Goal: Task Accomplishment & Management: Manage account settings

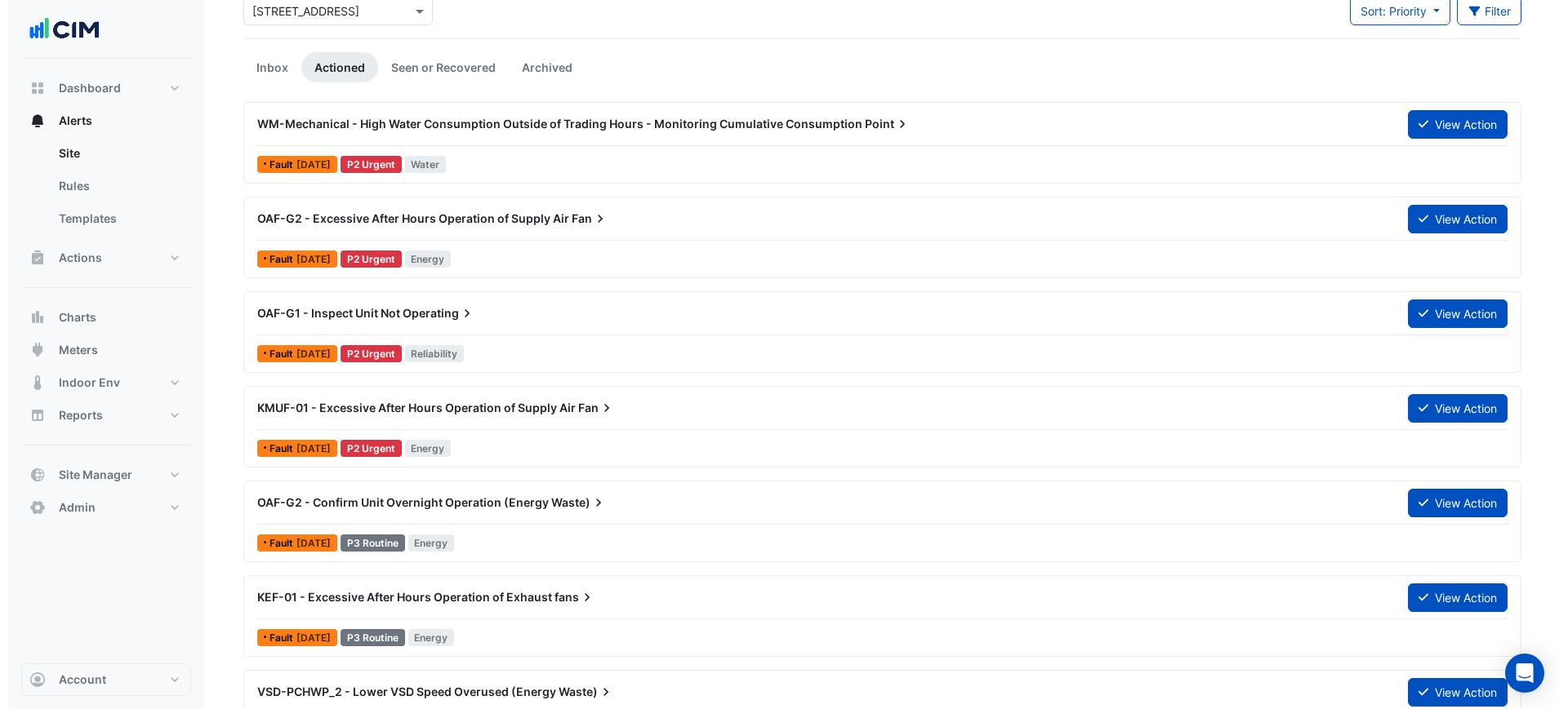
scroll to position [102, 0]
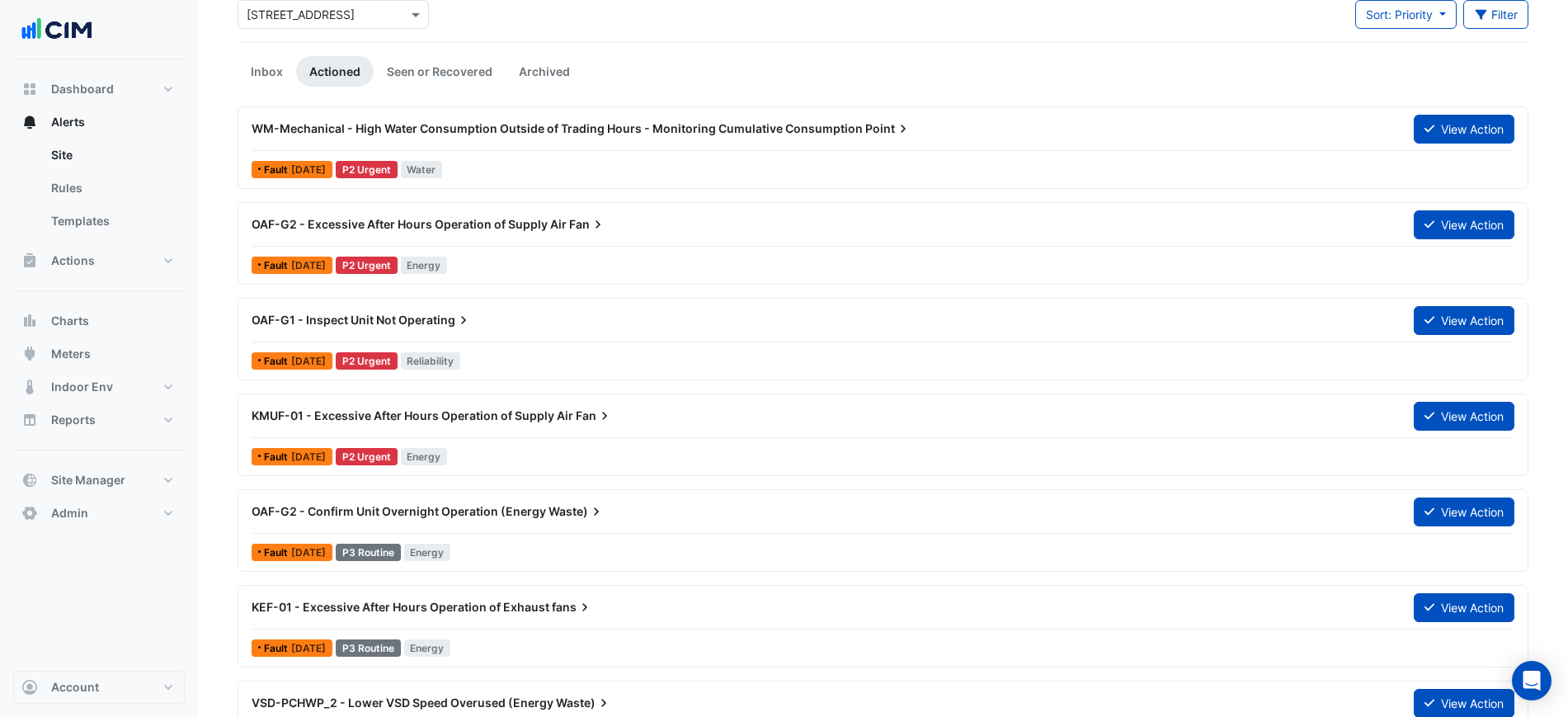
click at [550, 228] on span "OAF-G2 - Excessive After Hours Operation of Supply Air" at bounding box center [409, 224] width 315 height 14
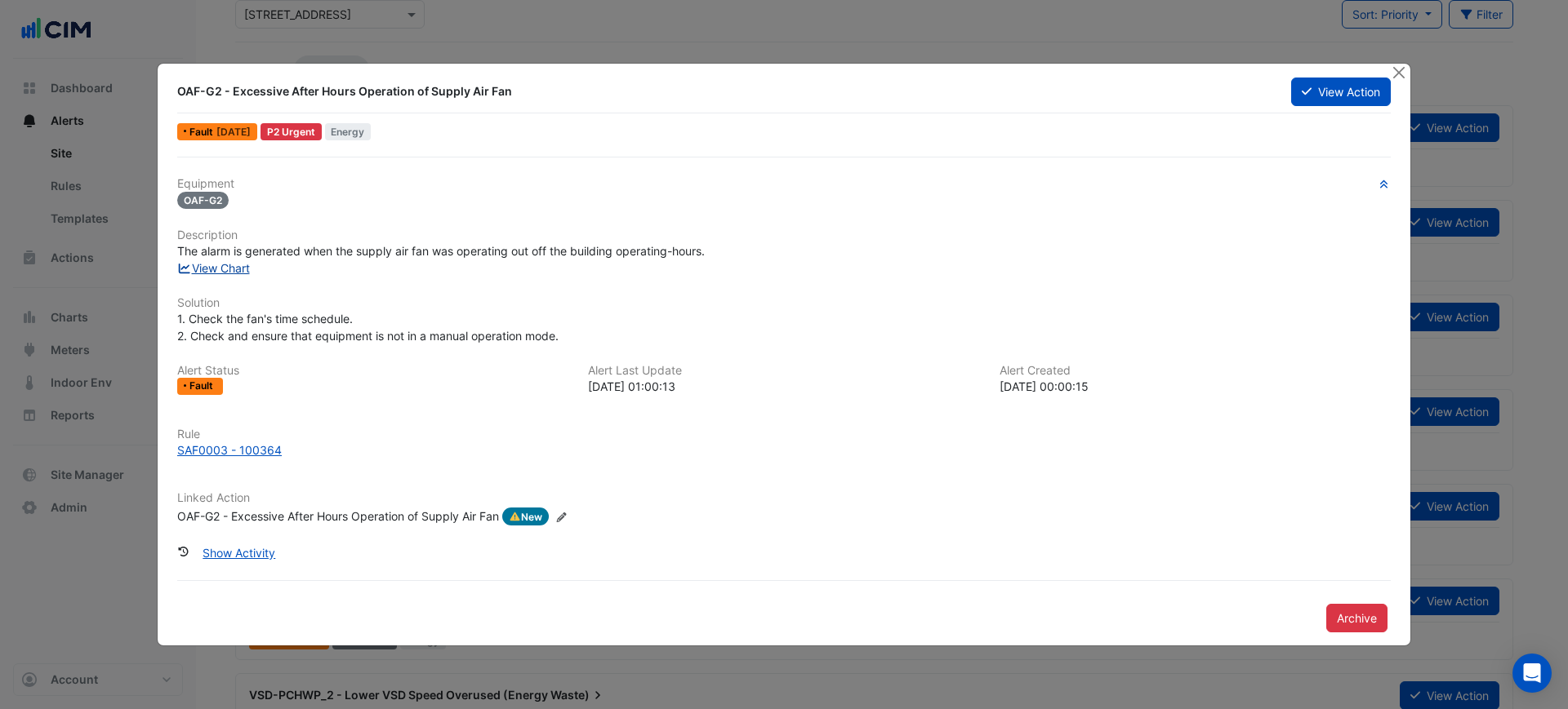
click at [231, 272] on link "View Chart" at bounding box center [214, 268] width 73 height 14
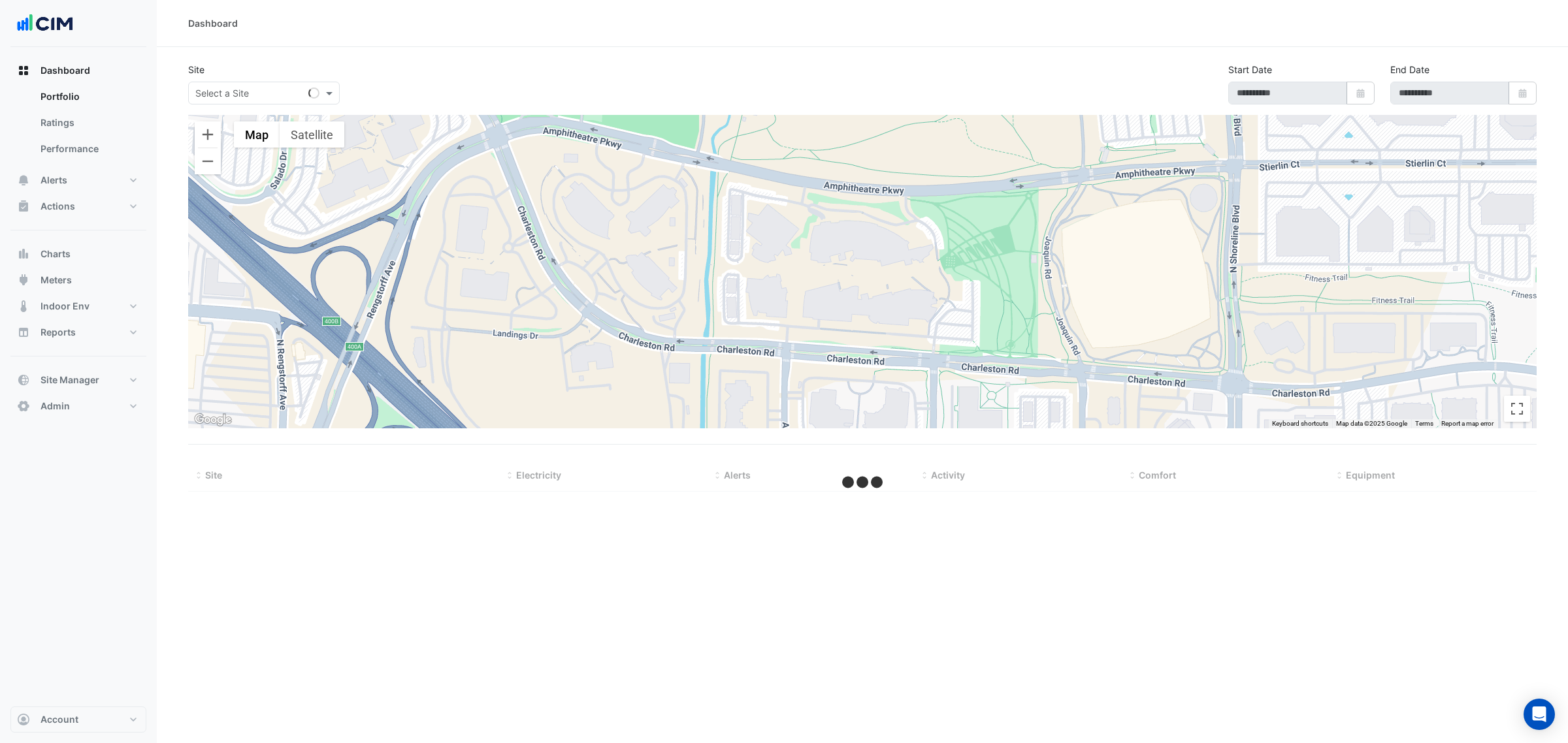
select select "***"
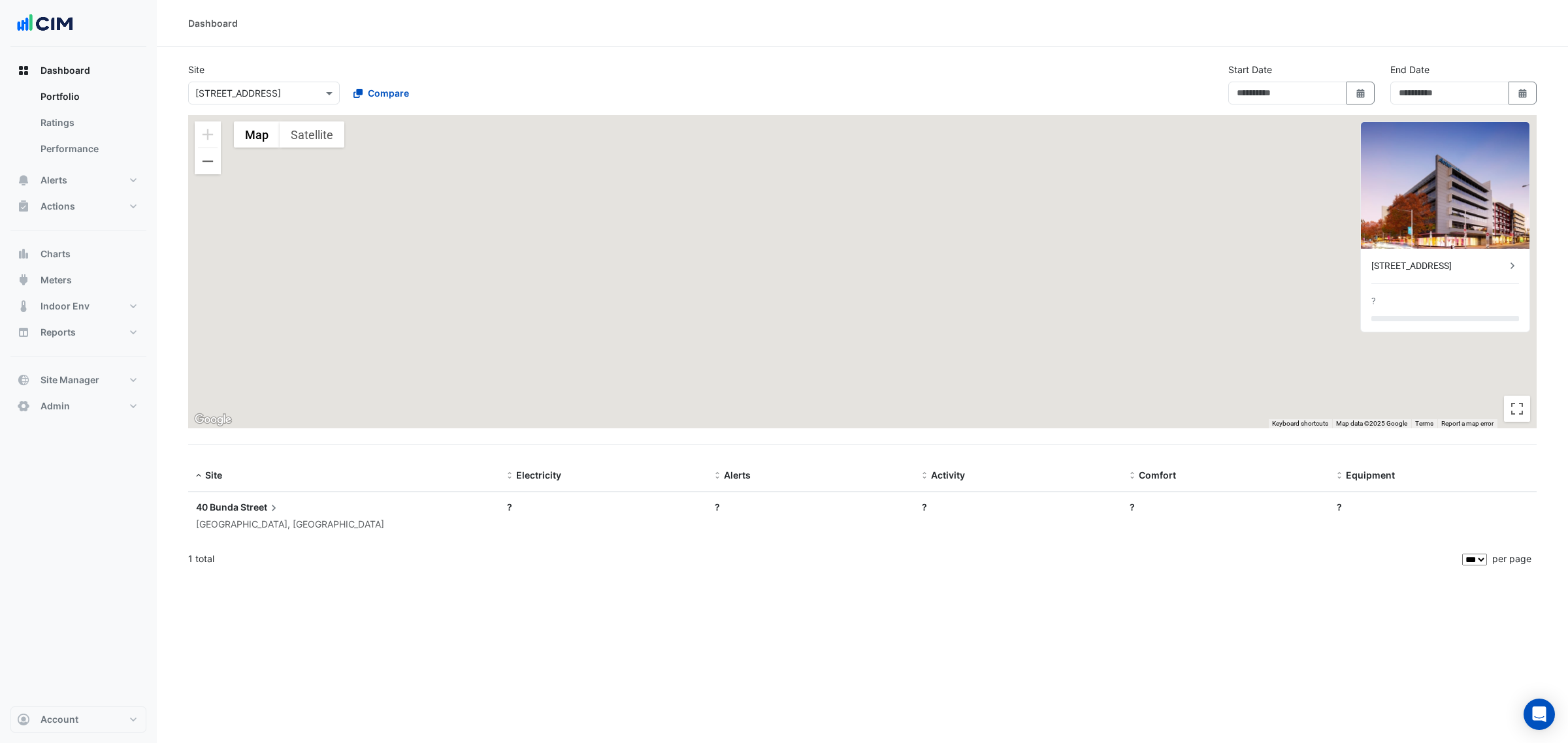
type input "**********"
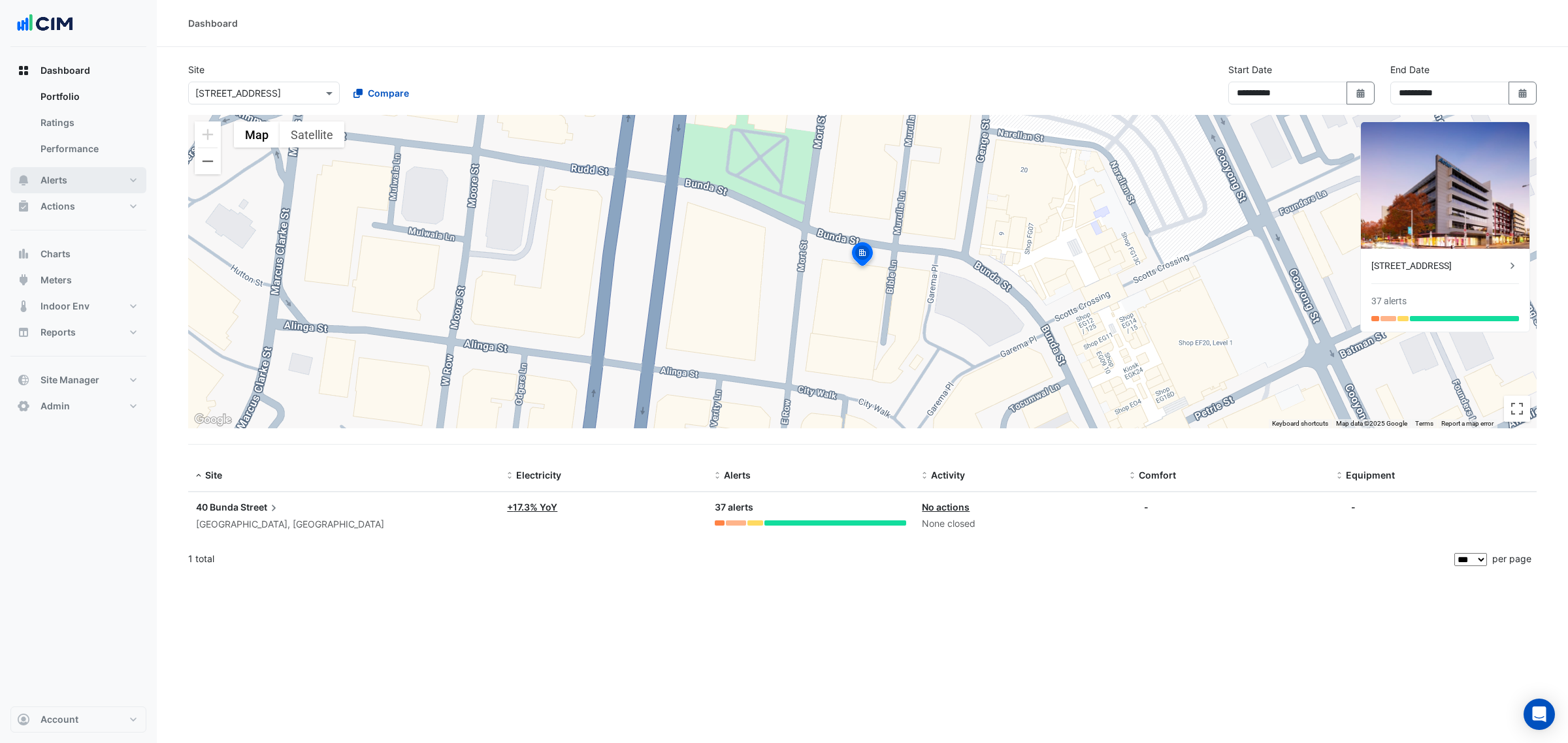
click at [77, 182] on button "Alerts" at bounding box center [78, 180] width 136 height 26
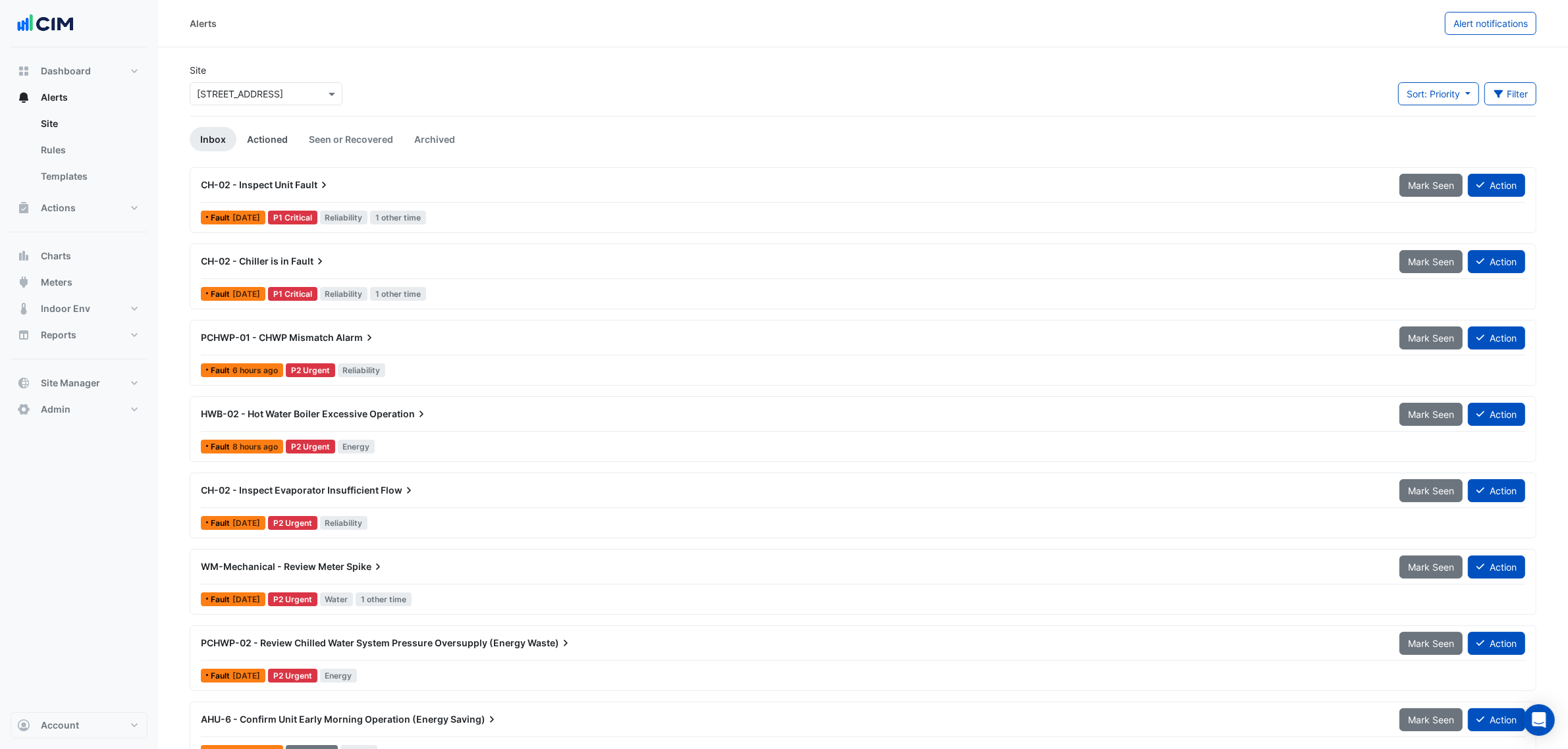
click at [264, 130] on link "Actioned" at bounding box center [267, 139] width 62 height 25
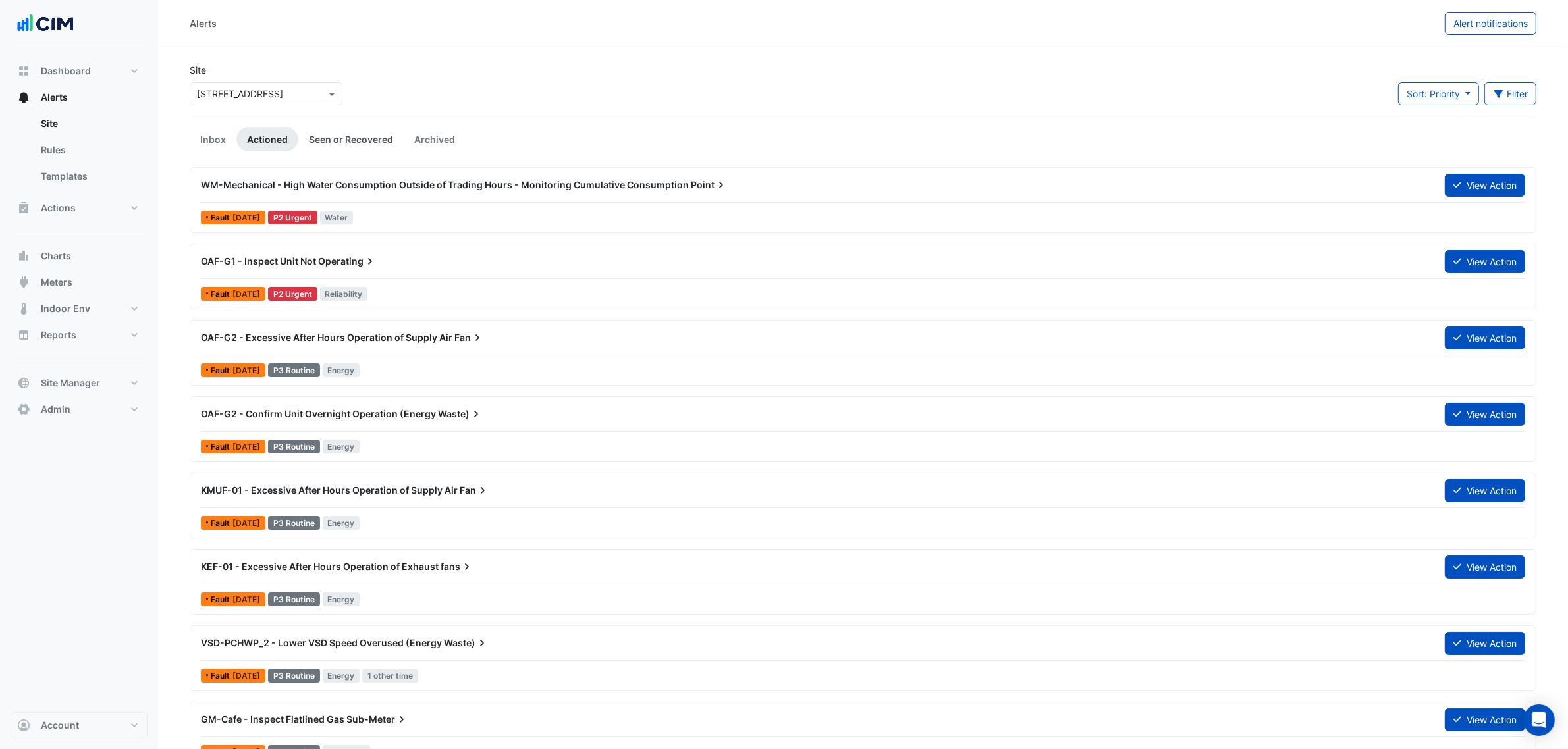
click at [342, 134] on link "Seen or Recovered" at bounding box center [351, 139] width 105 height 25
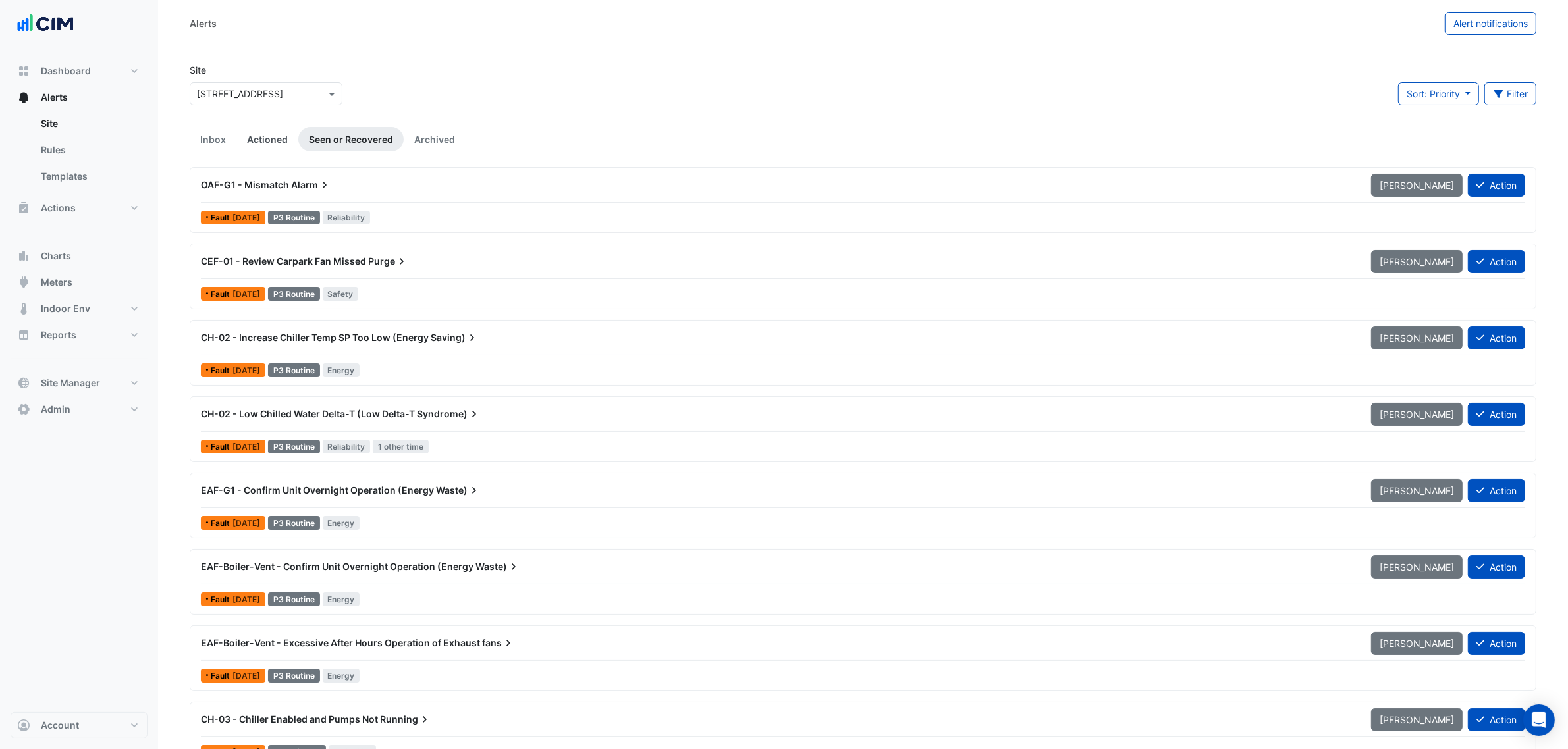
click at [260, 138] on link "Actioned" at bounding box center [267, 139] width 62 height 25
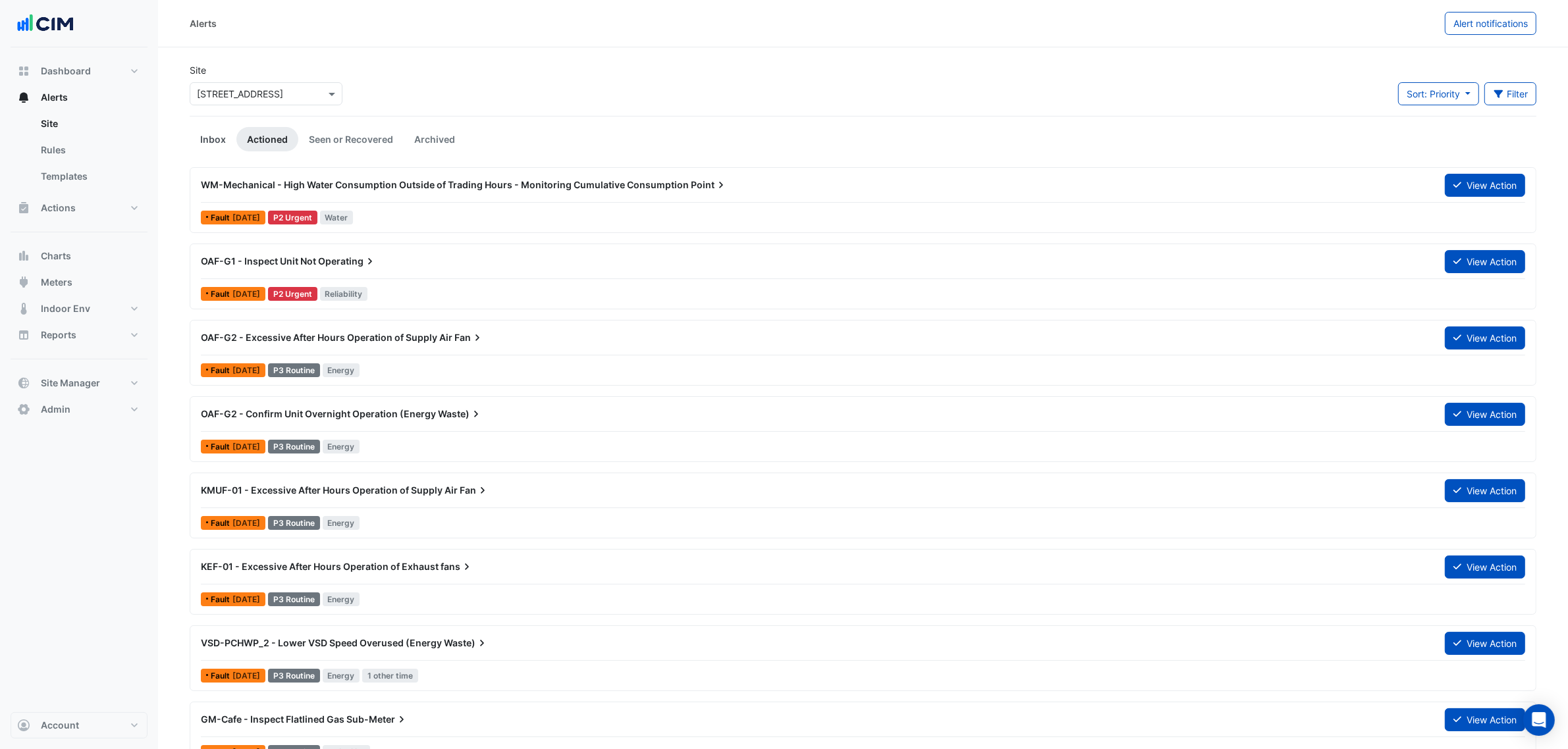
click at [225, 128] on link "Inbox" at bounding box center [213, 139] width 46 height 25
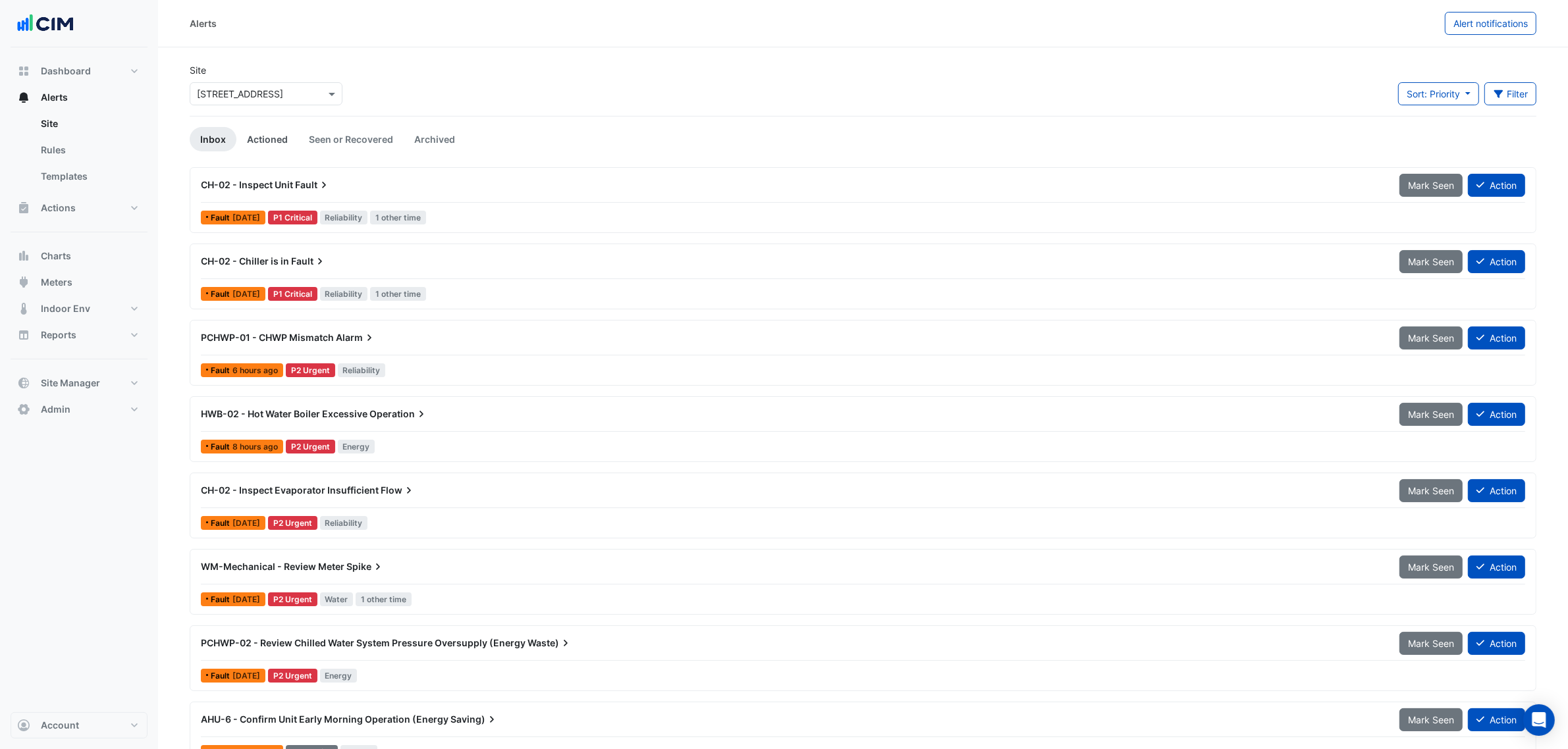
click at [262, 139] on link "Actioned" at bounding box center [267, 139] width 62 height 25
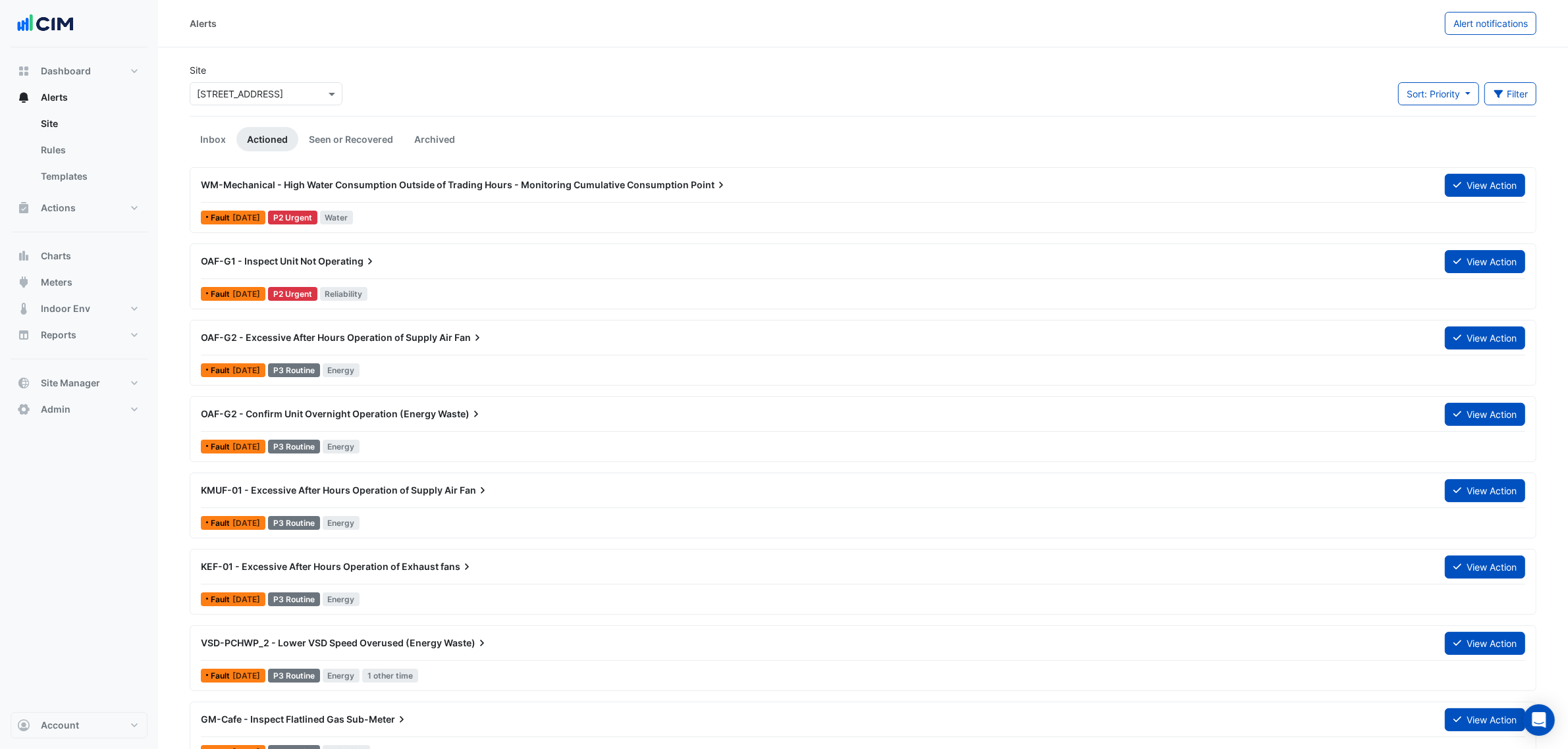
click at [744, 192] on div "WM-Mechanical - High Water Consumption Outside of Trading Hours - Monitoring Cu…" at bounding box center [815, 185] width 1244 height 24
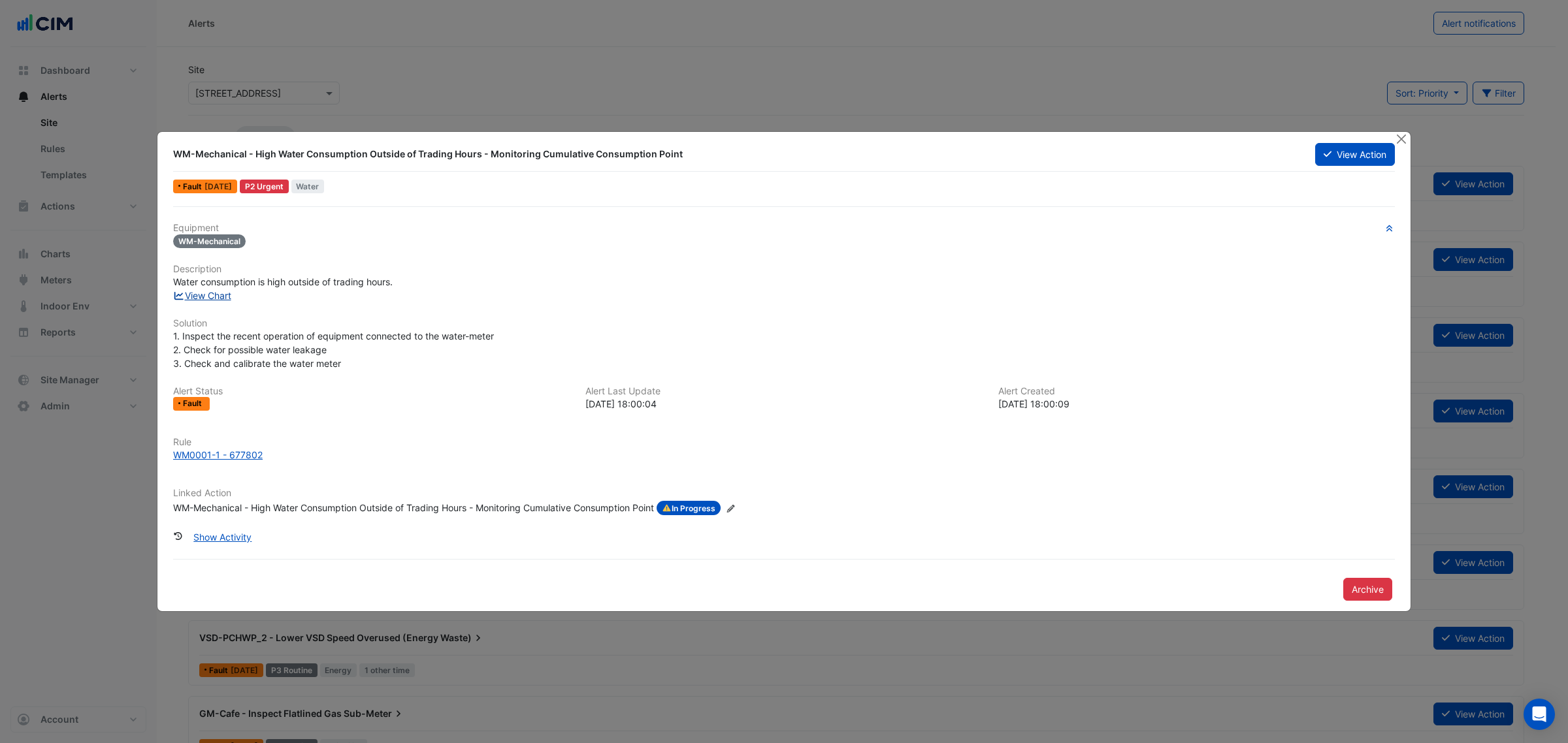
drag, startPoint x: 224, startPoint y: 286, endPoint x: 222, endPoint y: 298, distance: 12.2
click at [223, 293] on div "Equipment WM-Mechanical Description Water consumption is high outside of tradin…" at bounding box center [783, 374] width 1221 height 303
click at [222, 298] on link "View Chart" at bounding box center [202, 296] width 58 height 11
click at [1403, 138] on button "Close" at bounding box center [1401, 139] width 14 height 14
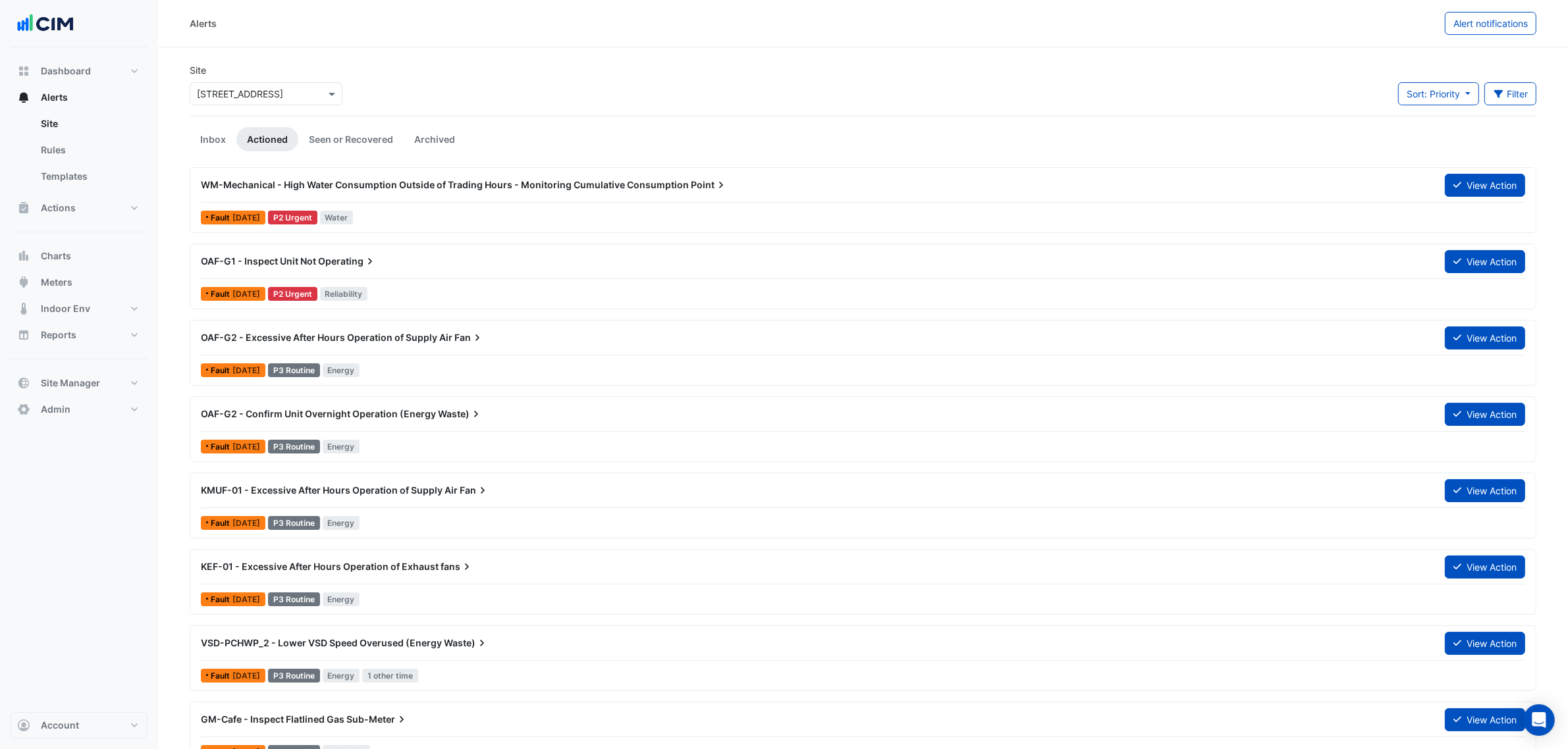
click at [213, 146] on link "Inbox" at bounding box center [213, 139] width 46 height 25
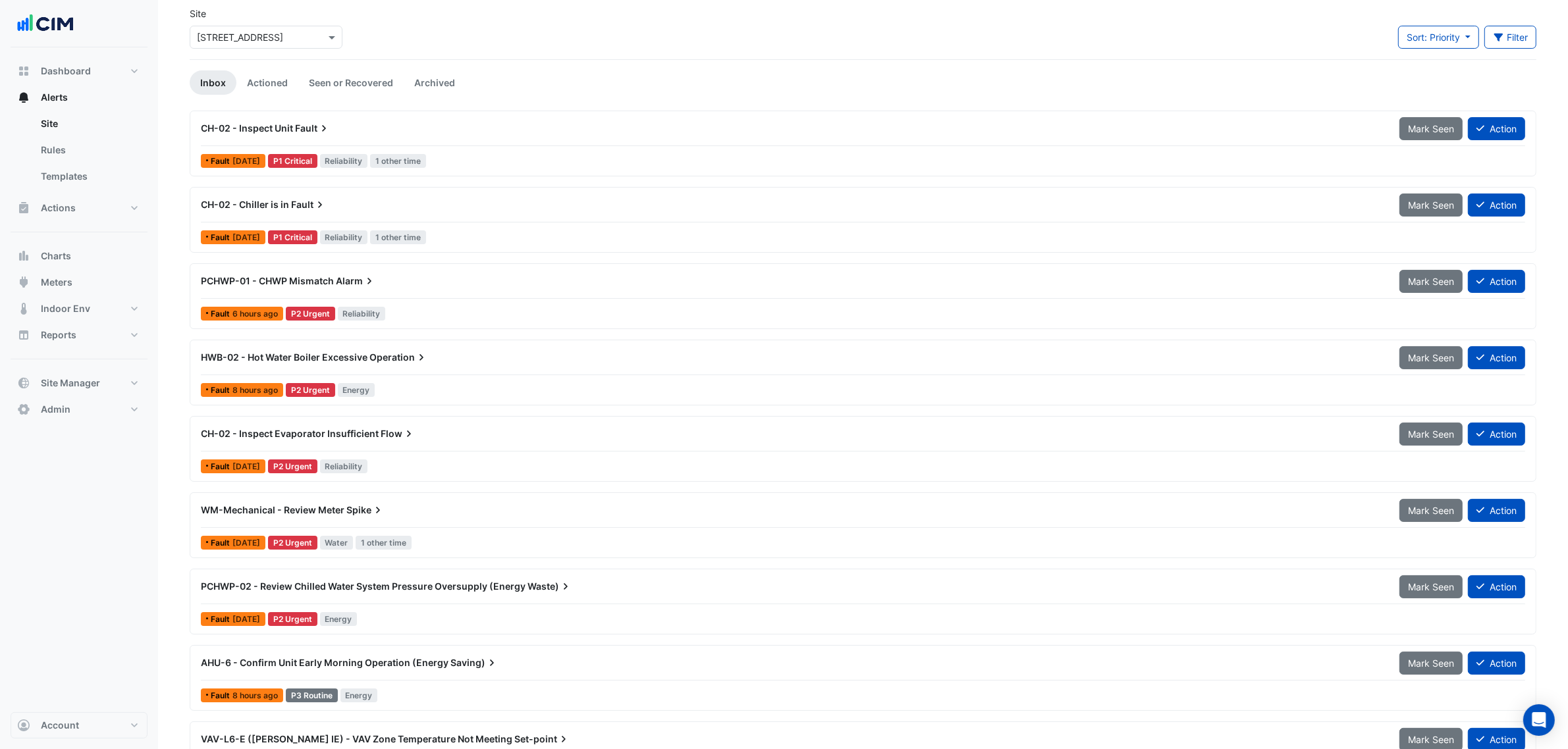
scroll to position [82, 0]
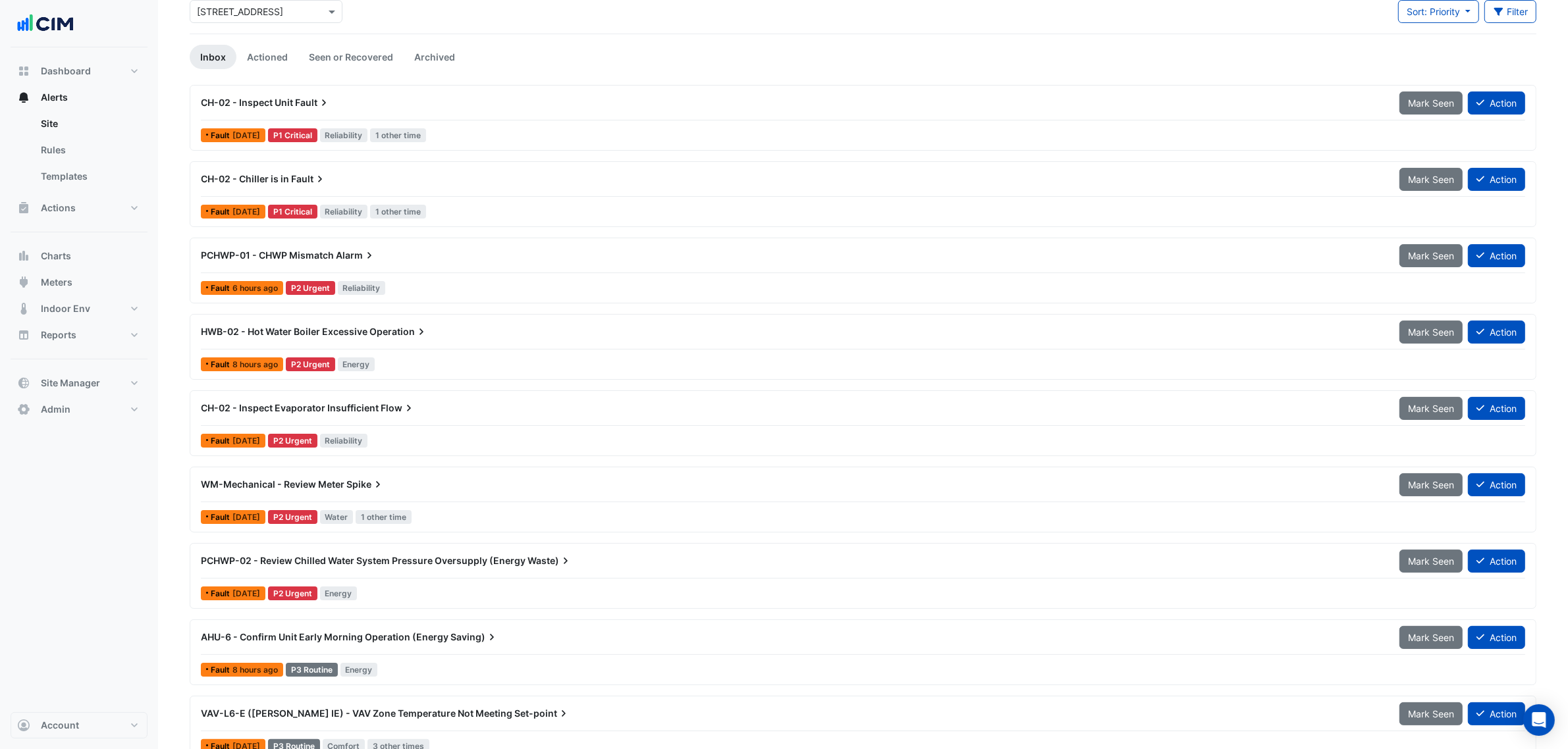
click at [381, 327] on span "Operation" at bounding box center [398, 331] width 59 height 13
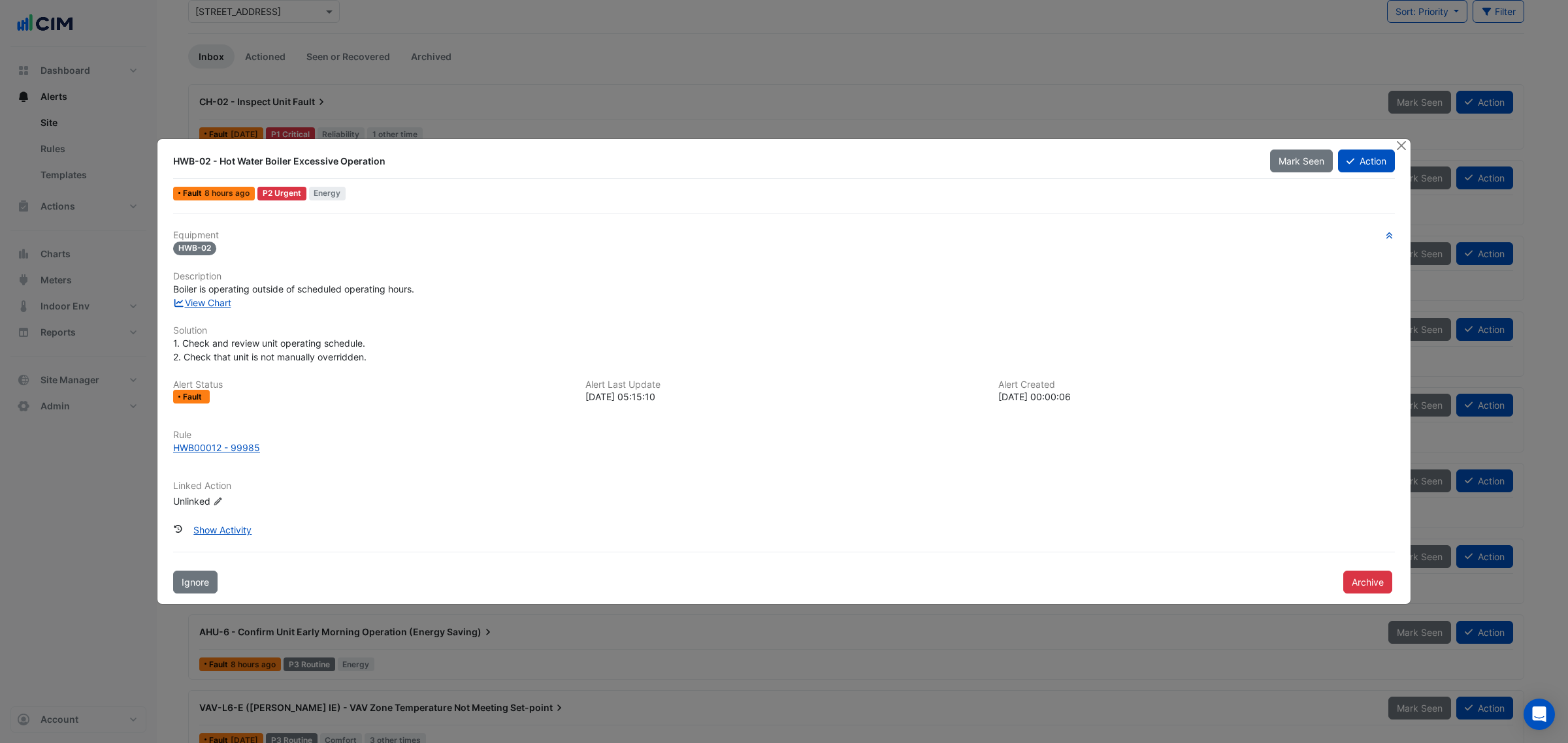
click at [221, 308] on div "View Chart" at bounding box center [784, 302] width 1238 height 14
click at [220, 301] on link "View Chart" at bounding box center [202, 302] width 58 height 11
click at [1406, 140] on div "HWB-02 - Hot Water Boiler Excessive Operation Mark Seen Action Fault 8 hours ag…" at bounding box center [784, 372] width 1255 height 467
click at [1400, 147] on button "Close" at bounding box center [1401, 146] width 14 height 14
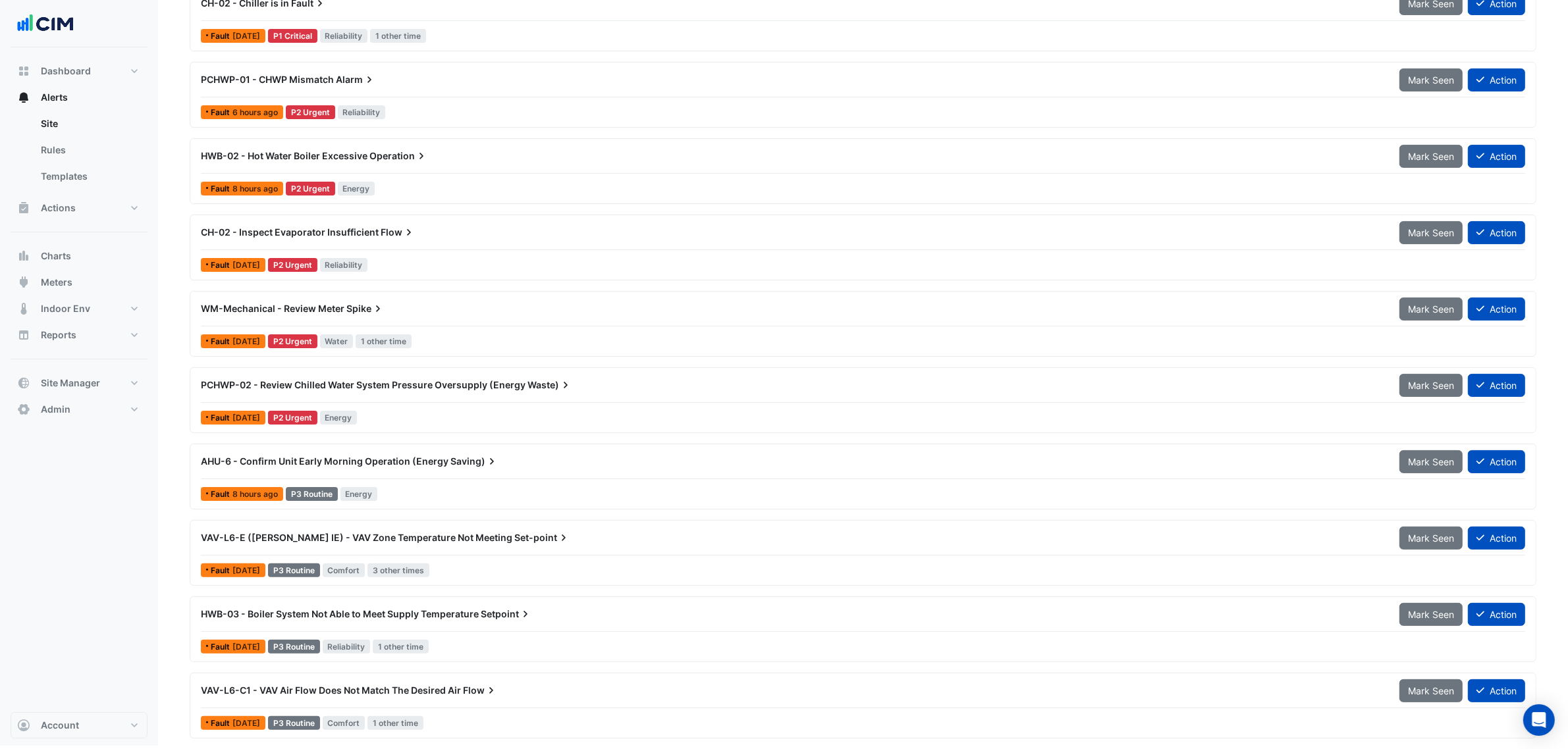
scroll to position [262, 0]
click at [435, 459] on span "AHU-6 - Confirm Unit Early Morning Operation (Energy" at bounding box center [325, 461] width 247 height 11
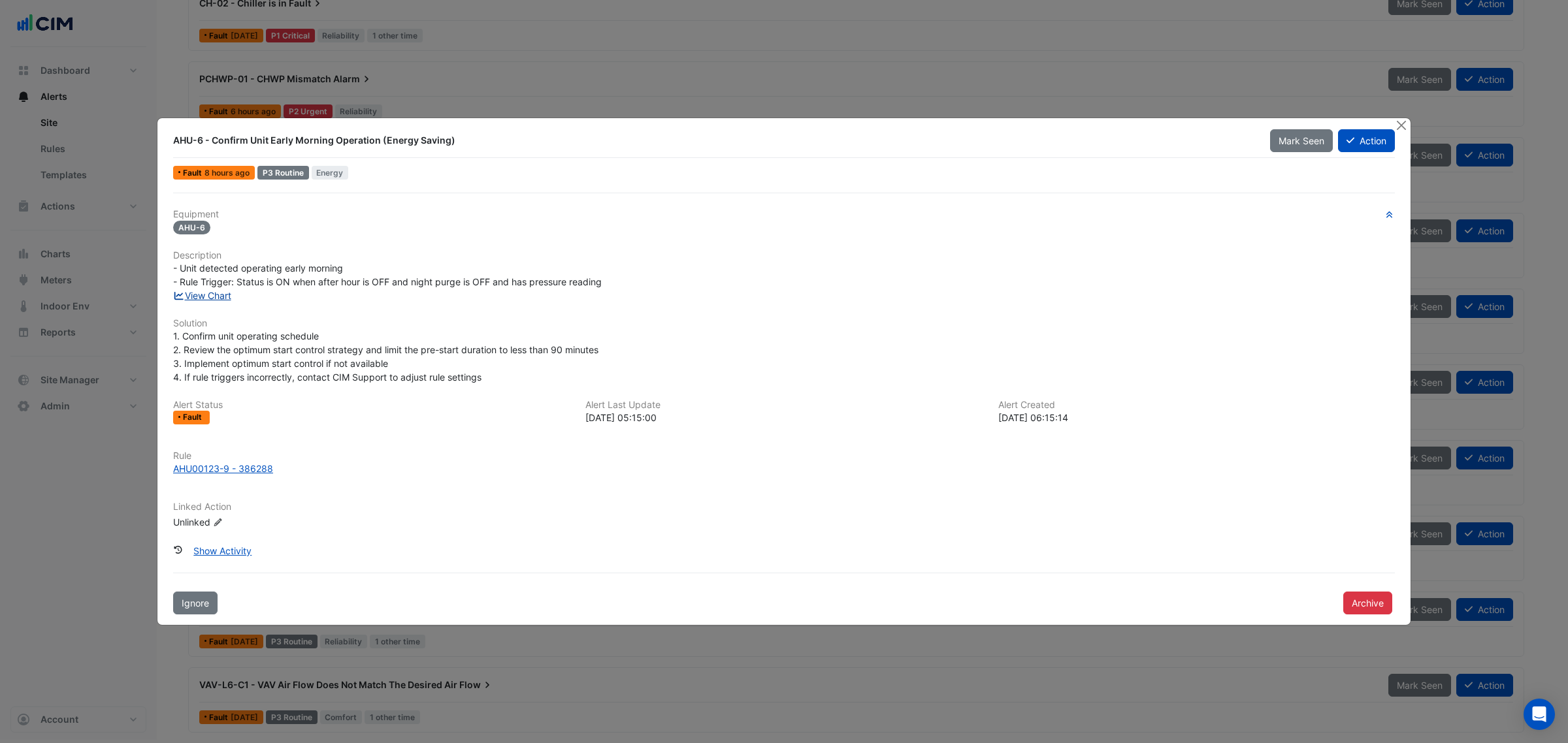
click at [226, 295] on link "View Chart" at bounding box center [202, 296] width 58 height 11
drag, startPoint x: 100, startPoint y: 180, endPoint x: 1252, endPoint y: 79, distance: 1156.4
click at [131, 175] on ngb-modal-window "AHU-6 - Confirm Unit Early Morning Operation (Energy Saving) Mark Seen Action F…" at bounding box center [784, 372] width 1568 height 743
click at [1403, 124] on button "Close" at bounding box center [1401, 125] width 14 height 14
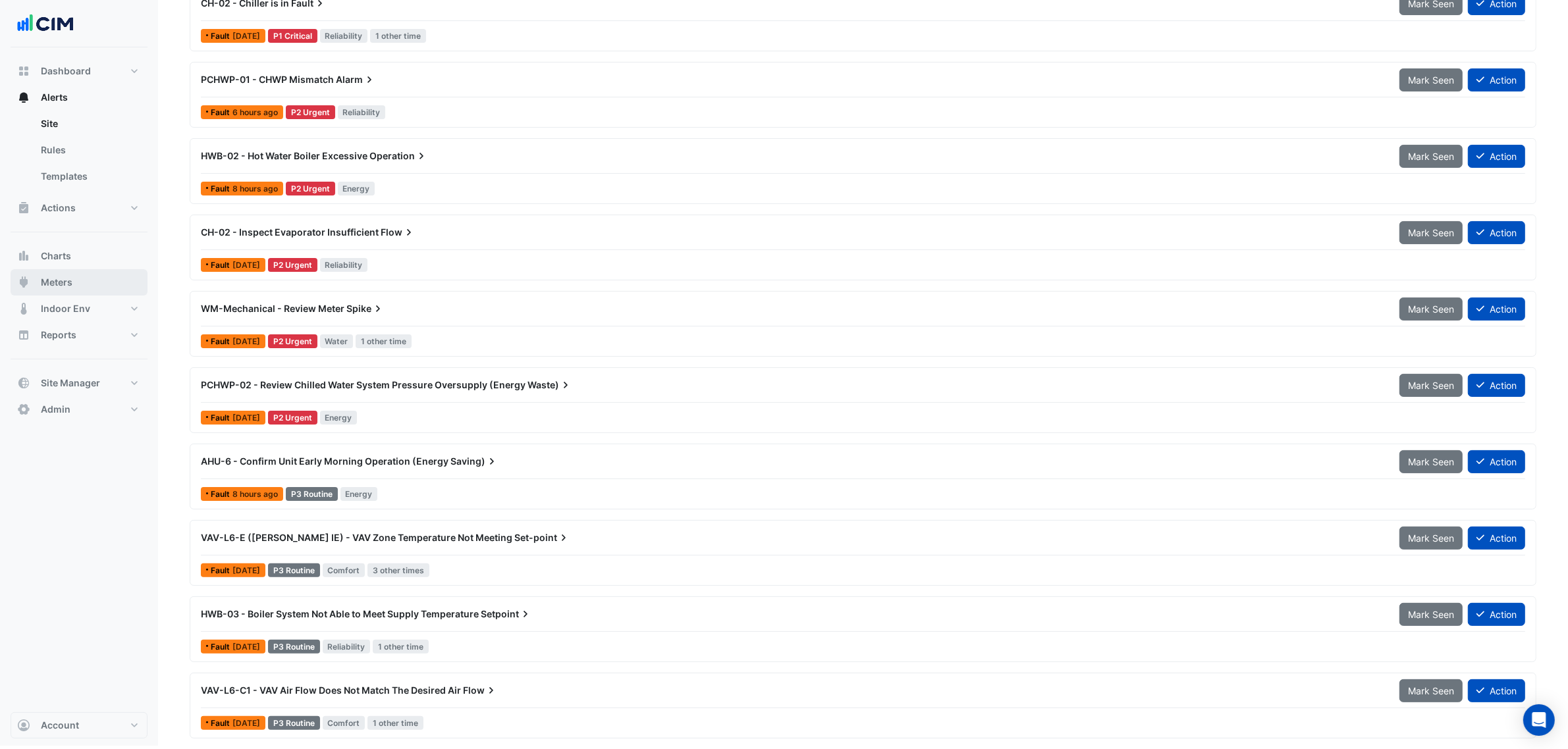
click at [83, 269] on button "Meters" at bounding box center [79, 282] width 137 height 27
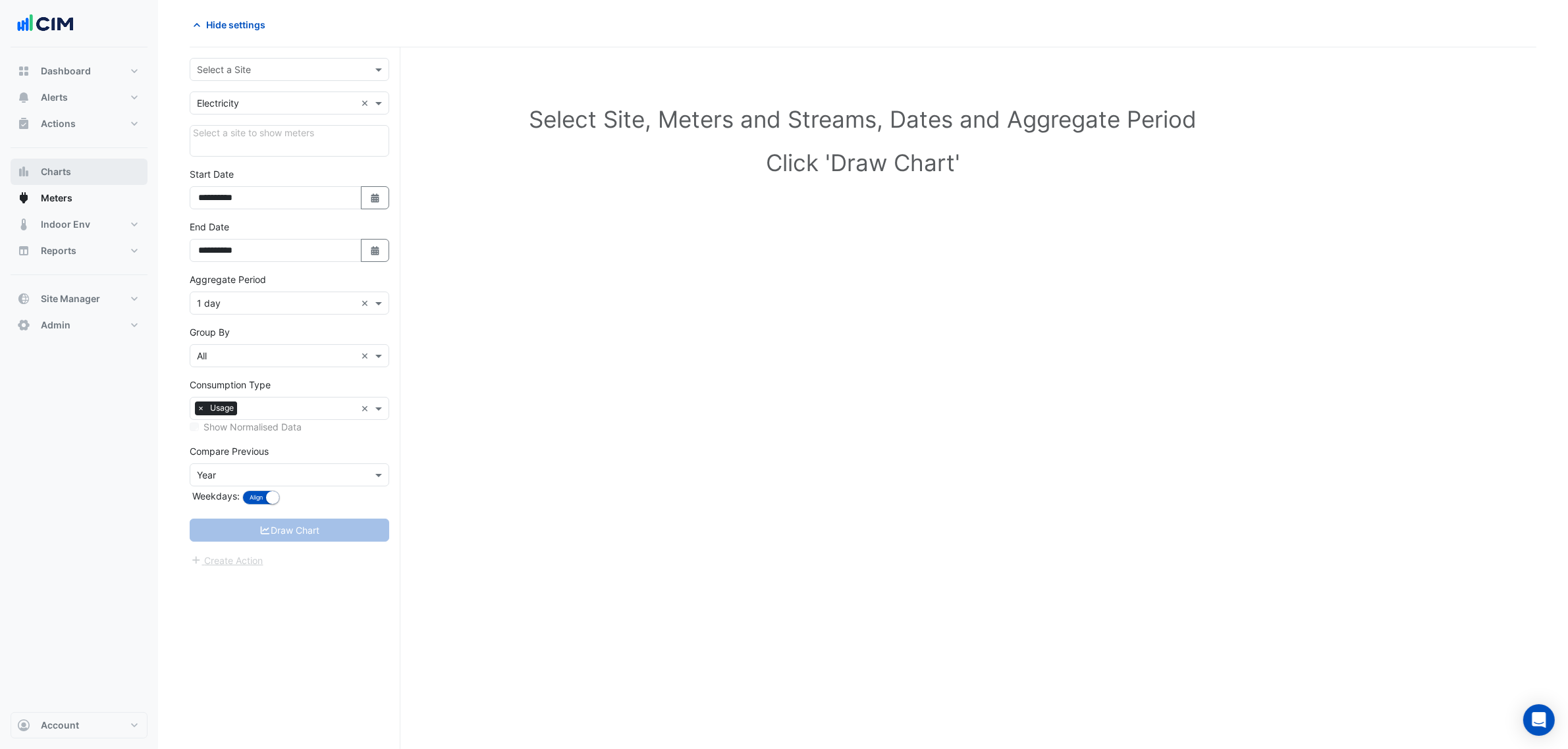
scroll to position [50, 0]
click at [275, 73] on input "text" at bounding box center [276, 70] width 159 height 14
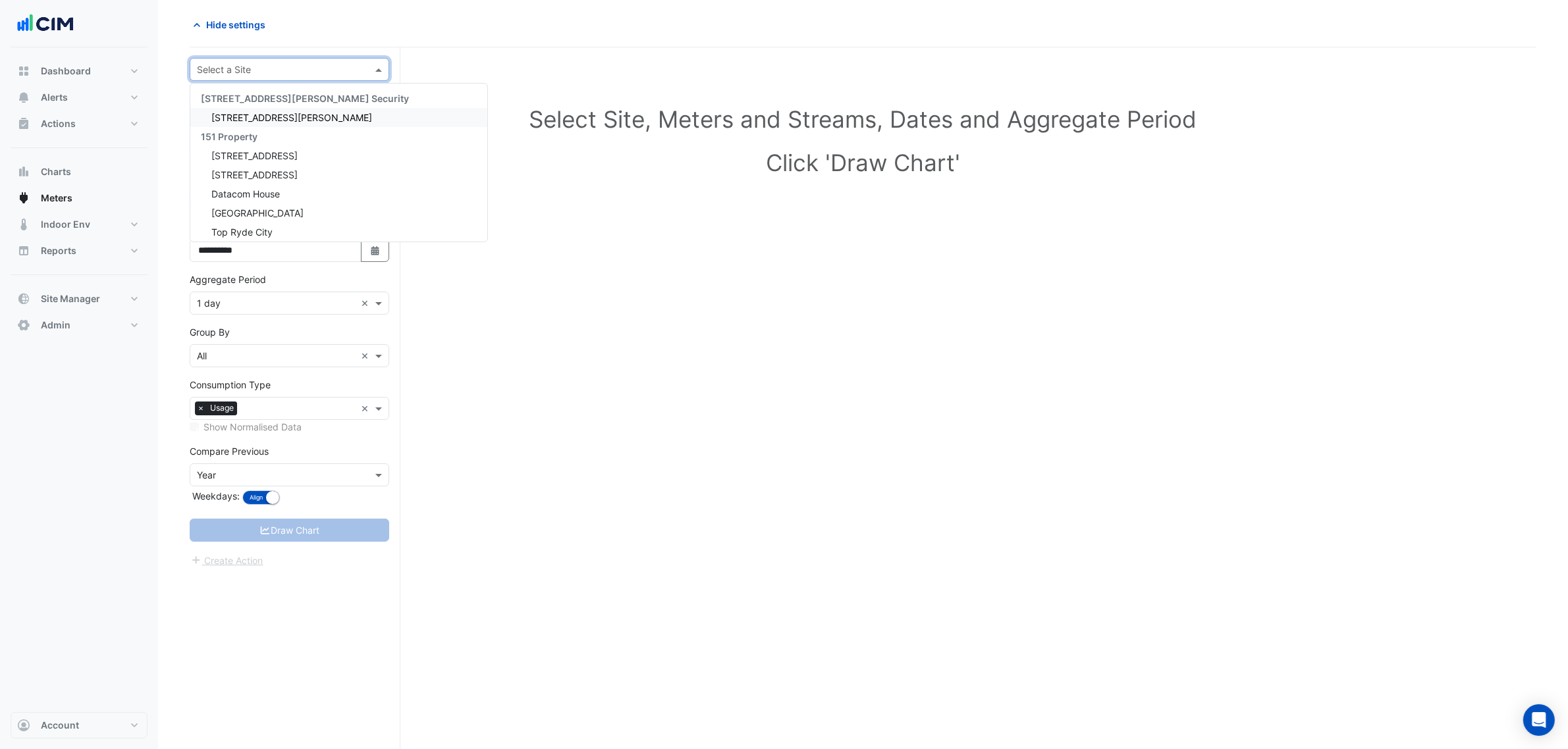
type input "*"
type input "********"
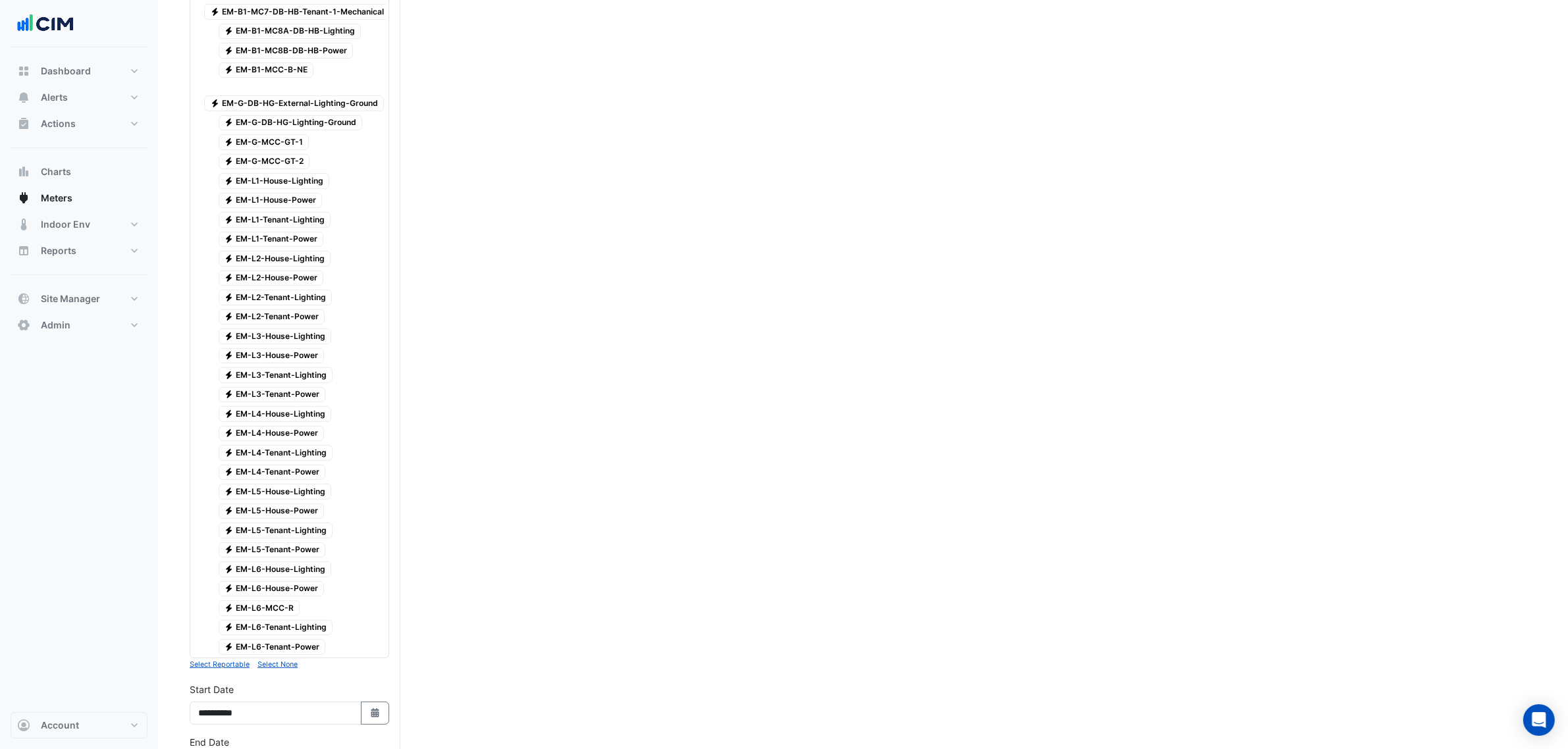
scroll to position [626, 0]
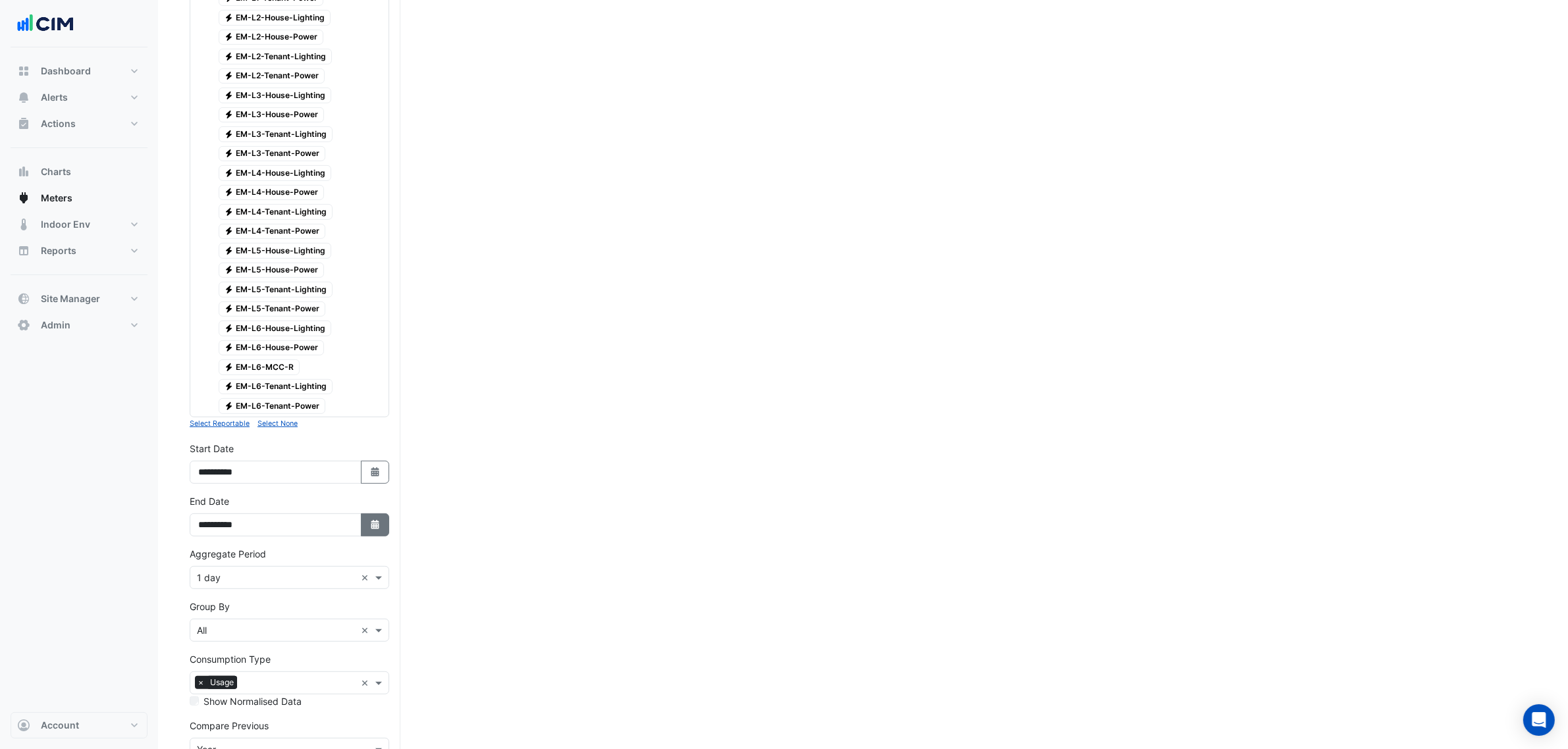
click at [364, 528] on button "Select Date" at bounding box center [375, 525] width 29 height 23
click at [344, 351] on button "Next month" at bounding box center [338, 362] width 16 height 21
select select "*"
click at [234, 487] on div "26" at bounding box center [233, 489] width 21 height 21
type input "**********"
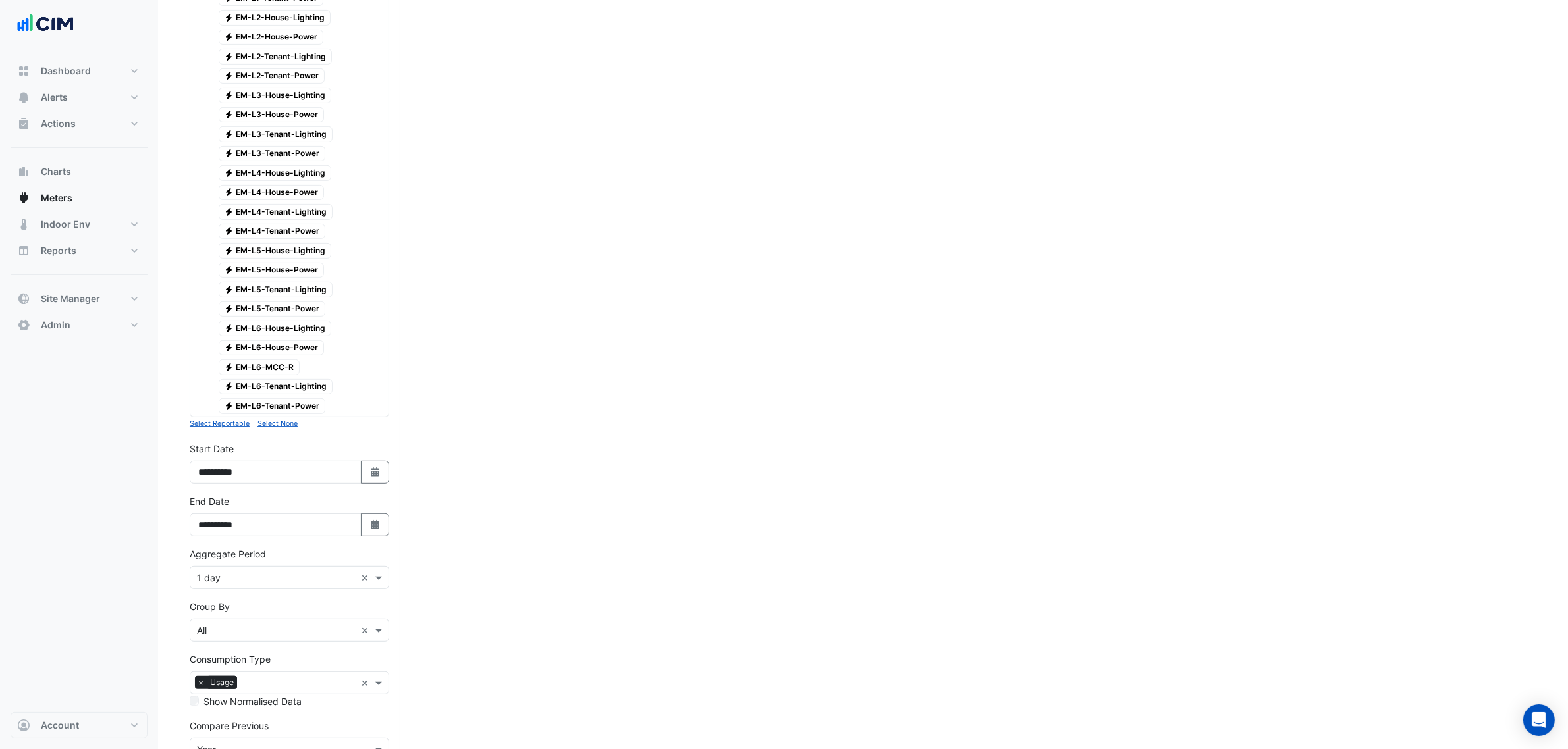
click at [258, 585] on input "text" at bounding box center [276, 578] width 159 height 14
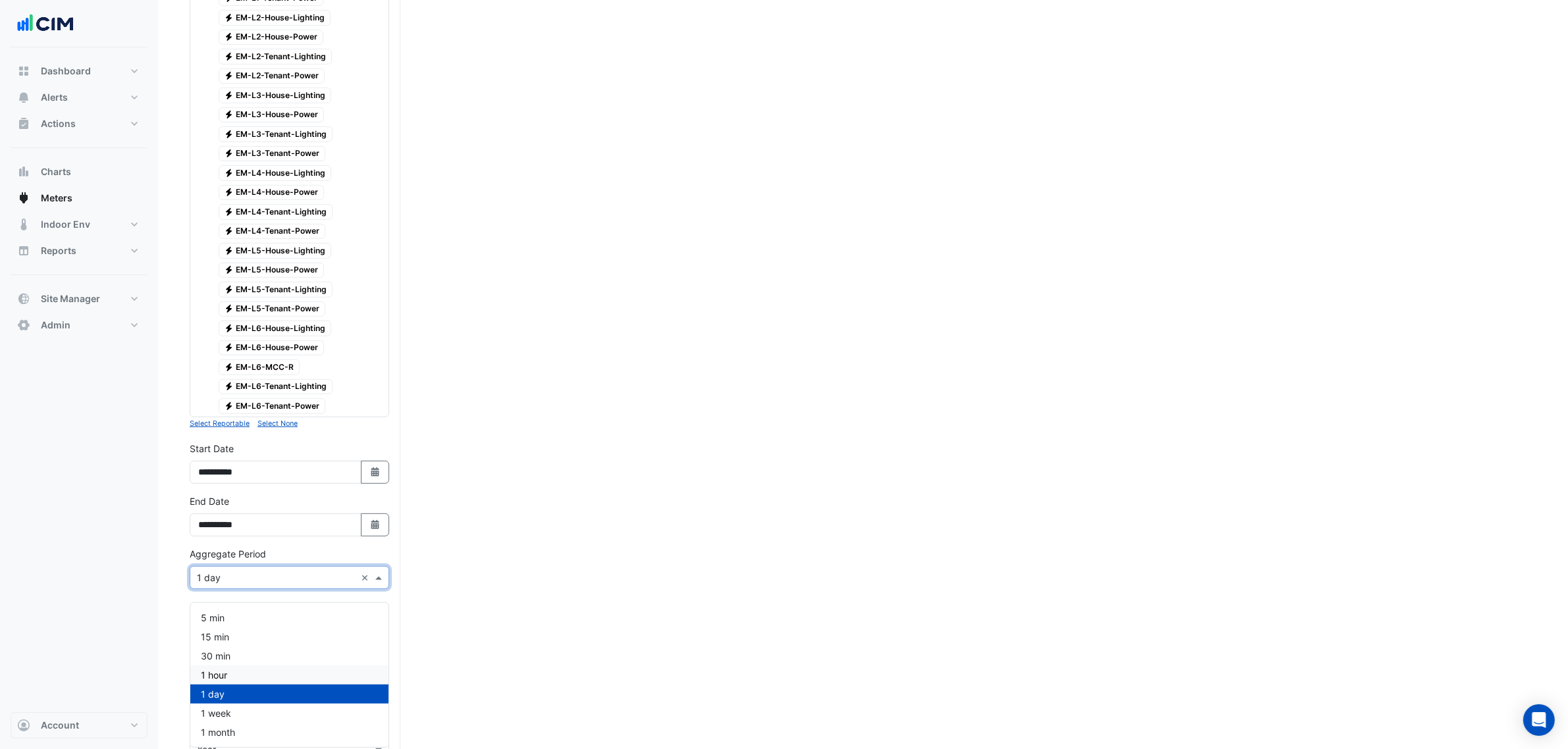
click at [230, 673] on div "1 hour" at bounding box center [289, 675] width 198 height 19
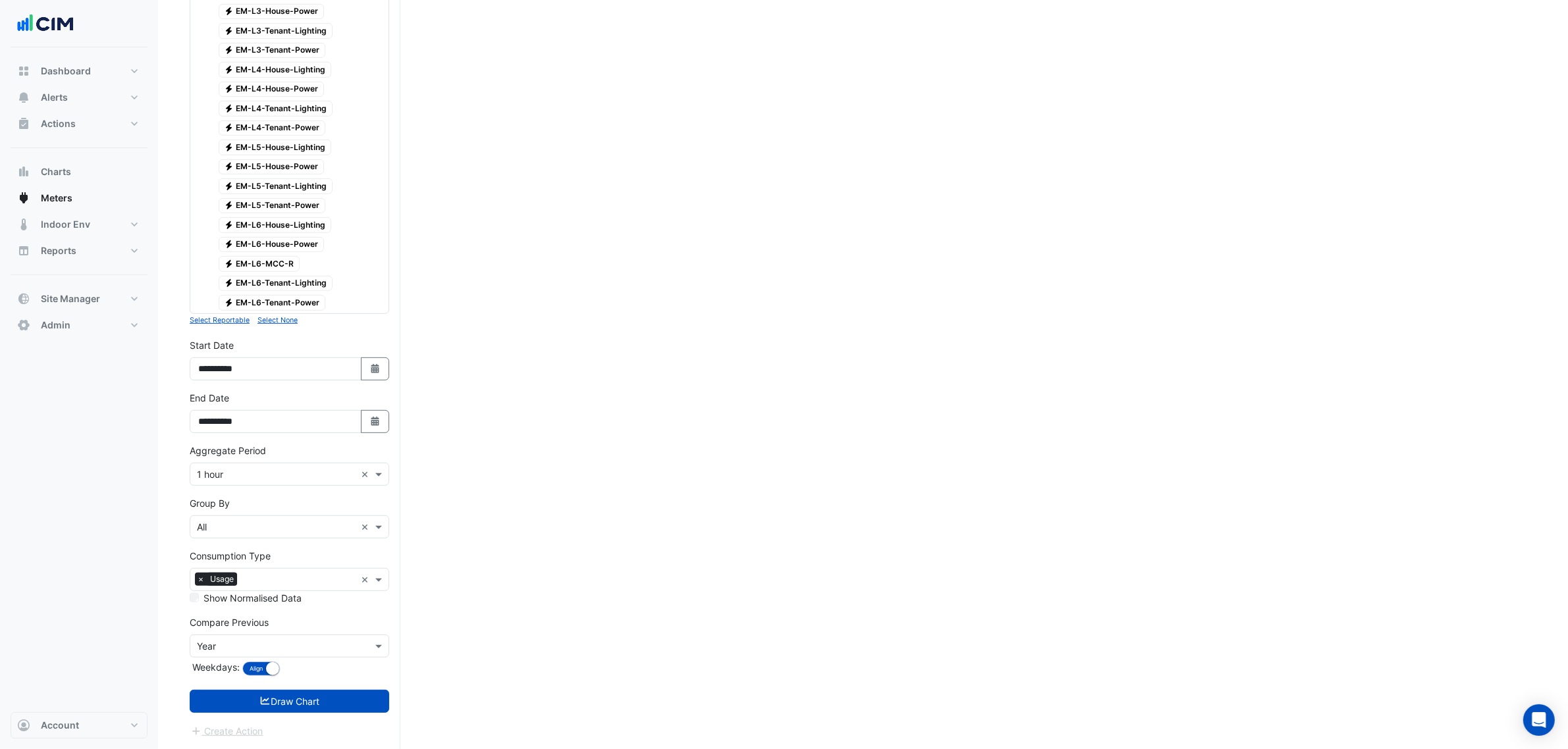
click at [282, 686] on form "Select a Site × 40 Bunda Street × Utility Type × Electricity × Expand All Colla…" at bounding box center [289, 59] width 200 height 1360
click at [287, 698] on button "Draw Chart" at bounding box center [289, 702] width 200 height 23
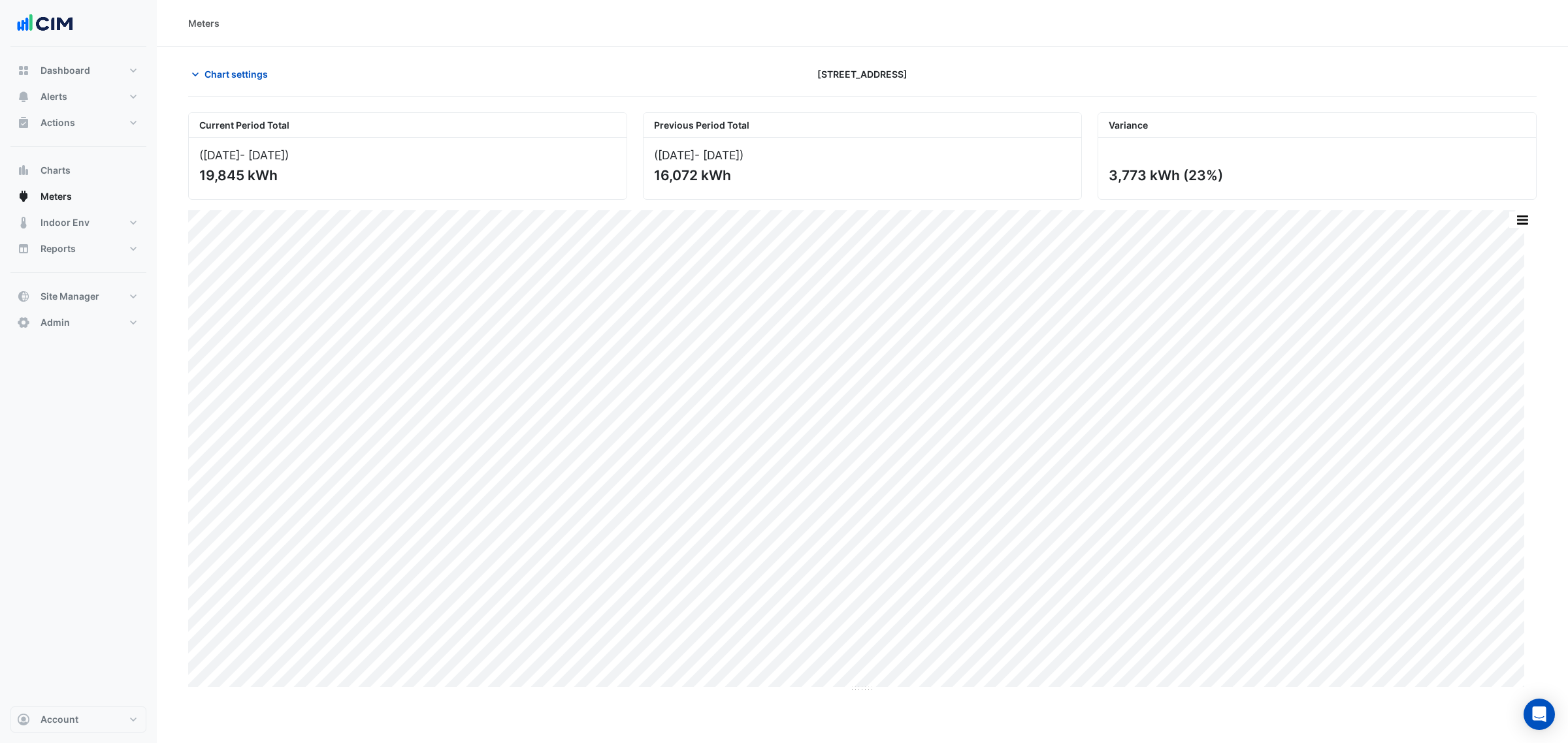
click at [269, 88] on div "Chart settings 40 Bunda Street" at bounding box center [862, 79] width 1348 height 34
click at [263, 83] on button "Chart settings" at bounding box center [232, 74] width 88 height 23
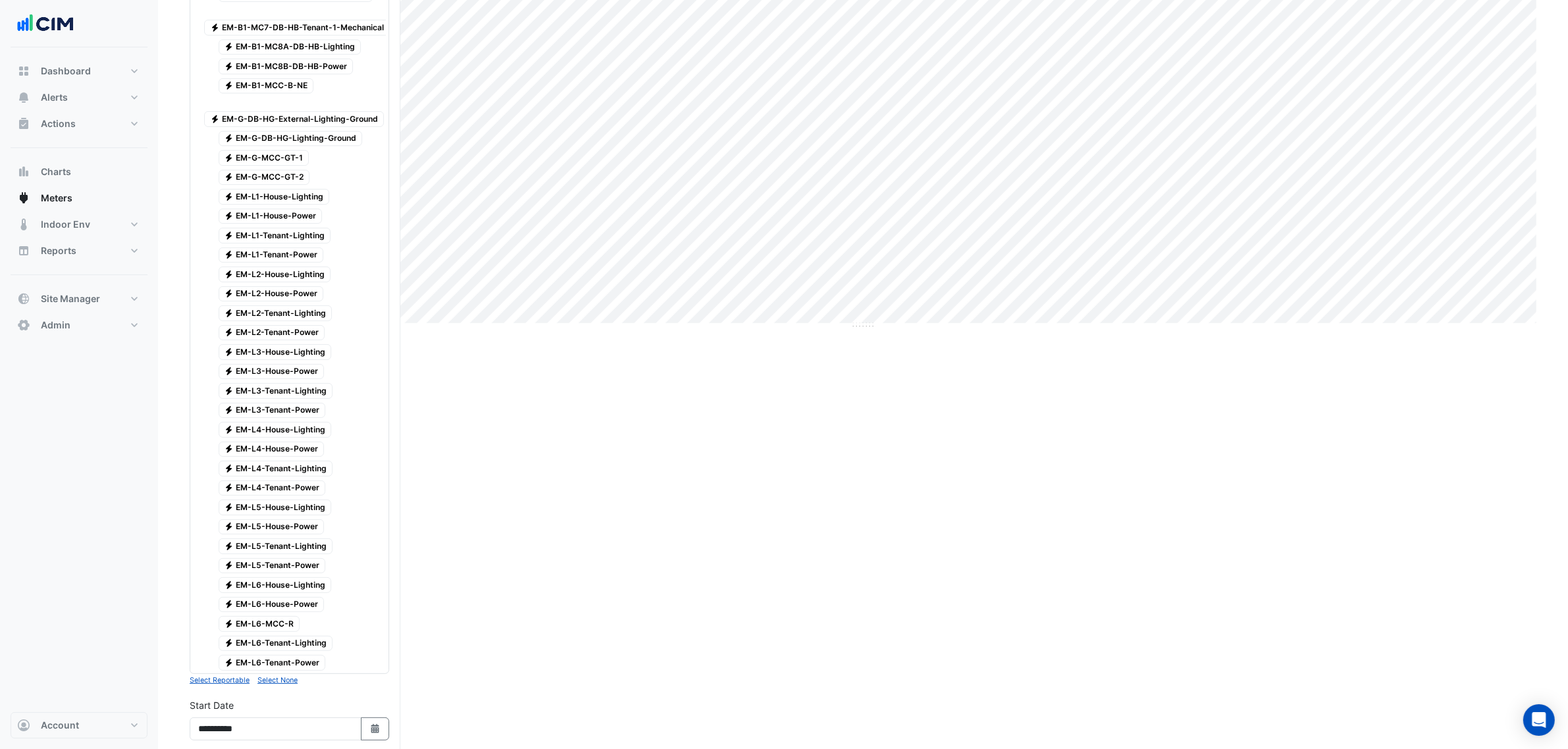
scroll to position [493, 0]
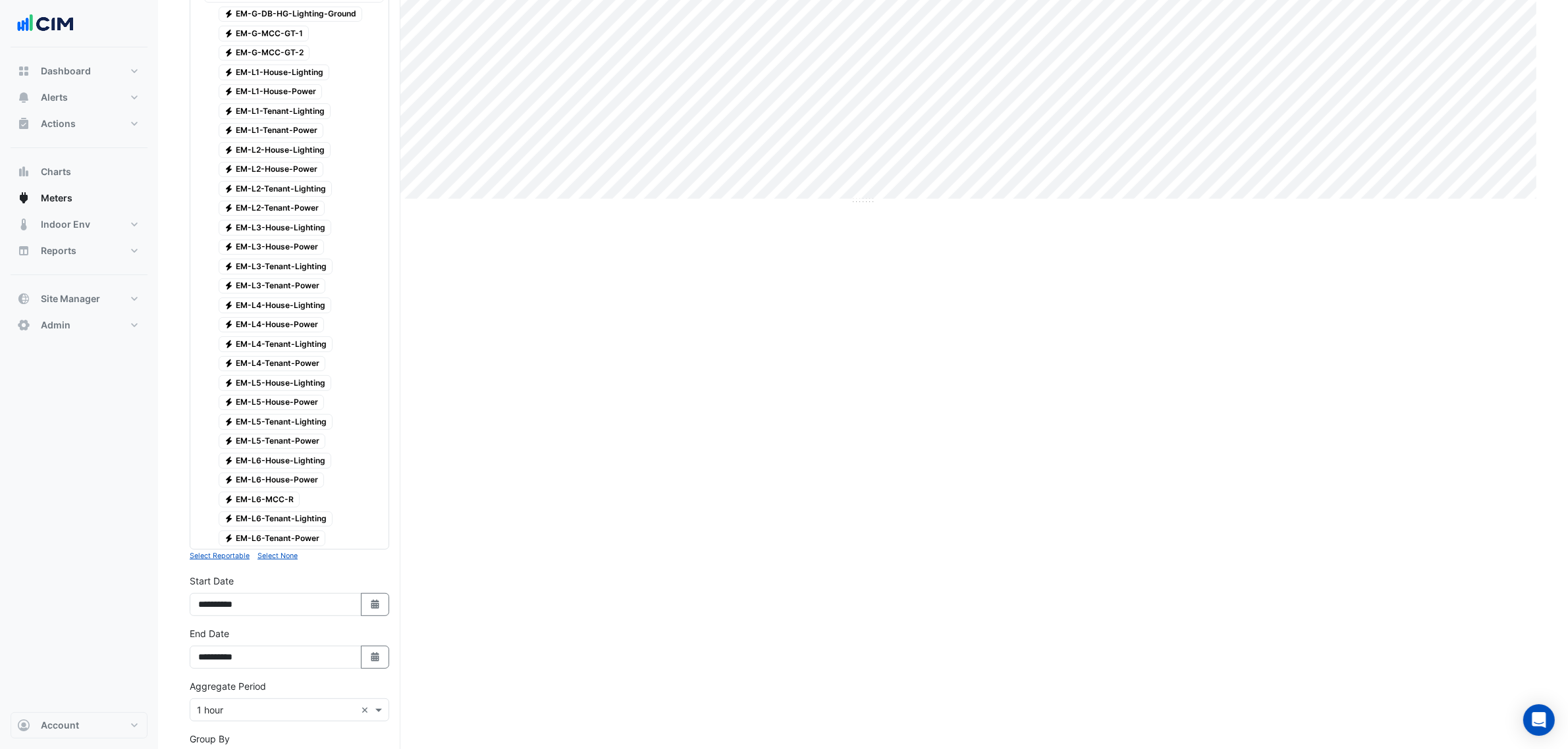
click at [366, 602] on div "**********" at bounding box center [289, 595] width 200 height 42
click at [373, 609] on icon "button" at bounding box center [375, 604] width 8 height 9
select select "*"
select select "****"
drag, startPoint x: 239, startPoint y: 435, endPoint x: 242, endPoint y: 451, distance: 16.3
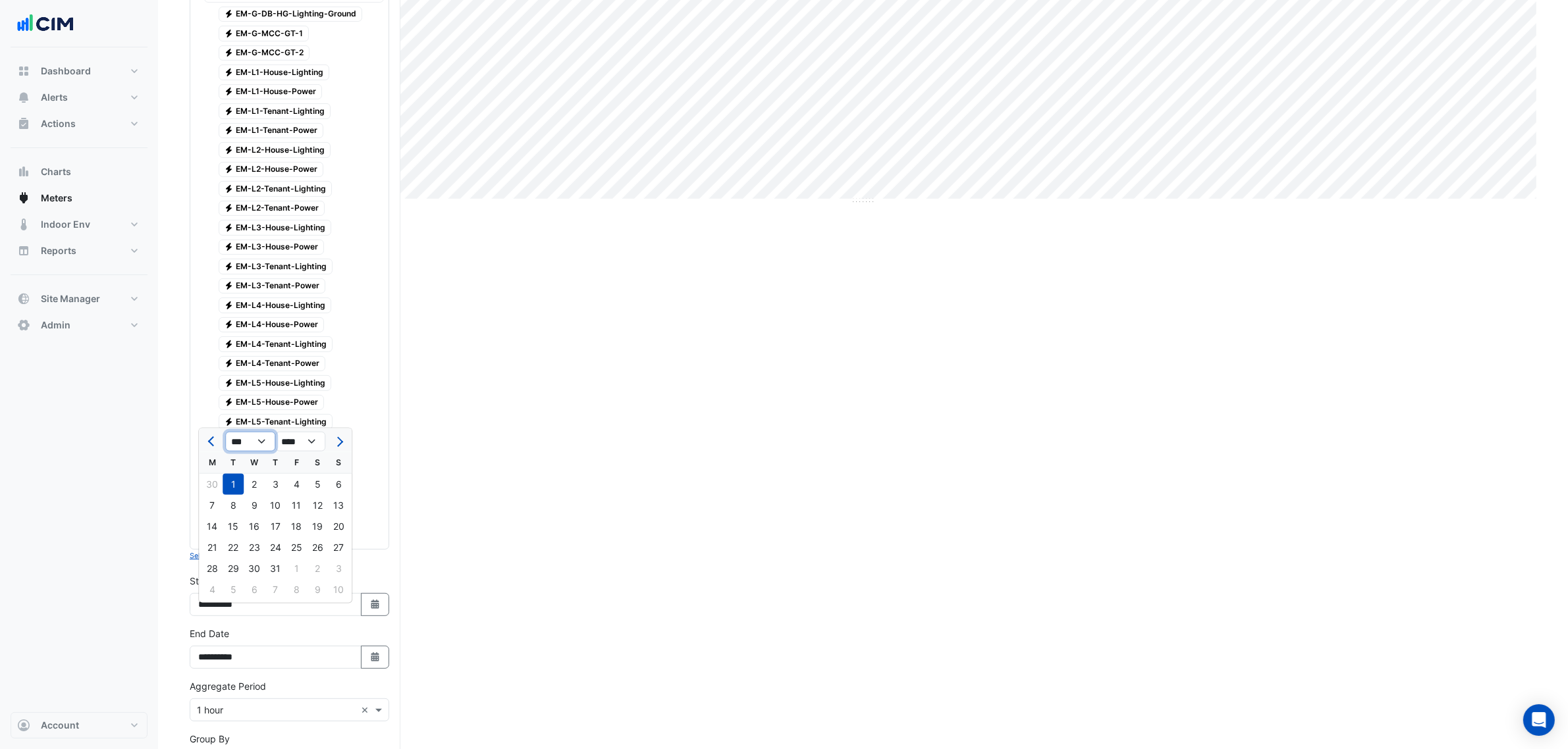
click at [239, 435] on select "*** *** *** *** *** *** *** ***" at bounding box center [249, 441] width 50 height 20
click at [225, 432] on select "*** *** *** *** *** *** *** ***" at bounding box center [249, 441] width 50 height 20
click at [209, 439] on span "Previous month" at bounding box center [213, 442] width 10 height 10
select select "**"
select select "****"
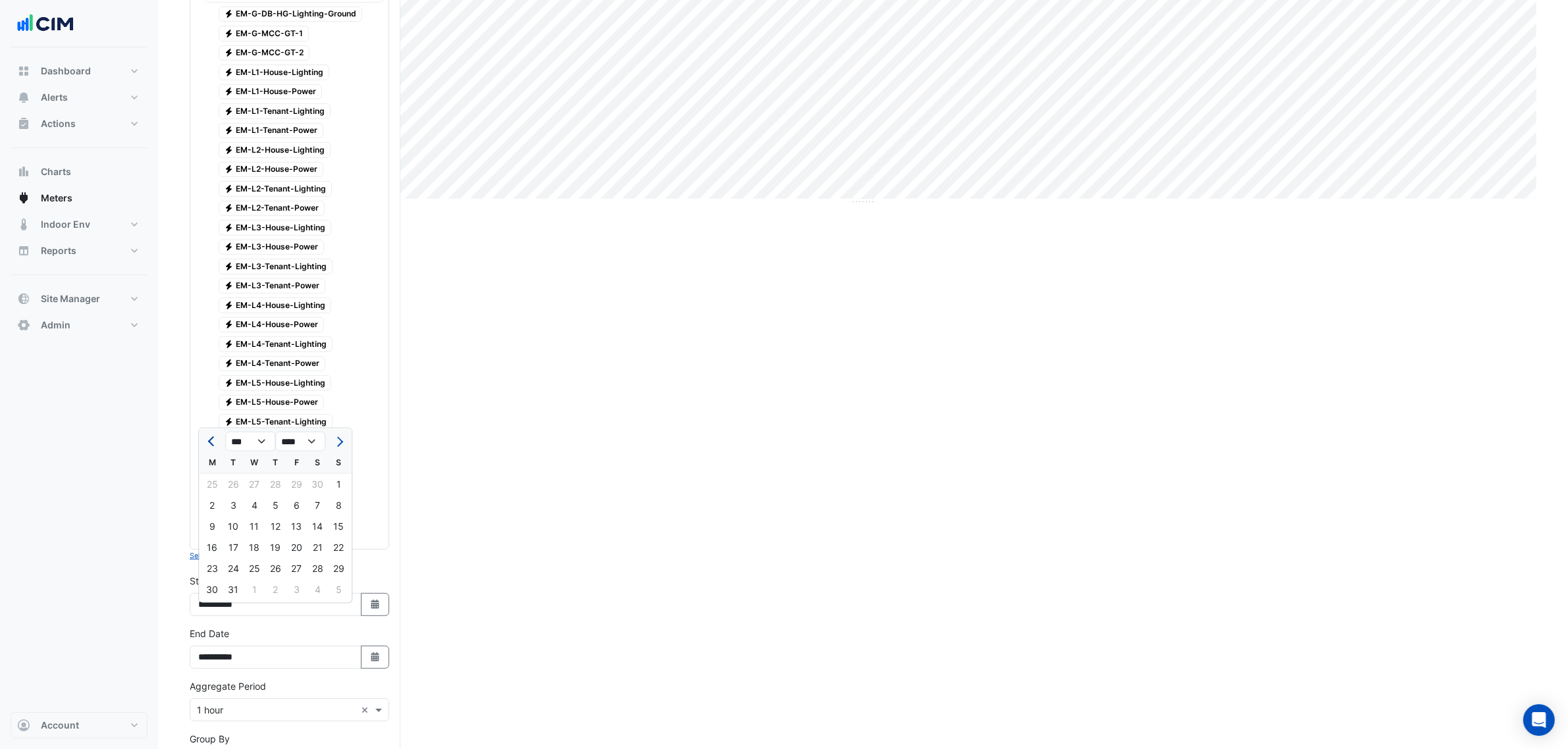
click at [209, 439] on span "Previous month" at bounding box center [213, 442] width 10 height 10
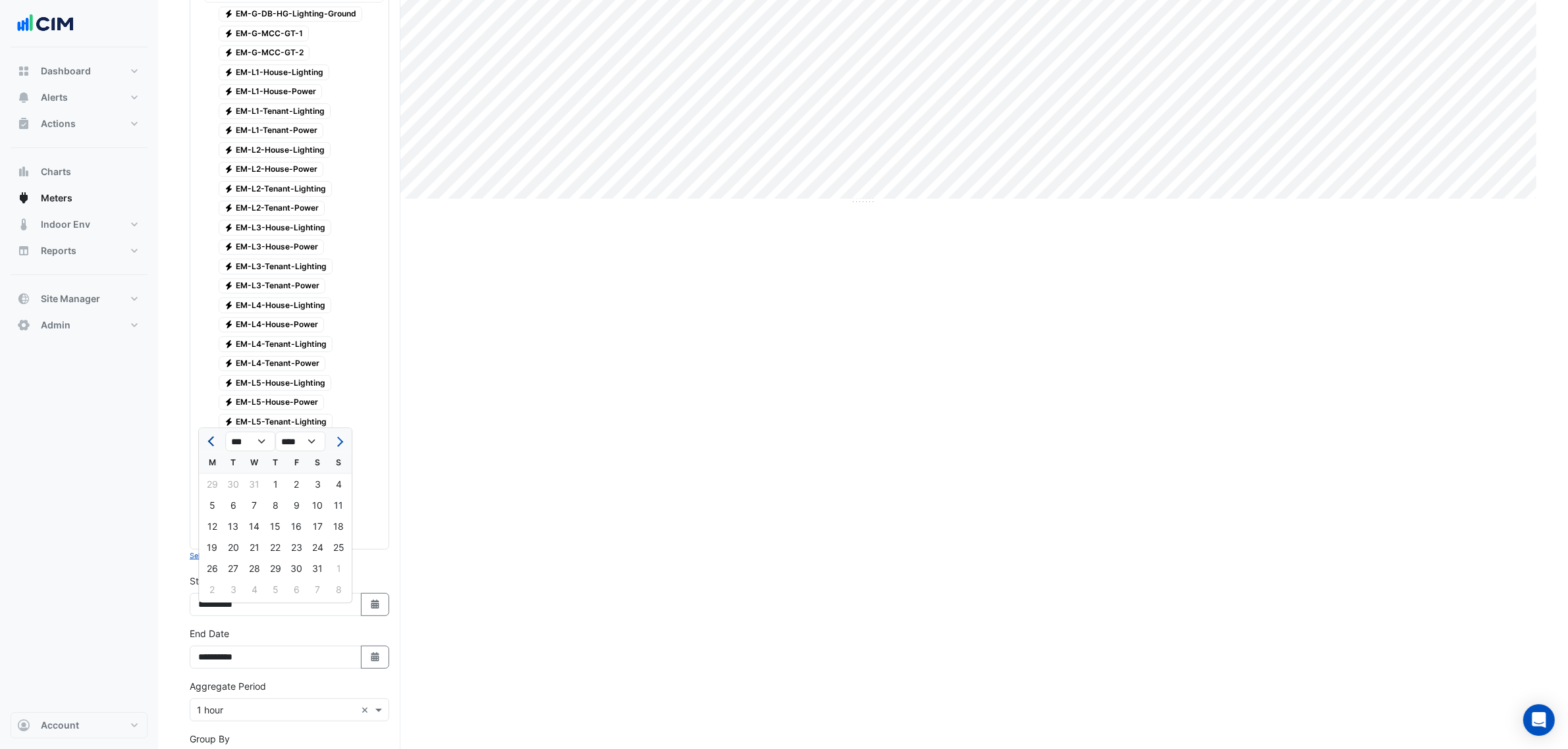
select select "*"
click at [208, 487] on div "1" at bounding box center [212, 485] width 21 height 21
type input "**********"
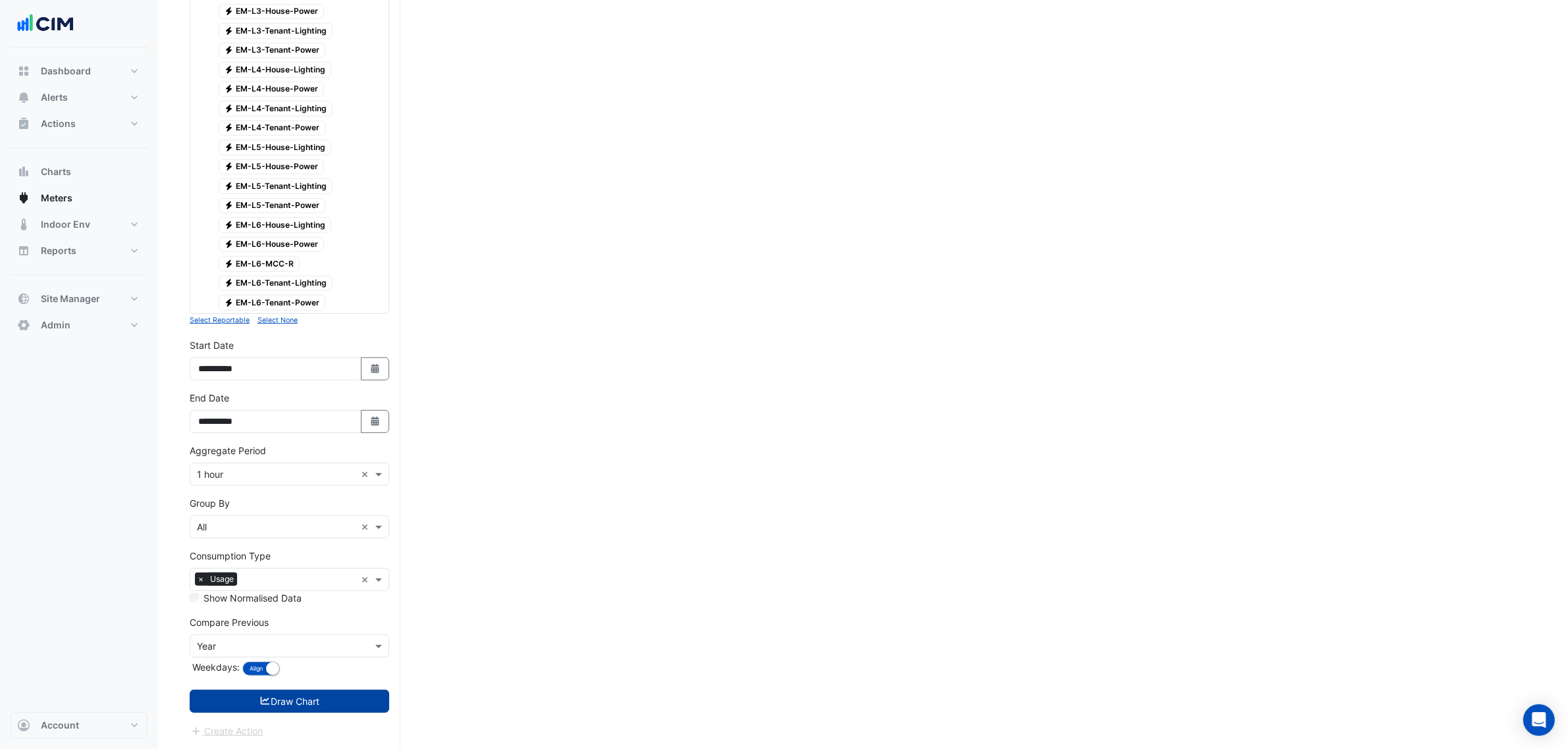
click at [311, 696] on button "Draw Chart" at bounding box center [289, 702] width 200 height 23
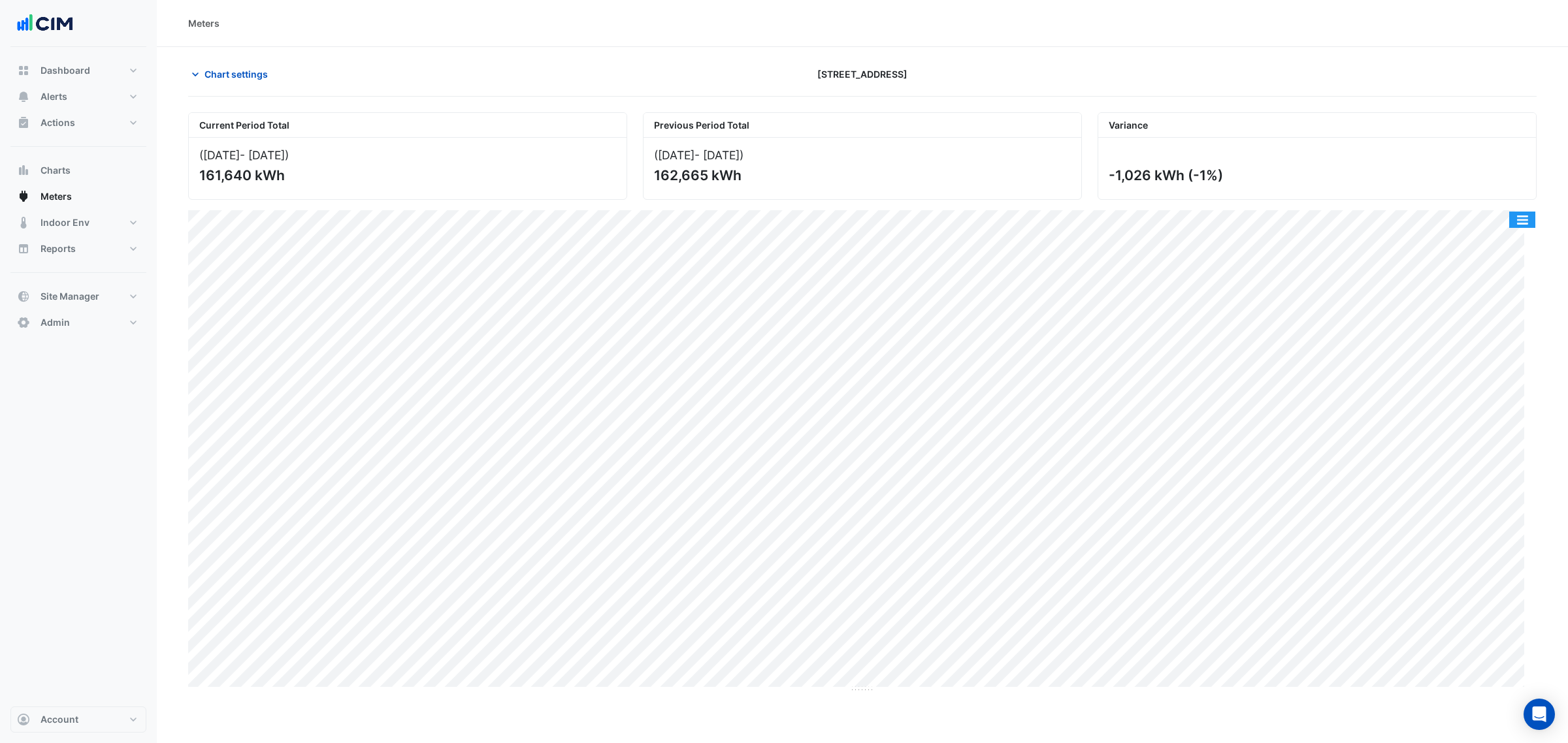
click at [1514, 216] on button "button" at bounding box center [1522, 220] width 26 height 16
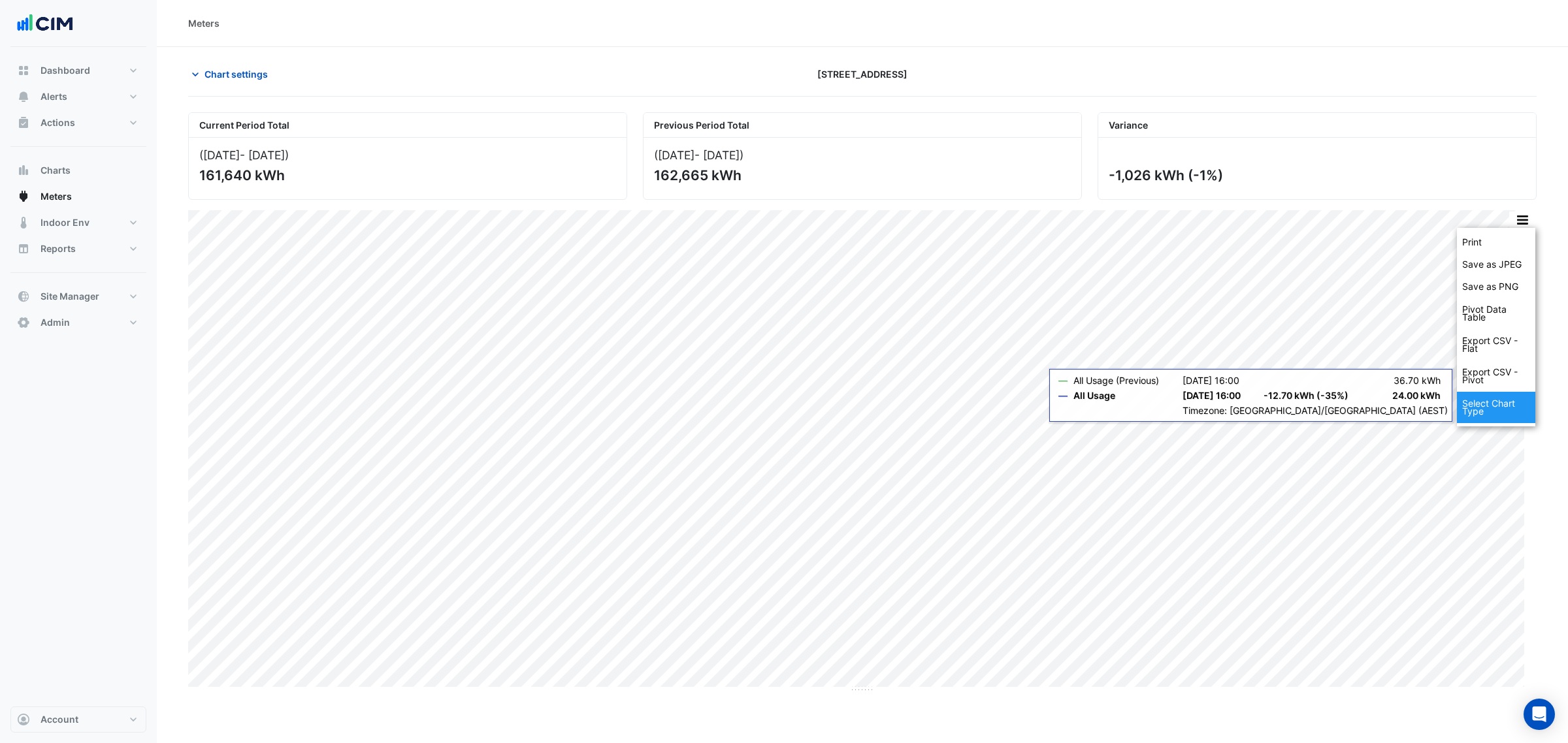
click at [1470, 414] on div "Select Chart Type" at bounding box center [1496, 407] width 79 height 31
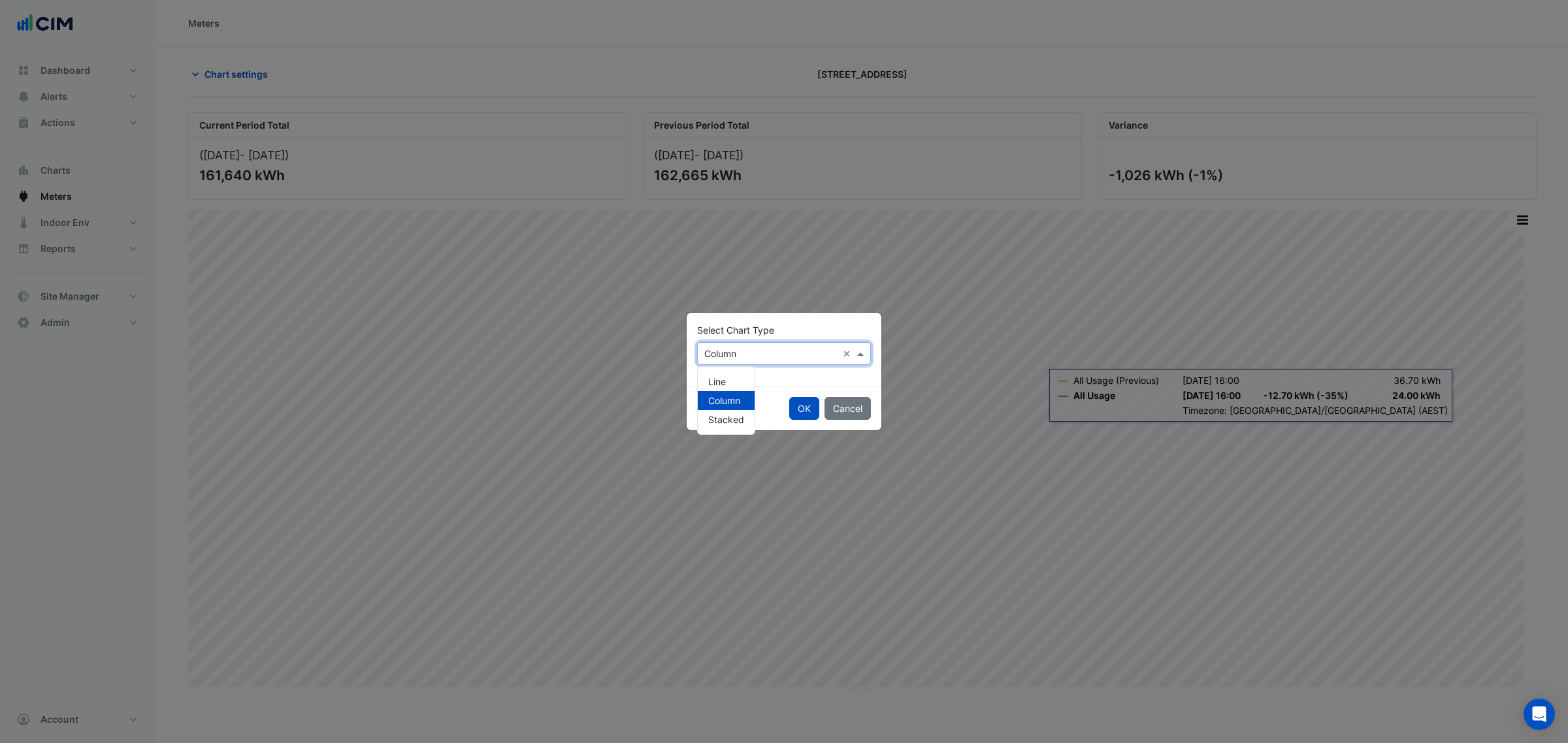
click at [727, 350] on input "text" at bounding box center [770, 354] width 134 height 14
click at [718, 379] on span "Line" at bounding box center [717, 382] width 18 height 11
click at [787, 407] on div "OK Cancel" at bounding box center [783, 408] width 195 height 45
click at [793, 408] on button "OK" at bounding box center [804, 409] width 30 height 23
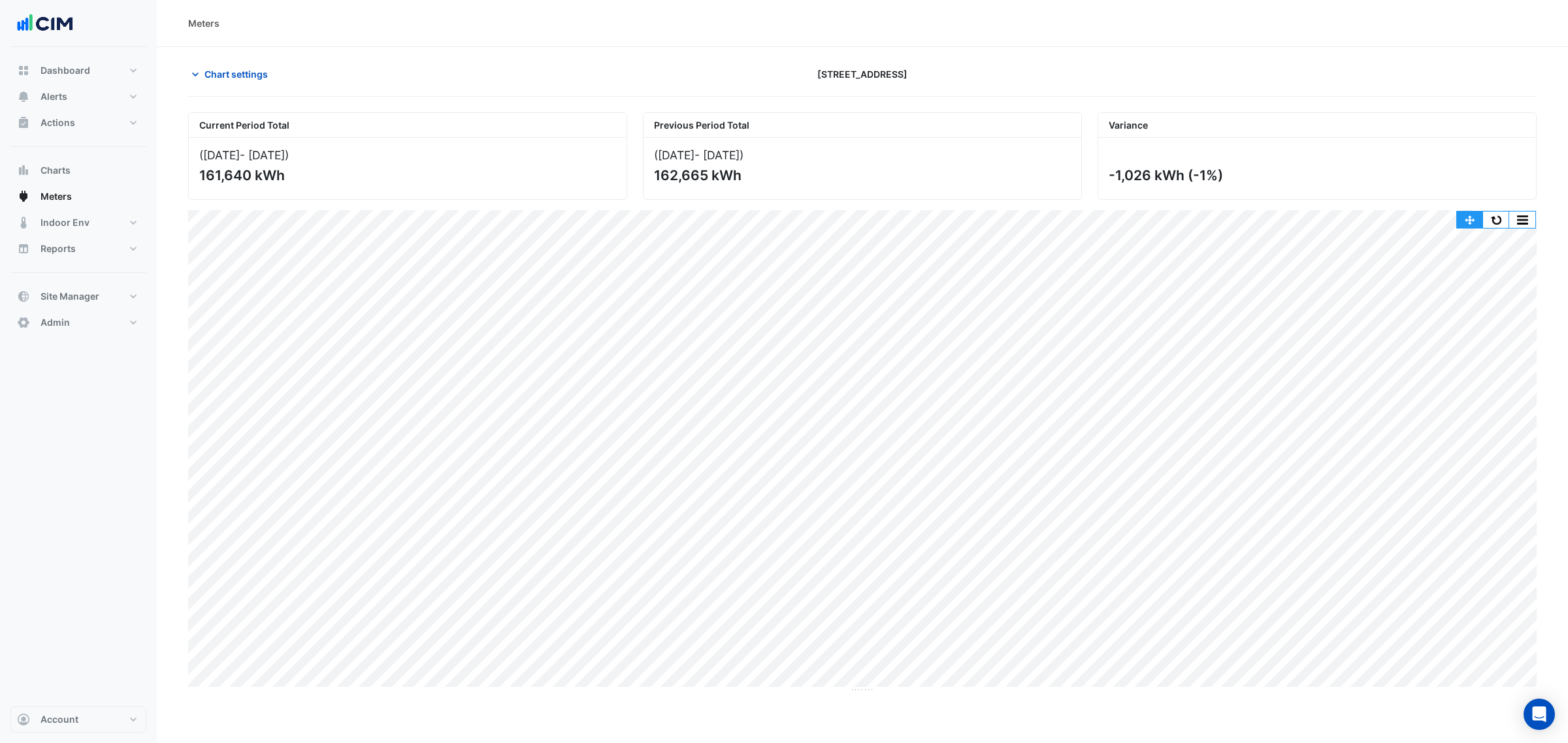
click at [1478, 216] on button "button" at bounding box center [1470, 220] width 26 height 16
click at [116, 93] on button "Alerts" at bounding box center [78, 96] width 136 height 26
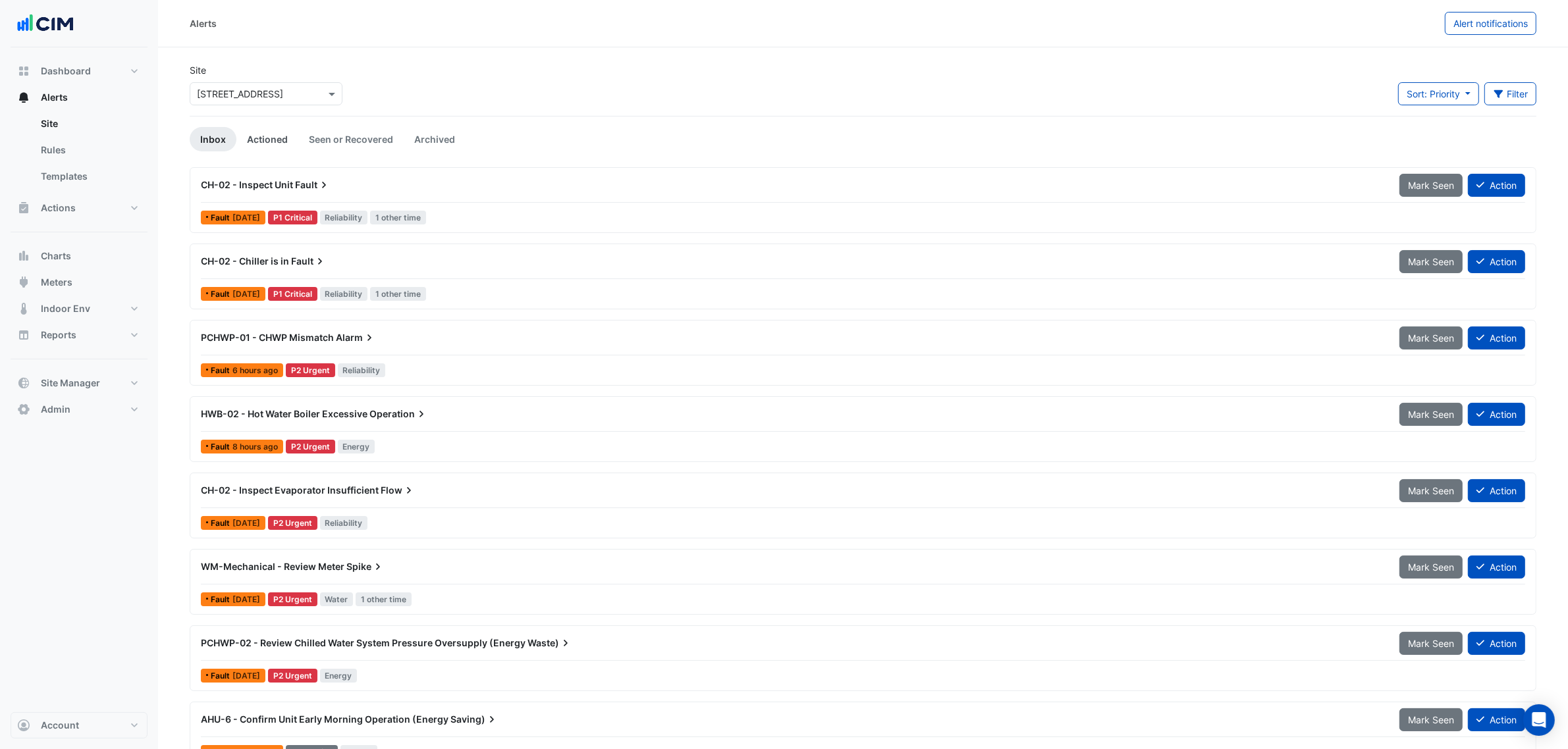
click at [278, 146] on link "Actioned" at bounding box center [267, 139] width 62 height 25
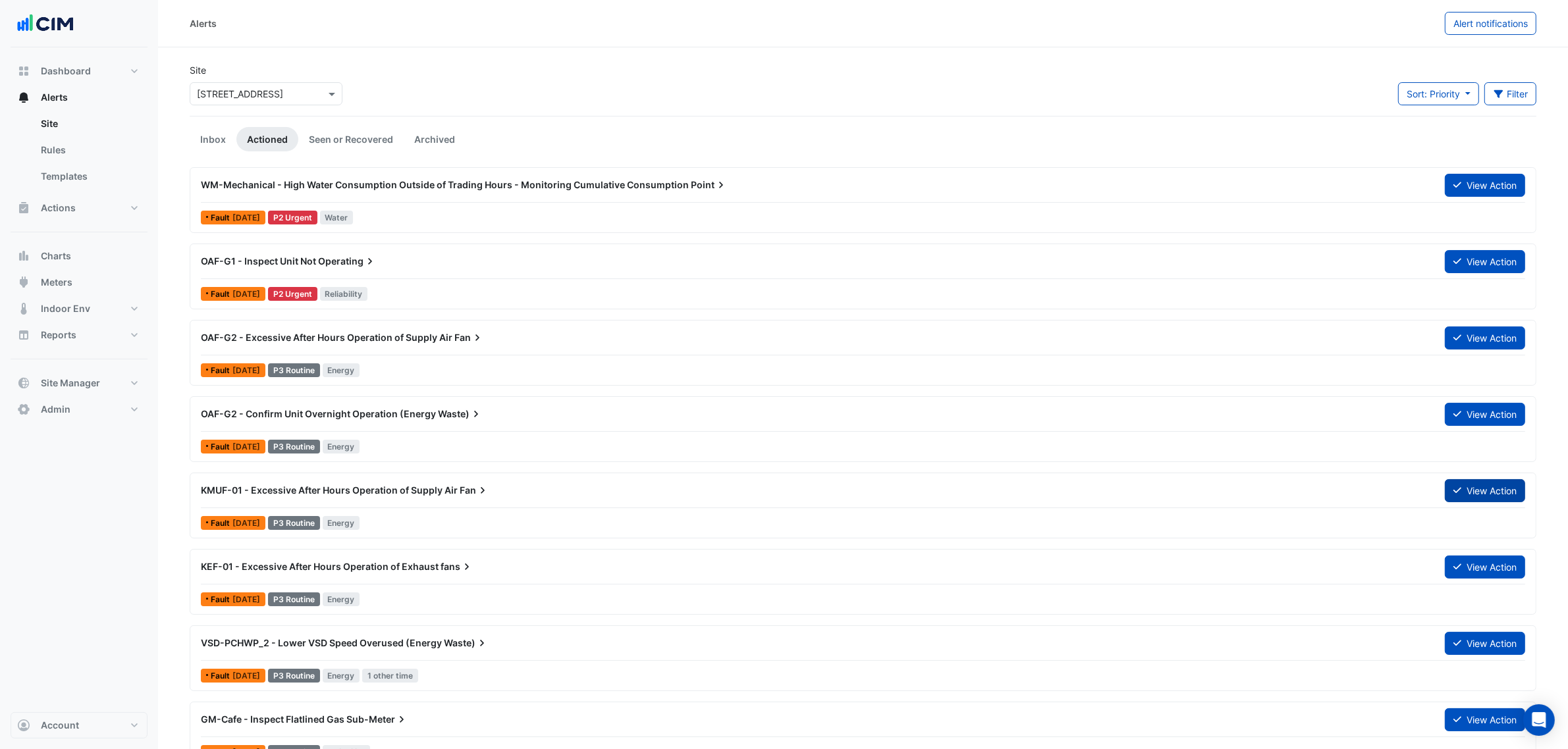
click at [1459, 495] on button "View Action" at bounding box center [1485, 491] width 81 height 23
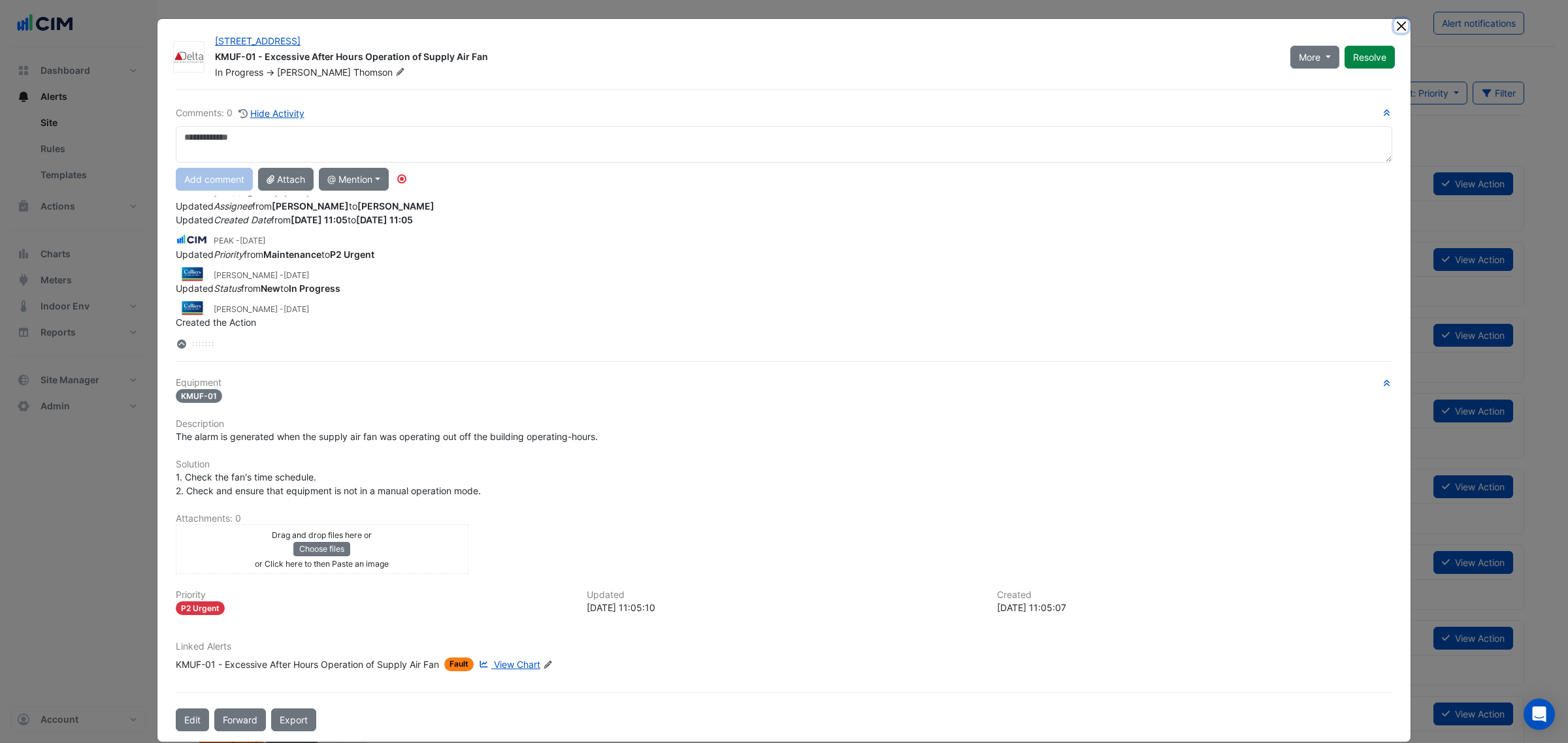
click at [1400, 21] on button "Close" at bounding box center [1401, 26] width 14 height 14
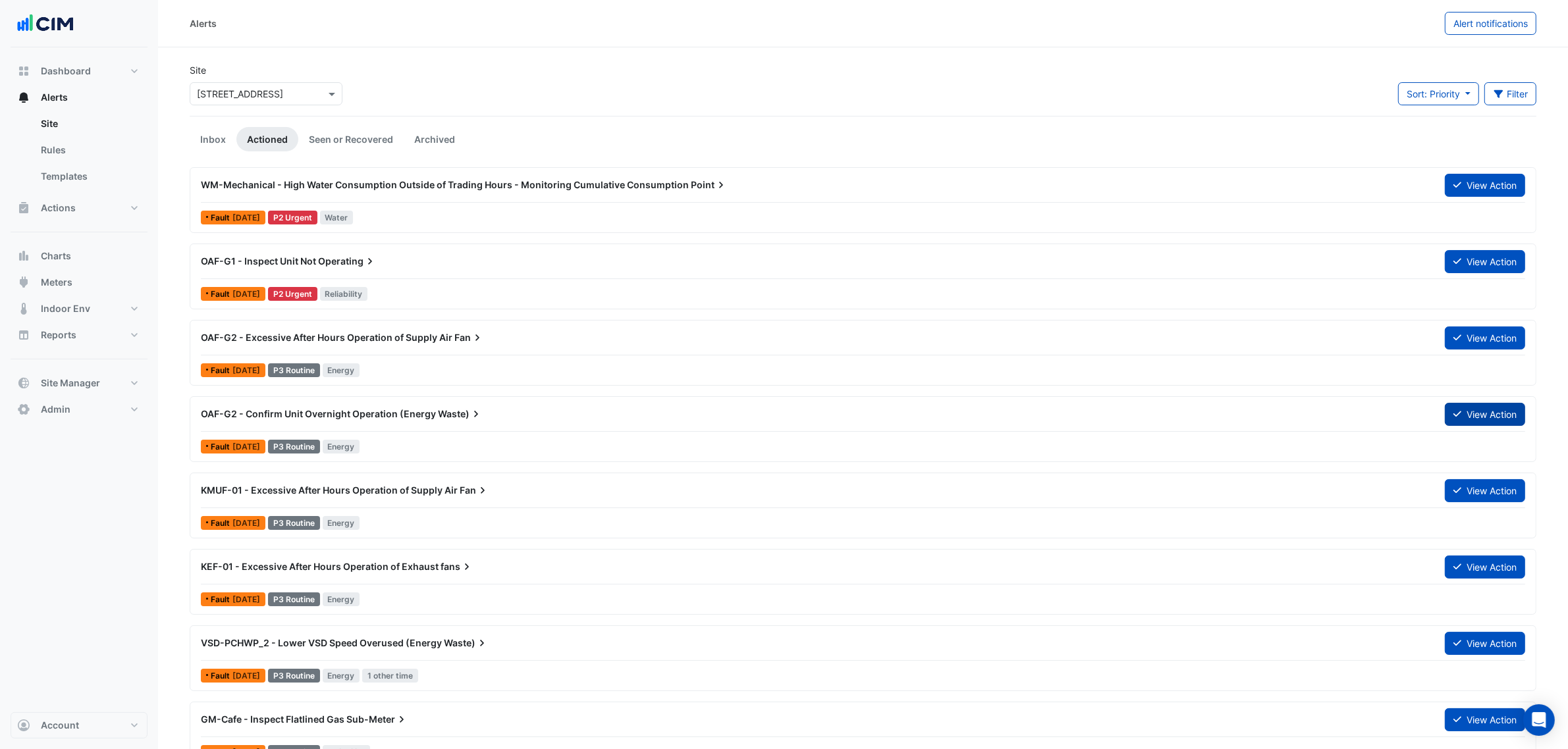
click at [1488, 413] on button "View Action" at bounding box center [1485, 415] width 81 height 23
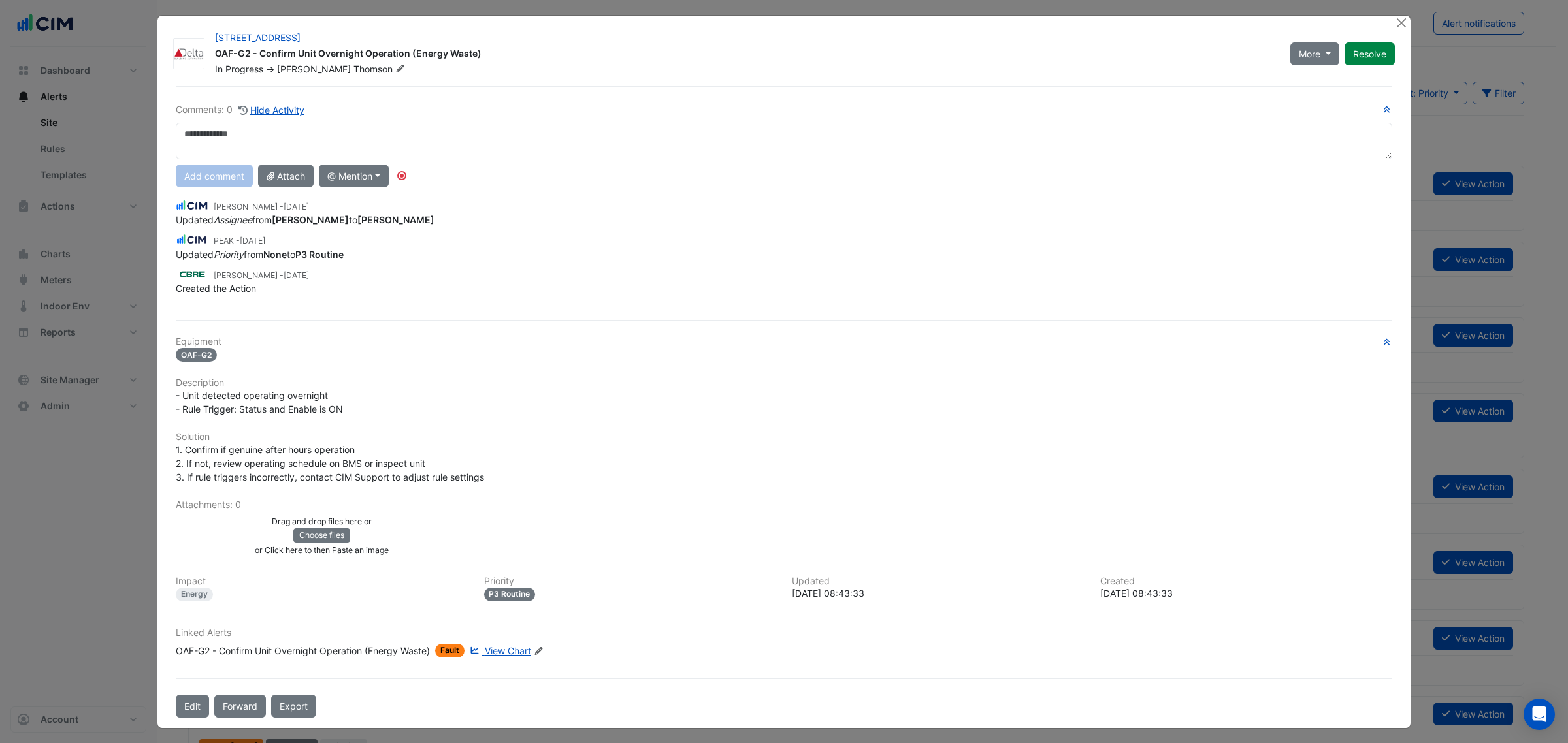
scroll to position [4, 0]
click at [1390, 10] on ngb-modal-window "40 Bunda Street OAF-G2 - Confirm Unit Overnight Operation (Energy Waste) In Pro…" at bounding box center [784, 372] width 1568 height 743
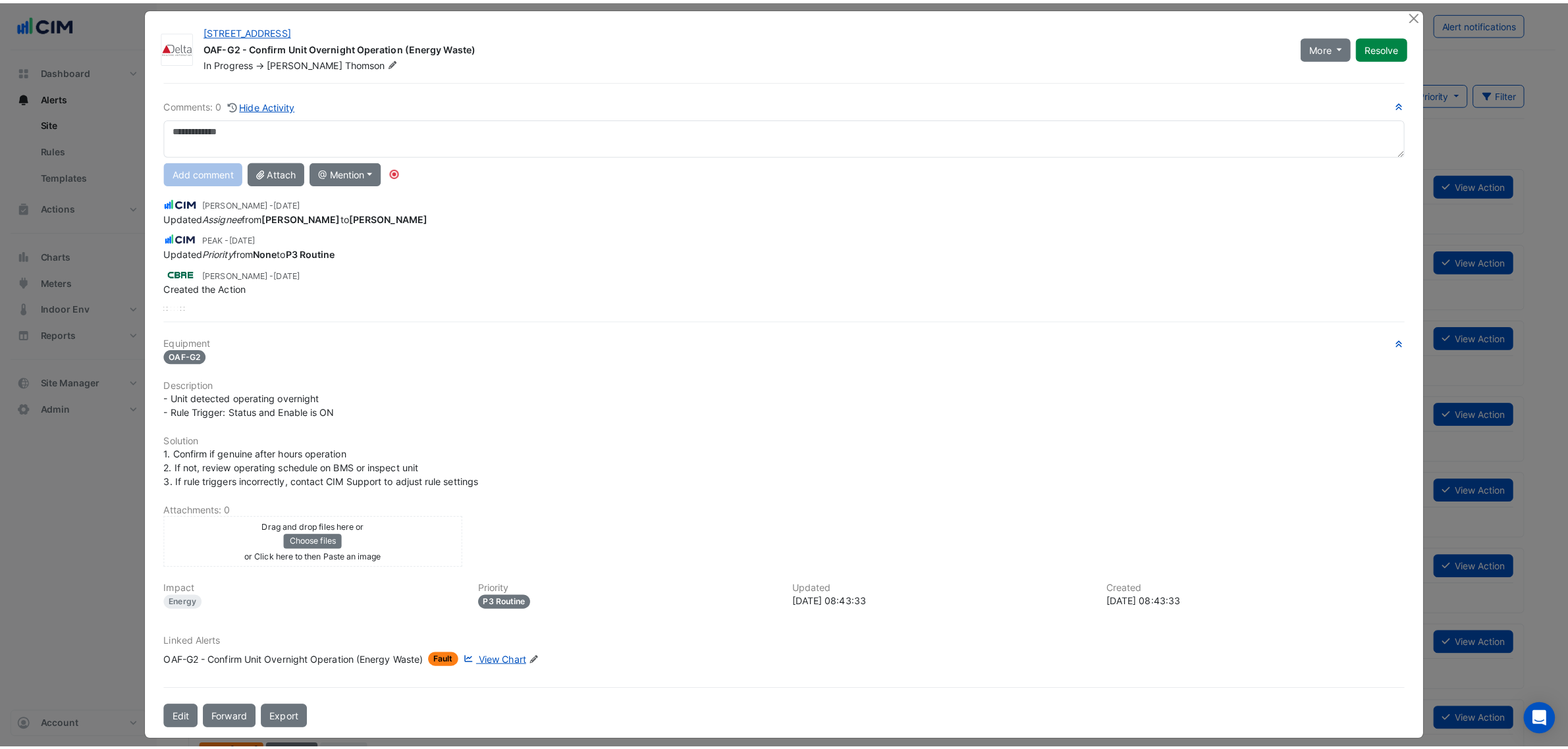
scroll to position [0, 0]
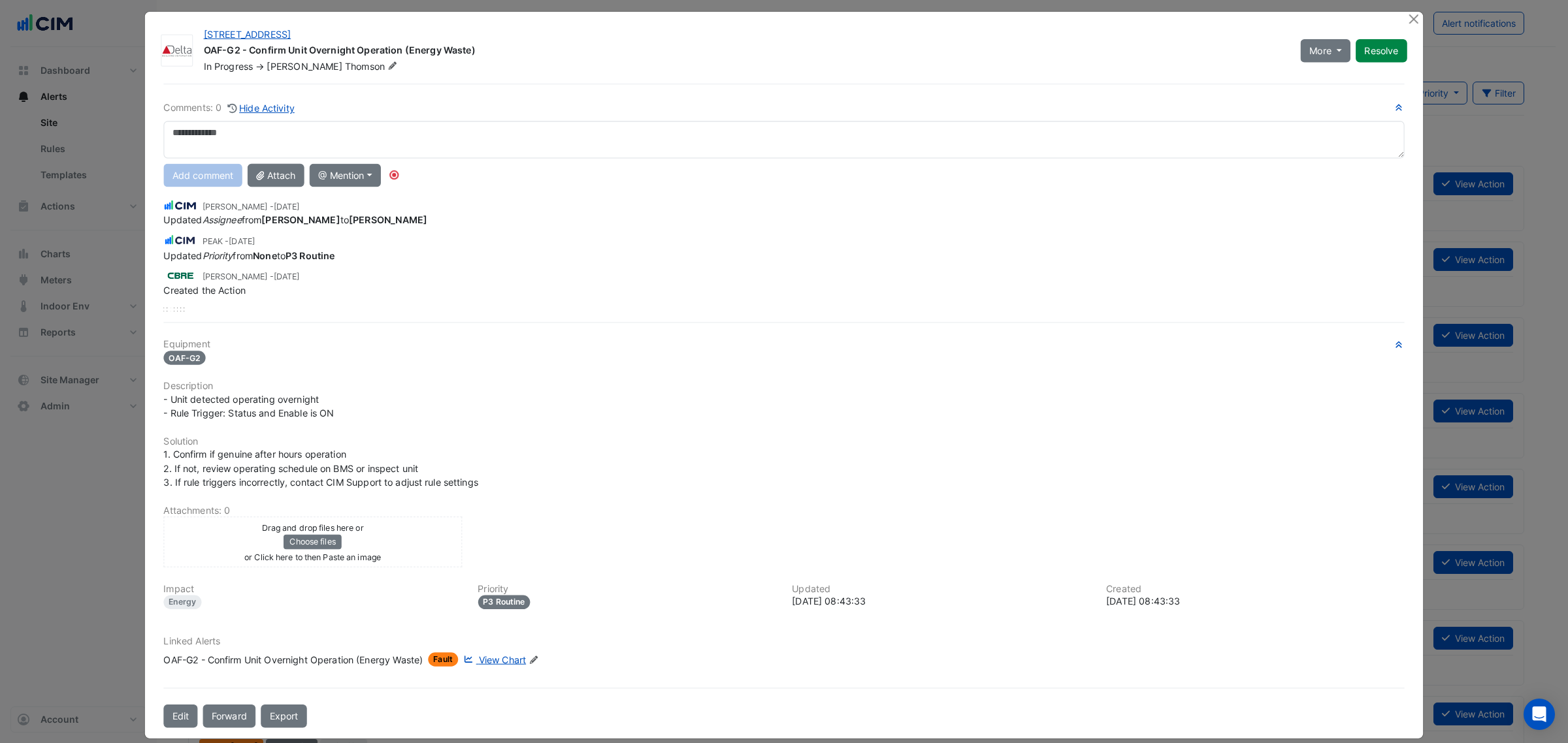
click at [1390, 10] on ngb-modal-window "40 Bunda Street OAF-G2 - Confirm Unit Overnight Operation (Energy Waste) In Pro…" at bounding box center [784, 372] width 1568 height 743
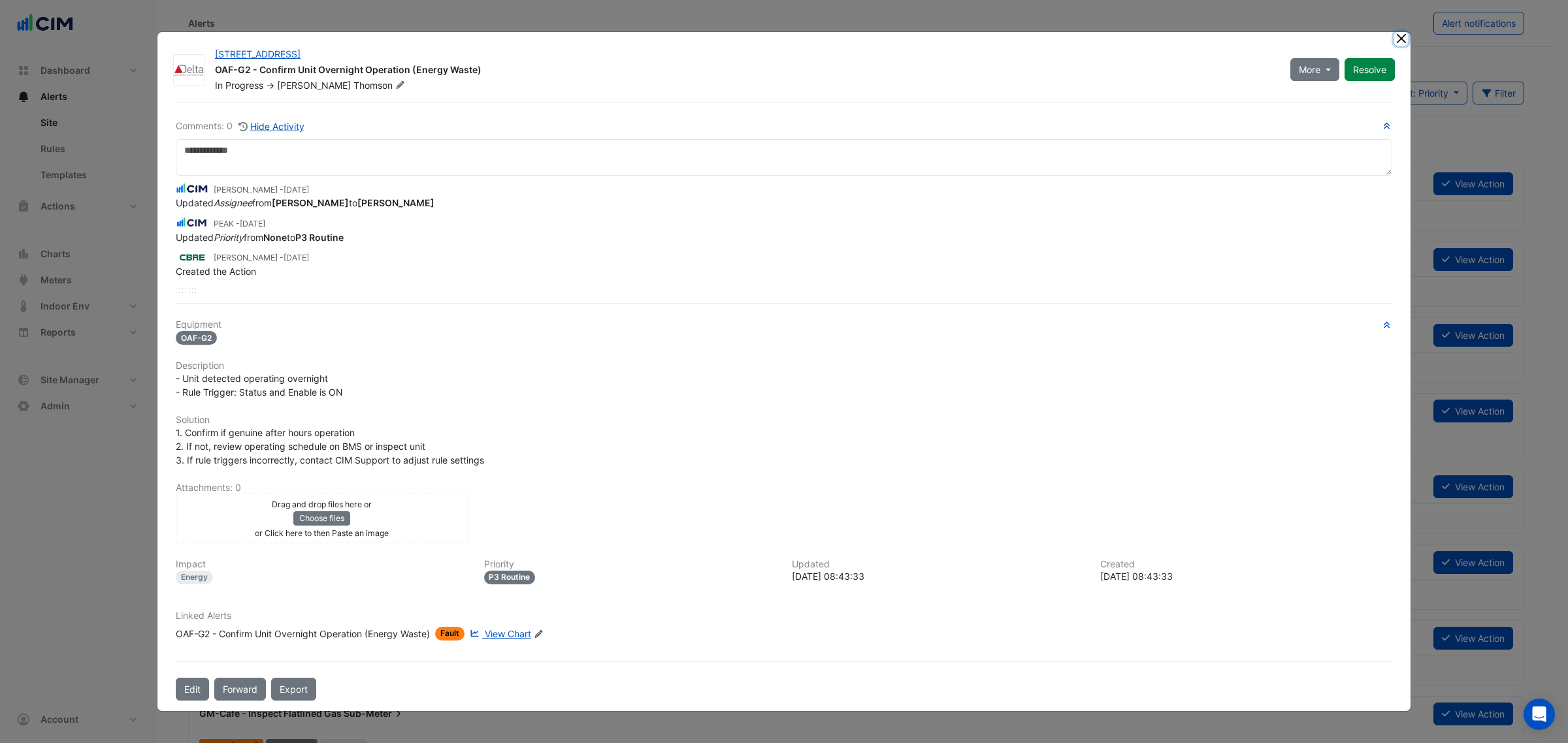
click at [1403, 36] on button "Close" at bounding box center [1401, 39] width 14 height 14
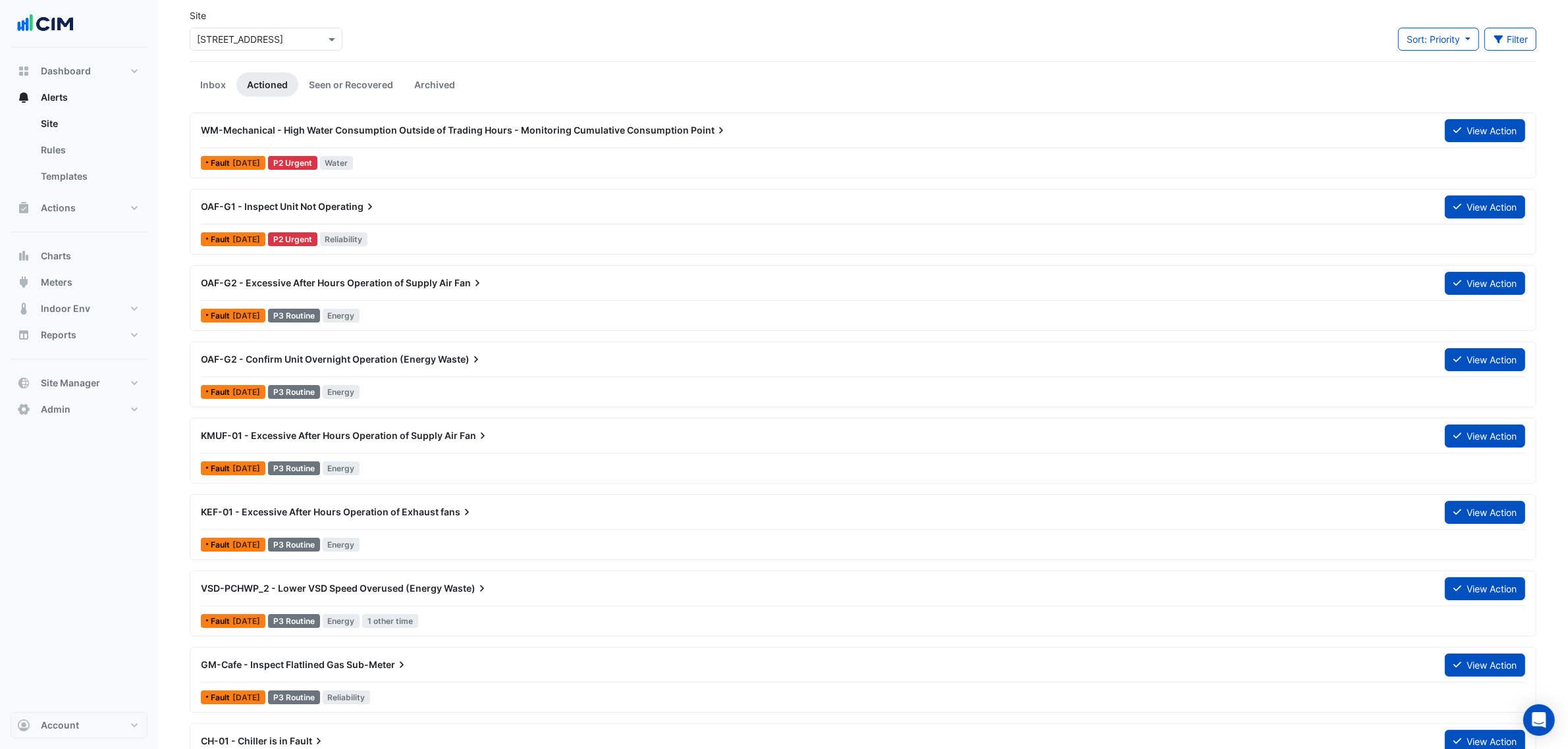
scroll to position [82, 0]
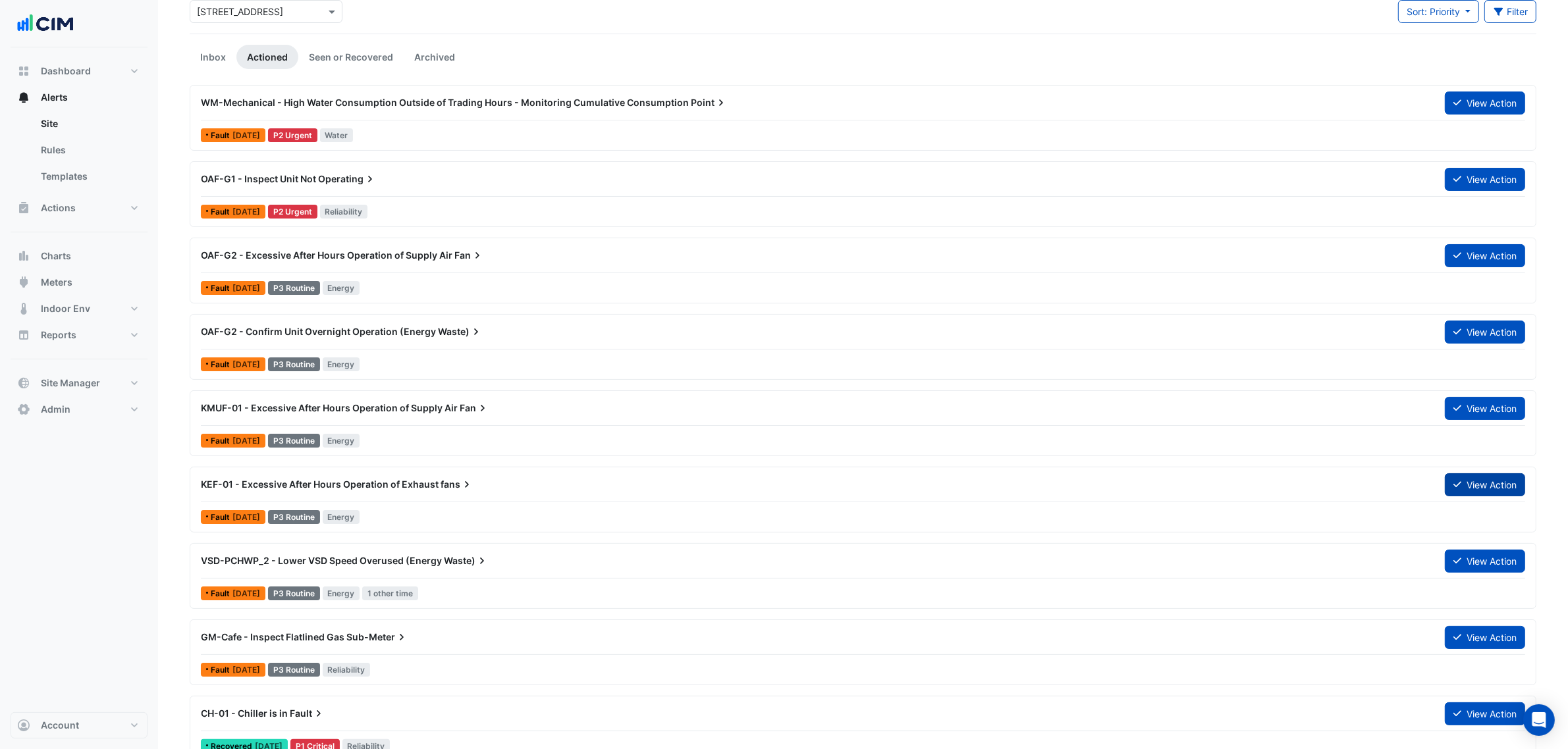
click at [1459, 491] on fa-icon at bounding box center [1457, 485] width 8 height 11
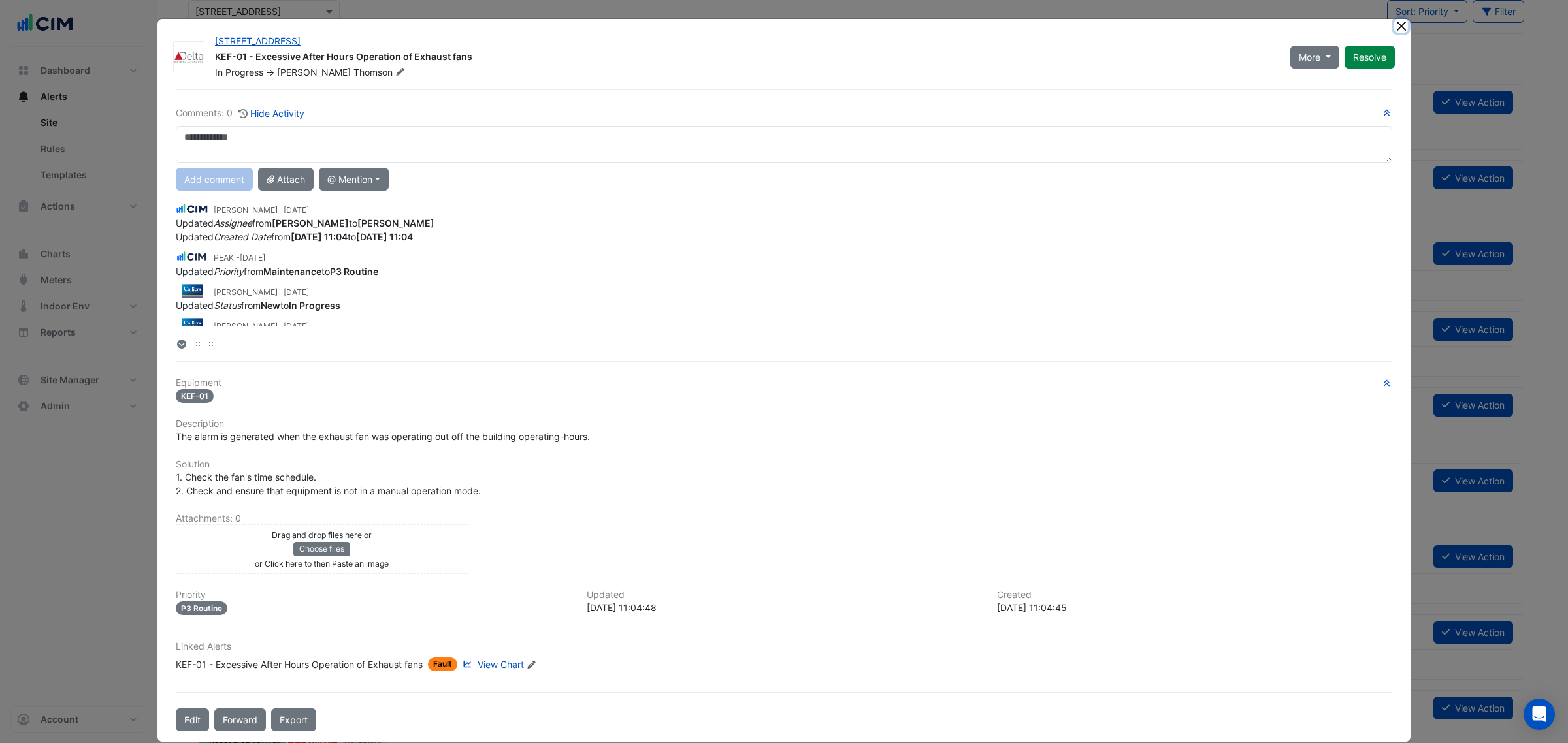
click at [1398, 26] on button "Close" at bounding box center [1401, 26] width 14 height 14
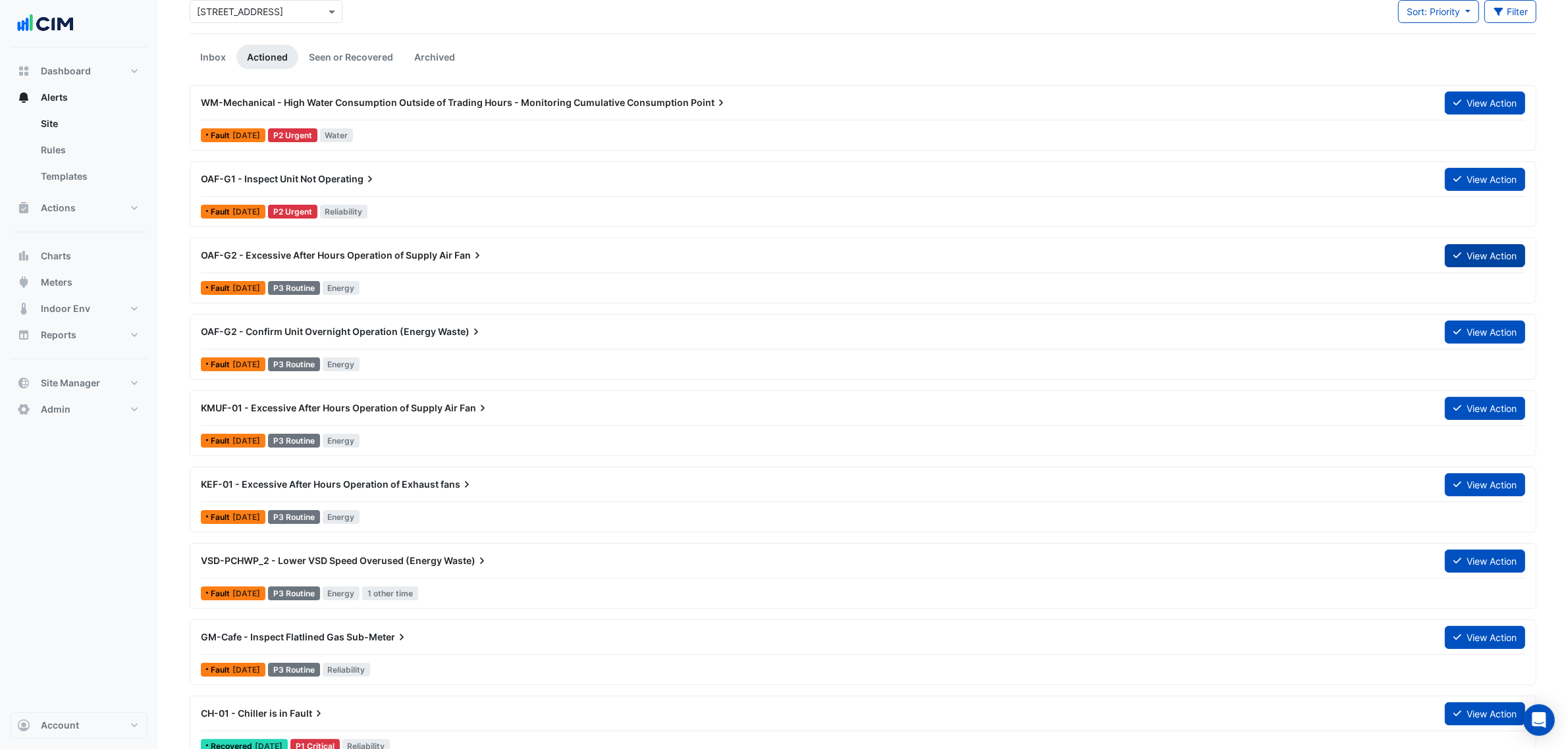
click at [1498, 265] on button "View Action" at bounding box center [1485, 256] width 81 height 23
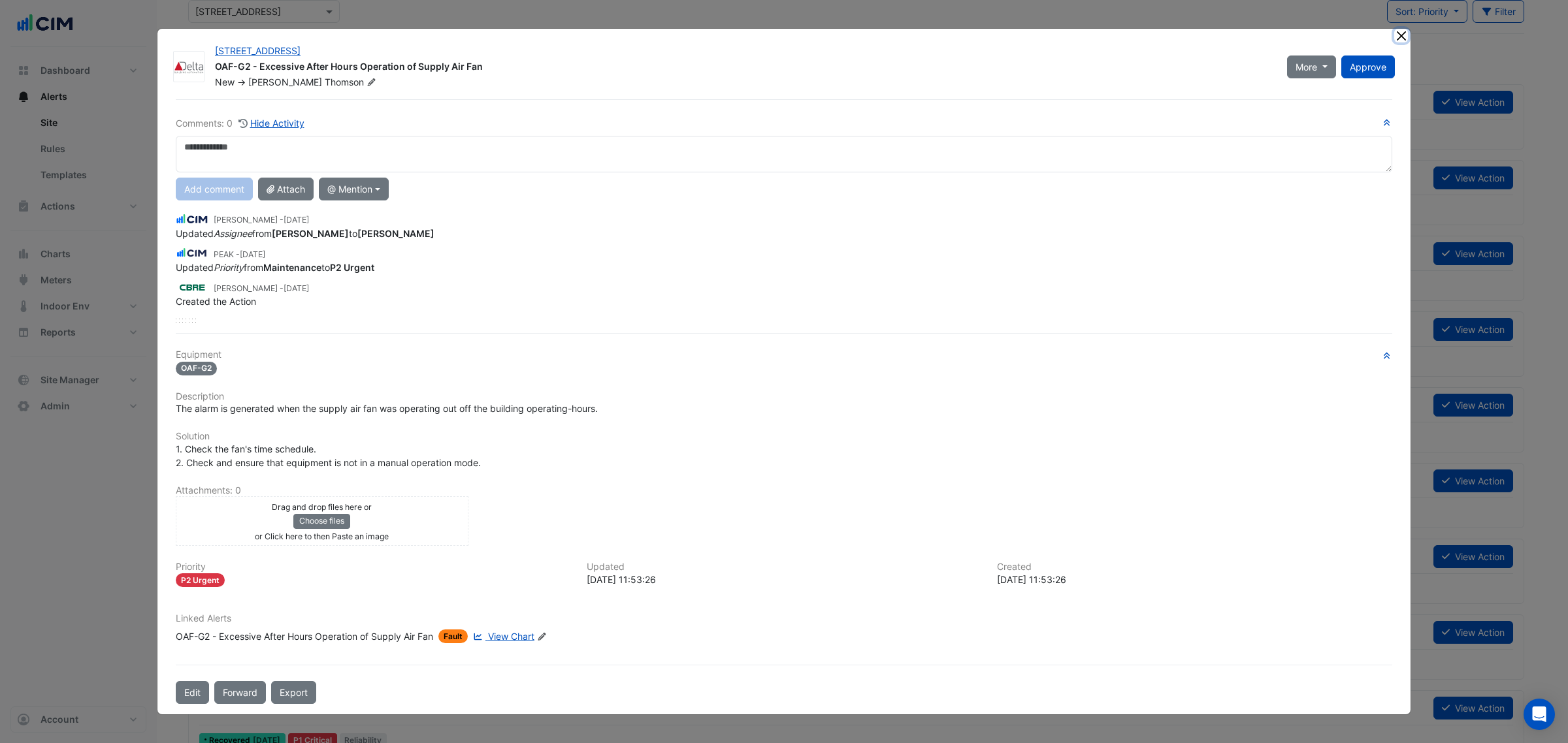
click at [1402, 28] on button "Close" at bounding box center [1401, 35] width 14 height 14
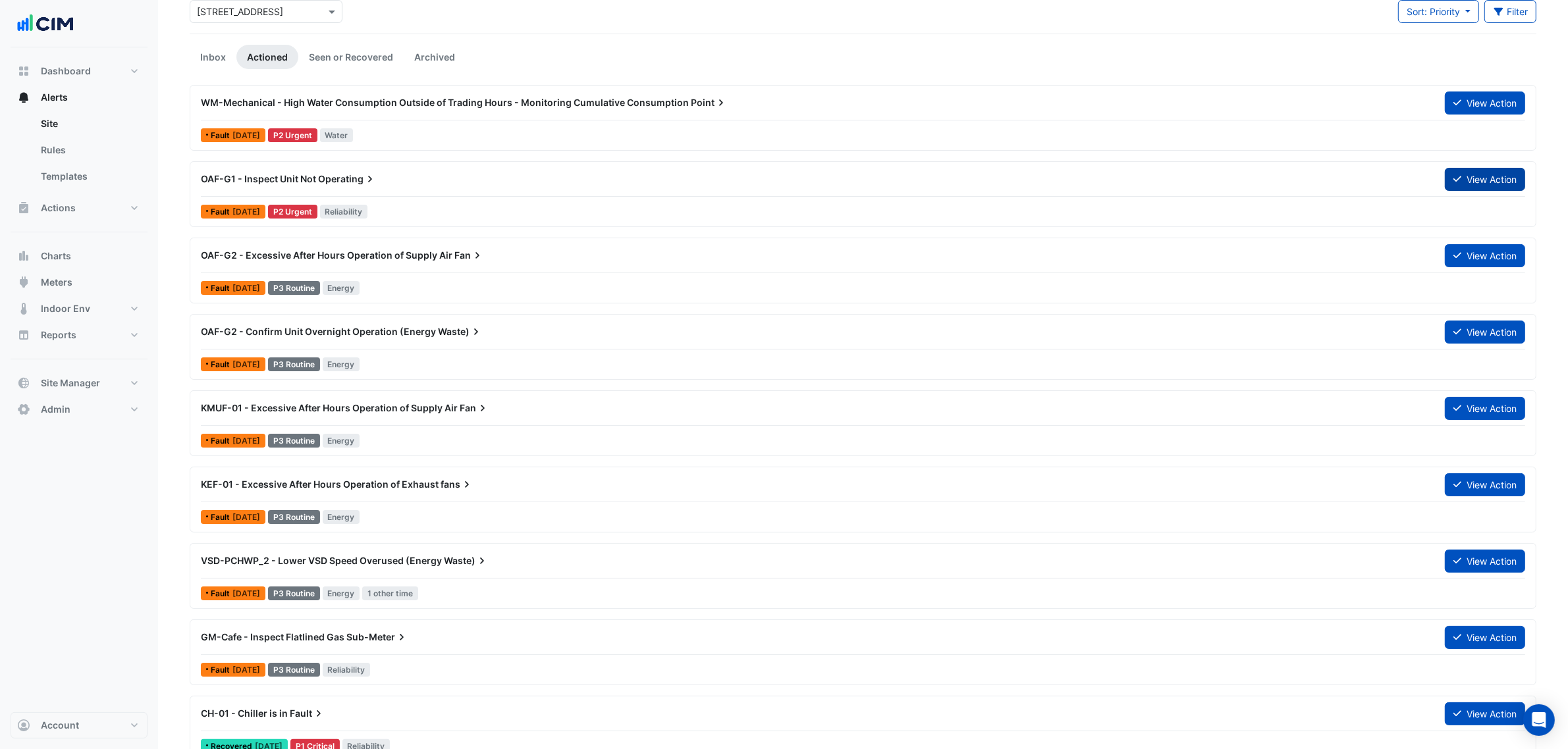
click at [1459, 172] on button "View Action" at bounding box center [1485, 180] width 81 height 23
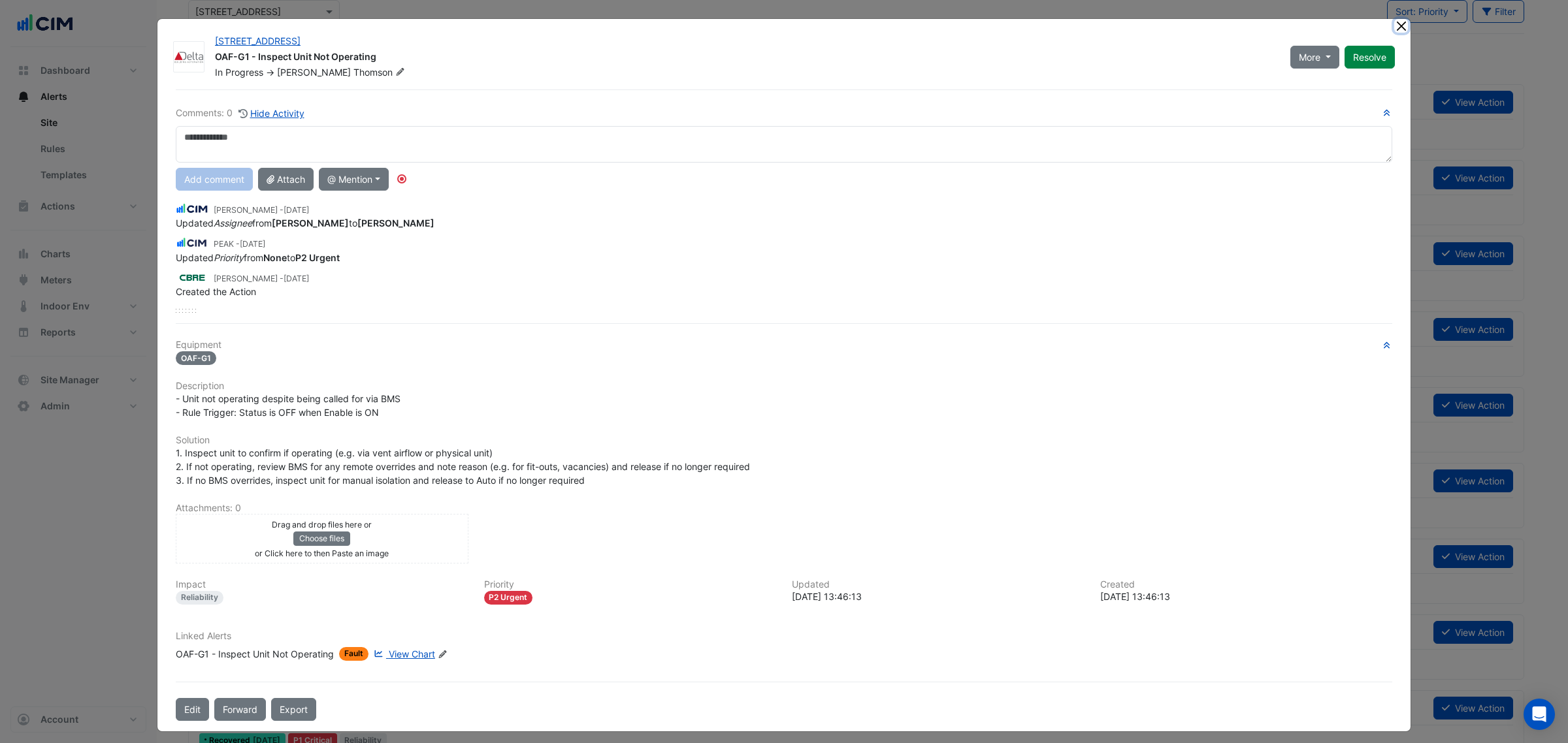
click at [1394, 24] on button "Close" at bounding box center [1401, 26] width 14 height 14
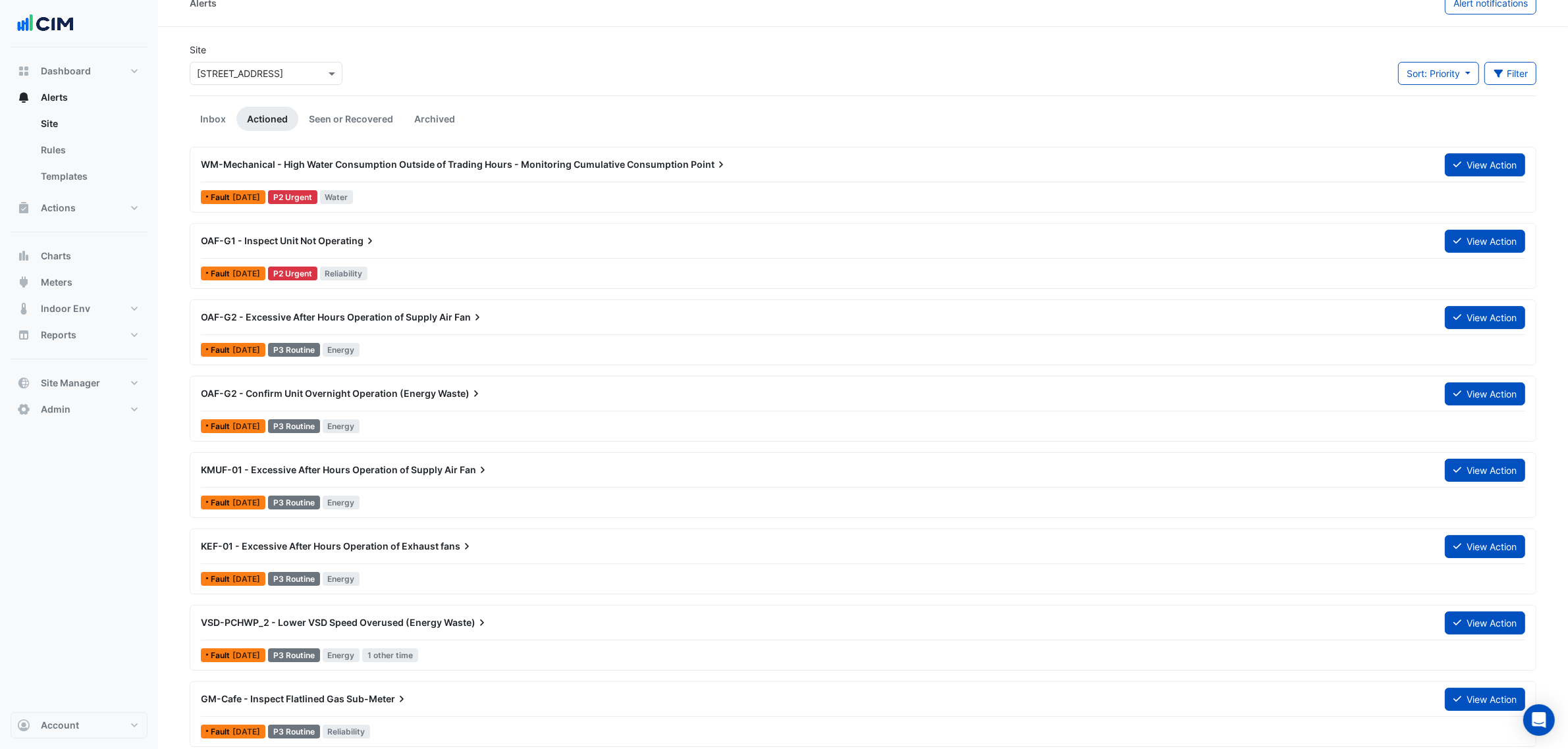
scroll to position [0, 0]
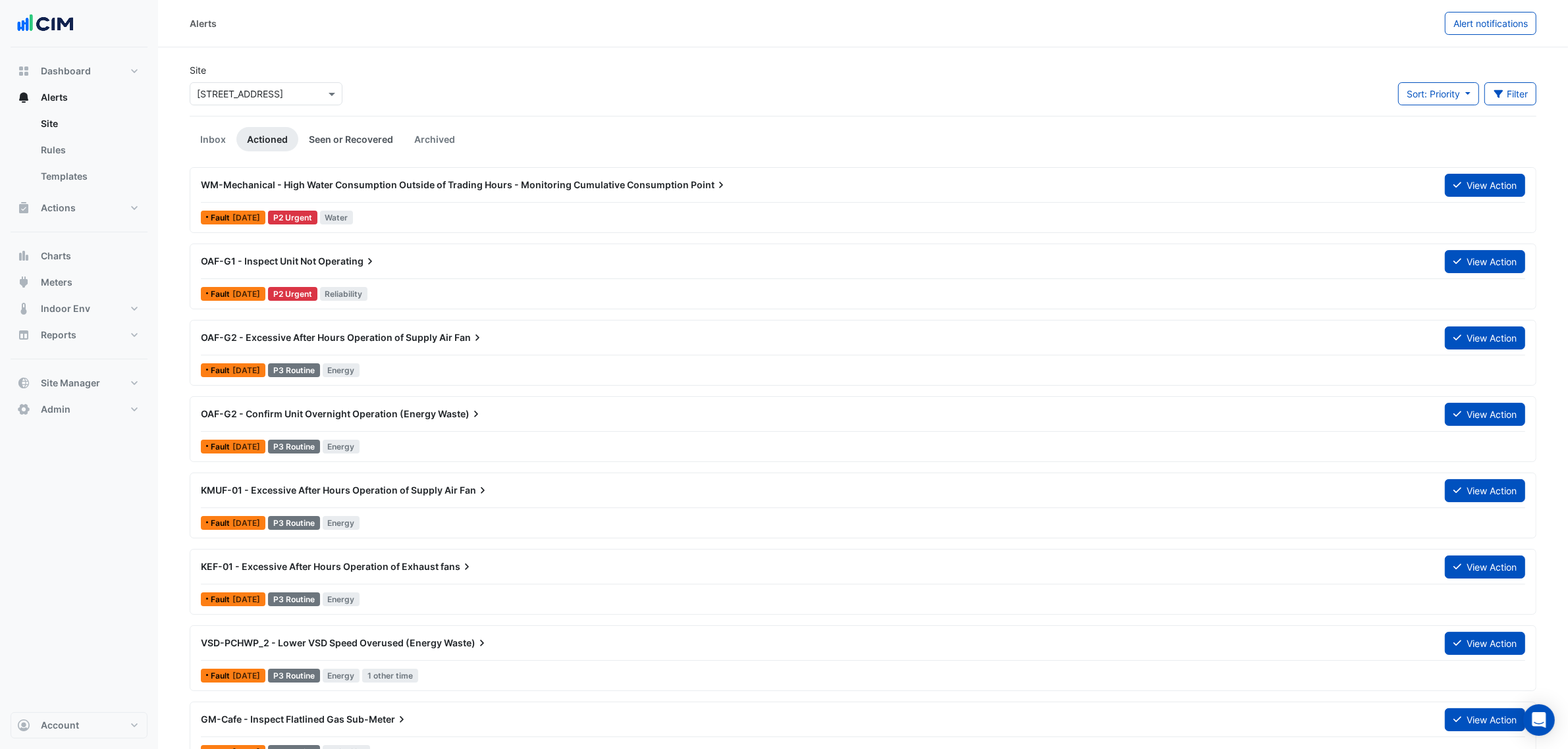
click at [303, 145] on link "Seen or Recovered" at bounding box center [351, 139] width 105 height 25
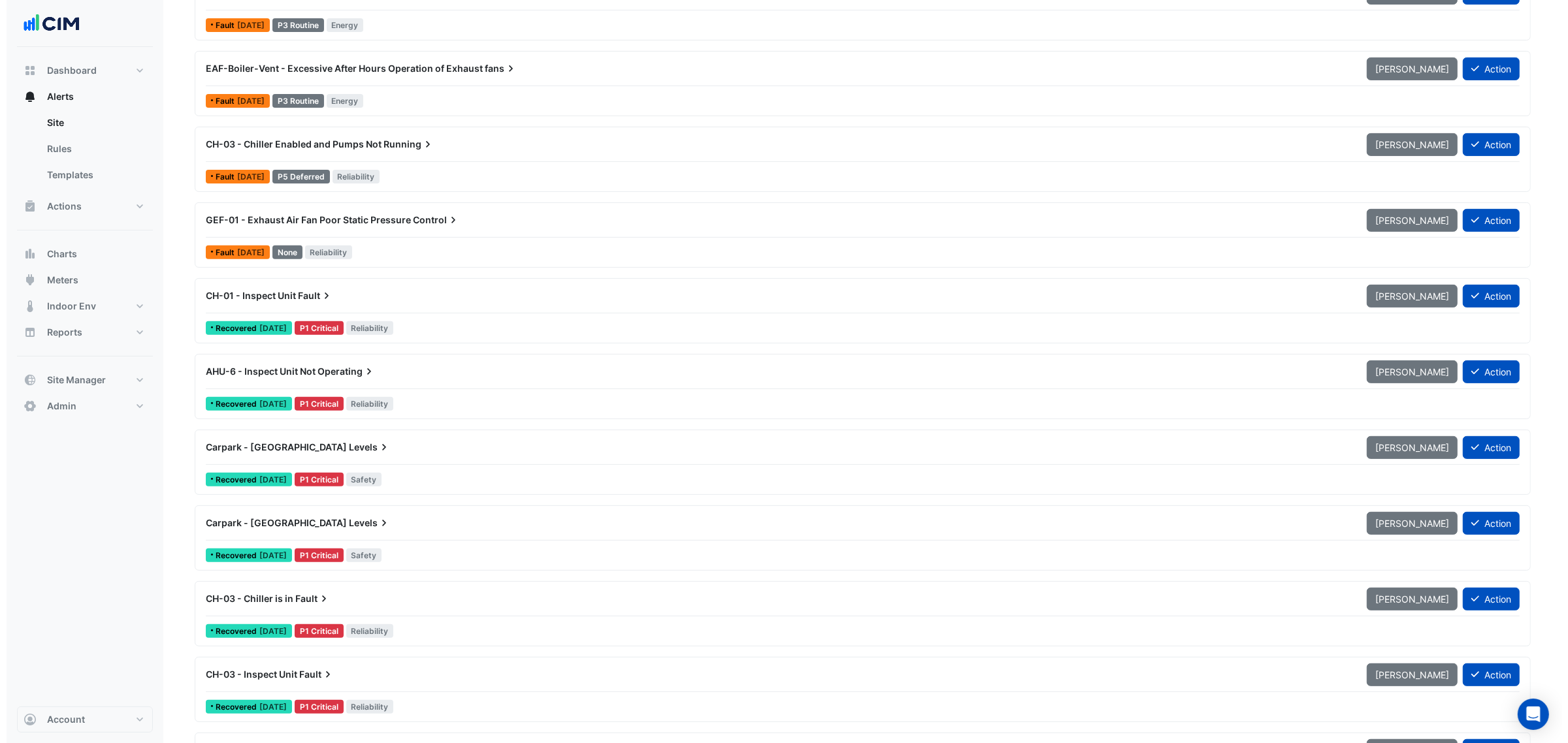
scroll to position [245, 0]
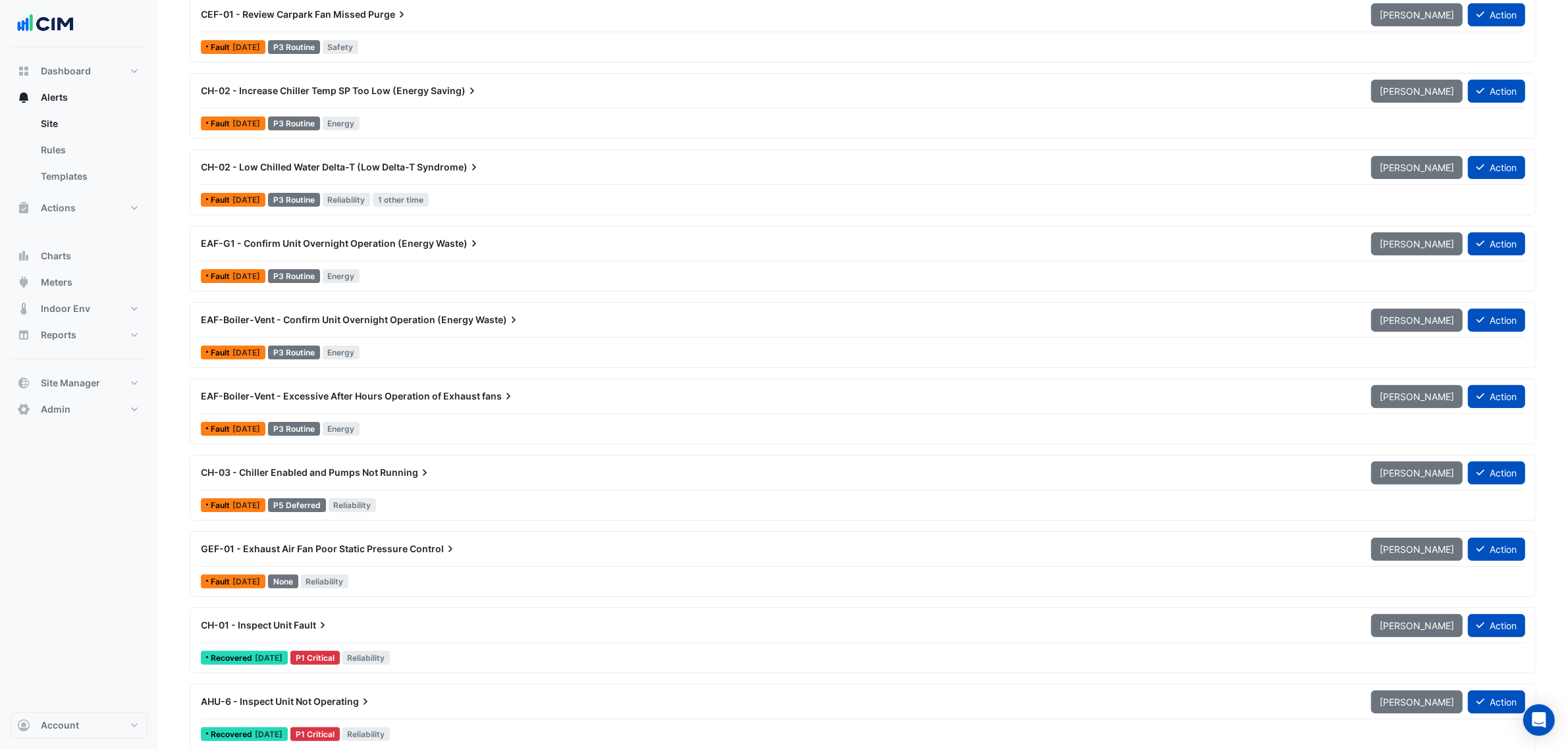
click at [344, 258] on div "EAF-G1 - Confirm Unit Overnight Operation (Energy Waste) Mark Unseen Action" at bounding box center [863, 246] width 1324 height 29
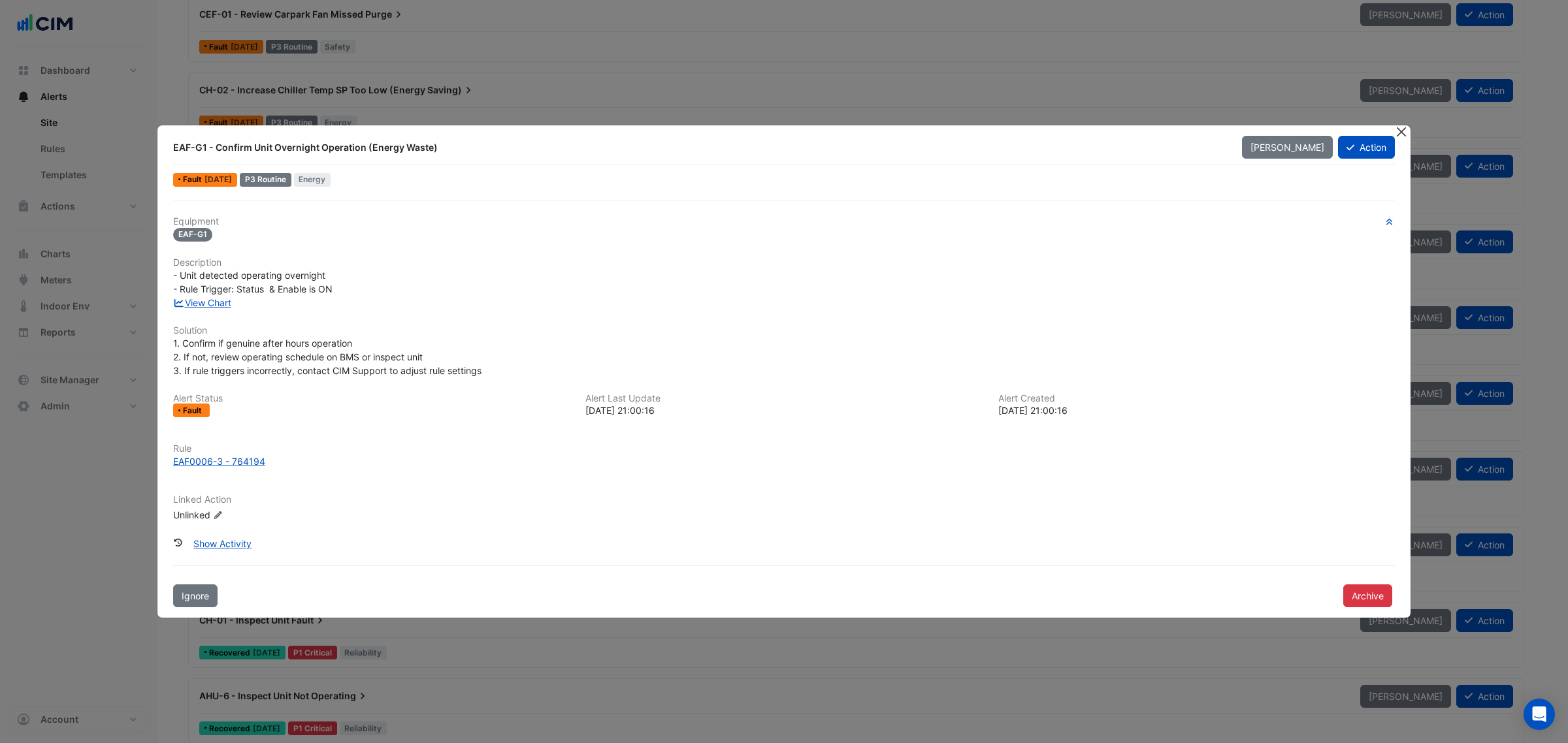
click at [1401, 125] on button "Close" at bounding box center [1401, 132] width 14 height 14
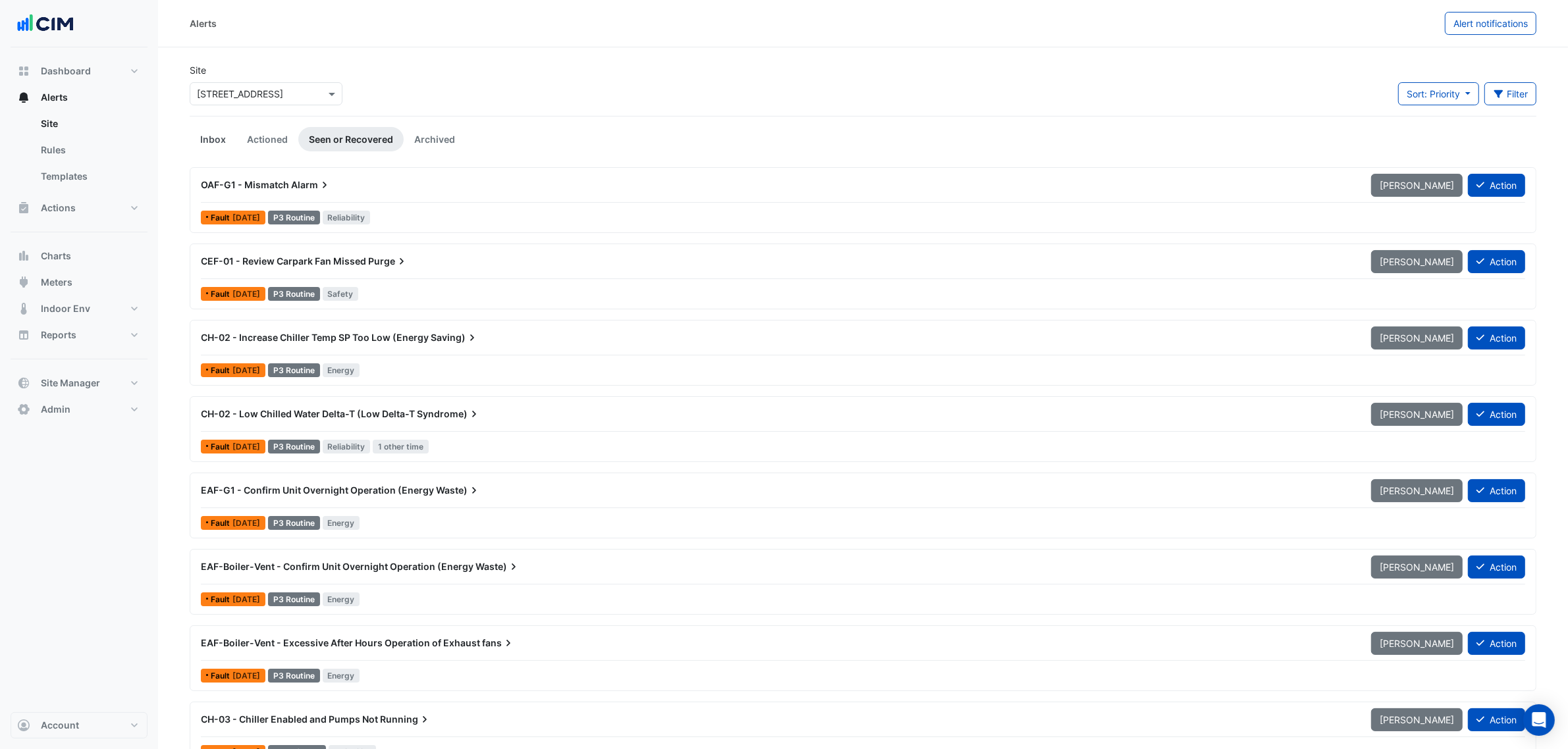
click at [218, 134] on link "Inbox" at bounding box center [213, 139] width 46 height 25
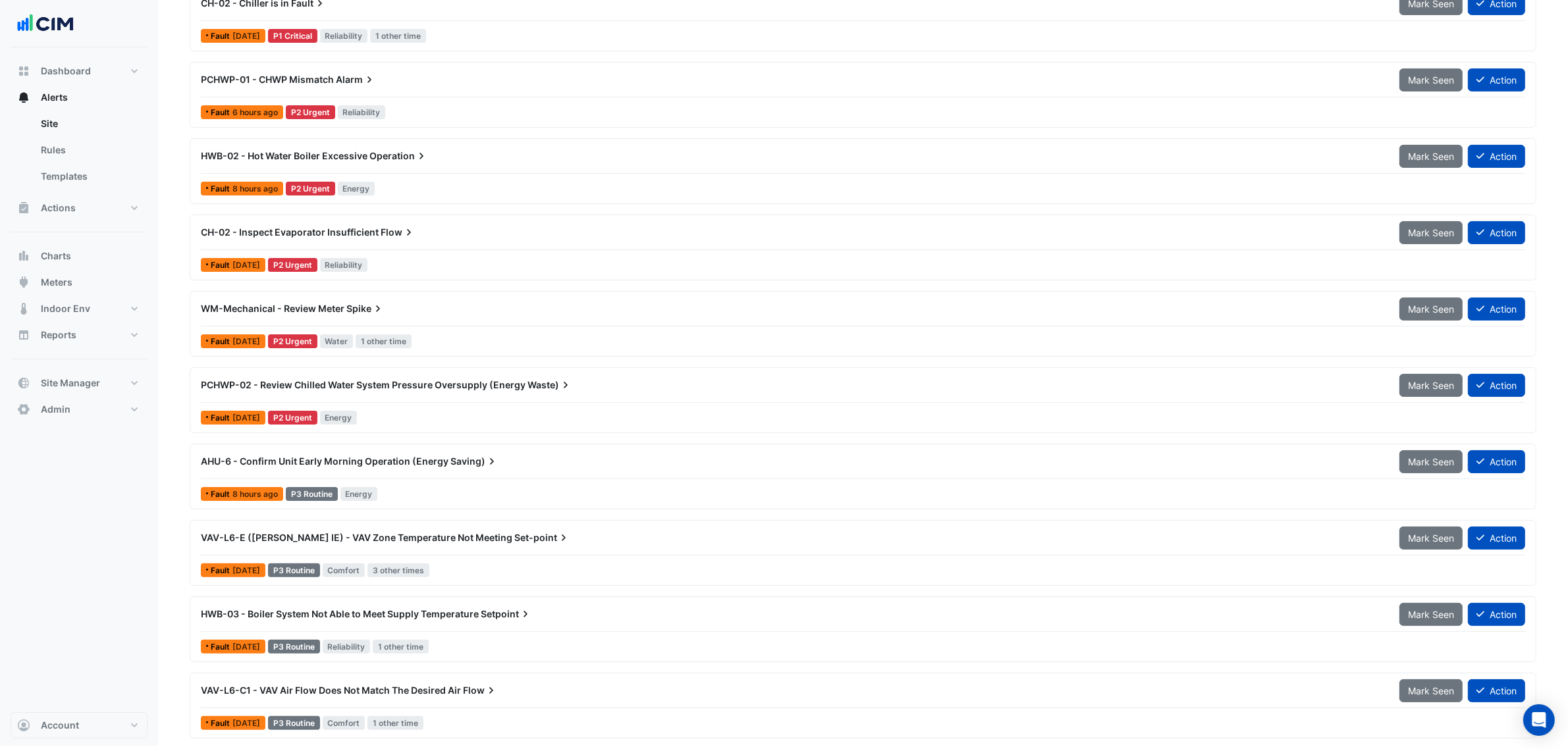
scroll to position [262, 0]
click at [600, 555] on div at bounding box center [863, 555] width 1324 height 1
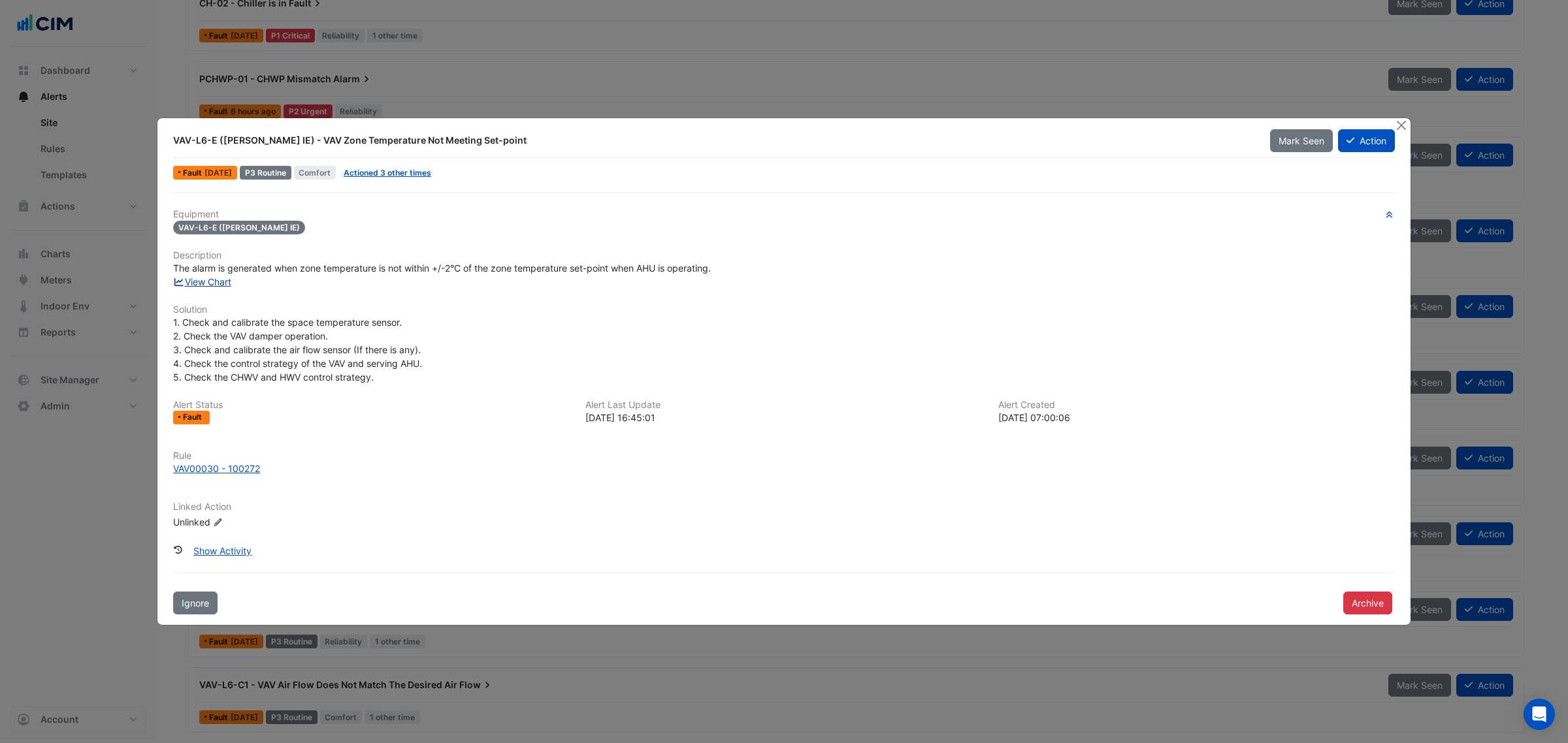
click at [210, 284] on link "View Chart" at bounding box center [202, 281] width 58 height 11
click at [412, 172] on link "Actioned 3 other times" at bounding box center [387, 173] width 87 height 9
click at [1403, 115] on ngb-modal-window "VAV-L6-E (NABERS IE) - VAV Zone Temperature Not Meeting Set-point Mark Seen Act…" at bounding box center [784, 372] width 1568 height 743
click at [1403, 116] on ngb-modal-window "VAV-L6-E (NABERS IE) - VAV Zone Temperature Not Meeting Set-point Mark Seen Act…" at bounding box center [784, 372] width 1568 height 743
click at [1400, 122] on button "Close" at bounding box center [1401, 125] width 14 height 14
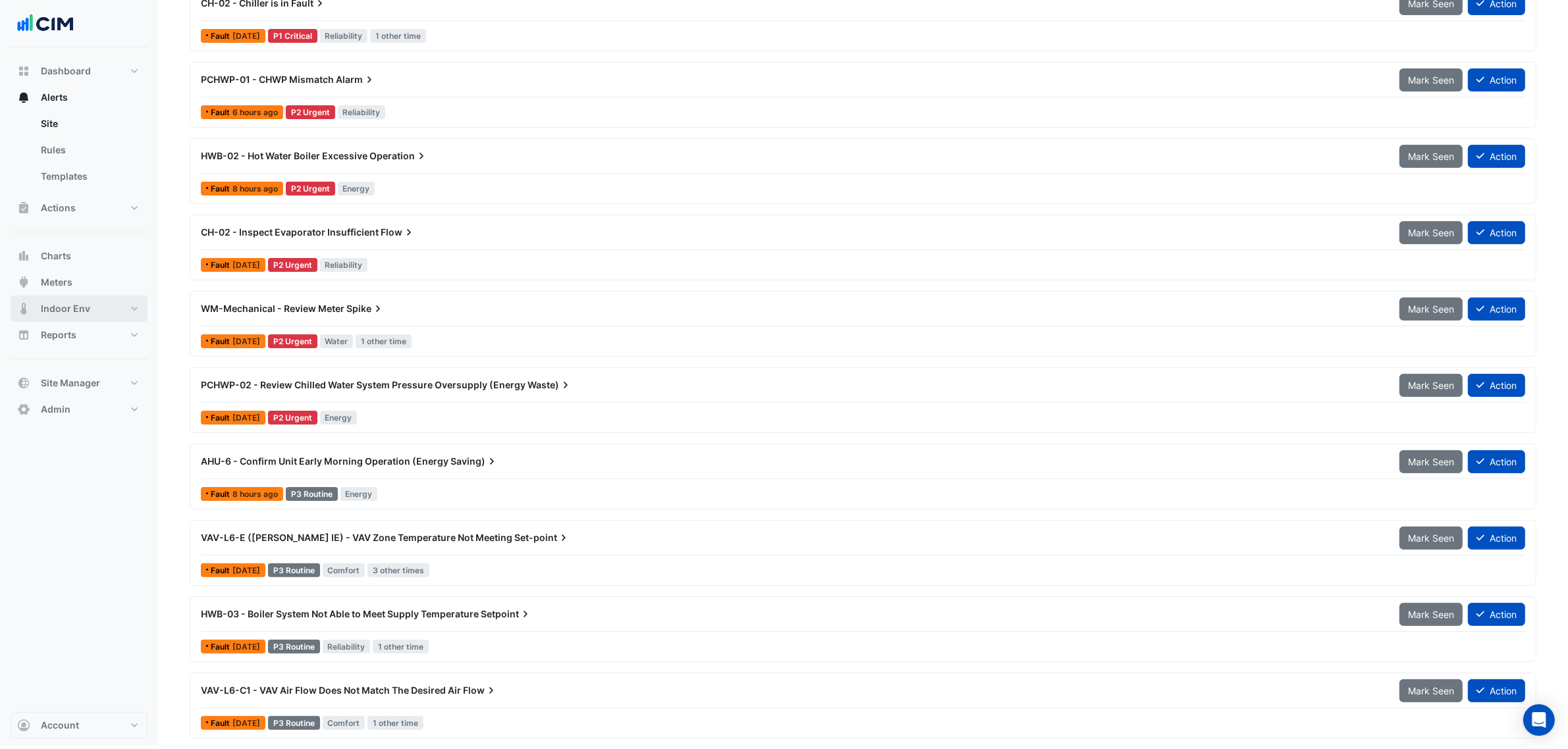
click at [81, 299] on button "Indoor Env" at bounding box center [79, 309] width 137 height 27
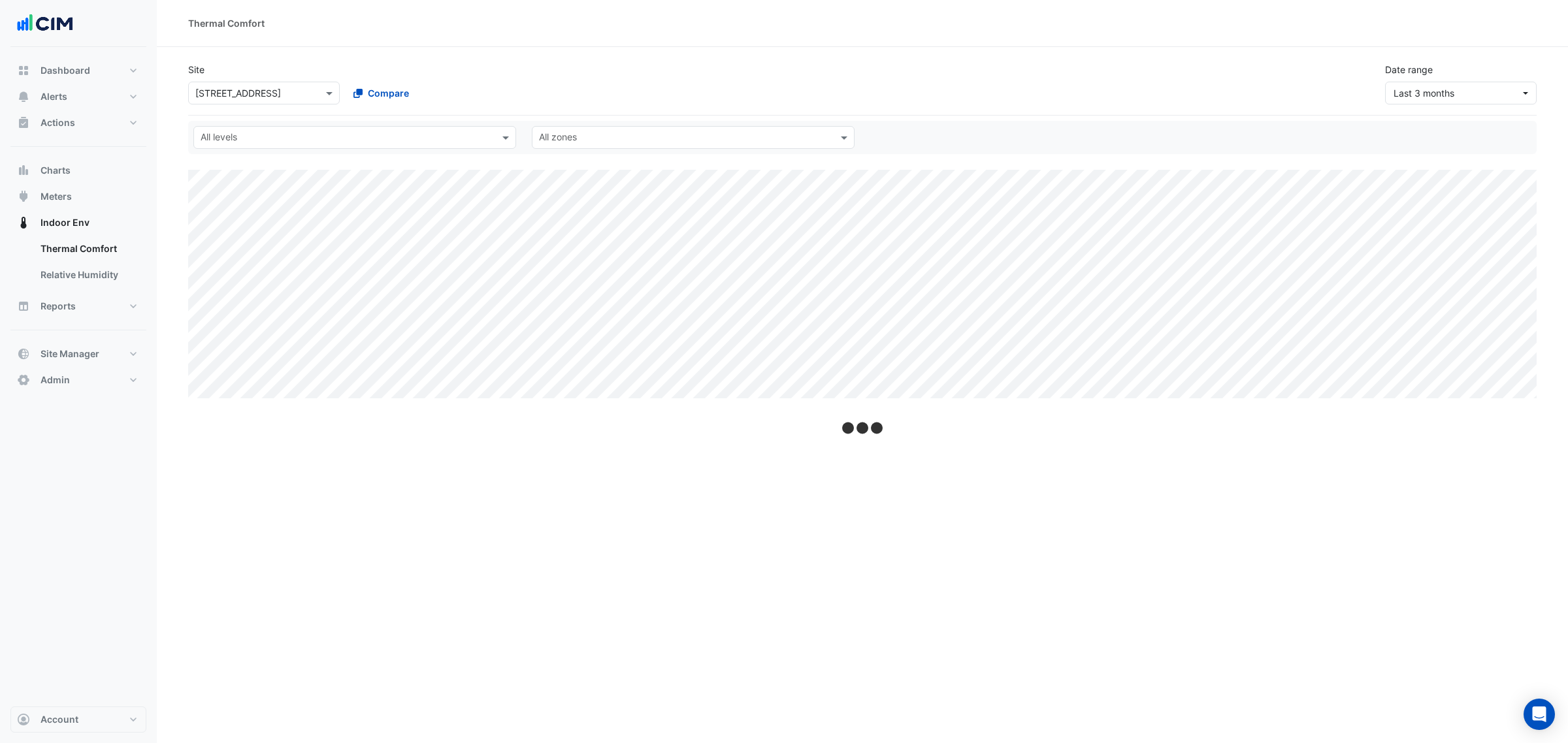
click at [268, 96] on input "text" at bounding box center [251, 94] width 111 height 14
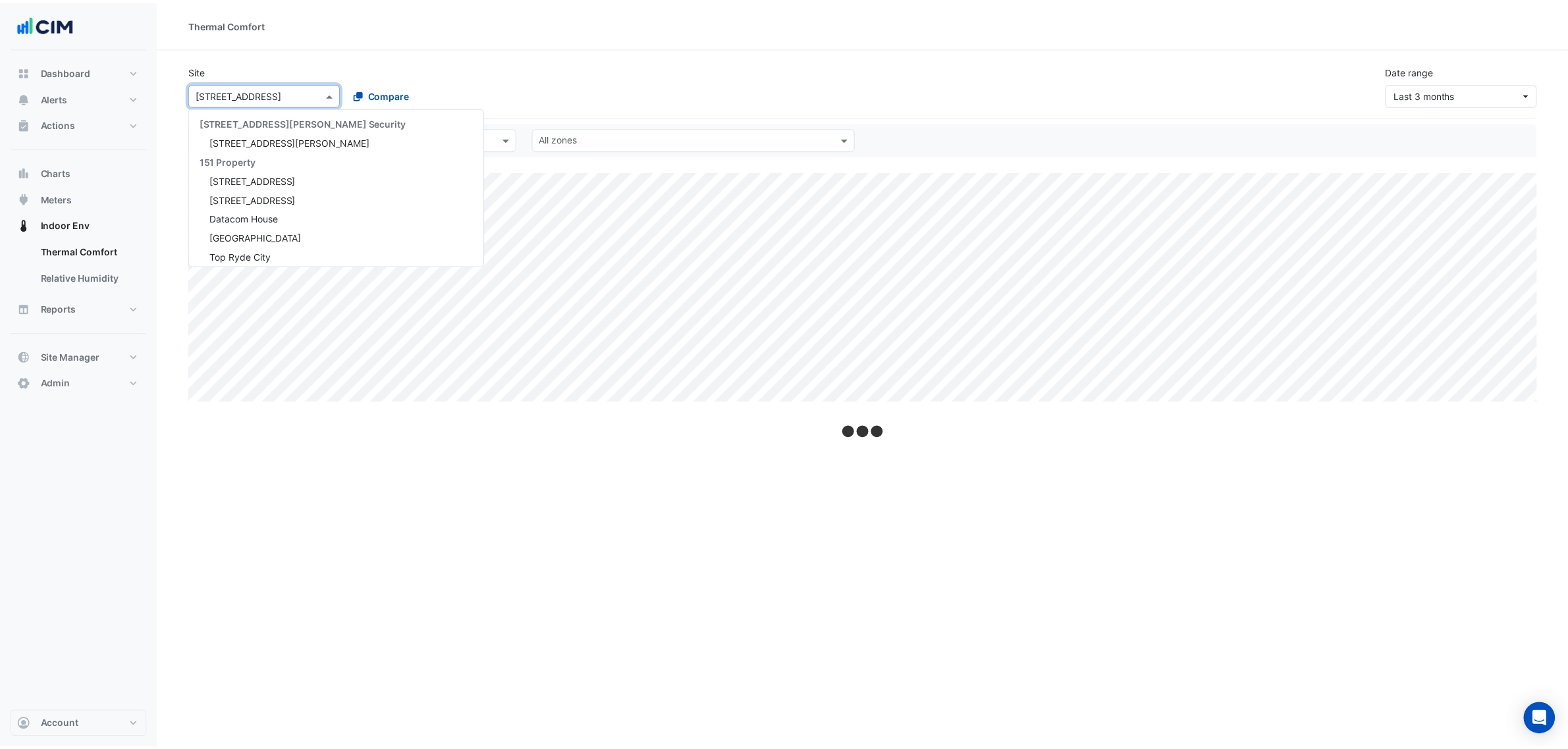
scroll to position [3227, 0]
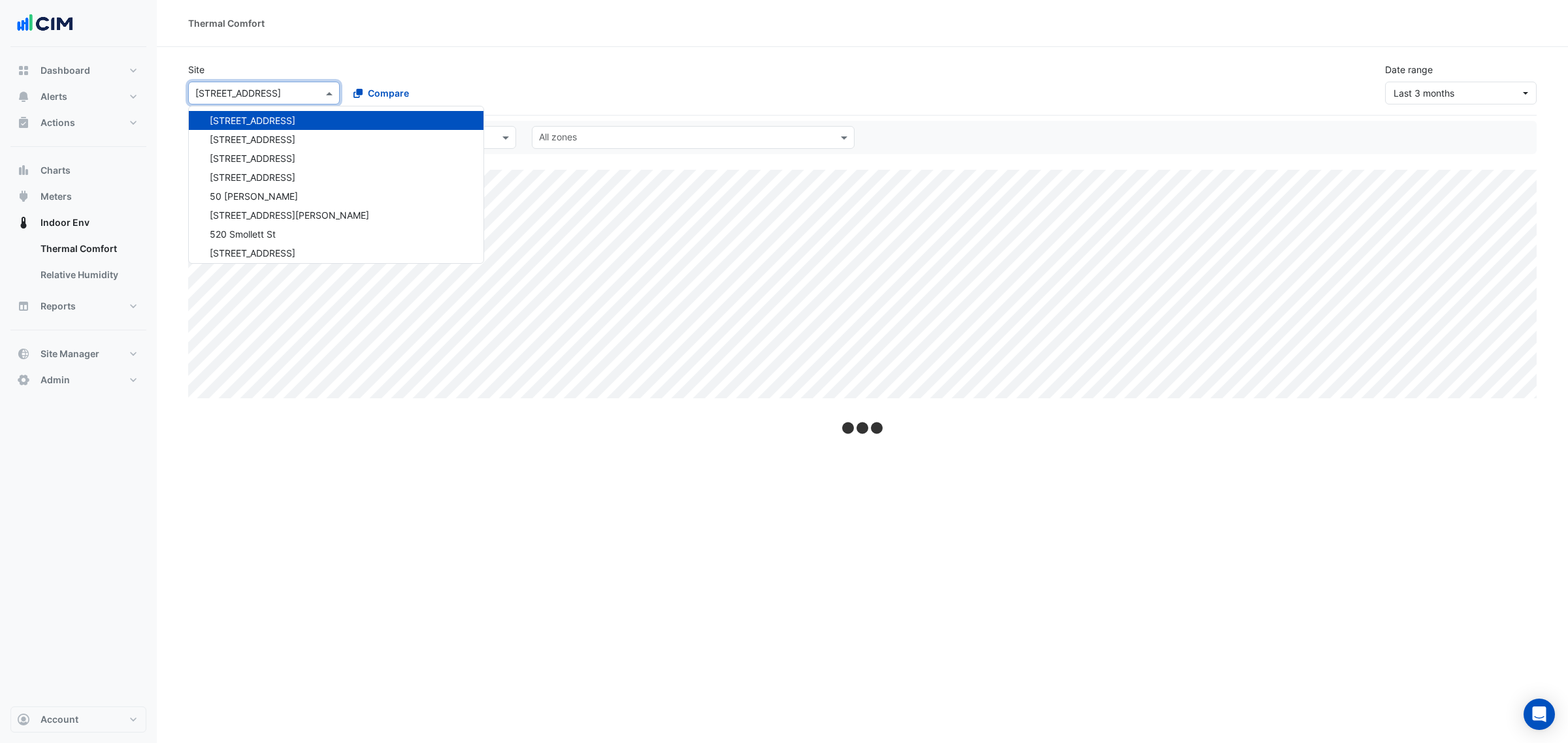
drag, startPoint x: 858, startPoint y: 62, endPoint x: 906, endPoint y: 71, distance: 48.8
click at [863, 64] on div "Site Select a Site × 40 Bunda Street 141 Walker Street Security 141 Walker Stre…" at bounding box center [862, 78] width 1364 height 52
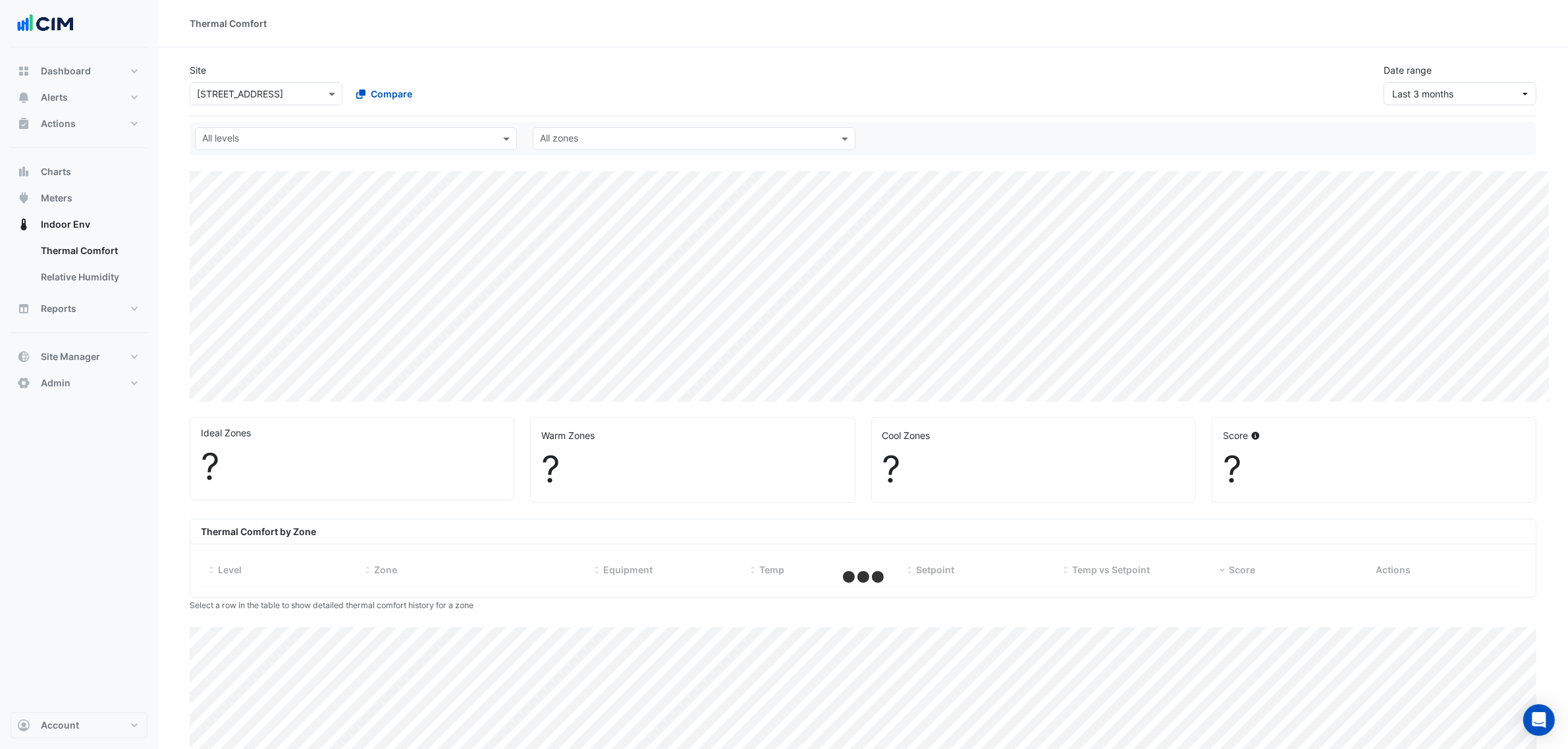
click at [1485, 115] on div "Site Select a Site × 40 Bunda Street Compare Date range Last 3 months" at bounding box center [863, 84] width 1347 height 64
click at [1470, 99] on span "Last 3 months" at bounding box center [1455, 94] width 128 height 14
select select "***"
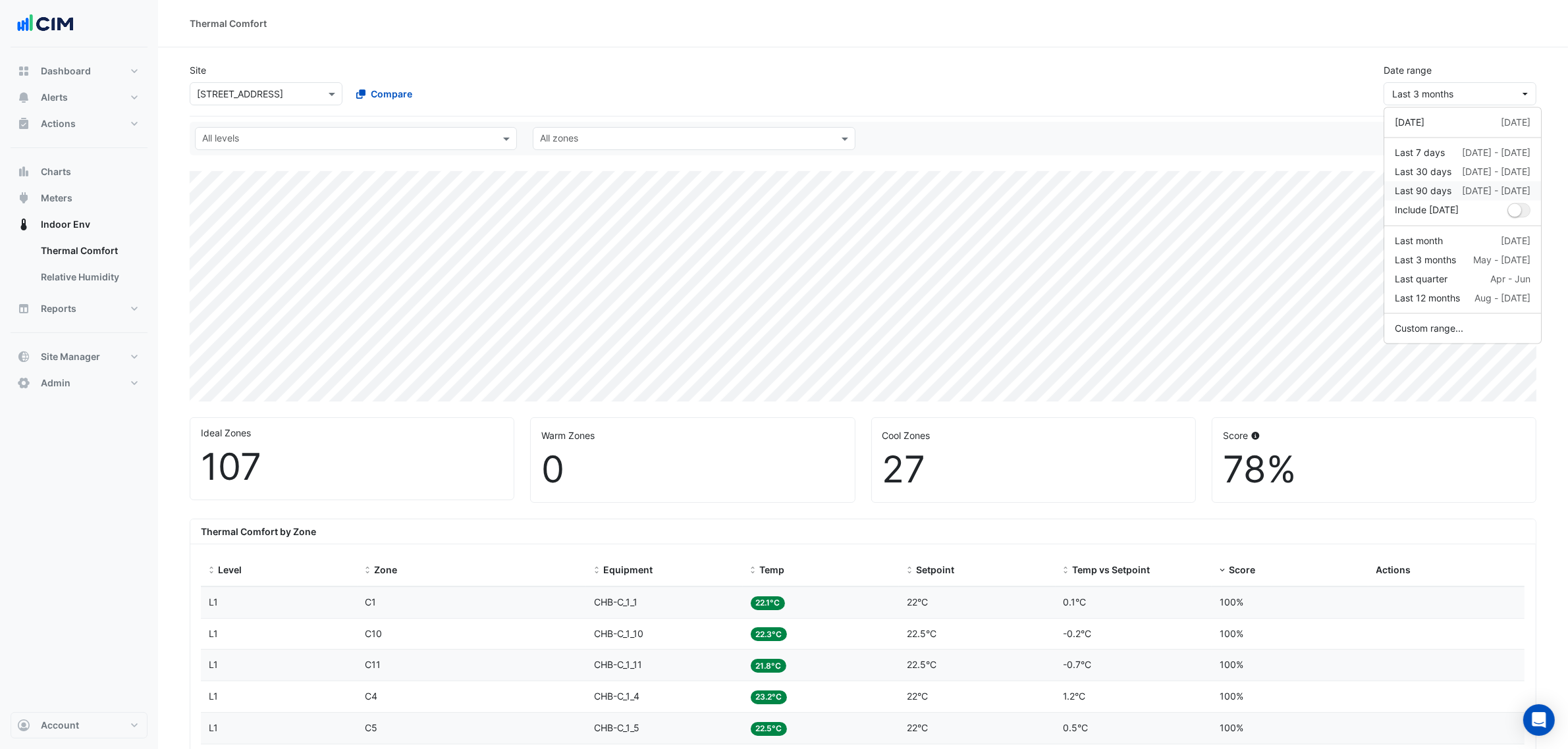
click at [1424, 189] on div "Last 90 days" at bounding box center [1422, 191] width 57 height 14
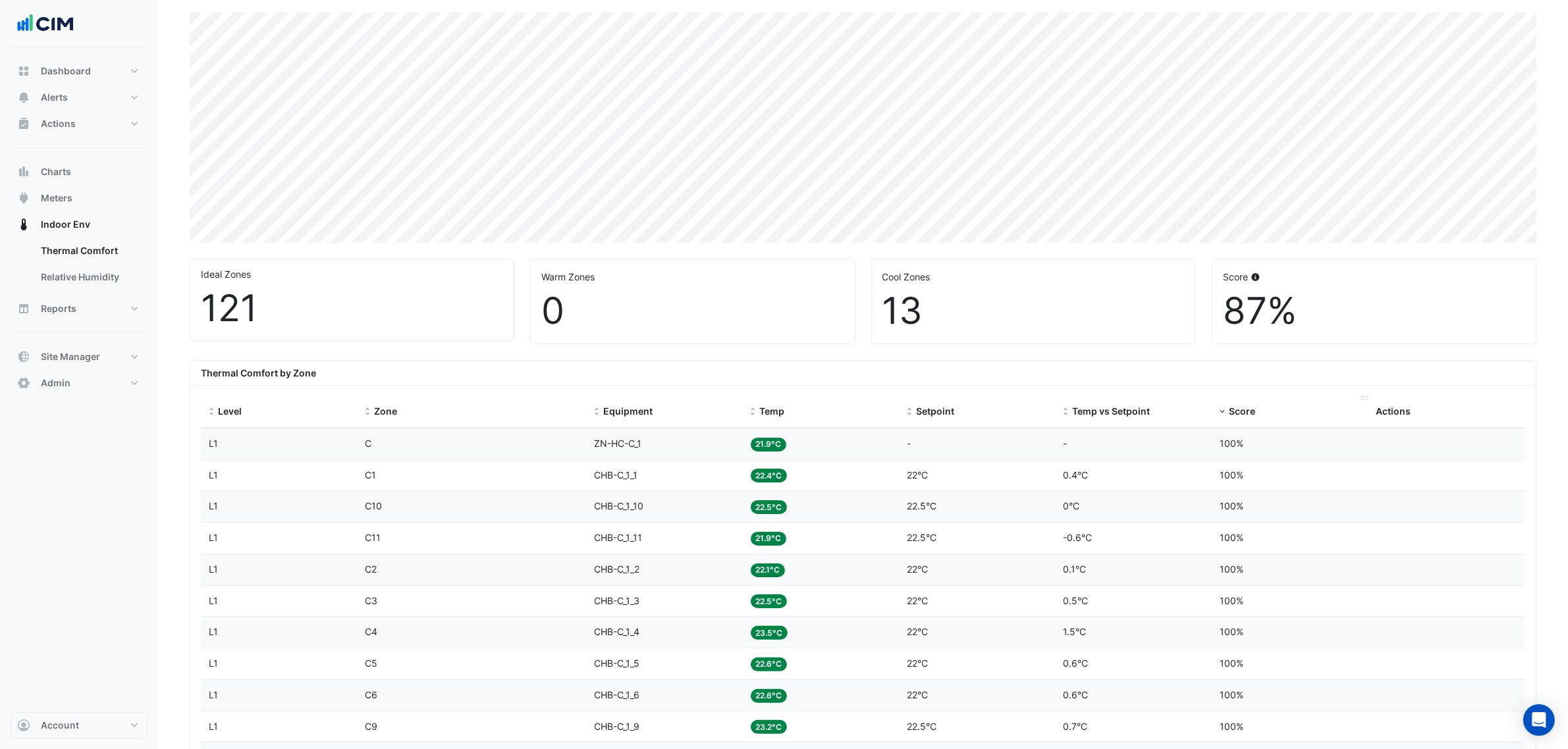
scroll to position [165, 0]
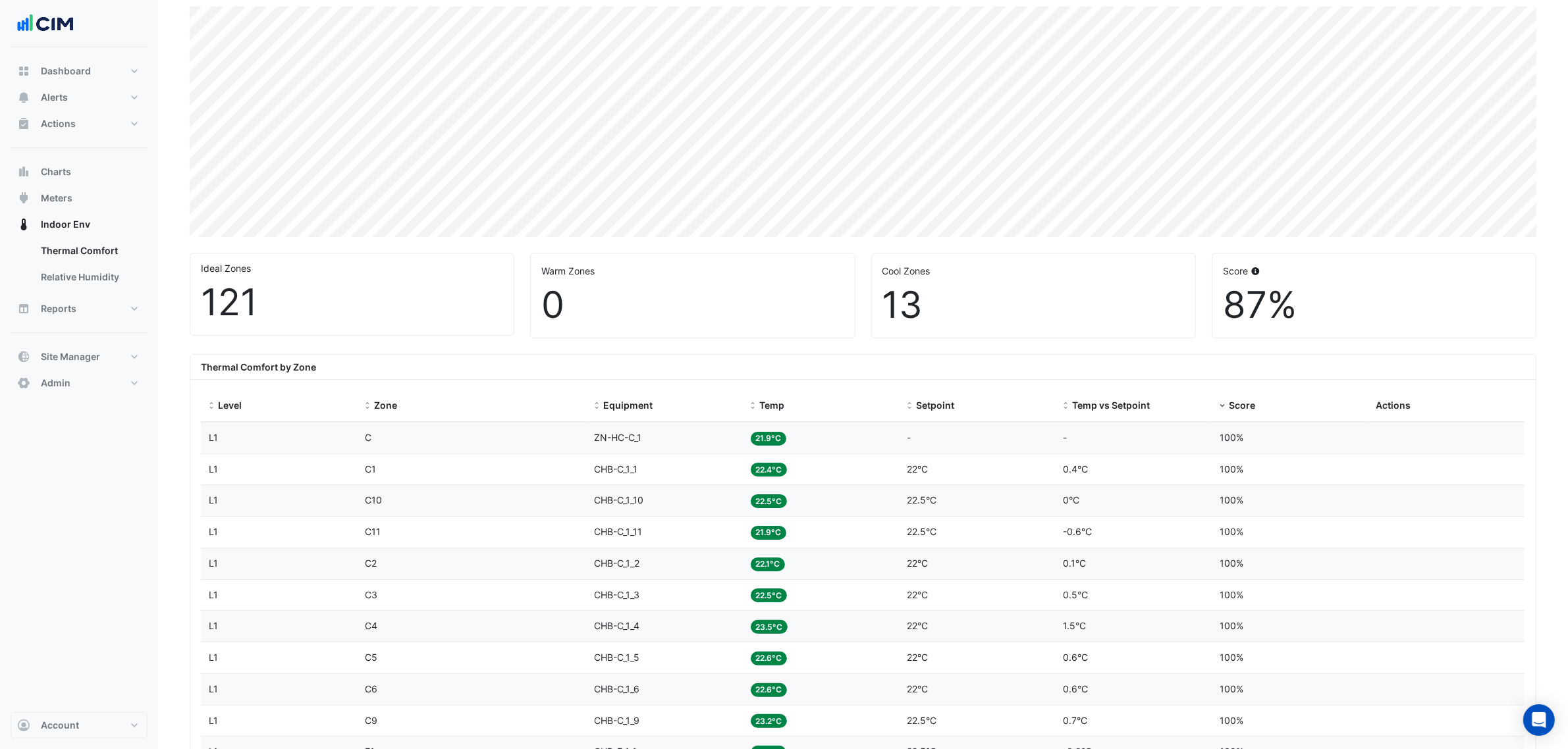
click at [1235, 405] on span "Score" at bounding box center [1242, 405] width 27 height 11
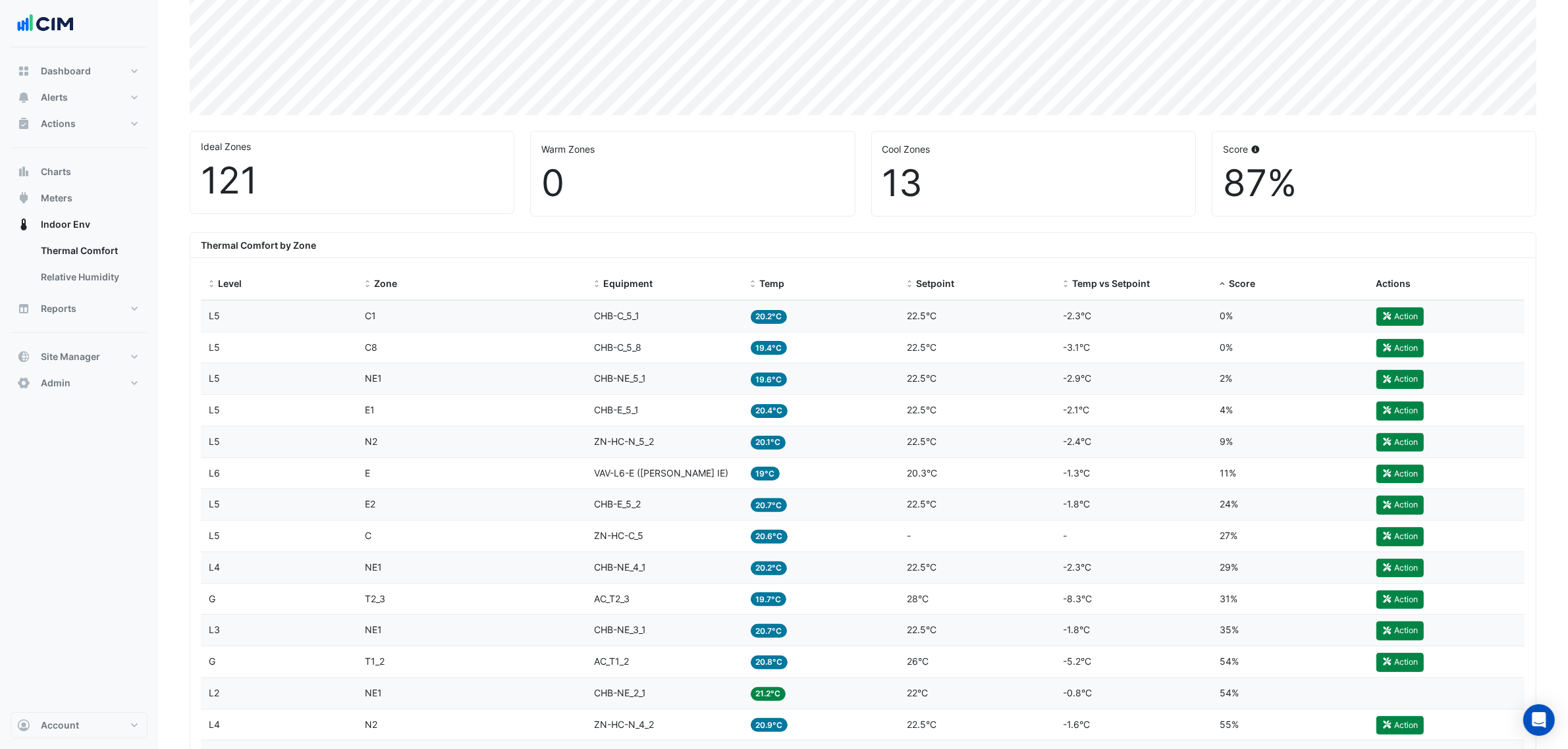
scroll to position [411, 0]
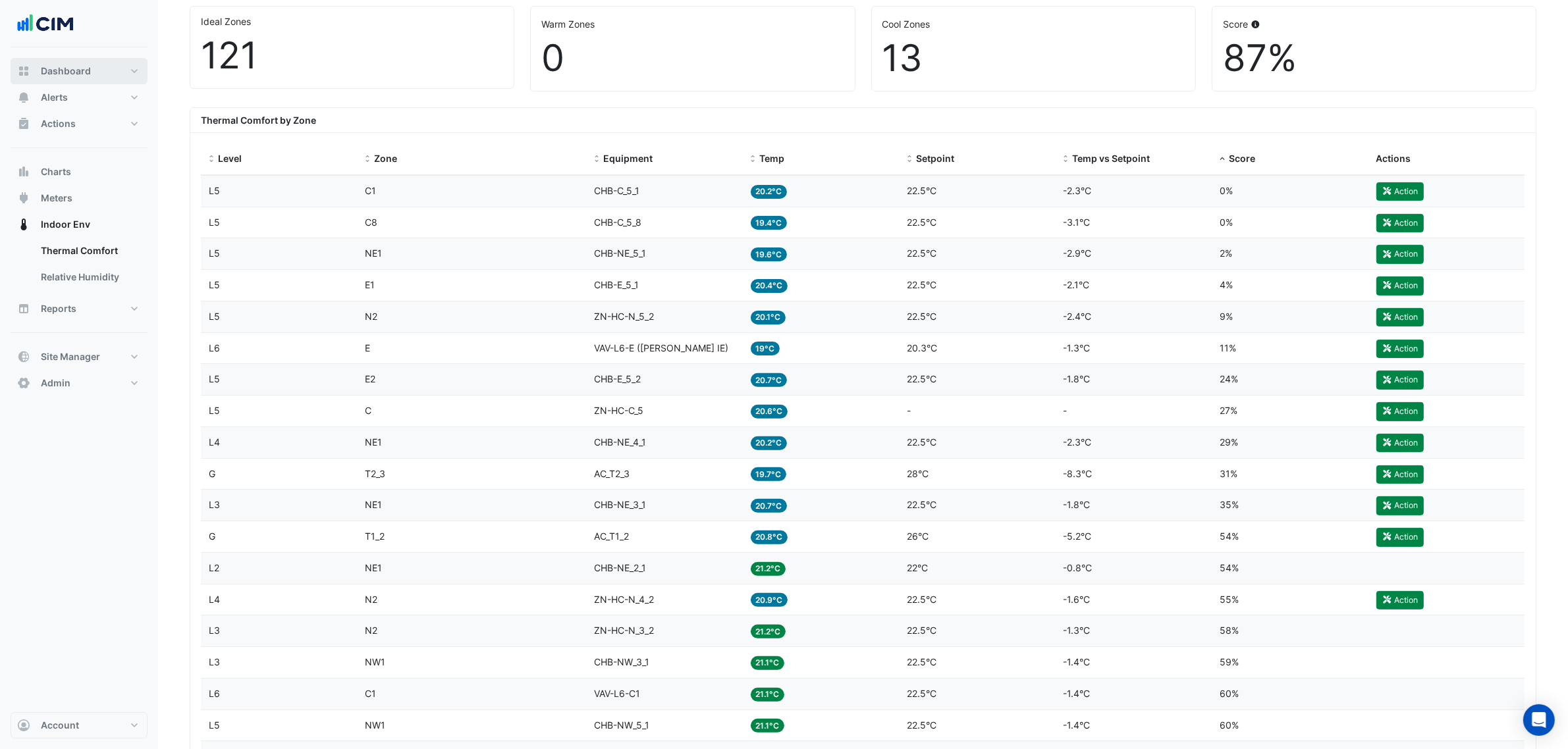
click at [103, 84] on div "Dashboard Portfolio Ratings Performance Alerts Site Rules Templates Actions Sit…" at bounding box center [79, 227] width 137 height 338
click at [100, 90] on button "Alerts" at bounding box center [79, 97] width 137 height 27
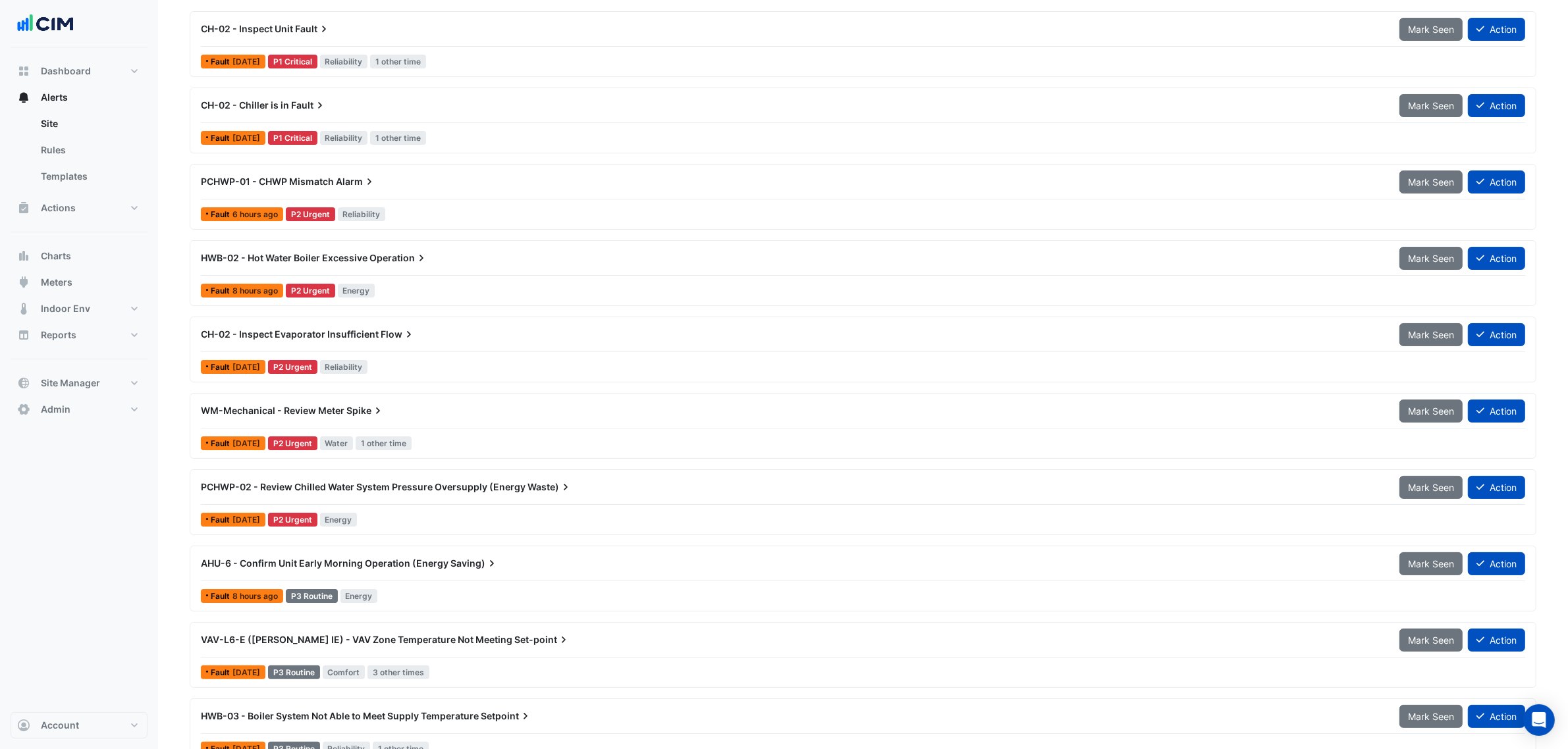
scroll to position [262, 0]
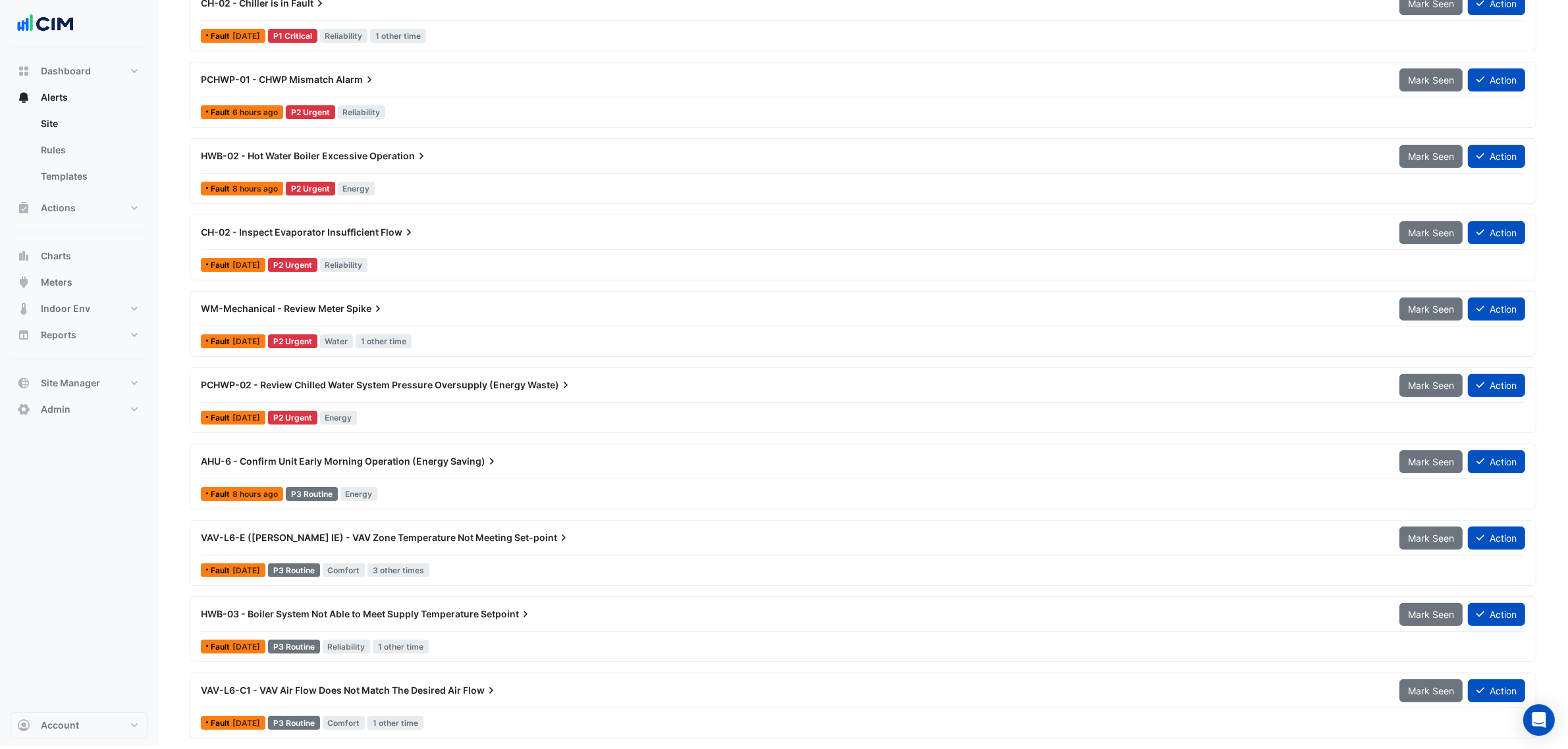
click at [373, 532] on span "VAV-L6-E ([PERSON_NAME] IE) - VAV Zone Temperature Not Meeting" at bounding box center [357, 537] width 312 height 11
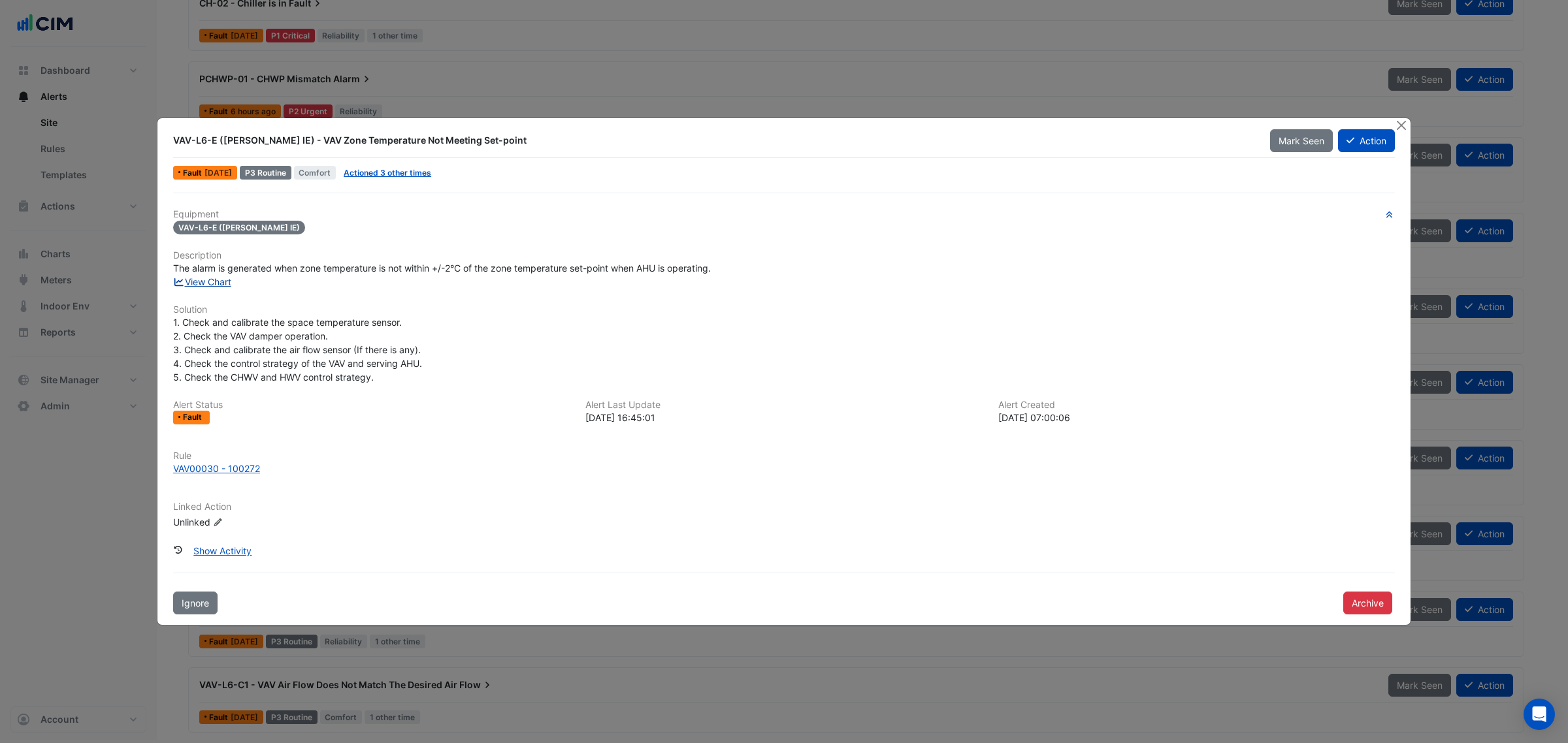
click at [219, 282] on link "View Chart" at bounding box center [202, 281] width 58 height 11
click at [1398, 121] on button "Close" at bounding box center [1401, 125] width 14 height 14
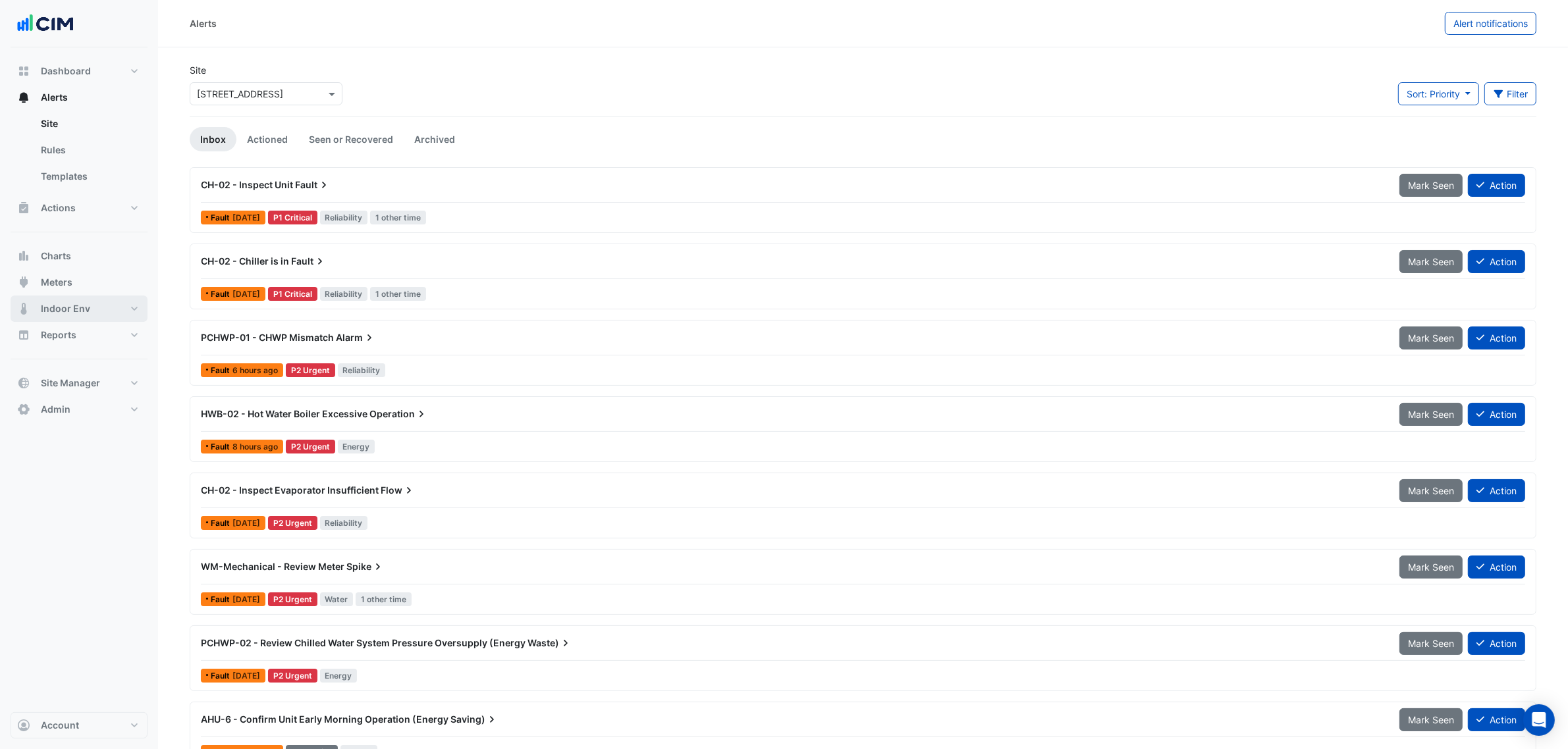
click at [98, 297] on button "Indoor Env" at bounding box center [79, 309] width 137 height 27
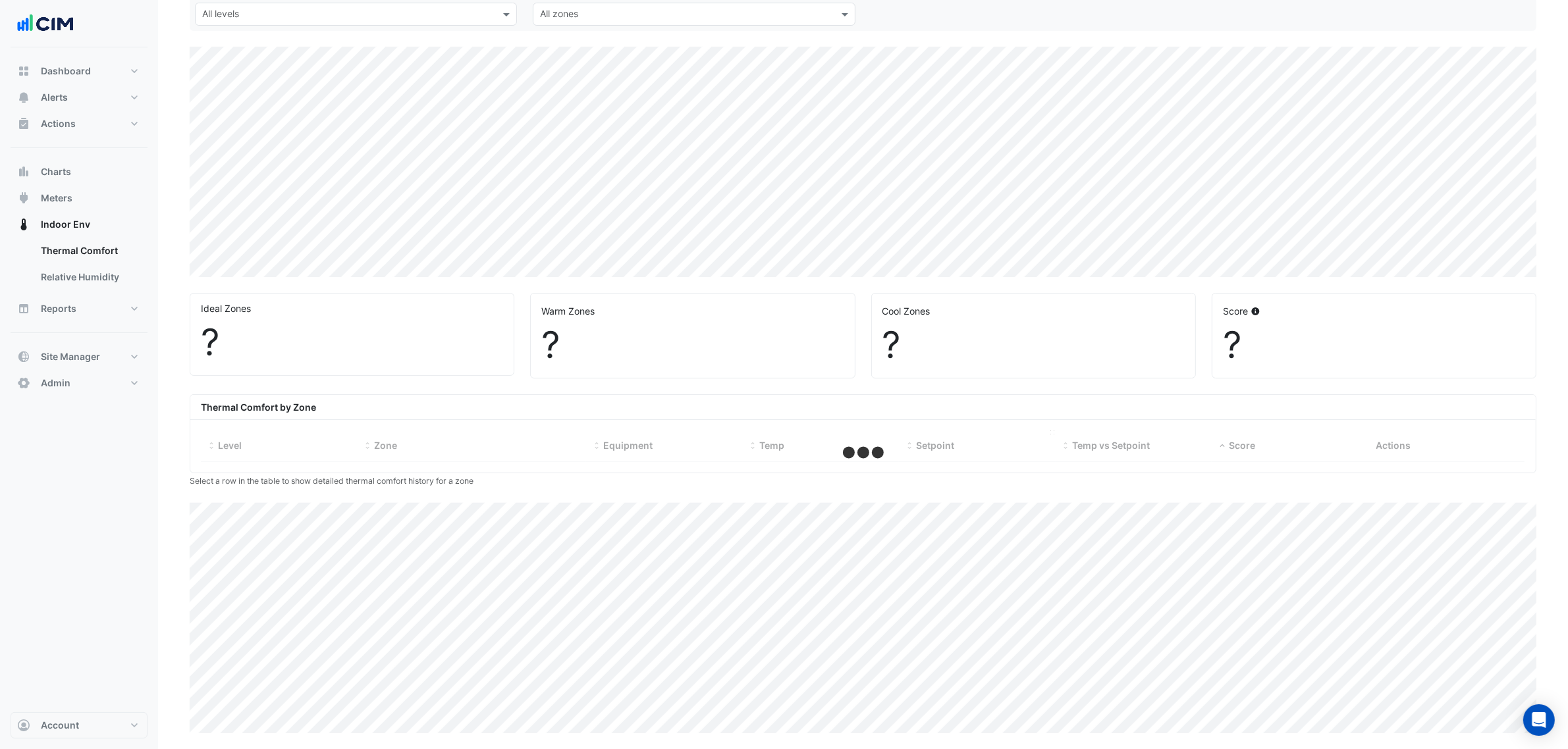
select select "***"
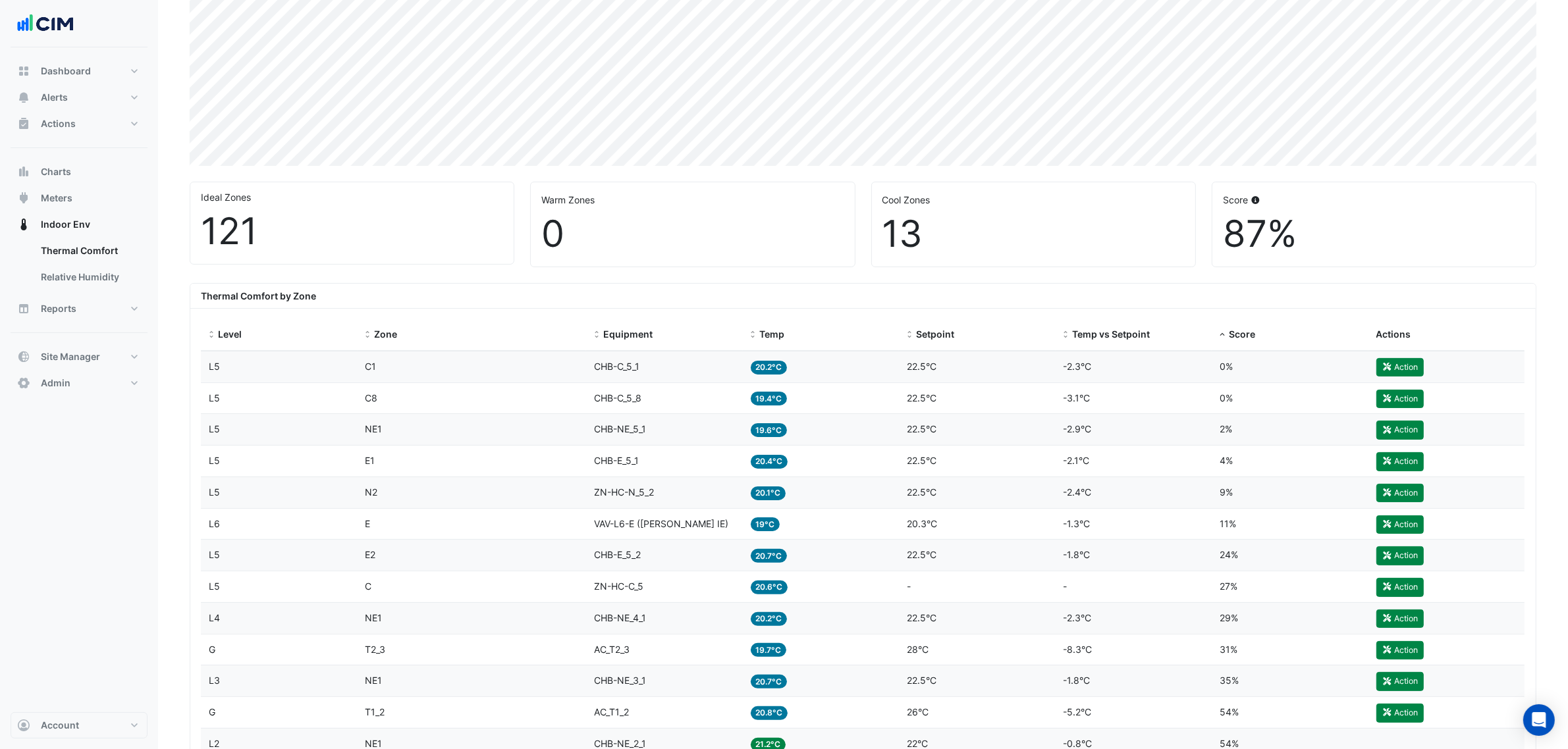
scroll to position [372, 0]
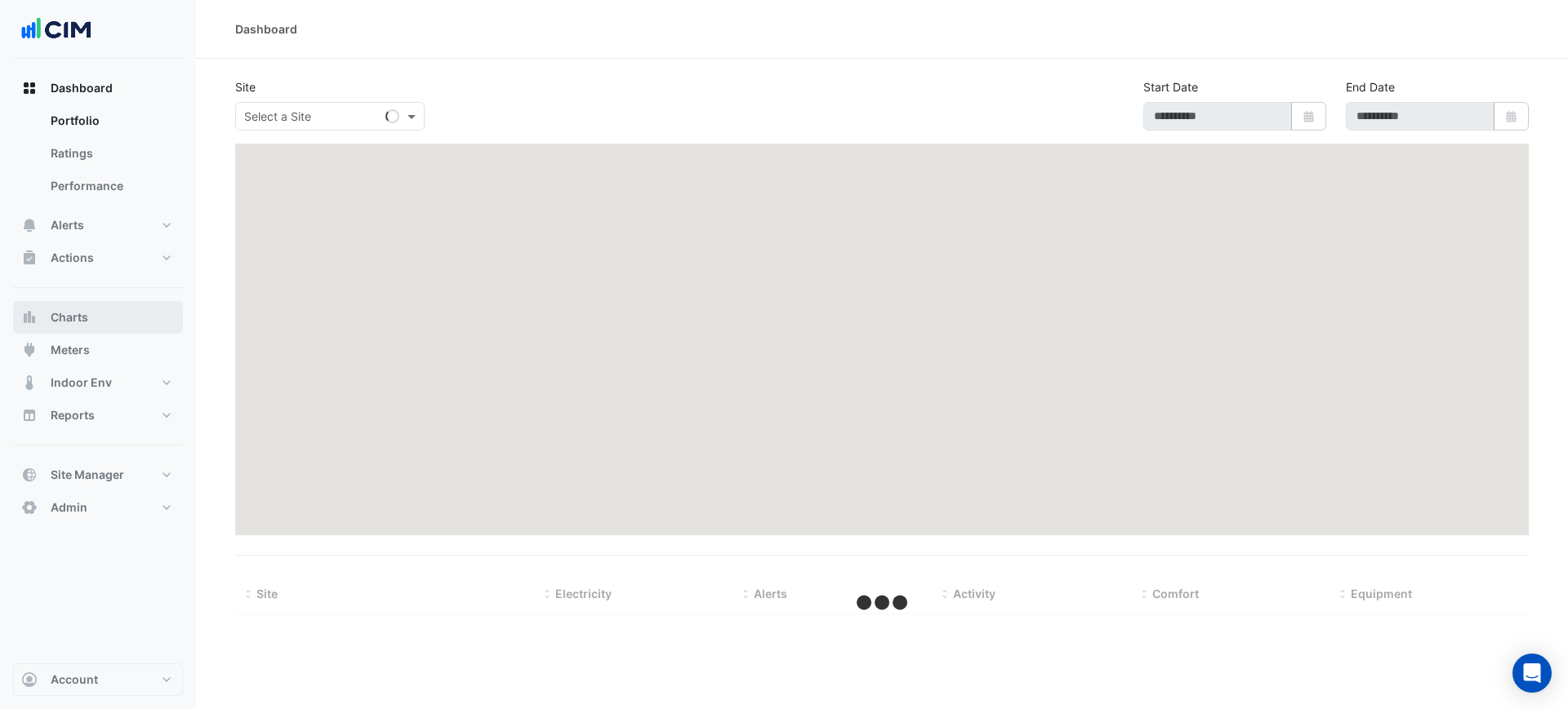
click at [126, 314] on button "Charts" at bounding box center [97, 317] width 170 height 33
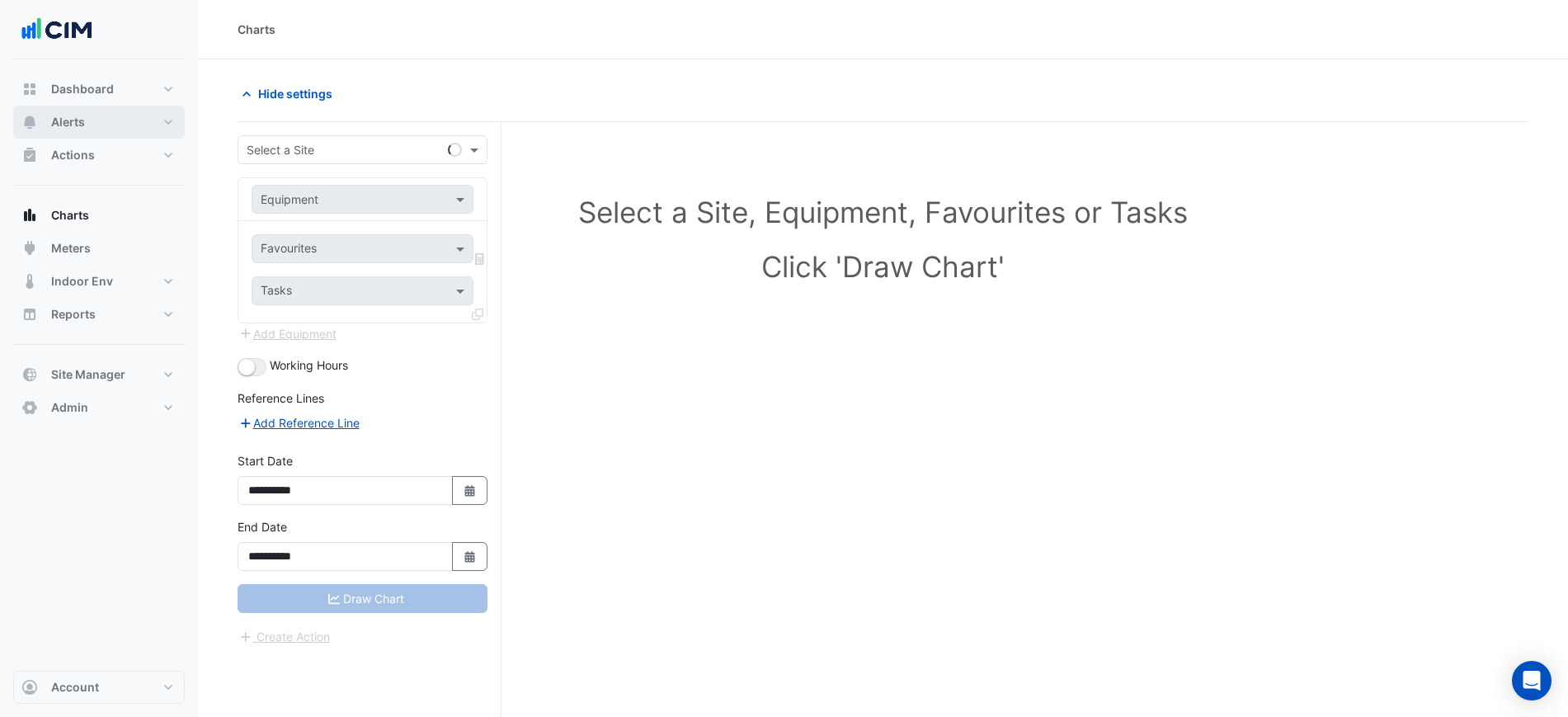
click at [89, 123] on button "Alerts" at bounding box center [98, 122] width 171 height 33
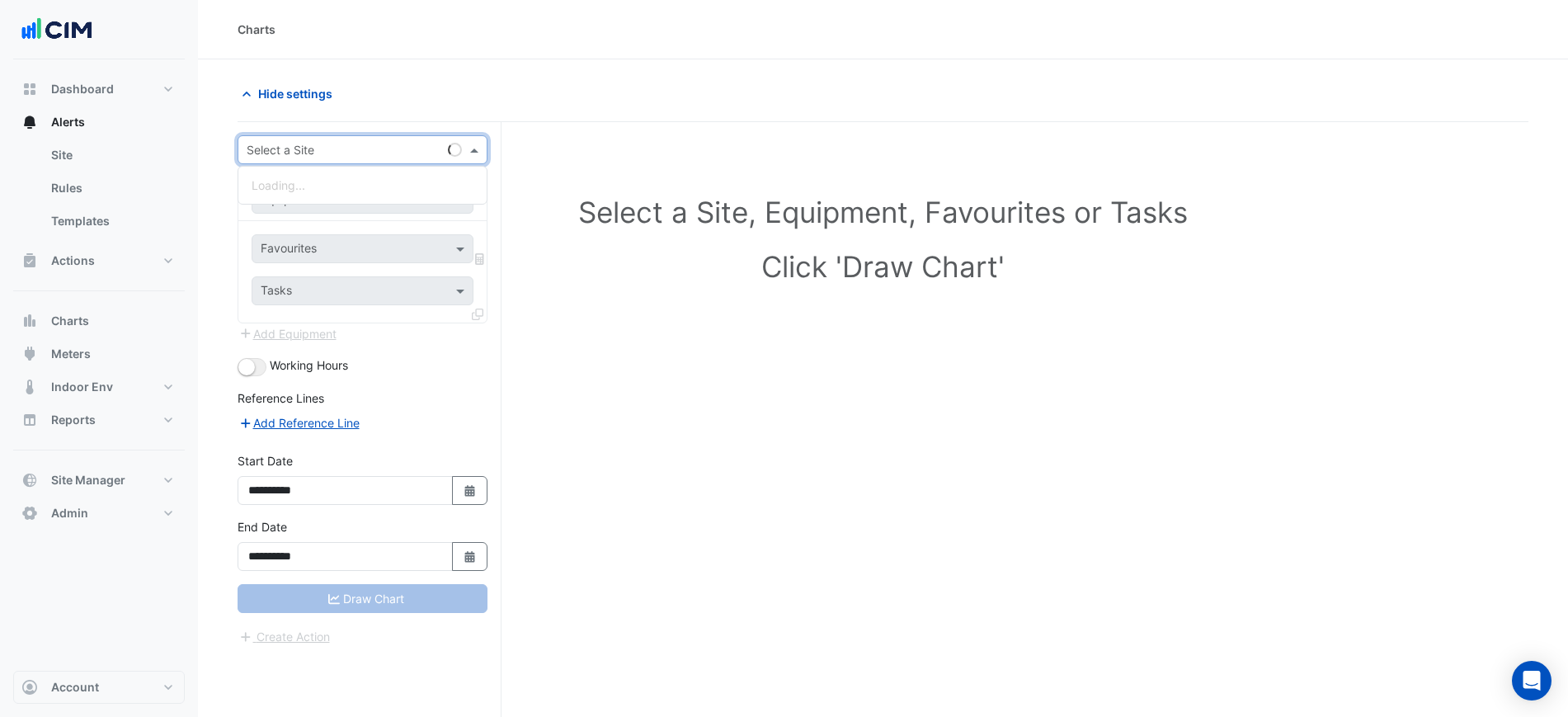
click at [271, 138] on div "Select a Site" at bounding box center [362, 150] width 250 height 29
type input "*"
click at [484, 63] on section "**********" at bounding box center [883, 419] width 1370 height 720
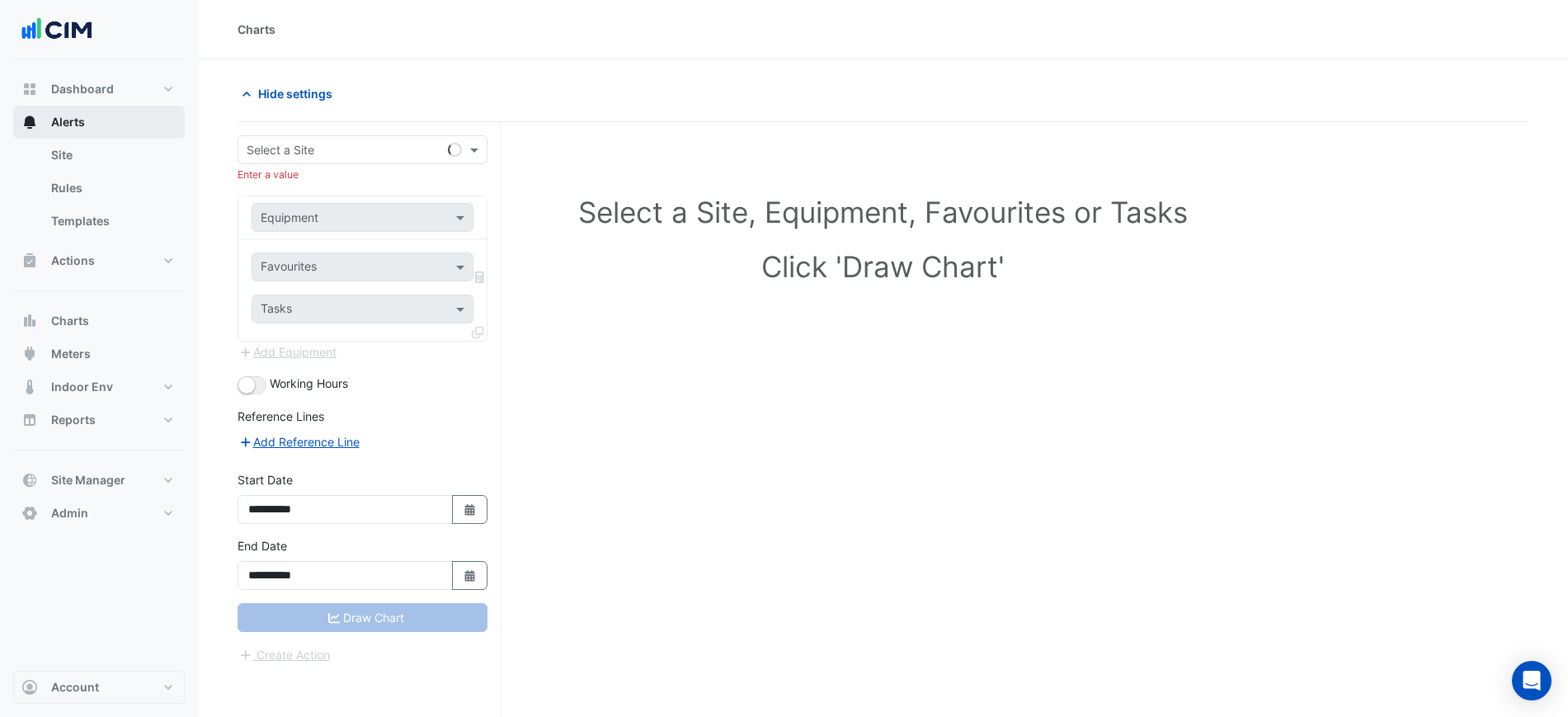
click at [128, 115] on button "Alerts" at bounding box center [98, 122] width 171 height 33
click at [128, 116] on button "Alerts" at bounding box center [98, 122] width 171 height 33
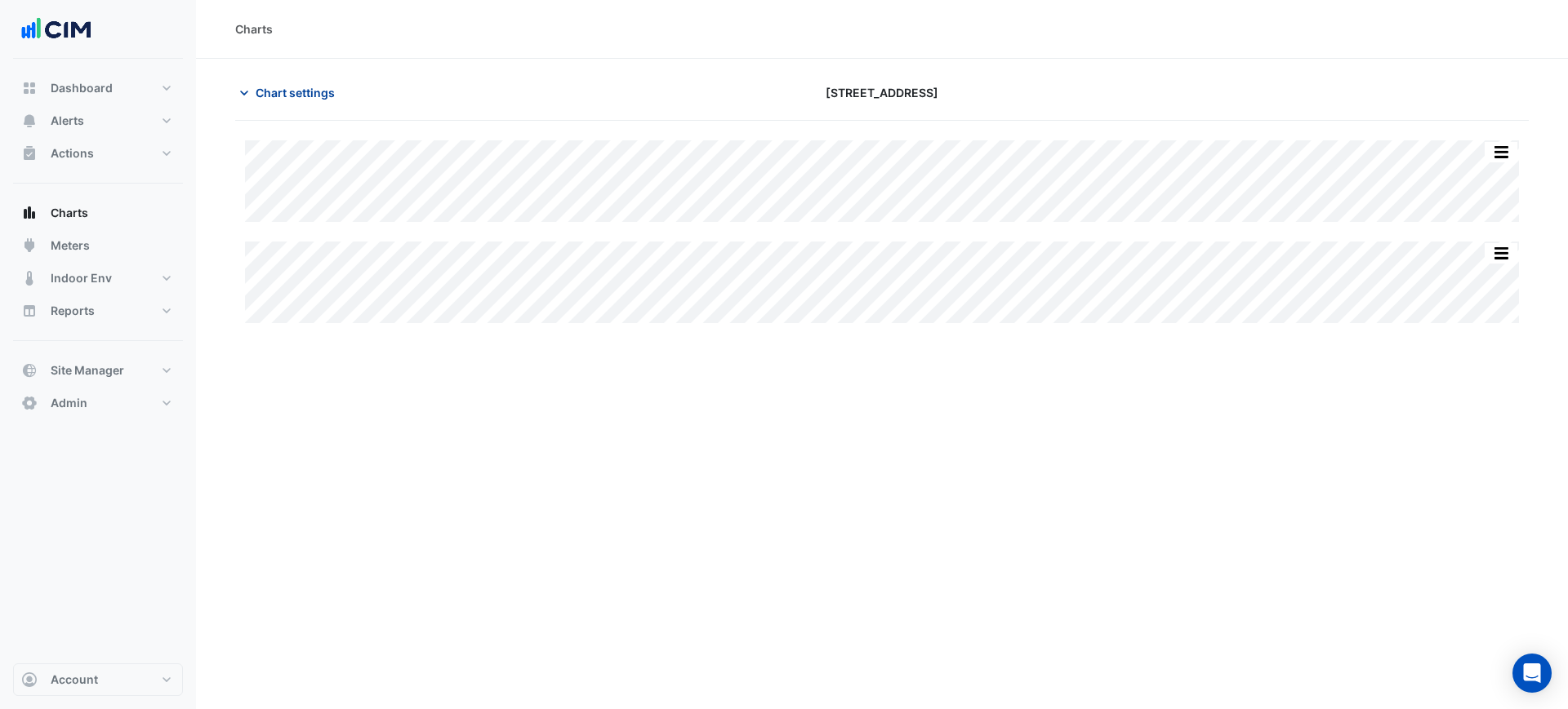
click at [317, 90] on span "Chart settings" at bounding box center [295, 92] width 79 height 17
type input "**********"
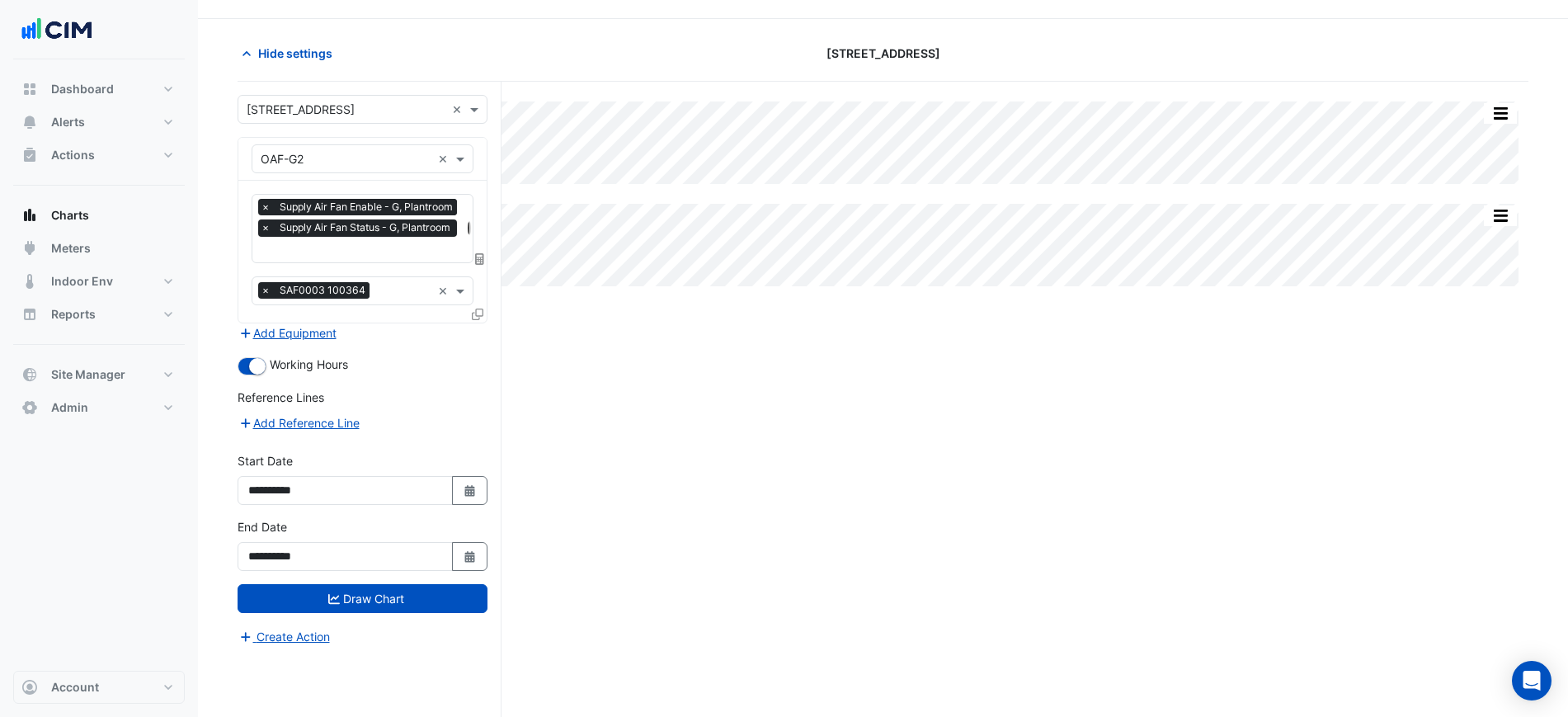
scroll to position [63, 0]
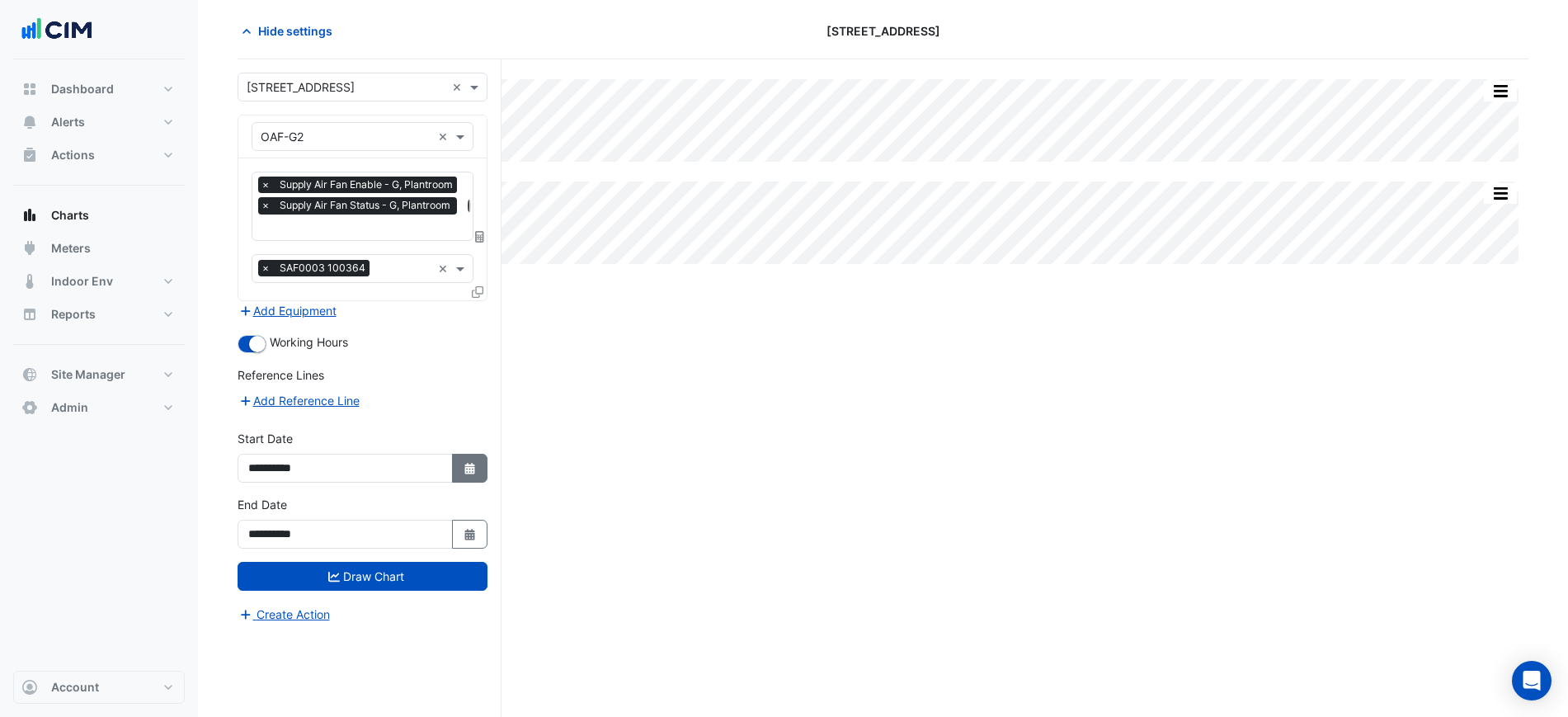
click at [468, 469] on icon "button" at bounding box center [469, 468] width 10 height 11
select select "*"
select select "****"
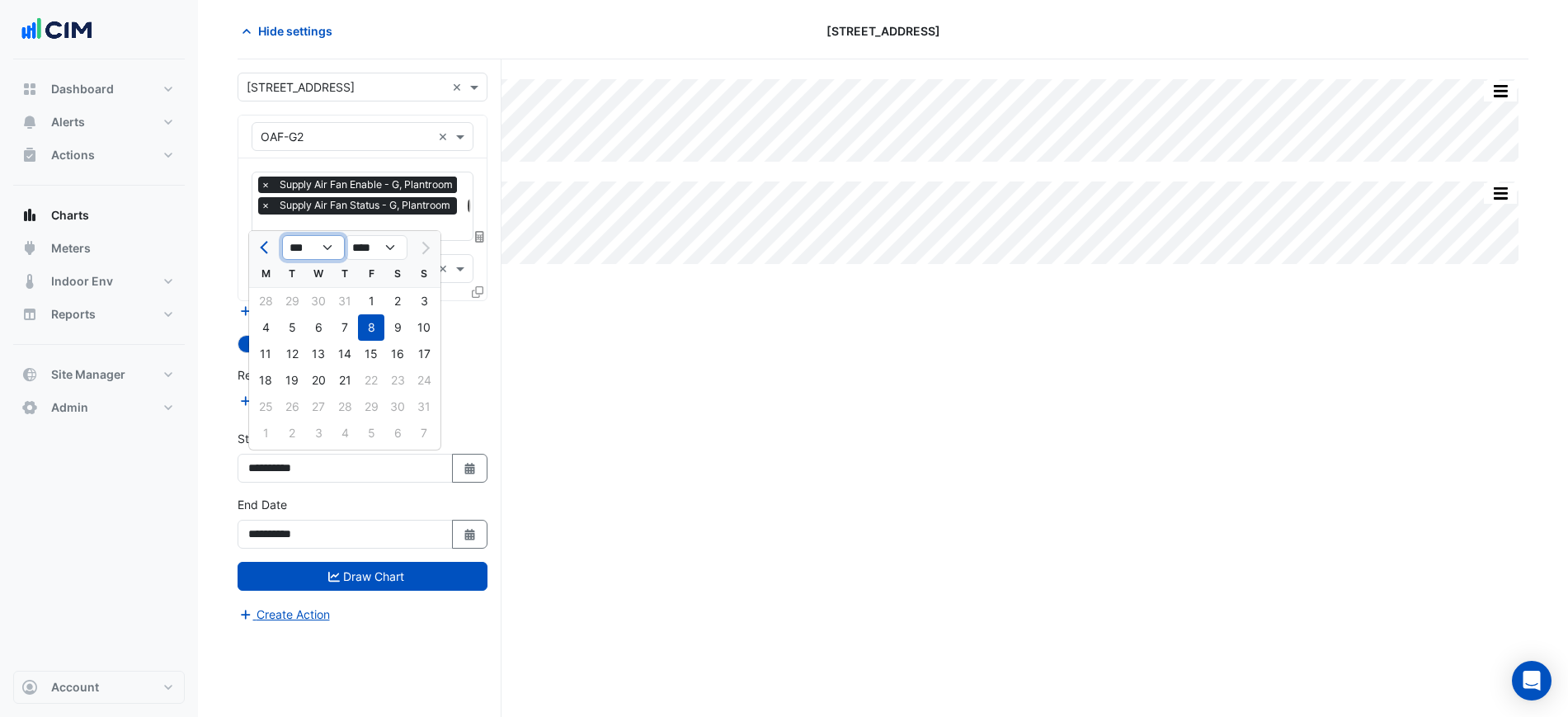
click at [289, 254] on select "*** *** *** *** *** *** *** ***" at bounding box center [313, 248] width 63 height 25
select select "*"
click at [282, 236] on select "*** *** *** *** *** *** *** ***" at bounding box center [313, 248] width 63 height 25
click at [319, 305] on div "30 31 1 2 3 4 5" at bounding box center [344, 301] width 191 height 27
click at [320, 305] on div "1" at bounding box center [318, 301] width 27 height 27
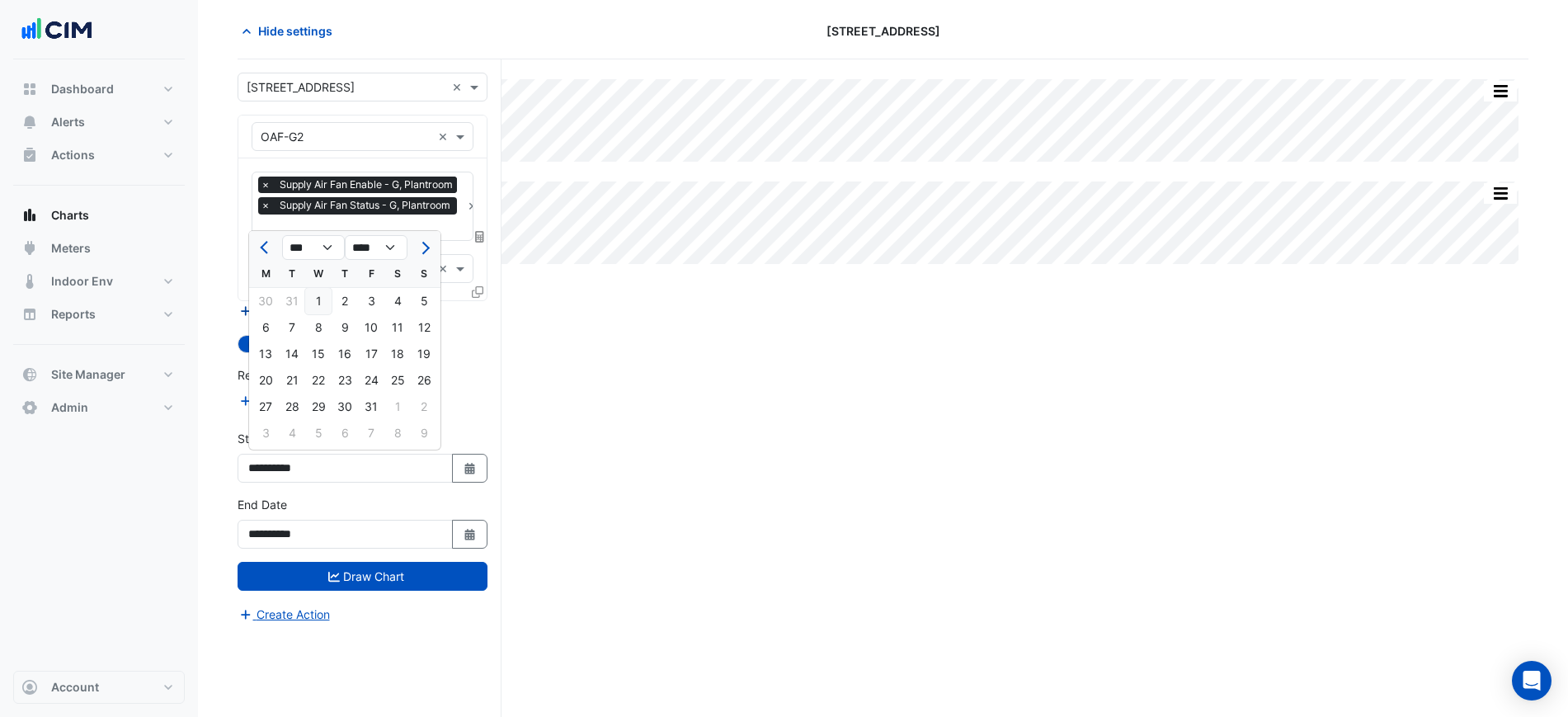
type input "**********"
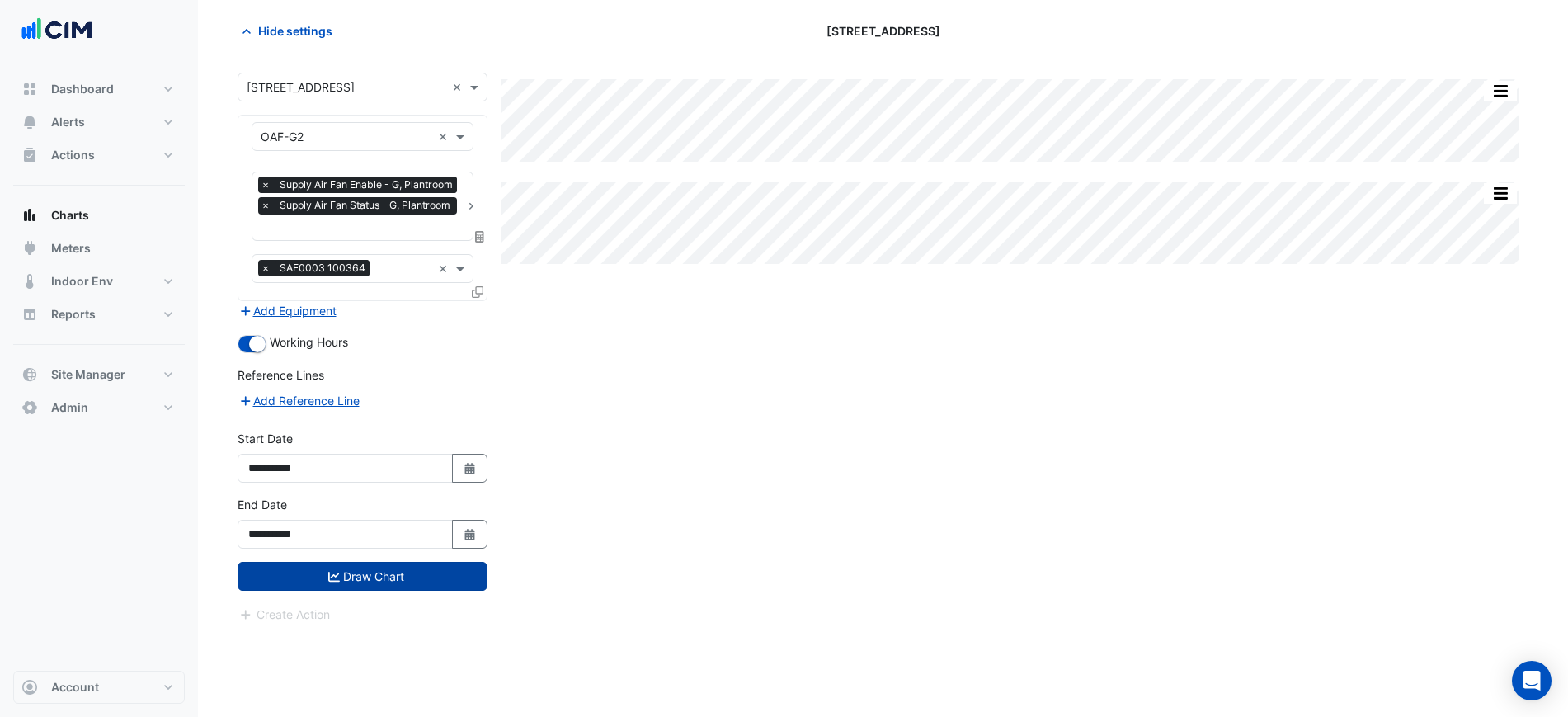
click at [431, 572] on button "Draw Chart" at bounding box center [362, 577] width 250 height 29
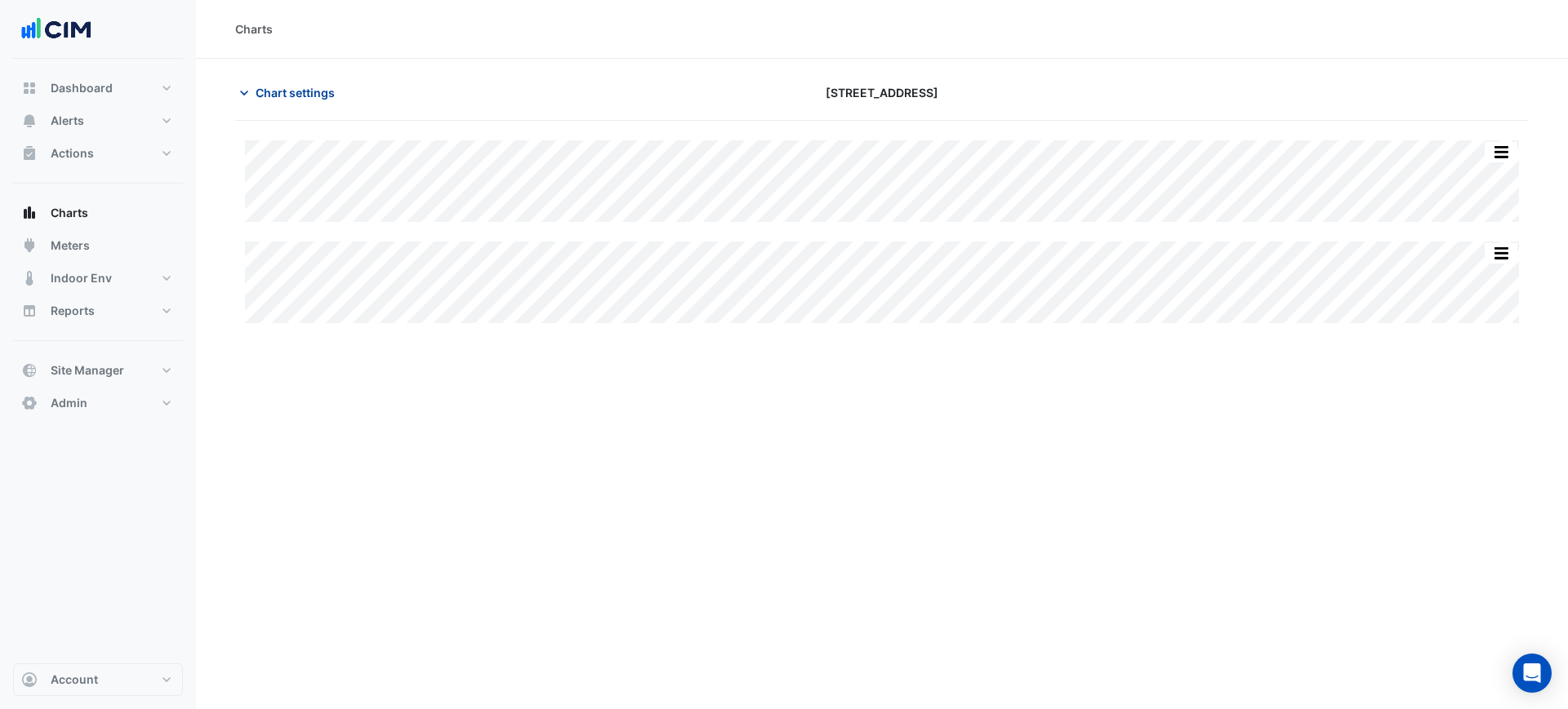
click at [275, 101] on button "Chart settings" at bounding box center [290, 92] width 110 height 29
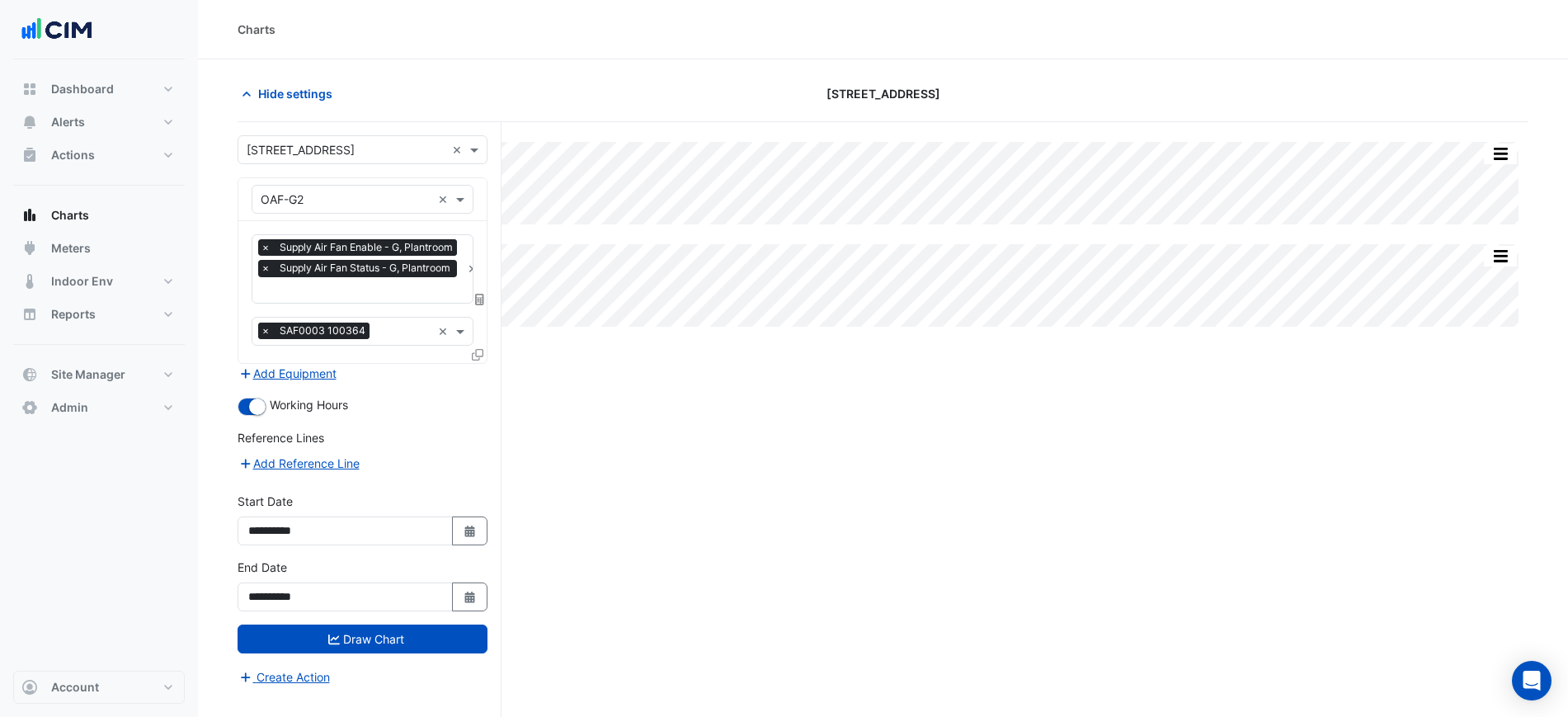
click at [266, 325] on span "×" at bounding box center [265, 331] width 15 height 16
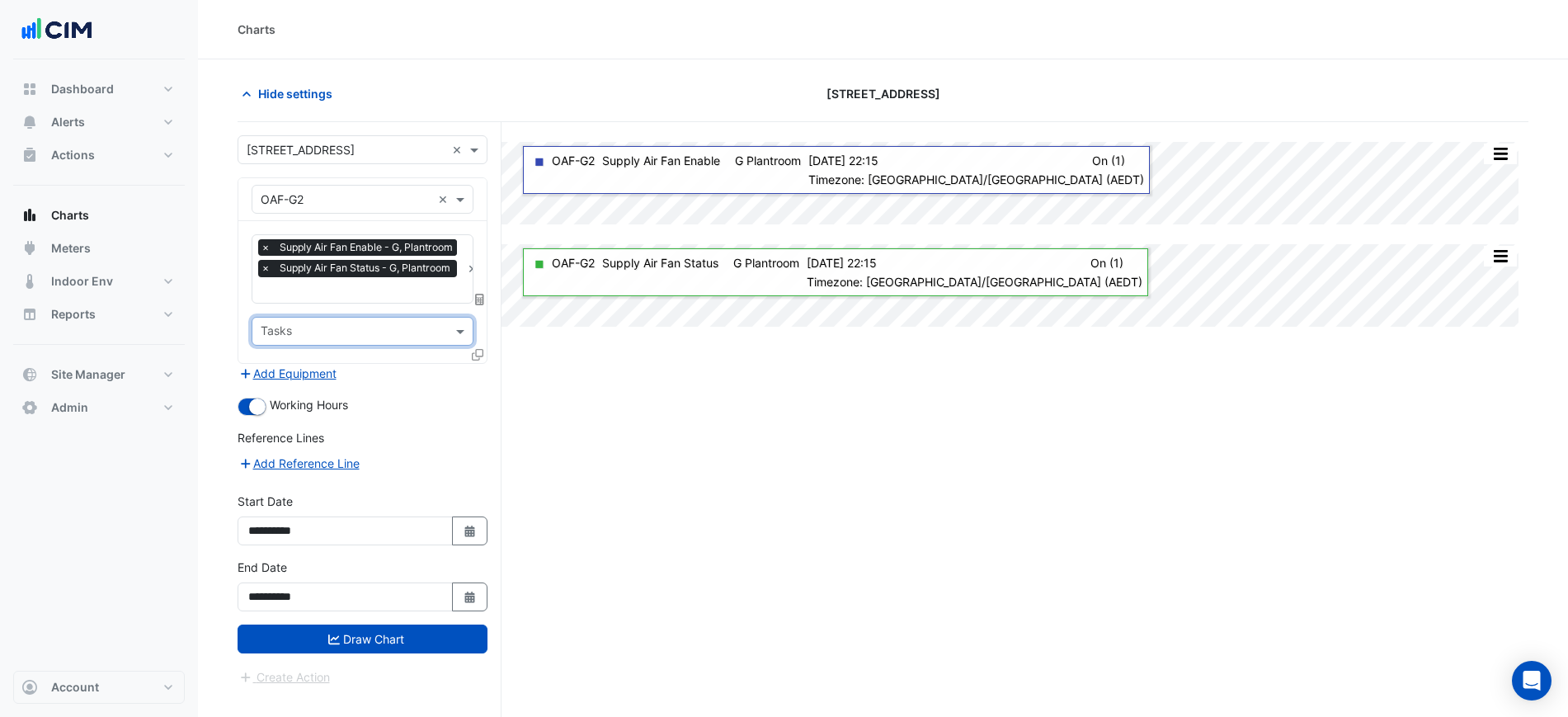
click at [333, 188] on div "Equipment × OAF-G2 ×" at bounding box center [362, 200] width 222 height 29
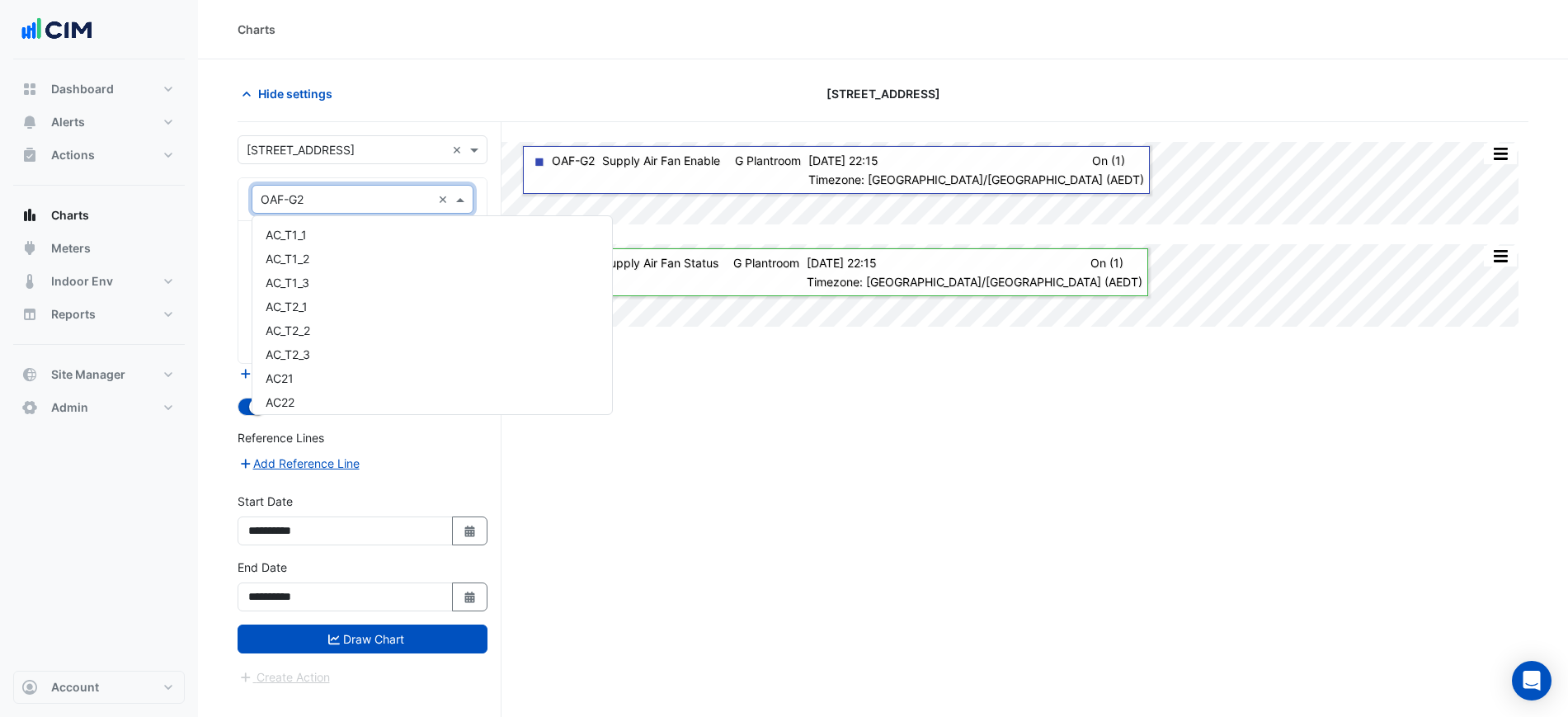
scroll to position [5822, 0]
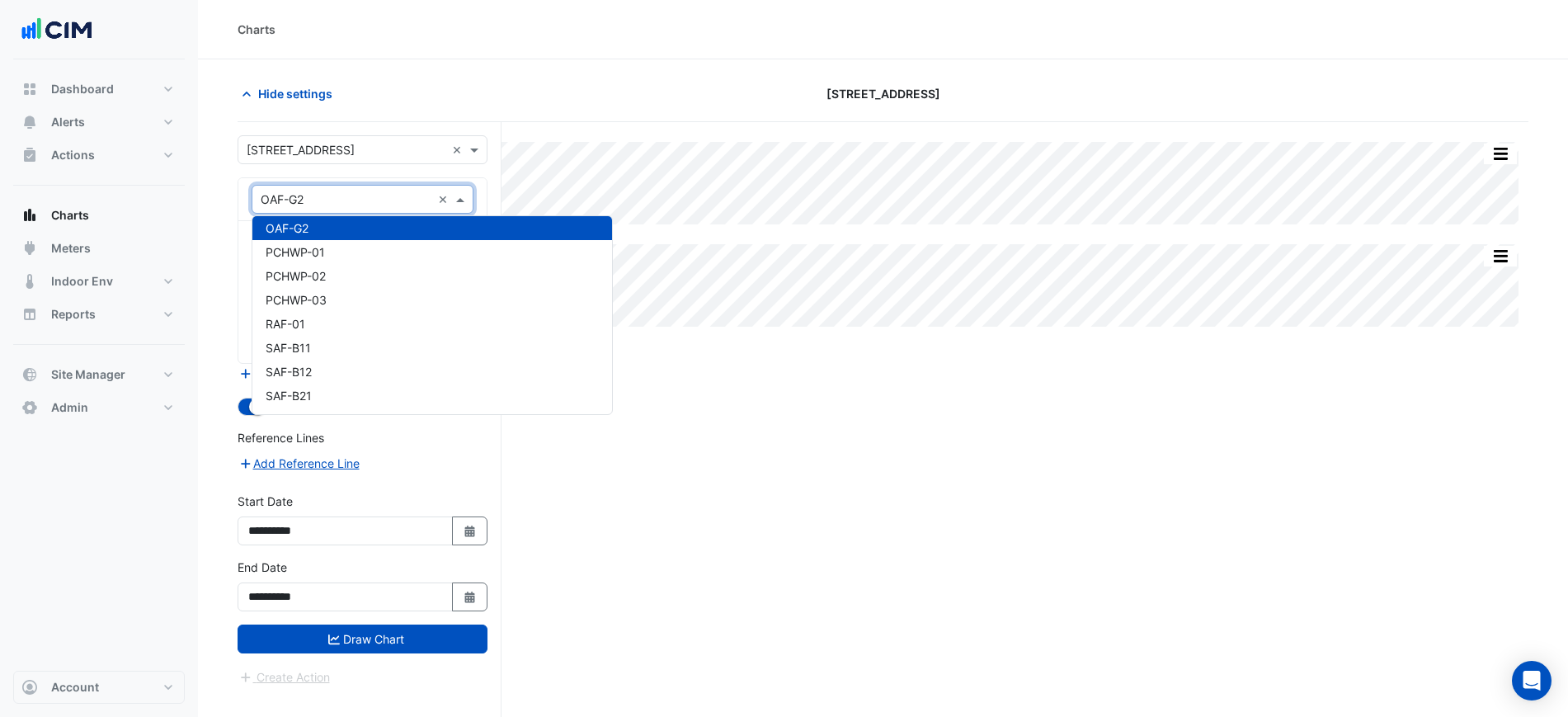
click at [366, 198] on input "text" at bounding box center [345, 200] width 170 height 17
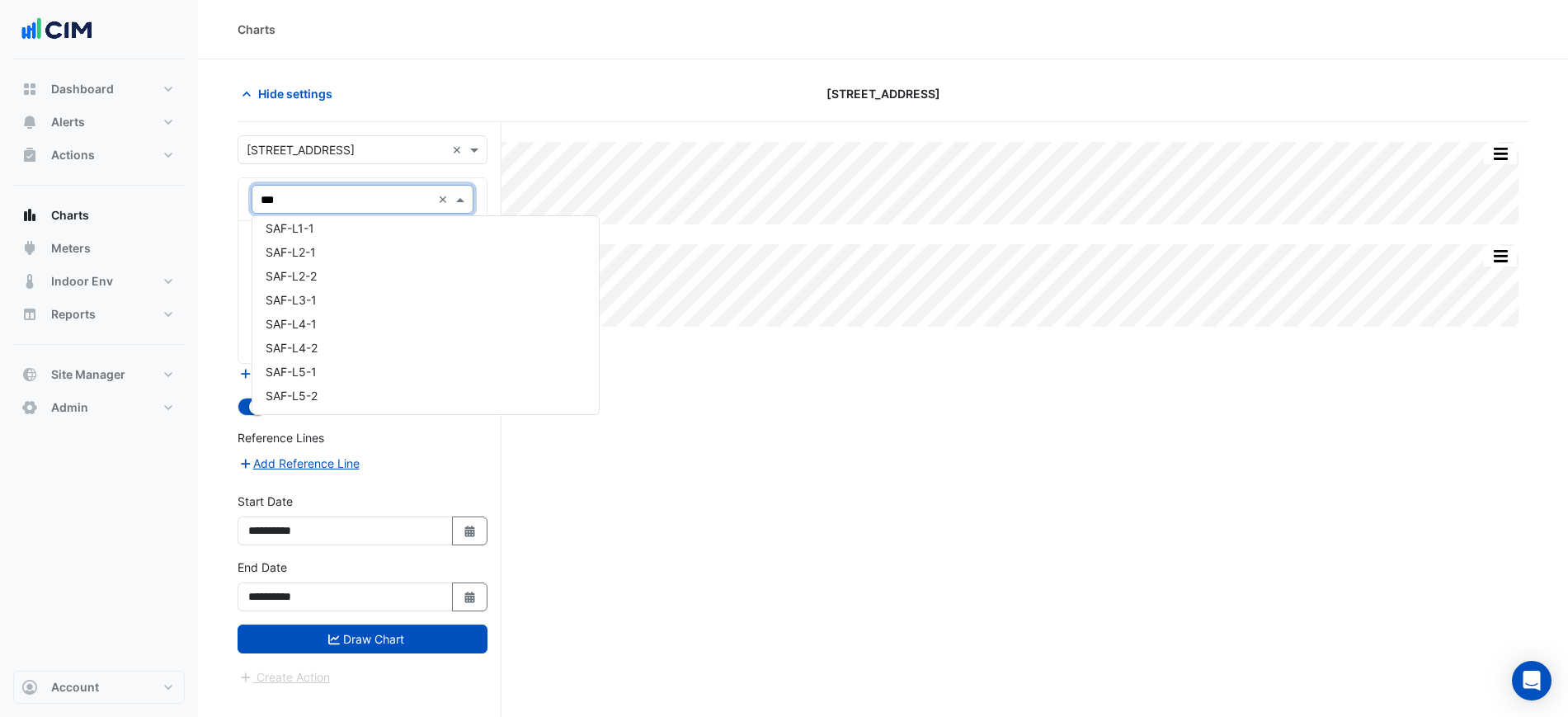
scroll to position [0, 0]
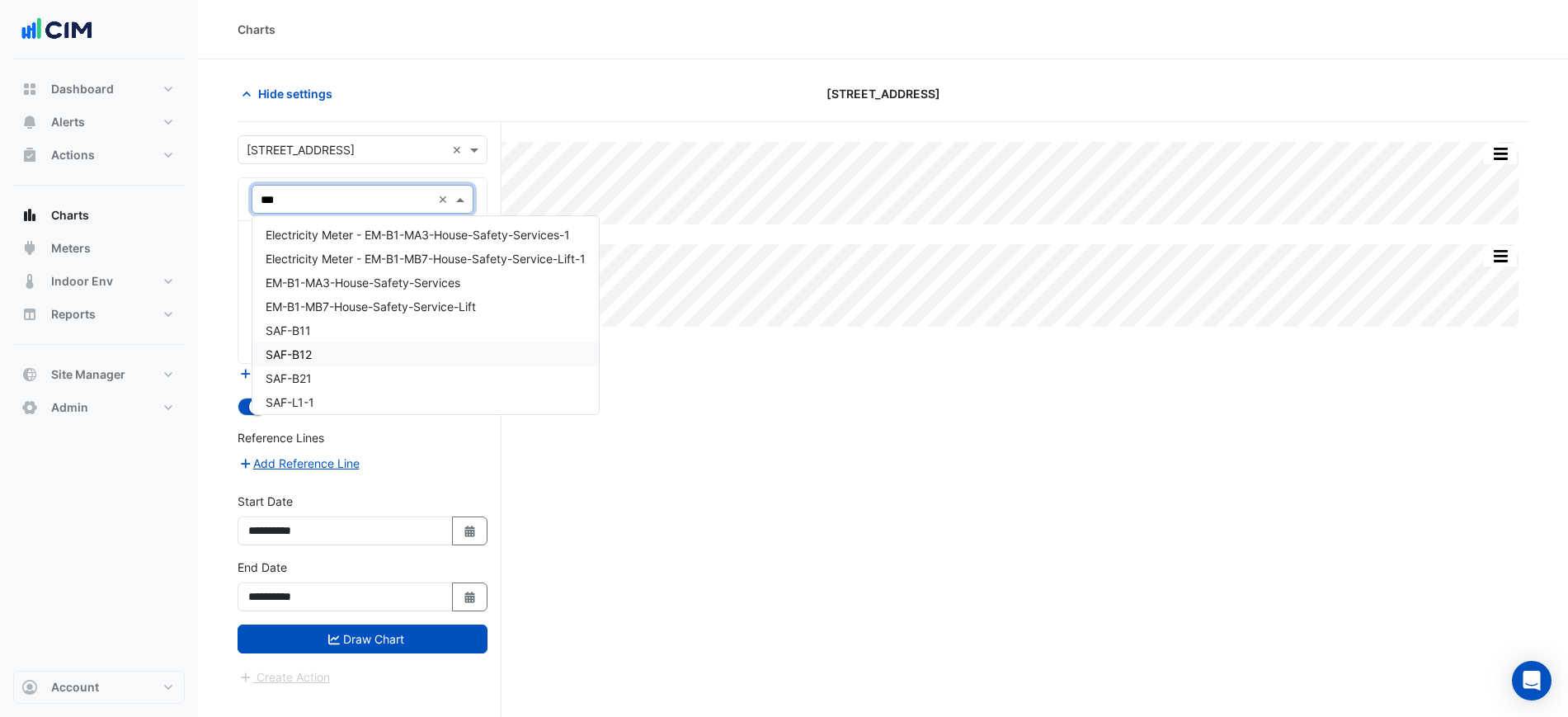
type input "***"
click at [361, 192] on input "***" at bounding box center [345, 200] width 170 height 17
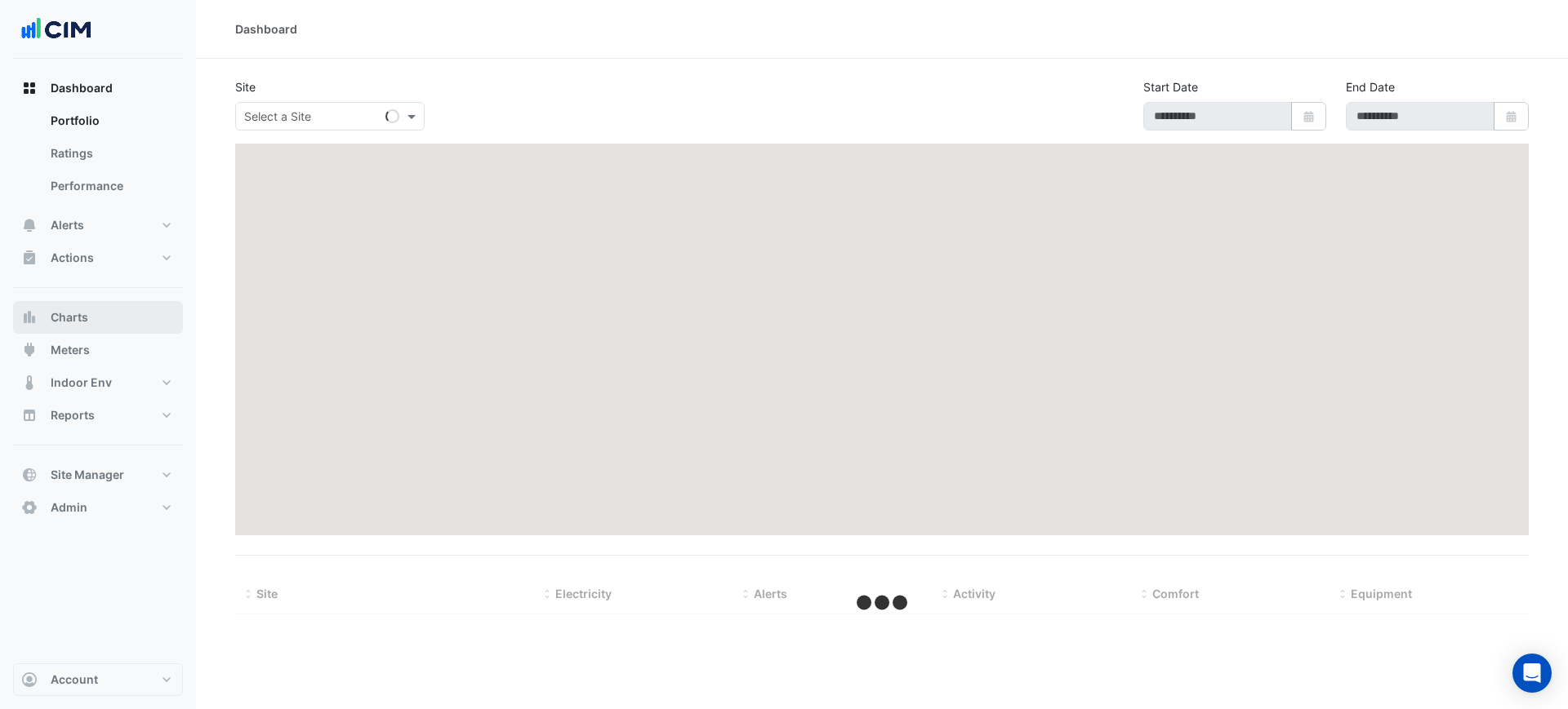
click at [158, 324] on button "Charts" at bounding box center [97, 317] width 170 height 33
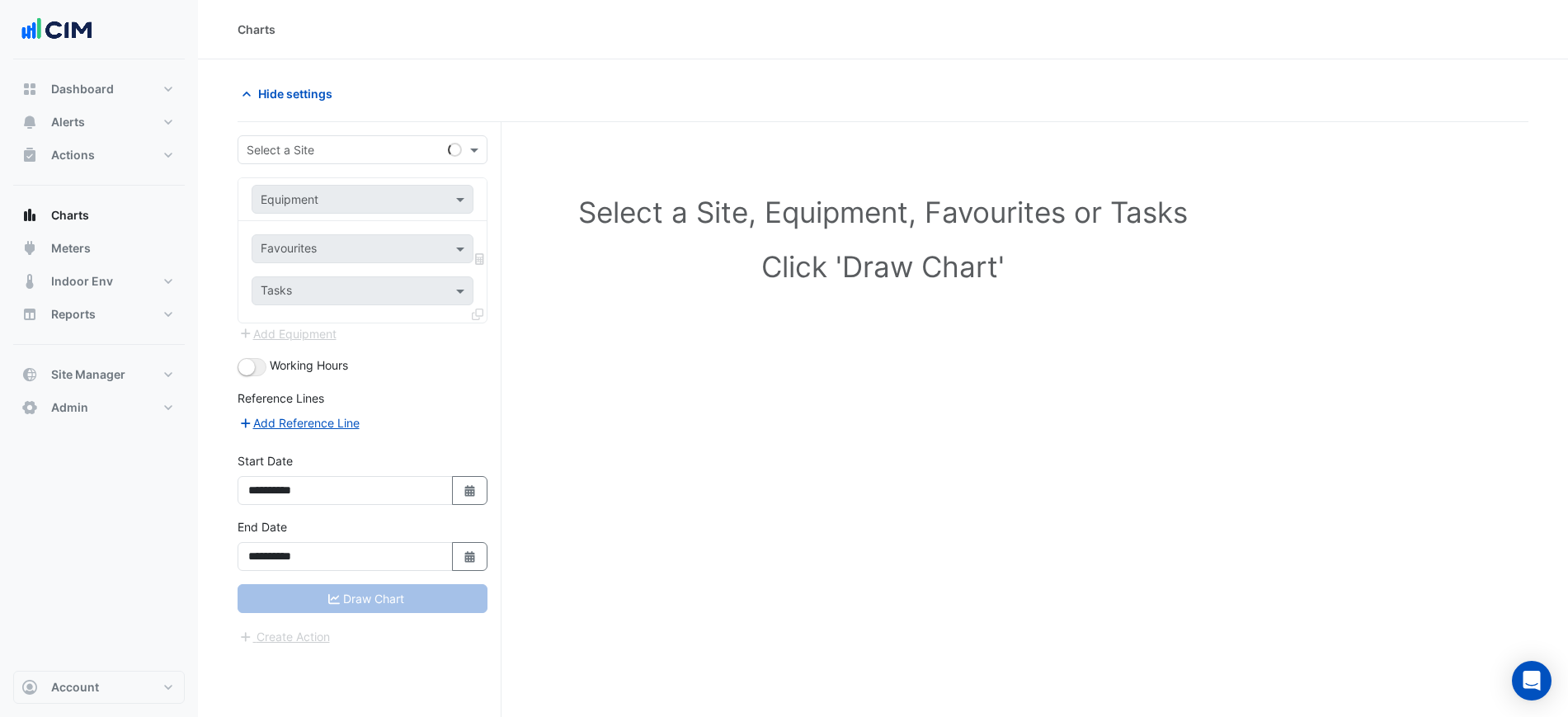
click at [313, 133] on div "**********" at bounding box center [369, 451] width 264 height 658
click at [324, 142] on input "text" at bounding box center [346, 151] width 199 height 17
type input "********"
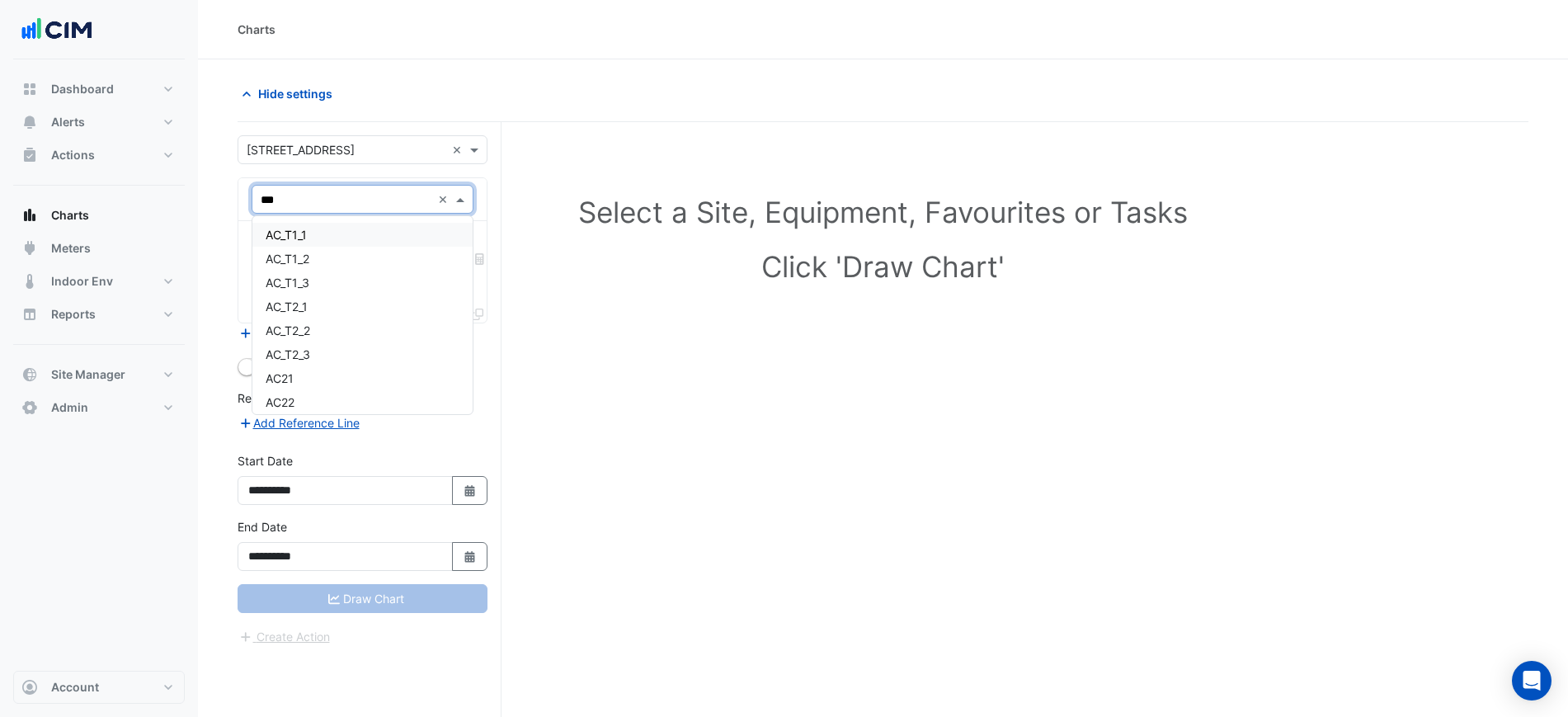
type input "****"
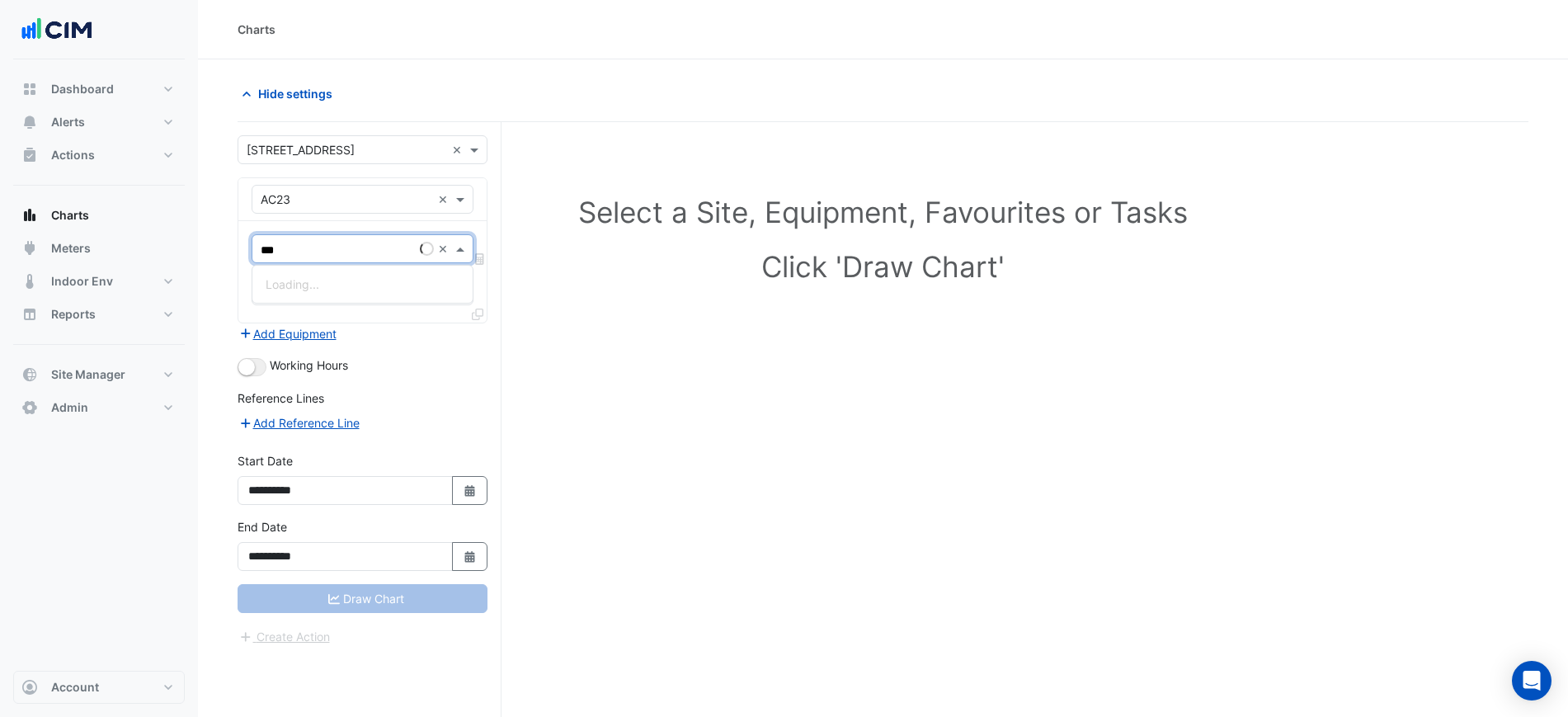
type input "****"
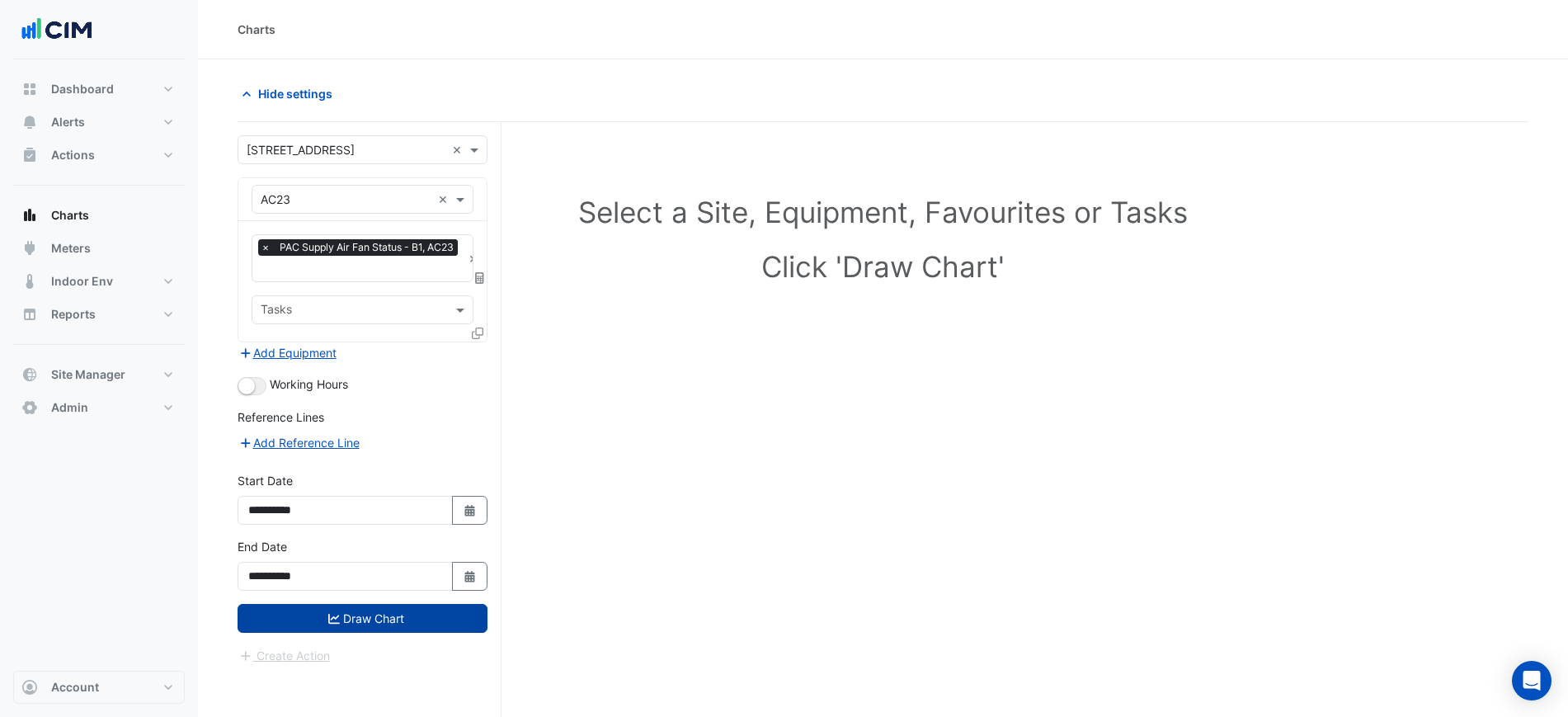
click at [420, 612] on button "Draw Chart" at bounding box center [362, 618] width 250 height 29
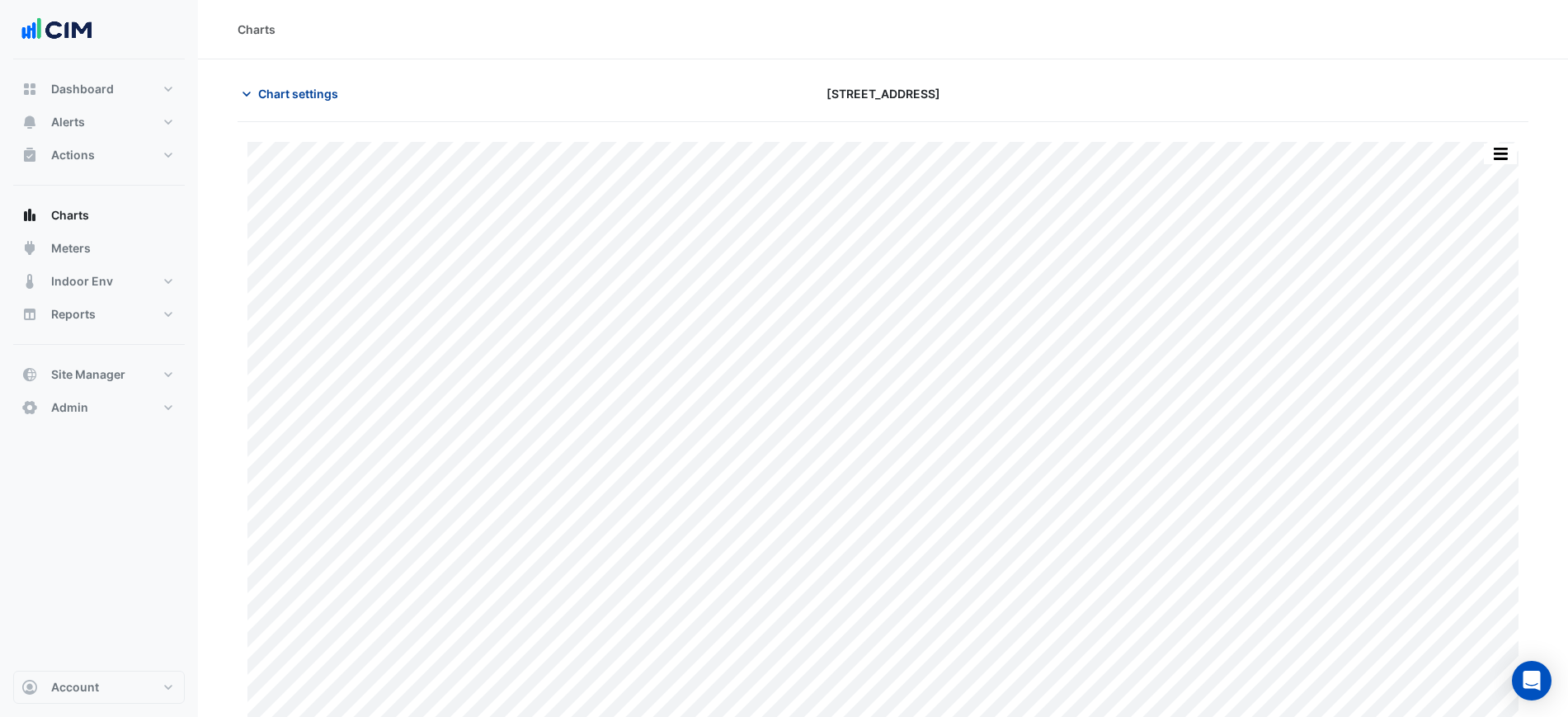
click at [278, 87] on span "Chart settings" at bounding box center [298, 93] width 80 height 17
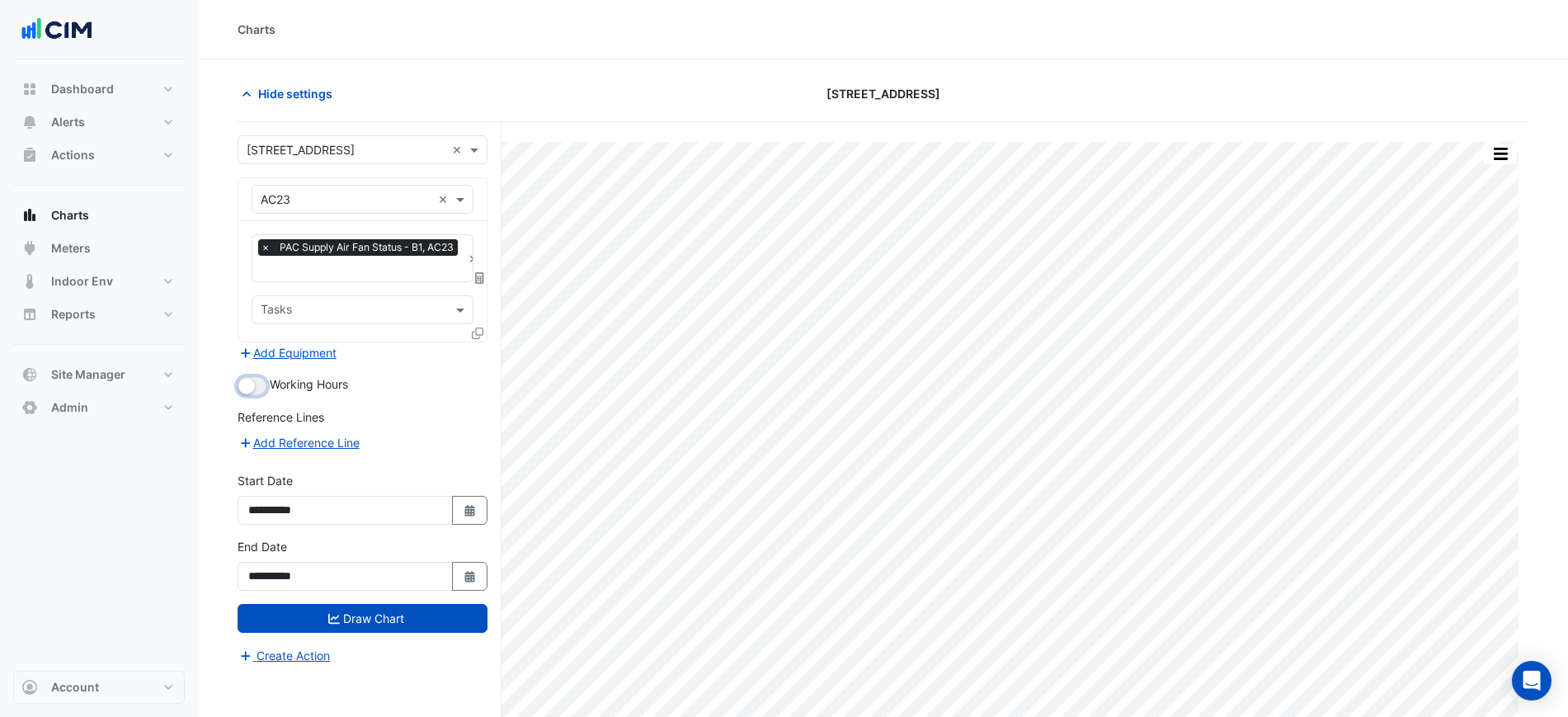
click at [252, 390] on small "button" at bounding box center [246, 385] width 16 height 16
click at [448, 499] on input "**********" at bounding box center [344, 511] width 215 height 29
click at [456, 501] on button "Select Date" at bounding box center [470, 511] width 36 height 29
select select "*"
select select "****"
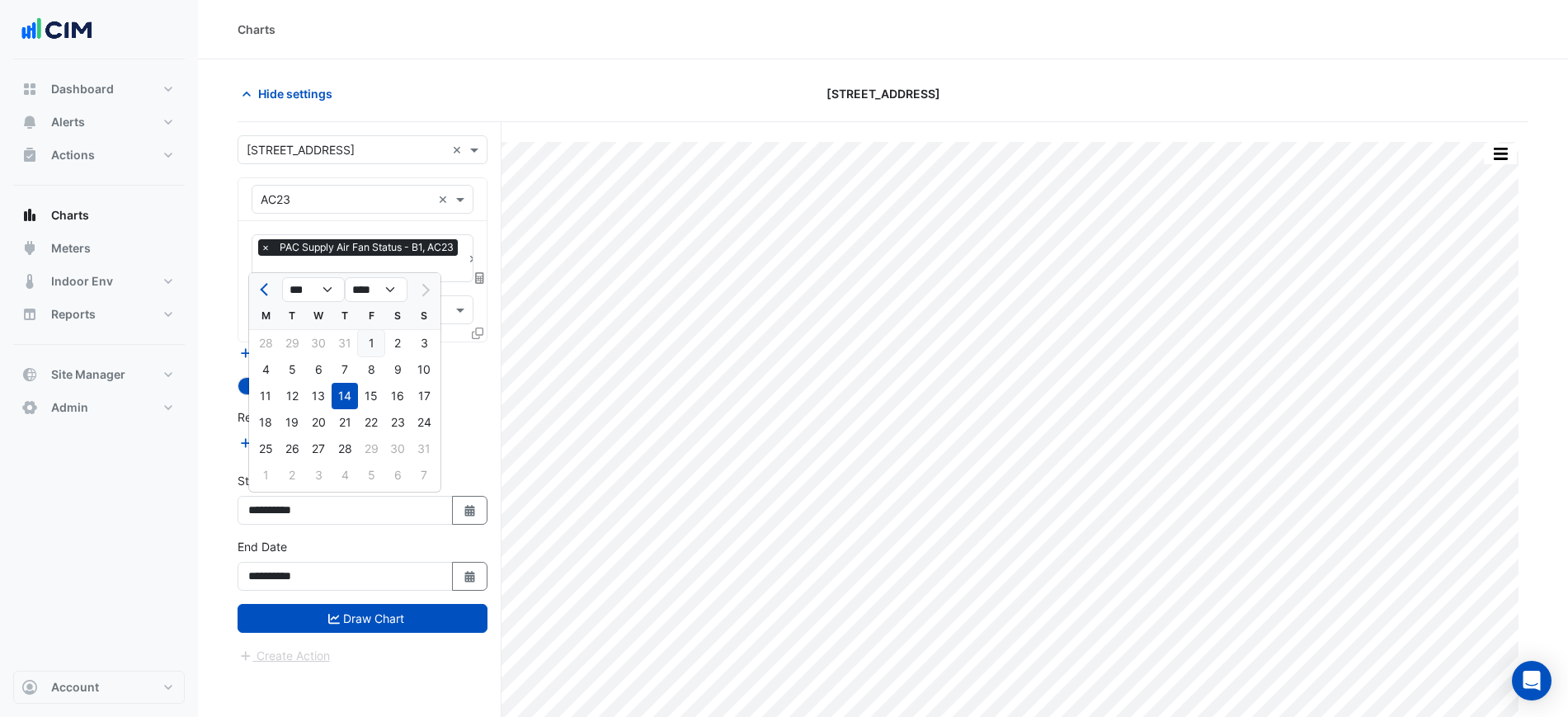
click at [371, 337] on div "1" at bounding box center [371, 343] width 27 height 27
type input "**********"
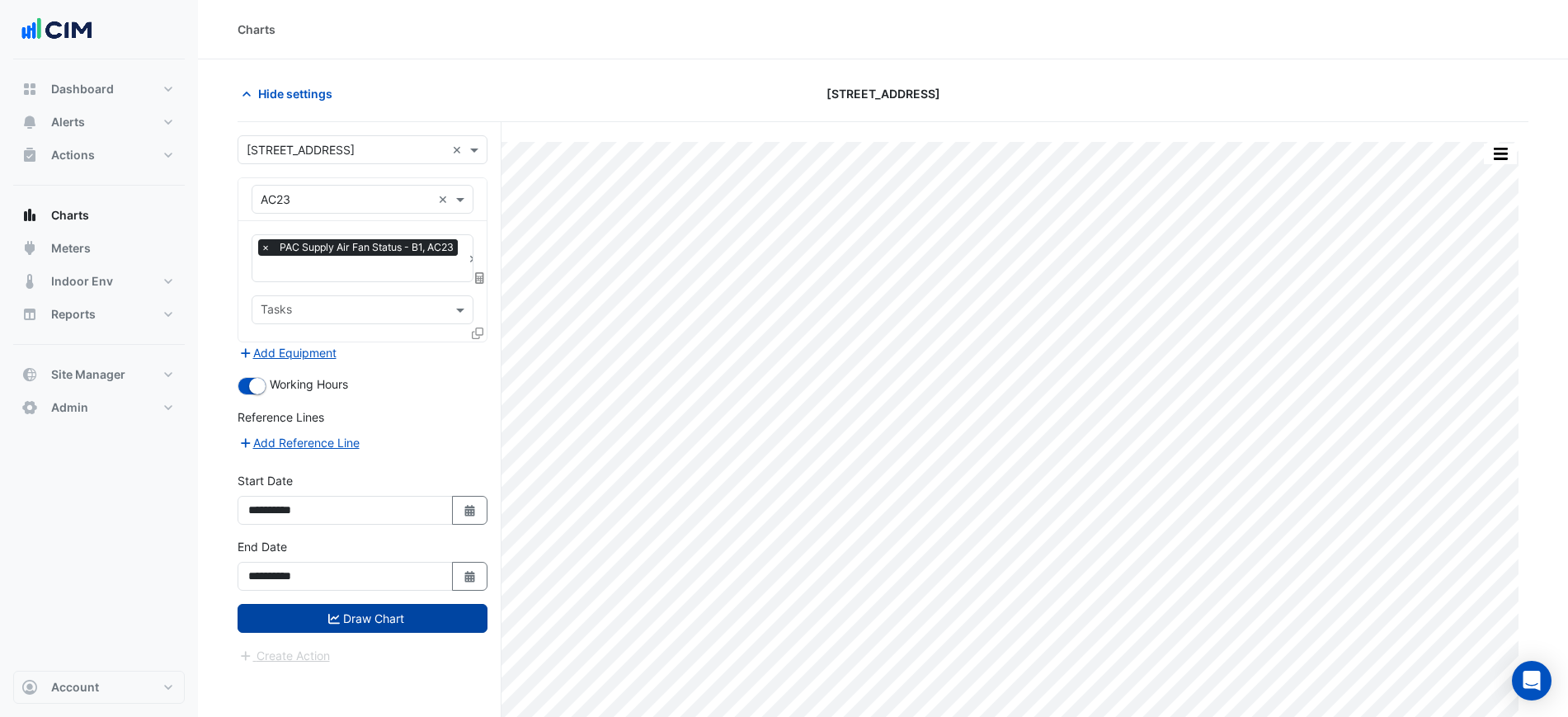
click at [394, 612] on button "Draw Chart" at bounding box center [362, 618] width 250 height 29
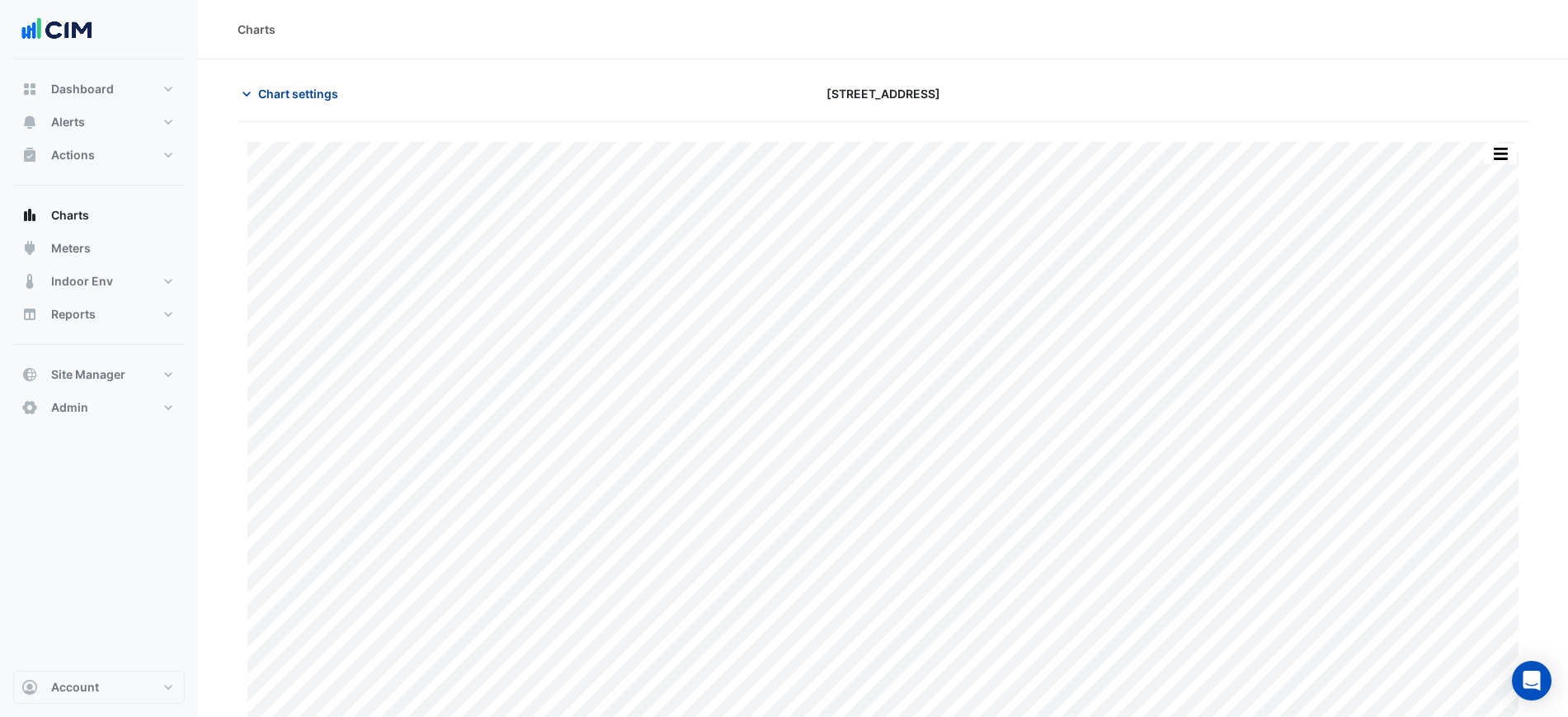
click at [305, 92] on span "Chart settings" at bounding box center [298, 93] width 80 height 17
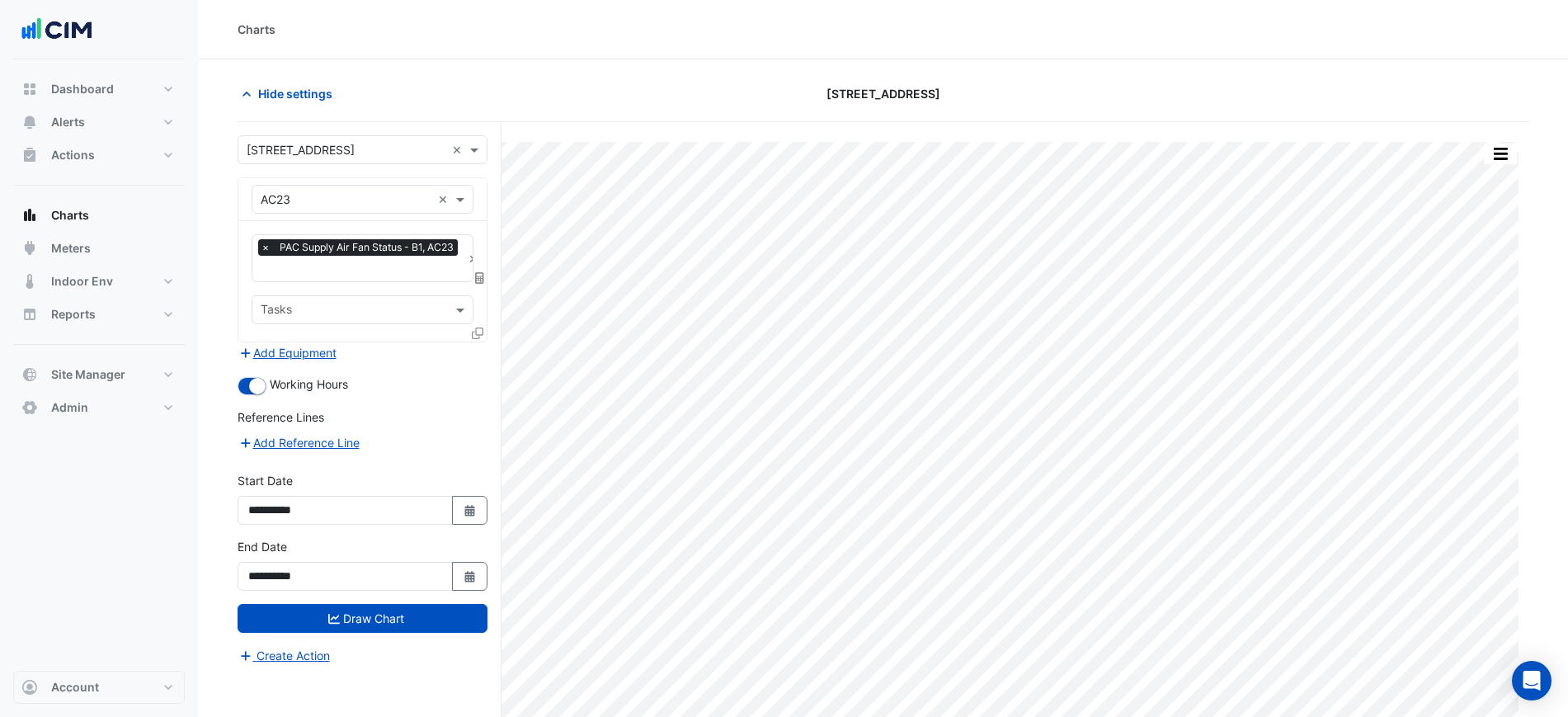
click at [305, 361] on form "**********" at bounding box center [362, 400] width 250 height 529
click at [316, 360] on button "Add Equipment" at bounding box center [287, 353] width 100 height 19
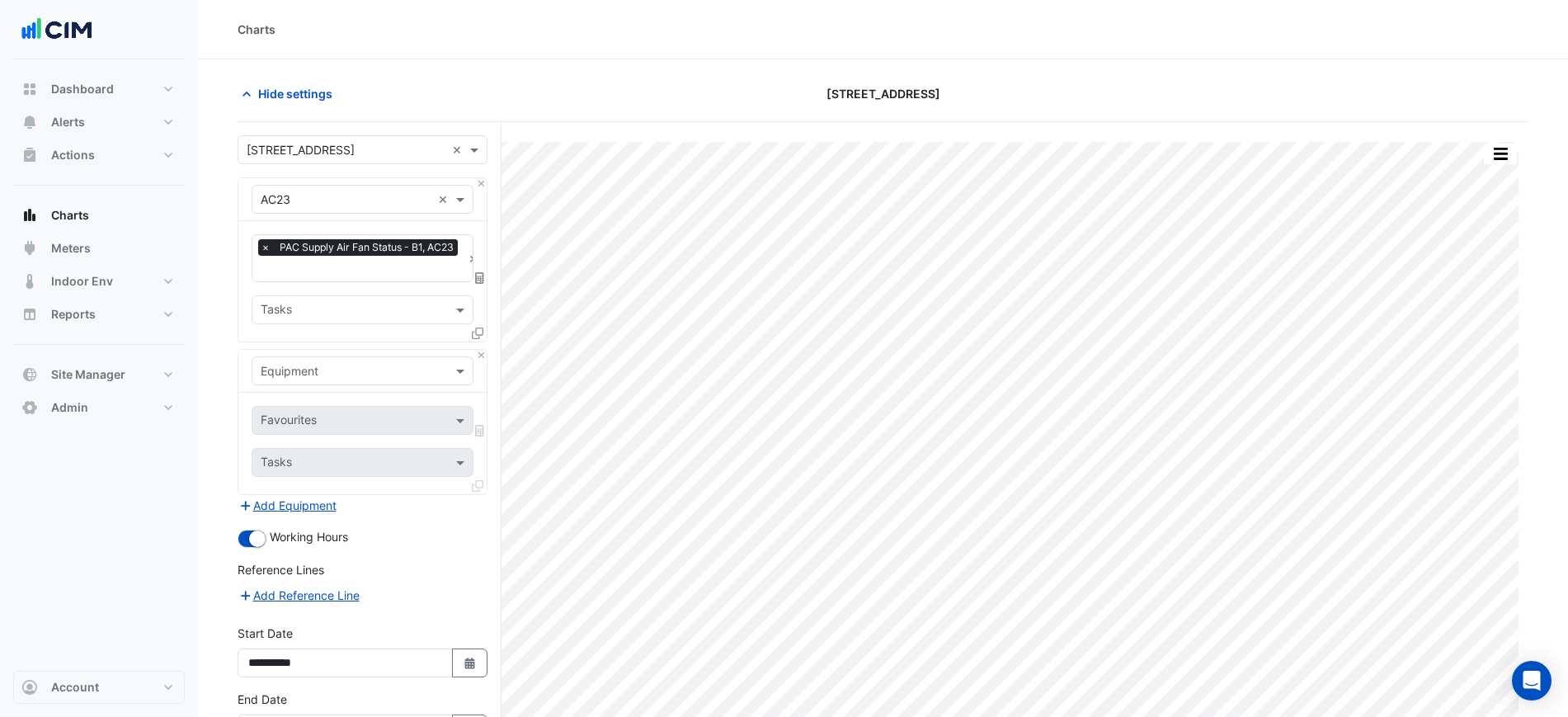
click at [336, 367] on input "text" at bounding box center [345, 372] width 170 height 17
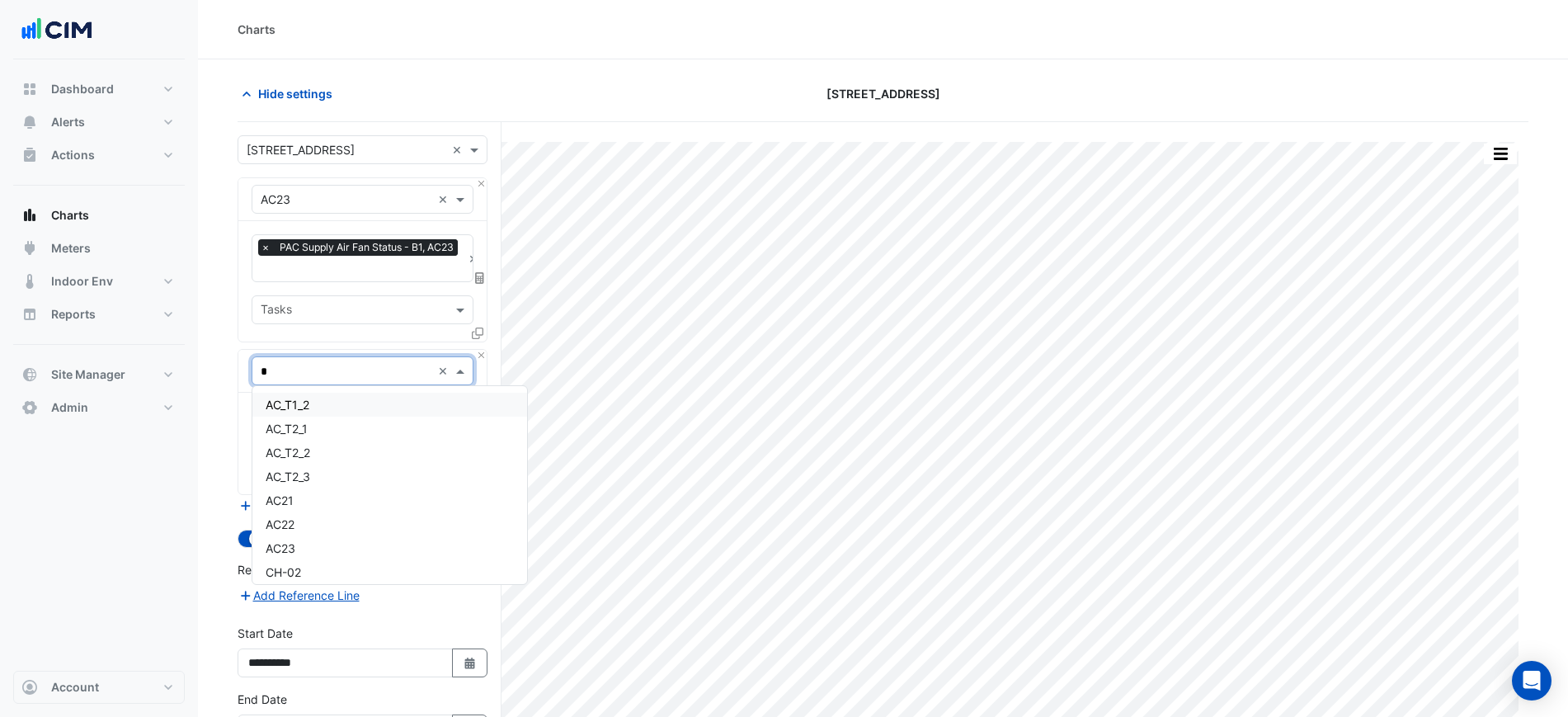
type input "**"
click at [353, 423] on div "EAF-B23" at bounding box center [362, 428] width 220 height 24
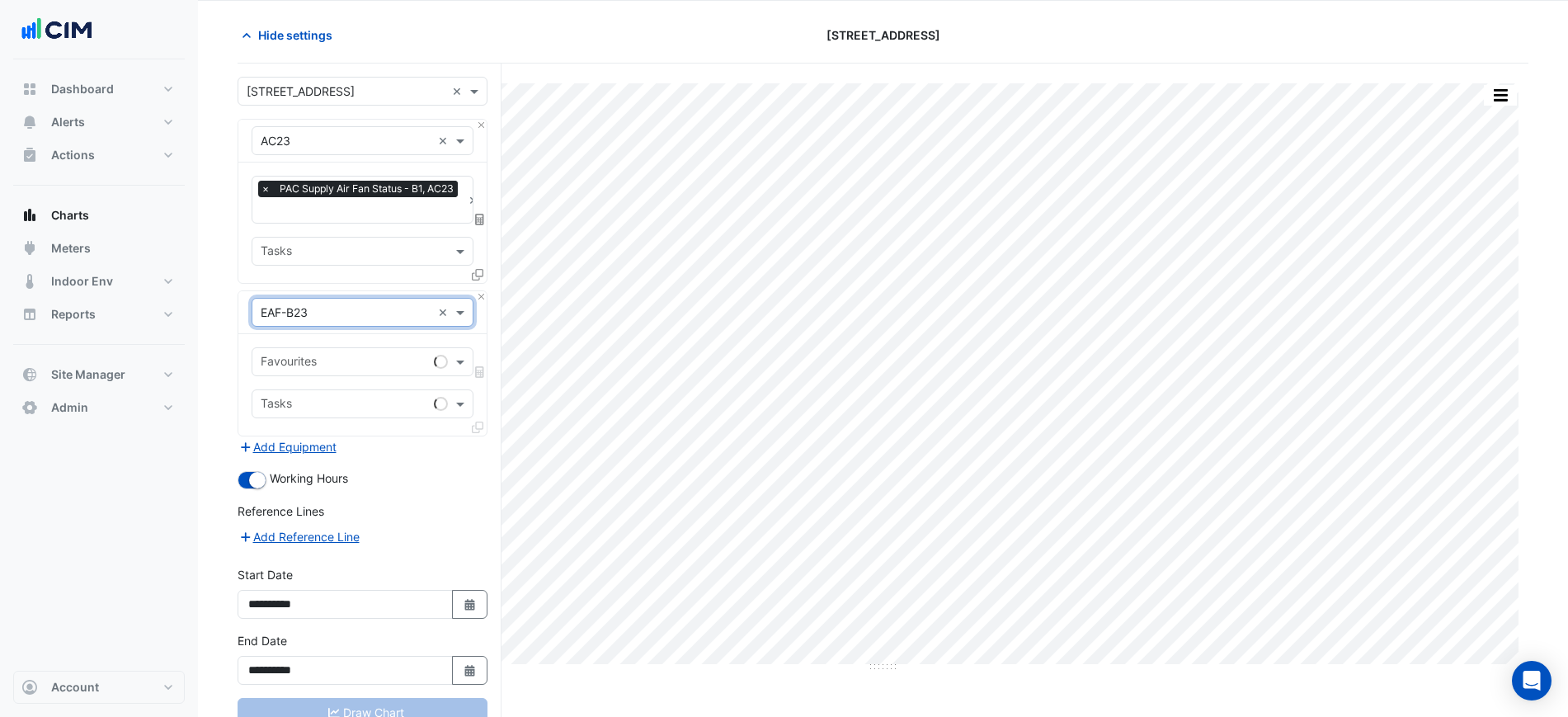
scroll to position [112, 0]
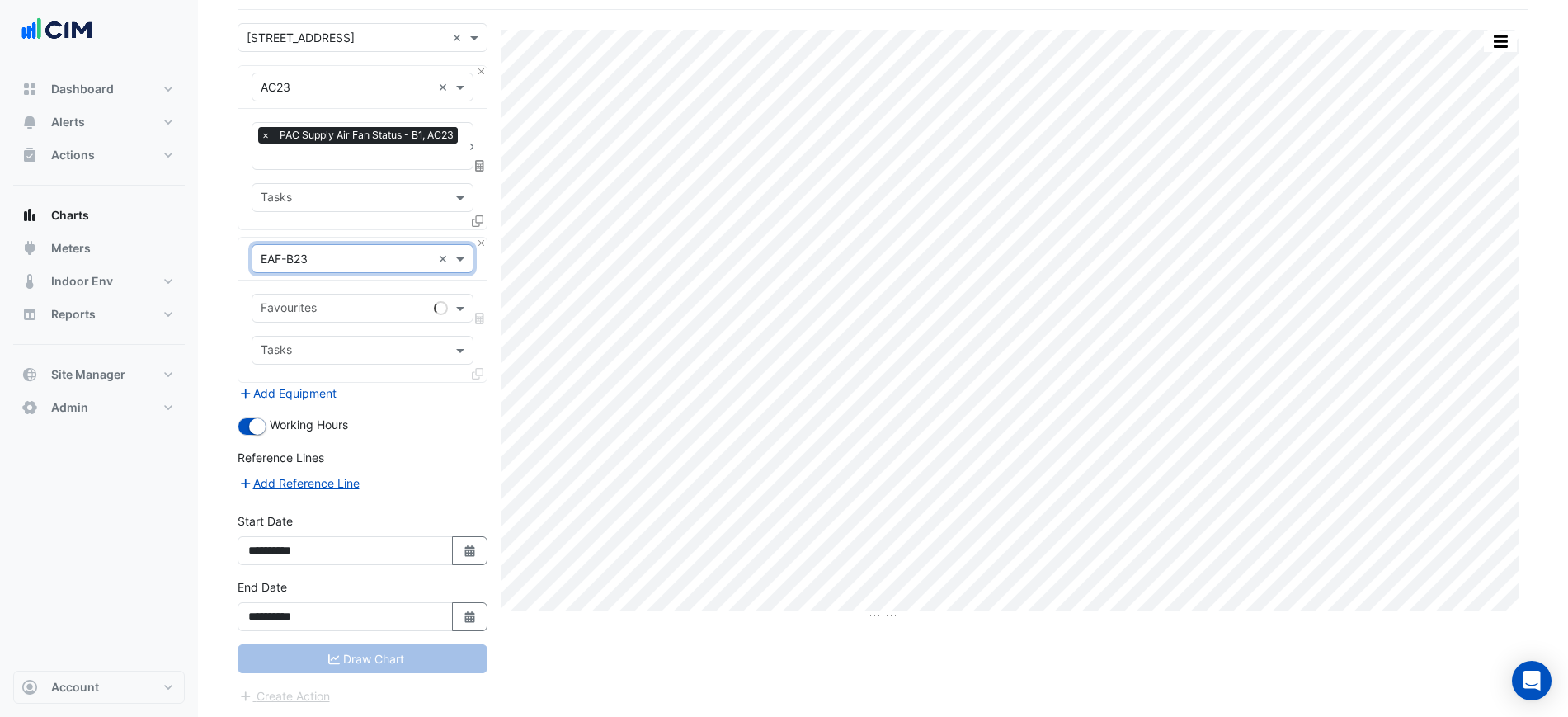
drag, startPoint x: 341, startPoint y: 295, endPoint x: 338, endPoint y: 304, distance: 9.5
click at [337, 296] on div "Favourites" at bounding box center [340, 308] width 175 height 26
type input "****"
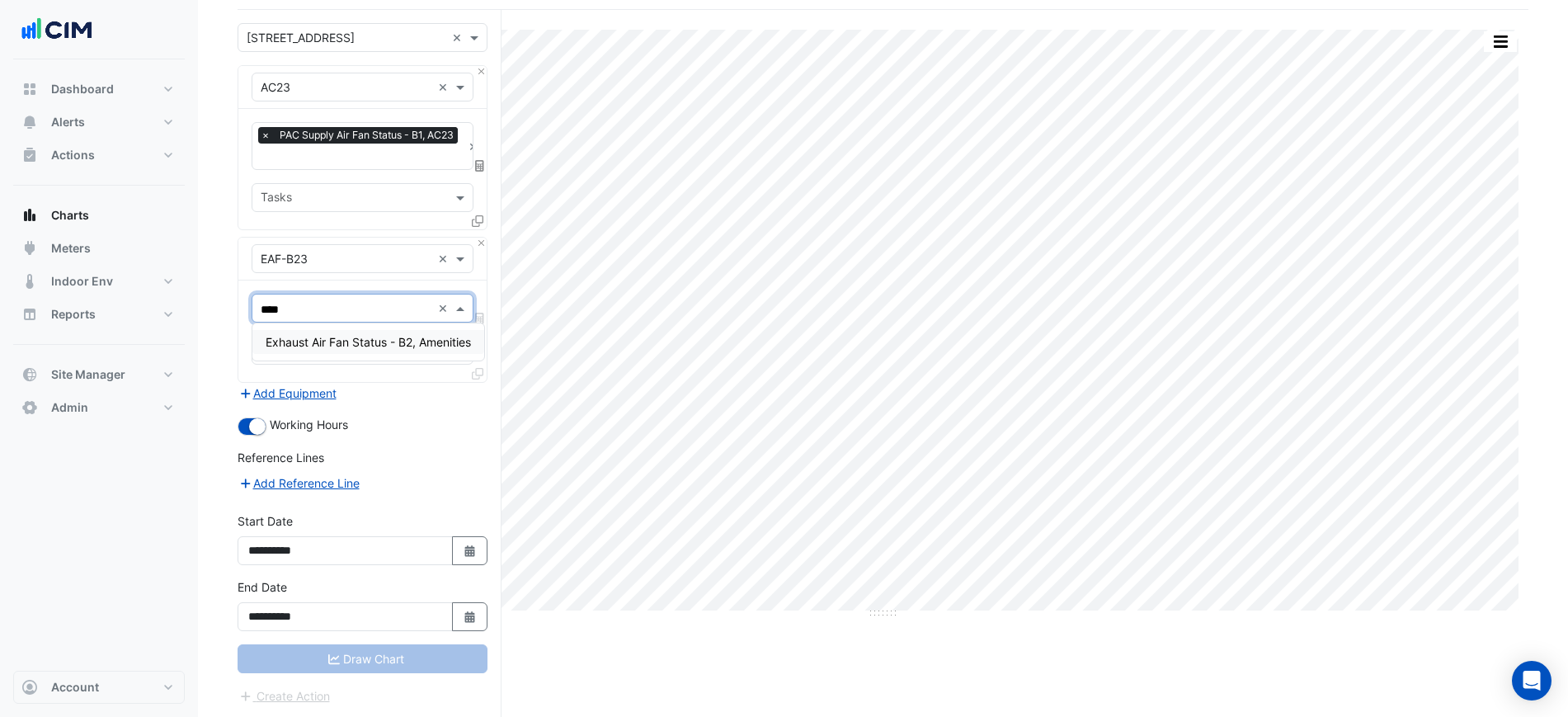
click at [361, 343] on span "Exhaust Air Fan Status - B2, Amenities" at bounding box center [368, 342] width 206 height 14
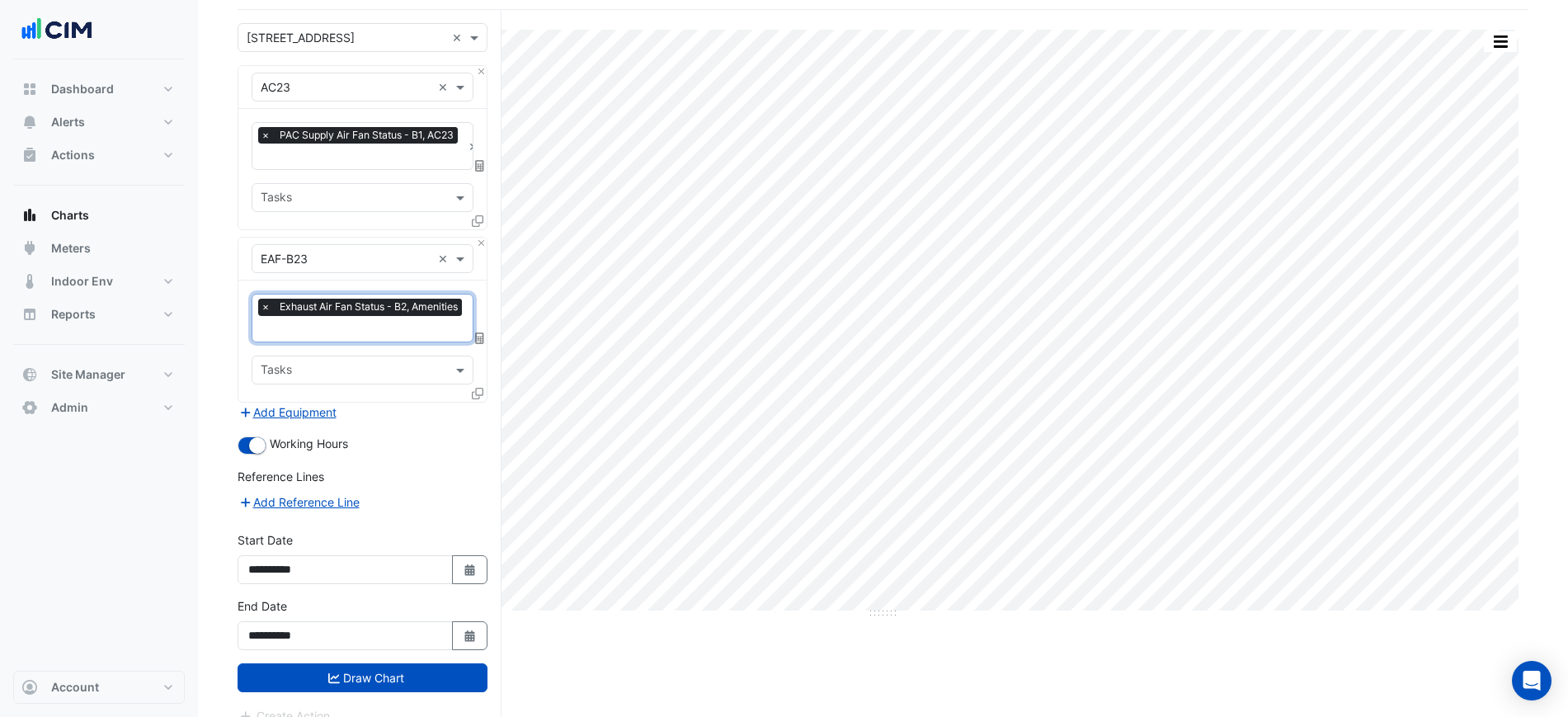
click at [355, 322] on input "text" at bounding box center [363, 331] width 206 height 17
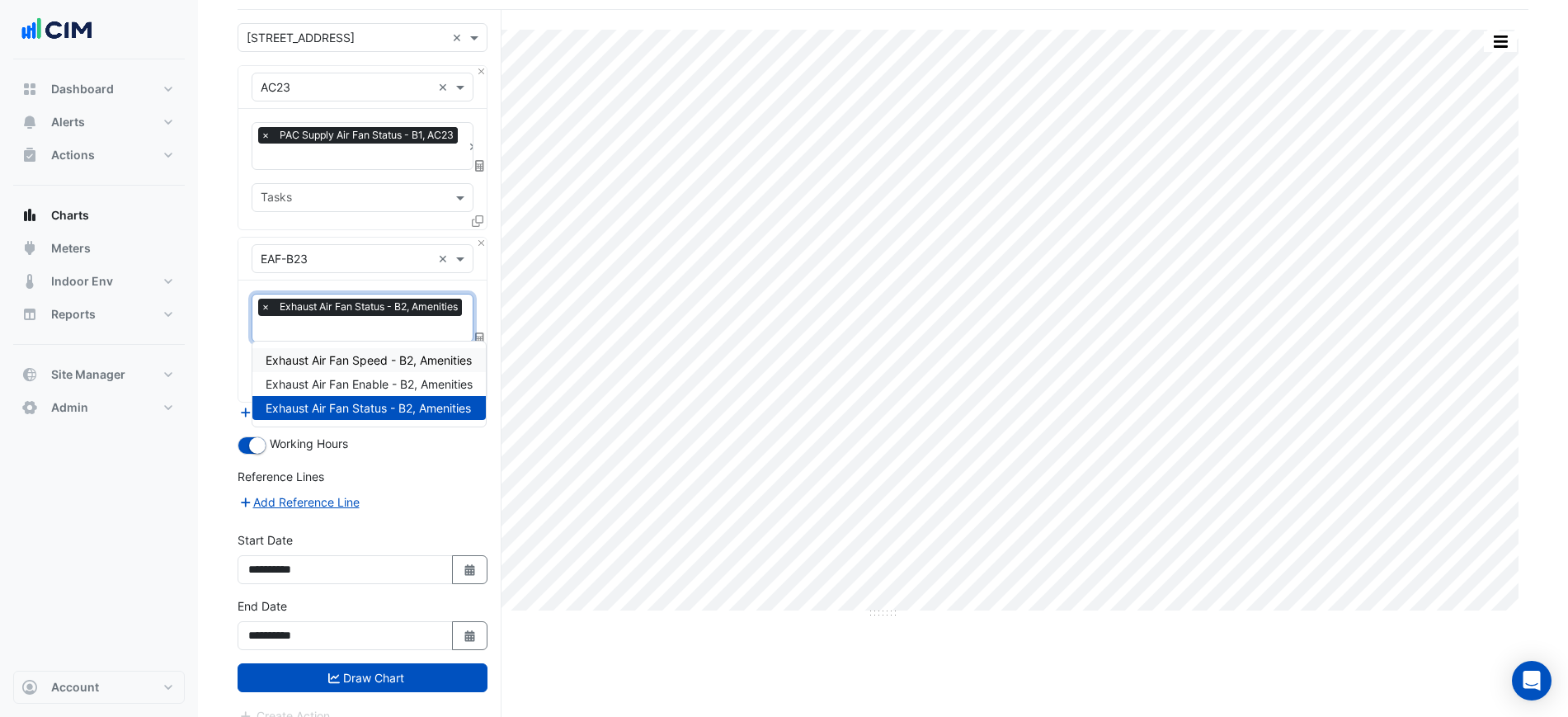
click at [374, 364] on span "Exhaust Air Fan Speed - B2, Amenities" at bounding box center [368, 360] width 206 height 14
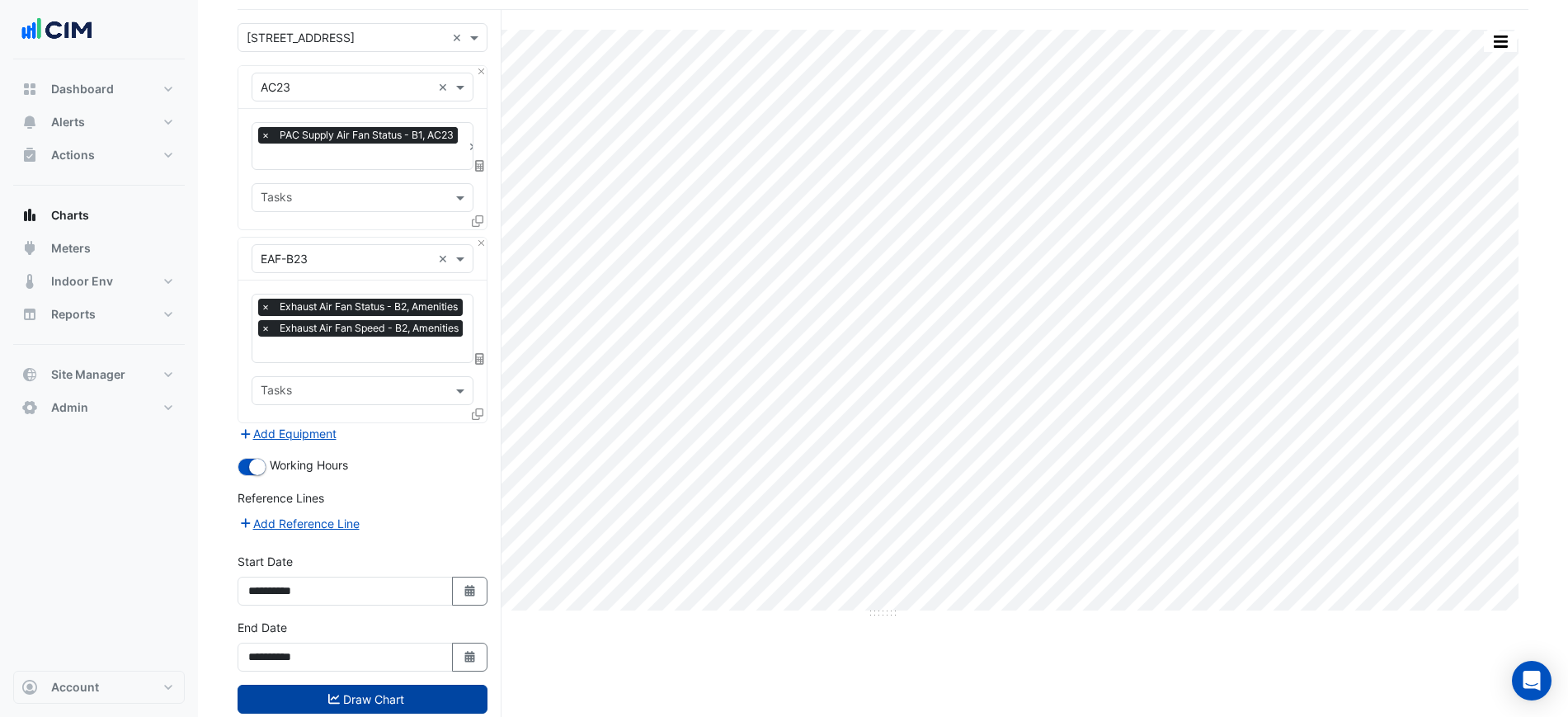
click at [441, 697] on button "Draw Chart" at bounding box center [362, 700] width 250 height 29
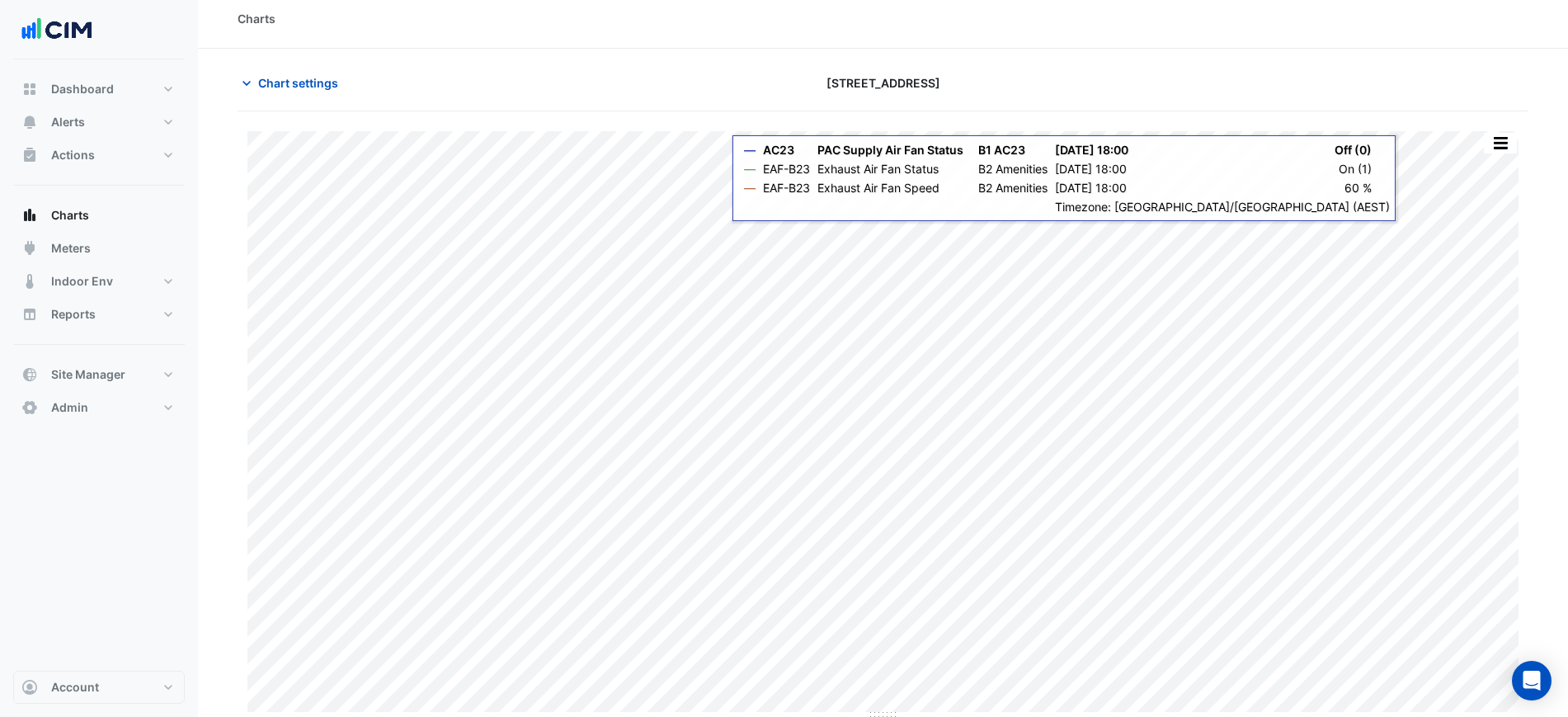
scroll to position [14, 0]
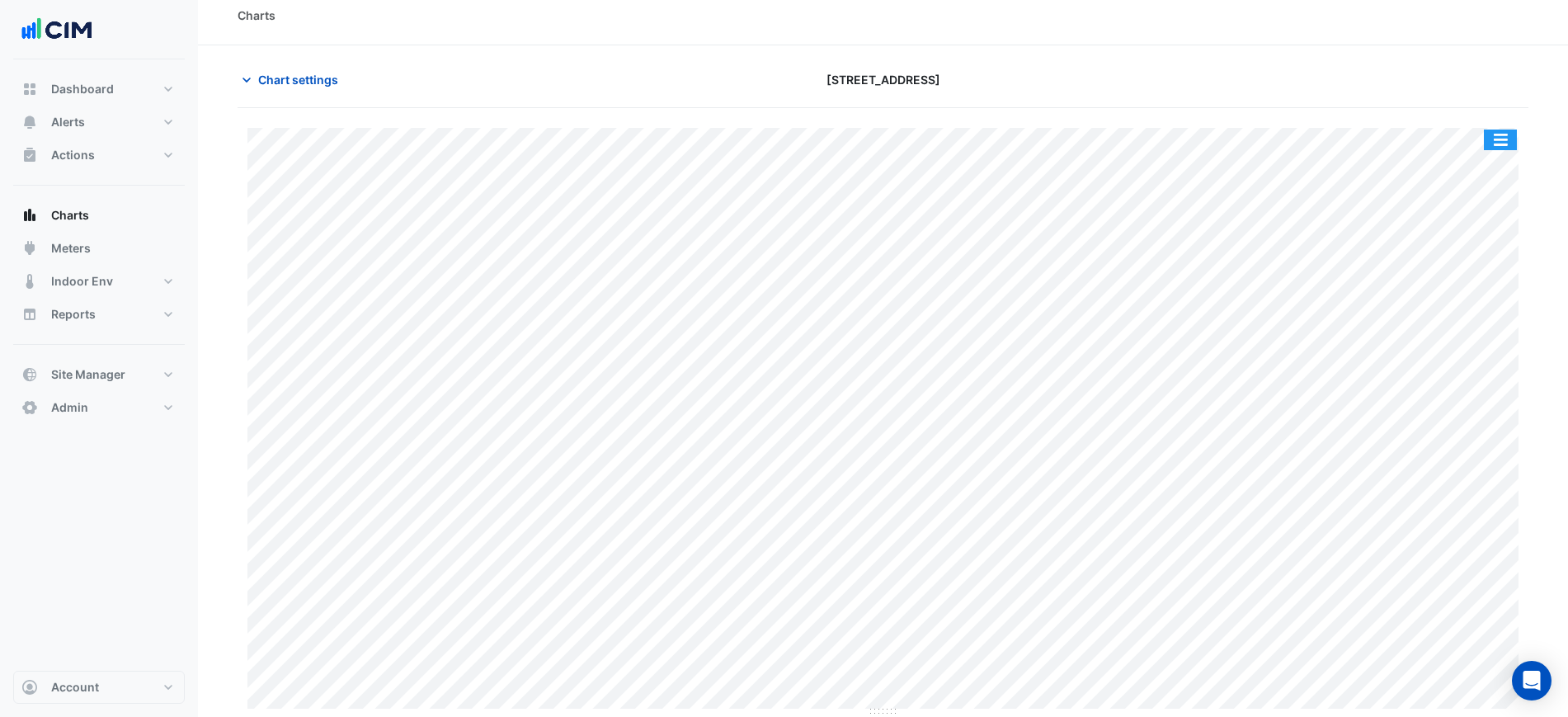
click at [1505, 139] on button "button" at bounding box center [1500, 140] width 33 height 21
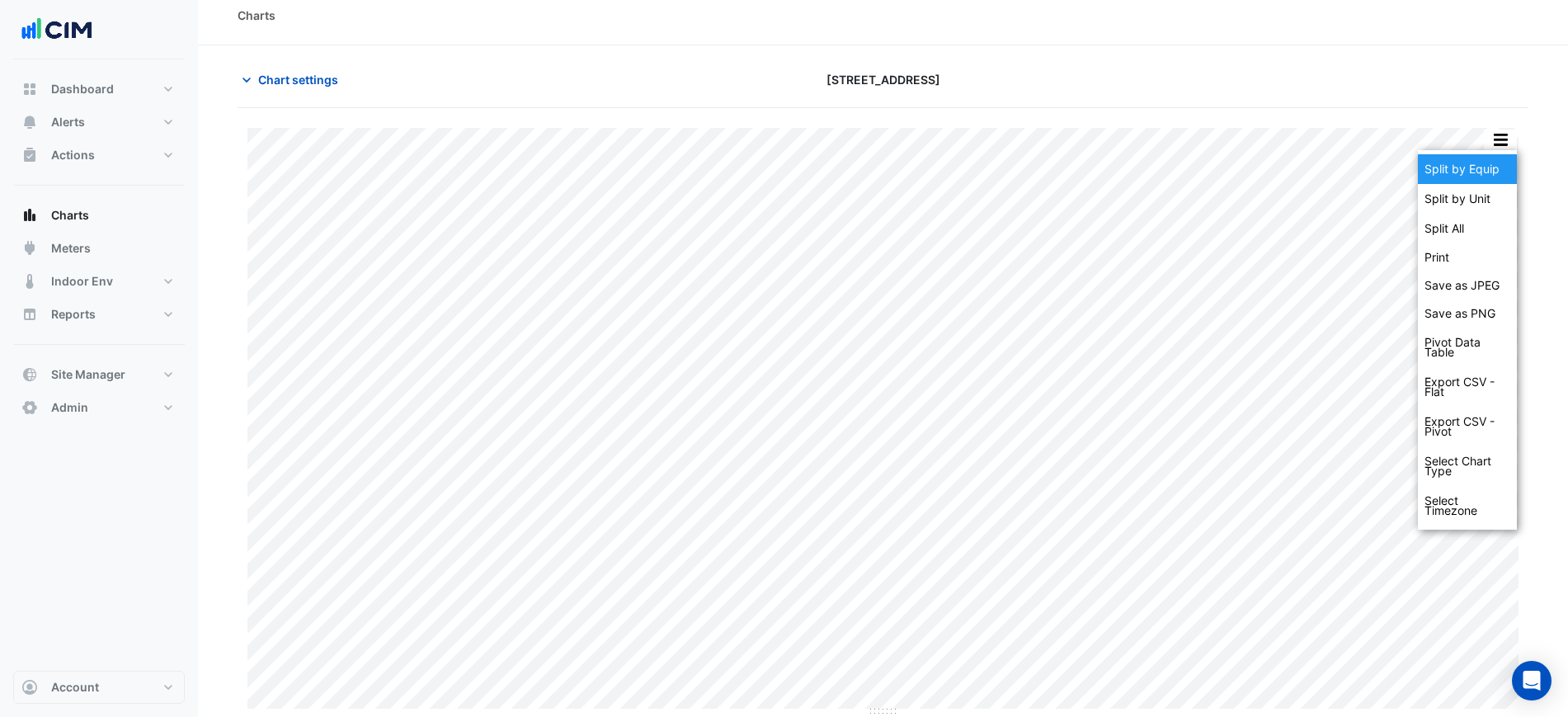
click at [1505, 161] on div "Split by Equip" at bounding box center [1468, 169] width 99 height 30
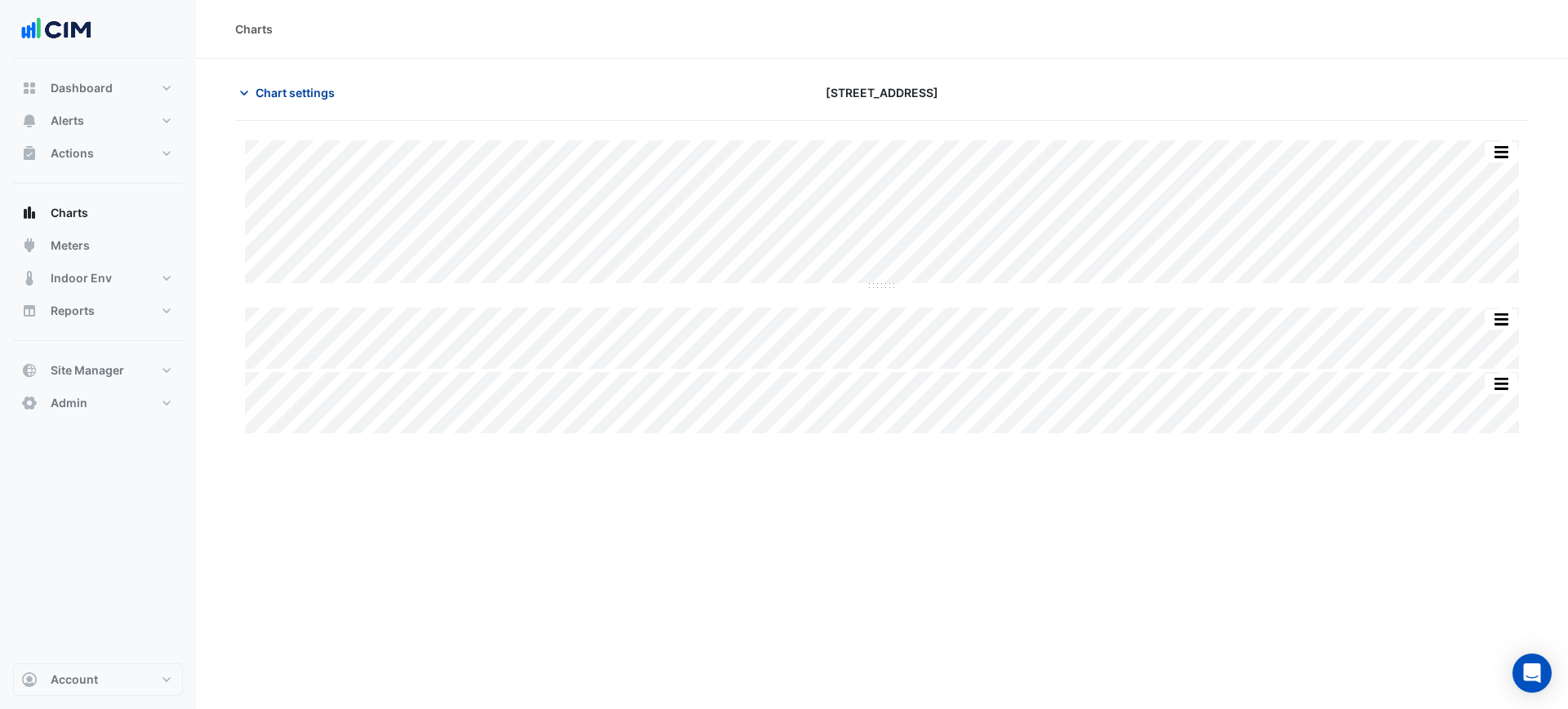
click at [285, 90] on span "Chart settings" at bounding box center [295, 92] width 79 height 17
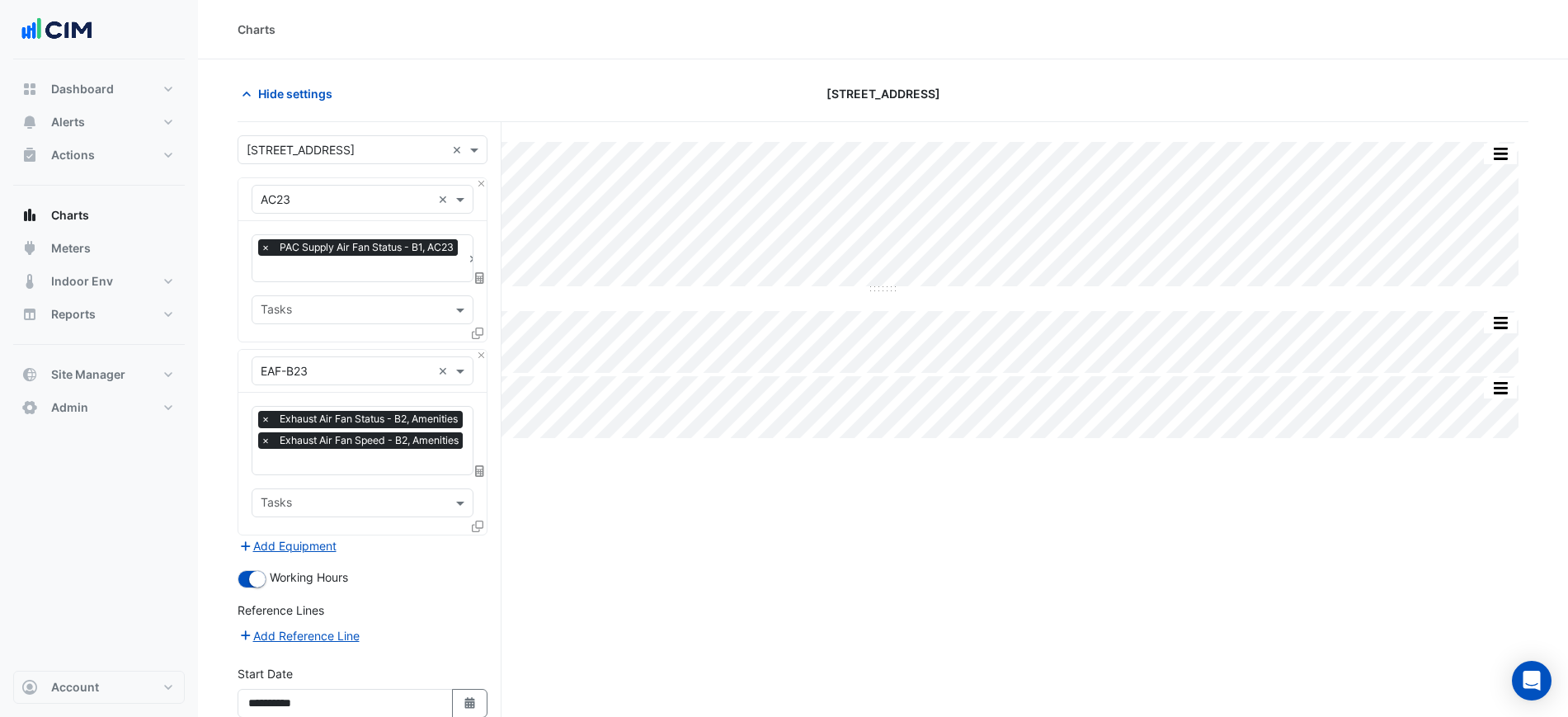
scroll to position [151, 0]
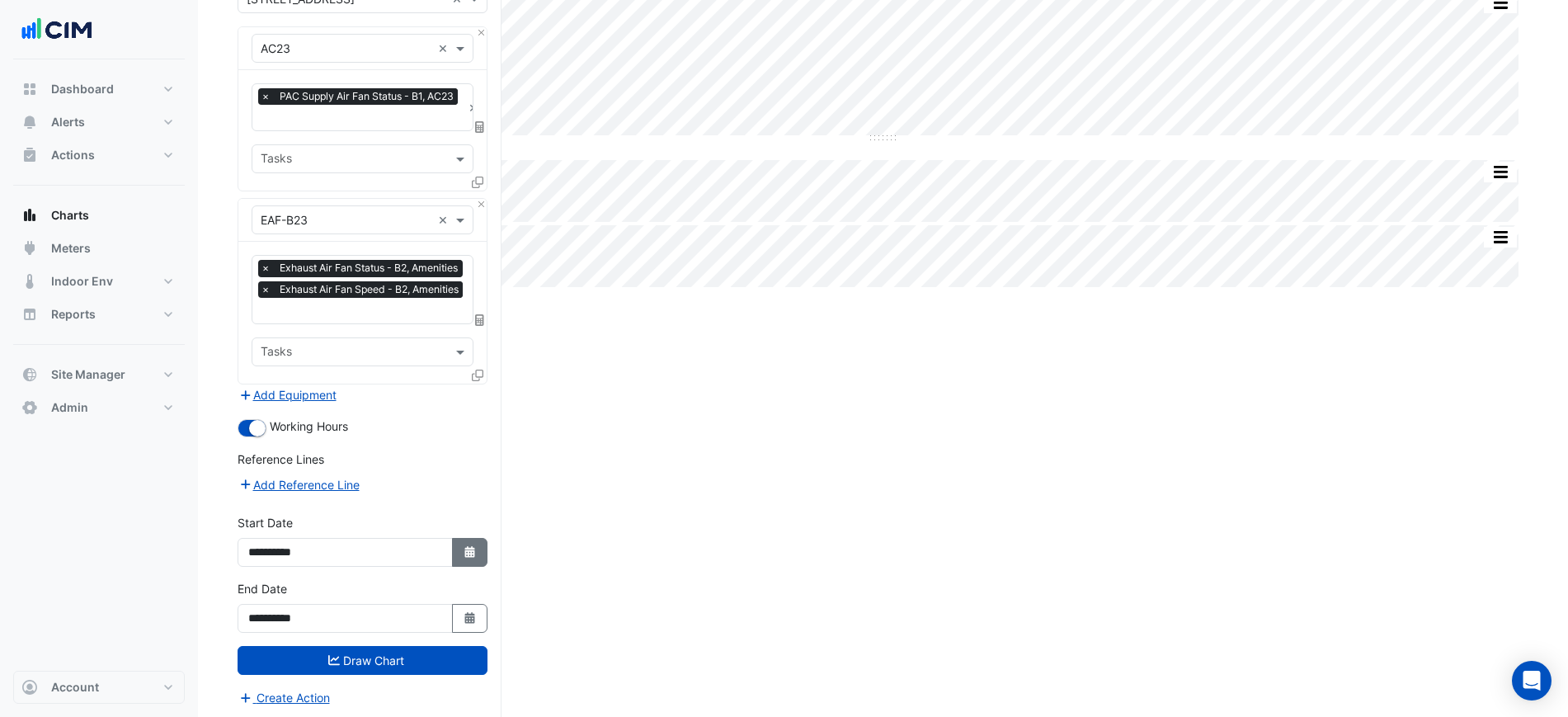
click at [464, 546] on fa-icon "Select Date" at bounding box center [469, 553] width 15 height 14
select select "*"
select select "****"
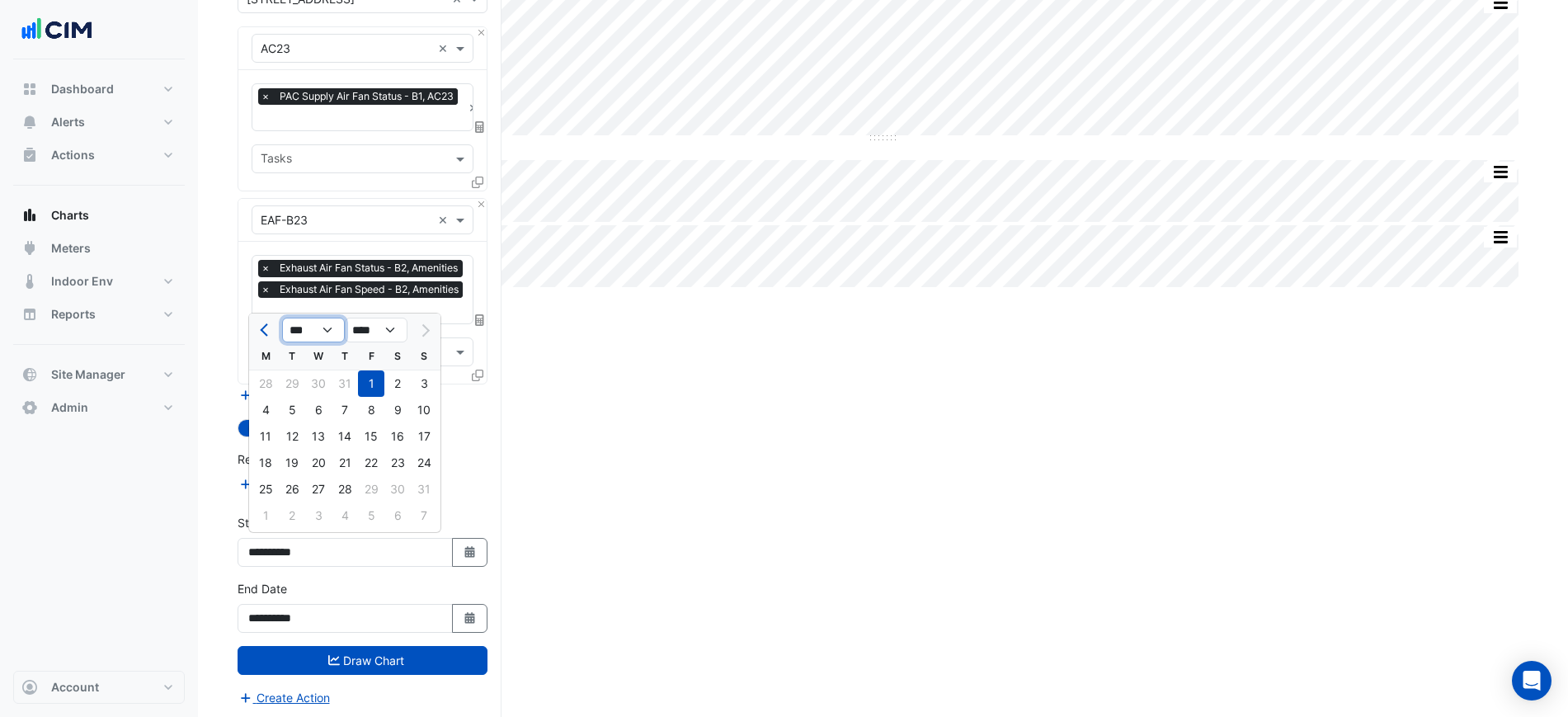
click at [297, 338] on select "*** *** *** *** *** *** *** ***" at bounding box center [313, 330] width 63 height 25
select select "*"
click at [282, 318] on select "*** *** *** *** *** *** *** ***" at bounding box center [313, 330] width 63 height 25
click at [402, 376] on div "1" at bounding box center [397, 384] width 27 height 27
type input "**********"
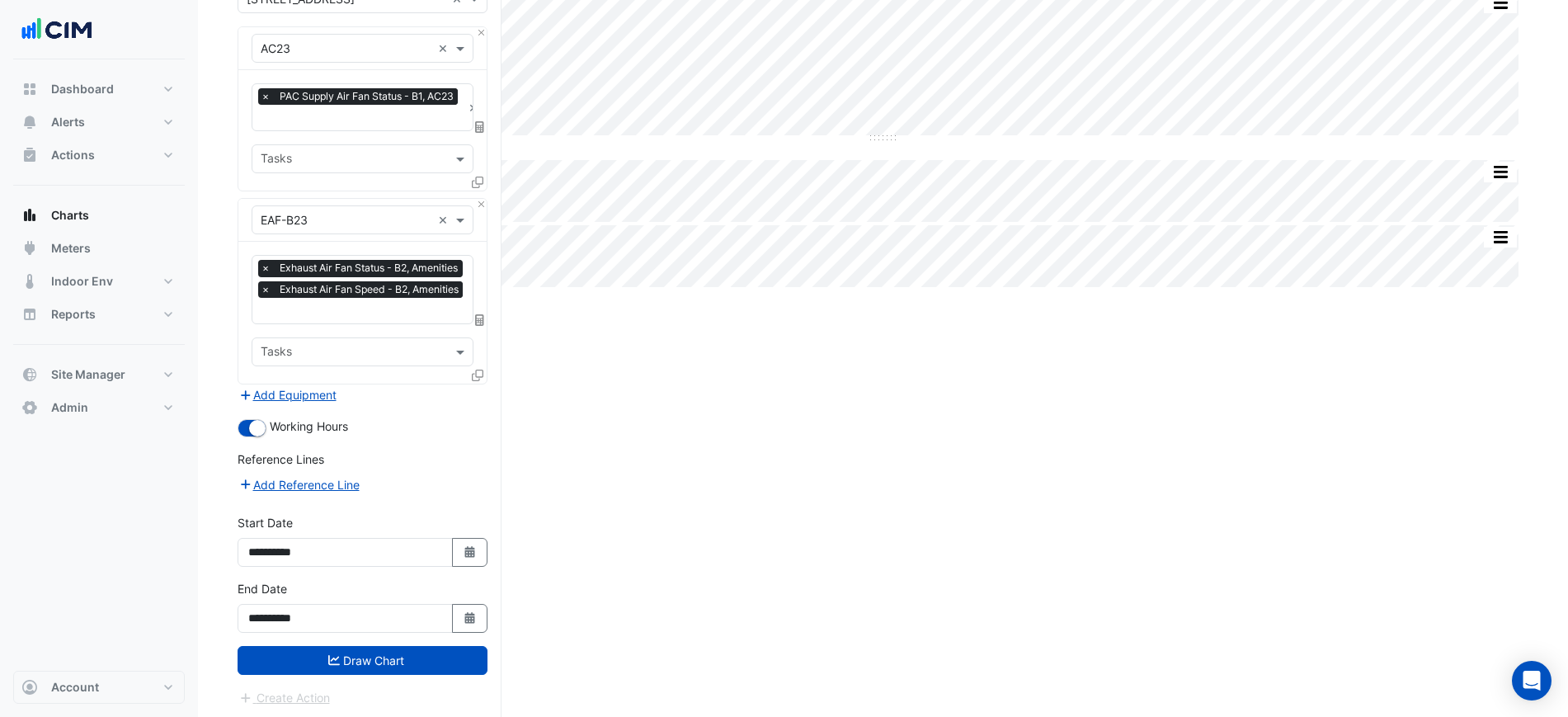
click at [423, 655] on button "Draw Chart" at bounding box center [362, 660] width 250 height 29
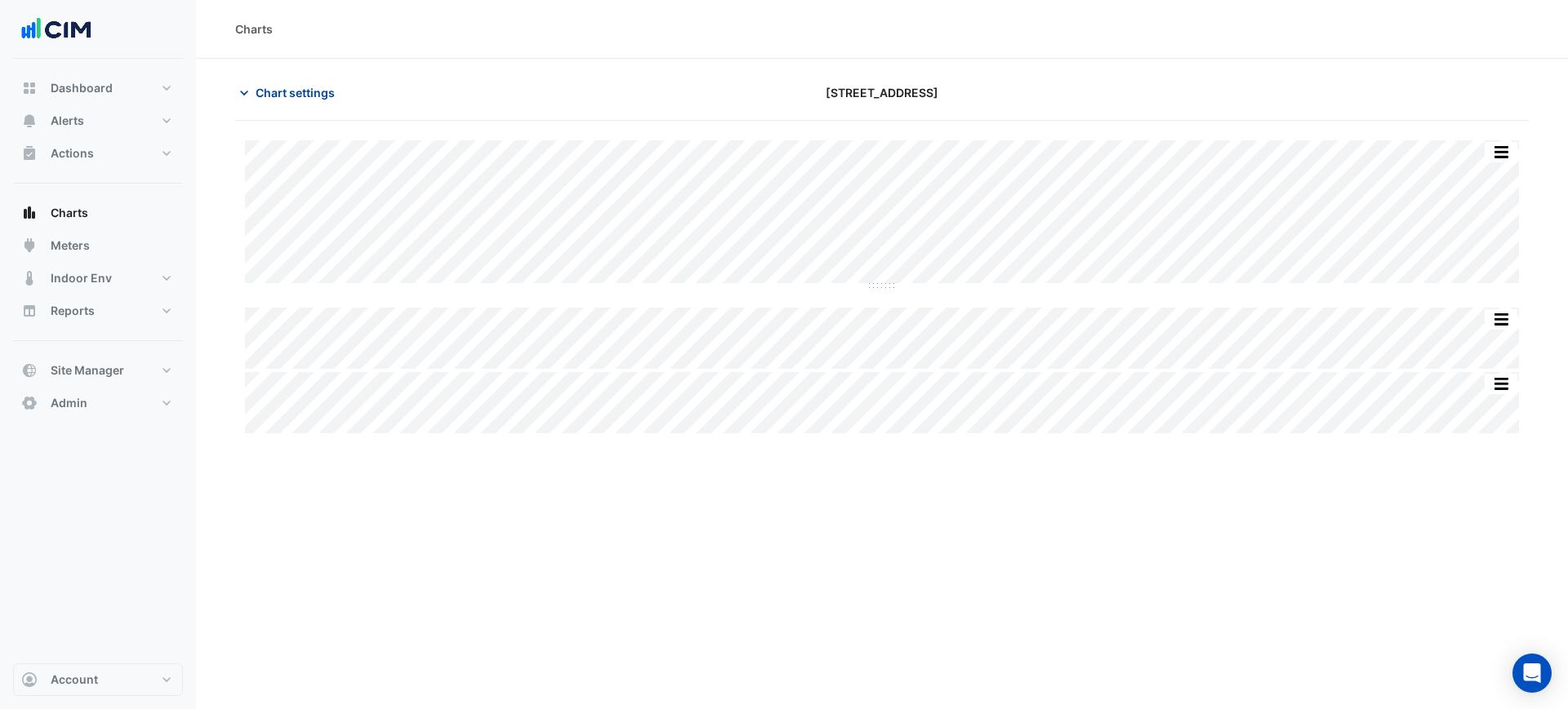
click at [323, 82] on button "Chart settings" at bounding box center [290, 92] width 110 height 29
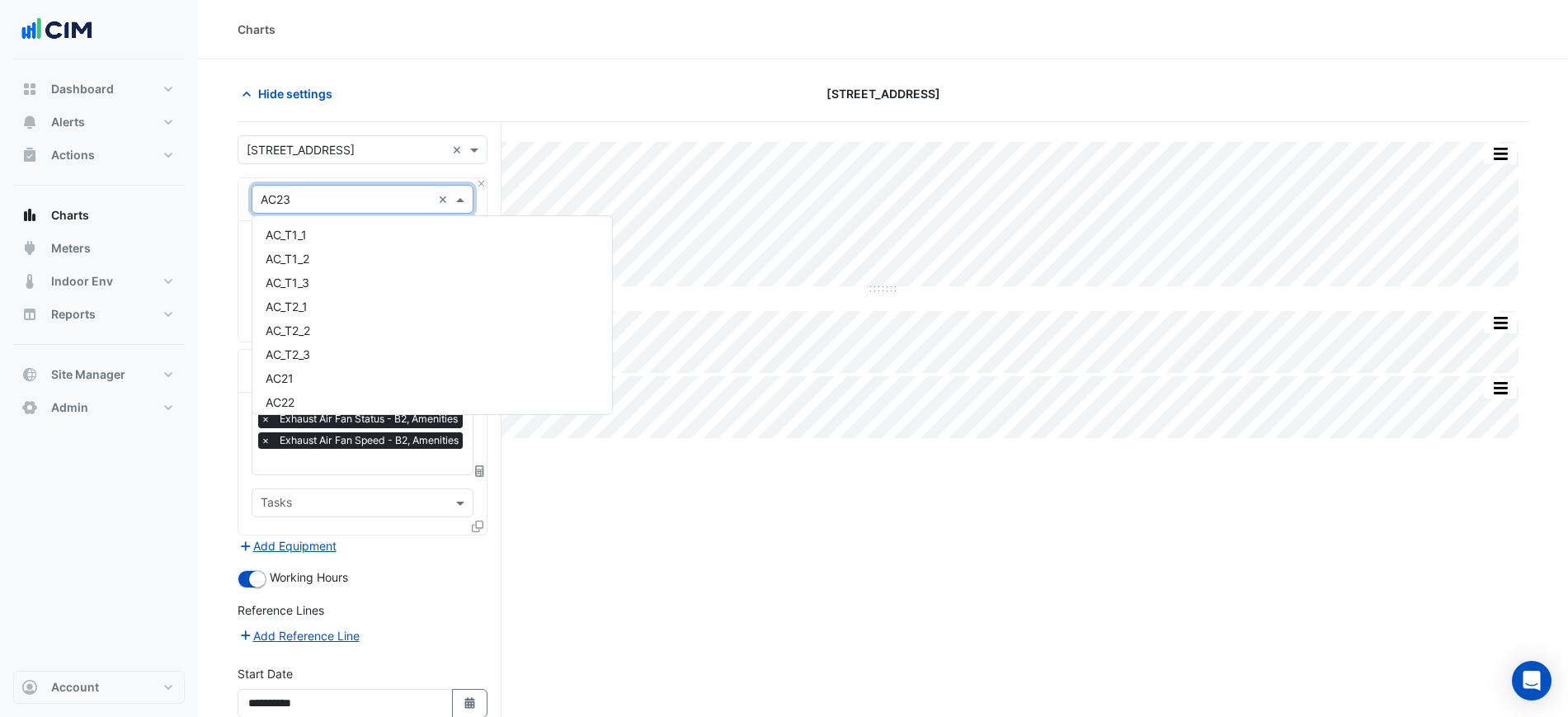
click at [307, 201] on input "text" at bounding box center [345, 200] width 170 height 17
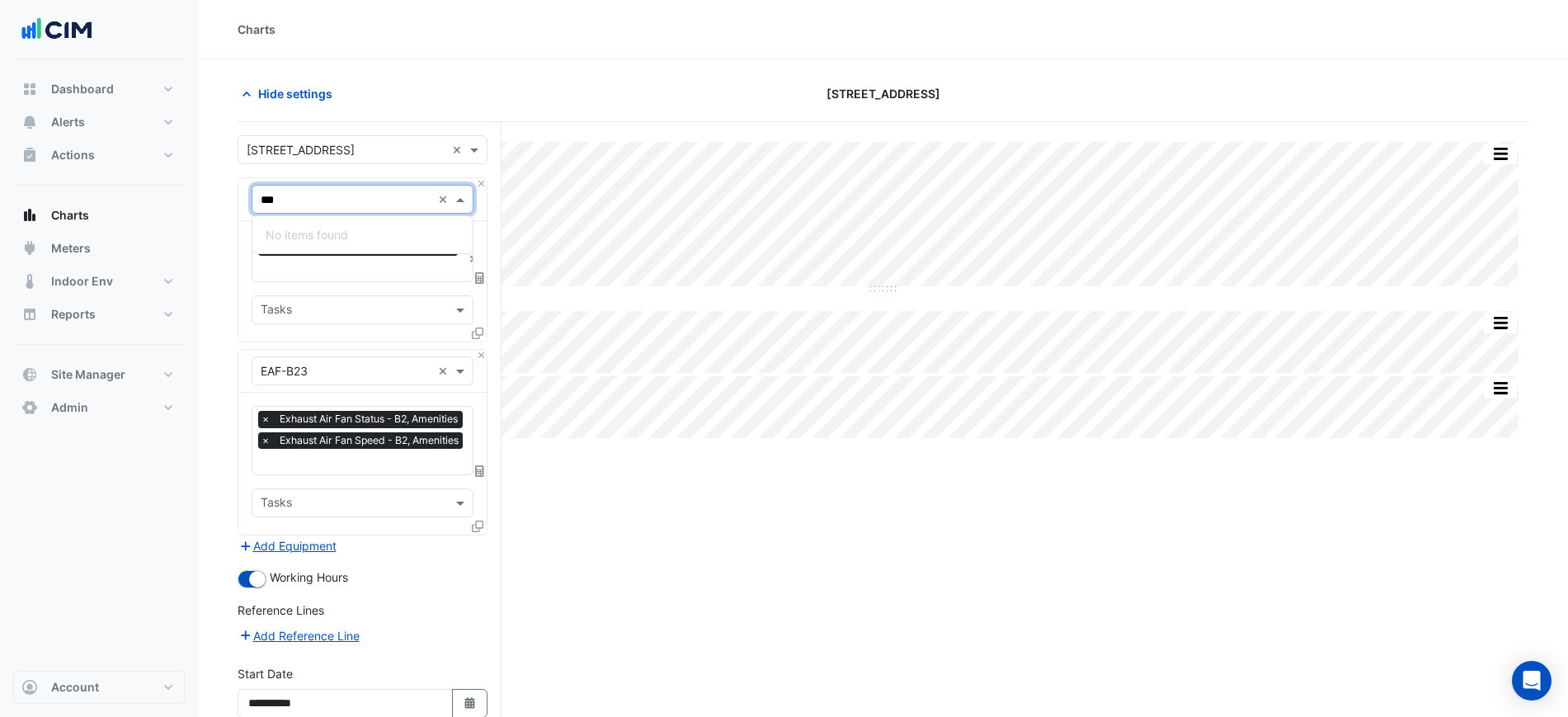
type input "**"
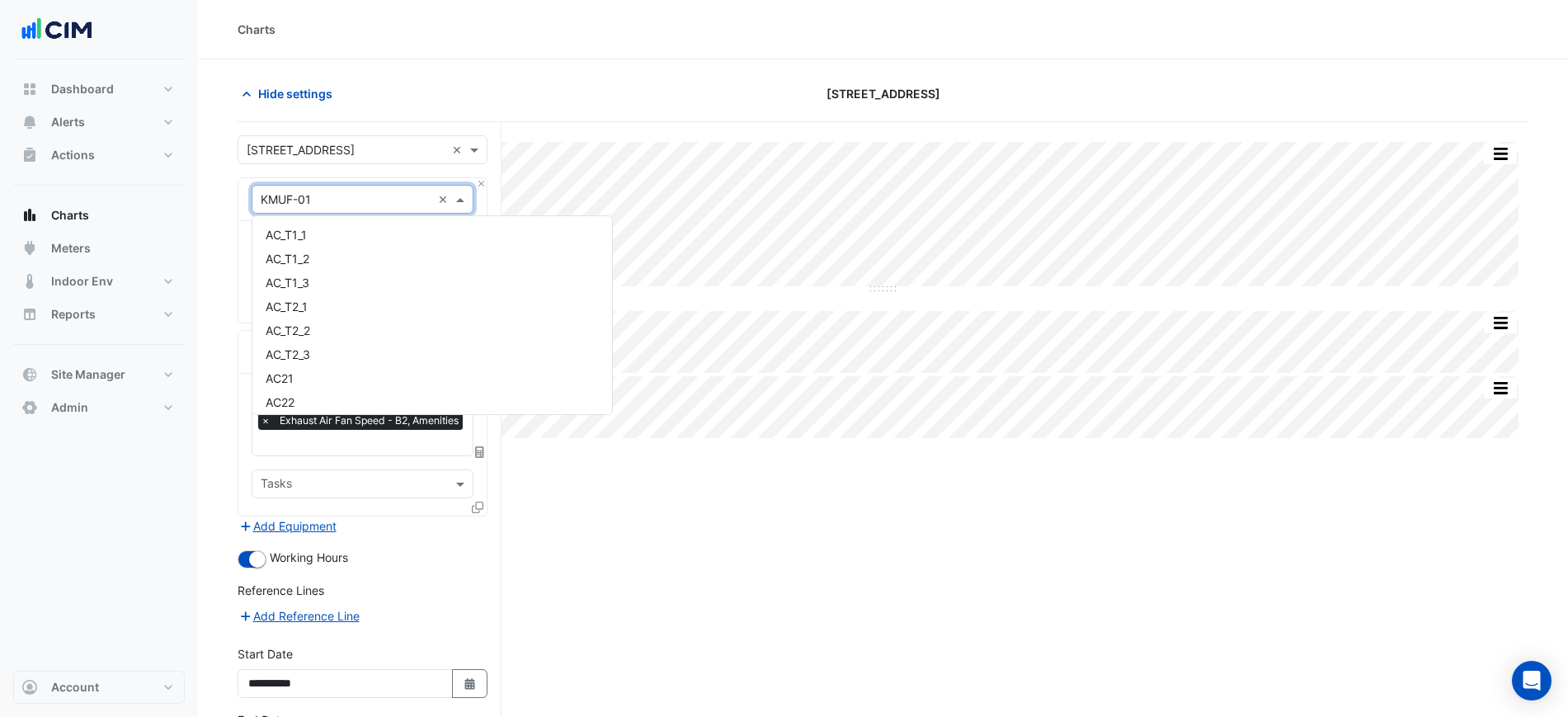
scroll to position [5774, 0]
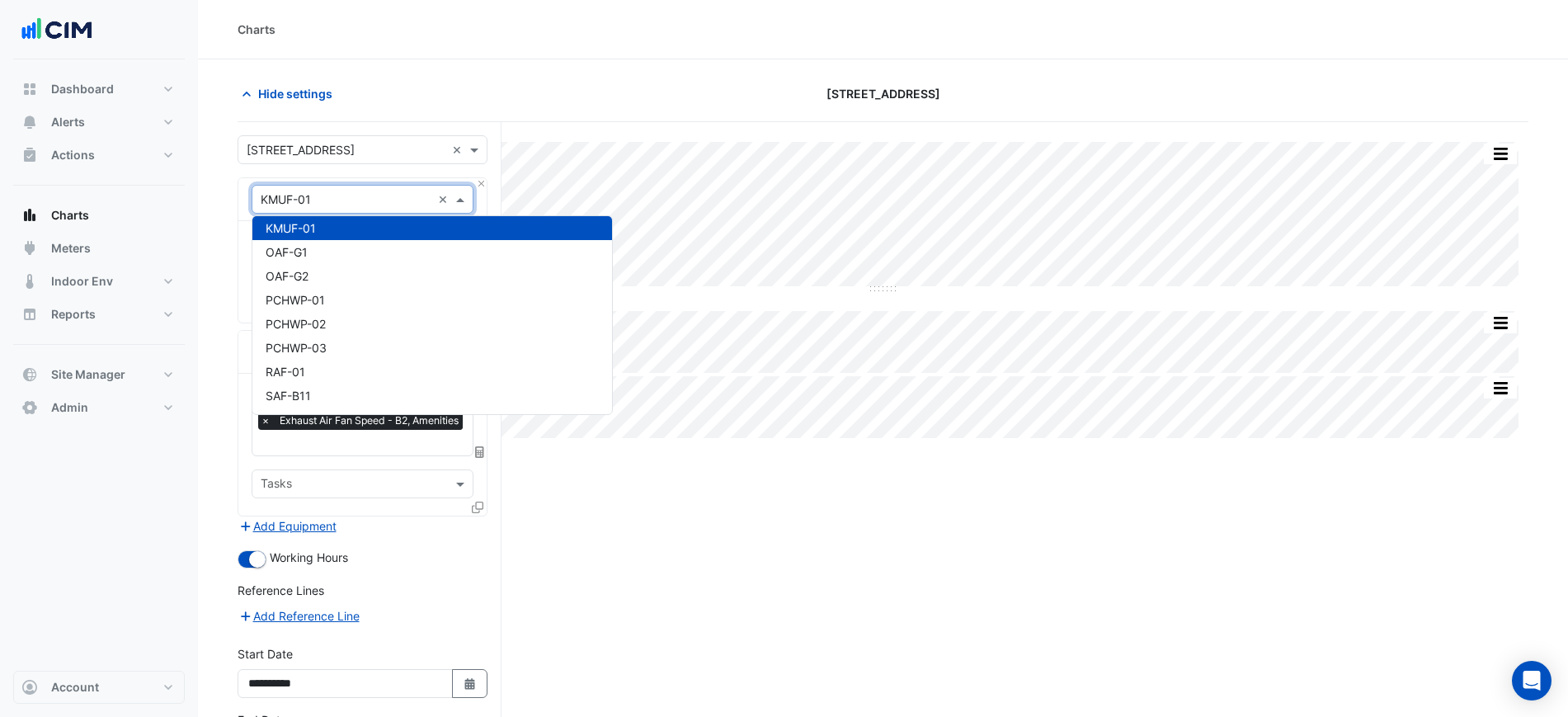
click at [206, 237] on section "Hide settings 40 Bunda Street Split by Unit Split All Split None Print Save as …" at bounding box center [883, 456] width 1370 height 793
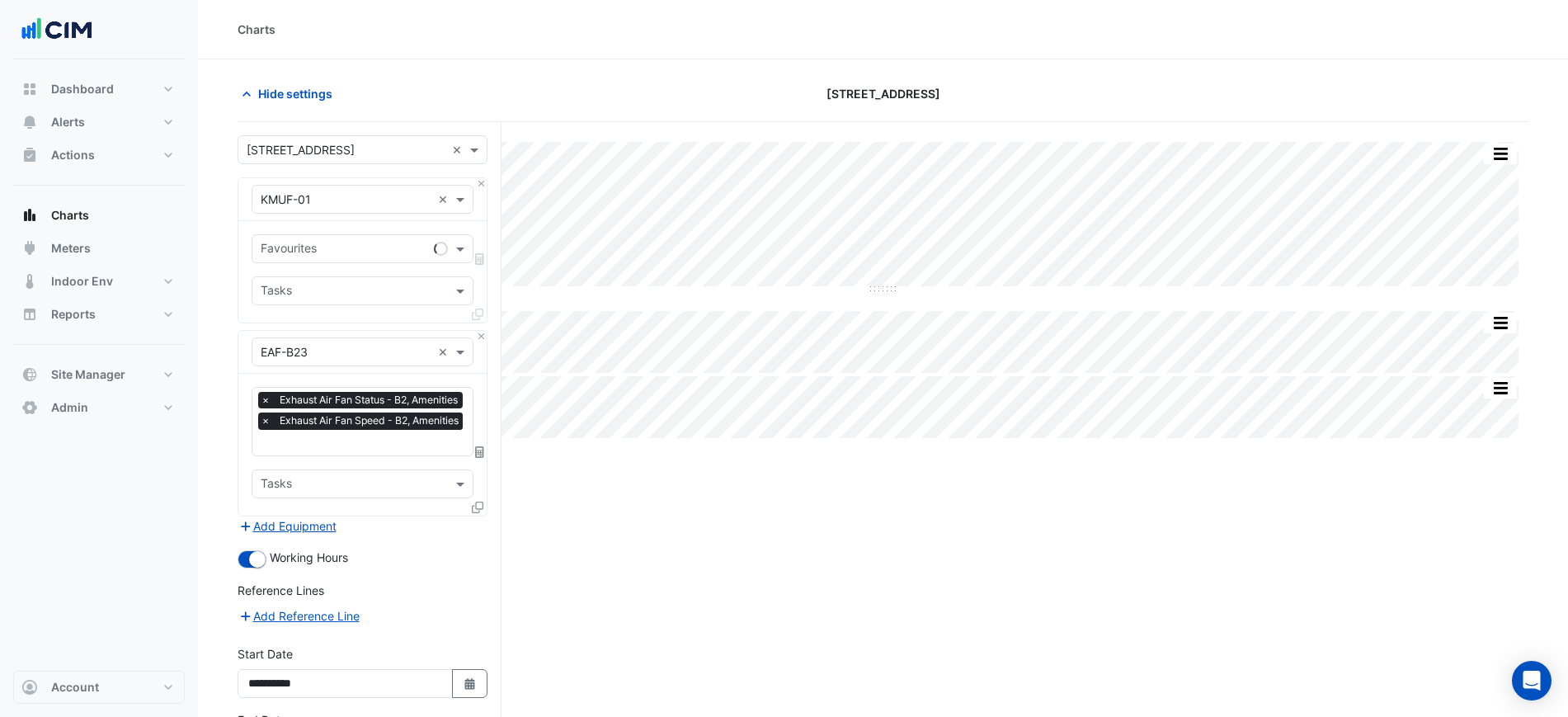
click at [278, 242] on input "text" at bounding box center [343, 250] width 167 height 17
type input "****"
click at [332, 296] on div "Supply Air Fan Status - G, Kitchen" at bounding box center [362, 284] width 220 height 24
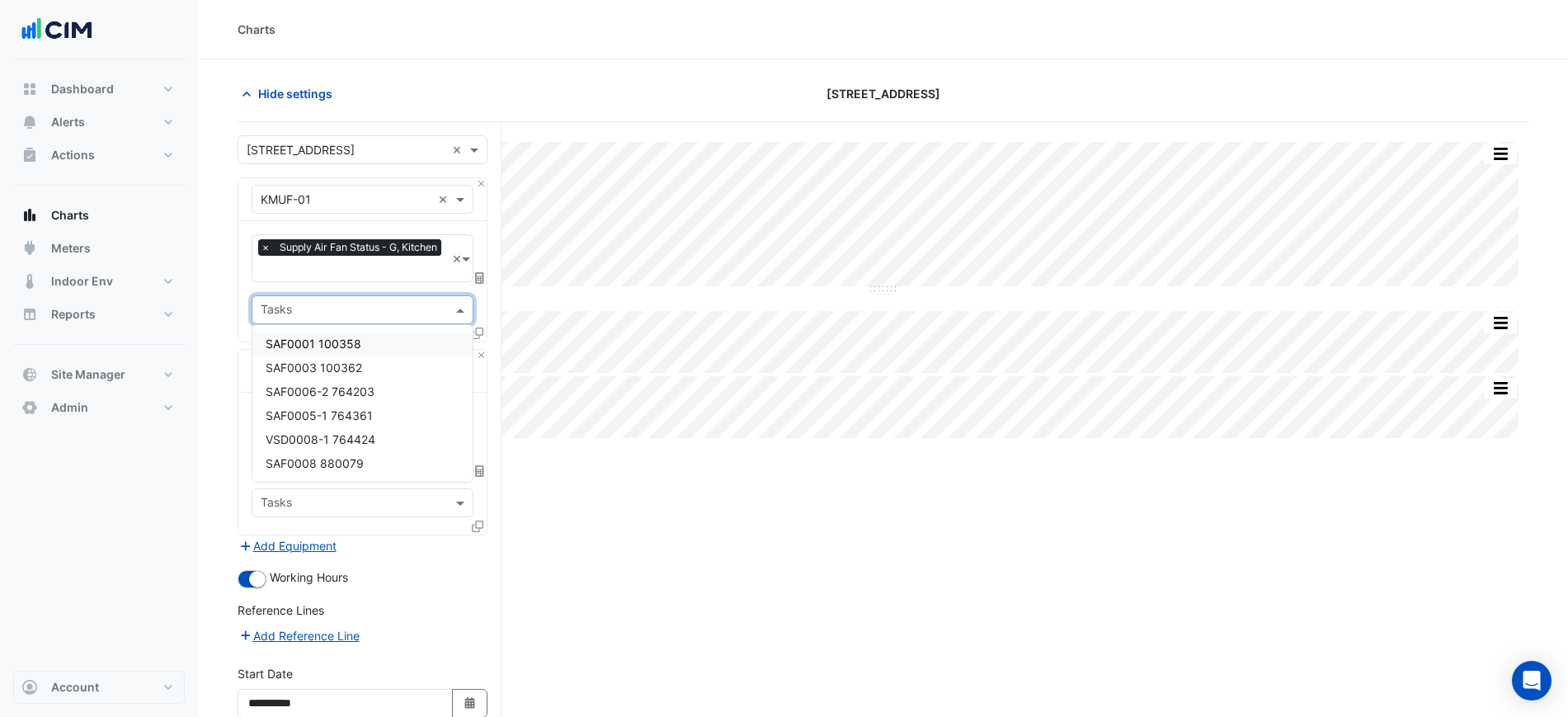
click at [336, 296] on div "Tasks" at bounding box center [362, 310] width 222 height 29
click at [344, 278] on div at bounding box center [352, 270] width 188 height 21
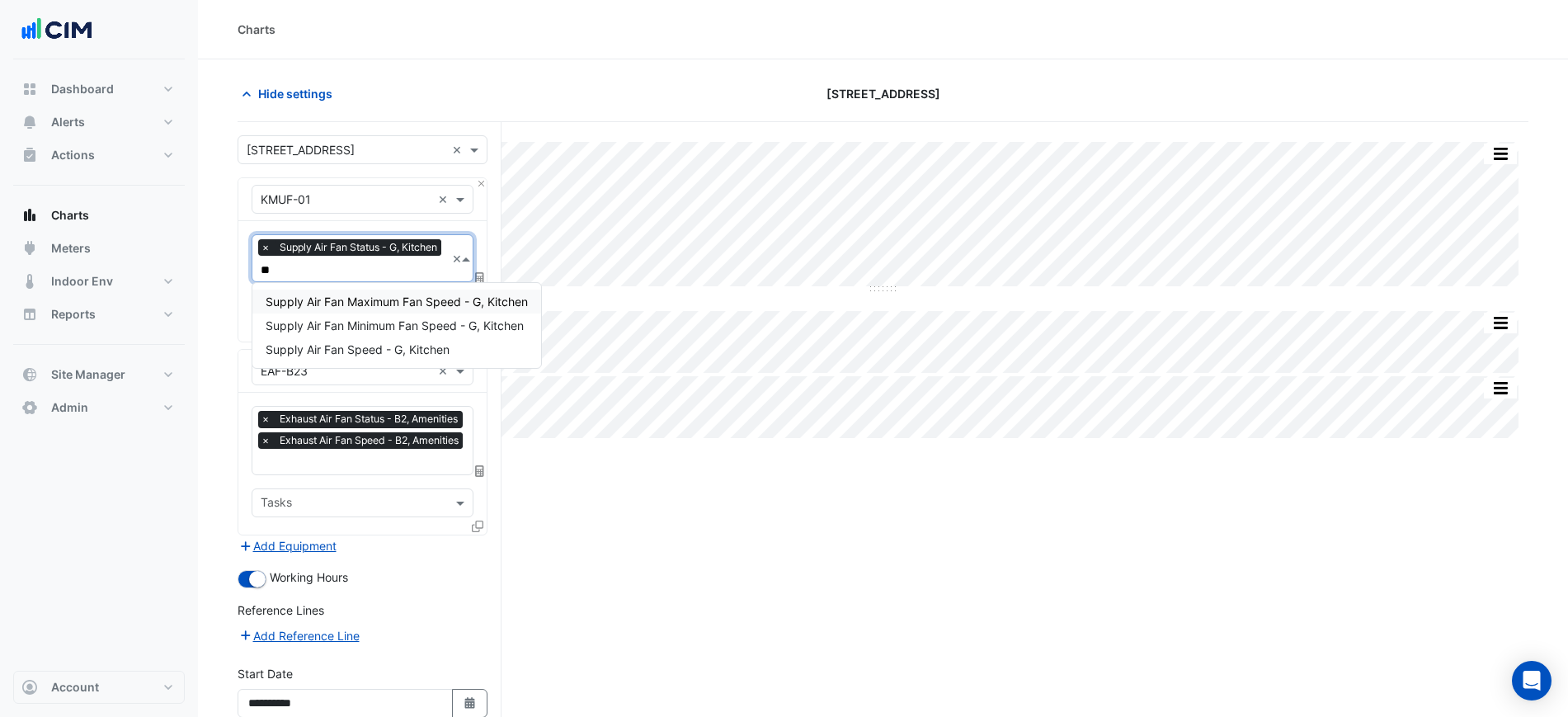
type input "***"
click at [419, 358] on div "Supply Air Fan Speed - G, Kitchen" at bounding box center [396, 350] width 289 height 24
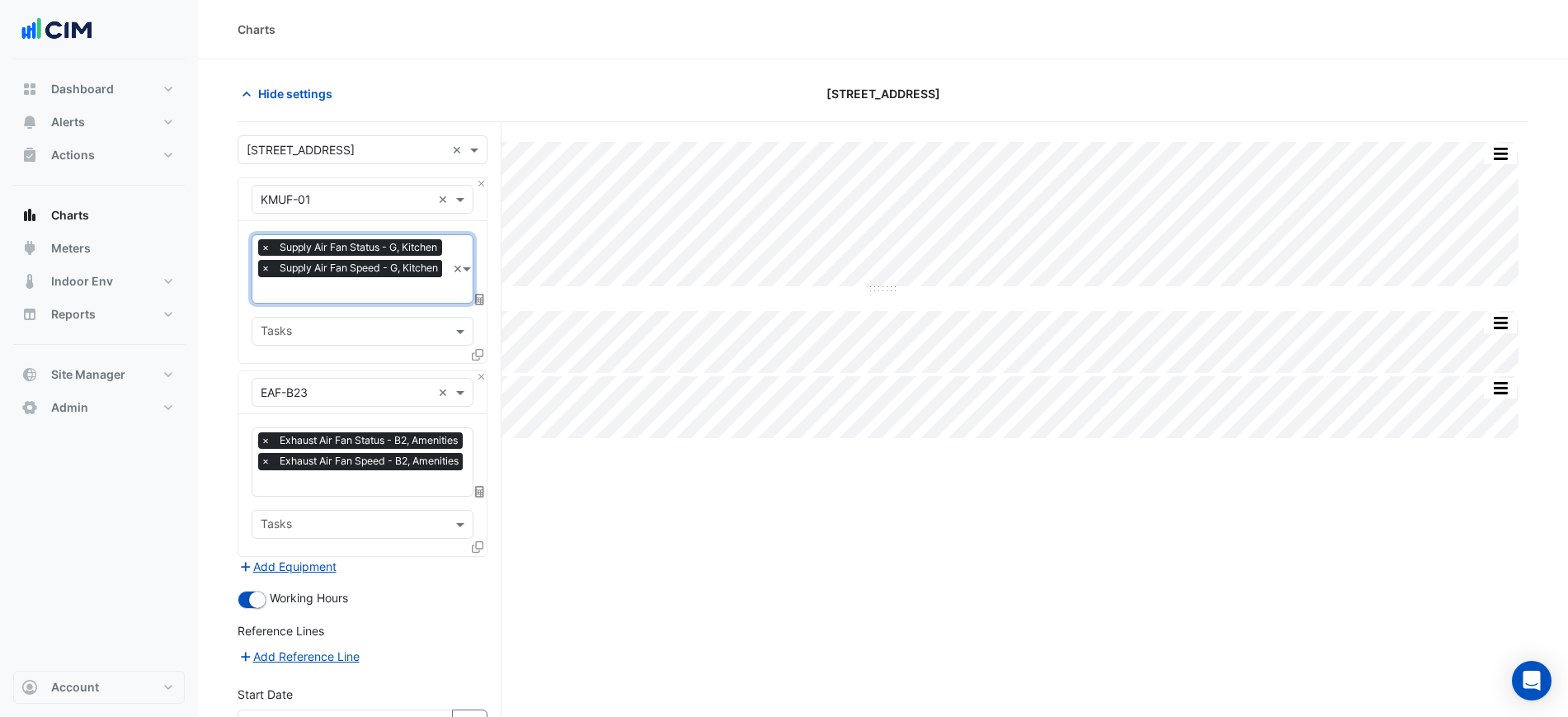
click at [385, 387] on input "text" at bounding box center [345, 393] width 170 height 17
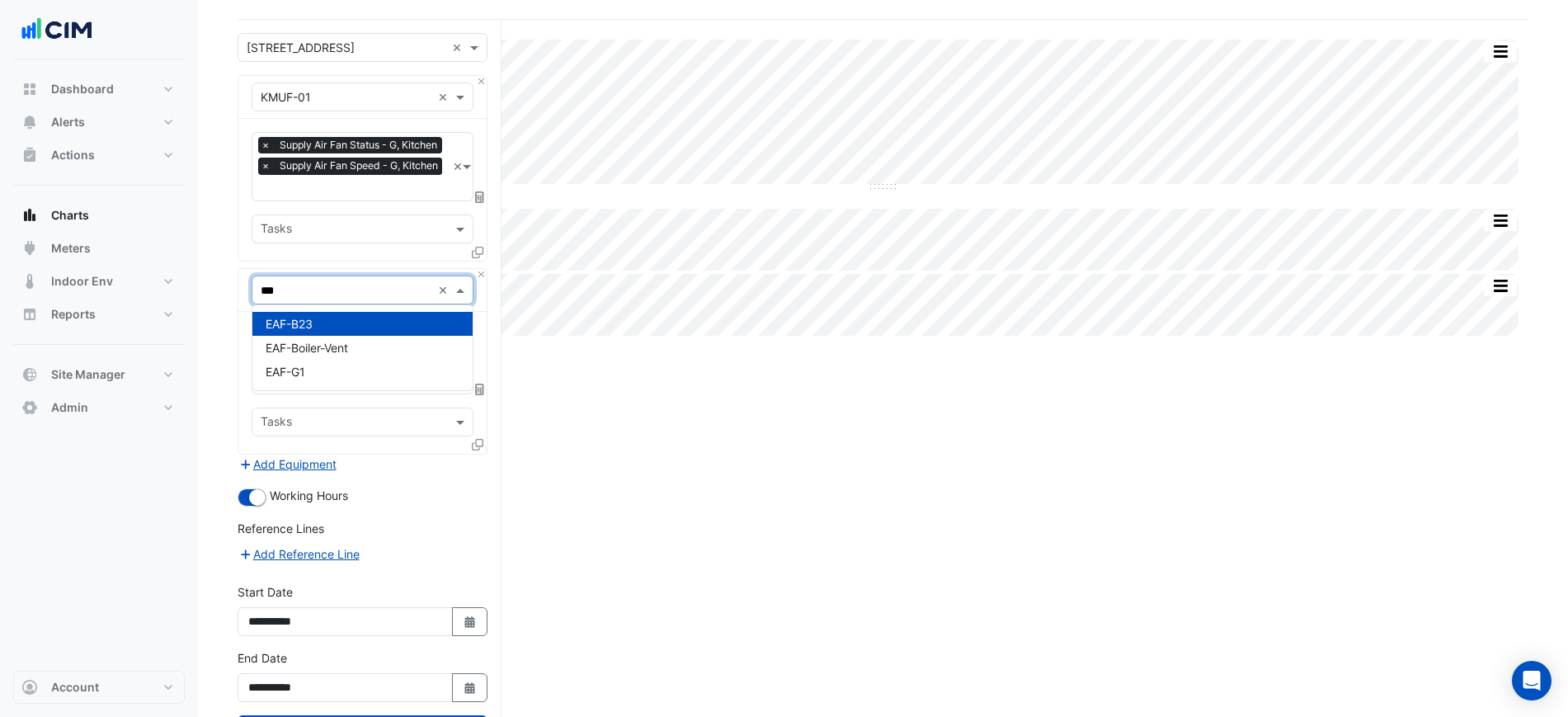
scroll to position [172, 0]
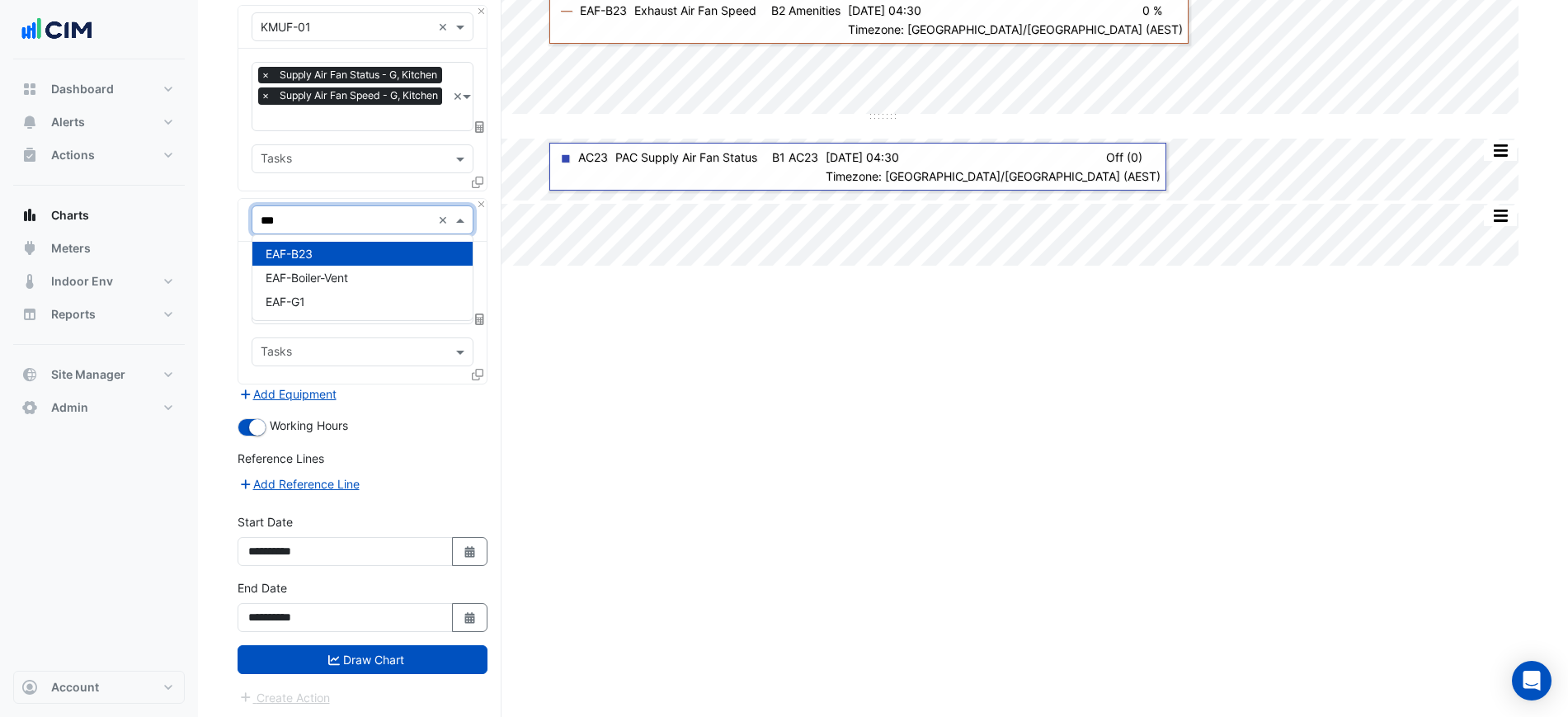
click at [295, 216] on input "***" at bounding box center [345, 221] width 170 height 17
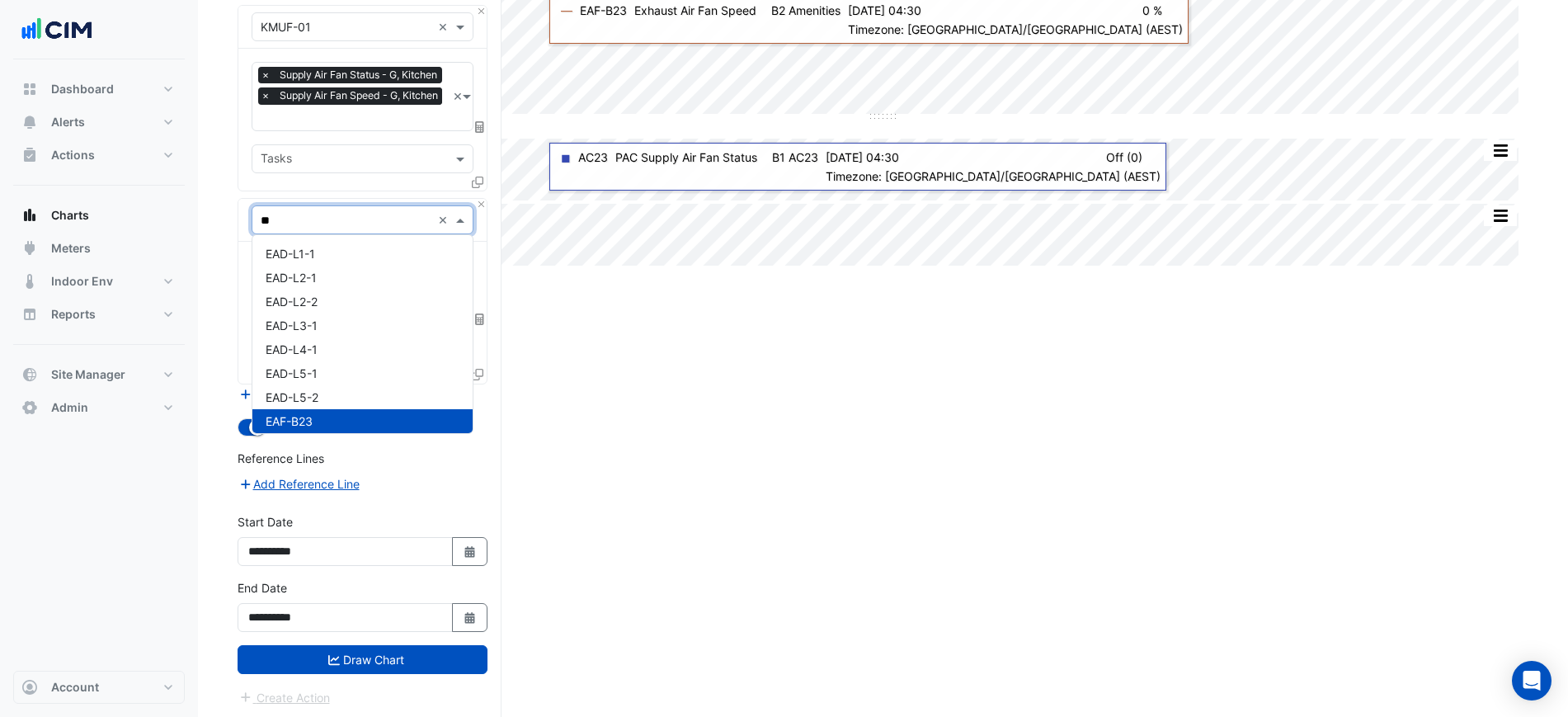
type input "*"
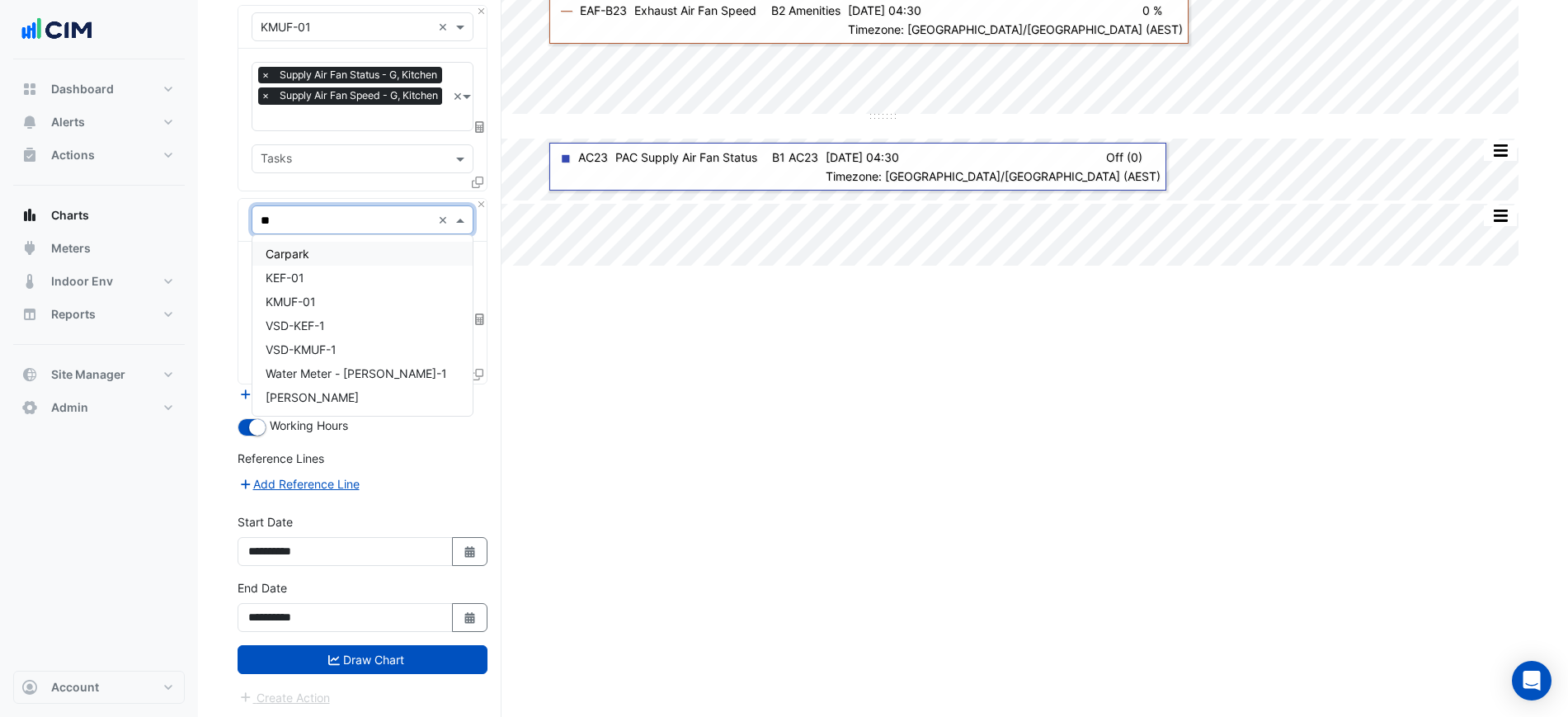
type input "***"
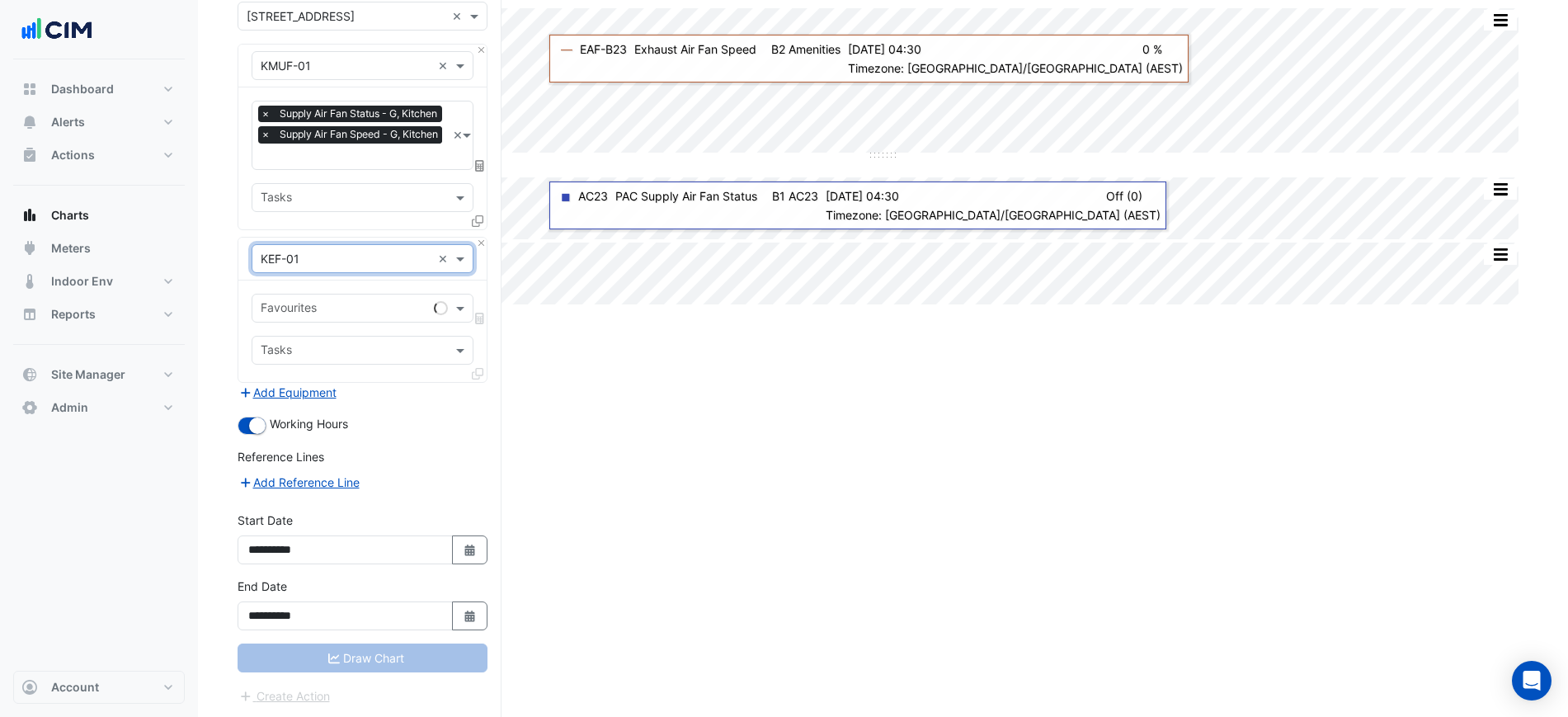
click at [355, 312] on input "text" at bounding box center [343, 310] width 167 height 17
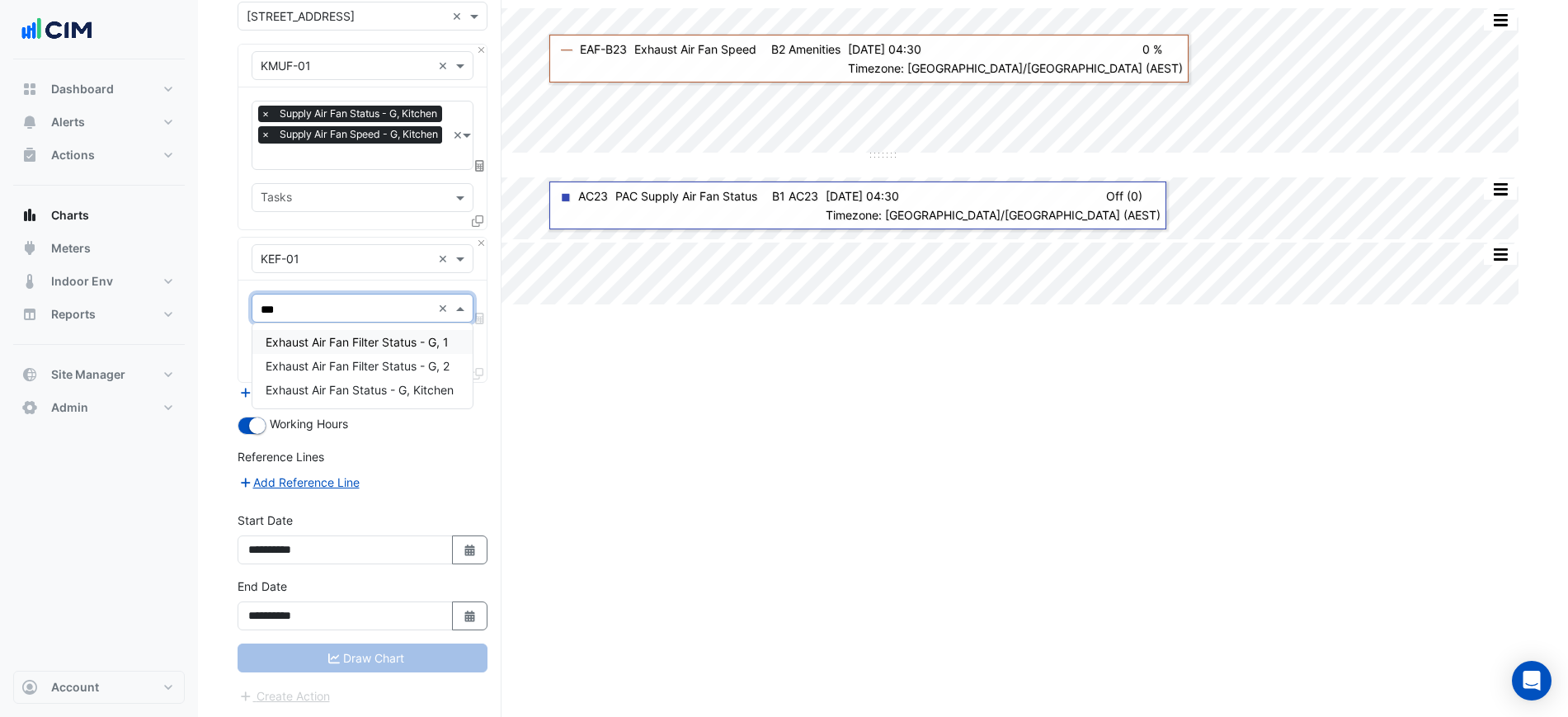
type input "****"
drag, startPoint x: 348, startPoint y: 345, endPoint x: 377, endPoint y: 393, distance: 56.1
click at [377, 393] on div "Exhaust Air Fan Filter Status - G, 1 Exhaust Air Fan Filter Status - G, 2 Exhau…" at bounding box center [362, 366] width 220 height 72
click at [377, 393] on span "Exhaust Air Fan Status - G, Kitchen" at bounding box center [360, 390] width 188 height 14
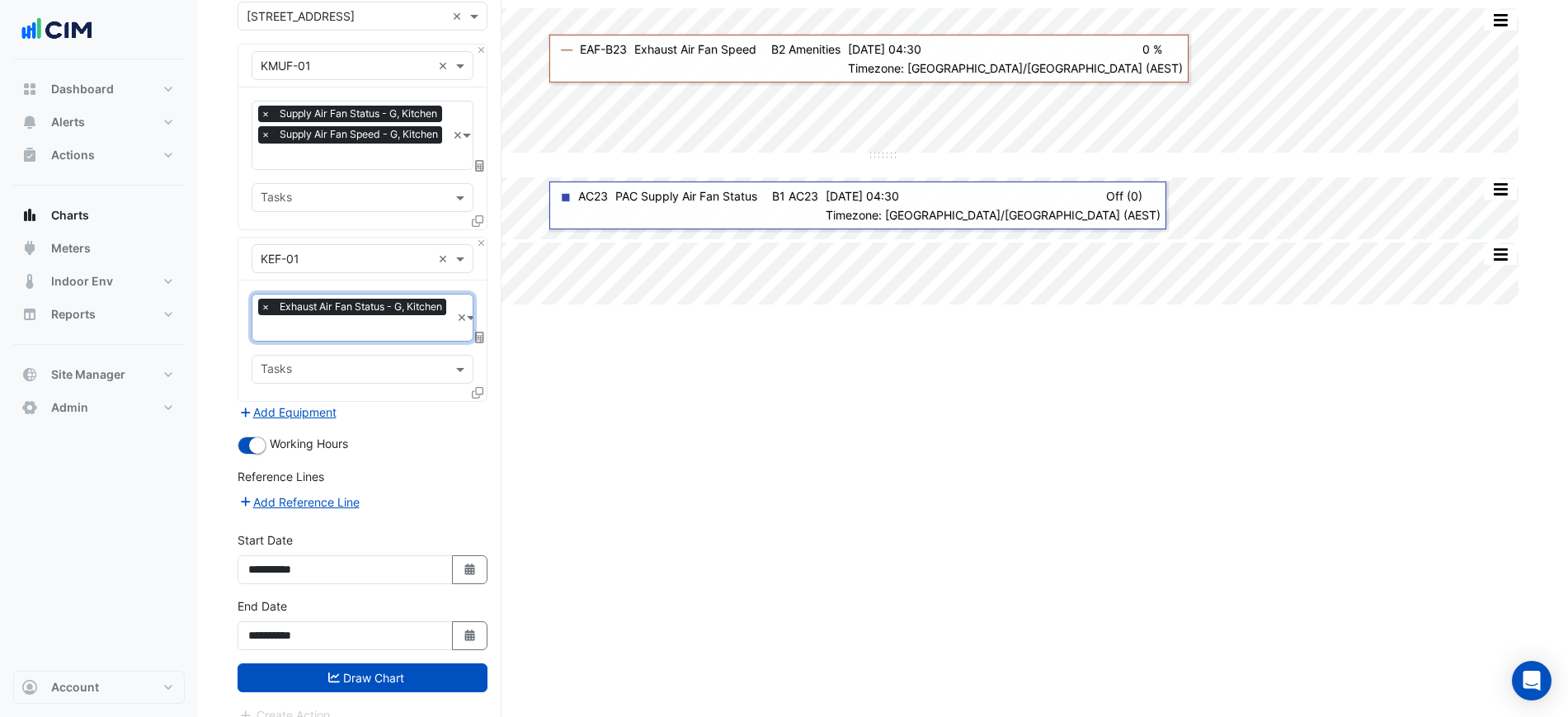
click at [358, 330] on input "text" at bounding box center [355, 330] width 190 height 17
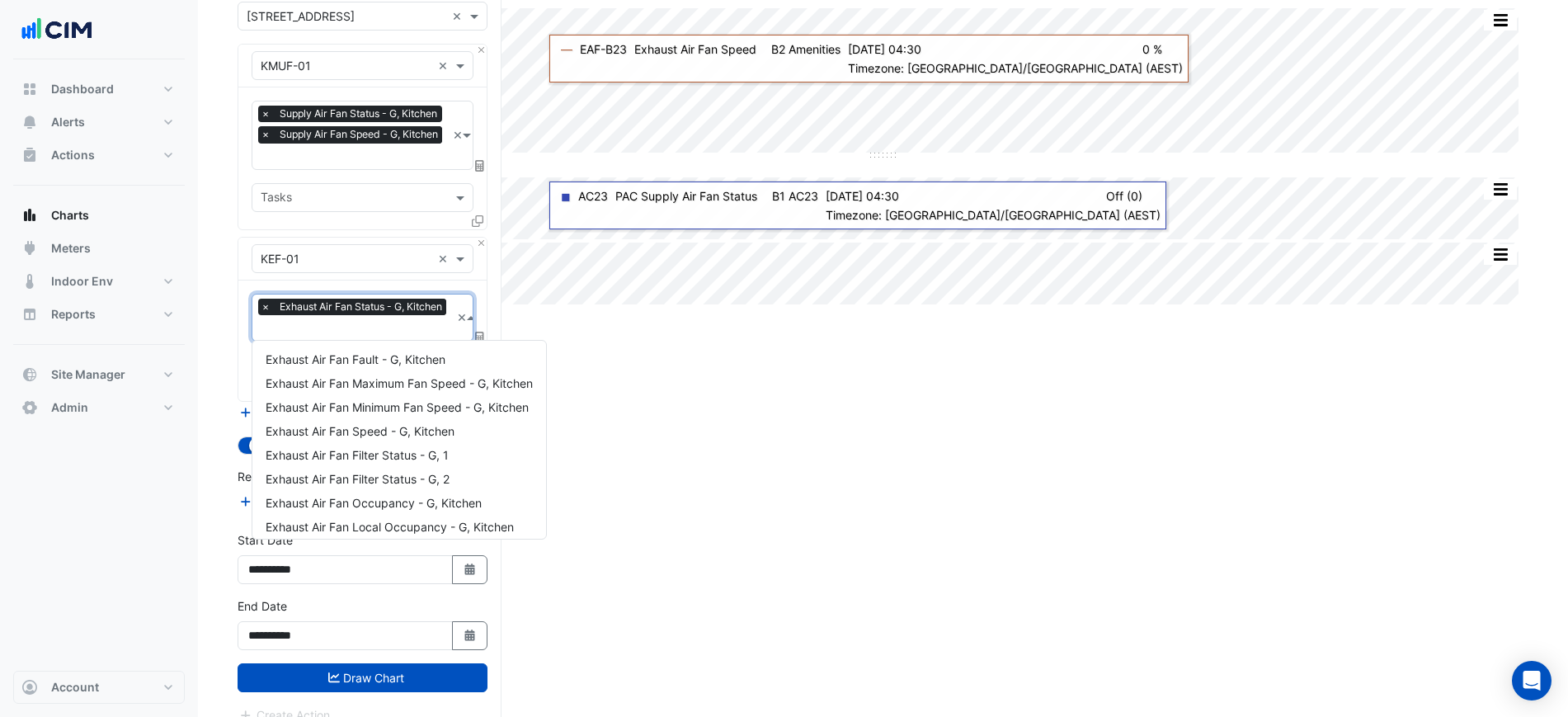
type input "*"
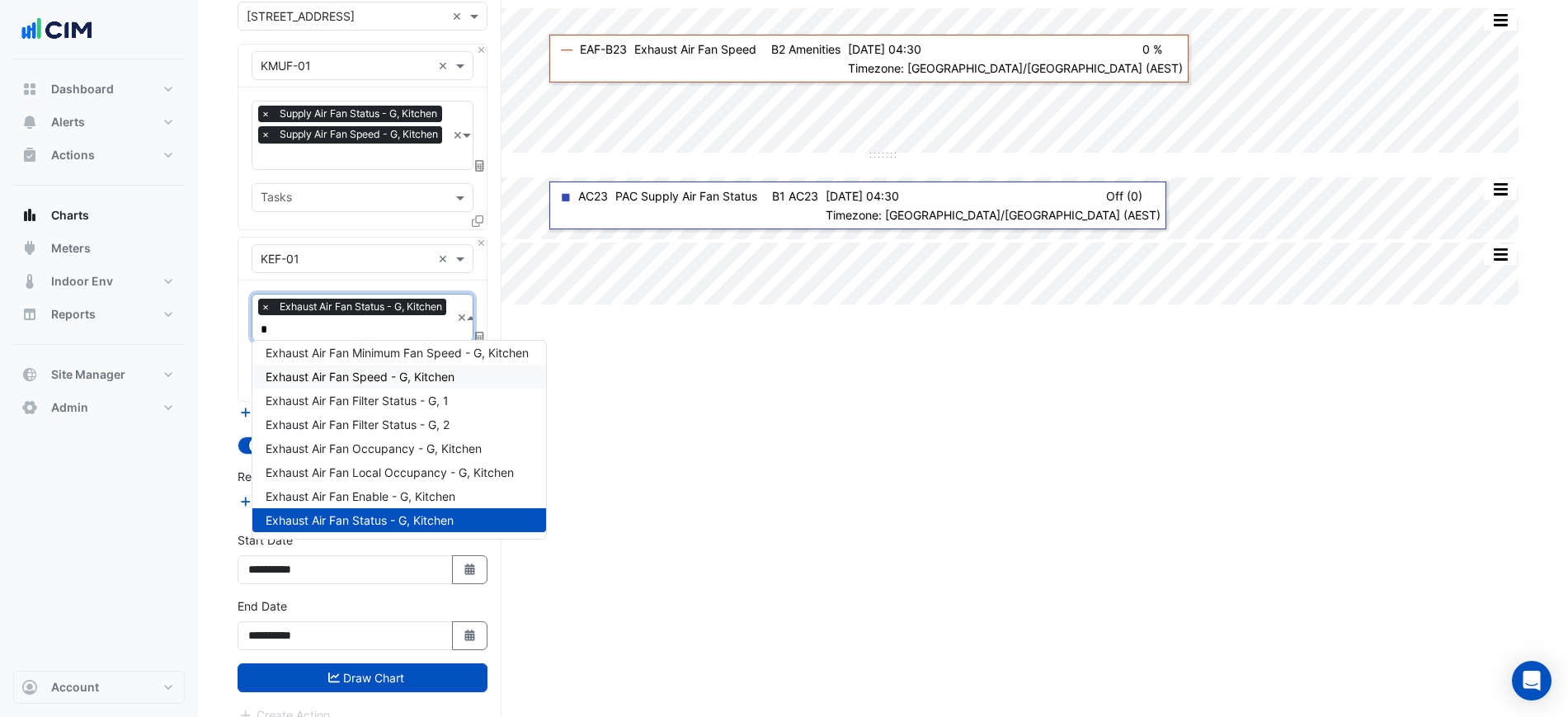
click at [386, 376] on span "Exhaust Air Fan Speed - G, Kitchen" at bounding box center [360, 377] width 189 height 14
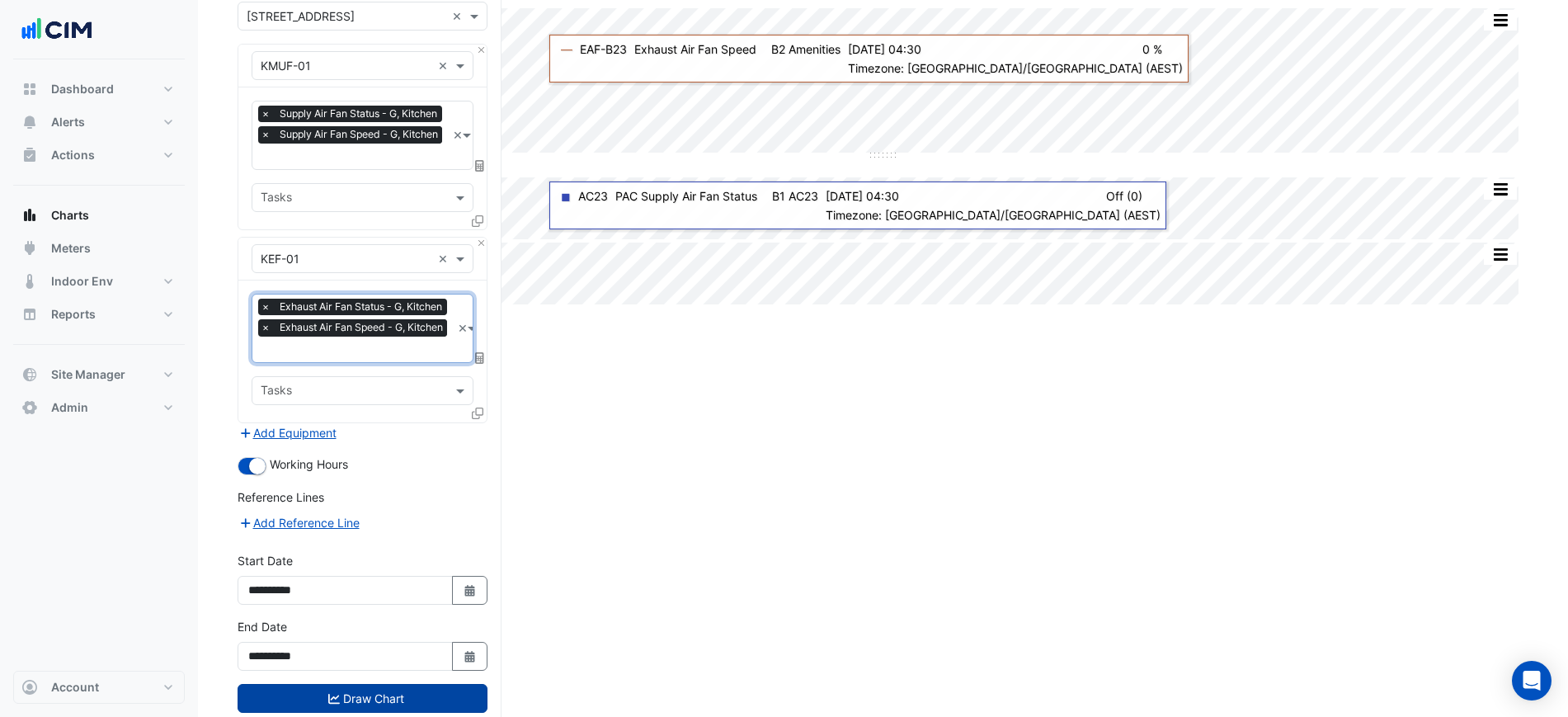
click at [431, 690] on button "Draw Chart" at bounding box center [362, 699] width 250 height 29
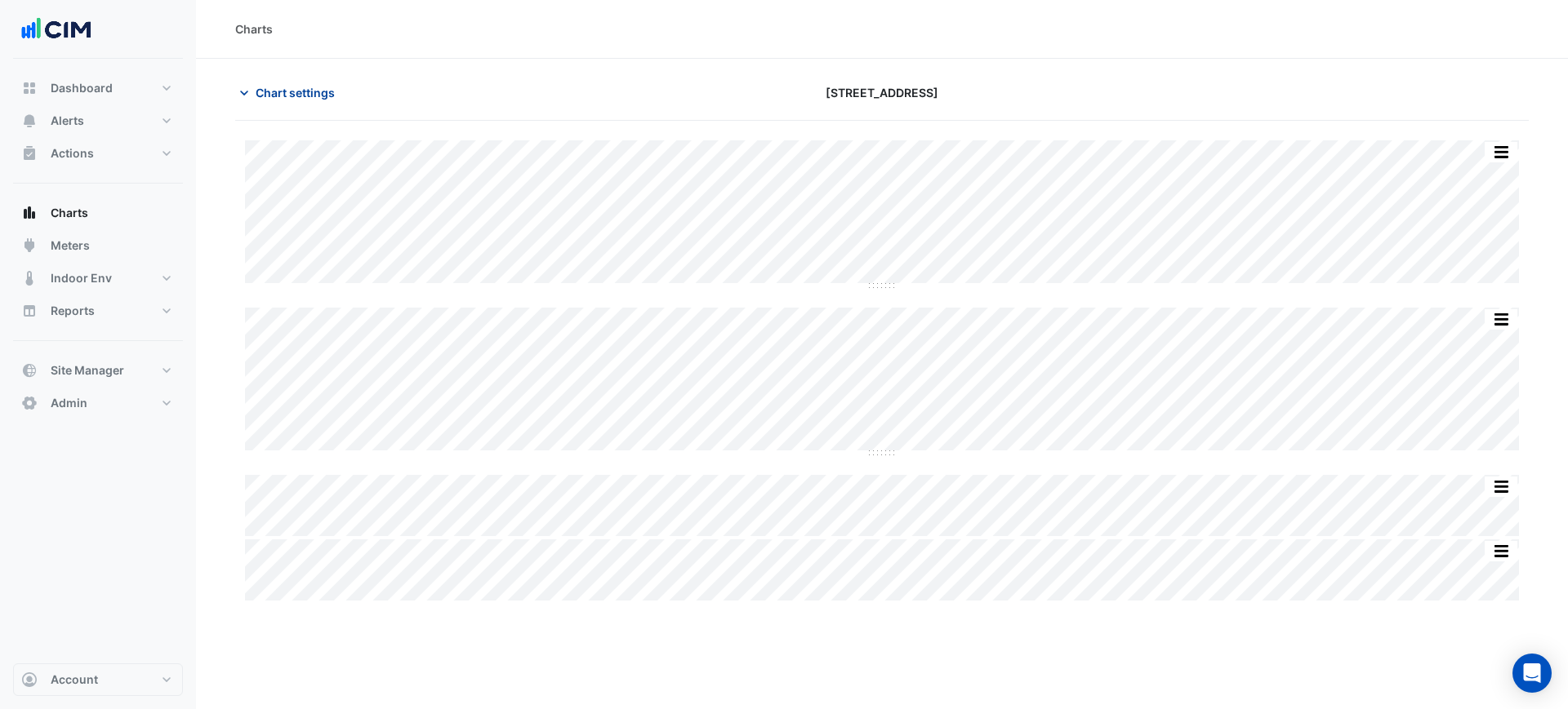
drag, startPoint x: 293, startPoint y: 75, endPoint x: 301, endPoint y: 91, distance: 17.9
click at [293, 75] on section "Chart settings 40 Bunda Street Split by Unit Split All Split None Print Save as…" at bounding box center [881, 330] width 1371 height 545
click at [301, 91] on span "Chart settings" at bounding box center [295, 92] width 79 height 17
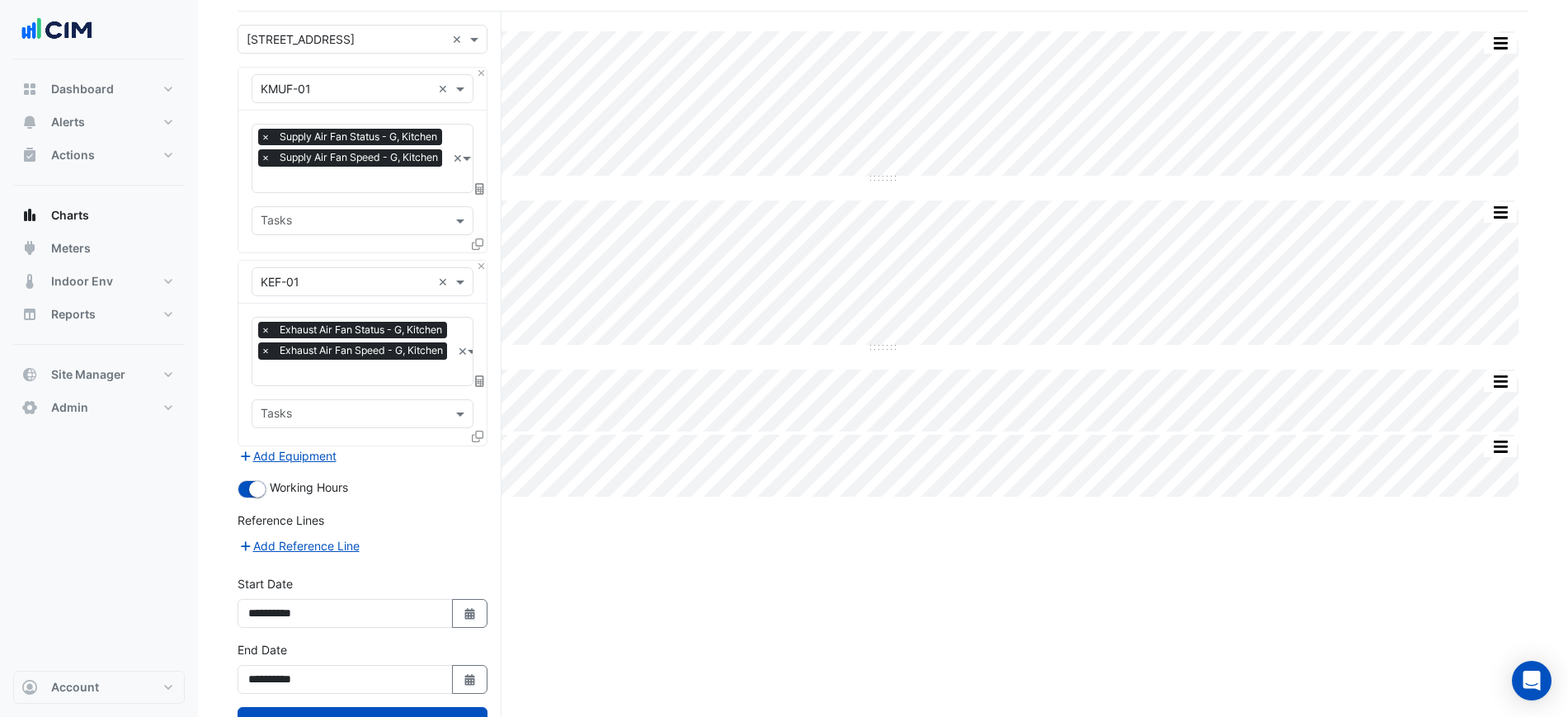
scroll to position [172, 0]
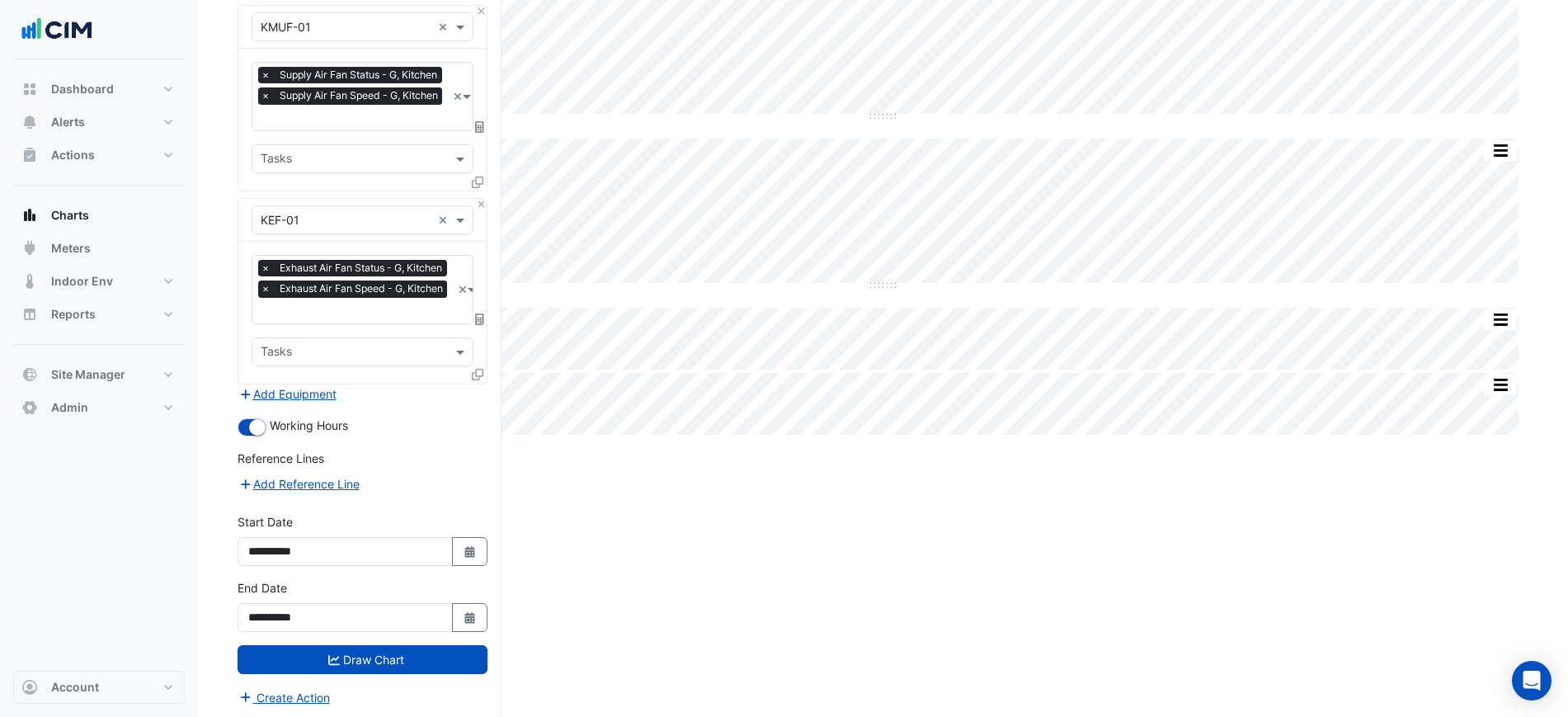
drag, startPoint x: 465, startPoint y: 544, endPoint x: 454, endPoint y: 529, distance: 18.6
click at [465, 547] on icon "button" at bounding box center [469, 552] width 10 height 11
select select "*"
select select "****"
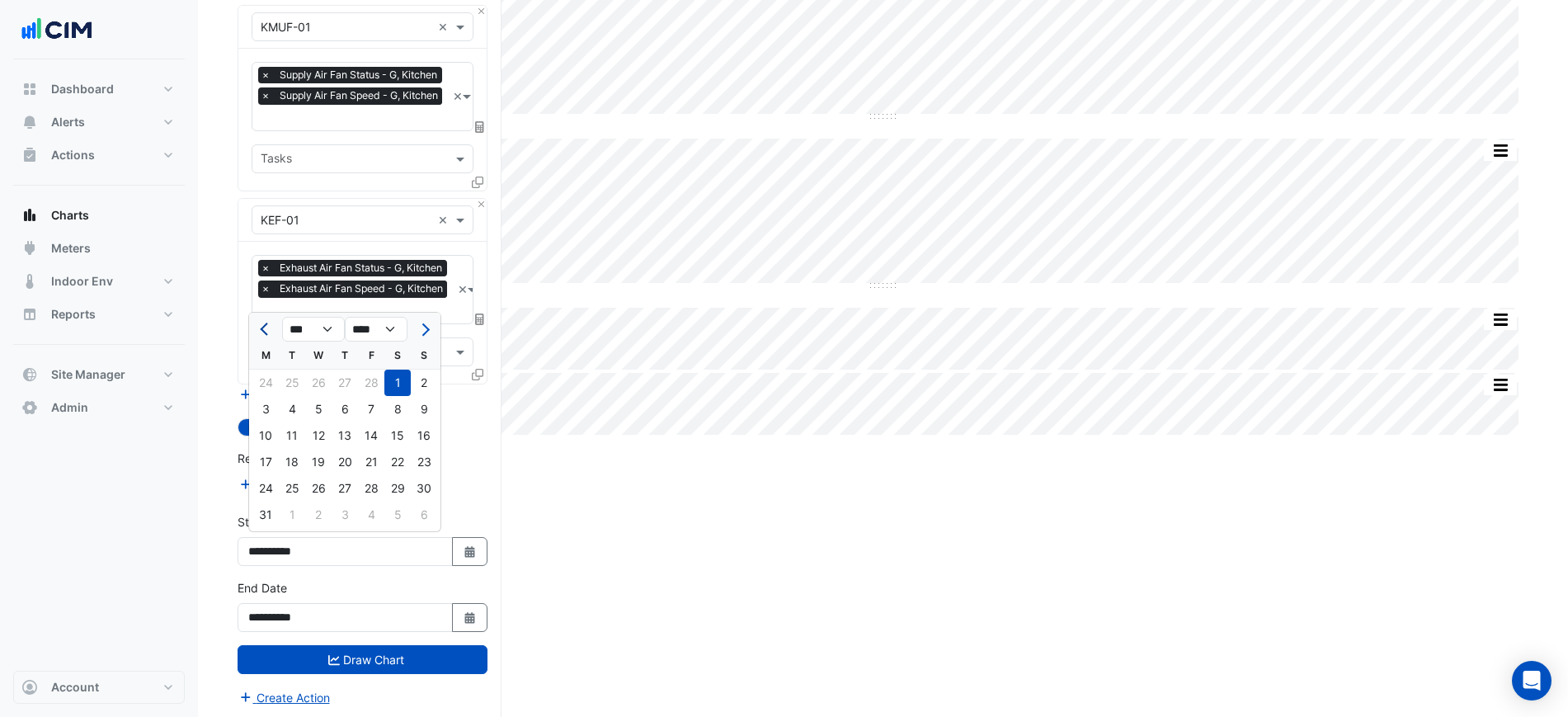
click at [260, 334] on button "Previous month" at bounding box center [265, 329] width 20 height 27
select select "*"
click at [398, 384] on div "1" at bounding box center [397, 383] width 27 height 27
type input "**********"
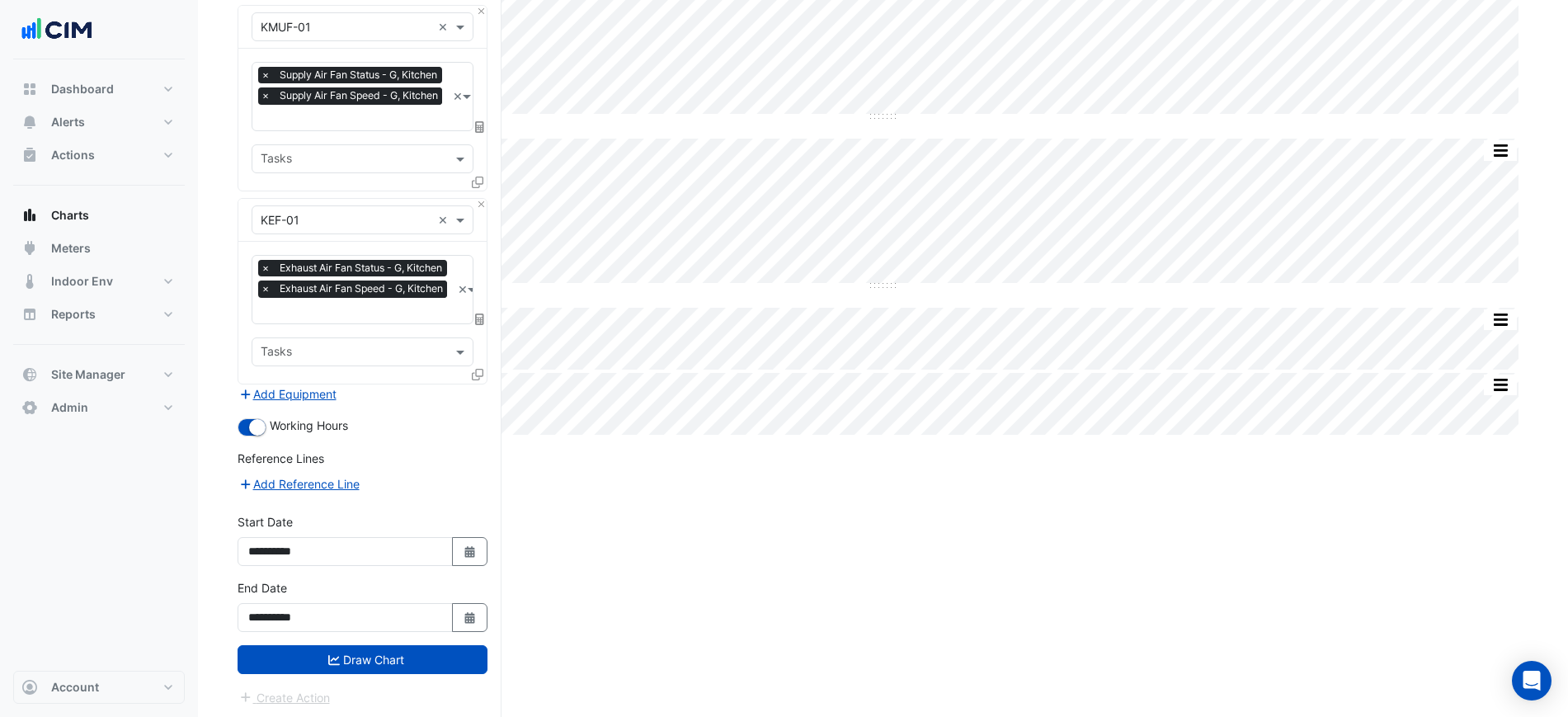
click at [432, 654] on button "Draw Chart" at bounding box center [362, 660] width 250 height 29
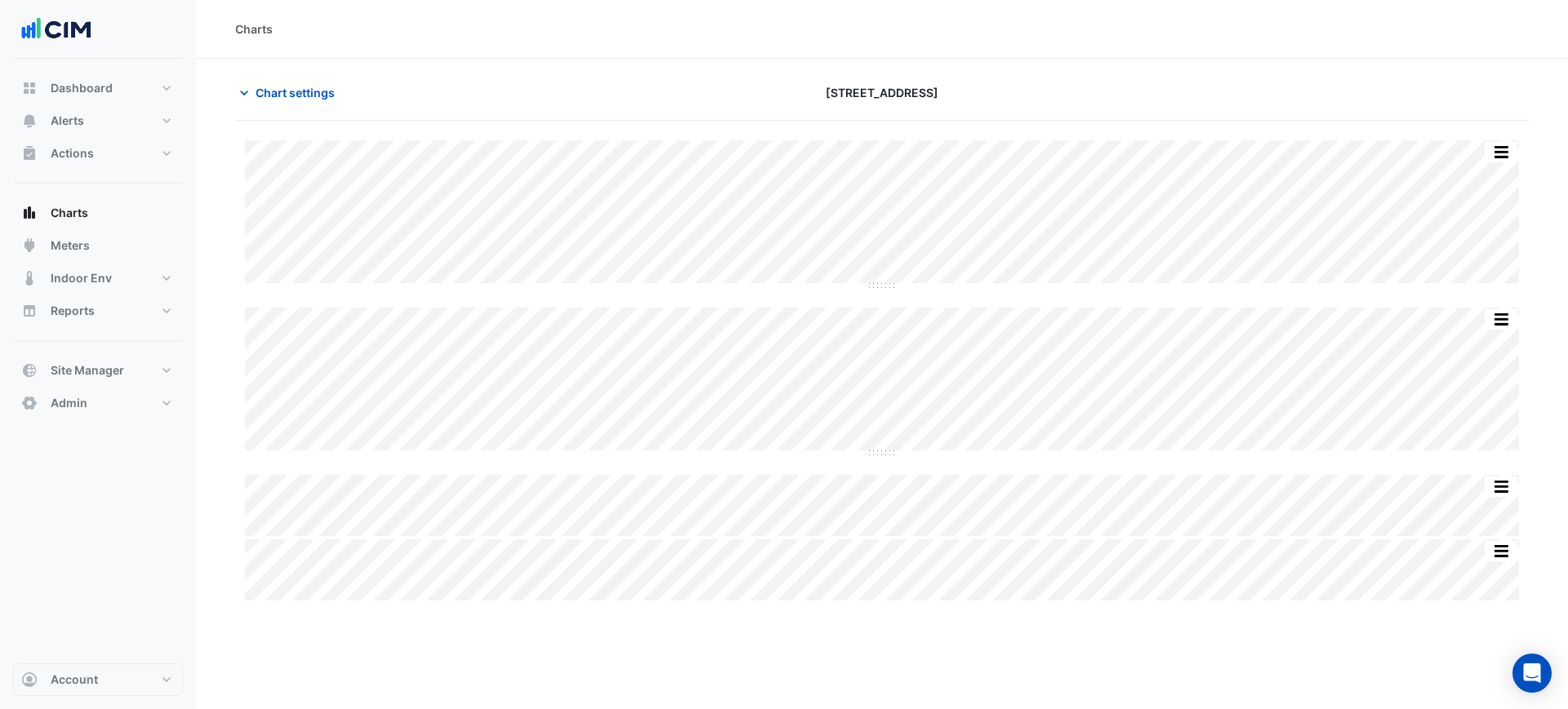
click at [1235, 70] on section "Chart settings 40 Bunda Street Split by Unit Split All Split None Print Save as…" at bounding box center [881, 330] width 1371 height 545
click at [1346, 39] on div "Charts" at bounding box center [881, 29] width 1371 height 58
click at [297, 86] on span "Chart settings" at bounding box center [295, 92] width 79 height 17
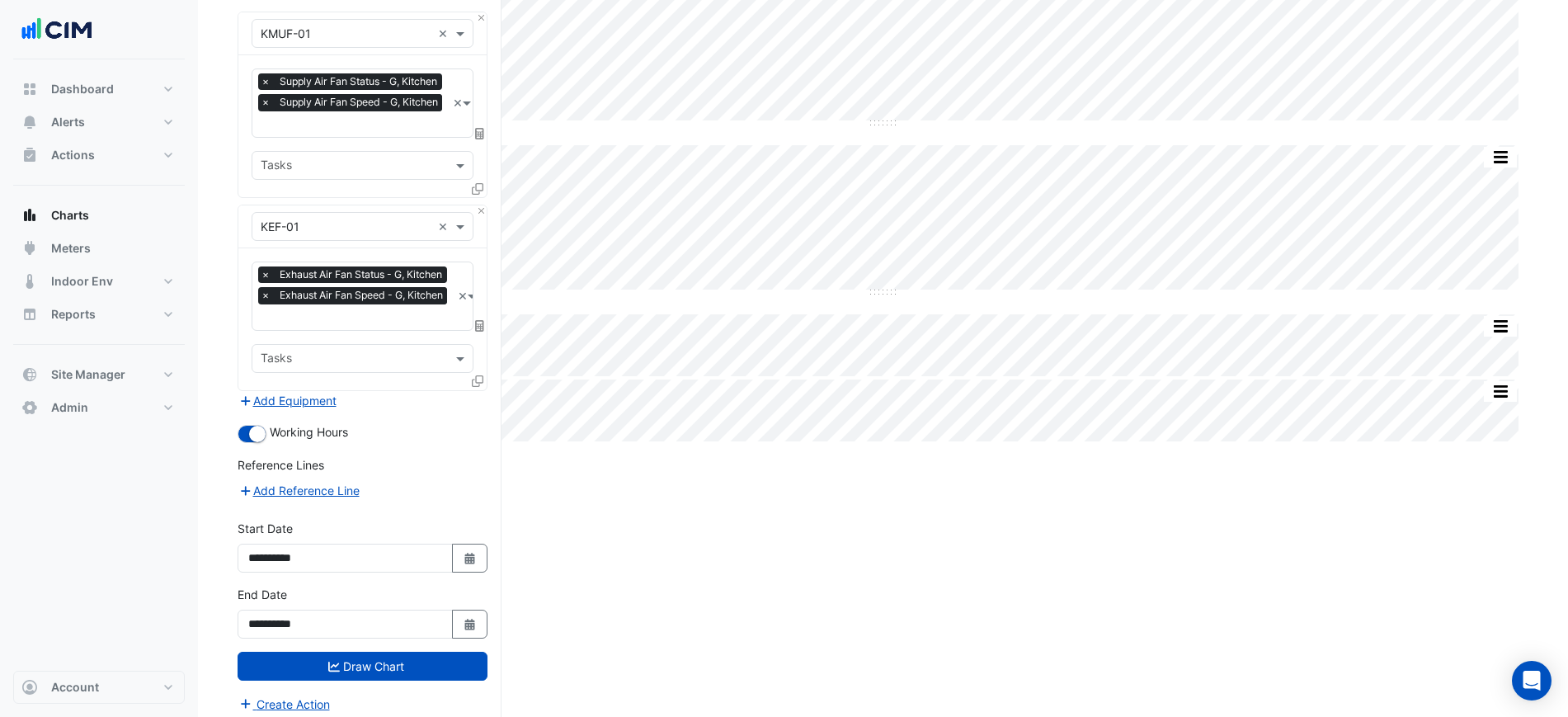
scroll to position [172, 0]
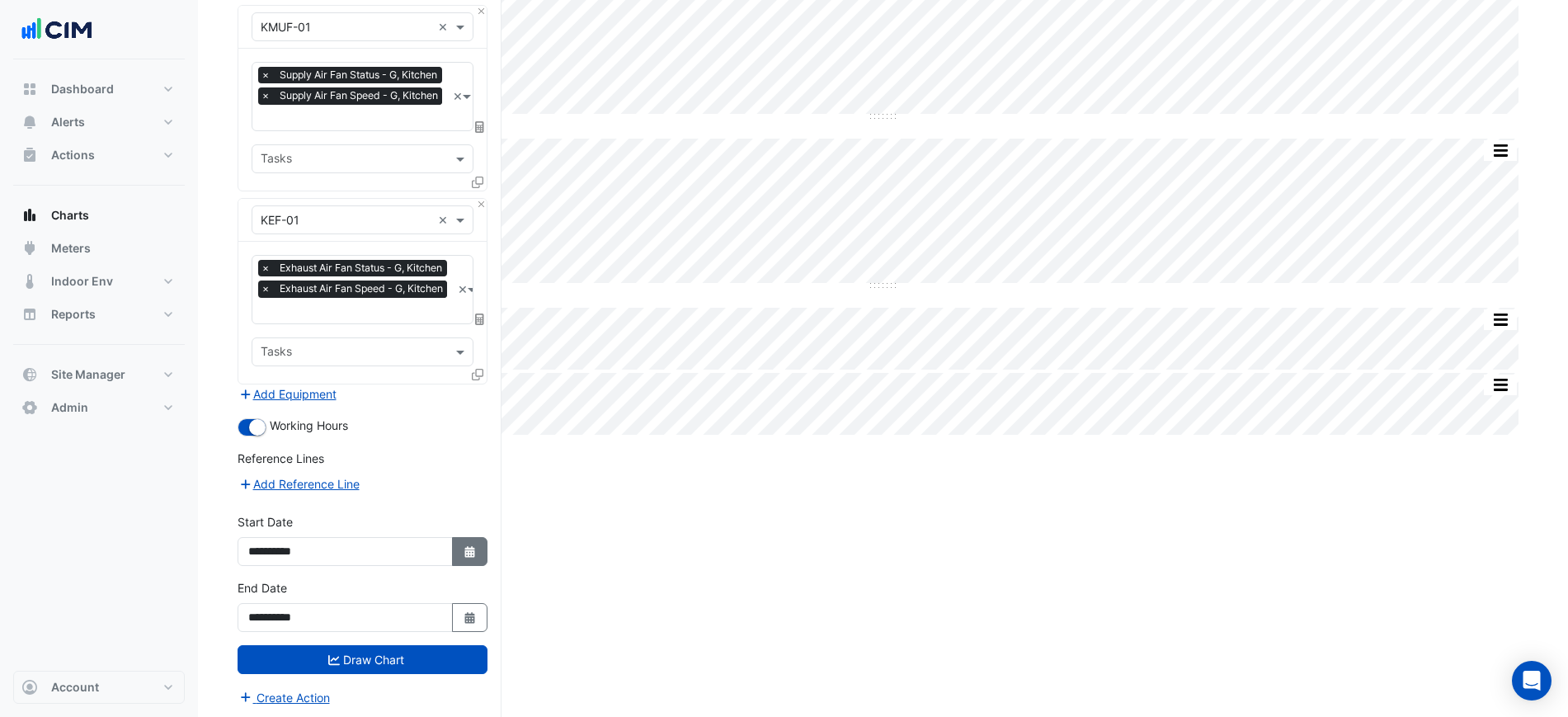
click at [481, 551] on button "Select Date" at bounding box center [470, 552] width 36 height 29
select select "*"
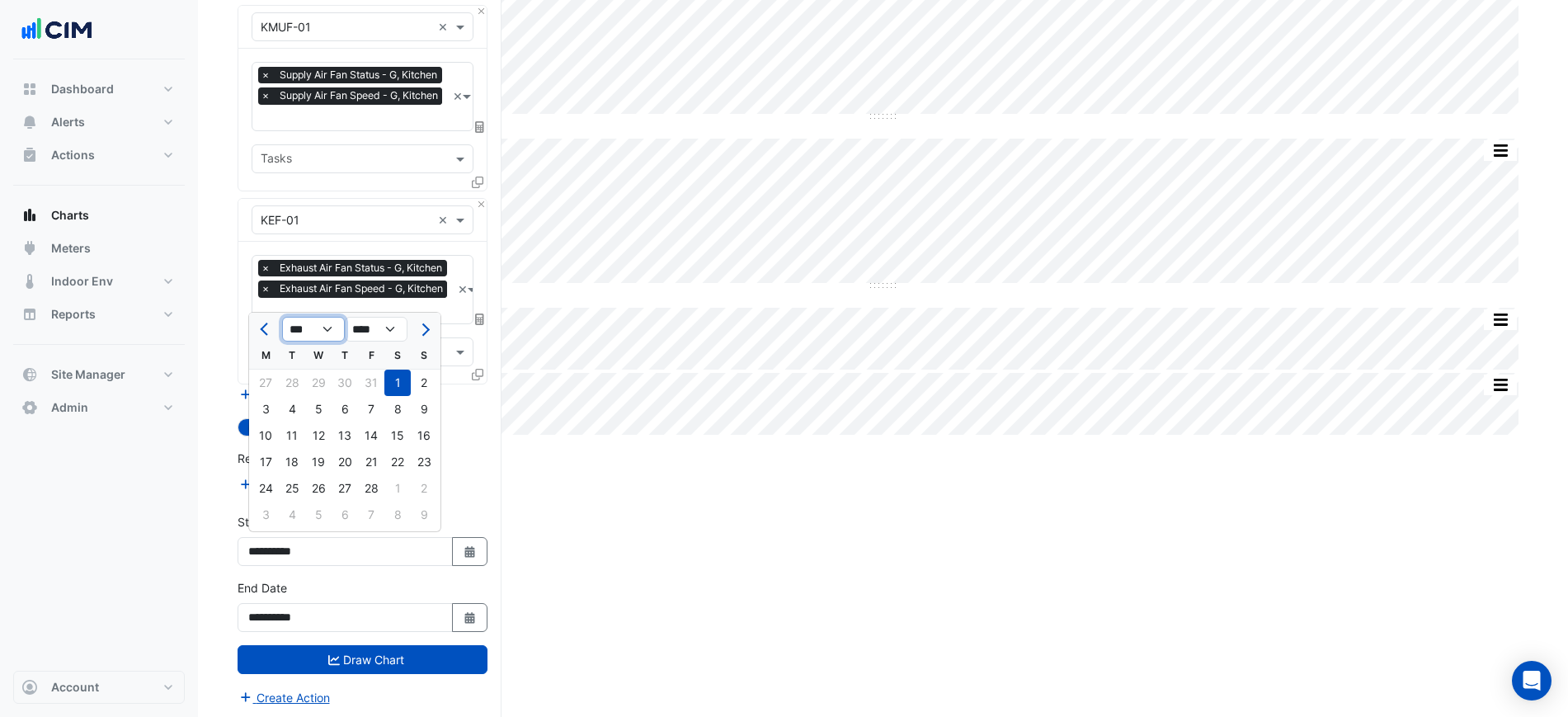
click at [288, 326] on select "*** *** *** *** *** *** *** ***" at bounding box center [313, 329] width 63 height 25
click at [368, 325] on select "**** **** **** **** **** **** **** **** **** **** ****" at bounding box center [376, 329] width 63 height 25
select select "****"
click at [345, 317] on select "**** **** **** **** **** **** **** **** **** **** ****" at bounding box center [376, 329] width 63 height 25
click at [429, 327] on span "Next month" at bounding box center [423, 330] width 12 height 12
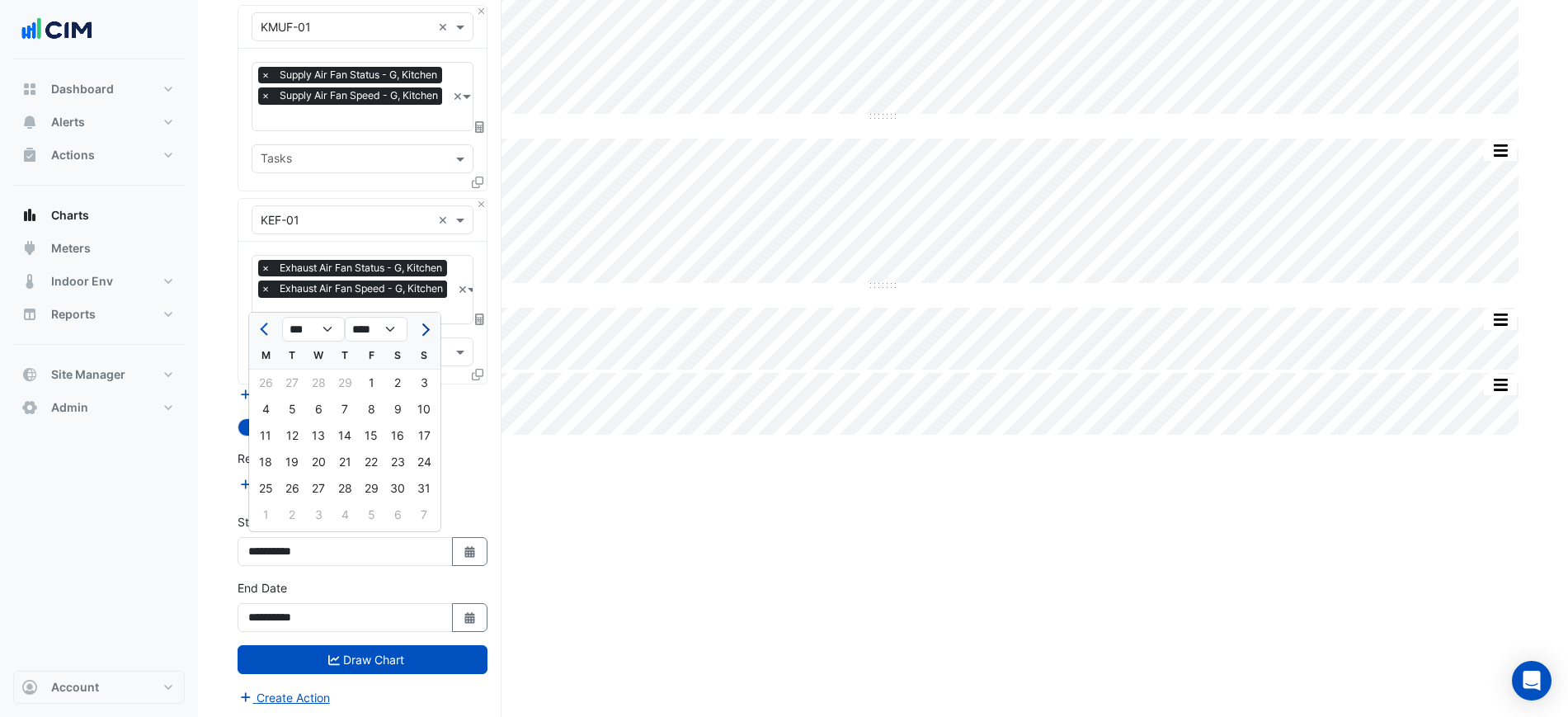
click at [429, 327] on span "Next month" at bounding box center [423, 330] width 12 height 12
select select "*"
click at [326, 380] on div "1" at bounding box center [318, 383] width 27 height 27
type input "**********"
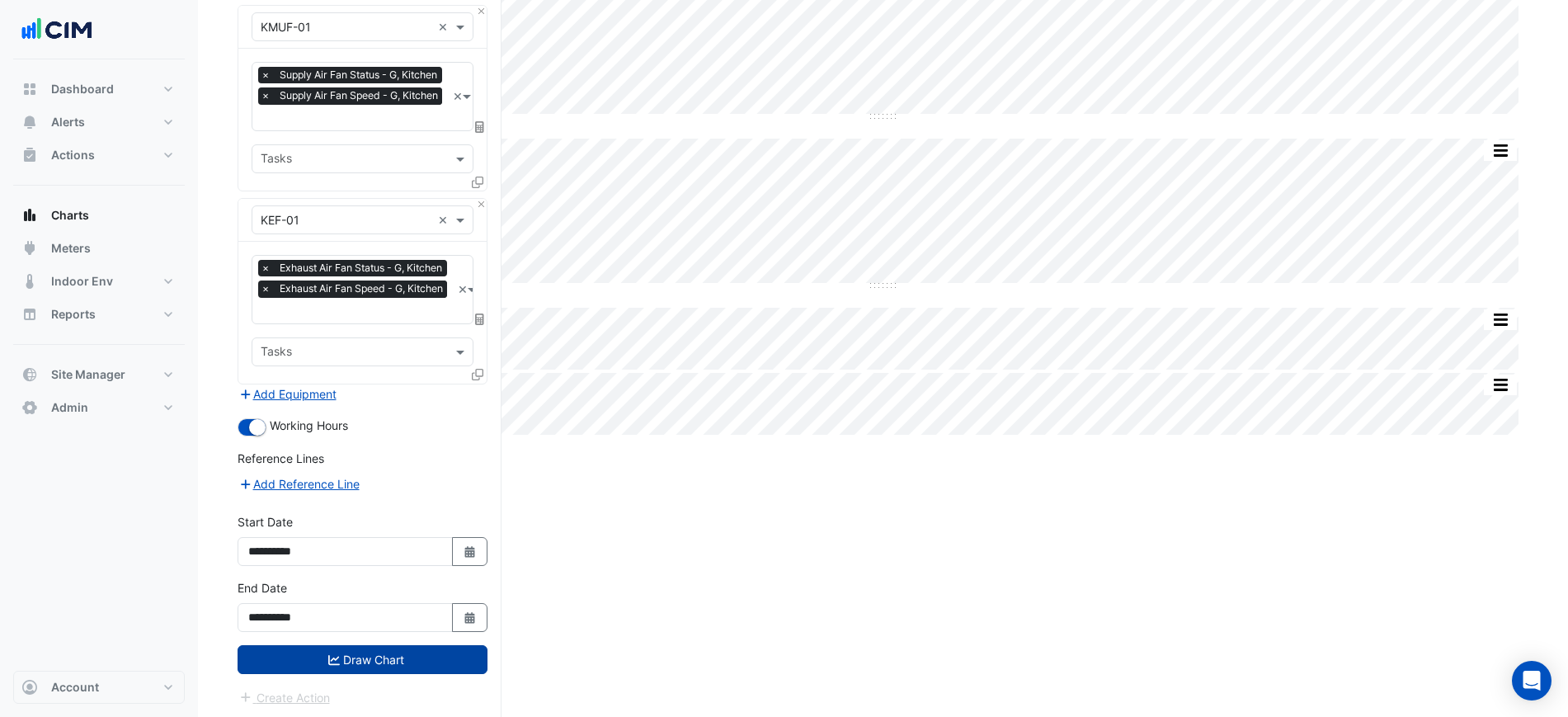
click at [382, 648] on button "Draw Chart" at bounding box center [362, 660] width 250 height 29
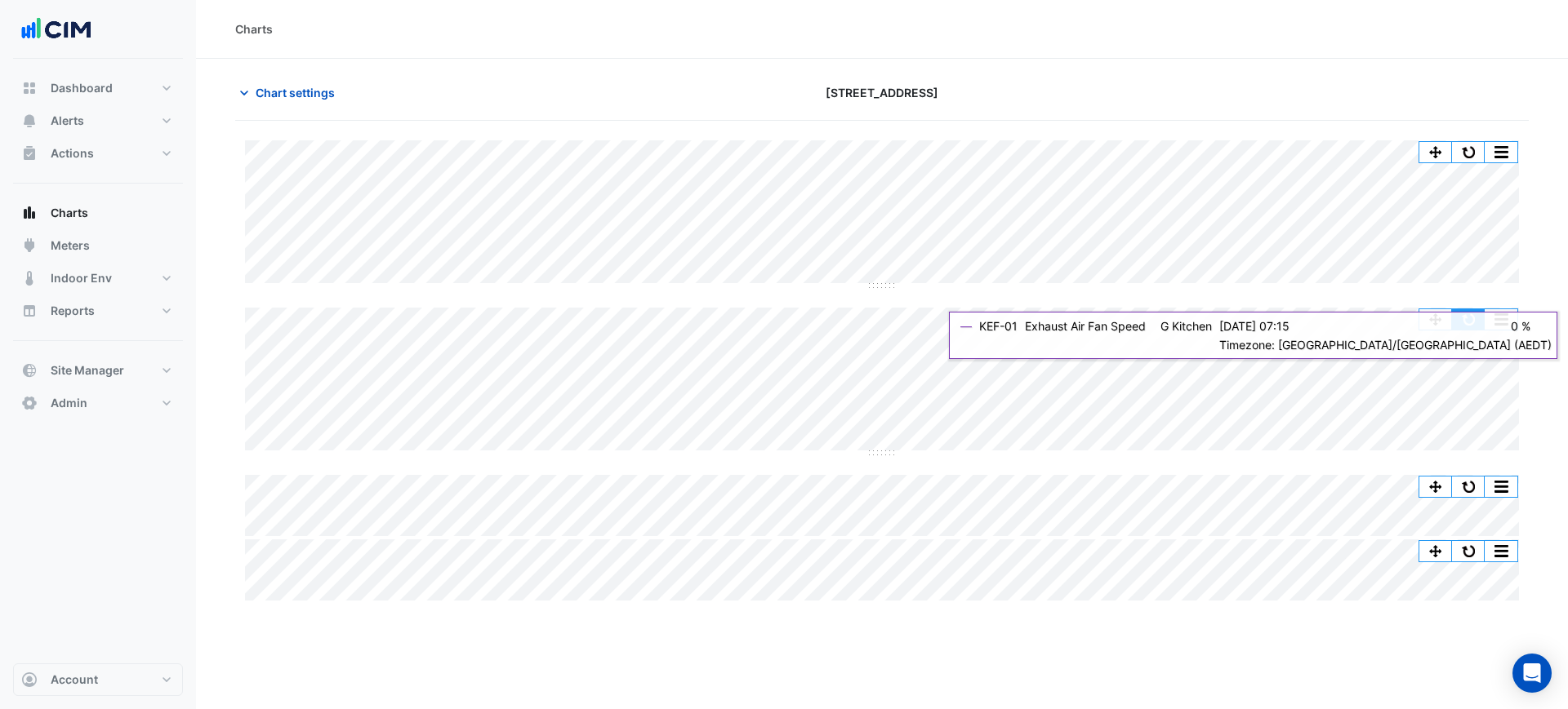
click at [1458, 323] on button "button" at bounding box center [1468, 319] width 33 height 20
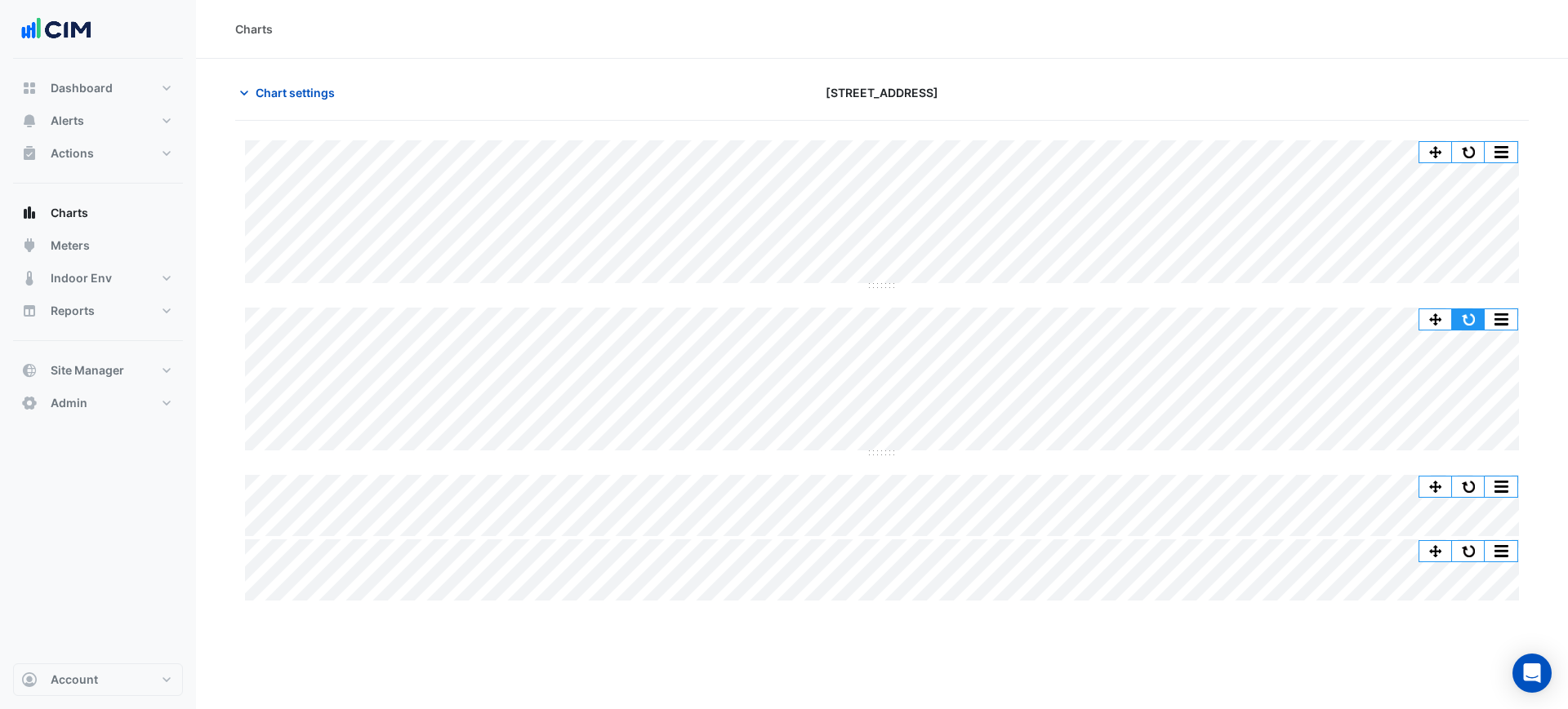
click at [1462, 317] on button "button" at bounding box center [1468, 319] width 33 height 20
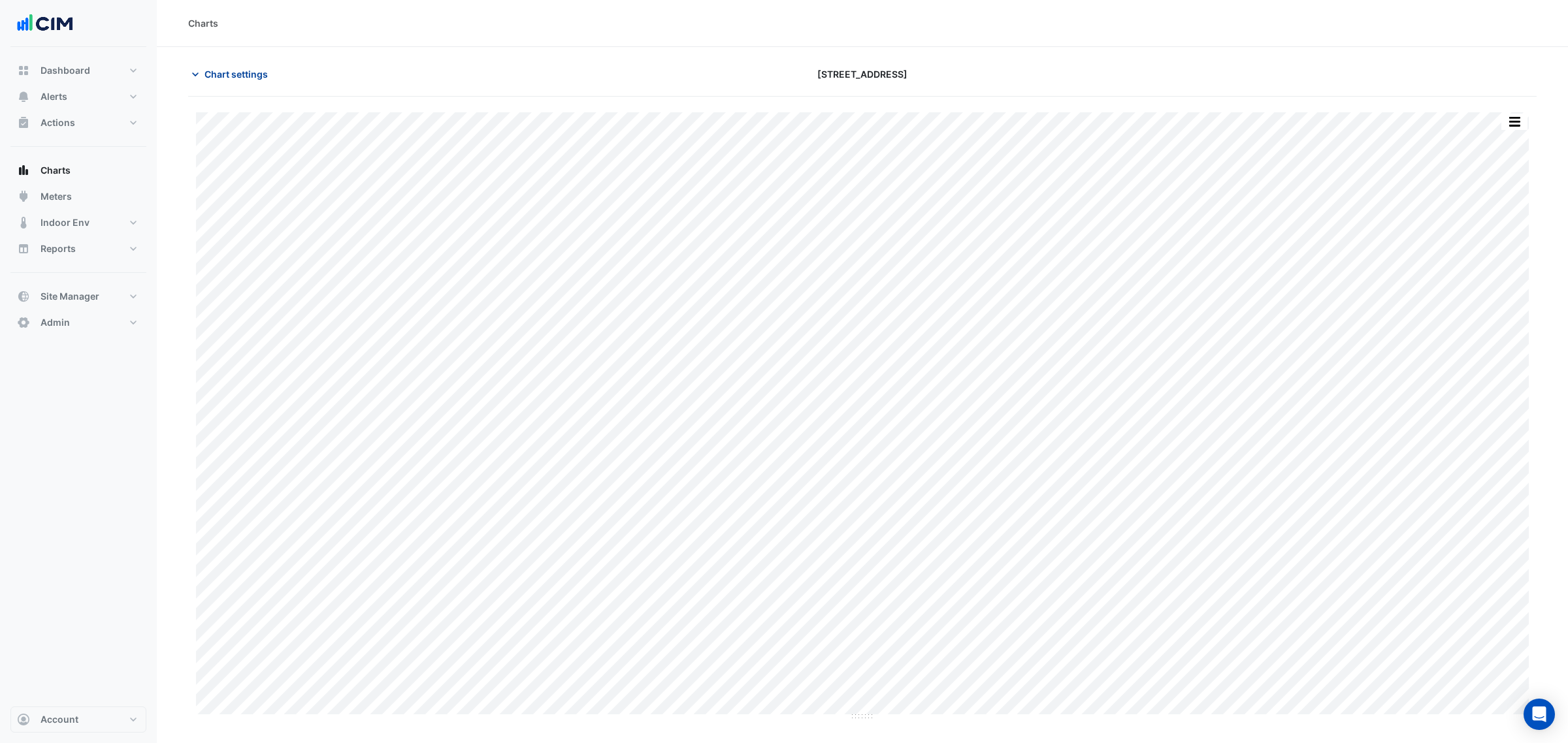
click at [254, 73] on span "Chart settings" at bounding box center [236, 74] width 63 height 14
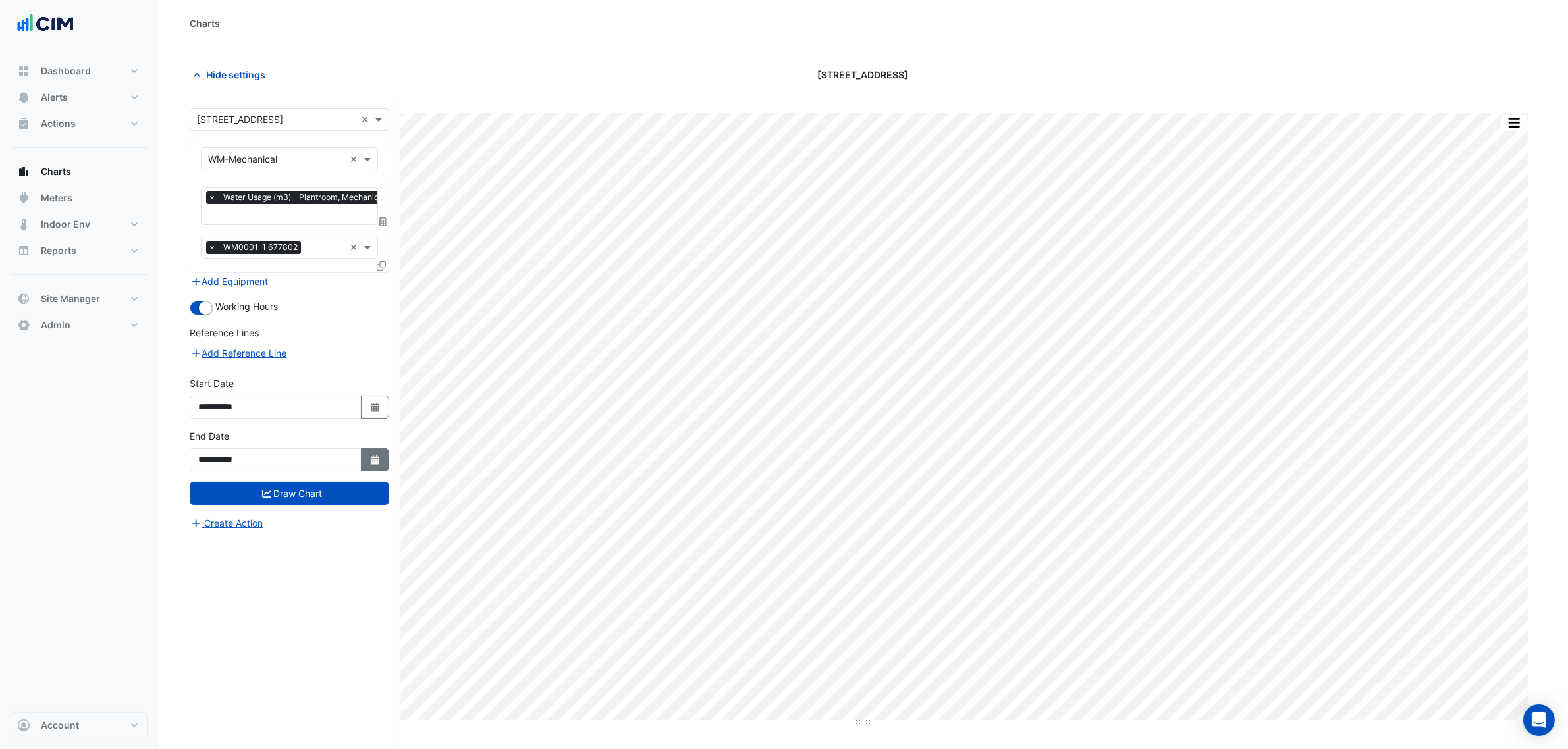
click at [384, 458] on button "Select Date" at bounding box center [375, 460] width 29 height 23
click at [303, 416] on div "29" at bounding box center [296, 411] width 21 height 21
type input "**********"
click at [330, 498] on button "Draw Chart" at bounding box center [289, 493] width 200 height 23
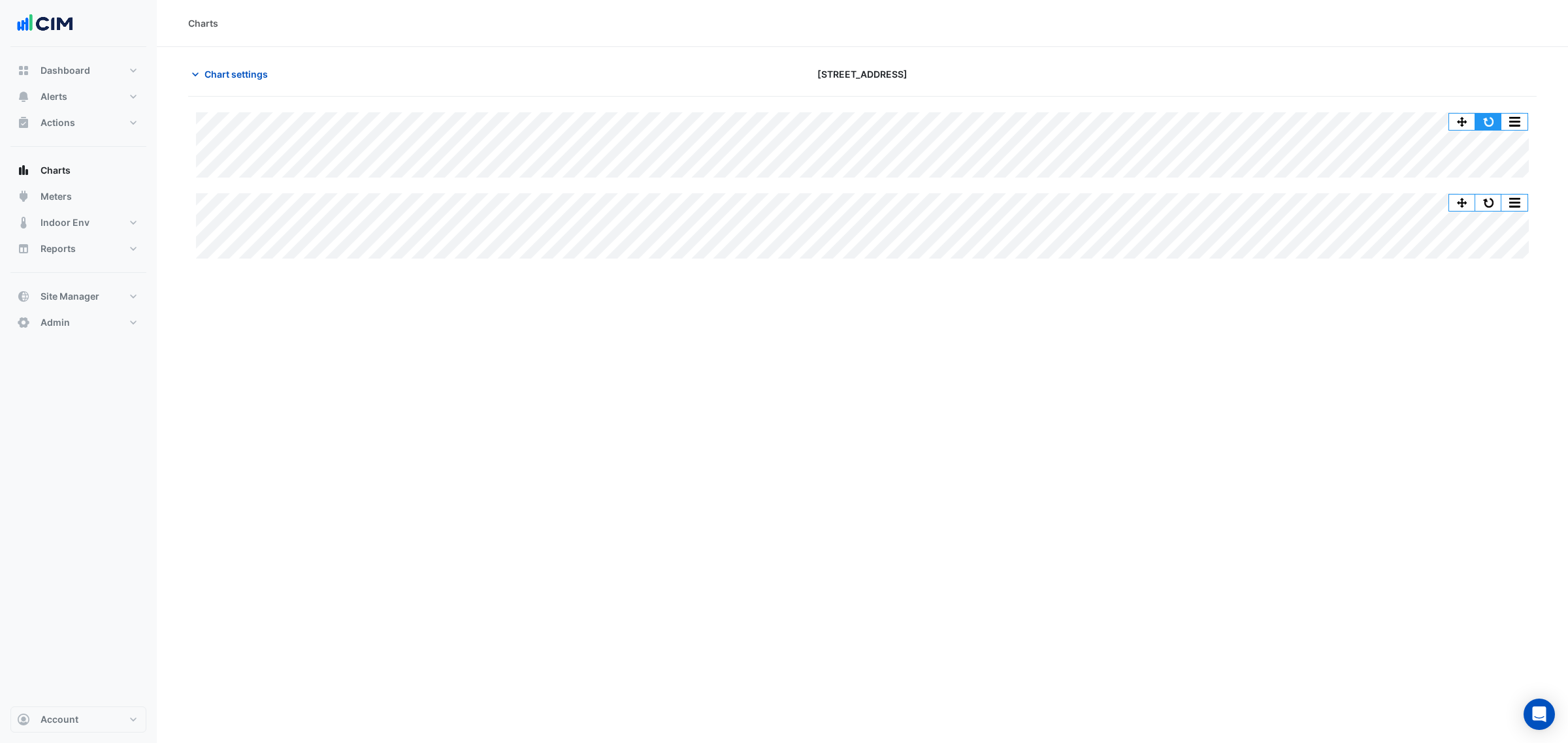
click at [1493, 121] on button "button" at bounding box center [1488, 122] width 26 height 16
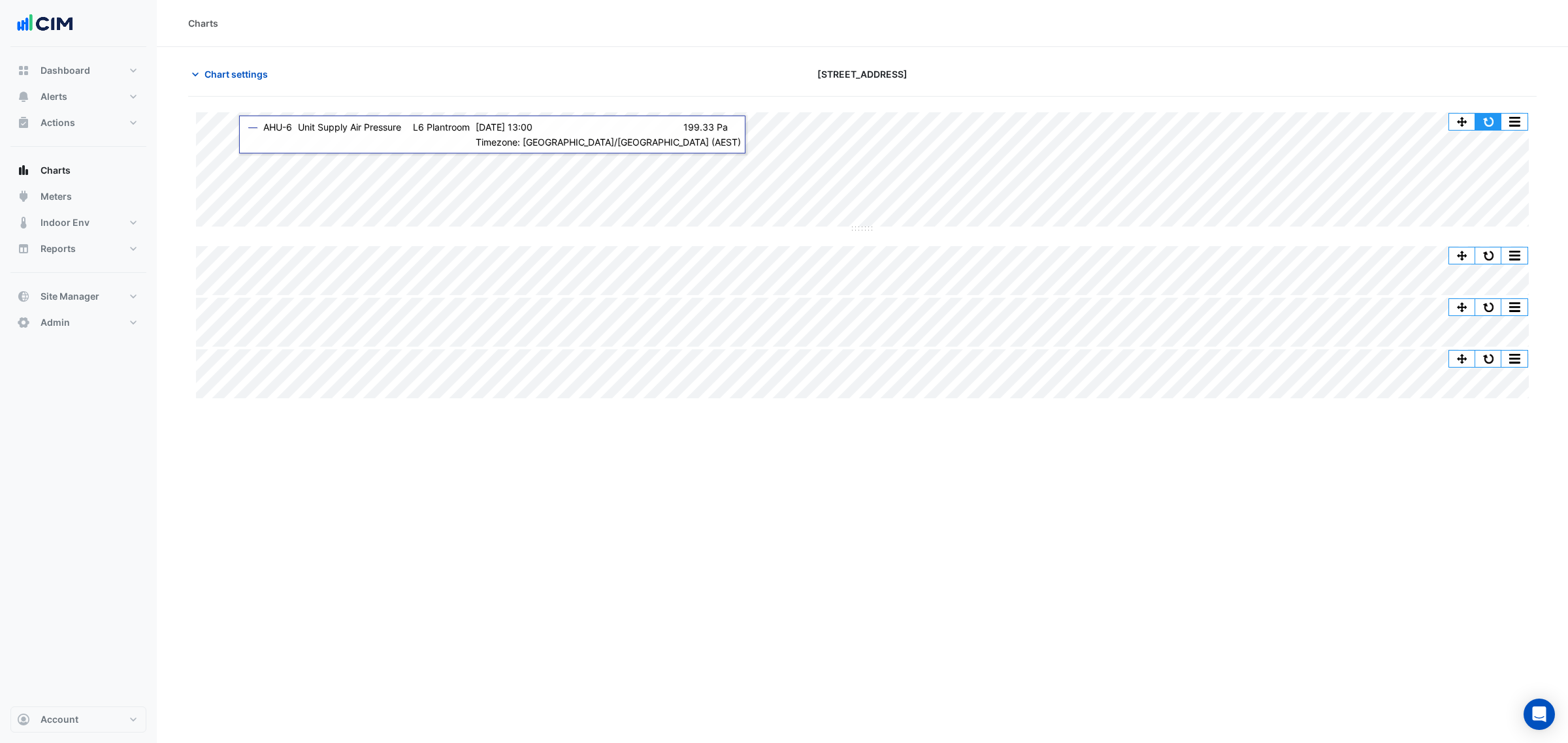
click at [1493, 121] on button "button" at bounding box center [1488, 122] width 26 height 16
click at [460, 49] on div "Charts Chart settings 40 Bunda Street Split All Split None Print Save as JPEG S…" at bounding box center [862, 372] width 1411 height 743
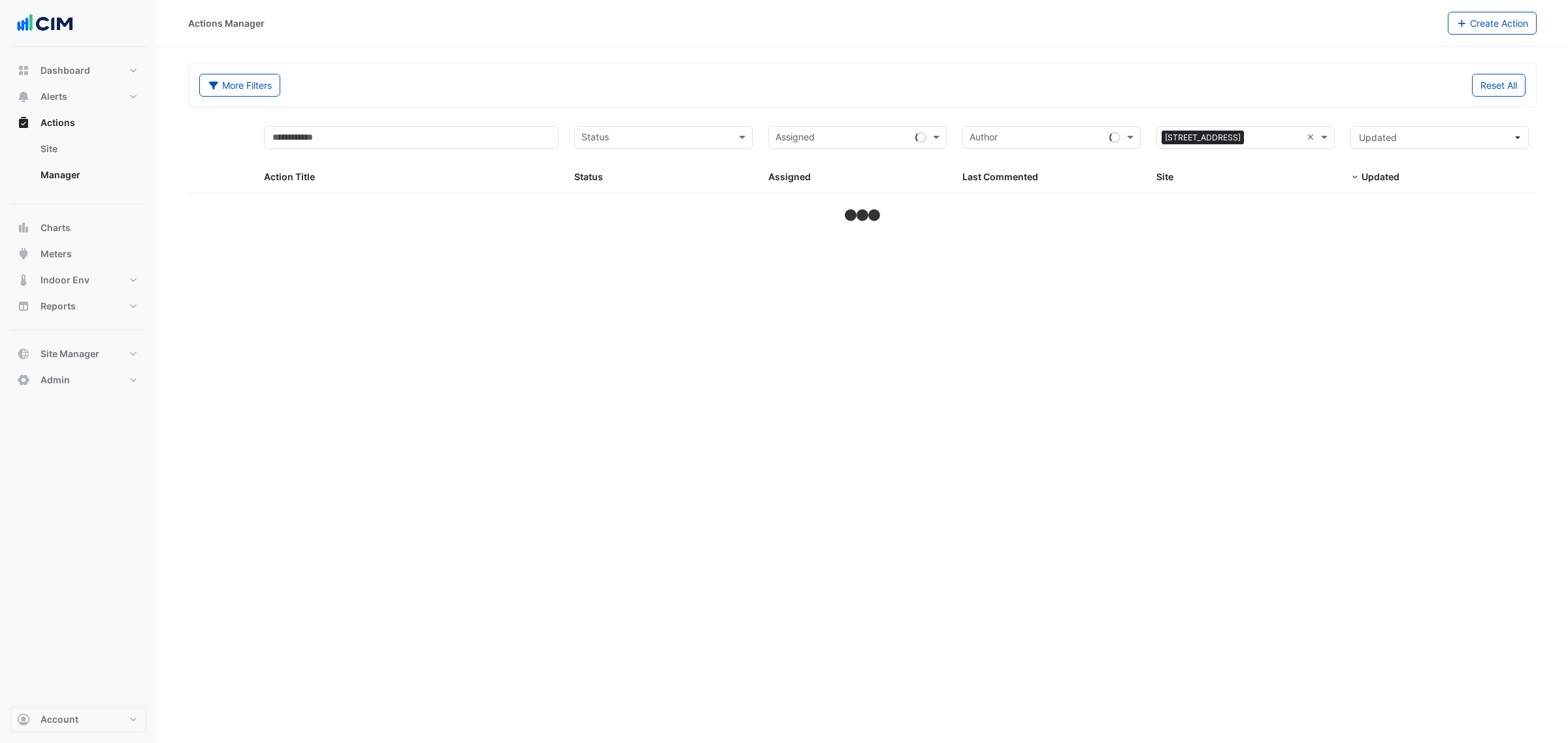
select select "***"
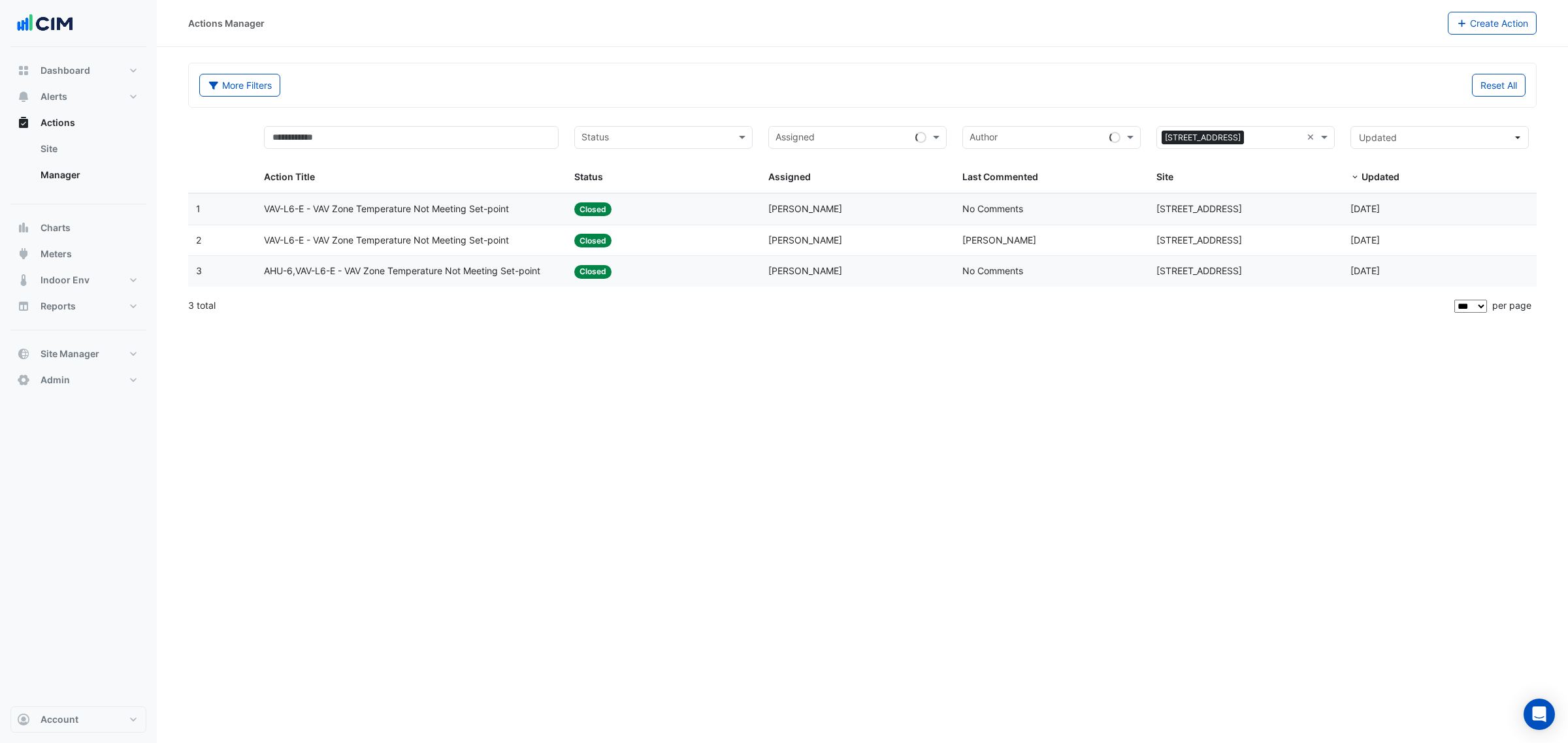
click at [490, 240] on span "VAV-L6-E - VAV Zone Temperature Not Meeting Set-point" at bounding box center [386, 241] width 245 height 15
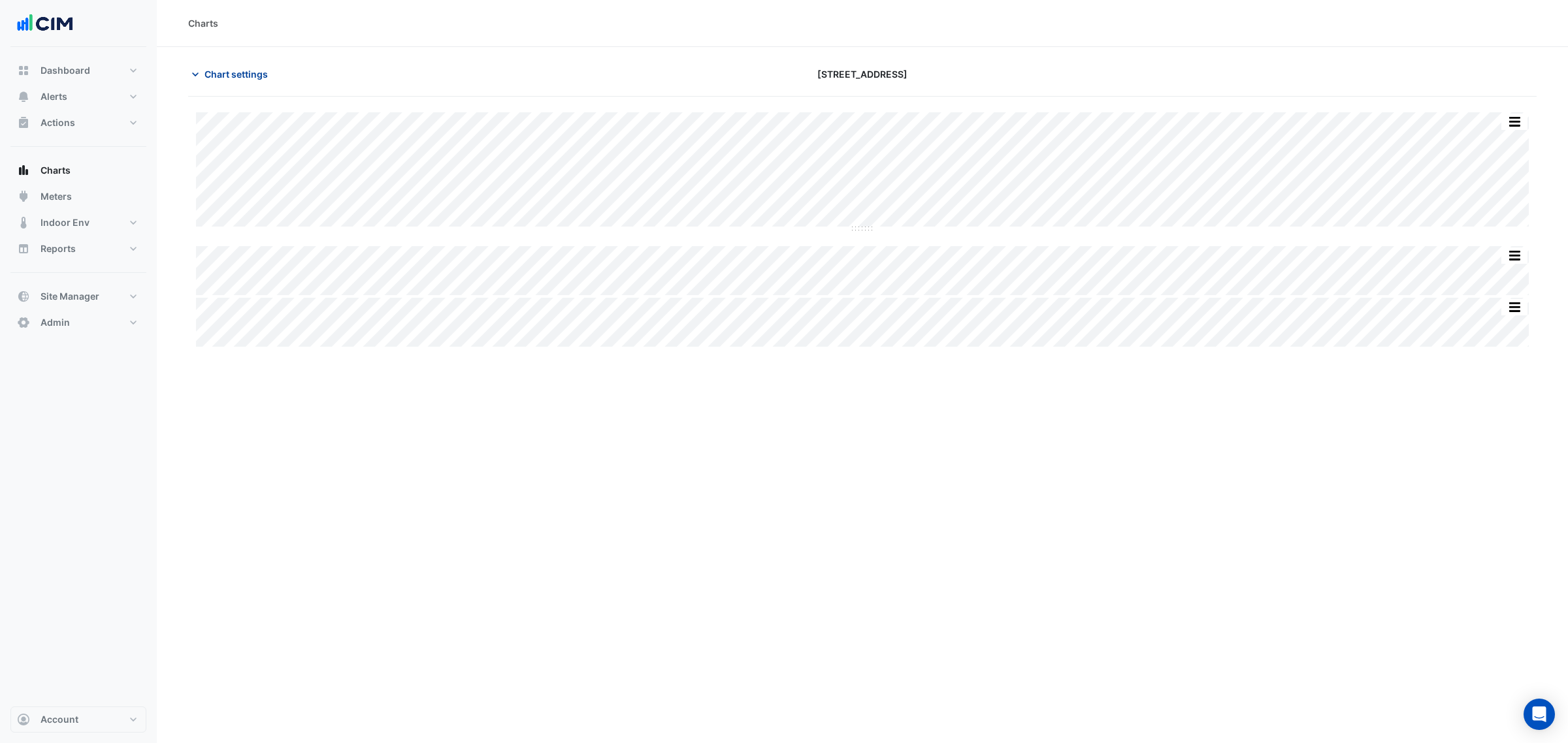
click at [258, 66] on button "Chart settings" at bounding box center [232, 74] width 88 height 23
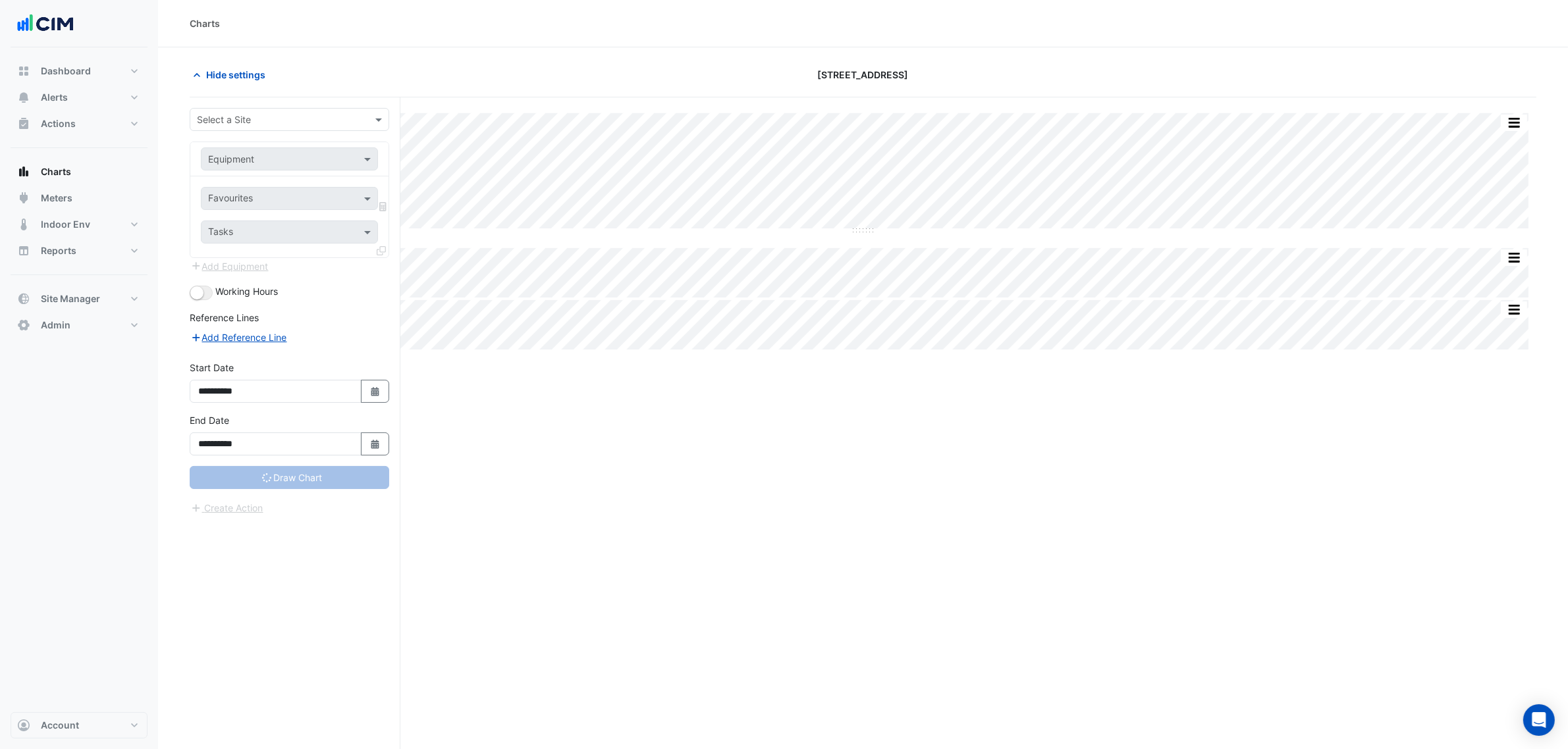
type input "**********"
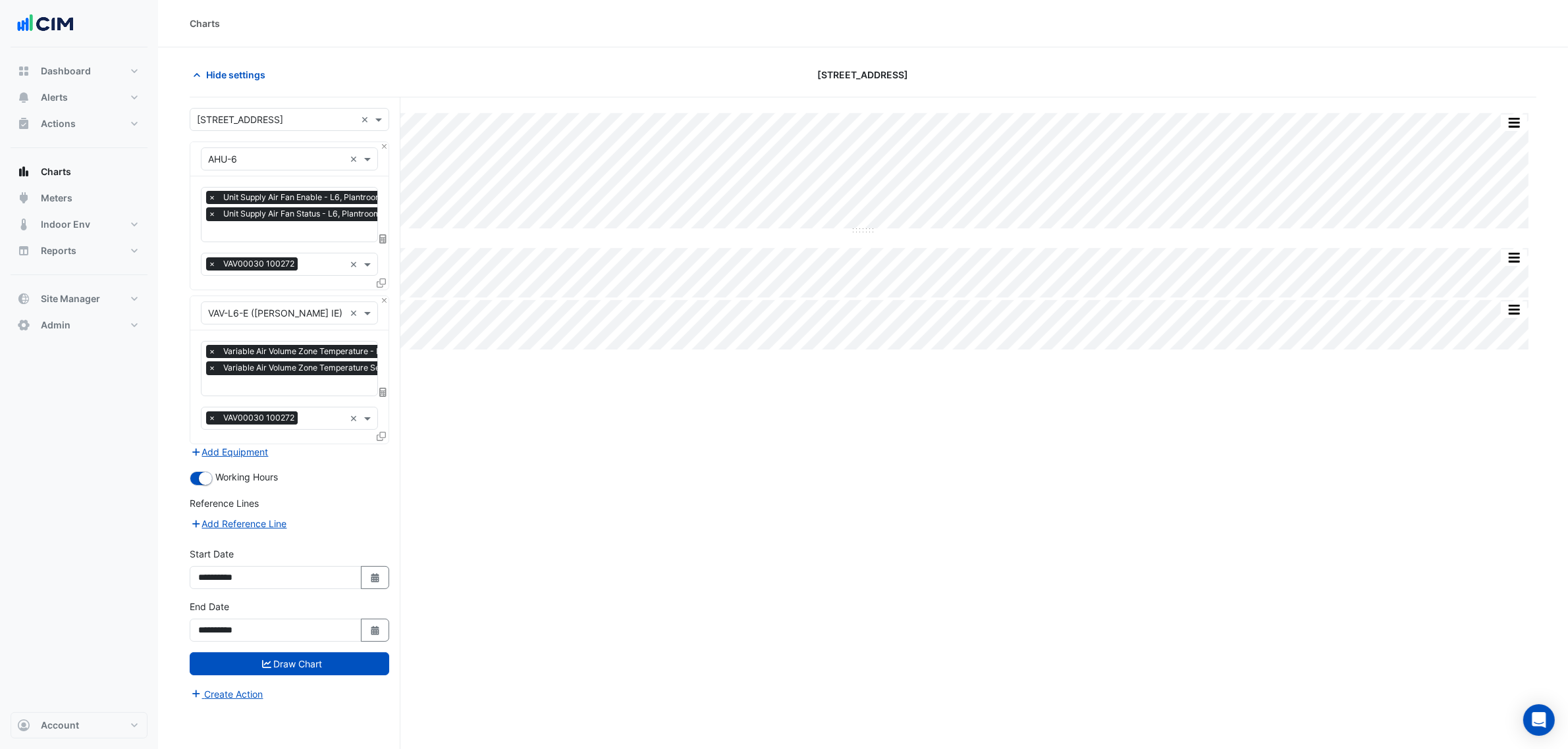
click at [288, 227] on input "text" at bounding box center [298, 232] width 181 height 14
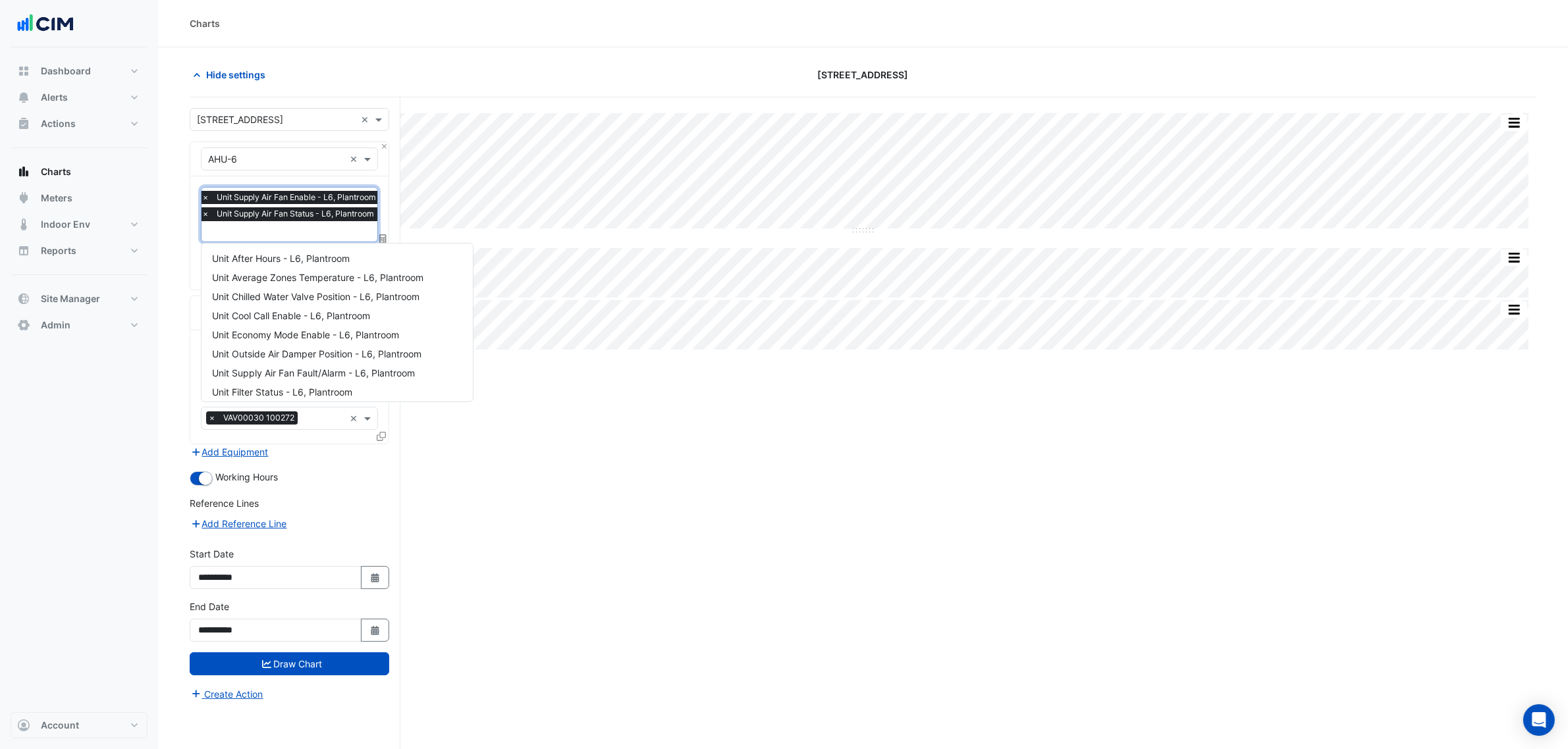
click at [321, 228] on input "text" at bounding box center [292, 232] width 181 height 14
type input "***"
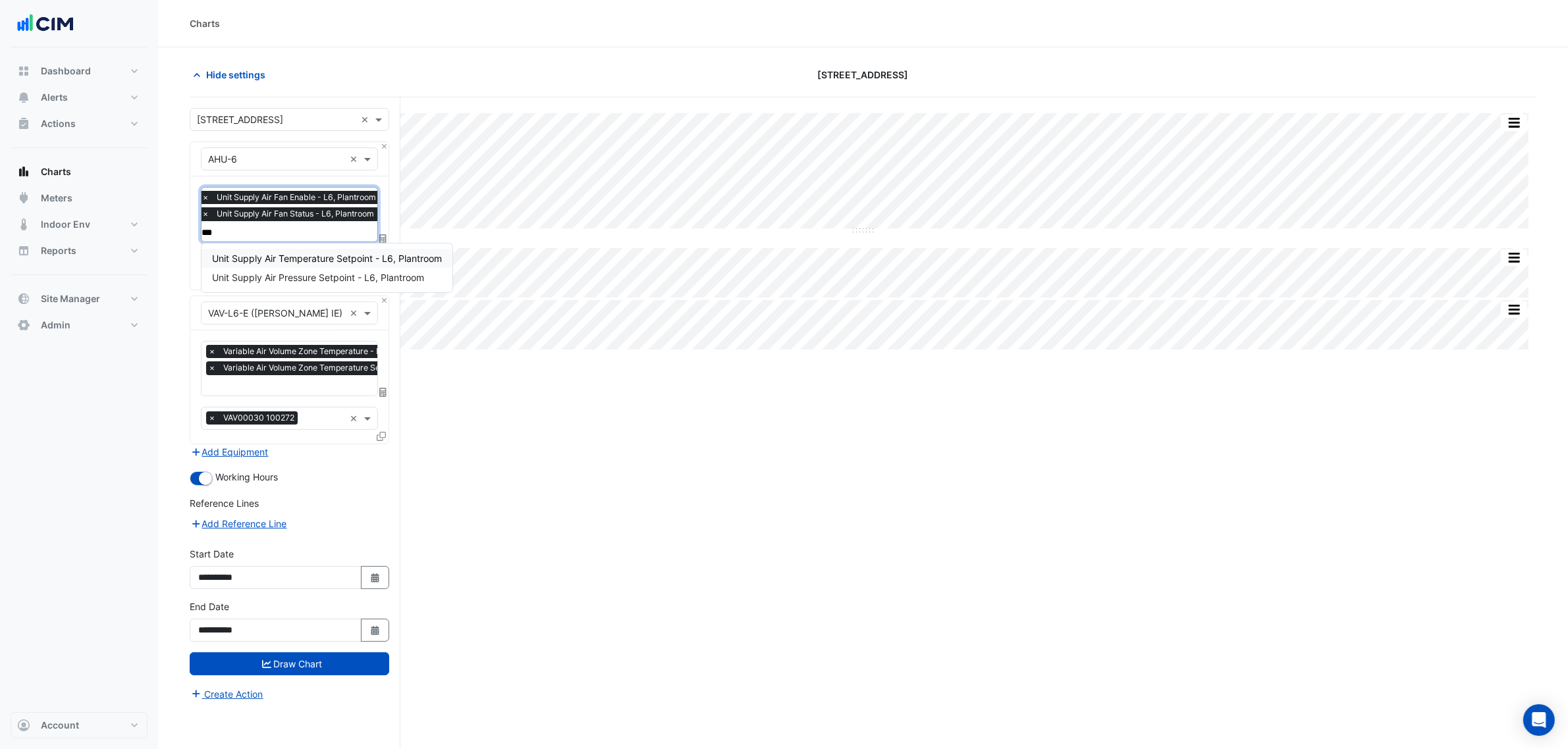
click at [320, 259] on span "Unit Supply Air Temperature Setpoint - L6, Plantroom" at bounding box center [327, 258] width 230 height 11
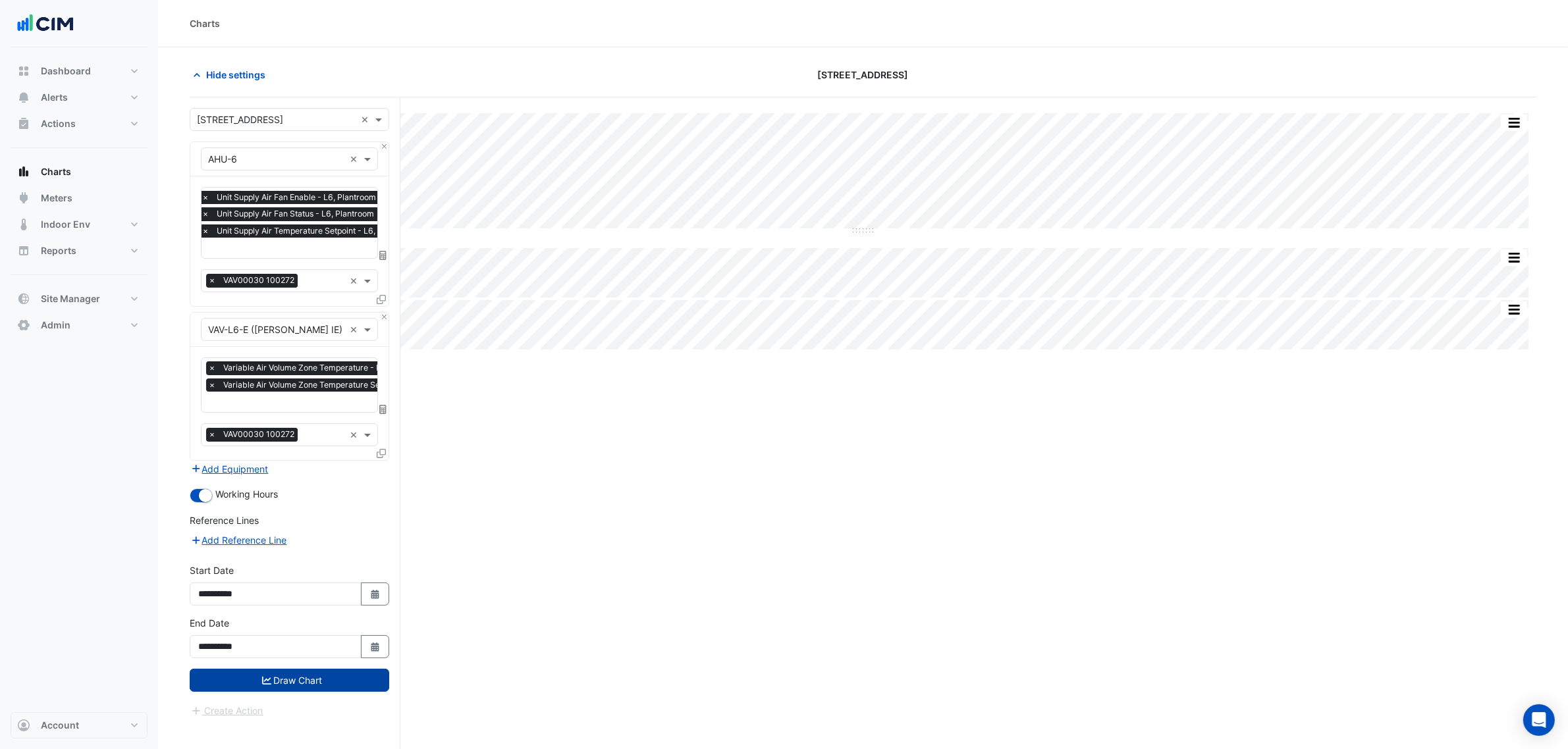
click at [332, 676] on button "Draw Chart" at bounding box center [289, 681] width 200 height 23
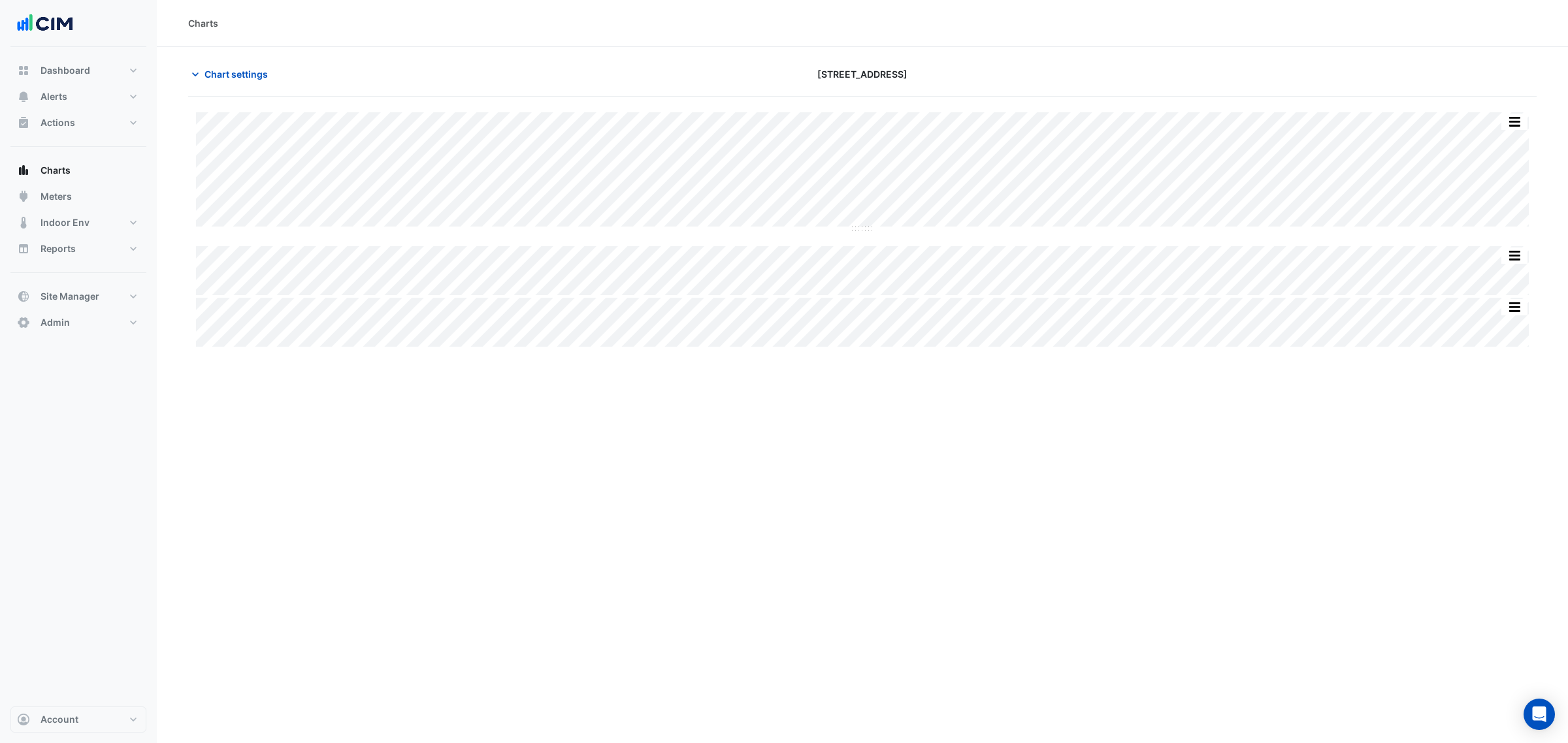
click at [925, 228] on div "Split by Equip Split All Split None Print Save as JPEG Save as PNG Pivot Data T…" at bounding box center [862, 172] width 1333 height 118
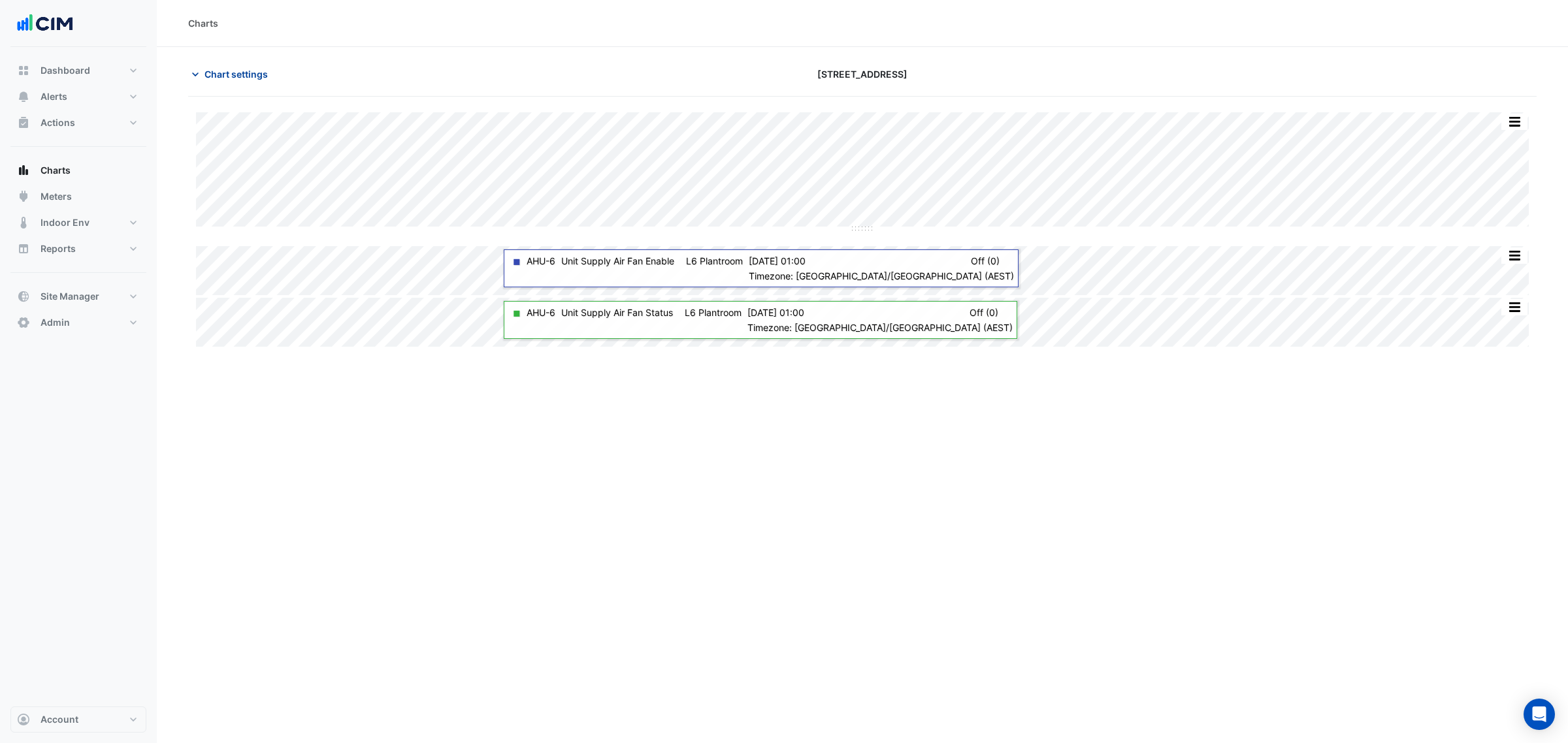
click at [267, 73] on span "Chart settings" at bounding box center [236, 74] width 63 height 14
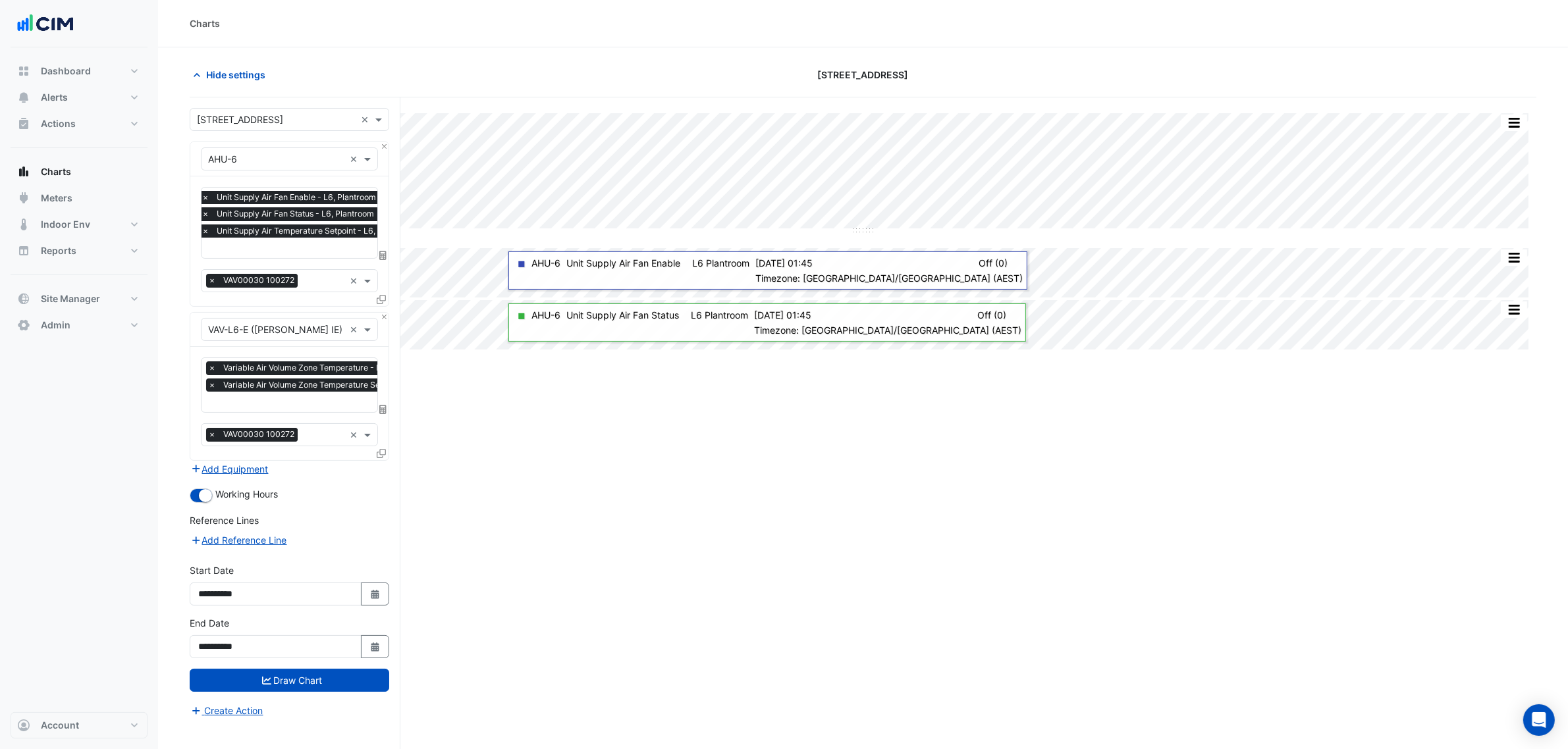
click at [275, 237] on span "Unit Supply Air Temperature Setpoint - L6, Plantroom" at bounding box center [316, 230] width 206 height 13
type input "*"
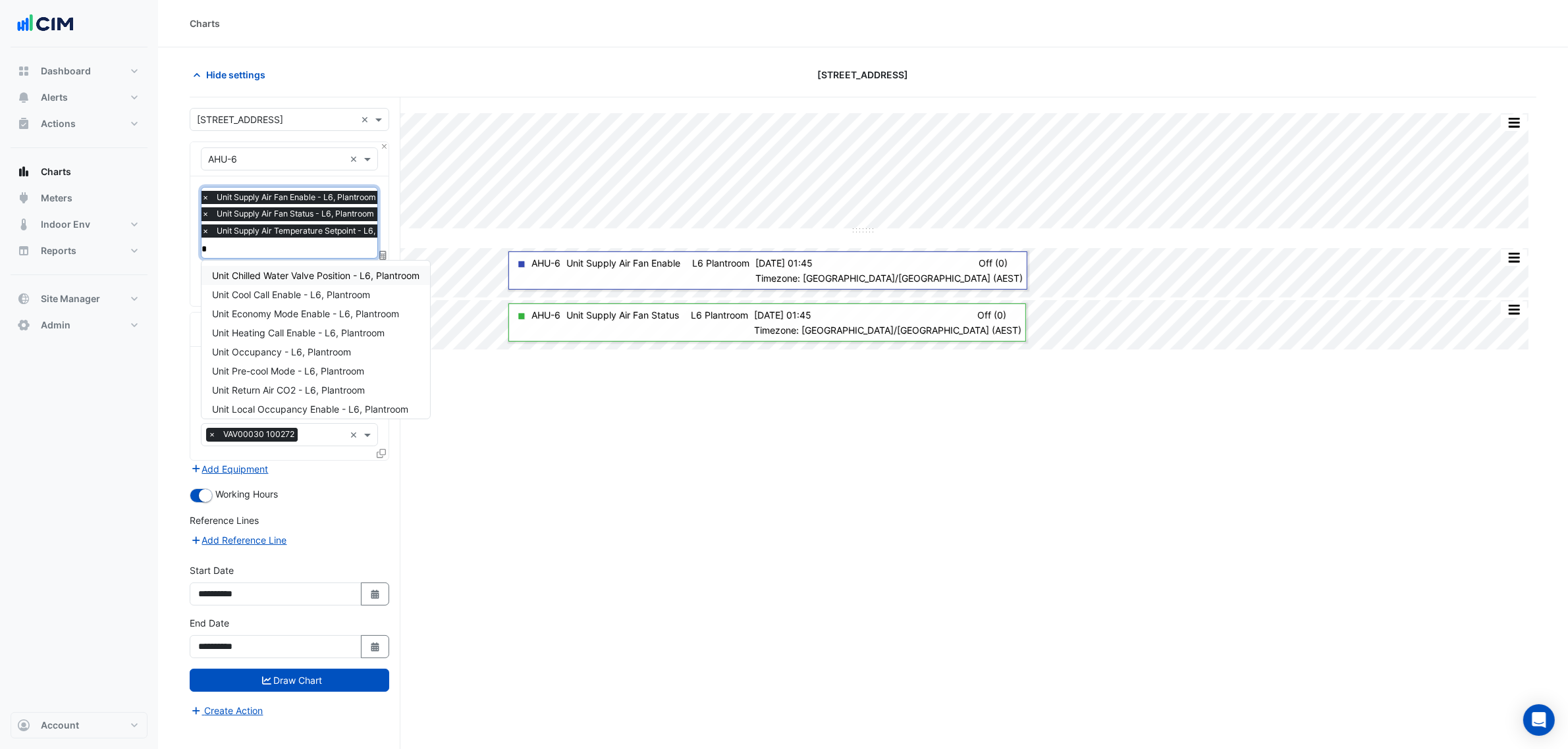
scroll to position [5, 0]
click at [316, 267] on span "Unit Chilled Water Valve Position - L6, Plantroom" at bounding box center [315, 271] width 207 height 11
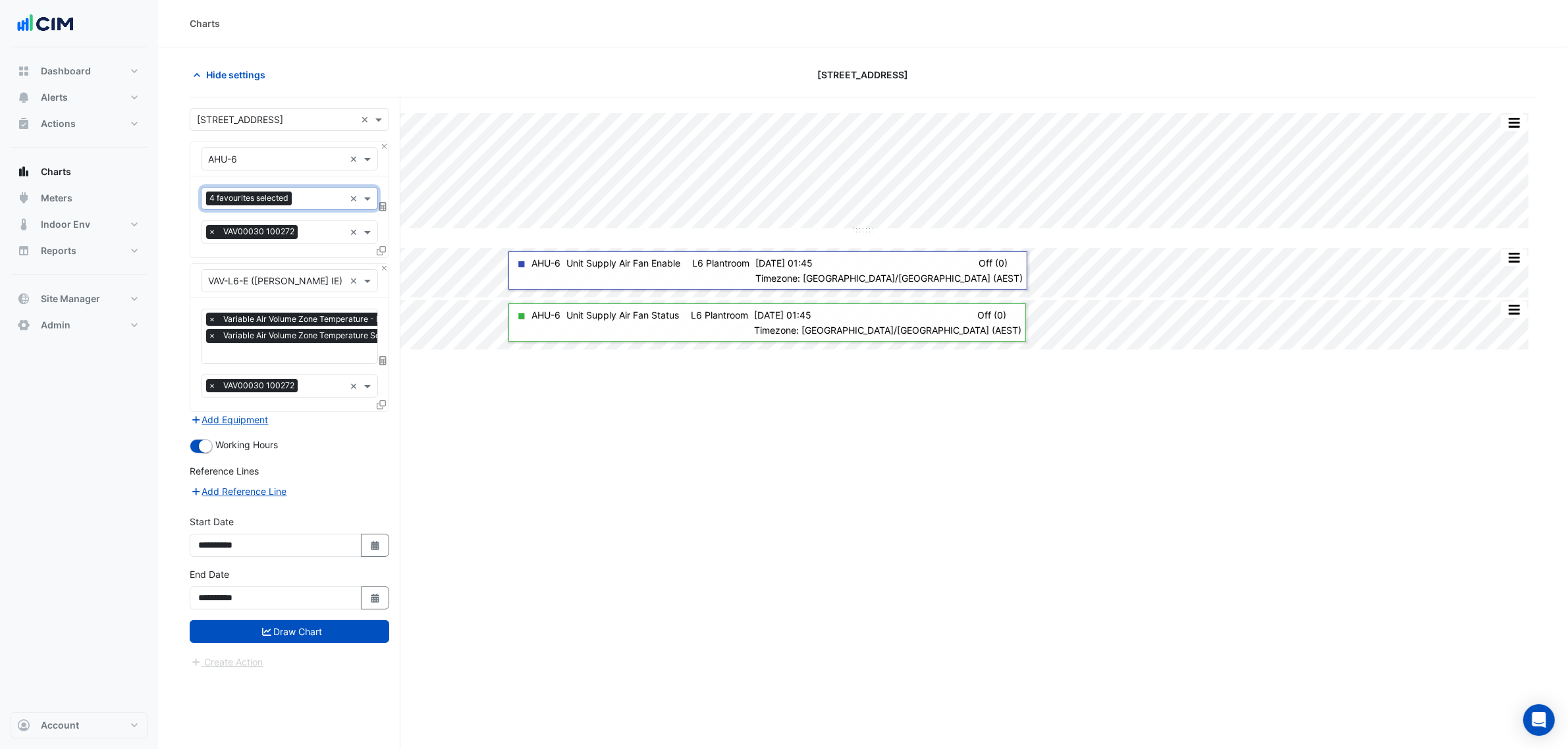
scroll to position [0, 0]
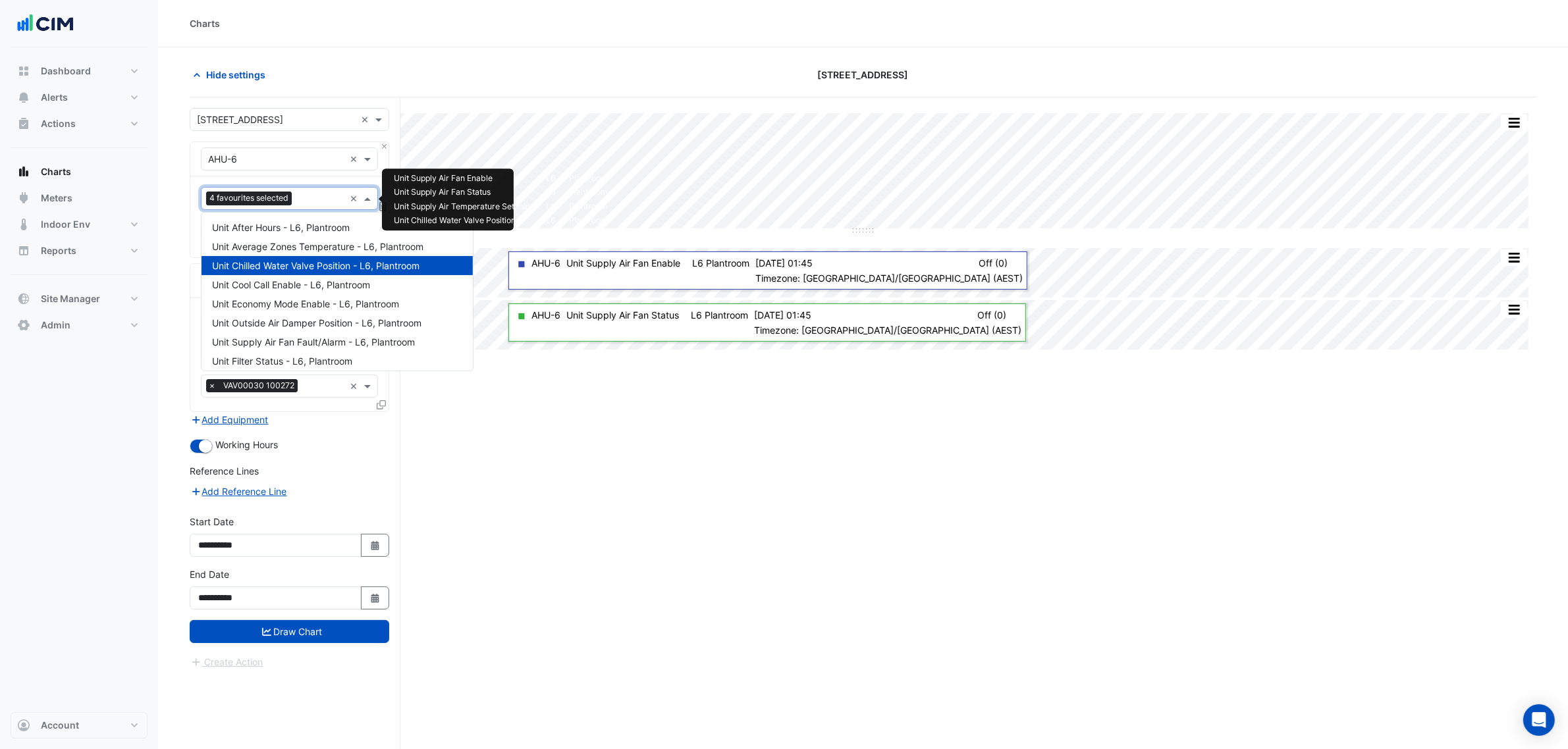
click at [306, 191] on div "Favourites 4 favourites selected" at bounding box center [273, 199] width 143 height 21
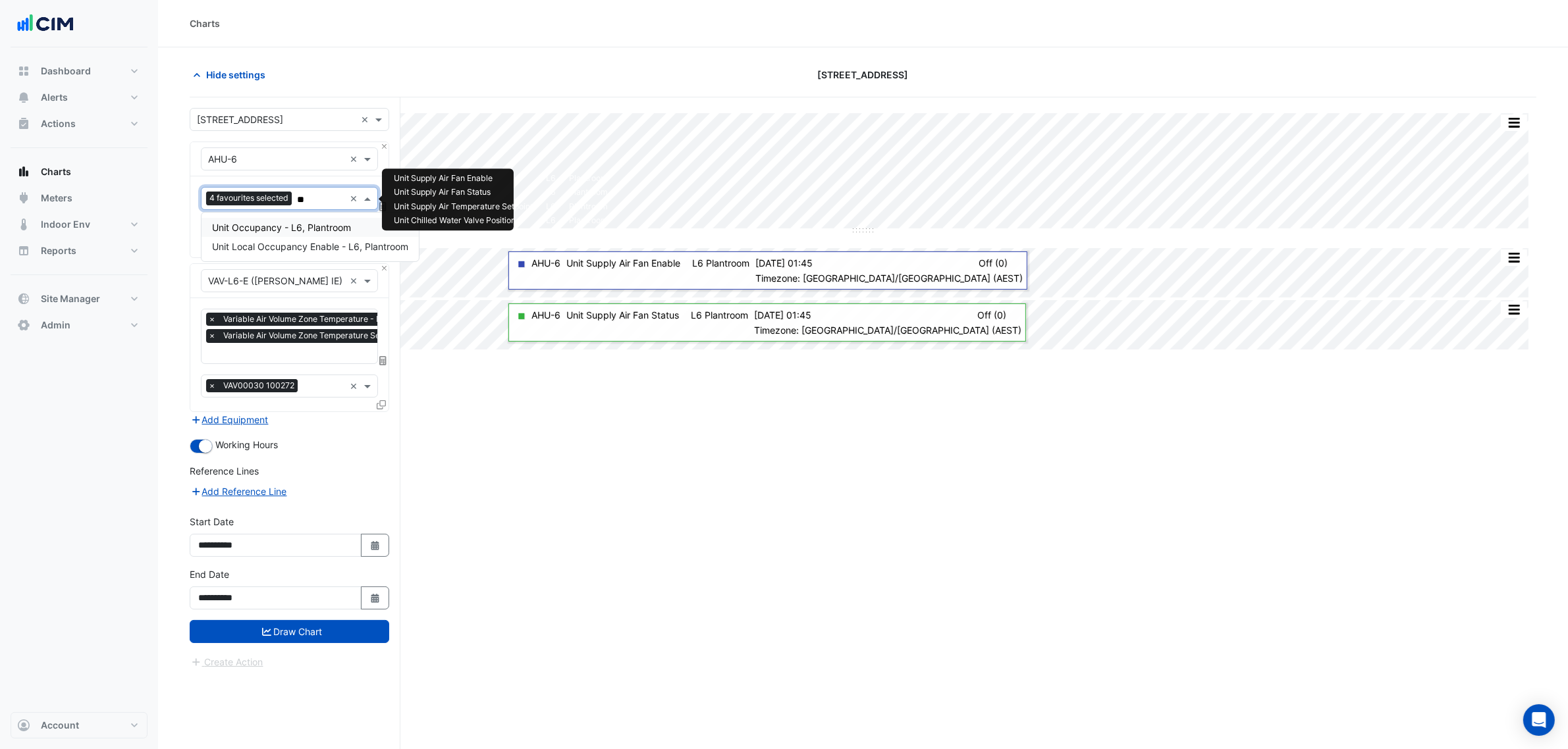
type input "*"
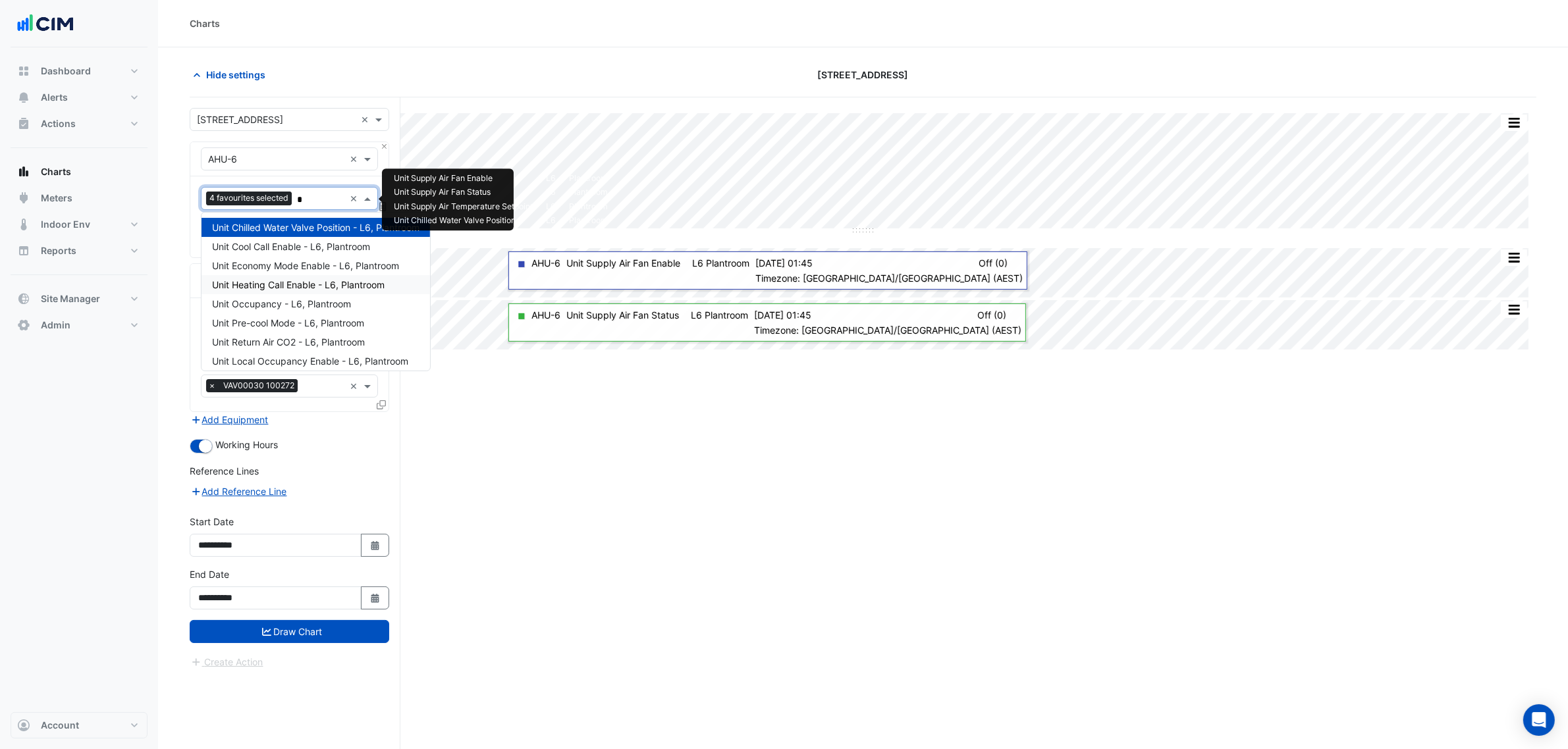
click at [347, 288] on span "Unit Heating Call Enable - L6, Plantroom" at bounding box center [298, 284] width 172 height 11
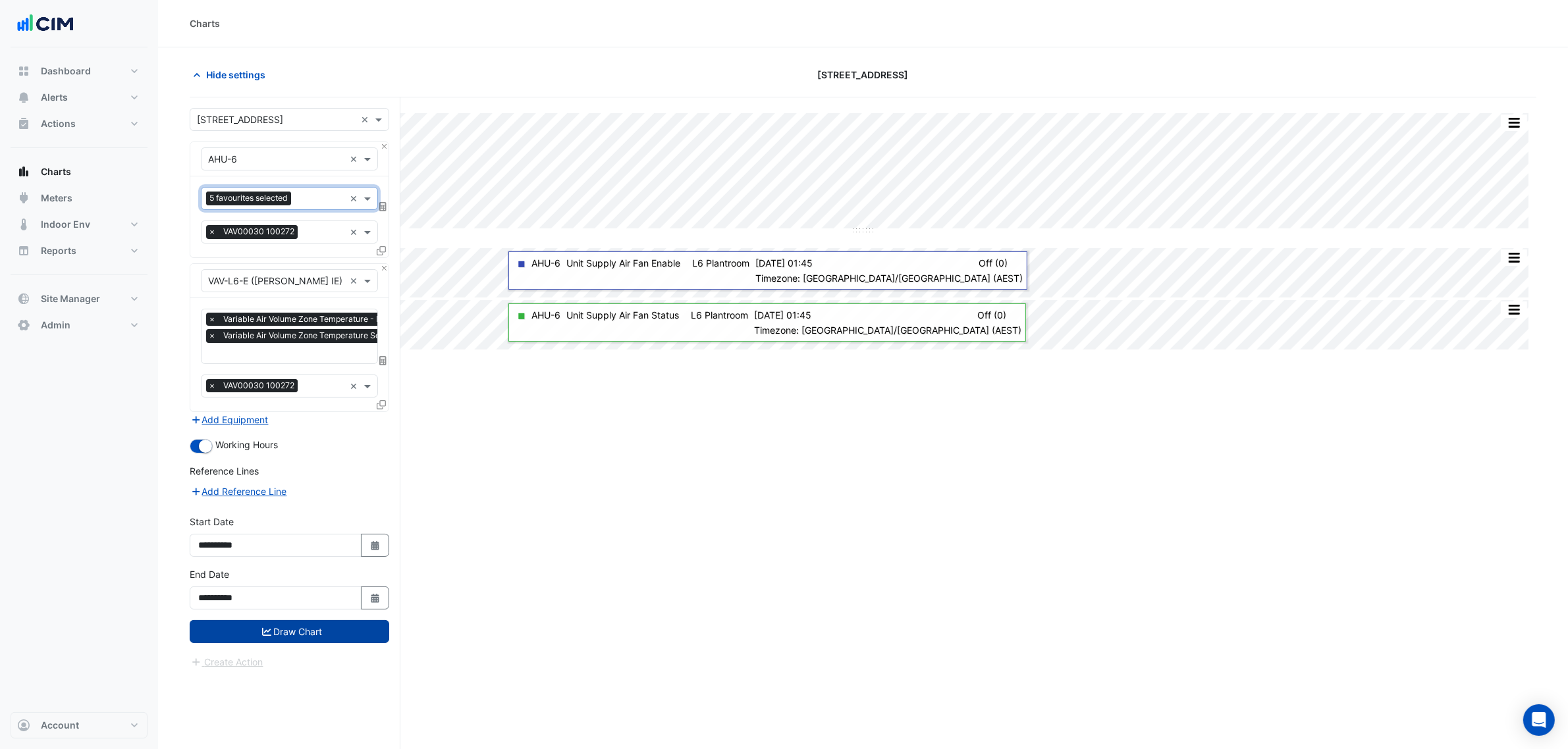
click at [368, 621] on button "Draw Chart" at bounding box center [289, 631] width 200 height 23
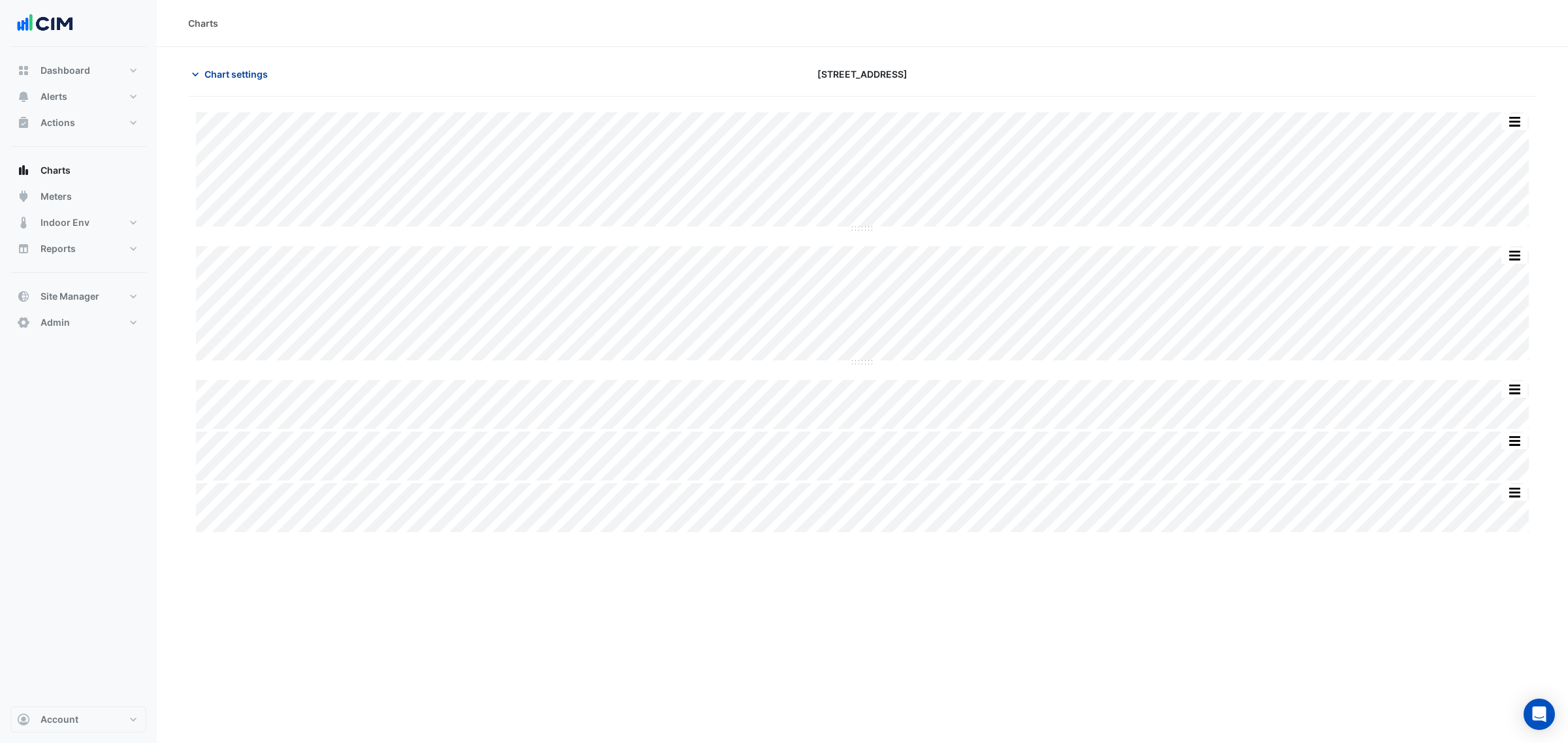
click at [250, 67] on span "Chart settings" at bounding box center [236, 74] width 63 height 14
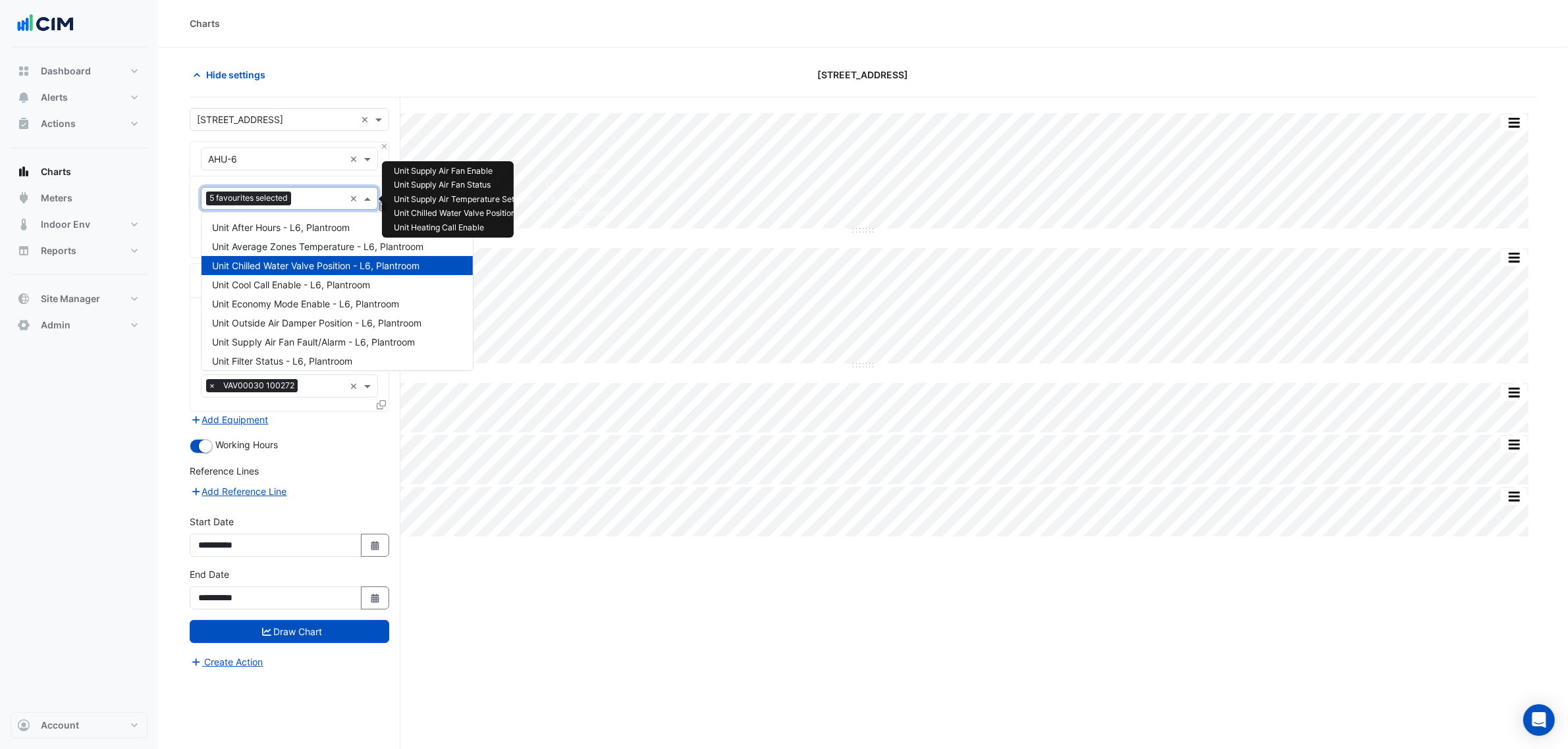
click at [290, 200] on span "5 favourites selected" at bounding box center [249, 198] width 85 height 13
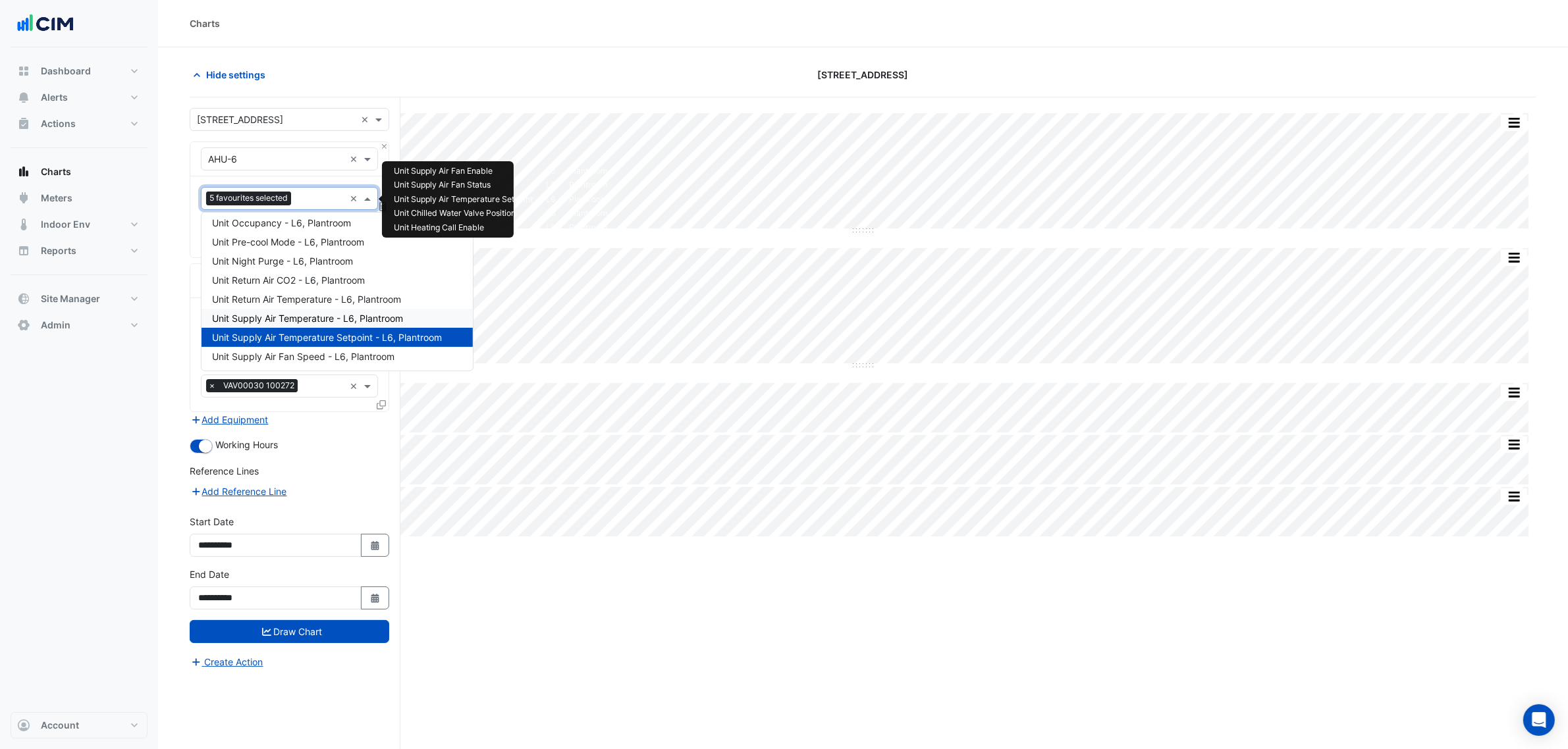
scroll to position [241, 0]
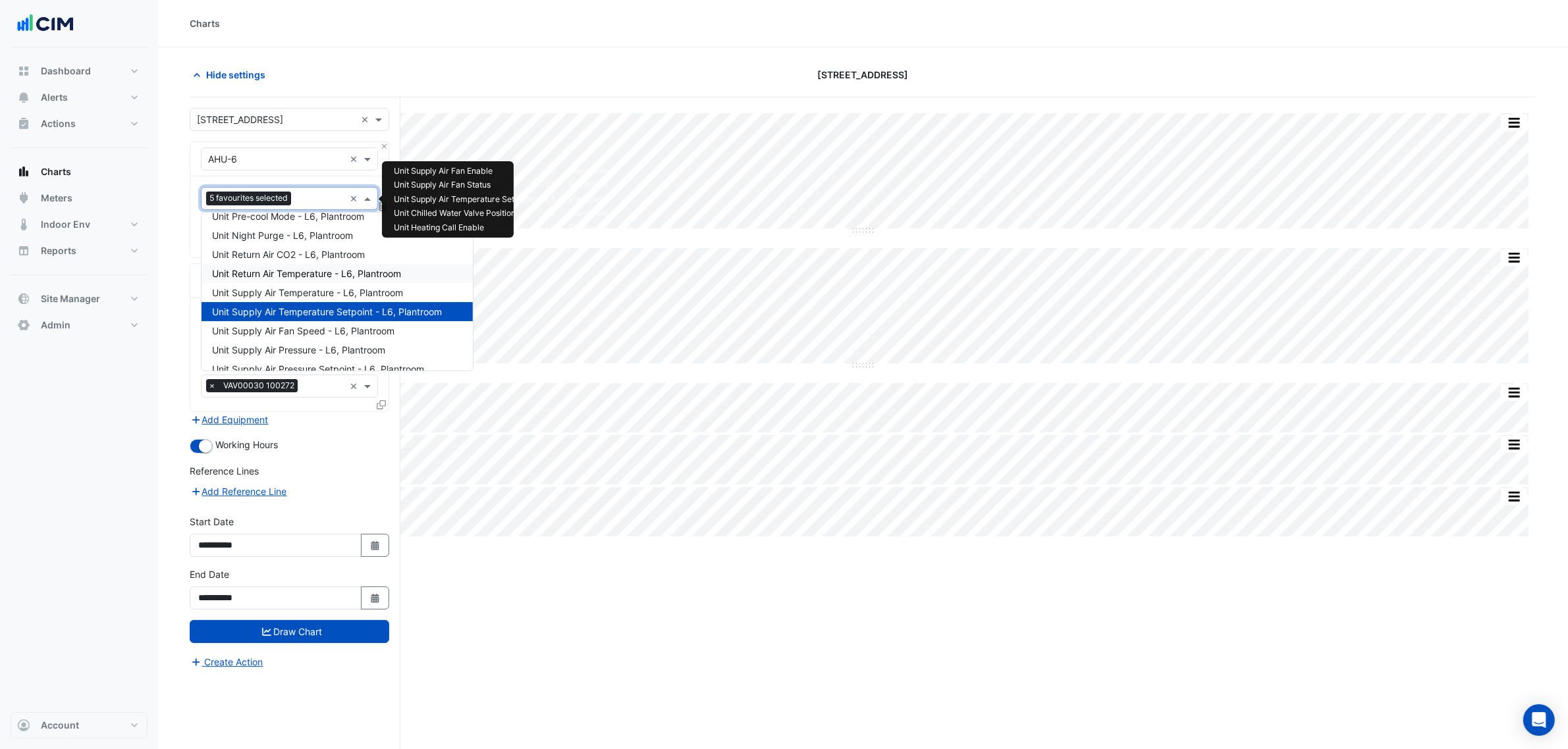
click at [323, 271] on span "Unit Return Air Temperature - L6, Plantroom" at bounding box center [306, 273] width 189 height 11
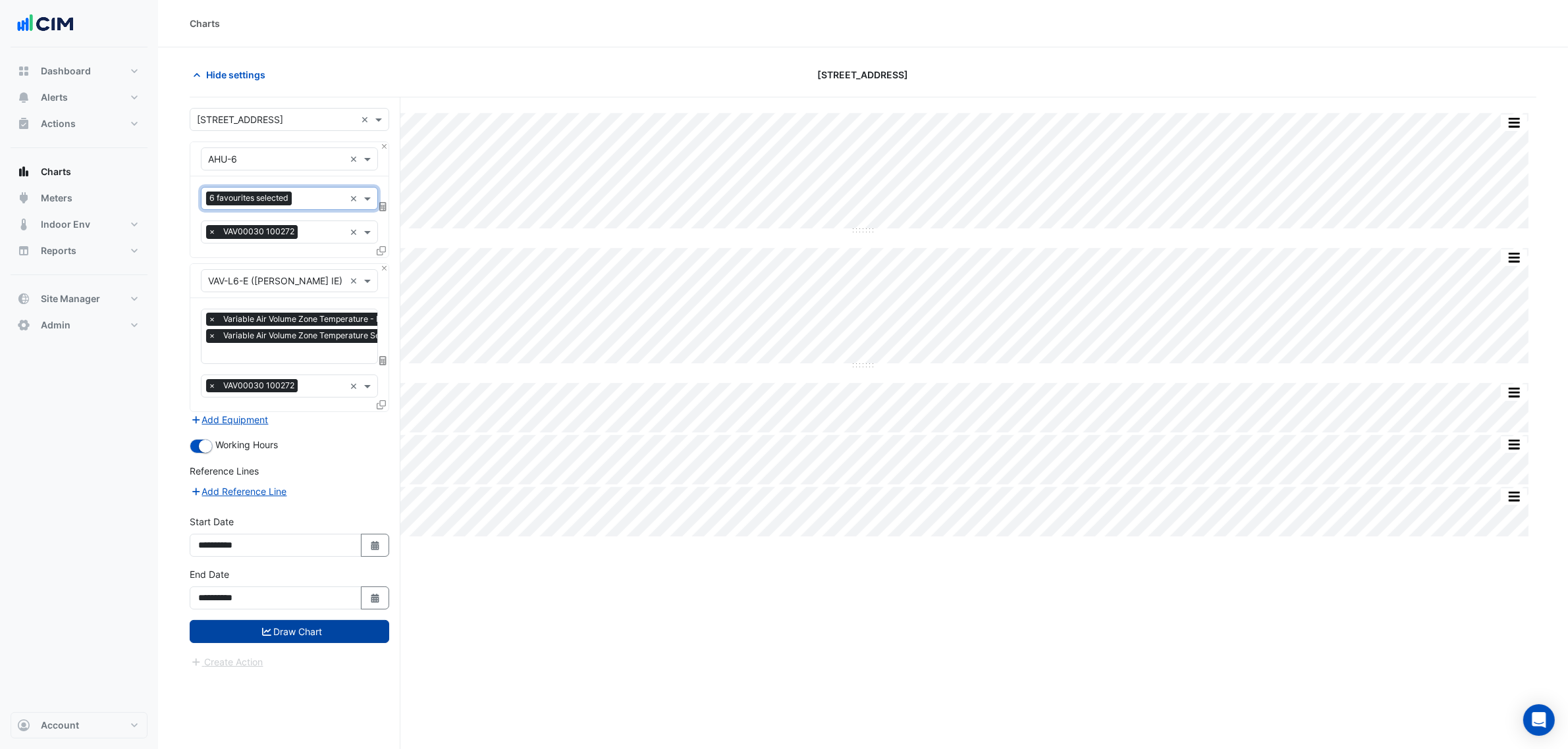
click at [368, 621] on button "Draw Chart" at bounding box center [289, 631] width 200 height 23
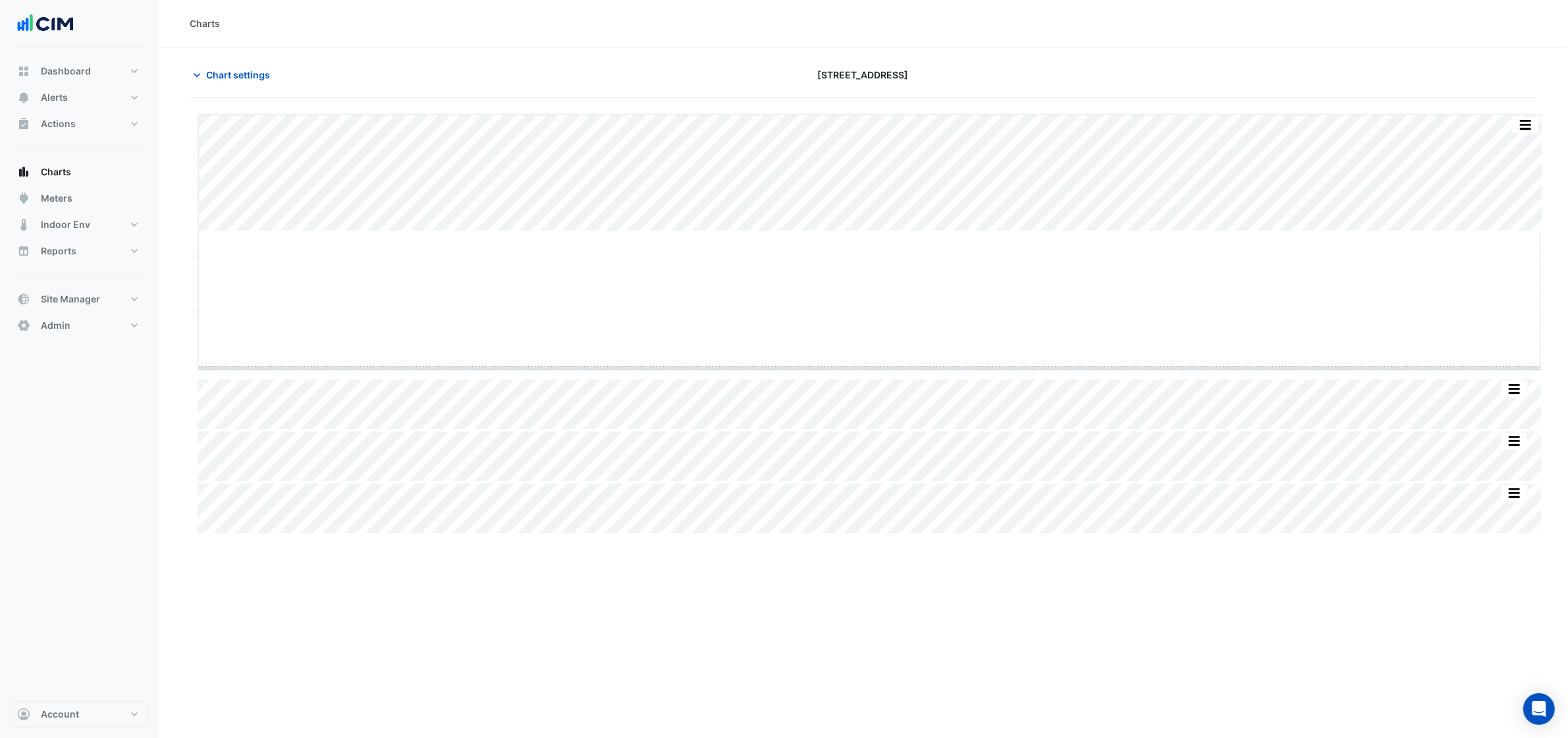
drag, startPoint x: 876, startPoint y: 232, endPoint x: 861, endPoint y: 369, distance: 137.8
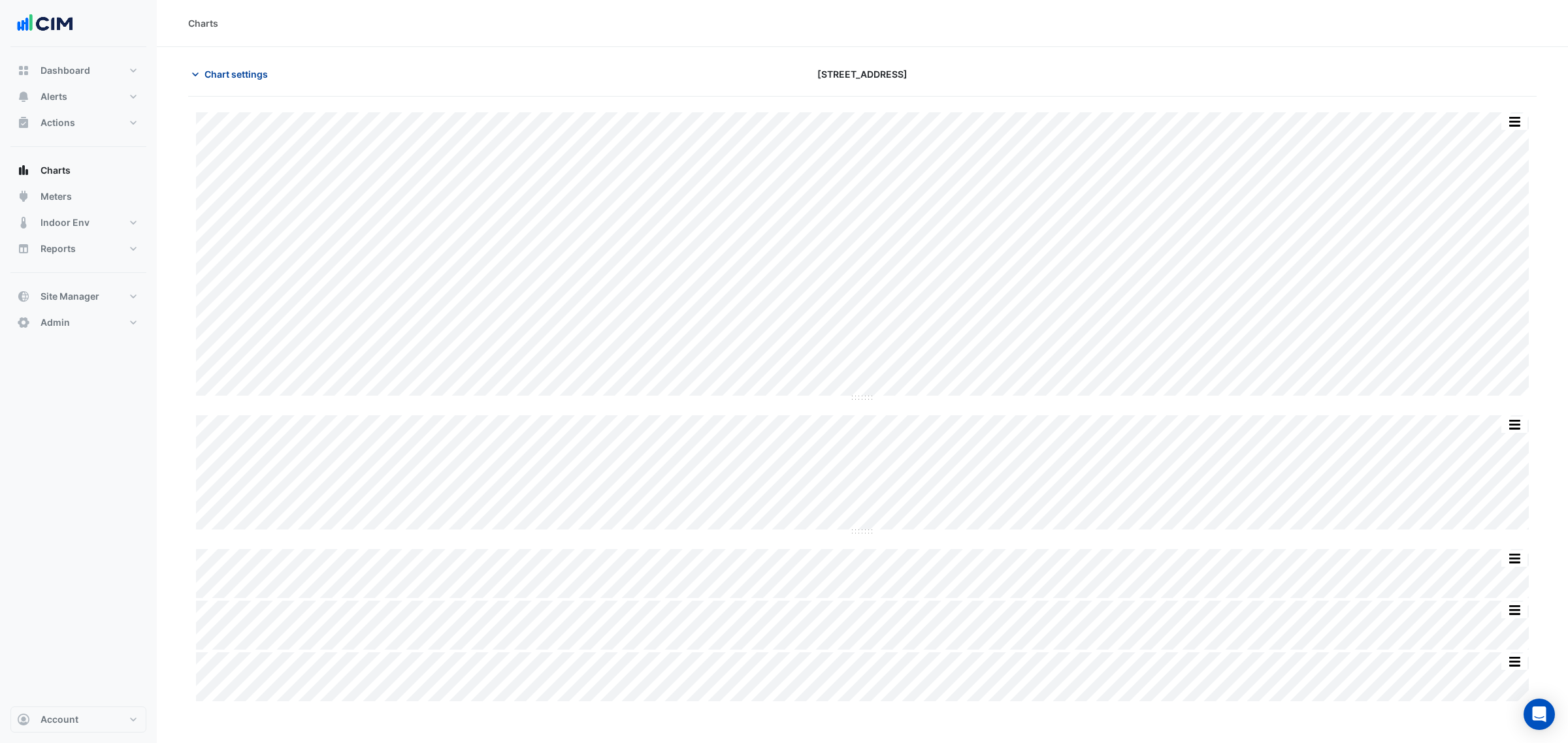
click at [273, 77] on button "Chart settings" at bounding box center [232, 74] width 88 height 23
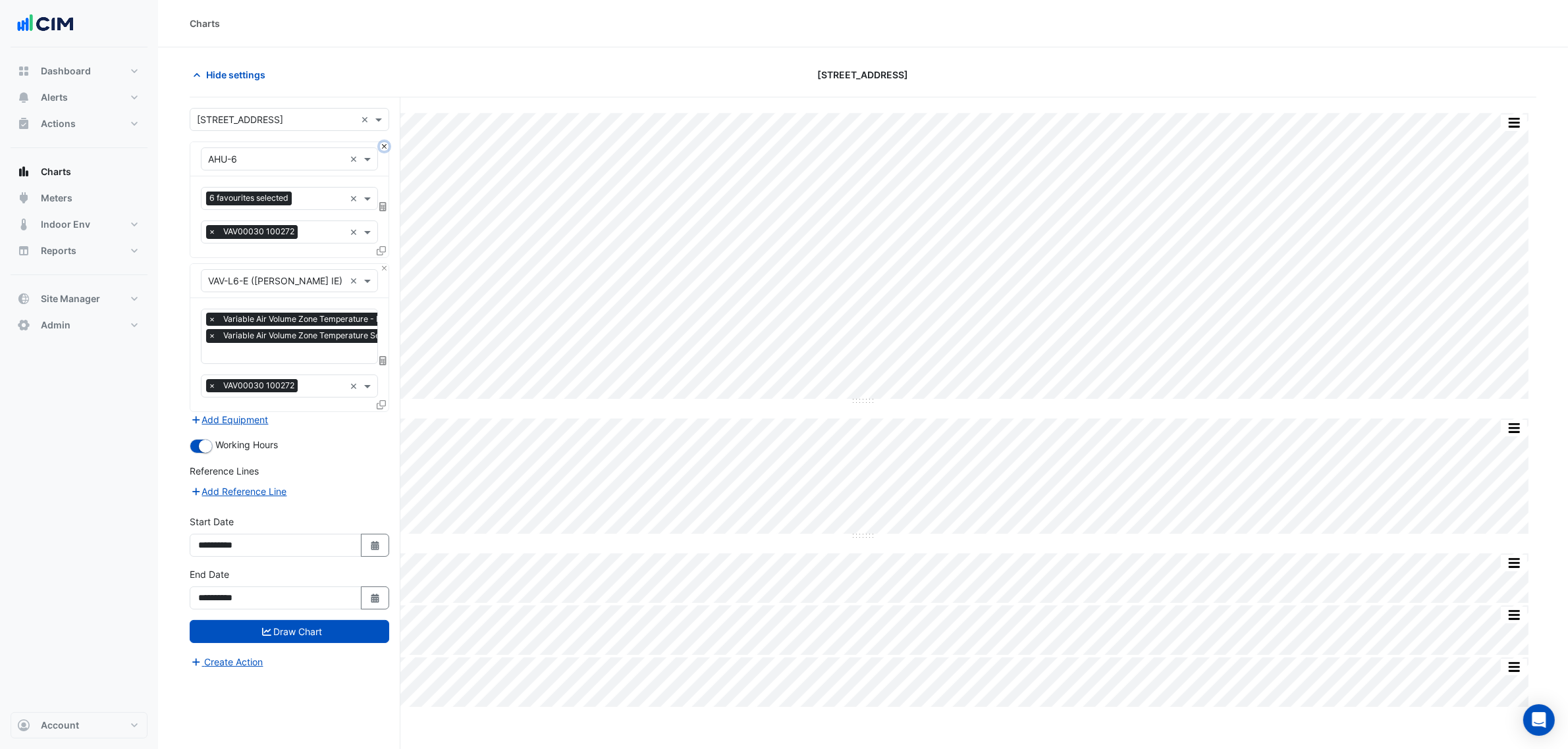
click at [381, 146] on button "Close" at bounding box center [384, 146] width 9 height 9
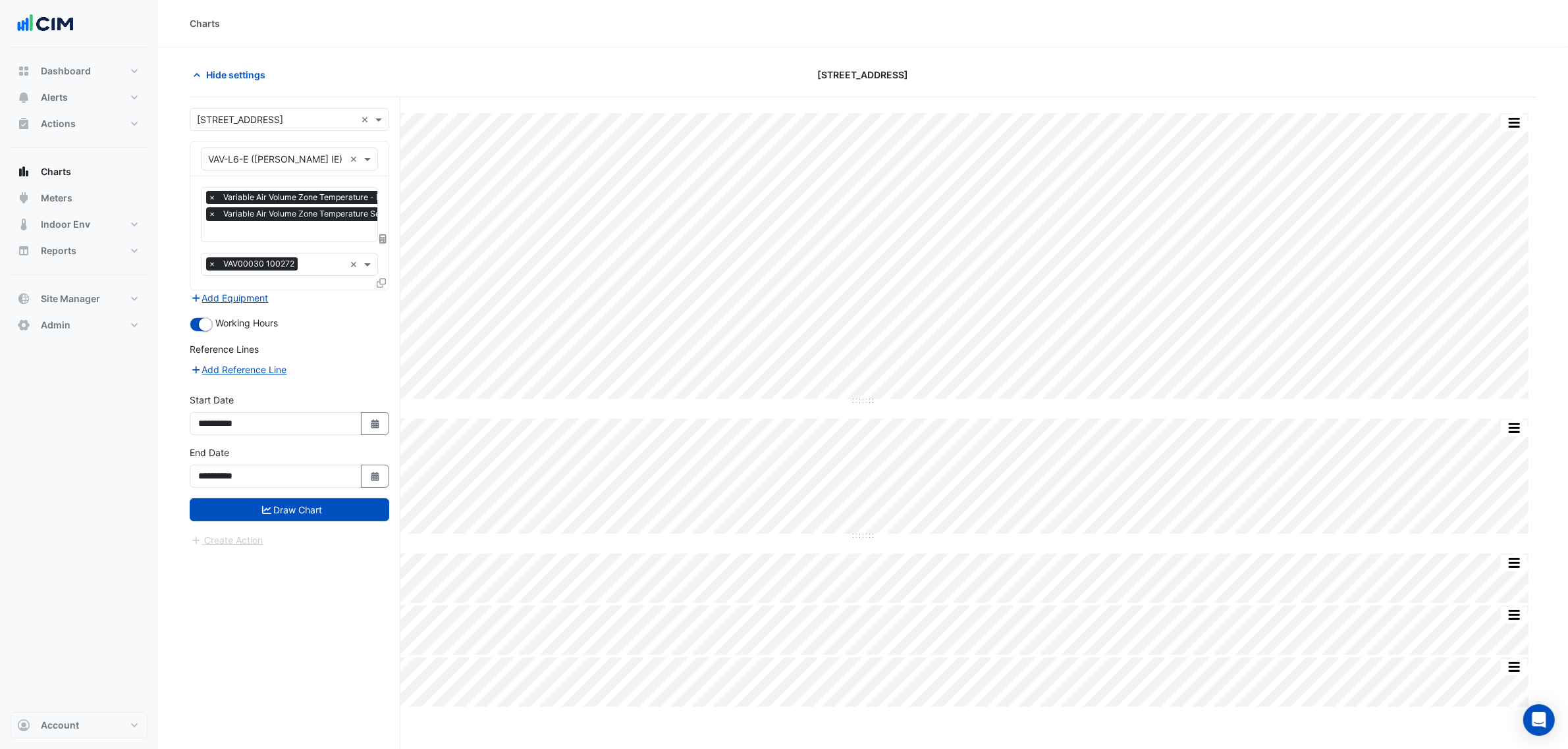
scroll to position [0, 7]
click at [310, 237] on input "text" at bounding box center [314, 232] width 226 height 14
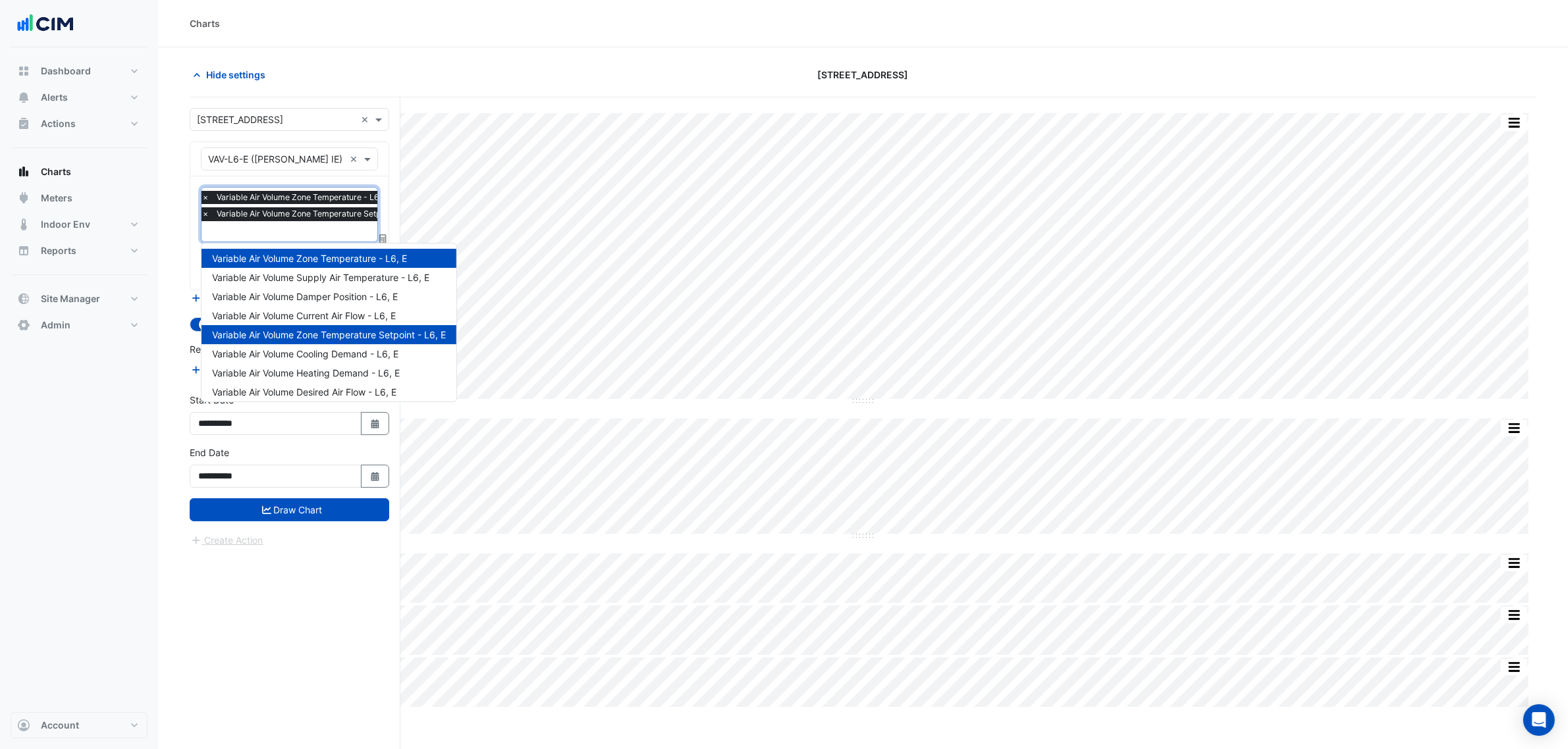
type input "*"
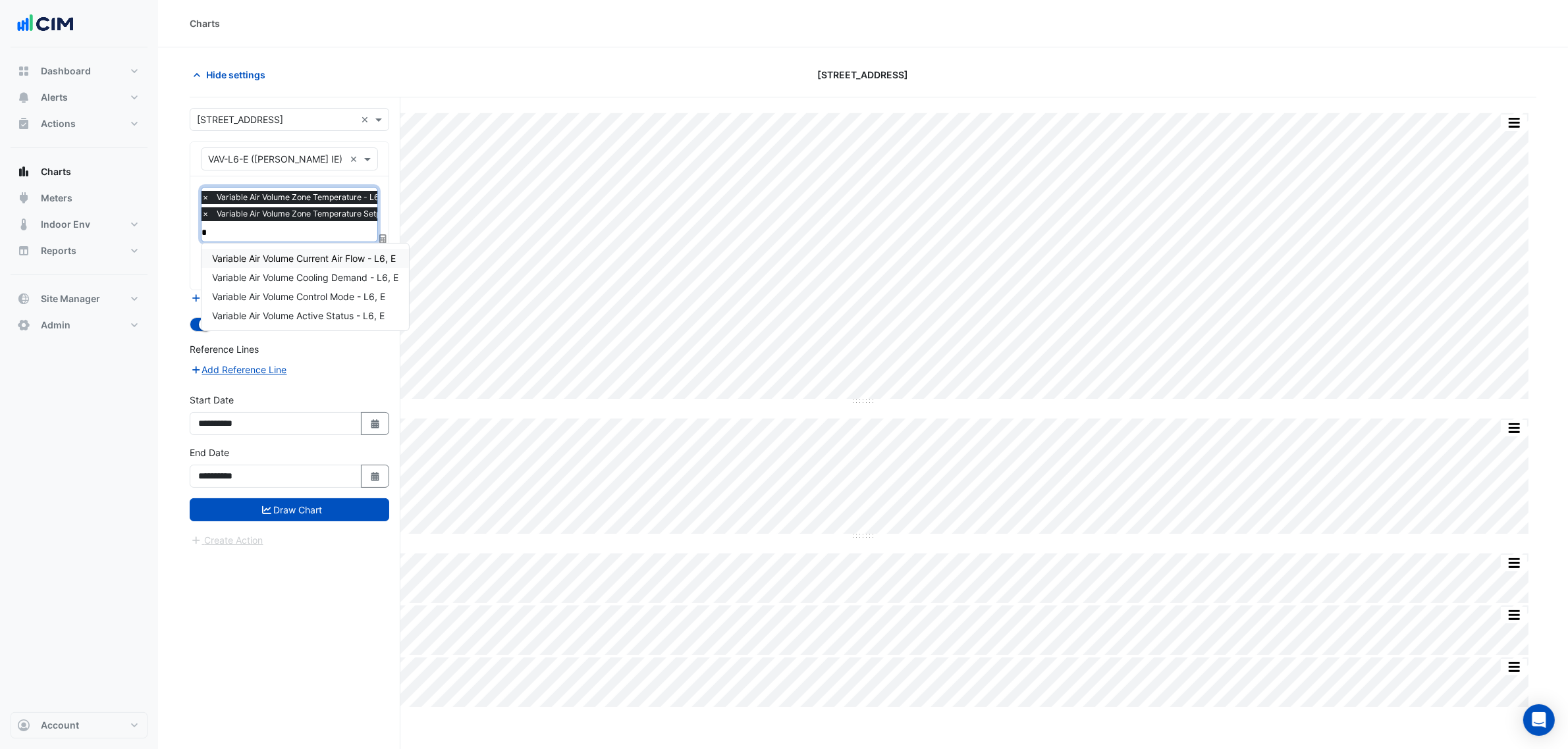
click at [363, 258] on span "Variable Air Volume Current Air Flow - L6, E" at bounding box center [303, 258] width 184 height 11
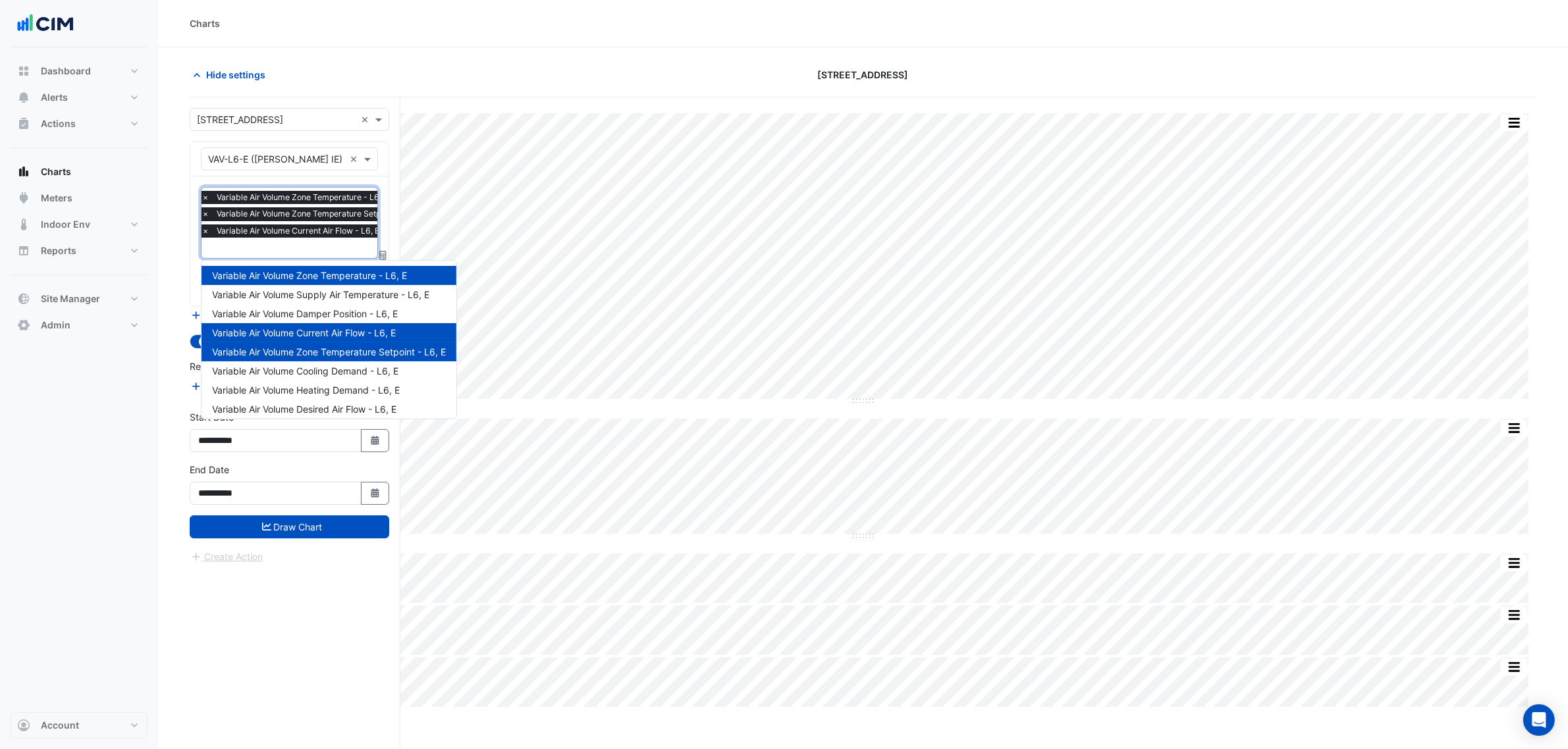
click at [343, 237] on span "Variable Air Volume Current Air Flow - L6, E" at bounding box center [298, 230] width 170 height 13
type input "*"
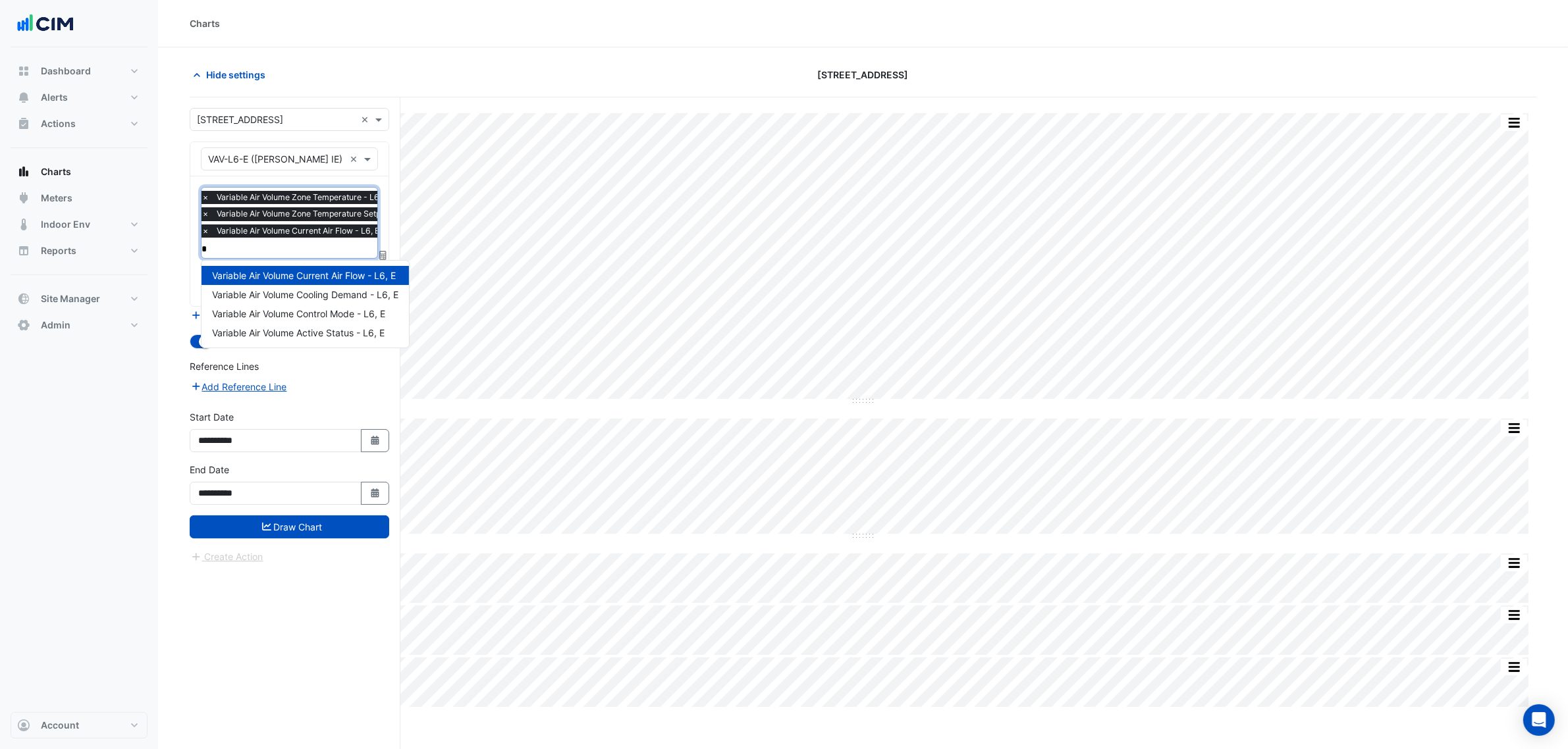
click at [333, 247] on input "*" at bounding box center [314, 249] width 226 height 14
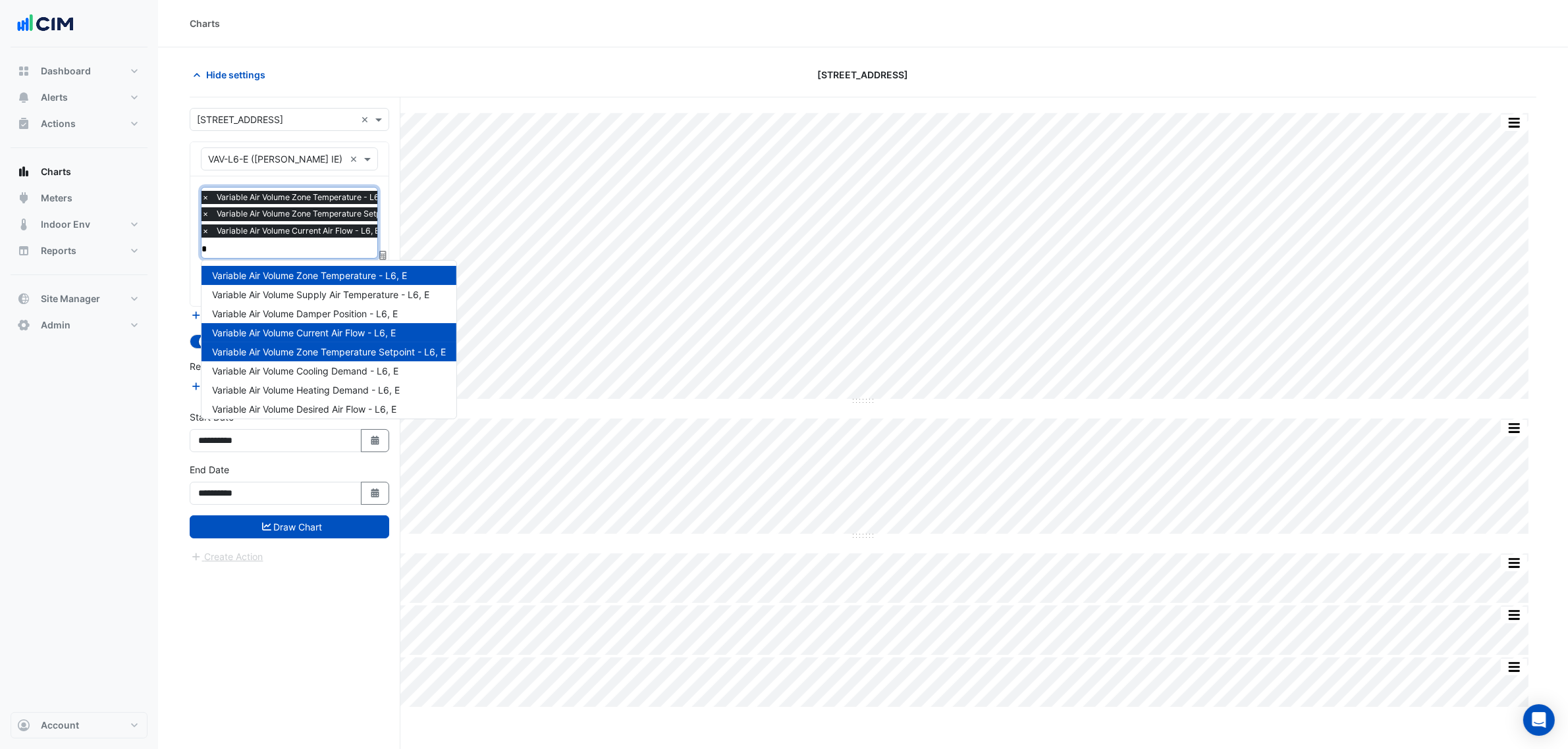
type input "**"
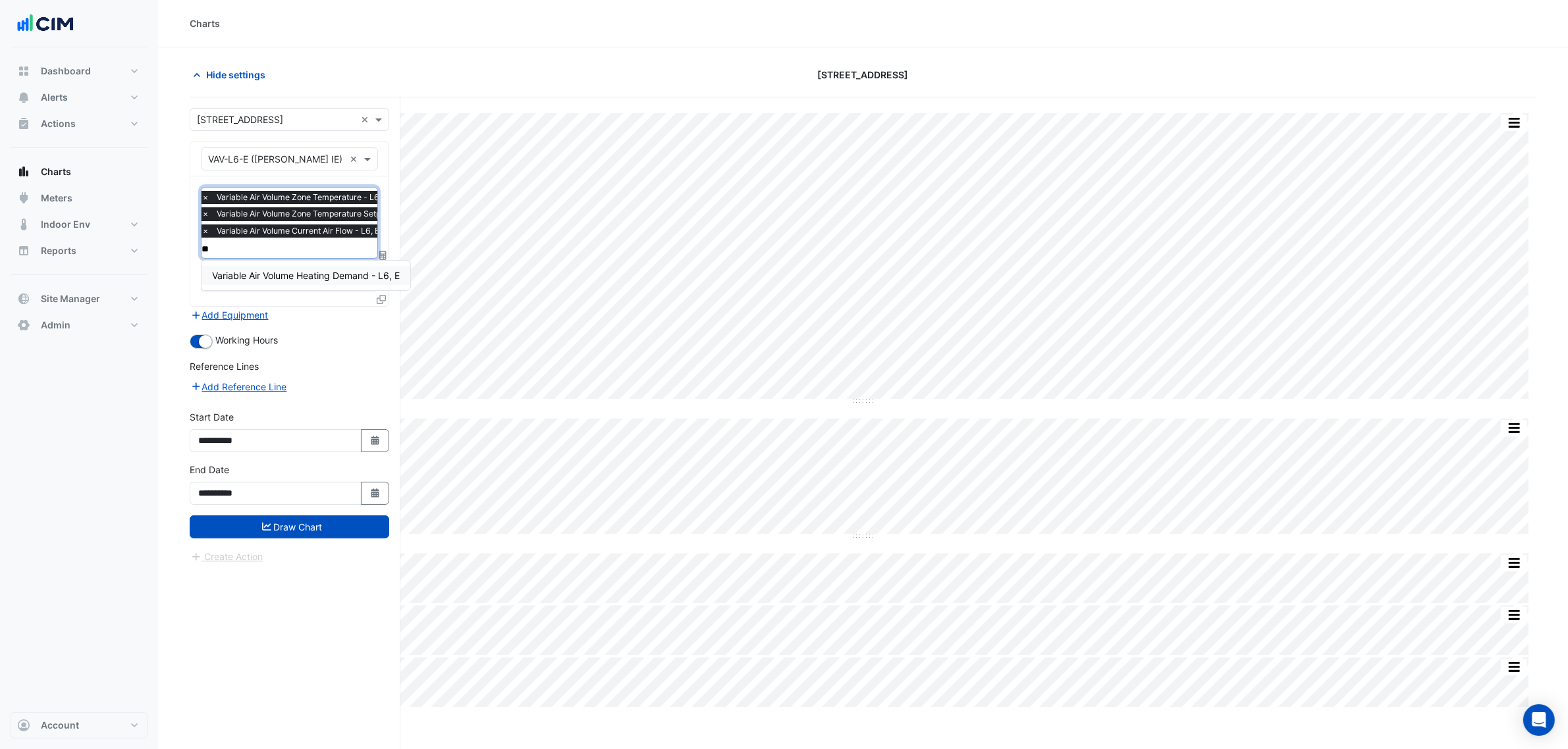
click at [319, 270] on span "Variable Air Volume Heating Demand - L6, E" at bounding box center [306, 275] width 188 height 11
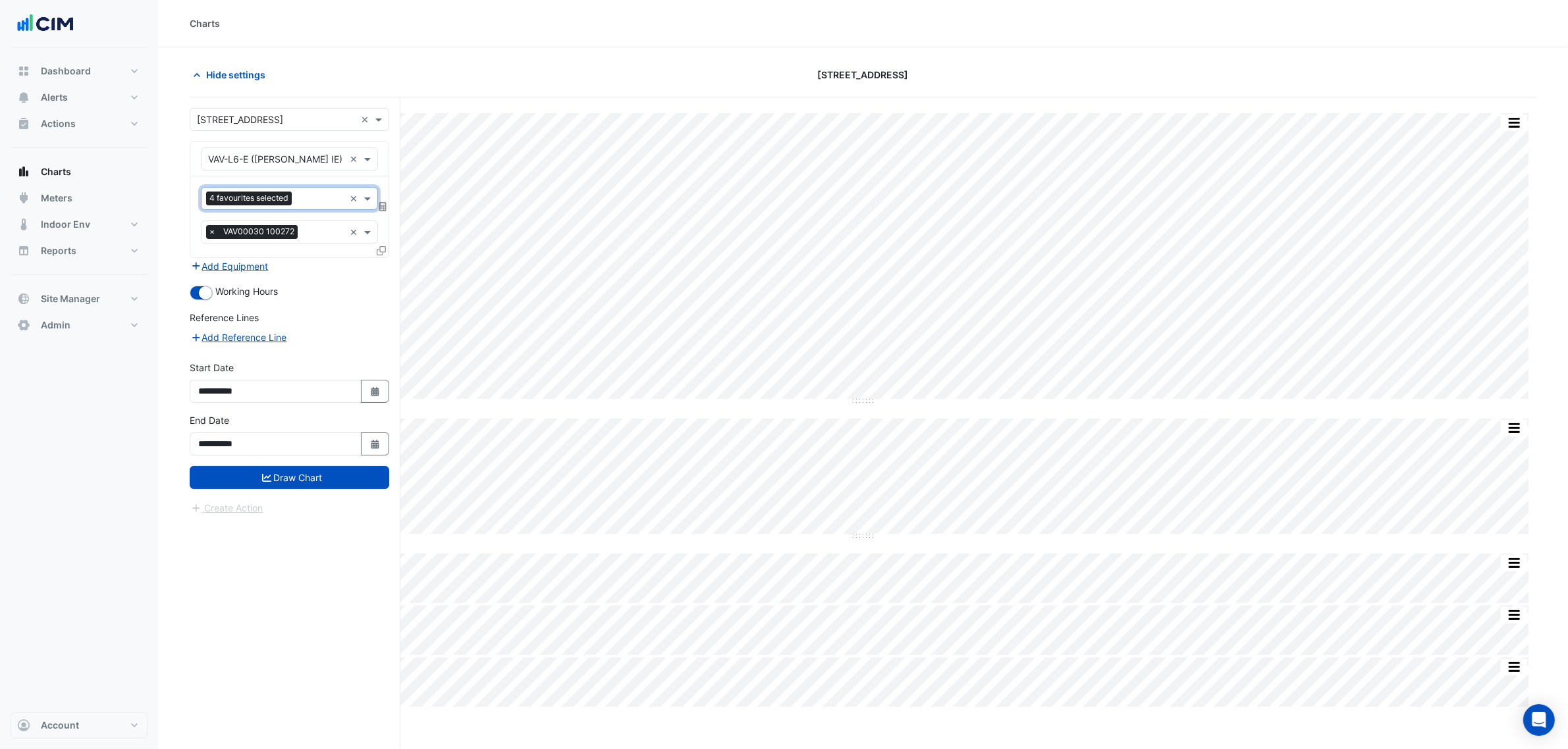
click at [314, 258] on div "Favourites 4 favourites selected × Tasks × VAV00030 100272 ×" at bounding box center [289, 217] width 198 height 81
click at [332, 209] on div "Favourites 4 favourites selected ×" at bounding box center [289, 199] width 177 height 23
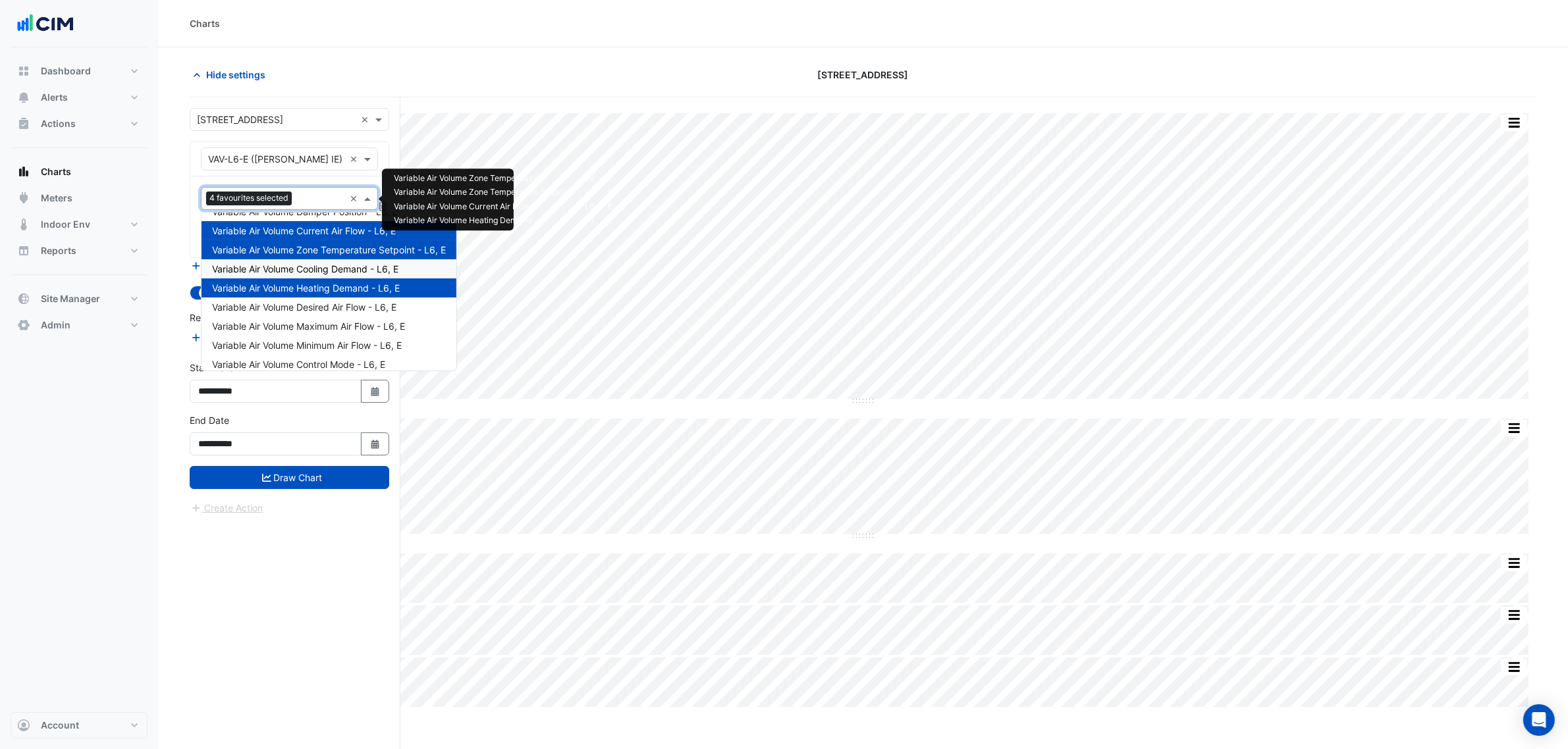
scroll to position [82, 0]
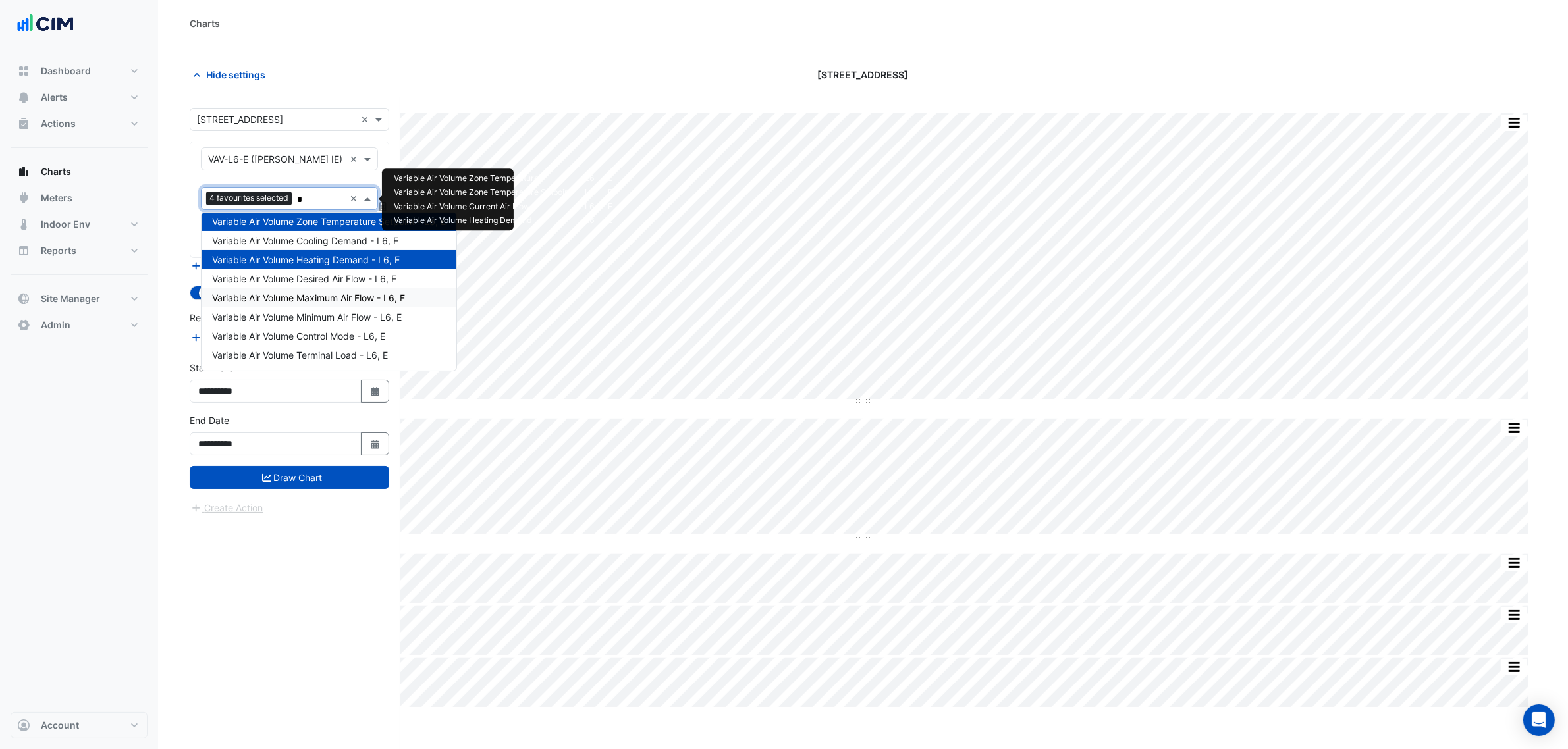
type input "**"
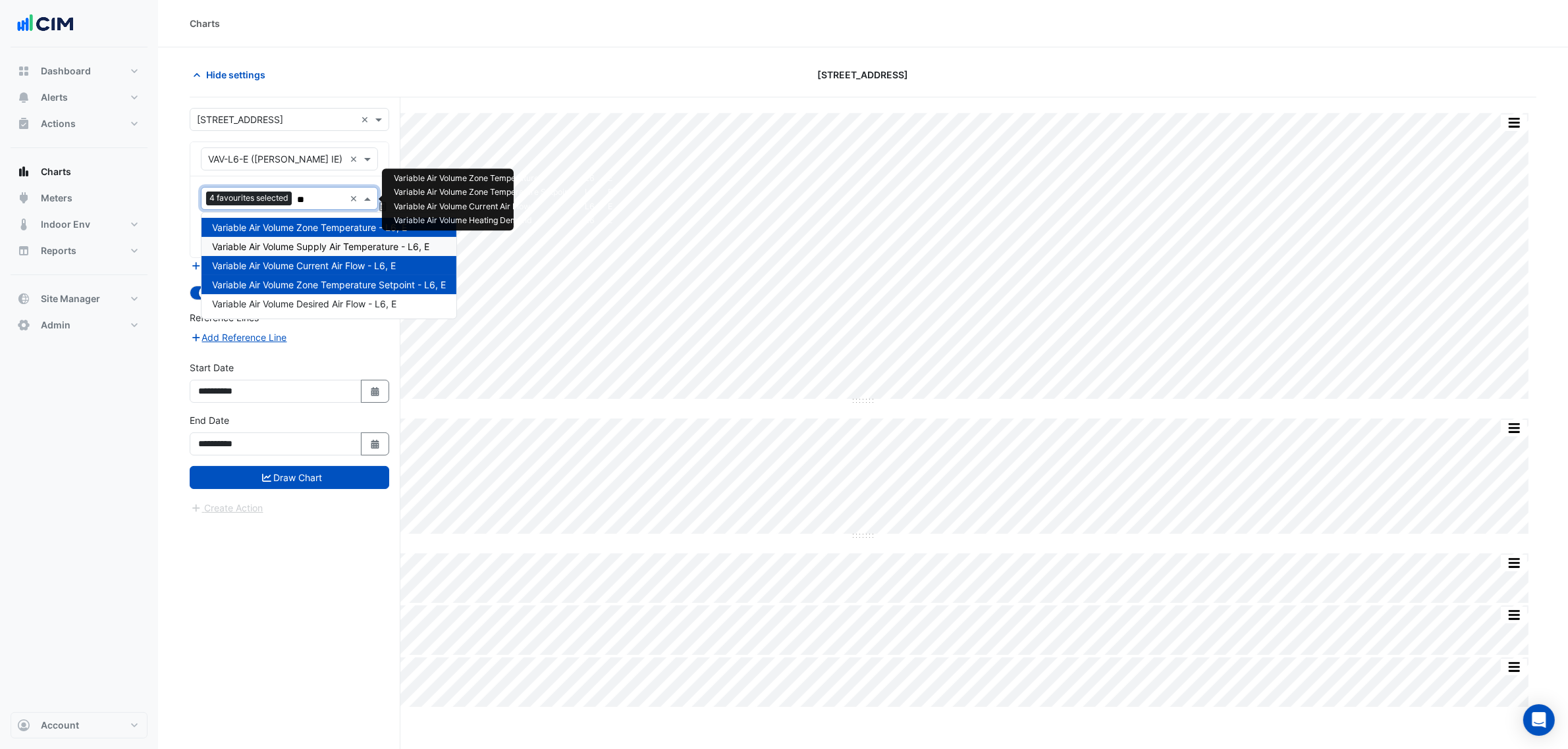
click at [374, 250] on span "Variable Air Volume Supply Air Temperature - L6, E" at bounding box center [321, 247] width 217 height 11
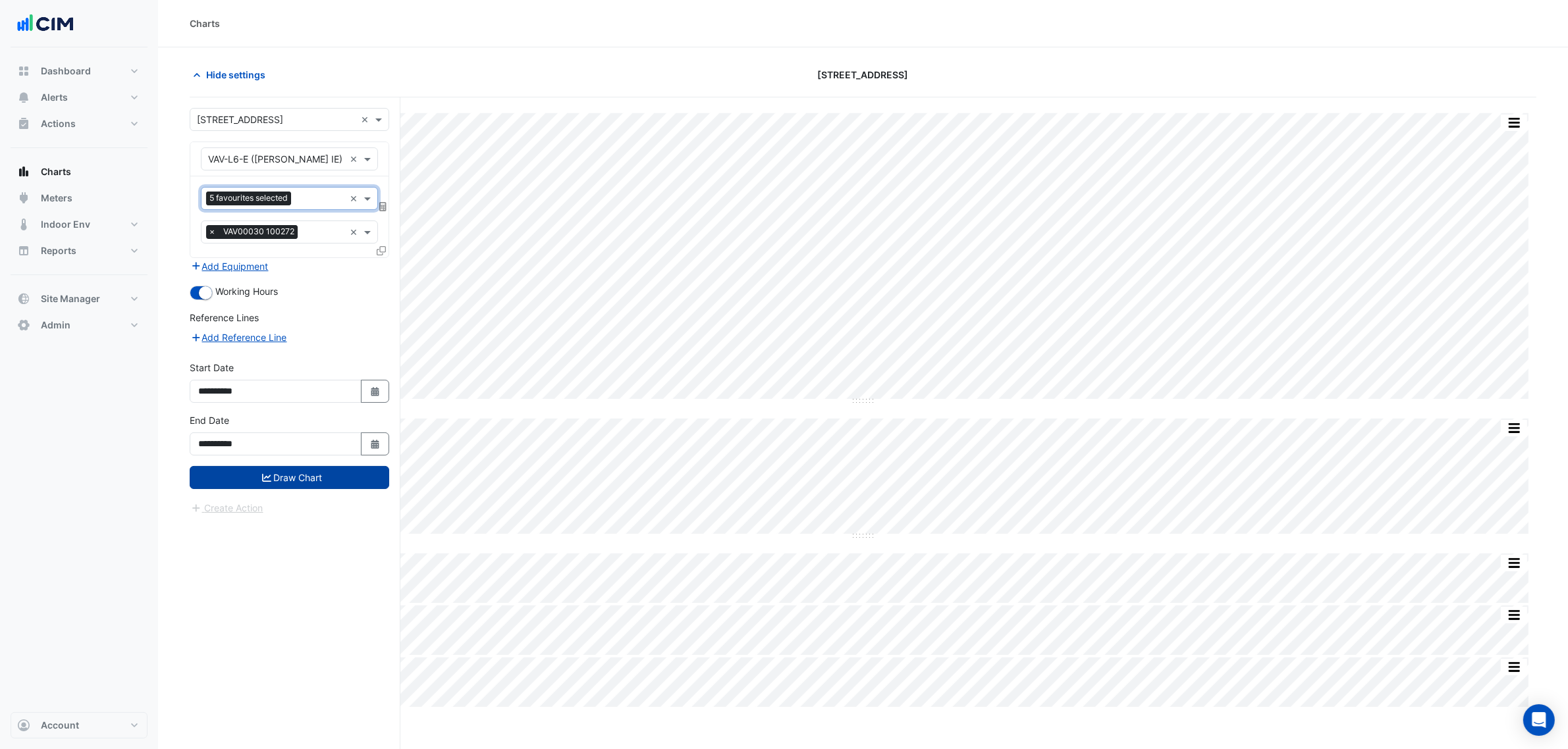
click at [349, 485] on button "Draw Chart" at bounding box center [289, 478] width 200 height 23
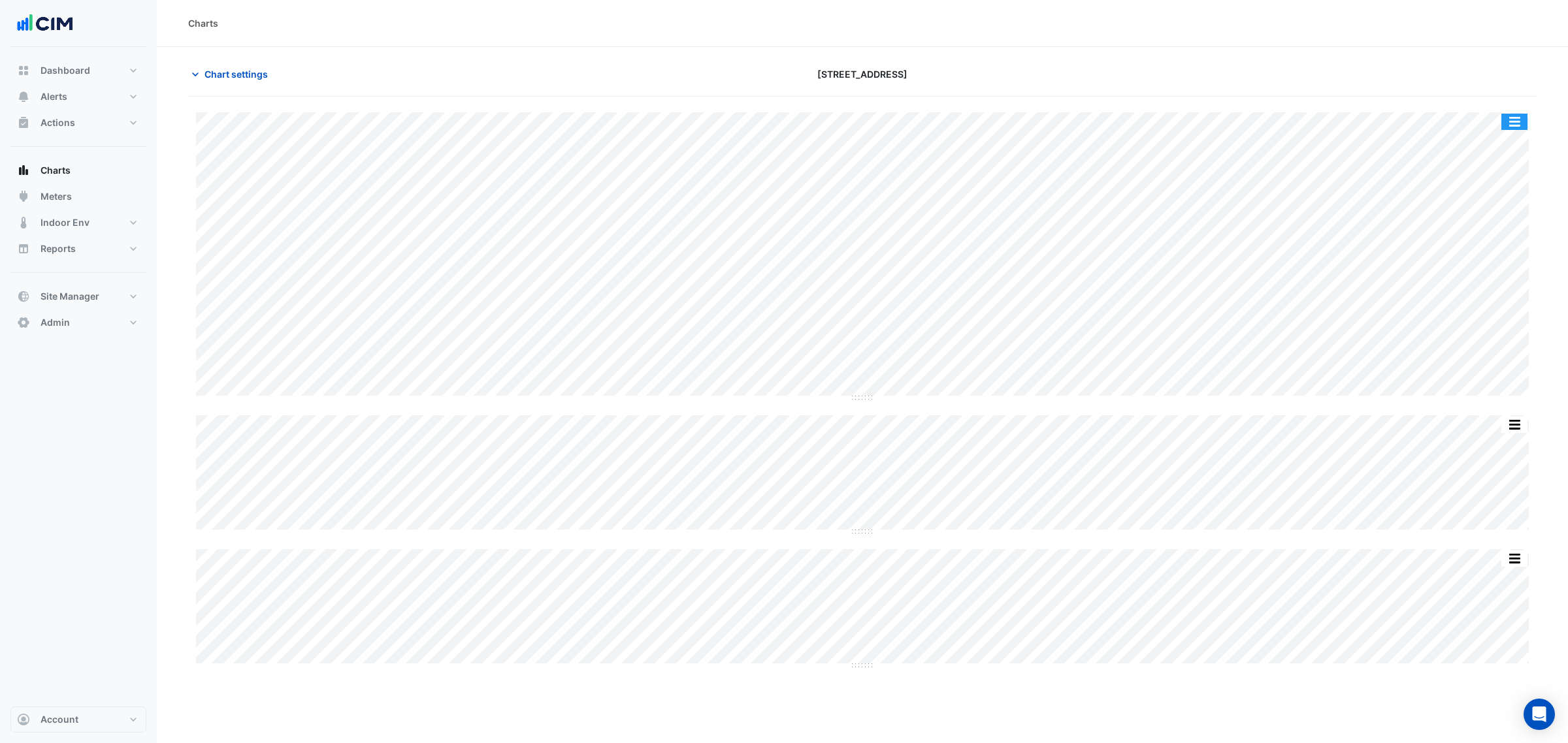
click at [1518, 127] on button "button" at bounding box center [1514, 122] width 26 height 16
click at [1523, 153] on div "Split All" at bounding box center [1489, 145] width 79 height 24
click at [253, 83] on button "Chart settings" at bounding box center [232, 74] width 88 height 23
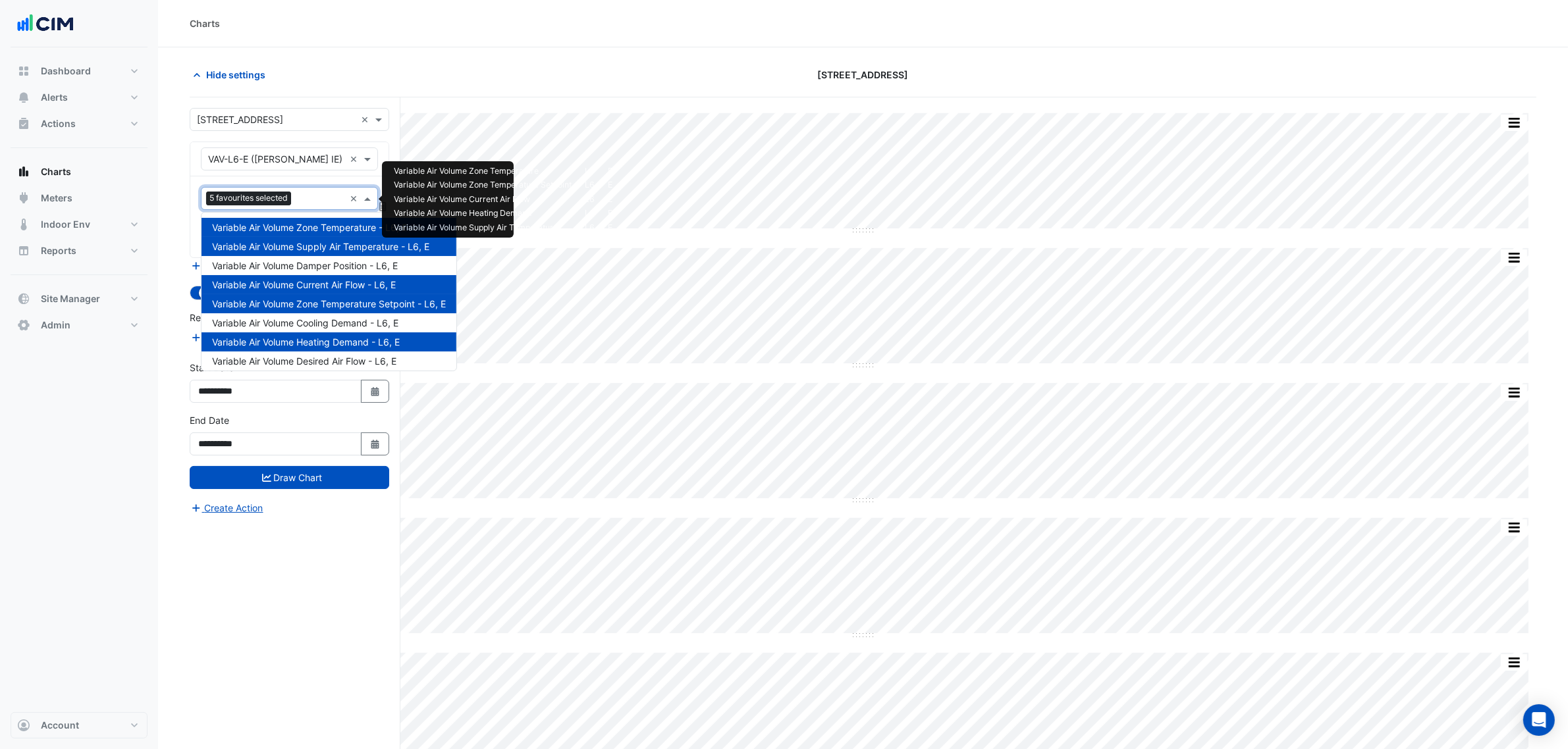
click at [264, 196] on span "5 favourites selected" at bounding box center [249, 198] width 85 height 13
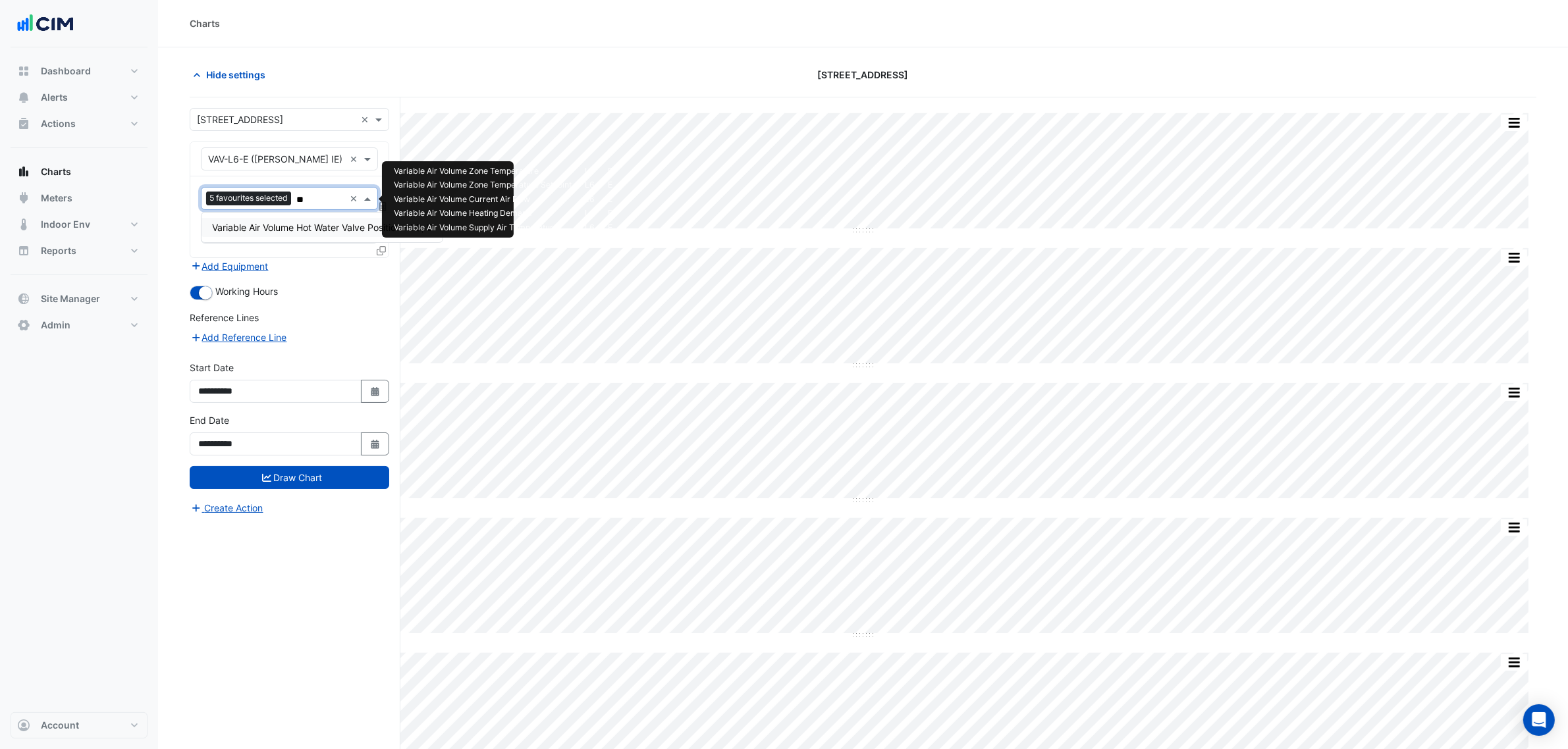
type input "***"
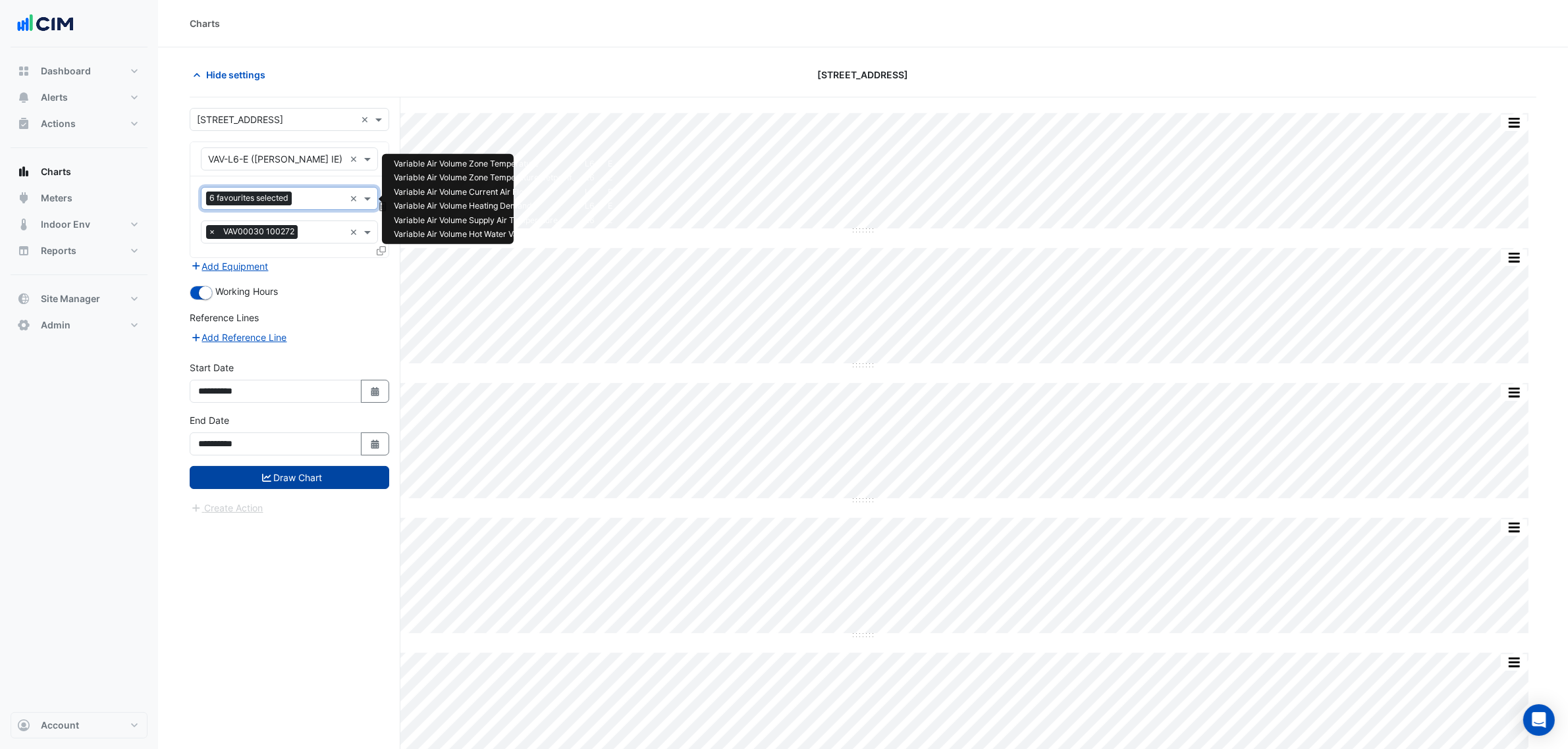
click at [349, 474] on button "Draw Chart" at bounding box center [289, 478] width 200 height 23
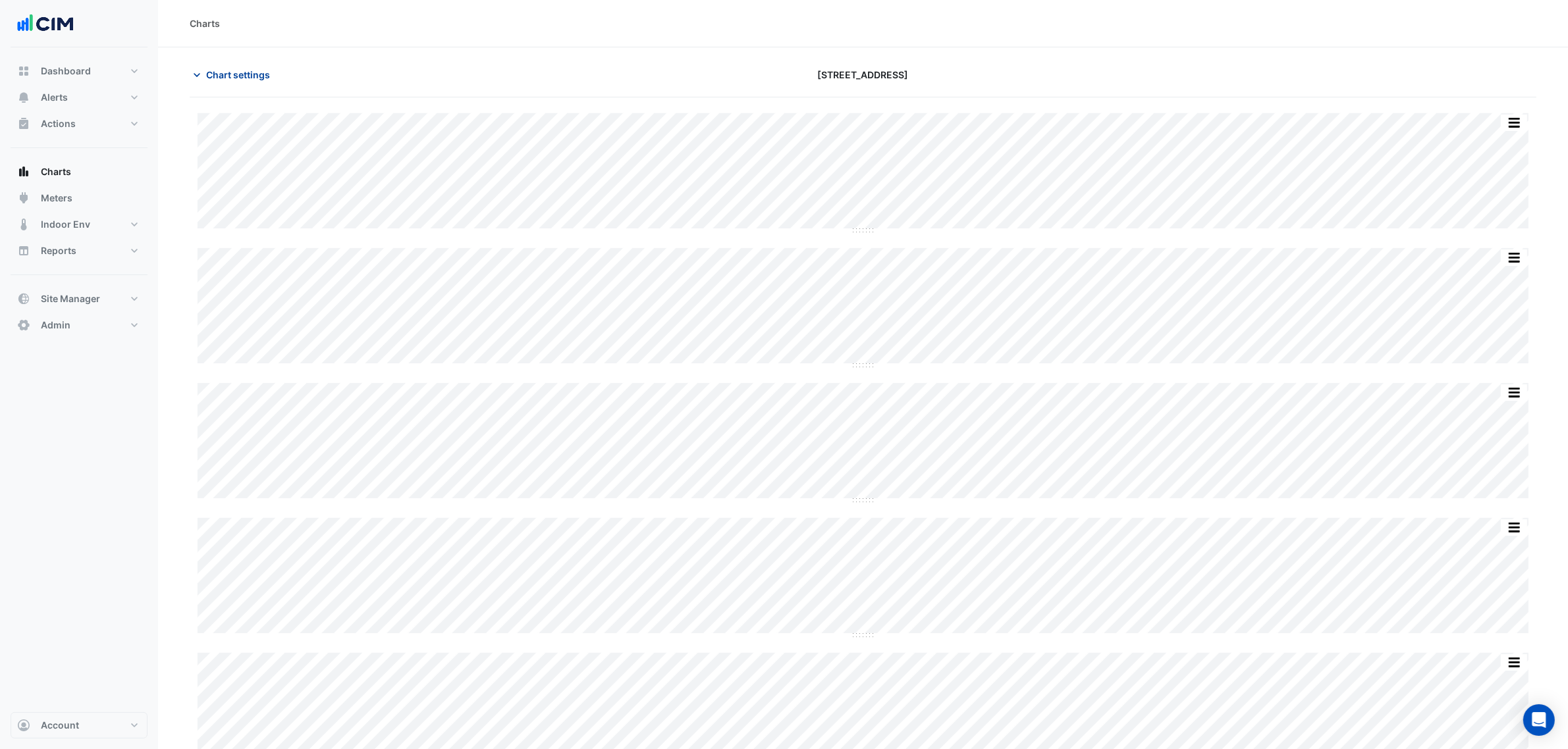
click at [241, 78] on span "Chart settings" at bounding box center [238, 74] width 64 height 14
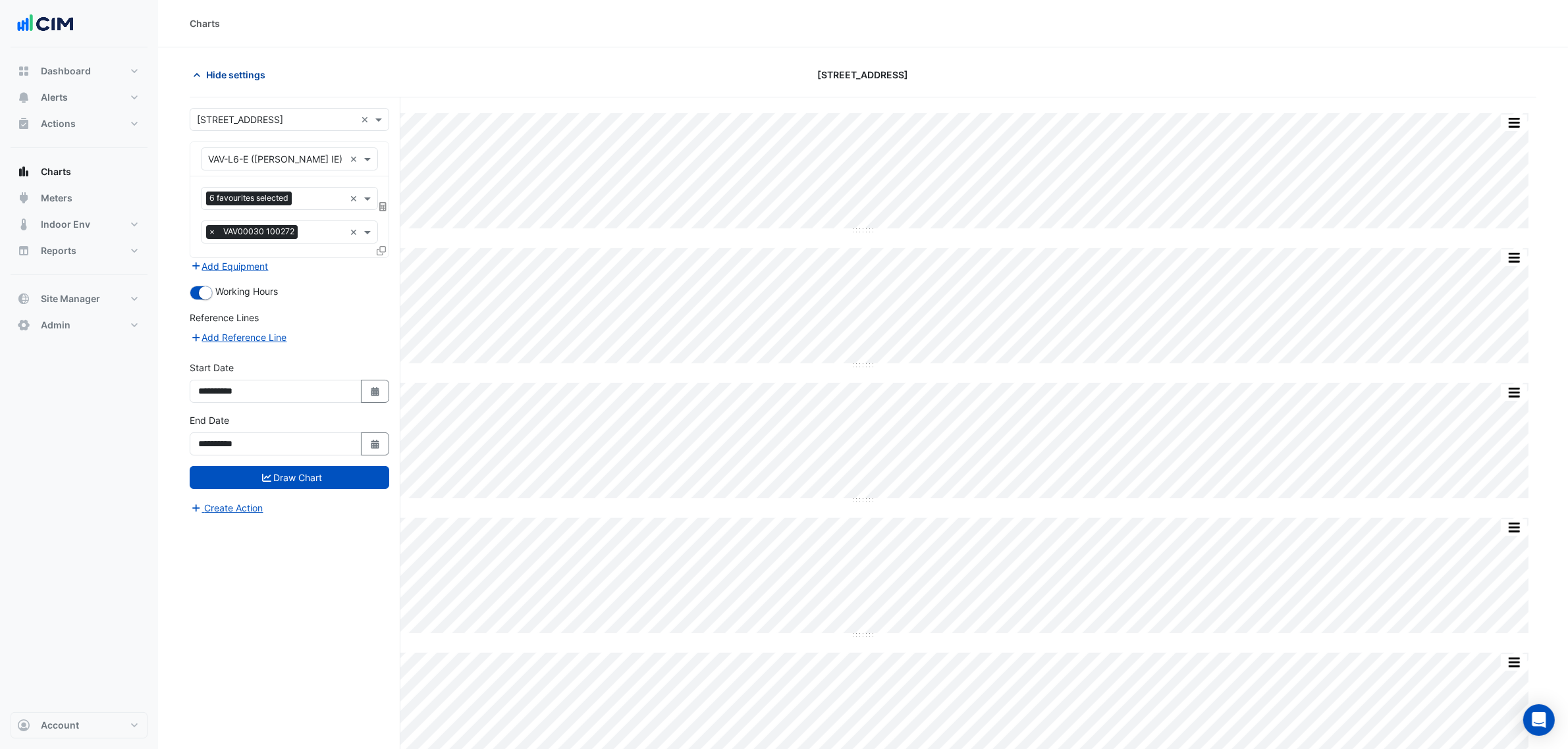
click at [258, 72] on span "Hide settings" at bounding box center [236, 74] width 59 height 14
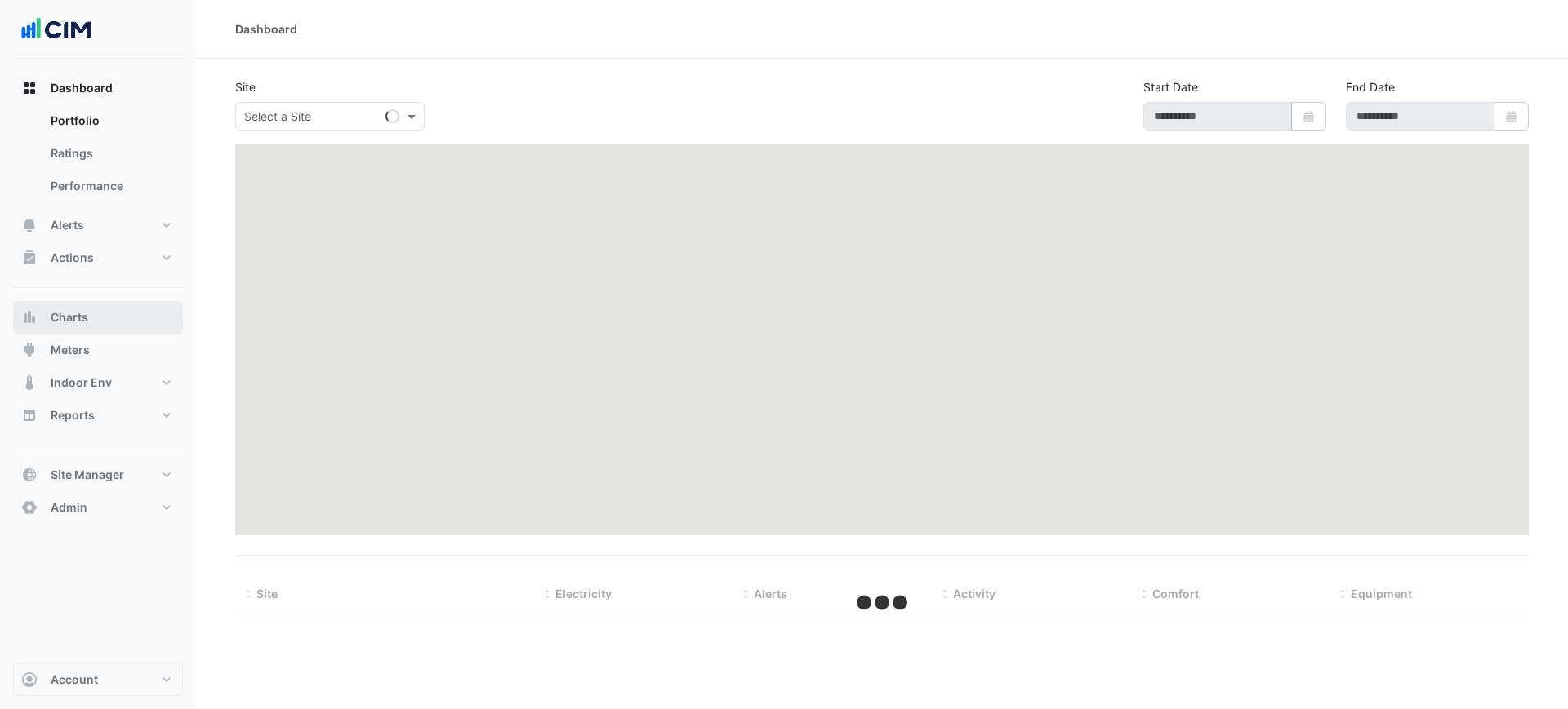
click at [82, 310] on span "Charts" at bounding box center [70, 317] width 37 height 16
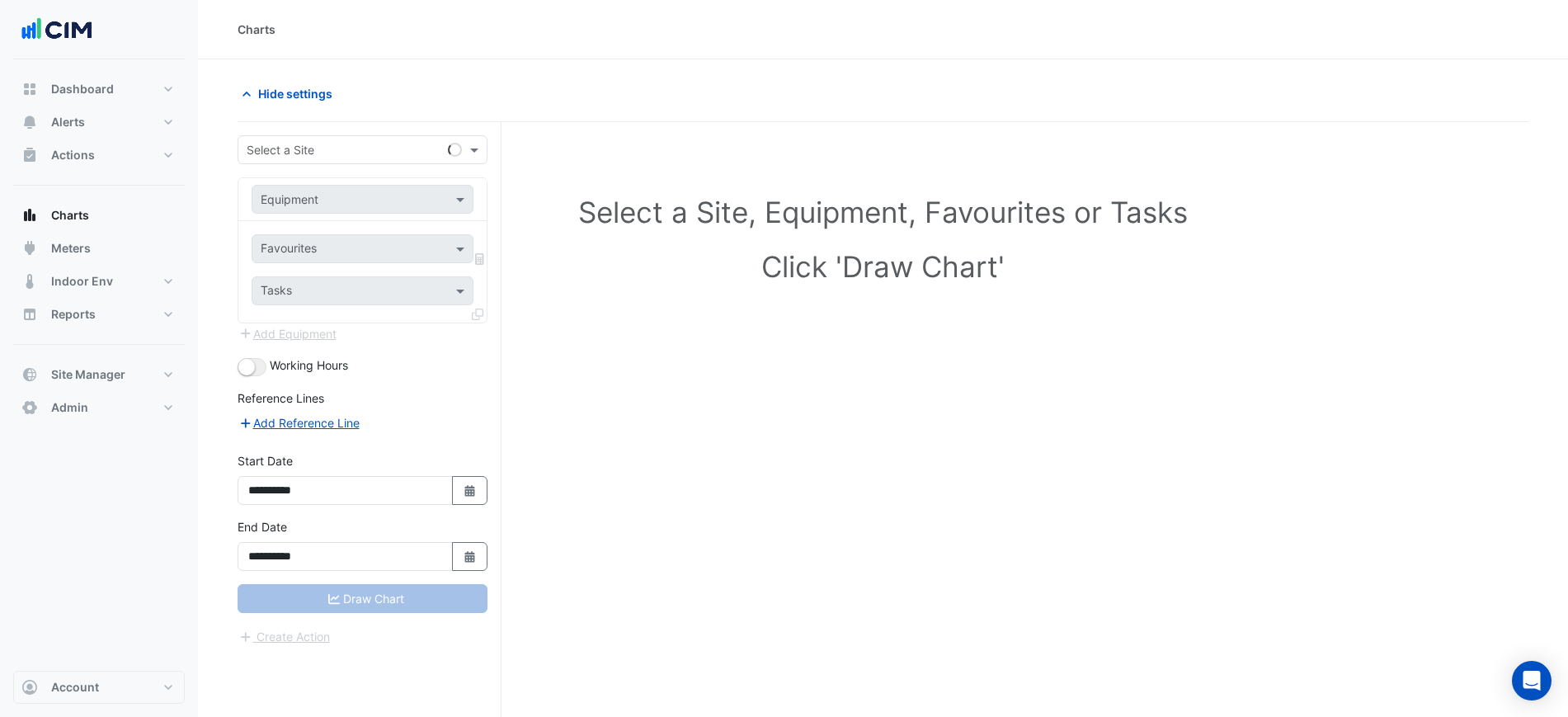
click at [307, 157] on div "Select a Site" at bounding box center [339, 150] width 203 height 17
type input "********"
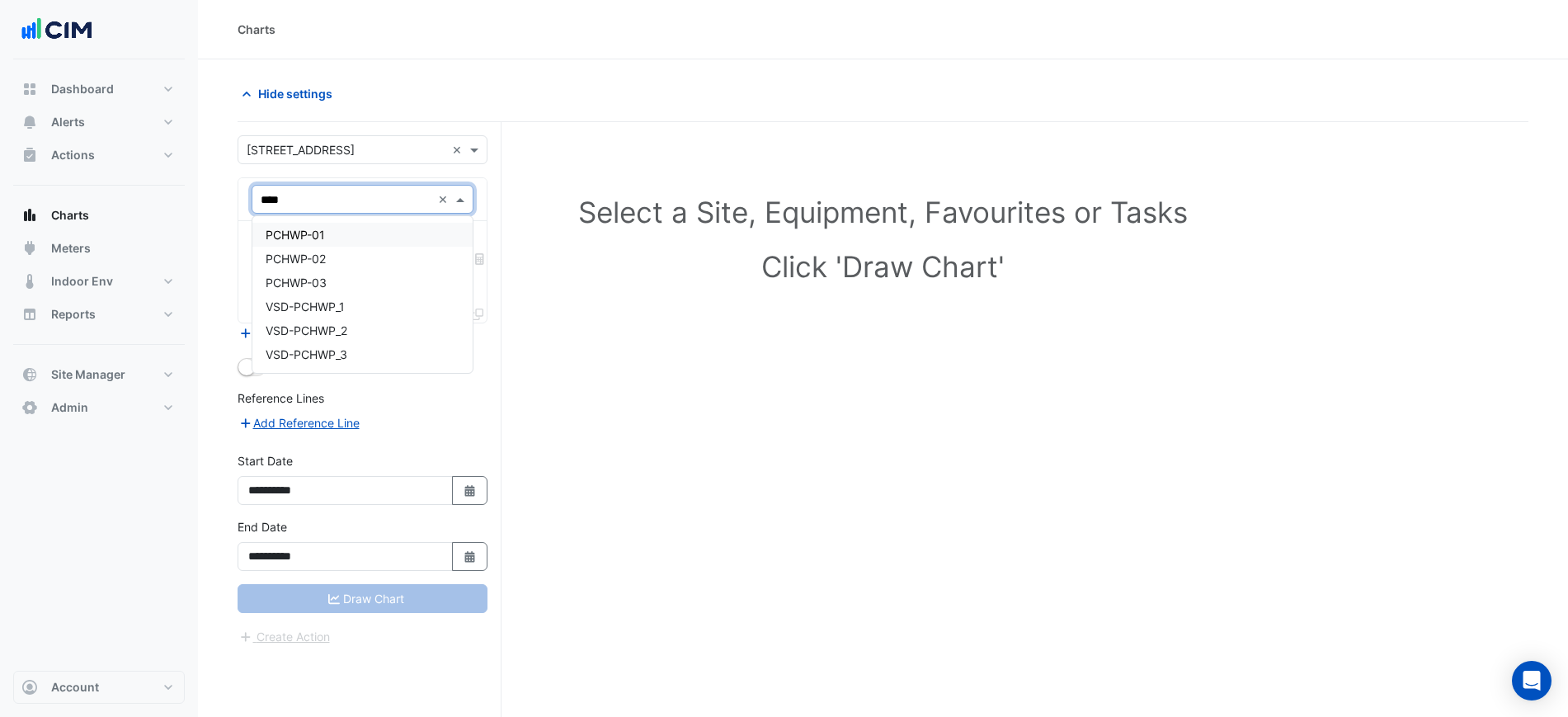
type input "*****"
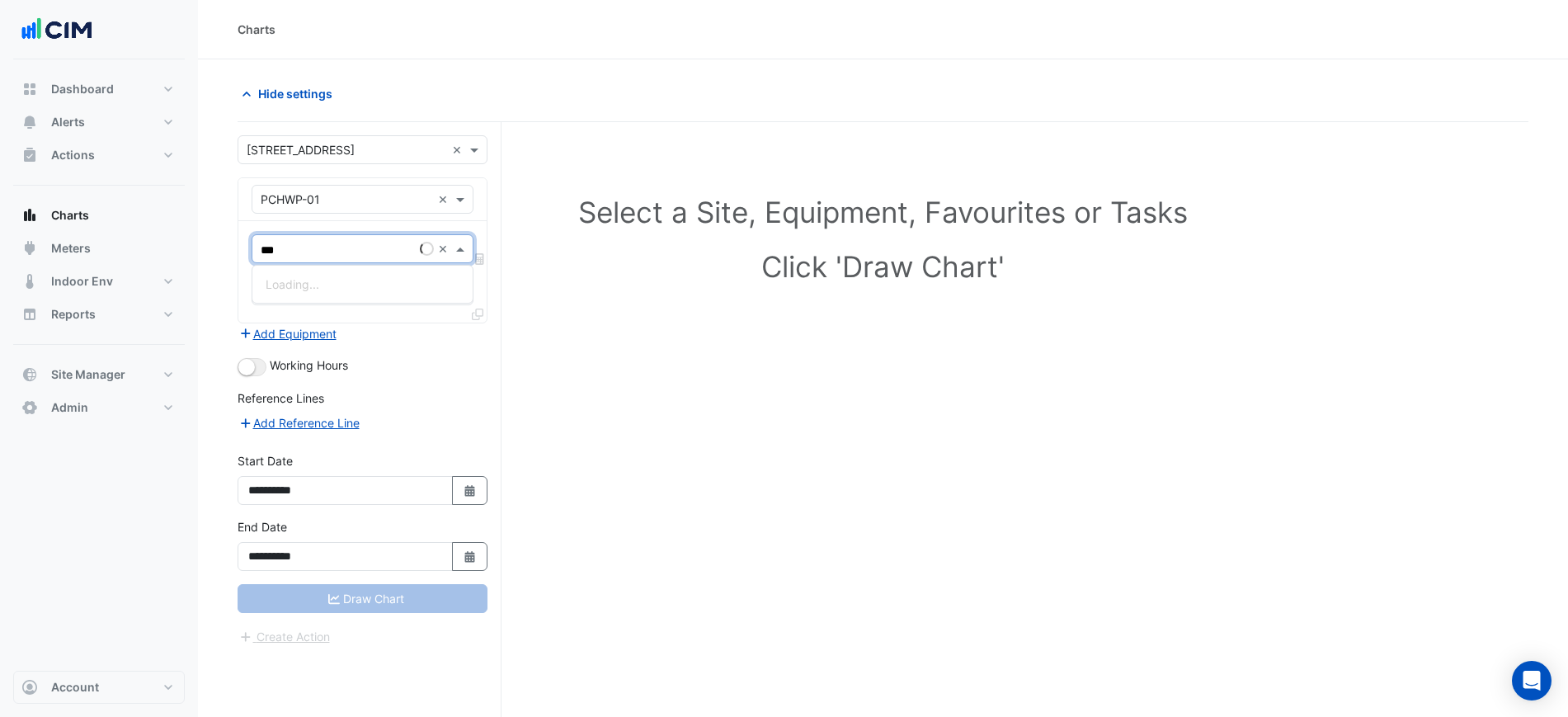
type input "****"
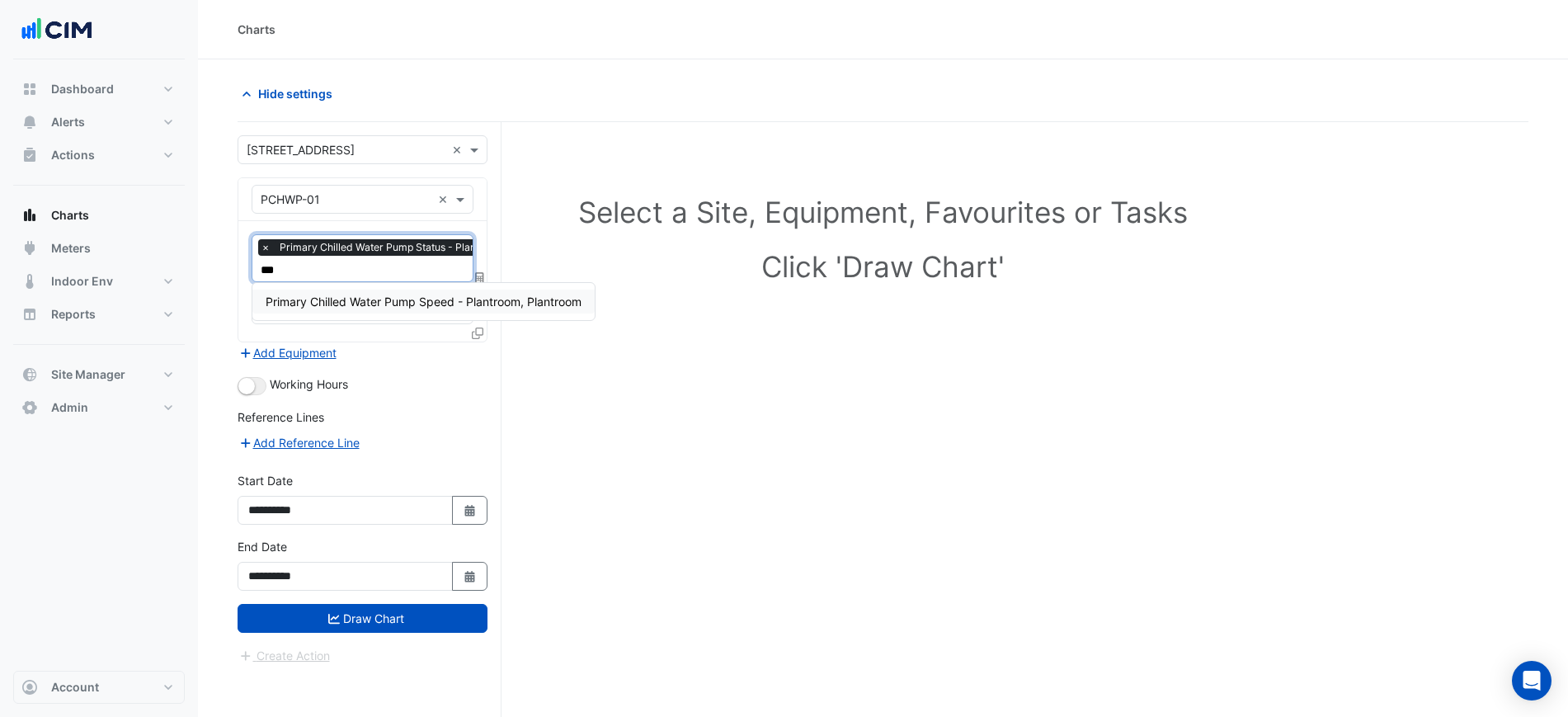
type input "****"
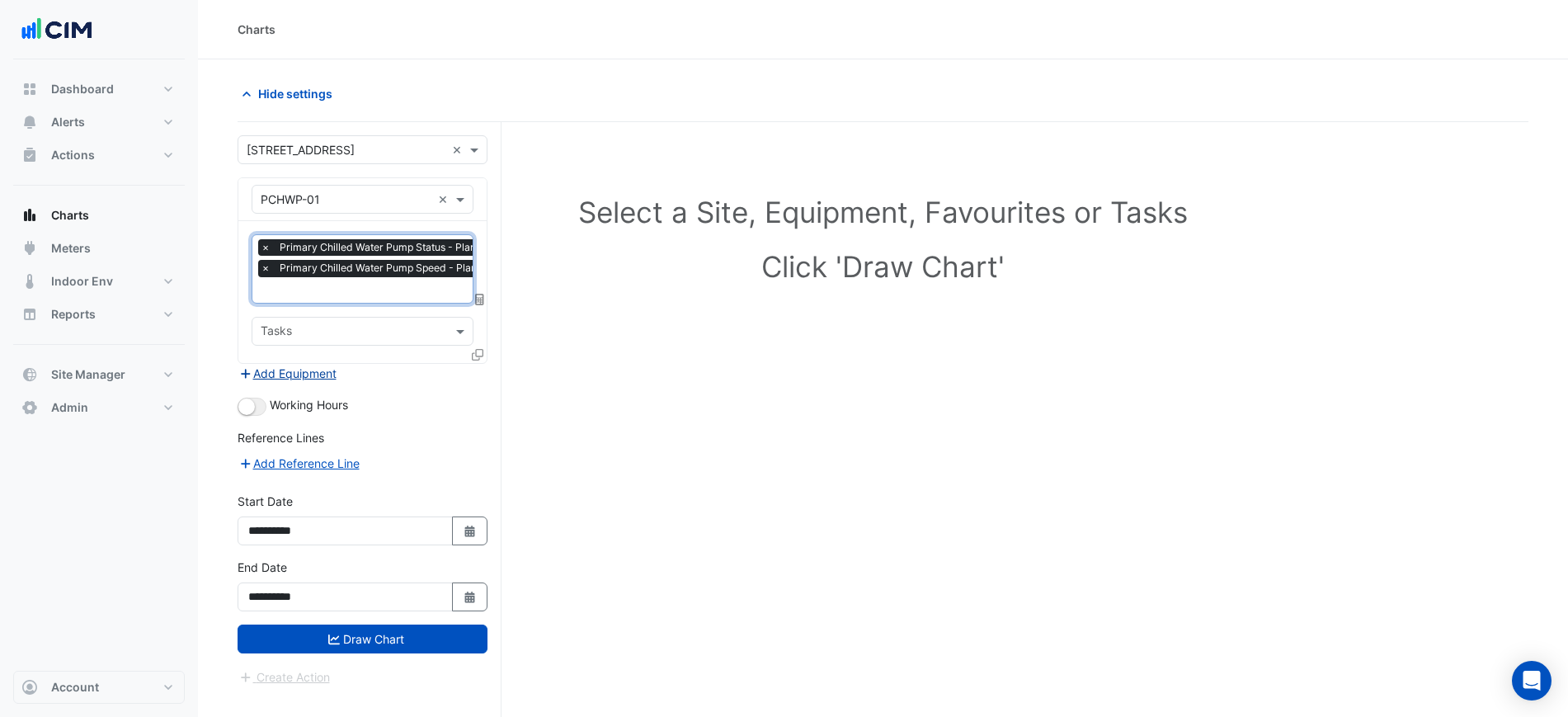
click at [303, 364] on button "Add Equipment" at bounding box center [287, 373] width 100 height 19
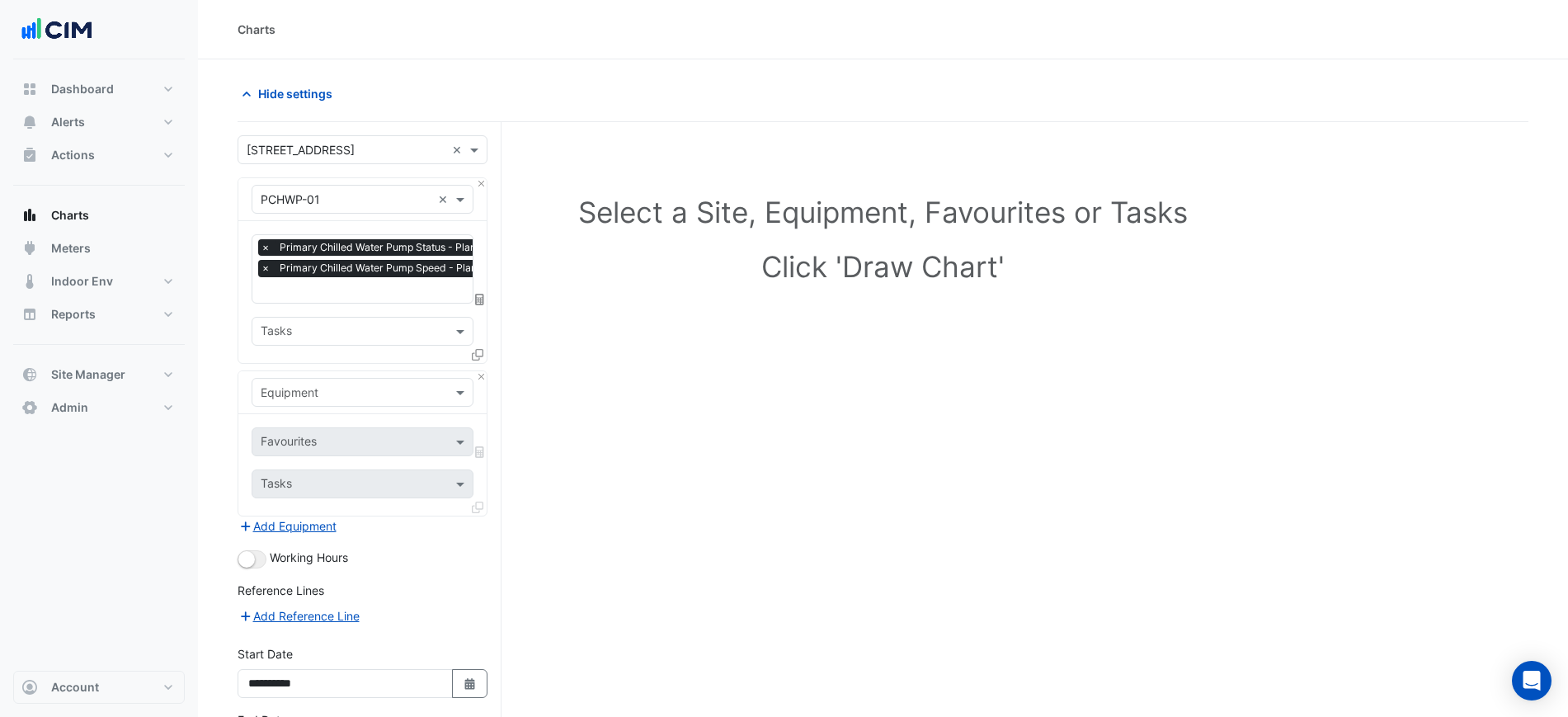
click at [313, 373] on div "Equipment" at bounding box center [362, 392] width 248 height 43
click at [320, 385] on input "text" at bounding box center [345, 393] width 170 height 17
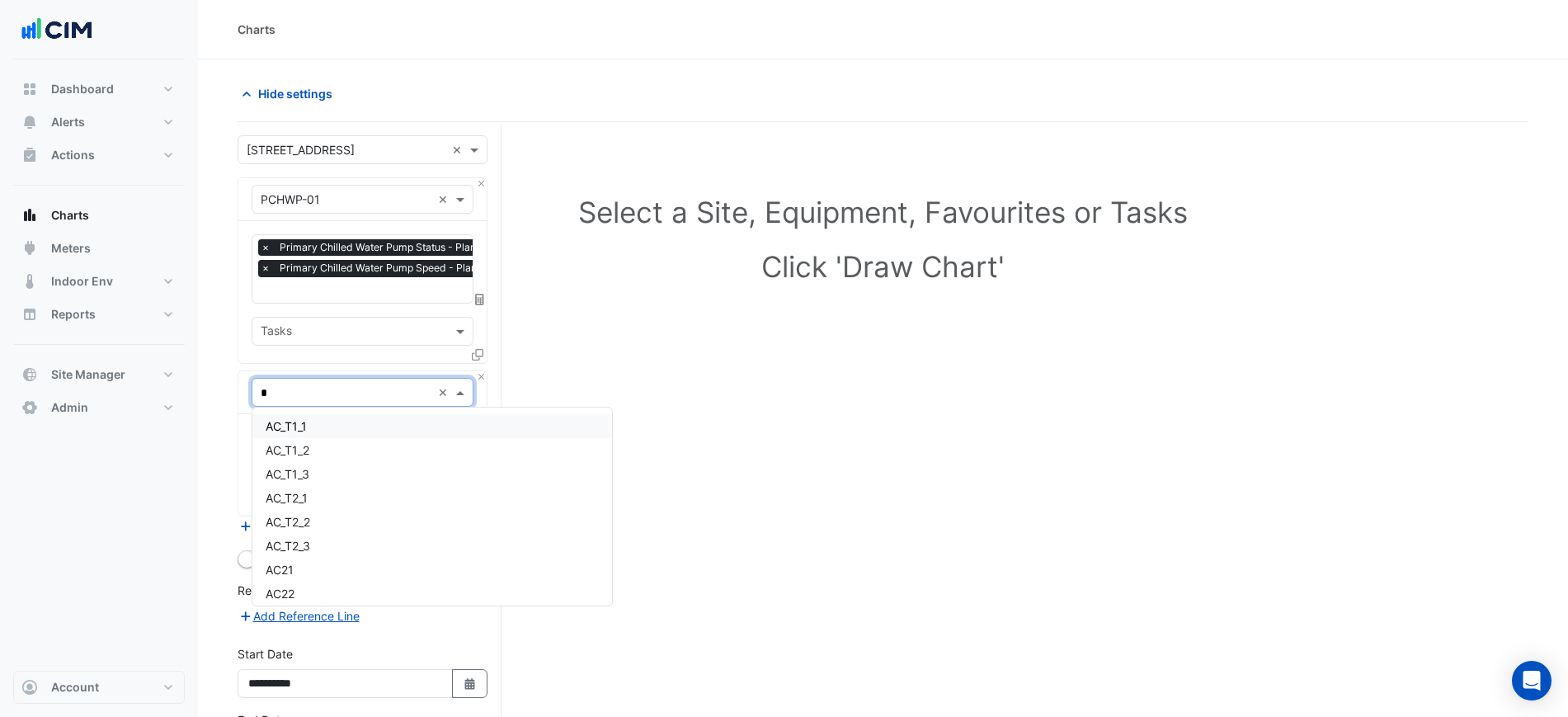
type input "**"
click at [342, 439] on div "CH-02" at bounding box center [432, 451] width 360 height 24
click at [349, 404] on div "Equipment × CH-02 ×" at bounding box center [362, 392] width 248 height 43
click at [349, 396] on input "text" at bounding box center [345, 393] width 170 height 17
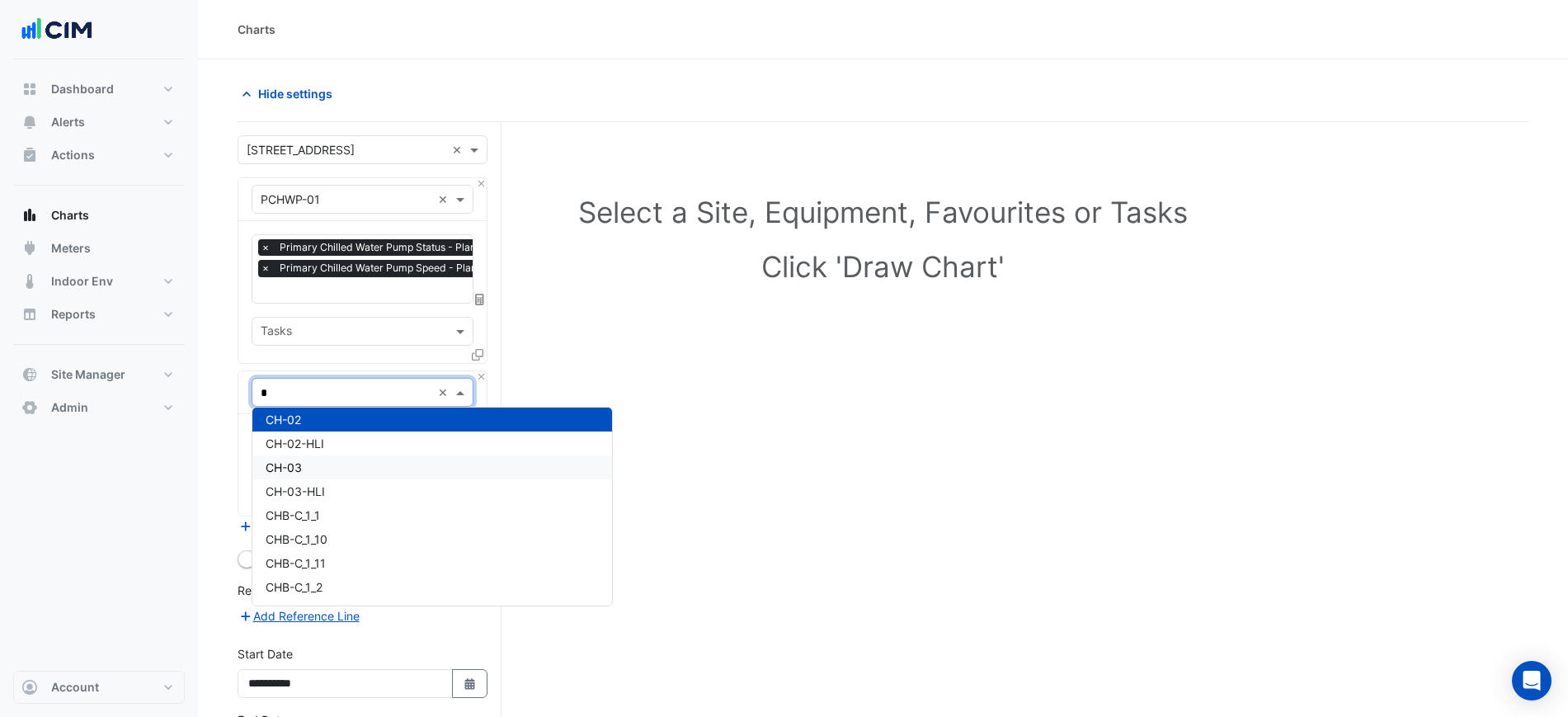
type input "**"
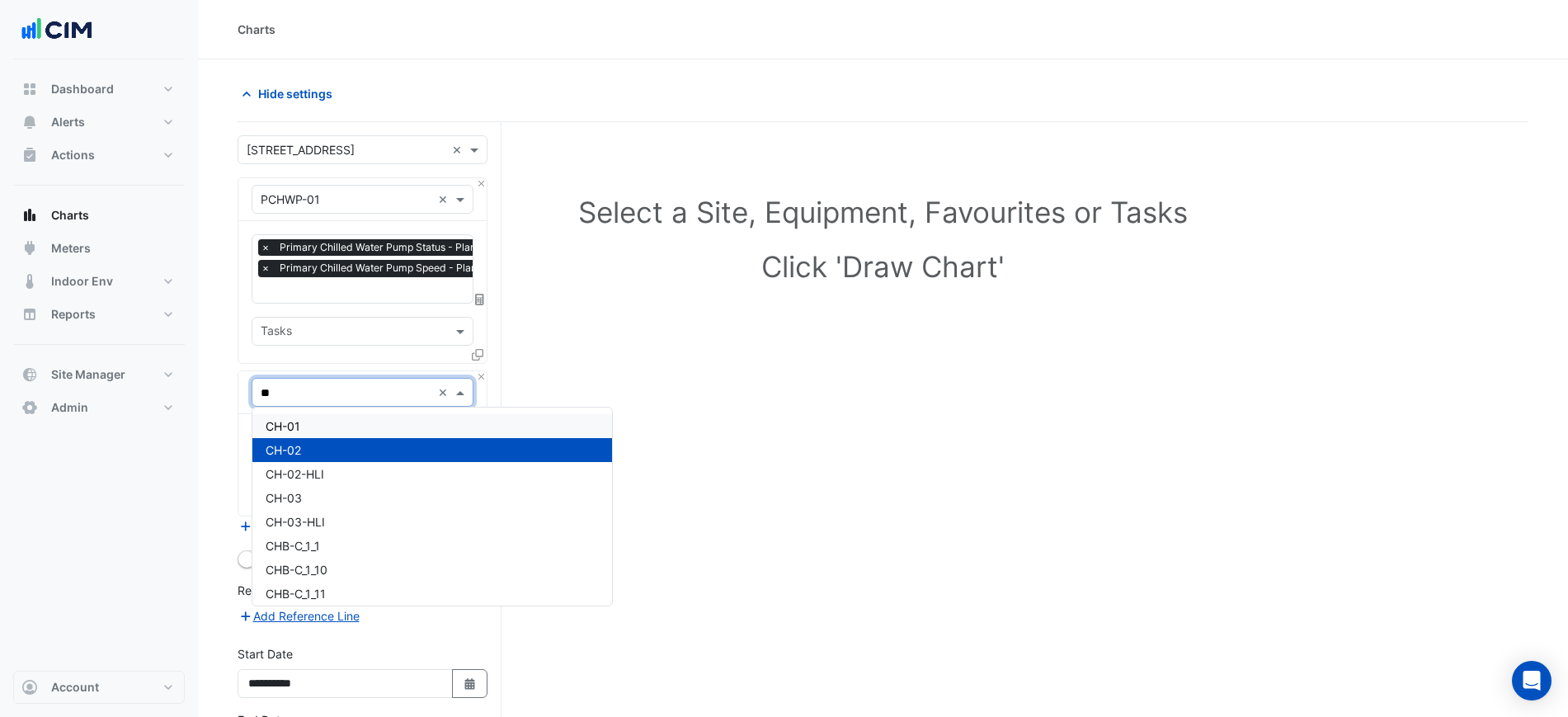
click at [335, 432] on div "CH-01" at bounding box center [432, 427] width 360 height 24
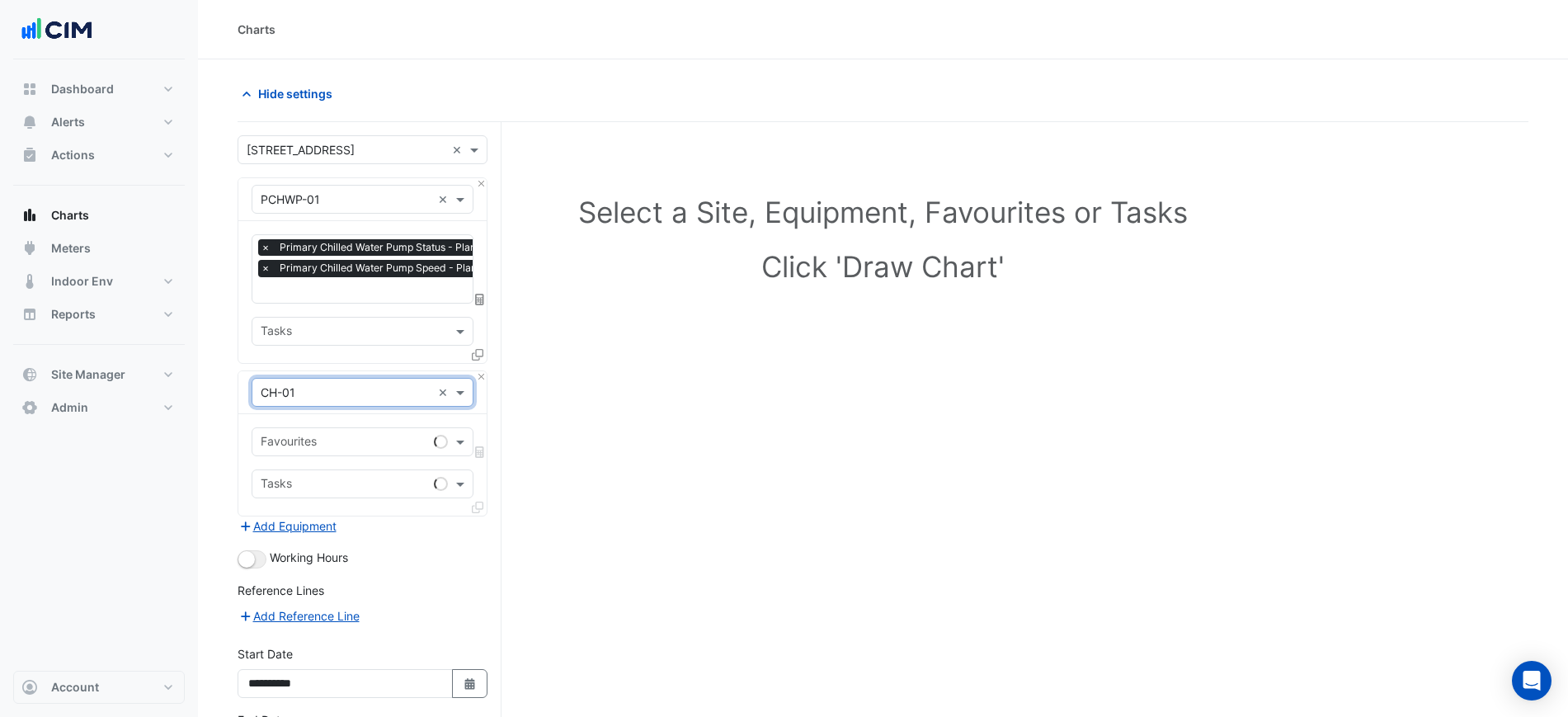
click at [336, 429] on div "Favourites" at bounding box center [340, 442] width 175 height 26
type input "*"
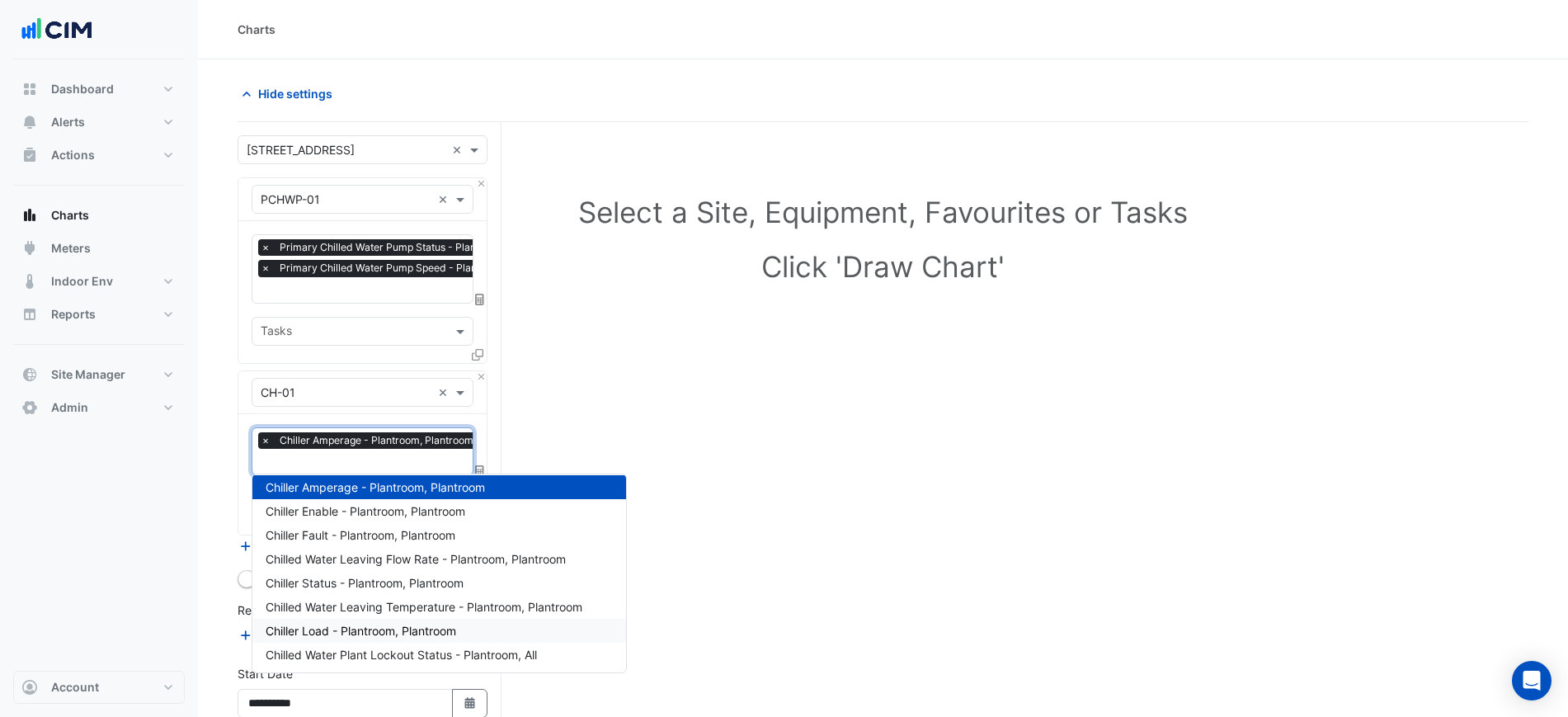
scroll to position [206, 0]
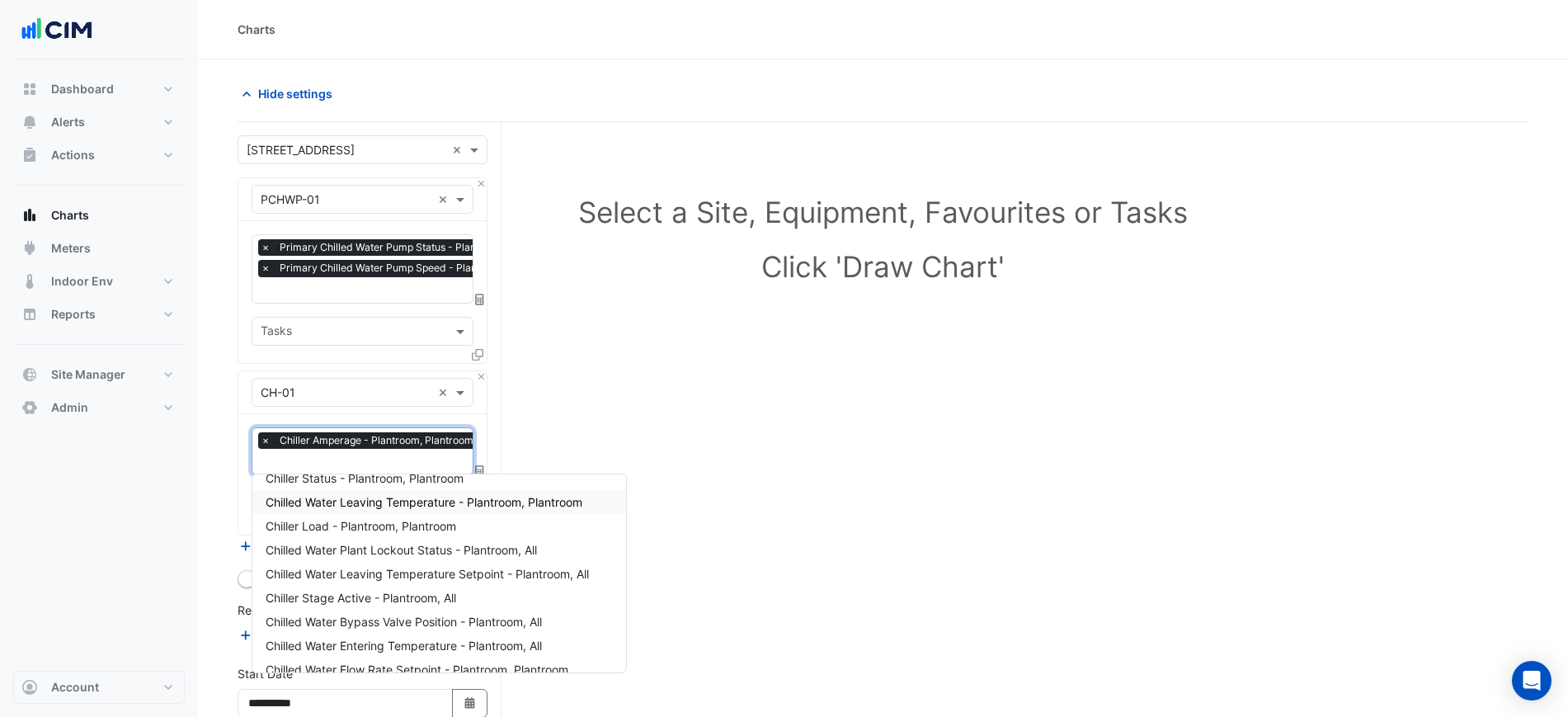
click at [512, 505] on span "Chilled Water Leaving Temperature - Plantroom, Plantroom" at bounding box center [424, 502] width 317 height 14
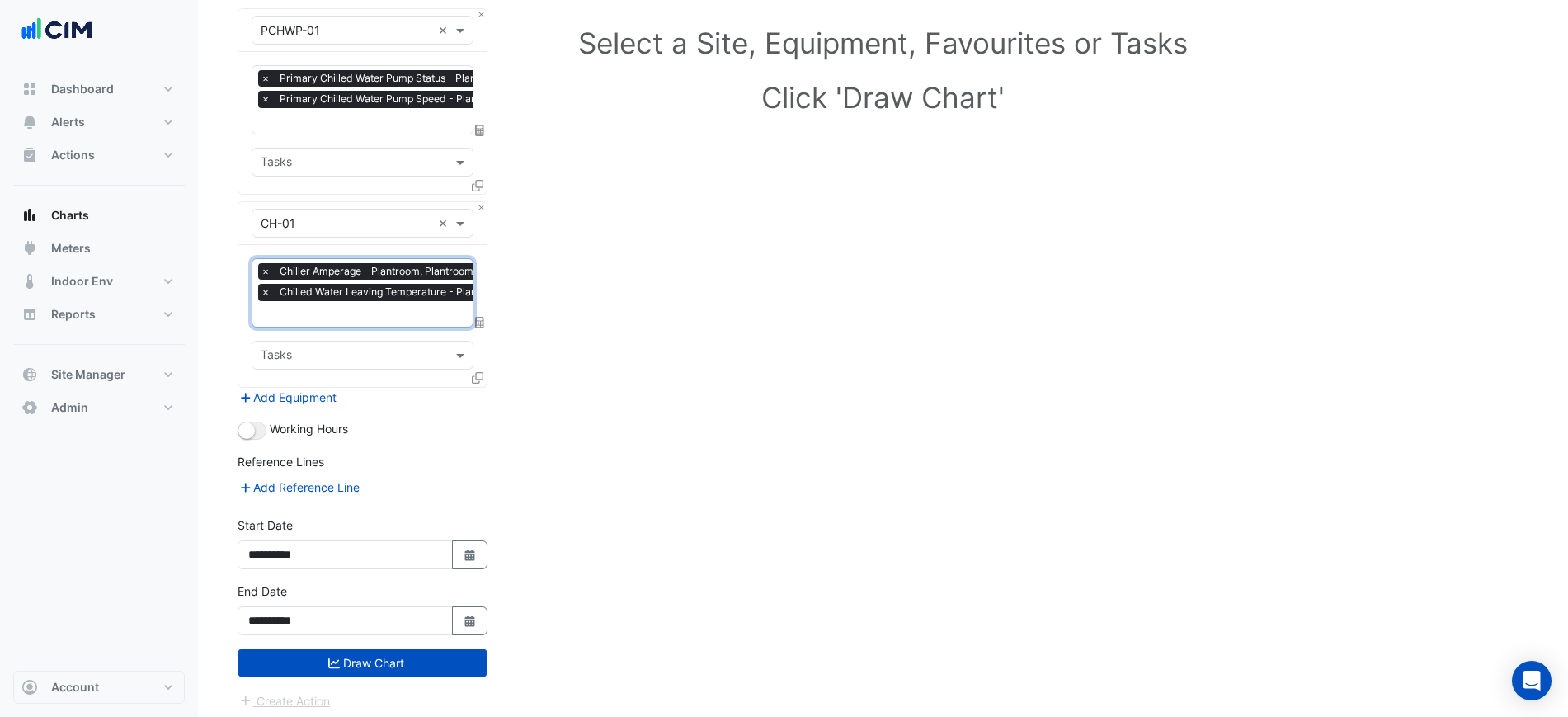
scroll to position [172, 0]
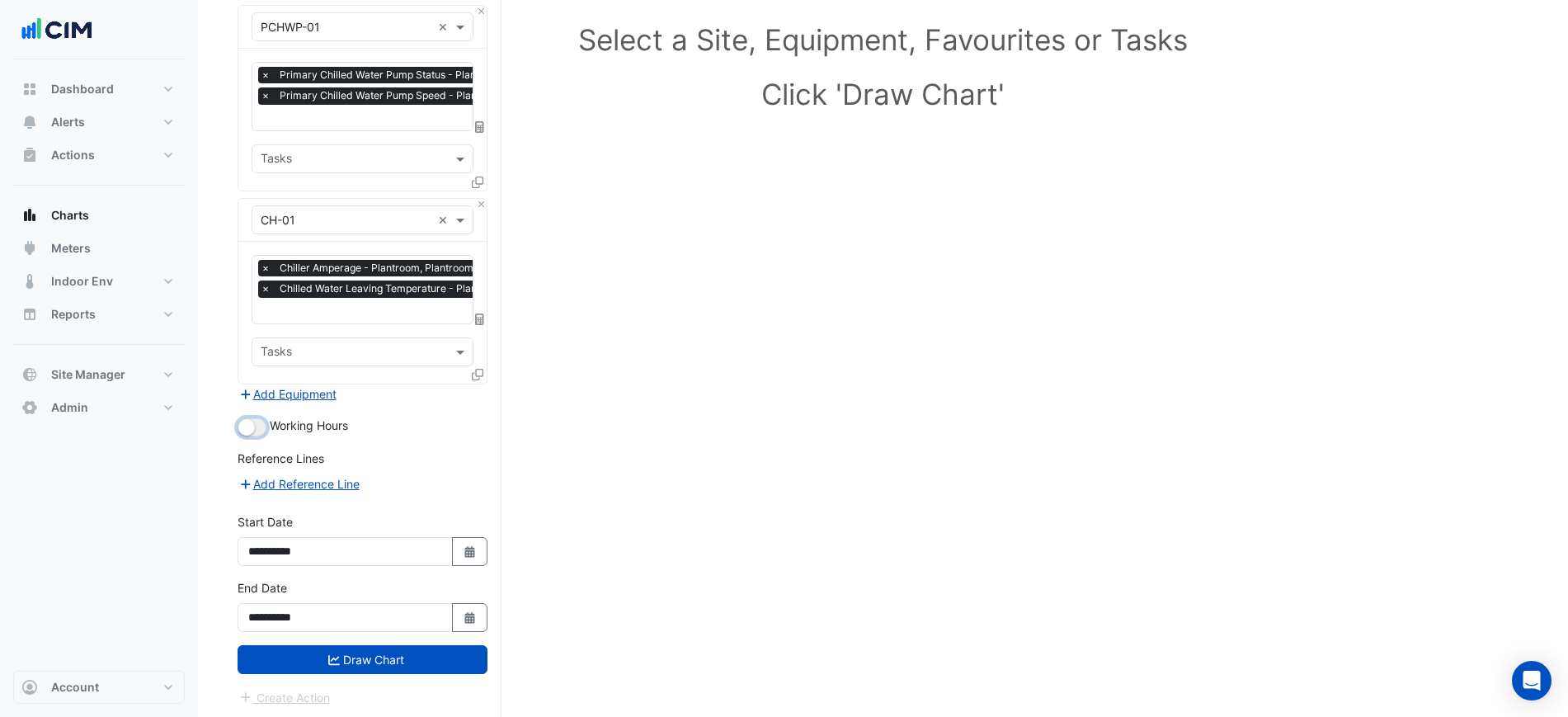
click at [261, 429] on button "button" at bounding box center [252, 427] width 29 height 18
click at [410, 664] on button "Draw Chart" at bounding box center [362, 660] width 250 height 29
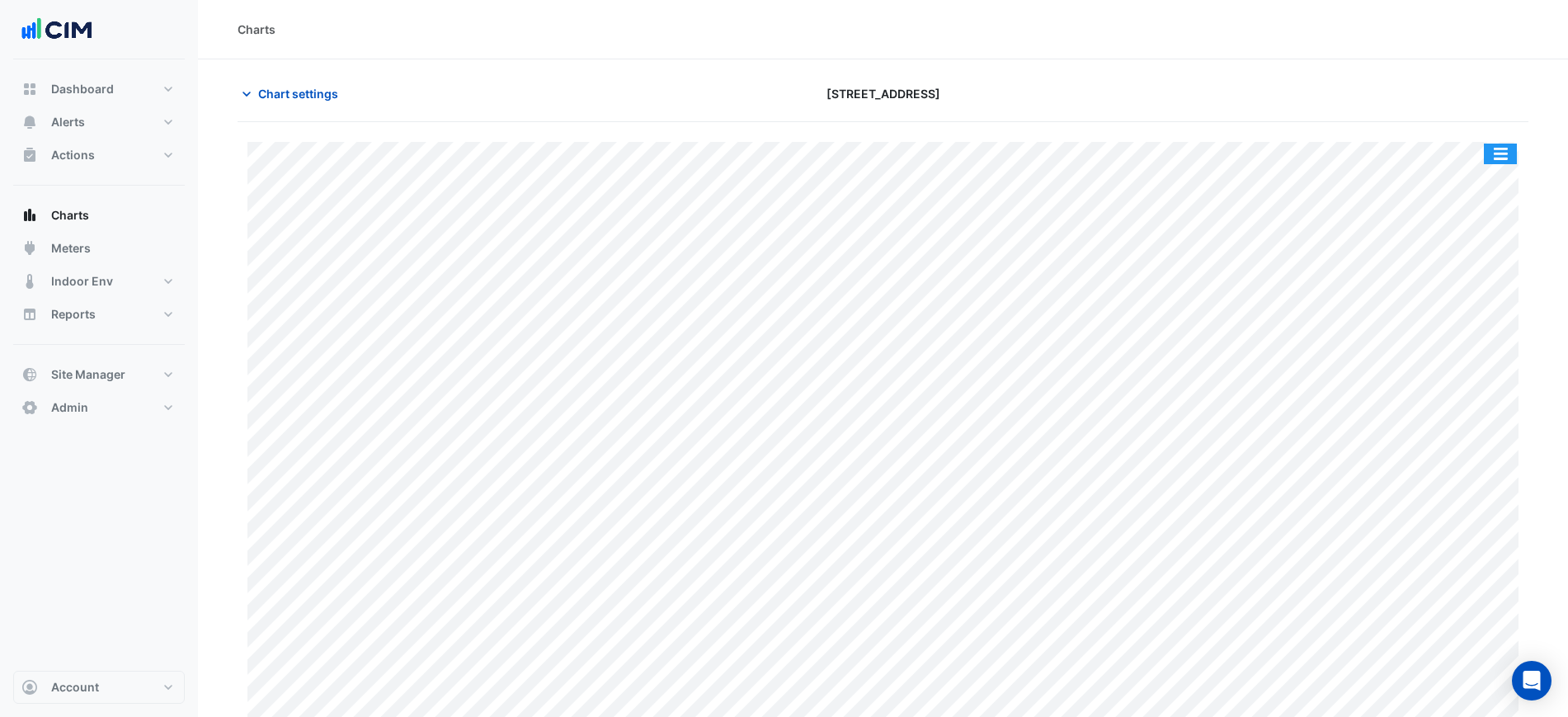
drag, startPoint x: 1497, startPoint y: 145, endPoint x: 1498, endPoint y: 158, distance: 13.0
click at [1498, 147] on button "button" at bounding box center [1500, 154] width 33 height 21
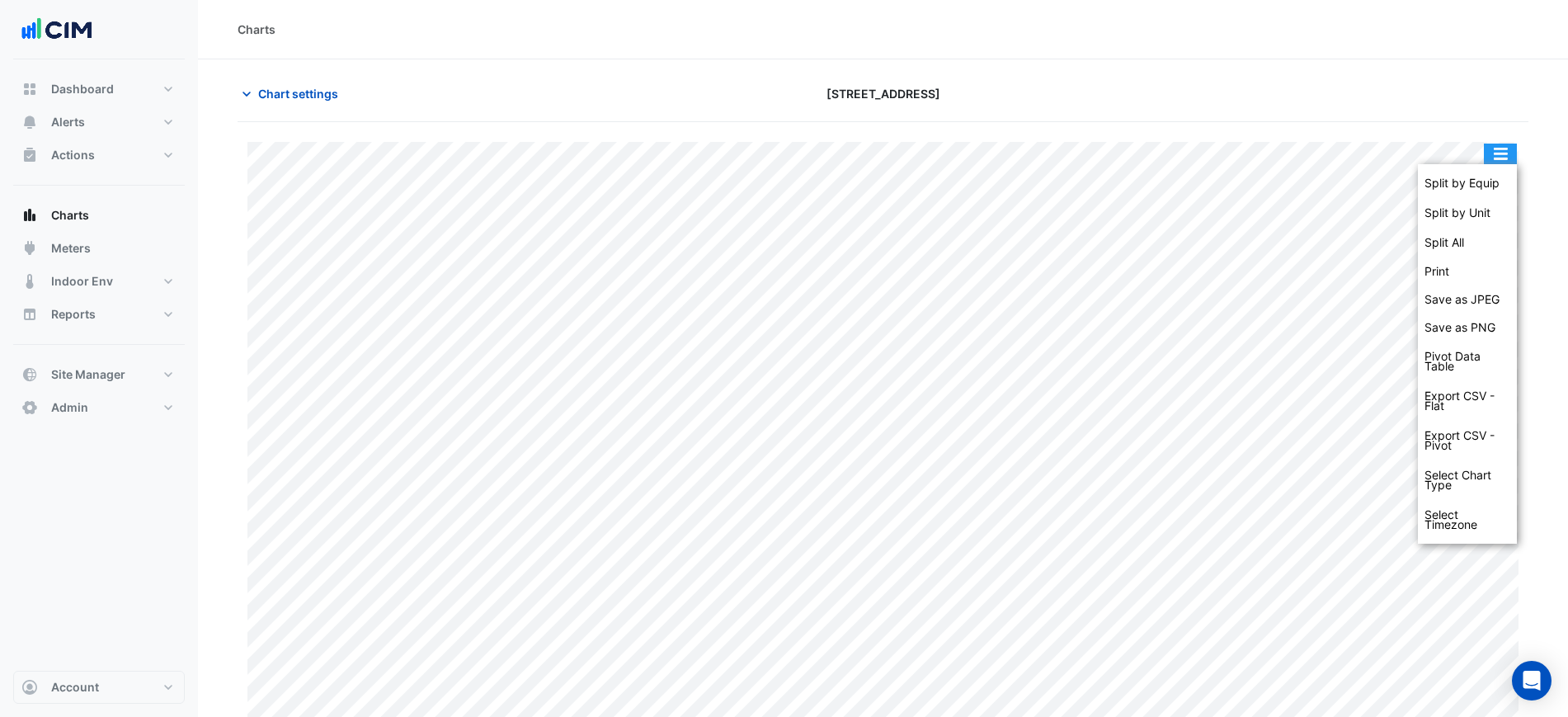
click at [1498, 174] on div "Split by Equip" at bounding box center [1468, 183] width 99 height 30
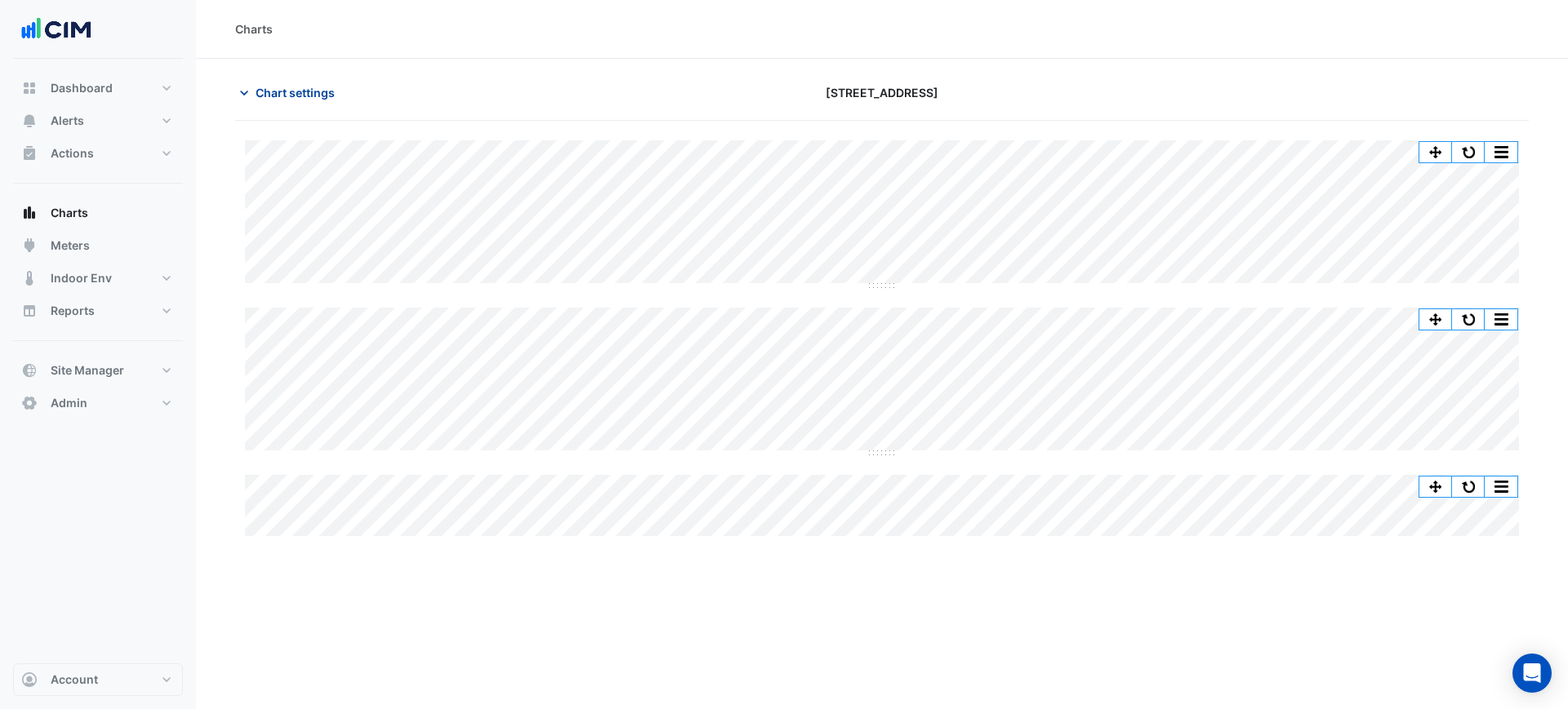
click at [240, 85] on icon "button" at bounding box center [243, 92] width 16 height 16
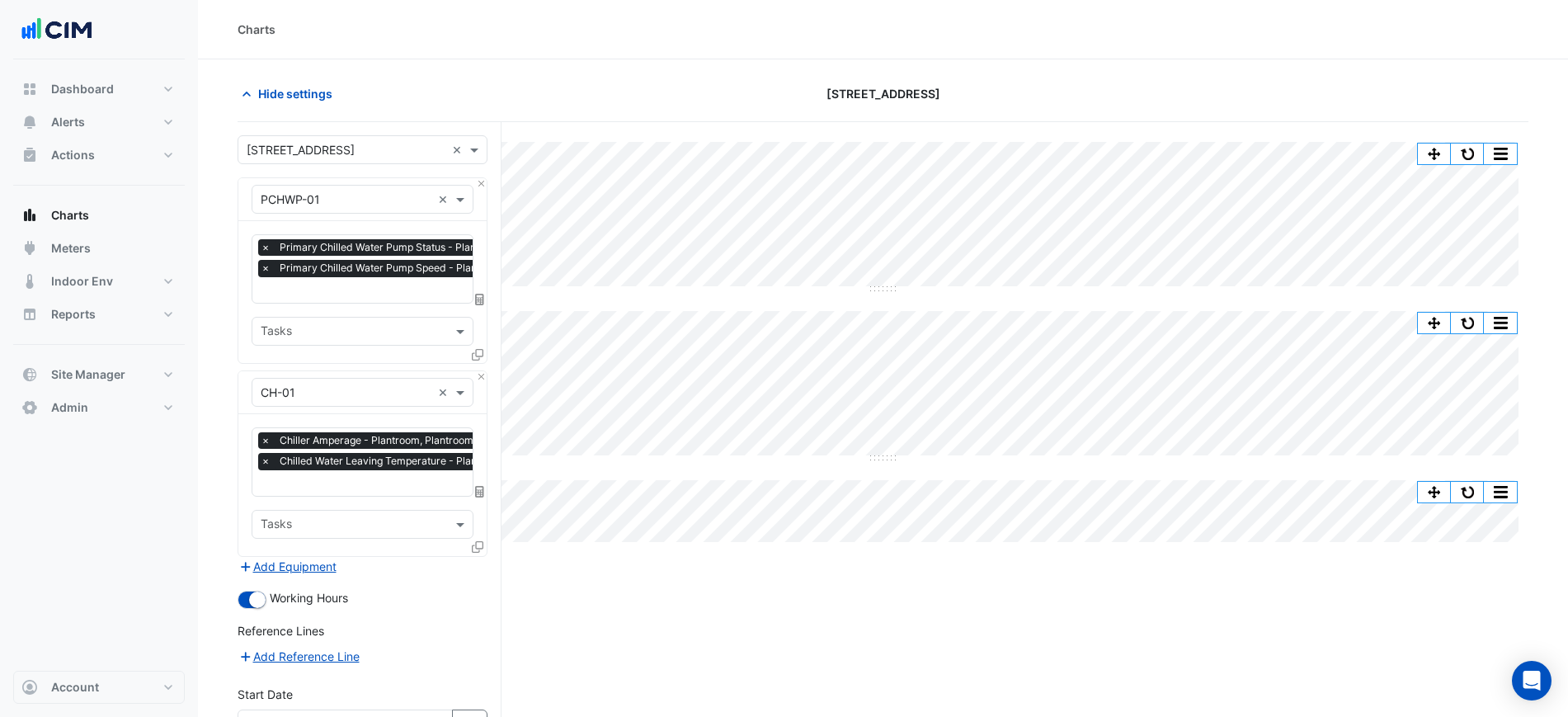
scroll to position [103, 0]
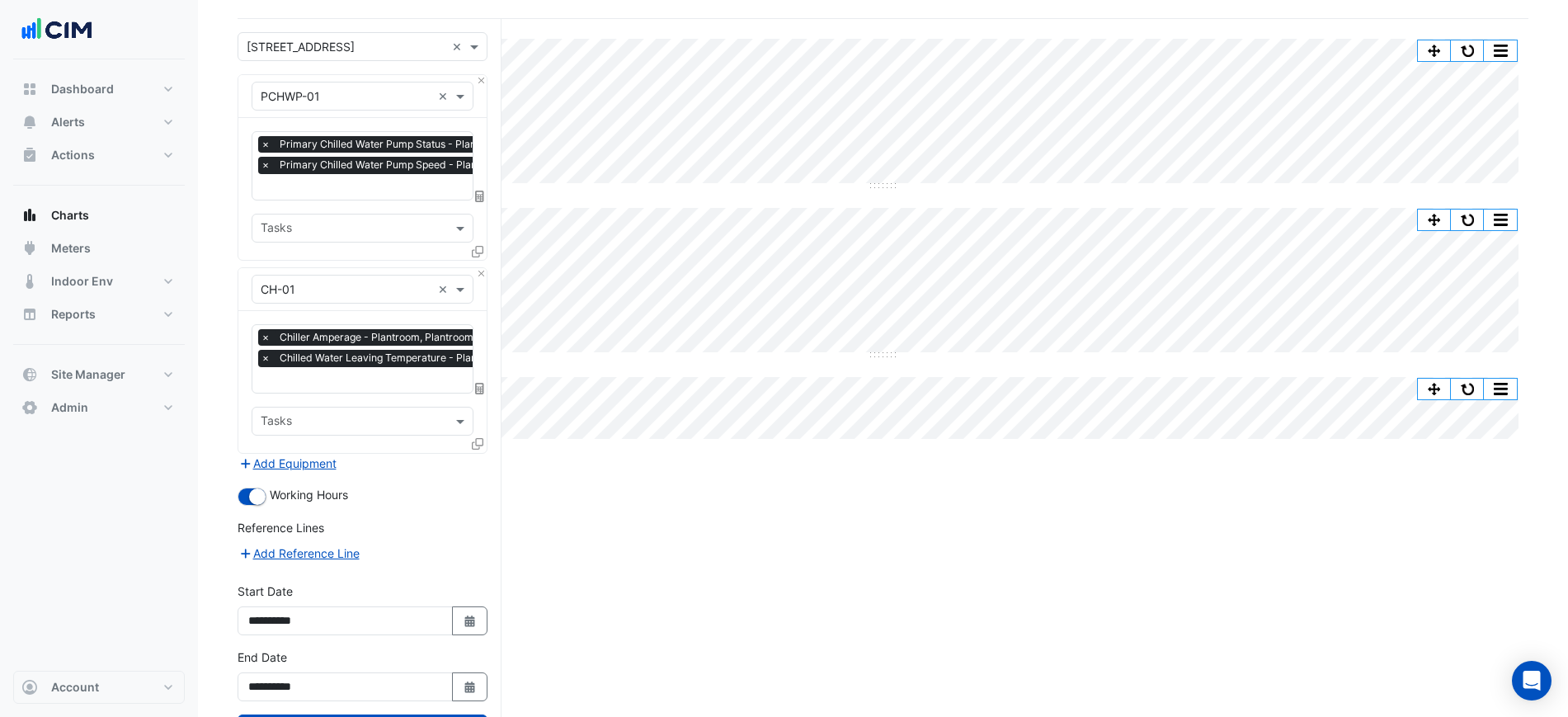
click at [451, 632] on div "**********" at bounding box center [362, 615] width 270 height 66
drag, startPoint x: 456, startPoint y: 618, endPoint x: 442, endPoint y: 565, distance: 54.8
click at [458, 616] on button "Select Date" at bounding box center [470, 621] width 36 height 29
select select "*"
select select "****"
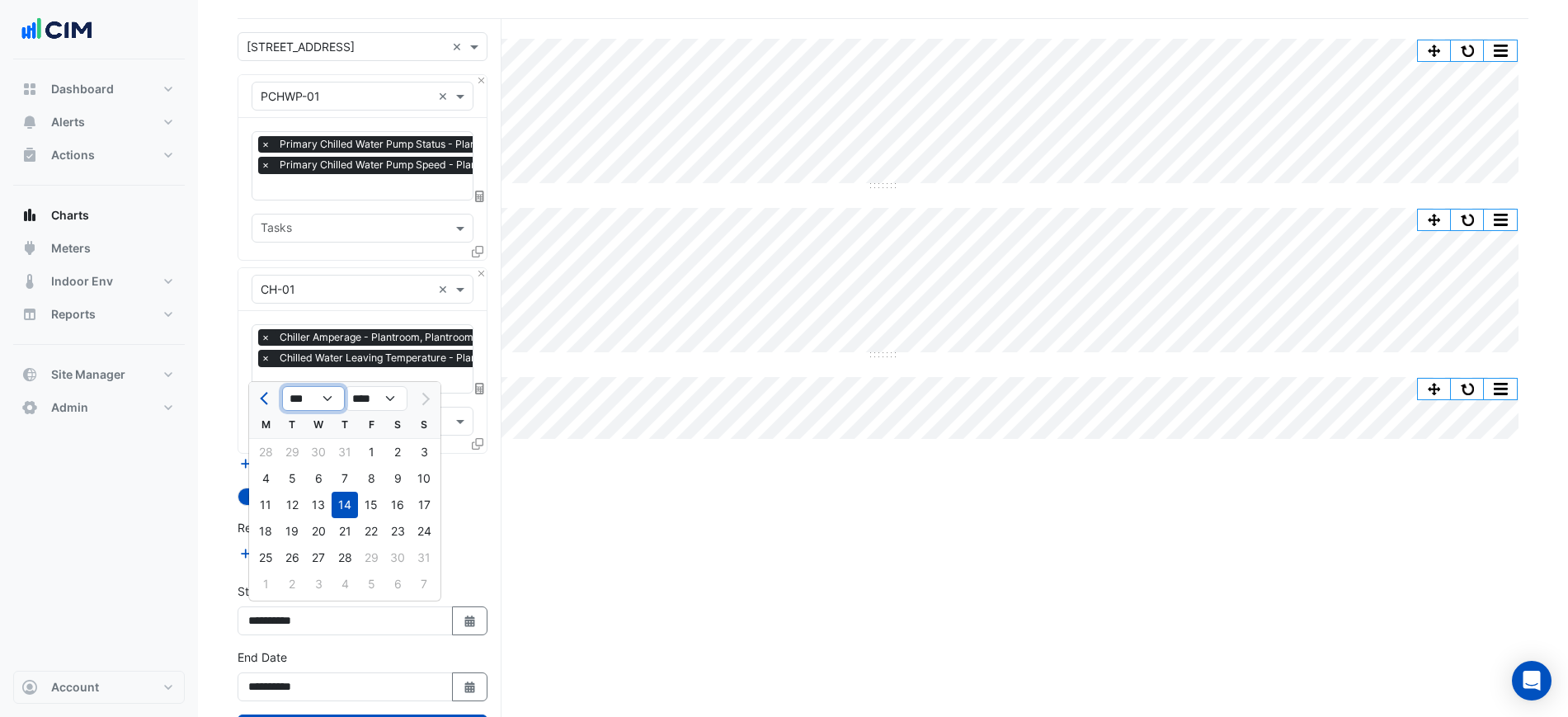
click at [294, 397] on select "*** *** *** *** *** *** *** ***" at bounding box center [313, 398] width 63 height 25
select select "*"
click at [282, 386] on select "*** *** *** *** *** *** *** ***" at bounding box center [313, 398] width 63 height 25
click at [399, 451] on div "1" at bounding box center [397, 451] width 27 height 27
type input "**********"
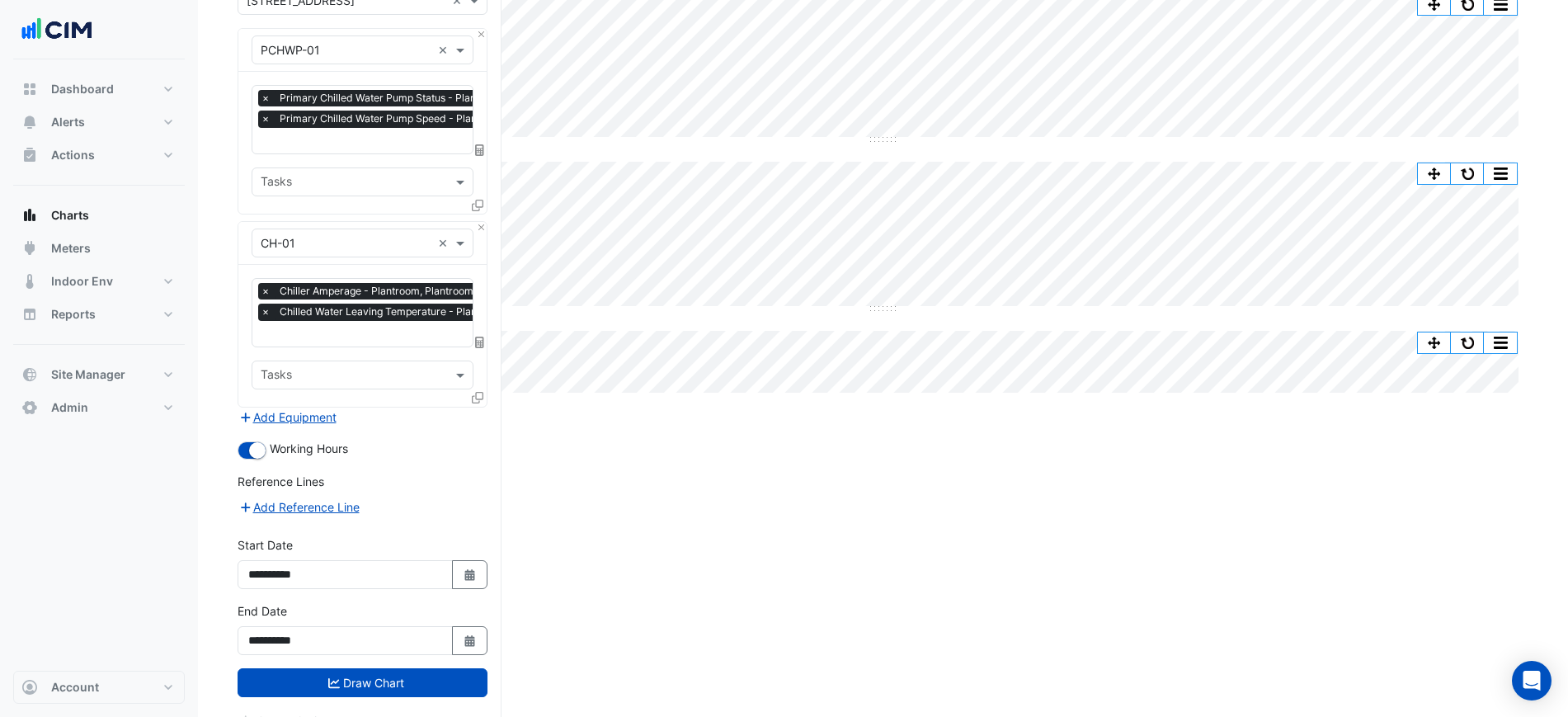
scroll to position [172, 0]
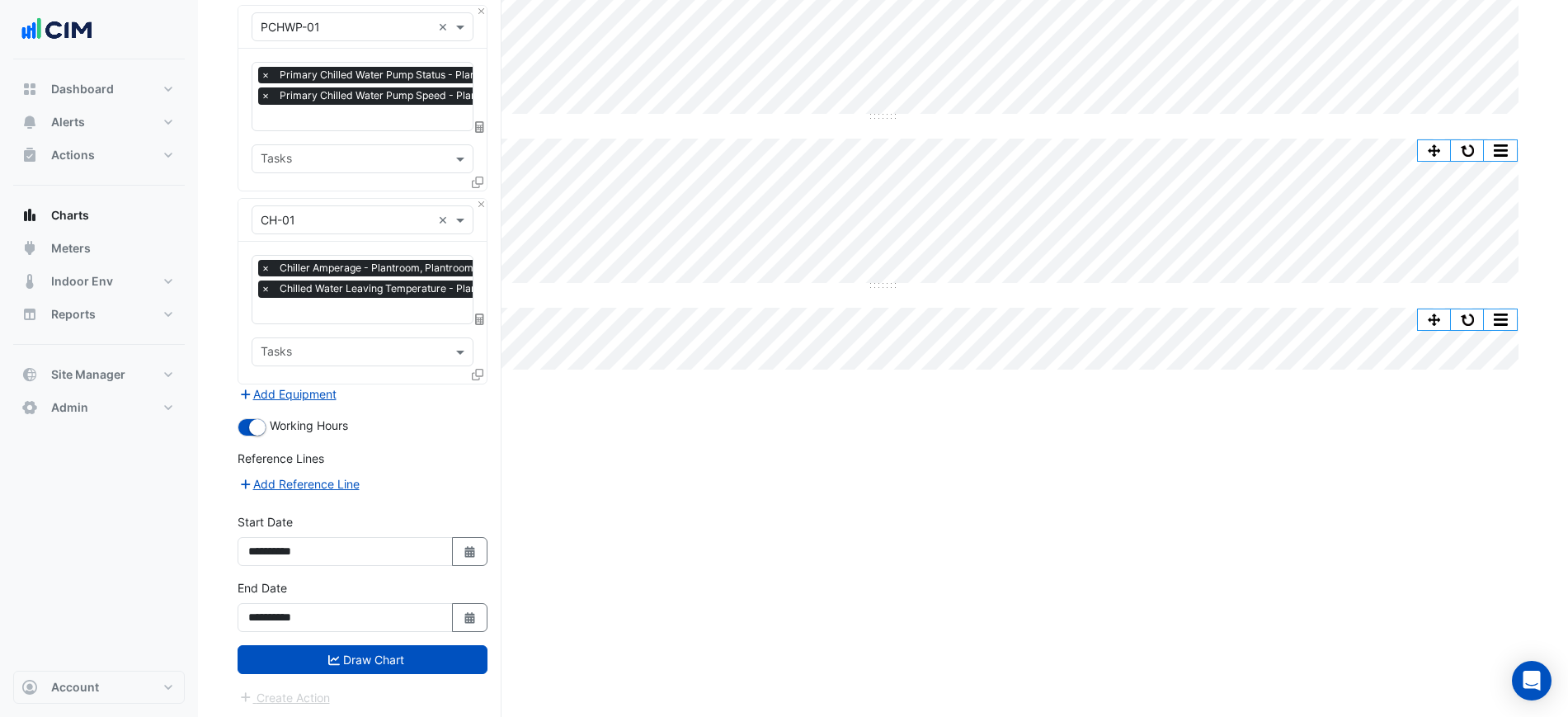
click at [411, 672] on form "Select a Site × [STREET_ADDRESS] × Equipment × PCHWP-01 × Favourites × Primary …" at bounding box center [362, 335] width 250 height 744
click at [415, 655] on button "Draw Chart" at bounding box center [362, 660] width 250 height 29
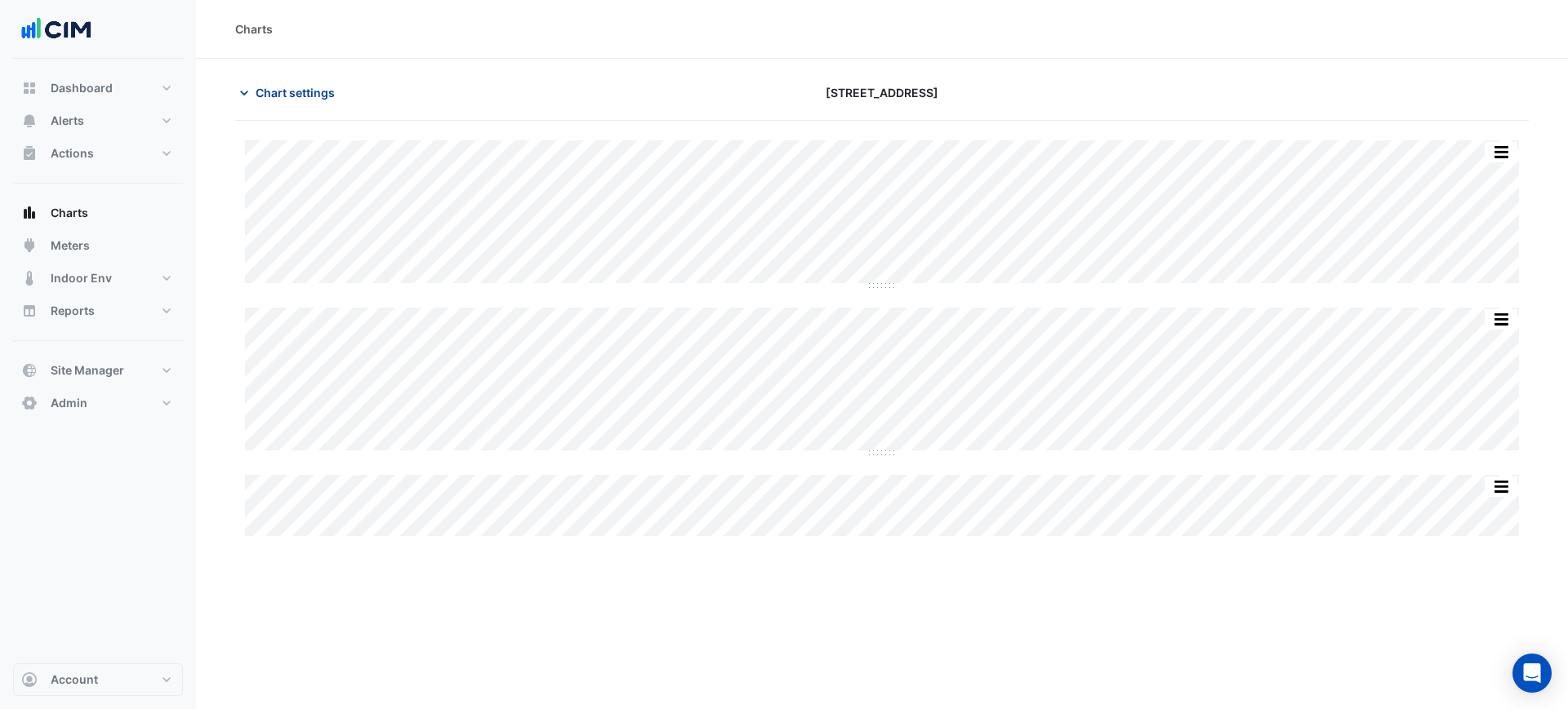
click at [334, 80] on section "Chart settings [STREET_ADDRESS] Split by Unit Split All Split None Print Save a…" at bounding box center [881, 298] width 1371 height 480
click at [331, 91] on span "Chart settings" at bounding box center [295, 92] width 79 height 17
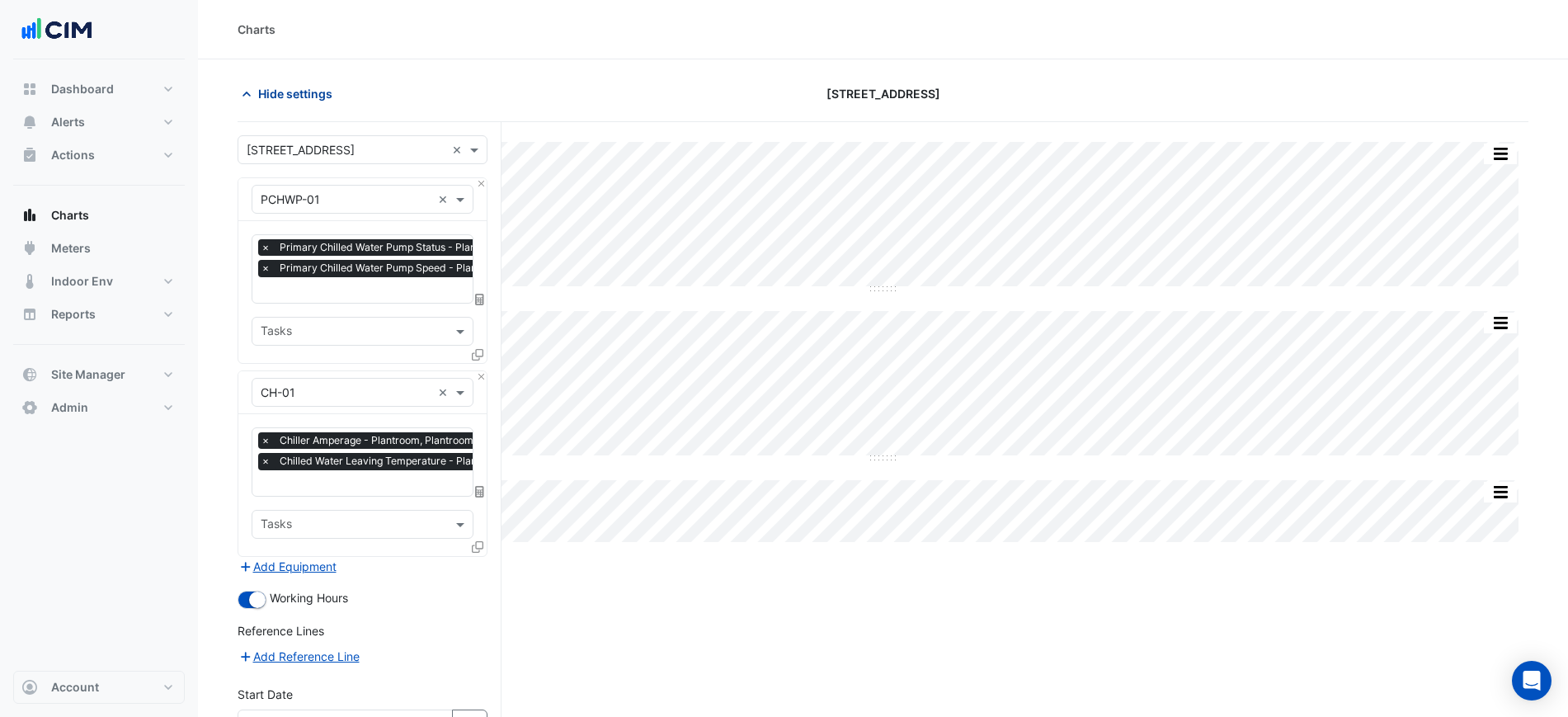
click at [337, 85] on button "Hide settings" at bounding box center [289, 93] width 105 height 29
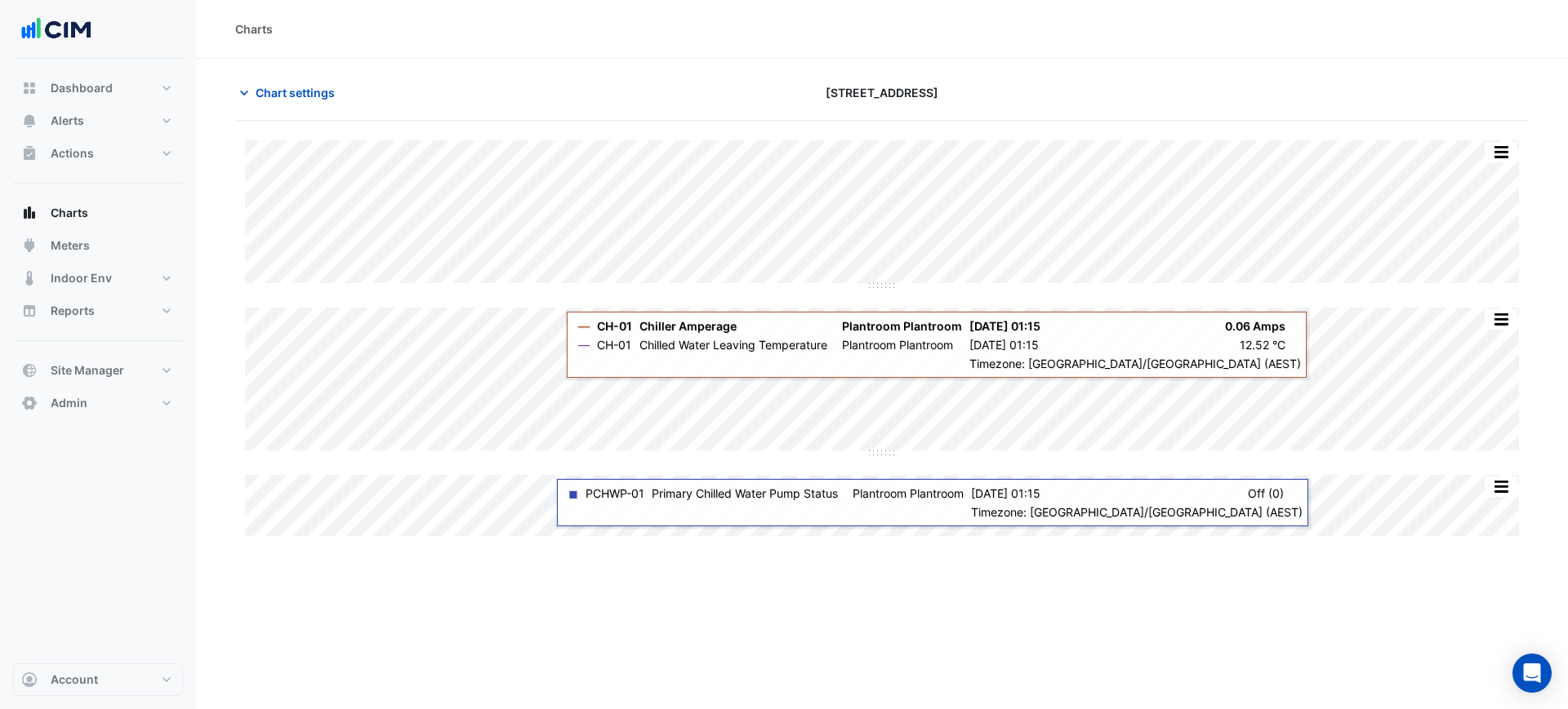
click at [336, 75] on section "Chart settings 40 Bunda Street Split by Unit Split All Split None Print Save as…" at bounding box center [881, 298] width 1371 height 480
click at [326, 80] on button "Chart settings" at bounding box center [290, 92] width 110 height 29
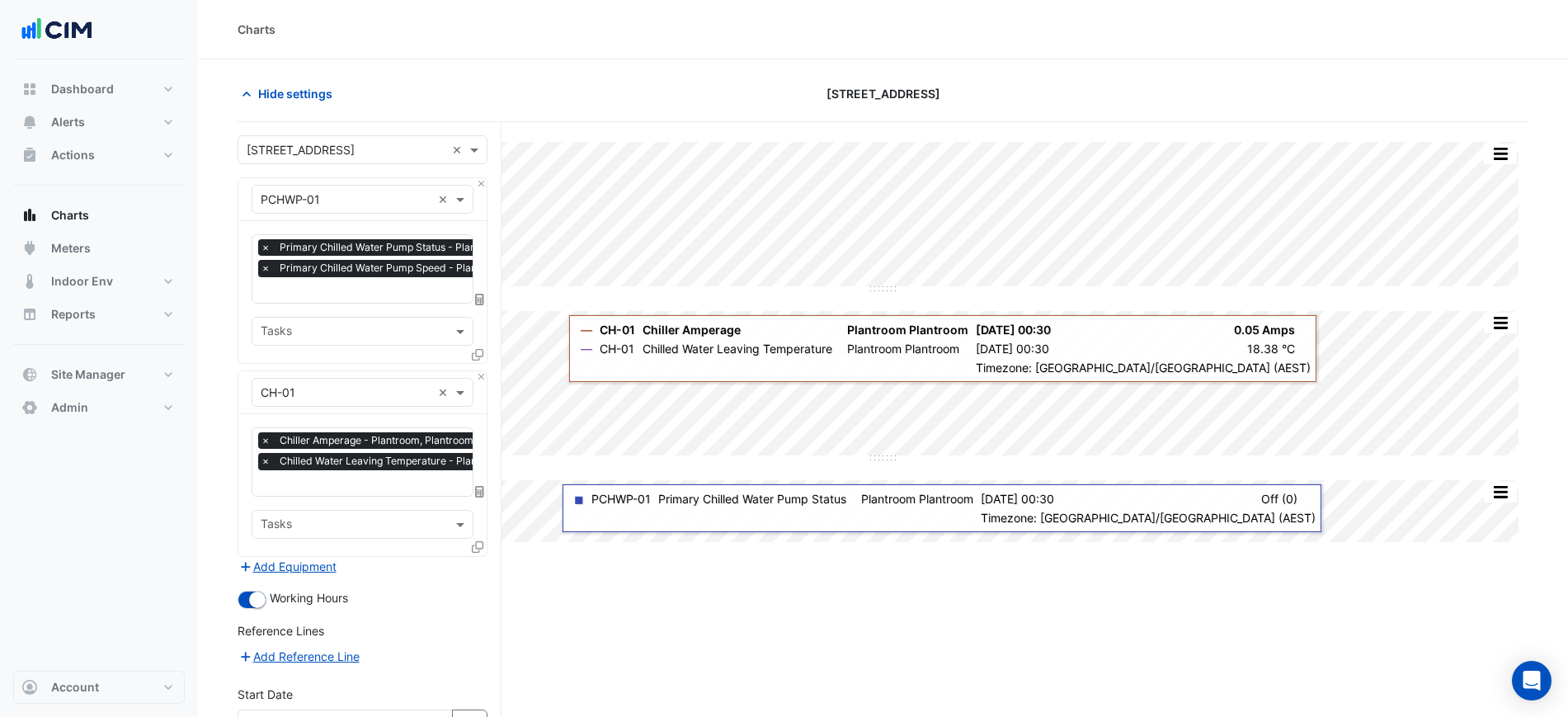
scroll to position [172, 0]
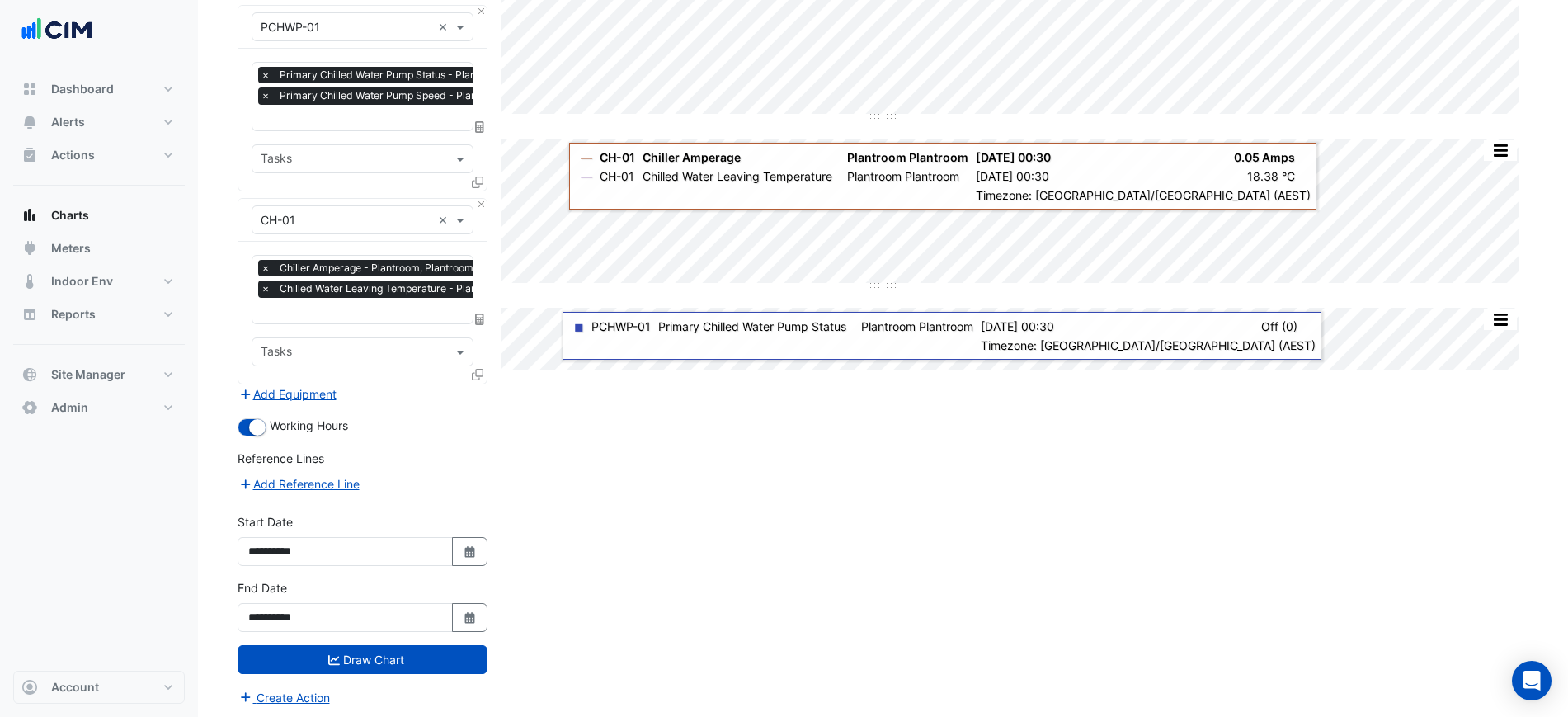
click at [453, 565] on div "**********" at bounding box center [362, 546] width 270 height 66
click at [461, 551] on button "Select Date" at bounding box center [470, 552] width 36 height 29
select select "*"
select select "****"
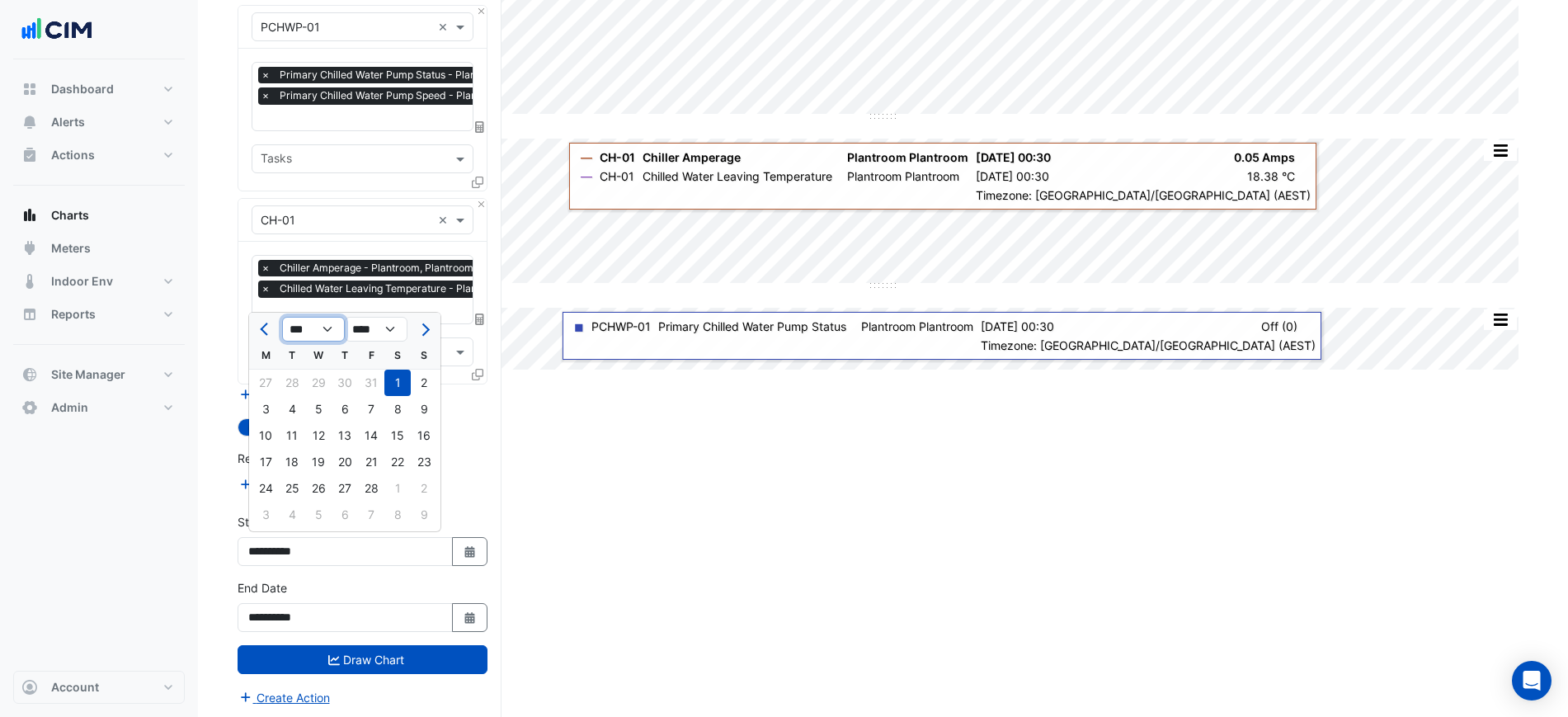
drag, startPoint x: 326, startPoint y: 322, endPoint x: 325, endPoint y: 339, distance: 17.0
click at [326, 322] on select "*** *** *** *** *** *** *** ***" at bounding box center [313, 329] width 63 height 25
select select "*"
click at [282, 317] on select "*** *** *** *** *** *** *** ***" at bounding box center [313, 329] width 63 height 25
click at [327, 383] on div "2" at bounding box center [318, 383] width 27 height 27
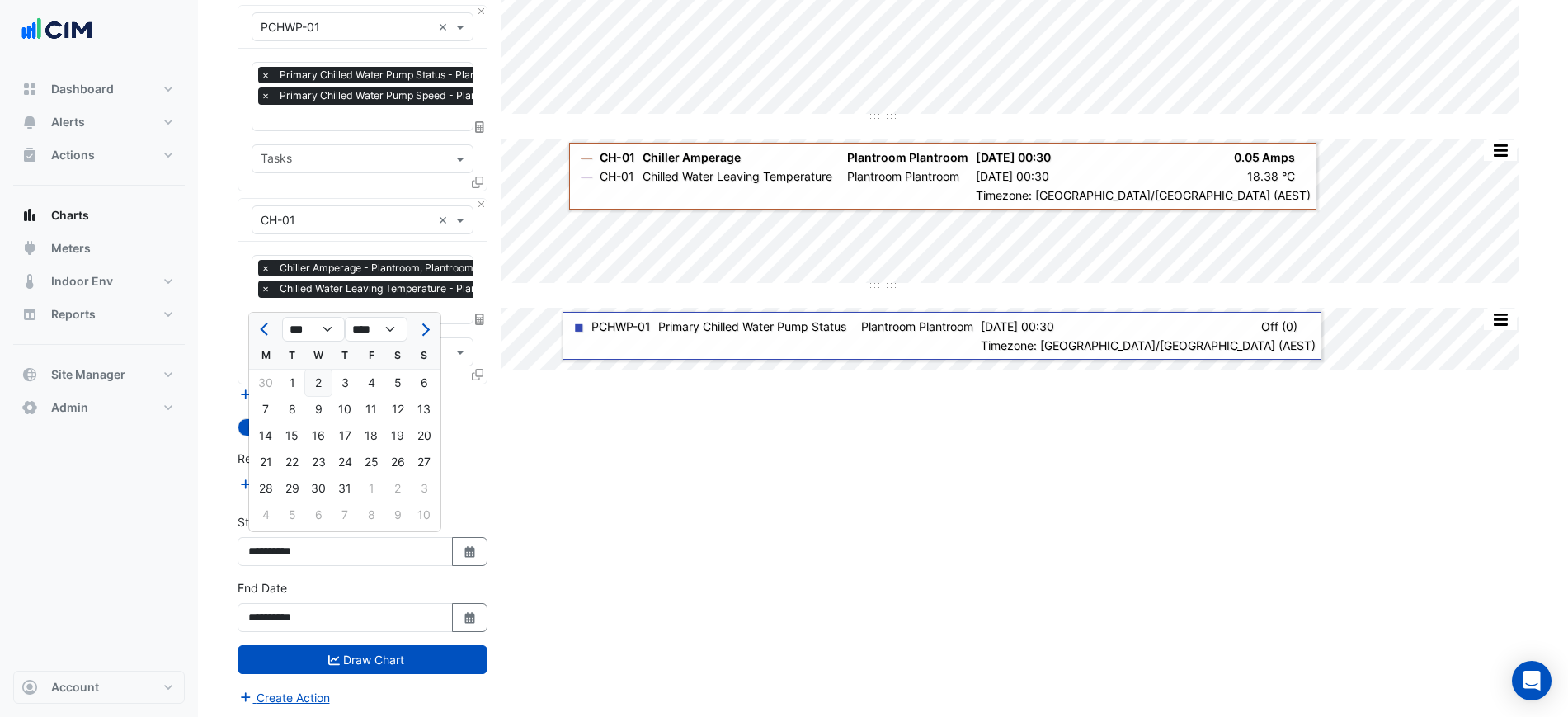
type input "**********"
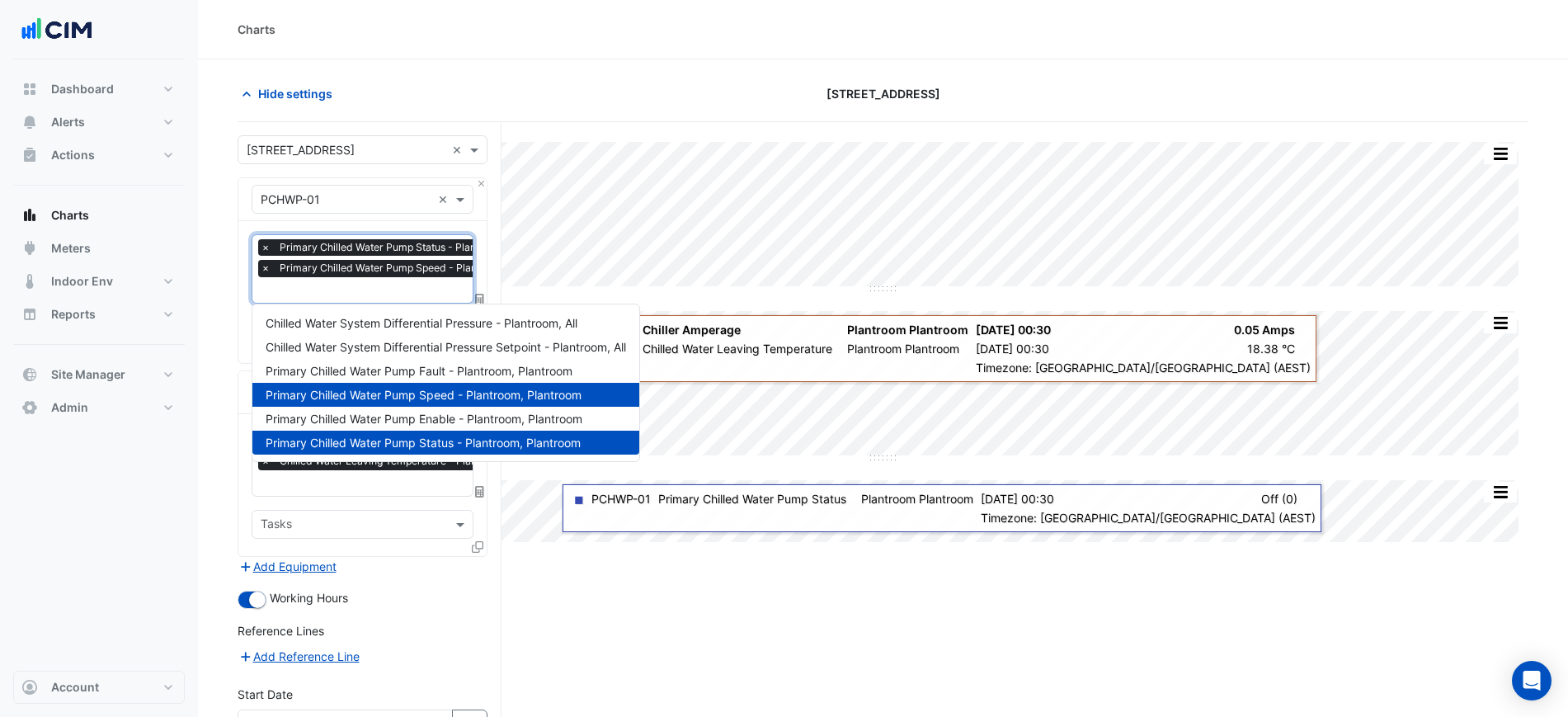
scroll to position [0, 9]
click at [391, 291] on input "text" at bounding box center [405, 291] width 306 height 17
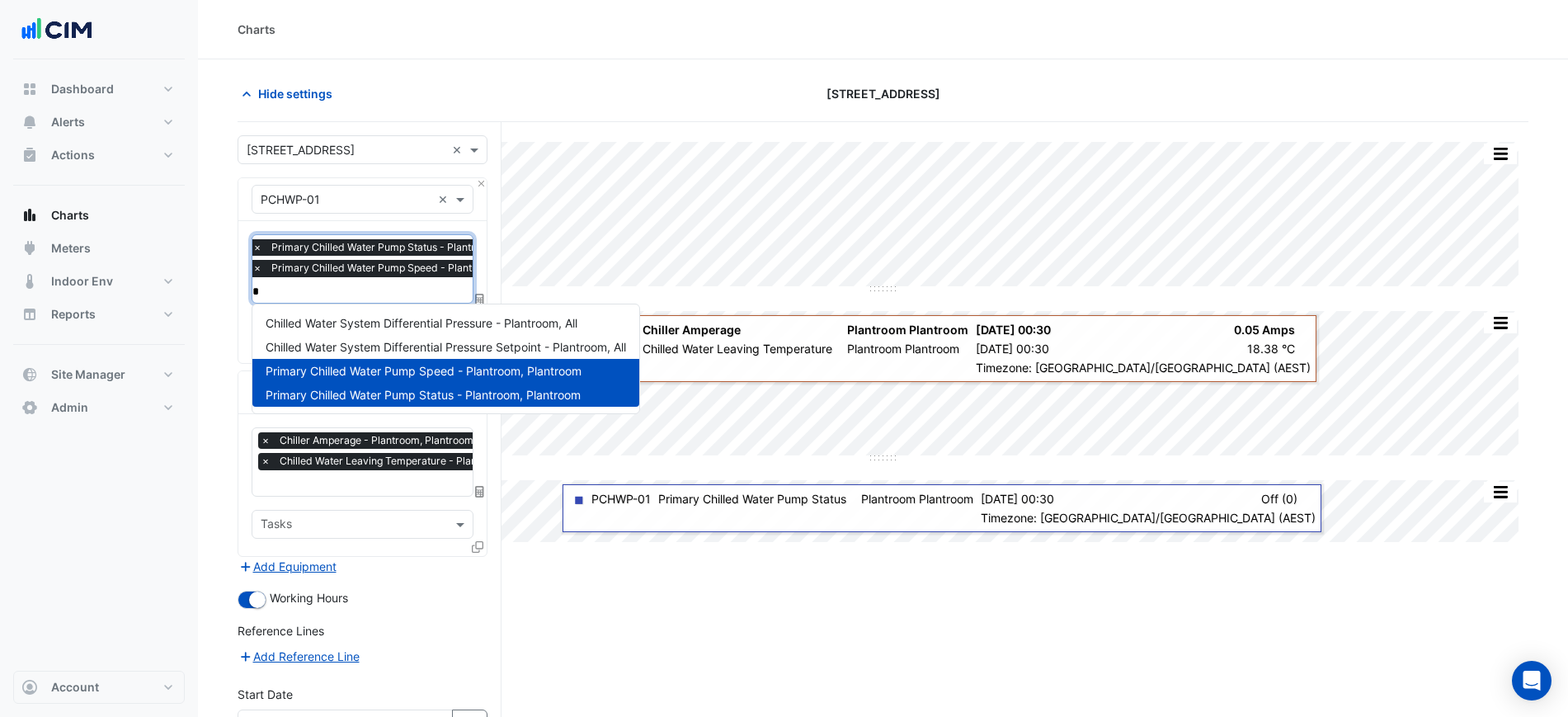
type input "**"
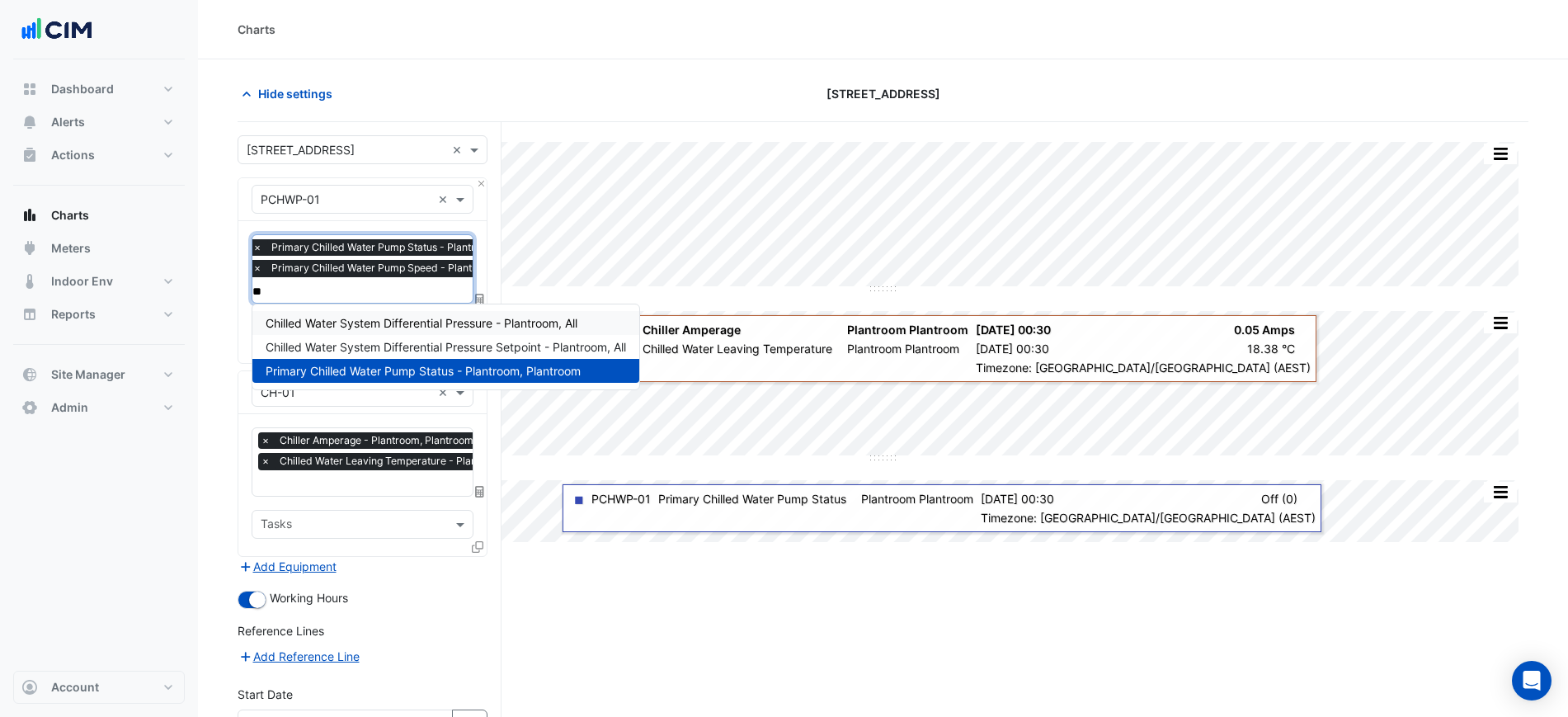
click at [385, 311] on div "Chilled Water System Differential Pressure - Plantroom, All" at bounding box center [446, 323] width 387 height 24
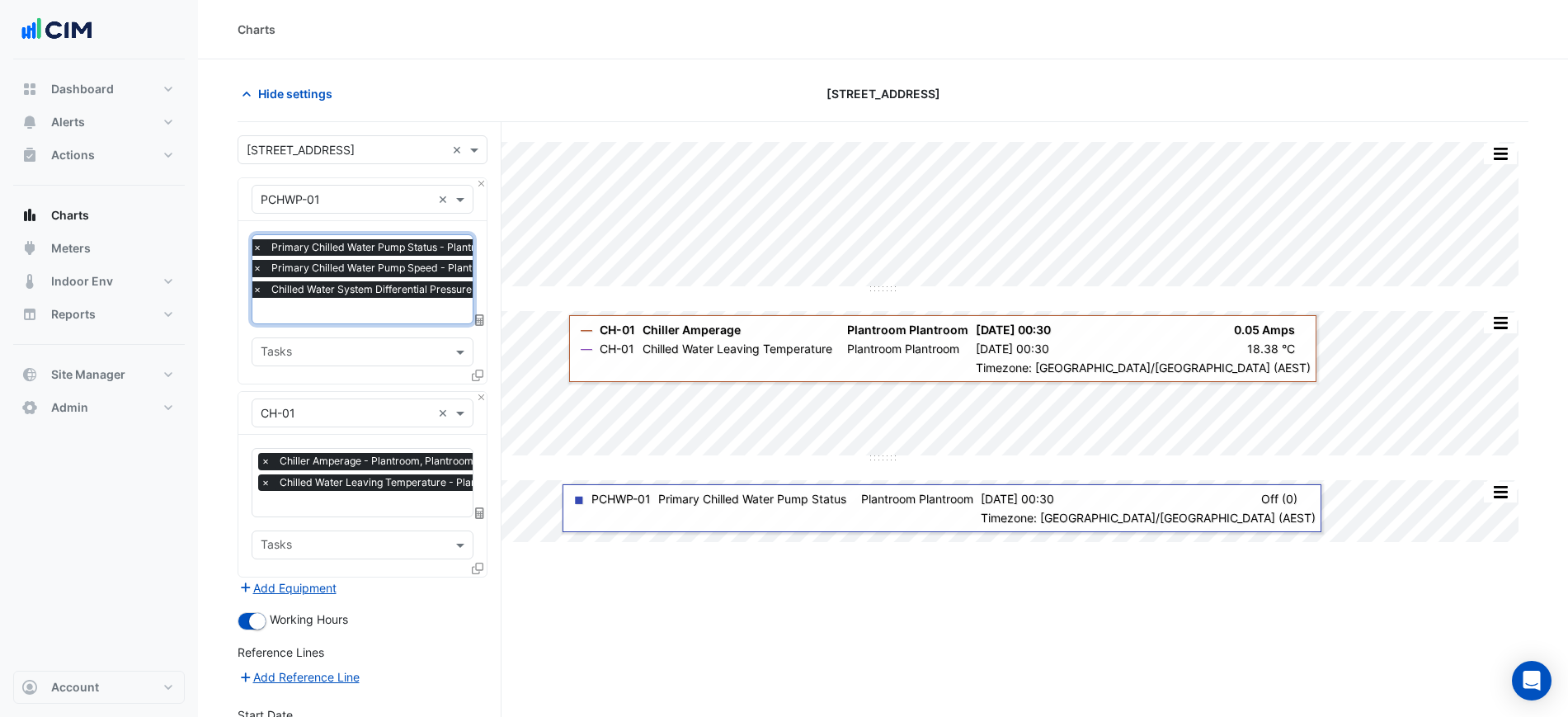
click at [295, 594] on form "Select a Site × 40 Bunda Street × Equipment × PCHWP-01 × Favourites × Primary C…" at bounding box center [362, 517] width 250 height 765
click at [301, 589] on button "Add Equipment" at bounding box center [287, 588] width 100 height 19
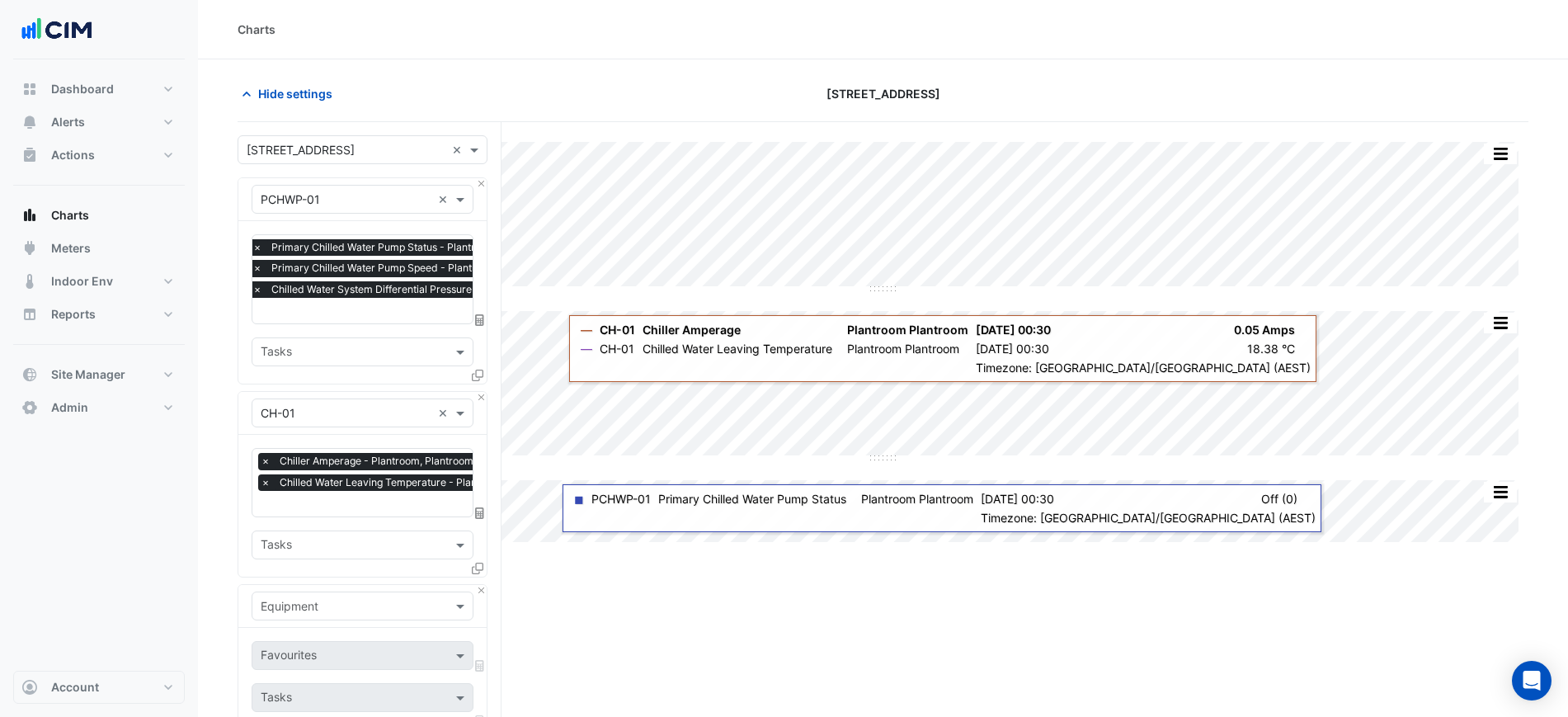
click at [305, 585] on div "Equipment" at bounding box center [362, 606] width 248 height 43
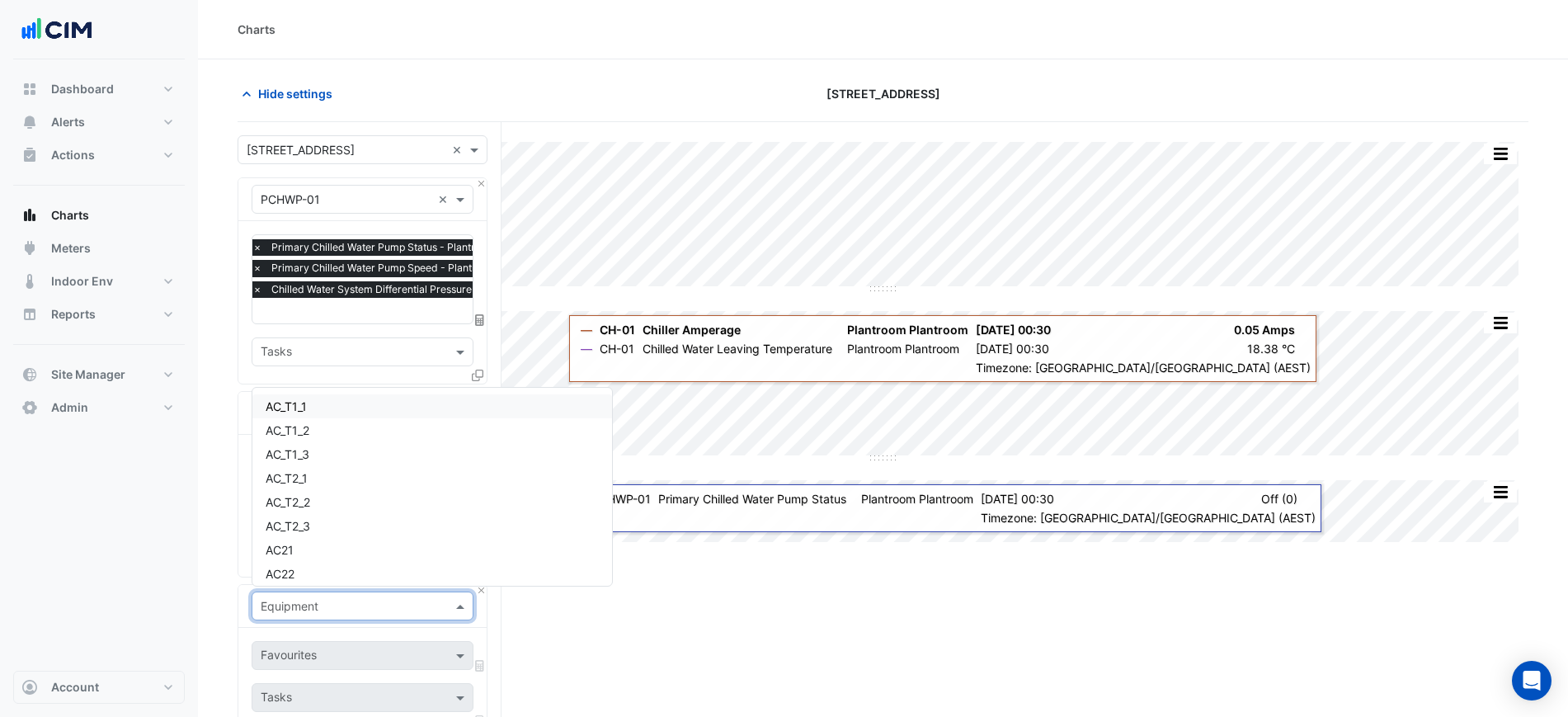
click at [313, 592] on div "Equipment" at bounding box center [362, 606] width 222 height 29
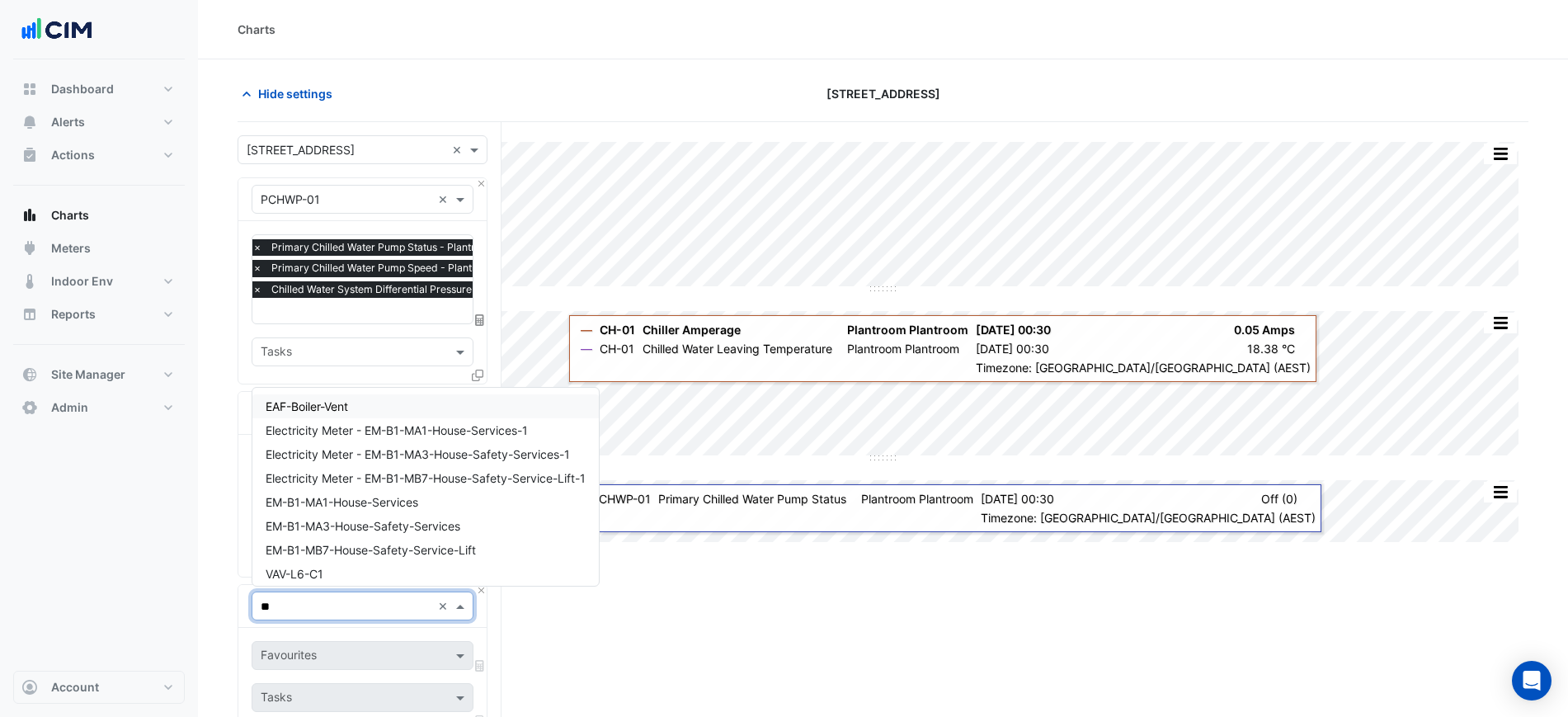
type input "***"
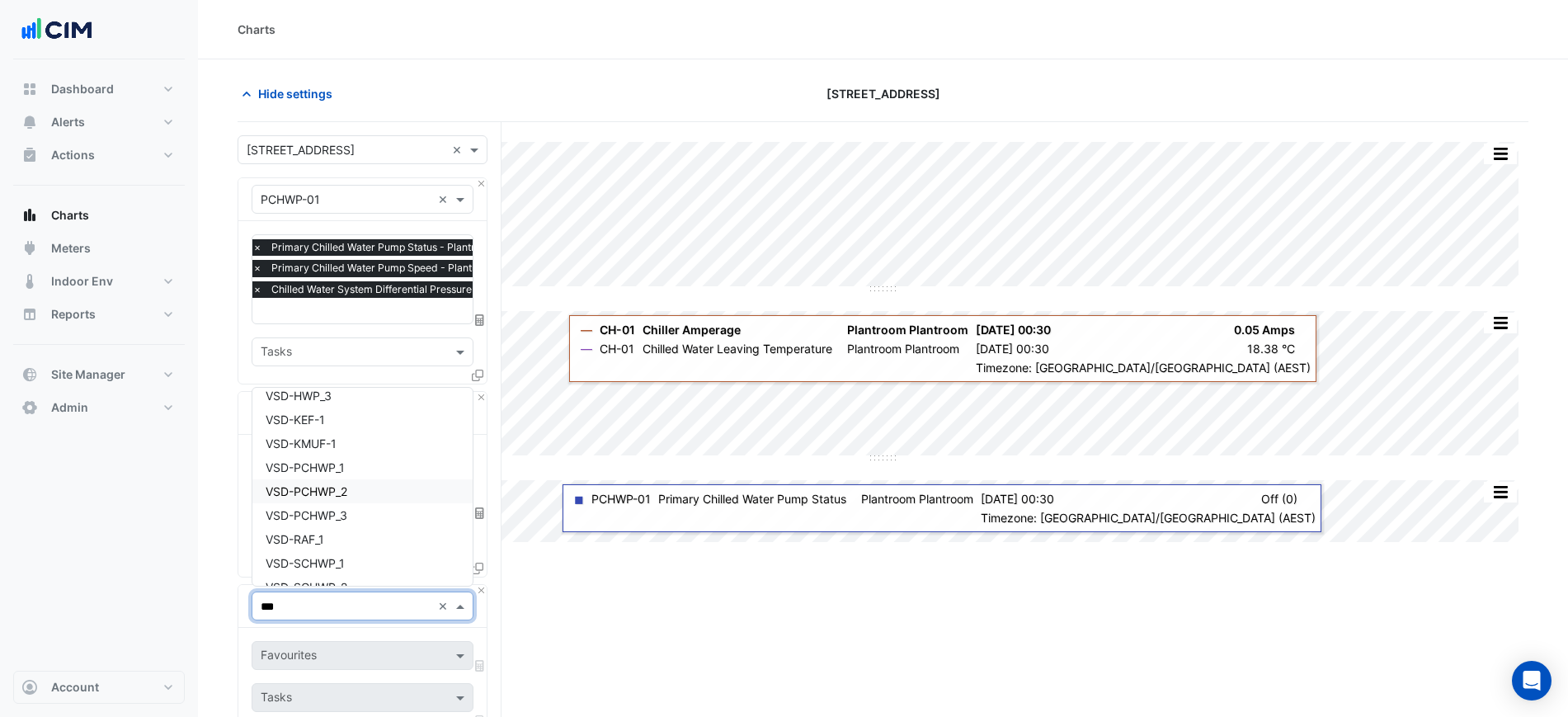
scroll to position [309, 0]
click at [348, 508] on div "VSD-PCHWP_1" at bounding box center [362, 504] width 220 height 24
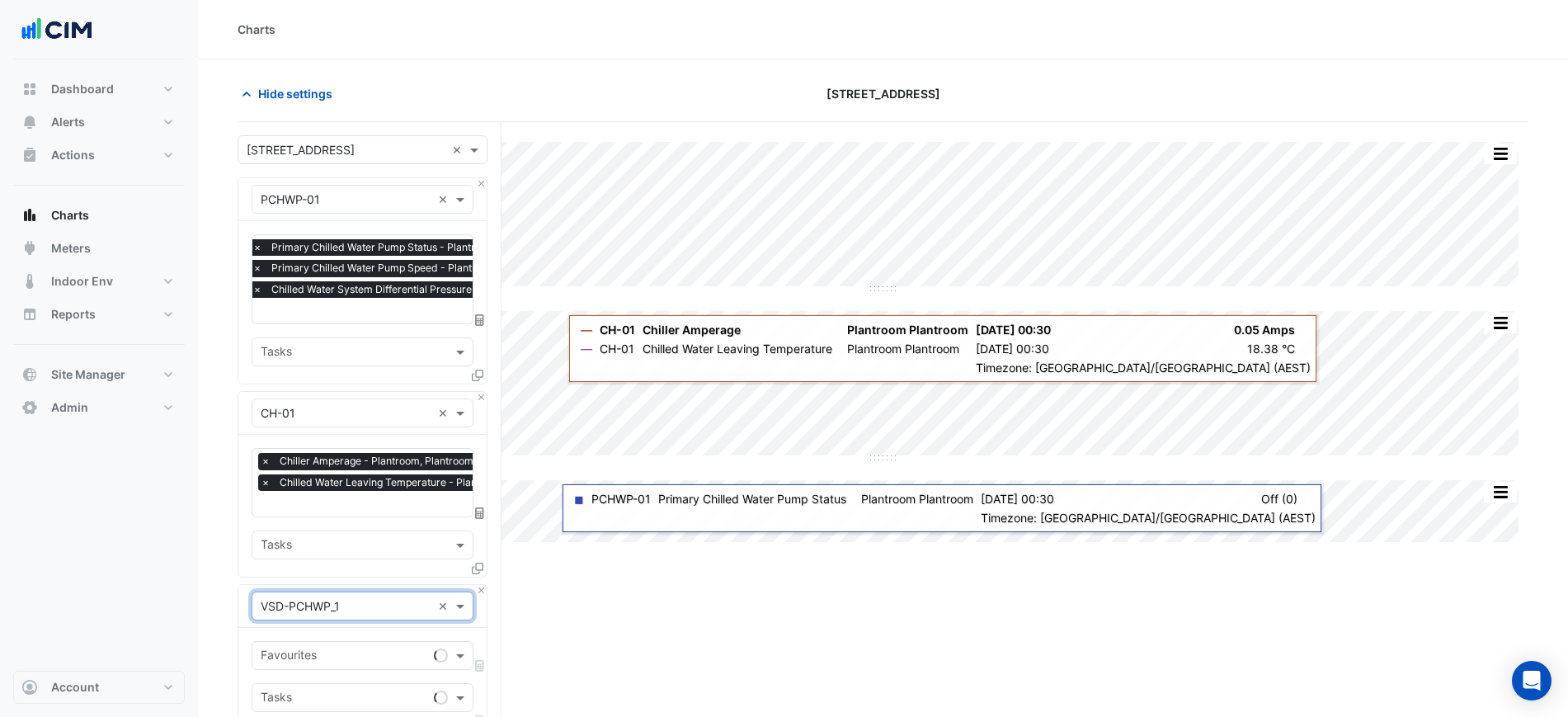
click at [345, 657] on input "text" at bounding box center [343, 657] width 167 height 17
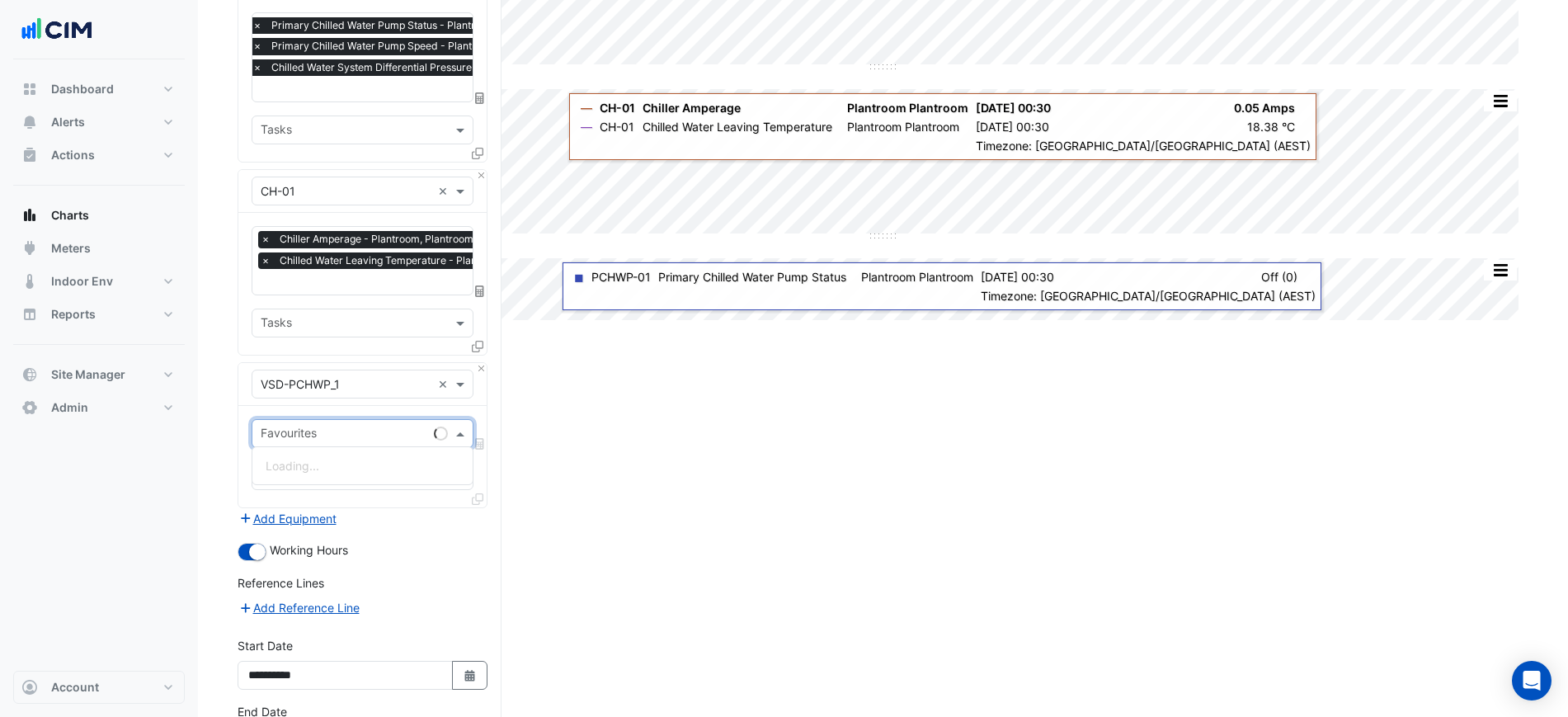
scroll to position [346, 0]
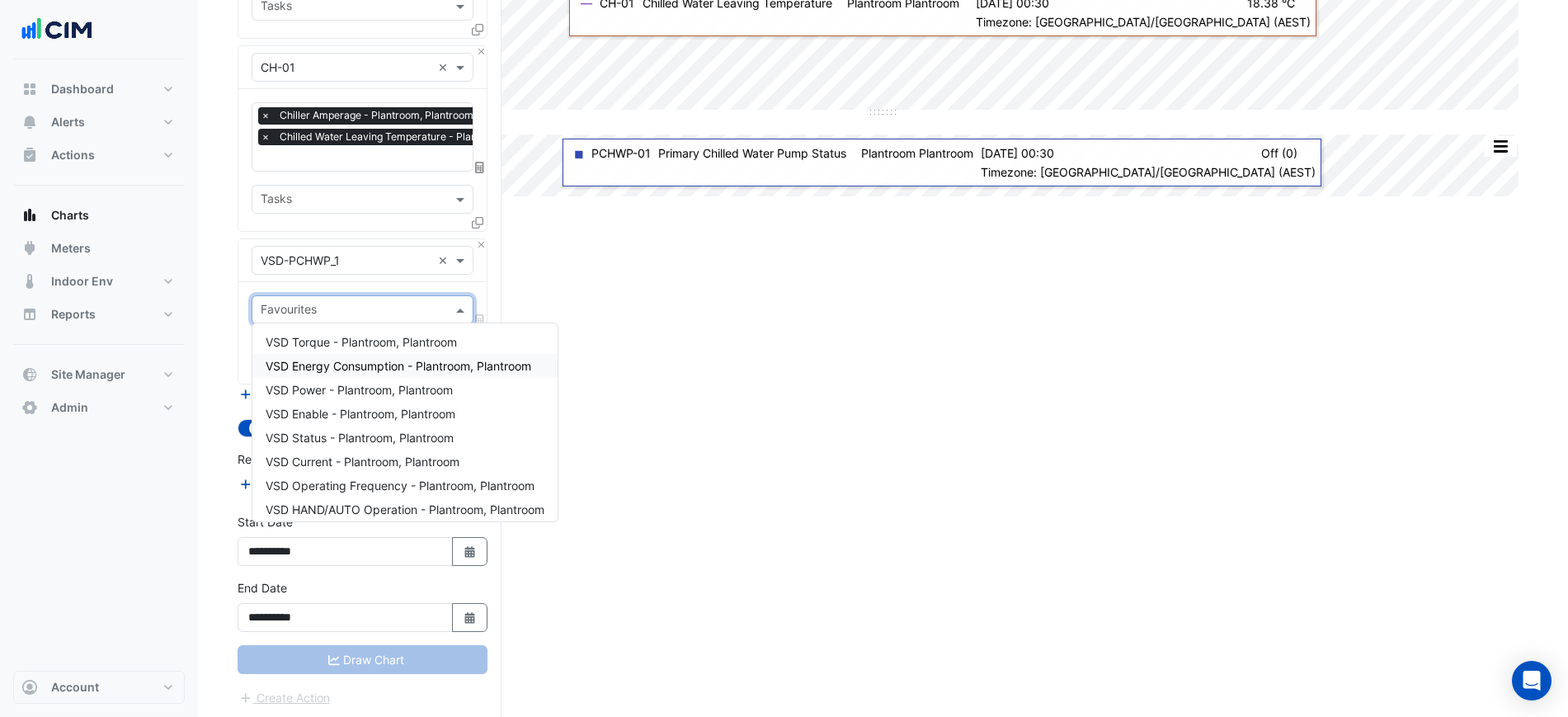
click at [408, 361] on span "VSD Energy Consumption - Plantroom, Plantroom" at bounding box center [398, 366] width 265 height 14
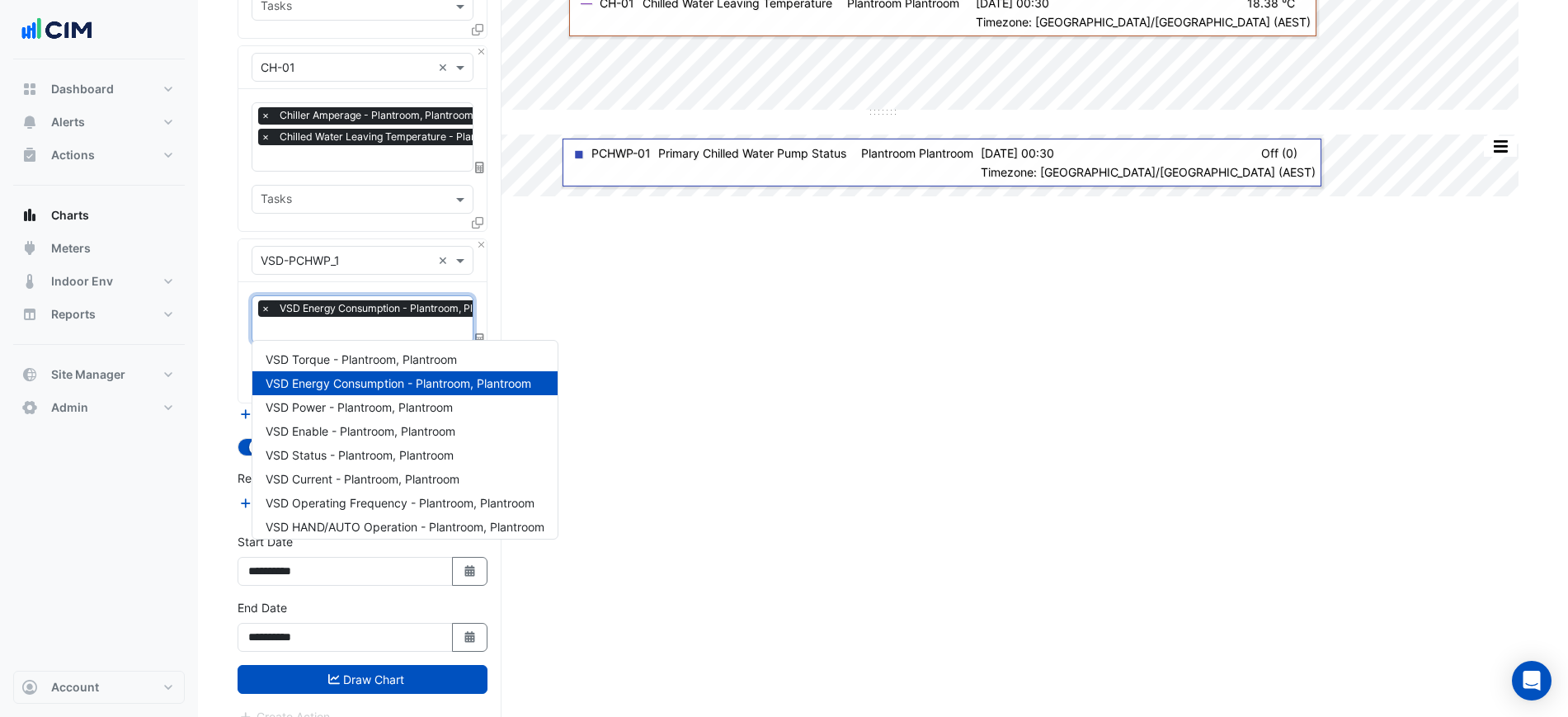
click at [385, 331] on input "text" at bounding box center [390, 332] width 259 height 17
click at [397, 503] on span "VSD Operating Frequency - Plantroom, Plantroom" at bounding box center [400, 503] width 269 height 14
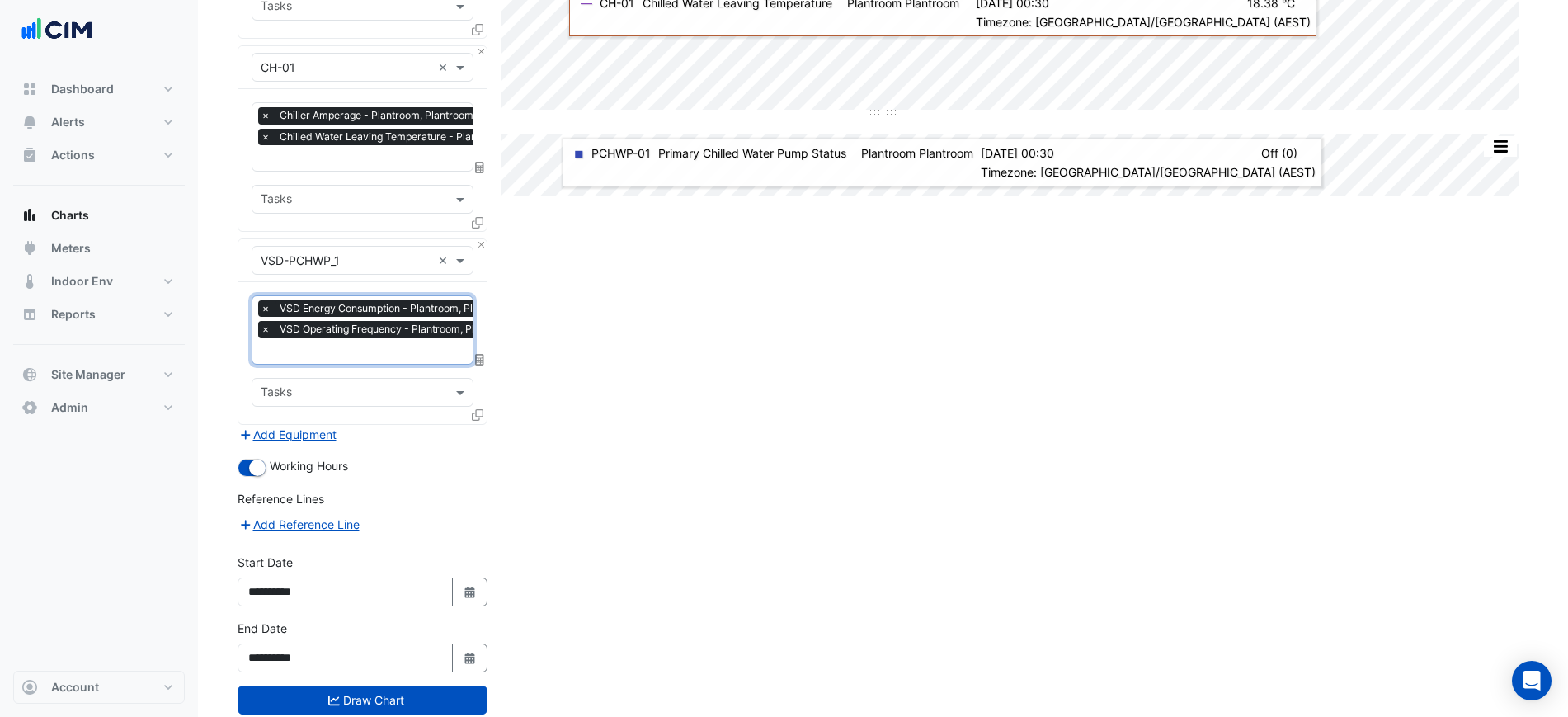
click at [413, 697] on button "Draw Chart" at bounding box center [362, 701] width 250 height 29
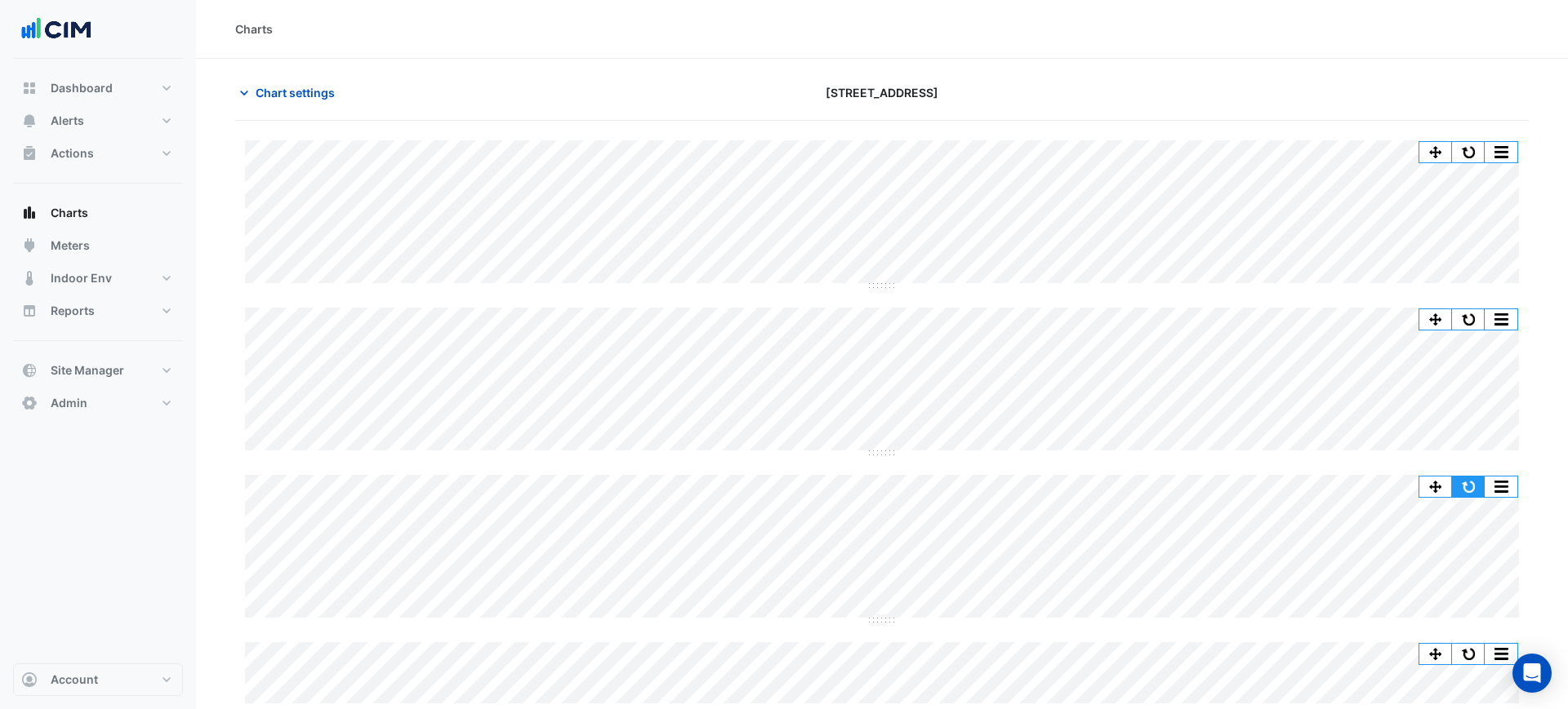
click at [1463, 485] on button "button" at bounding box center [1468, 487] width 33 height 20
click at [1467, 487] on button "button" at bounding box center [1468, 487] width 33 height 20
click at [1521, 389] on div "Split by Unit Split All Split None Print Save as JPEG Save as PNG Pivot Data Ta…" at bounding box center [881, 422] width 1293 height 563
click at [316, 95] on span "Chart settings" at bounding box center [295, 92] width 79 height 17
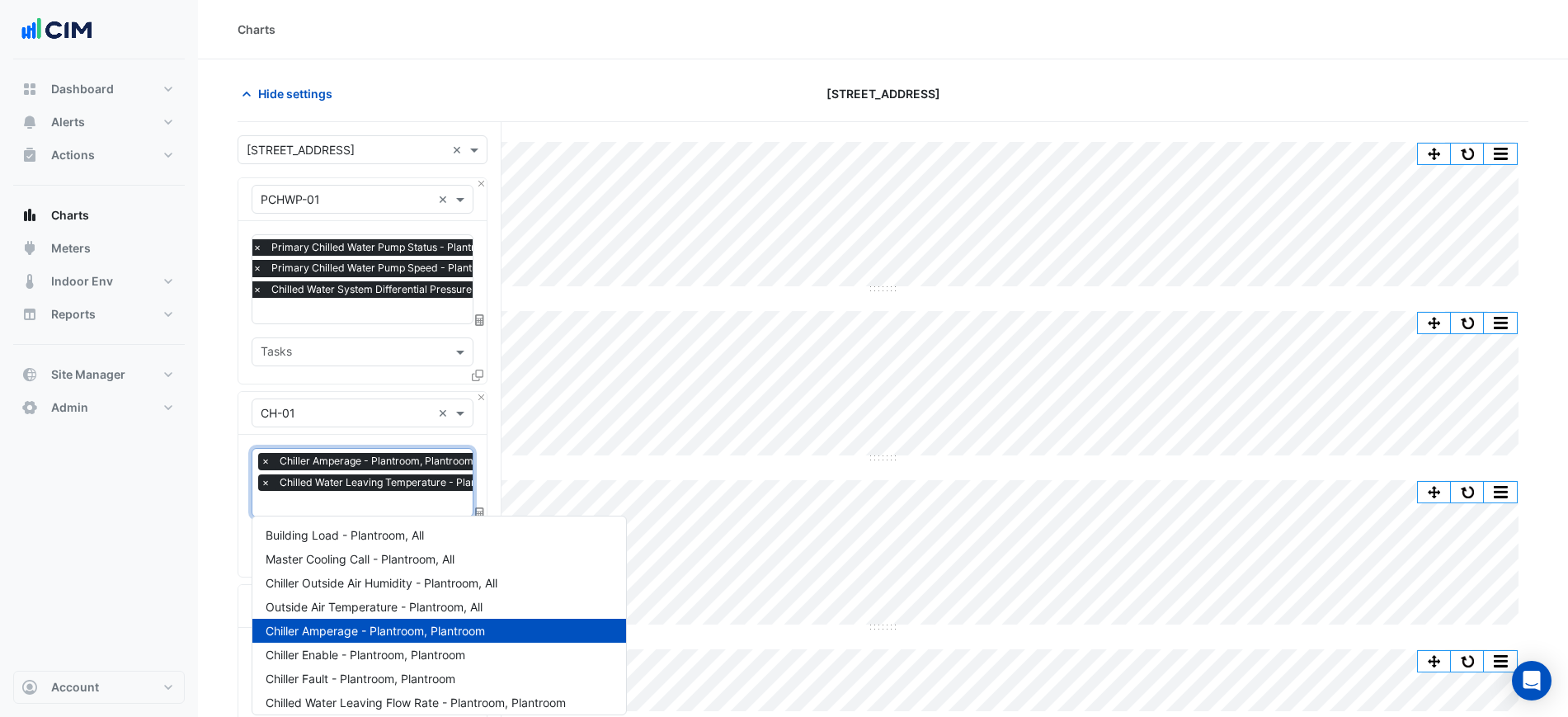
click at [343, 499] on input "text" at bounding box center [413, 505] width 306 height 17
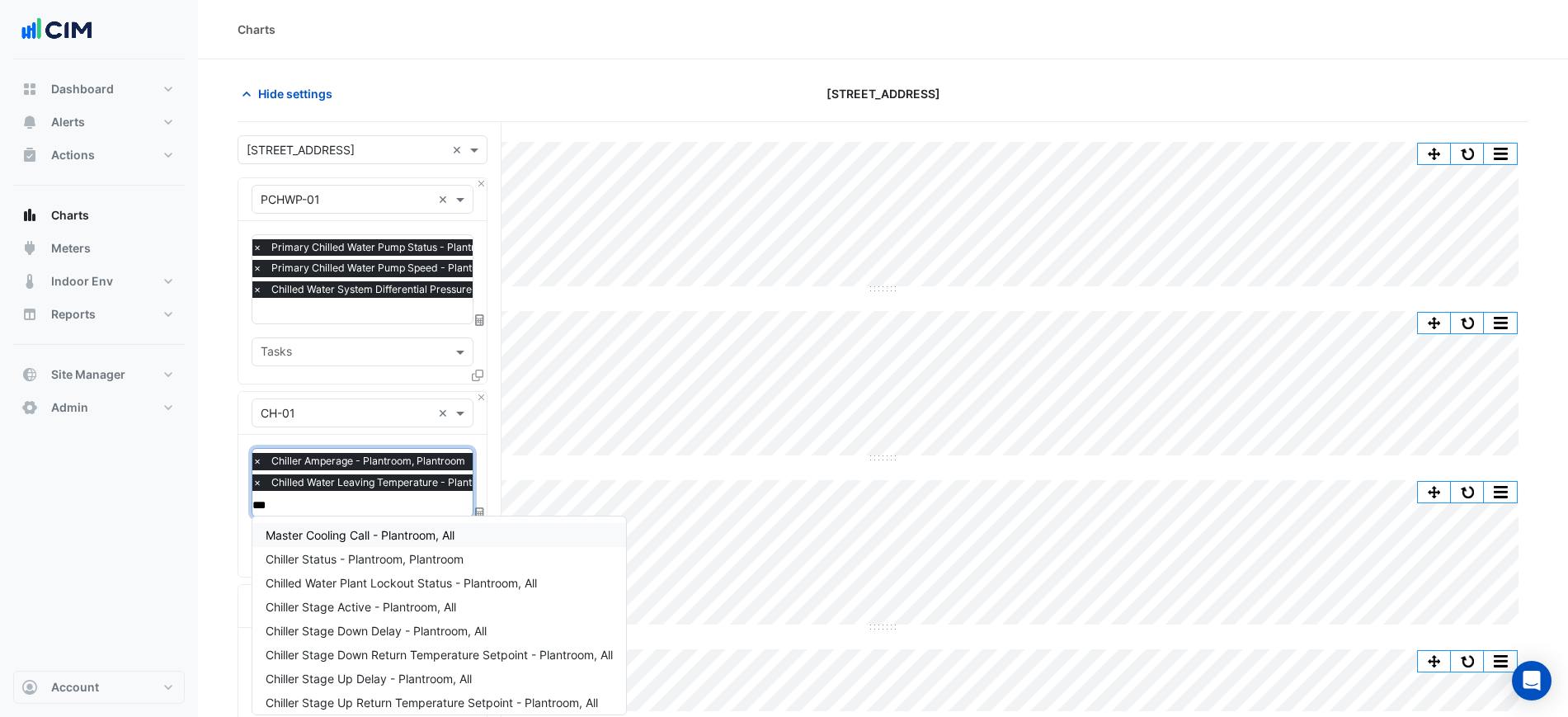
type input "****"
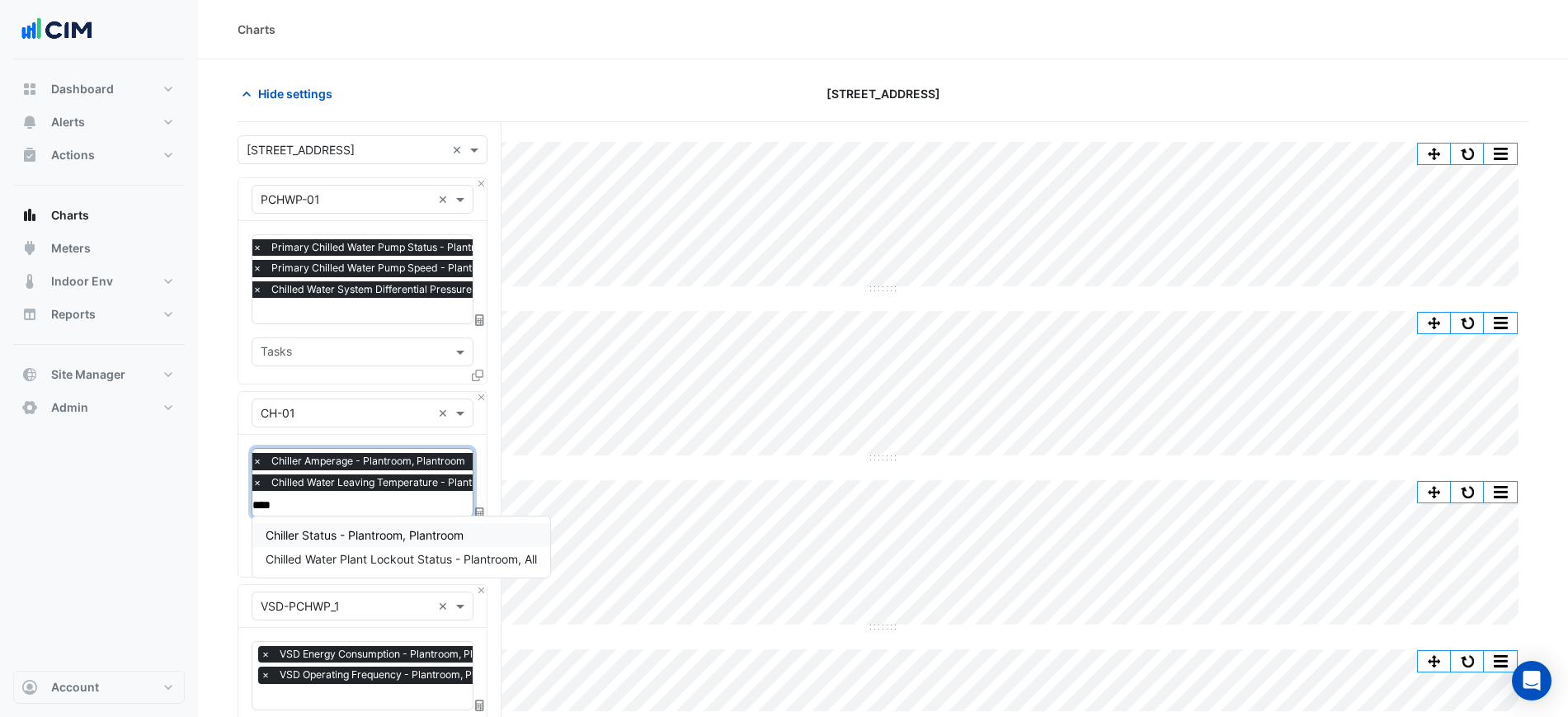
click at [374, 534] on span "Chiller Status - Plantroom, Plantroom" at bounding box center [364, 535] width 198 height 14
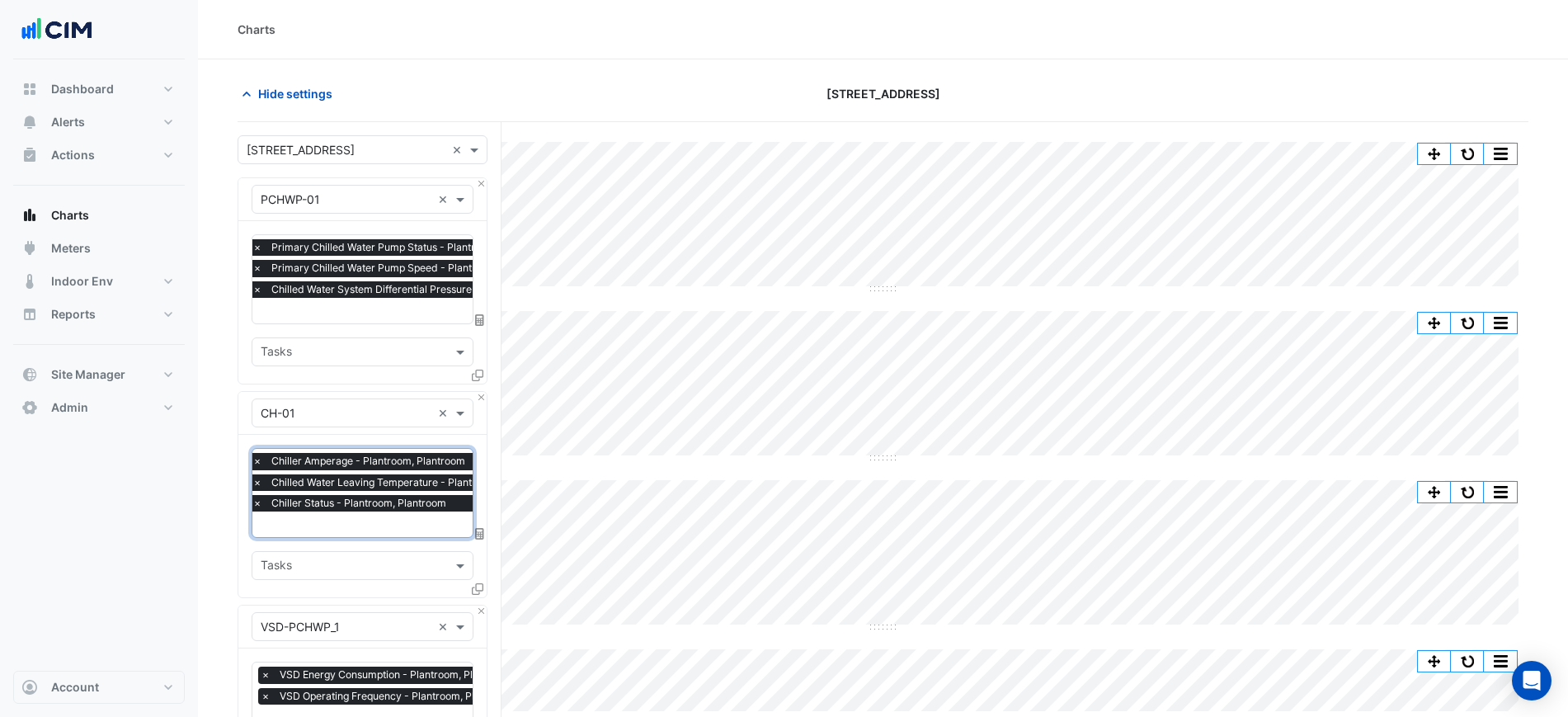
click at [375, 523] on input "text" at bounding box center [405, 526] width 306 height 17
type input "***"
click at [355, 419] on span "Chiller Enable - Plantroom, Plantroom" at bounding box center [365, 425] width 200 height 14
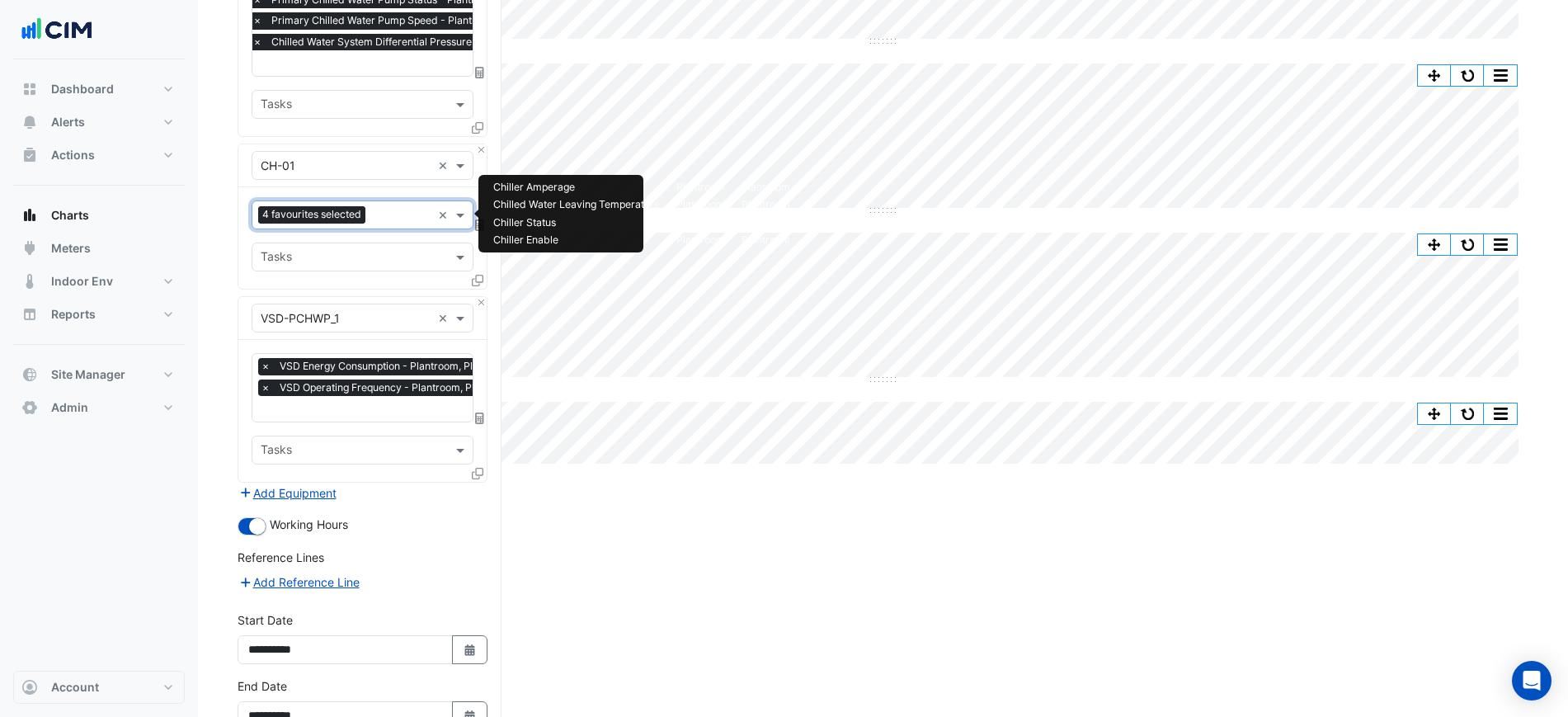
scroll to position [346, 0]
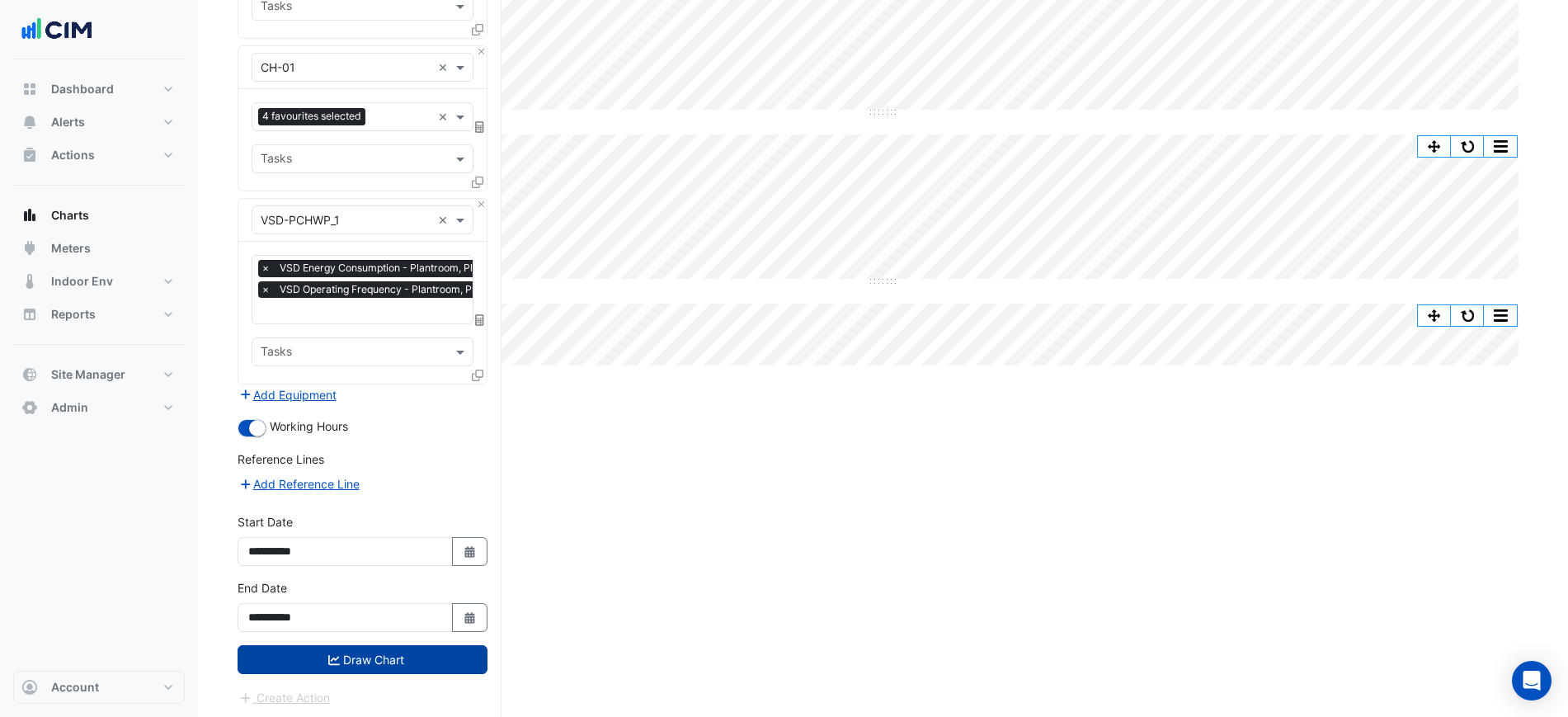
click at [396, 655] on button "Draw Chart" at bounding box center [362, 660] width 250 height 29
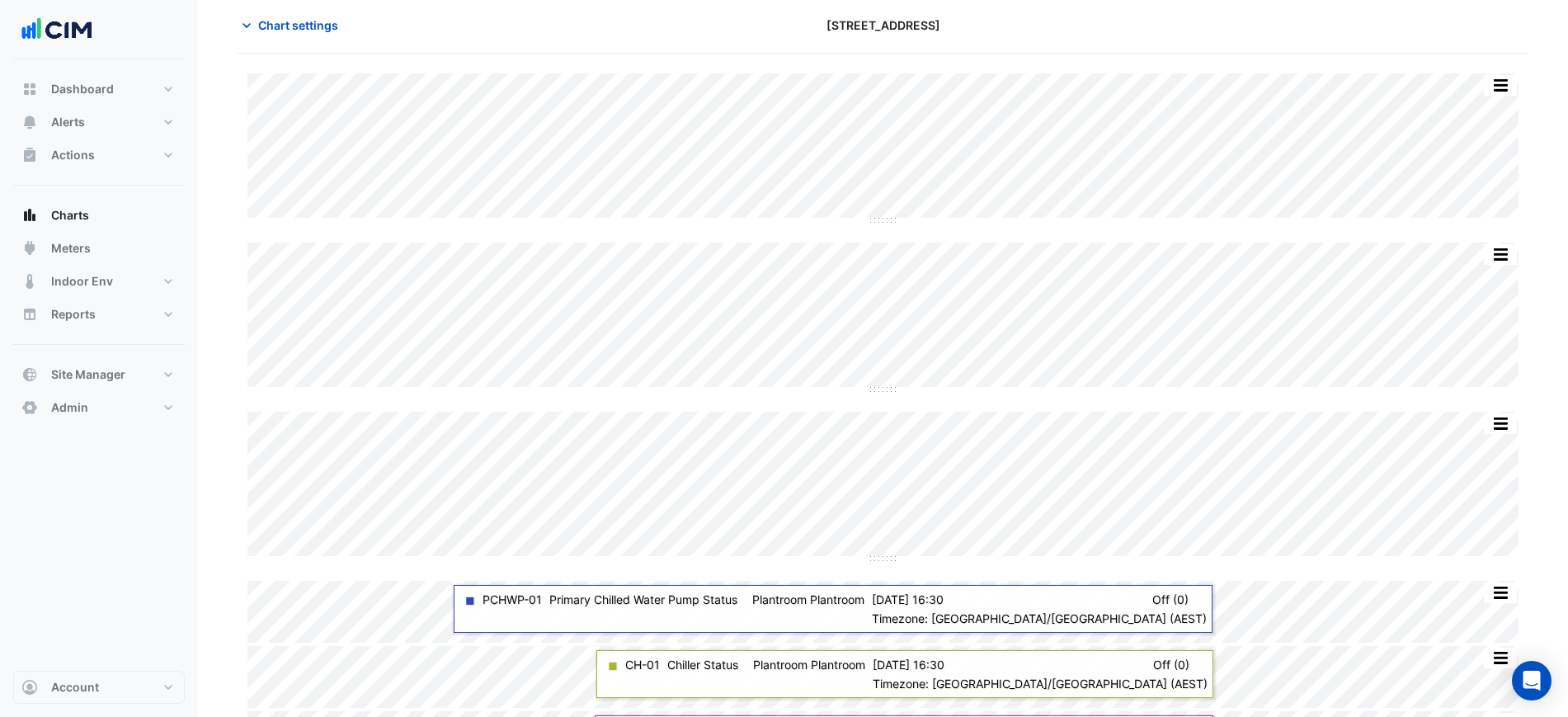
scroll to position [128, 0]
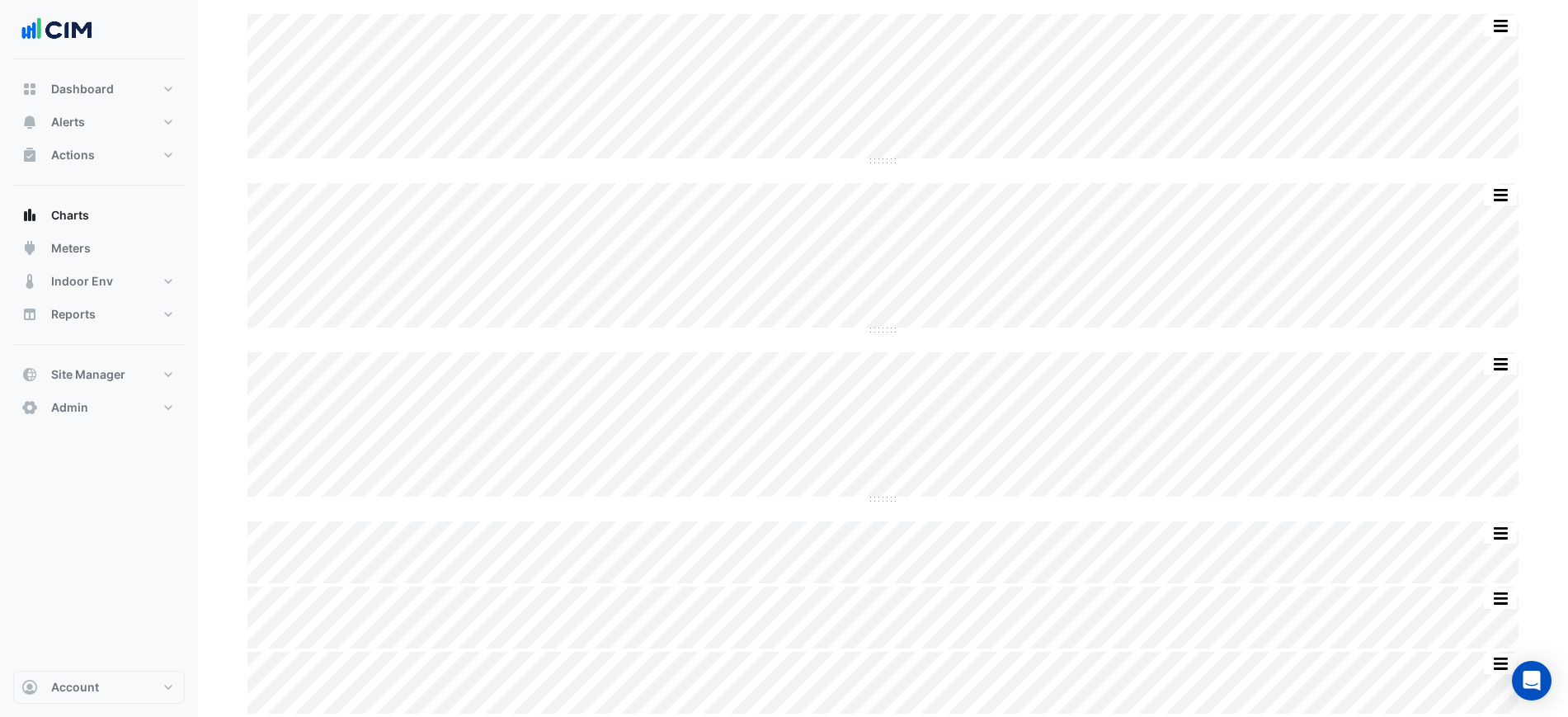
click at [1140, 332] on div "Split by Unit Split All Split None Print Save as JPEG Save as PNG Pivot Data Ta…" at bounding box center [883, 363] width 1291 height 700
click at [158, 348] on div "Dashboard Portfolio Ratings Performance Alerts Site Rules Templates Actions Sit…" at bounding box center [98, 248] width 171 height 351
click at [157, 366] on button "Site Manager" at bounding box center [98, 374] width 171 height 33
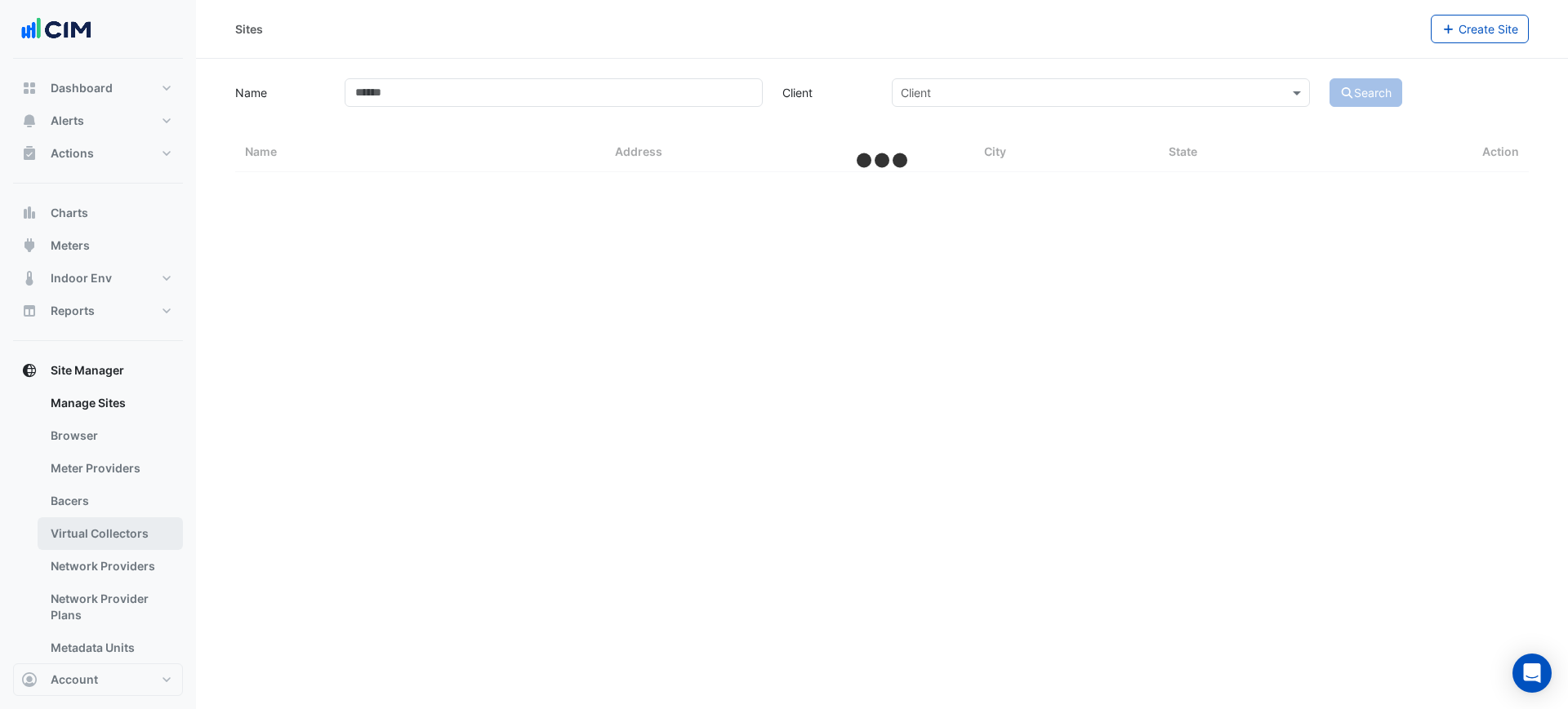
click at [100, 523] on link "Virtual Collectors" at bounding box center [109, 534] width 145 height 33
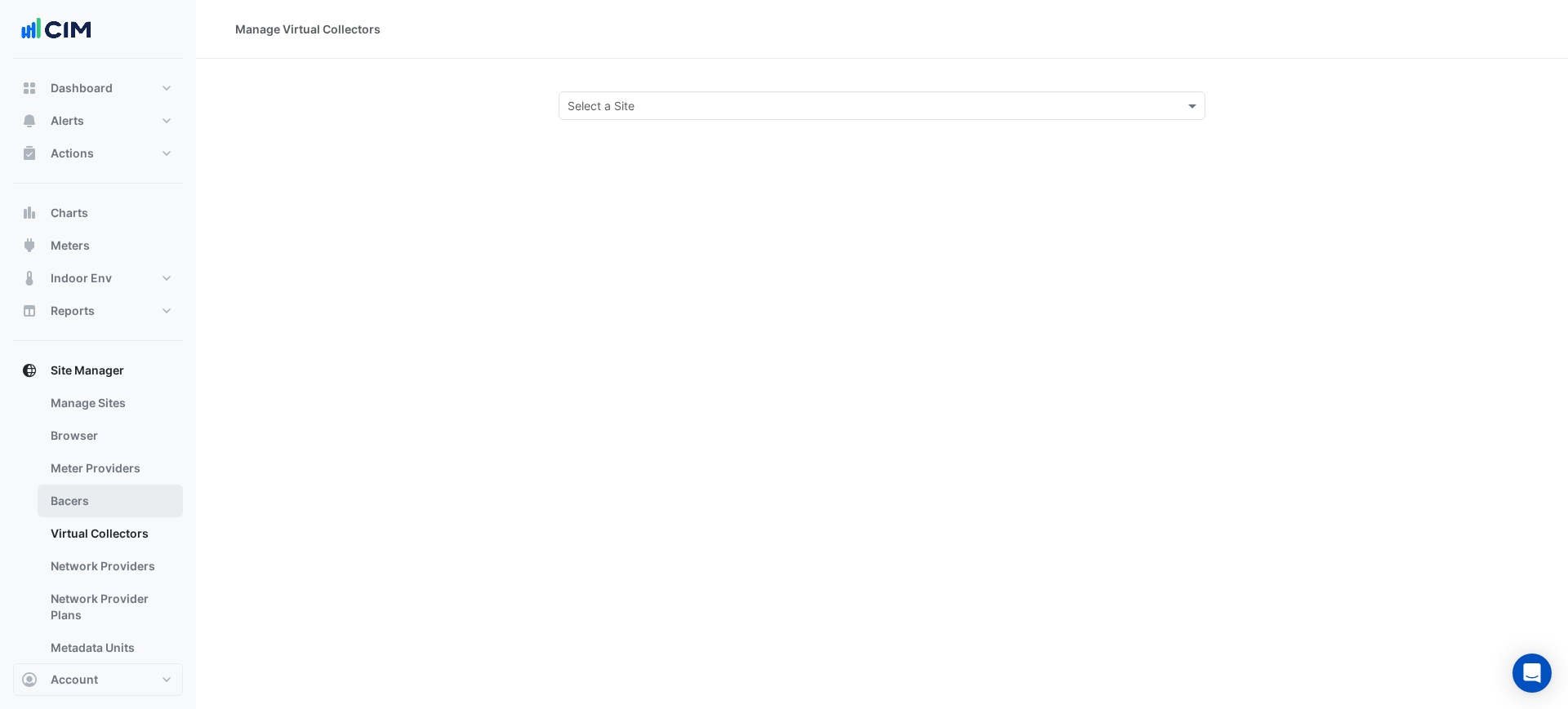
click at [105, 494] on link "Bacers" at bounding box center [109, 501] width 145 height 33
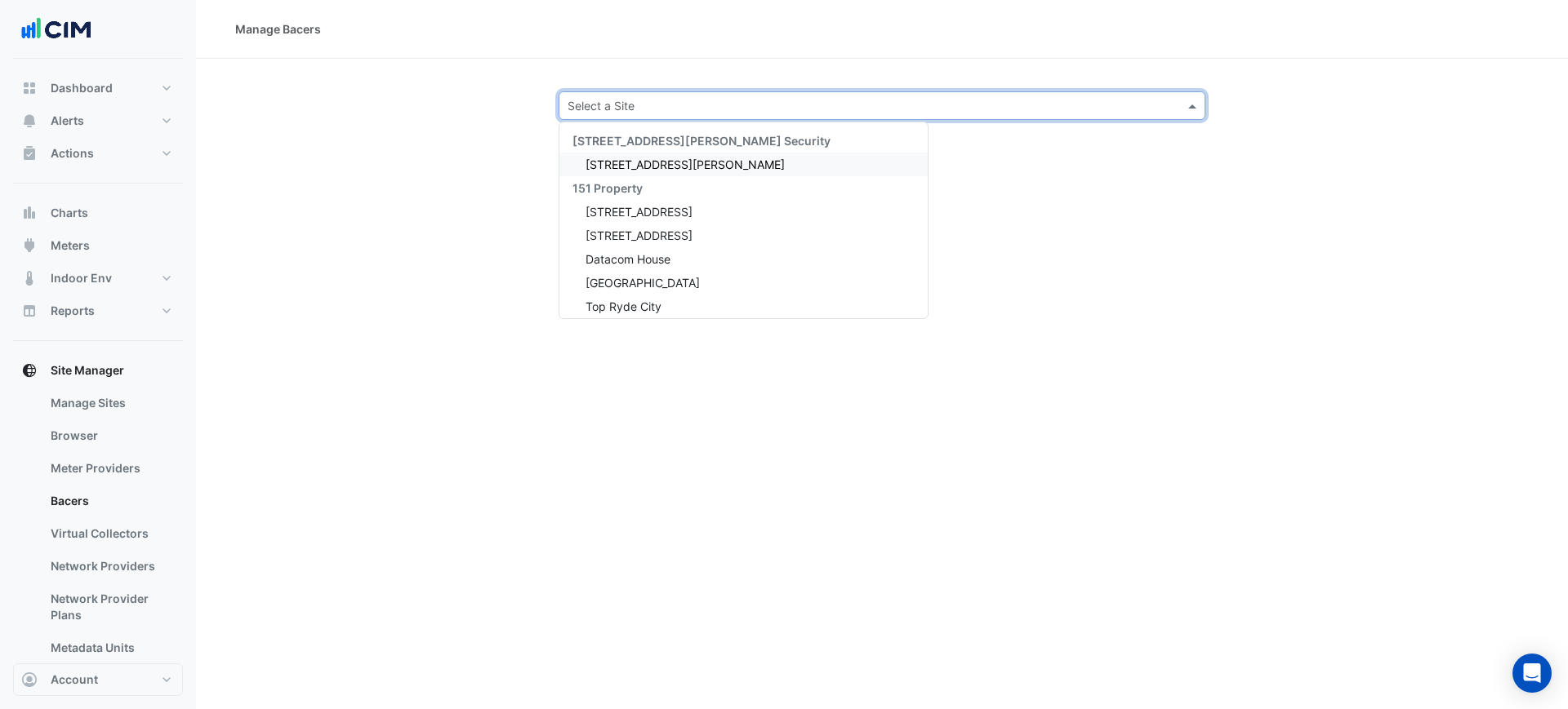
click at [623, 114] on div "Select a Site" at bounding box center [881, 106] width 647 height 29
type input "********"
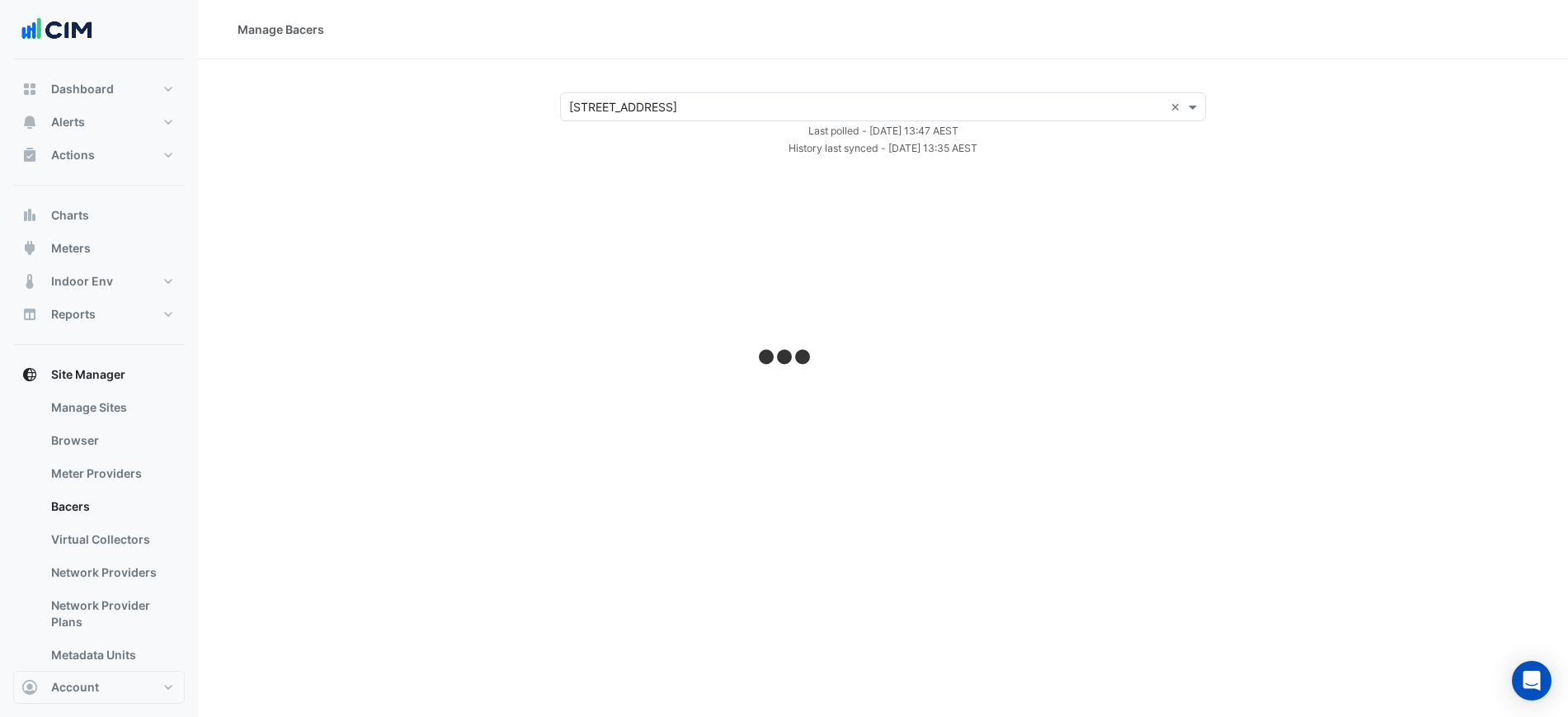
select select "***"
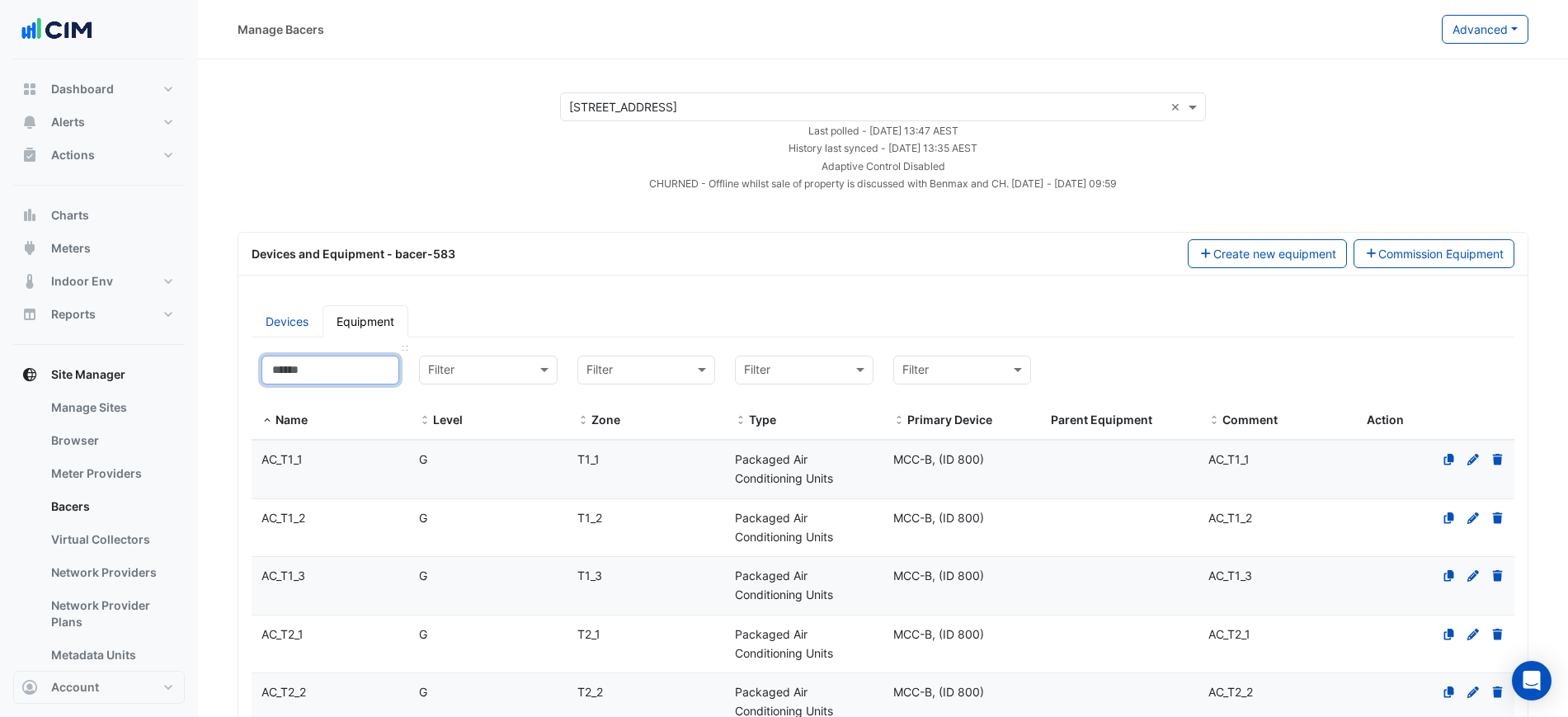
click at [368, 367] on input at bounding box center [330, 370] width 138 height 29
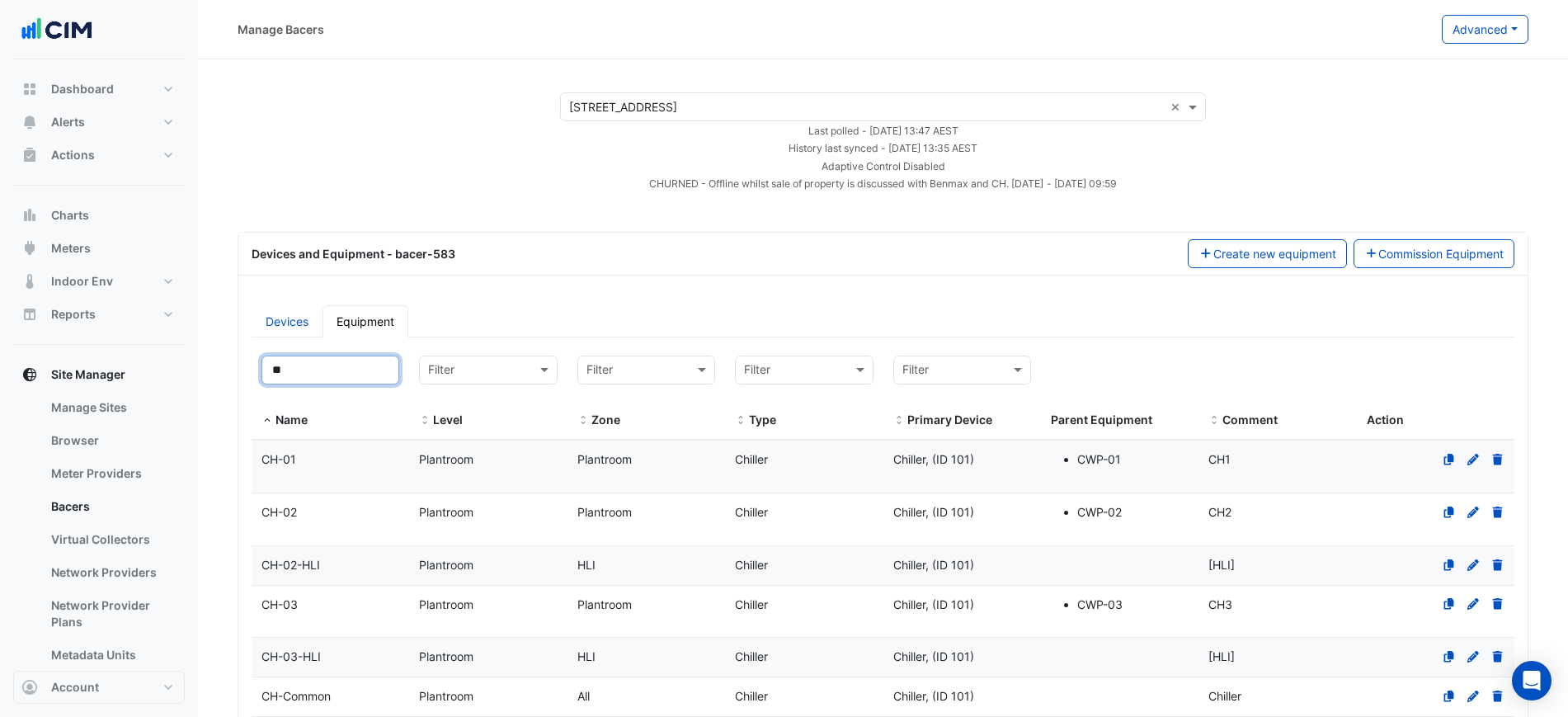
type input "**"
click at [361, 603] on div "CH-03" at bounding box center [331, 606] width 158 height 19
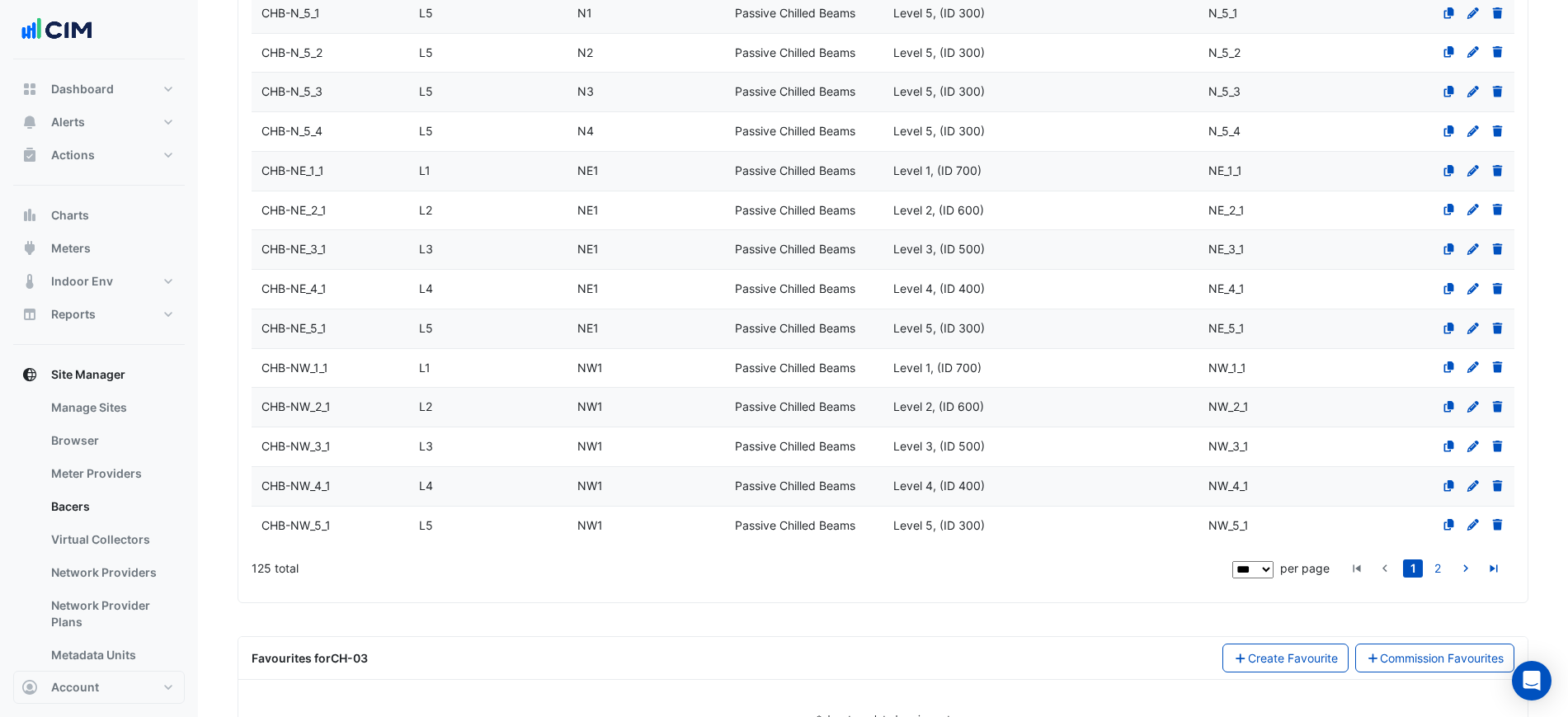
scroll to position [3933, 0]
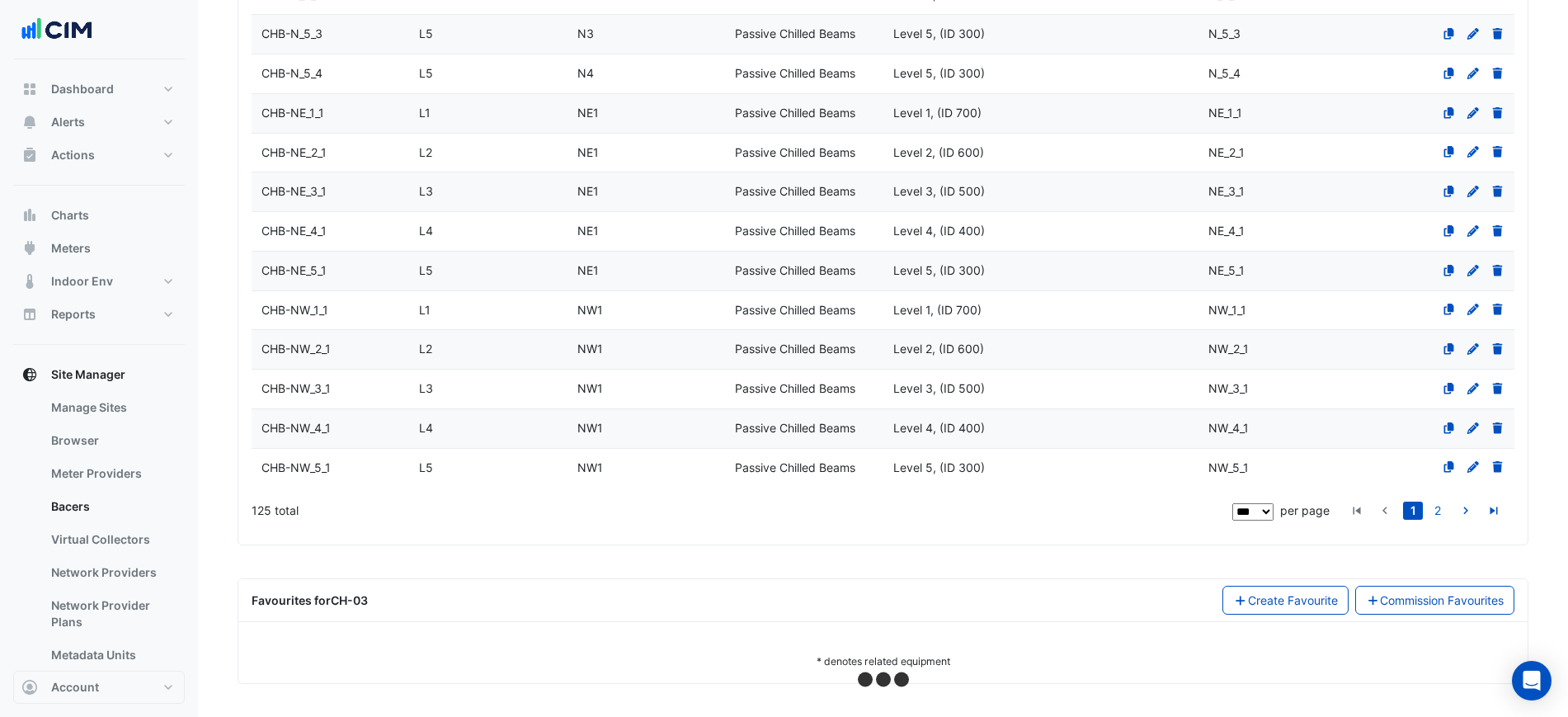
select select "***"
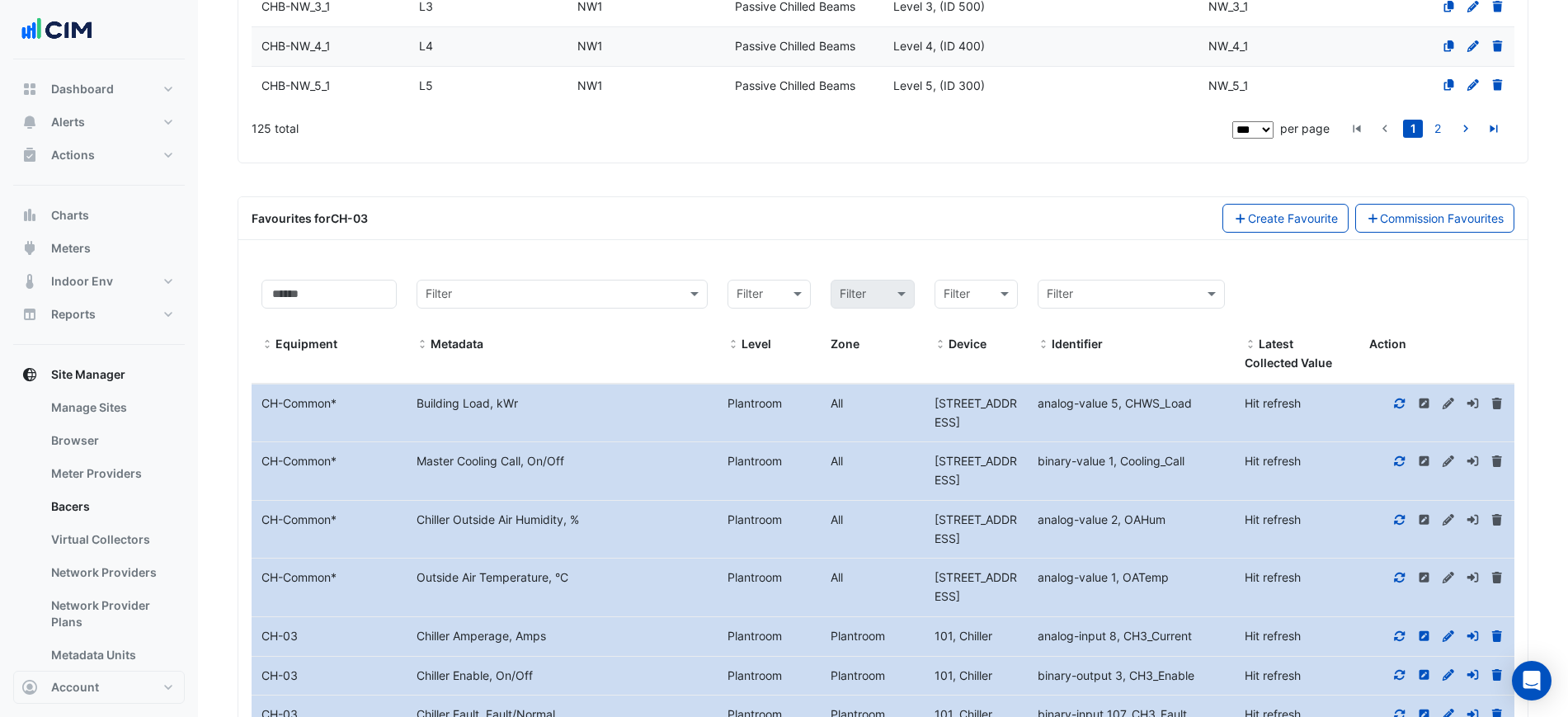
scroll to position [4655, 0]
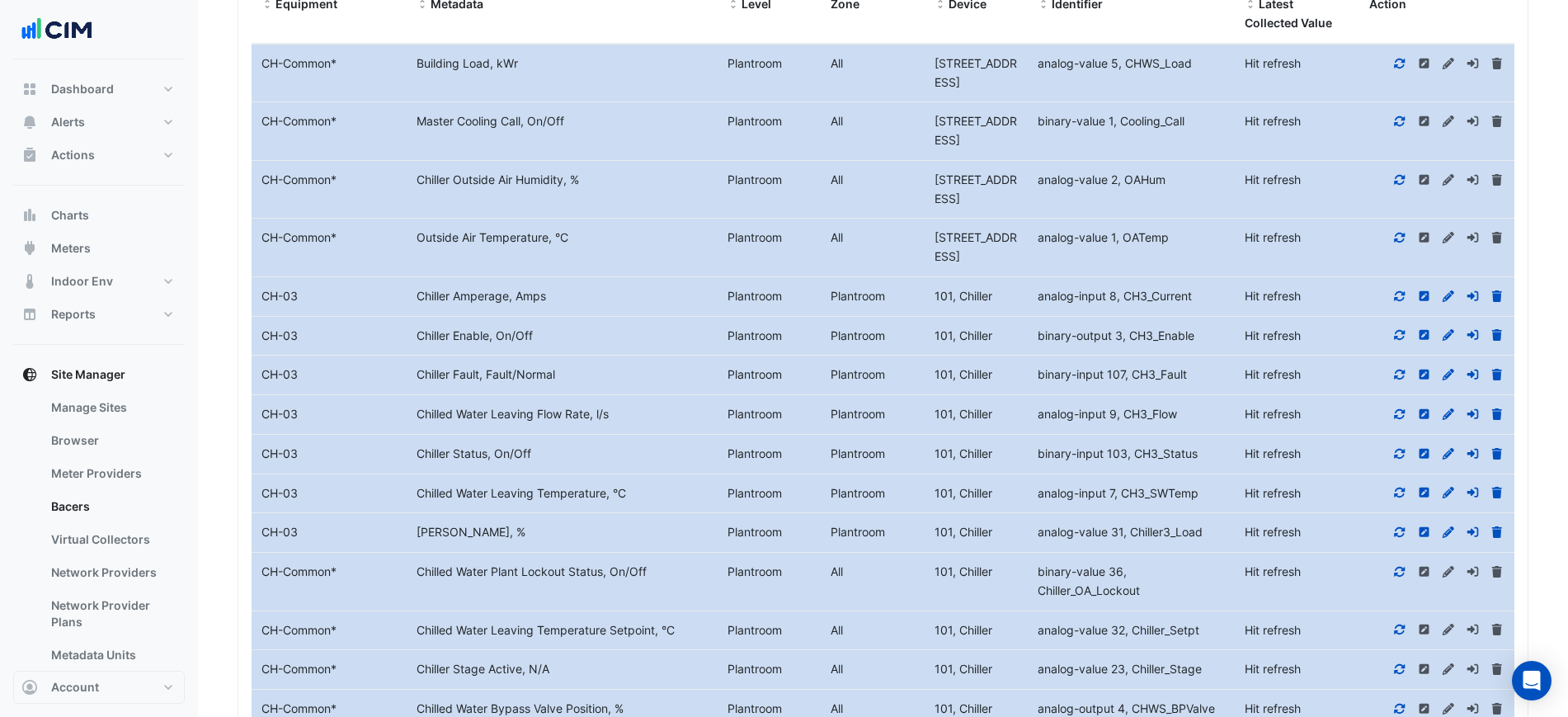
click at [1398, 374] on icon at bounding box center [1399, 374] width 15 height 11
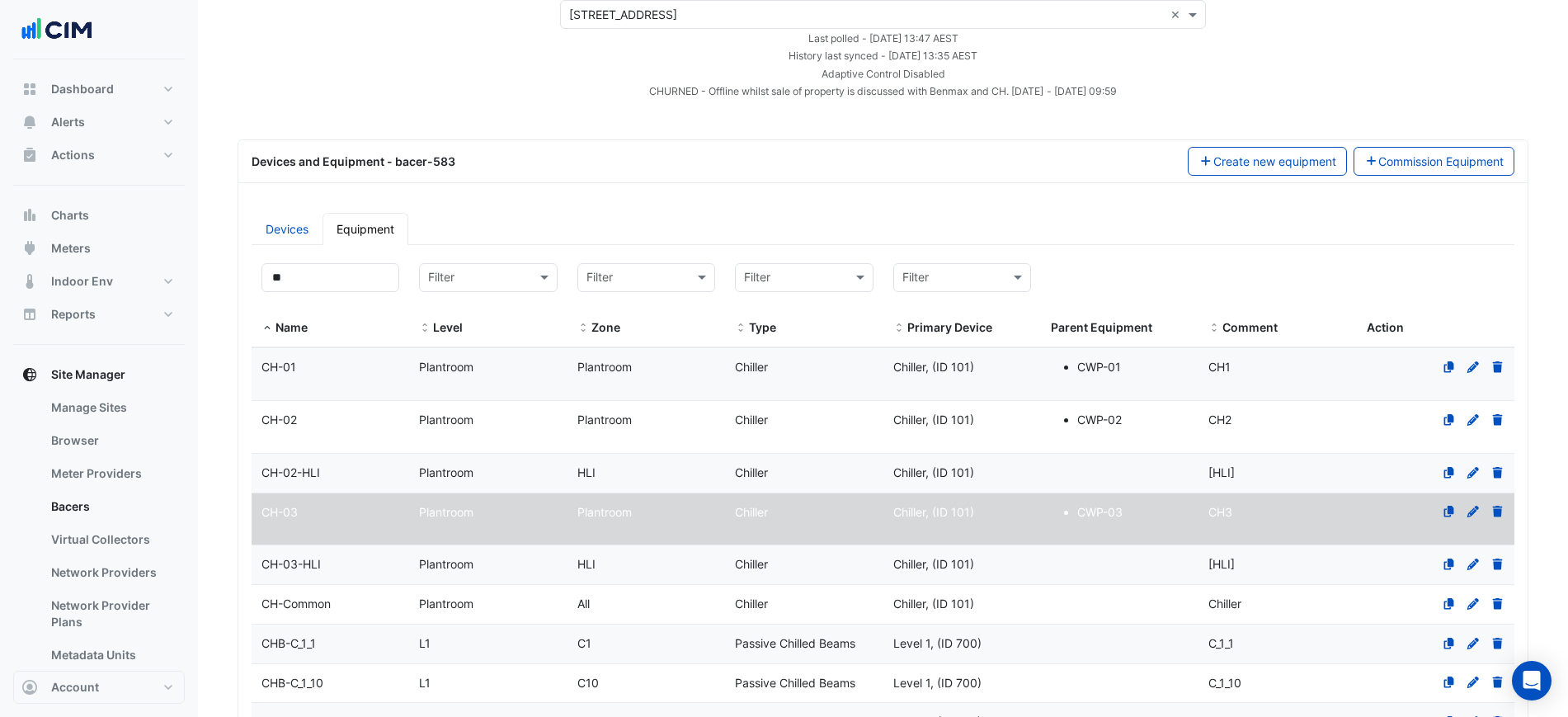
scroll to position [13, 0]
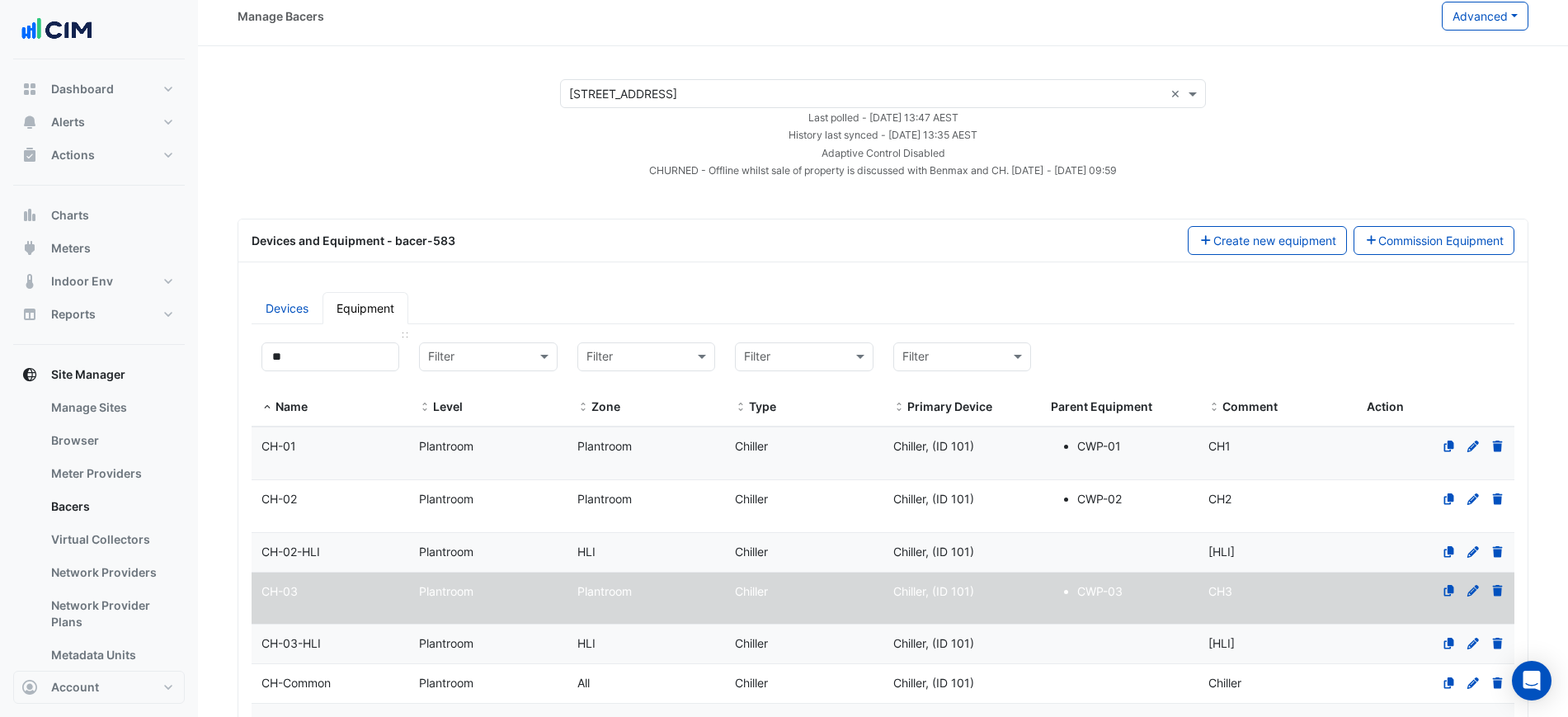
drag, startPoint x: 365, startPoint y: 385, endPoint x: 357, endPoint y: 364, distance: 22.5
click at [366, 383] on div "** Name" at bounding box center [330, 379] width 138 height 75
click at [351, 364] on input "**" at bounding box center [330, 357] width 138 height 29
click at [349, 364] on input "**" at bounding box center [330, 357] width 138 height 29
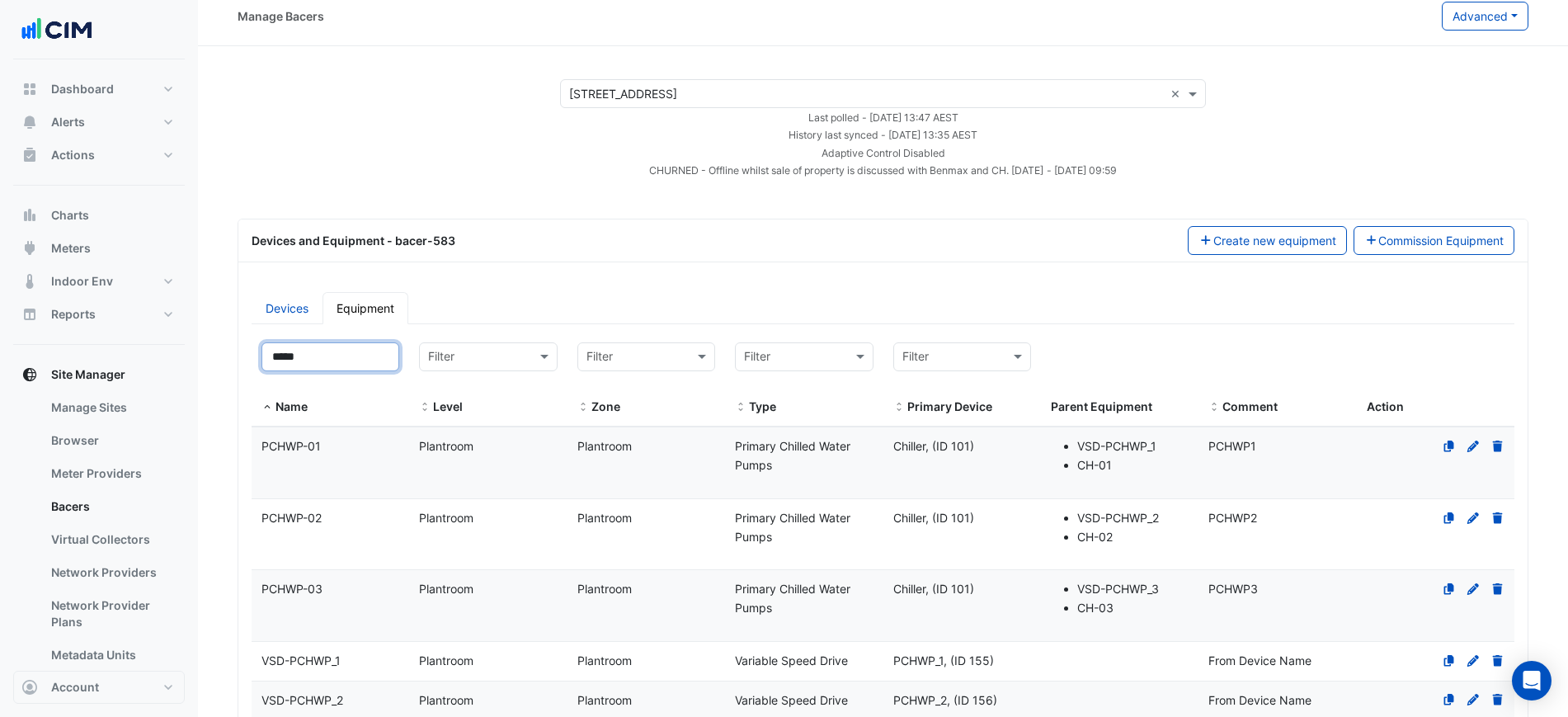
type input "*****"
click at [426, 475] on datatable-body-cell "Level Plantroom" at bounding box center [488, 463] width 158 height 71
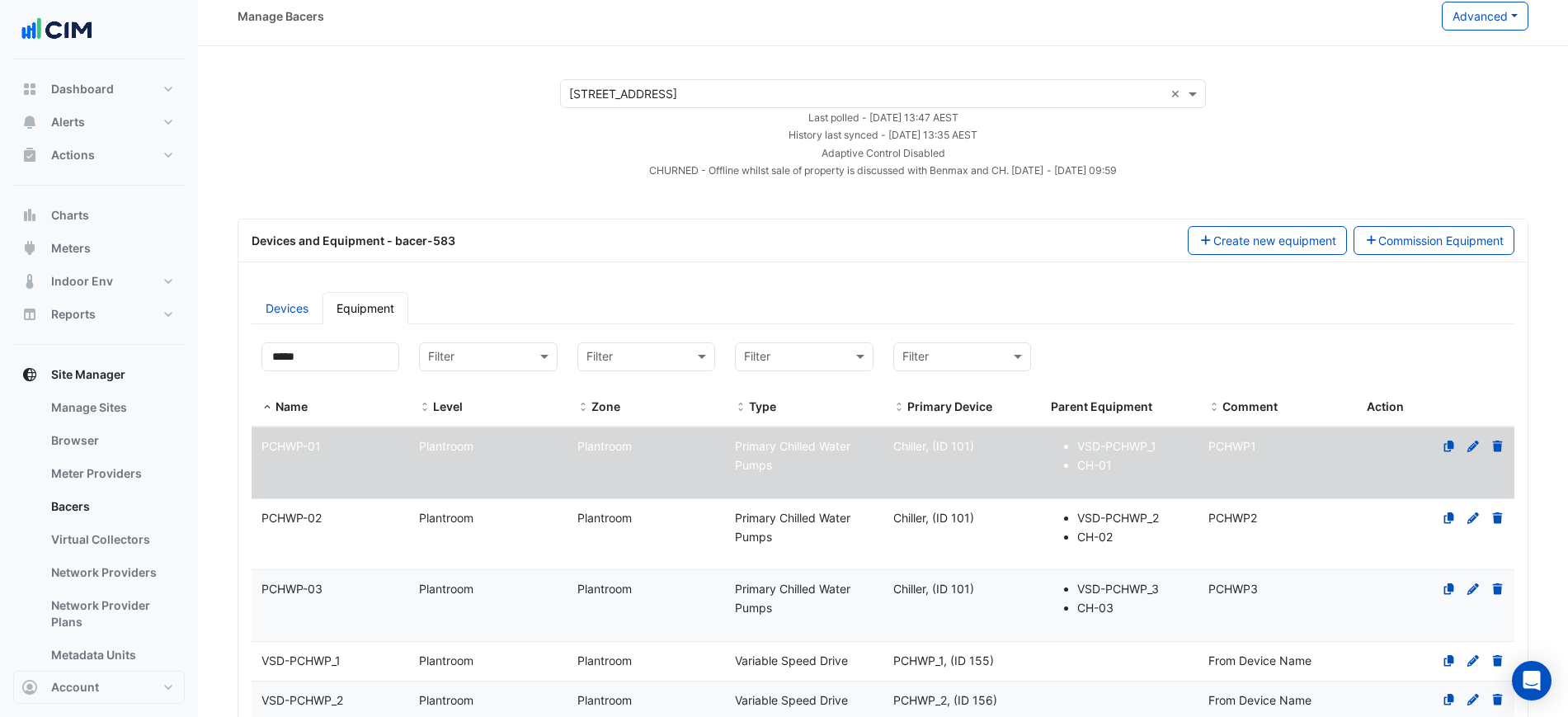
scroll to position [398, 0]
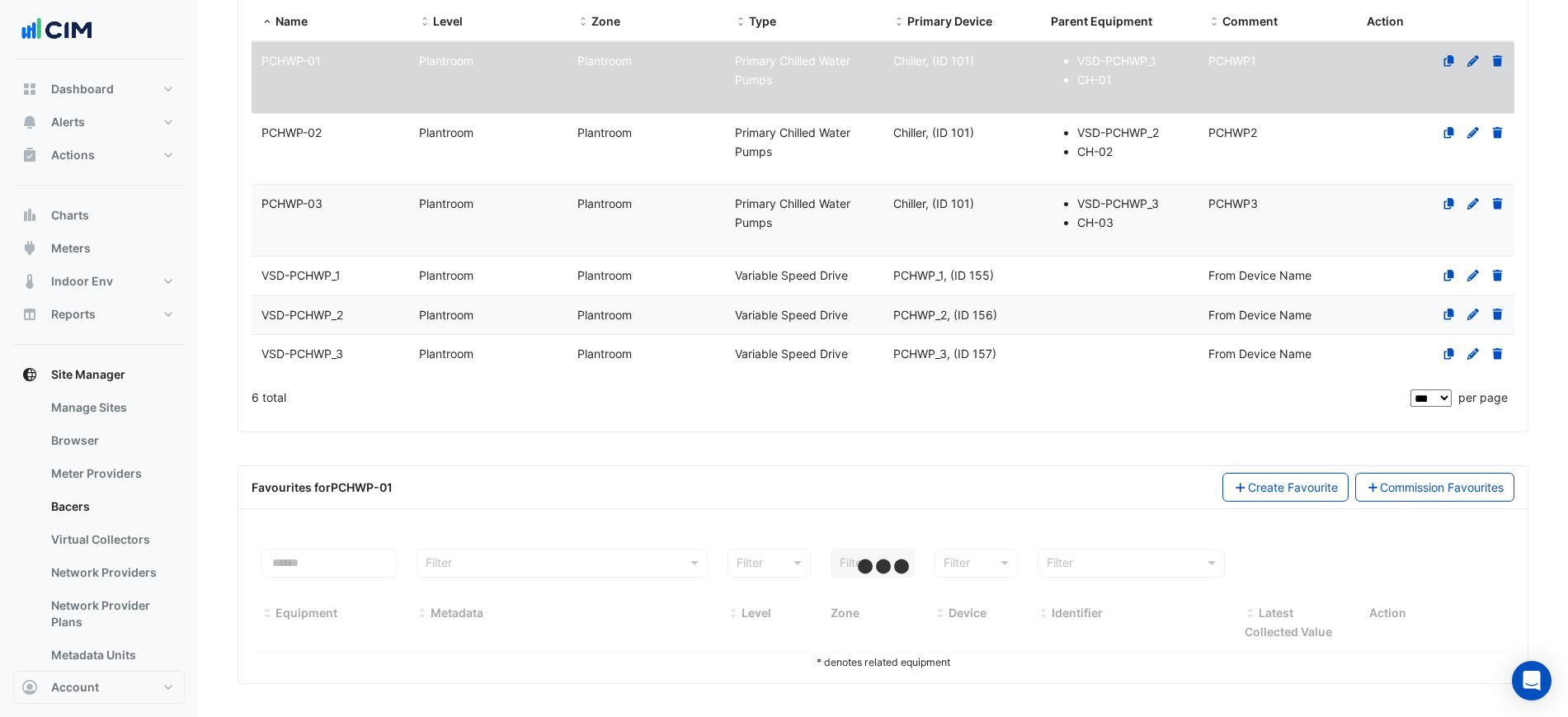
select select "***"
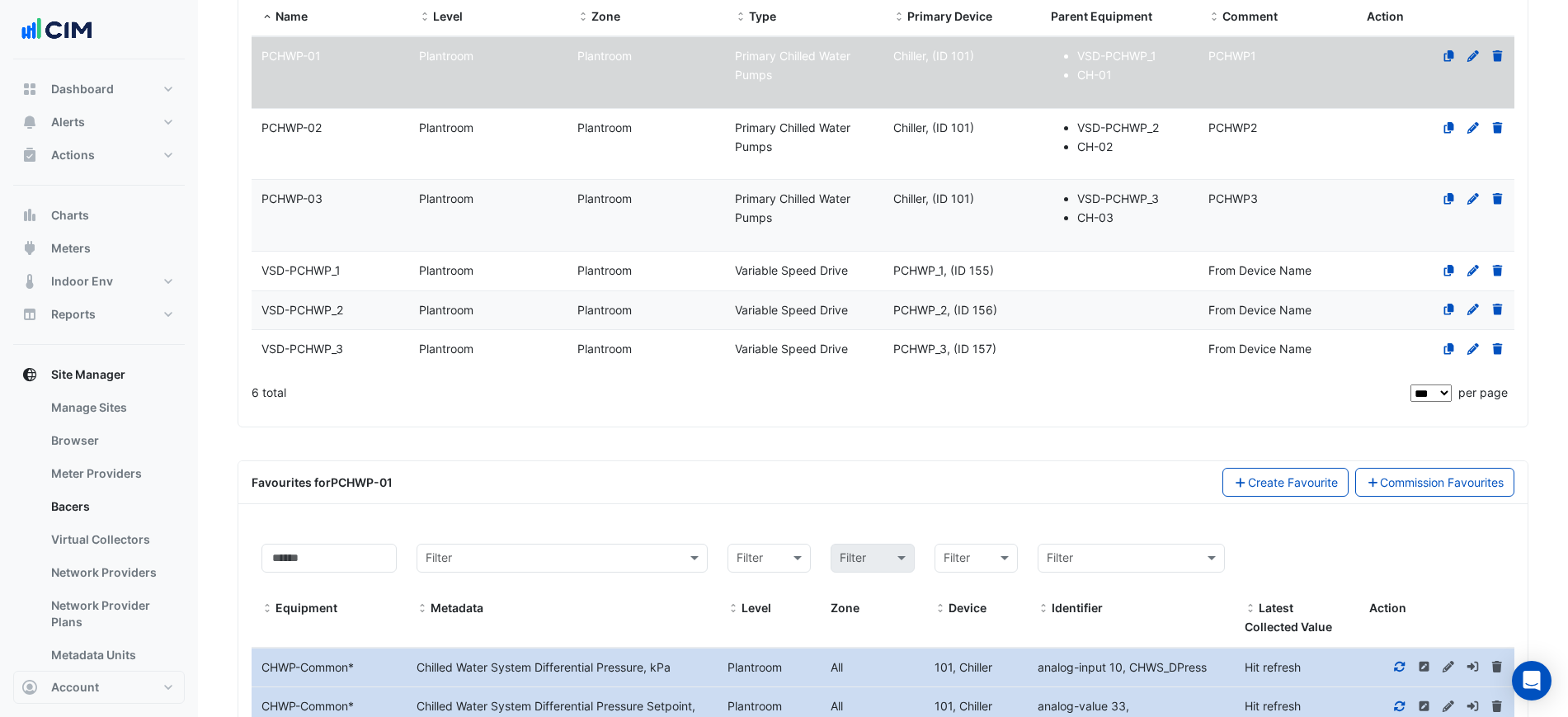
scroll to position [389, 0]
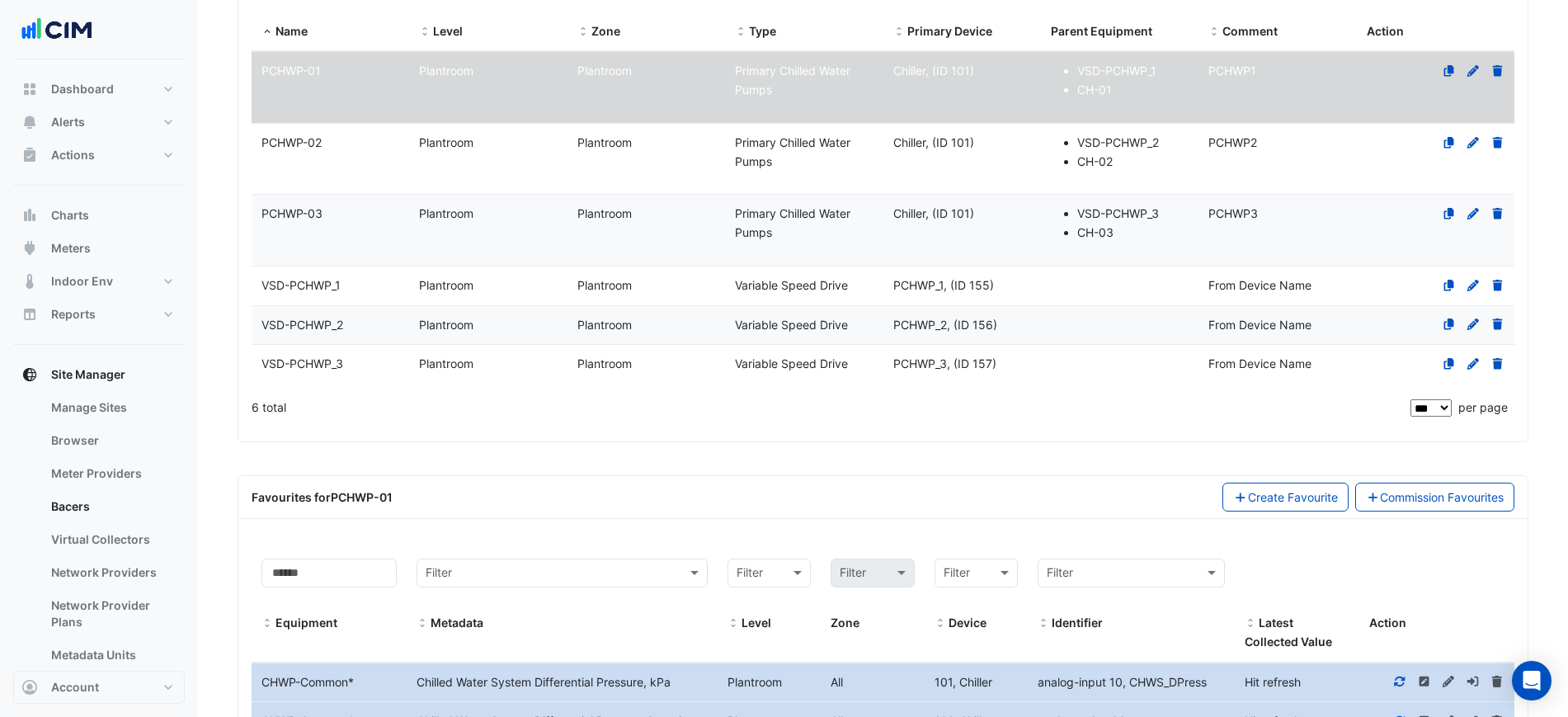
click at [363, 297] on datatable-body-cell "Name VSD-PCHWP_1" at bounding box center [331, 285] width 158 height 39
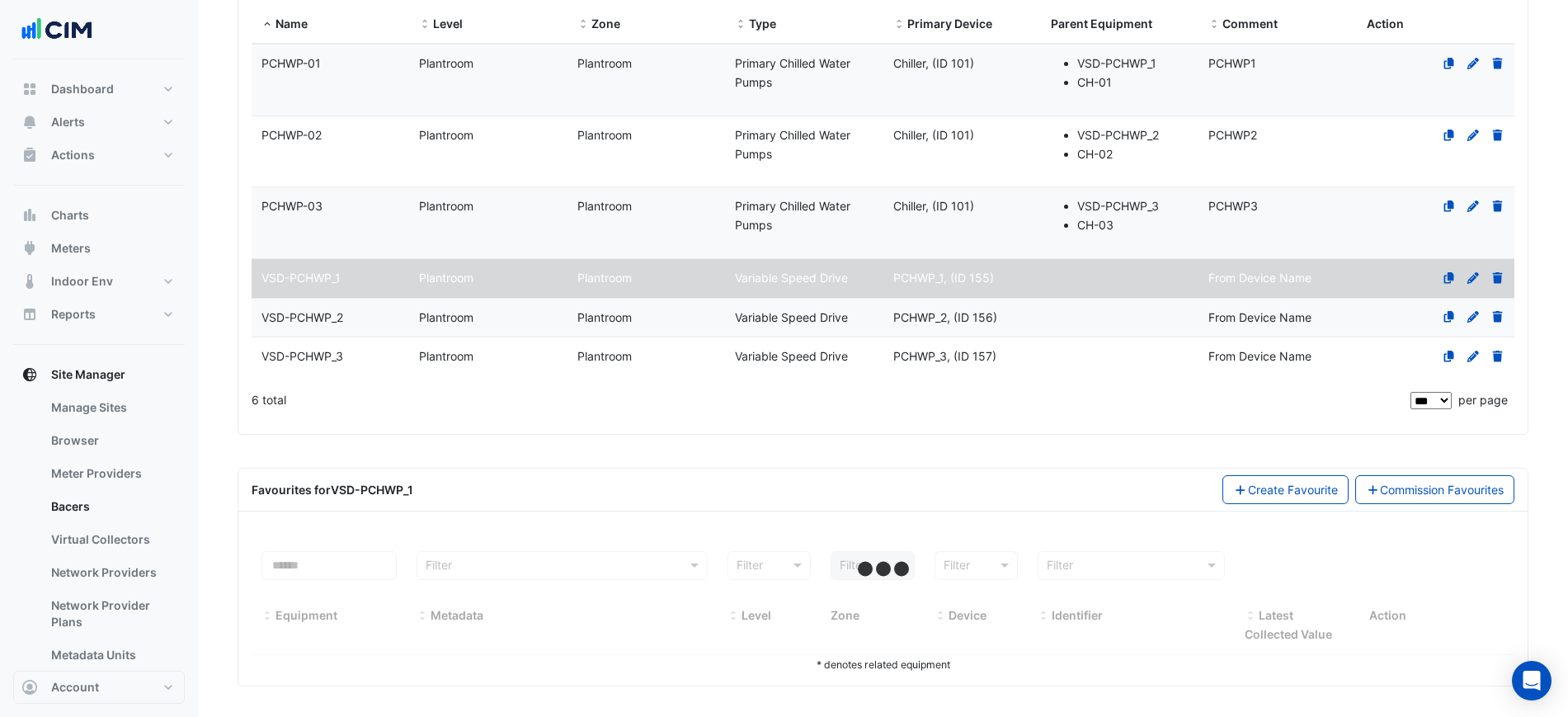
scroll to position [398, 0]
select select "***"
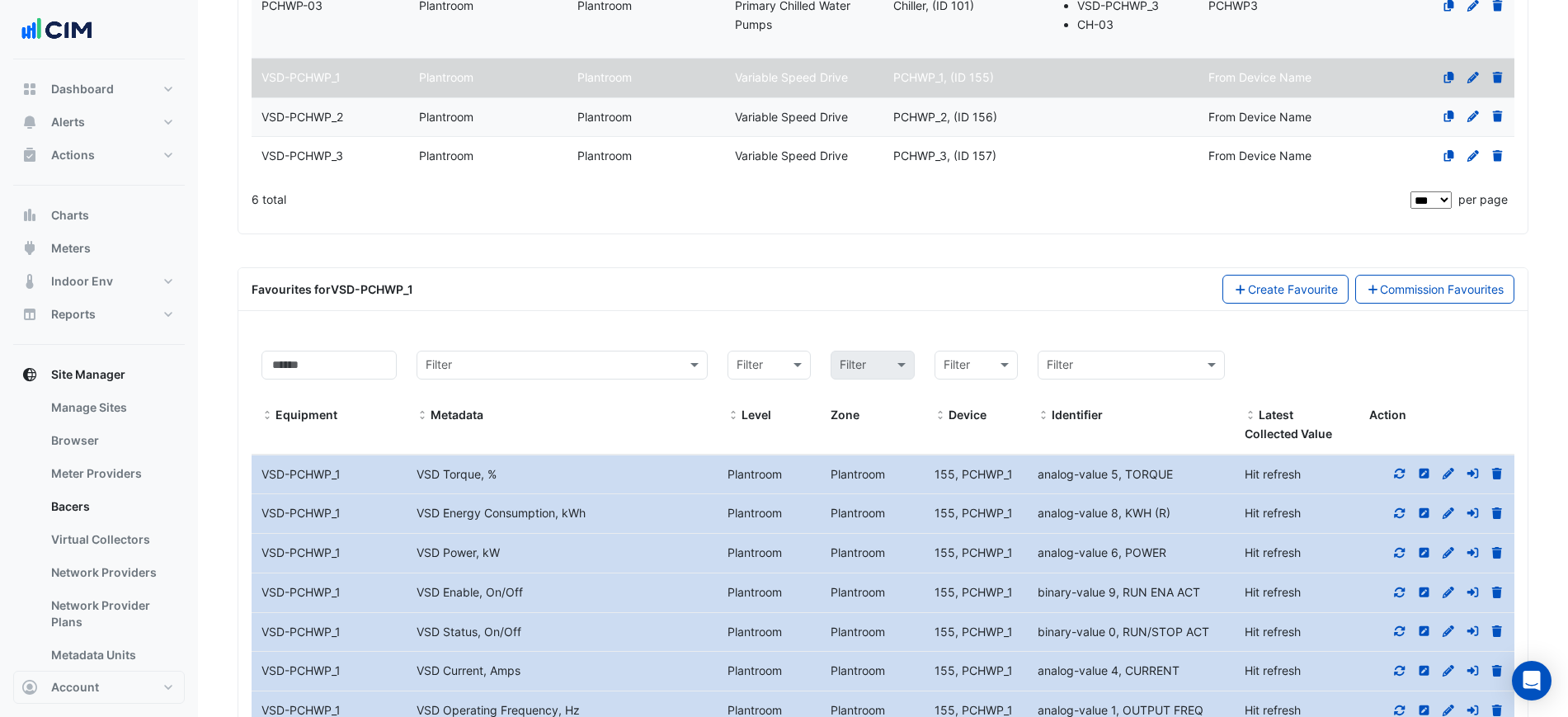
scroll to position [798, 0]
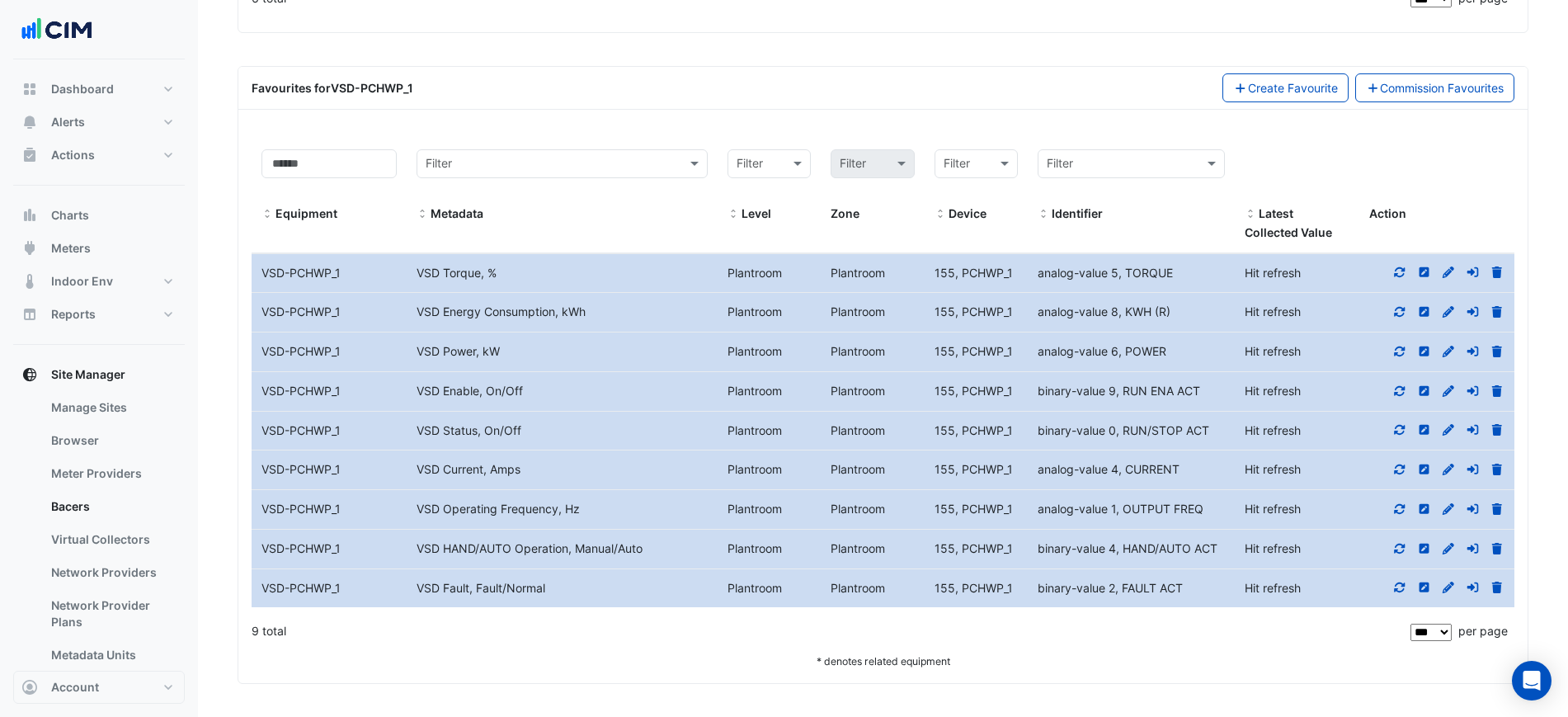
drag, startPoint x: 1237, startPoint y: 310, endPoint x: 1192, endPoint y: 314, distance: 45.2
click at [1190, 314] on div "Equipment Name VSD-PCHWP_1 Metadata VSD Energy Consumption, kWh Level Plantroom…" at bounding box center [883, 312] width 1263 height 39
click at [1392, 303] on div at bounding box center [1437, 313] width 155 height 19
click at [1397, 304] on fa-icon at bounding box center [1399, 311] width 15 height 14
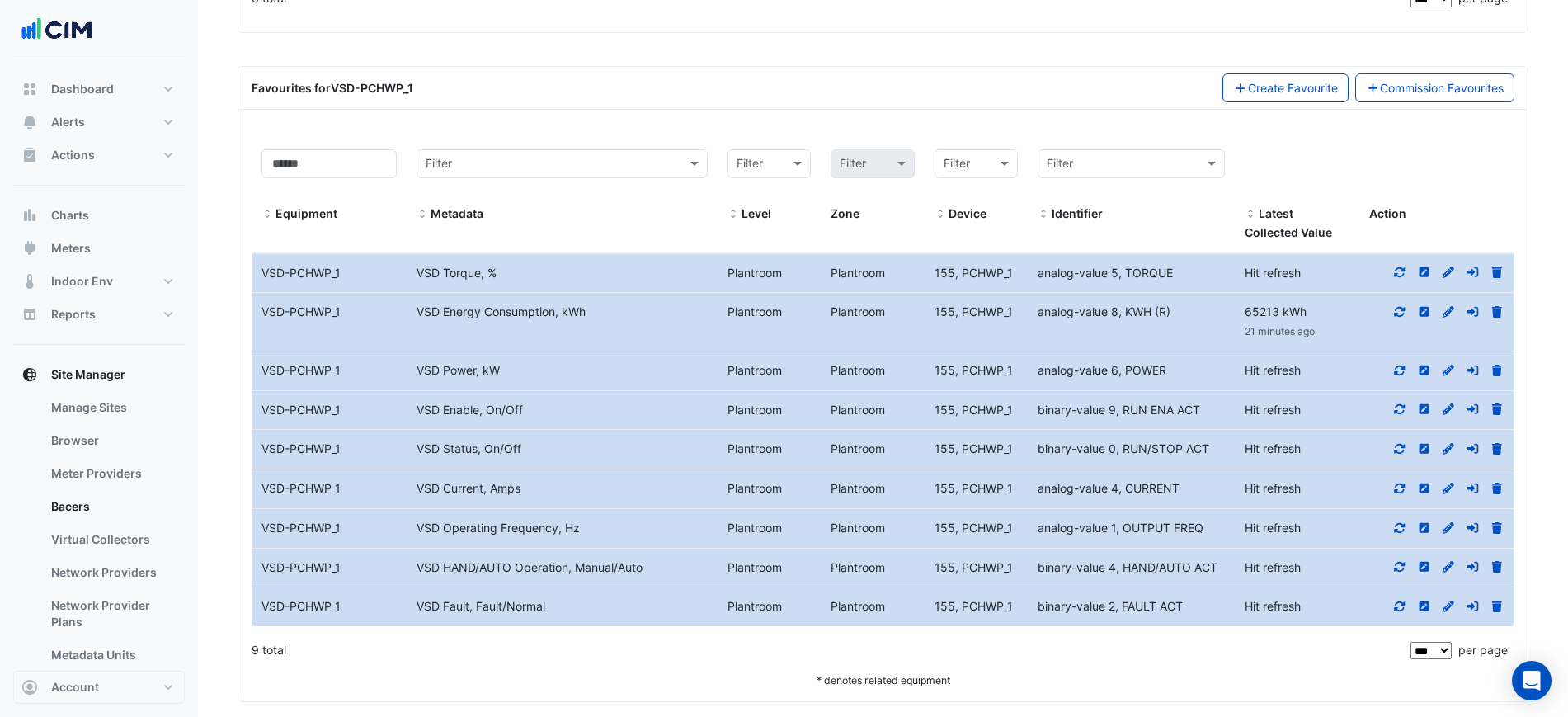
click at [564, 371] on div "VSD Power, kW" at bounding box center [562, 371] width 310 height 19
click at [591, 451] on div "VSD Status, On/Off" at bounding box center [562, 449] width 310 height 19
drag, startPoint x: 625, startPoint y: 530, endPoint x: 1233, endPoint y: 531, distance: 608.0
click at [1232, 531] on div "Equipment Name VSD-PCHWP_1 Metadata VSD Operating Frequency, Hz Level Plantroom…" at bounding box center [883, 528] width 1263 height 39
click at [1236, 531] on div "Hit refresh" at bounding box center [1297, 529] width 124 height 19
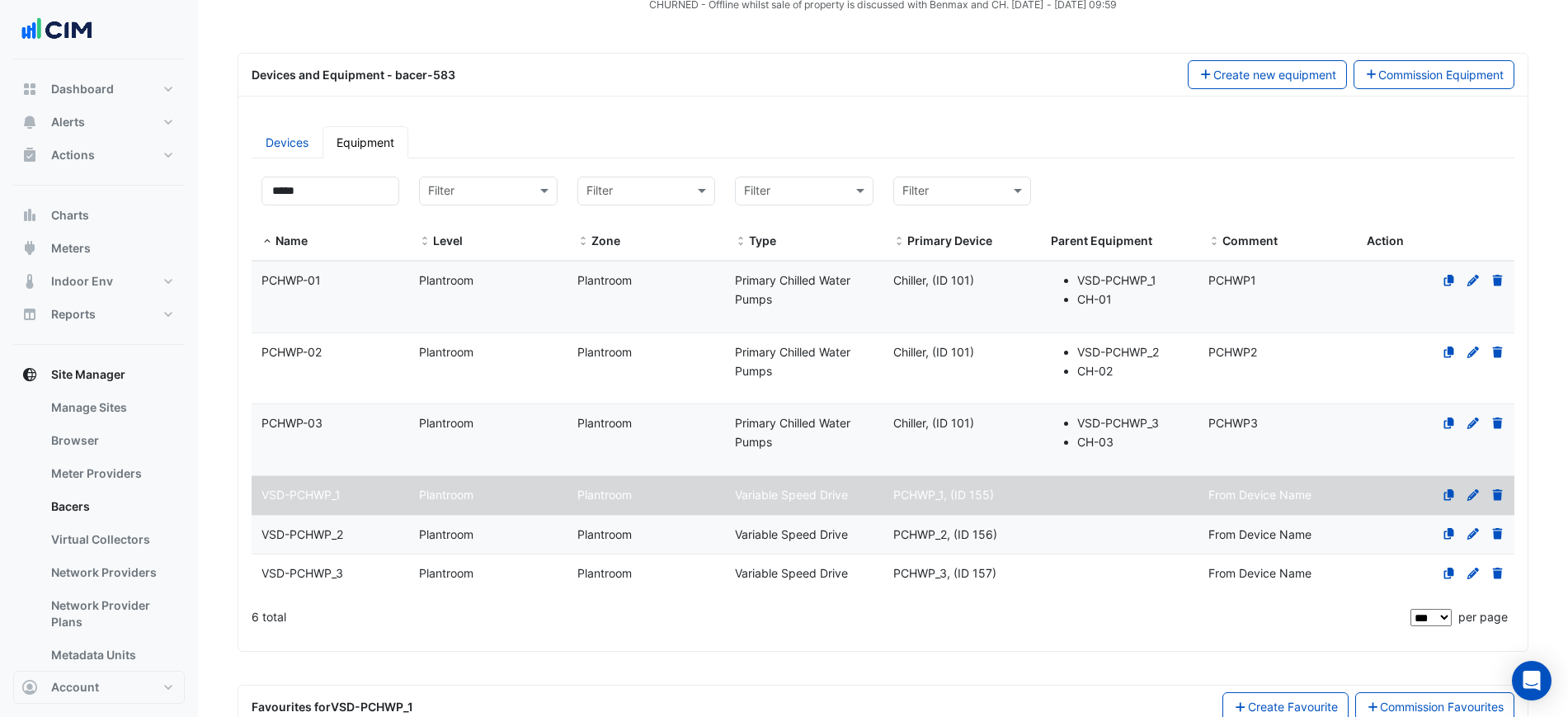
click at [356, 303] on datatable-body-cell "Name PCHWP-01" at bounding box center [331, 296] width 158 height 71
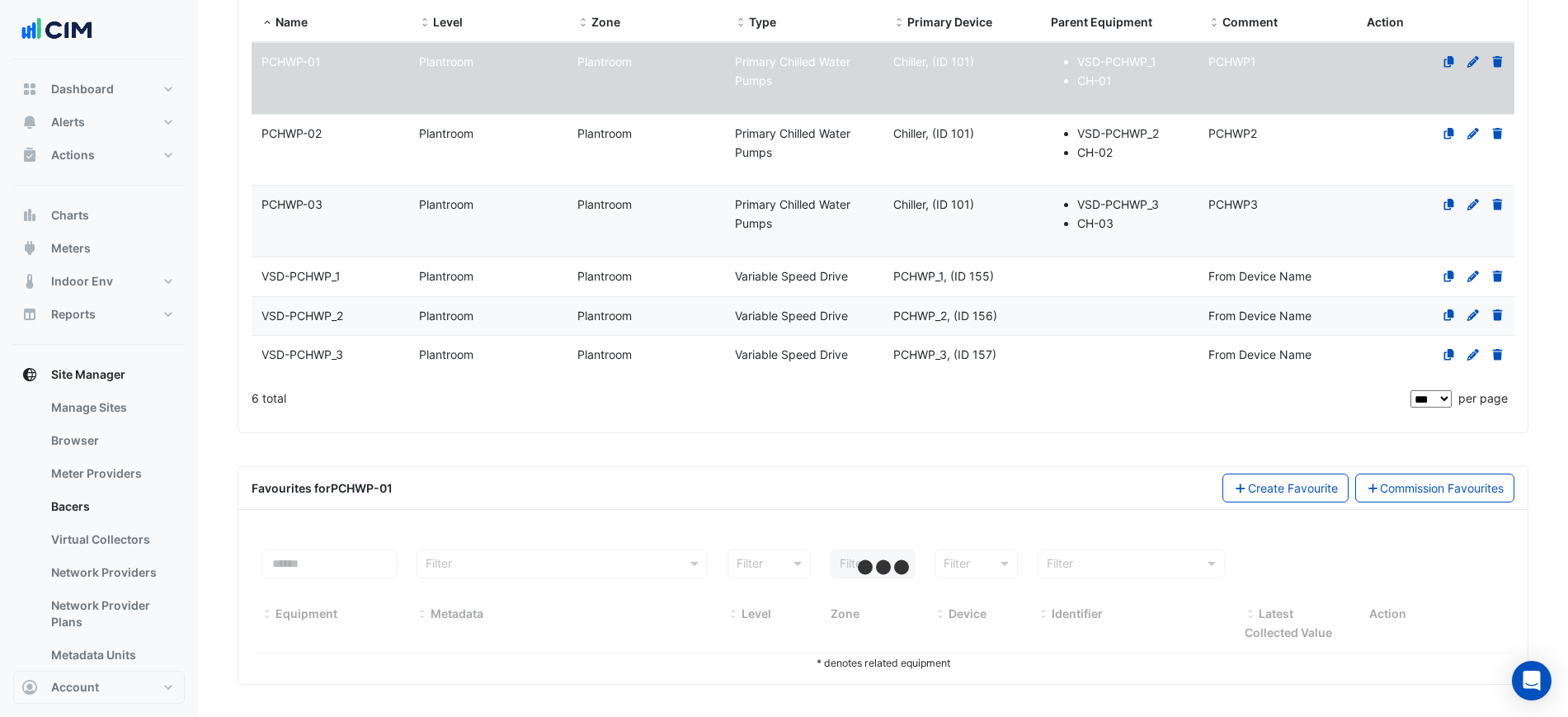
scroll to position [398, 0]
select select "***"
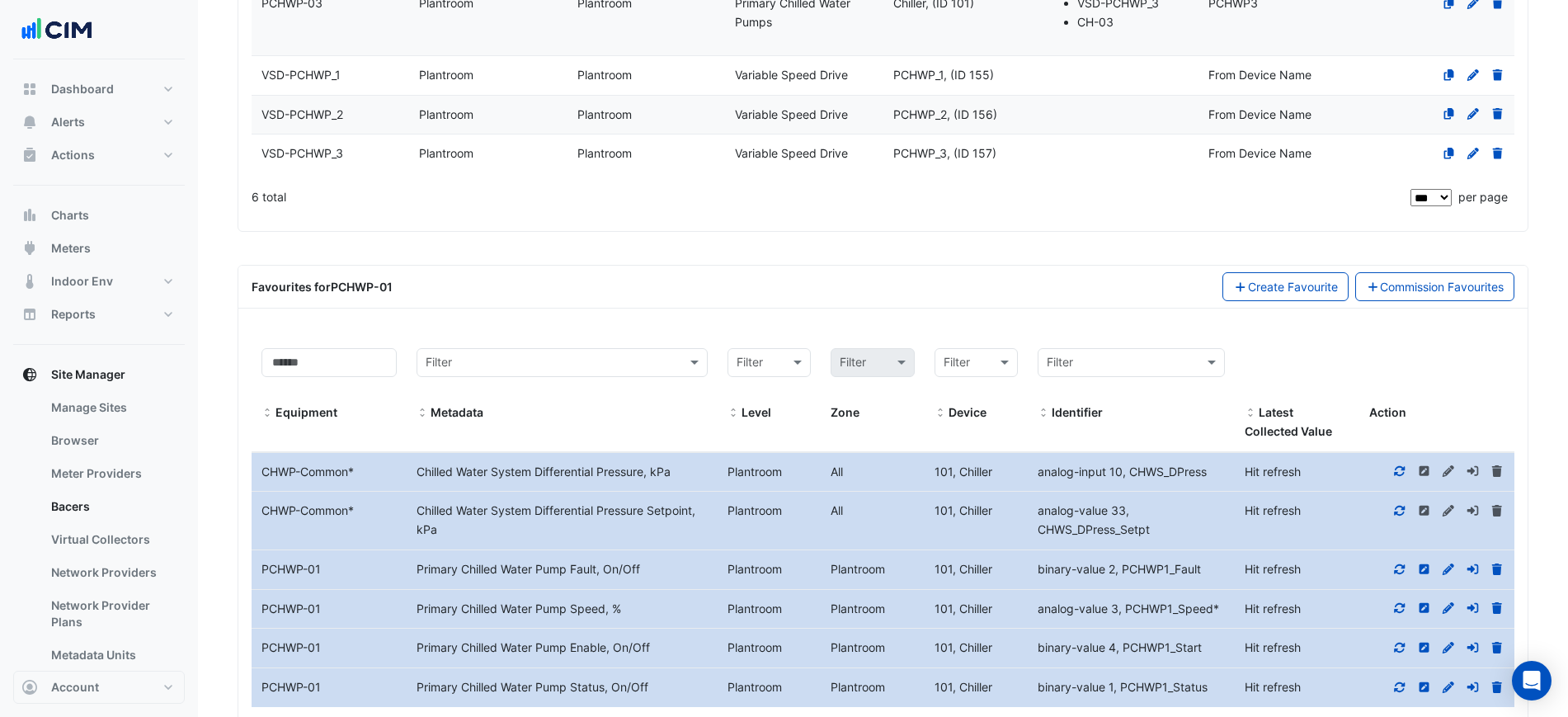
scroll to position [698, 0]
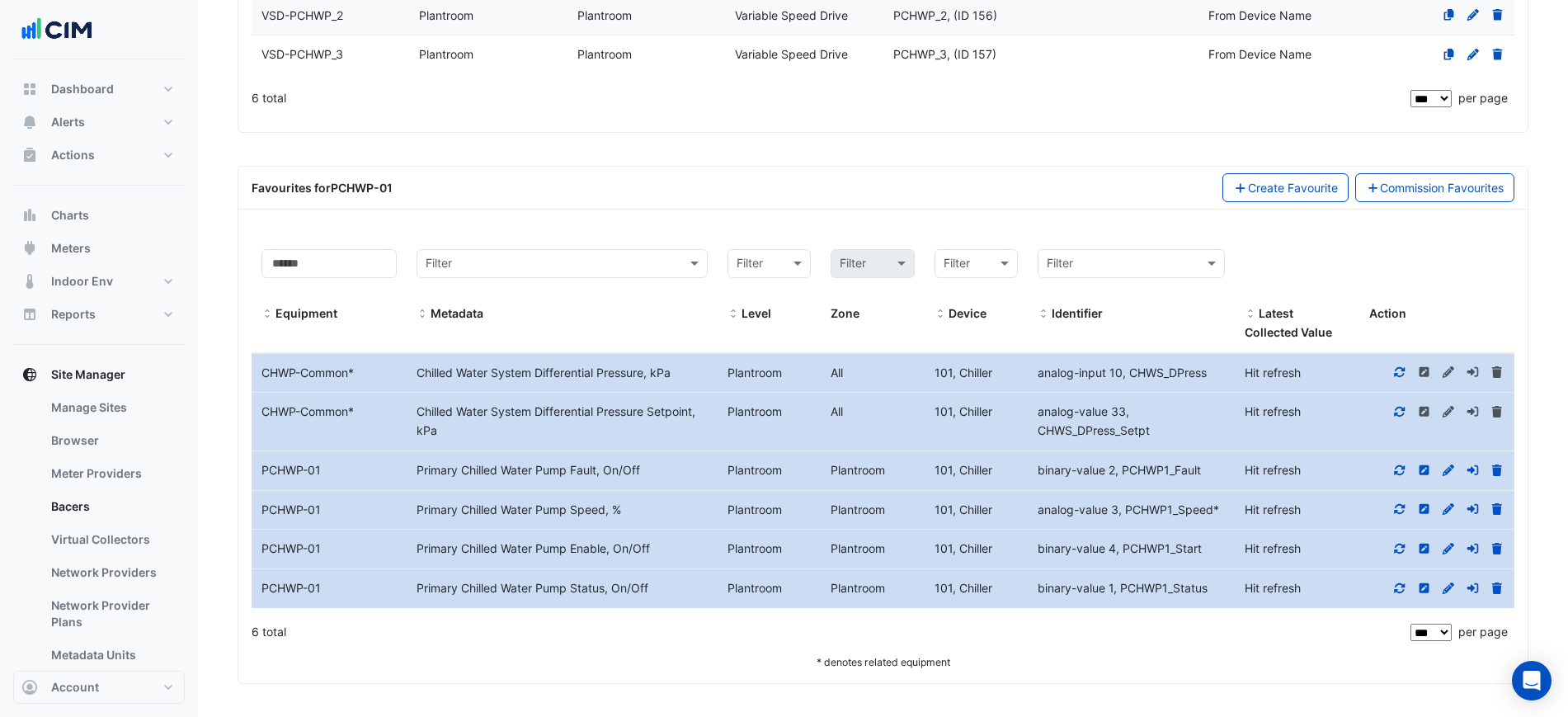
click at [1397, 548] on icon at bounding box center [1399, 548] width 15 height 11
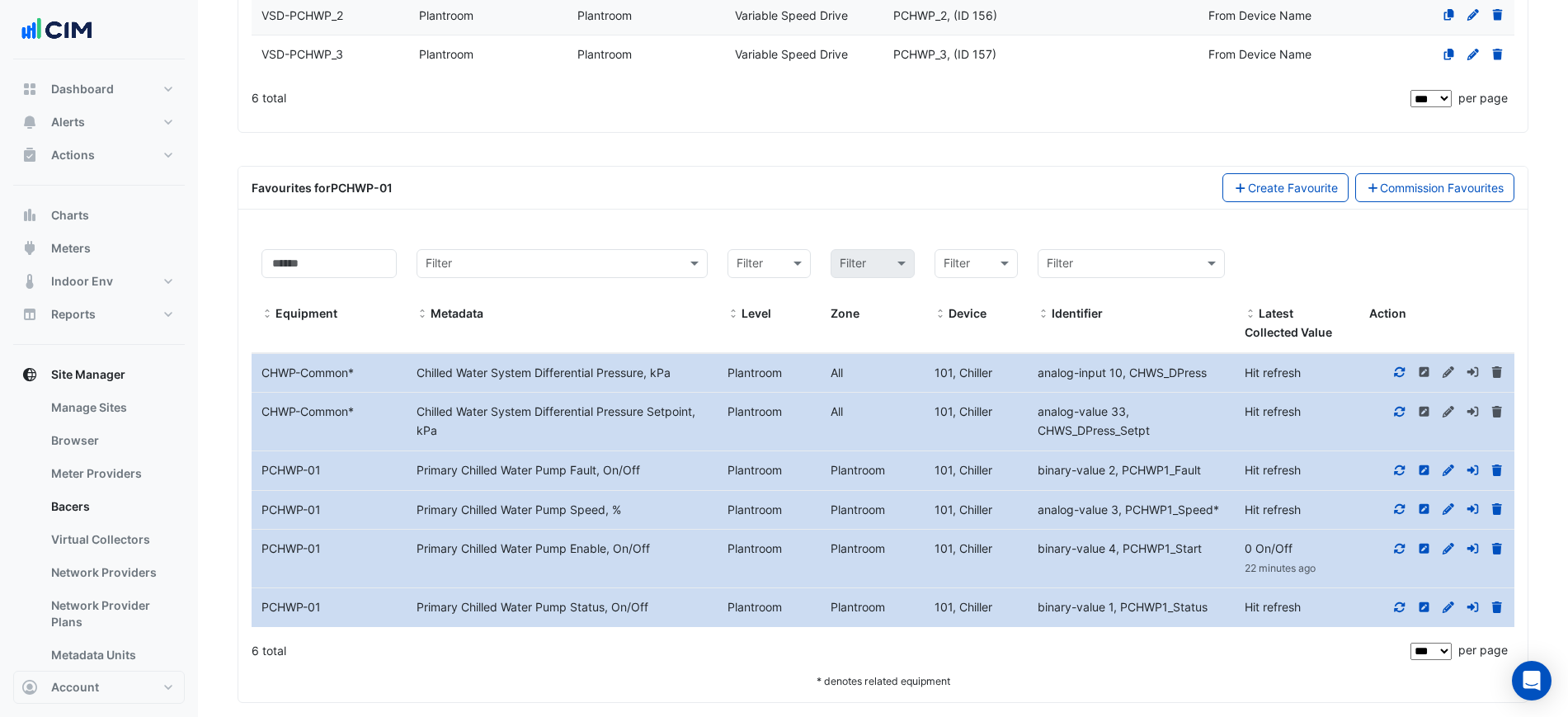
click at [1392, 600] on div at bounding box center [1437, 607] width 155 height 19
click at [1393, 601] on icon at bounding box center [1399, 606] width 15 height 11
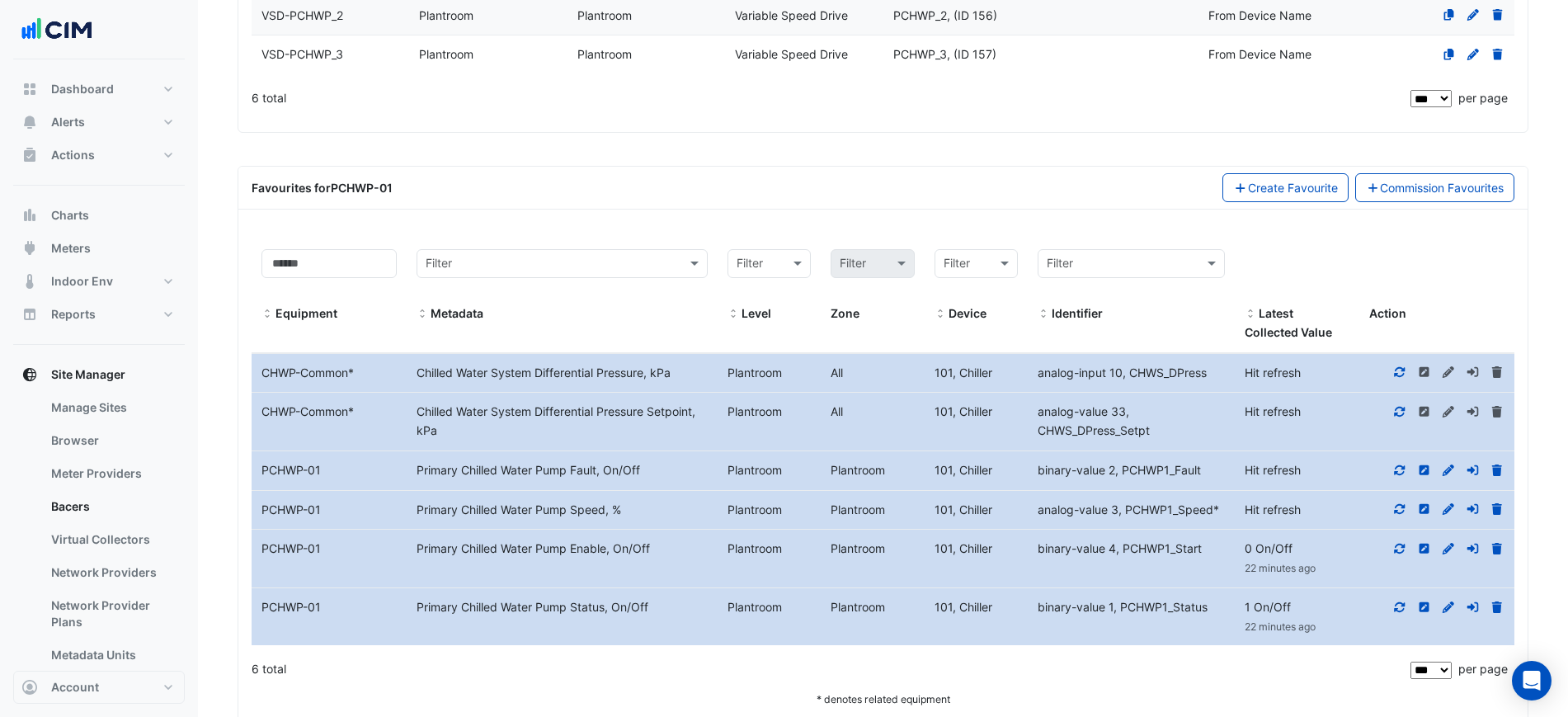
click at [1406, 510] on icon at bounding box center [1399, 509] width 15 height 11
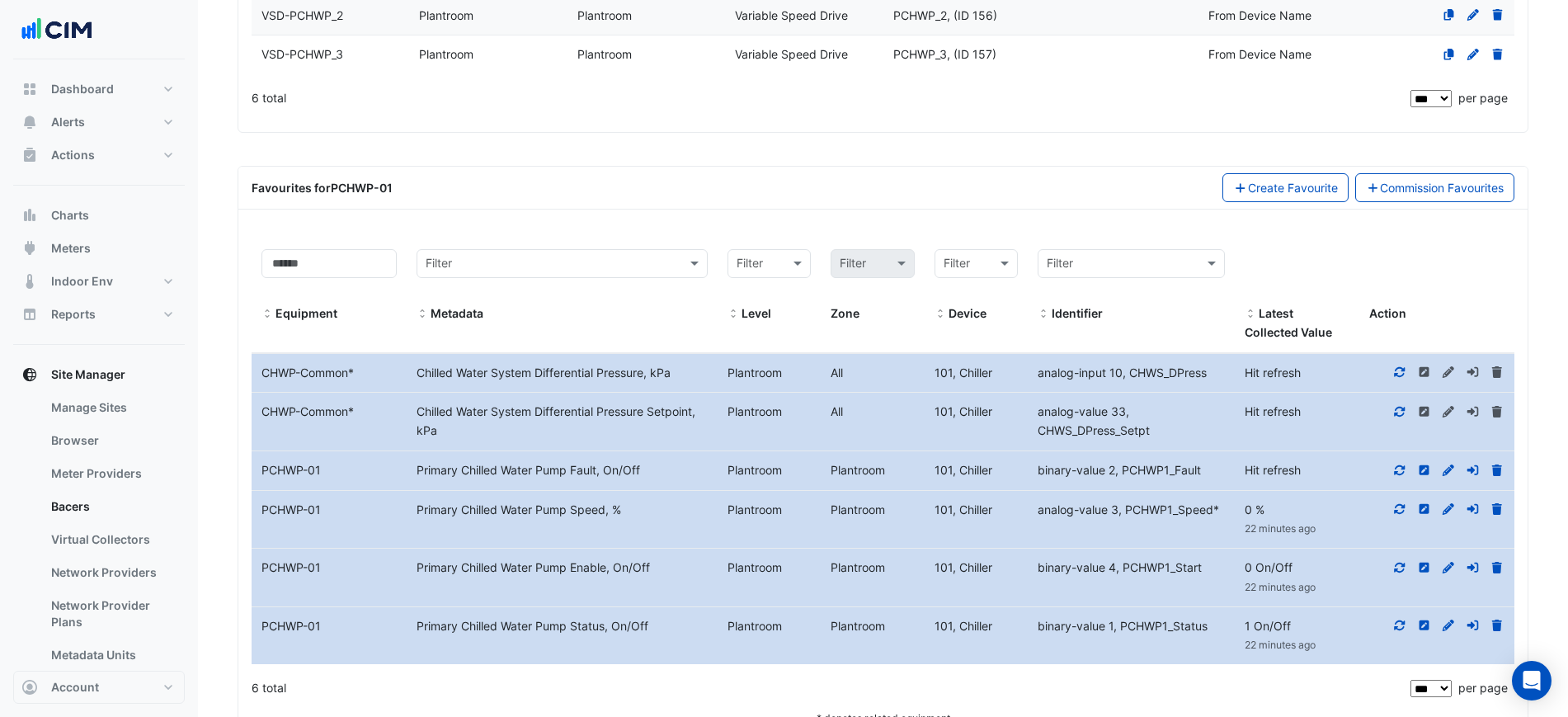
click at [1399, 507] on icon at bounding box center [1399, 509] width 15 height 11
click at [1403, 469] on icon at bounding box center [1399, 469] width 15 height 11
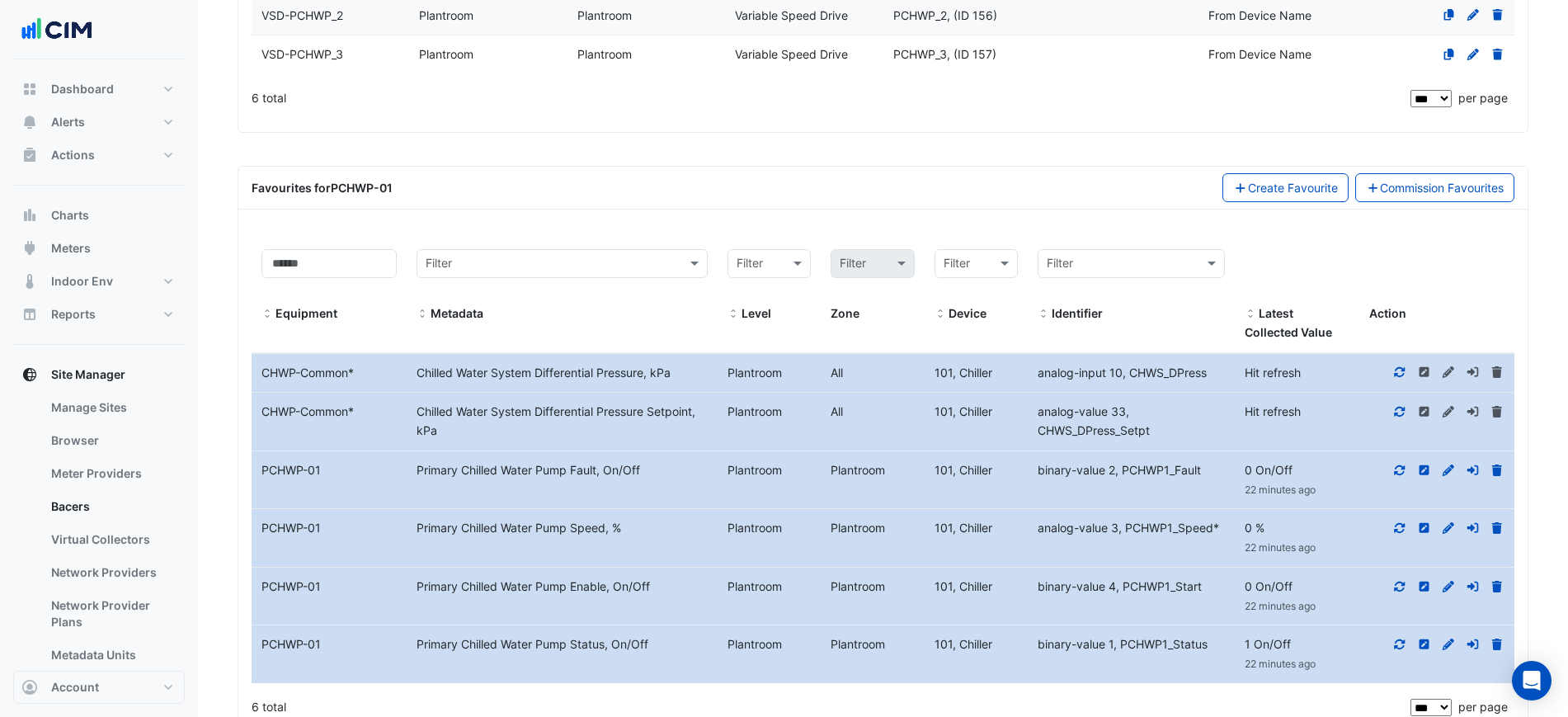
click at [1403, 413] on icon at bounding box center [1399, 411] width 15 height 11
click at [1398, 361] on datatable-body-cell "Action" at bounding box center [1437, 373] width 155 height 39
click at [1404, 375] on icon at bounding box center [1400, 373] width 11 height 10
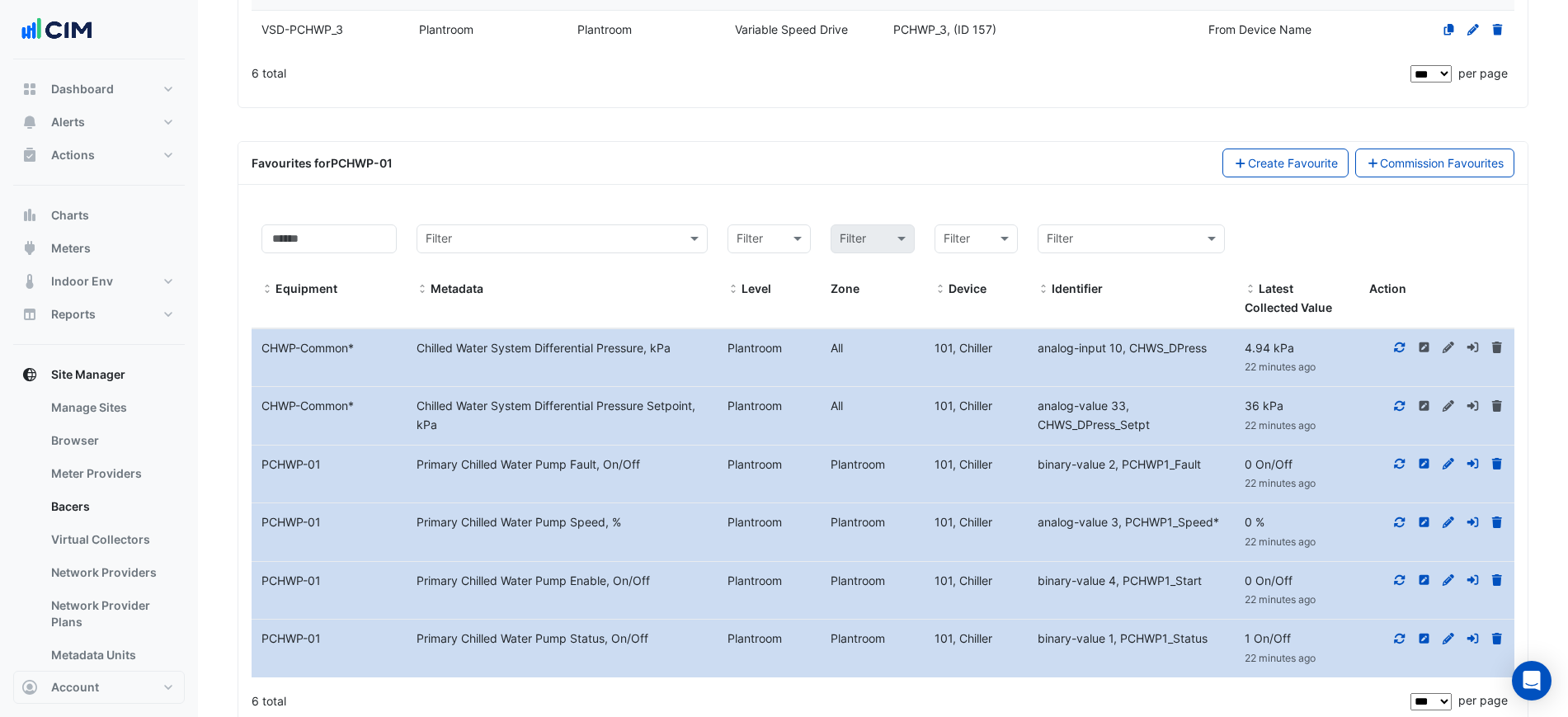
scroll to position [689, 0]
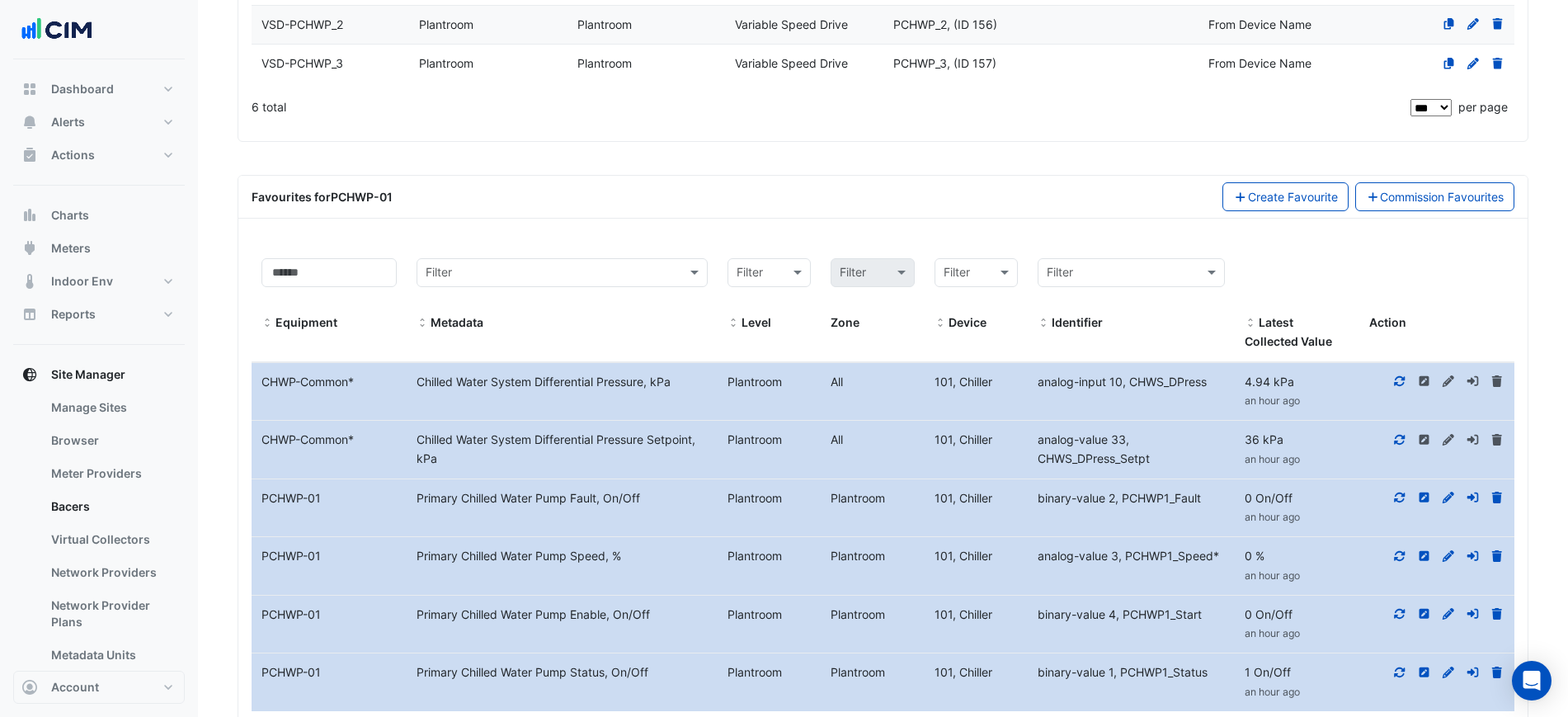
click at [1083, 105] on div "6 total" at bounding box center [830, 107] width 1156 height 41
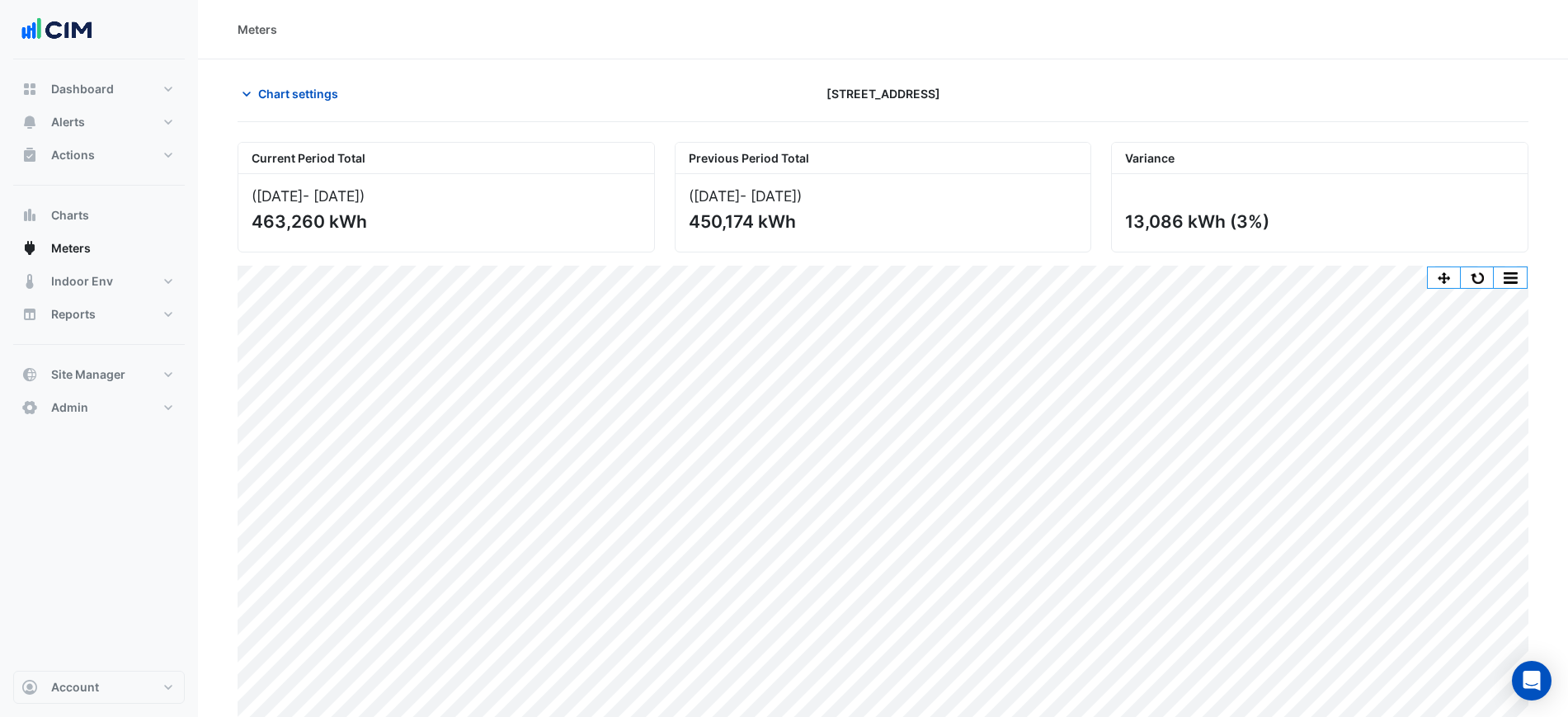
click at [1240, 70] on section "Chart settings [STREET_ADDRESS] Current Period Total ([DATE] - [DATE] ) 463,260…" at bounding box center [883, 408] width 1370 height 697
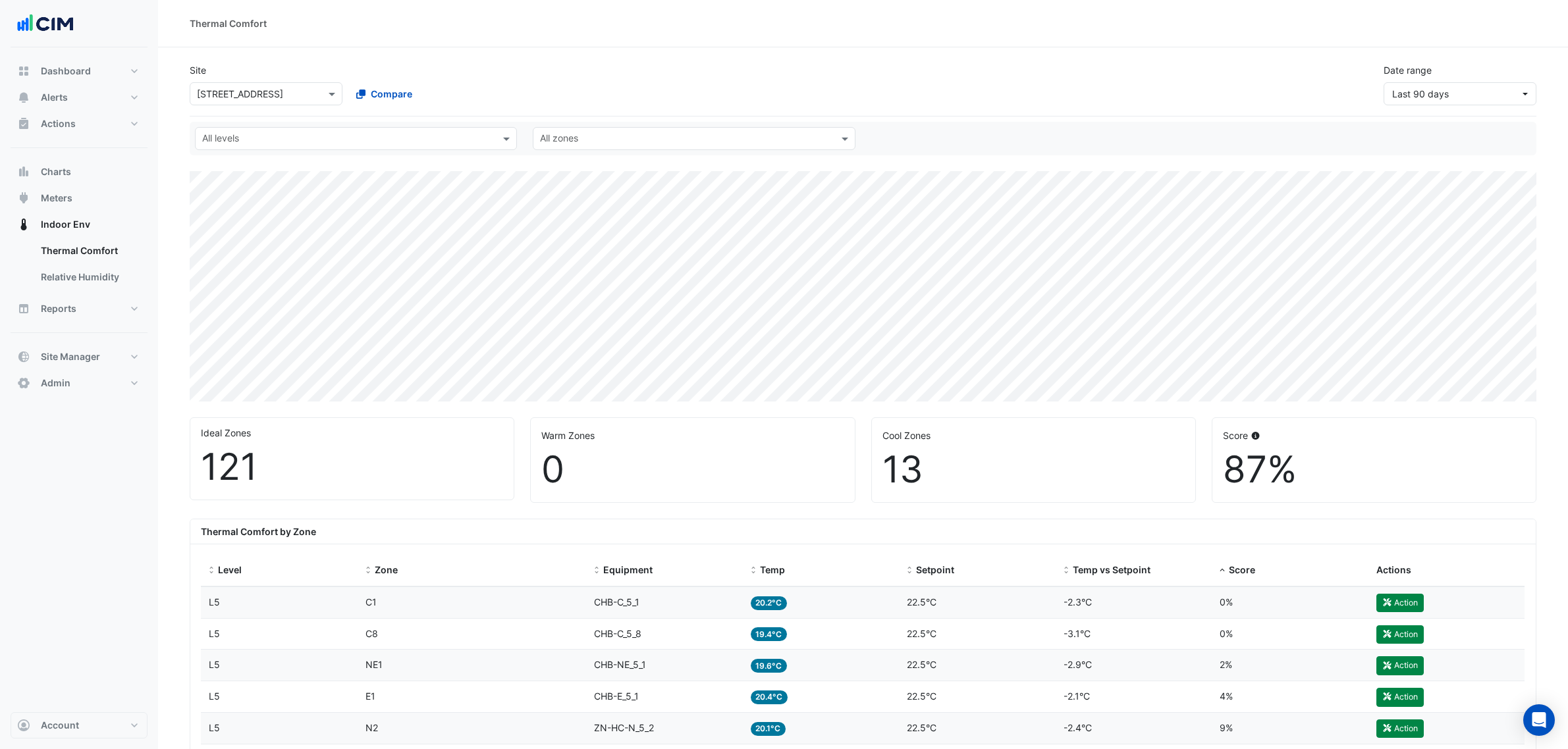
select select "***"
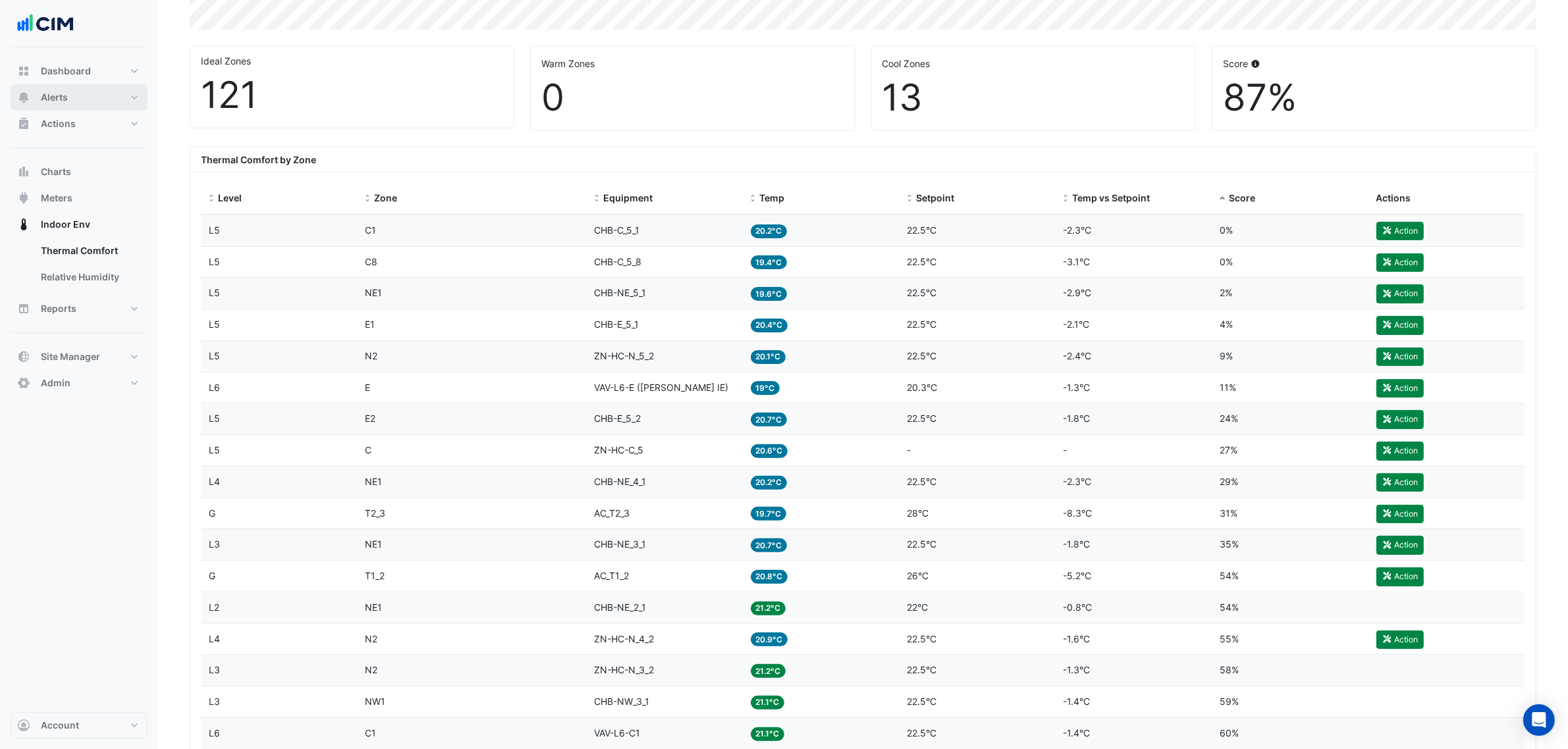
click at [64, 102] on span "Alerts" at bounding box center [54, 97] width 27 height 13
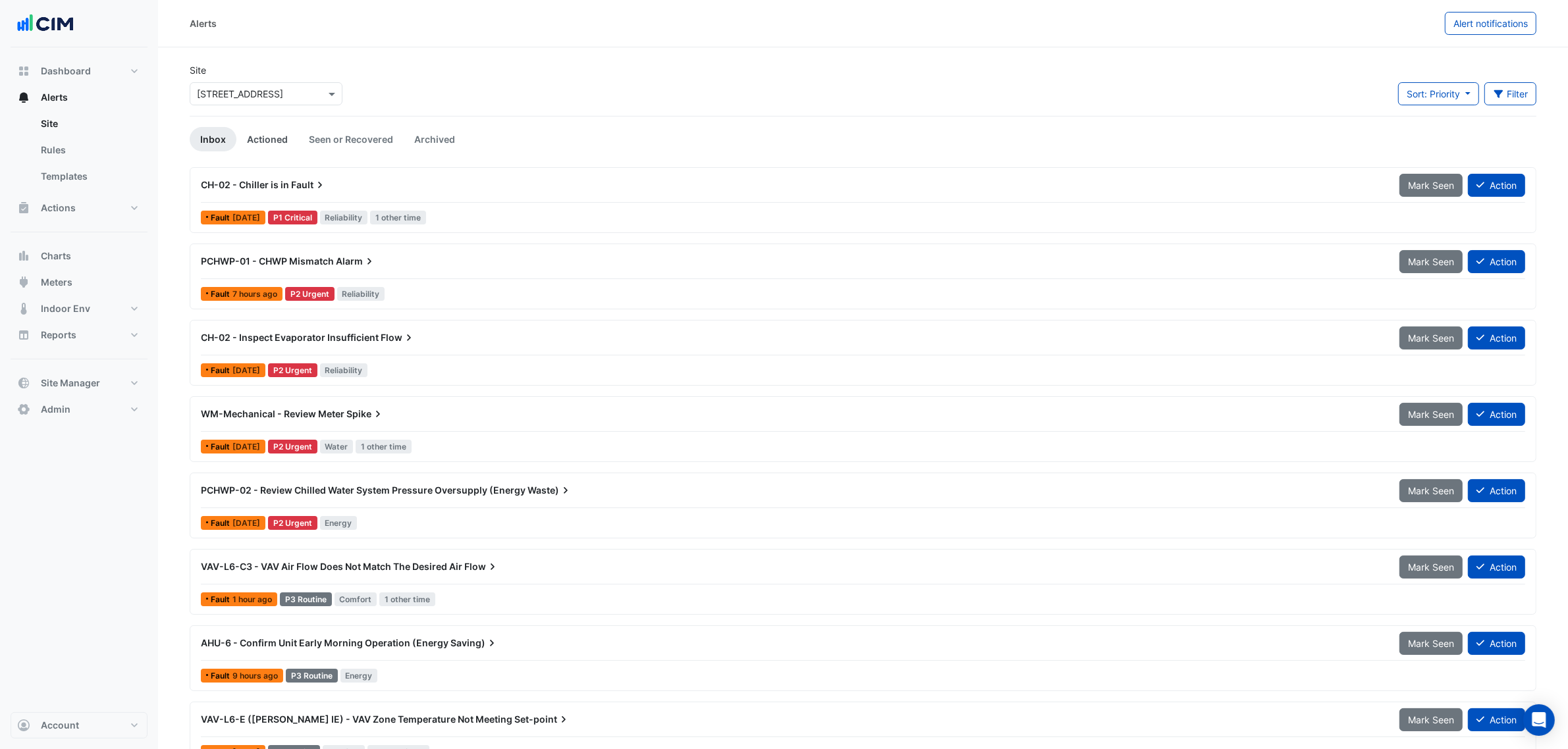
click at [255, 135] on link "Actioned" at bounding box center [267, 139] width 62 height 25
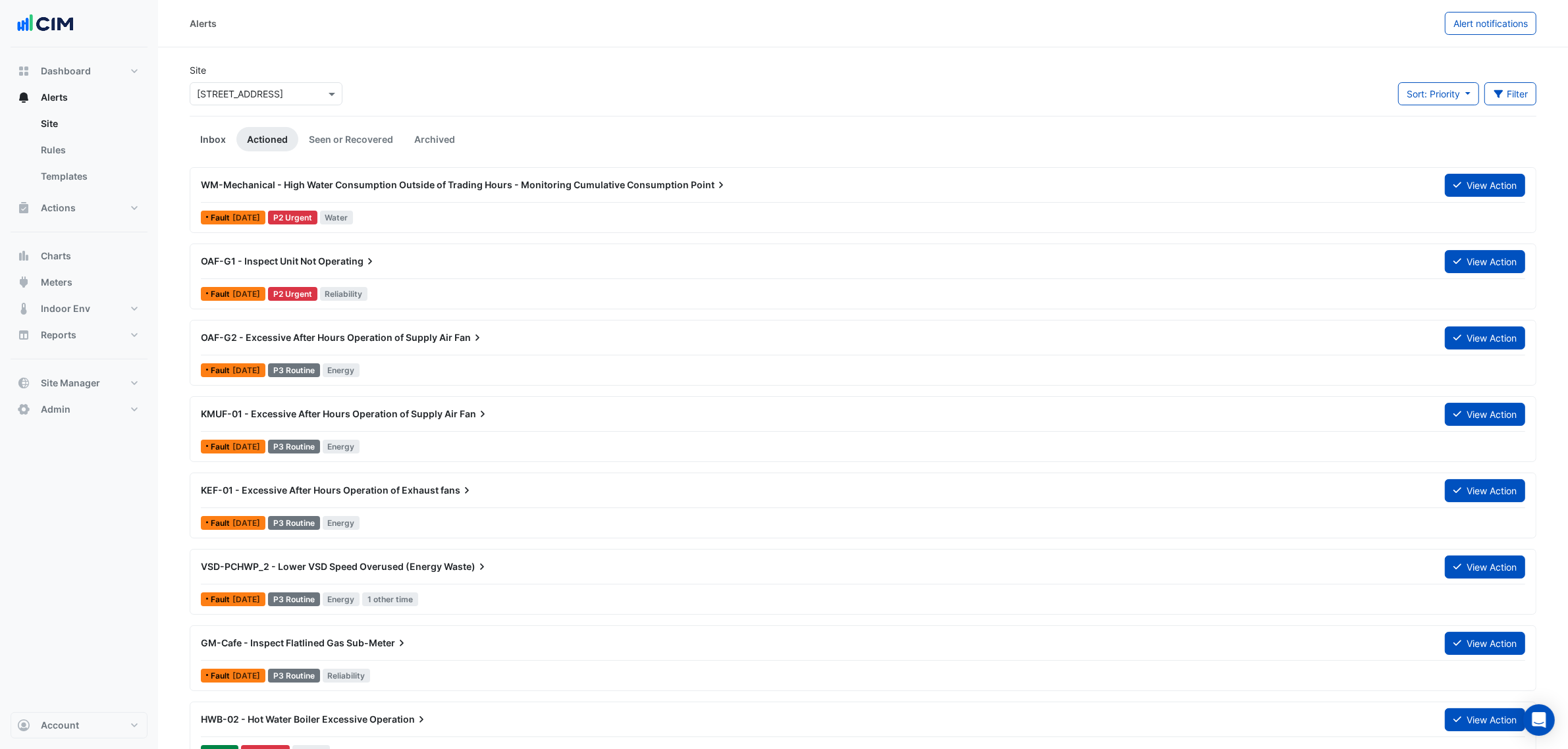
click at [208, 147] on link "Inbox" at bounding box center [213, 139] width 46 height 25
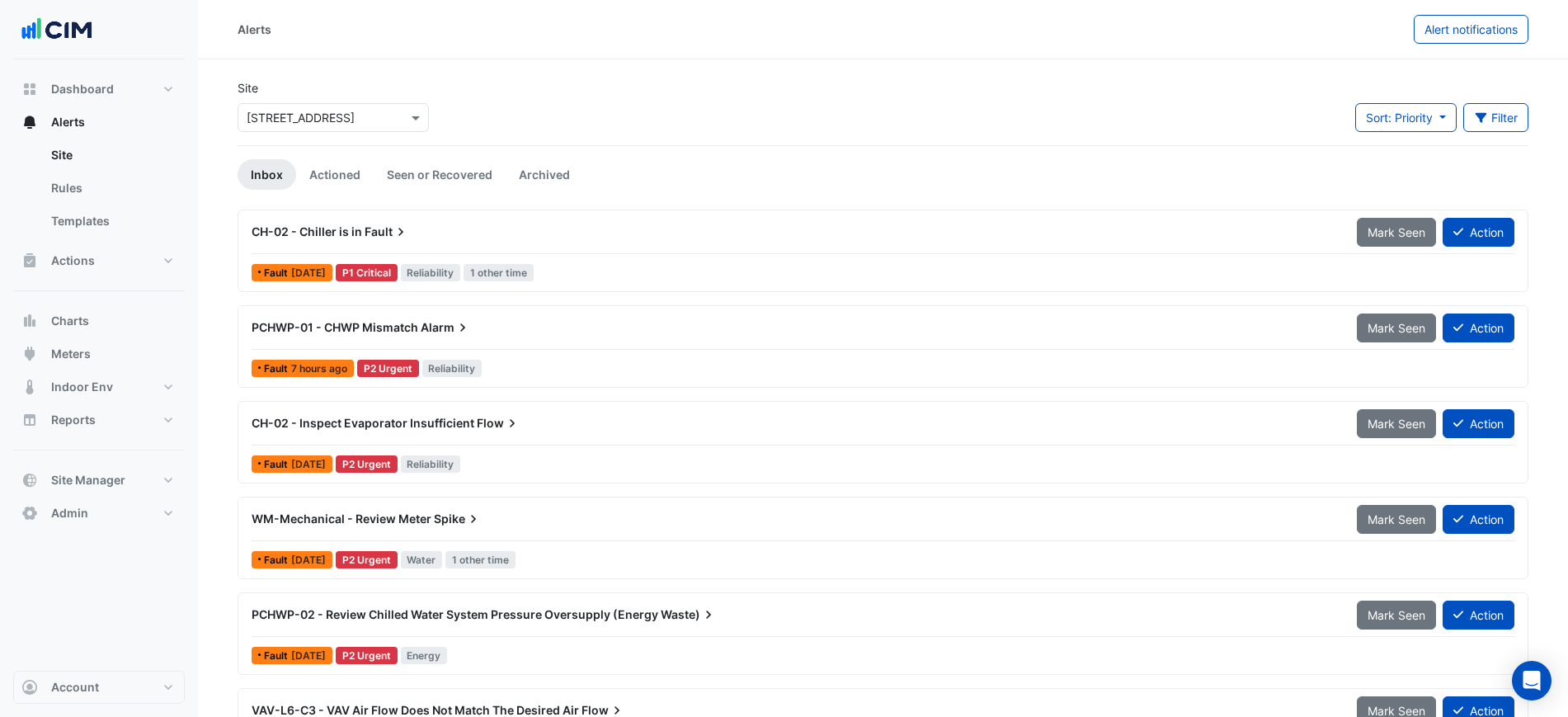
click at [792, 320] on div "PCHWP-01 - CHWP Mismatch Alarm" at bounding box center [795, 327] width 1086 height 16
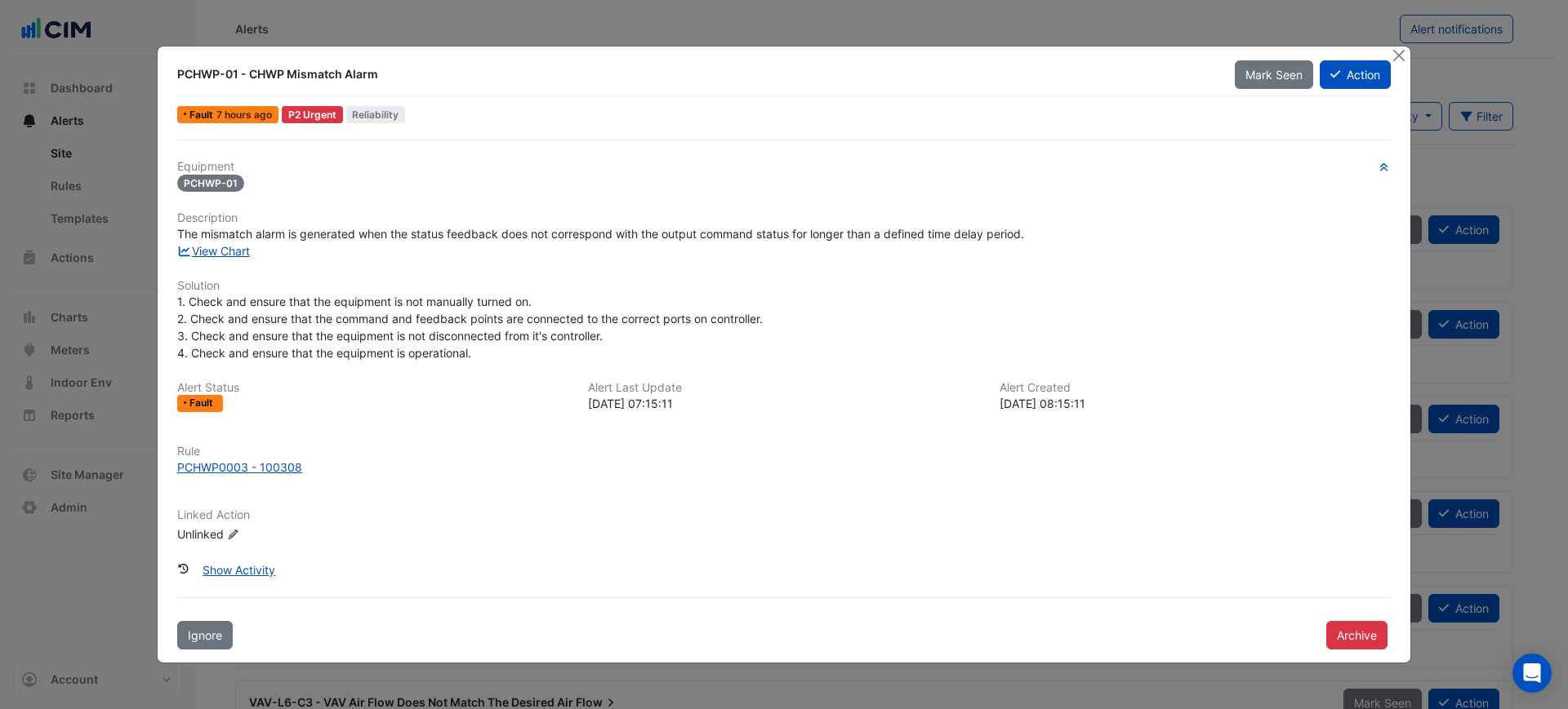
click at [1087, 77] on div "PCHWP-01 - CHWP Mismatch Alarm" at bounding box center [695, 74] width 1057 height 30
click at [1395, 49] on button "Close" at bounding box center [1398, 55] width 17 height 17
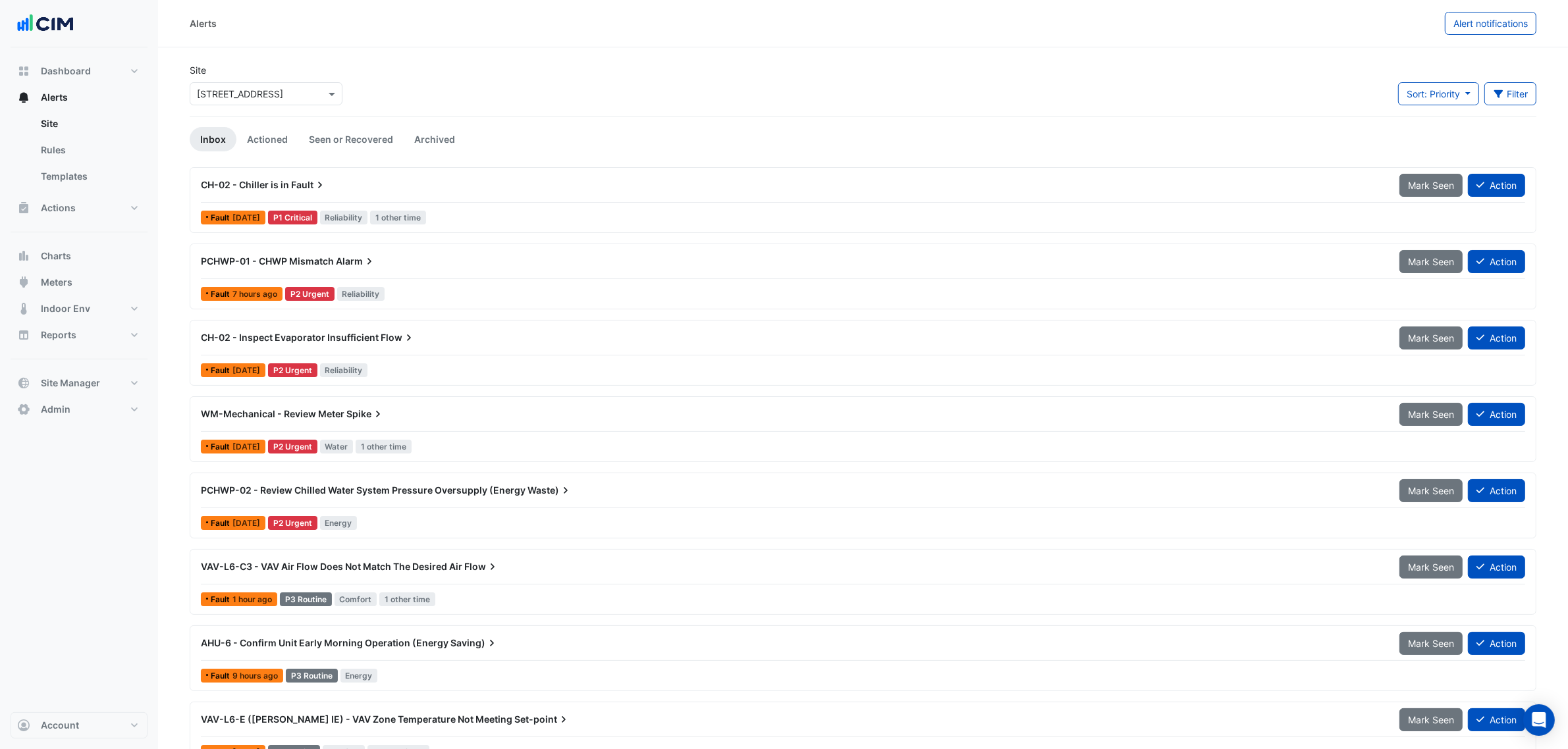
click at [418, 68] on div "Site Select a Site × 40 Bunda Street Sort: Priority Priority Updated Filter Tit…" at bounding box center [863, 89] width 1362 height 53
click at [450, 59] on section "Site Select a Site × 40 Bunda Street Sort: Priority Priority Updated Filter Tit…" at bounding box center [863, 487] width 1409 height 880
click at [267, 265] on span "PCHWP-01 - CHWP Mismatch" at bounding box center [267, 261] width 133 height 11
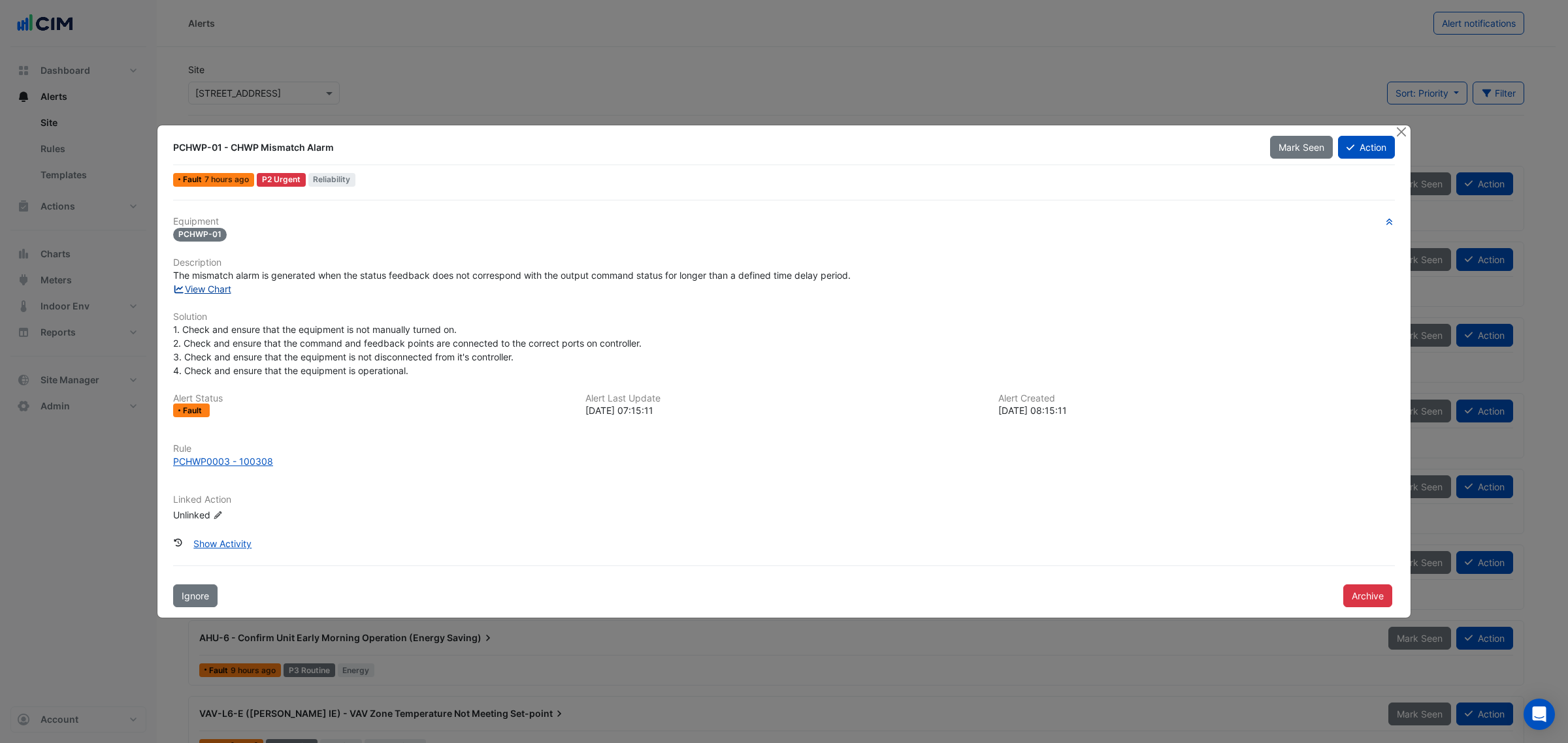
click at [213, 294] on link "View Chart" at bounding box center [202, 289] width 58 height 11
click at [1398, 129] on button "Close" at bounding box center [1401, 132] width 14 height 14
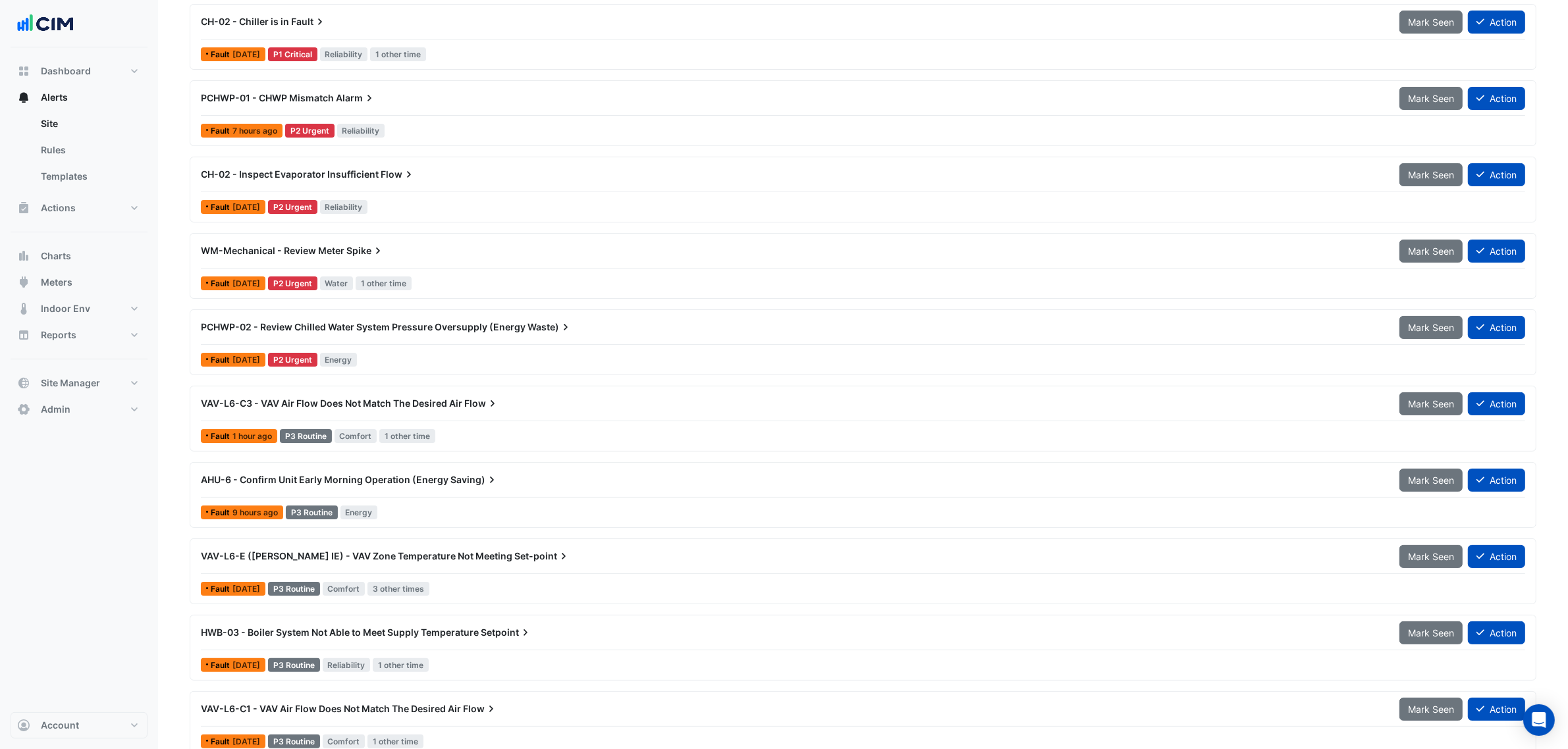
scroll to position [165, 0]
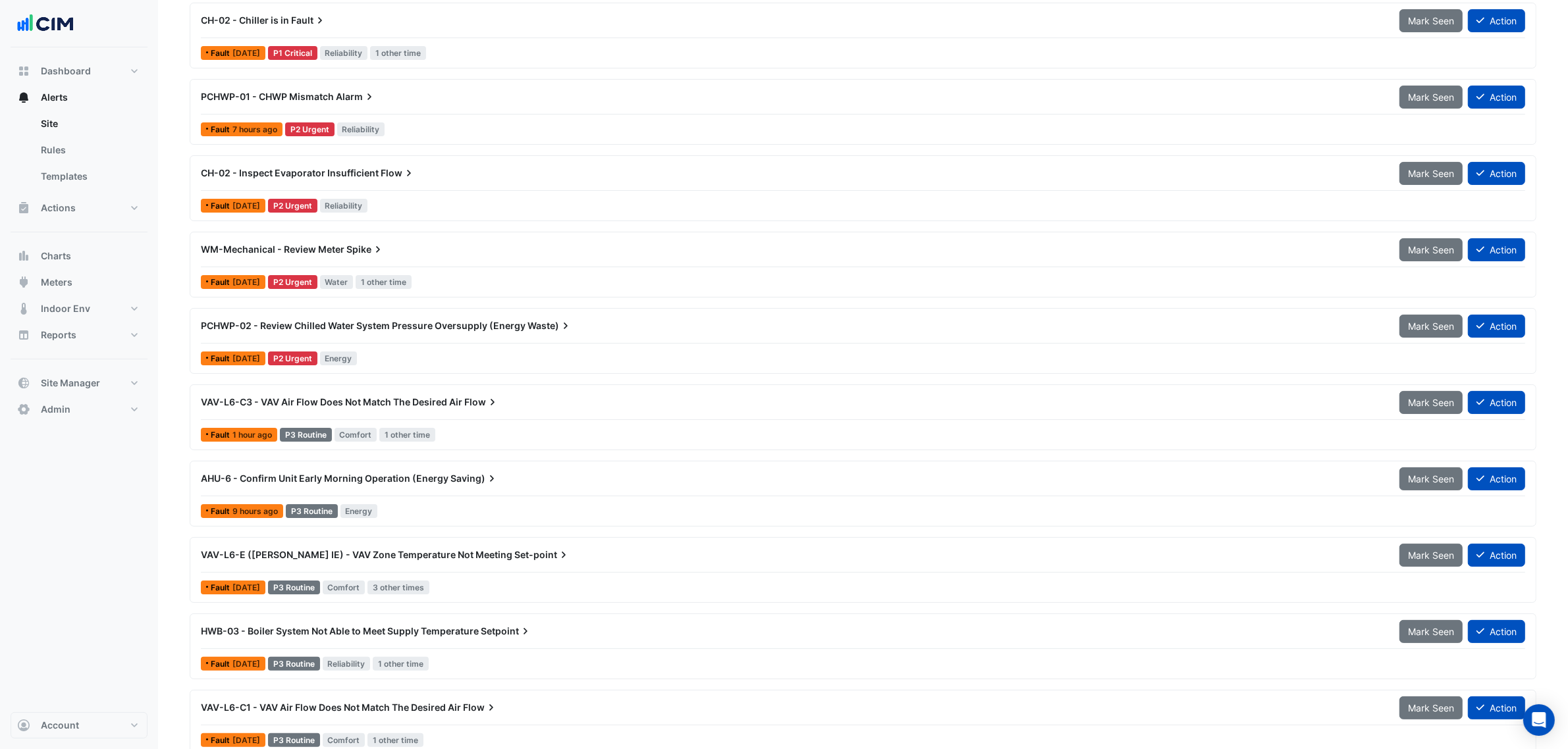
click at [398, 346] on div "PCHWP-02 - Review Chilled Water System Pressure Oversupply (Energy Waste) Mark …" at bounding box center [863, 341] width 1335 height 54
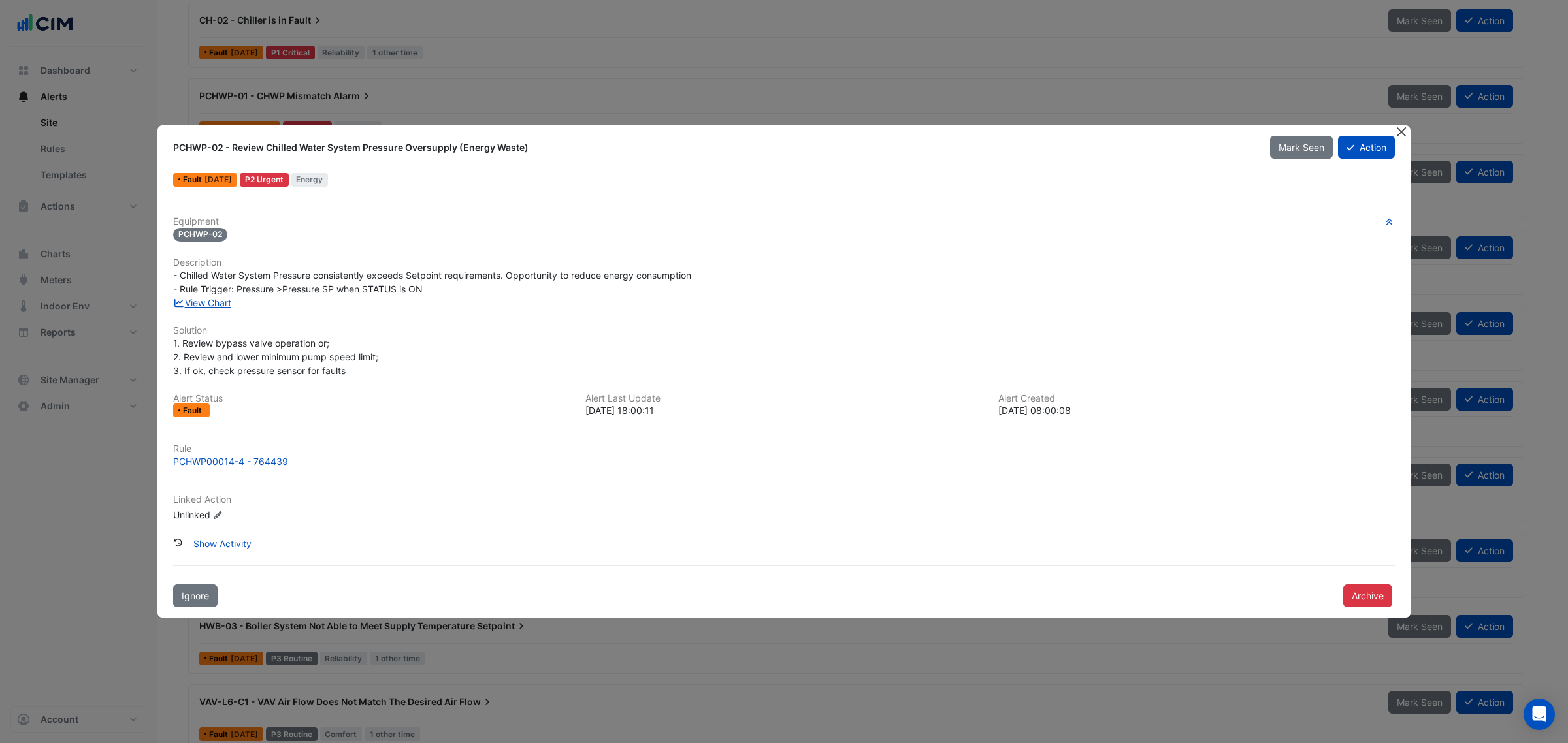
click at [1398, 125] on button "Close" at bounding box center [1401, 132] width 14 height 14
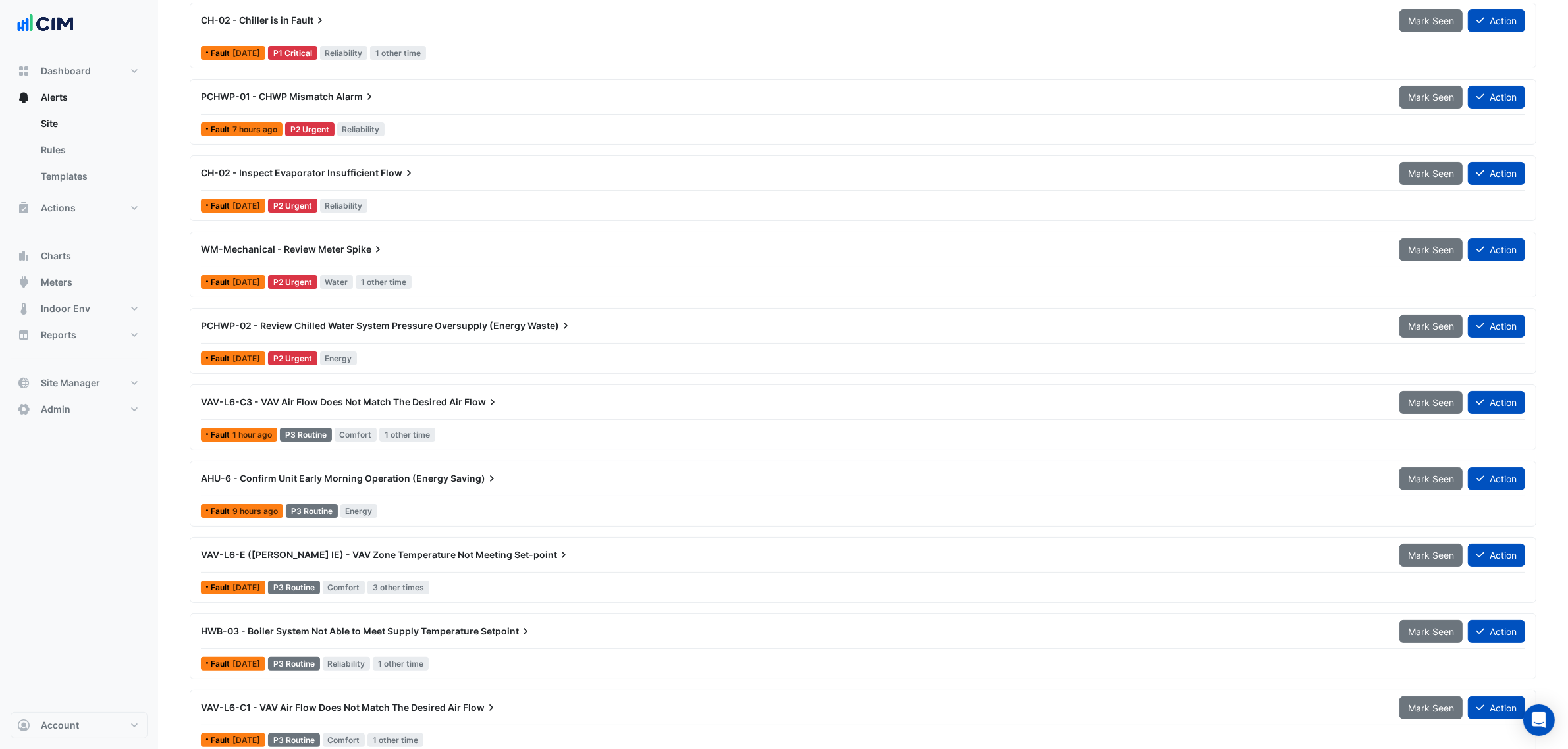
scroll to position [82, 0]
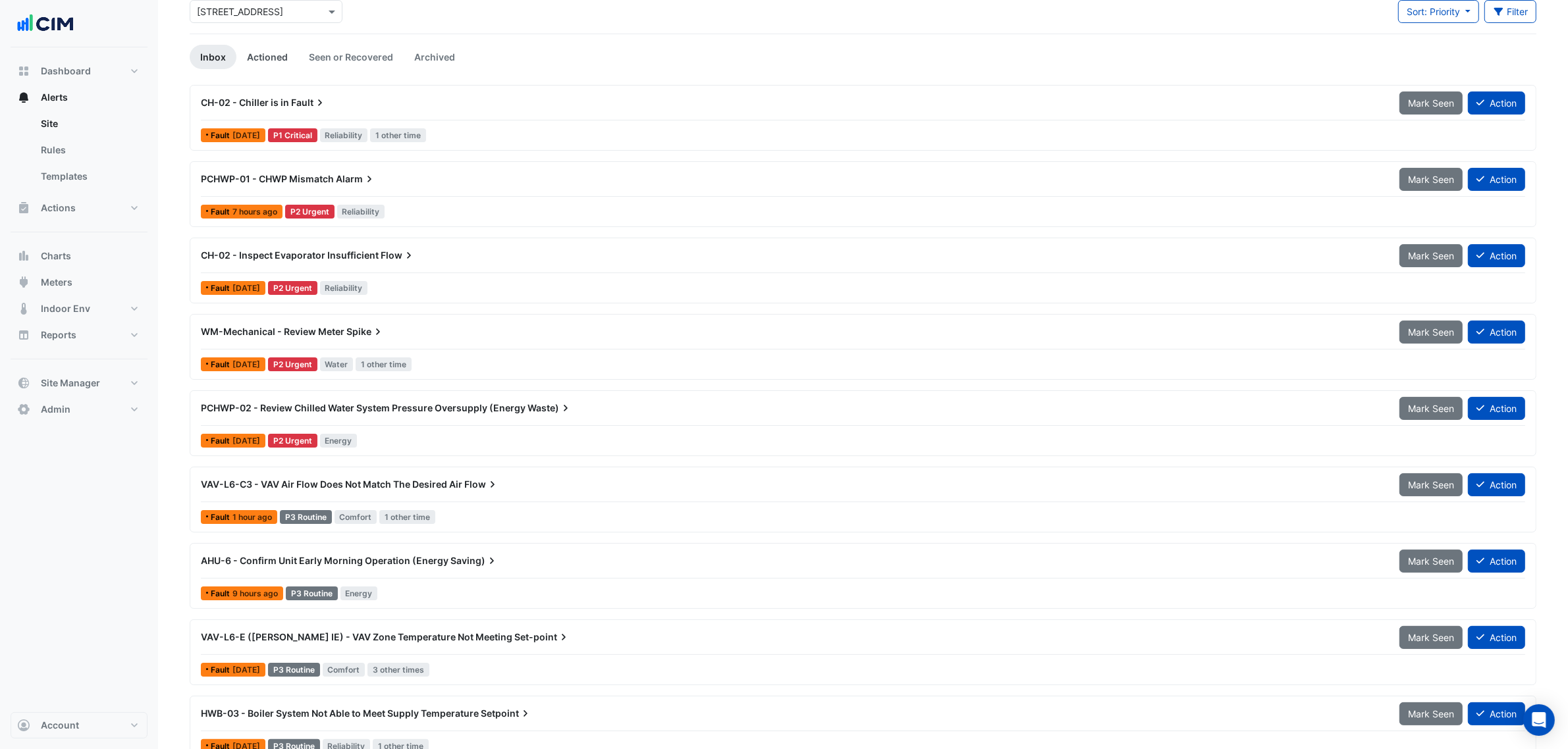
click at [273, 61] on link "Actioned" at bounding box center [267, 57] width 62 height 25
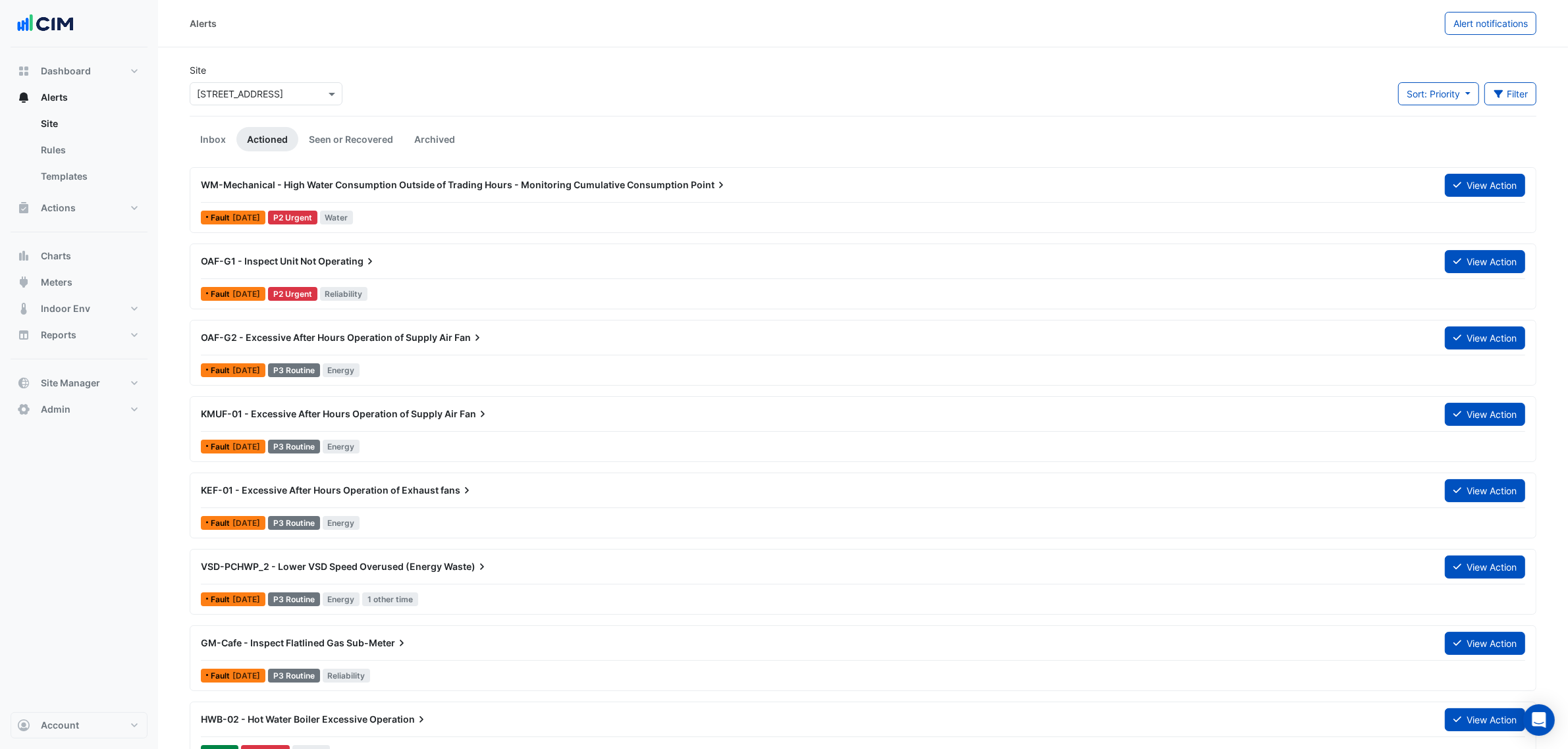
click at [398, 187] on span "WM-Mechanical - High Water Consumption Outside of Trading Hours - Monitoring Cu…" at bounding box center [445, 185] width 488 height 11
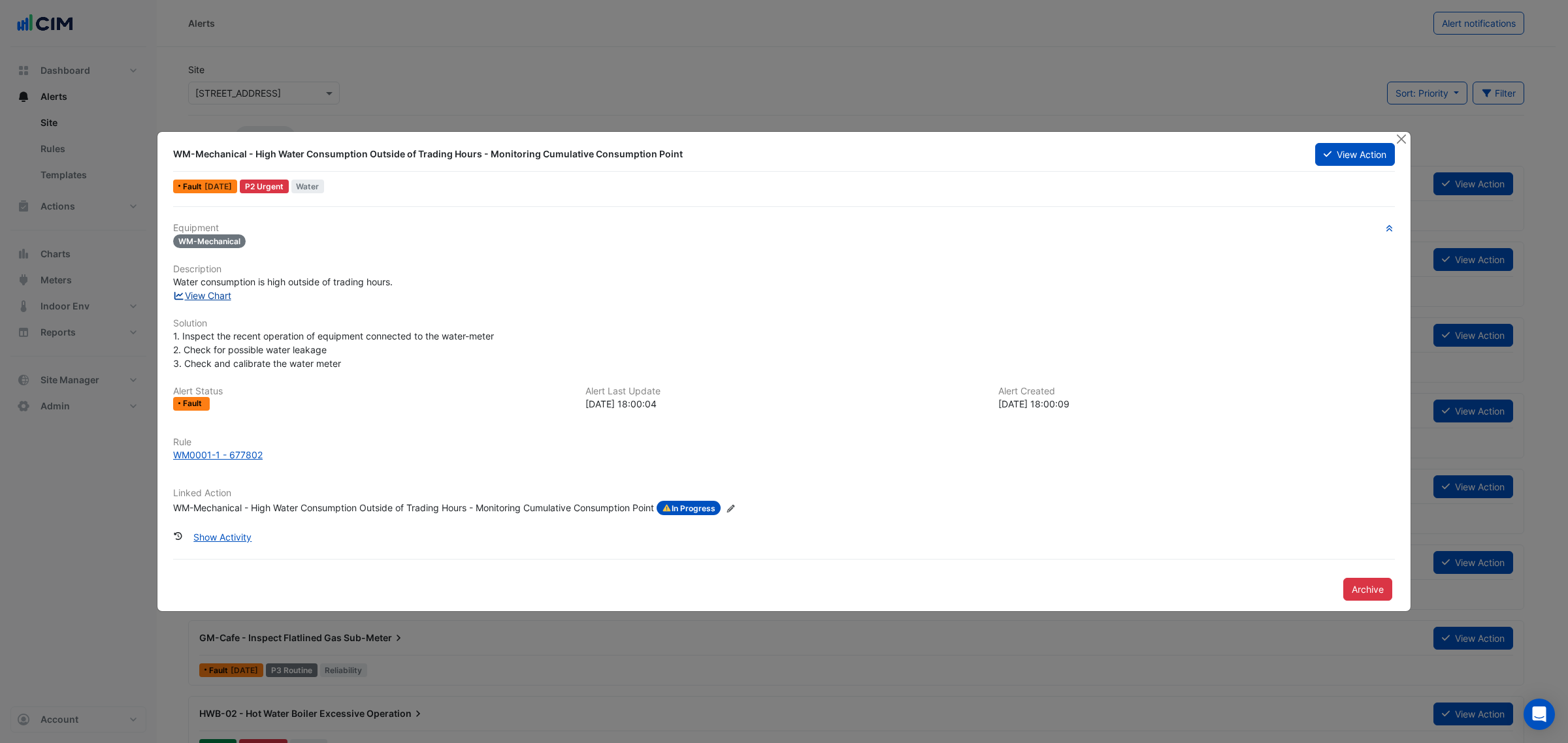
click at [225, 291] on link "View Chart" at bounding box center [202, 296] width 58 height 11
click at [1403, 137] on button "Close" at bounding box center [1401, 139] width 14 height 14
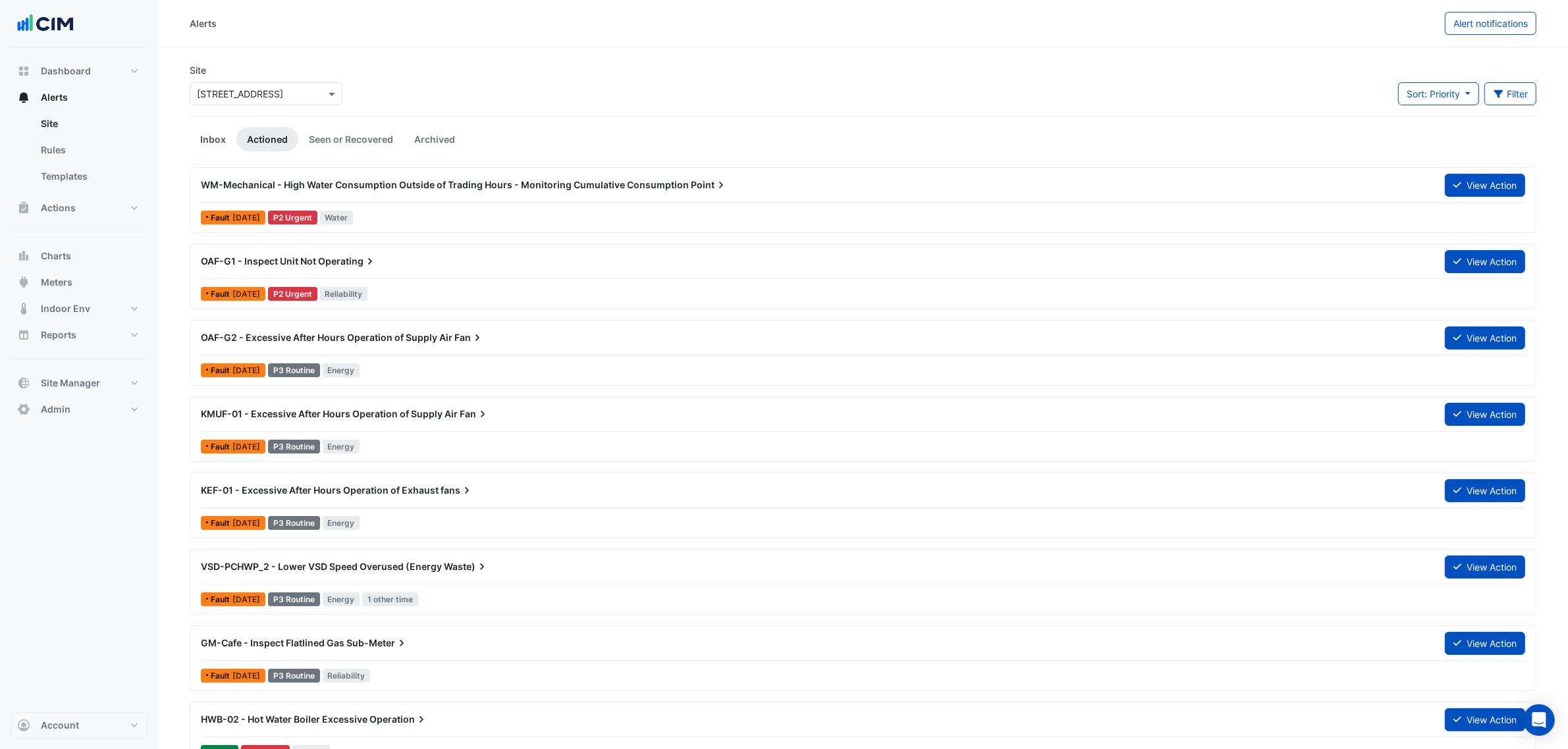
click at [221, 144] on link "Inbox" at bounding box center [213, 139] width 46 height 25
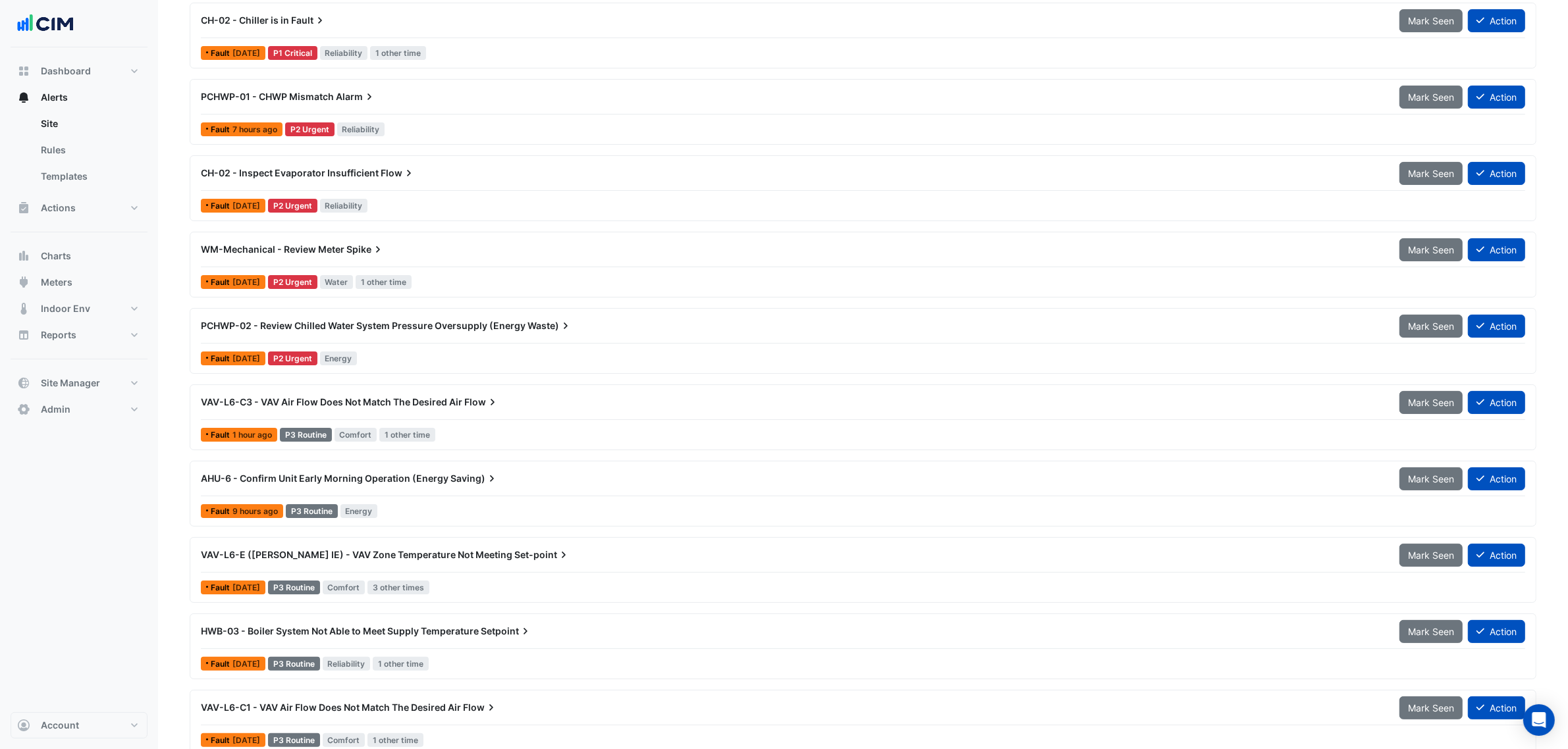
scroll to position [185, 0]
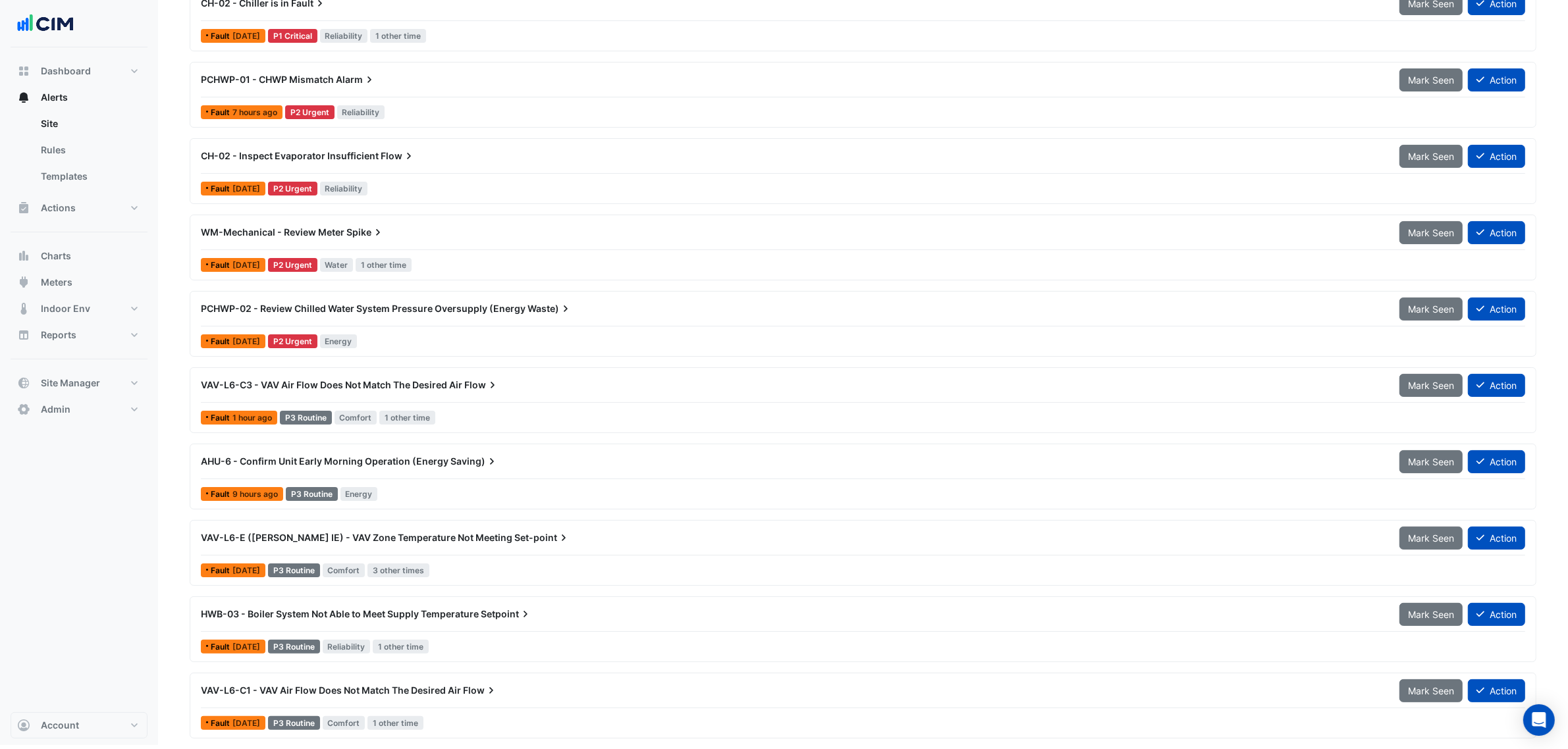
click at [352, 462] on span "AHU-6 - Confirm Unit Early Morning Operation (Energy" at bounding box center [325, 461] width 247 height 11
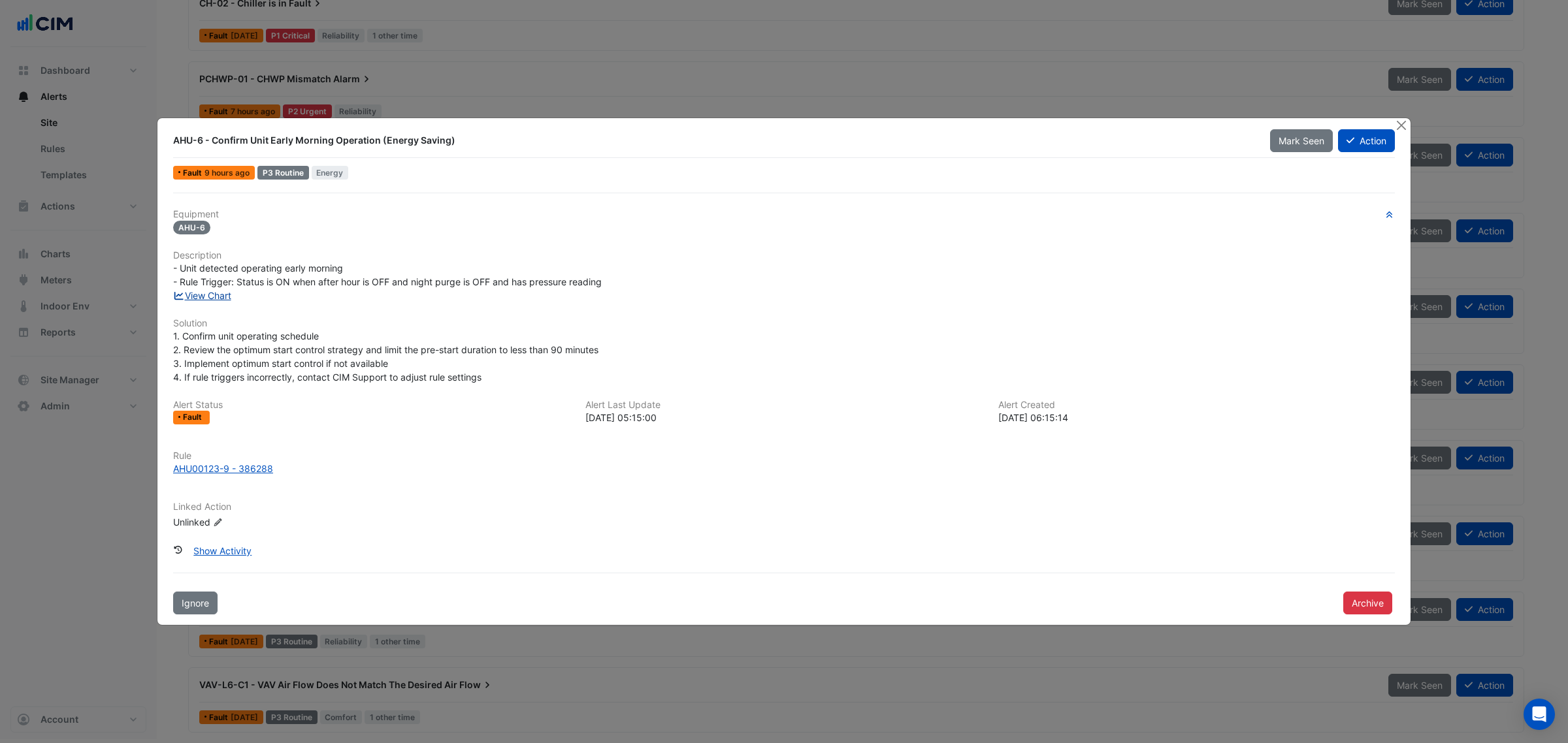
click at [197, 294] on link "View Chart" at bounding box center [202, 296] width 58 height 11
click at [1398, 121] on button "Close" at bounding box center [1401, 125] width 14 height 14
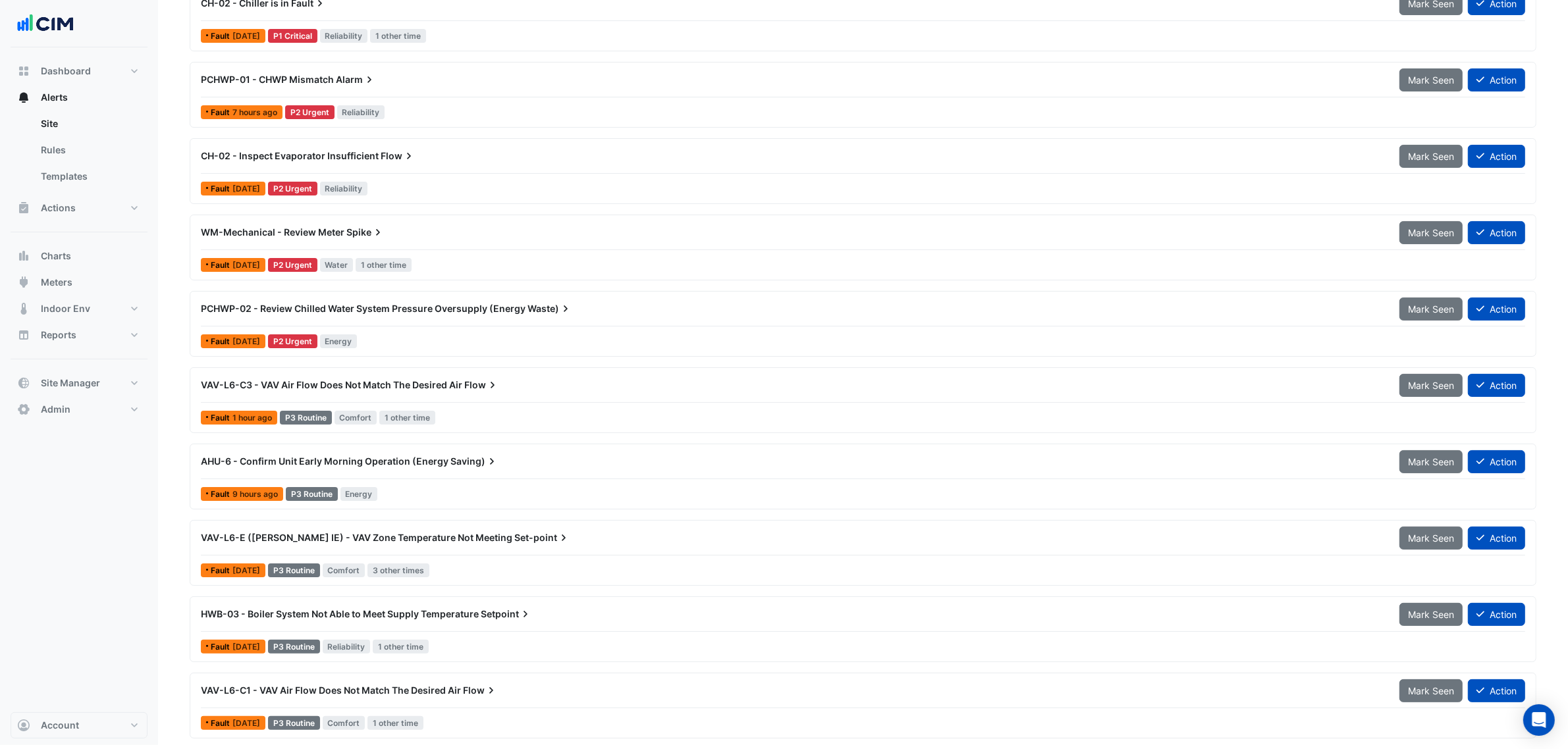
click at [275, 532] on span "VAV-L6-E ([PERSON_NAME] IE) - VAV Zone Temperature Not Meeting" at bounding box center [357, 537] width 312 height 11
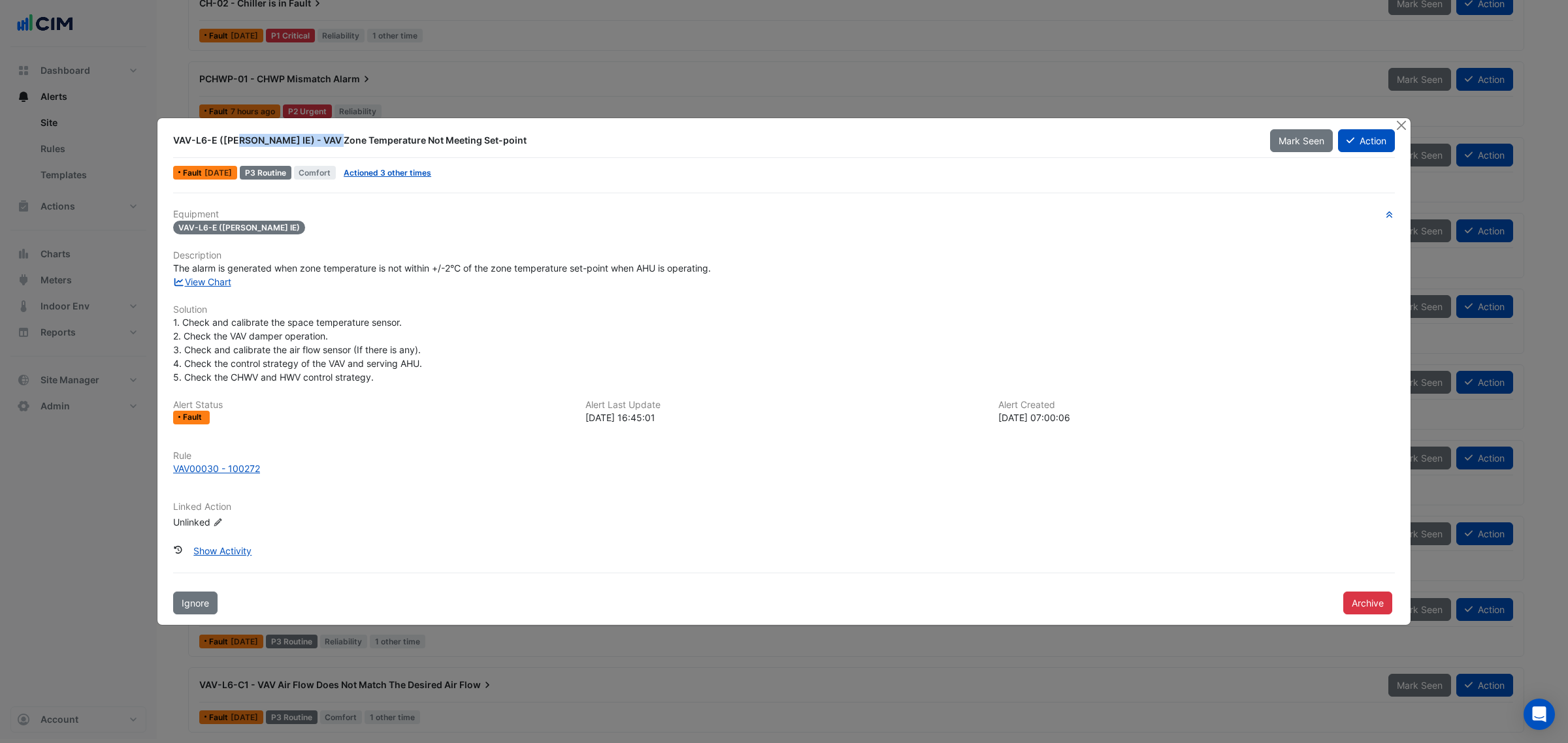
drag, startPoint x: 173, startPoint y: 140, endPoint x: 275, endPoint y: 142, distance: 102.0
click at [275, 142] on div "VAV-L6-E (NABERS IE) - VAV Zone Temperature Not Meeting Set-point" at bounding box center [713, 140] width 1081 height 13
click at [389, 138] on div "VAV-L6-E (NABERS IE) - VAV Zone Temperature Not Meeting Set-point" at bounding box center [713, 140] width 1081 height 13
click at [216, 281] on link "View Chart" at bounding box center [202, 281] width 58 height 11
click at [1402, 116] on ngb-modal-window "VAV-L6-E (NABERS IE) - VAV Zone Temperature Not Meeting Set-point Mark Seen Act…" at bounding box center [784, 372] width 1568 height 743
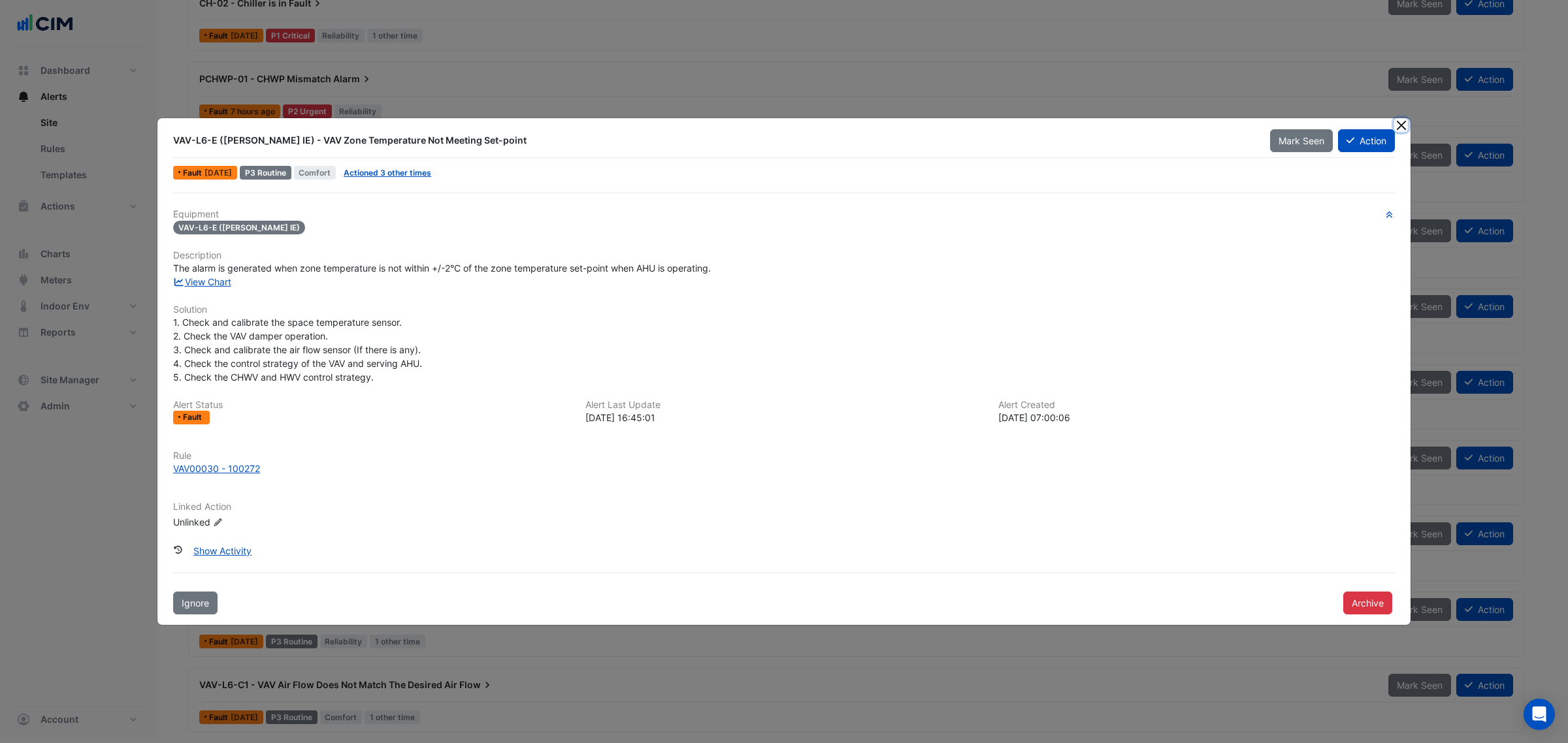
click at [1403, 125] on button "Close" at bounding box center [1401, 125] width 14 height 14
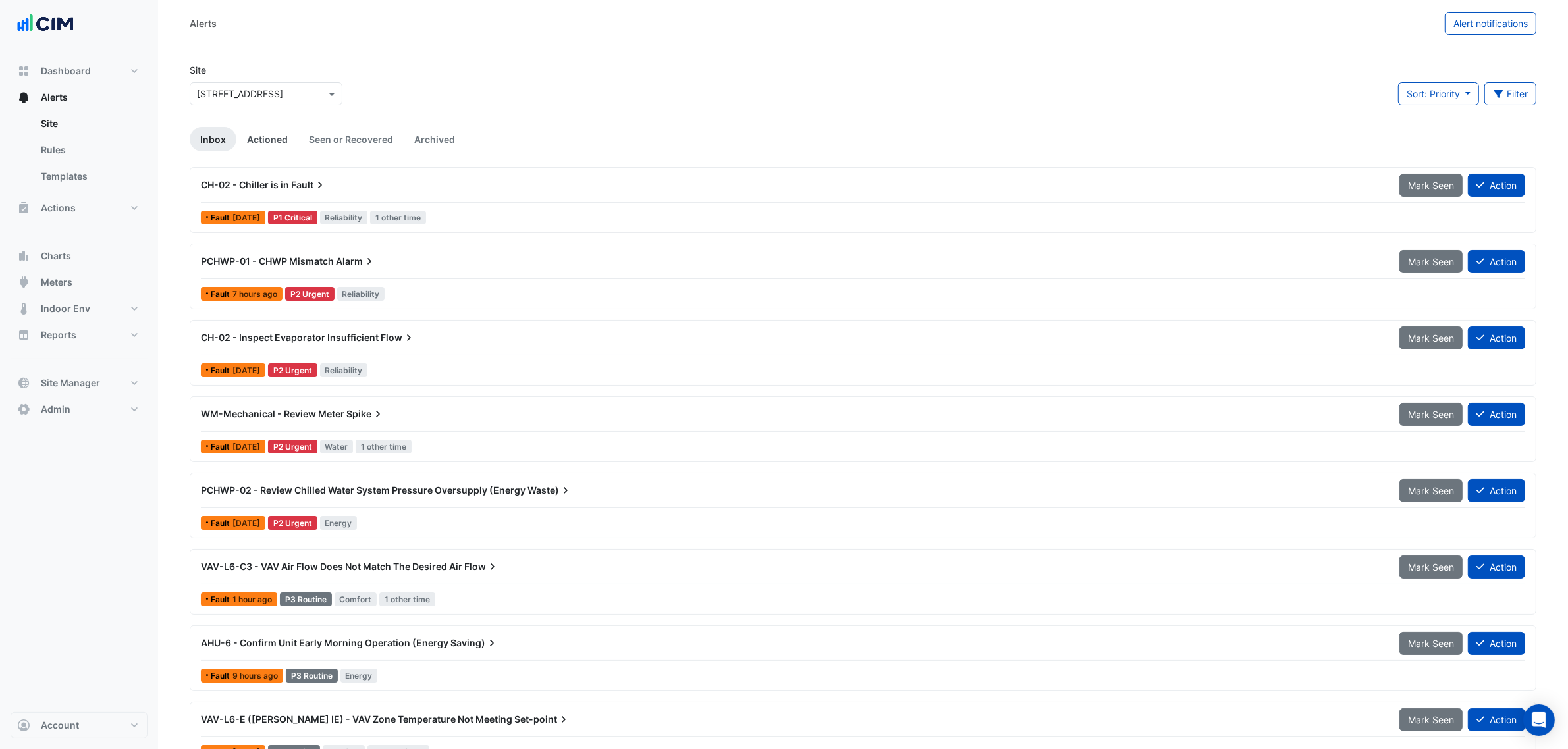
click at [275, 139] on link "Actioned" at bounding box center [267, 139] width 62 height 25
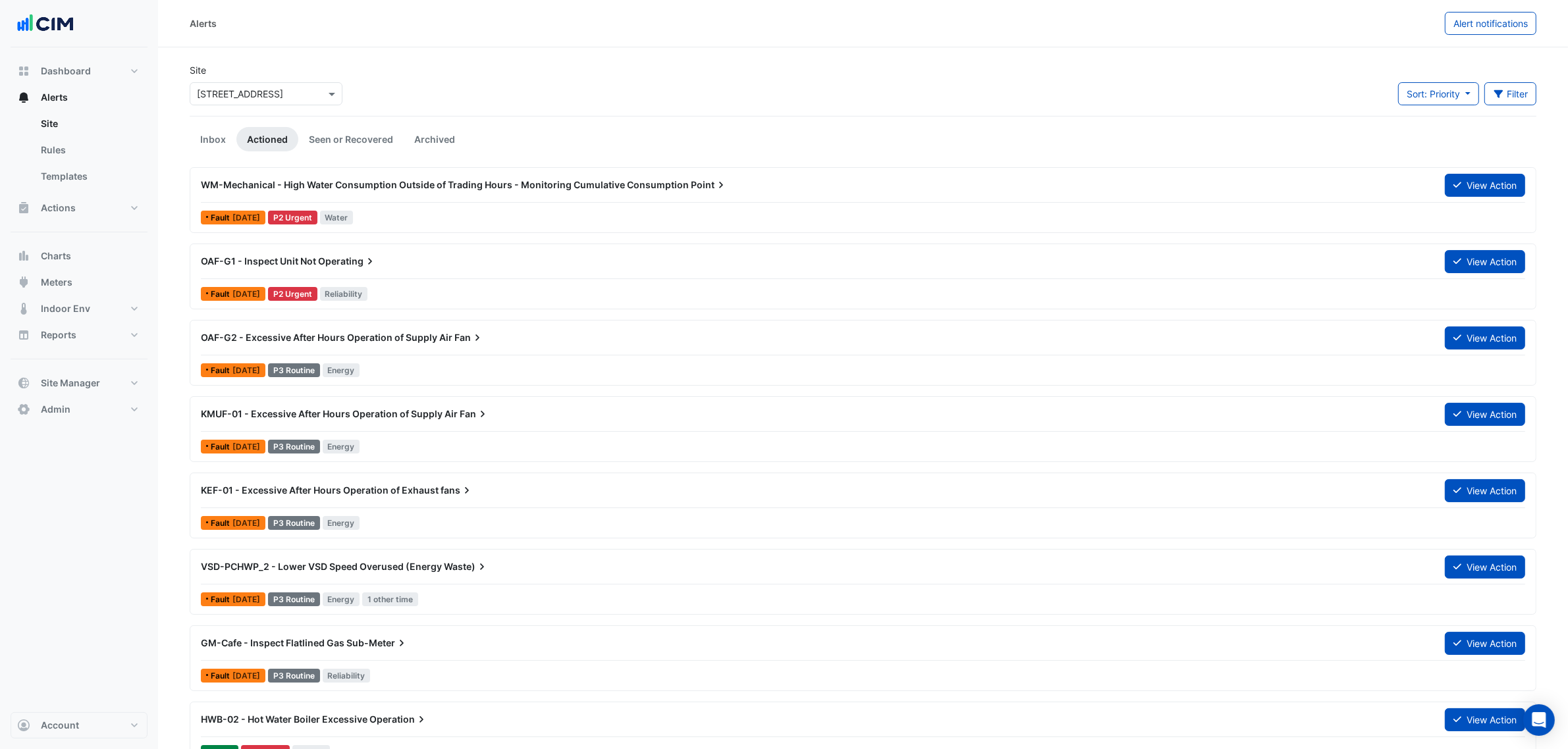
click at [558, 98] on div "Site Select a Site × 40 Bunda Street Sort: Priority Priority Updated Filter Tit…" at bounding box center [863, 89] width 1362 height 53
click at [553, 489] on div "KEF-01 - Excessive After Hours Operation of Exhaust fans" at bounding box center [815, 490] width 1228 height 13
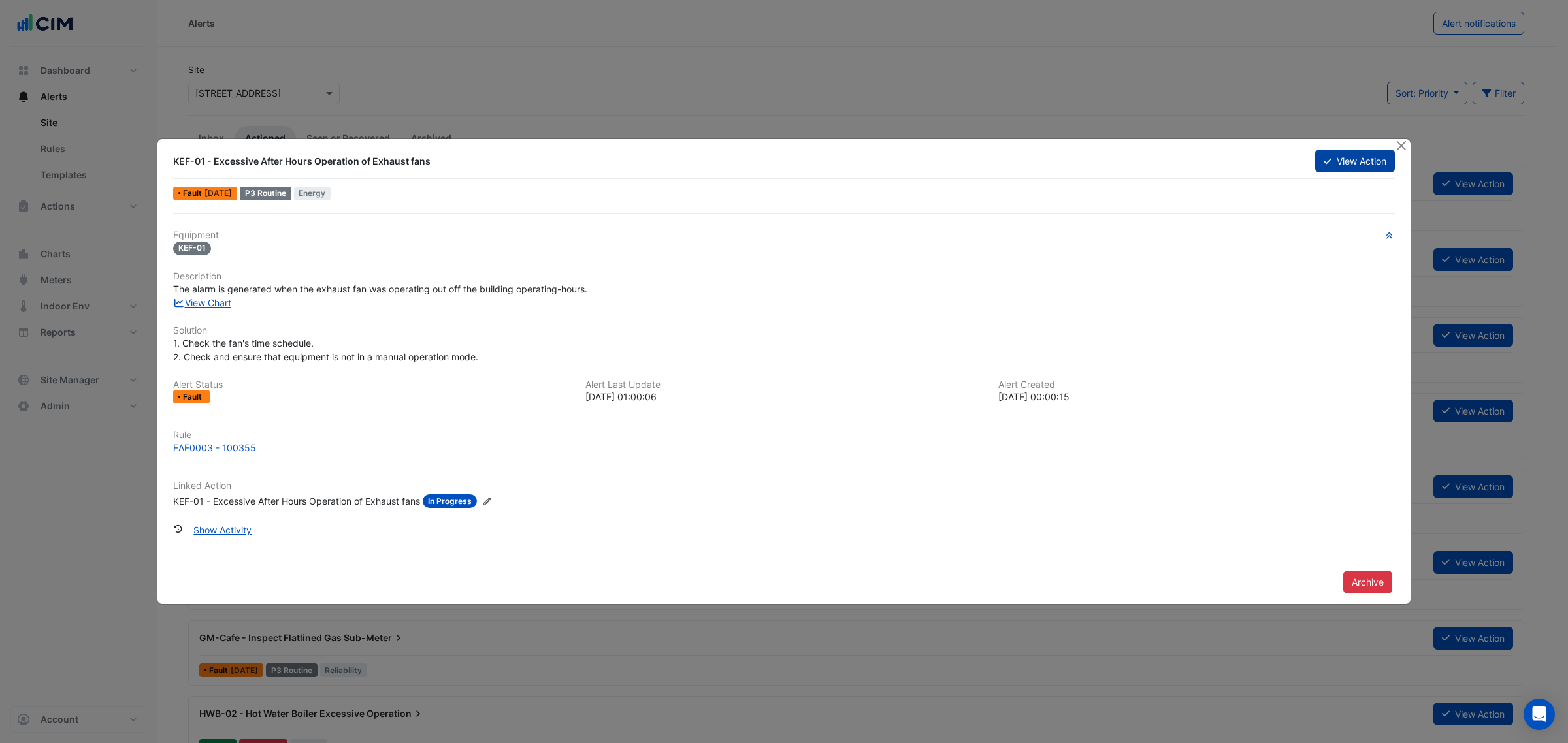
click at [1354, 155] on button "View Action" at bounding box center [1355, 161] width 80 height 23
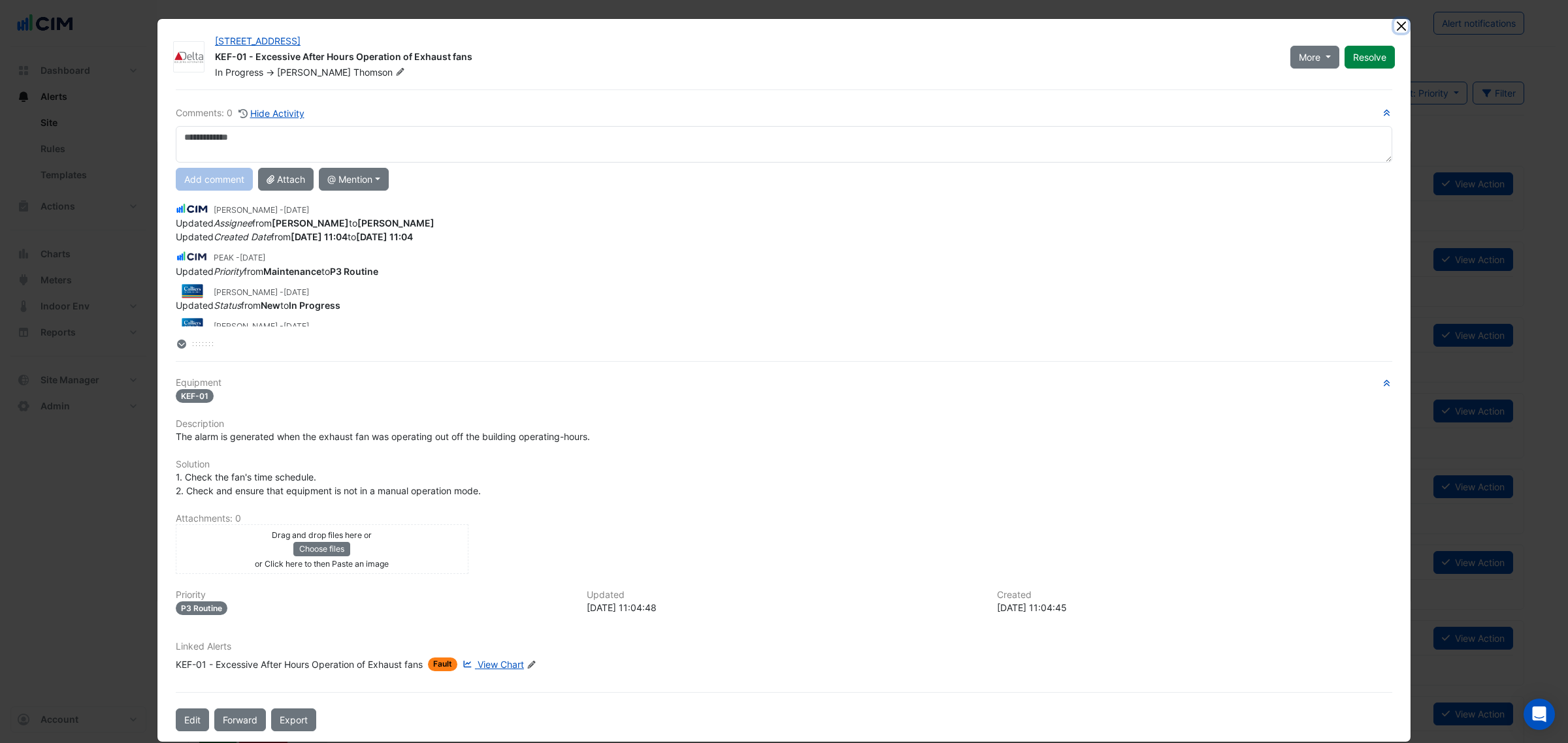
click at [1396, 24] on button "Close" at bounding box center [1401, 26] width 14 height 14
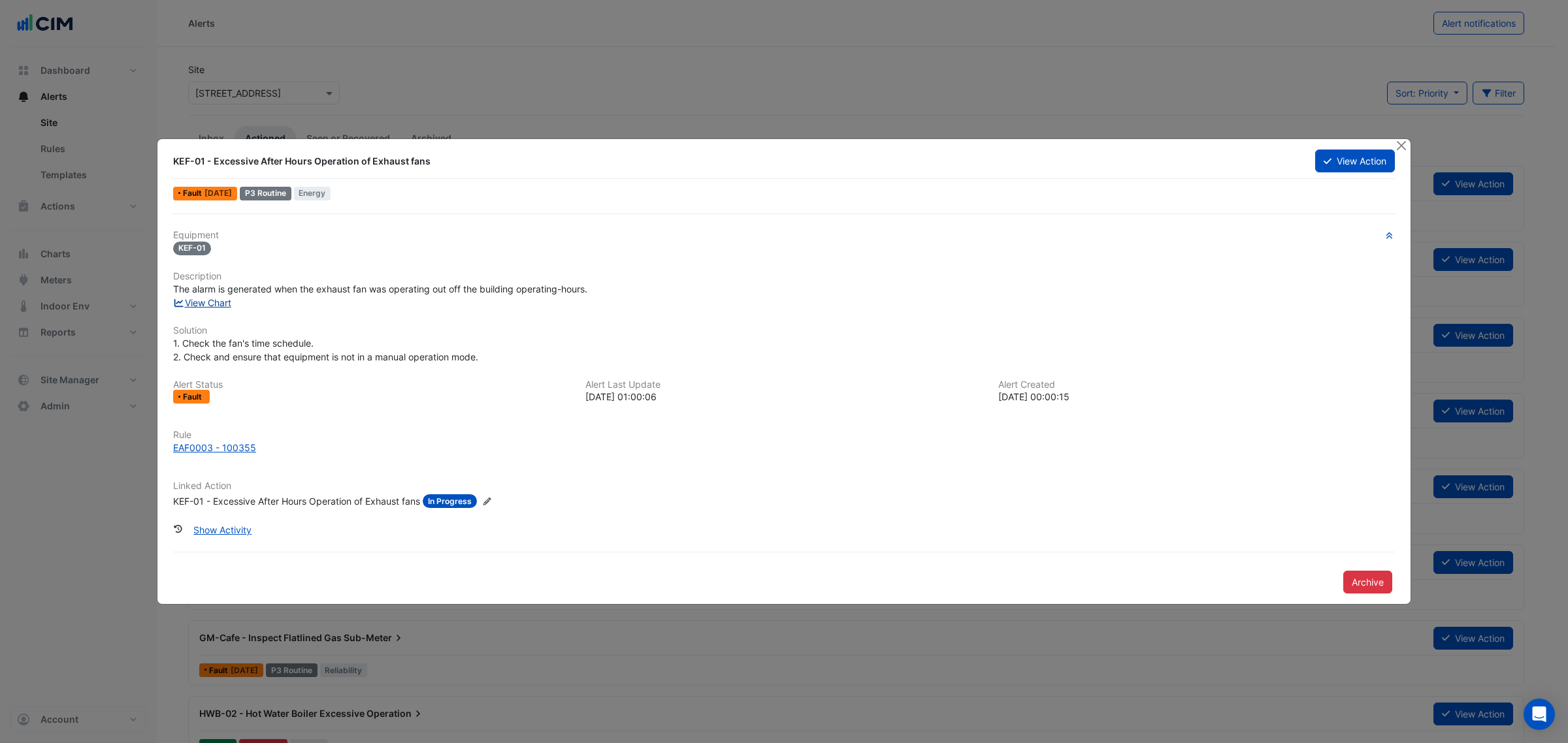
click at [225, 308] on link "View Chart" at bounding box center [202, 302] width 58 height 11
click at [1401, 139] on button "Close" at bounding box center [1401, 146] width 14 height 14
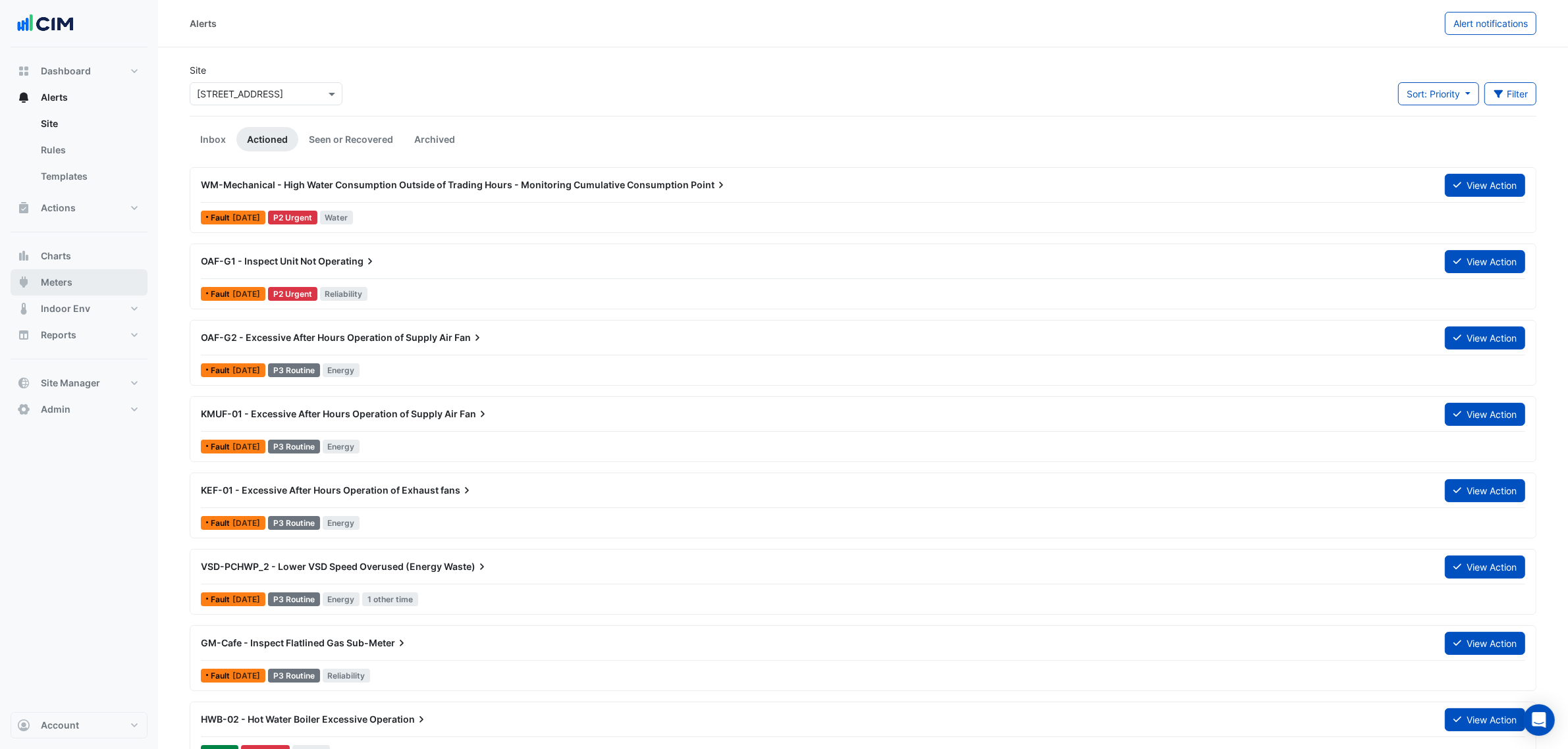
click at [75, 282] on button "Meters" at bounding box center [79, 282] width 137 height 27
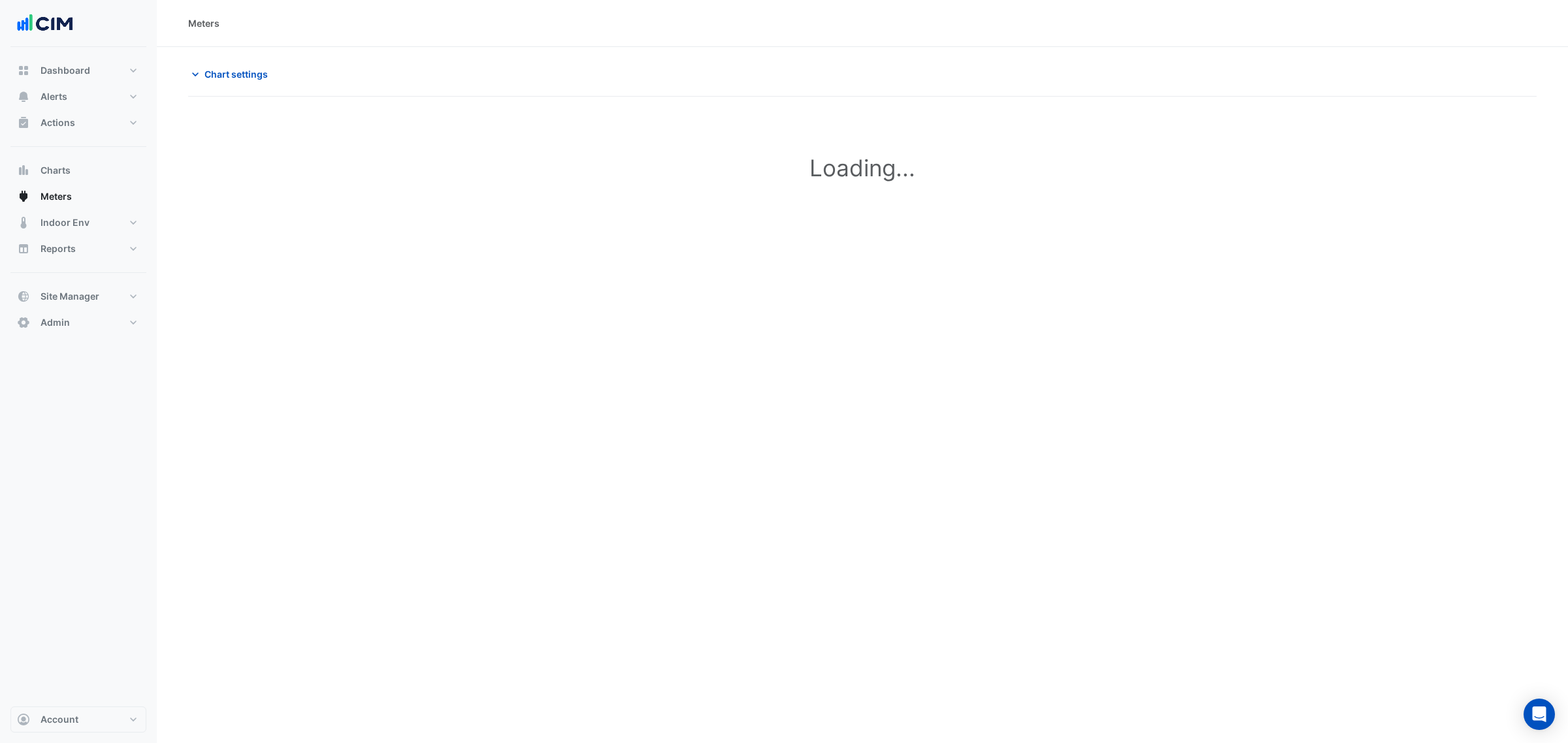
type input "**********"
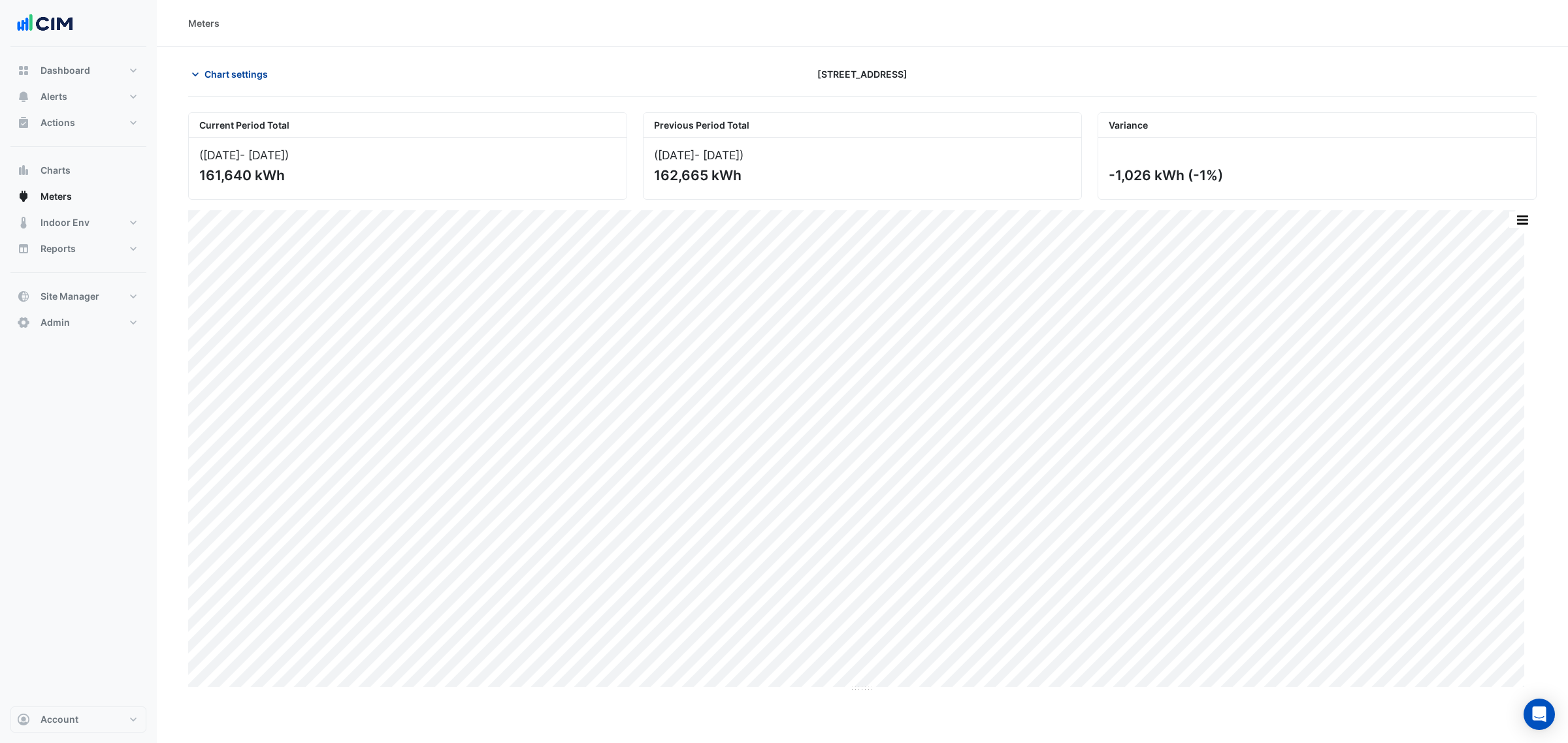
drag, startPoint x: 237, startPoint y: 54, endPoint x: 236, endPoint y: 72, distance: 18.0
click at [237, 54] on section "Chart settings 40 Bunda Street Current Period Total (01 Jul 24 - 26 Aug 25 ) 16…" at bounding box center [862, 369] width 1411 height 646
click at [236, 73] on span "Chart settings" at bounding box center [236, 74] width 63 height 14
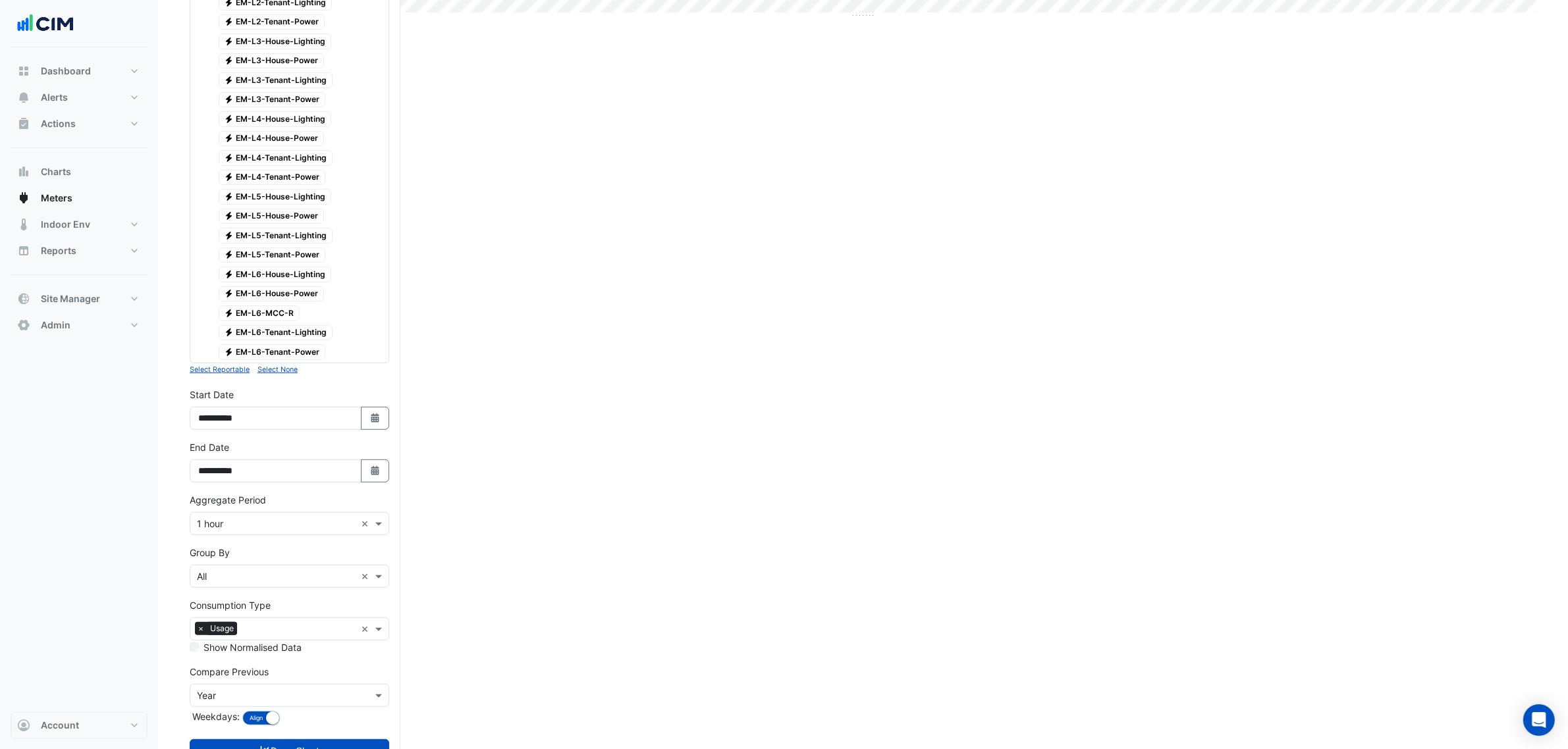
scroll to position [741, 0]
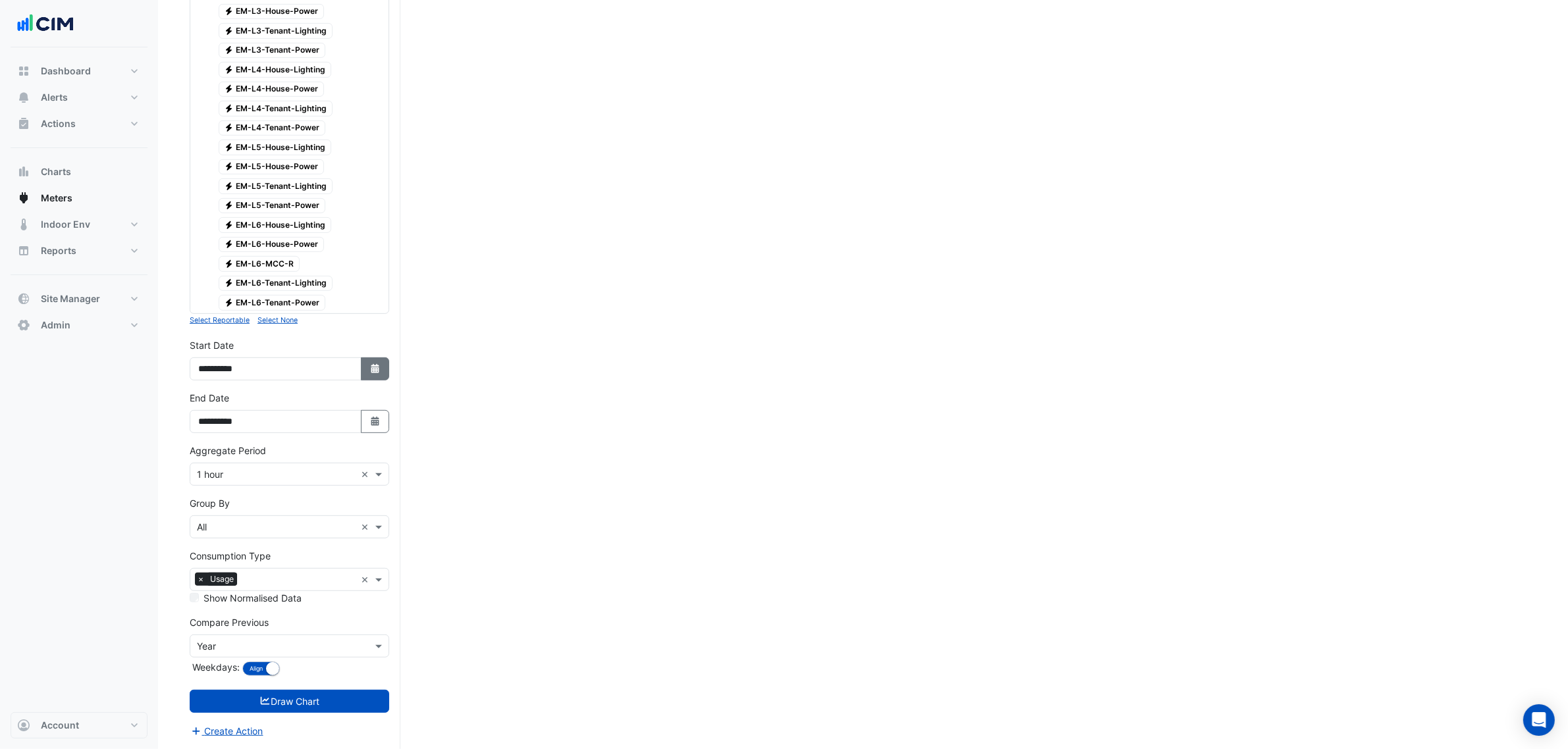
click at [370, 373] on fa-icon "Select Date" at bounding box center [375, 369] width 12 height 11
select select "*"
click at [301, 196] on select "**** **** **** **** **** **** **** **** **** **** **** ****" at bounding box center [300, 206] width 50 height 20
select select "****"
click at [275, 196] on select "**** **** **** **** **** **** **** **** **** **** **** ****" at bounding box center [300, 206] width 50 height 20
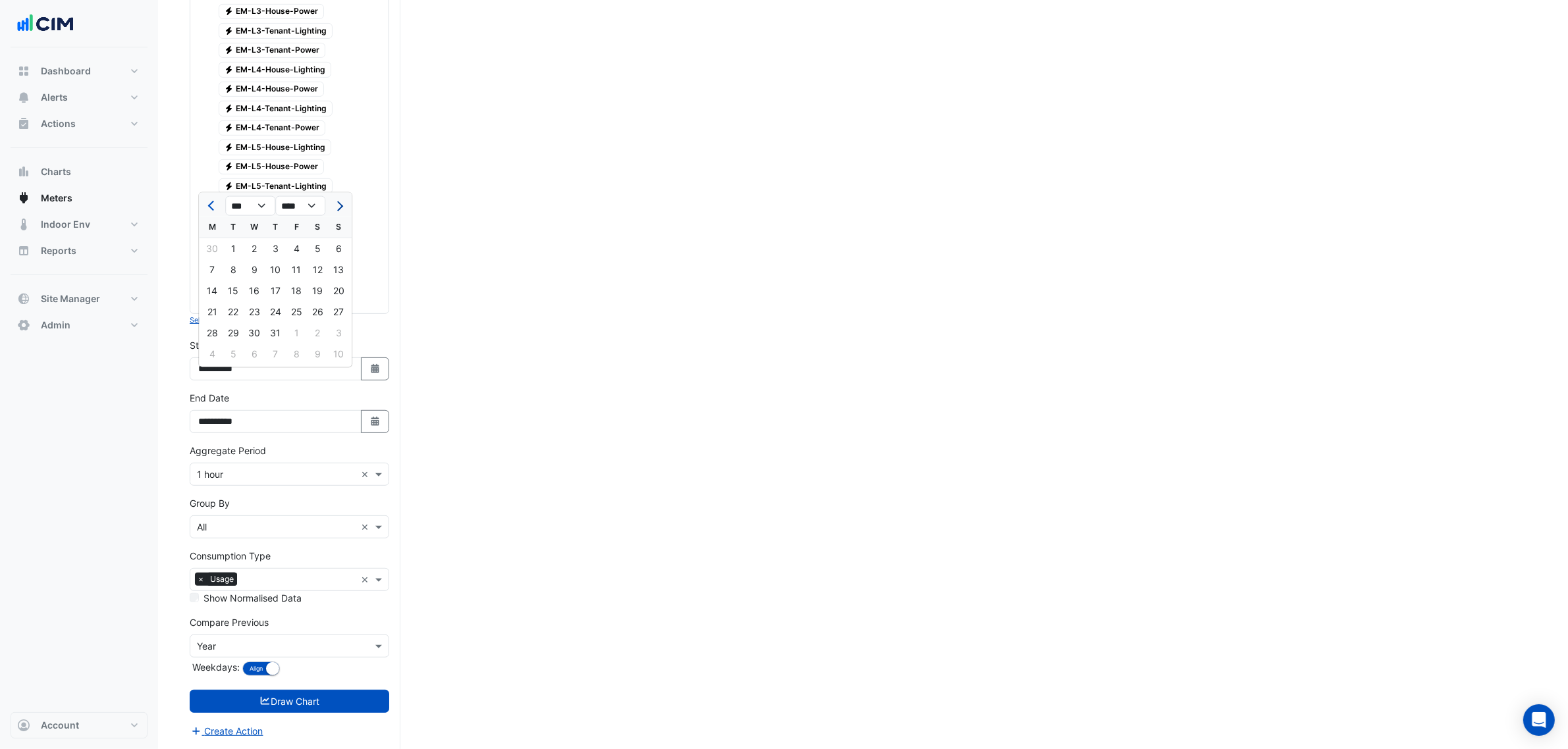
click at [336, 199] on button "Next month" at bounding box center [338, 206] width 16 height 21
click at [206, 195] on button "Previous month" at bounding box center [212, 206] width 16 height 21
select select "*"
click at [230, 239] on div "1" at bounding box center [233, 249] width 21 height 21
type input "**********"
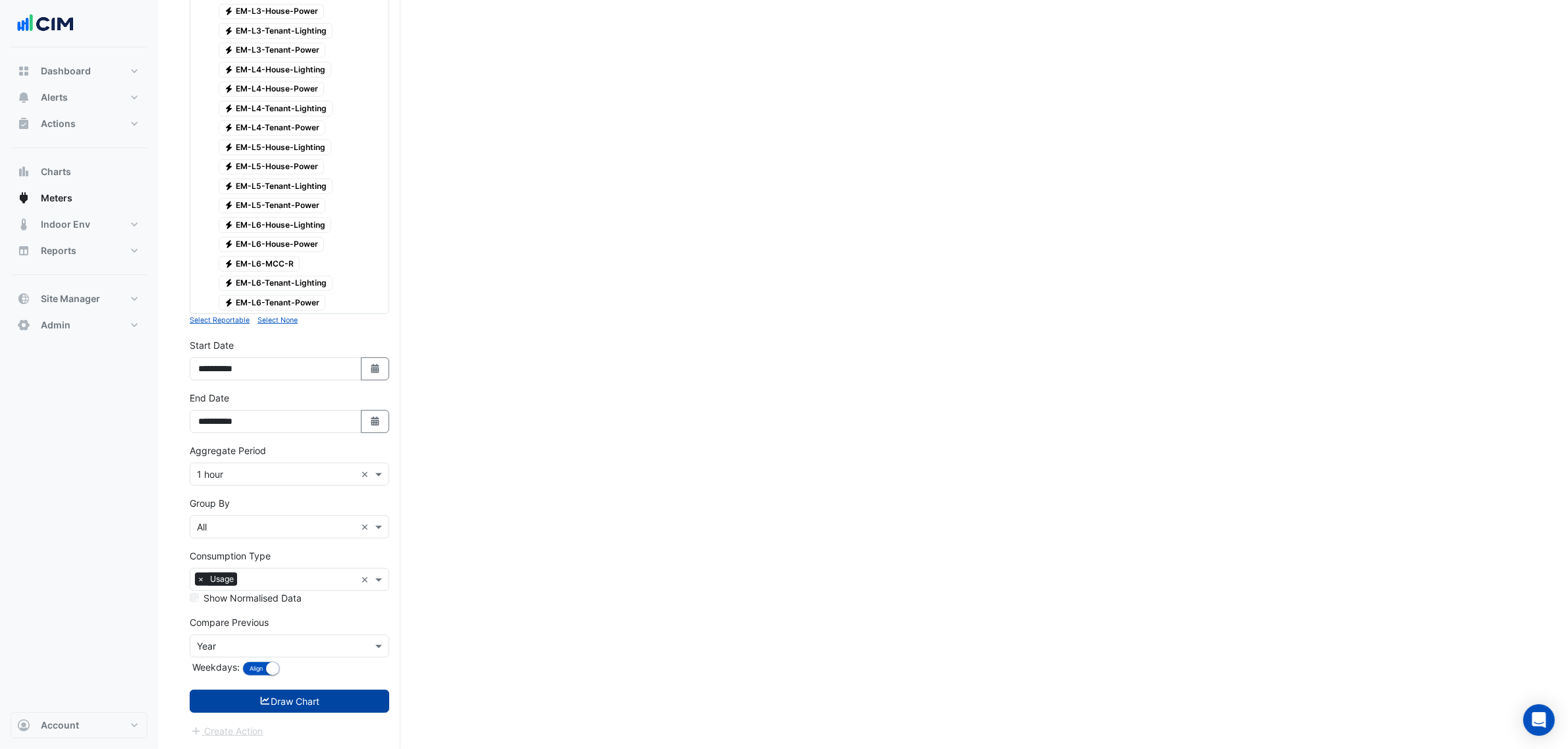
click at [303, 700] on button "Draw Chart" at bounding box center [289, 702] width 200 height 23
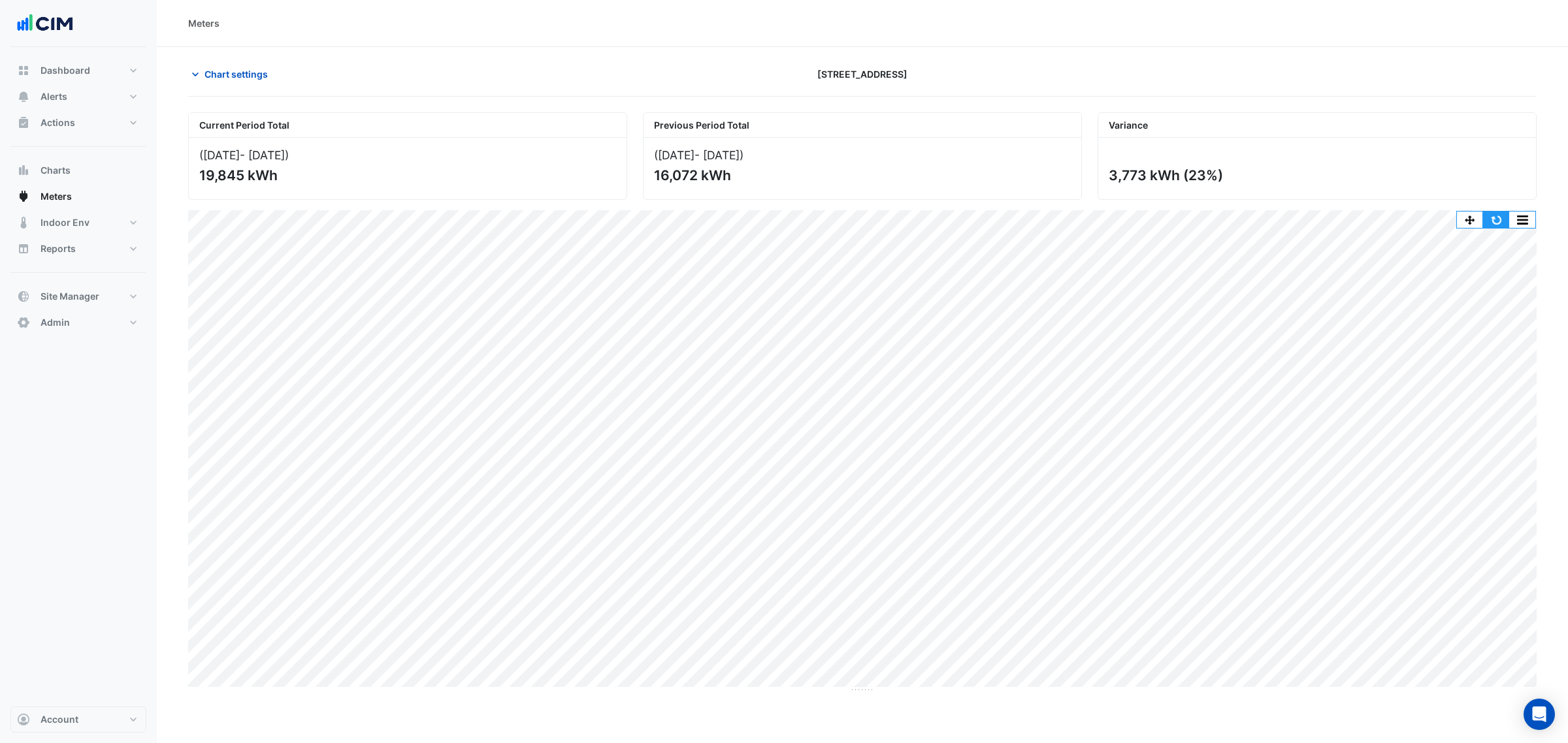
click at [1493, 216] on button "button" at bounding box center [1496, 220] width 26 height 16
click at [214, 73] on span "Chart settings" at bounding box center [236, 74] width 63 height 14
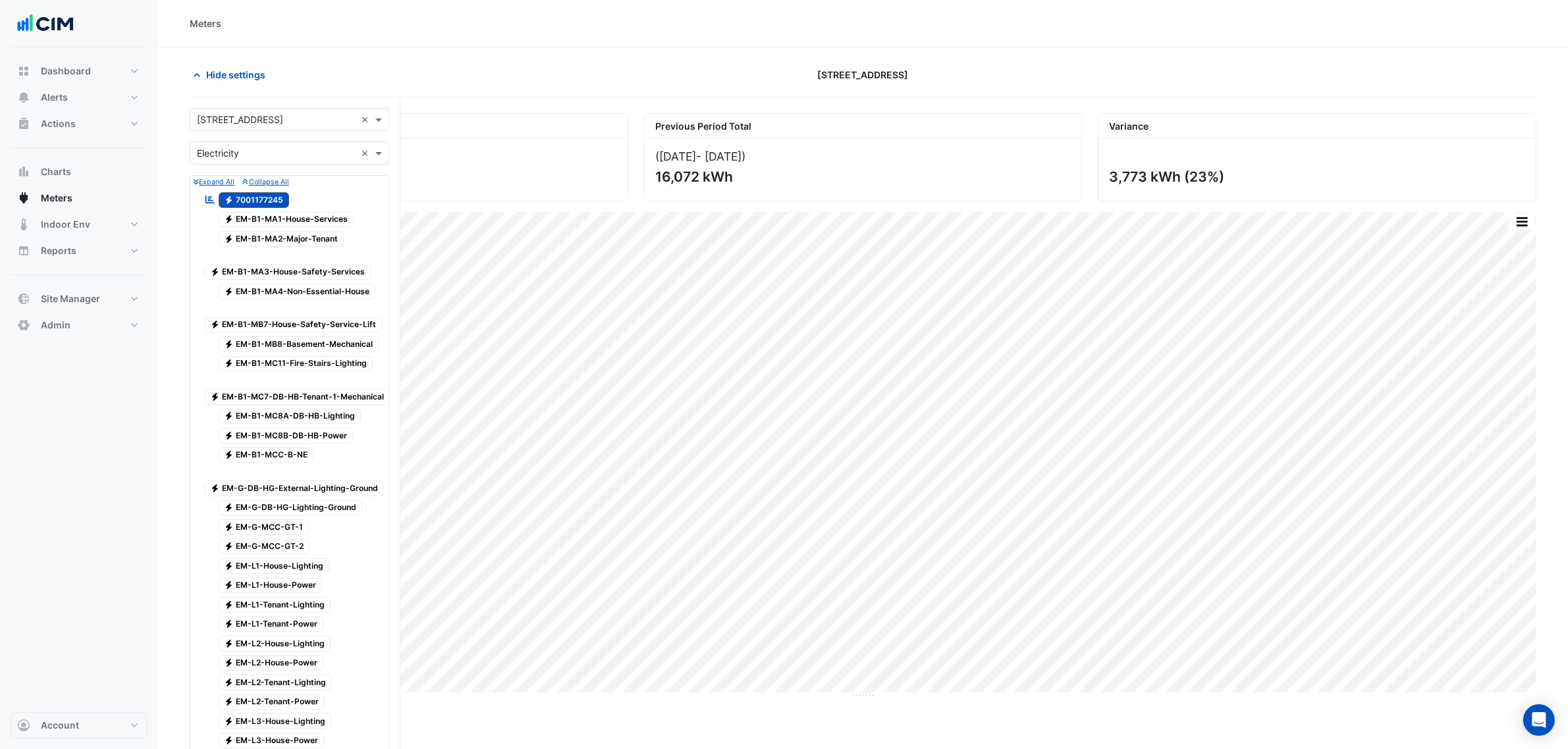
click at [241, 150] on input "text" at bounding box center [276, 154] width 159 height 14
click at [247, 213] on div "Water" at bounding box center [289, 220] width 198 height 19
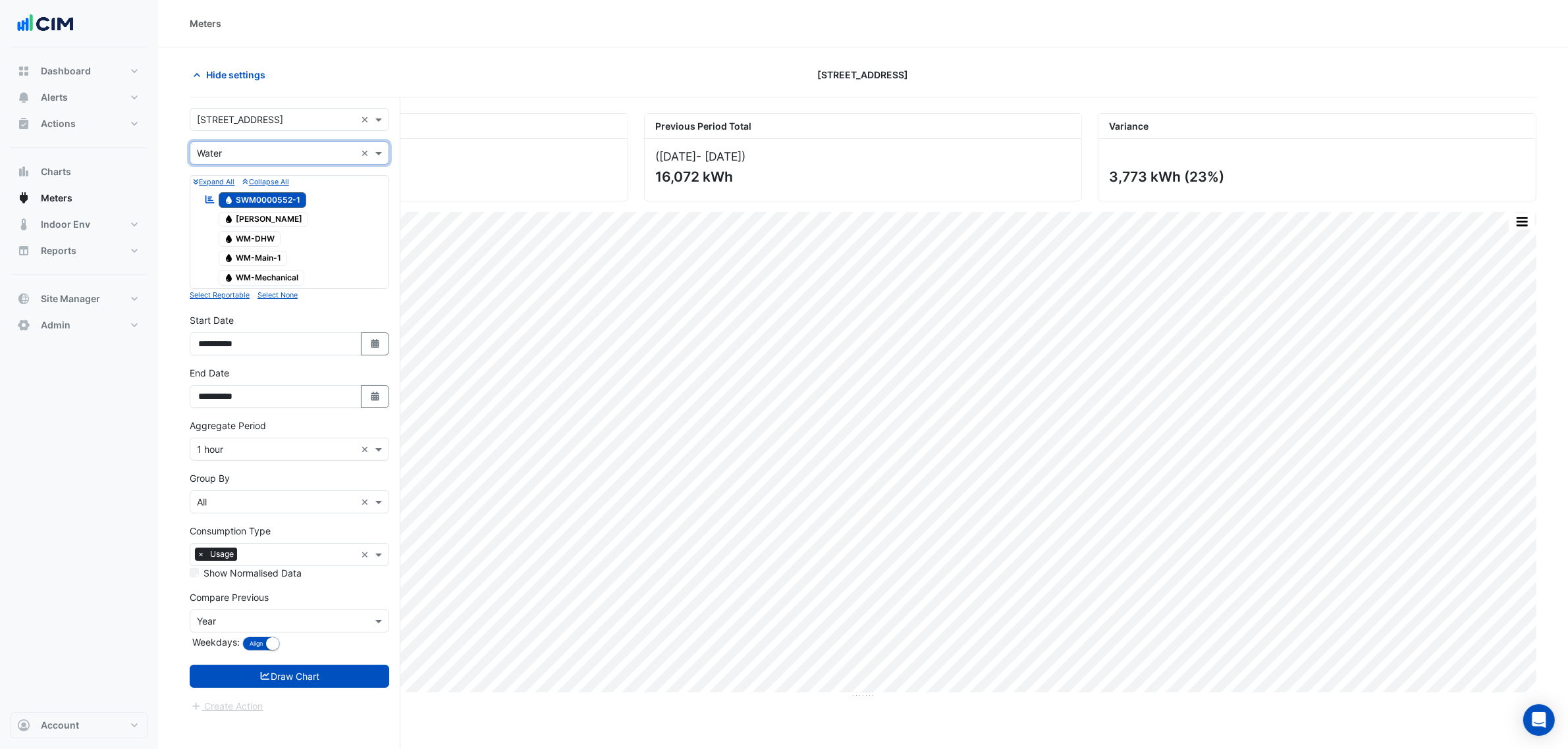
click at [267, 261] on span "Water WM-Main-1" at bounding box center [253, 258] width 69 height 16
click at [271, 200] on span "Water SWM0000552-1" at bounding box center [262, 200] width 88 height 16
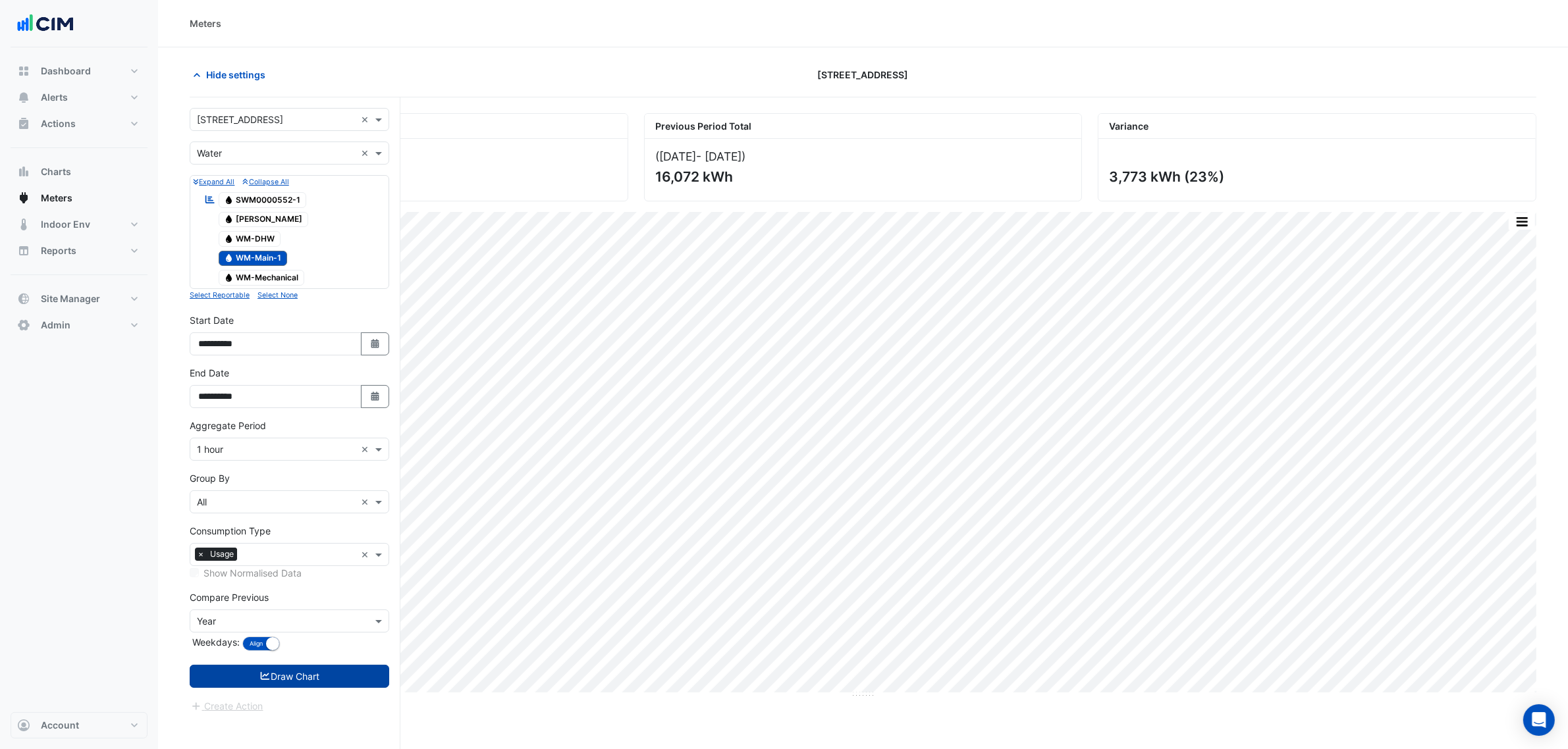
click at [344, 677] on button "Draw Chart" at bounding box center [289, 677] width 200 height 23
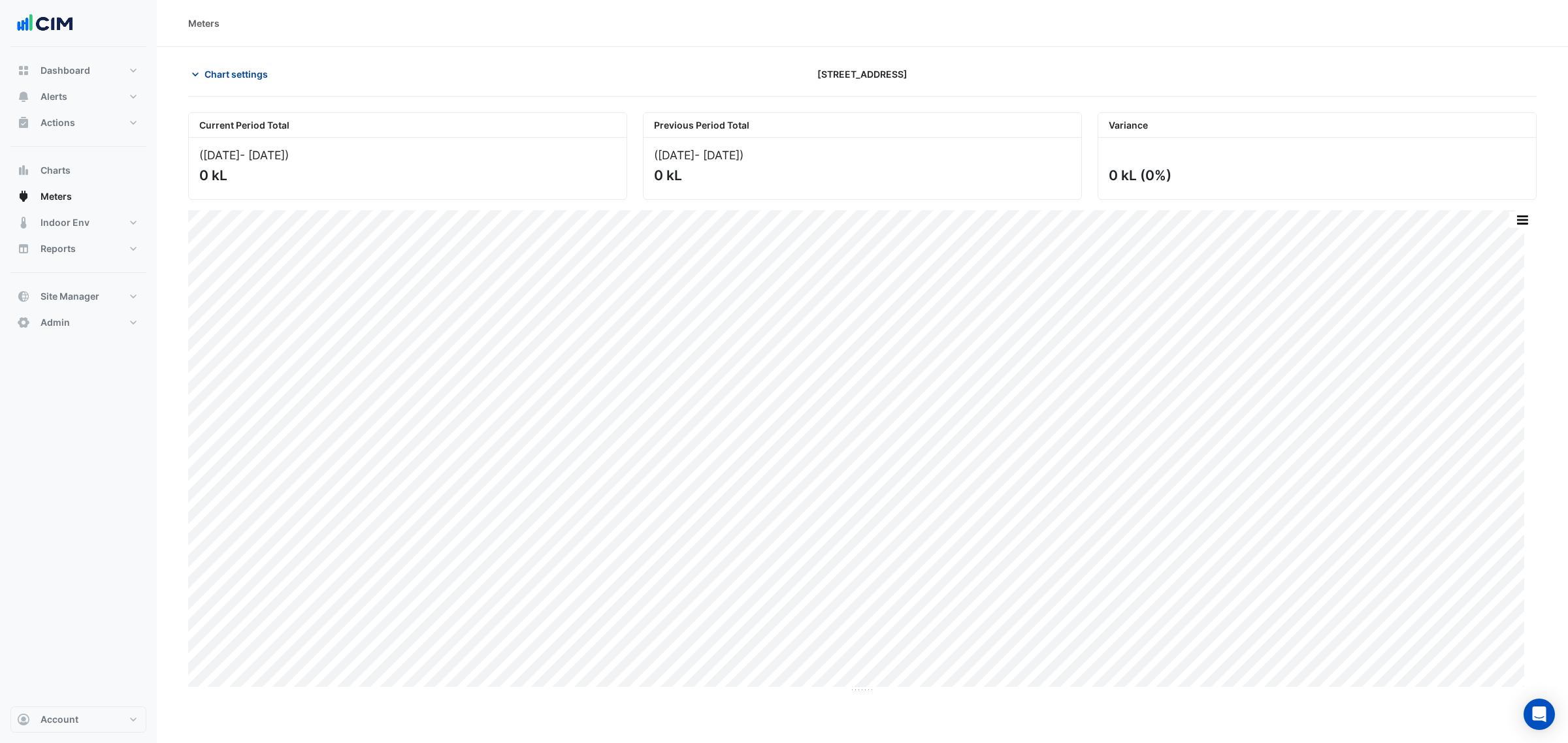
click at [248, 68] on span "Chart settings" at bounding box center [236, 74] width 63 height 14
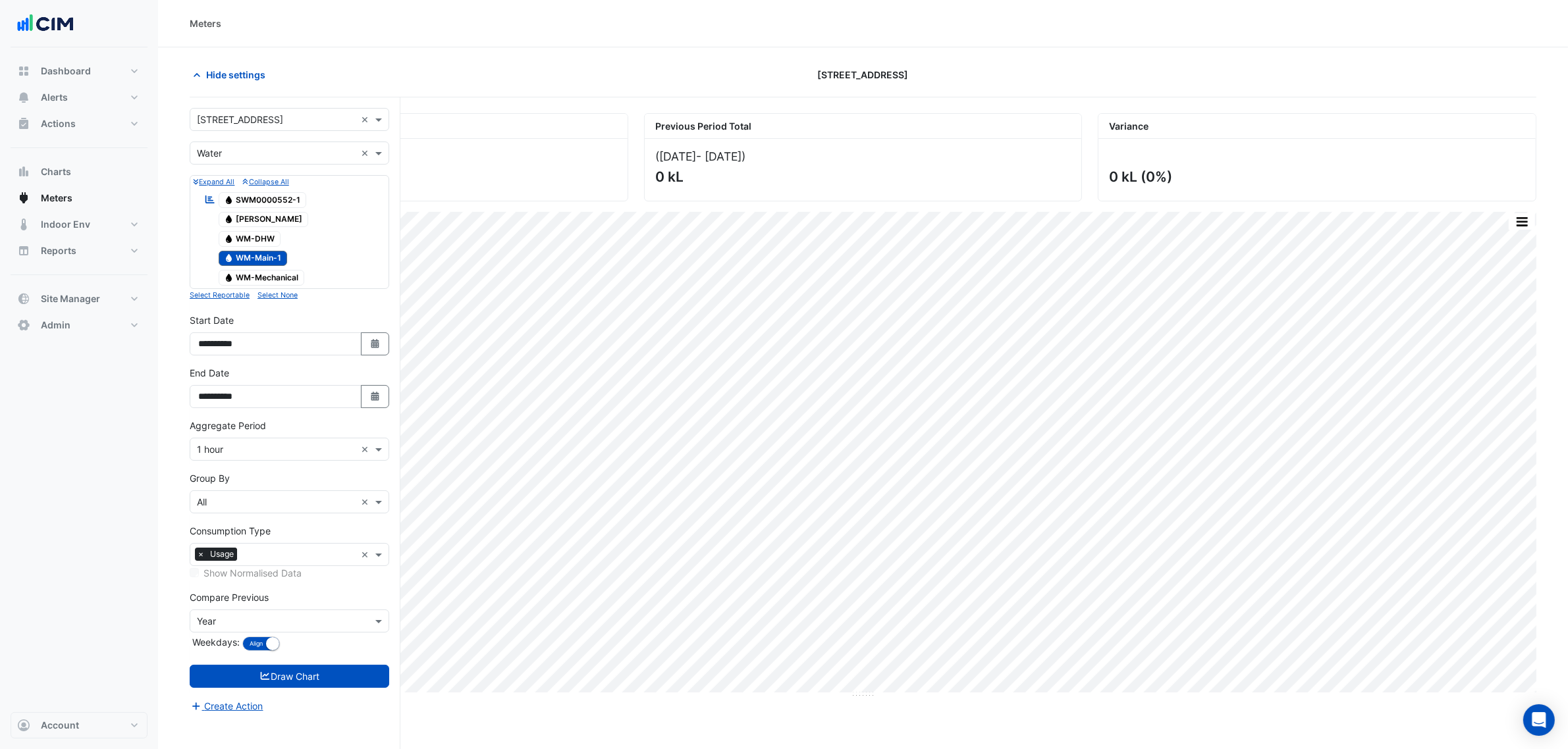
click at [275, 201] on span "Water SWM0000552-1" at bounding box center [262, 200] width 88 height 16
click at [265, 254] on span "Water WM-Main-1" at bounding box center [253, 258] width 69 height 16
click at [341, 687] on button "Draw Chart" at bounding box center [289, 677] width 200 height 23
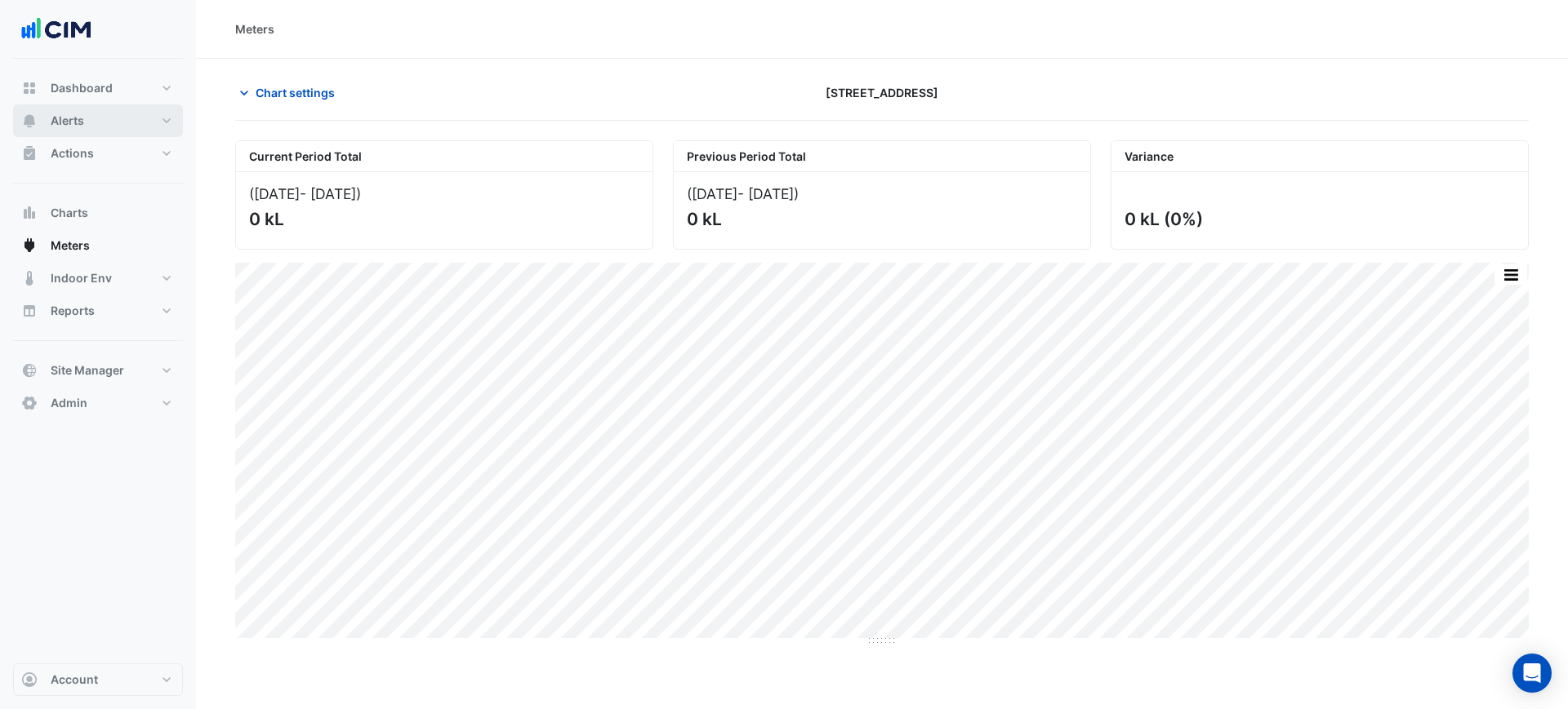
click at [79, 120] on span "Alerts" at bounding box center [67, 120] width 33 height 16
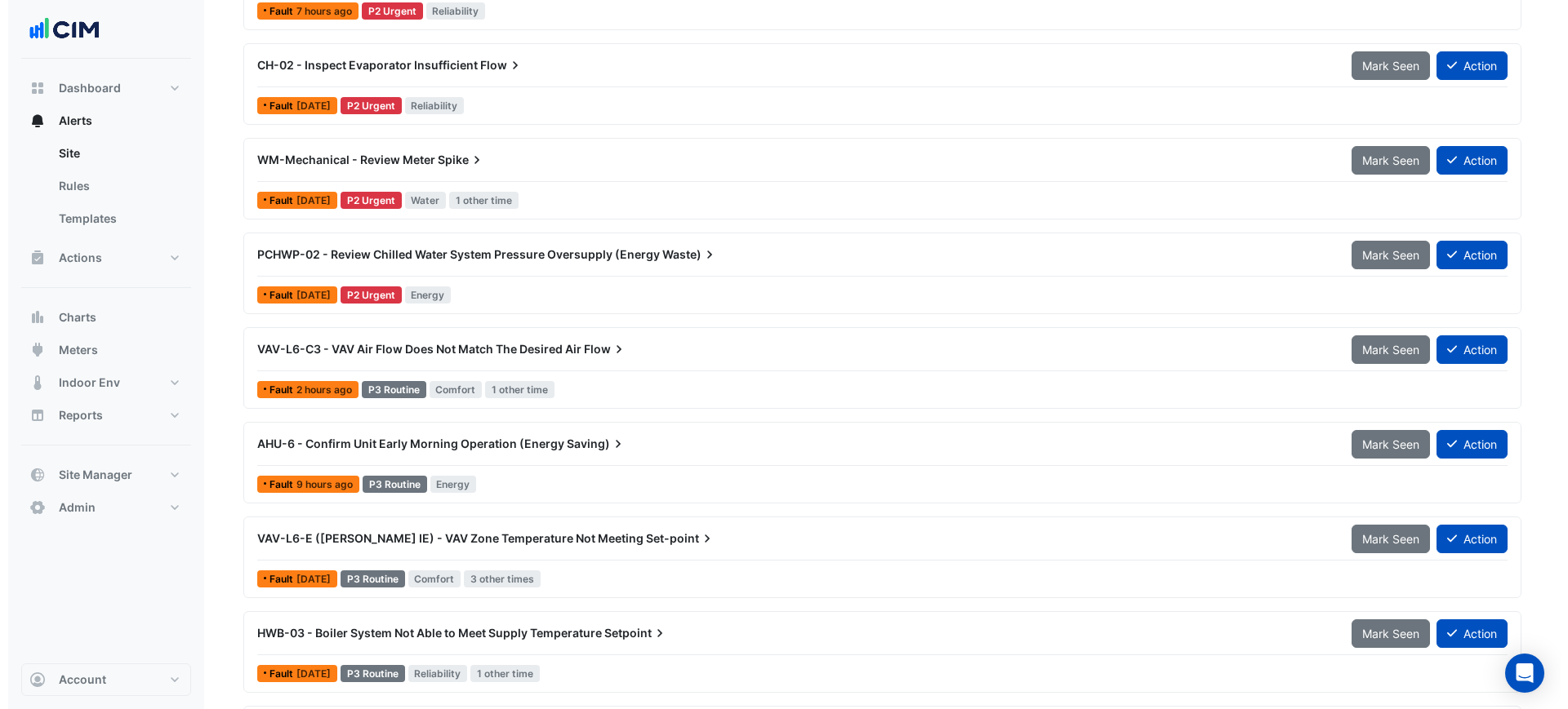
scroll to position [445, 0]
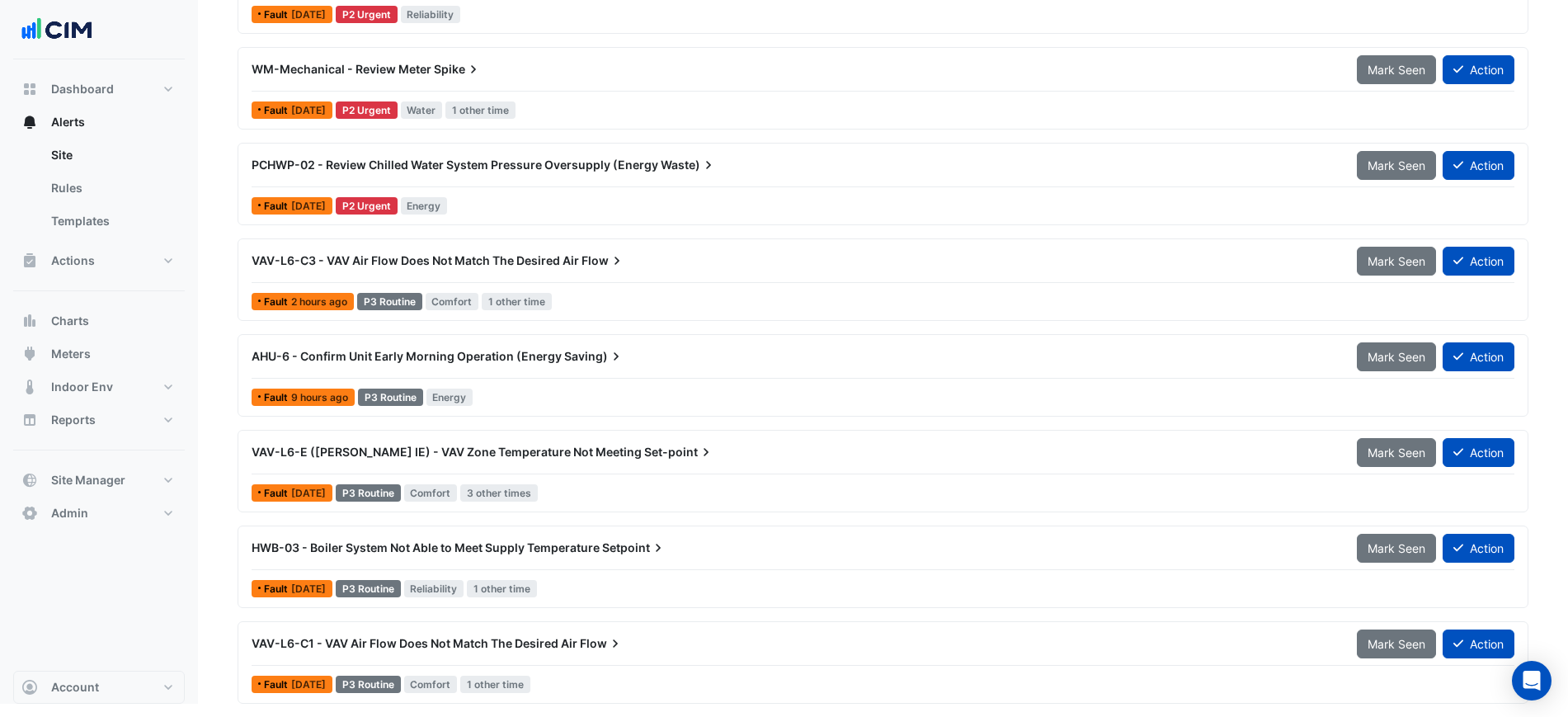
click at [429, 469] on div "VAV-L6-E (NABERS IE) - VAV Zone Temperature Not Meeting Set-point Mark Seen Act…" at bounding box center [883, 456] width 1263 height 37
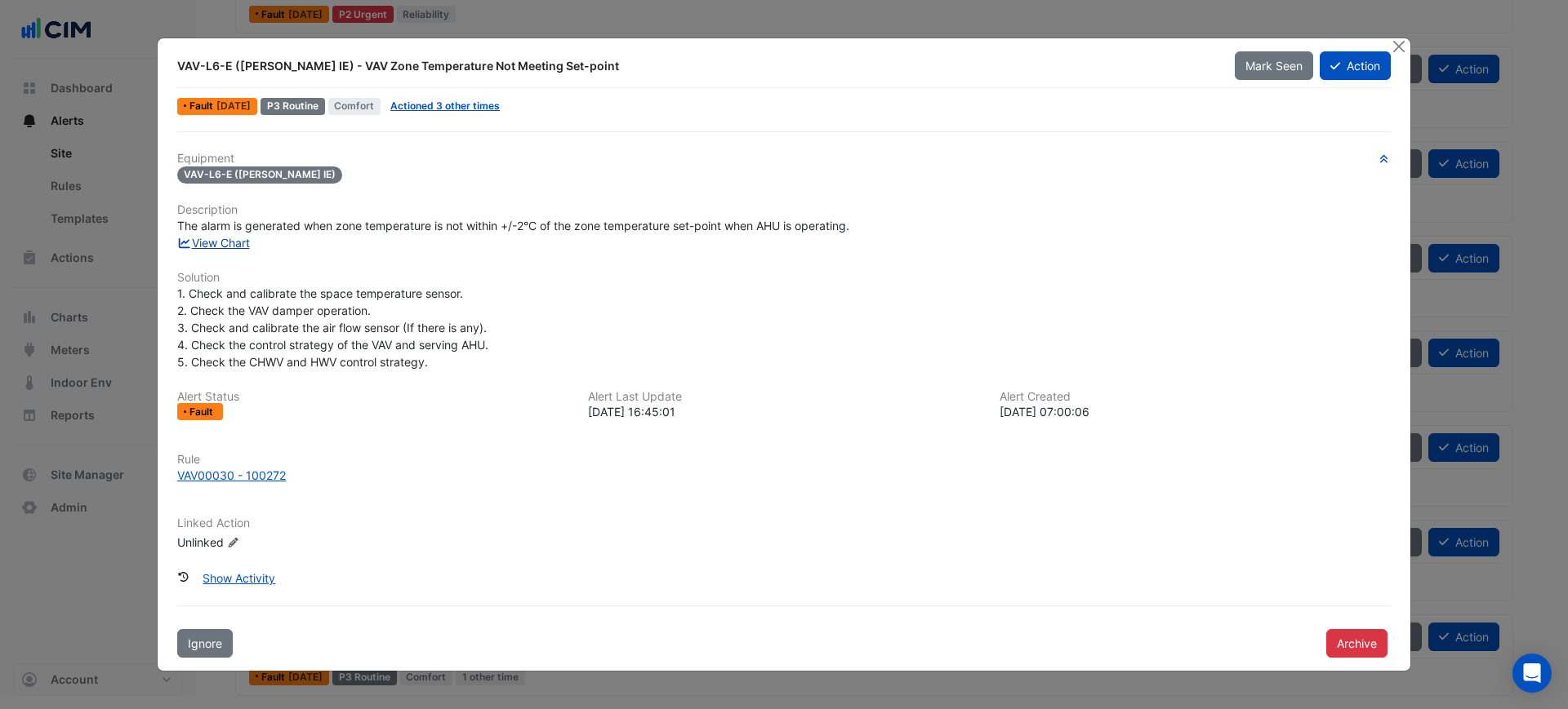
click at [226, 241] on link "View Chart" at bounding box center [214, 242] width 73 height 14
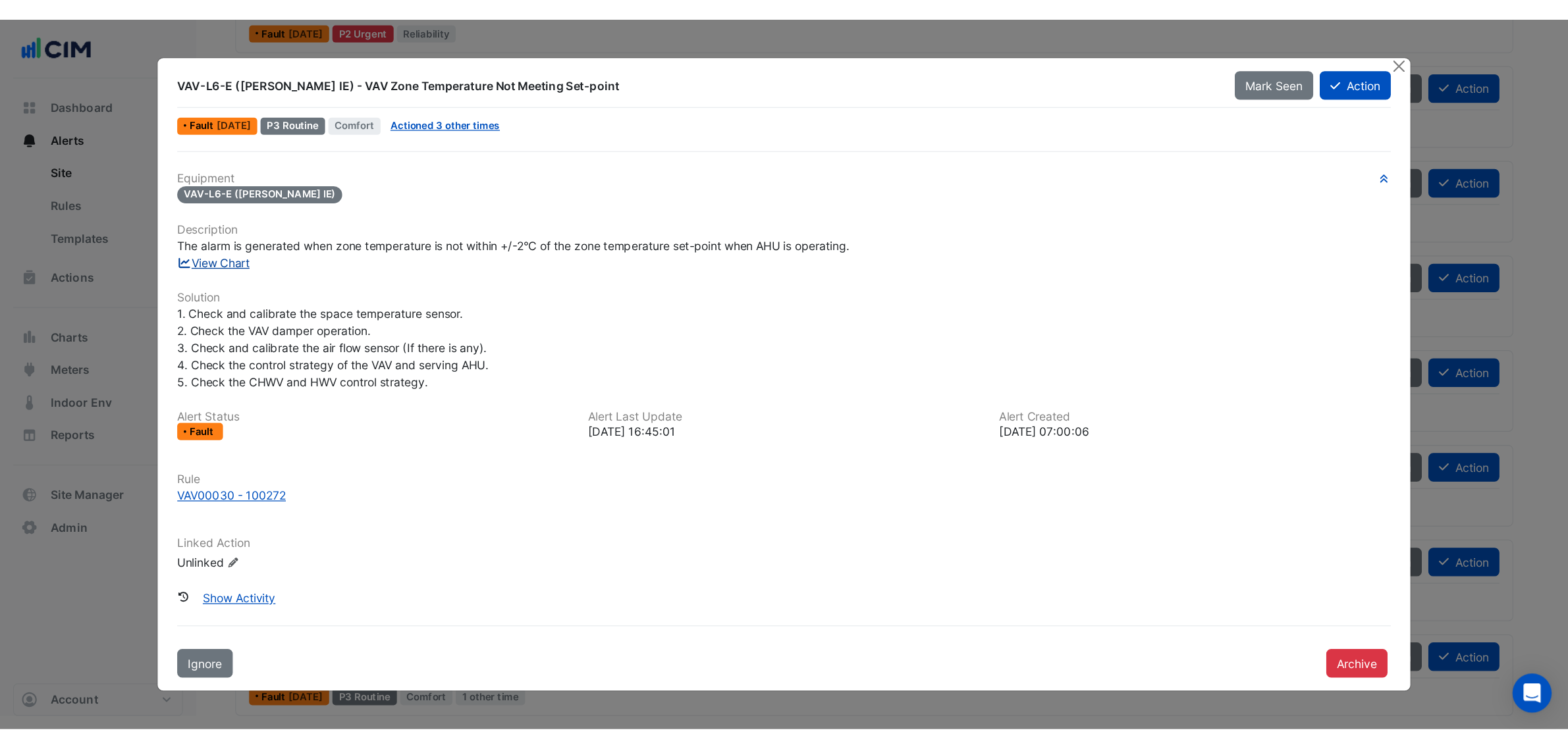
scroll to position [185, 0]
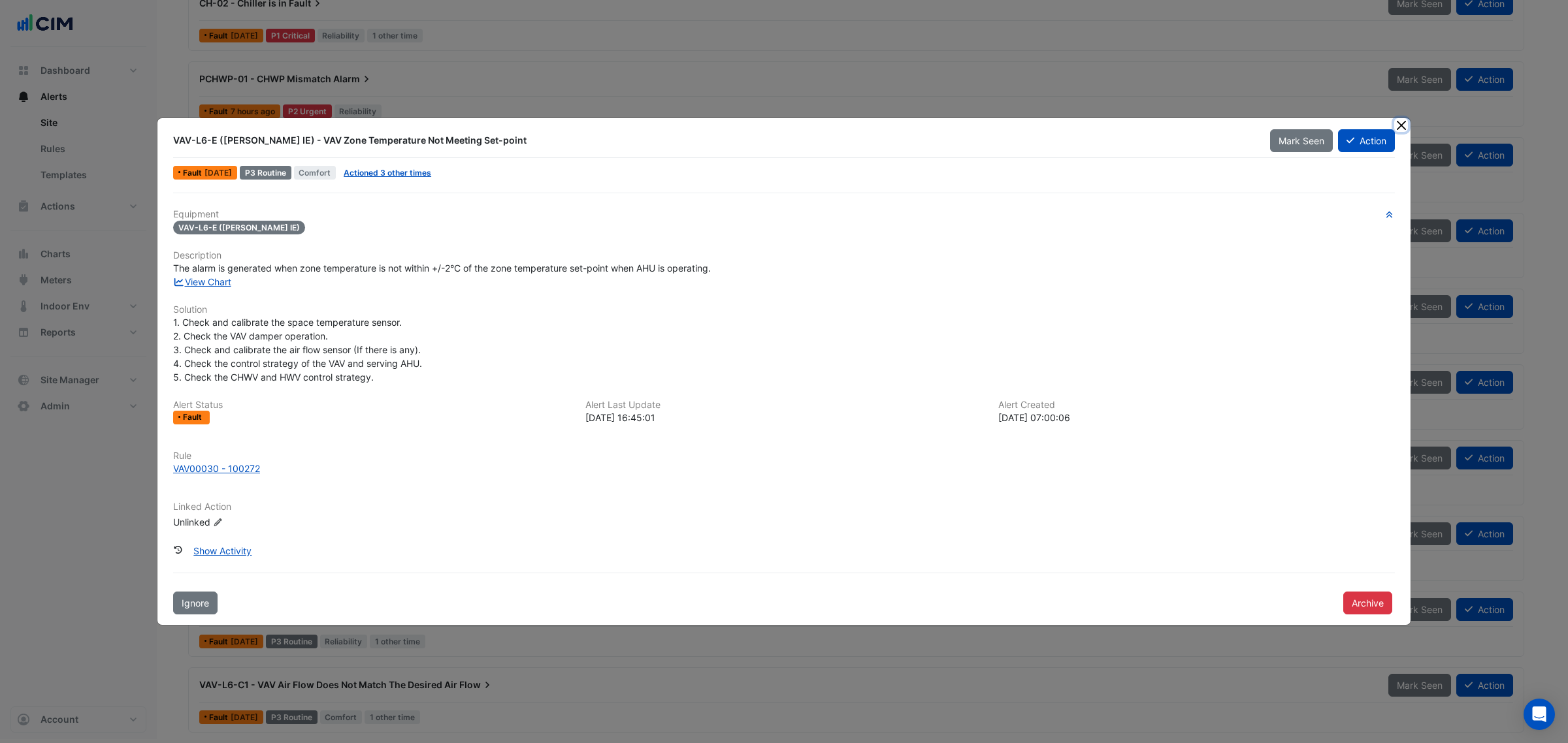
click at [1402, 123] on button "Close" at bounding box center [1401, 125] width 14 height 14
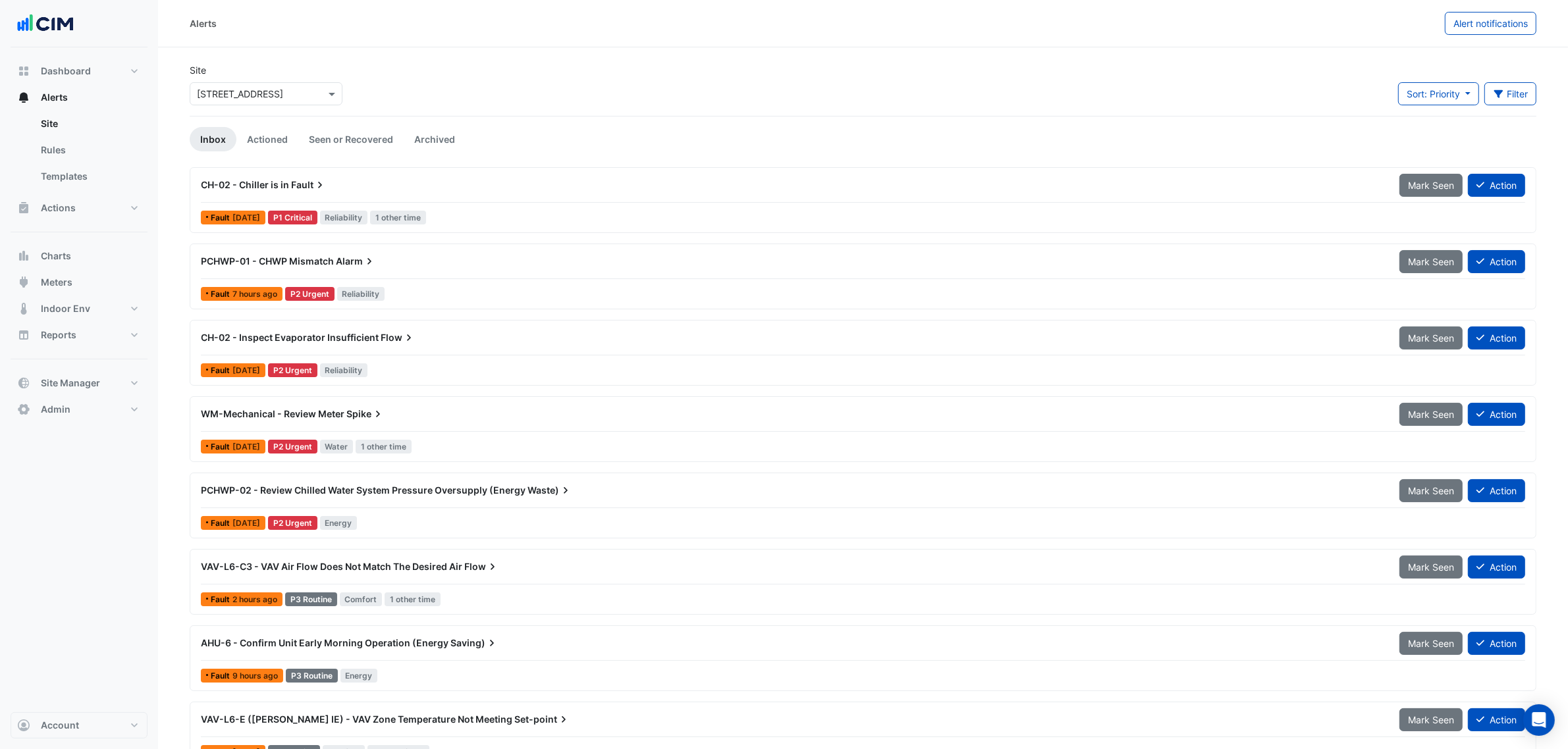
click at [216, 132] on link "Inbox" at bounding box center [213, 139] width 46 height 25
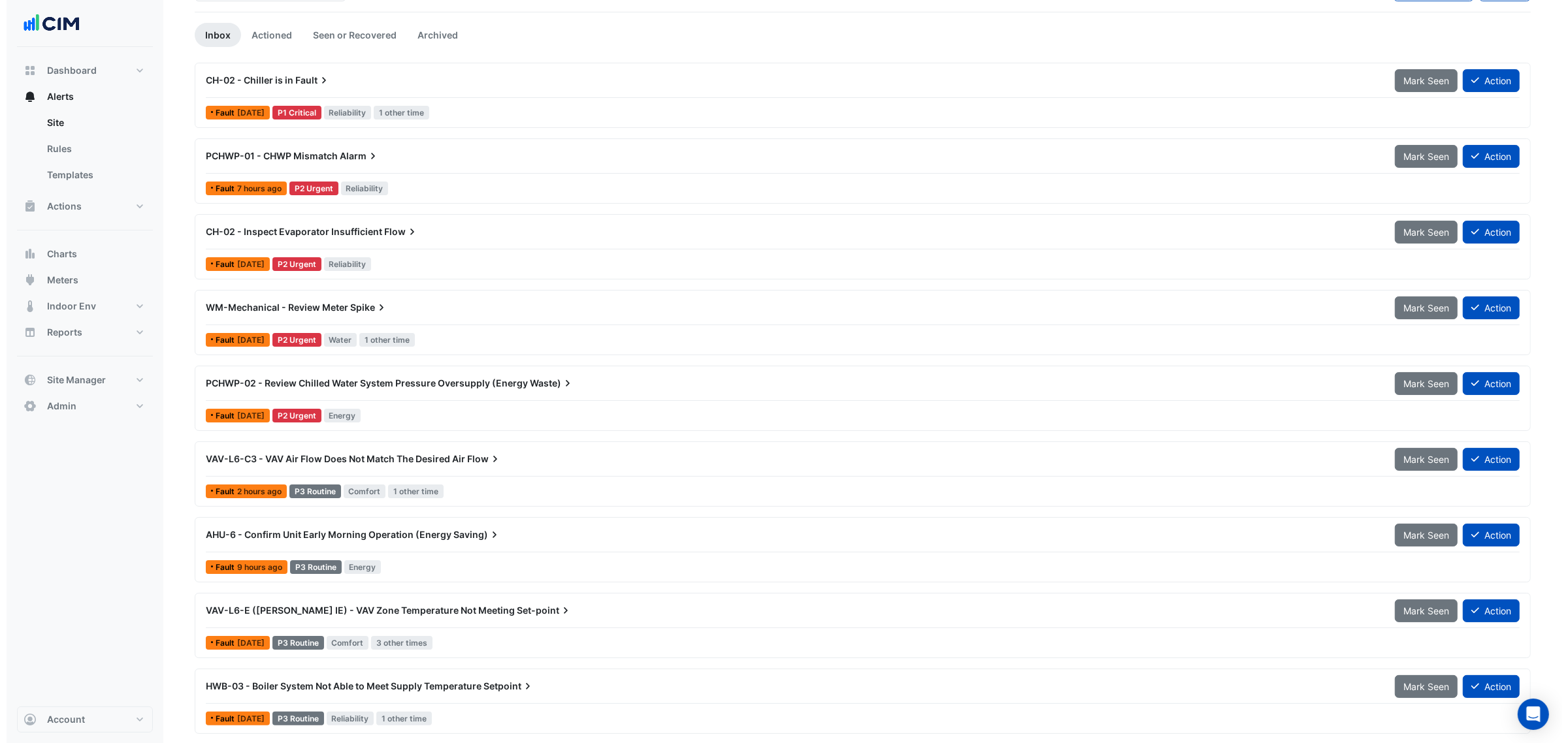
scroll to position [184, 0]
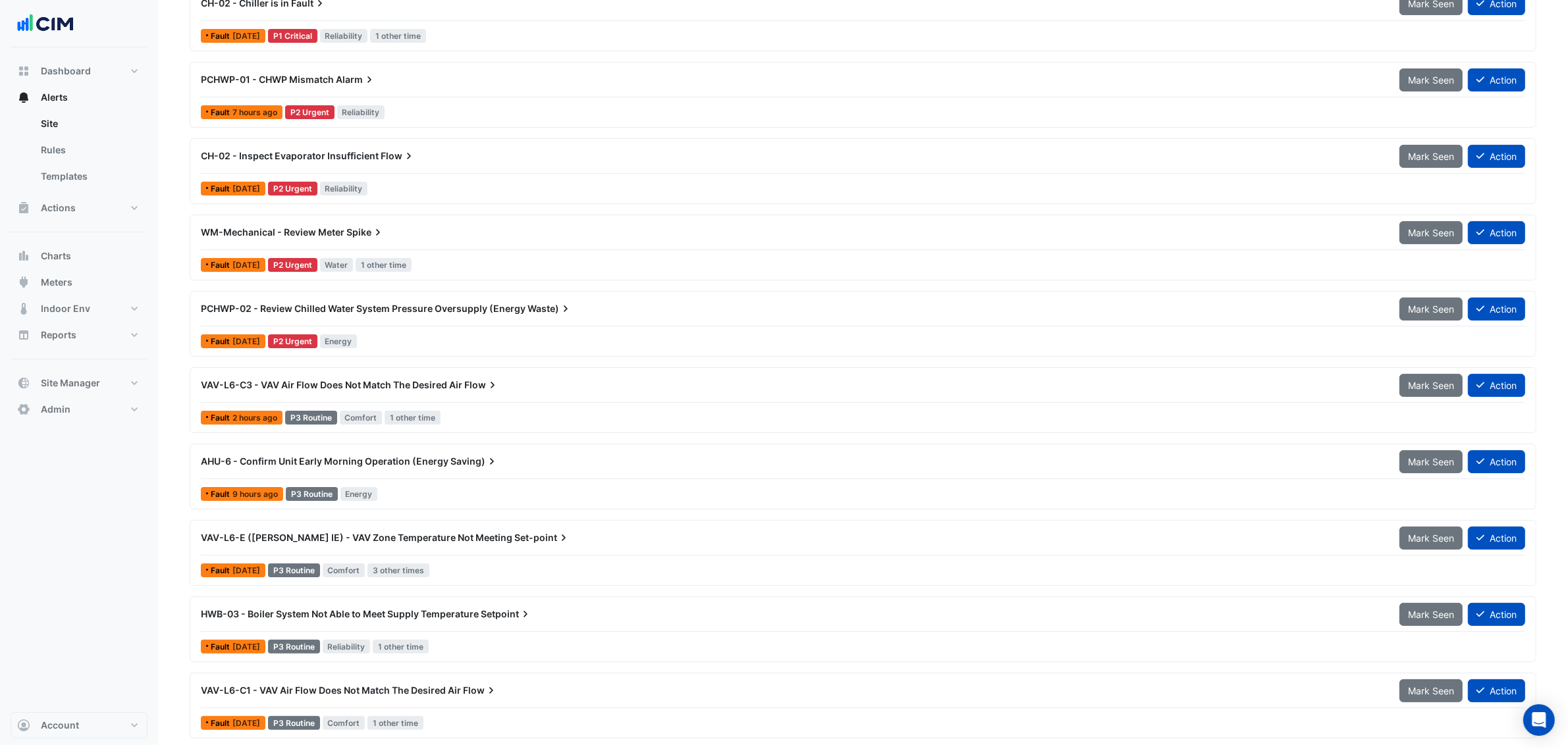
click at [419, 464] on span "AHU-6 - Confirm Unit Early Morning Operation (Energy" at bounding box center [325, 461] width 247 height 11
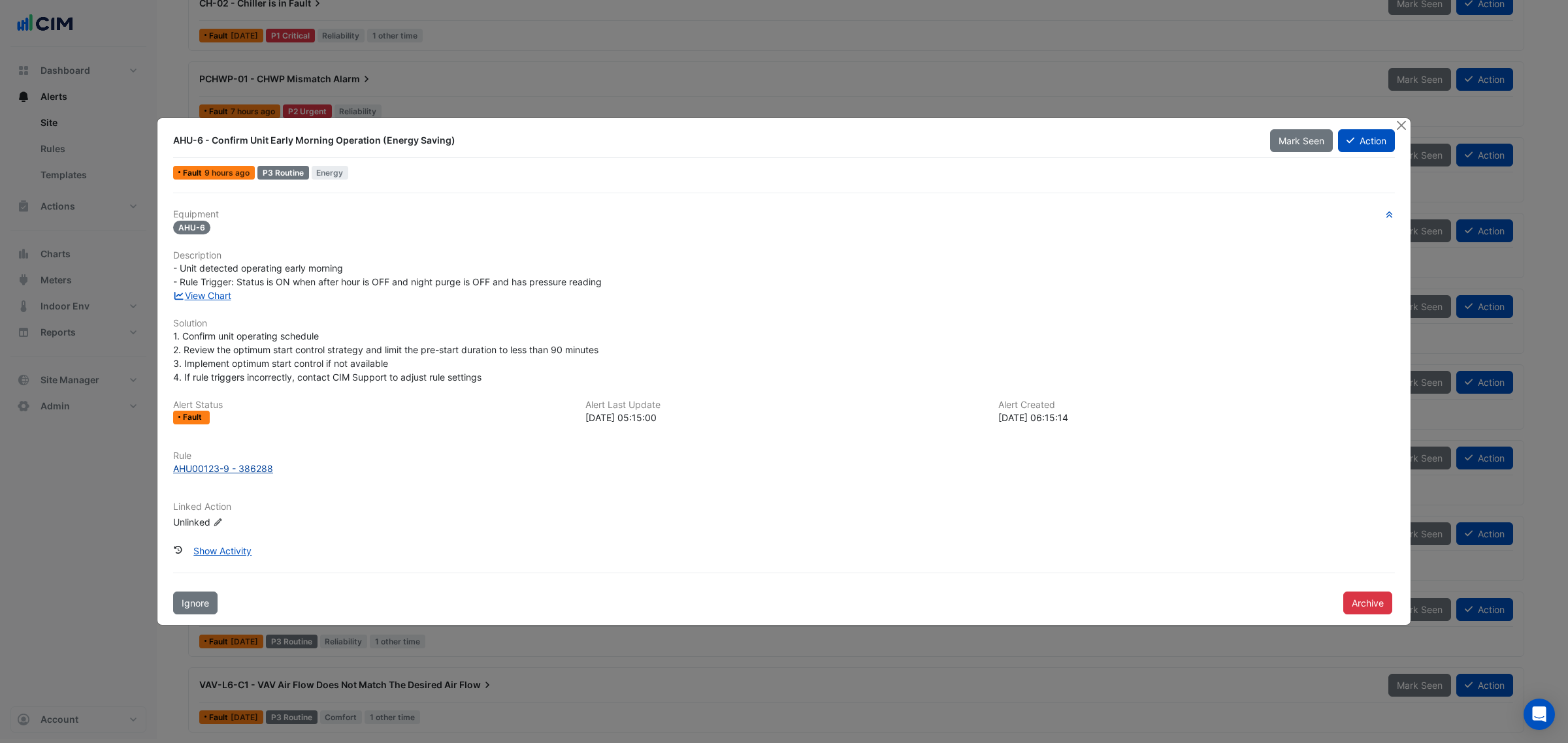
click at [229, 470] on div "AHU00123-9 - 386288" at bounding box center [222, 468] width 100 height 14
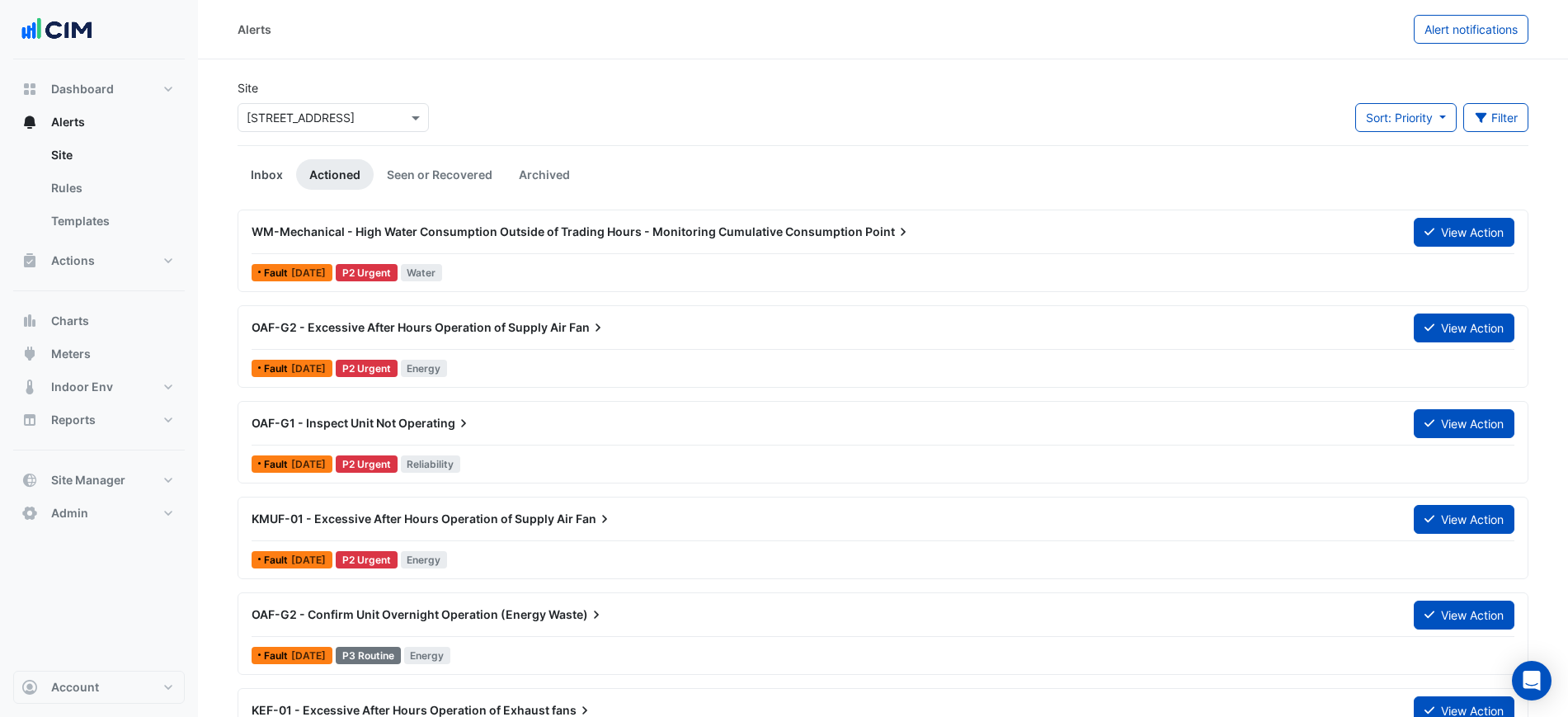
click at [261, 165] on link "Inbox" at bounding box center [266, 175] width 58 height 31
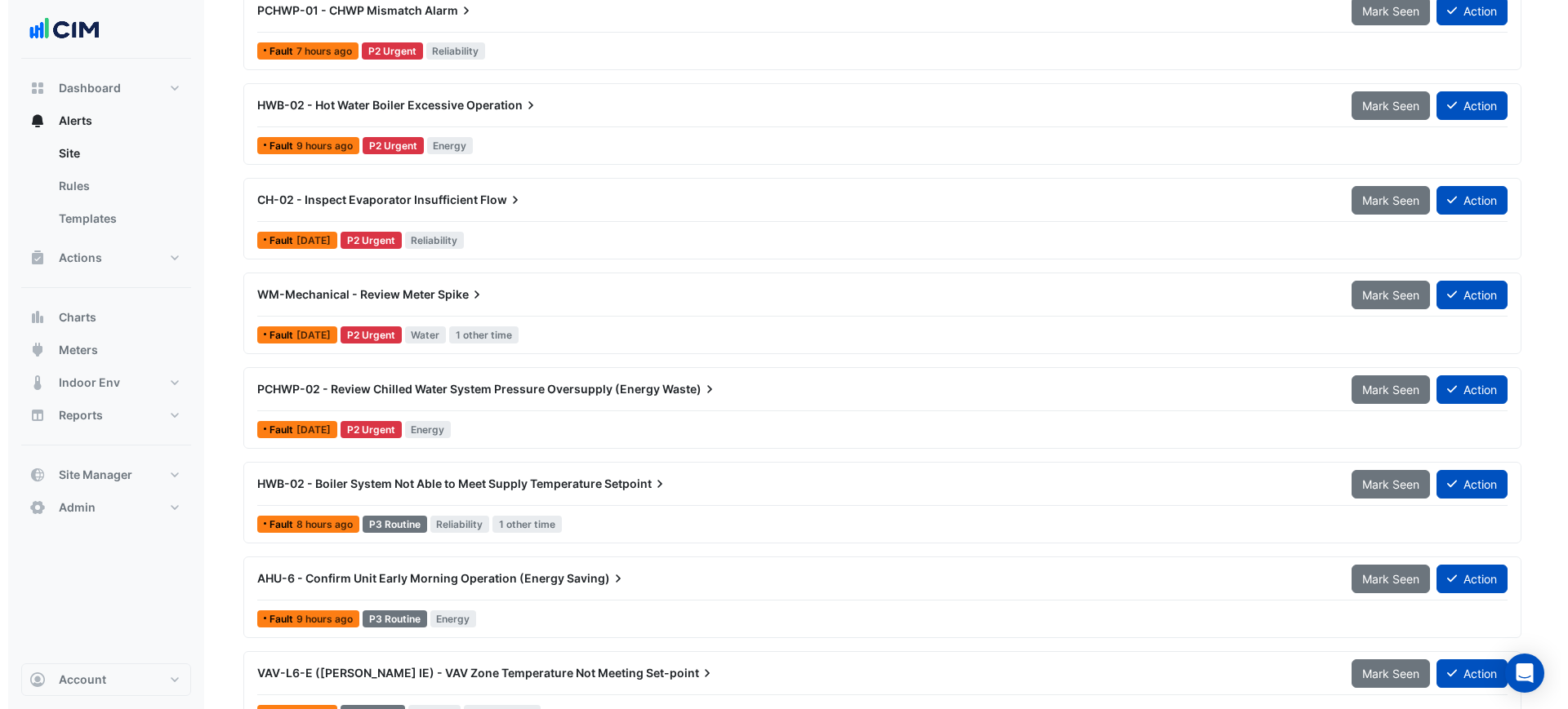
scroll to position [634, 0]
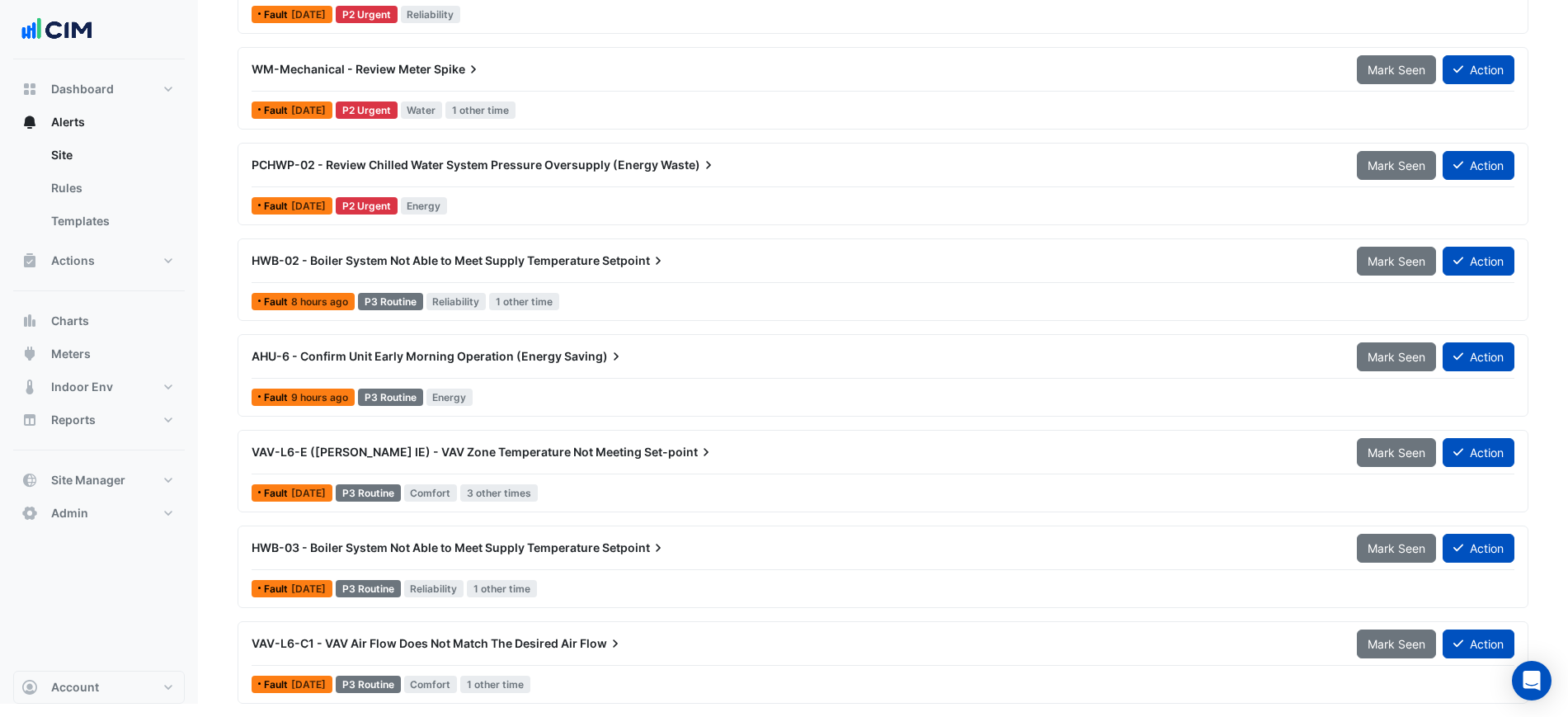
click at [722, 540] on div "HWB-03 - Boiler System Not Able to Meet Supply Temperature Setpoint" at bounding box center [795, 547] width 1086 height 16
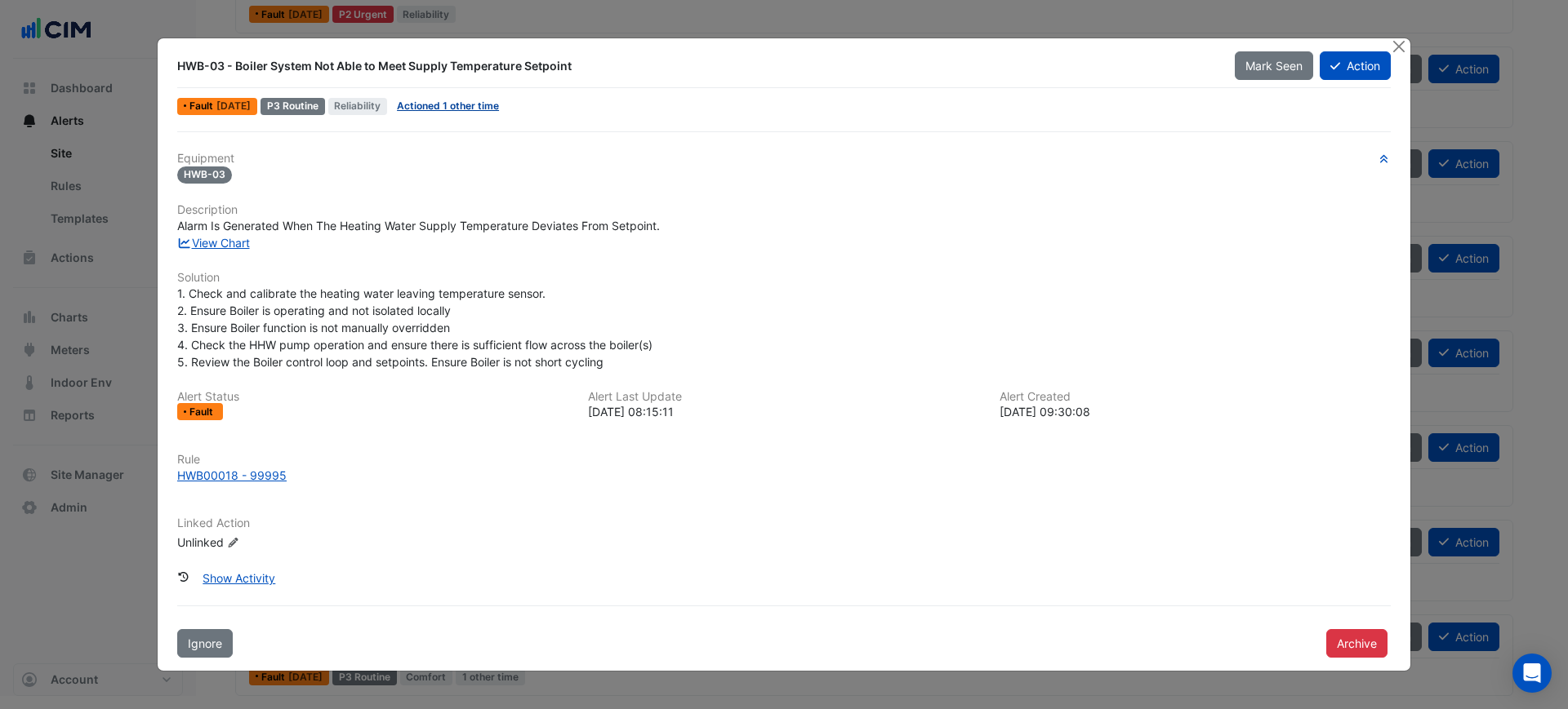
click at [469, 106] on link "Actioned 1 other time" at bounding box center [448, 106] width 102 height 12
click at [214, 237] on link "View Chart" at bounding box center [214, 242] width 73 height 14
click at [1400, 41] on button "Close" at bounding box center [1398, 47] width 17 height 17
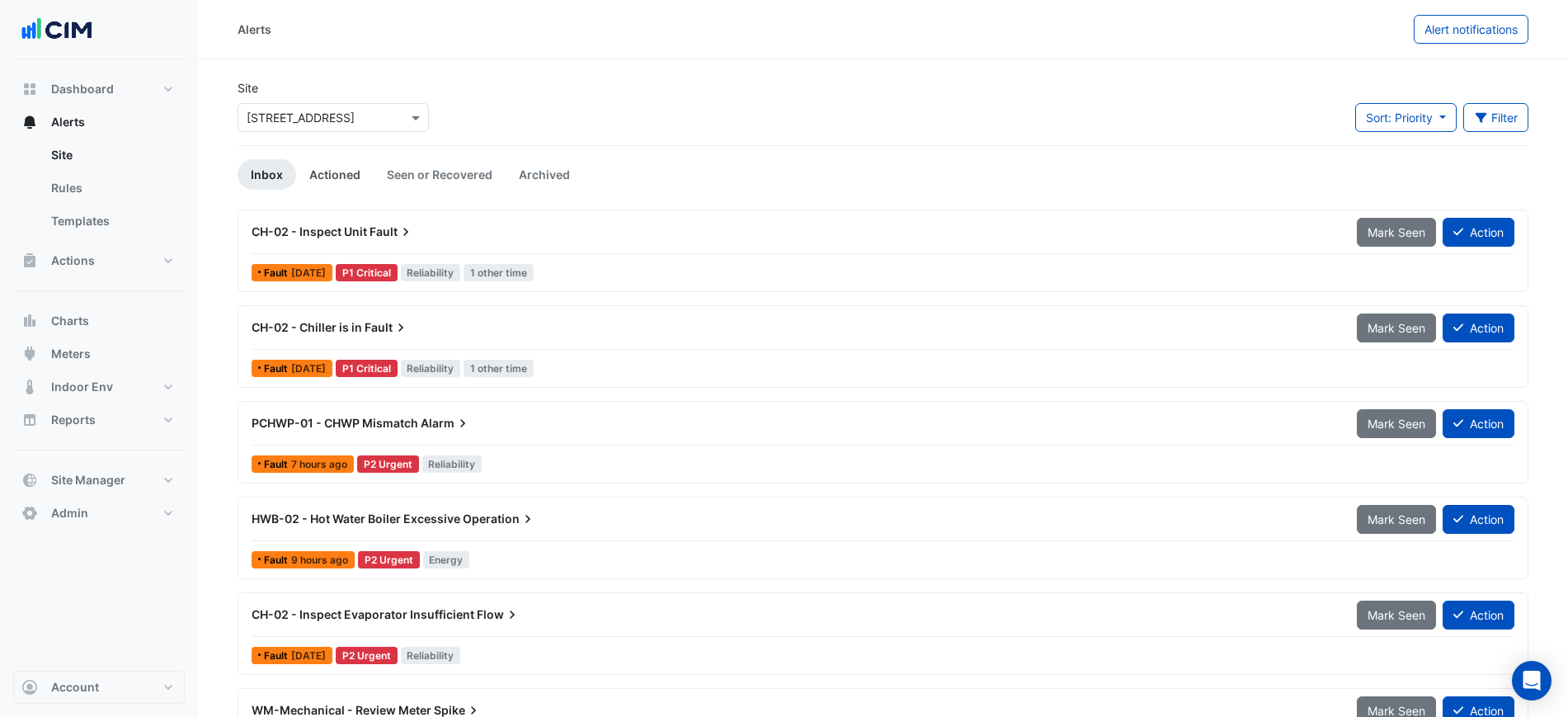
click at [354, 178] on link "Actioned" at bounding box center [335, 175] width 78 height 31
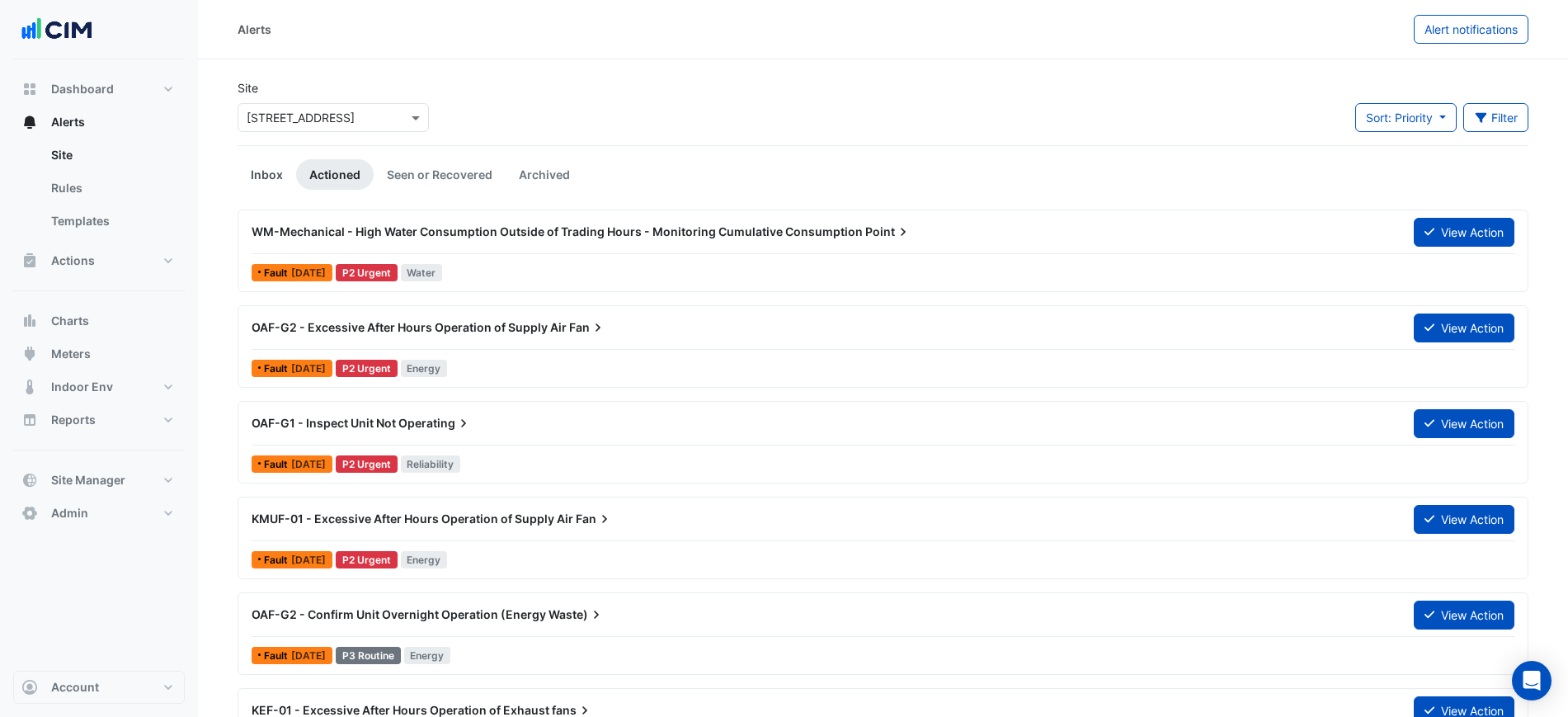
click at [277, 176] on link "Inbox" at bounding box center [266, 175] width 58 height 31
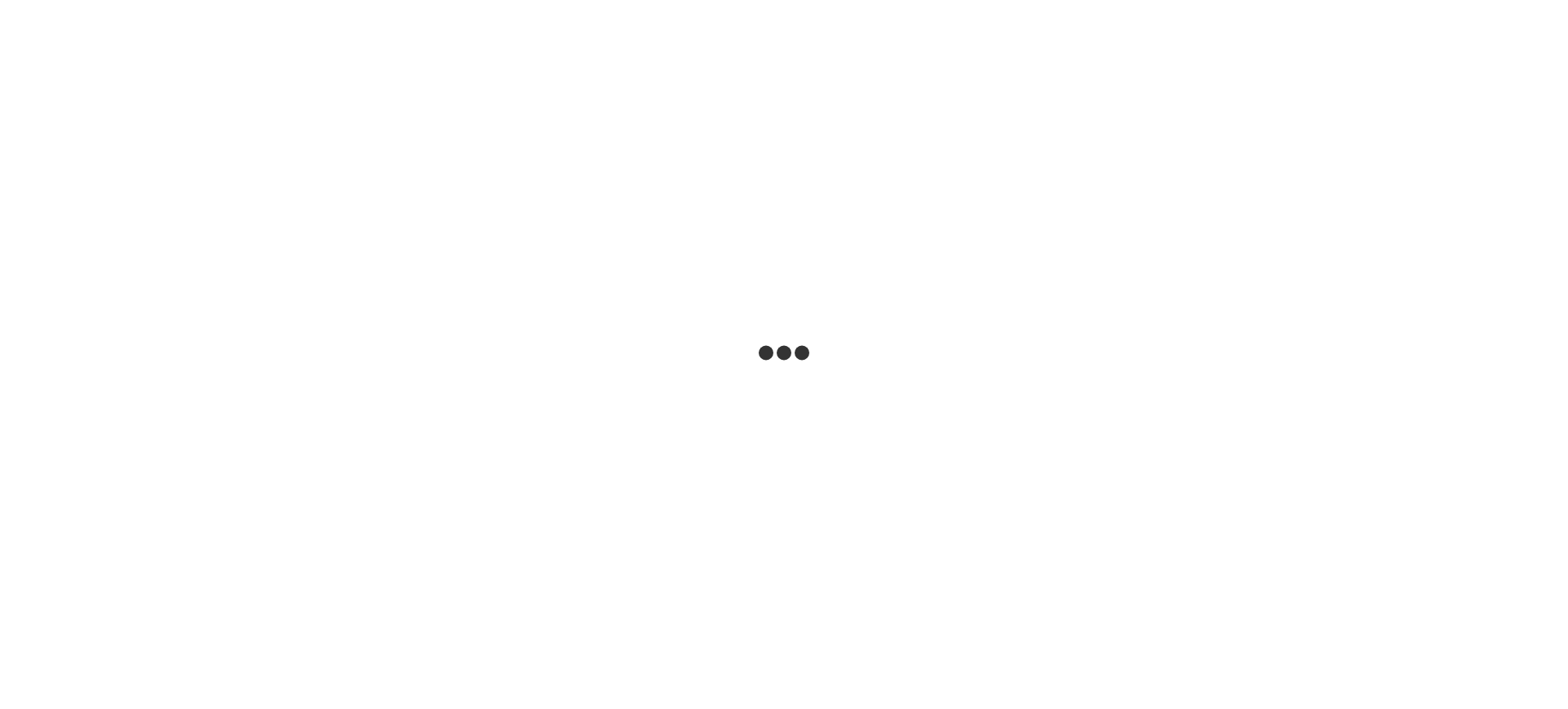
select select "***"
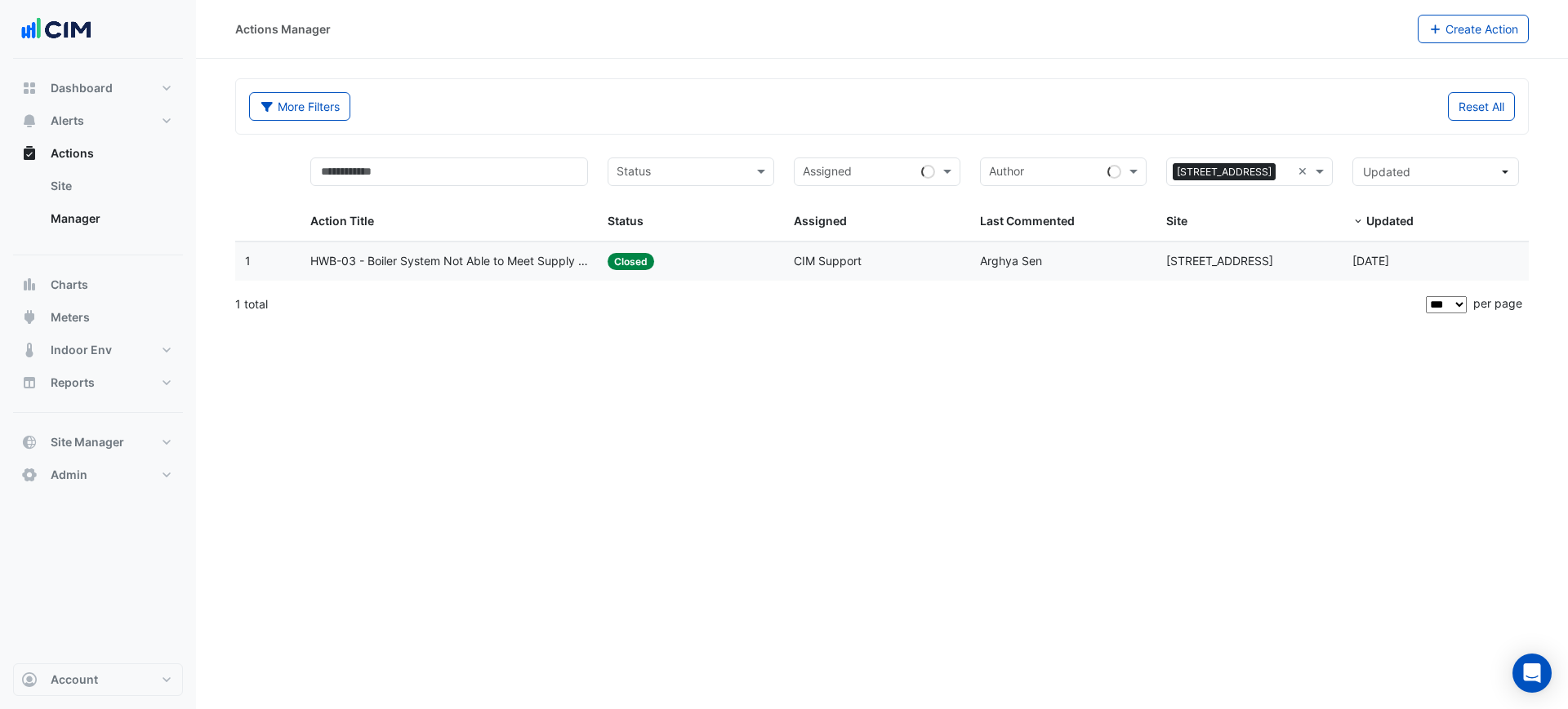
click at [820, 264] on span "CIM Support" at bounding box center [827, 261] width 68 height 14
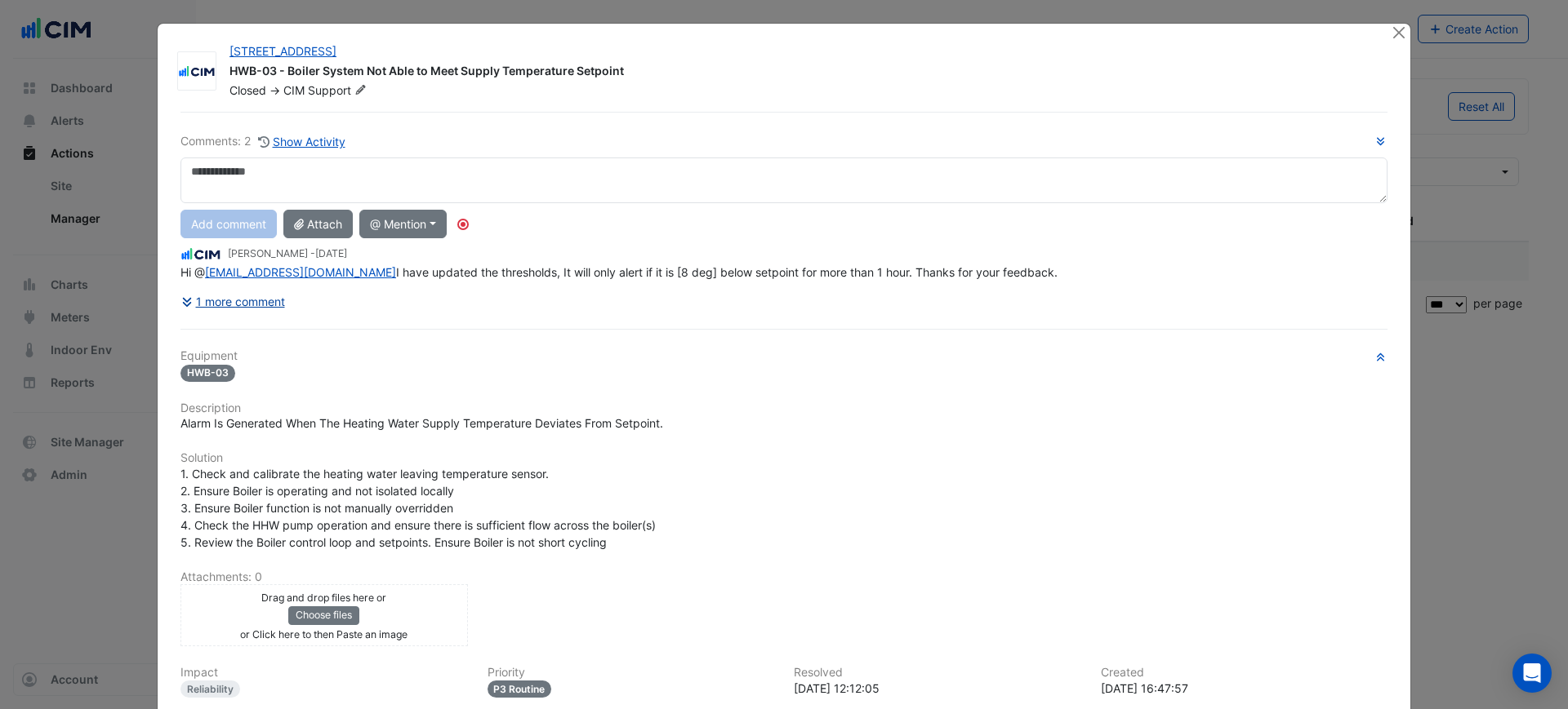
click at [250, 305] on button "1 more comment" at bounding box center [233, 302] width 105 height 29
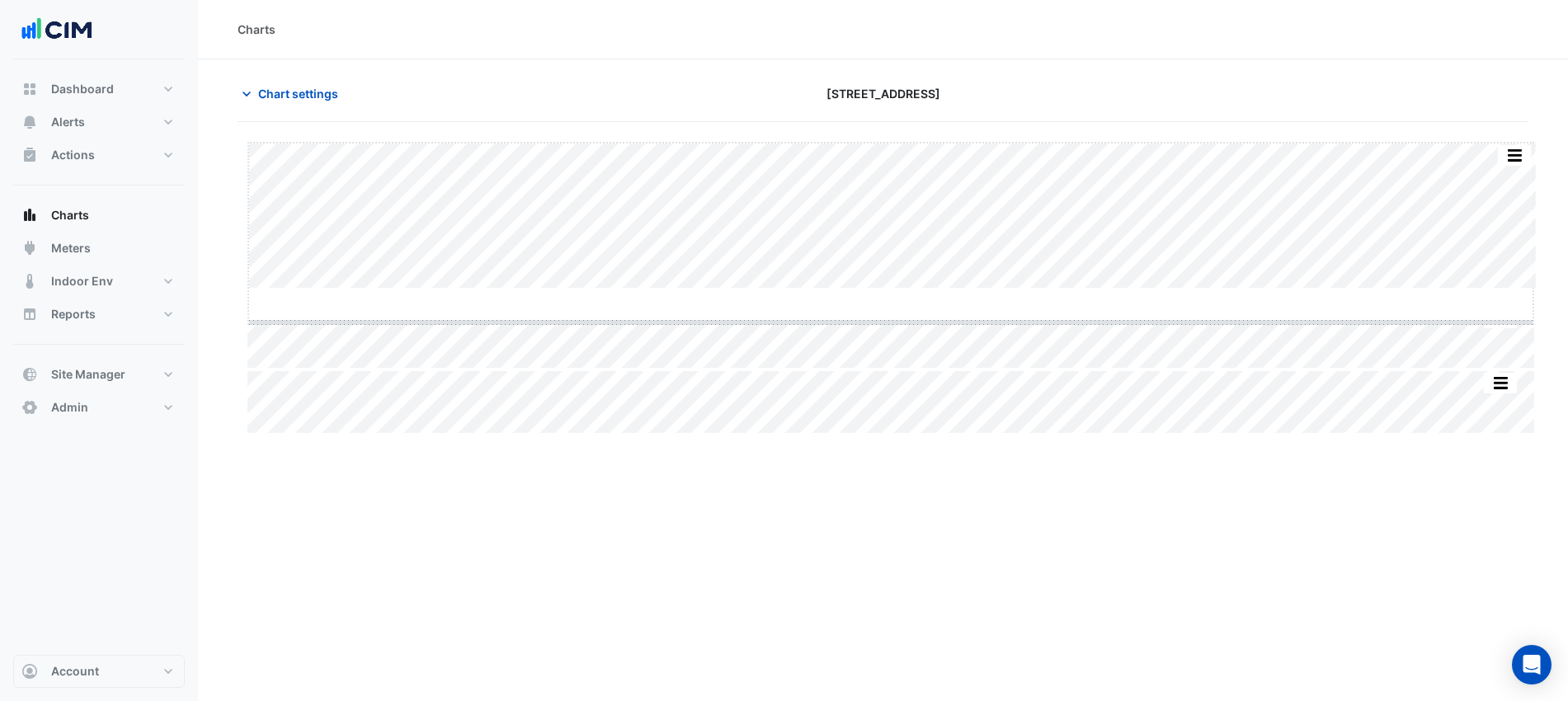
drag, startPoint x: 896, startPoint y: 290, endPoint x: 888, endPoint y: 568, distance: 278.1
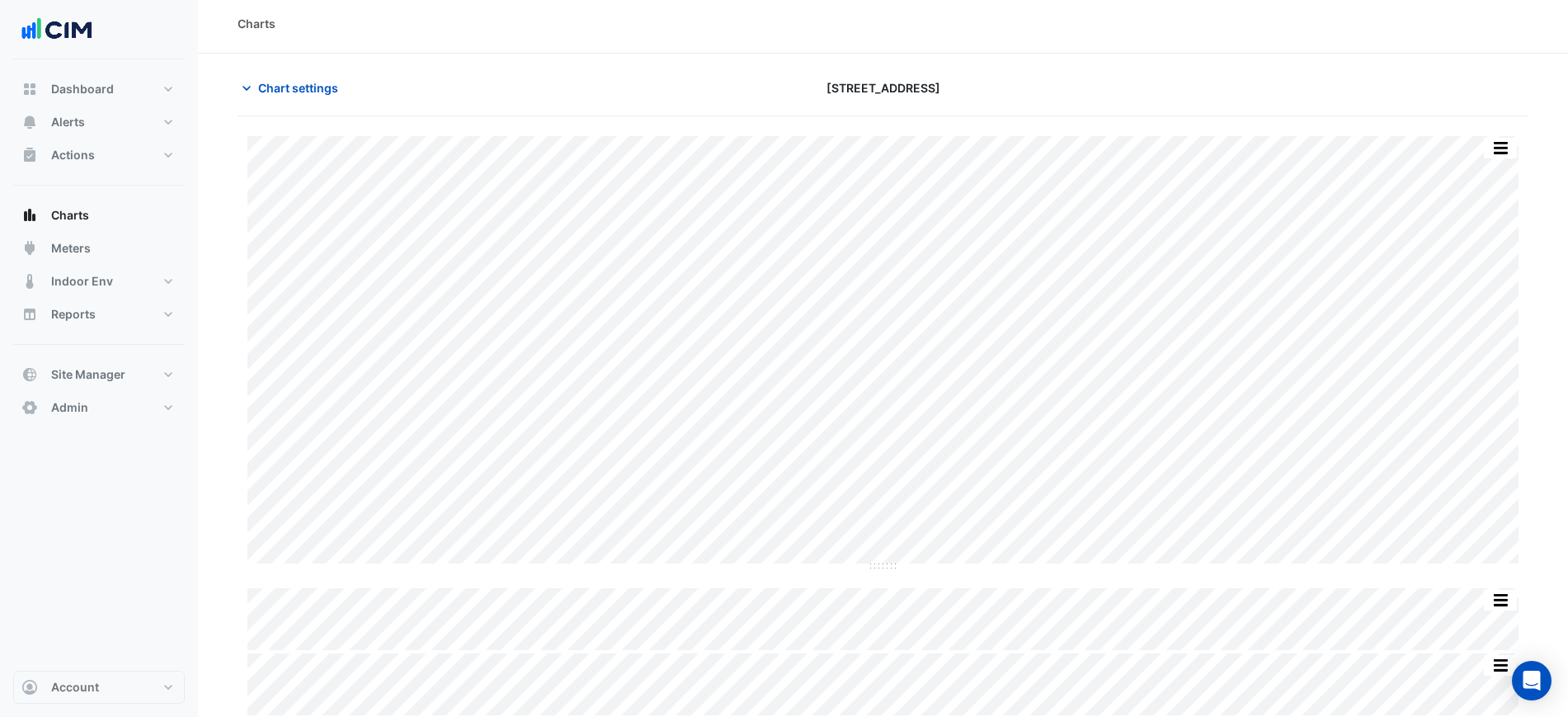
scroll to position [8, 0]
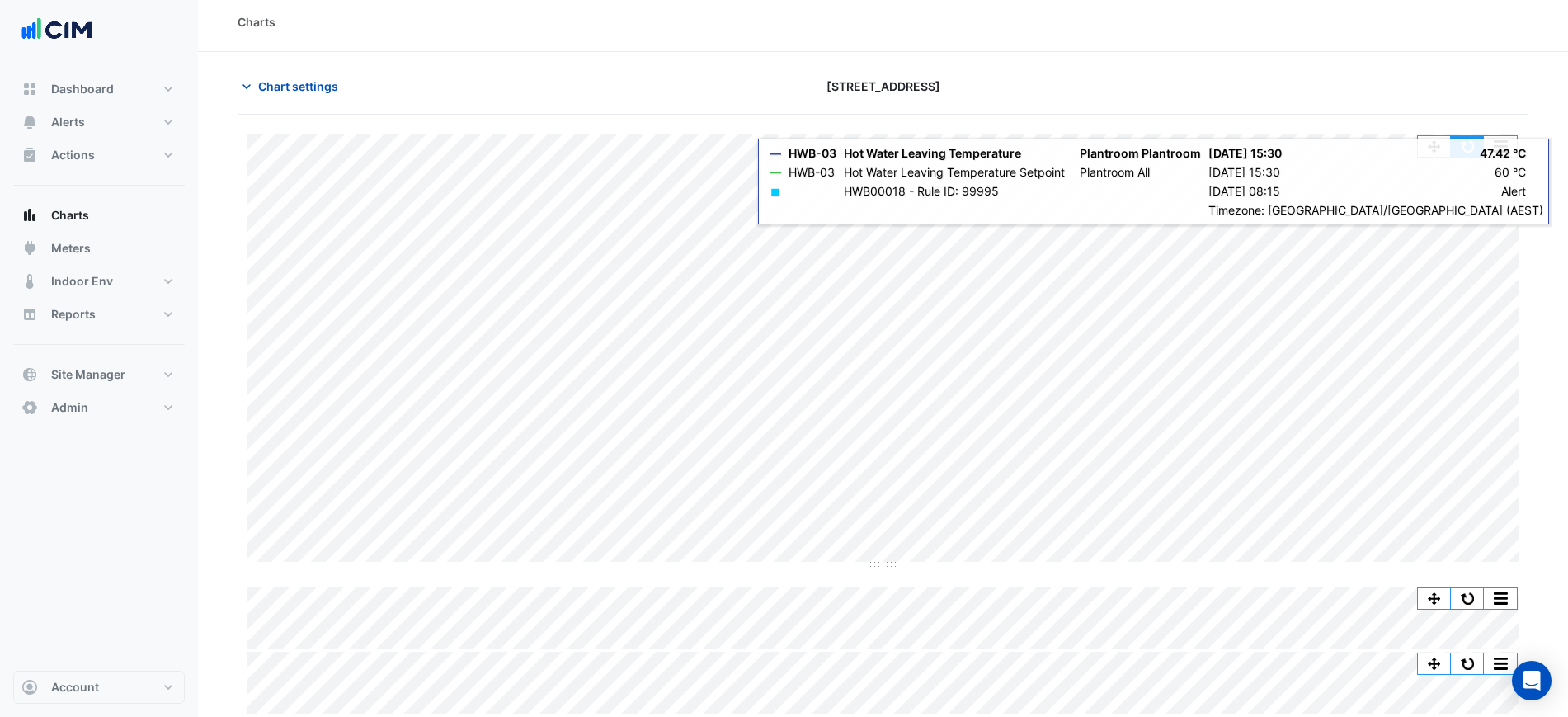
click at [1458, 146] on button "button" at bounding box center [1467, 146] width 33 height 21
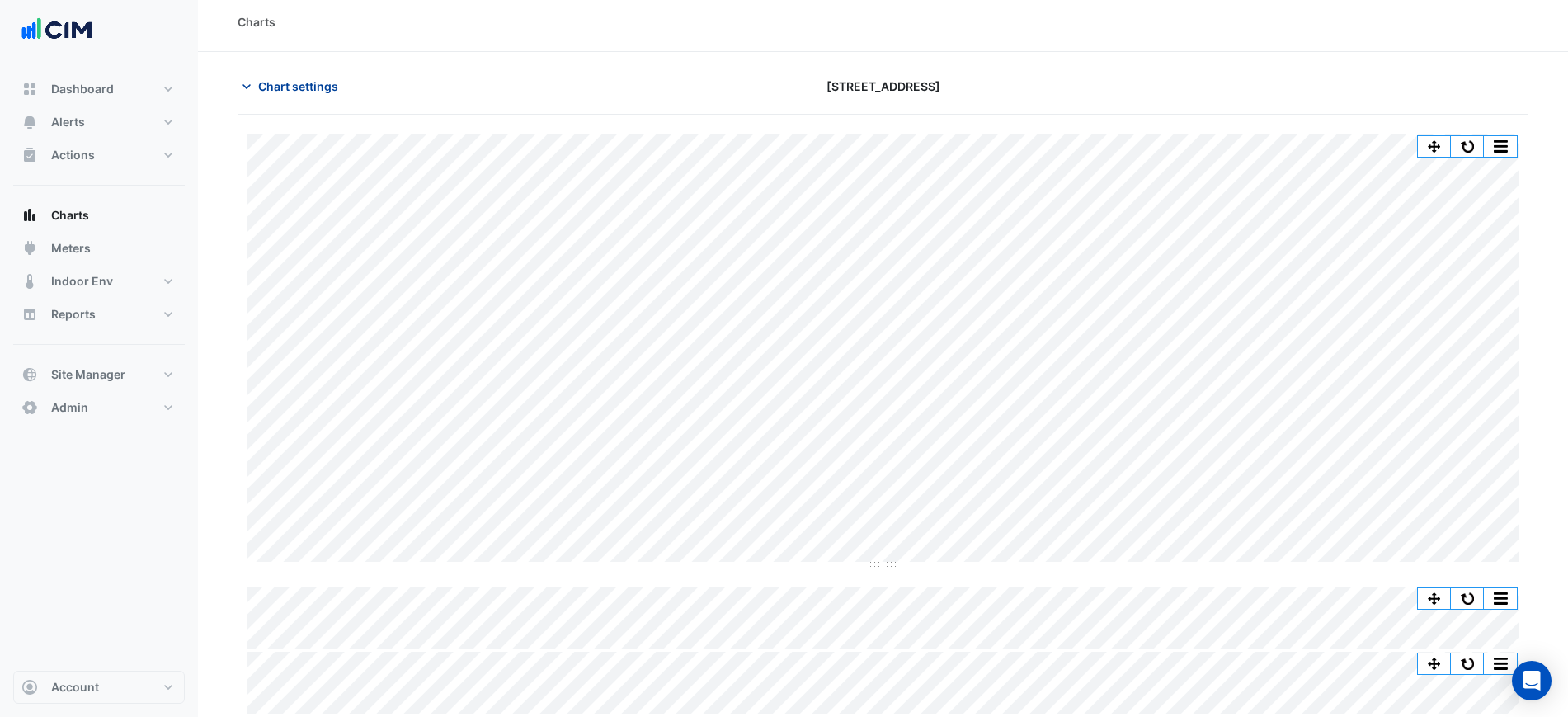
drag, startPoint x: 364, startPoint y: 108, endPoint x: 331, endPoint y: 84, distance: 40.8
click at [355, 101] on div "Chart settings [STREET_ADDRESS]" at bounding box center [883, 93] width 1291 height 43
click at [331, 84] on span "Chart settings" at bounding box center [298, 87] width 80 height 17
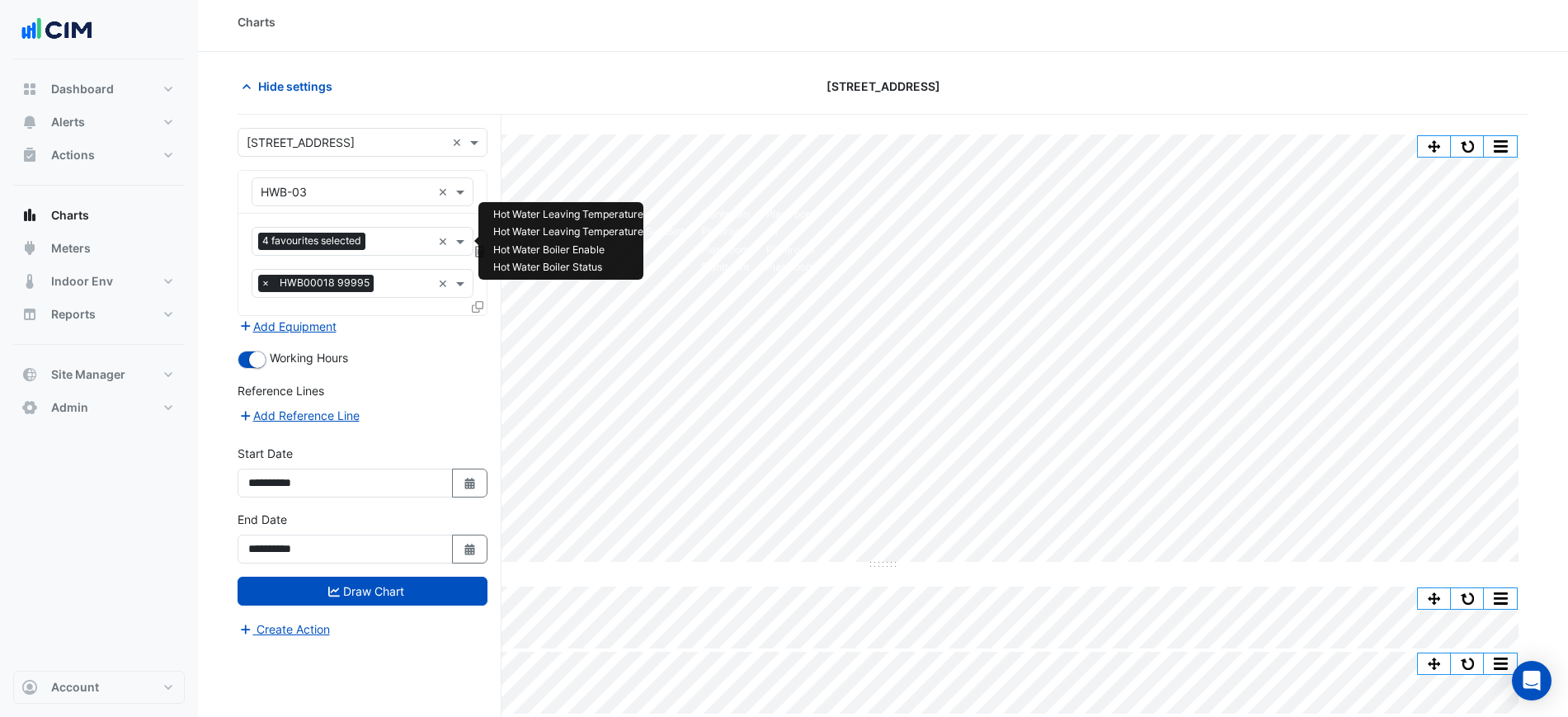
click at [348, 253] on div "4 favourites selected" at bounding box center [314, 243] width 111 height 21
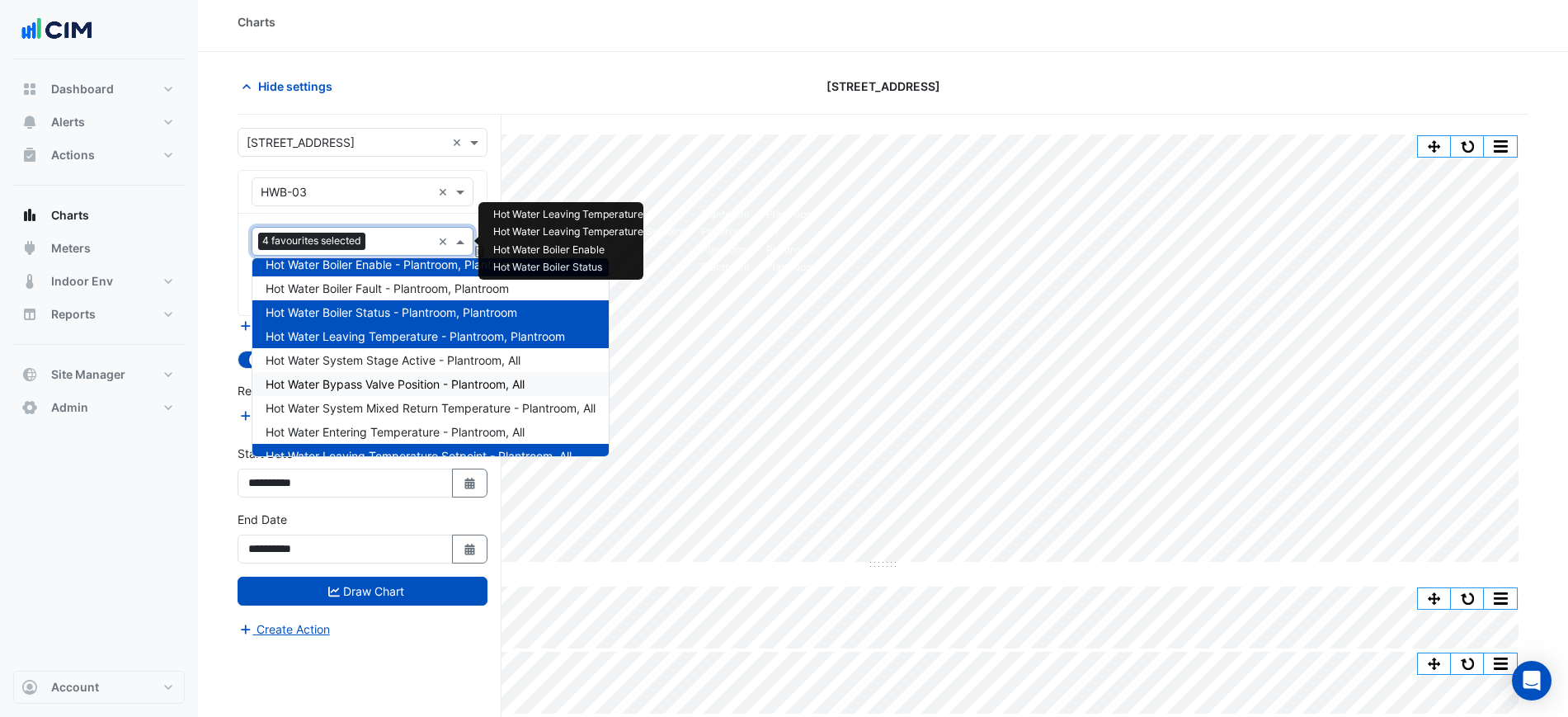
scroll to position [55, 0]
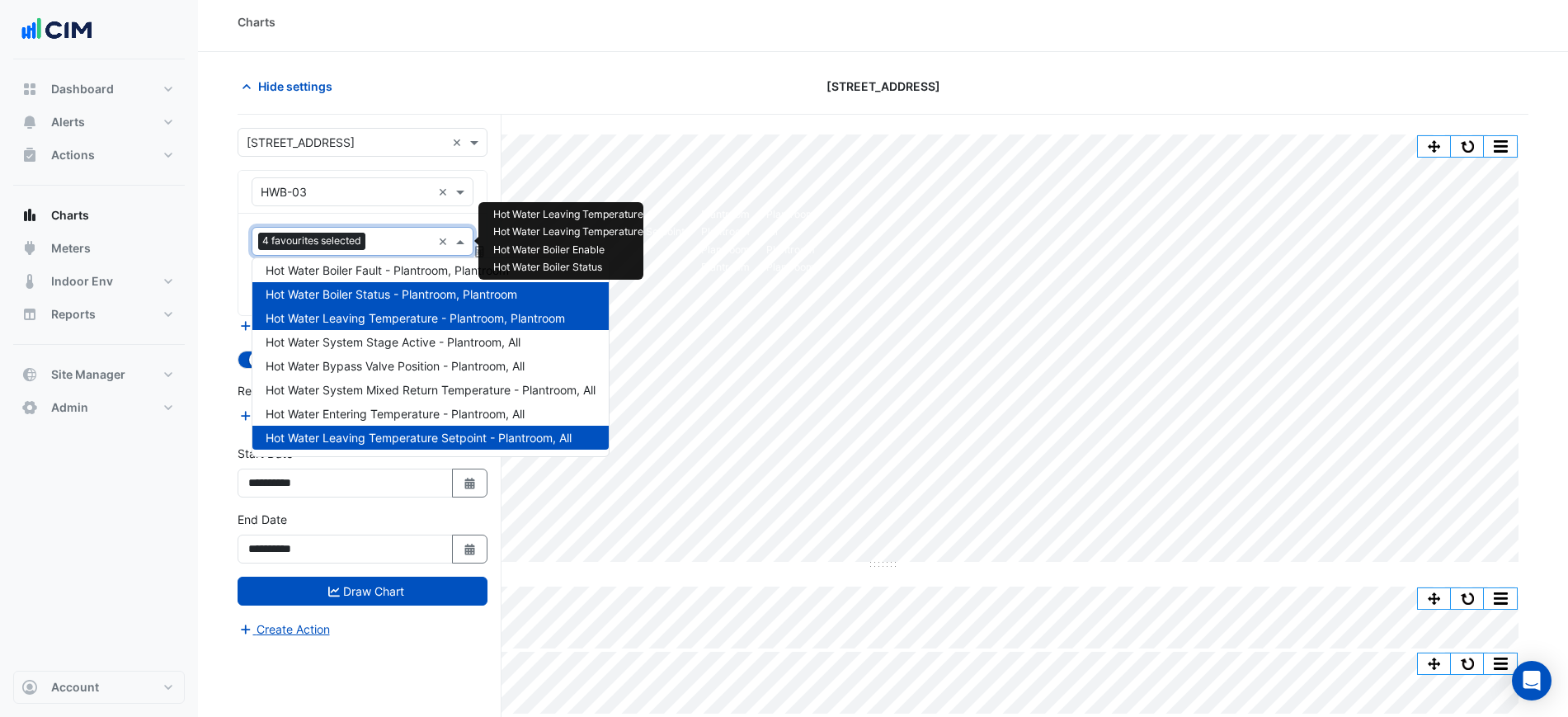
click at [568, 57] on section "Hide settings [STREET_ADDRESS] Split All Split None Print Save as JPEG Save as …" at bounding box center [883, 412] width 1370 height 720
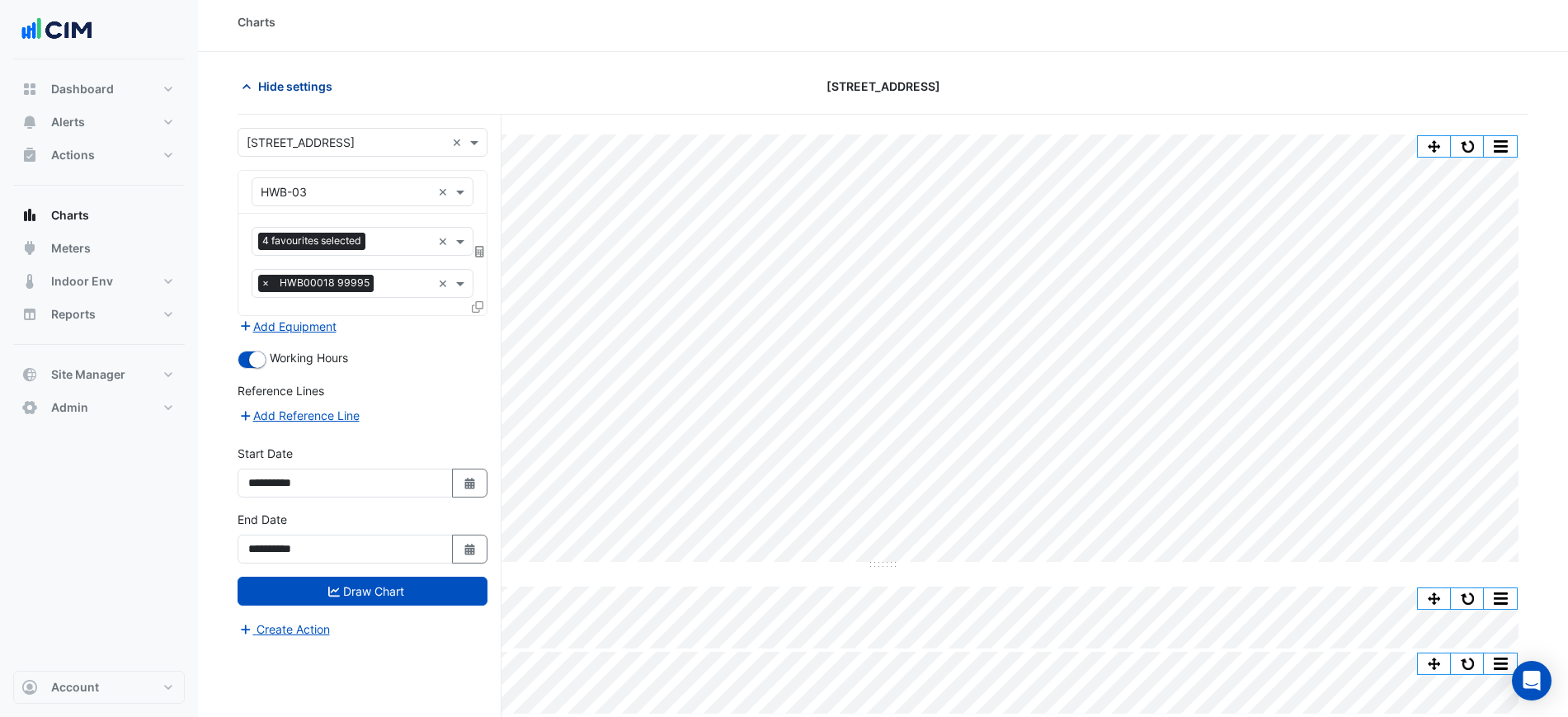
click at [319, 78] on span "Hide settings" at bounding box center [295, 87] width 75 height 17
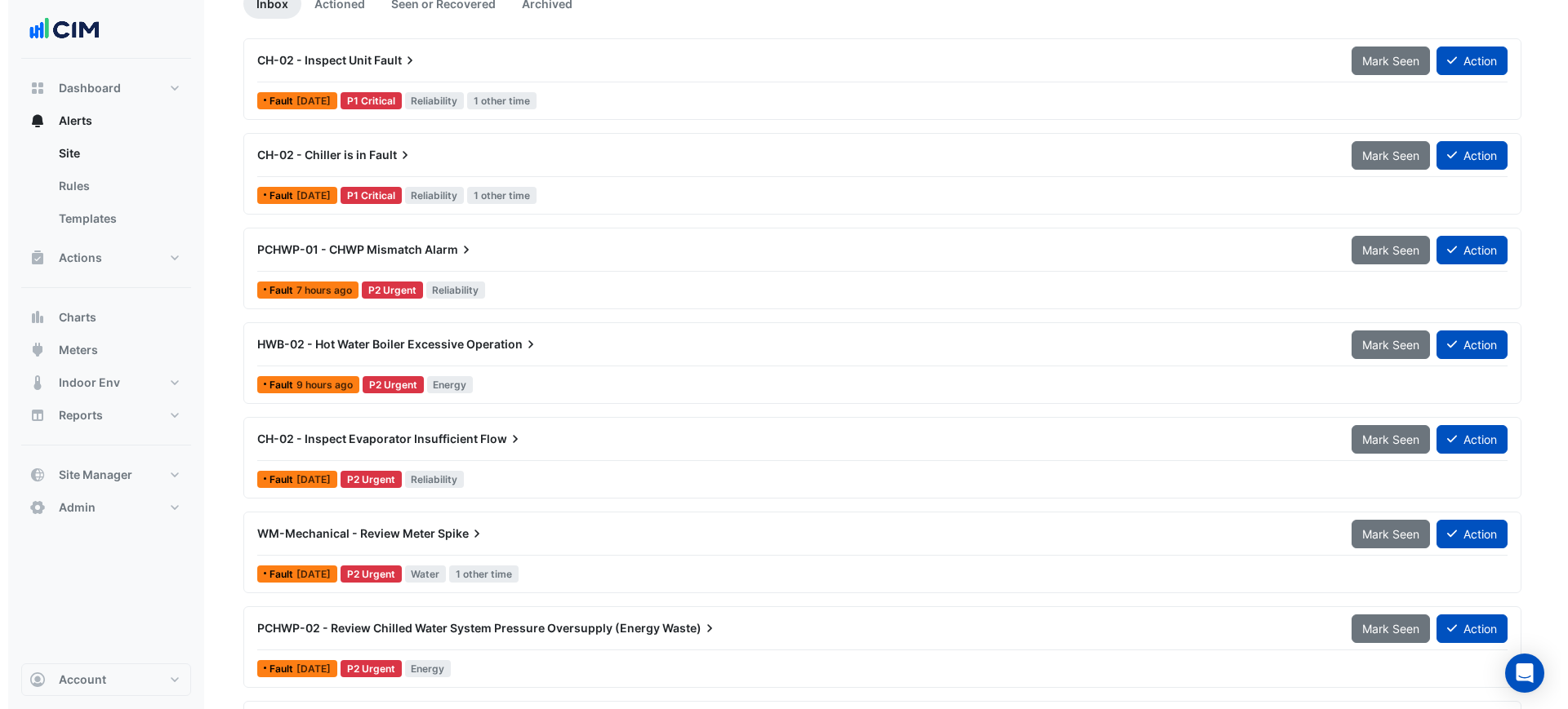
scroll to position [204, 0]
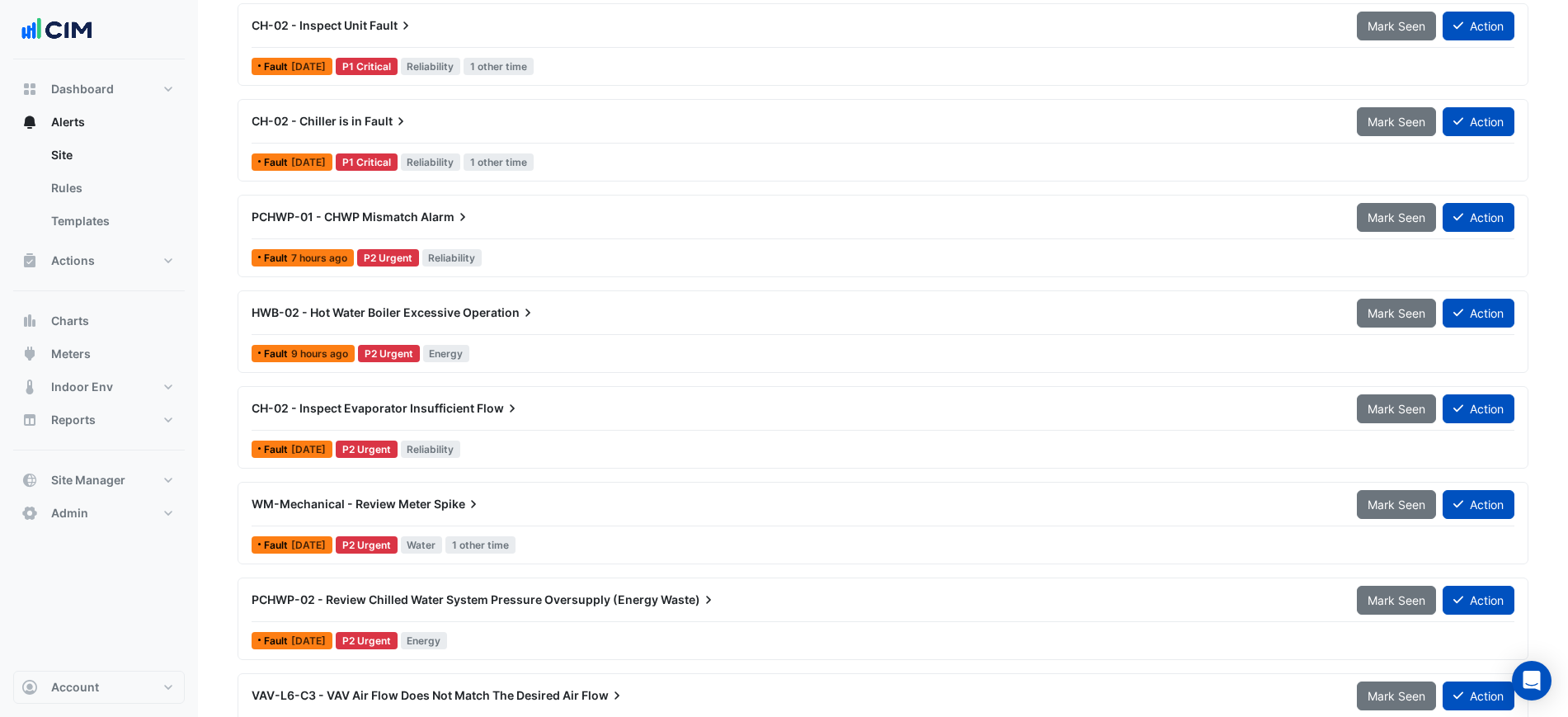
click at [688, 113] on div "CH-02 - Chiller is in Fault" at bounding box center [795, 121] width 1086 height 16
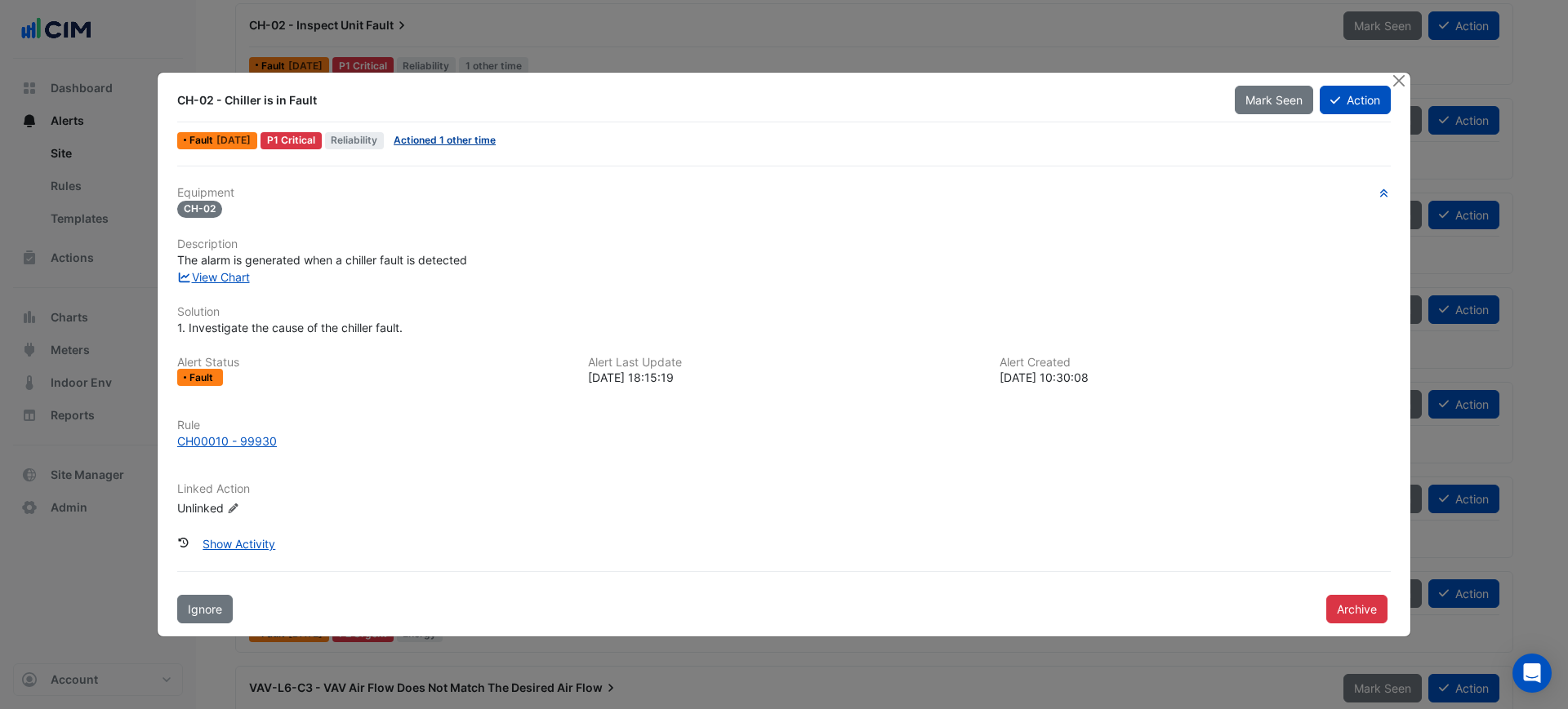
click at [444, 145] on link "Actioned 1 other time" at bounding box center [444, 140] width 102 height 12
click at [1405, 77] on button "Close" at bounding box center [1398, 81] width 17 height 17
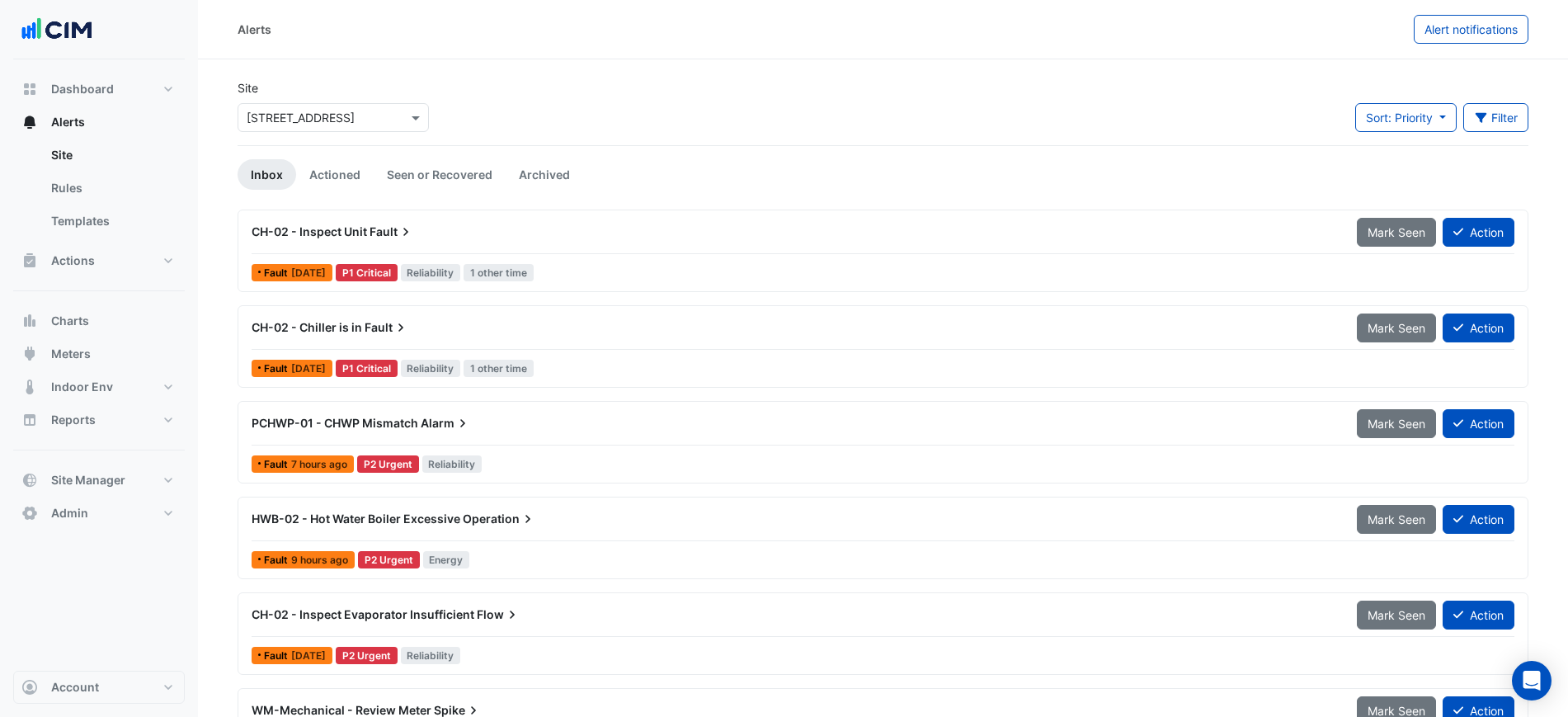
click at [451, 226] on div "CH-02 - Inspect Unit Fault" at bounding box center [795, 231] width 1086 height 16
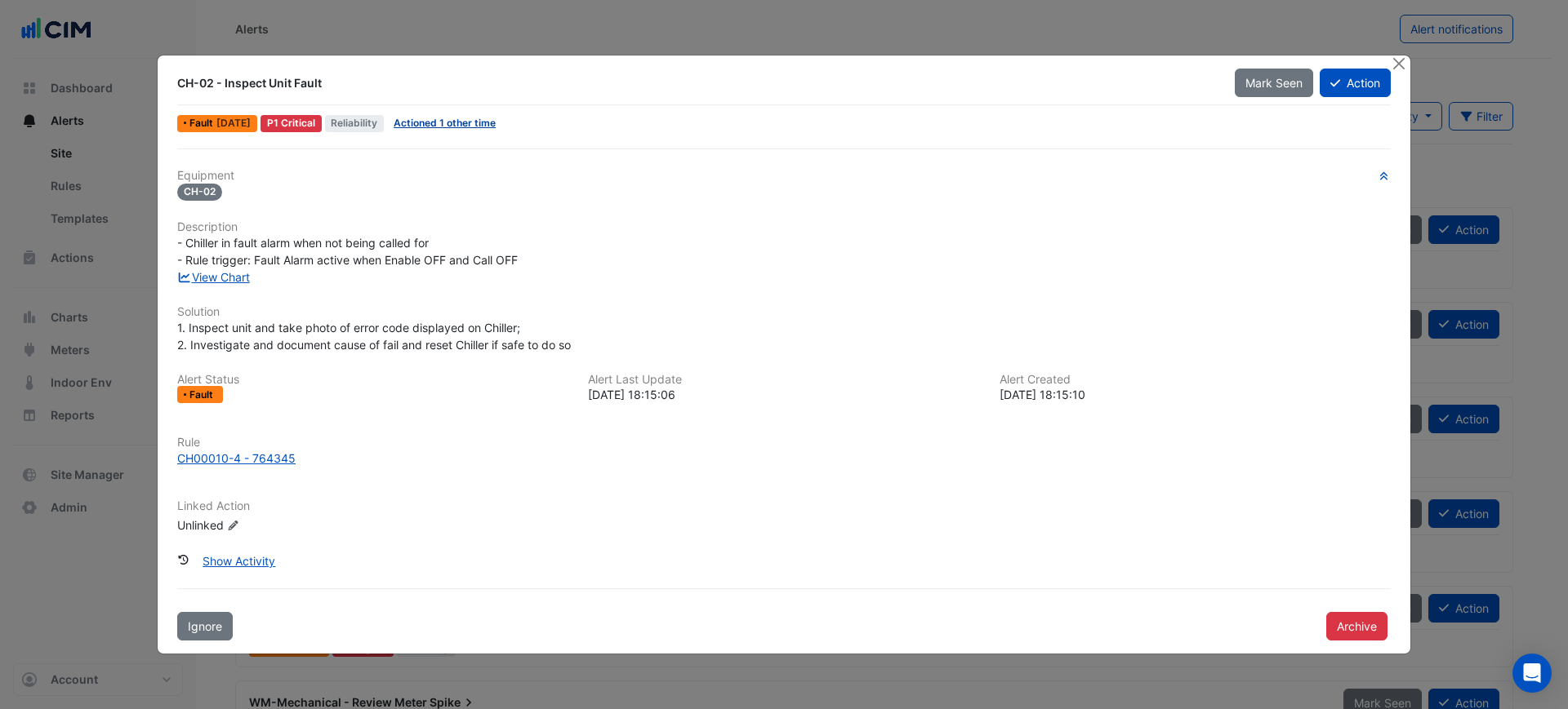
click at [479, 122] on link "Actioned 1 other time" at bounding box center [444, 123] width 102 height 12
click at [1398, 61] on button "Close" at bounding box center [1398, 64] width 17 height 17
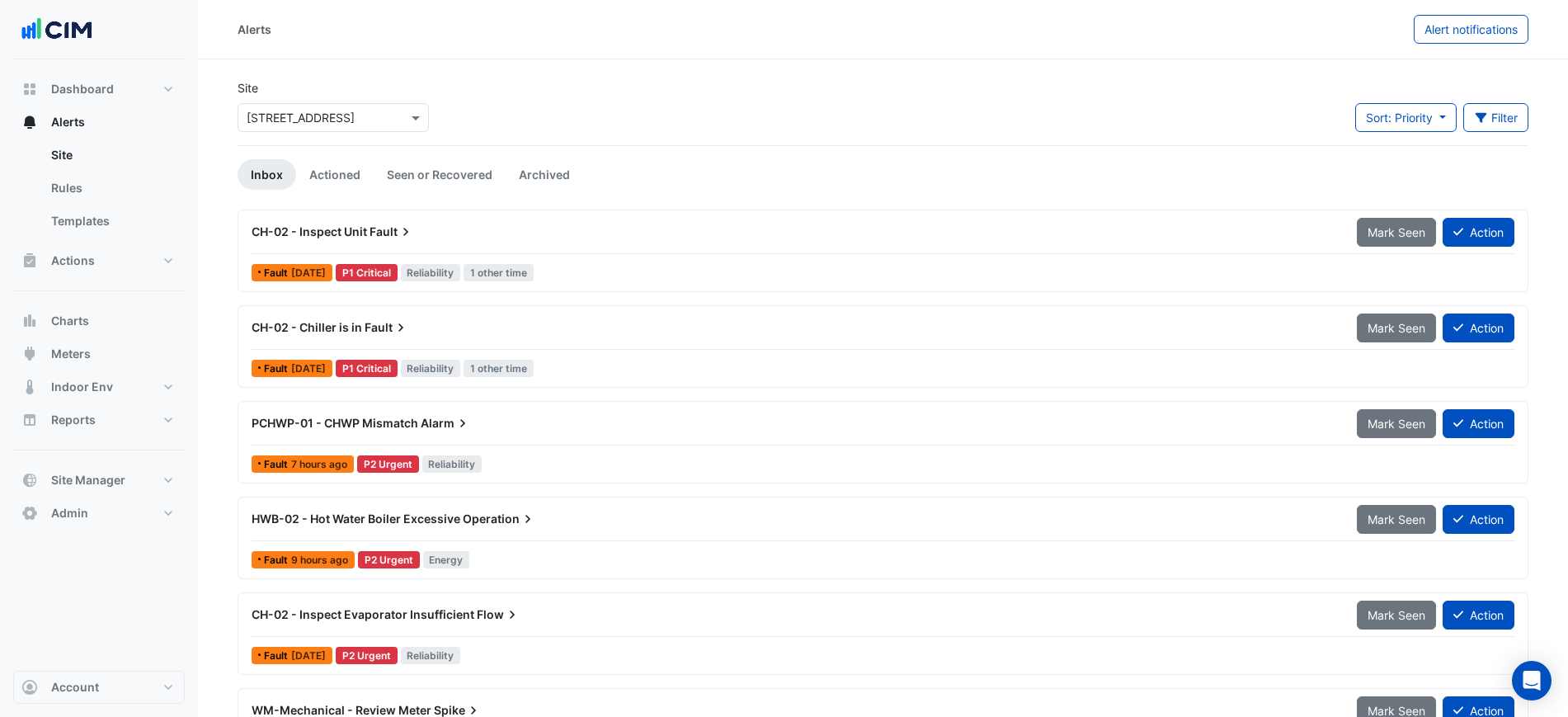
click at [480, 249] on div "CH-02 - Inspect Unit Fault Mark Seen Action" at bounding box center [883, 235] width 1263 height 37
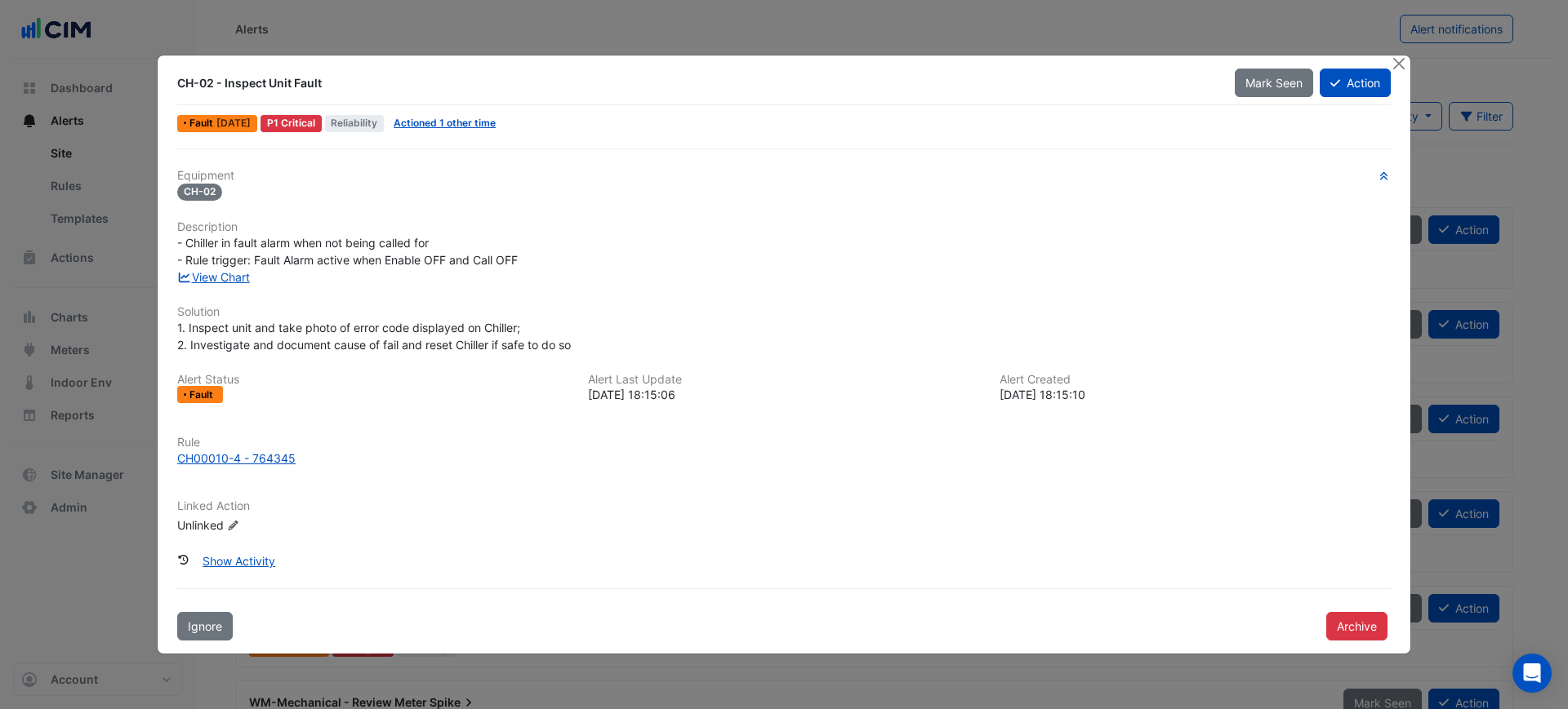
click at [231, 284] on div "View Chart" at bounding box center [783, 277] width 1233 height 17
click at [241, 275] on link "View Chart" at bounding box center [214, 277] width 73 height 14
click at [1397, 63] on button "Close" at bounding box center [1398, 64] width 17 height 17
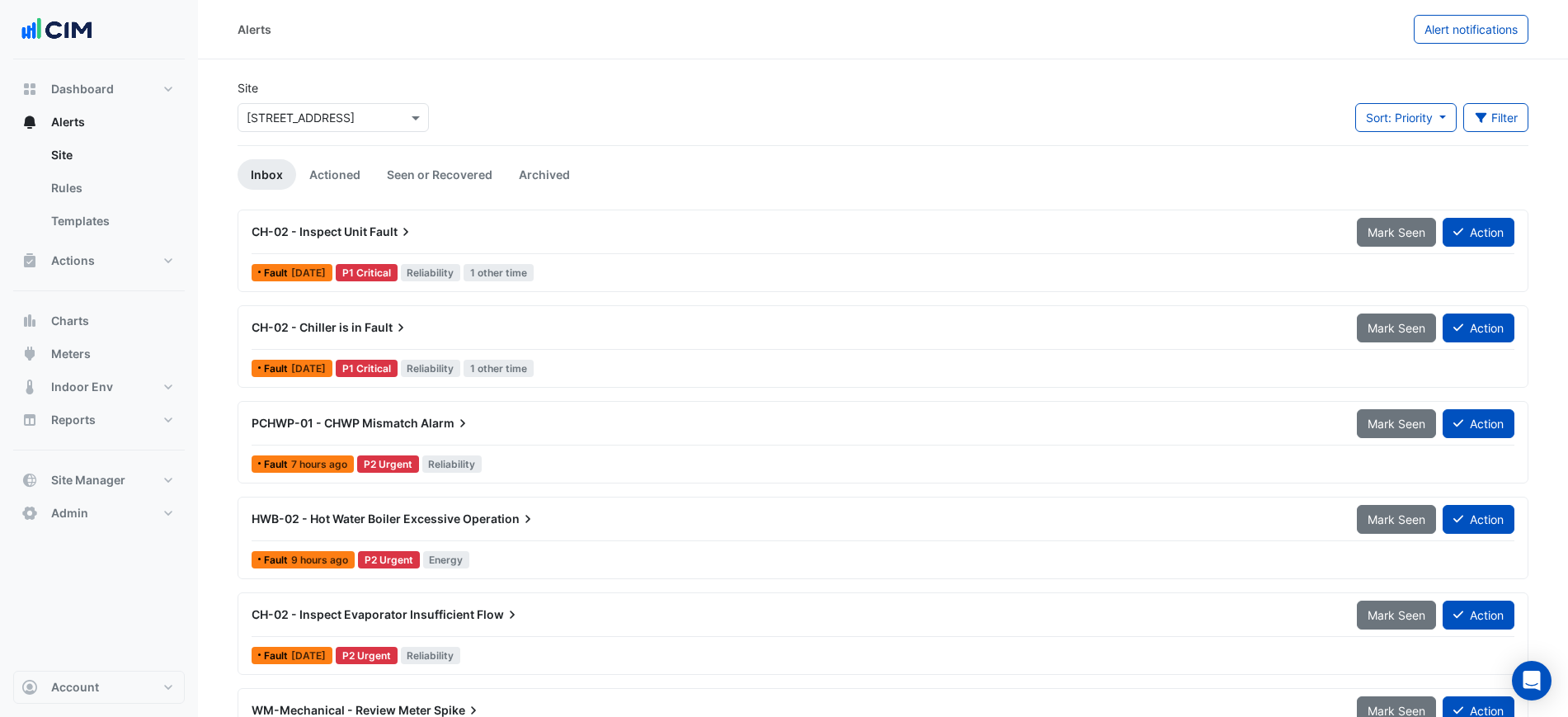
drag, startPoint x: 663, startPoint y: 331, endPoint x: 798, endPoint y: 188, distance: 196.7
click at [798, 188] on app-alert-tickets "Site Select a Site × [STREET_ADDRESS] Sort: Priority Priority Updated Filter Ti…" at bounding box center [883, 712] width 1291 height 1266
click at [826, 148] on app-alert-tickets "Site Select a Site × [STREET_ADDRESS] Sort: Priority Priority Updated Filter Ti…" at bounding box center [883, 712] width 1291 height 1266
click at [766, 221] on div "CH-02 - Inspect Unit Fault" at bounding box center [794, 231] width 1106 height 30
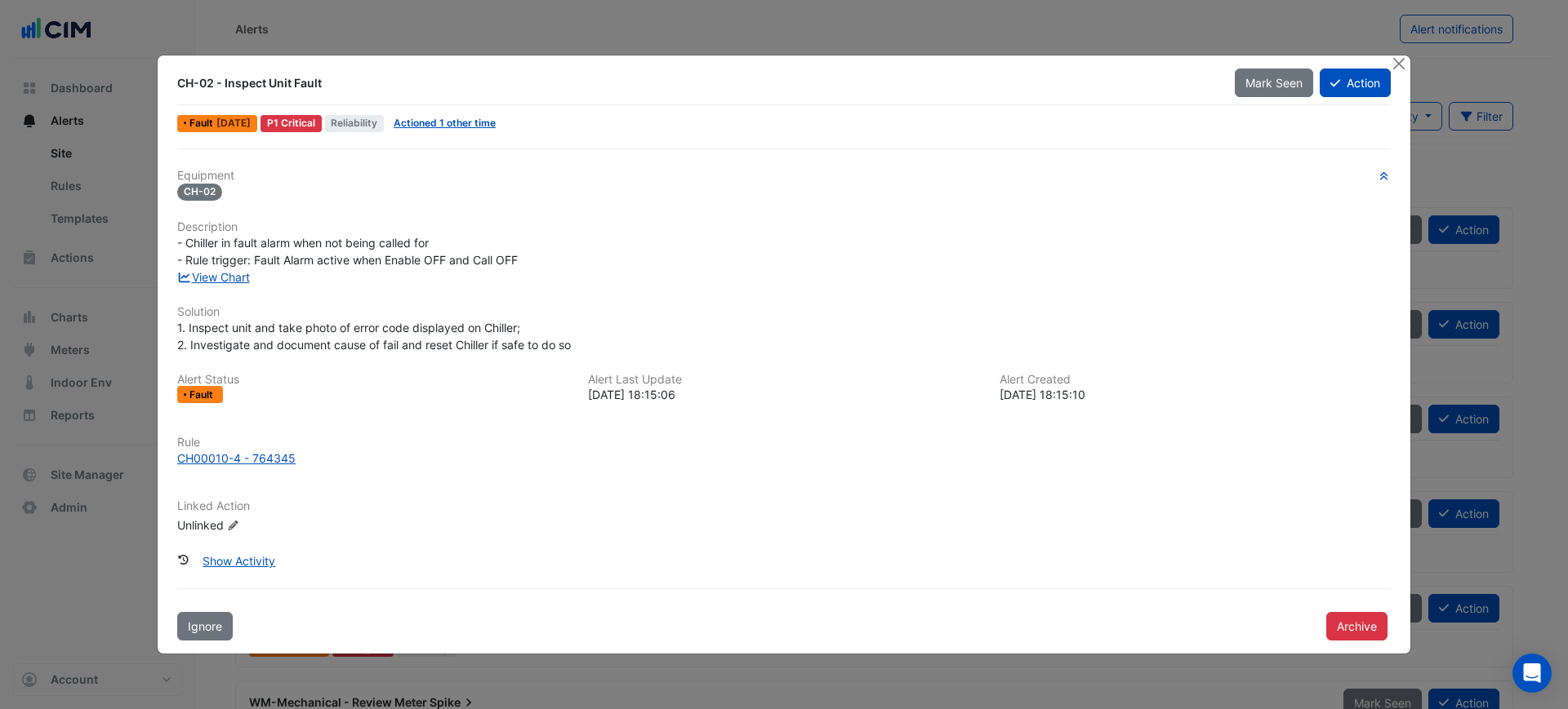
drag, startPoint x: 1394, startPoint y: 66, endPoint x: 1325, endPoint y: 87, distance: 72.1
click at [1396, 66] on button "Close" at bounding box center [1398, 64] width 17 height 17
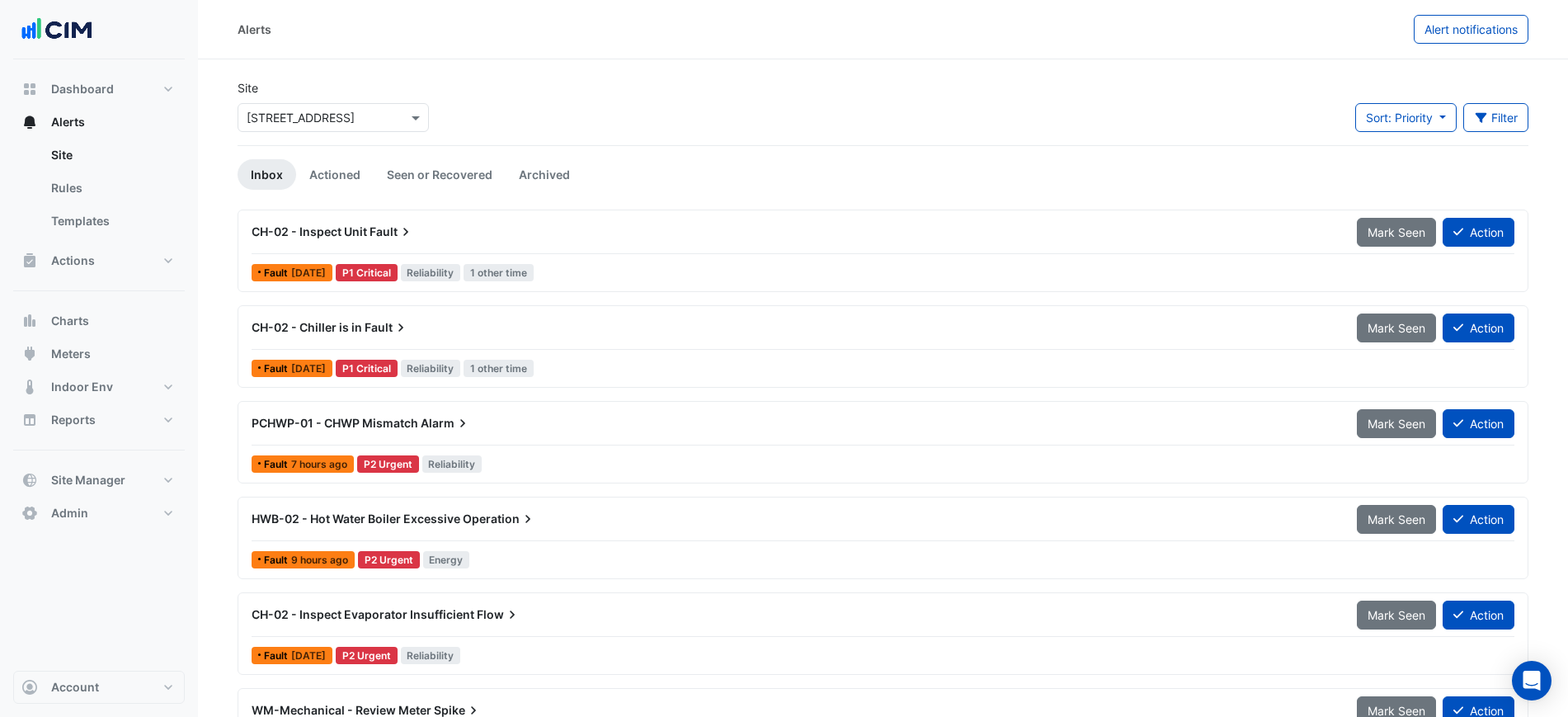
click at [911, 351] on div "CH-02 - Chiller is in Fault Mark Seen Action Fault [DATE] P1 Critical Reliabili…" at bounding box center [883, 346] width 1276 height 68
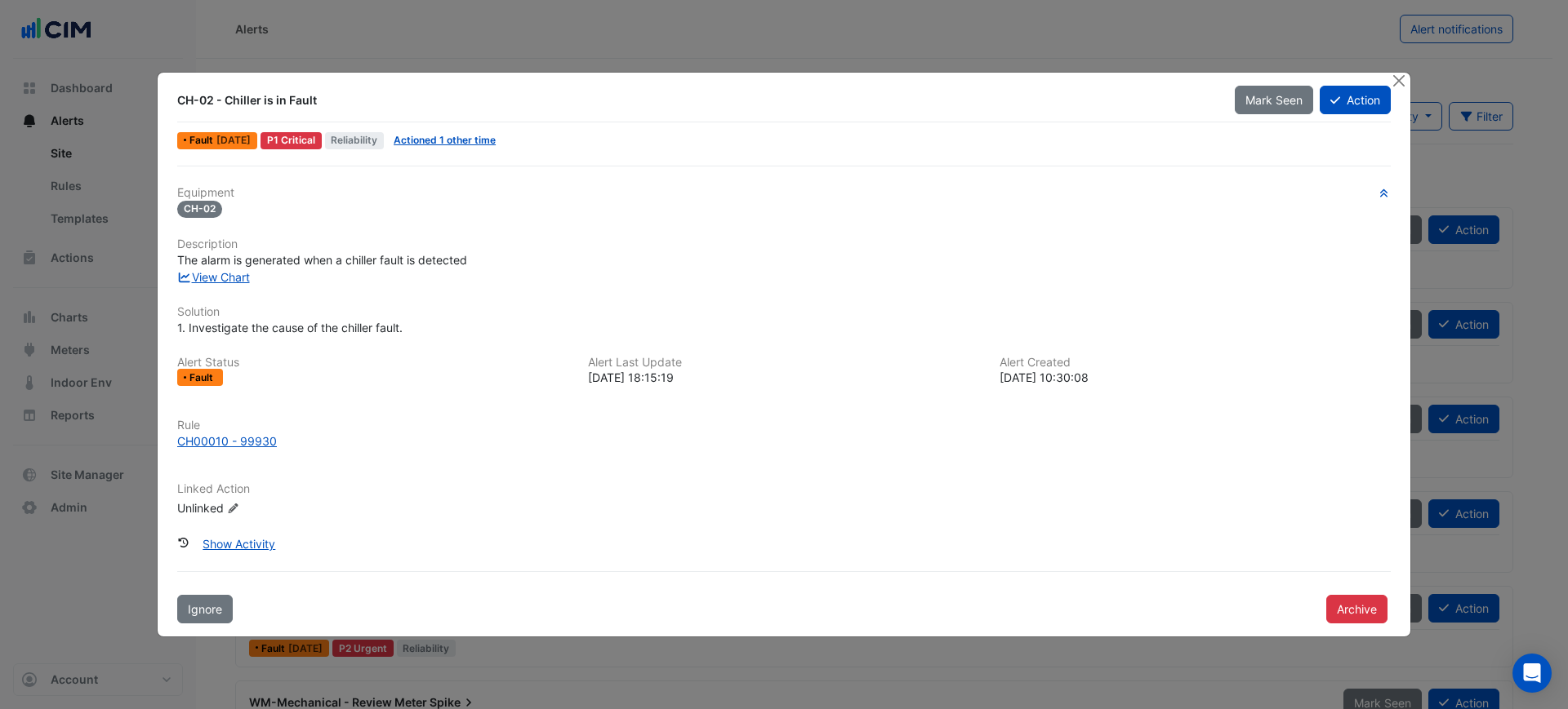
click at [1410, 83] on div at bounding box center [1400, 82] width 20 height 19
click at [1398, 79] on button "Close" at bounding box center [1398, 81] width 17 height 17
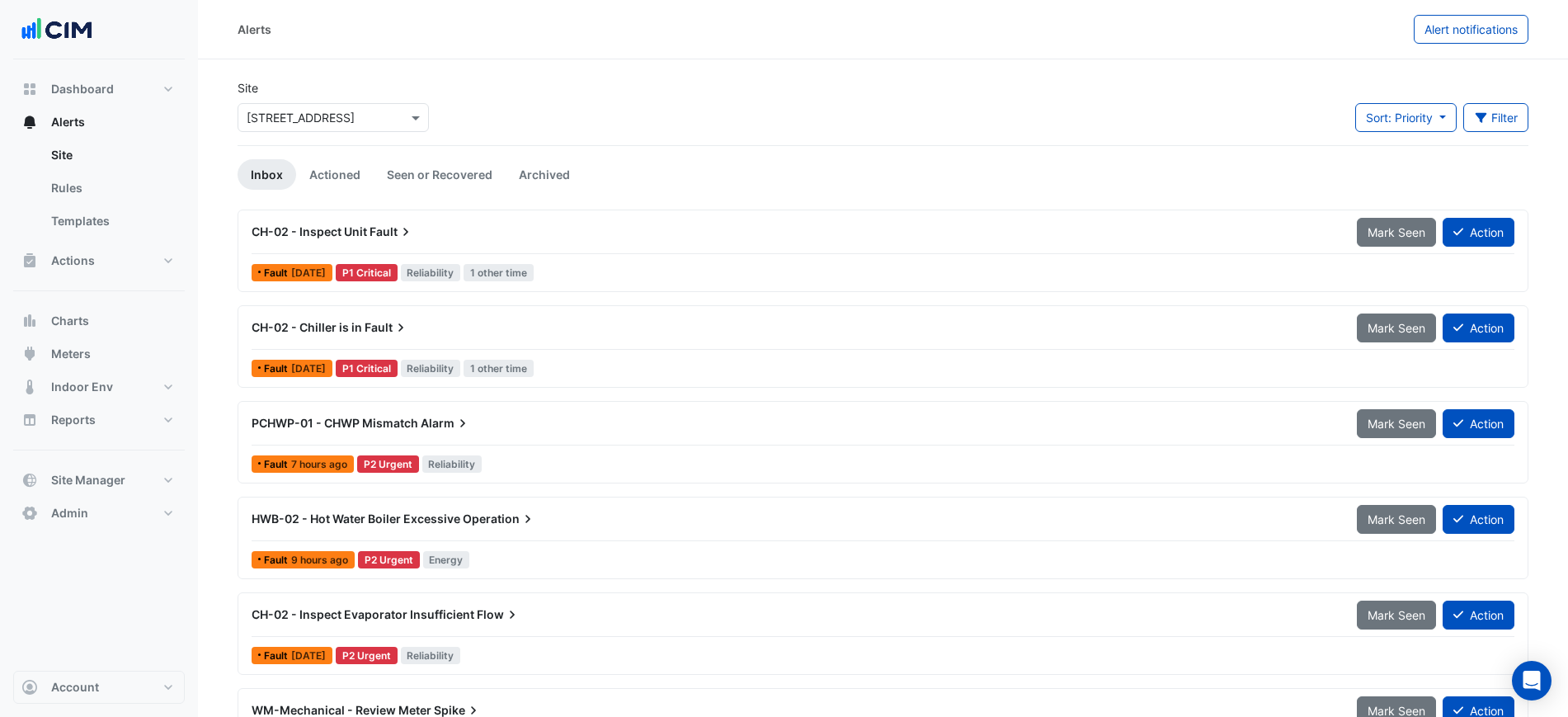
click at [772, 222] on div "CH-02 - Inspect Unit Fault" at bounding box center [794, 231] width 1106 height 30
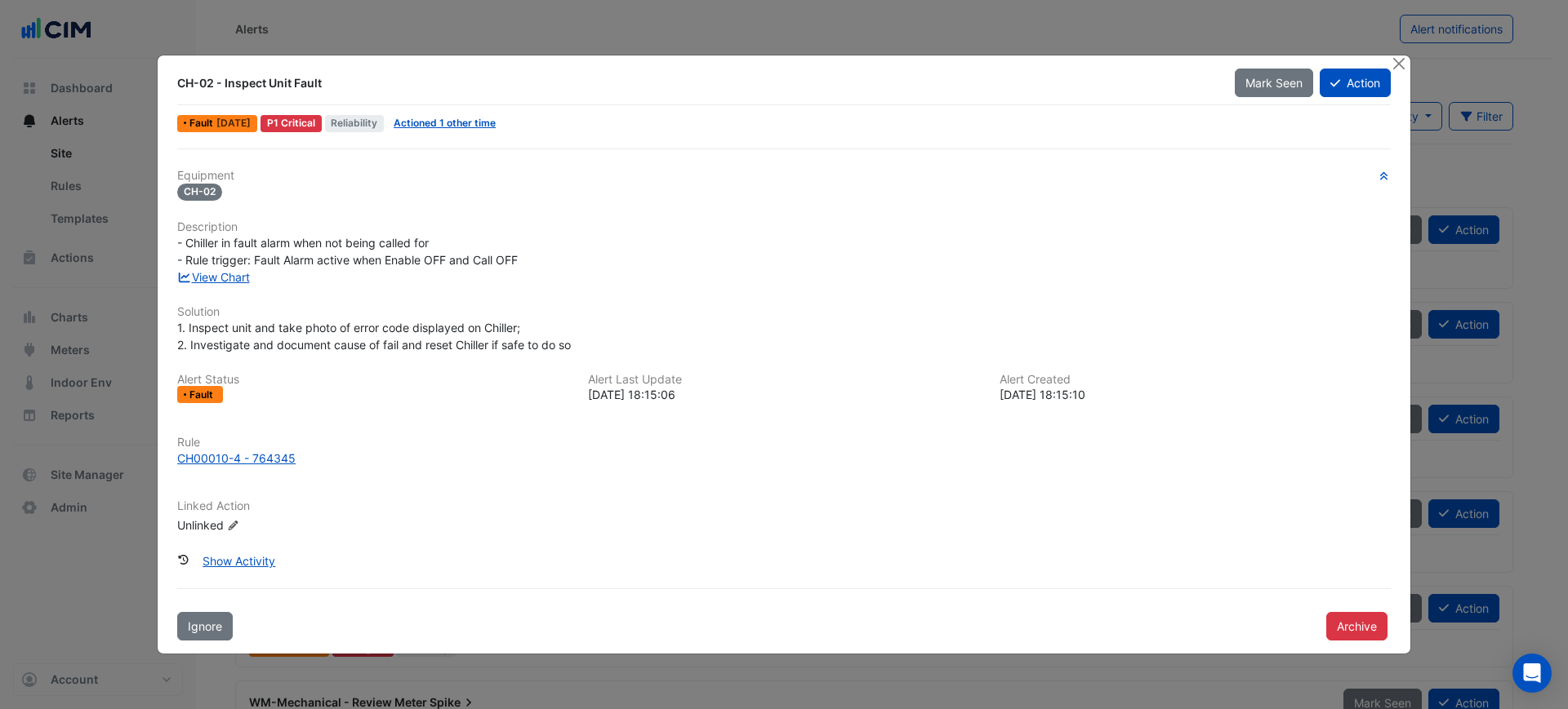
click at [233, 446] on h6 "Rule" at bounding box center [783, 442] width 1213 height 14
click at [236, 459] on div "CH00010-4 - 764345" at bounding box center [236, 458] width 119 height 17
click at [1347, 609] on div "Archive" at bounding box center [1358, 625] width 84 height 32
click at [1348, 616] on button "Archive" at bounding box center [1356, 626] width 61 height 29
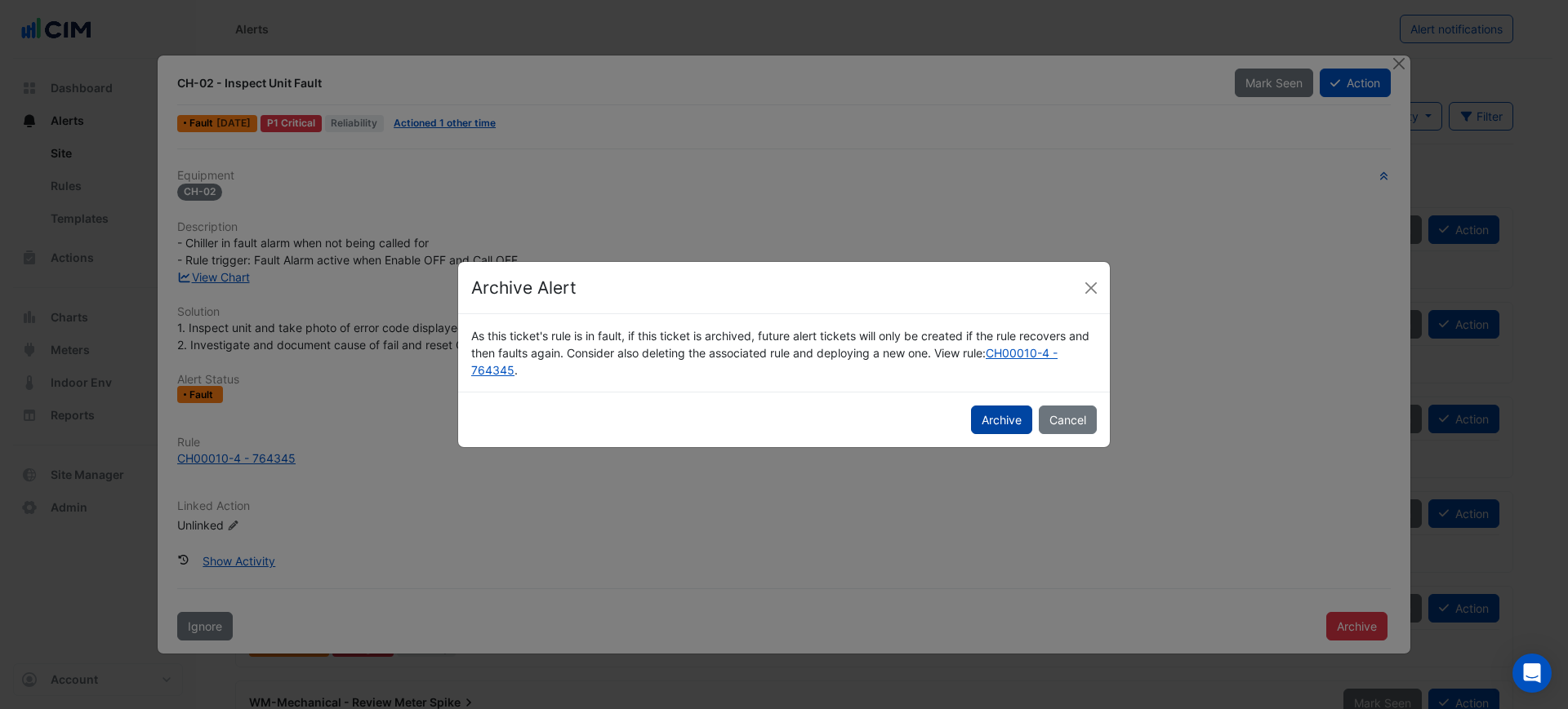
click at [993, 416] on button "Archive" at bounding box center [1001, 420] width 61 height 29
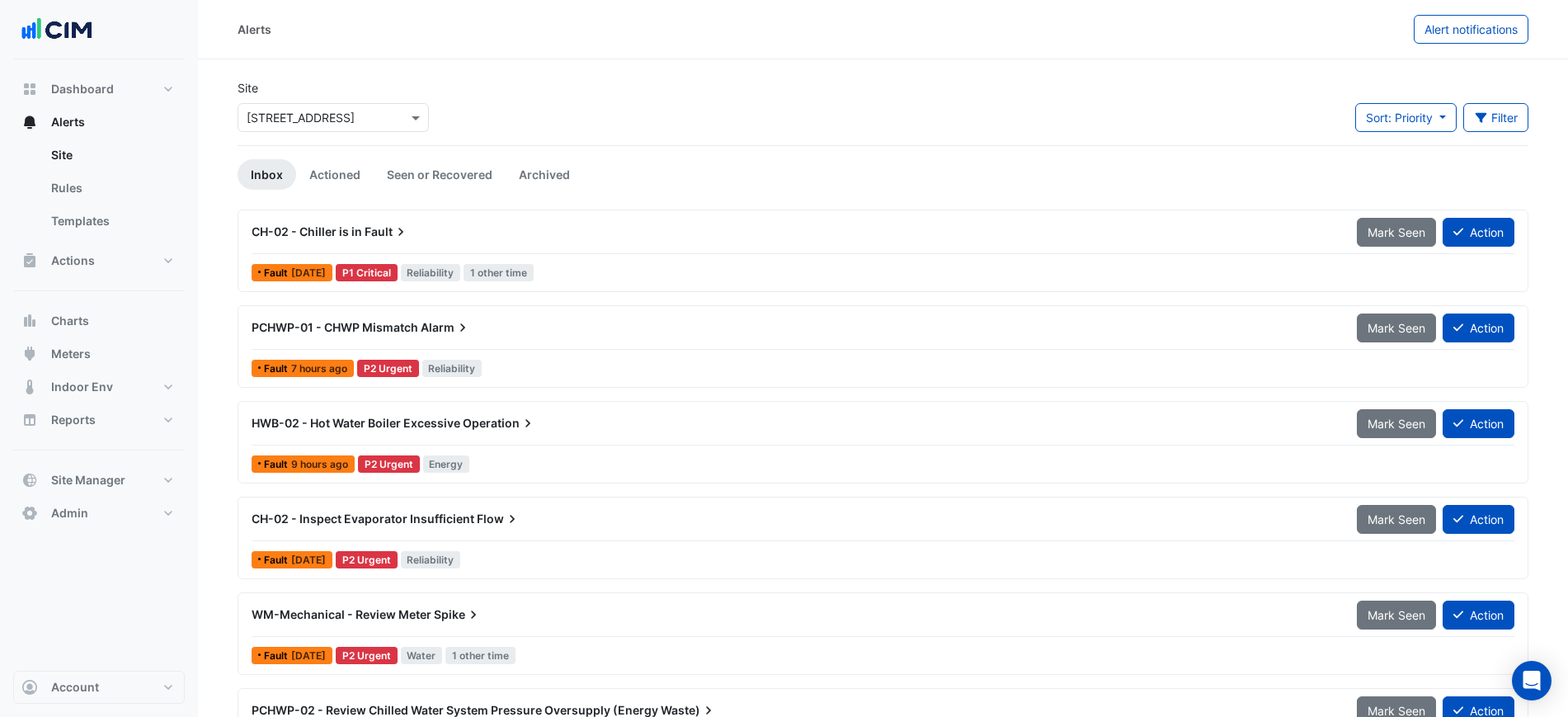
click at [643, 336] on div "PCHWP-01 - CHWP Mismatch Alarm" at bounding box center [794, 327] width 1106 height 30
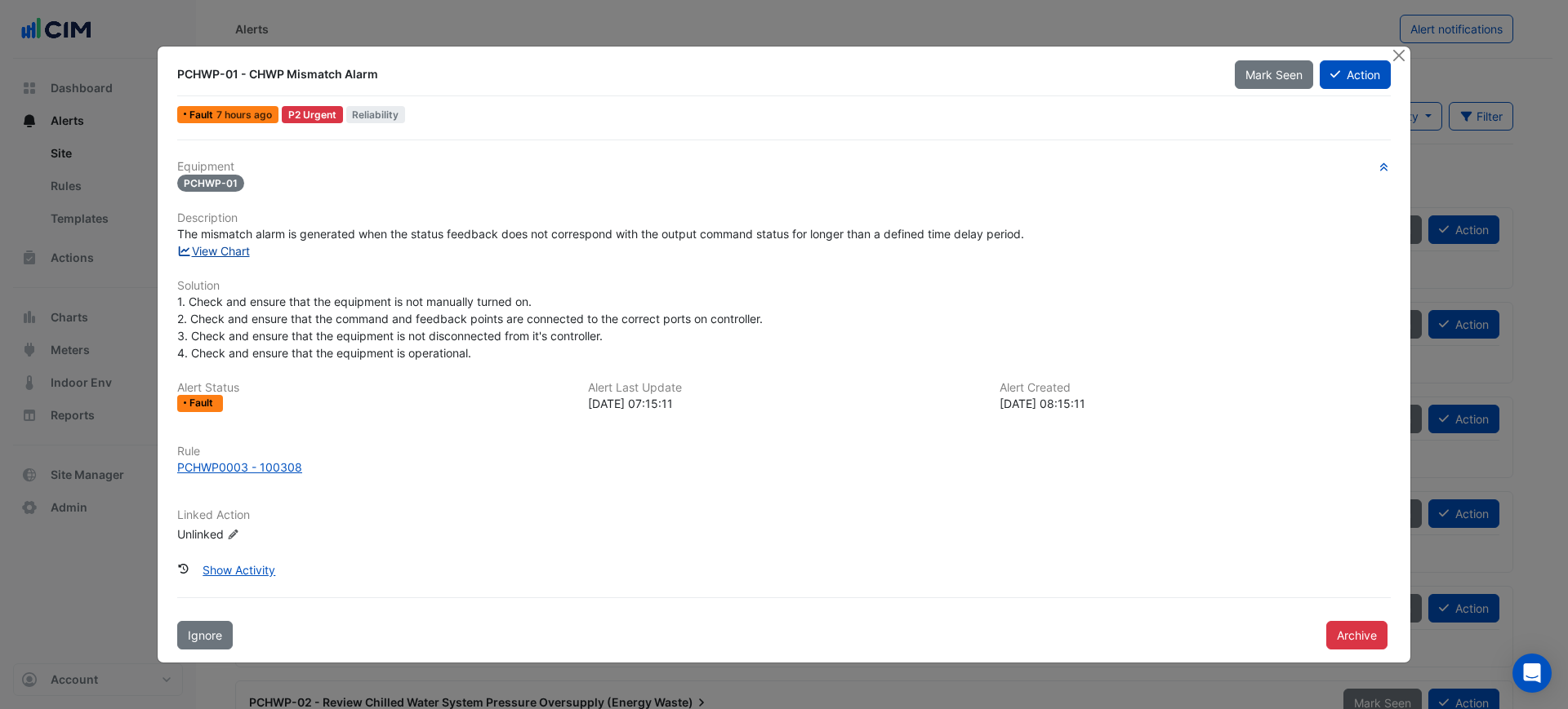
click at [231, 258] on link "View Chart" at bounding box center [214, 251] width 73 height 14
click at [1392, 47] on button "Close" at bounding box center [1398, 55] width 17 height 17
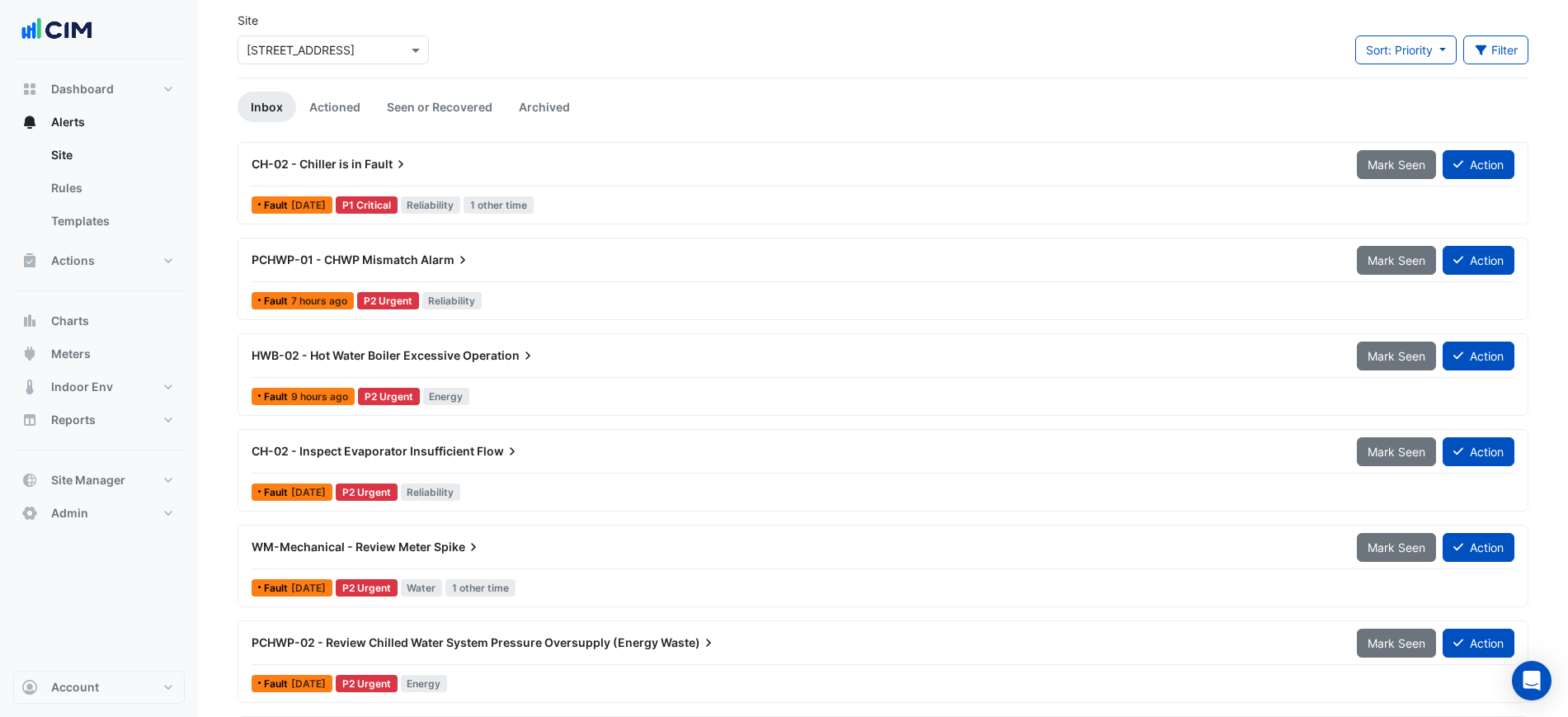
scroll to position [103, 0]
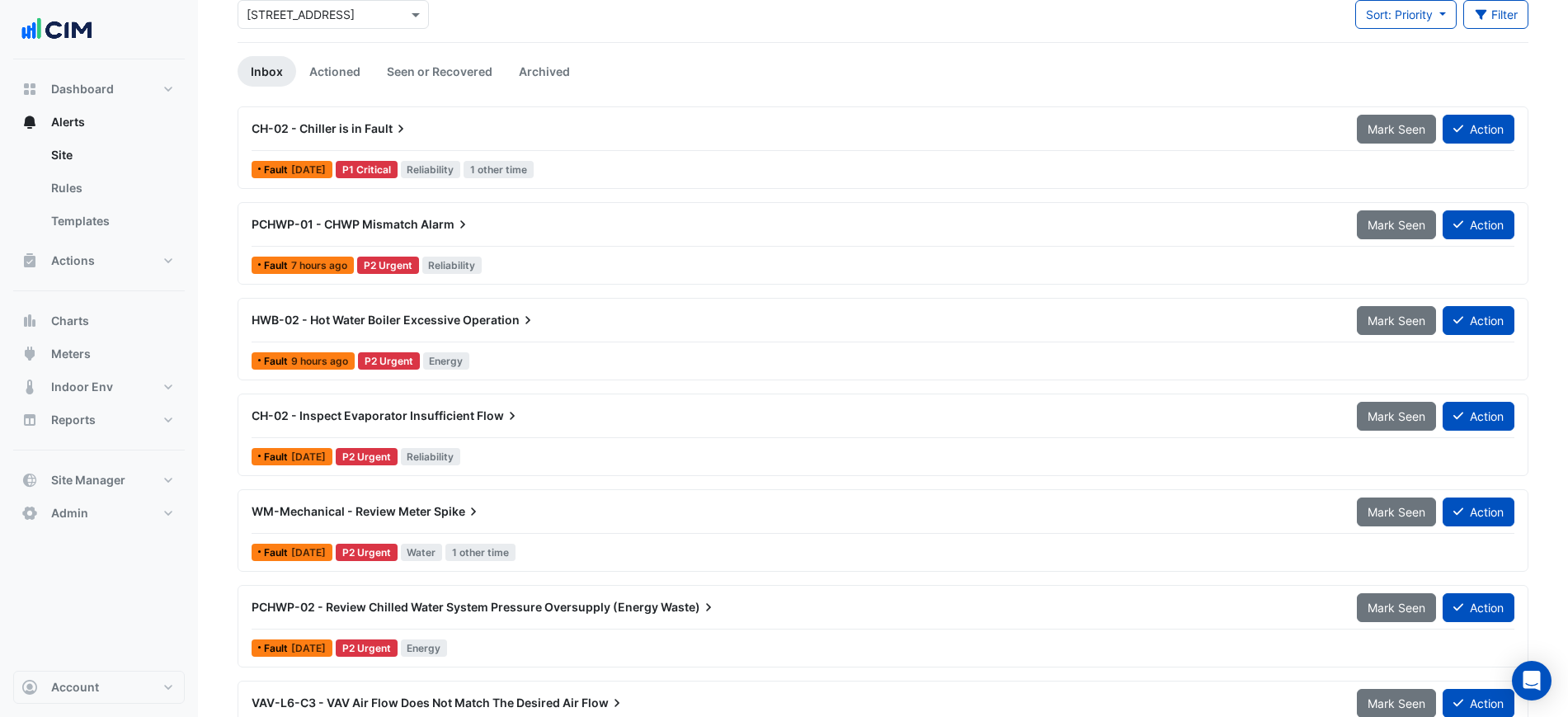
click at [646, 342] on div at bounding box center [883, 342] width 1263 height 1
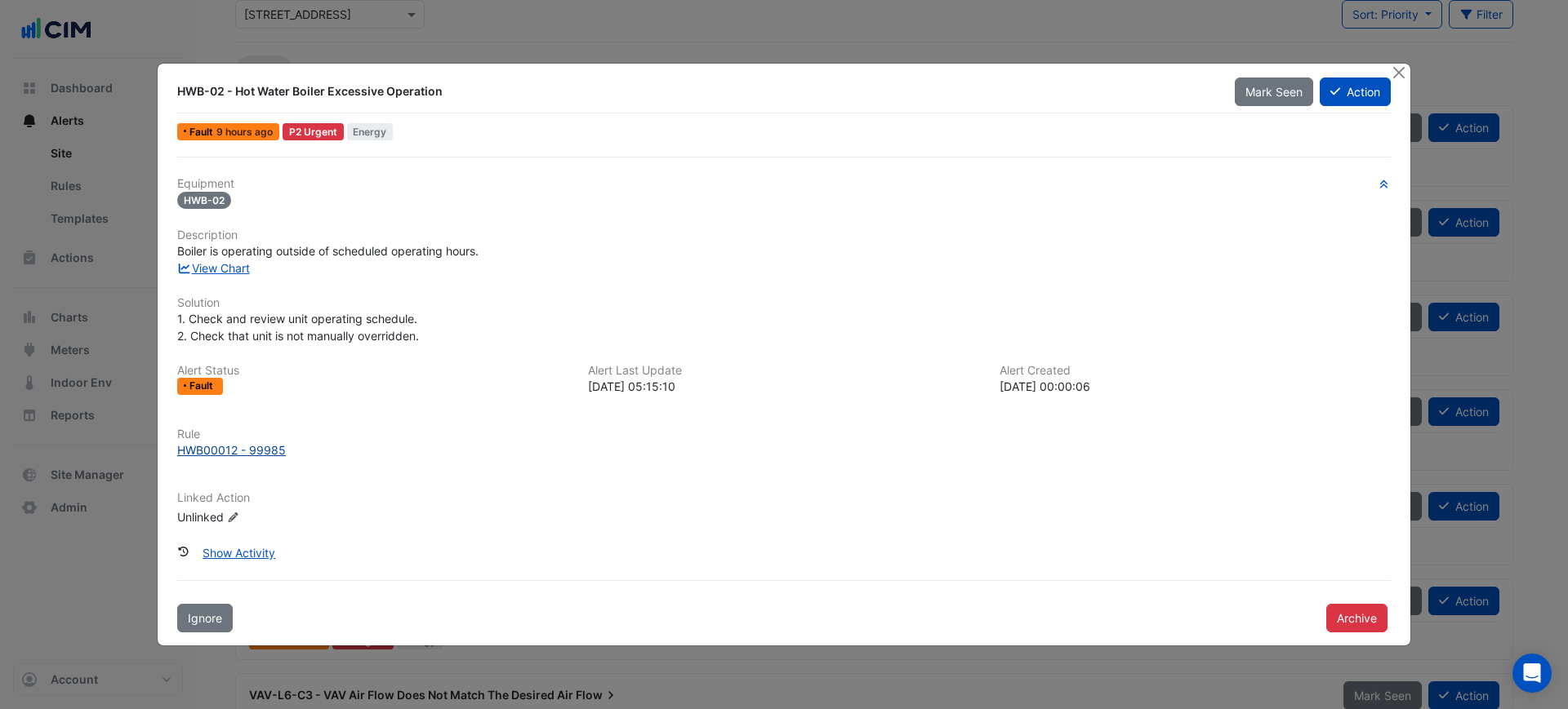
click at [217, 453] on div "HWB00012 - 99985" at bounding box center [231, 450] width 108 height 17
click at [1369, 93] on button "Action" at bounding box center [1355, 92] width 71 height 29
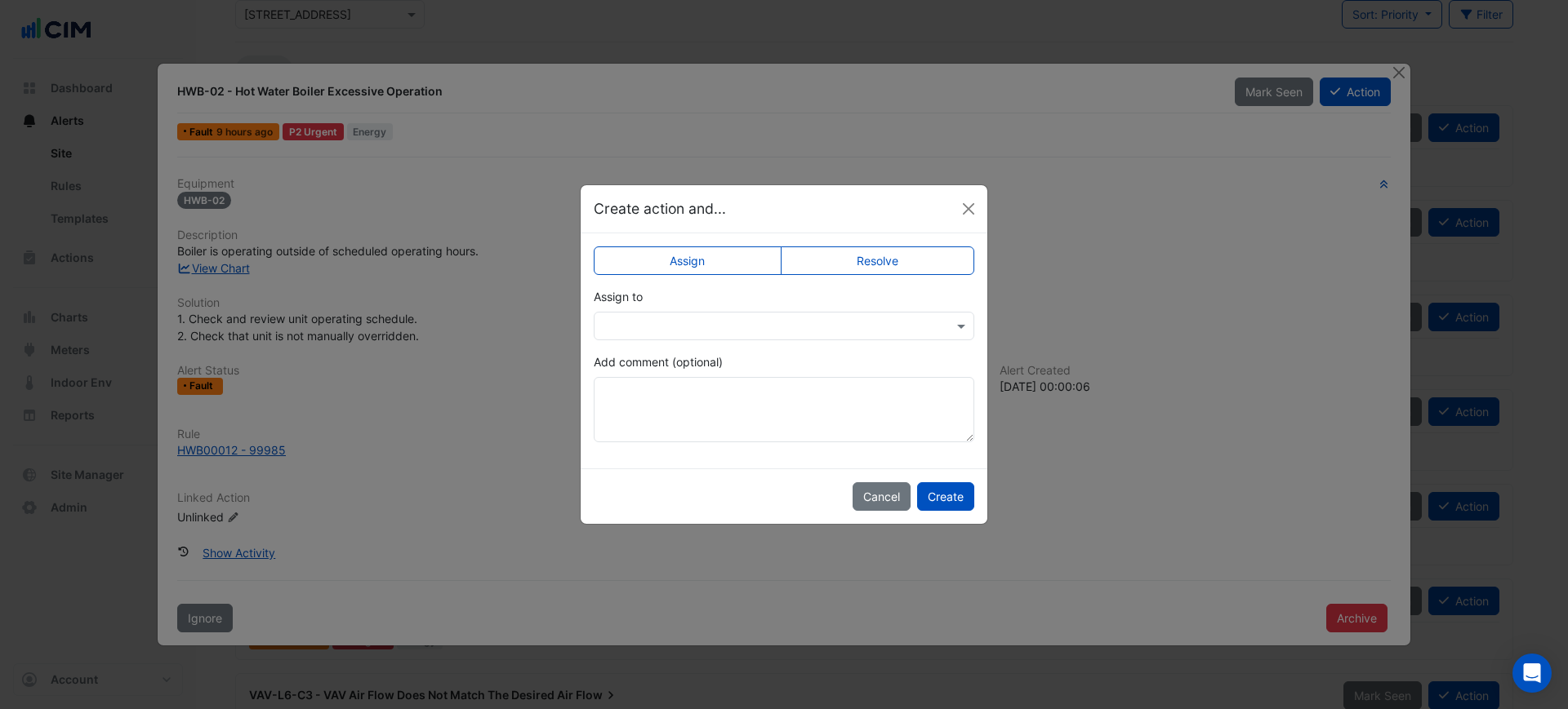
click at [898, 283] on div "Assign Resolve Assign to Add comment (optional)" at bounding box center [784, 351] width 407 height 235
click at [898, 269] on label "Resolve" at bounding box center [877, 261] width 194 height 29
click at [925, 490] on button "Create" at bounding box center [945, 496] width 57 height 29
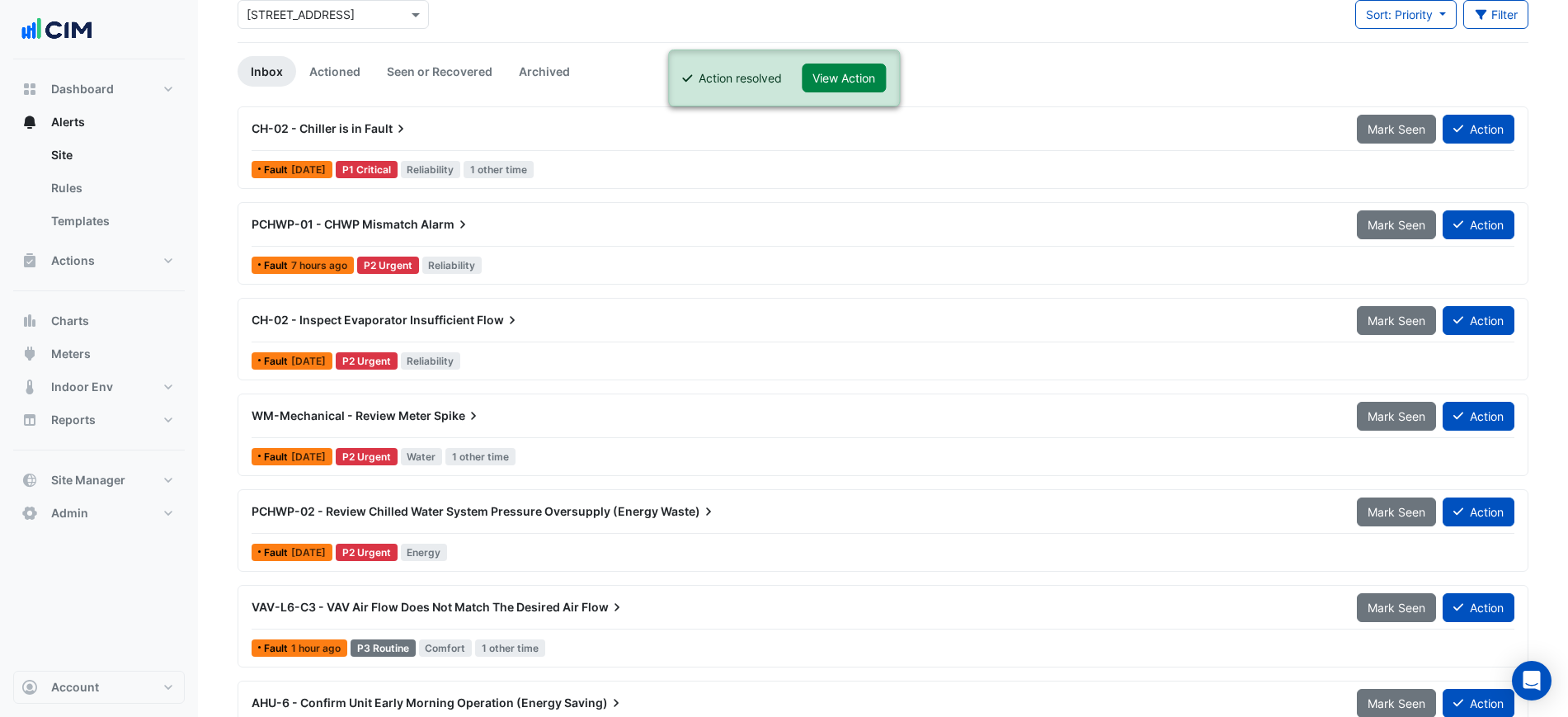
click at [1093, 60] on ul "Inbox Actioned Seen or Recovered Archived" at bounding box center [883, 72] width 1291 height 31
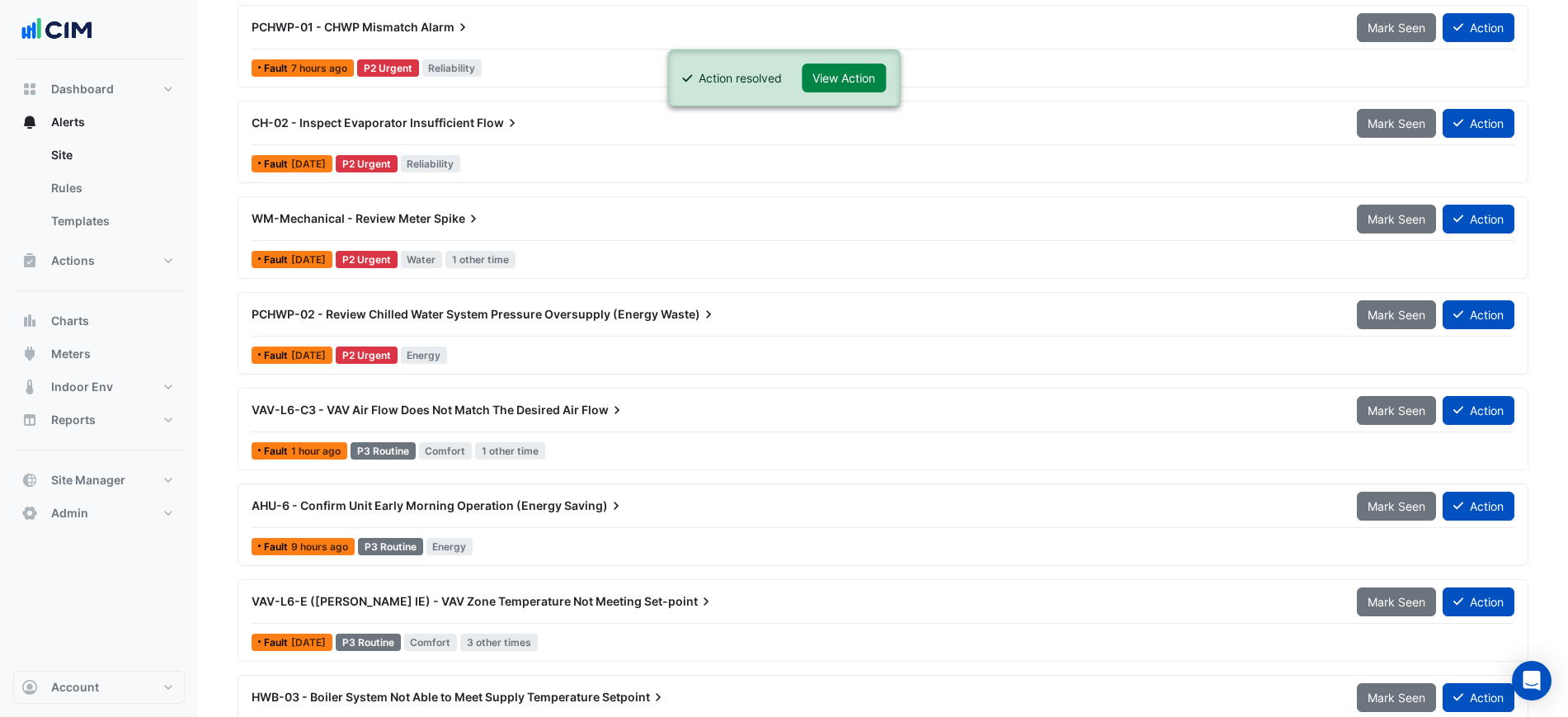
scroll to position [413, 0]
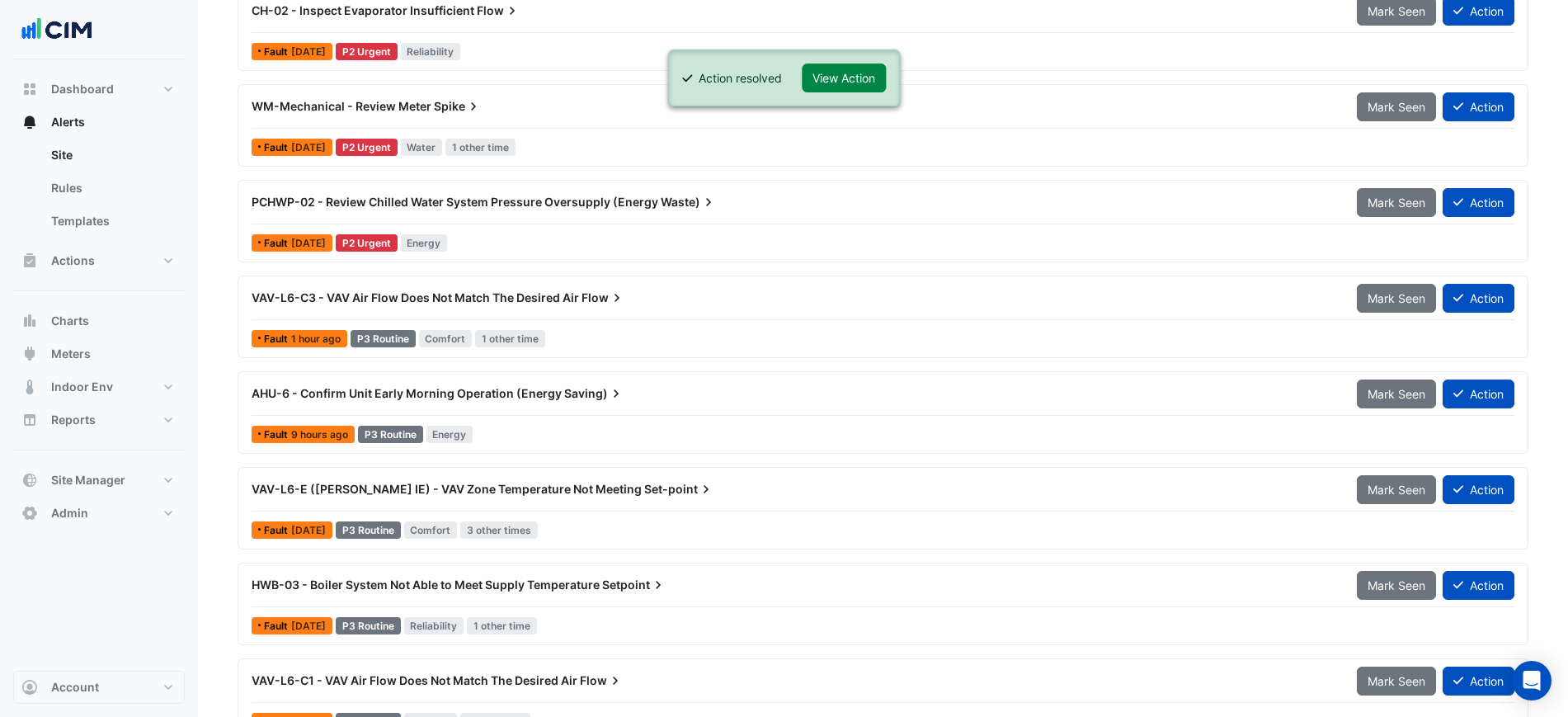
click at [777, 208] on div "PCHWP-02 - Review Chilled Water System Pressure Oversupply (Energy Waste)" at bounding box center [795, 201] width 1086 height 16
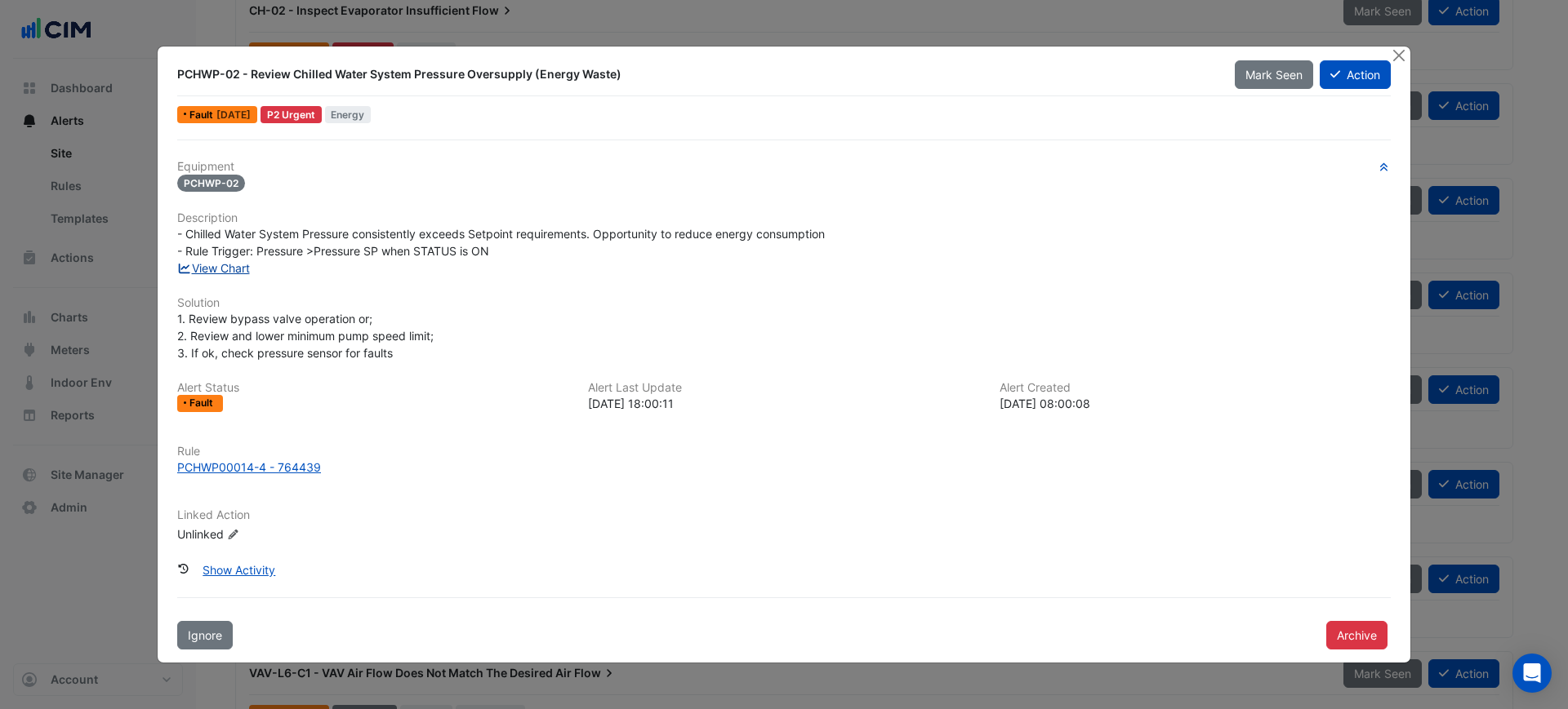
click at [229, 269] on link "View Chart" at bounding box center [214, 268] width 73 height 14
click at [1403, 52] on button "Close" at bounding box center [1398, 55] width 17 height 17
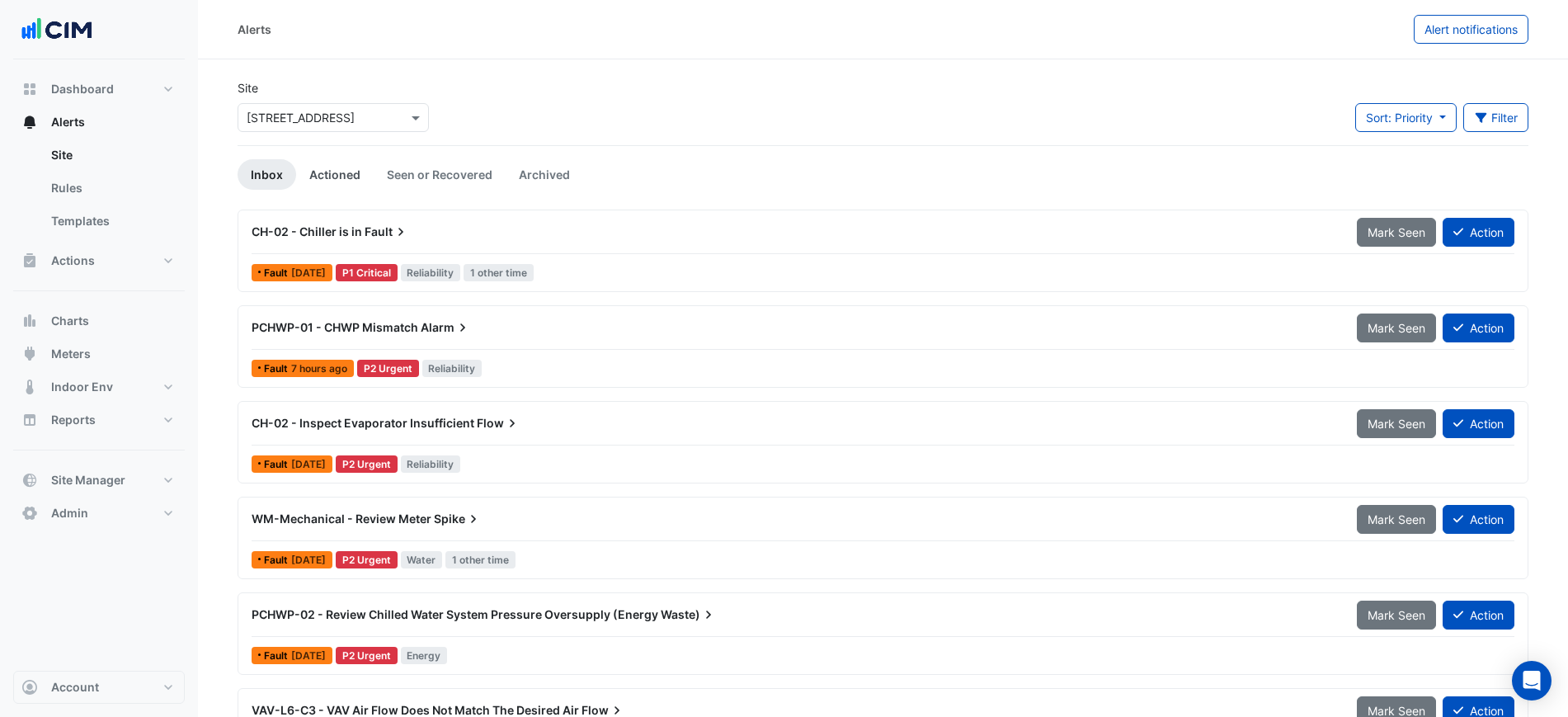
click at [324, 164] on link "Actioned" at bounding box center [335, 175] width 78 height 31
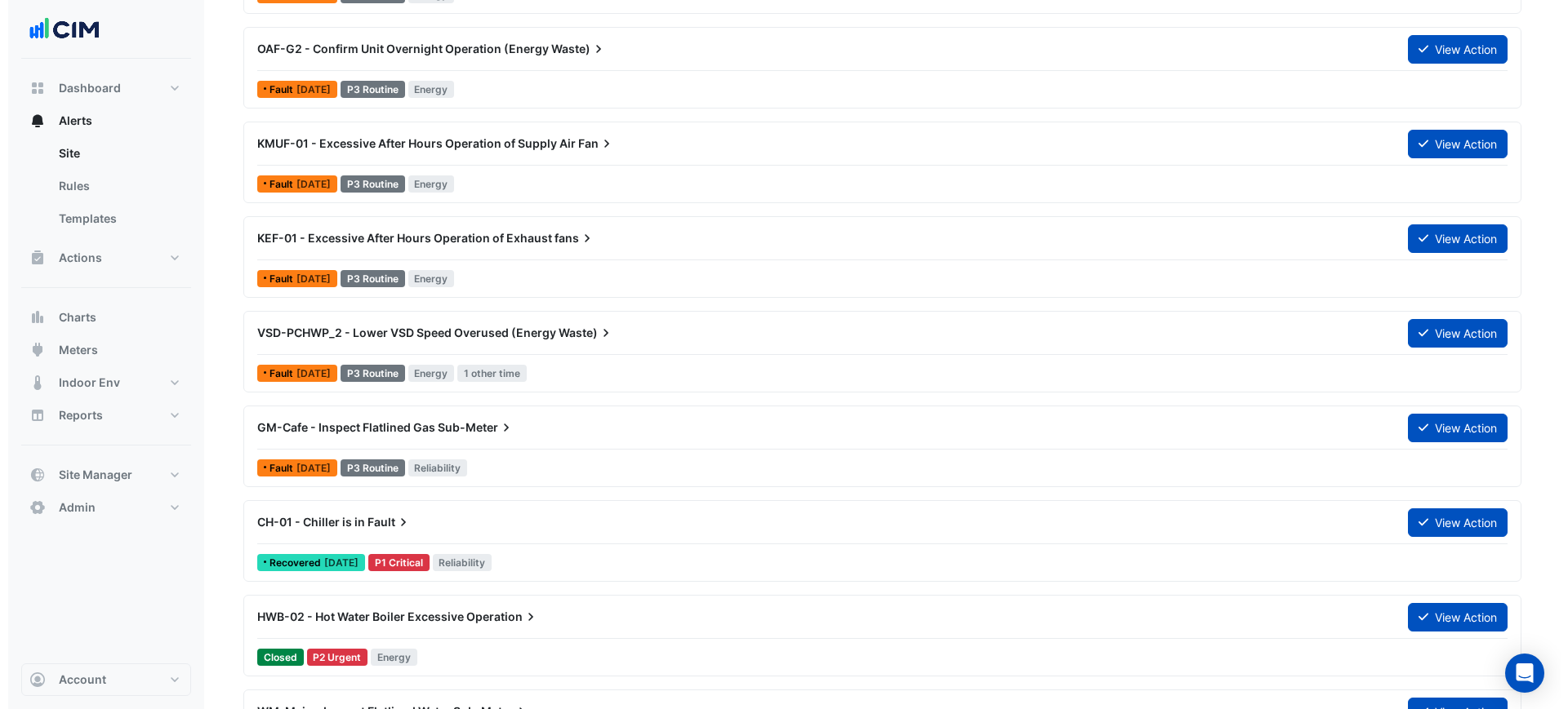
scroll to position [510, 0]
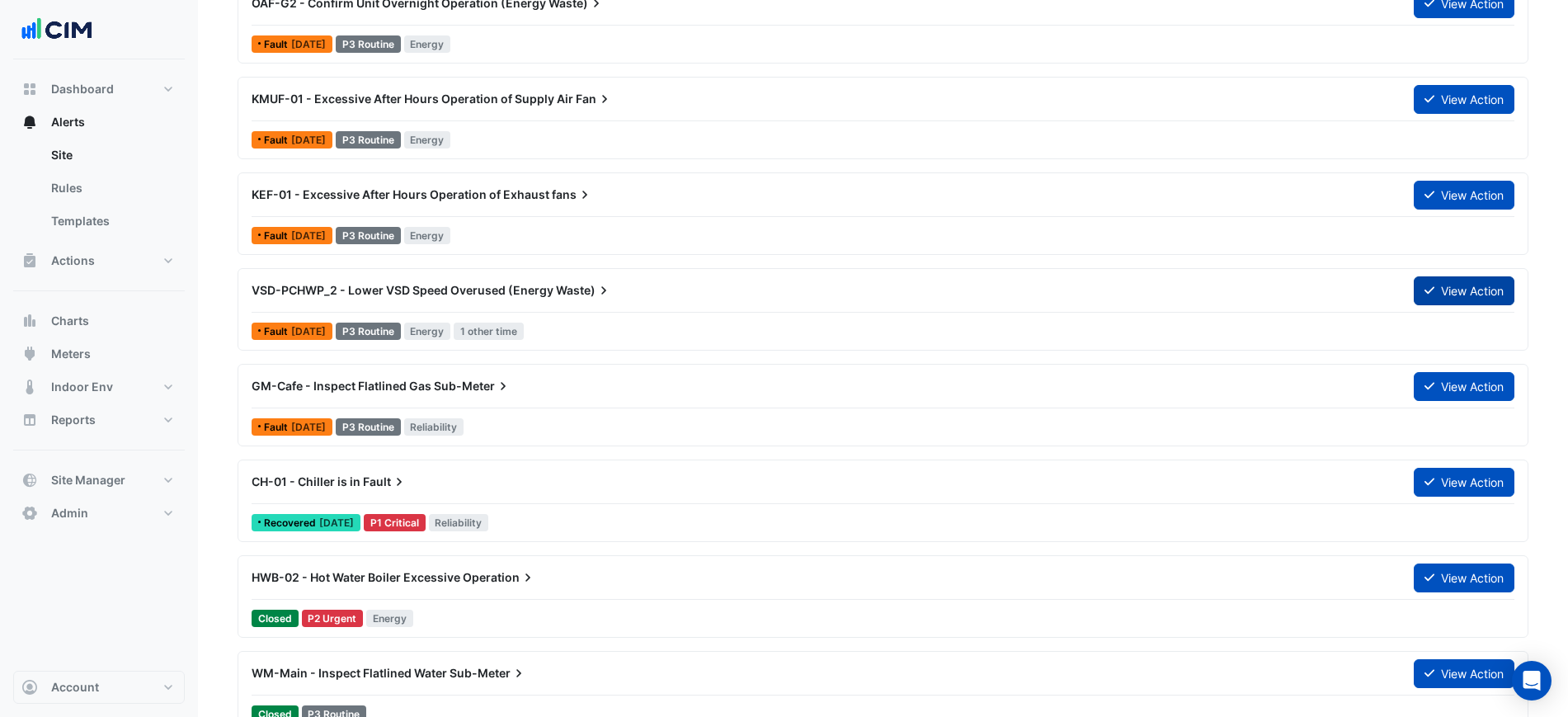
click at [1439, 290] on button "View Action" at bounding box center [1464, 291] width 101 height 29
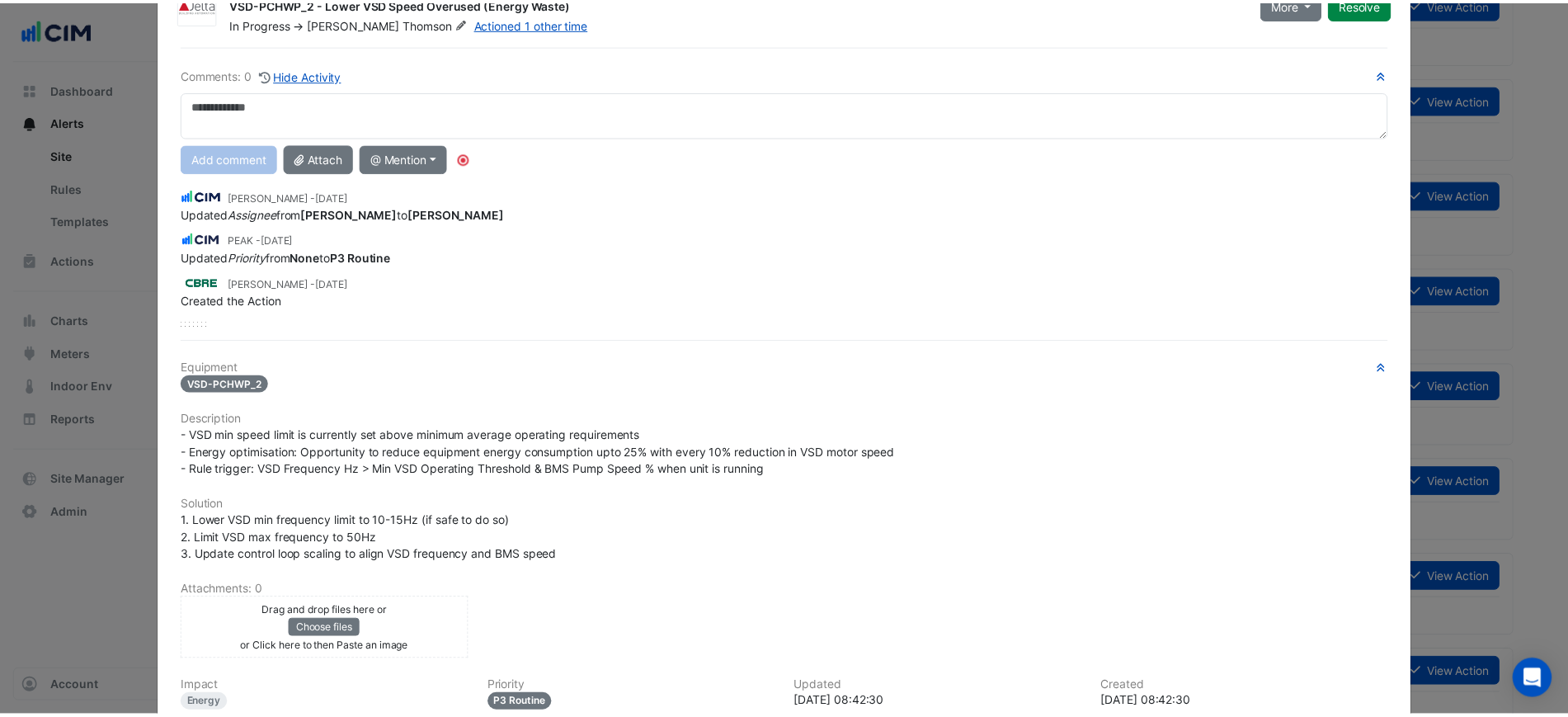
scroll to position [0, 0]
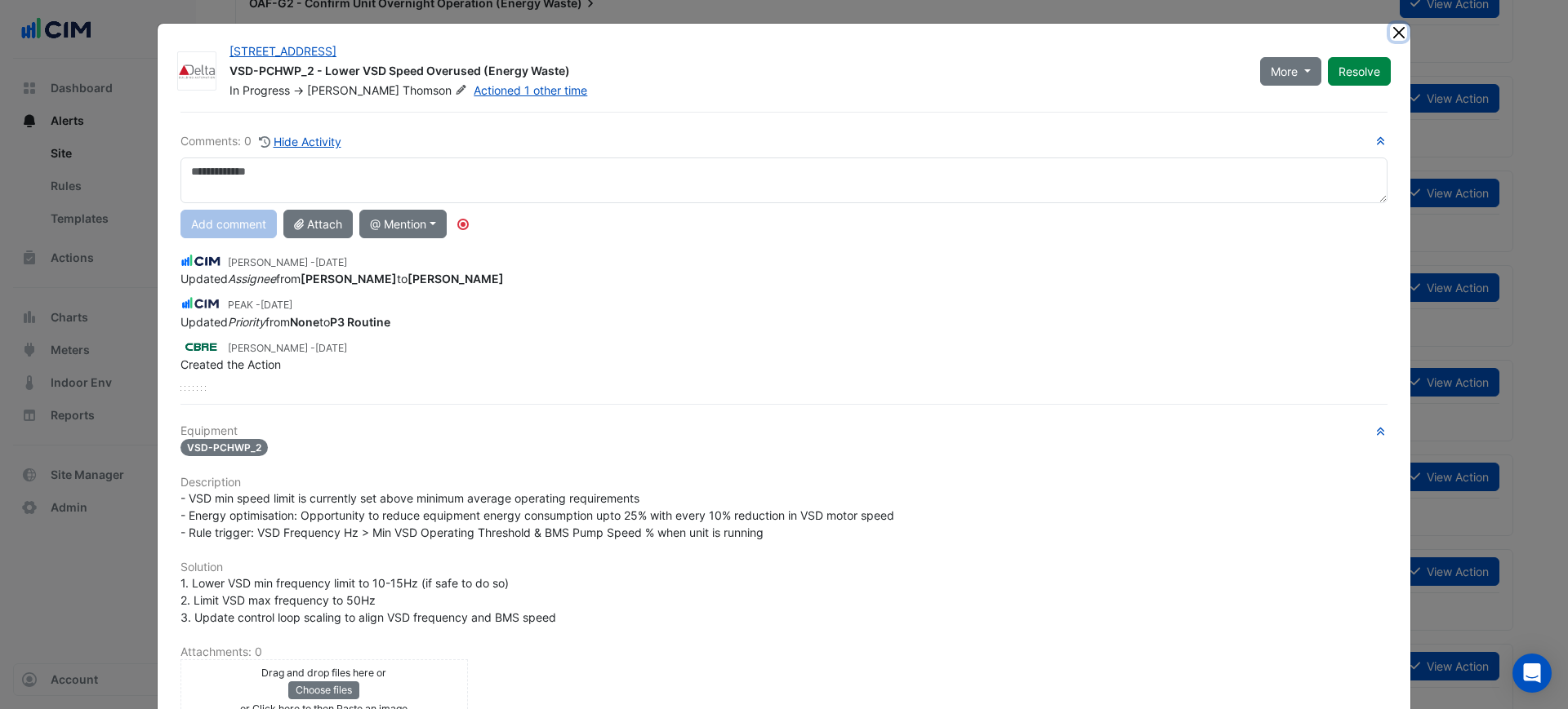
click at [1390, 28] on button "Close" at bounding box center [1398, 32] width 17 height 17
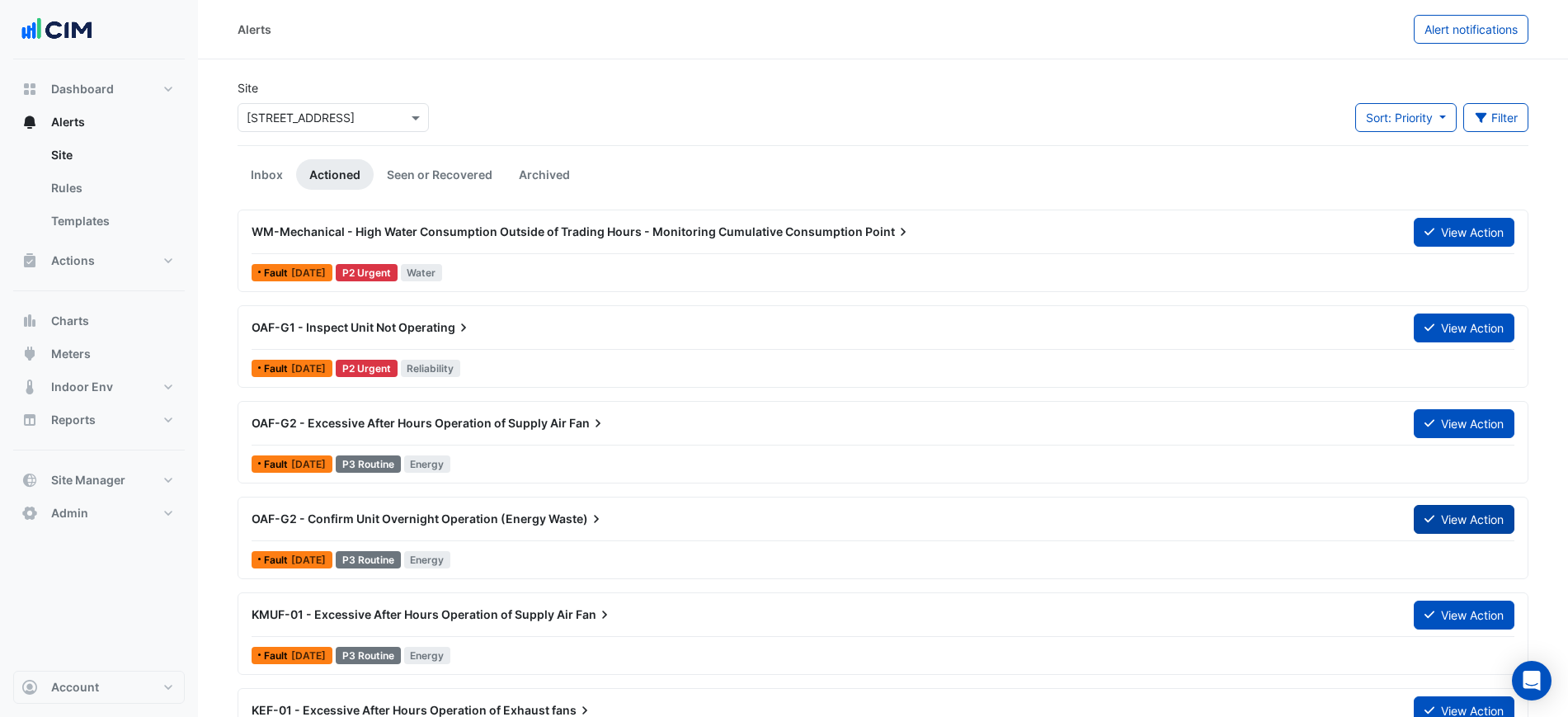
click at [1457, 515] on button "View Action" at bounding box center [1464, 520] width 101 height 29
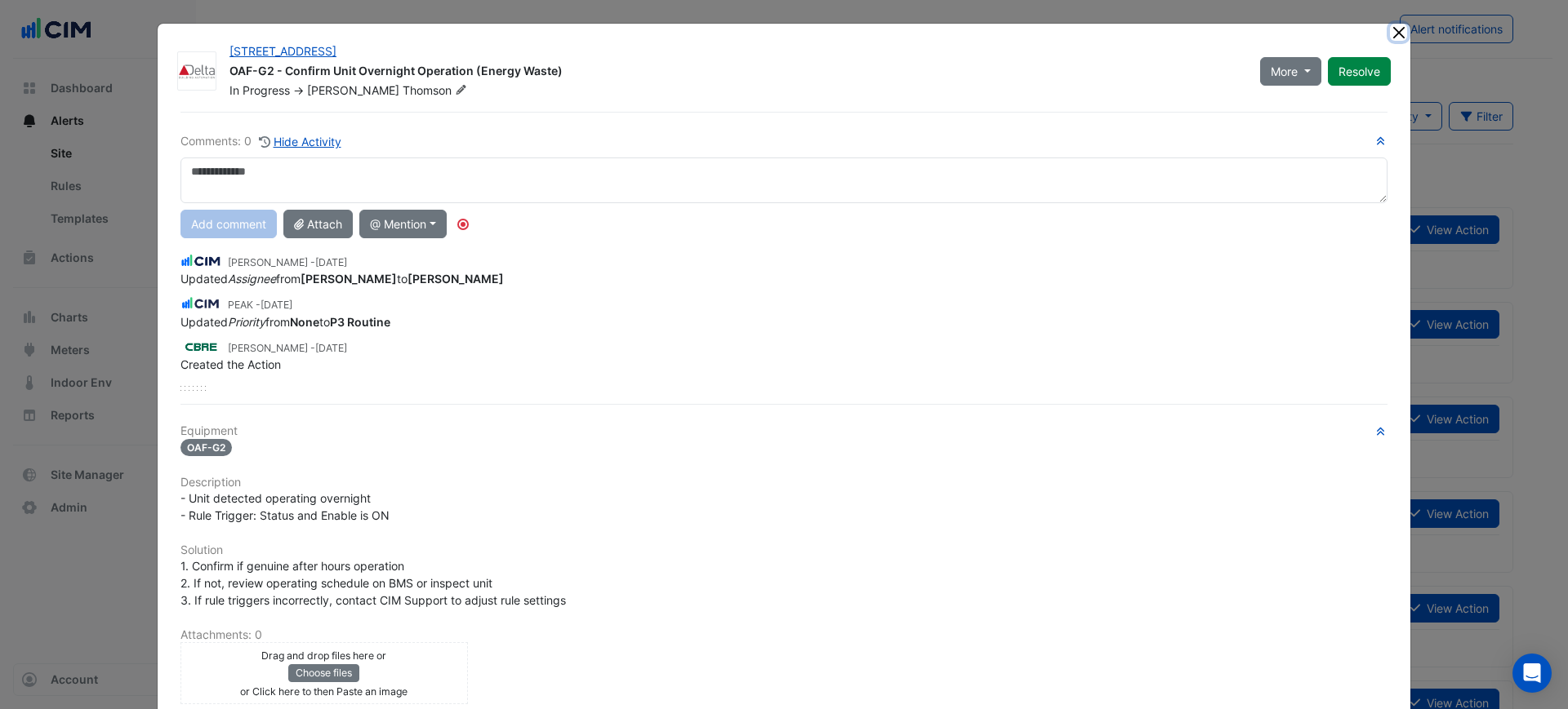
click at [1390, 26] on button "Close" at bounding box center [1398, 32] width 17 height 17
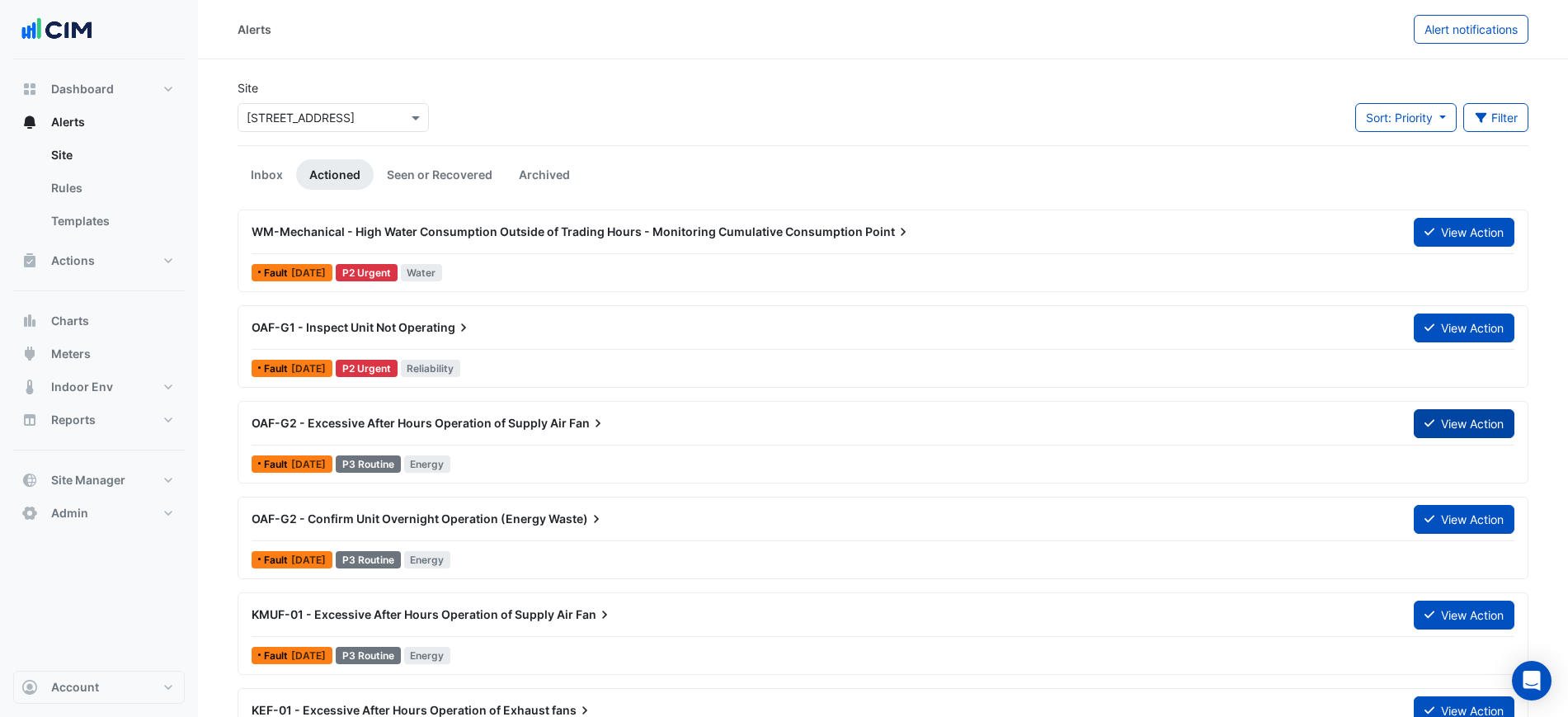
click at [1428, 423] on icon at bounding box center [1430, 422] width 10 height 11
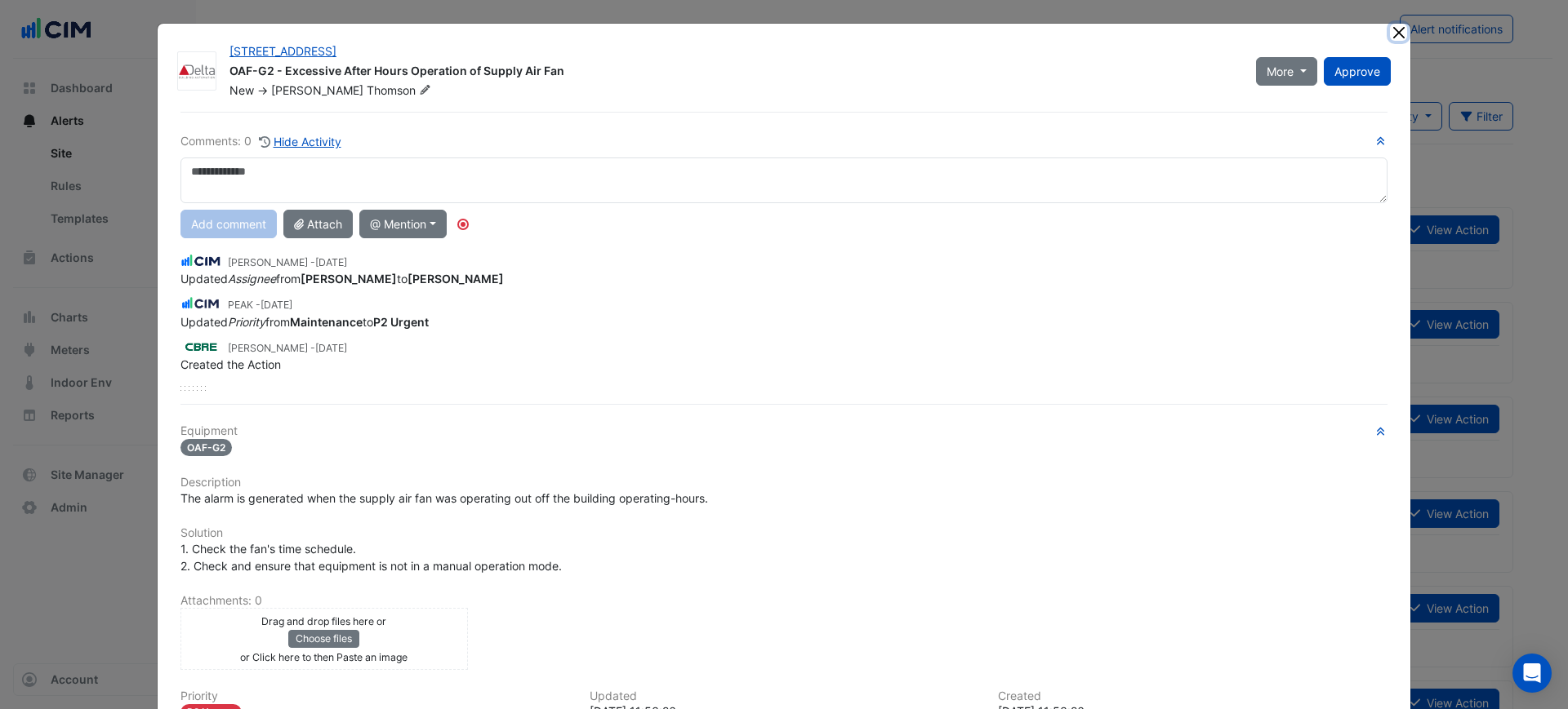
click at [1391, 35] on button "Close" at bounding box center [1398, 32] width 17 height 17
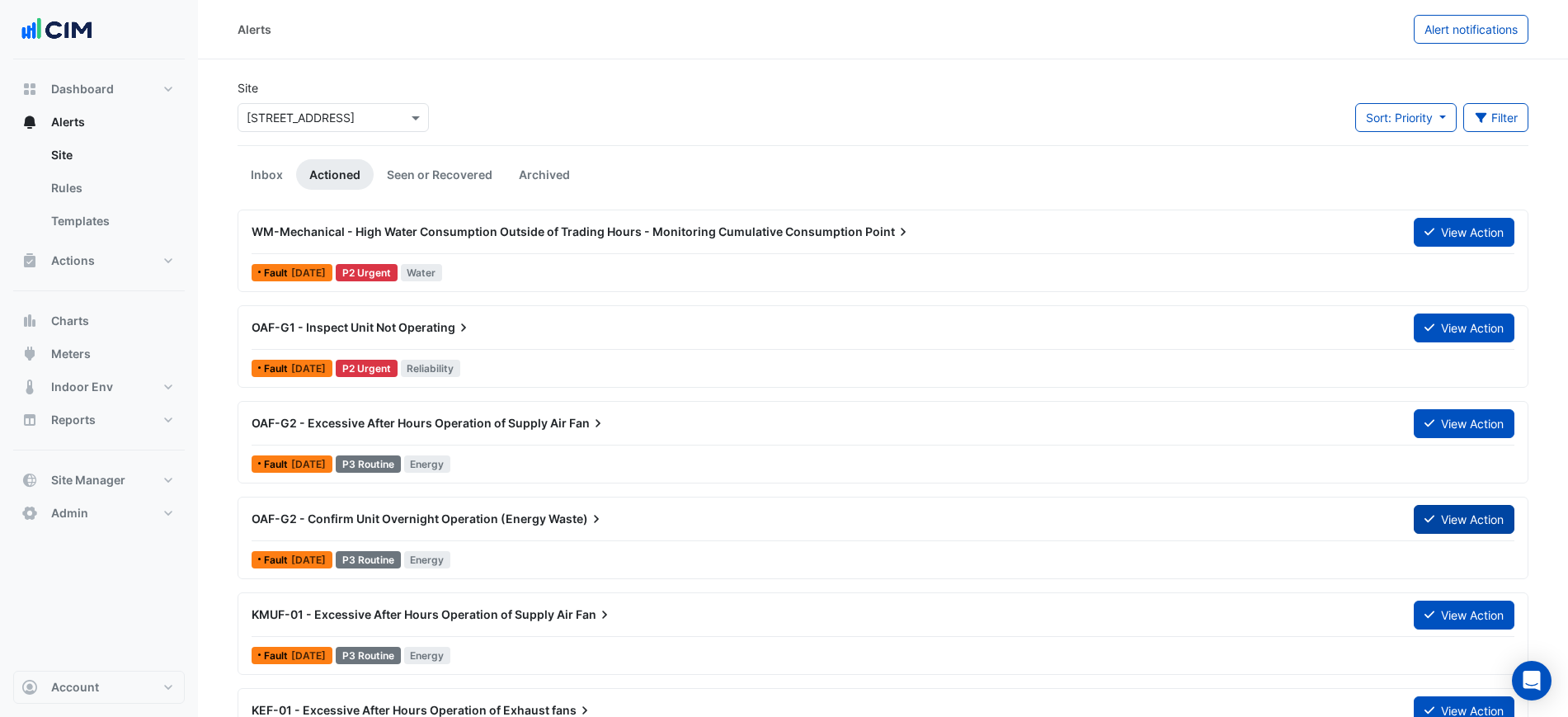
click at [1425, 519] on icon at bounding box center [1430, 519] width 10 height 8
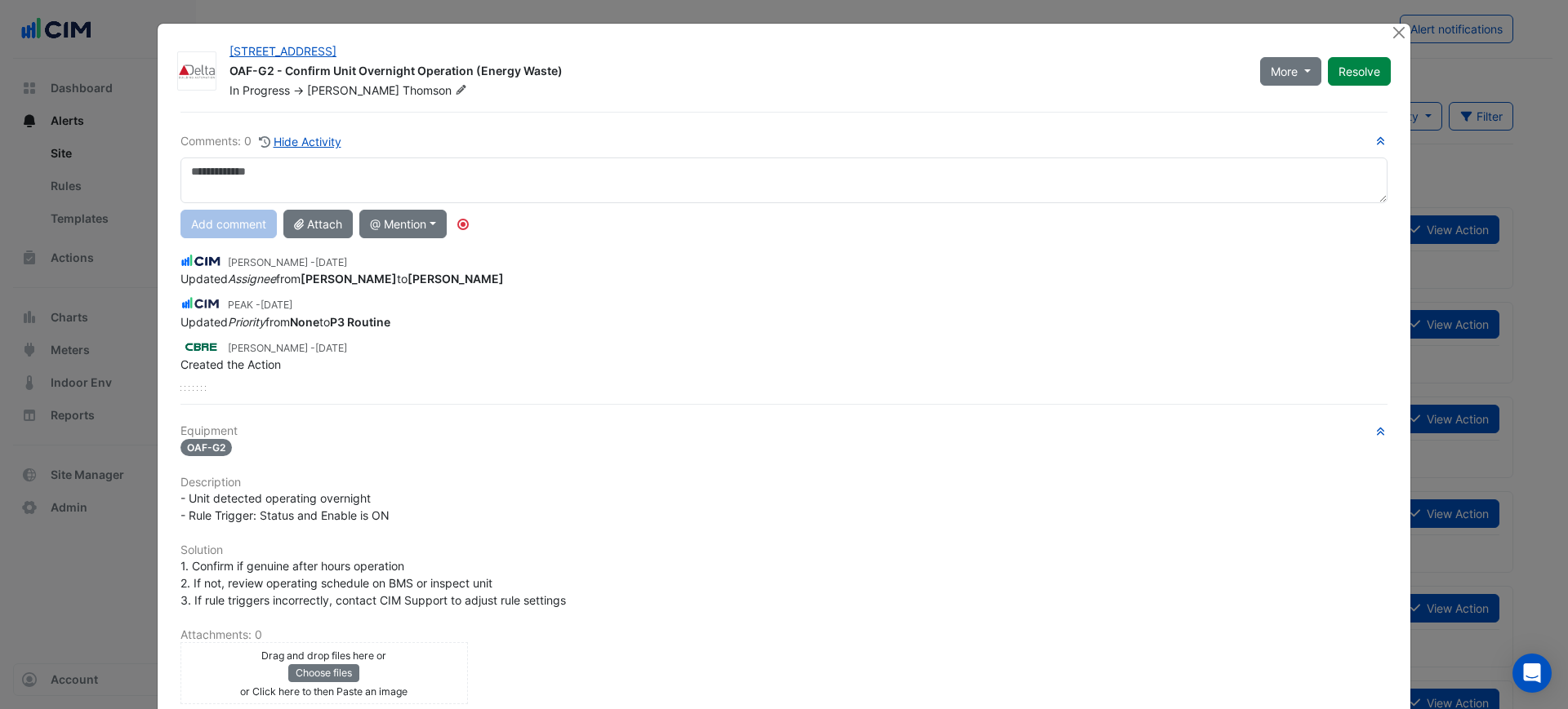
click at [804, 158] on textarea at bounding box center [784, 180] width 1207 height 46
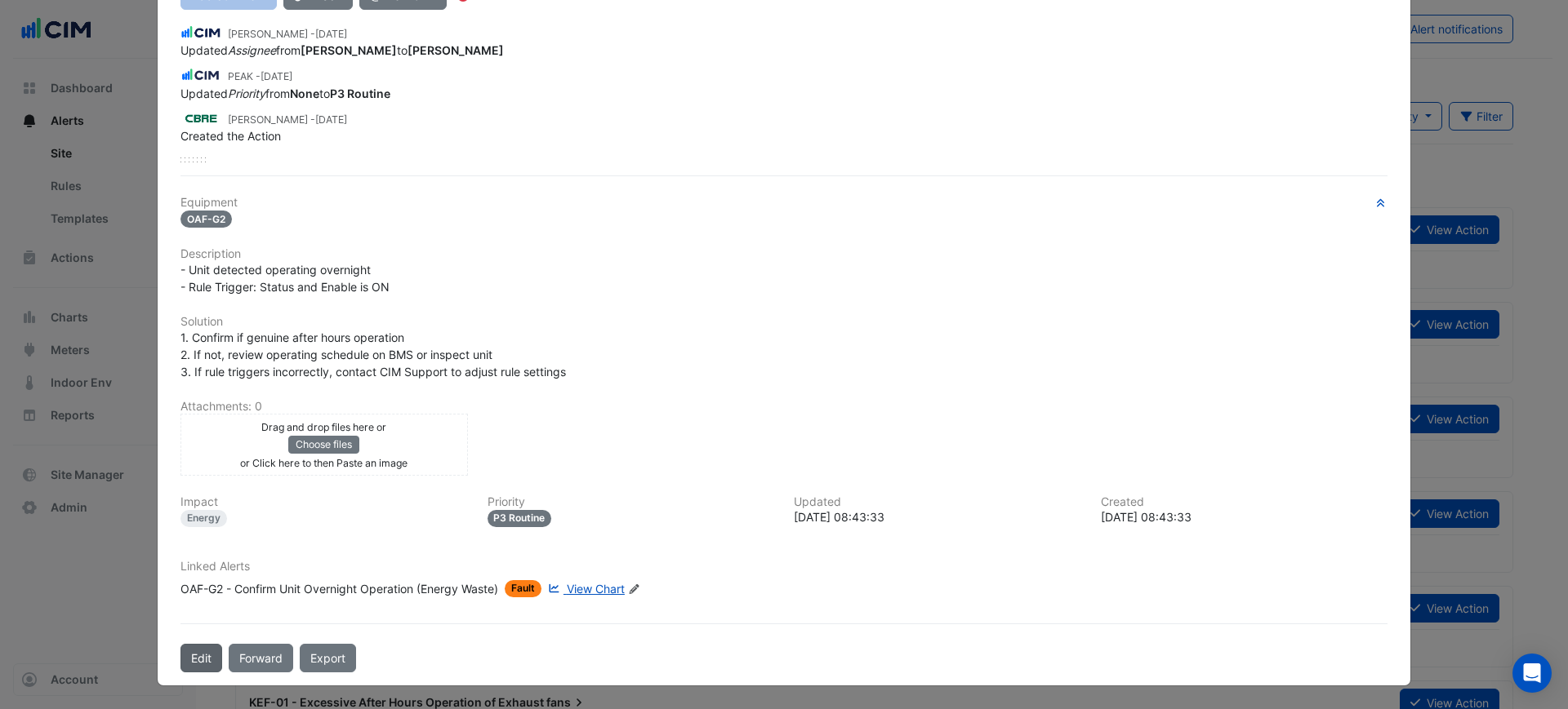
click at [183, 652] on button "Edit" at bounding box center [201, 658] width 42 height 29
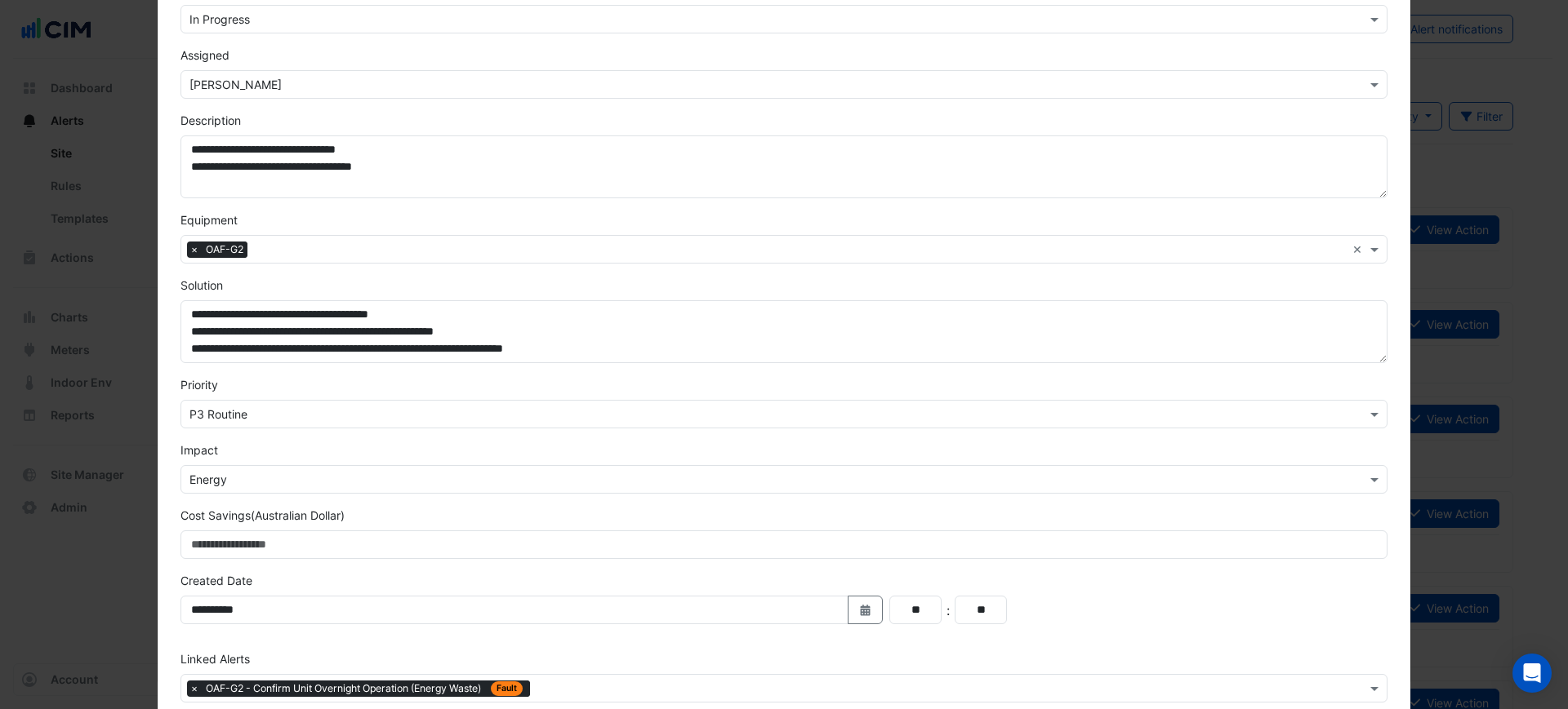
scroll to position [255, 0]
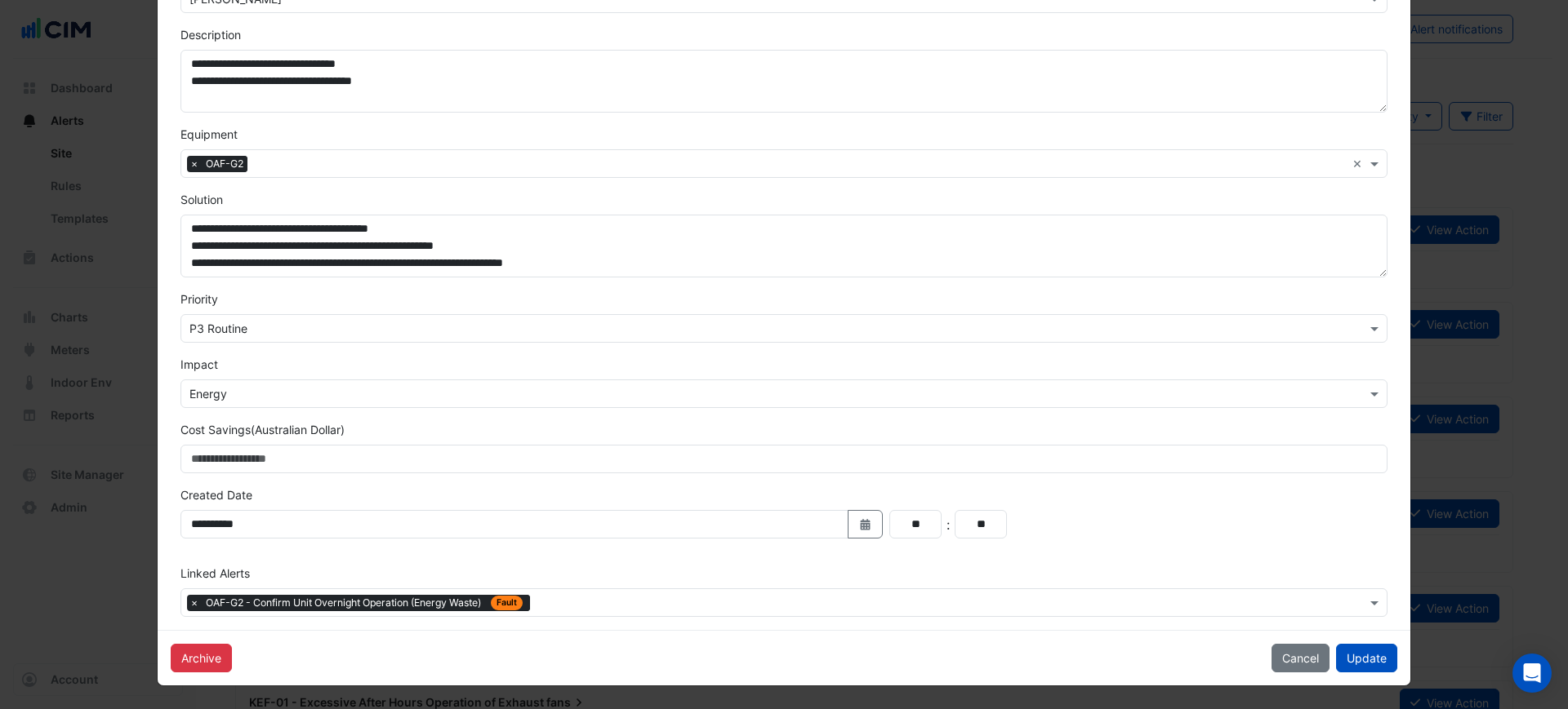
click at [562, 584] on div "Linked Alerts Type to search tickets × OAF-G2 - Confirm Unit Overnight Operatio…" at bounding box center [783, 591] width 1226 height 53
click at [564, 597] on input "text" at bounding box center [951, 604] width 830 height 17
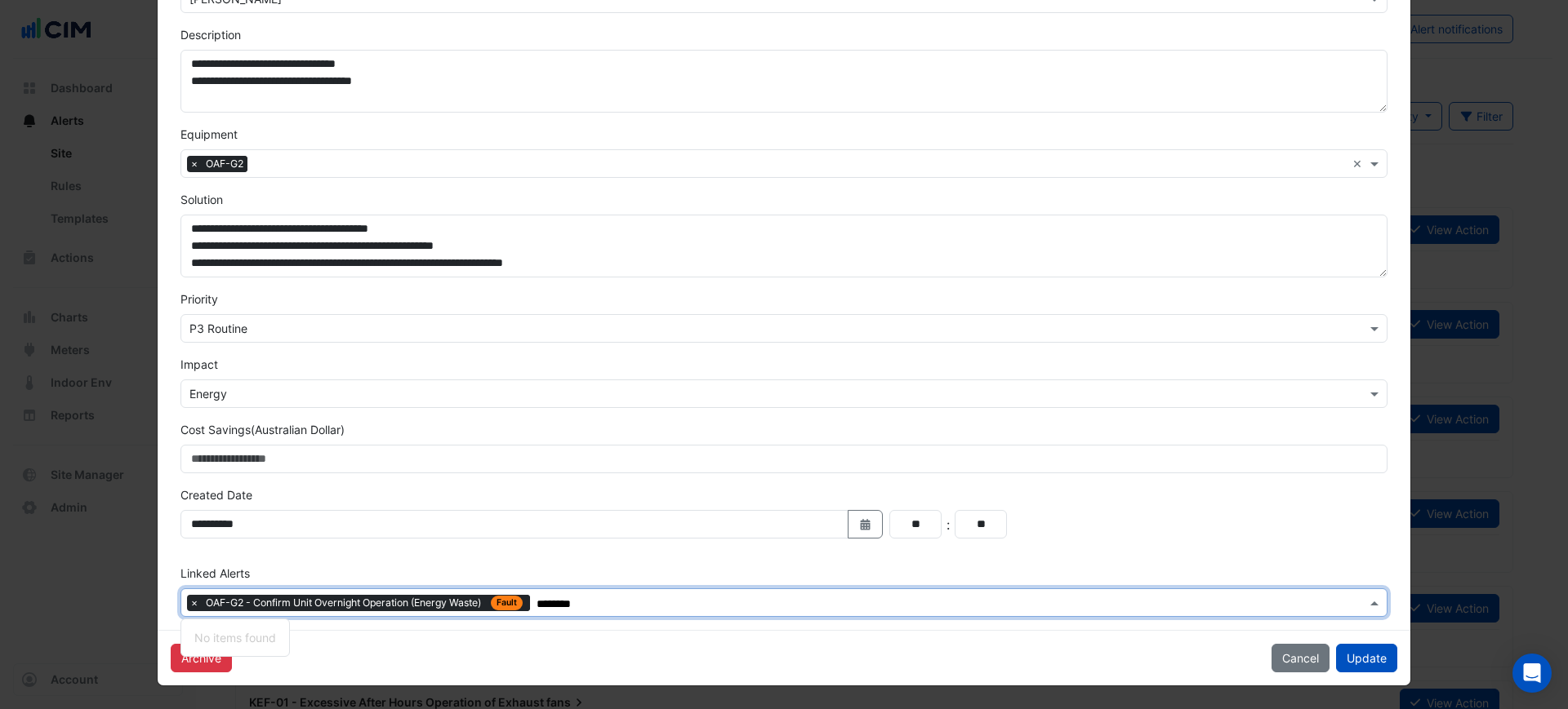
type input "*********"
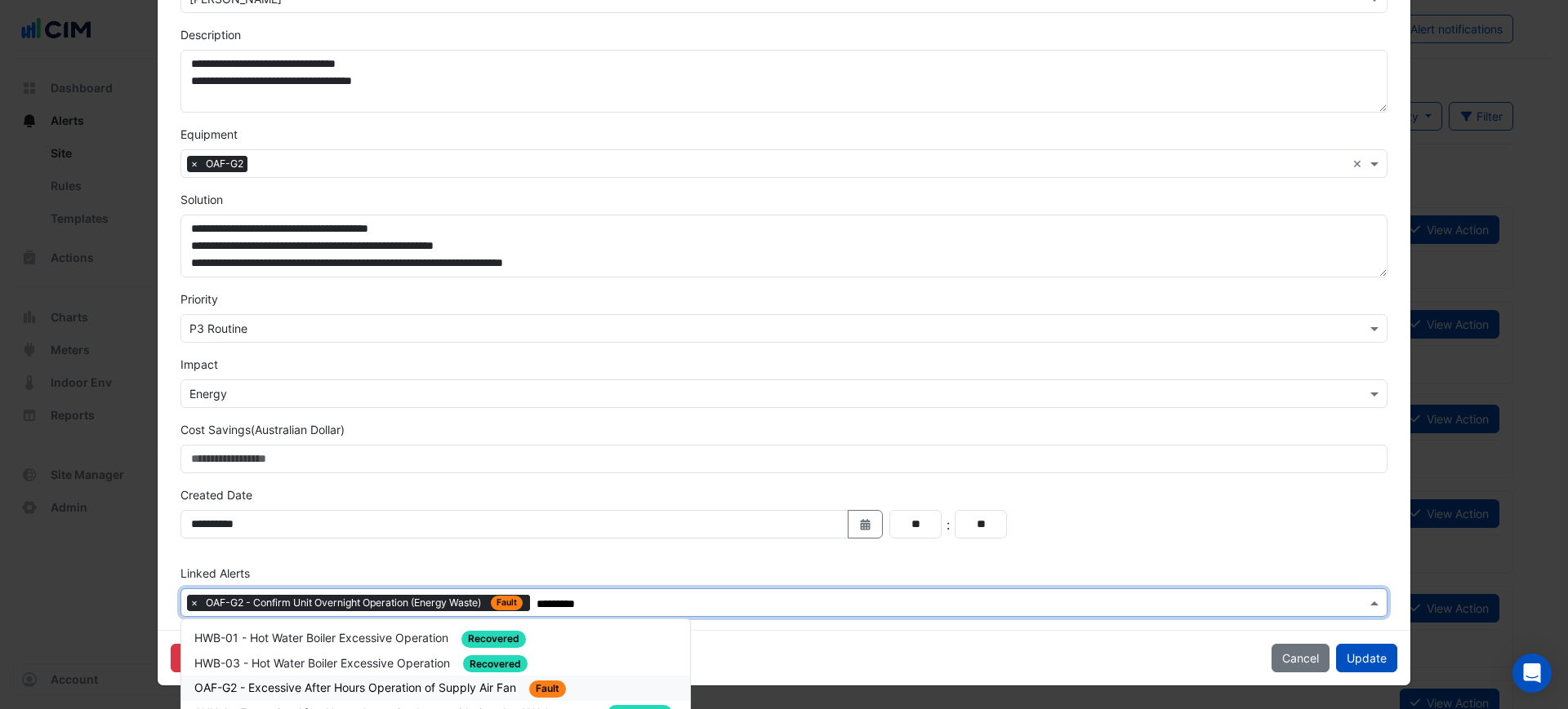
click at [652, 690] on div "OAF-G2 - Excessive After Hours Operation of Supply Air Fan Fault" at bounding box center [435, 688] width 482 height 19
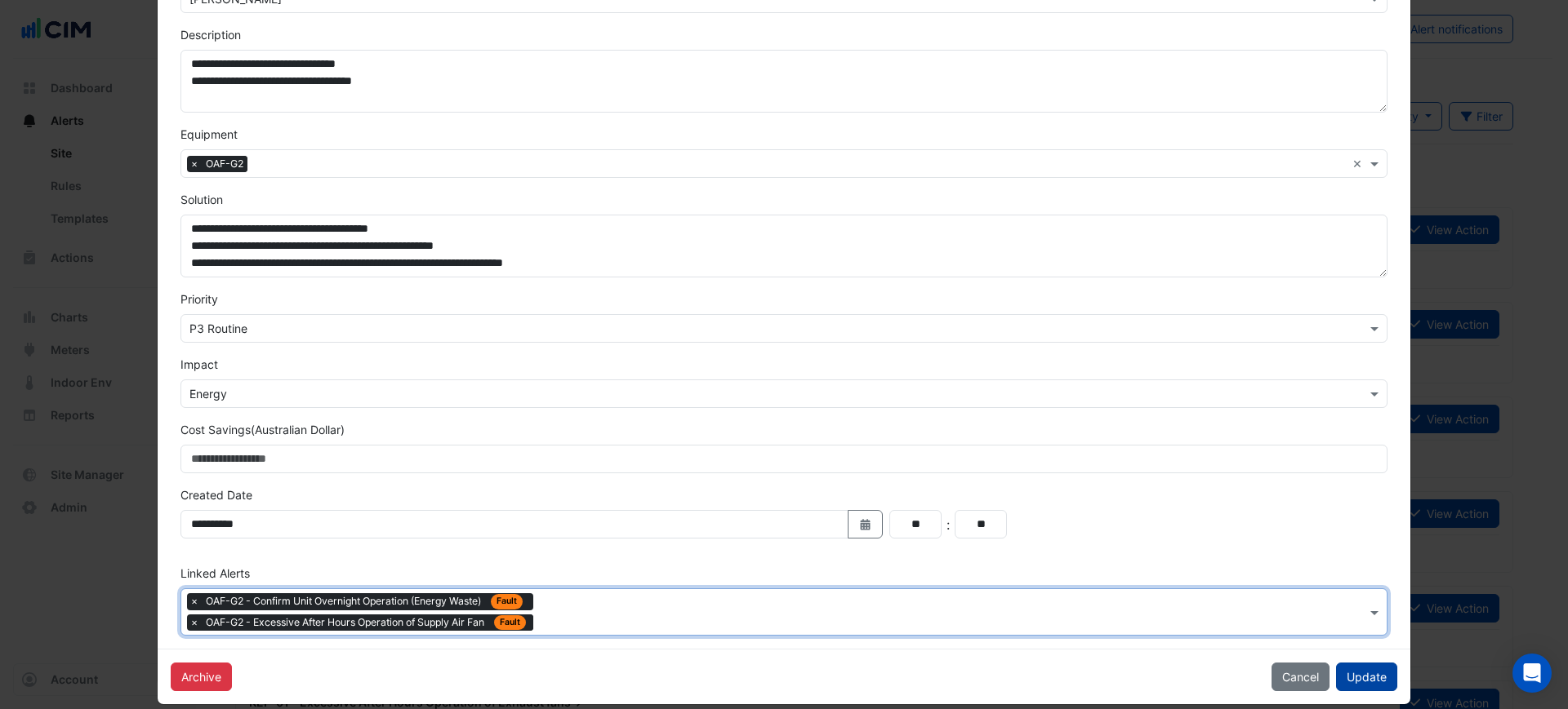
click at [1367, 673] on button "Update" at bounding box center [1366, 677] width 61 height 29
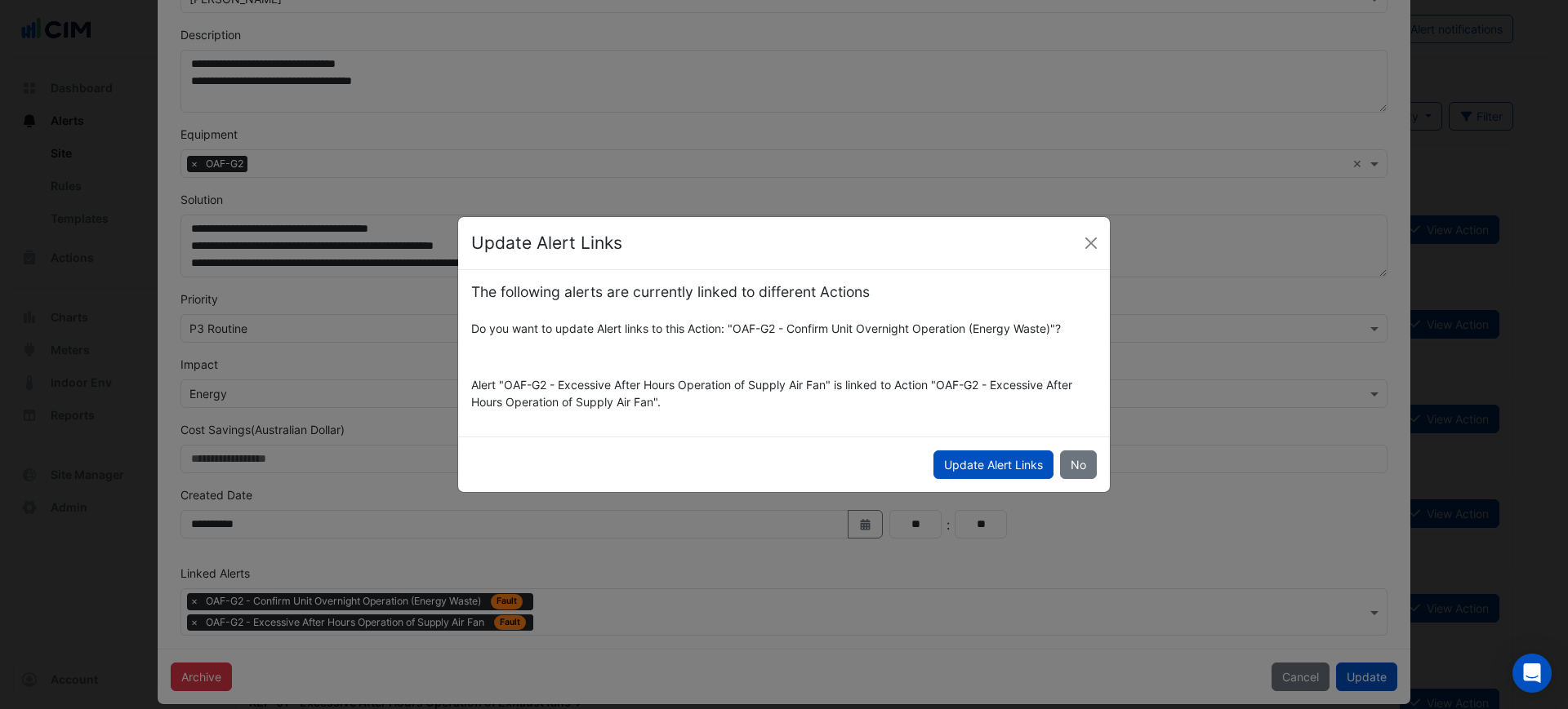
click at [1072, 246] on div "Update Alert Links" at bounding box center [783, 243] width 652 height 53
click at [1080, 246] on button "Close" at bounding box center [1091, 243] width 25 height 25
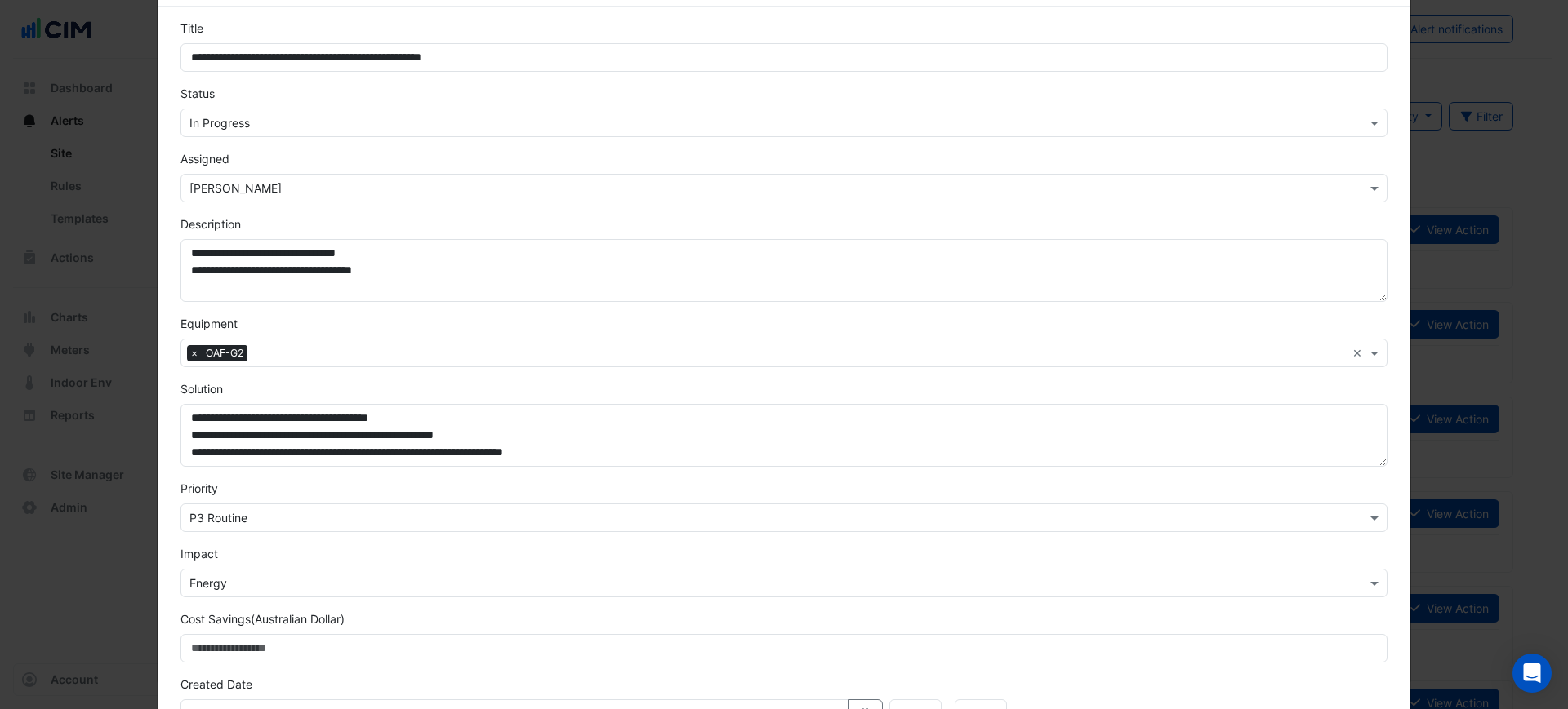
scroll to position [0, 0]
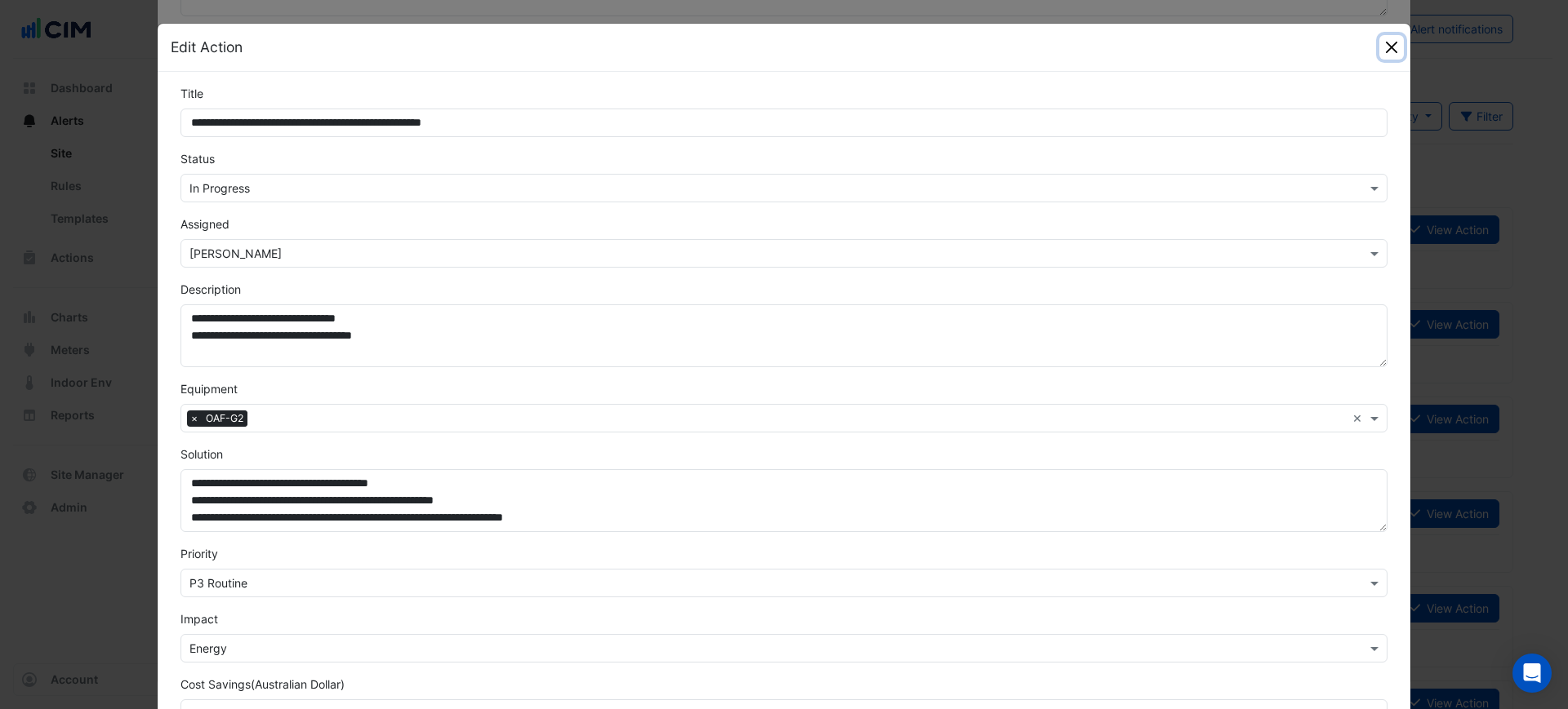
click at [1379, 45] on button "Close" at bounding box center [1391, 47] width 25 height 25
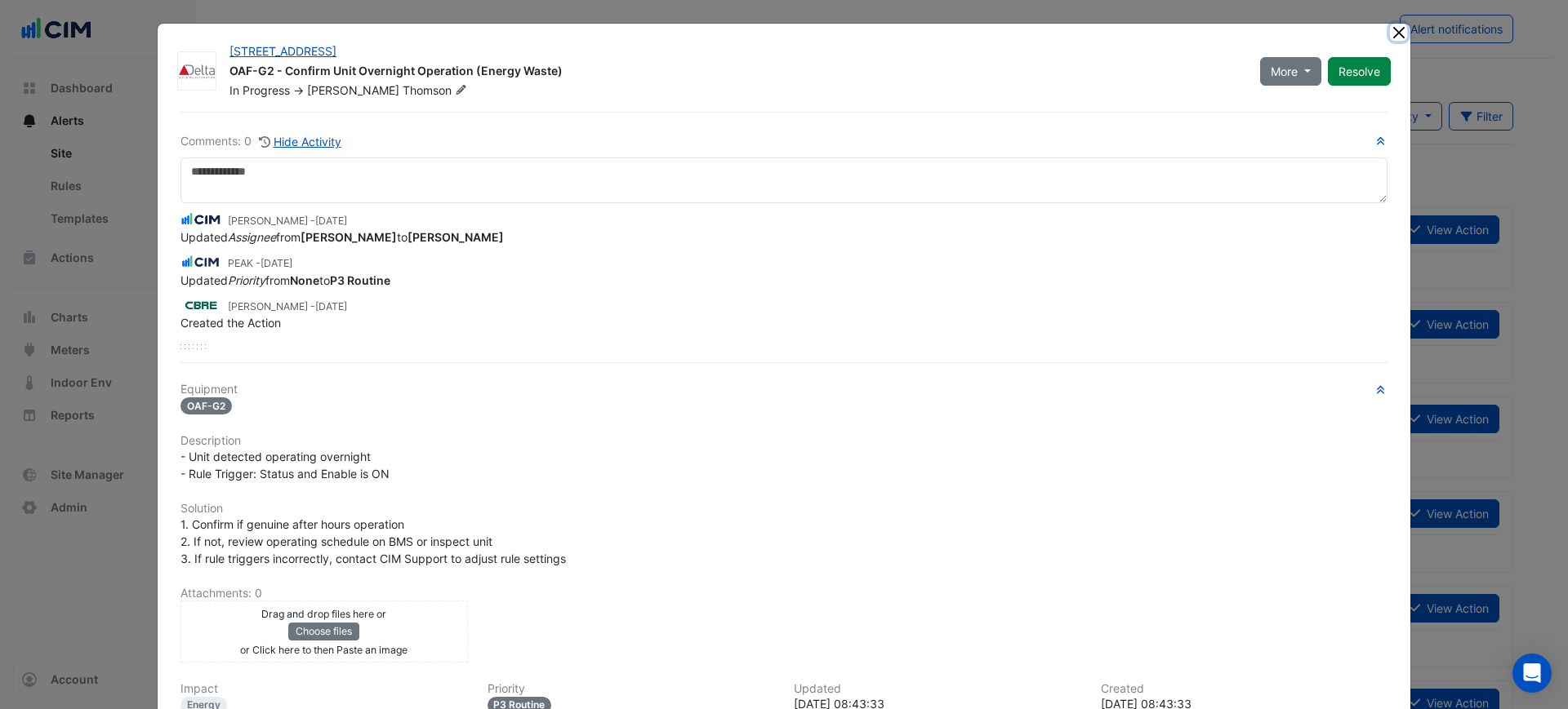
click at [1390, 28] on button "Close" at bounding box center [1398, 32] width 17 height 17
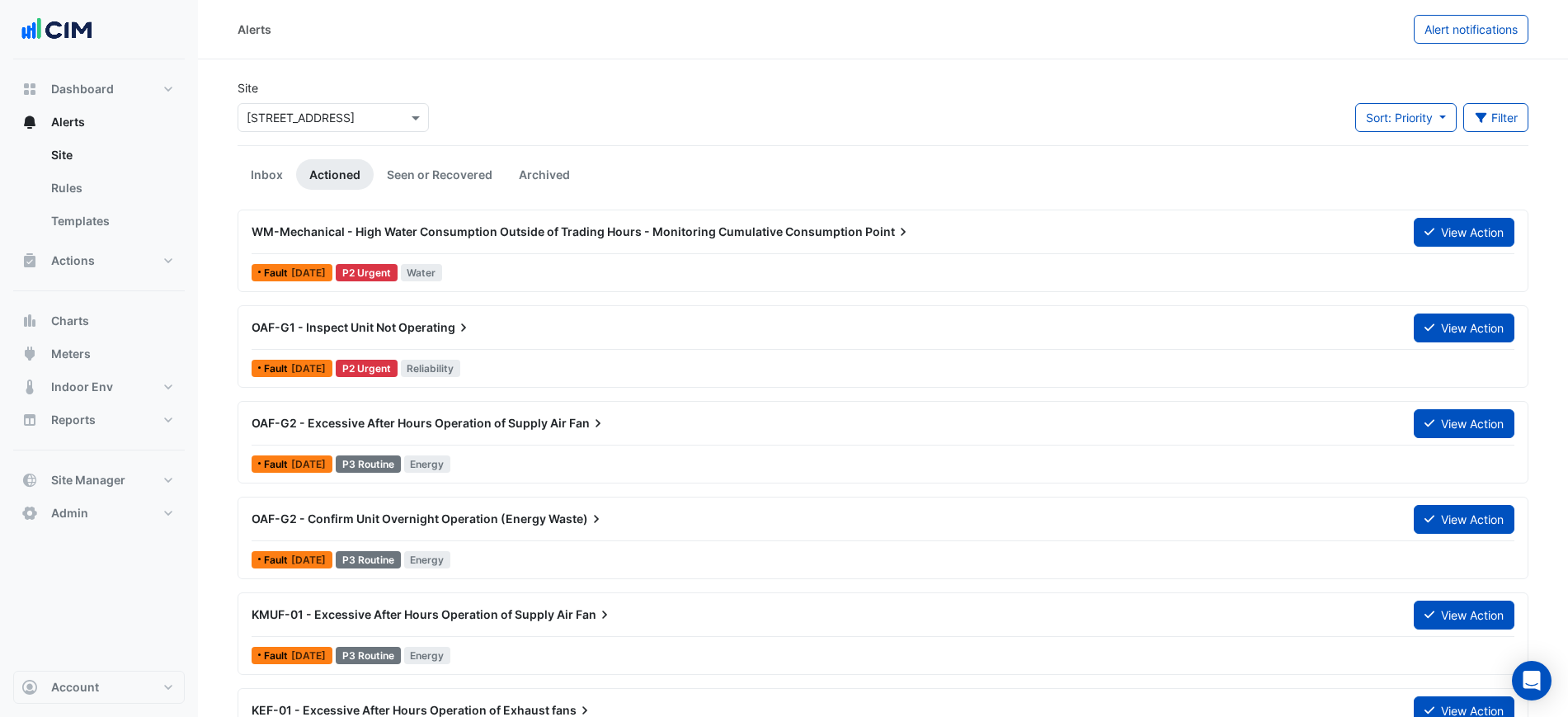
click at [503, 329] on div "OAF-G1 - Inspect Unit Not Operating" at bounding box center [823, 327] width 1142 height 16
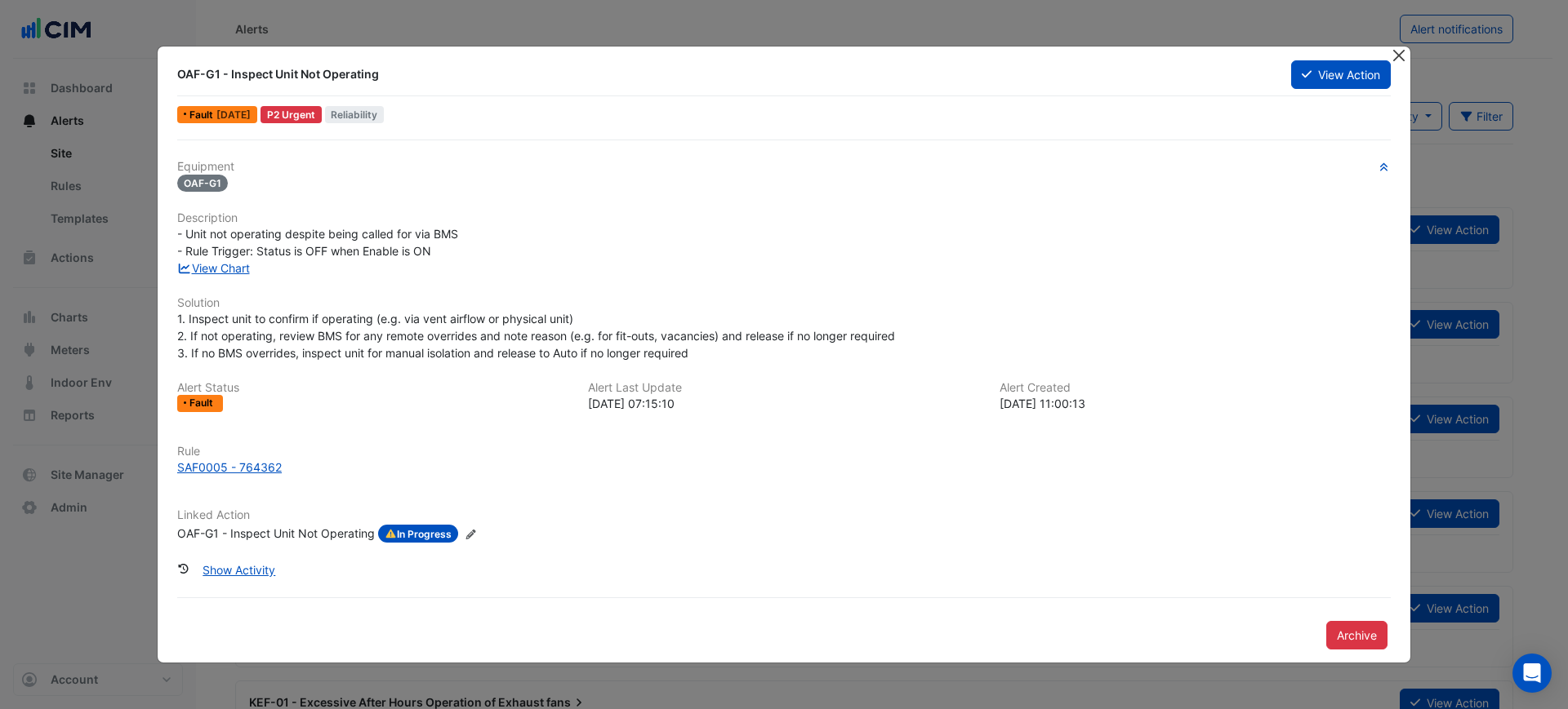
click at [1394, 55] on button "Close" at bounding box center [1398, 55] width 17 height 17
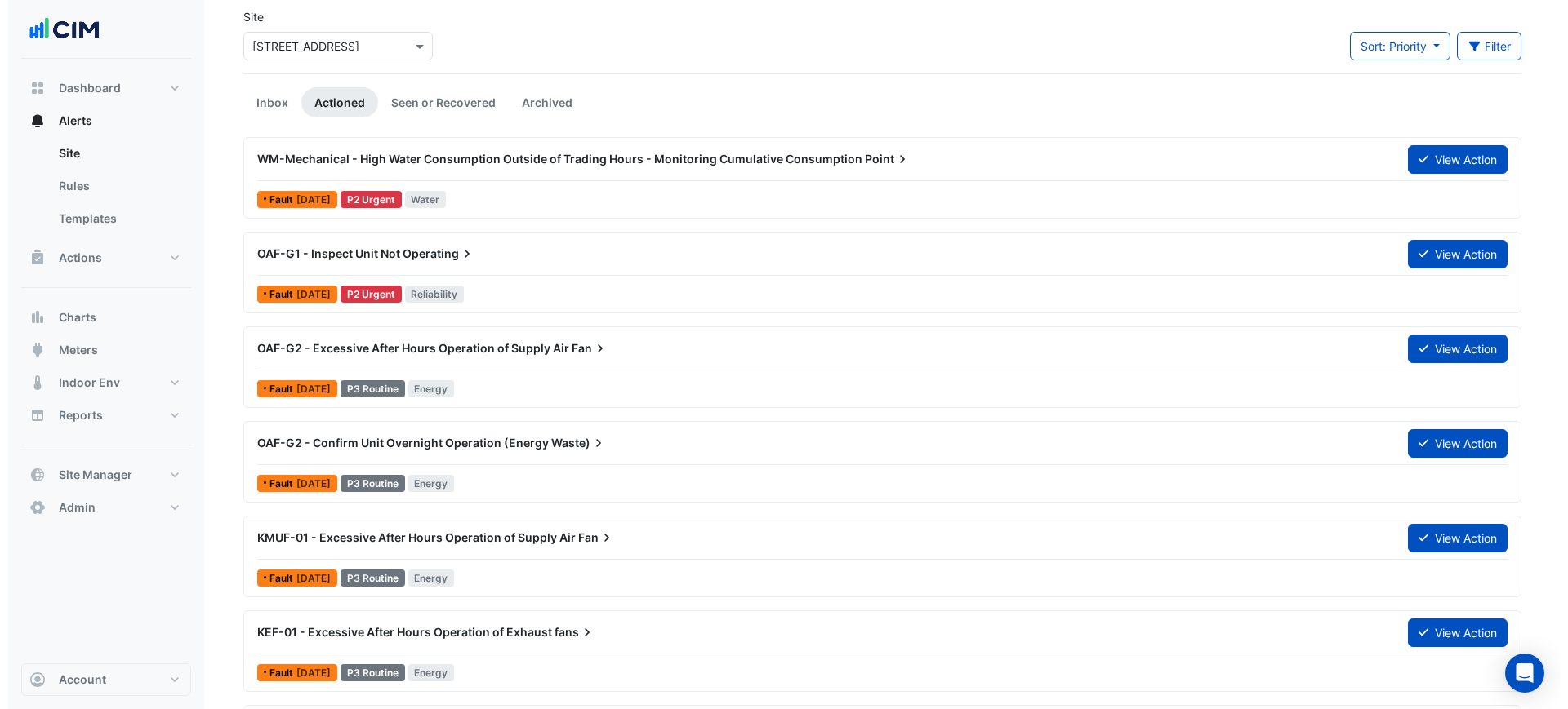
scroll to position [102, 0]
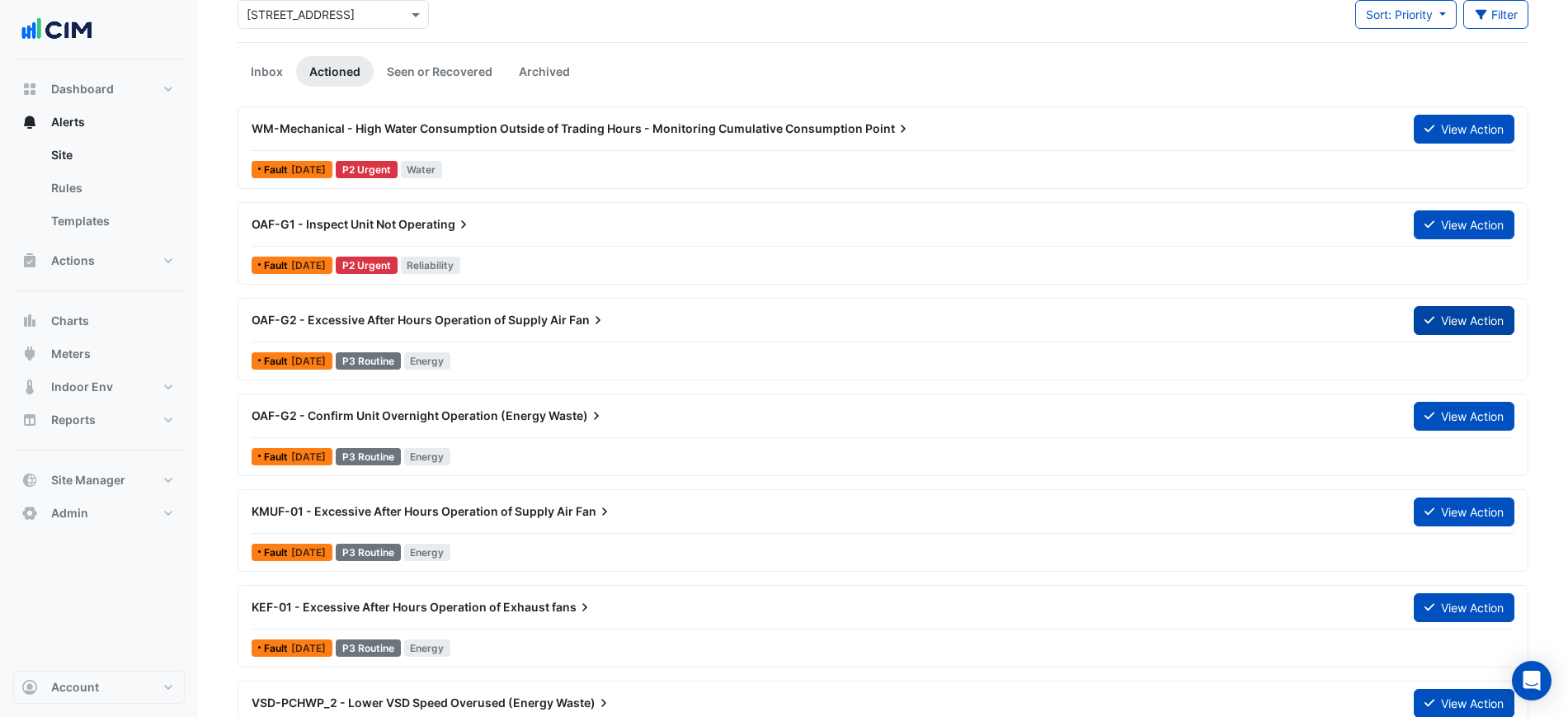
click at [1440, 325] on button "View Action" at bounding box center [1464, 320] width 101 height 29
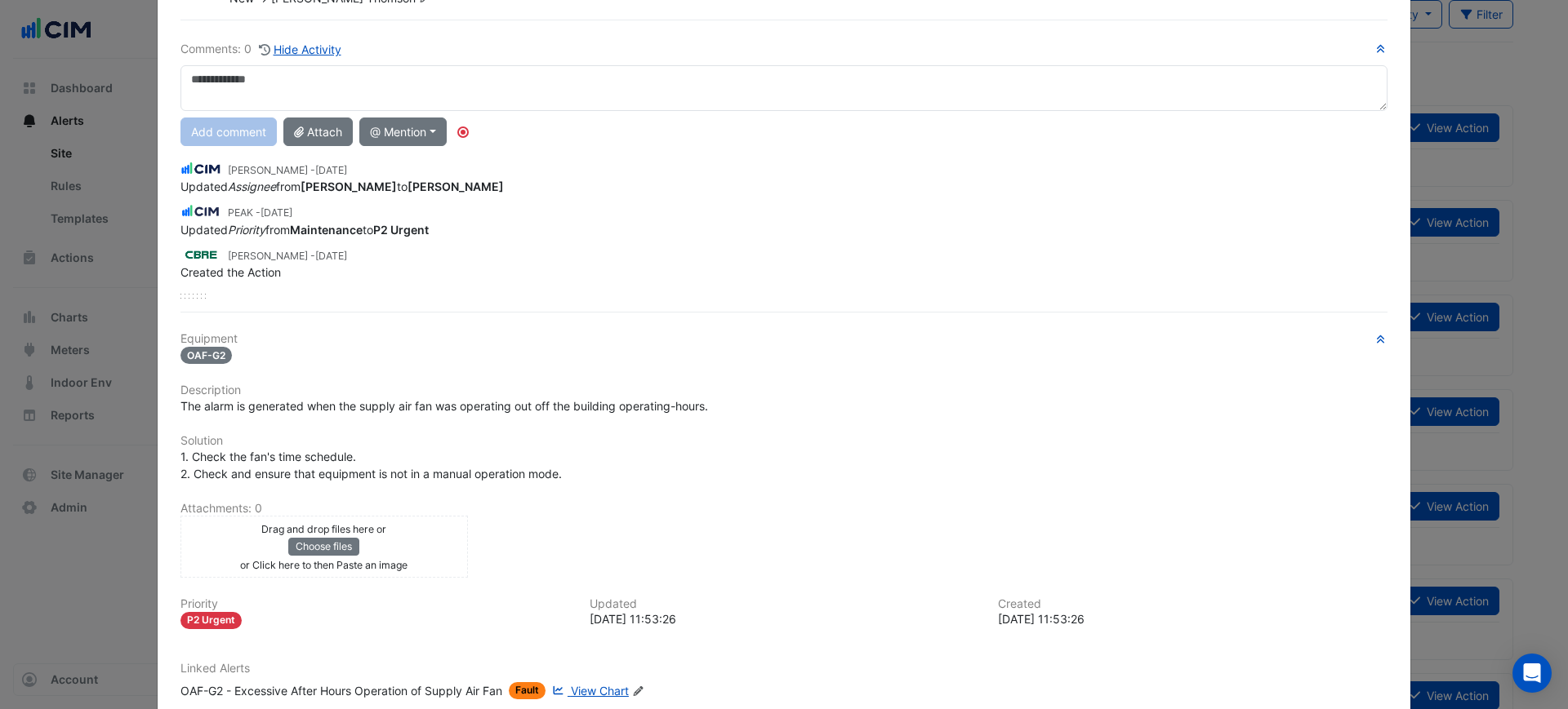
scroll to position [0, 0]
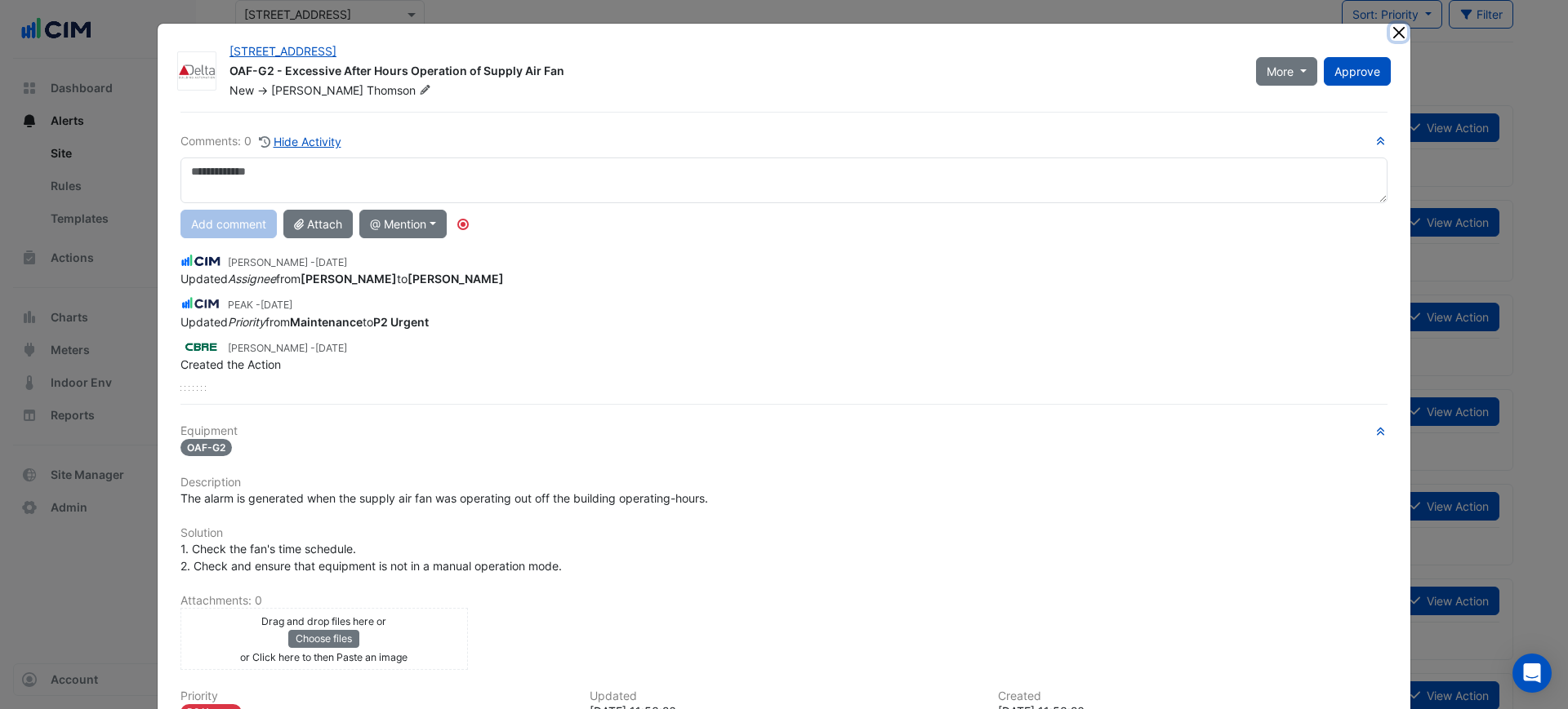
click at [1390, 33] on button "Close" at bounding box center [1398, 32] width 17 height 17
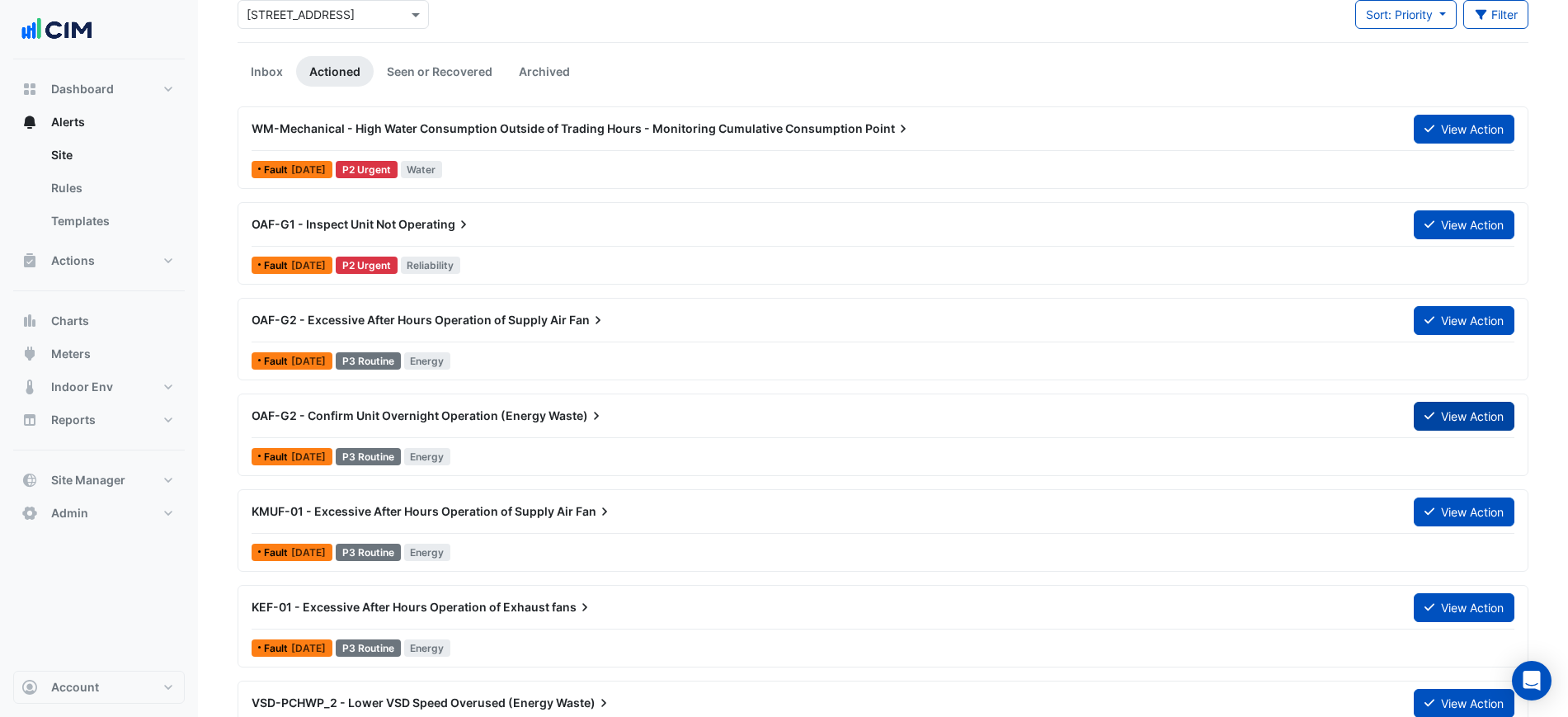
click at [1457, 416] on button "View Action" at bounding box center [1464, 416] width 101 height 29
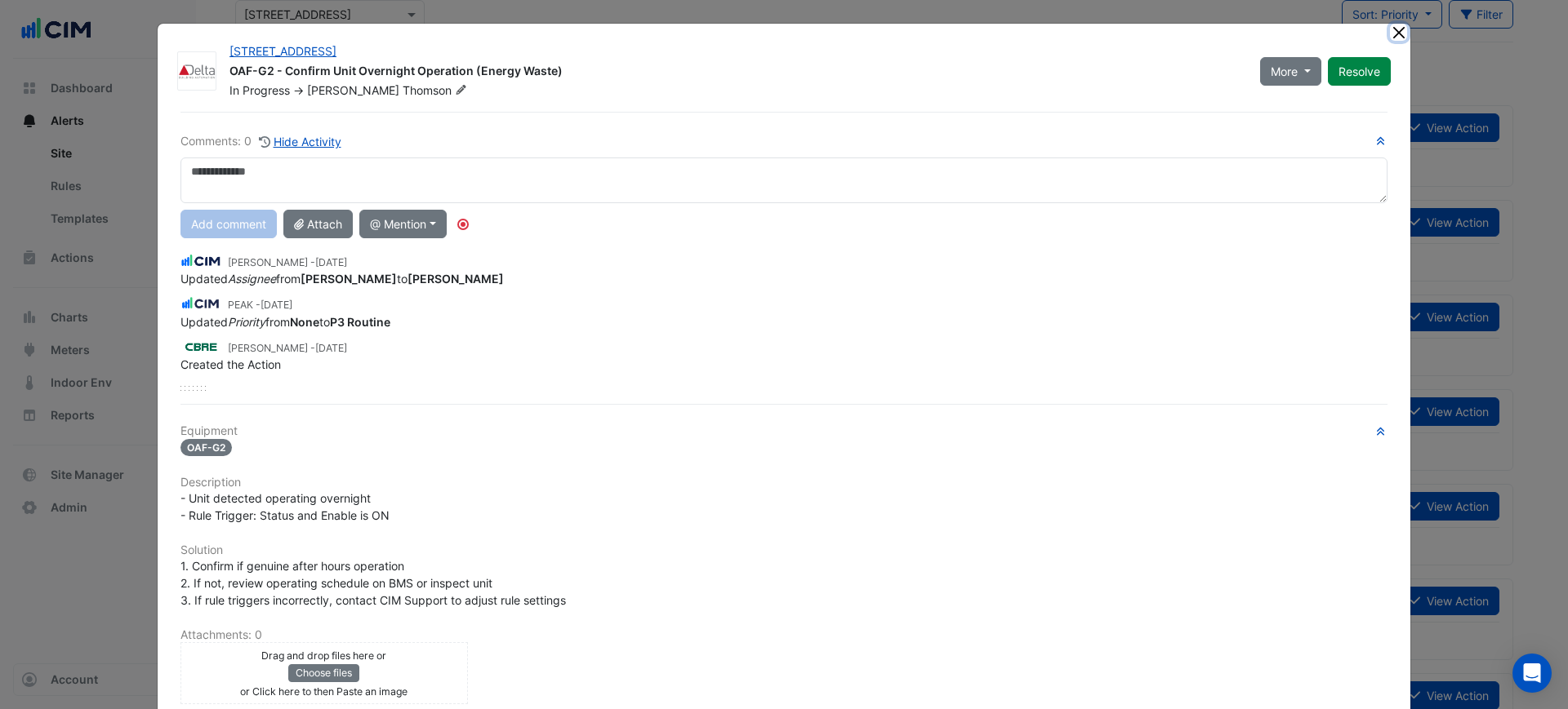
click at [1390, 33] on button "Close" at bounding box center [1398, 32] width 17 height 17
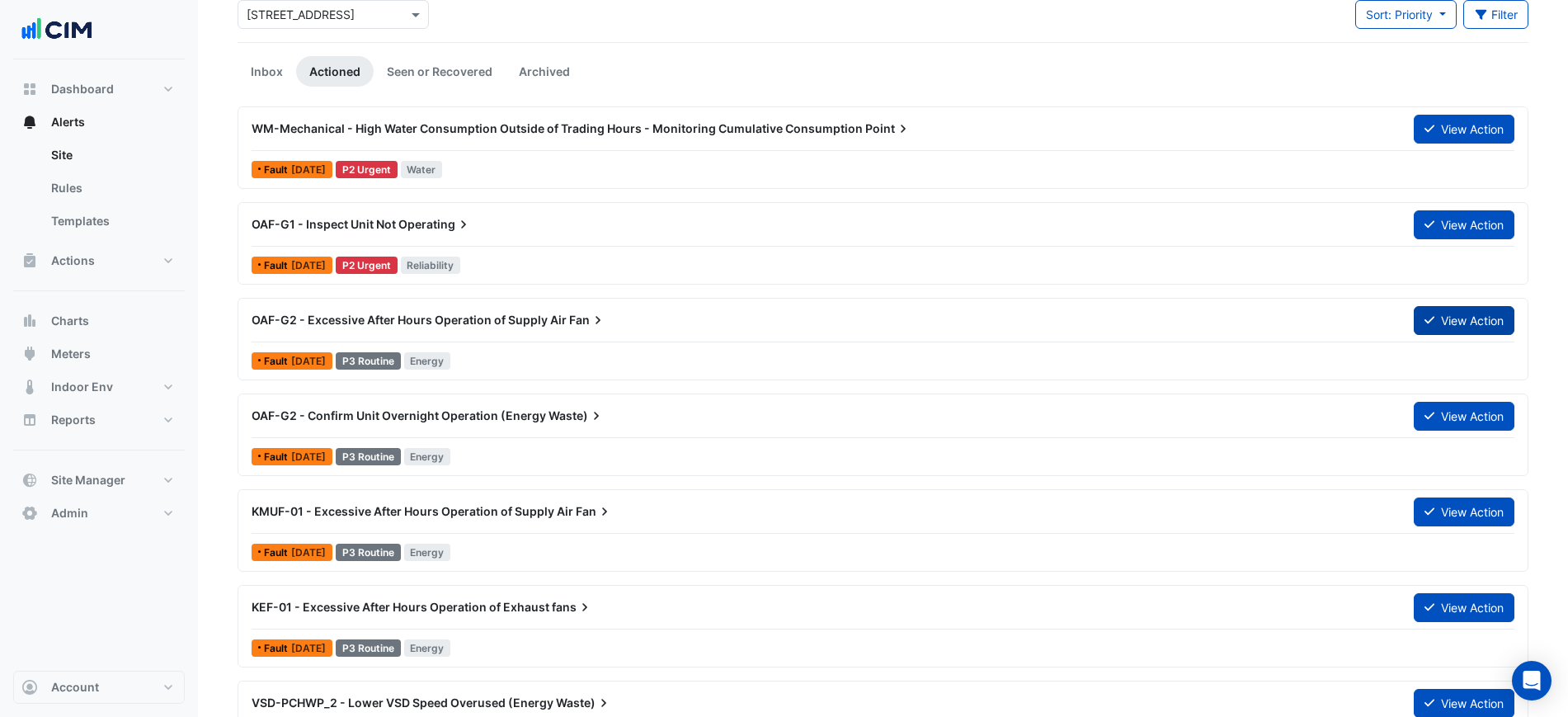
click at [1453, 317] on button "View Action" at bounding box center [1464, 320] width 101 height 29
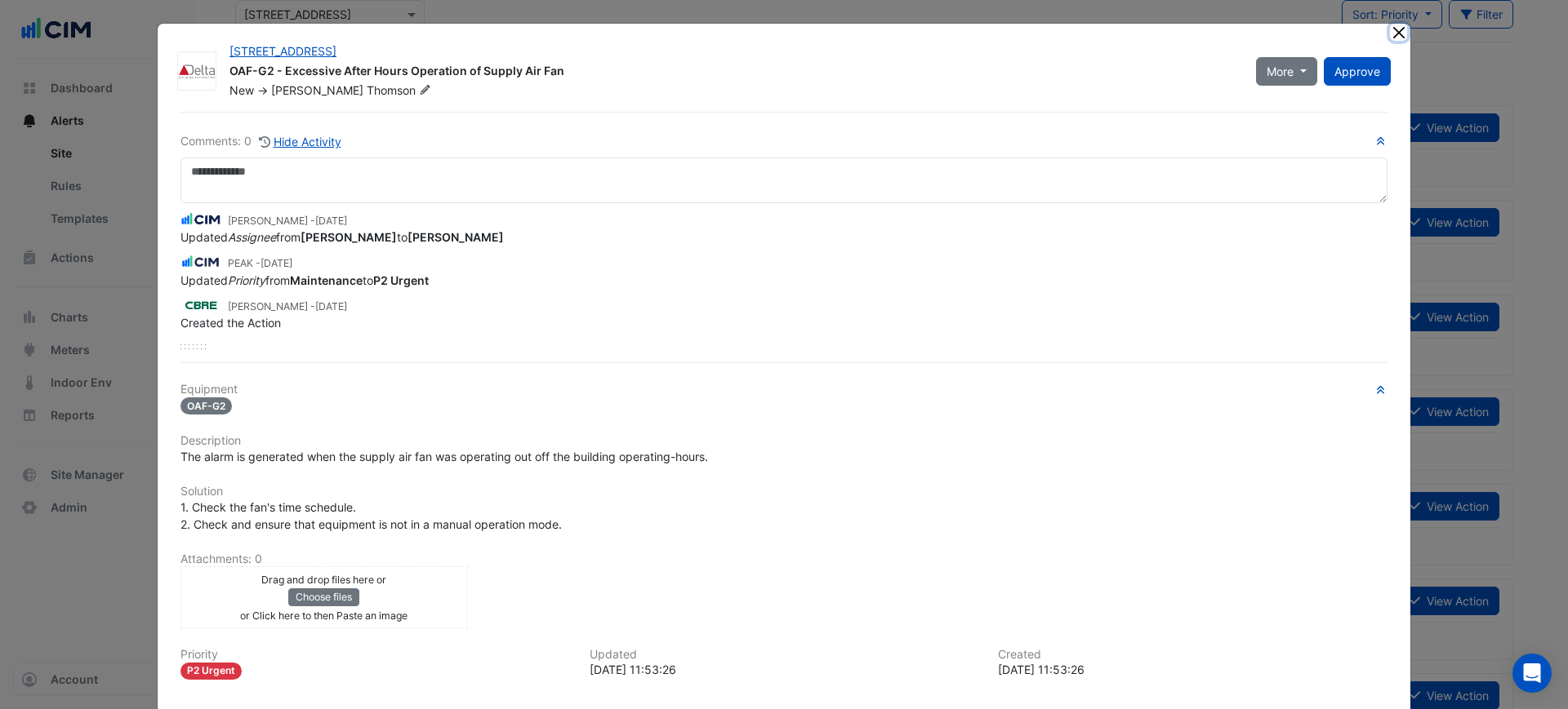
click at [1394, 36] on button "Close" at bounding box center [1398, 32] width 17 height 17
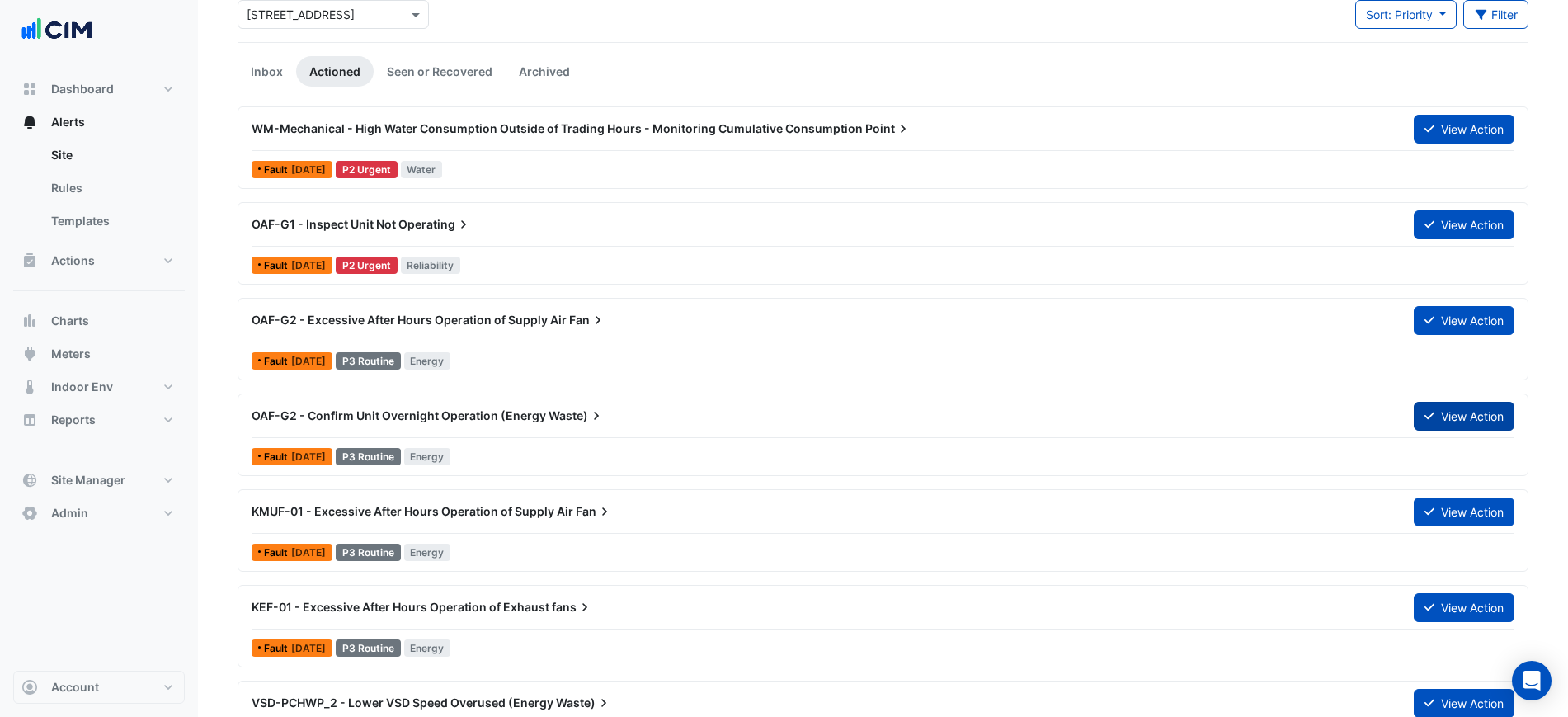
click at [1464, 414] on button "View Action" at bounding box center [1464, 416] width 101 height 29
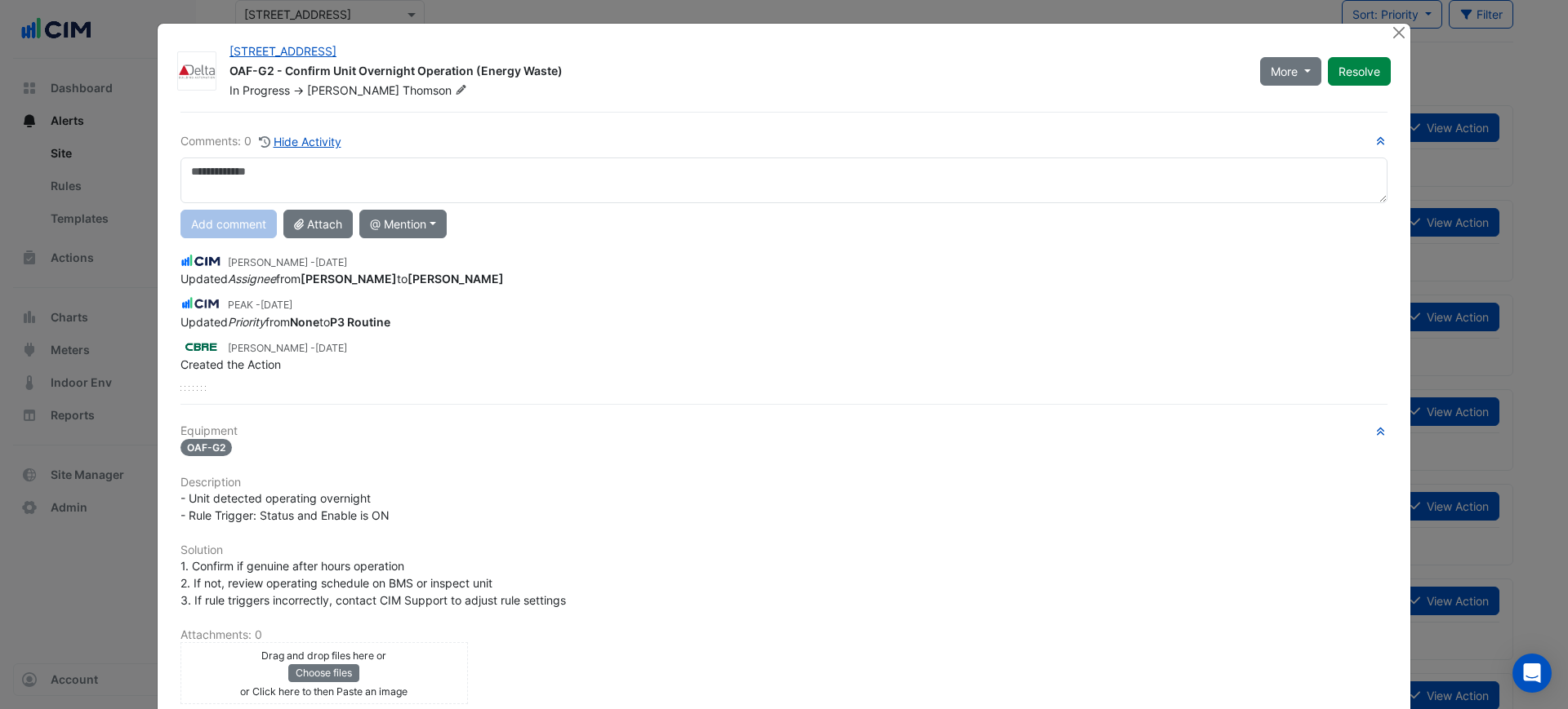
click at [1079, 167] on textarea at bounding box center [784, 180] width 1207 height 46
click at [1296, 80] on button "More" at bounding box center [1290, 71] width 61 height 29
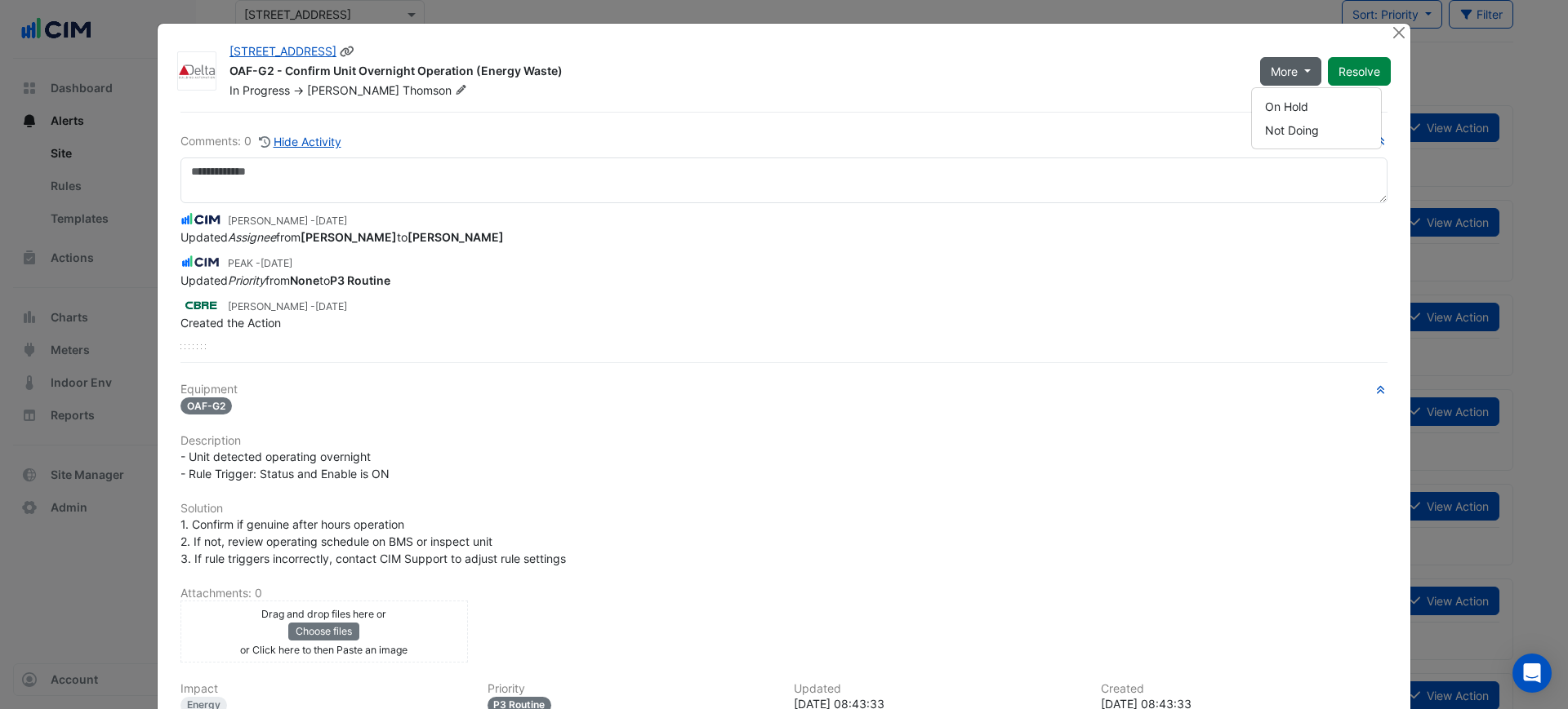
drag, startPoint x: 1337, startPoint y: 74, endPoint x: 1157, endPoint y: 68, distance: 180.1
click at [1157, 68] on div "40 Bunda Street OAF-G2 - Confirm Unit Overnight Operation (Energy Waste) In Pro…" at bounding box center [809, 67] width 1181 height 62
click at [1169, 66] on div "OAF-G2 - Confirm Unit Overnight Operation (Energy Waste)" at bounding box center [735, 72] width 1011 height 19
click at [1259, 66] on button "More" at bounding box center [1290, 71] width 61 height 29
click at [1333, 36] on div "40 Bunda Street OAF-G2 - Confirm Unit Overnight Operation (Energy Waste) In Pro…" at bounding box center [809, 67] width 1181 height 62
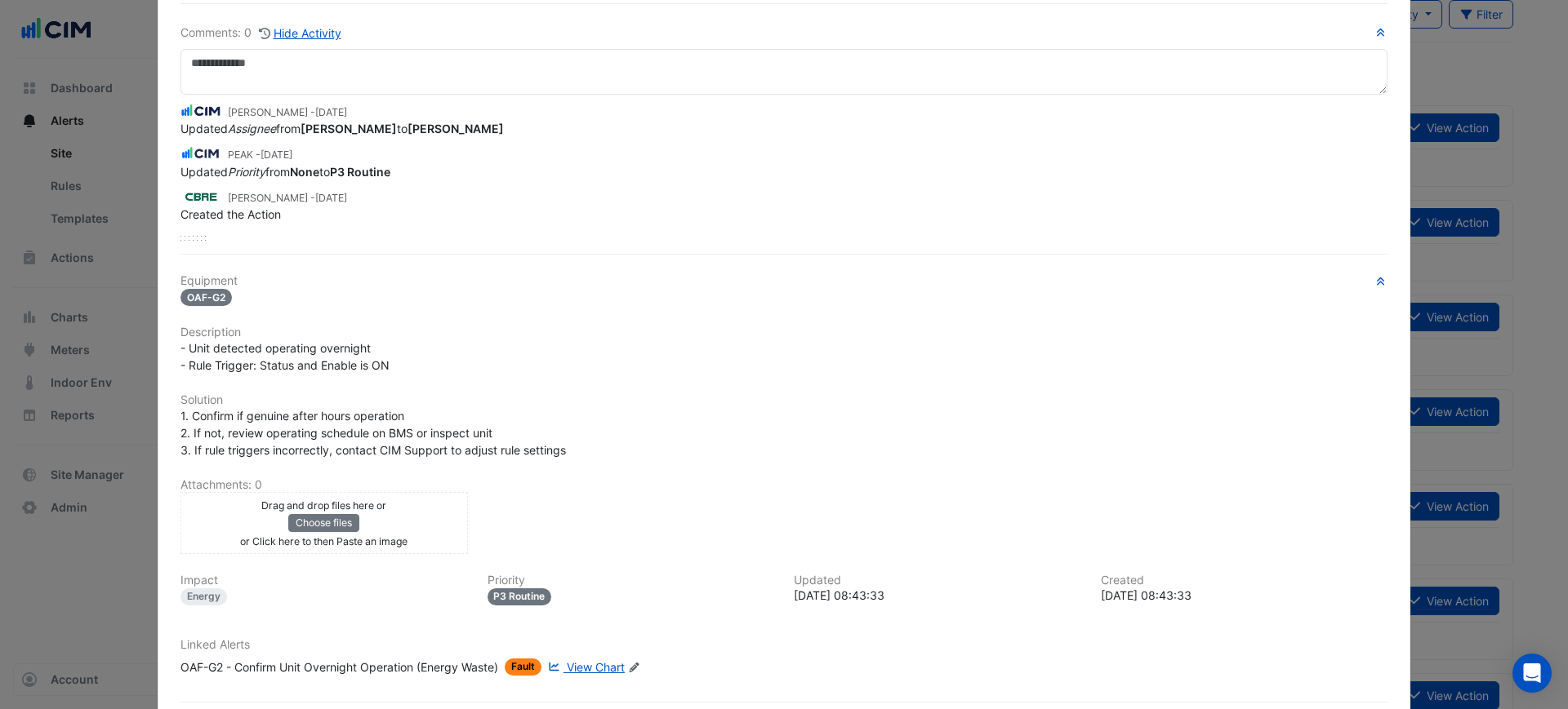
scroll to position [187, 0]
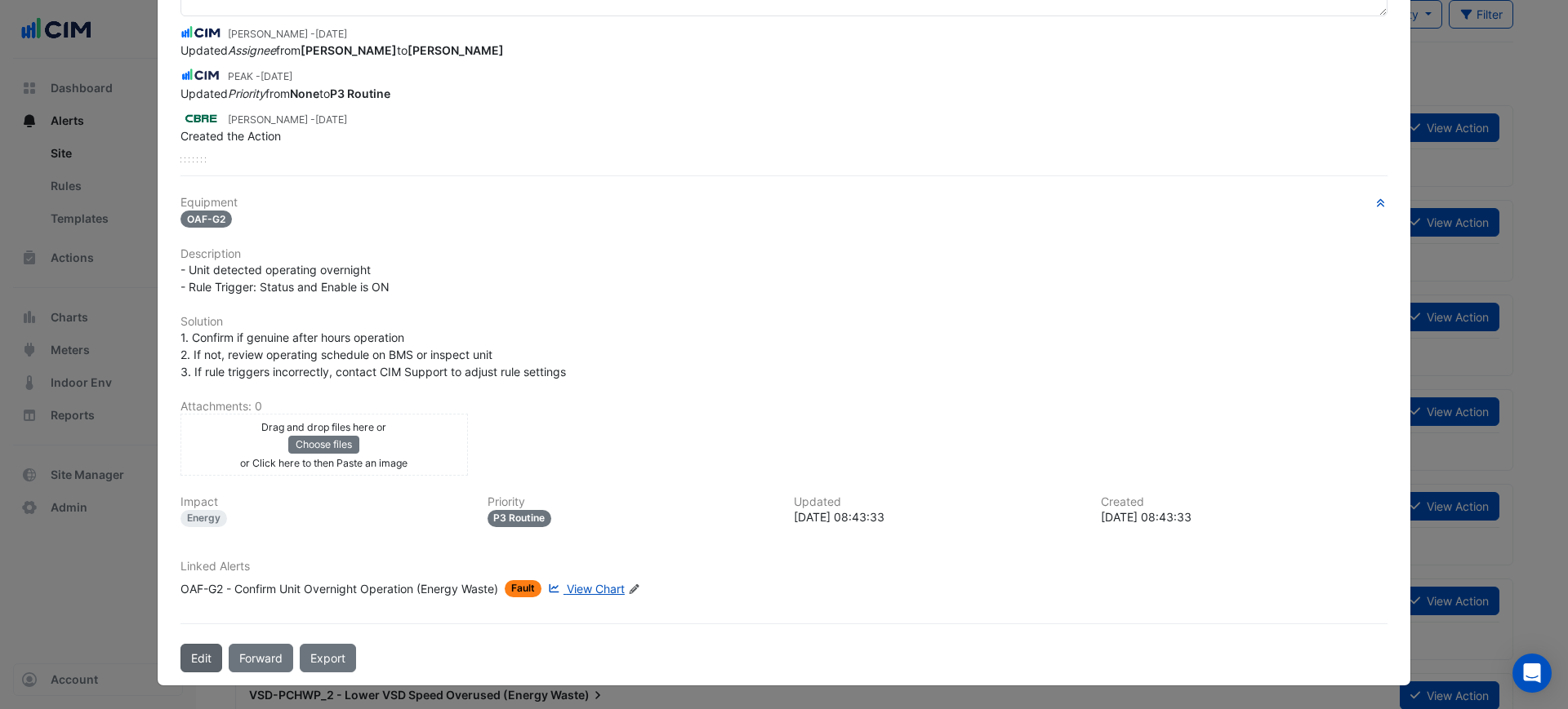
click at [197, 660] on button "Edit" at bounding box center [201, 658] width 42 height 29
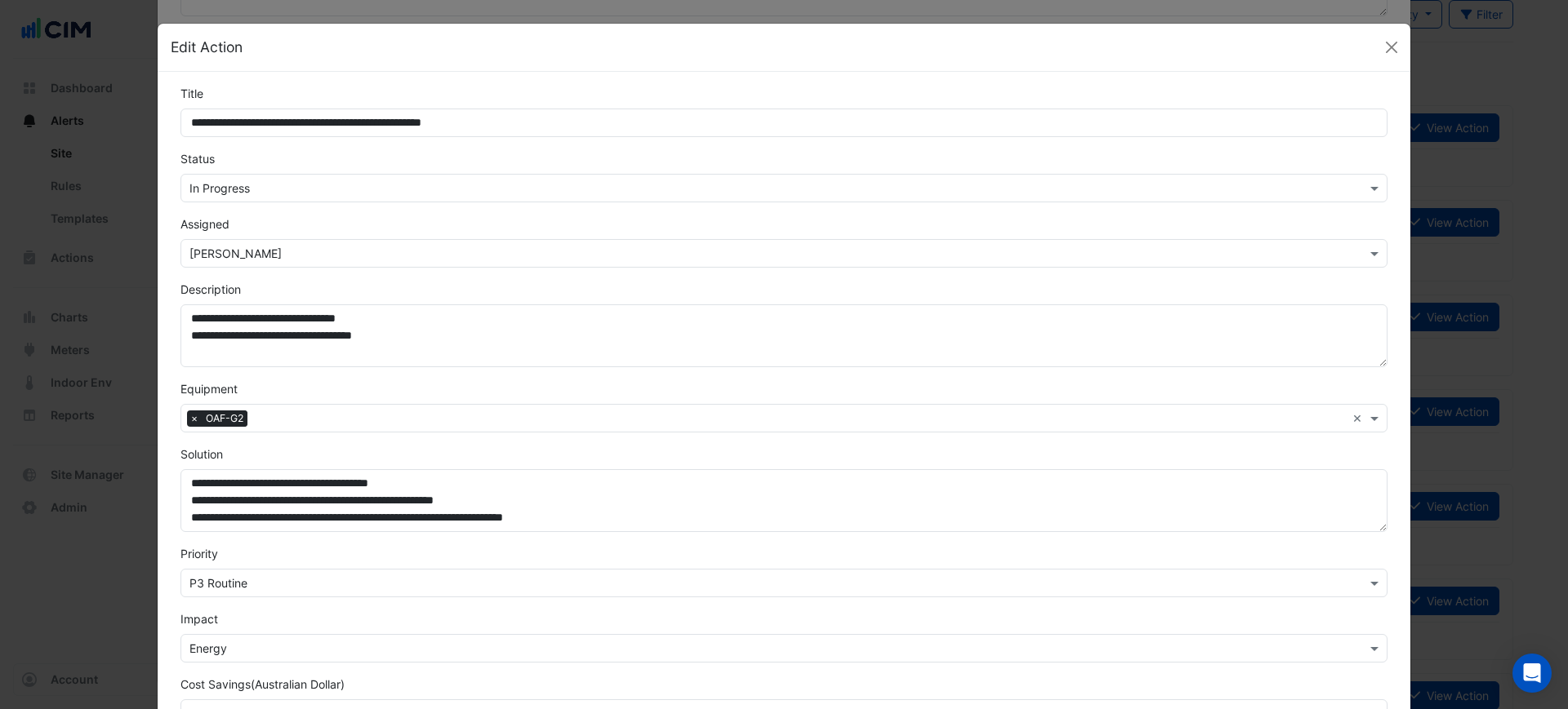
click at [325, 183] on input "text" at bounding box center [767, 189] width 1156 height 17
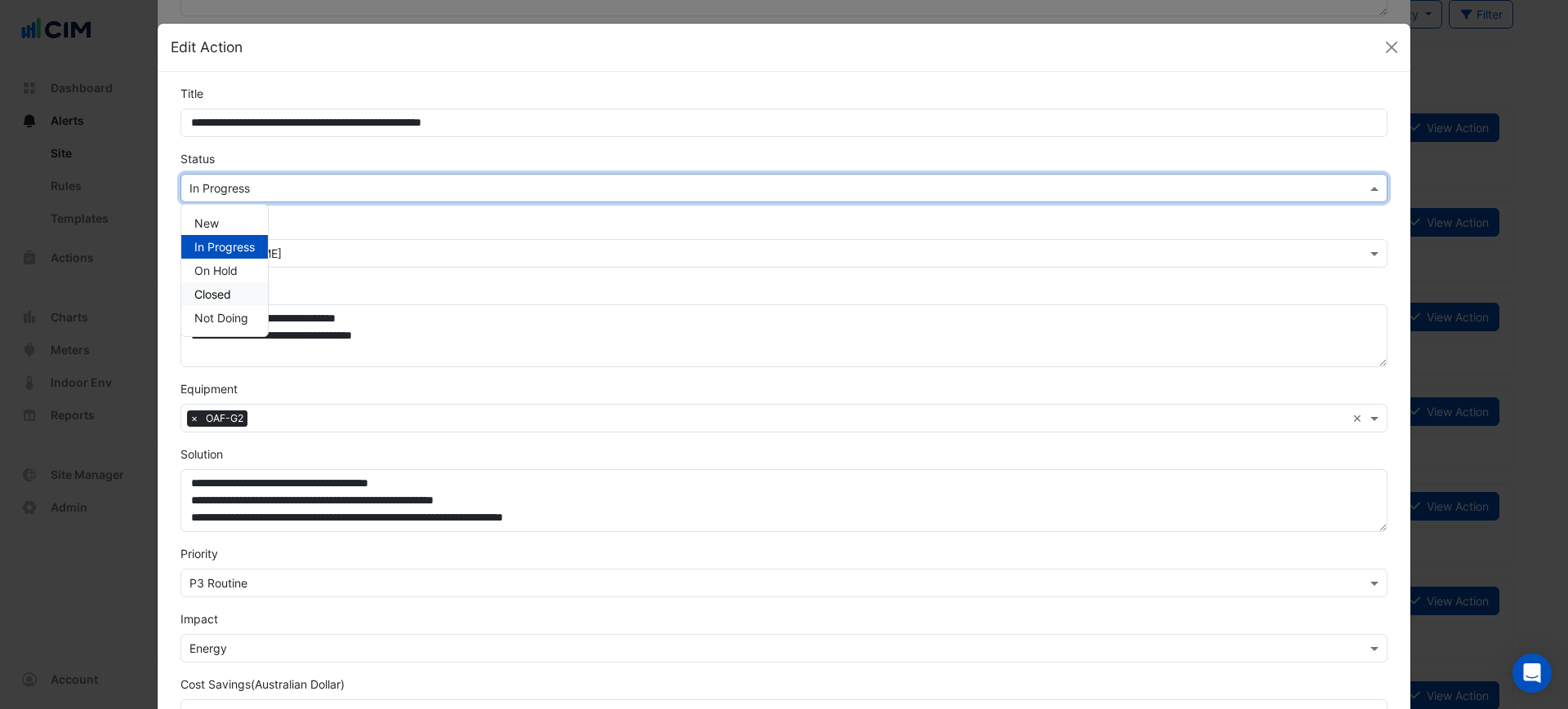
click at [231, 291] on div "Closed" at bounding box center [225, 294] width 86 height 24
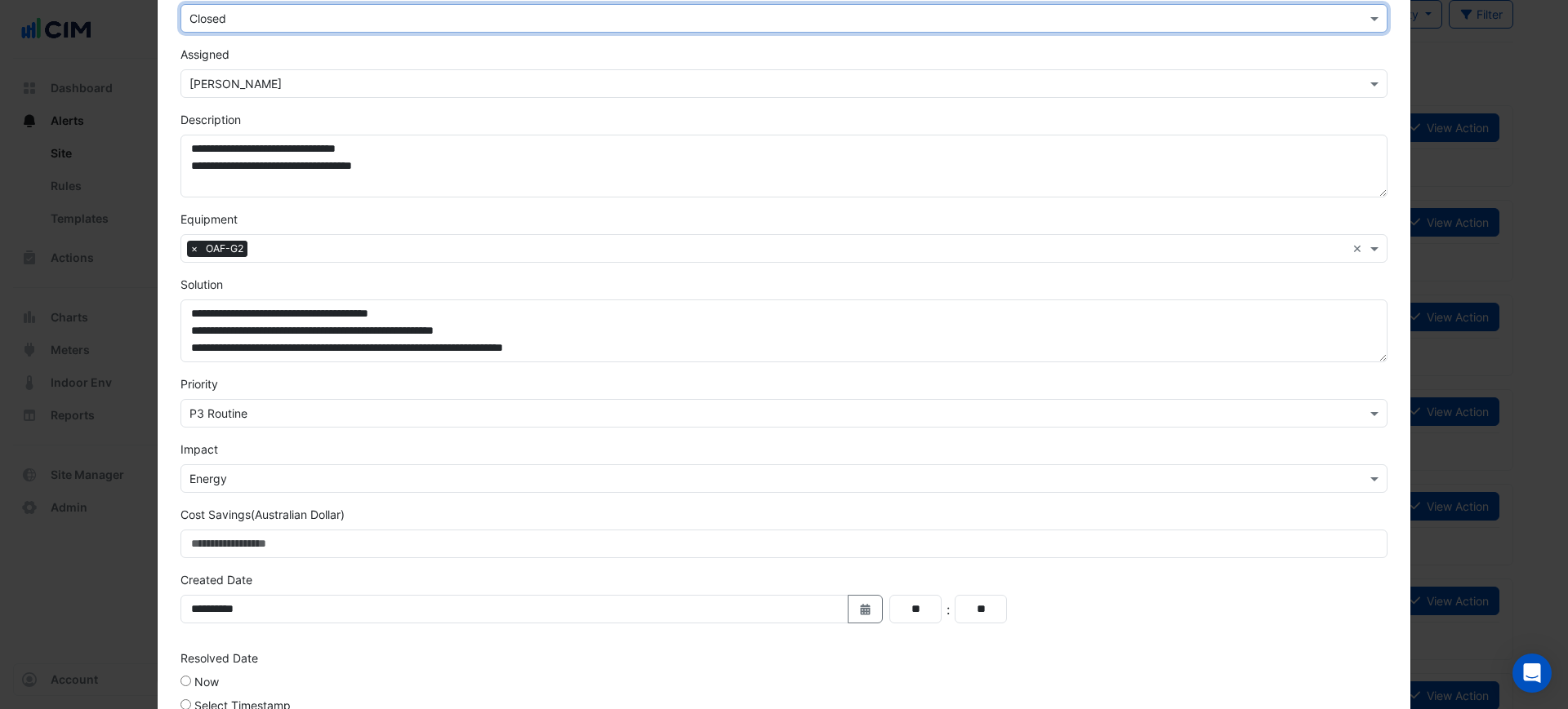
scroll to position [339, 0]
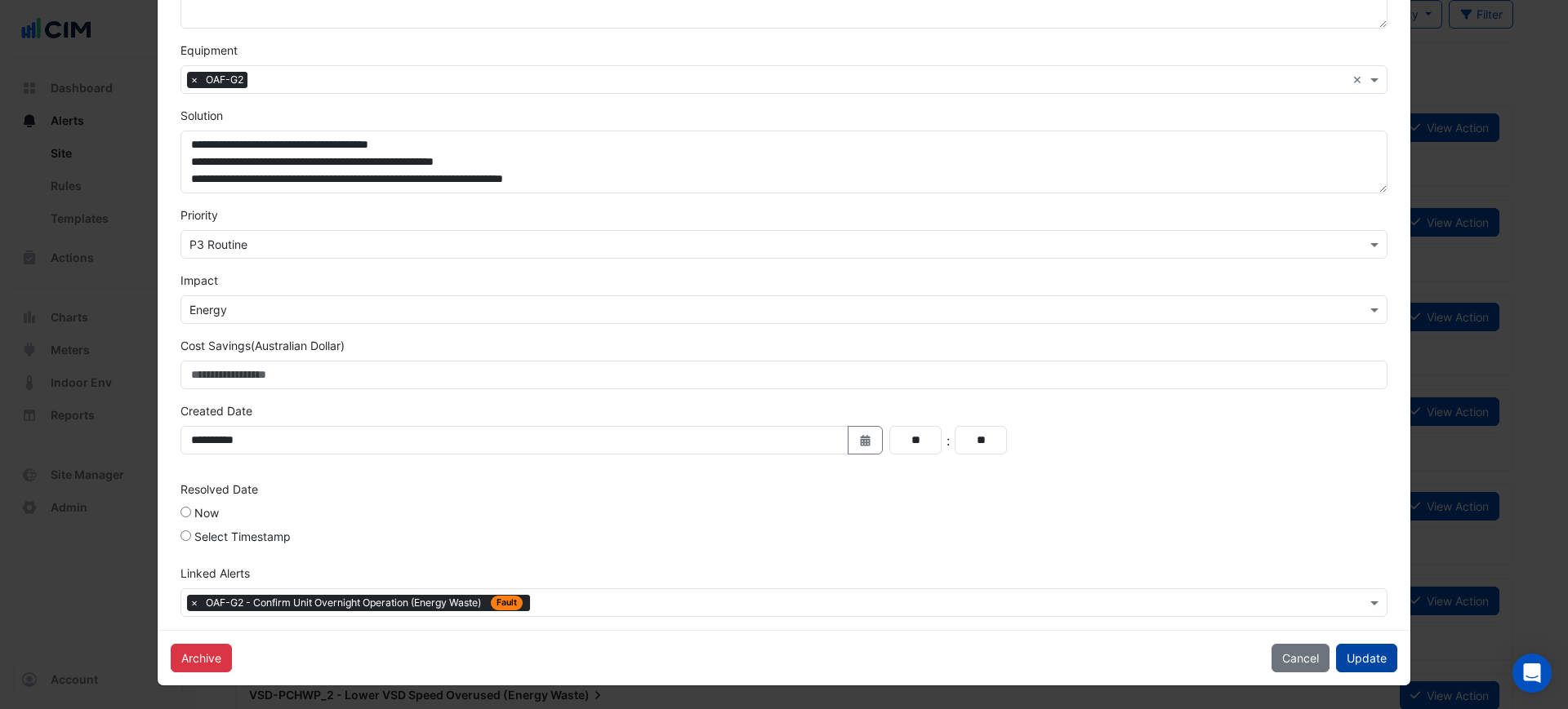
click at [1362, 664] on button "Update" at bounding box center [1366, 658] width 61 height 29
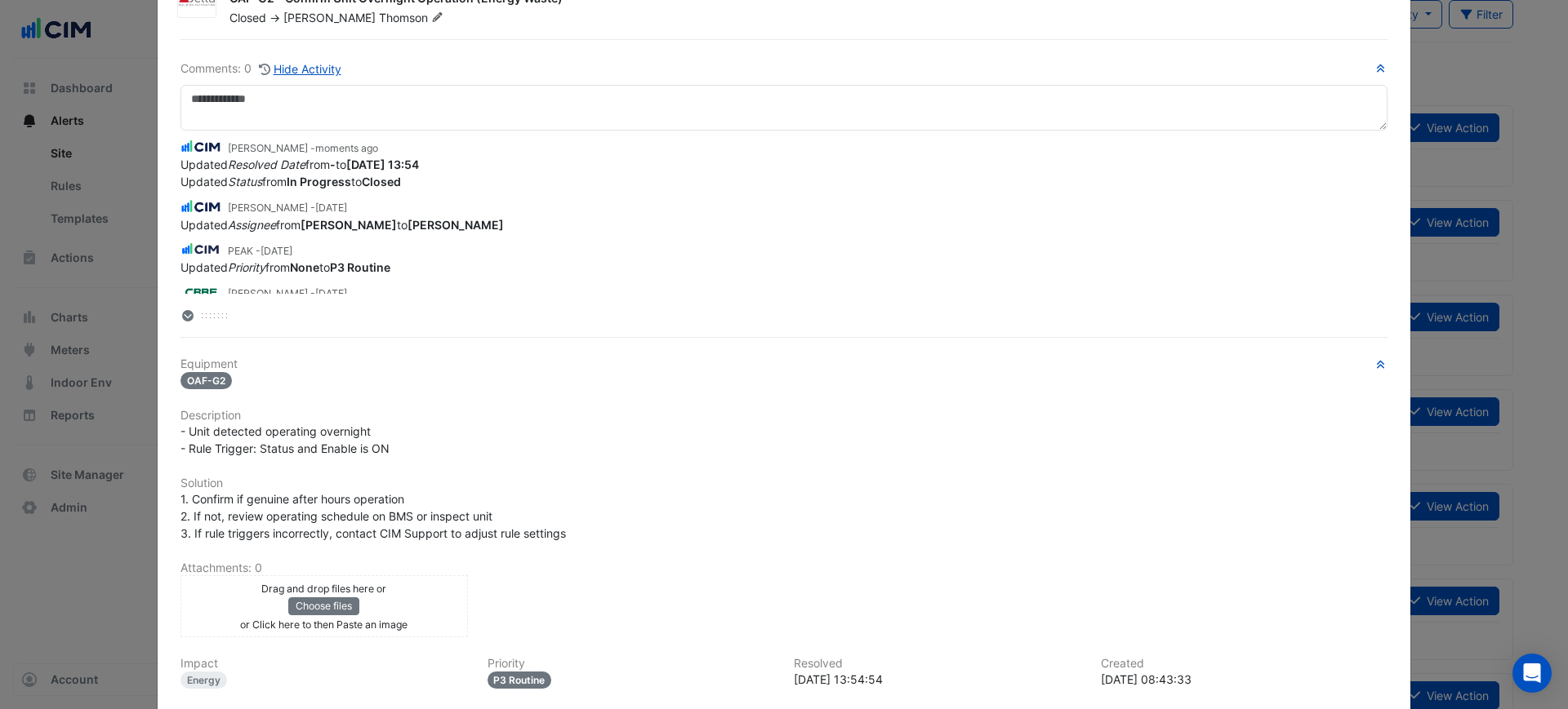
scroll to position [0, 0]
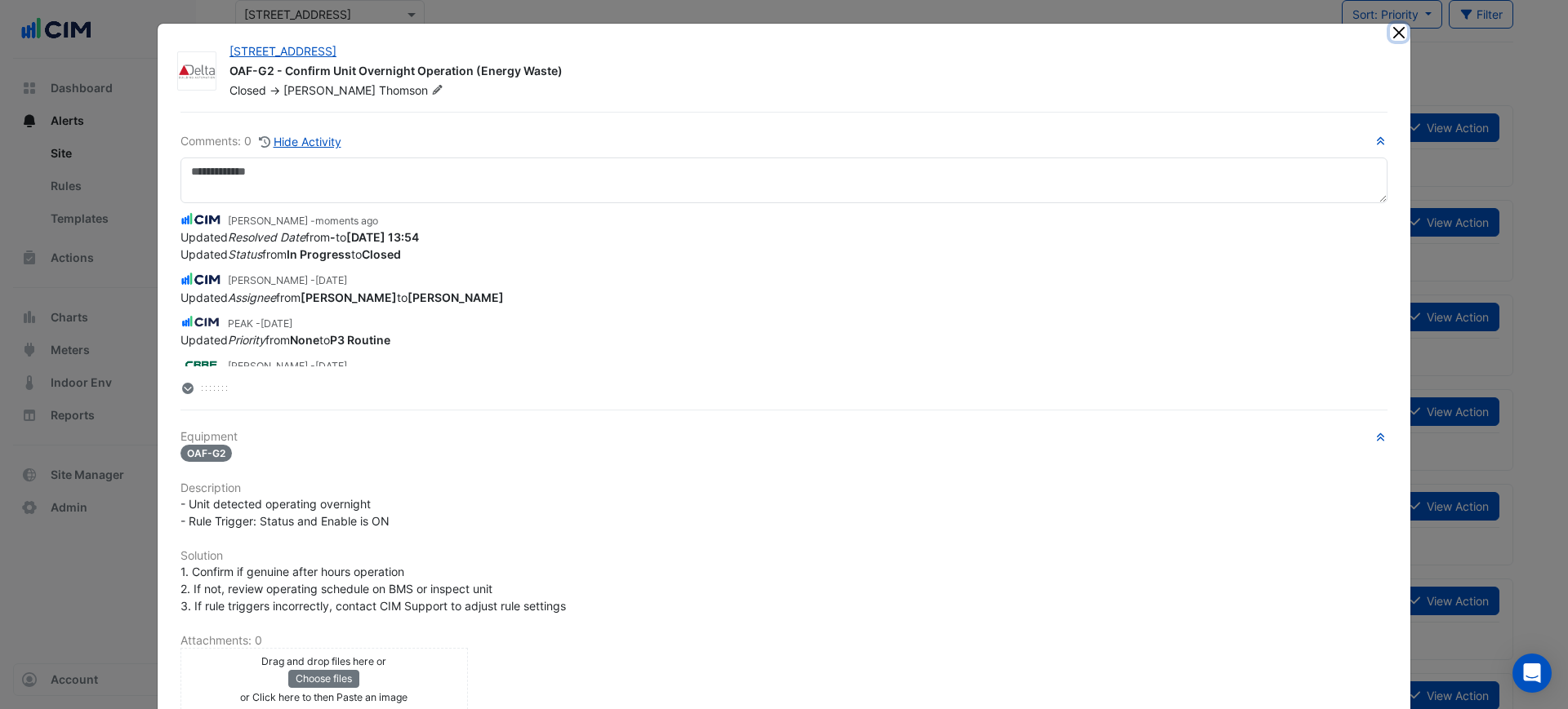
click at [1390, 33] on button "Close" at bounding box center [1398, 32] width 17 height 17
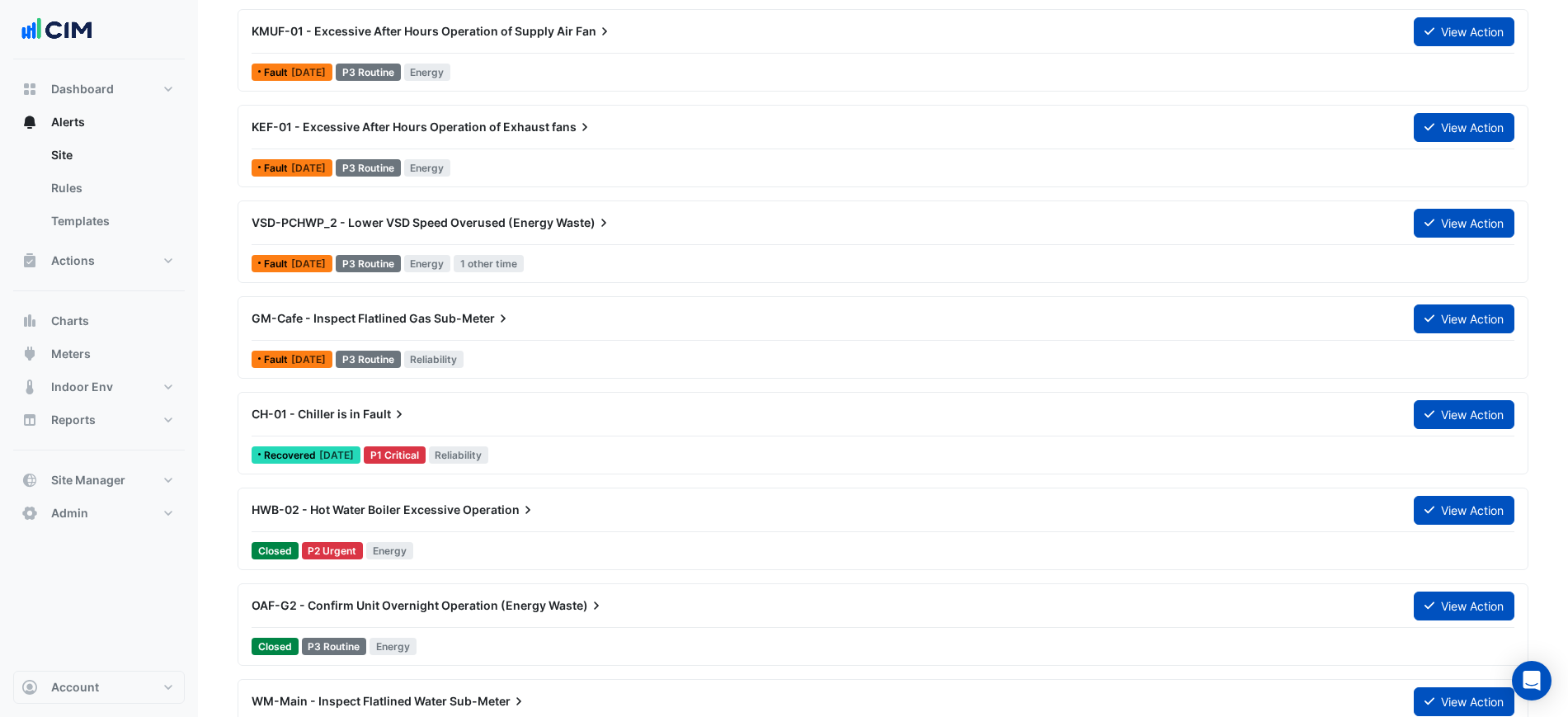
scroll to position [516, 0]
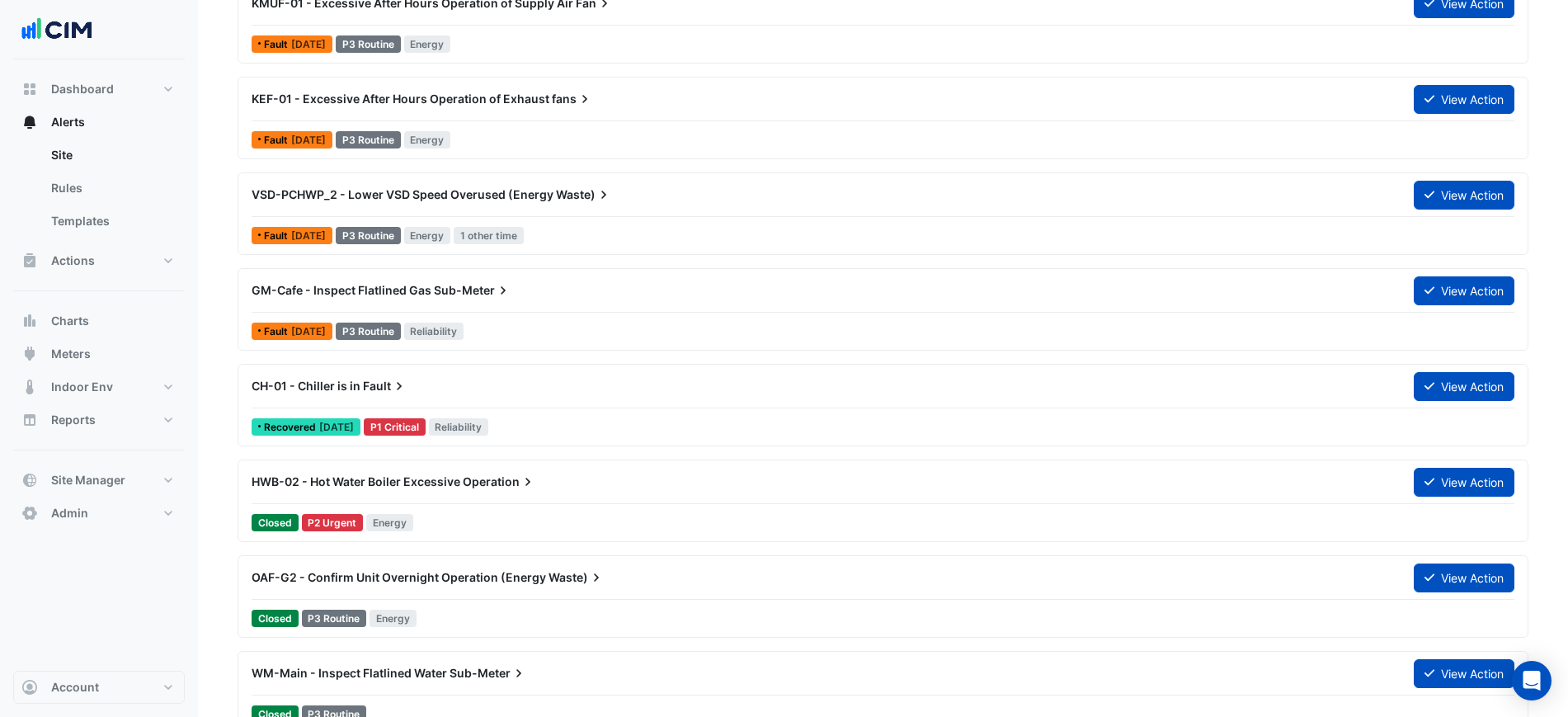
click at [671, 409] on div "CH-01 - Chiller is in Fault View Action Recovered 3 days ago P1 Critical Reliab…" at bounding box center [883, 404] width 1276 height 68
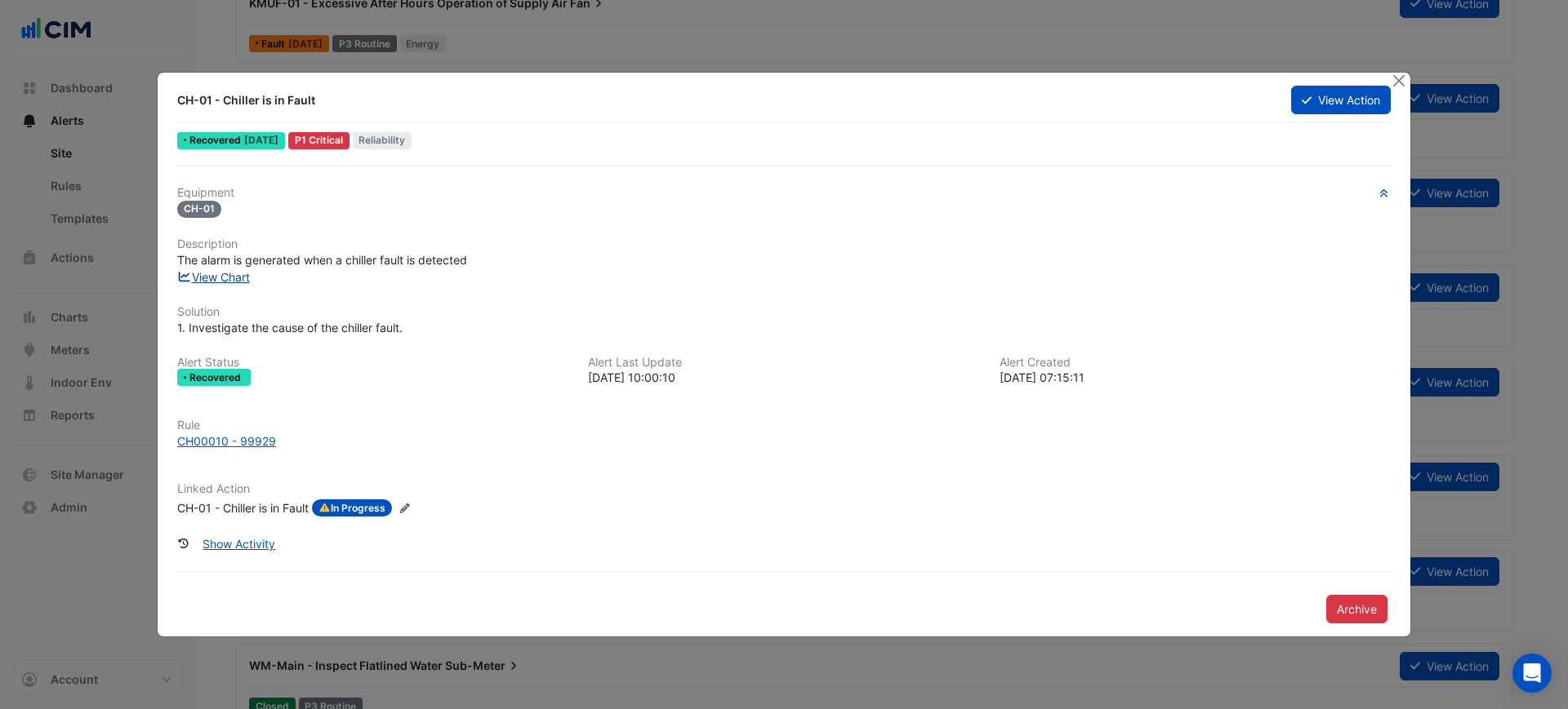
click at [216, 280] on link "View Chart" at bounding box center [214, 277] width 73 height 14
click at [1315, 97] on button "View Action" at bounding box center [1341, 100] width 100 height 29
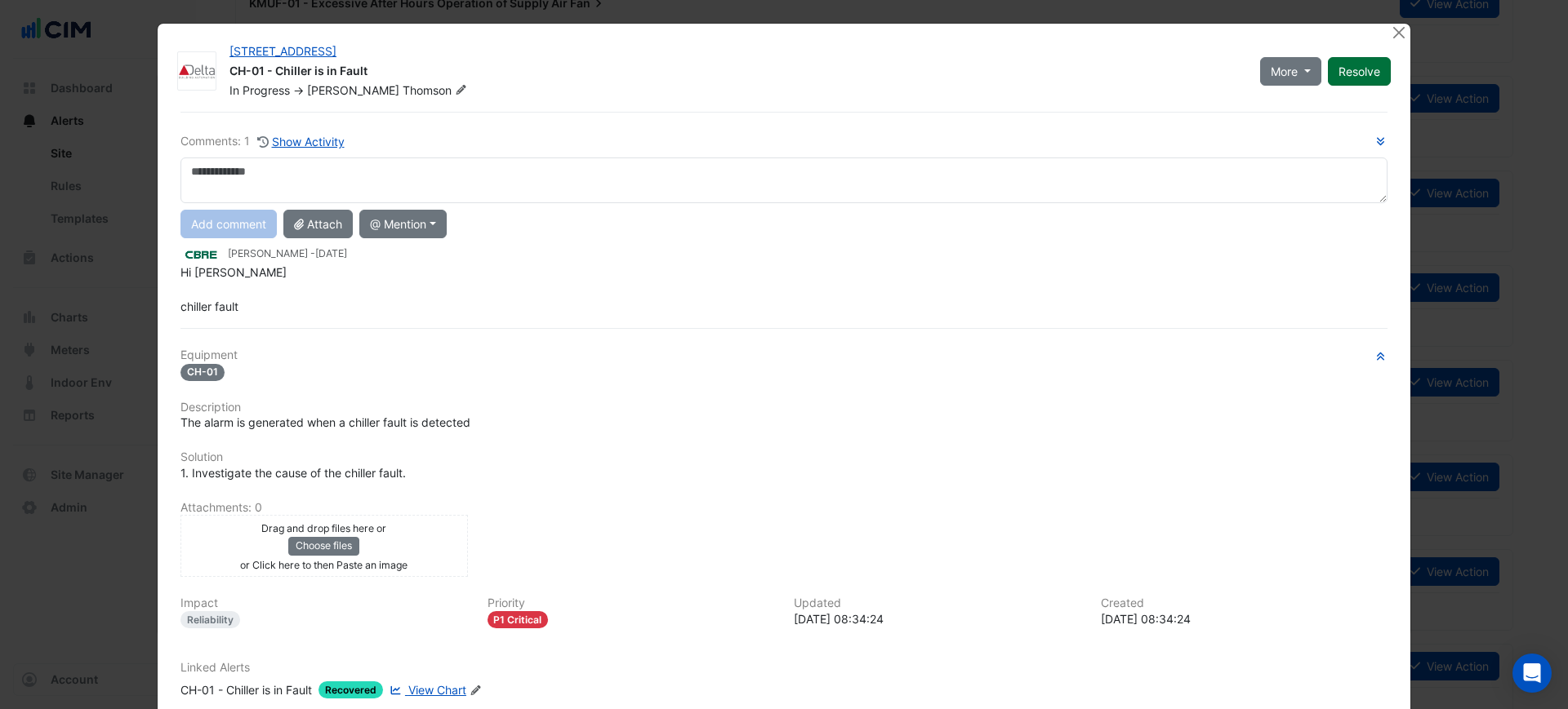
click at [1364, 69] on button "Resolve" at bounding box center [1359, 71] width 63 height 29
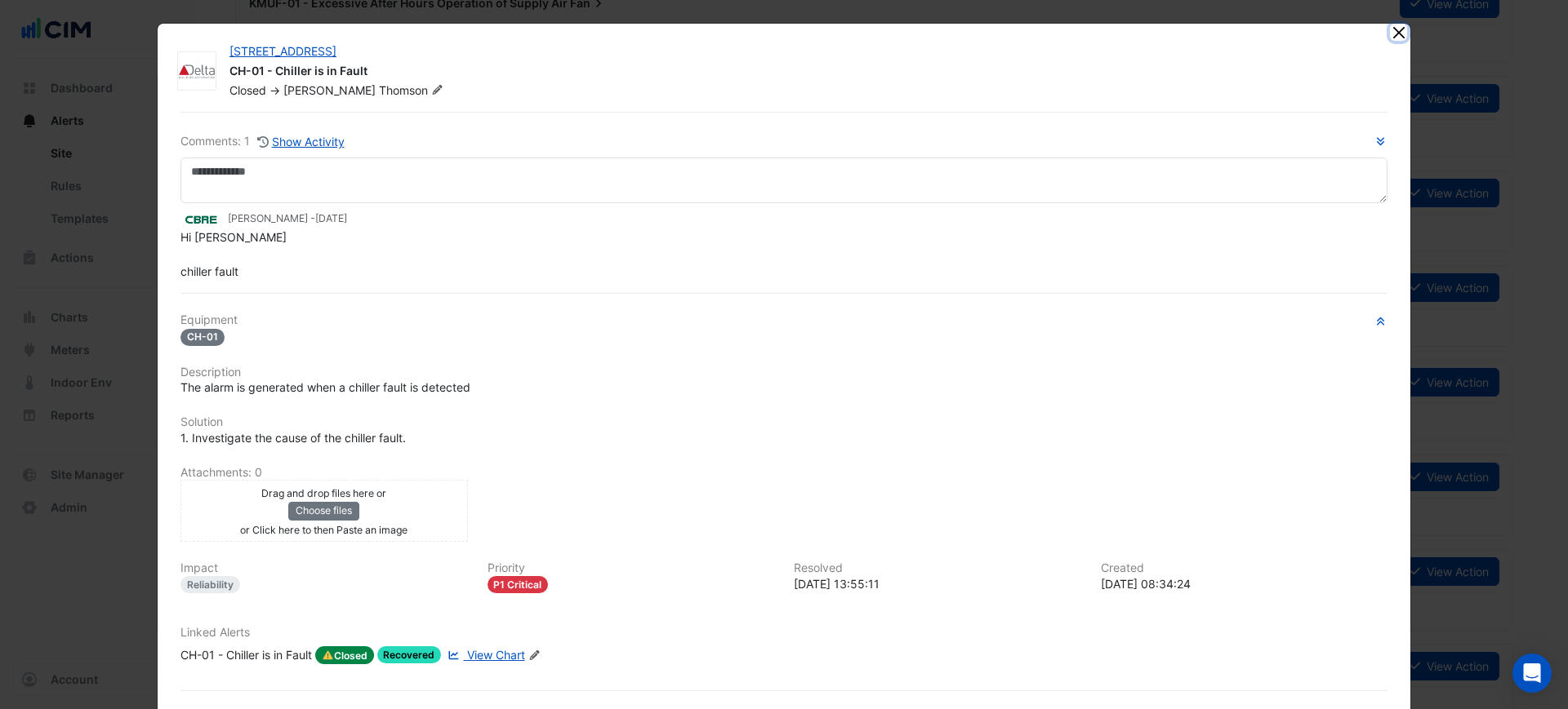
click at [1390, 34] on button "Close" at bounding box center [1398, 32] width 17 height 17
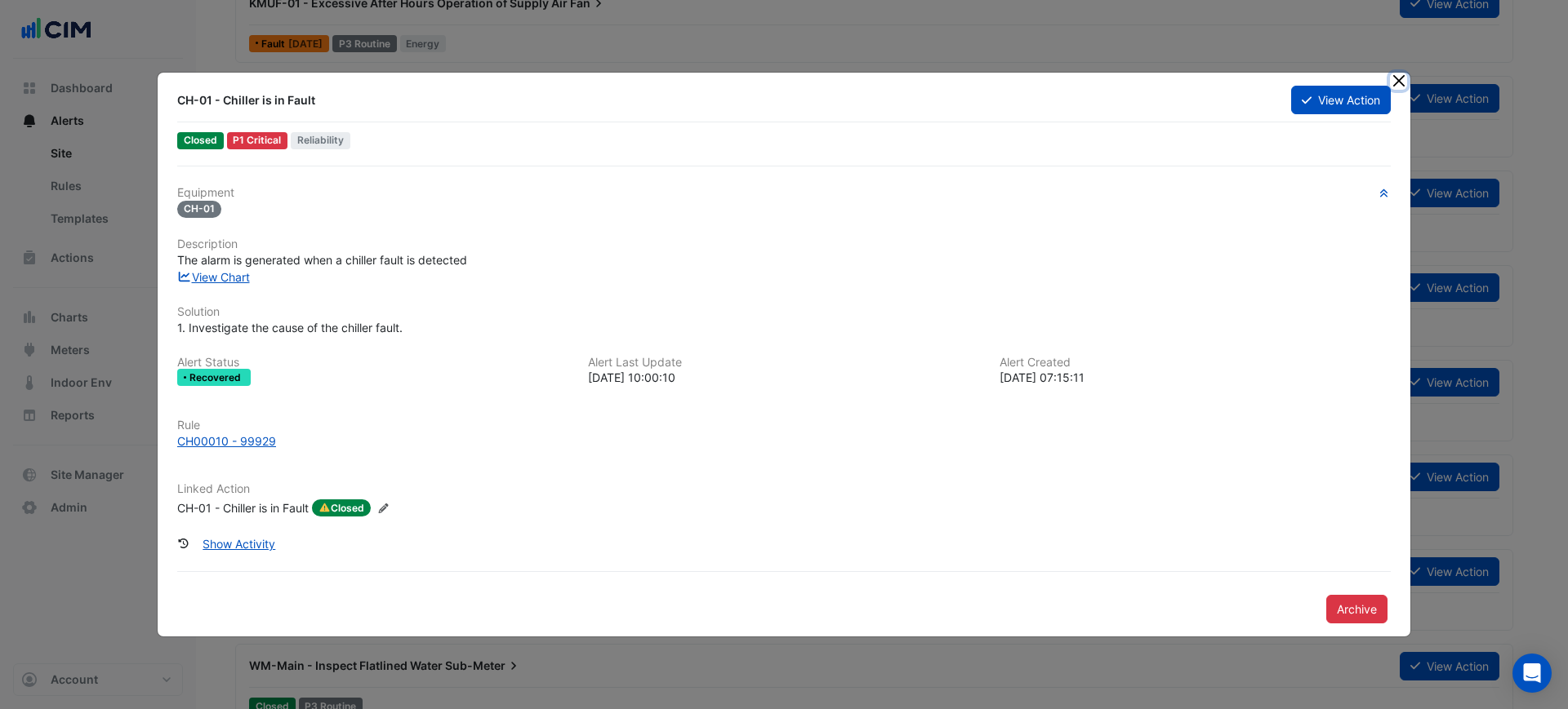
click at [1400, 82] on button "Close" at bounding box center [1398, 81] width 17 height 17
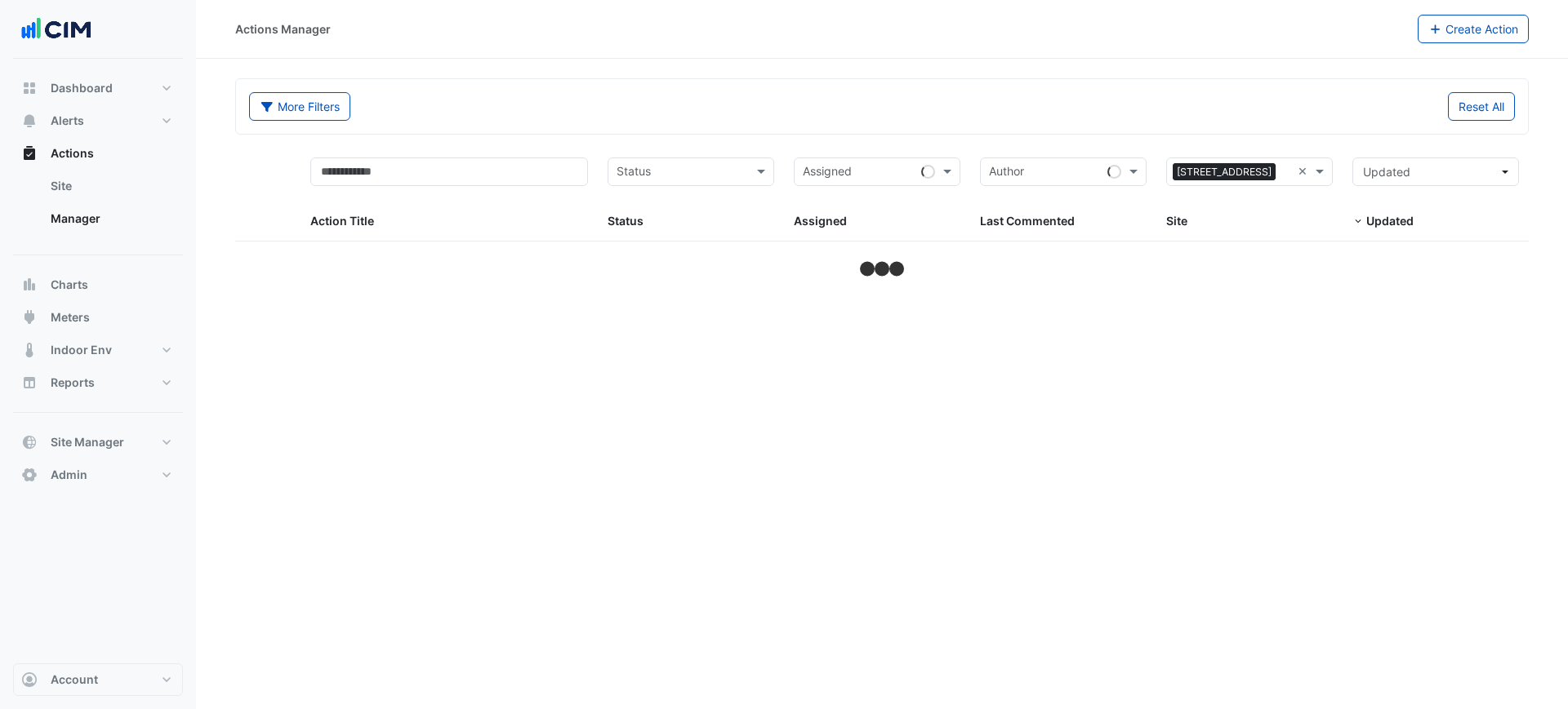
select select "***"
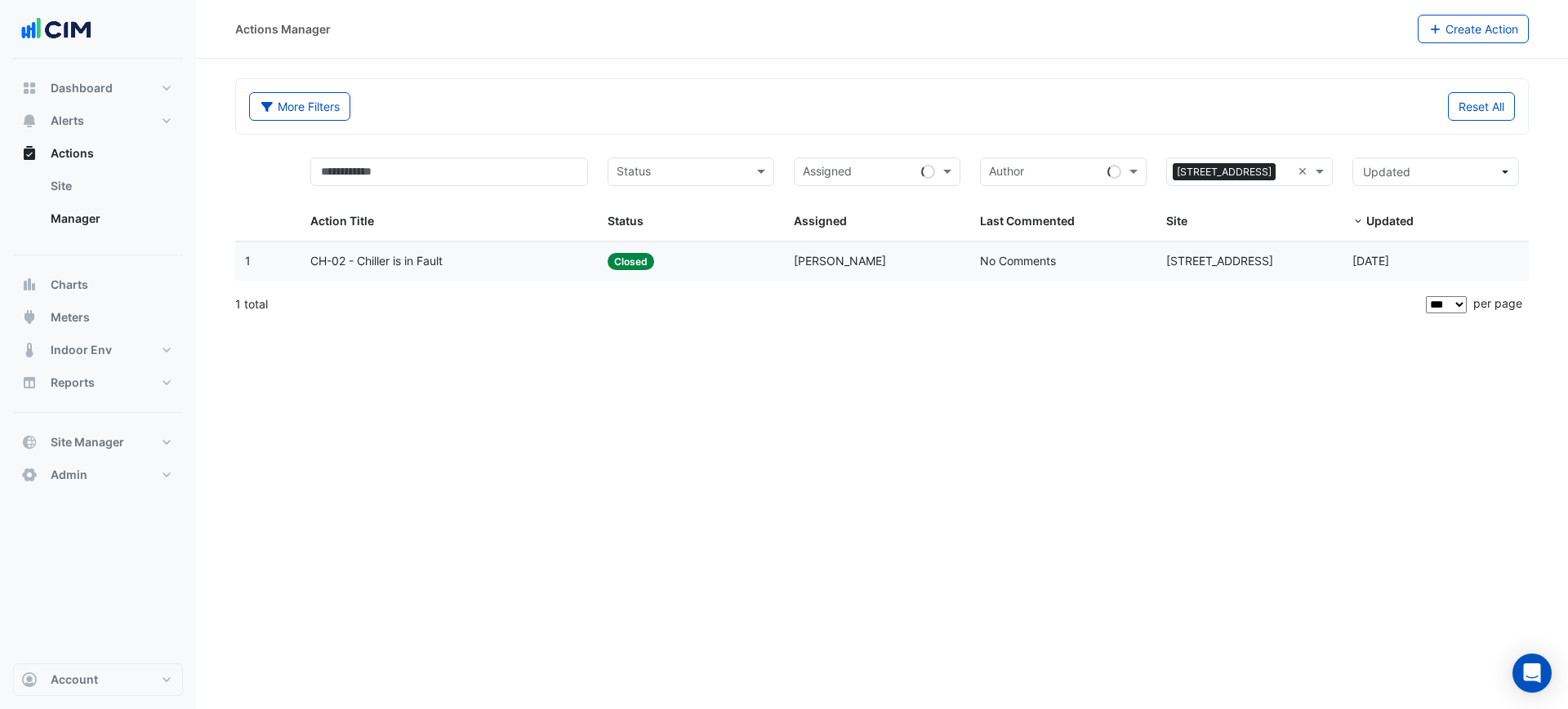
click at [897, 269] on div "Assigned: [PERSON_NAME]" at bounding box center [876, 262] width 167 height 19
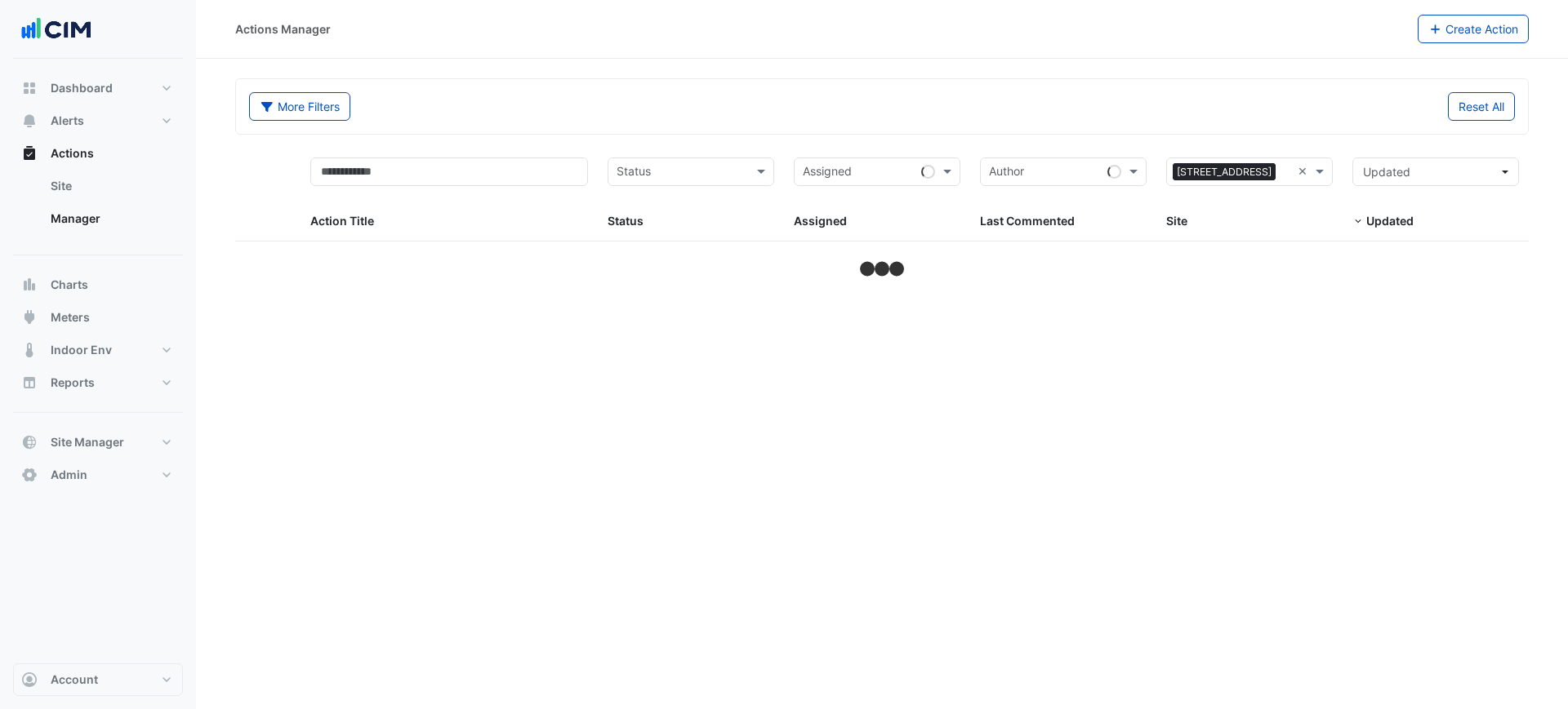
select select "***"
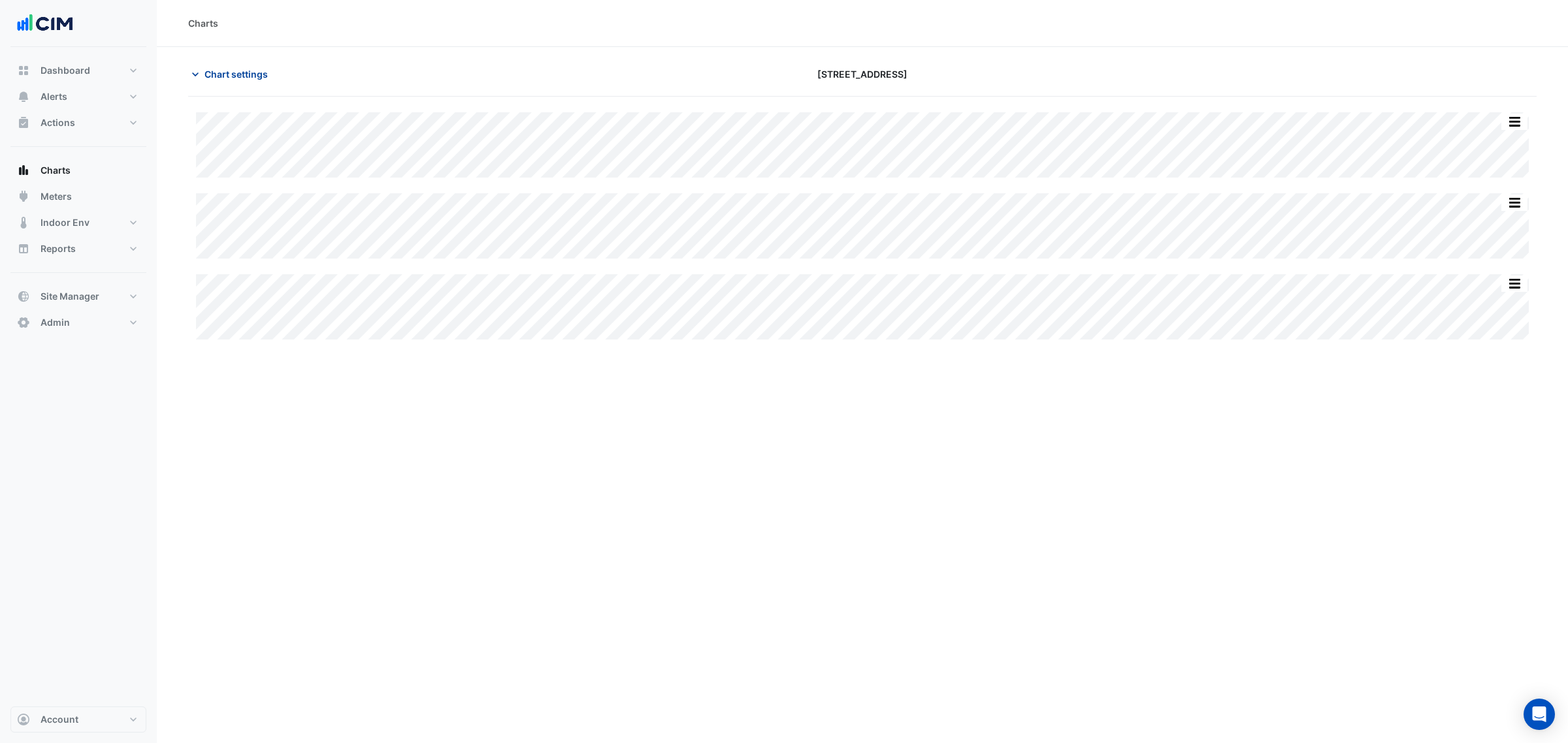
click at [240, 70] on span "Chart settings" at bounding box center [236, 74] width 63 height 14
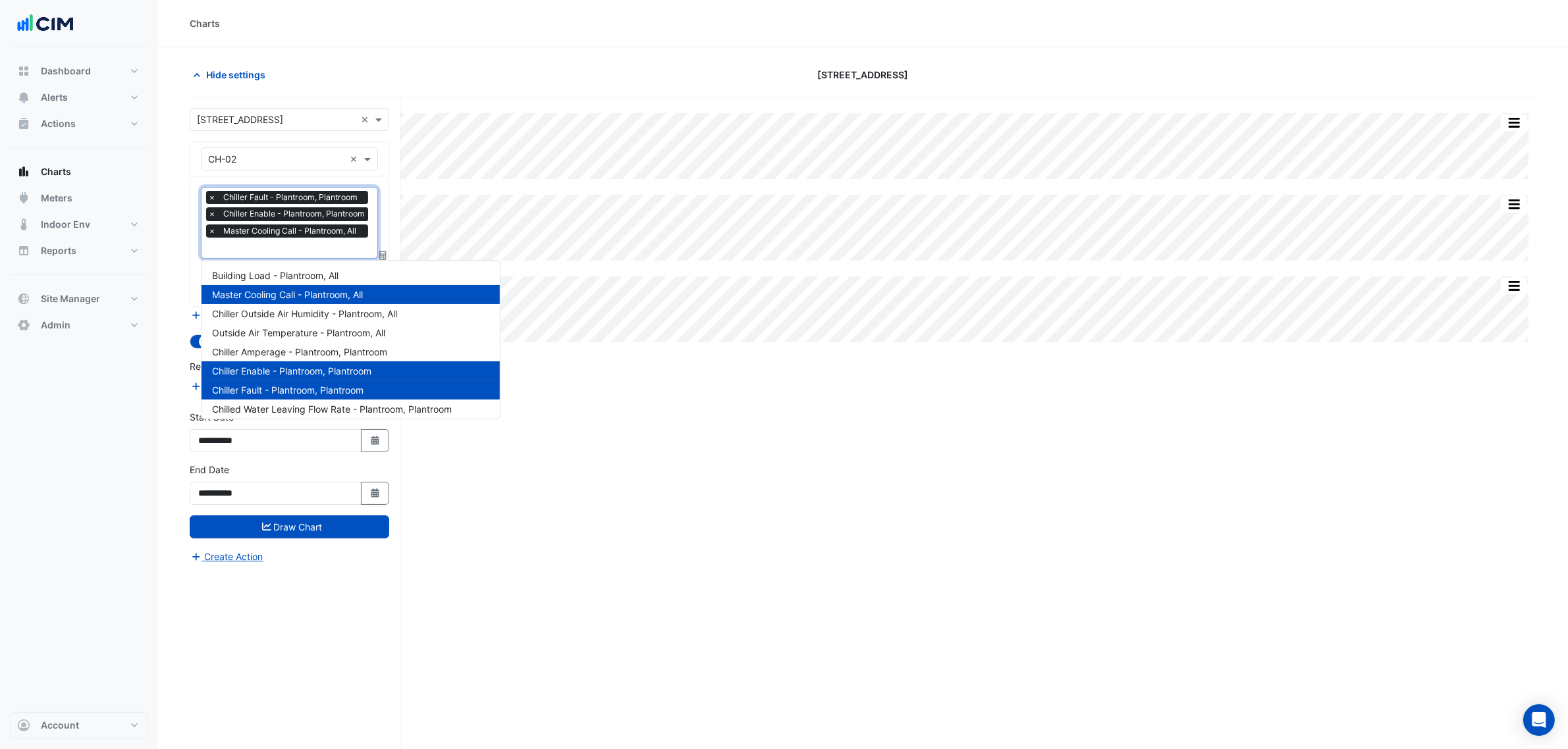
click at [263, 219] on span "Chiller Enable - Plantroom, Plantroom" at bounding box center [294, 213] width 148 height 13
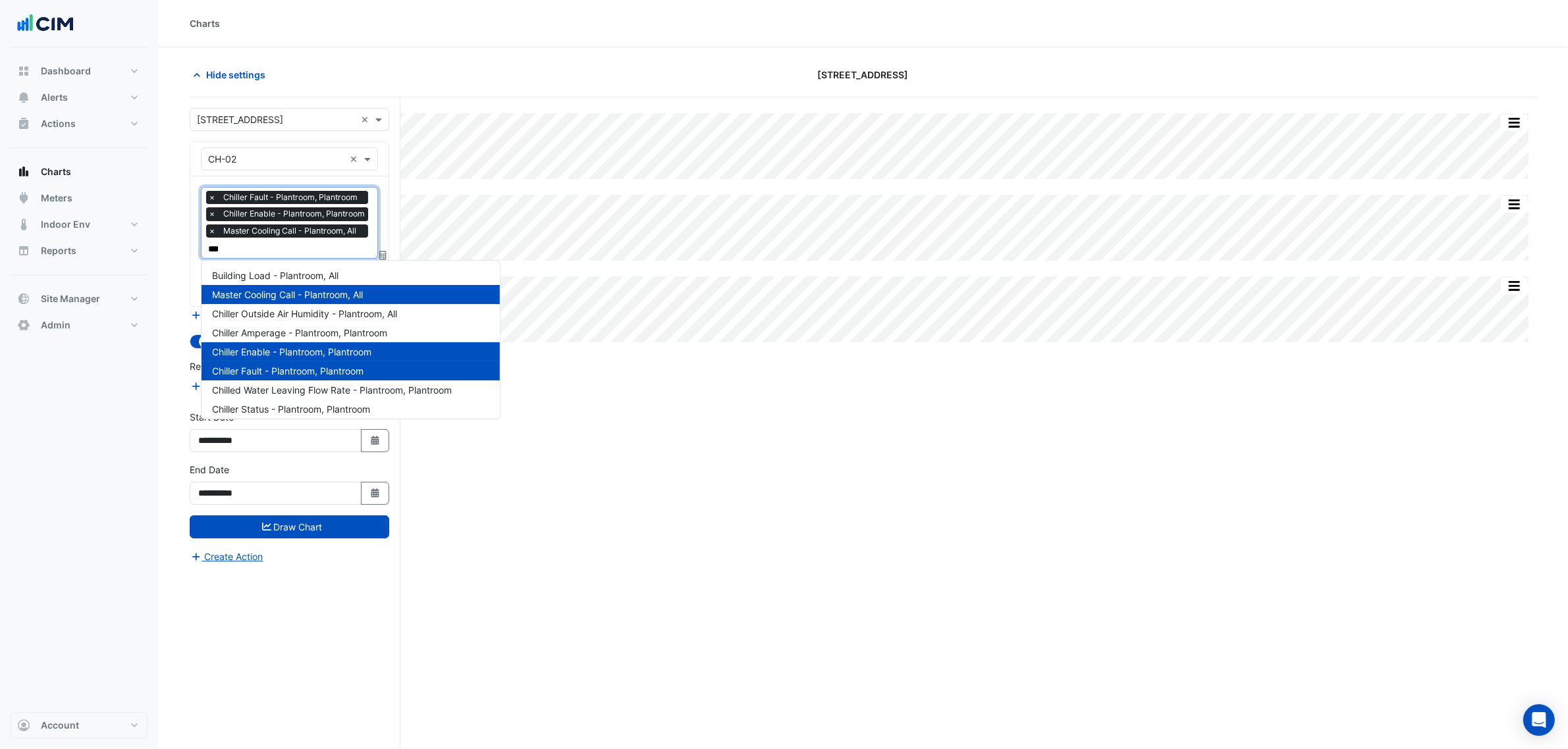
type input "****"
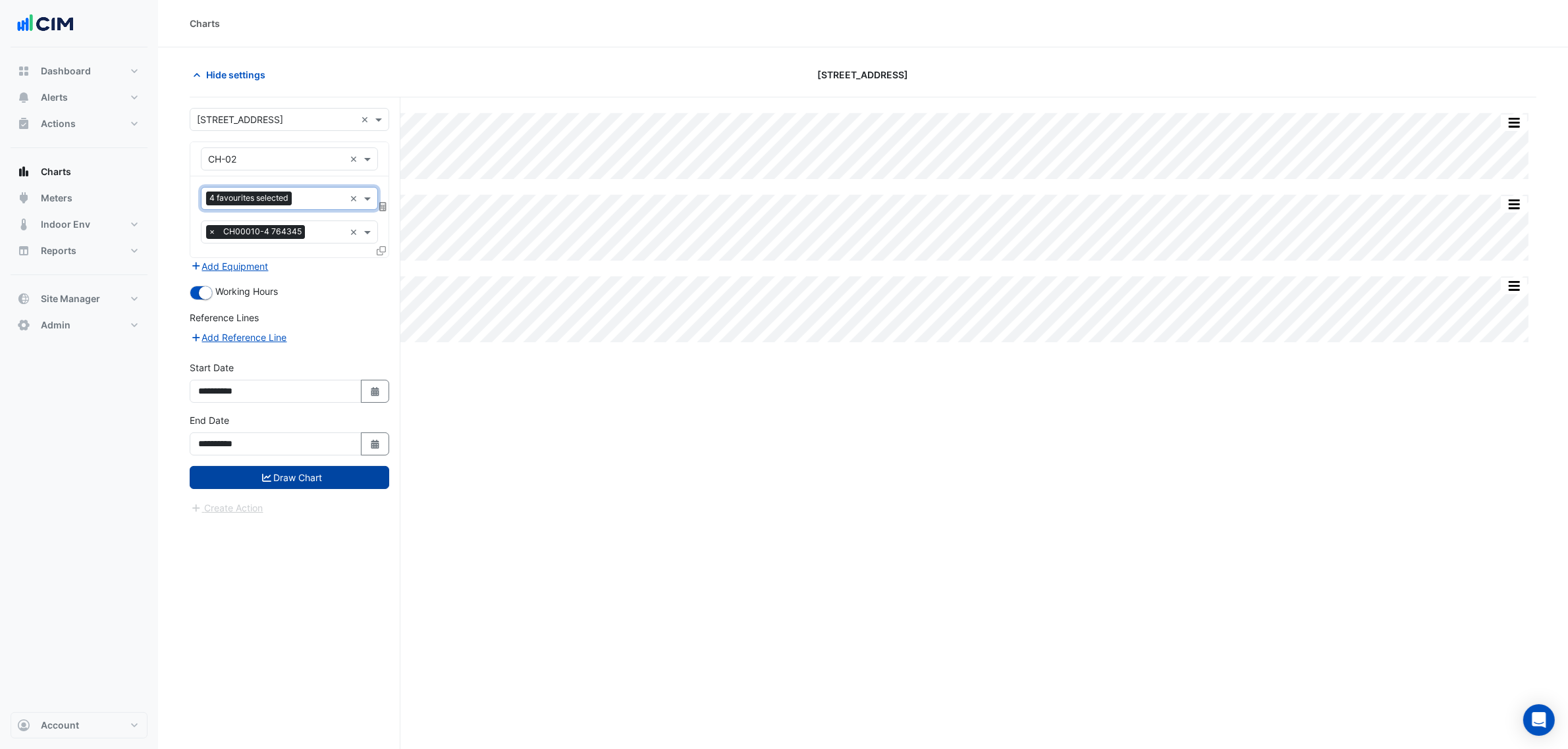
click at [354, 485] on button "Draw Chart" at bounding box center [289, 478] width 200 height 23
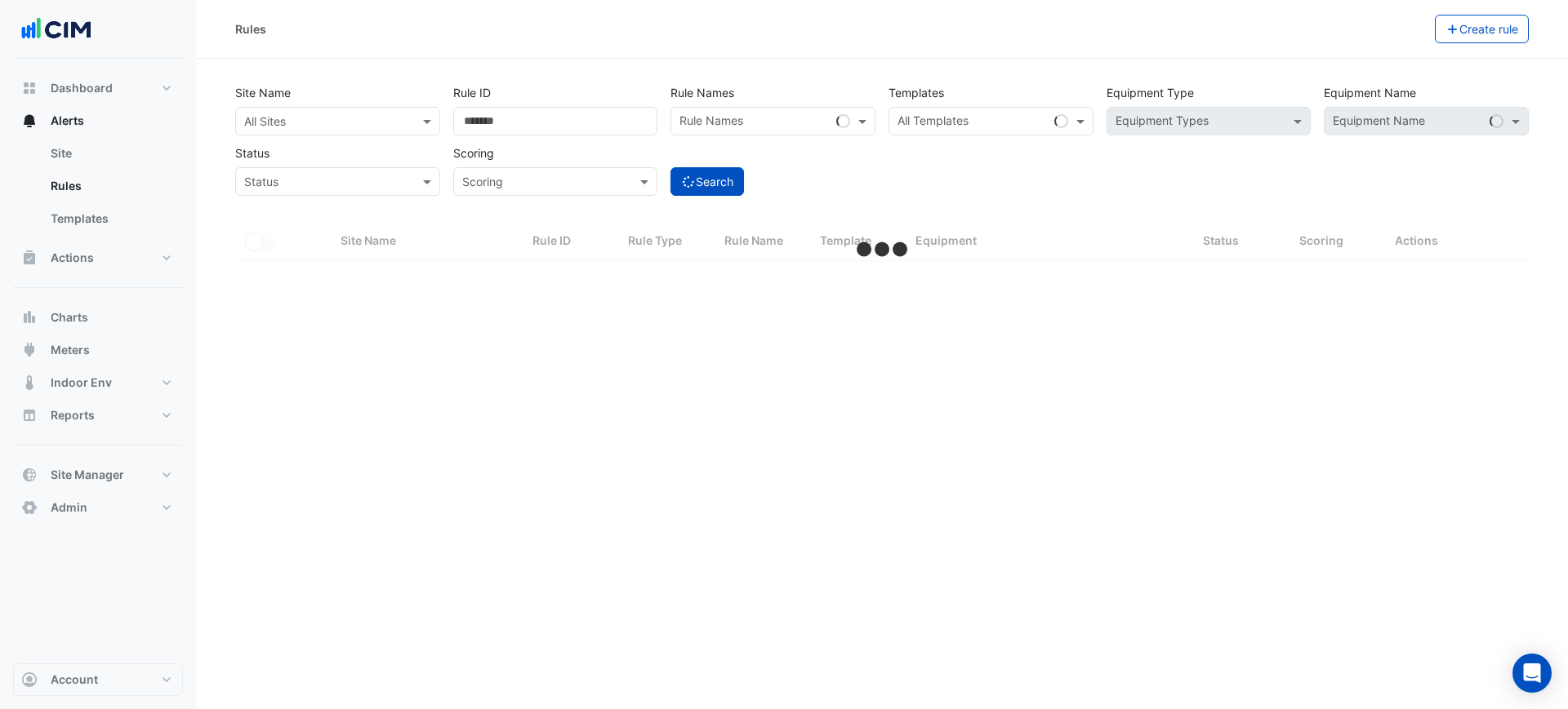
select select "***"
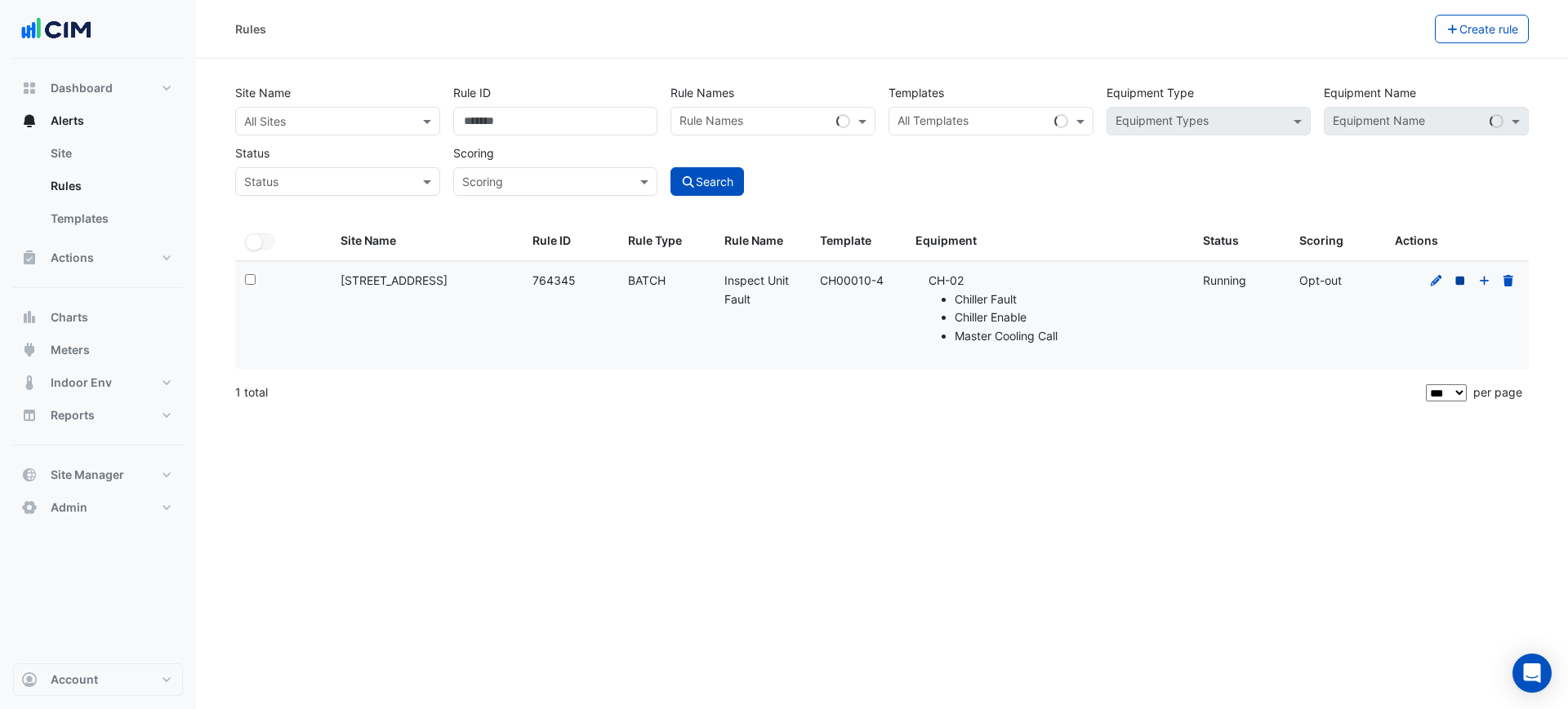
click at [1461, 280] on icon at bounding box center [1460, 280] width 9 height 9
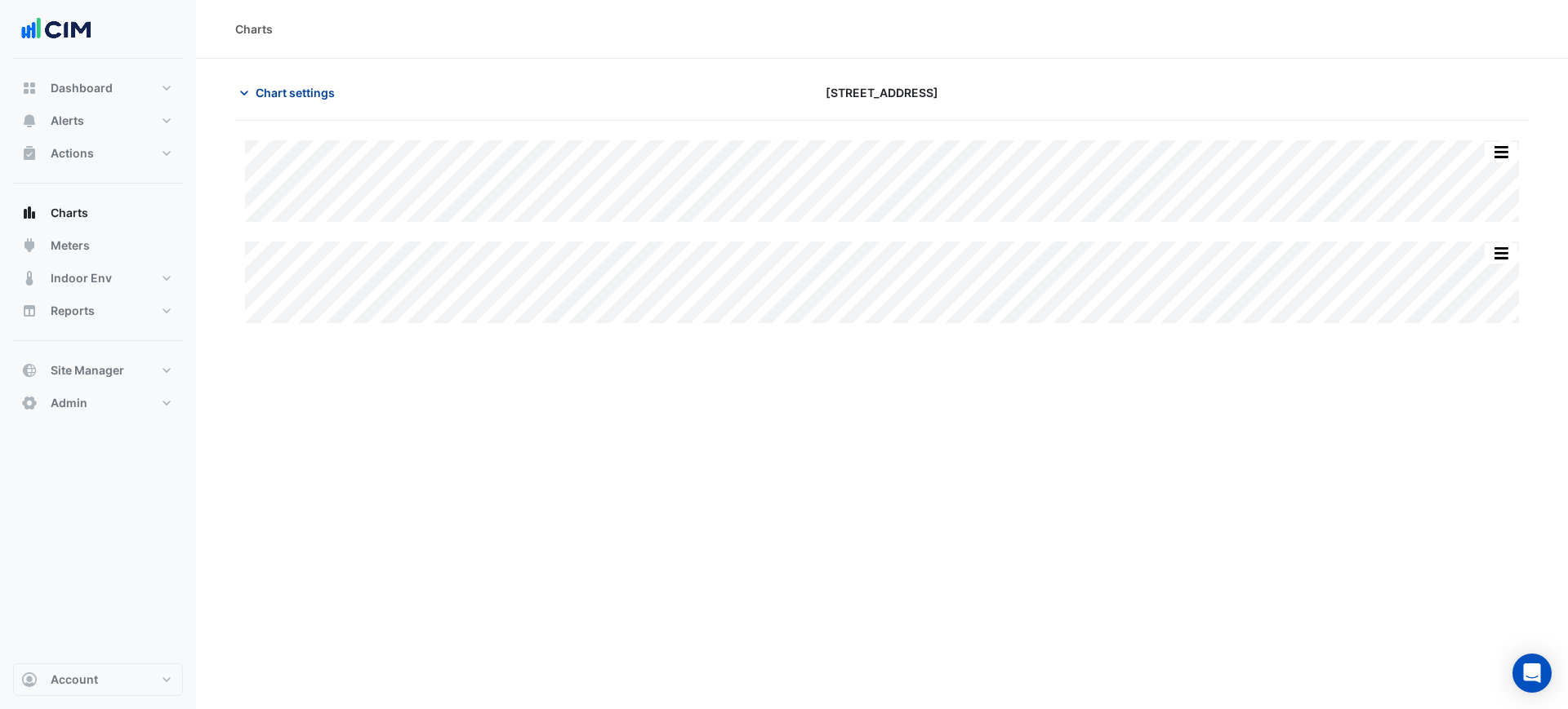
click at [265, 86] on span "Chart settings" at bounding box center [295, 92] width 79 height 17
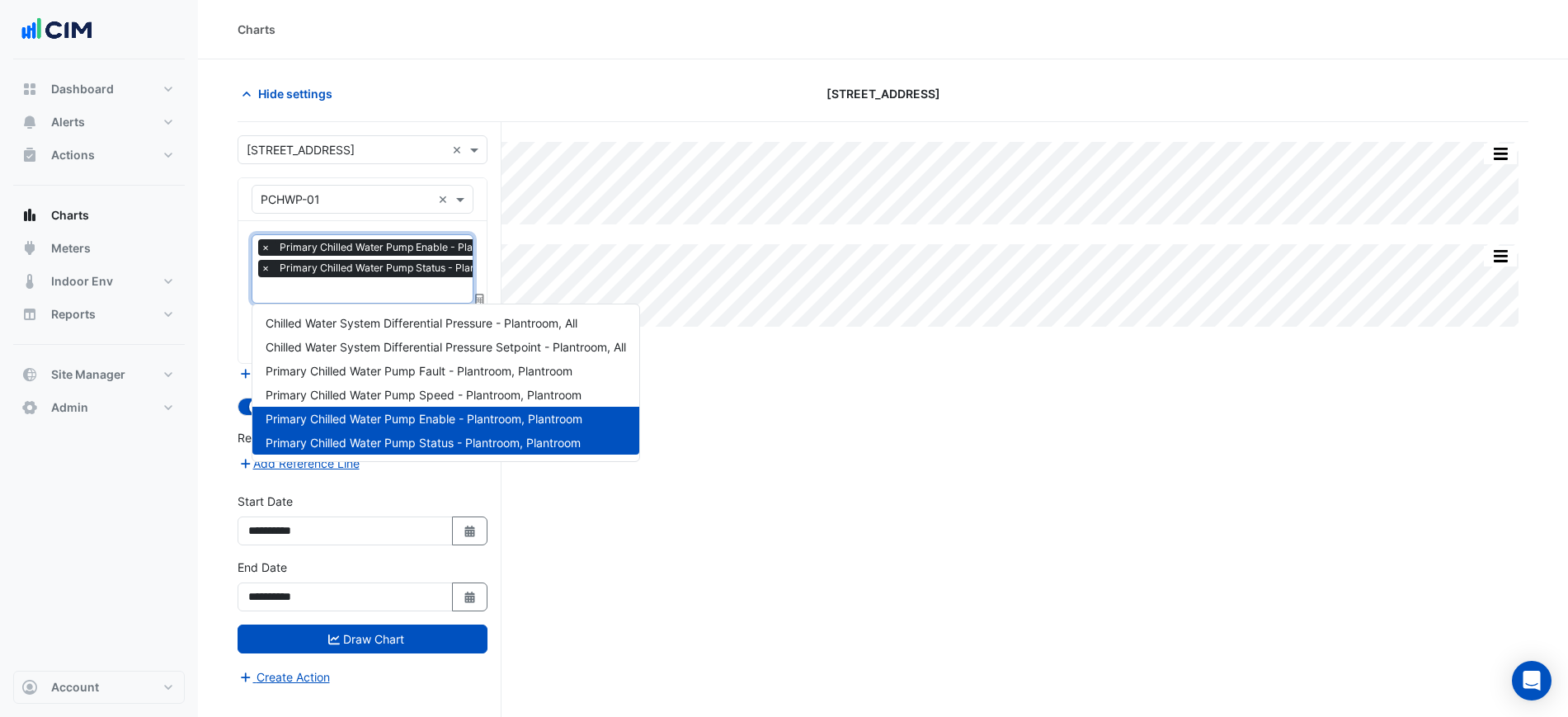
click at [340, 268] on span "Primary Chilled Water Pump Status - Plantroom, Plantroom" at bounding box center [419, 267] width 286 height 16
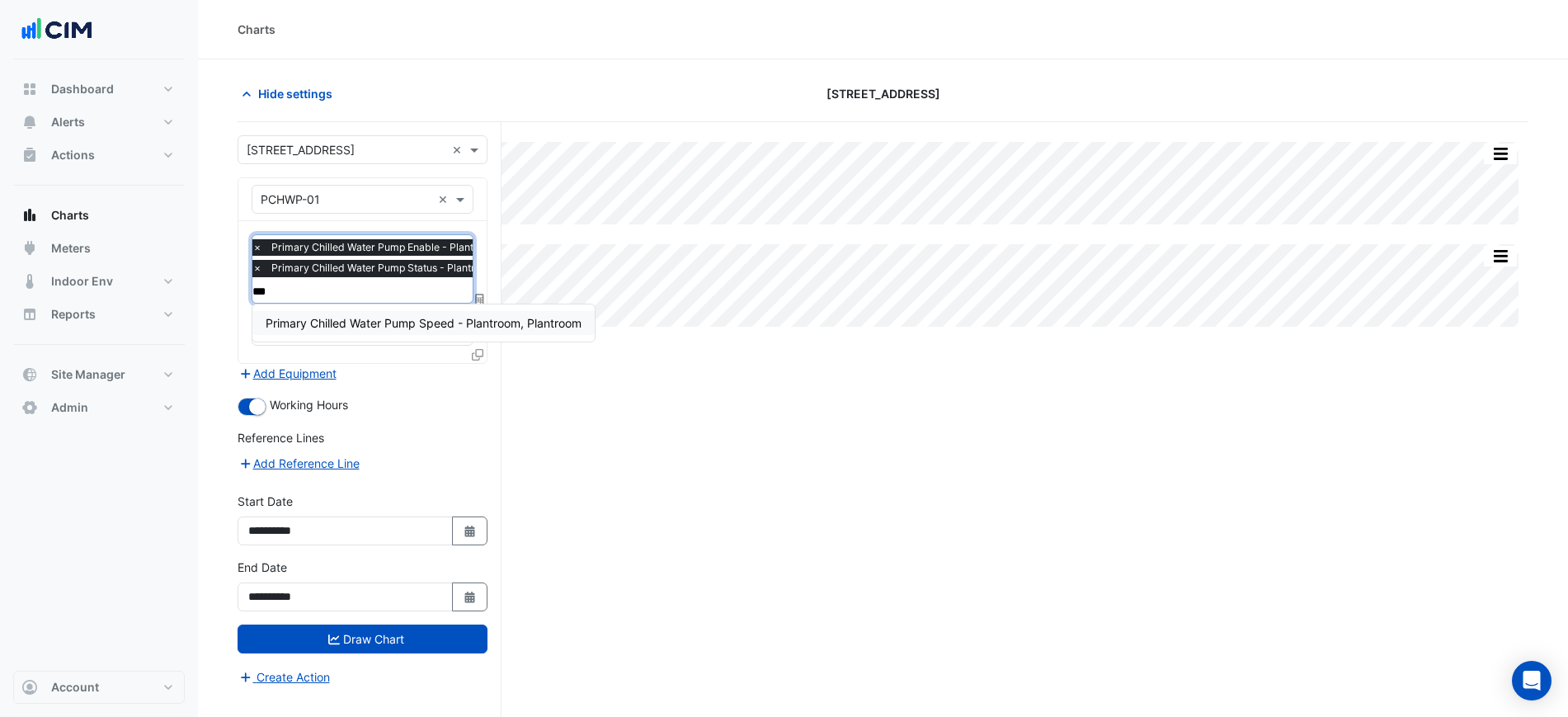
type input "****"
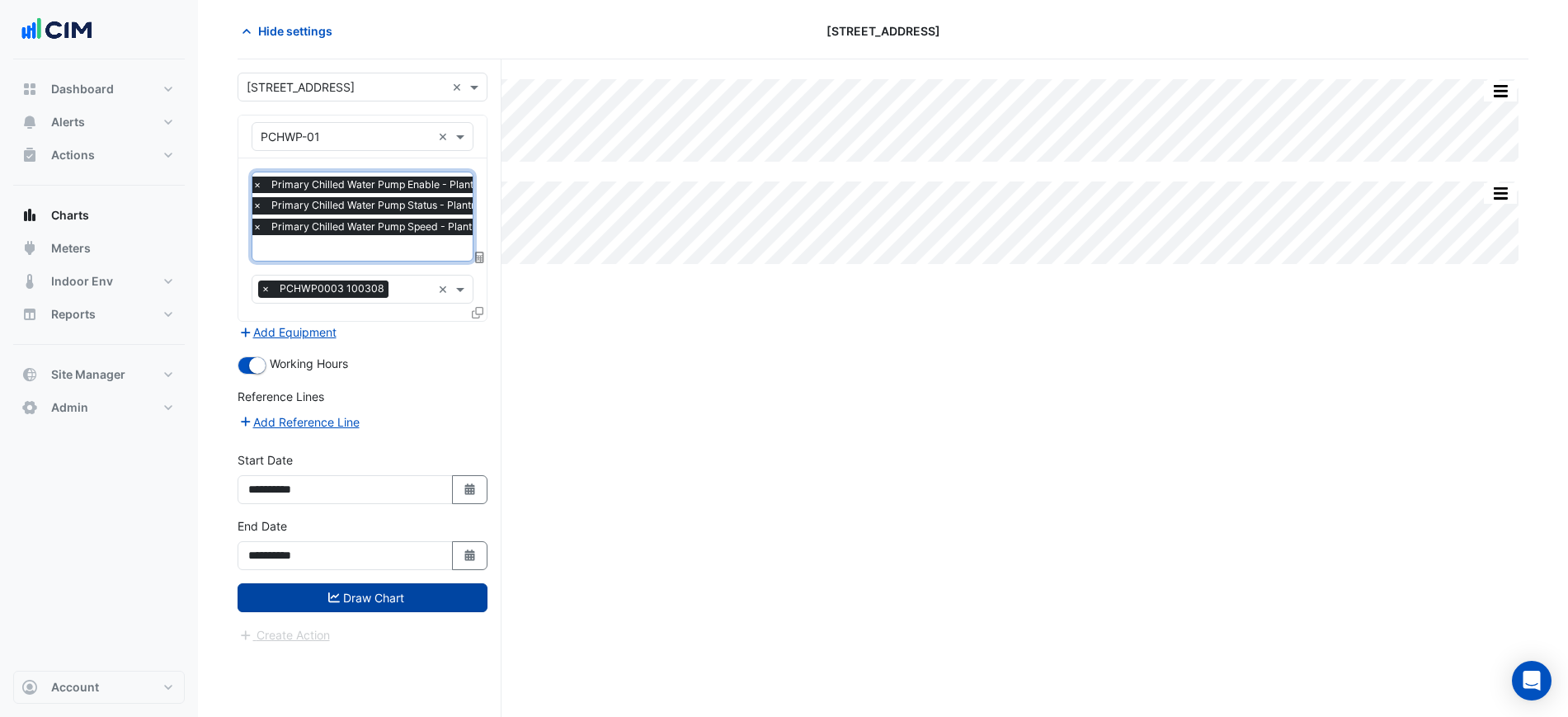
click at [422, 601] on button "Draw Chart" at bounding box center [362, 598] width 250 height 29
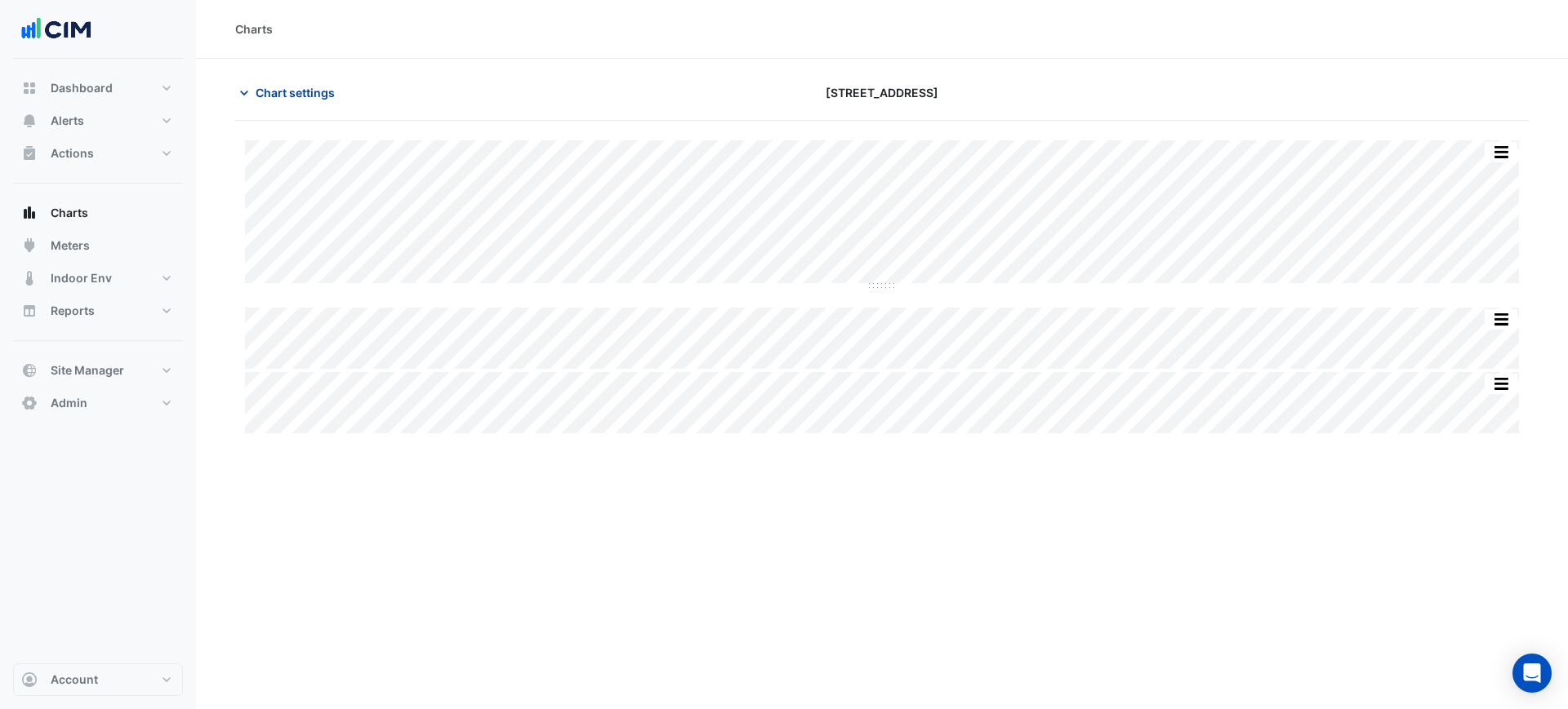
click at [313, 86] on span "Chart settings" at bounding box center [295, 92] width 79 height 17
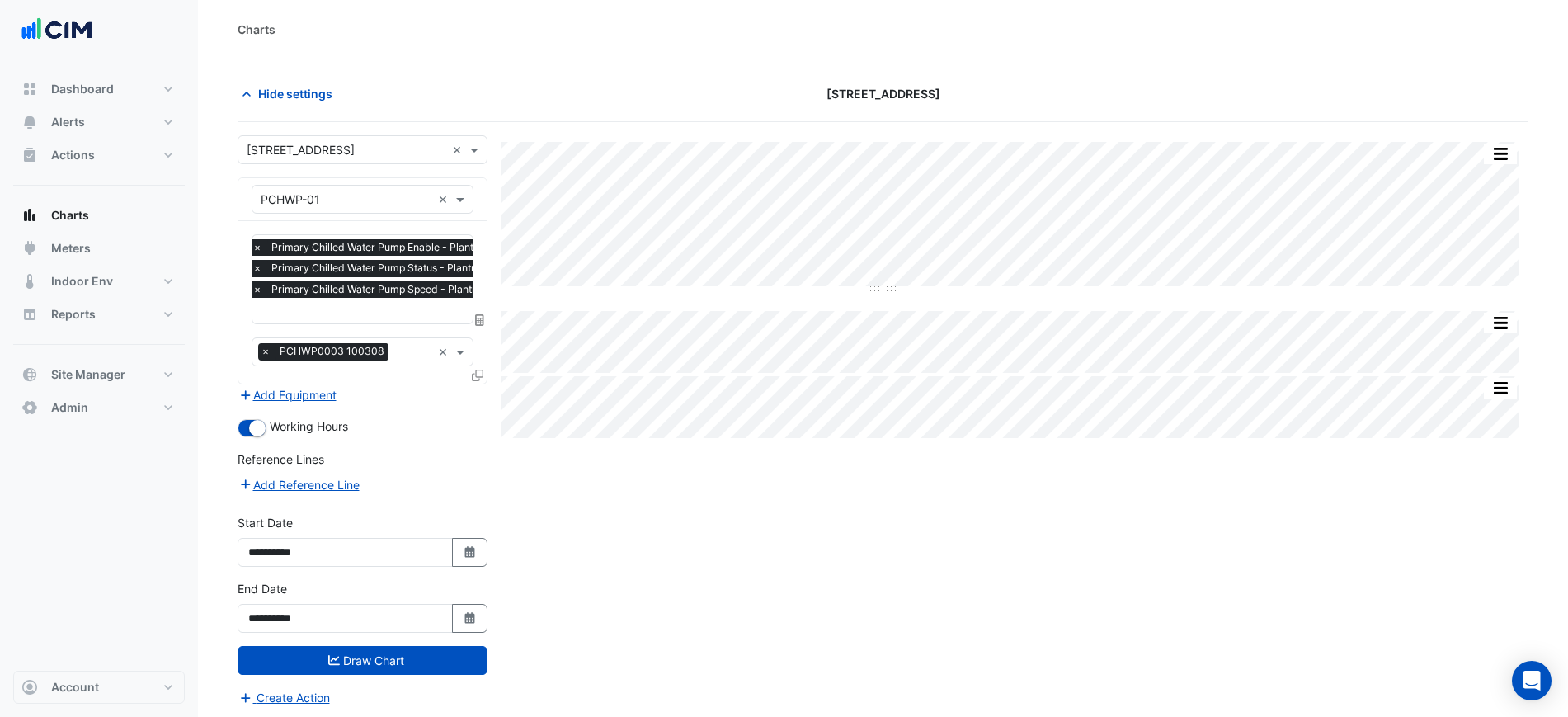
click at [382, 308] on input "text" at bounding box center [406, 313] width 307 height 17
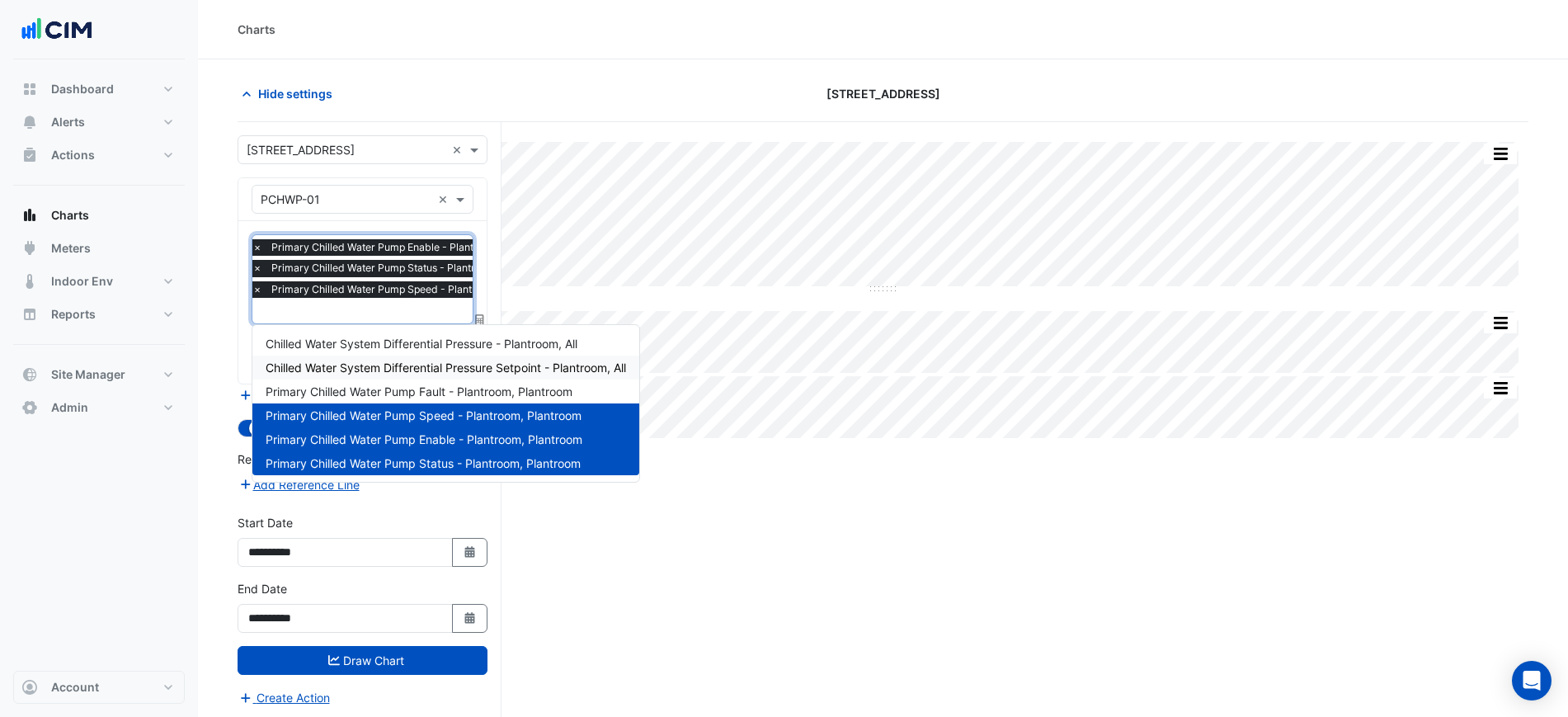
click at [209, 383] on section "Hide settings [STREET_ADDRESS] Split All Split None Print Save as JPEG Save as …" at bounding box center [883, 419] width 1370 height 720
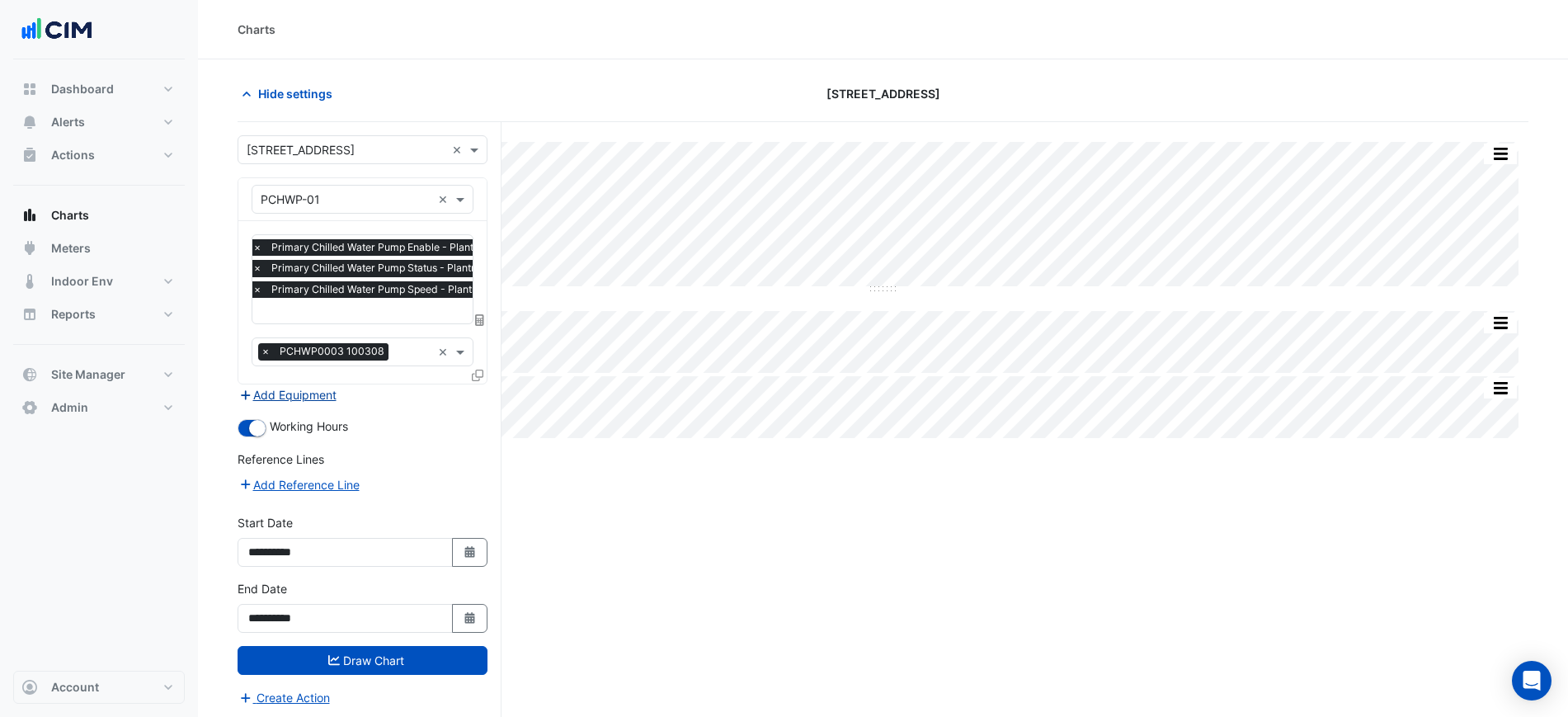
click at [261, 393] on button "Add Equipment" at bounding box center [287, 395] width 100 height 19
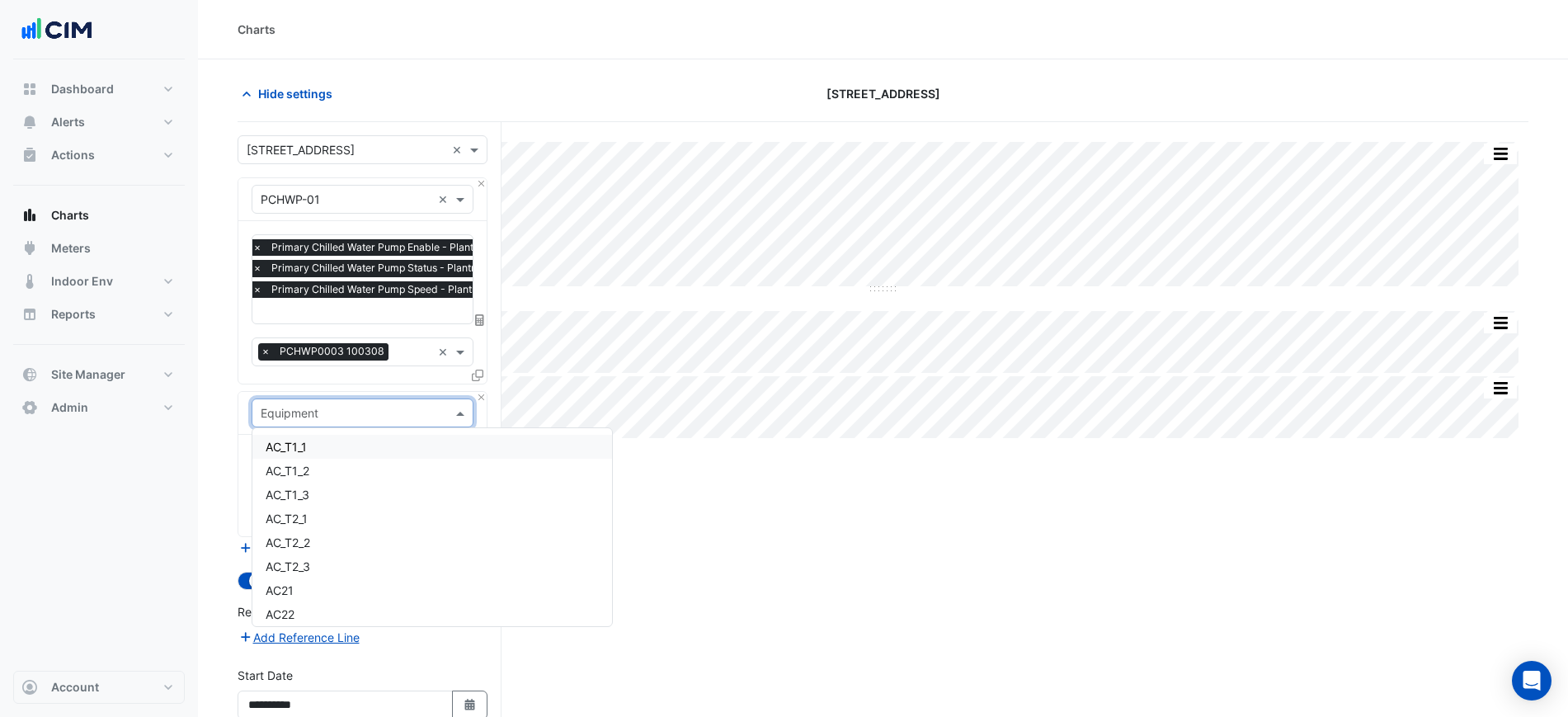
click at [296, 405] on input "text" at bounding box center [345, 414] width 170 height 17
type input "*"
type input "***"
click at [355, 444] on div "VSD-PCHWP_1" at bounding box center [362, 441] width 220 height 24
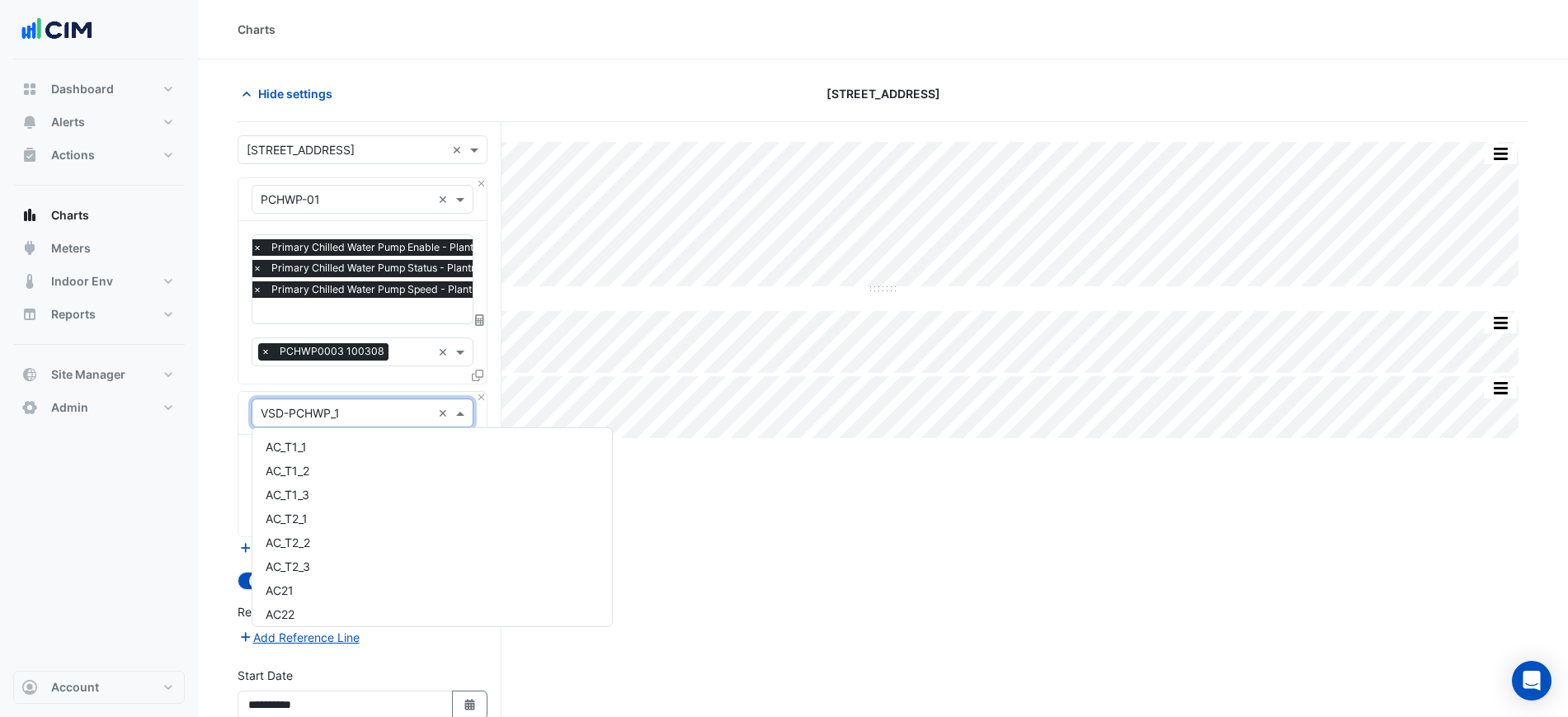
click at [348, 421] on div "Equipment × VSD-PCHWP_1 ×" at bounding box center [362, 413] width 222 height 29
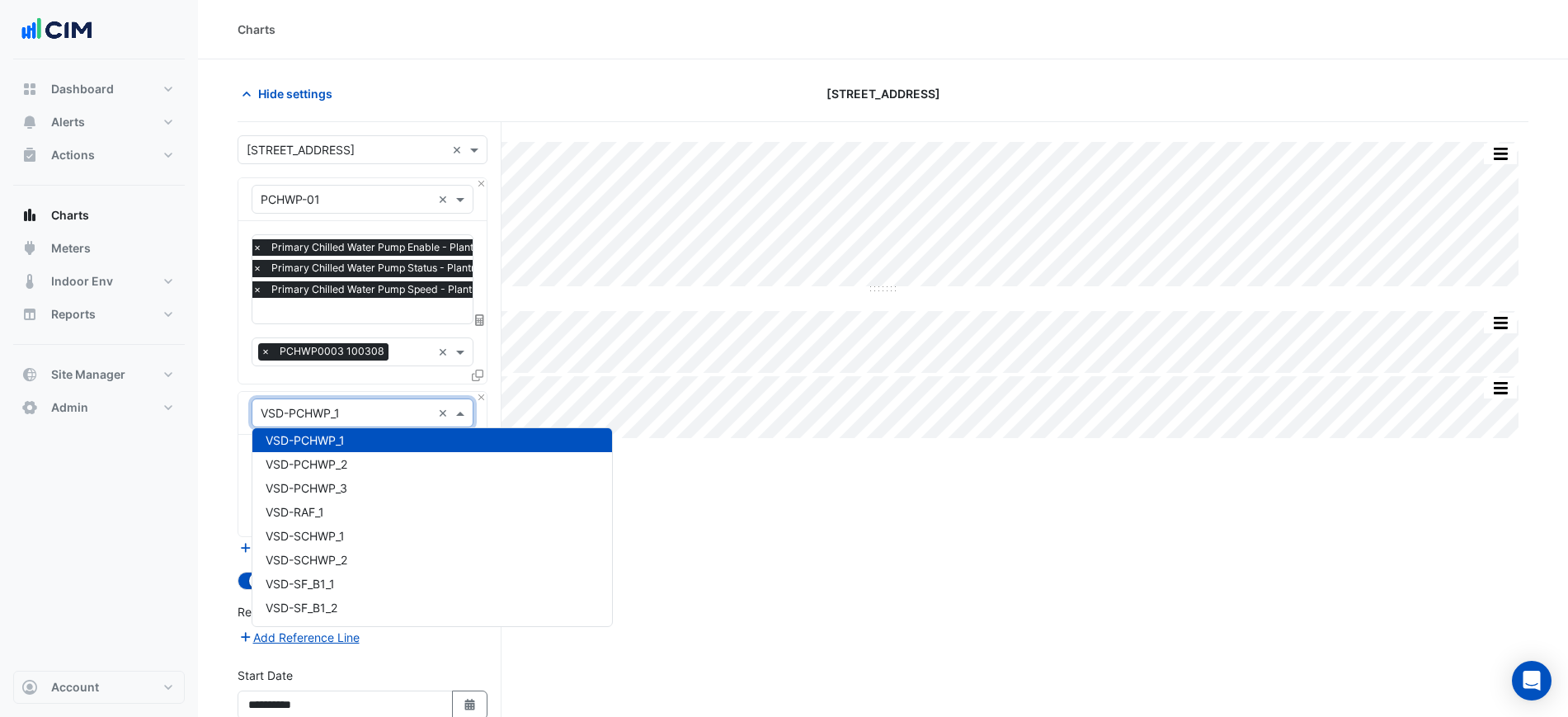
click at [254, 430] on div "VSD-PCHWP_1" at bounding box center [432, 440] width 360 height 24
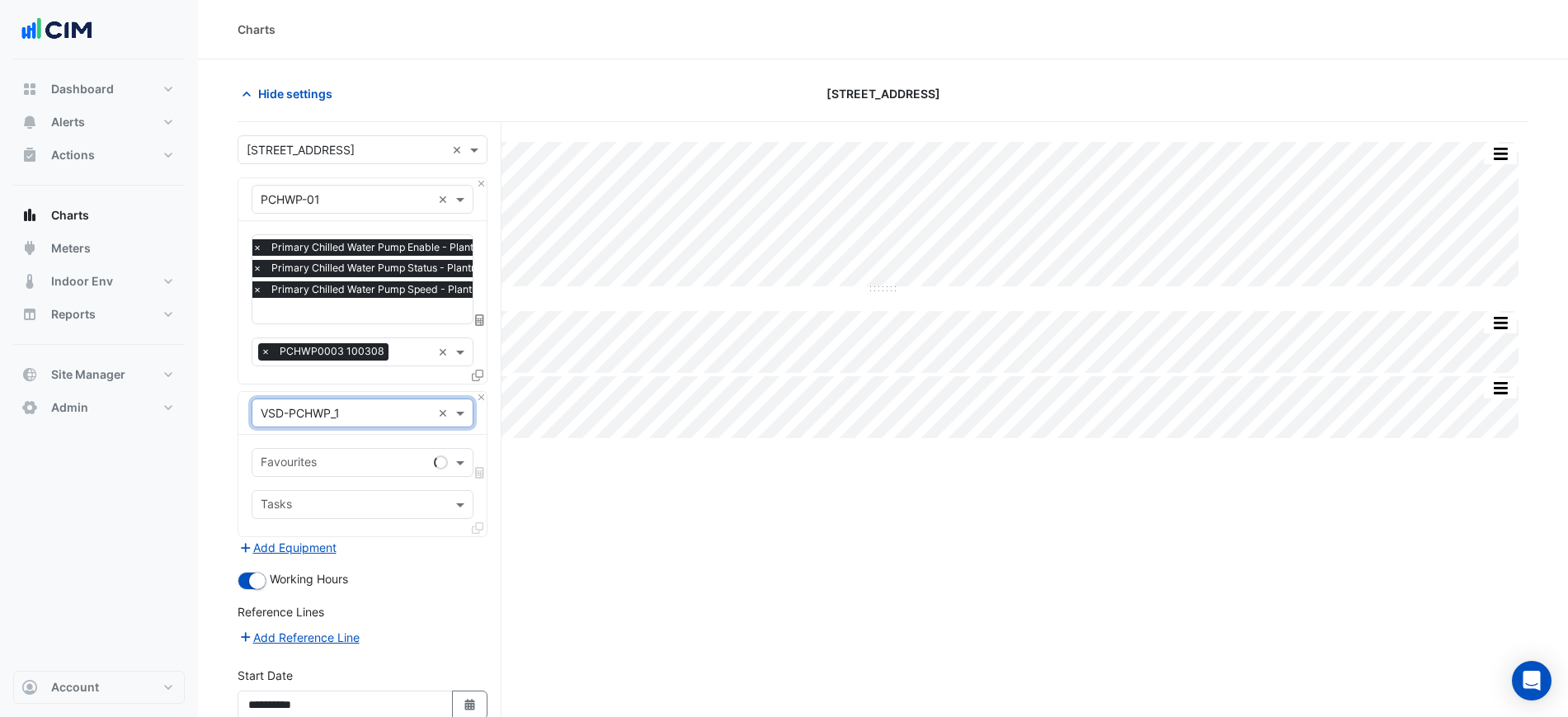
click at [264, 448] on div "Favourites" at bounding box center [362, 463] width 222 height 29
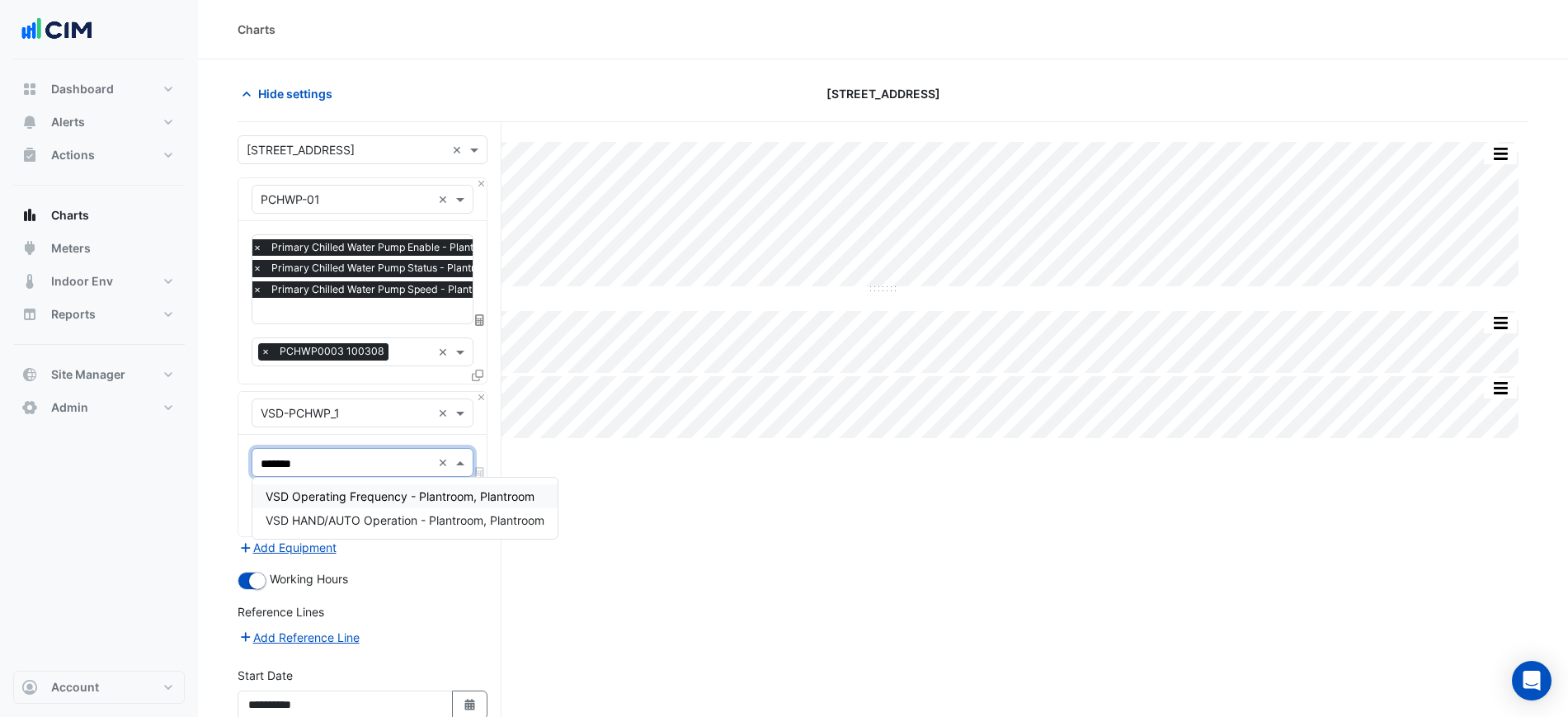
type input "********"
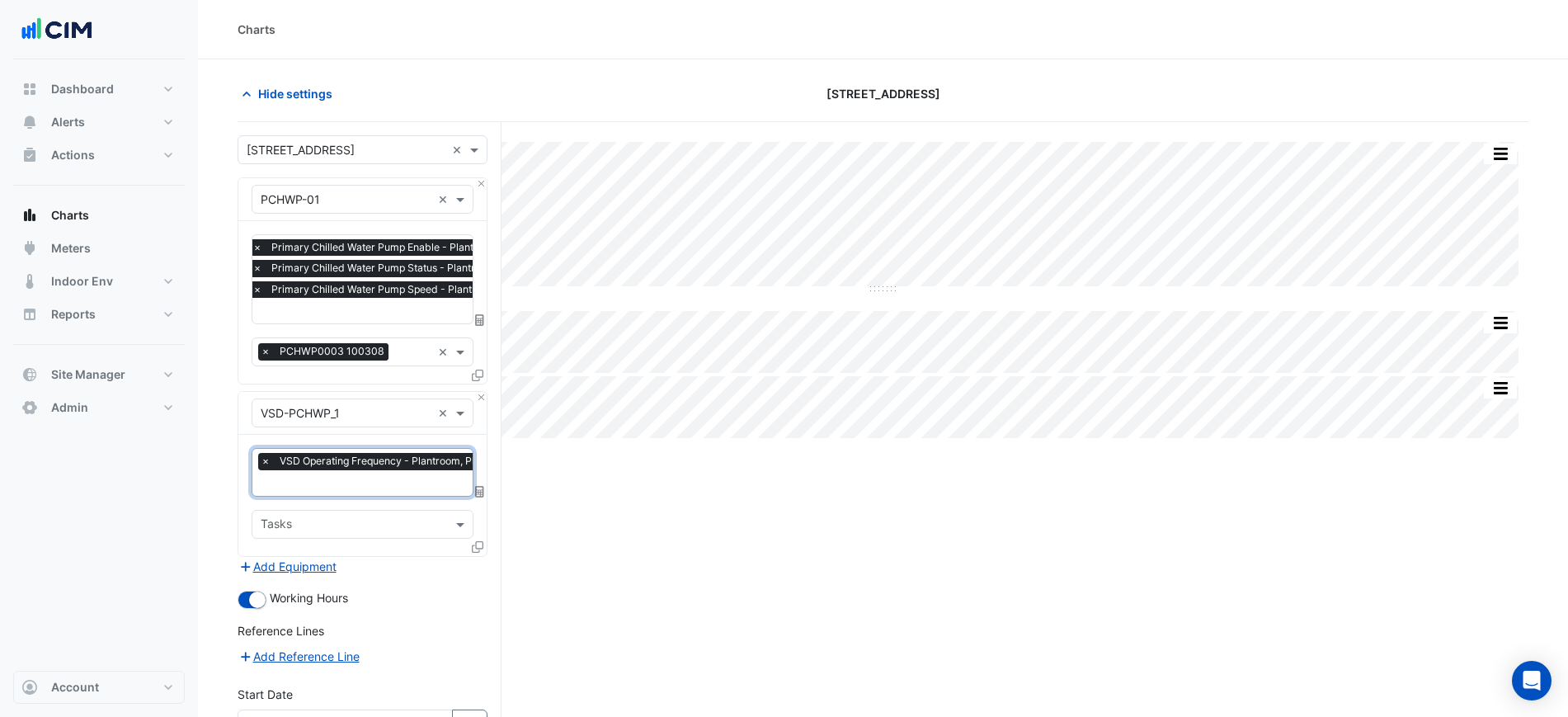
click at [345, 492] on div "Favourites × VSD Operating Frequency - Plantroom, Plantroom ×" at bounding box center [362, 472] width 222 height 48
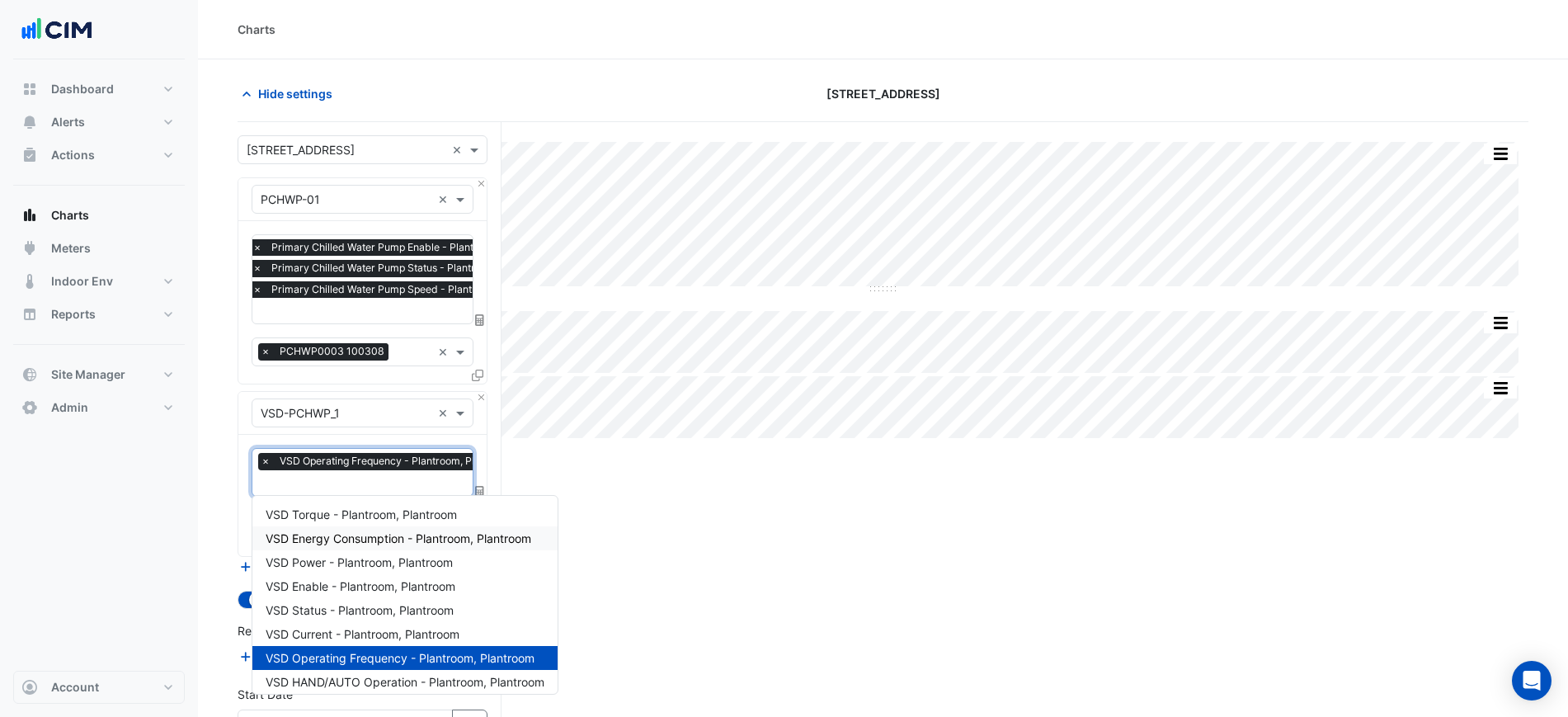
click at [408, 531] on span "VSD Energy Consumption - Plantroom, Plantroom" at bounding box center [398, 538] width 265 height 14
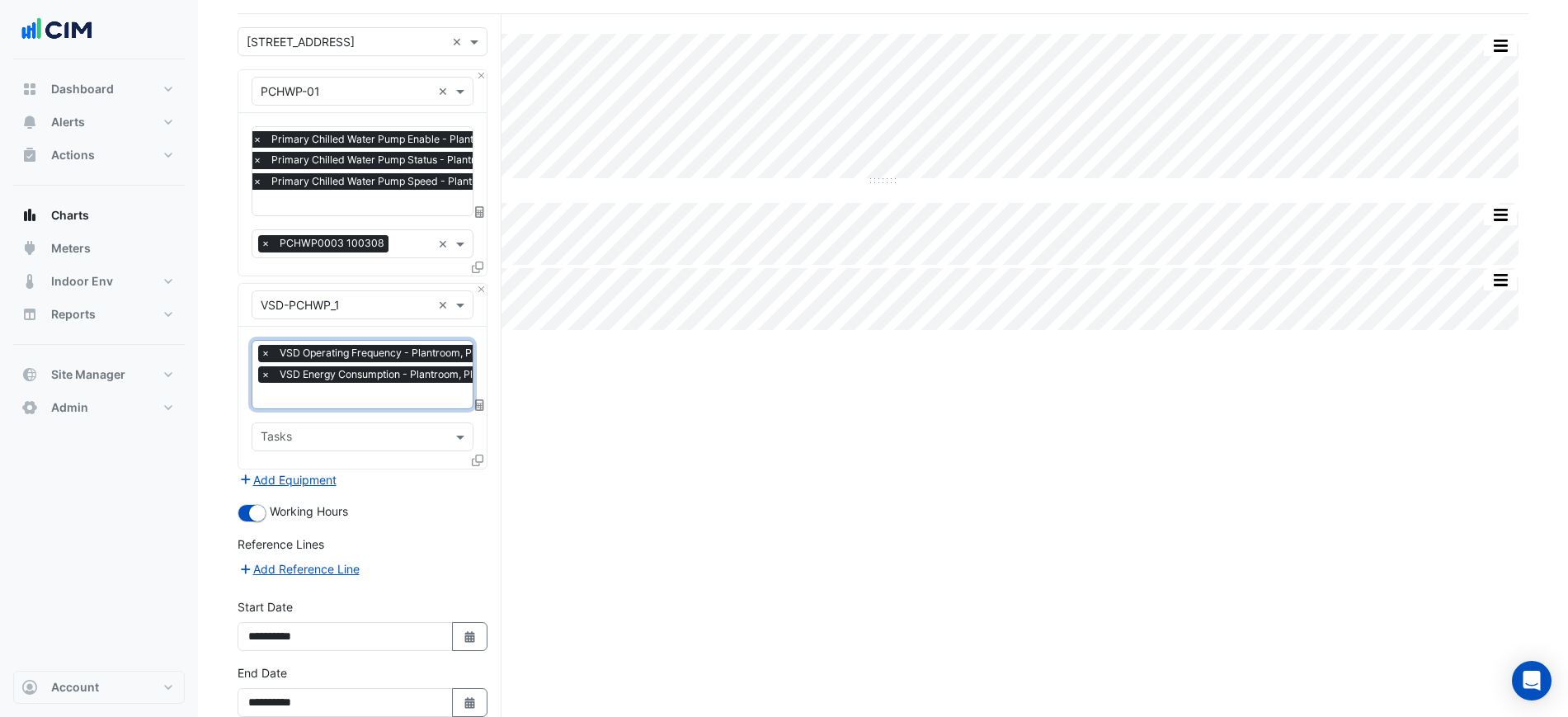
scroll to position [193, 0]
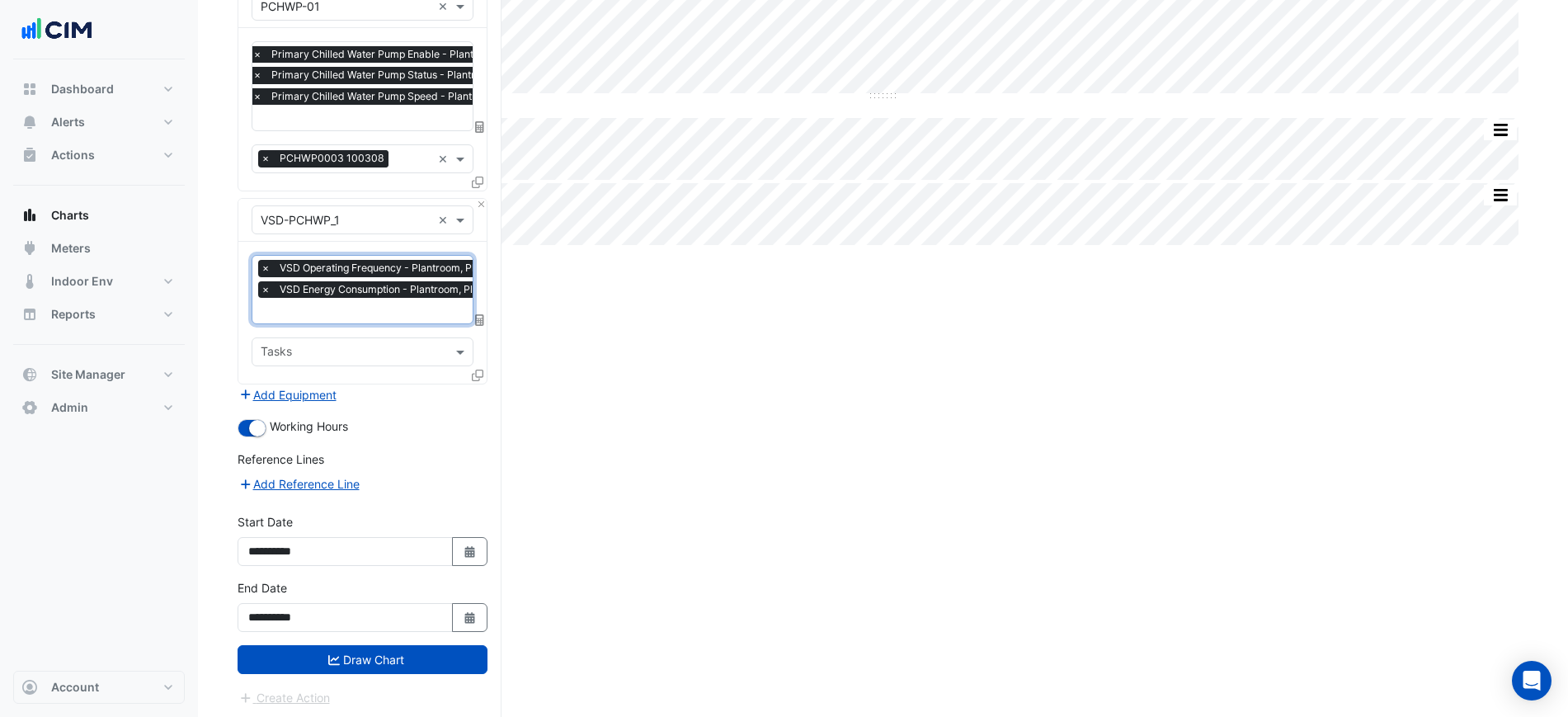
click at [447, 645] on button "Draw Chart" at bounding box center [362, 660] width 250 height 29
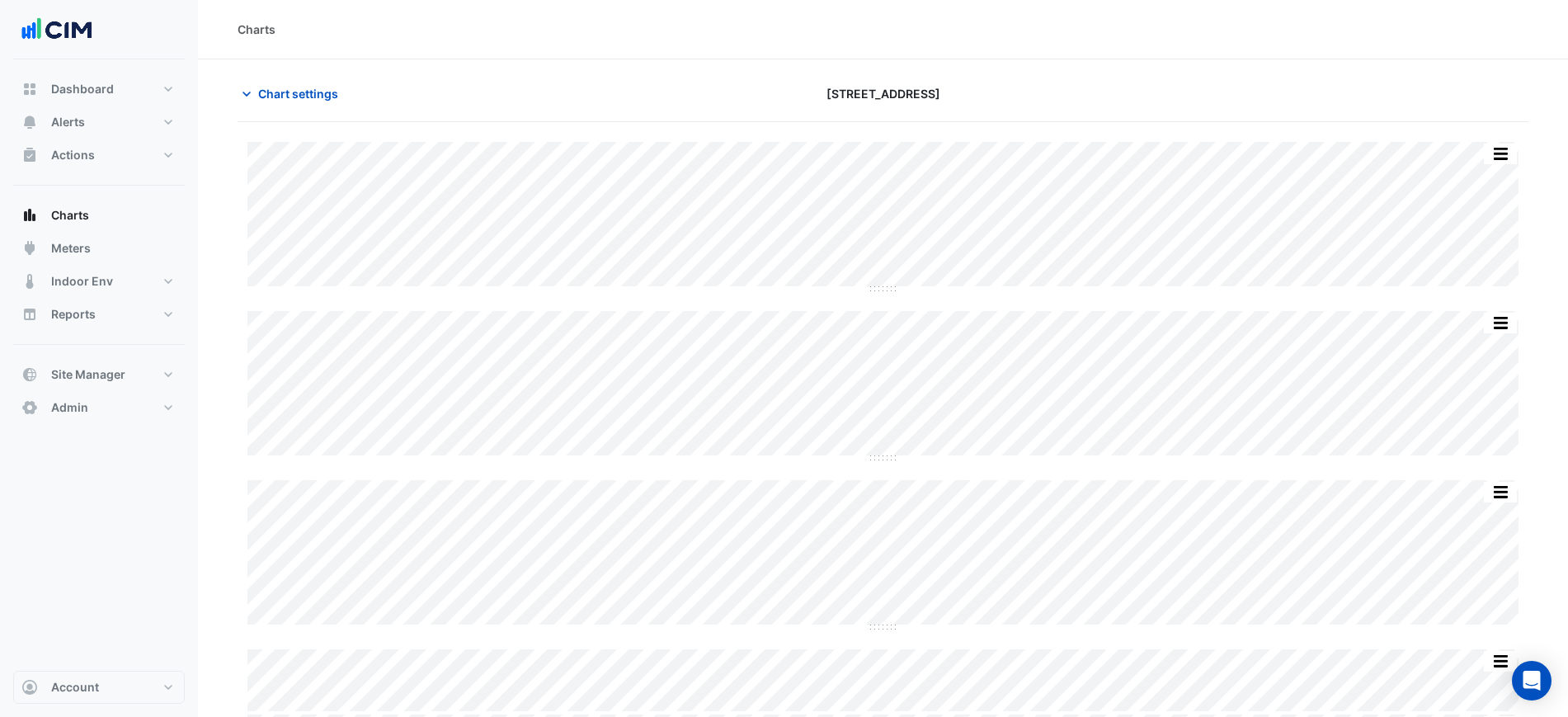
scroll to position [63, 0]
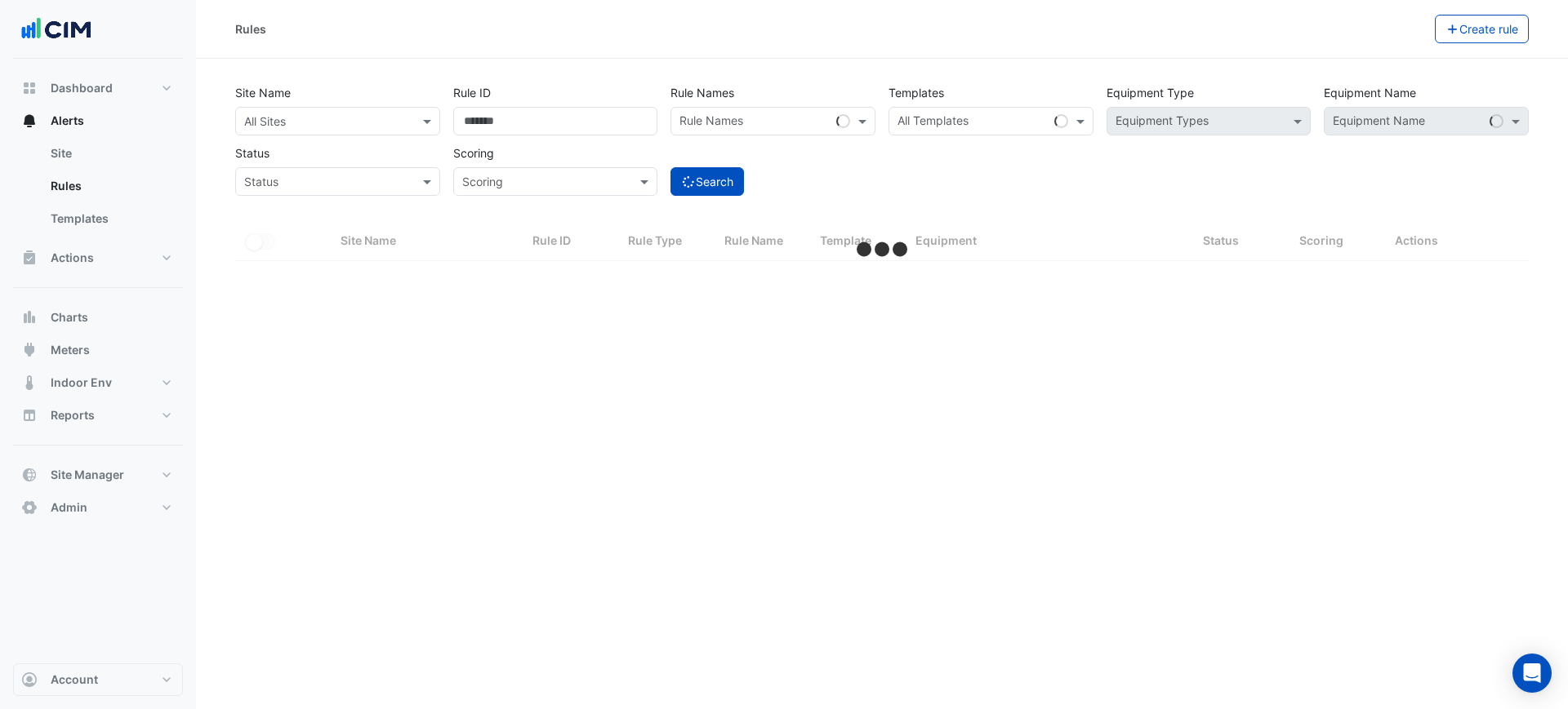
select select "***"
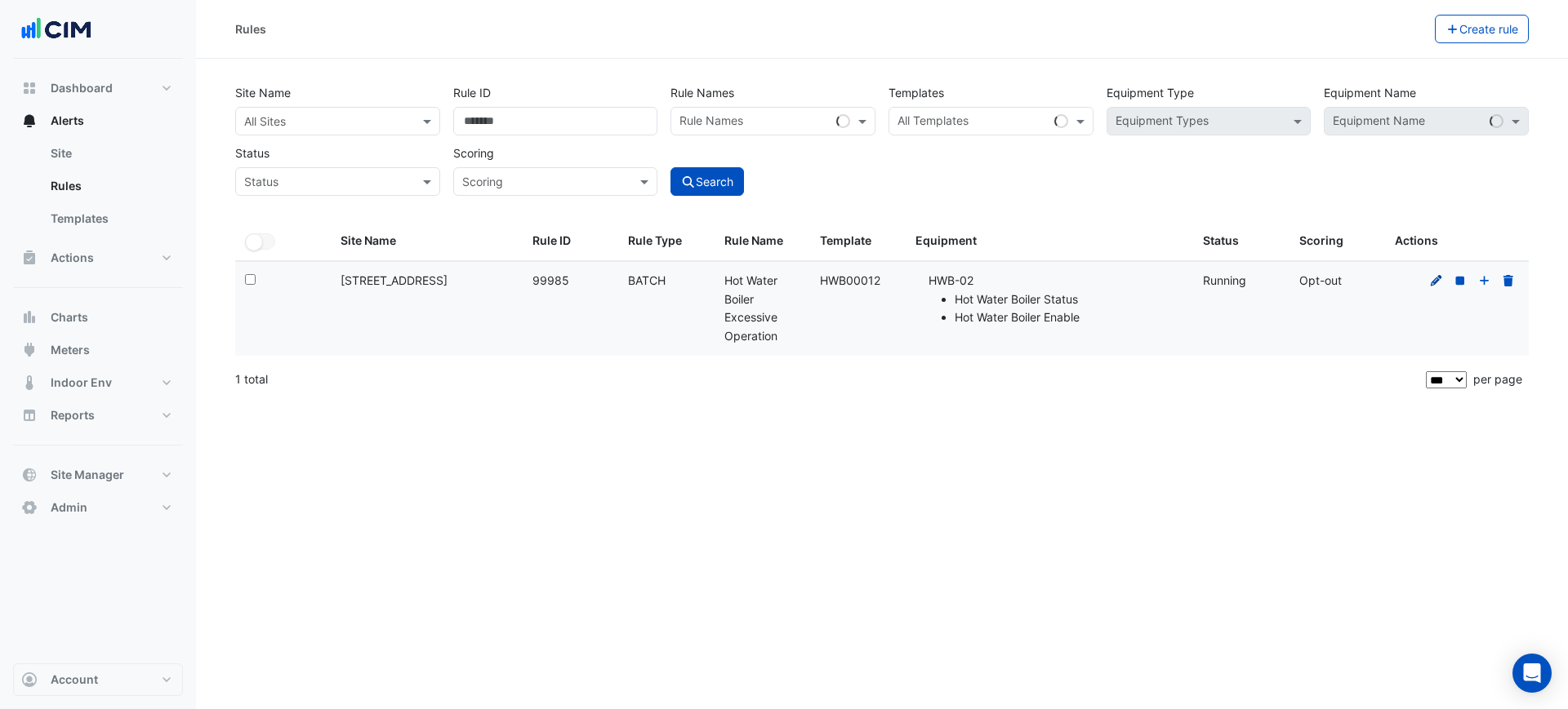
click at [1433, 280] on icon at bounding box center [1436, 280] width 14 height 11
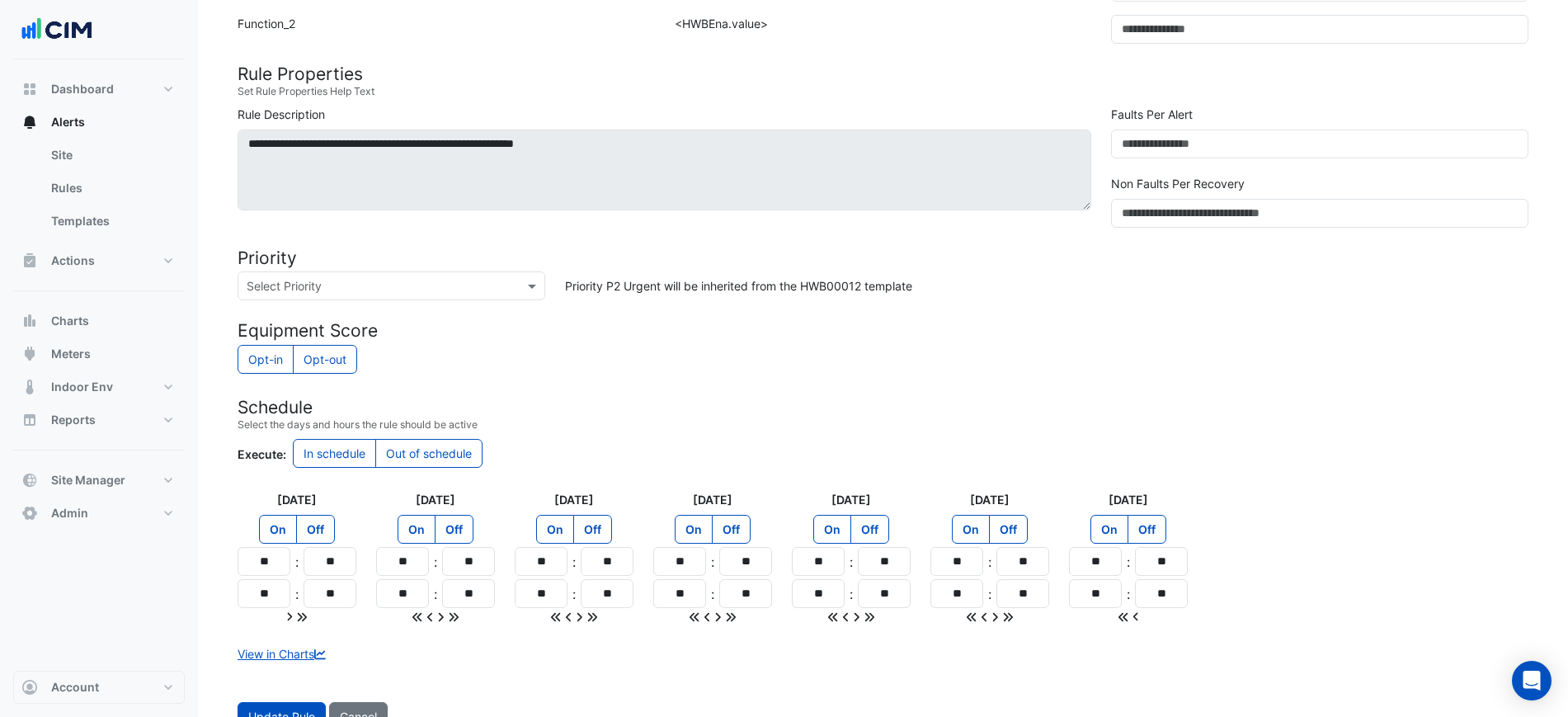
scroll to position [600, 0]
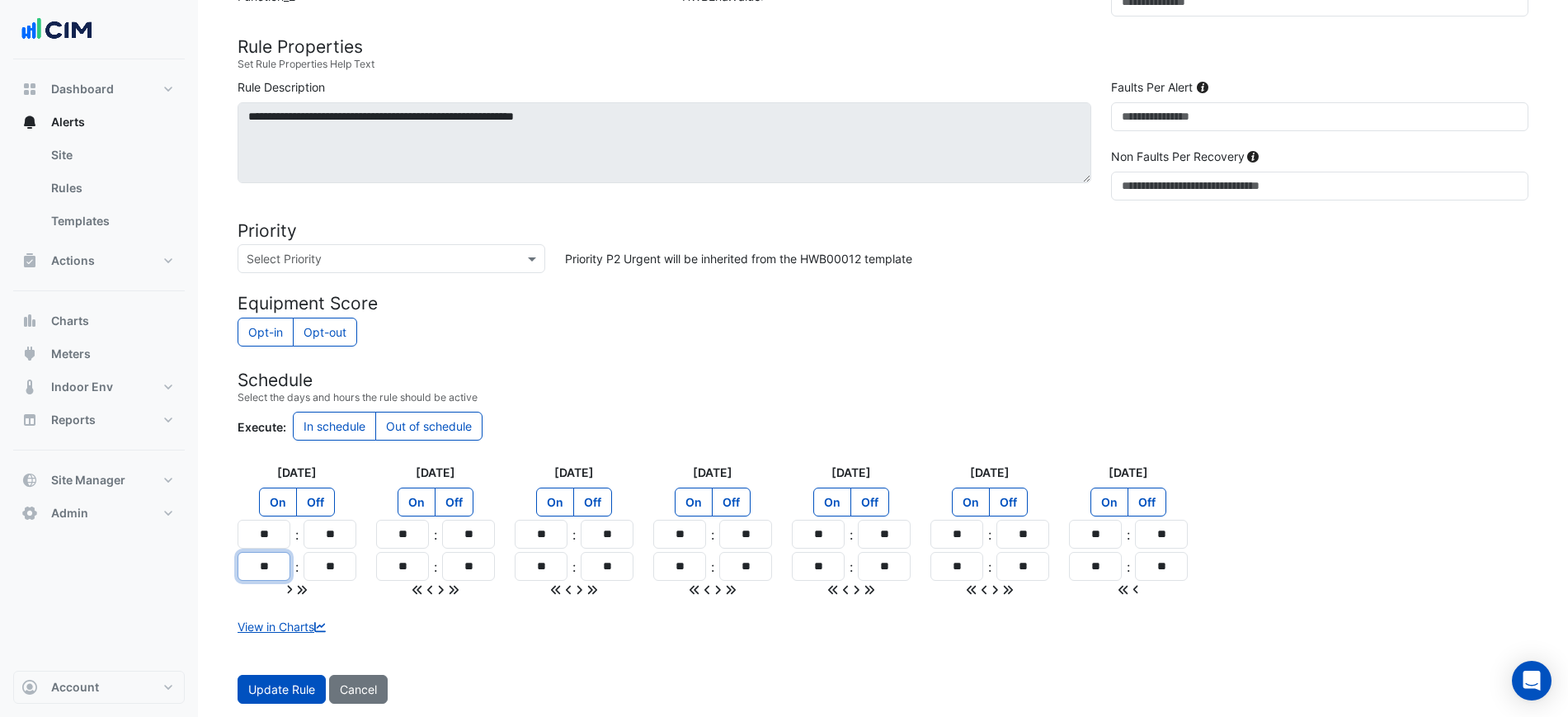
drag, startPoint x: 281, startPoint y: 568, endPoint x: 266, endPoint y: 572, distance: 15.5
click at [266, 572] on input "**" at bounding box center [264, 566] width 53 height 29
type input "**"
click at [299, 584] on icon at bounding box center [301, 589] width 11 height 11
type input "**"
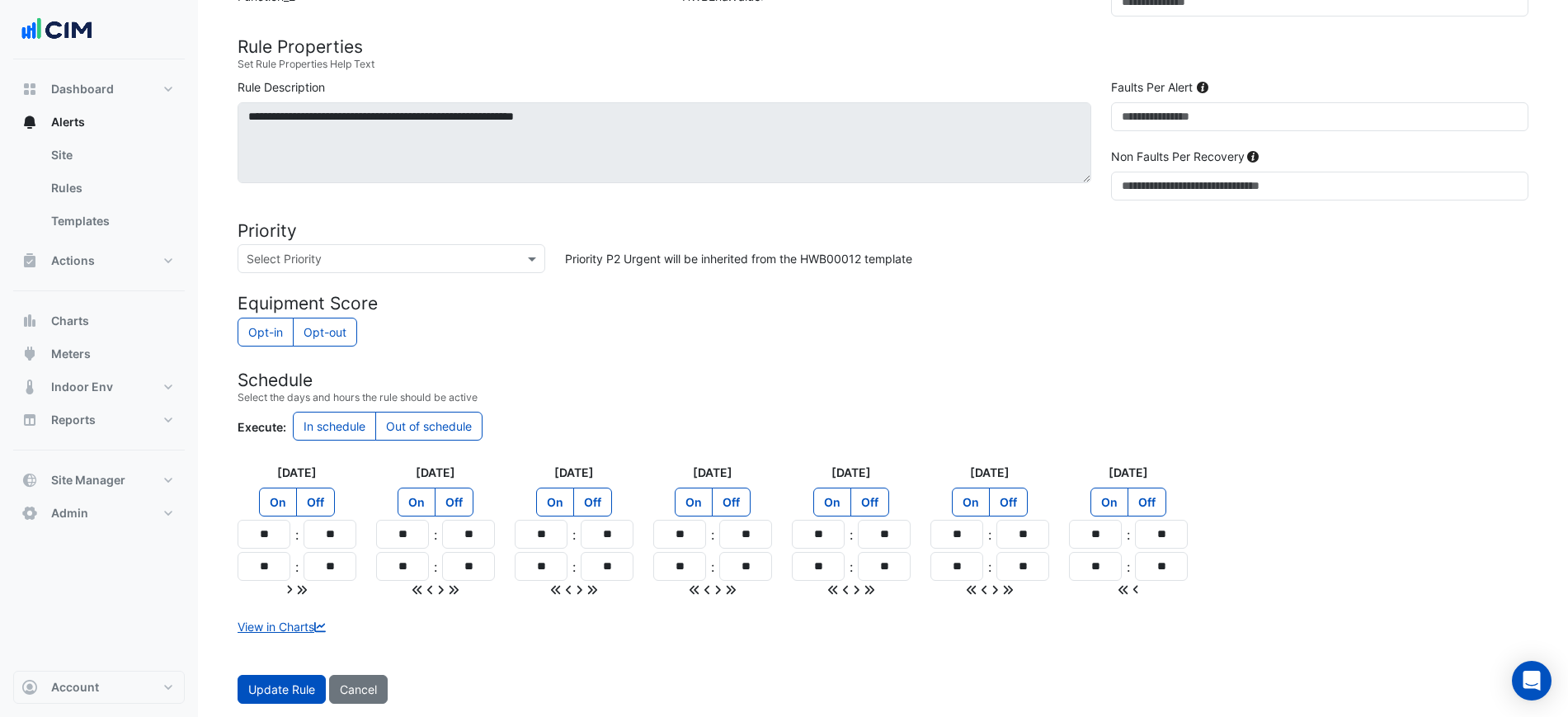
type input "**"
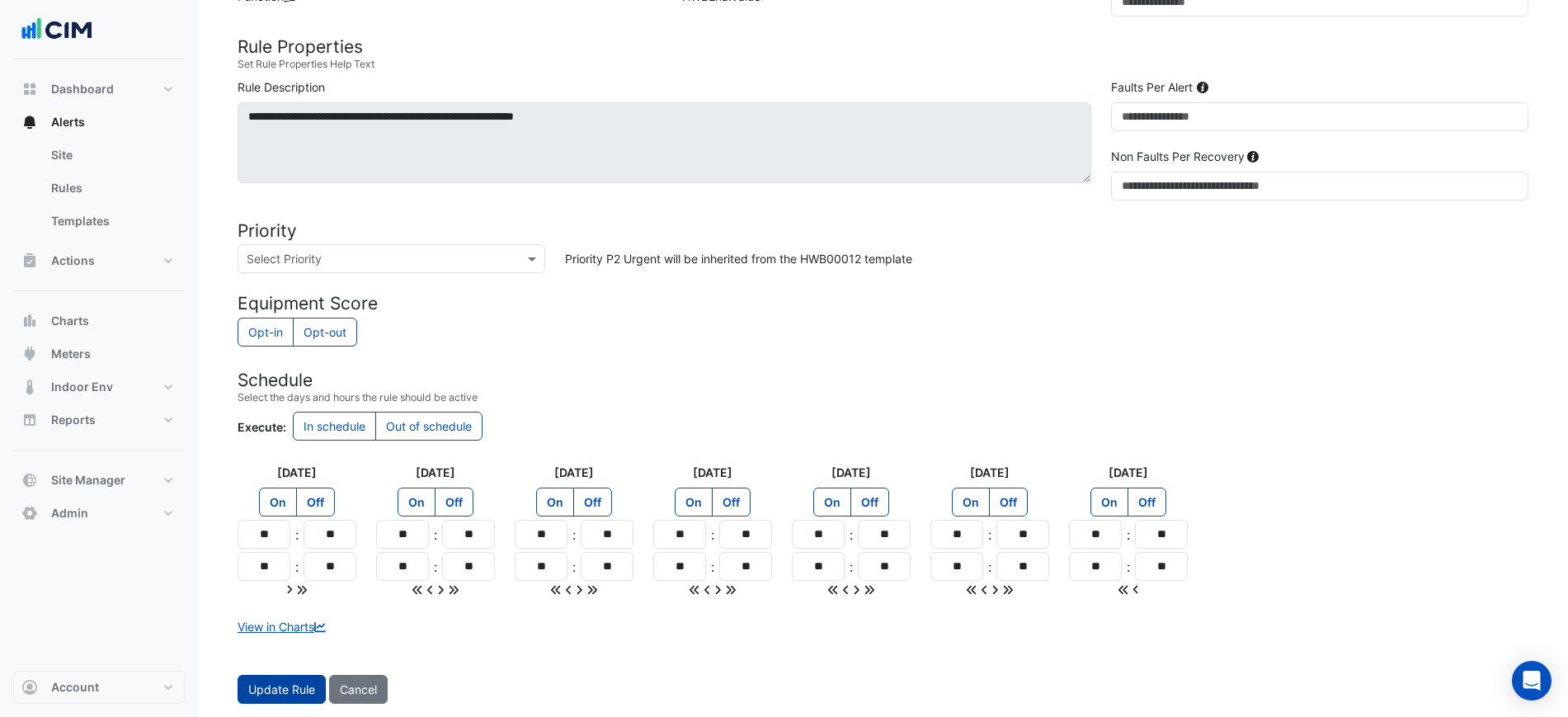
click at [281, 684] on button "Update Rule" at bounding box center [281, 690] width 88 height 29
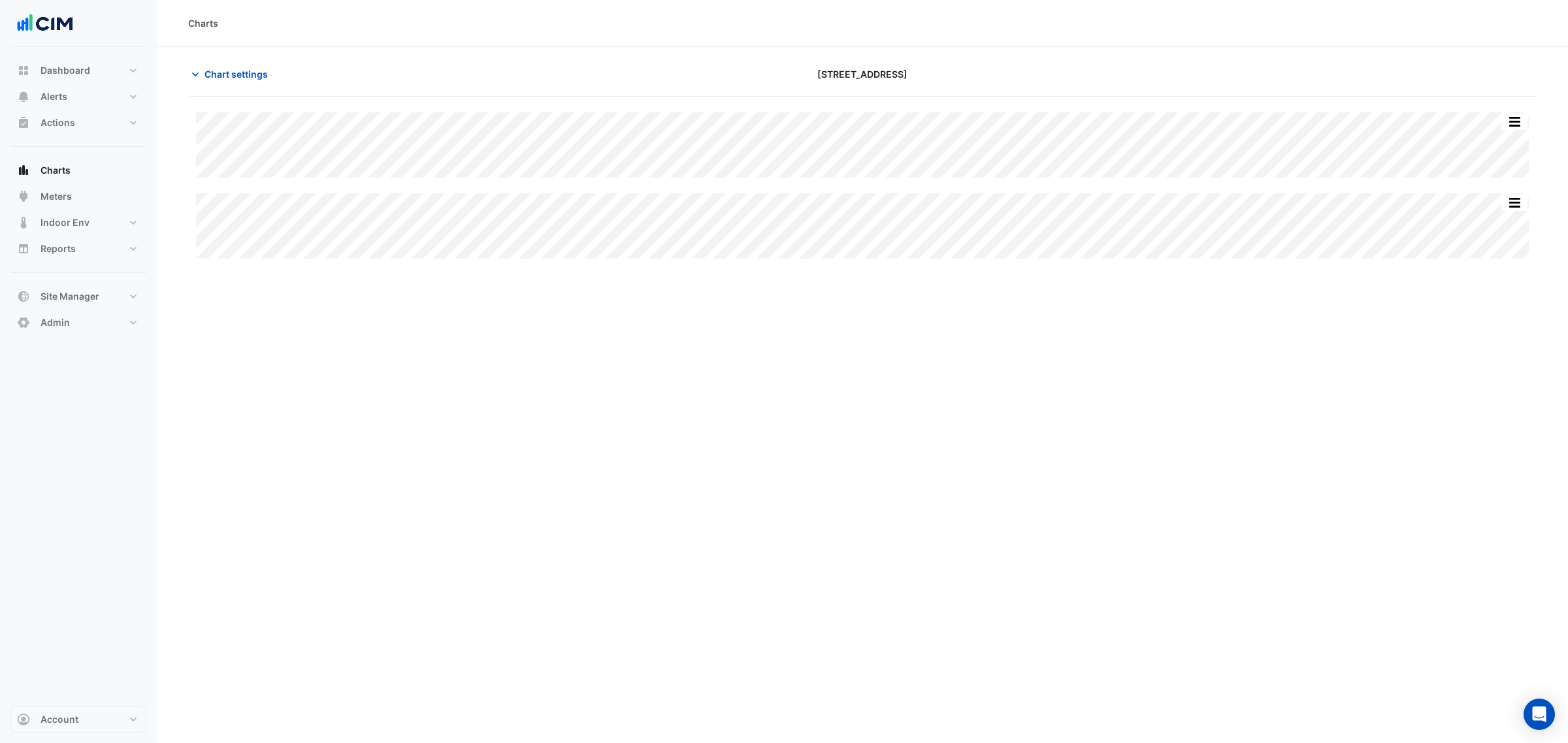
type input "**********"
click at [236, 73] on span "Chart settings" at bounding box center [236, 74] width 63 height 14
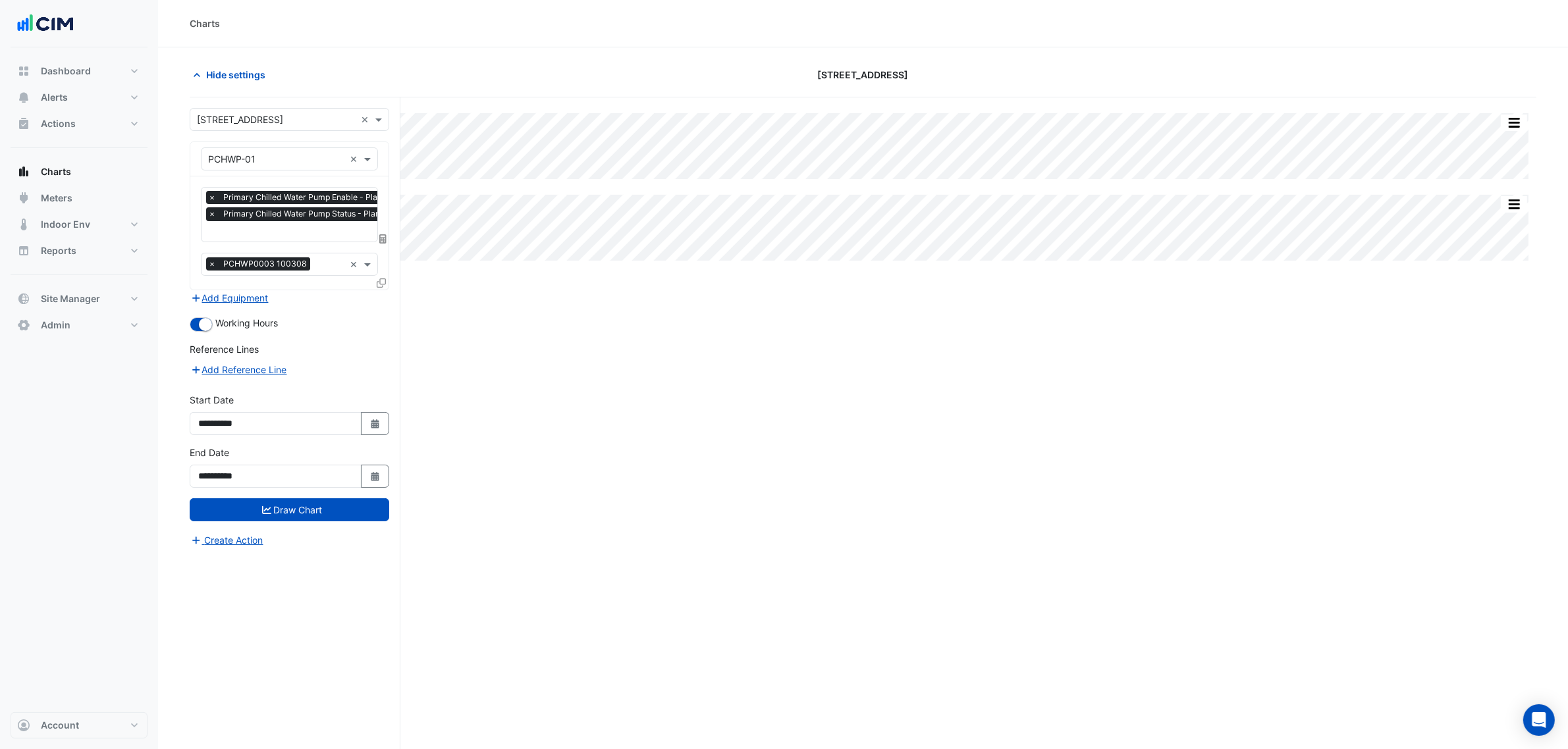
click at [278, 226] on input "text" at bounding box center [330, 232] width 245 height 14
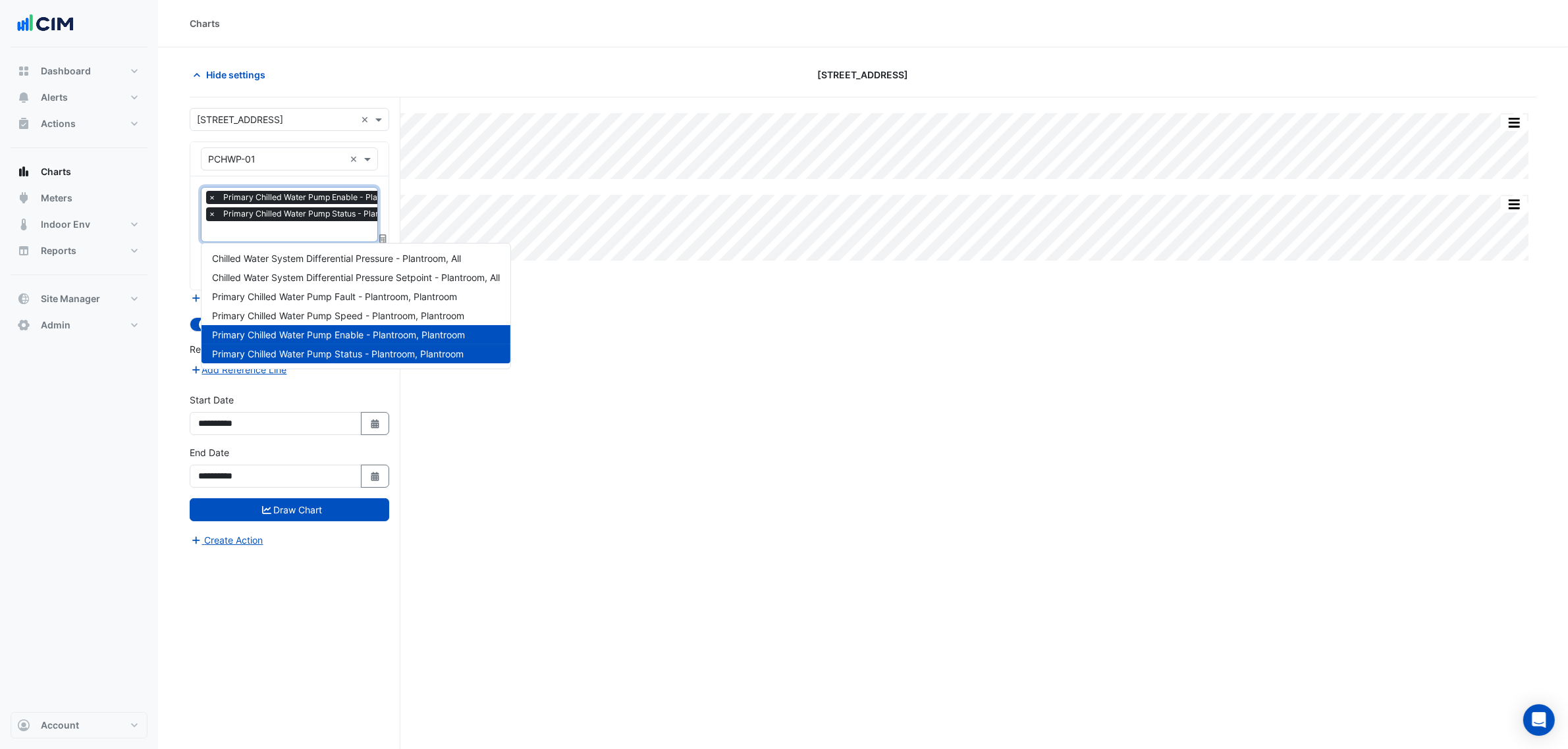
scroll to position [0, 7]
click at [333, 311] on span "Primary Chilled Water Pump Speed - Plantroom, Plantroom" at bounding box center [338, 316] width 252 height 11
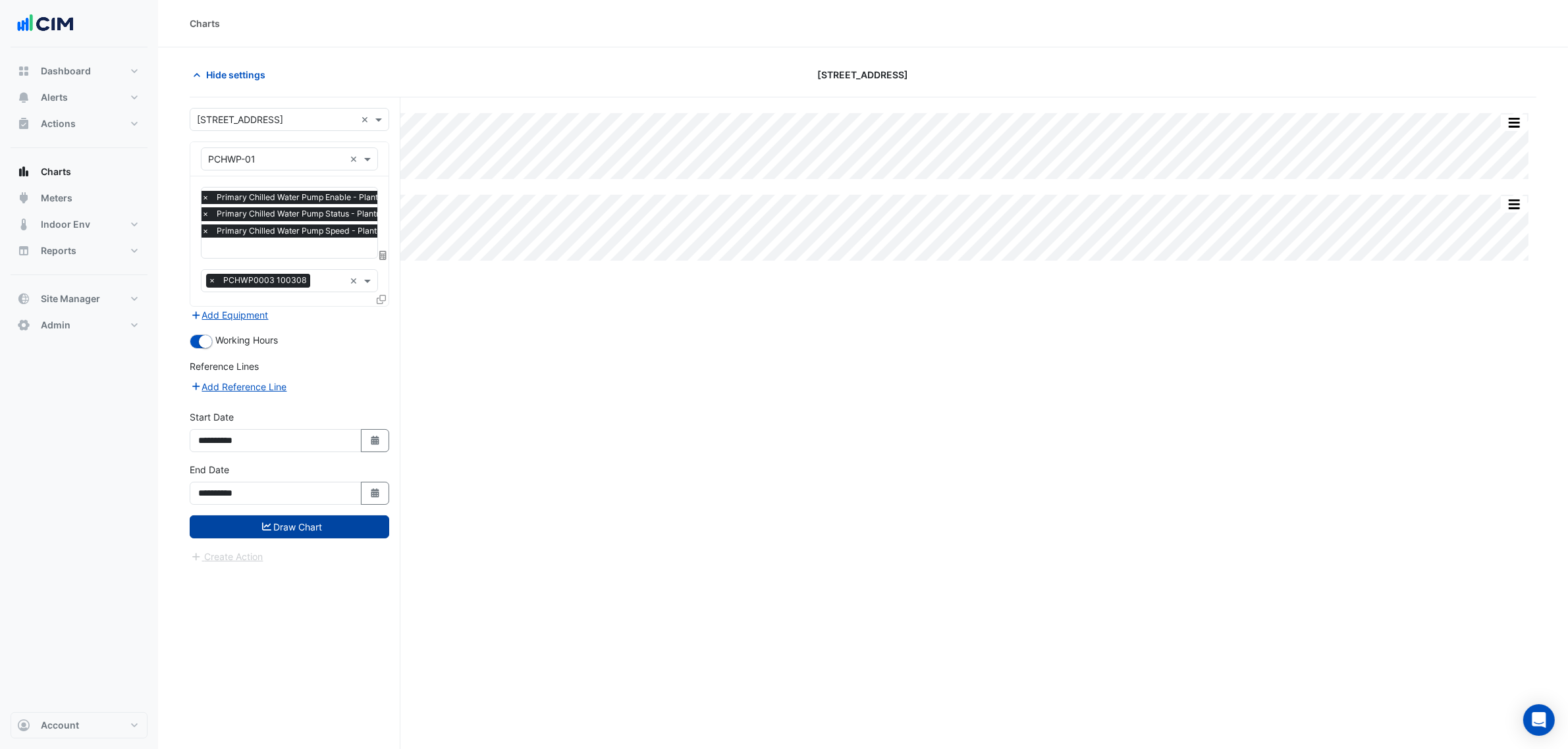
click at [336, 530] on button "Draw Chart" at bounding box center [289, 527] width 200 height 23
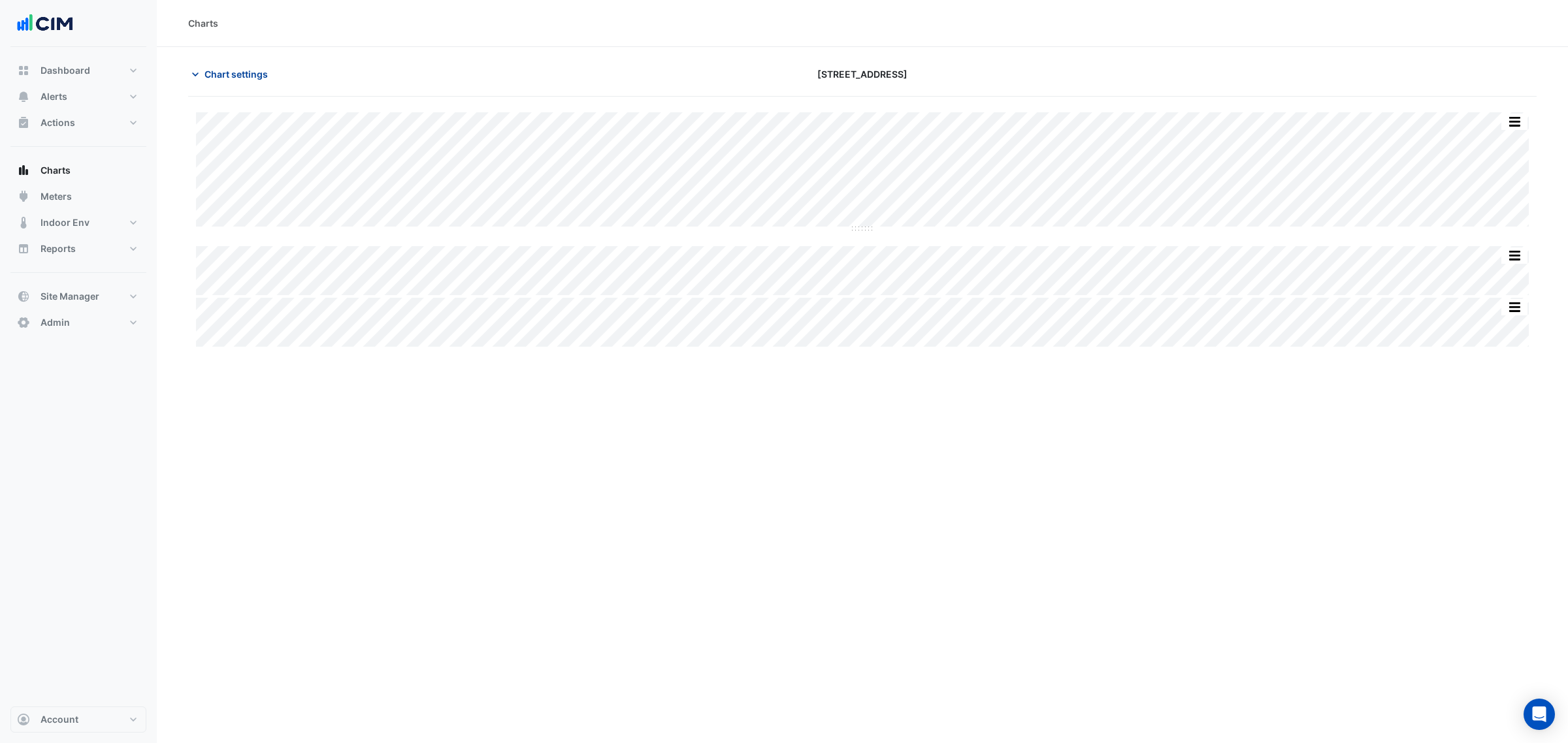
click at [222, 75] on span "Chart settings" at bounding box center [236, 74] width 63 height 14
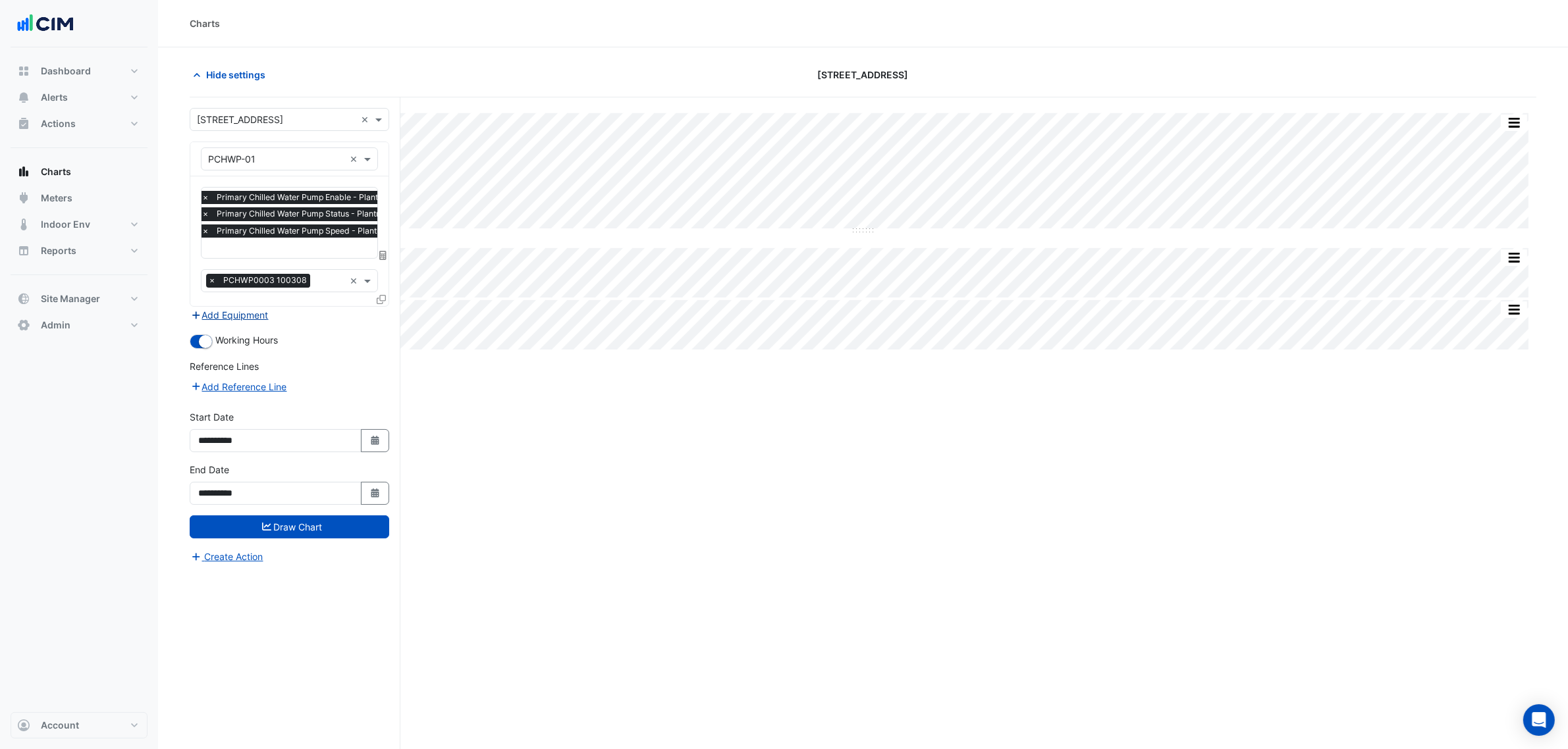
click at [261, 318] on button "Add Equipment" at bounding box center [229, 315] width 80 height 15
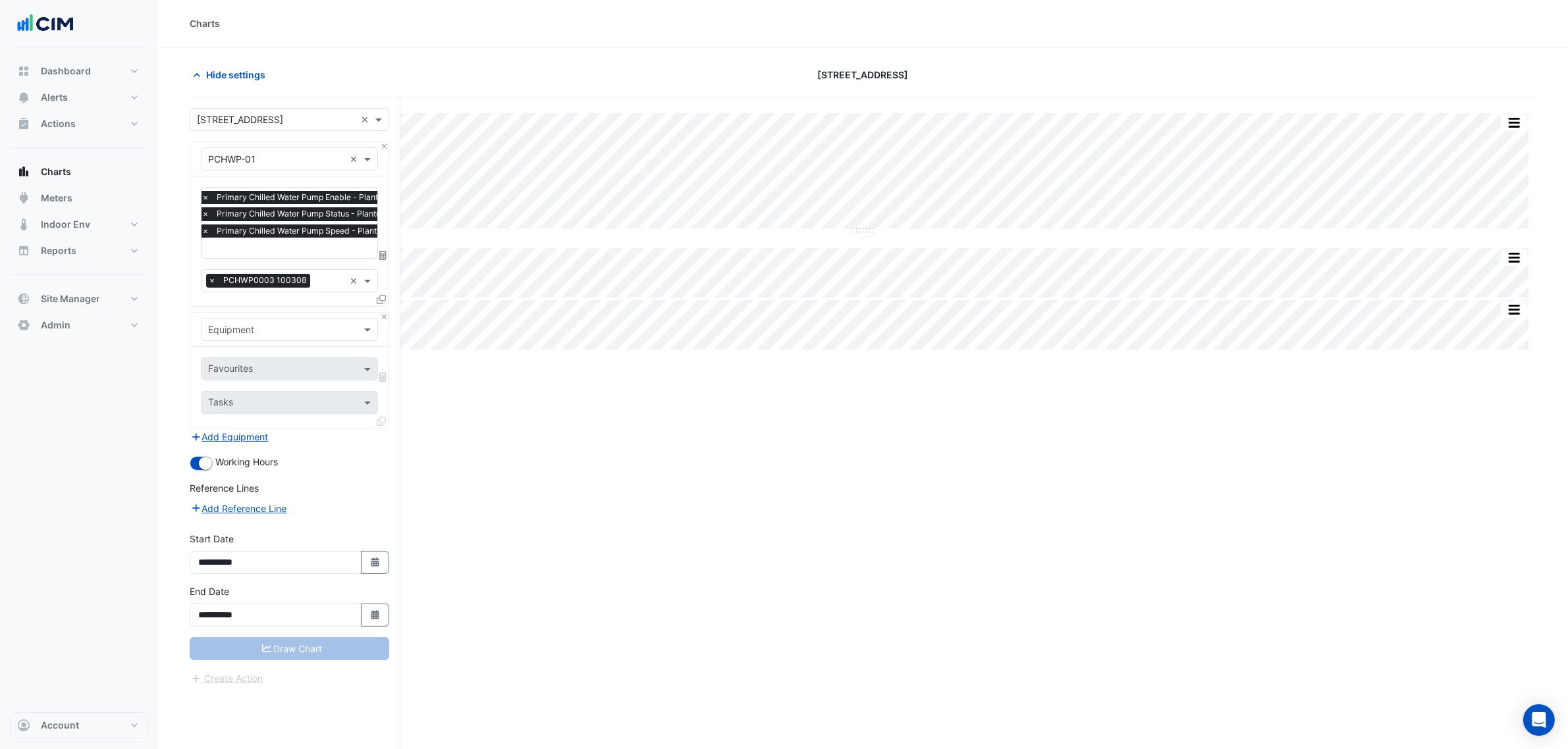
click at [263, 327] on input "text" at bounding box center [275, 330] width 136 height 14
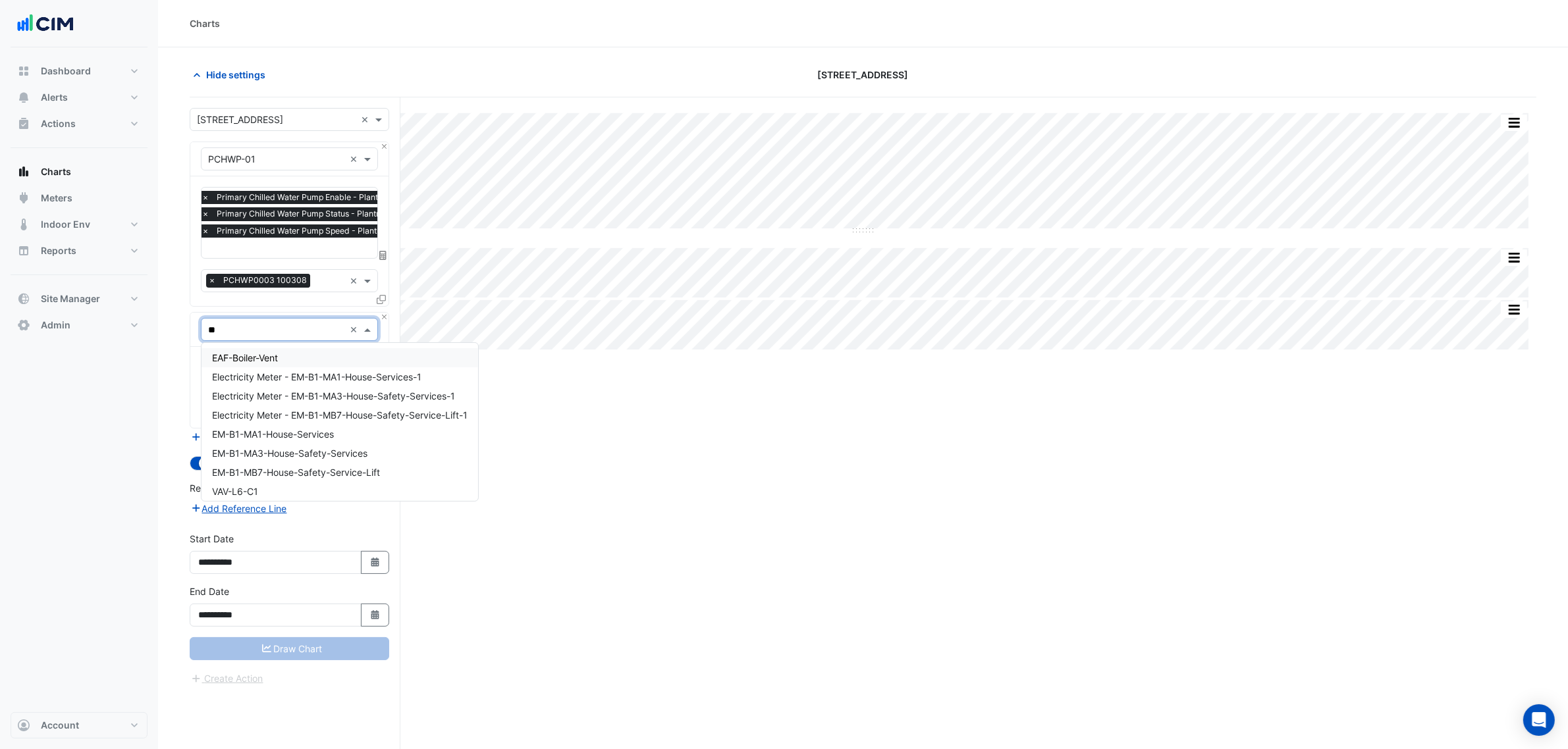
type input "***"
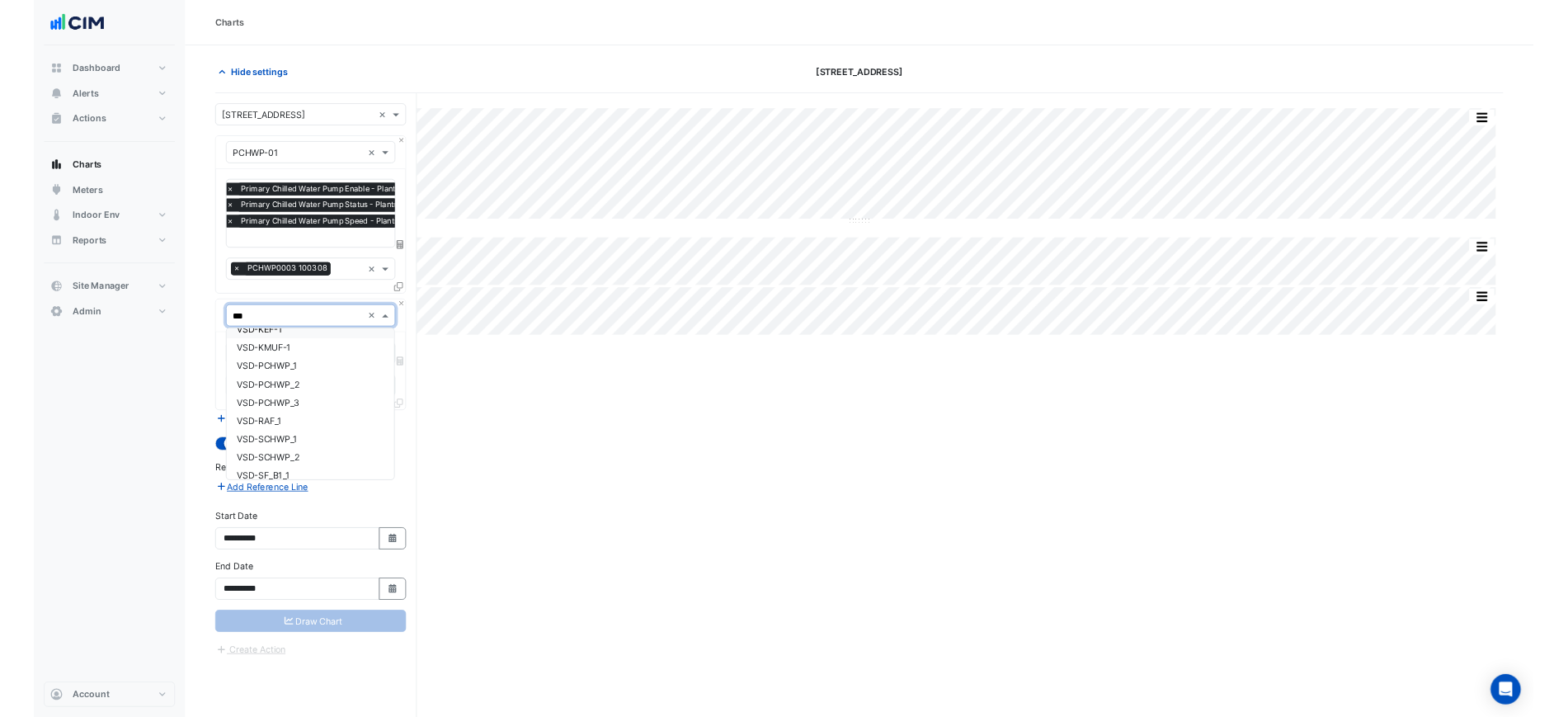
scroll to position [413, 0]
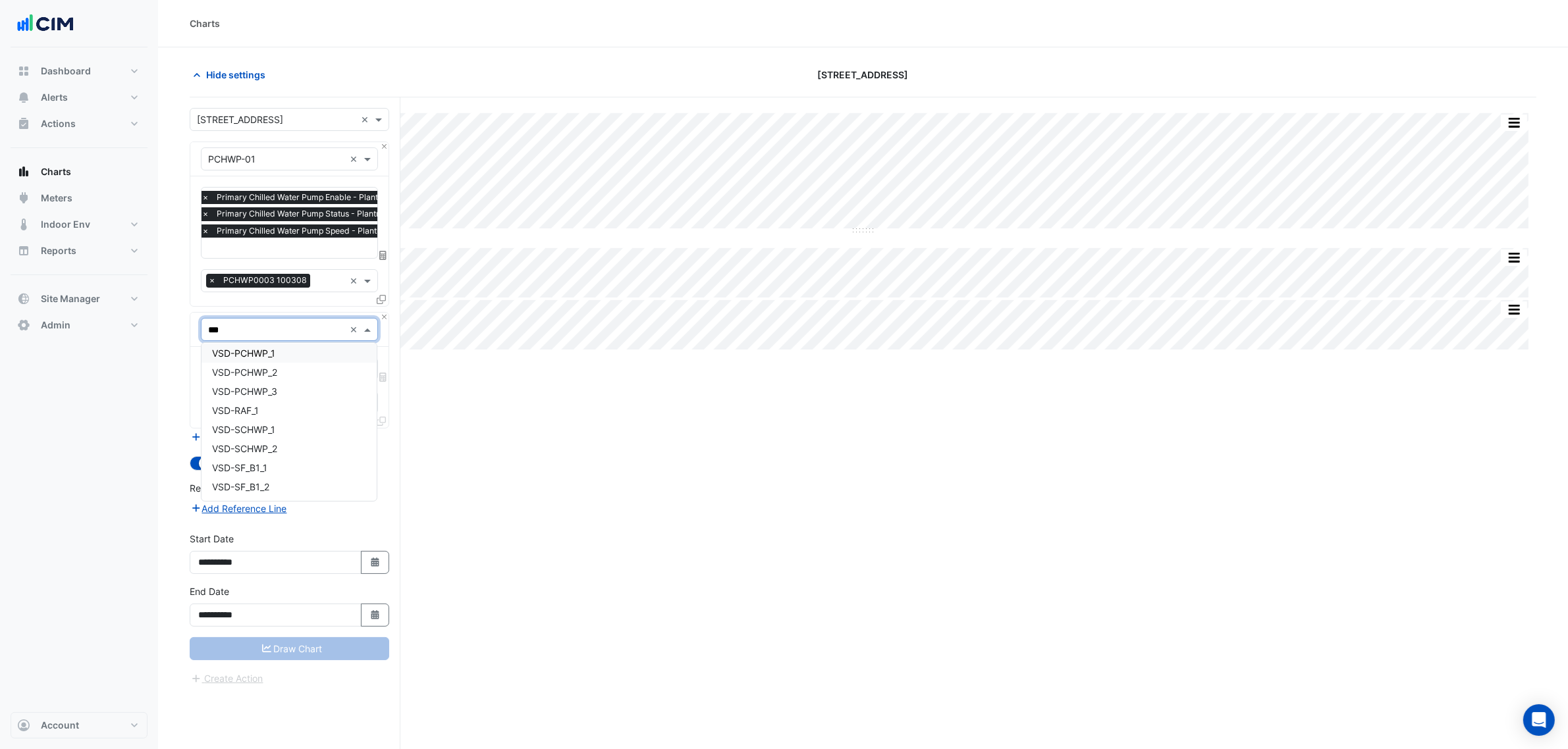
click at [269, 353] on span "VSD-PCHWP_1" at bounding box center [243, 353] width 63 height 11
click at [272, 363] on div "Favourites" at bounding box center [271, 369] width 139 height 21
type input "*********"
click at [312, 394] on span "VSD Operating Frequency - Plantroom, Plantroom" at bounding box center [319, 397] width 215 height 11
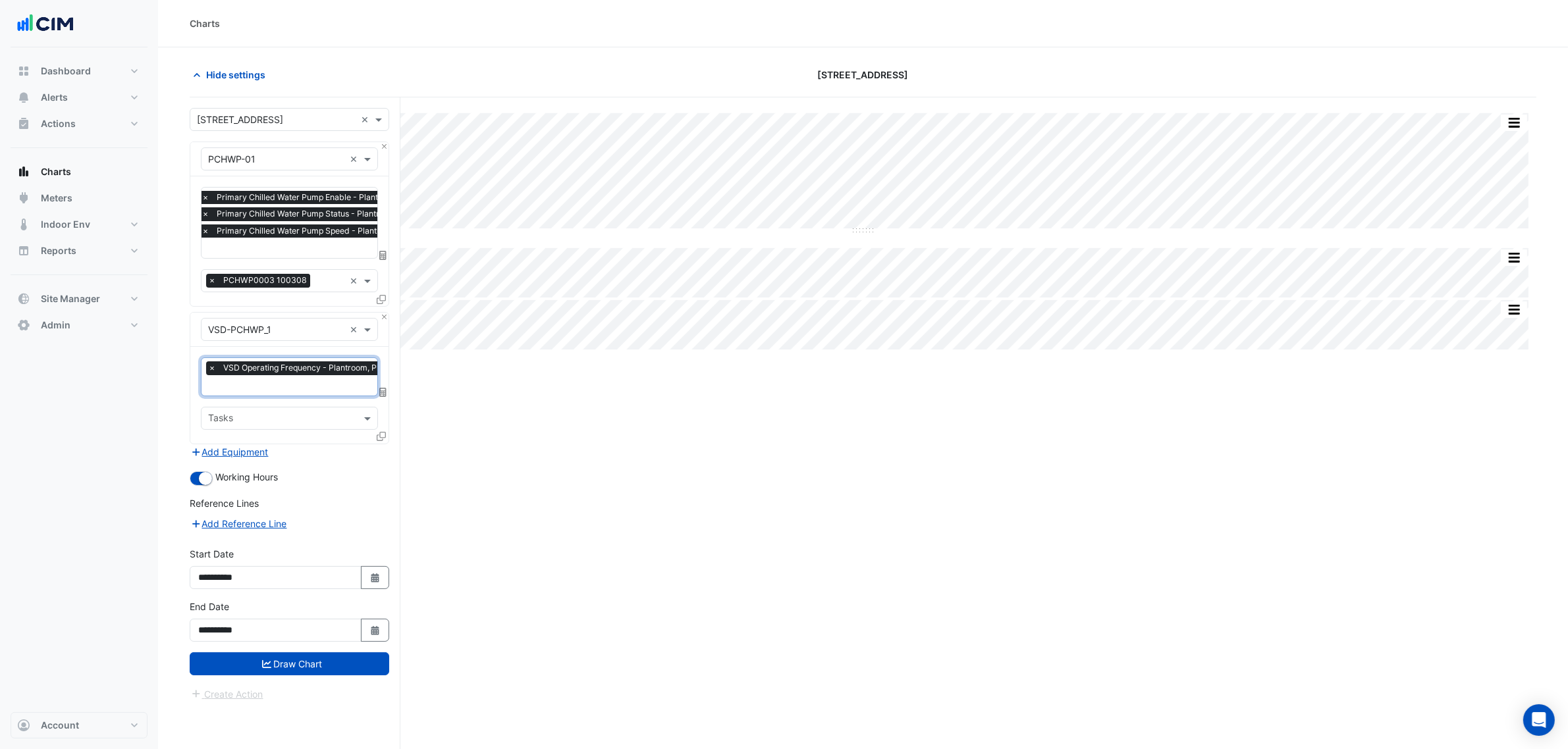
click at [301, 386] on input "text" at bounding box center [312, 387] width 208 height 14
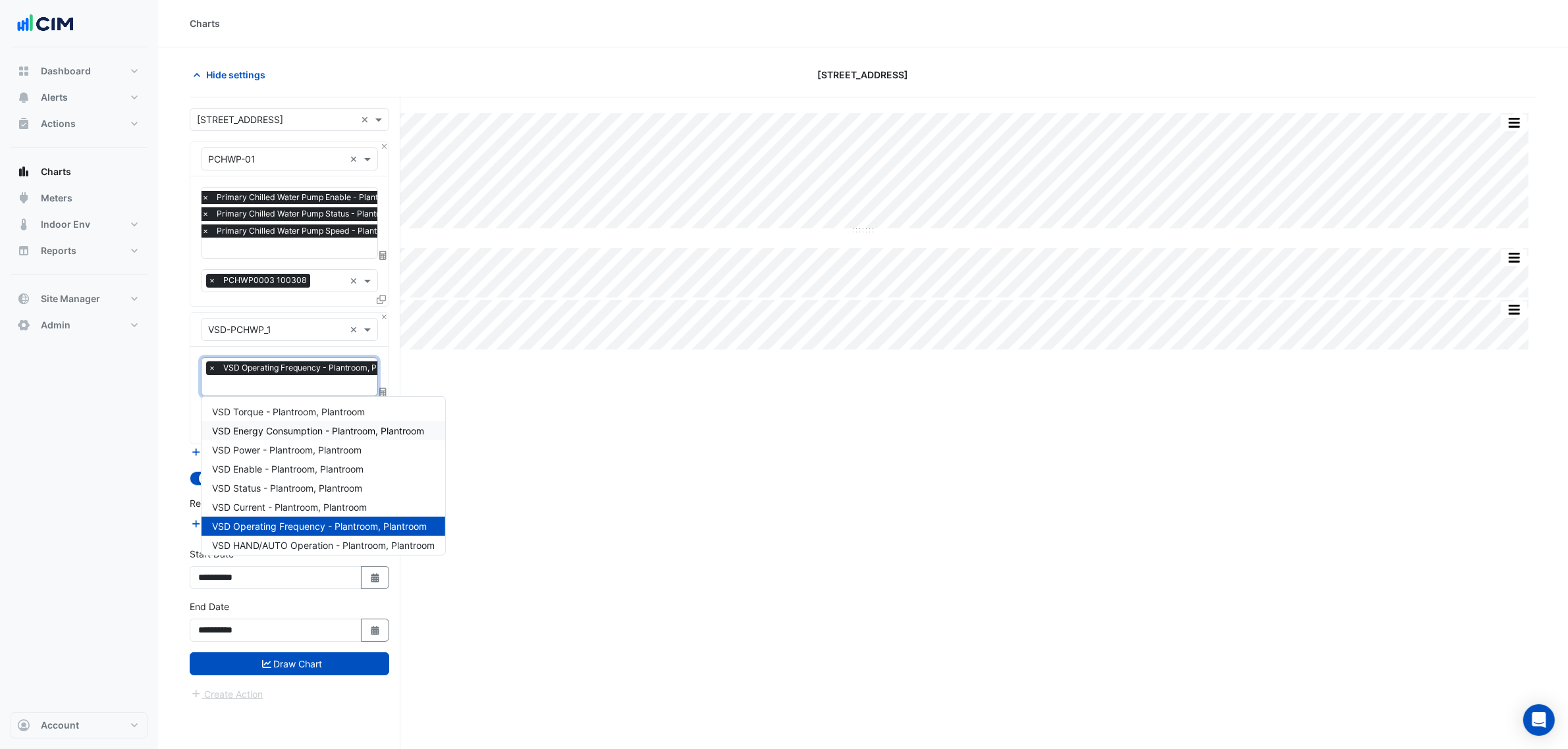
click at [376, 436] on span "VSD Energy Consumption - Plantroom, Plantroom" at bounding box center [318, 431] width 212 height 11
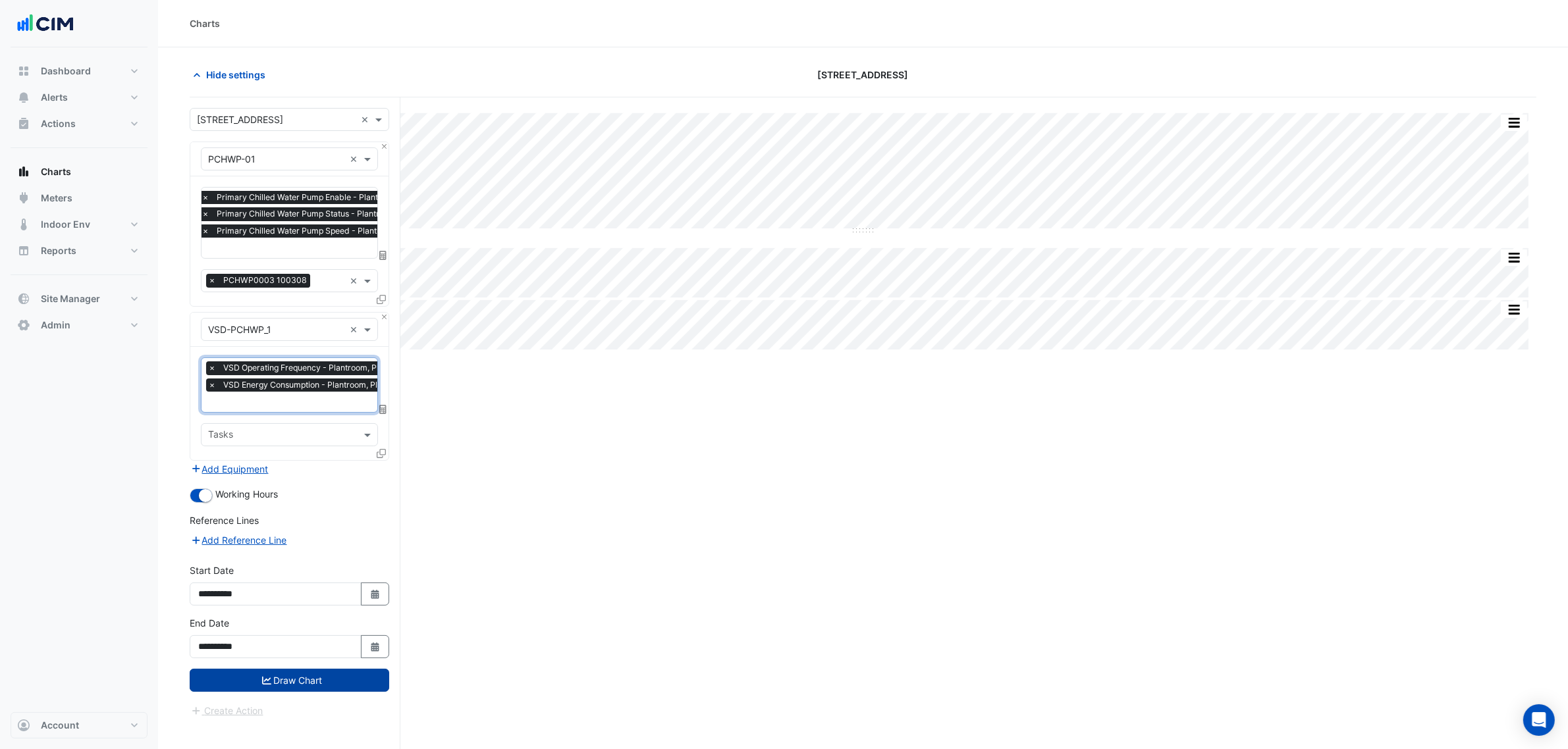
click at [357, 679] on button "Draw Chart" at bounding box center [289, 681] width 200 height 23
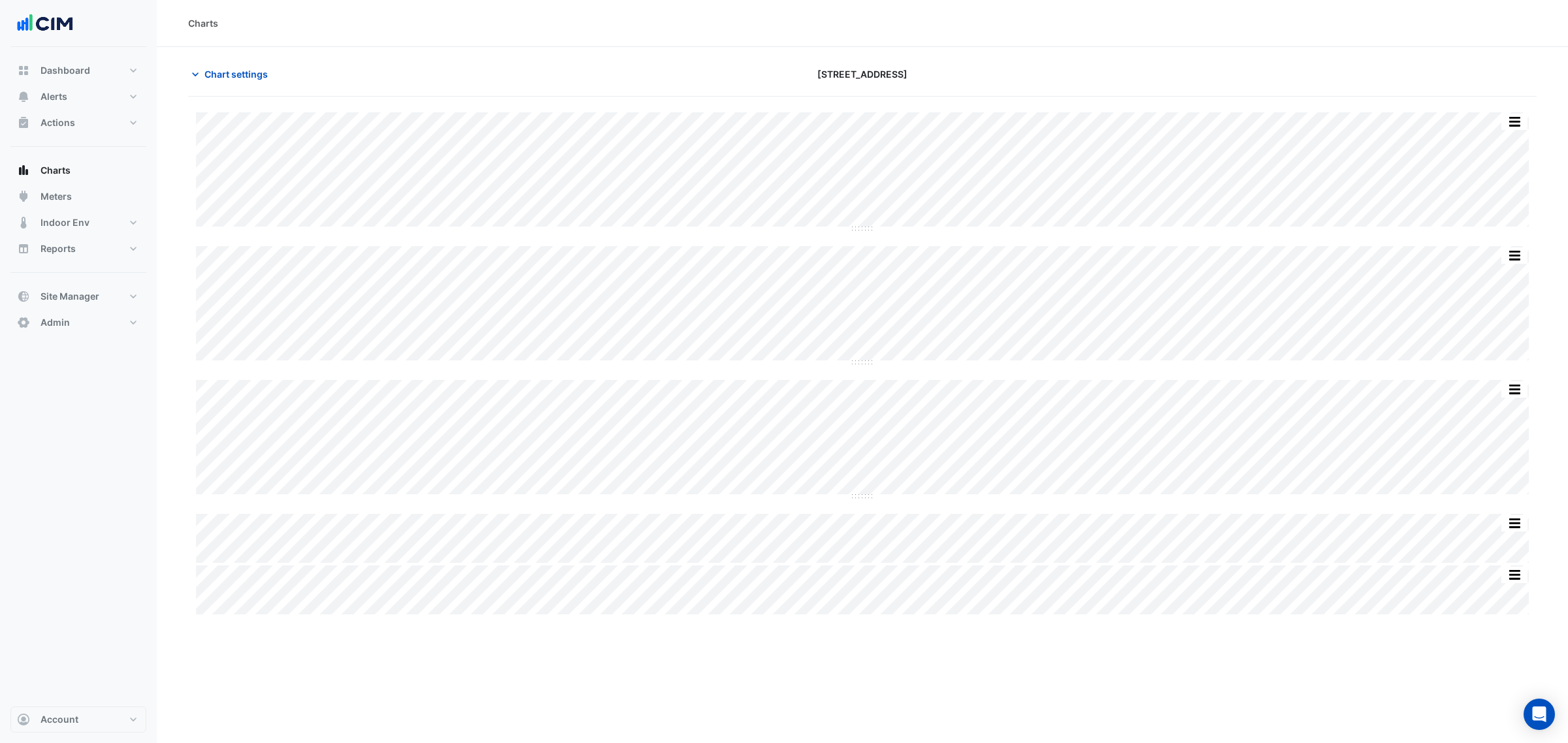
click at [971, 369] on div "Split by Equip Split All Split None Print Save as JPEG Save as PNG Pivot Data T…" at bounding box center [862, 363] width 1348 height 502
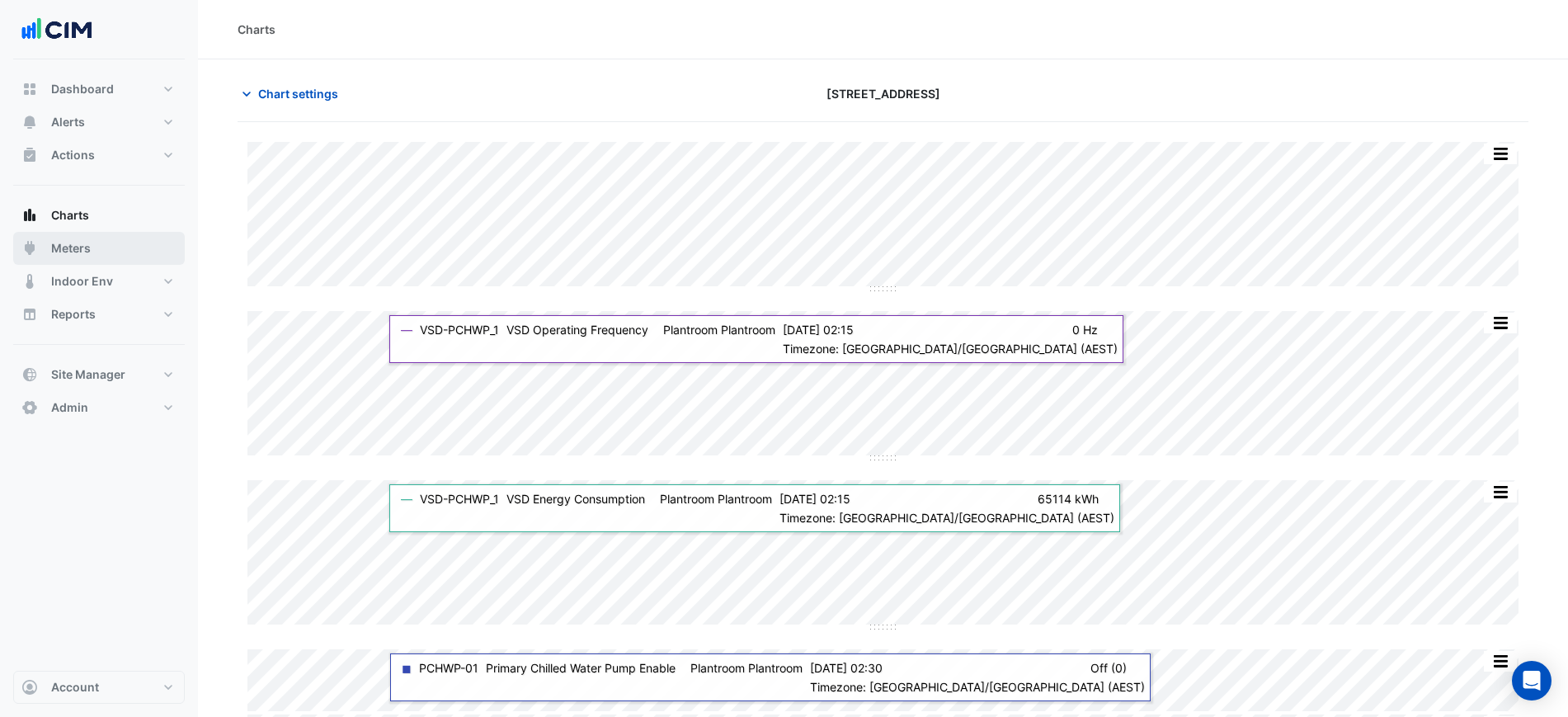
click at [128, 243] on button "Meters" at bounding box center [98, 248] width 171 height 33
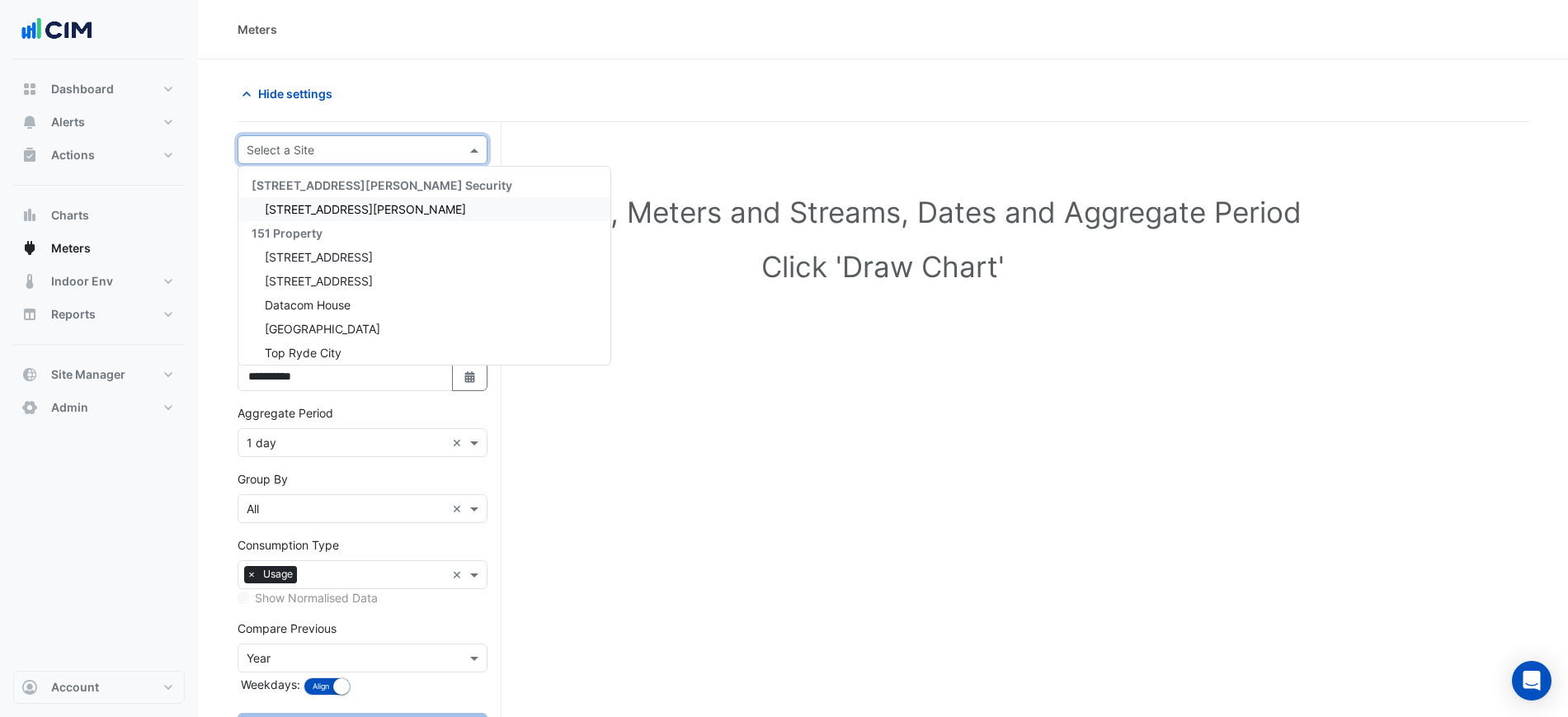
click at [332, 142] on input "text" at bounding box center [346, 151] width 199 height 17
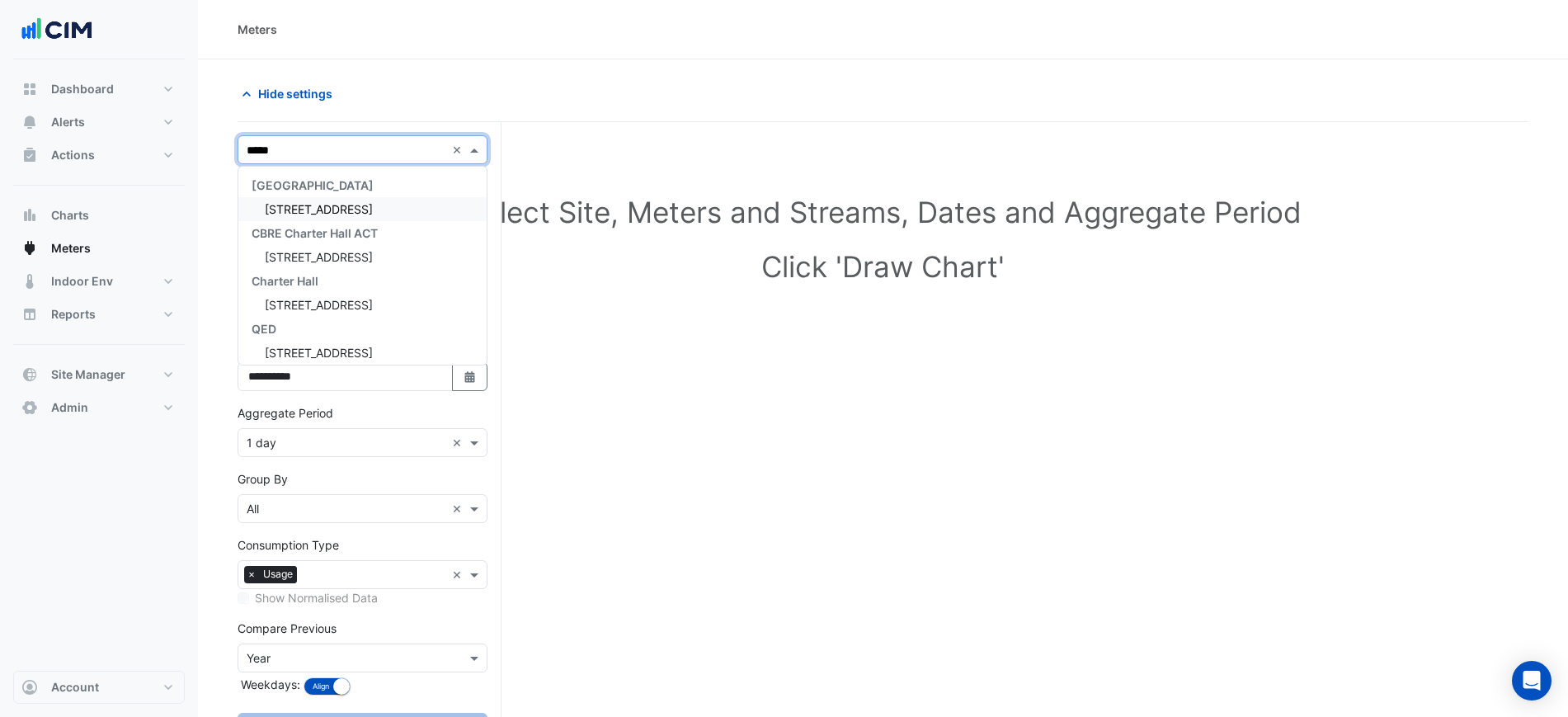
type input "******"
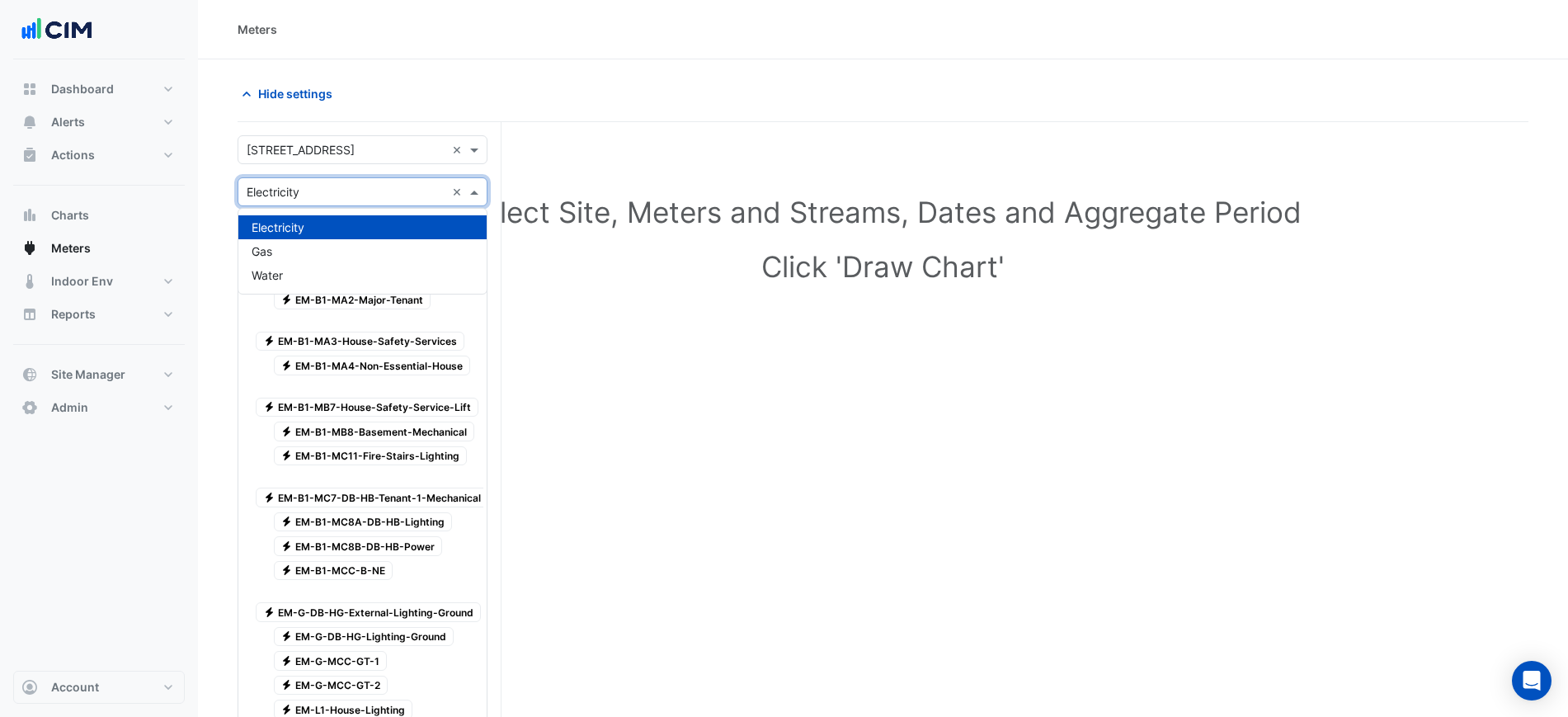
click at [307, 186] on input "text" at bounding box center [346, 193] width 199 height 17
click at [323, 261] on div "Electricity Gas Water" at bounding box center [362, 251] width 248 height 72
click at [327, 278] on div "Water" at bounding box center [362, 275] width 248 height 24
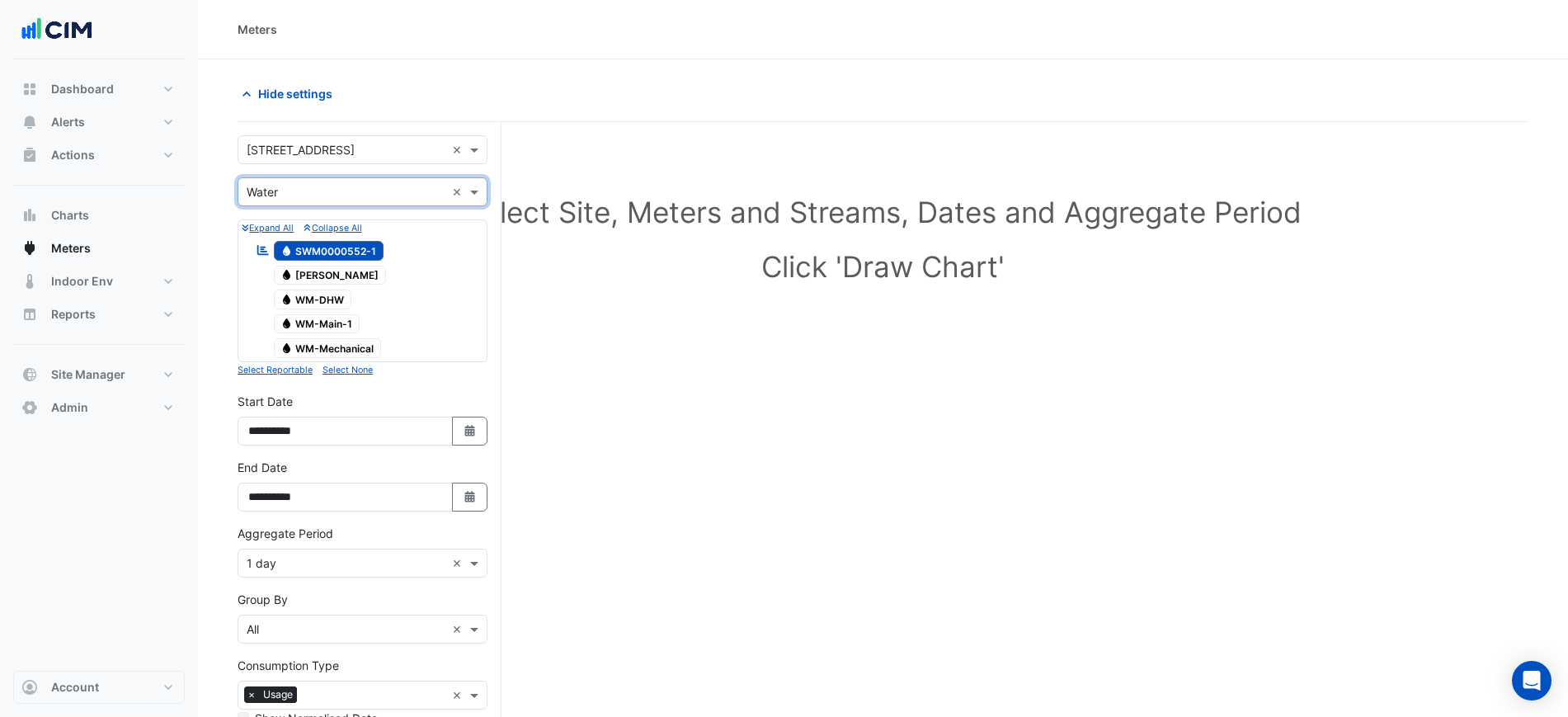
scroll to position [191, 0]
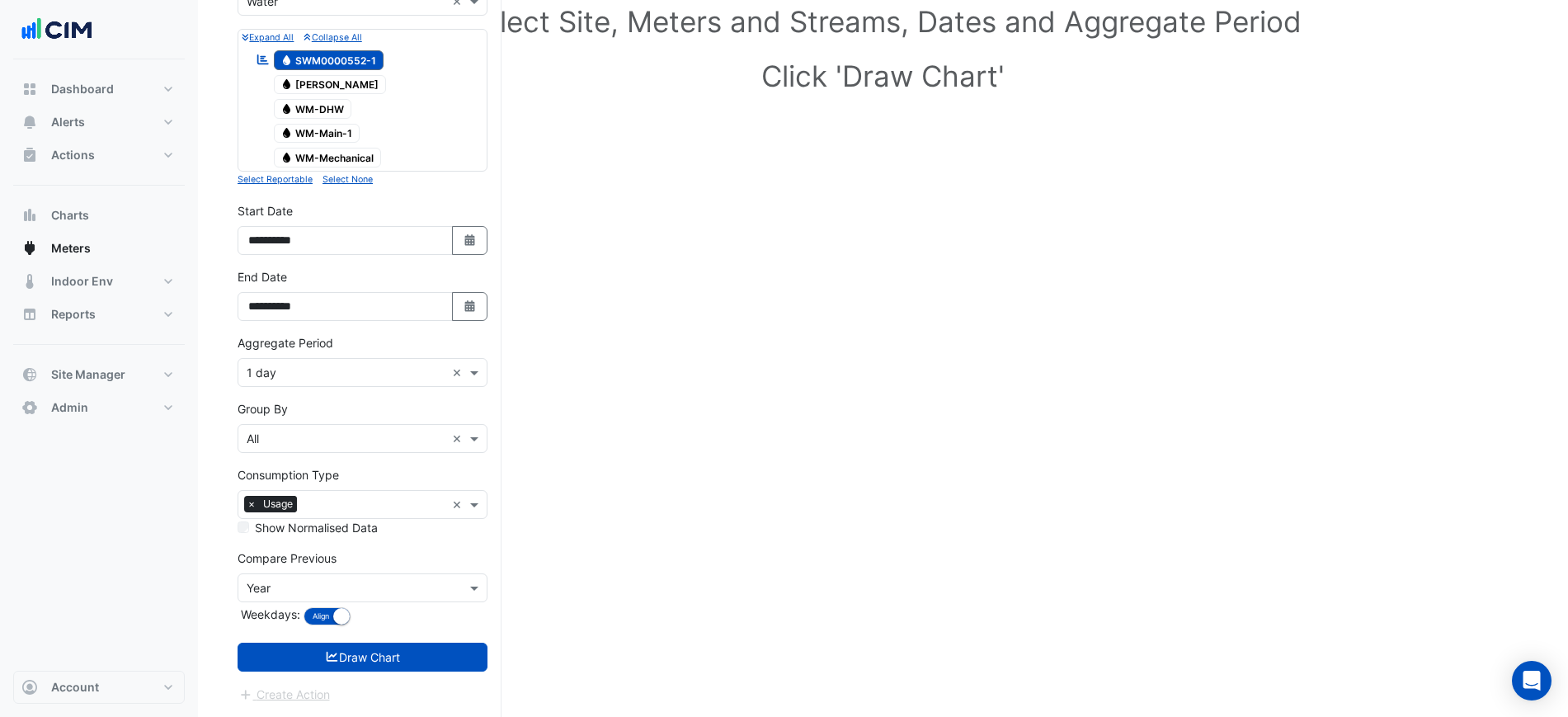
click at [332, 136] on span "Water WM-Main-1" at bounding box center [317, 133] width 86 height 20
click at [349, 65] on span "Water SWM0000552-1" at bounding box center [329, 60] width 110 height 20
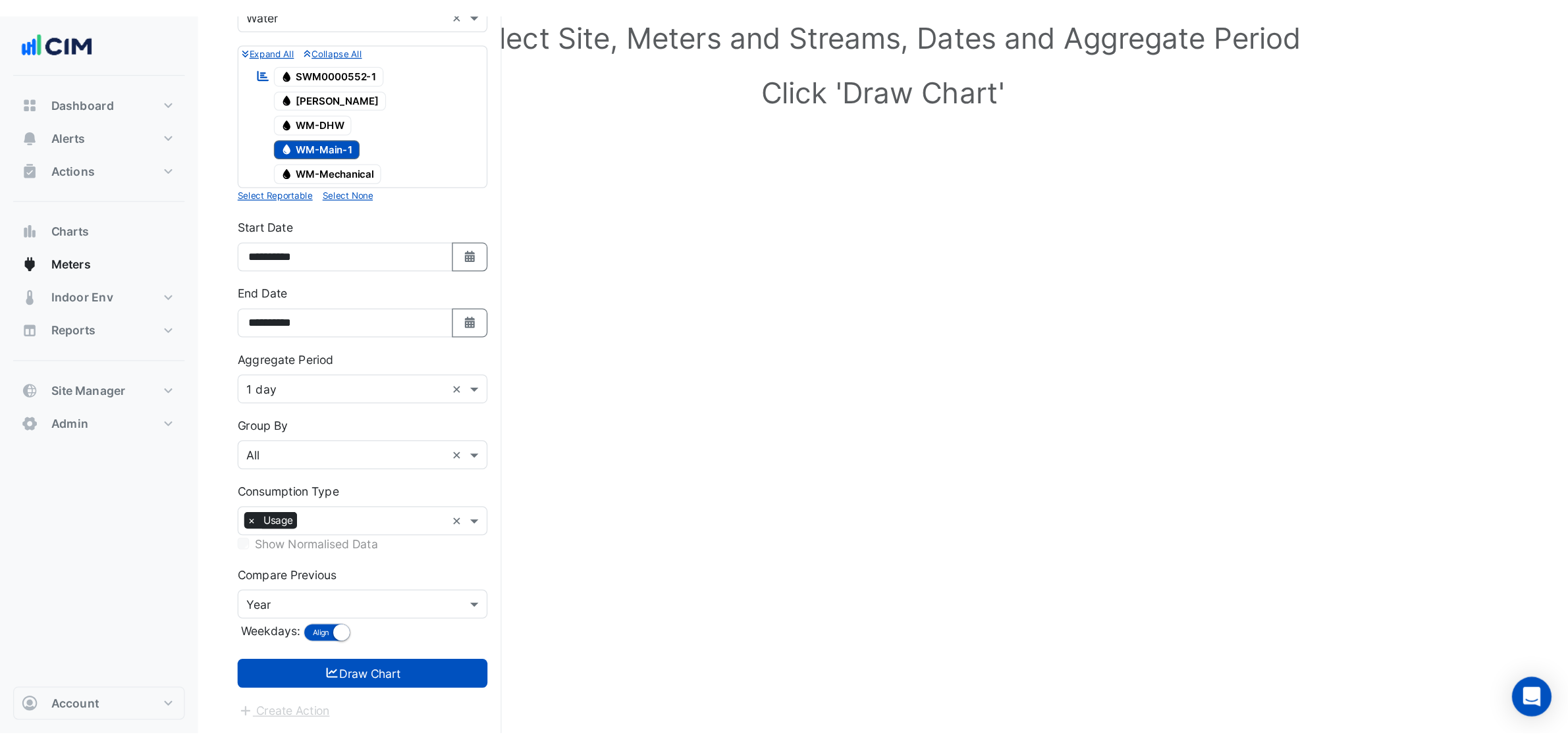
scroll to position [50, 0]
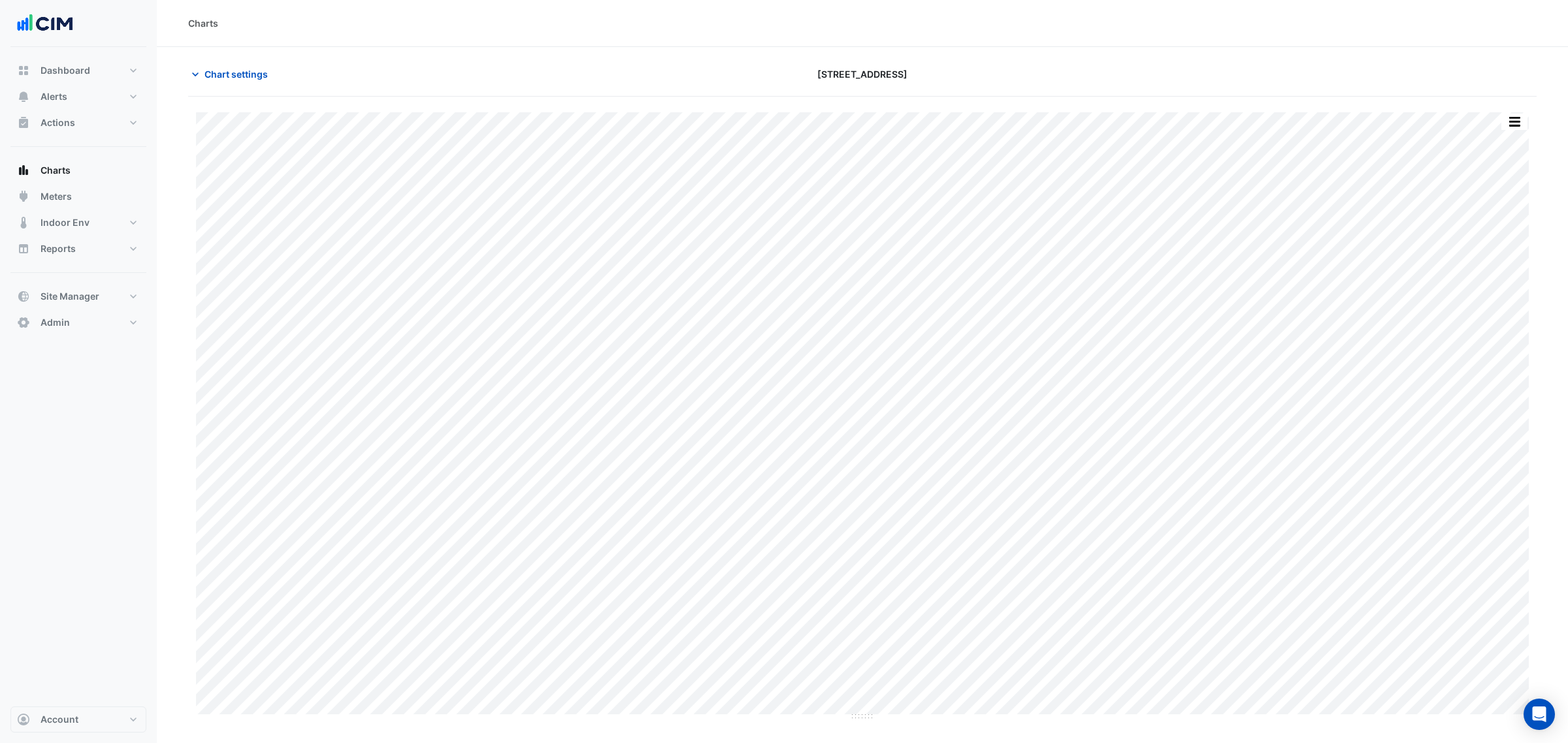
click at [222, 87] on div "Chart settings [STREET_ADDRESS]" at bounding box center [862, 79] width 1348 height 34
click at [222, 86] on div "Chart settings [STREET_ADDRESS]" at bounding box center [862, 79] width 1348 height 34
click at [229, 81] on button "Chart settings" at bounding box center [232, 74] width 88 height 23
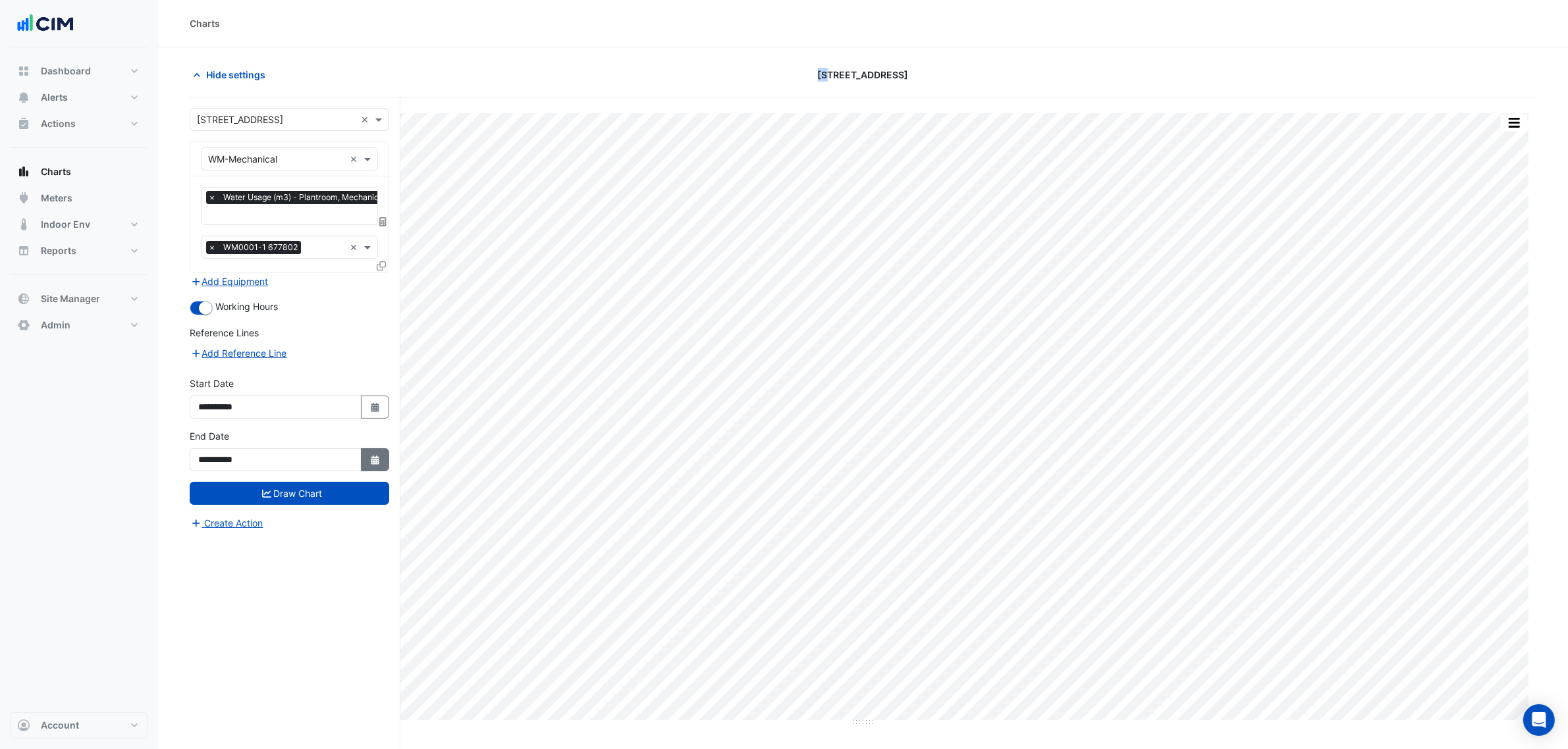
click at [366, 456] on button "Select Date" at bounding box center [375, 460] width 29 height 23
click at [323, 412] on div "30" at bounding box center [317, 411] width 21 height 21
type input "**********"
click at [318, 489] on button "Draw Chart" at bounding box center [289, 493] width 200 height 23
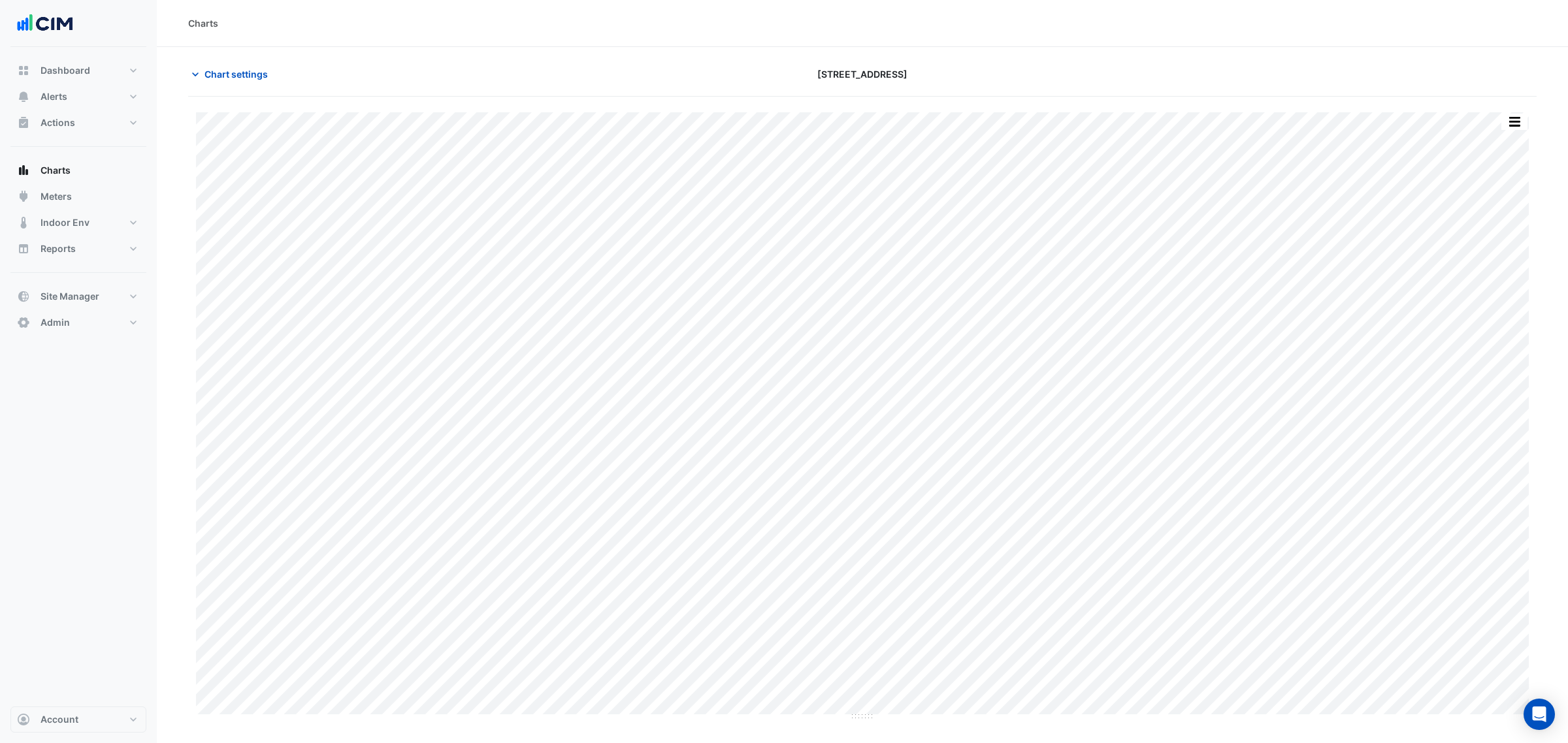
click at [1234, 28] on div "Charts" at bounding box center [862, 23] width 1348 height 14
click at [235, 79] on span "Chart settings" at bounding box center [236, 74] width 63 height 14
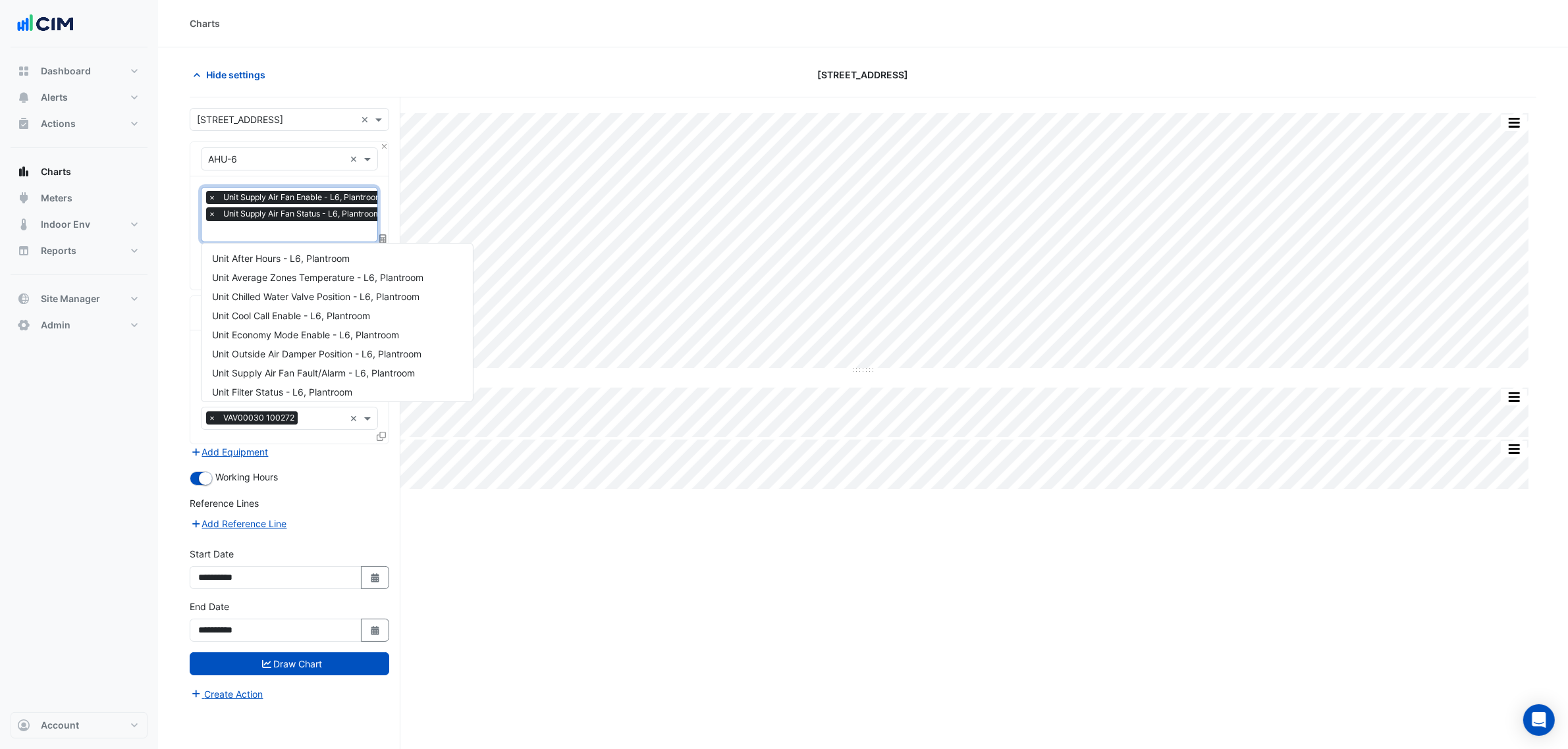
click at [257, 230] on input "text" at bounding box center [298, 232] width 181 height 14
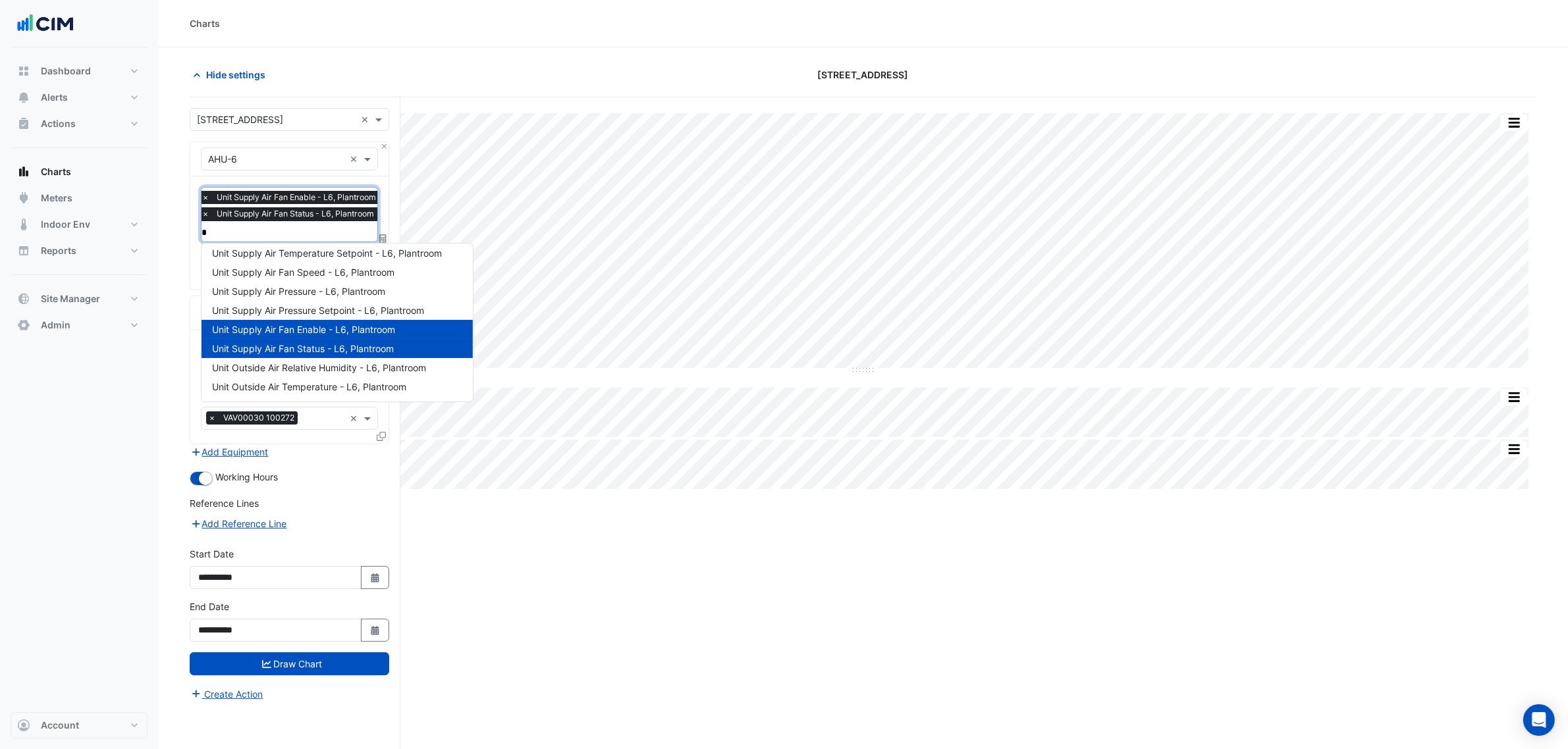
scroll to position [5, 0]
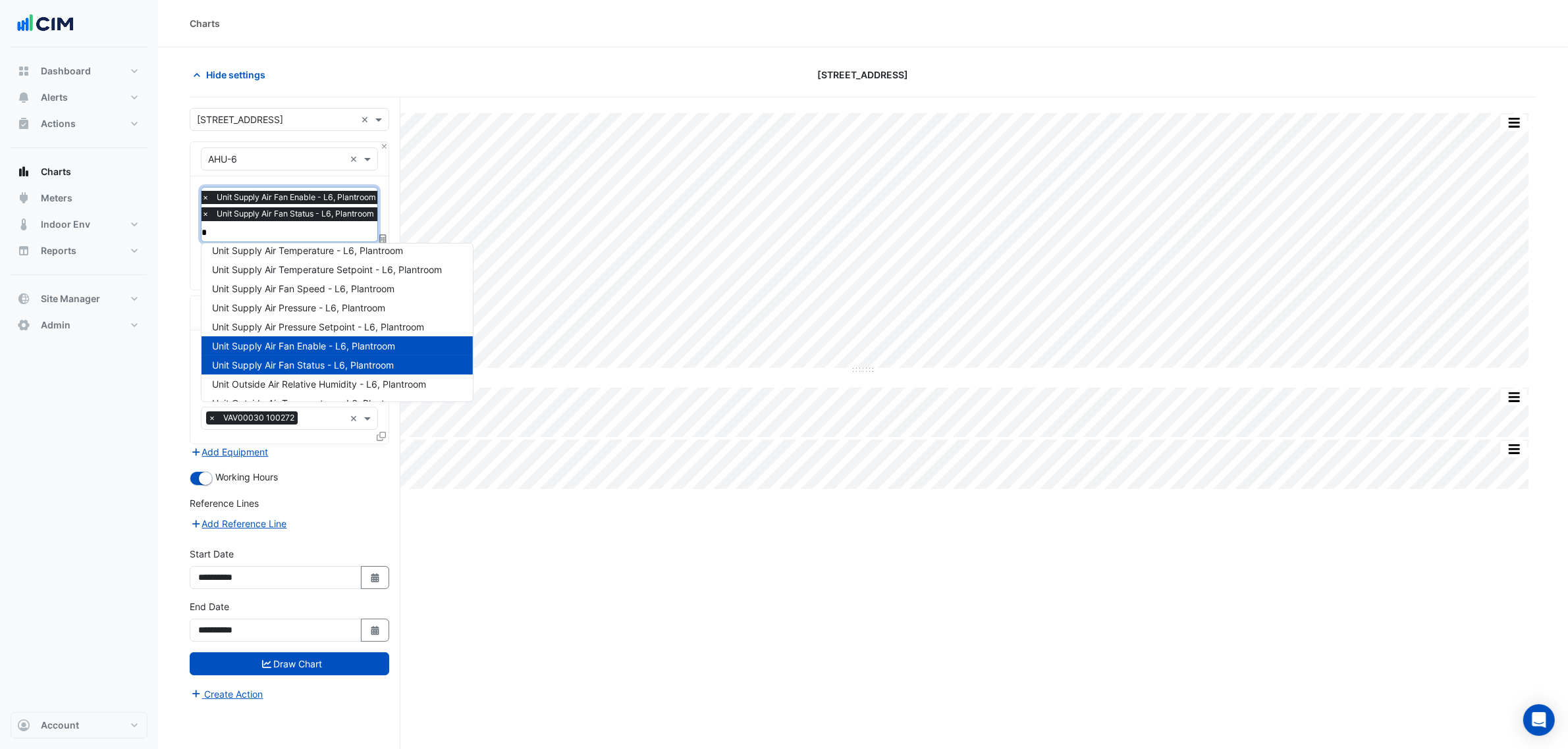
type input "**"
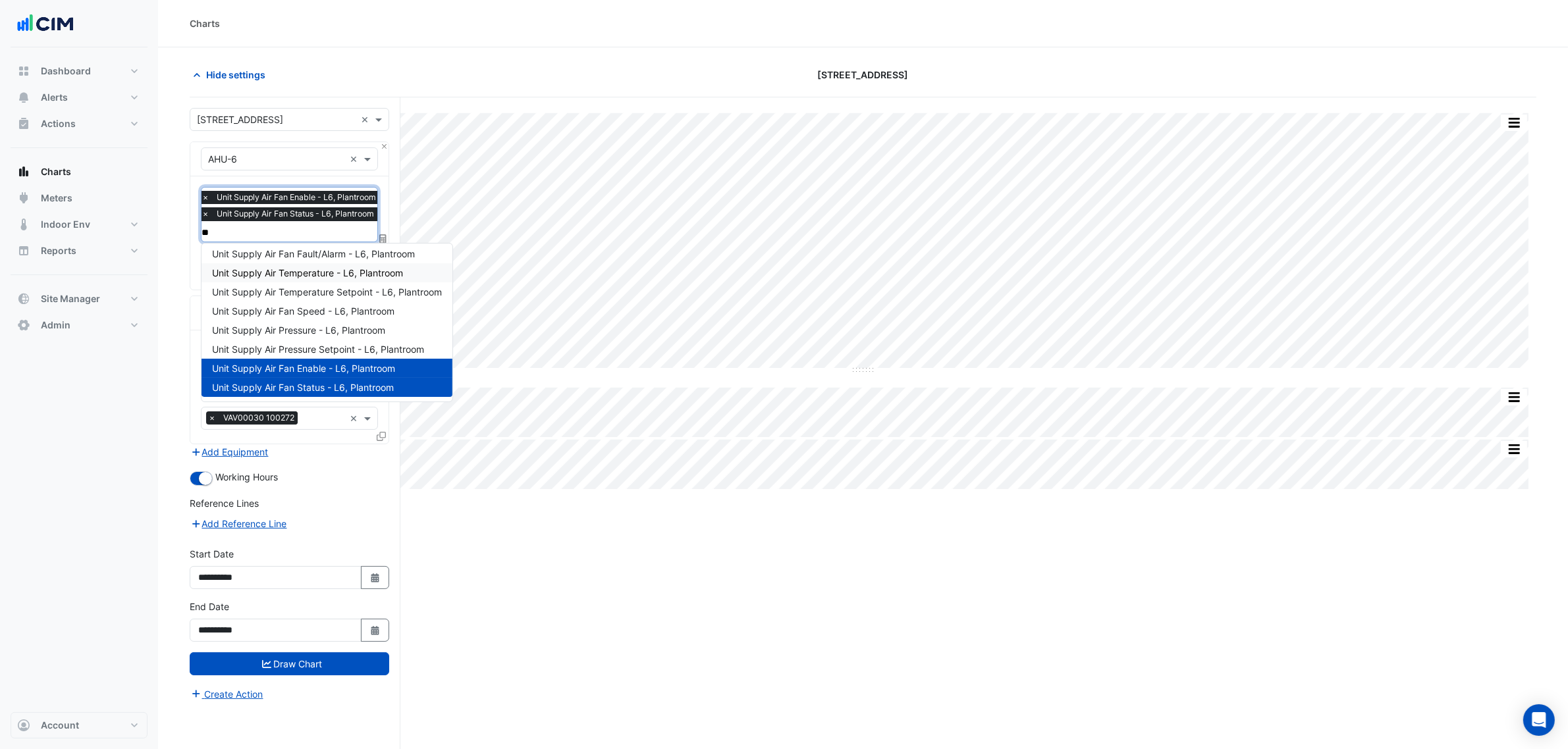
click at [294, 274] on span "Unit Supply Air Temperature - L6, Plantroom" at bounding box center [307, 273] width 191 height 11
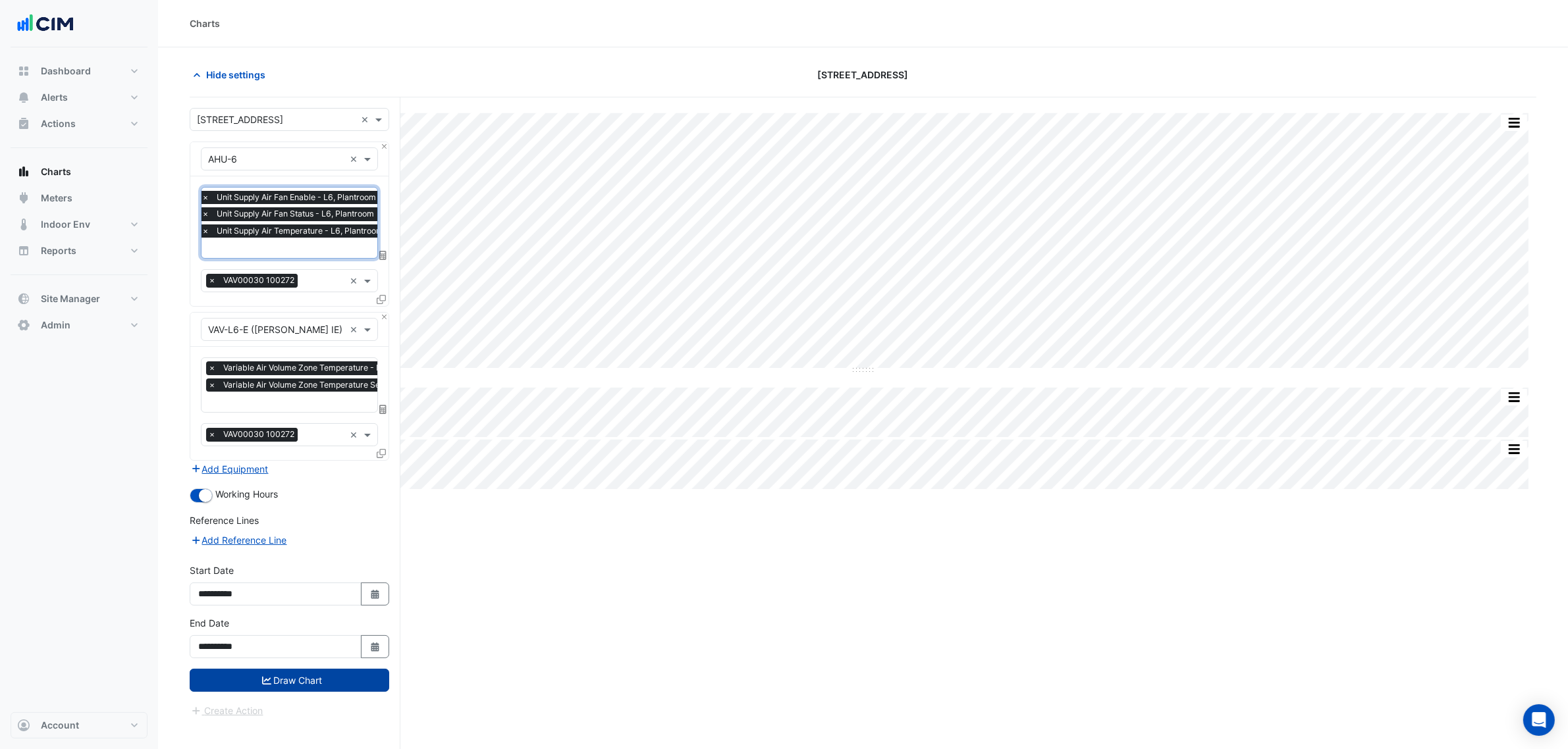
click at [373, 675] on button "Draw Chart" at bounding box center [289, 681] width 200 height 23
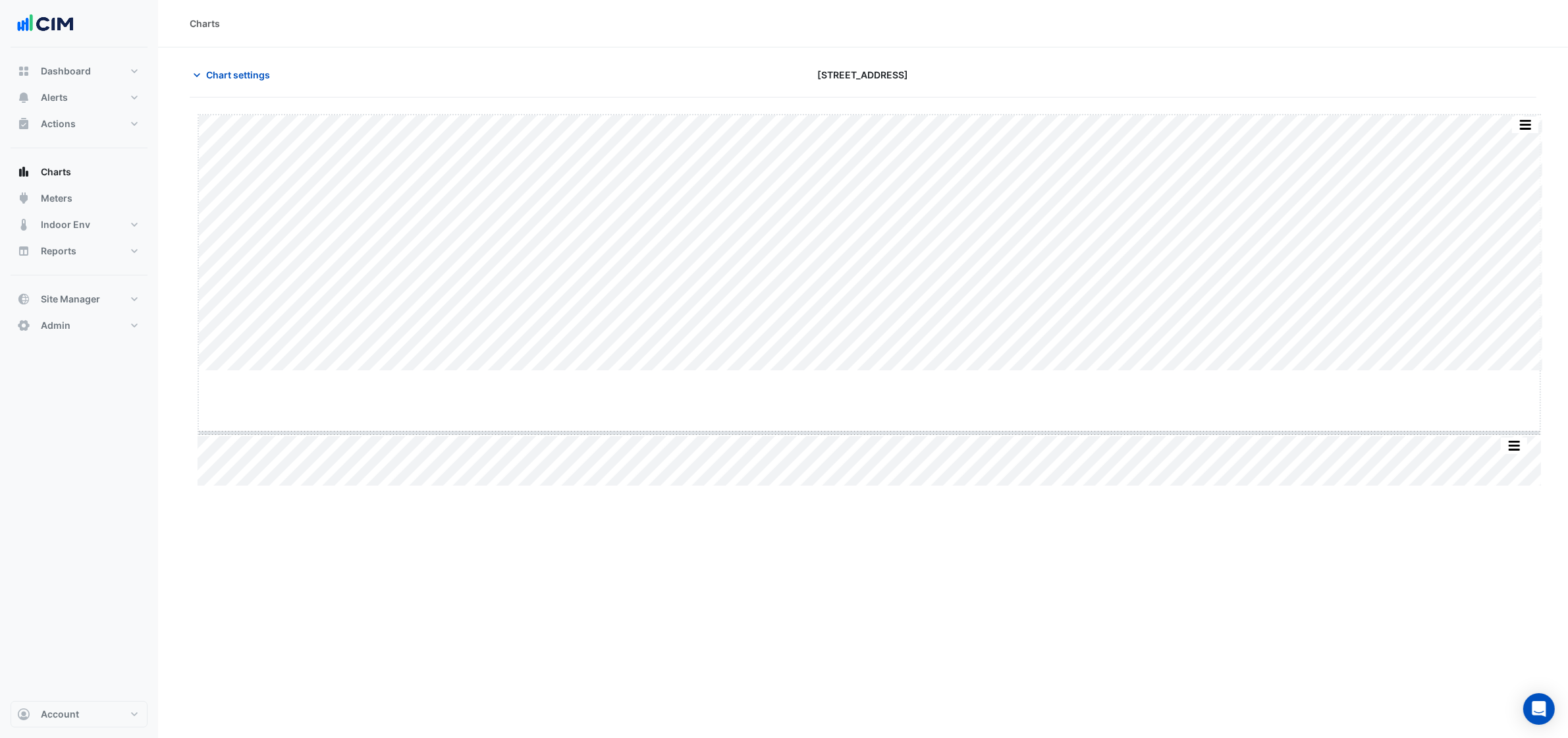
drag, startPoint x: 874, startPoint y: 371, endPoint x: 876, endPoint y: 381, distance: 10.2
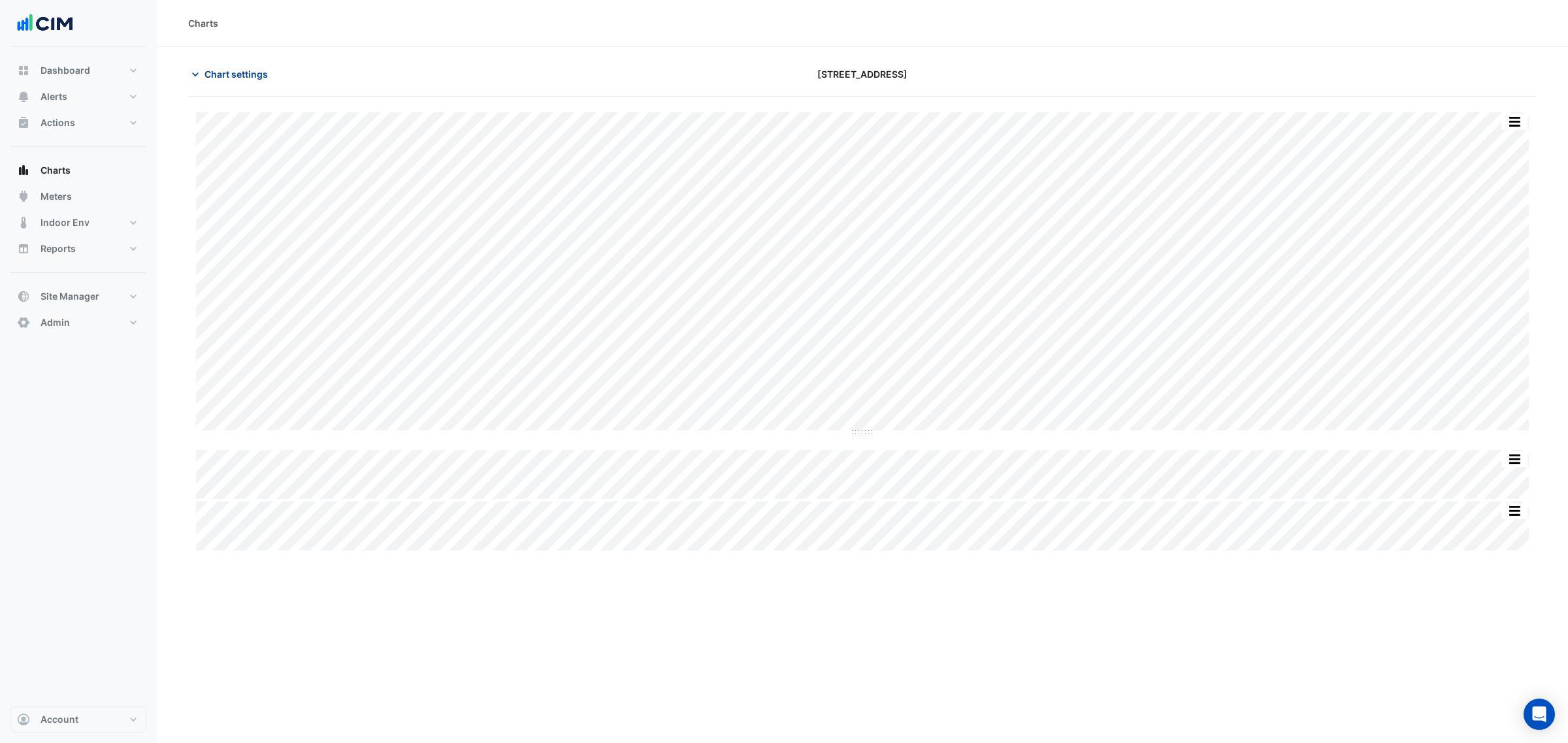
click at [250, 83] on button "Chart settings" at bounding box center [232, 74] width 88 height 23
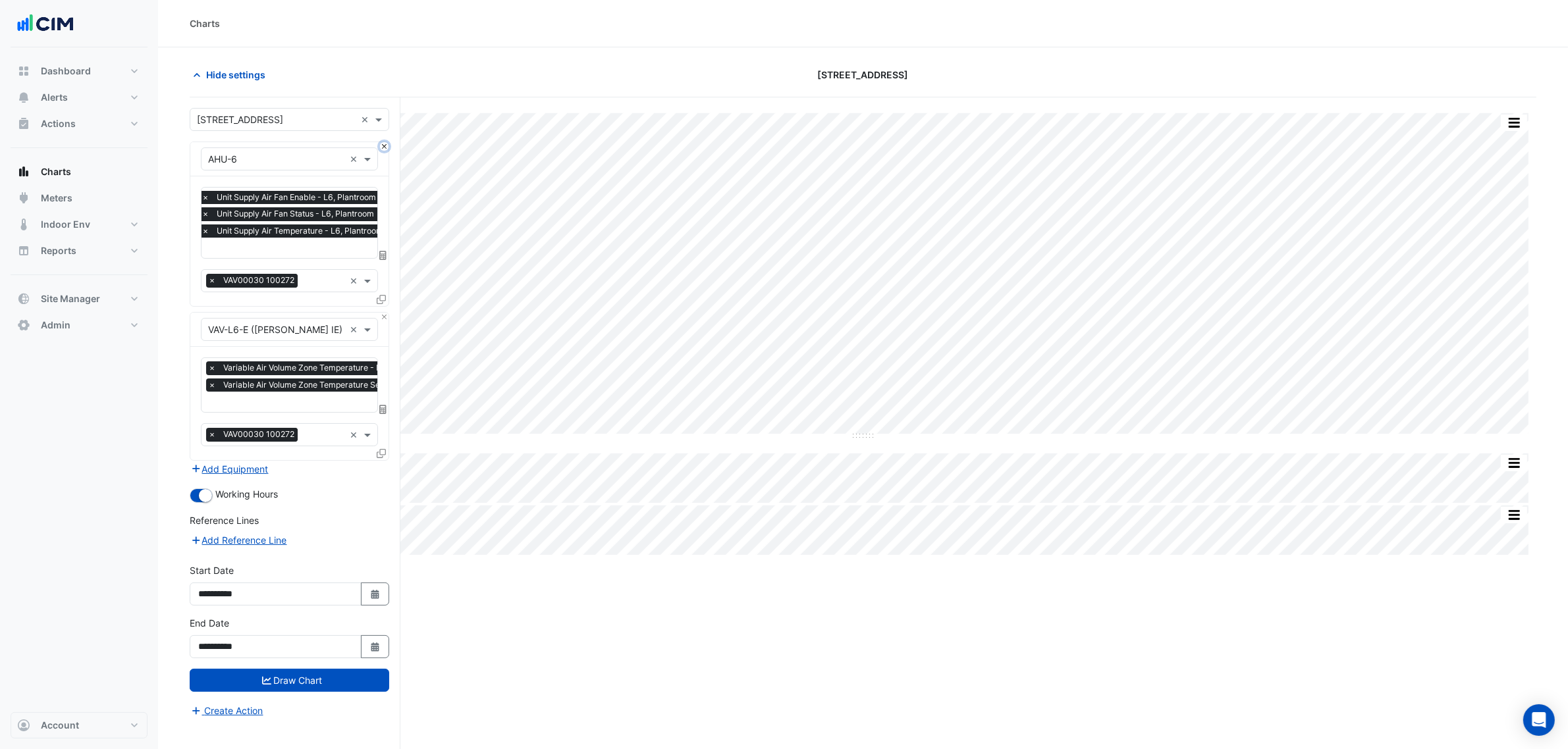
click at [386, 146] on button "Close" at bounding box center [384, 146] width 9 height 9
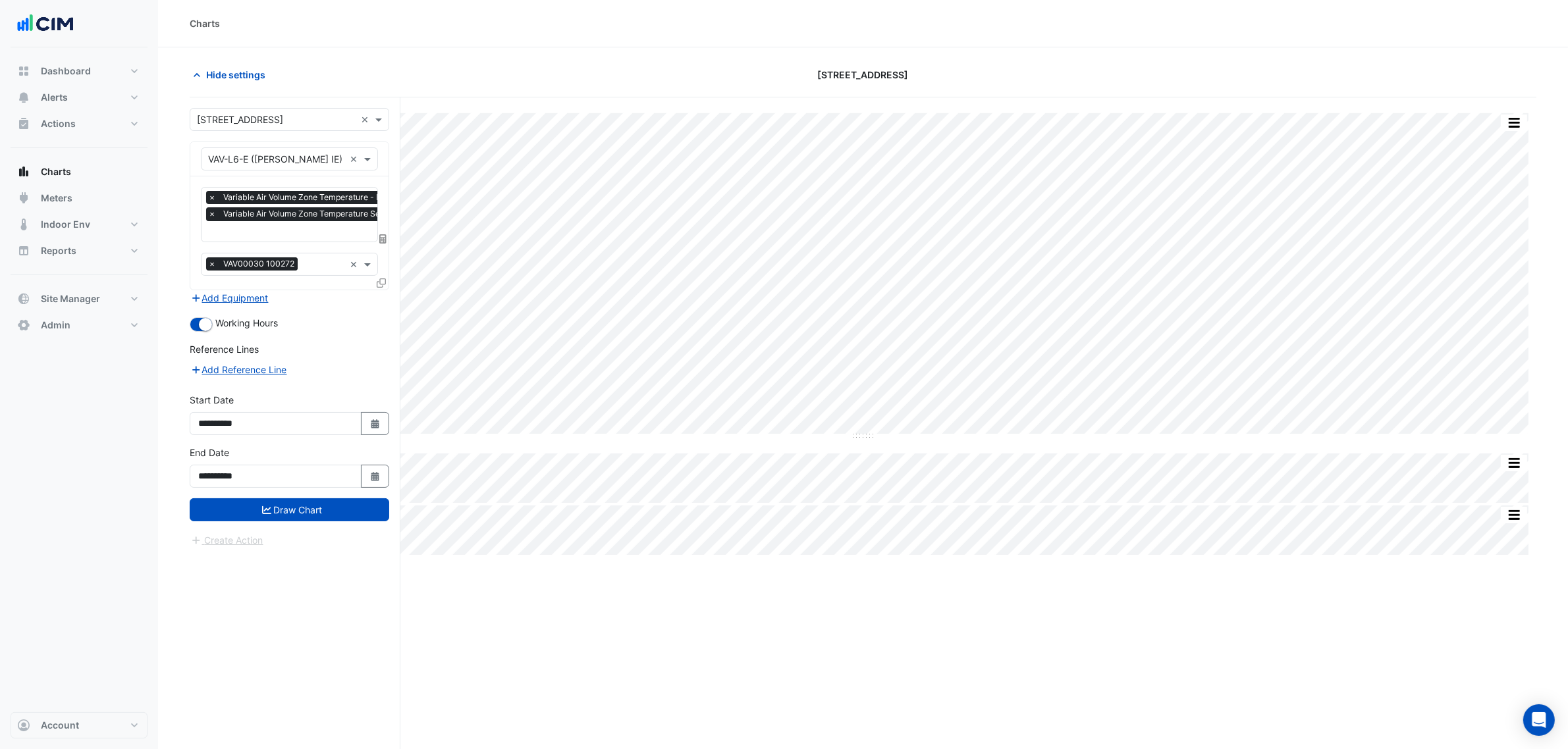
click at [295, 232] on input "text" at bounding box center [321, 232] width 226 height 14
type input "******"
click at [344, 249] on div "Variable Air Volume Supply Air Temperature - L6, E" at bounding box center [321, 258] width 239 height 19
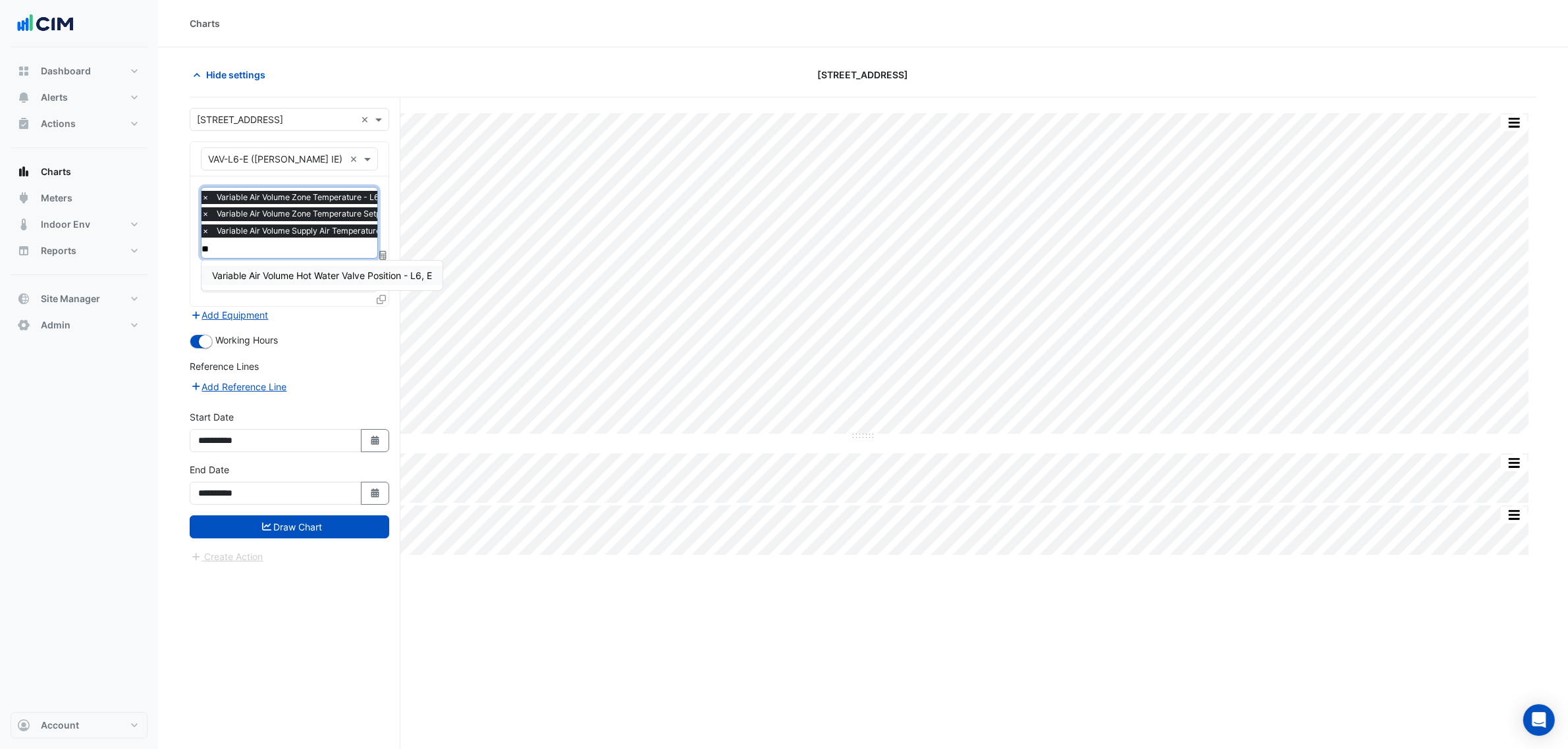
type input "***"
click at [267, 271] on span "Variable Air Volume Hot Water Valve Position - L6, E" at bounding box center [322, 275] width 220 height 11
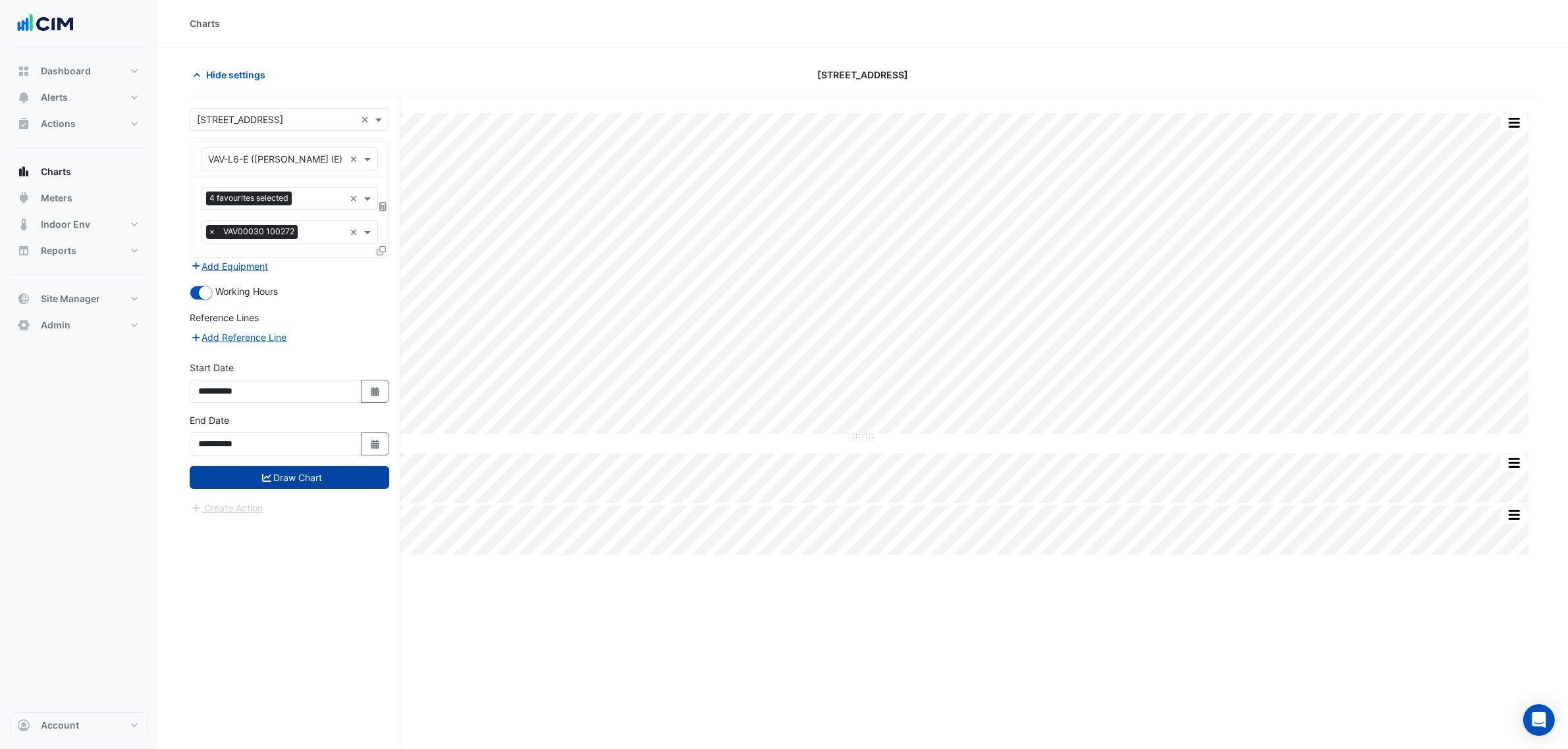
click at [278, 474] on button "Draw Chart" at bounding box center [289, 478] width 200 height 23
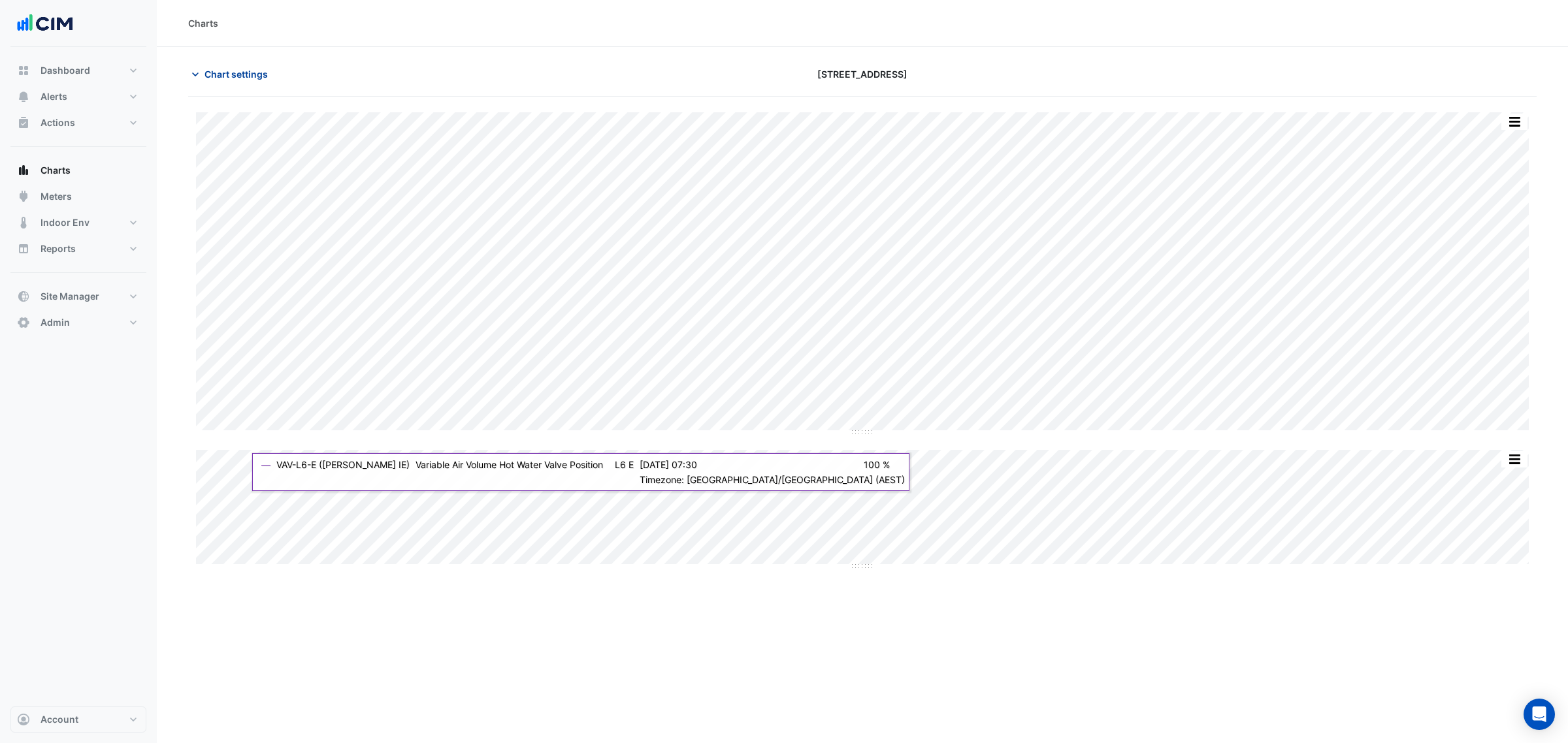
click at [214, 65] on button "Chart settings" at bounding box center [232, 74] width 88 height 23
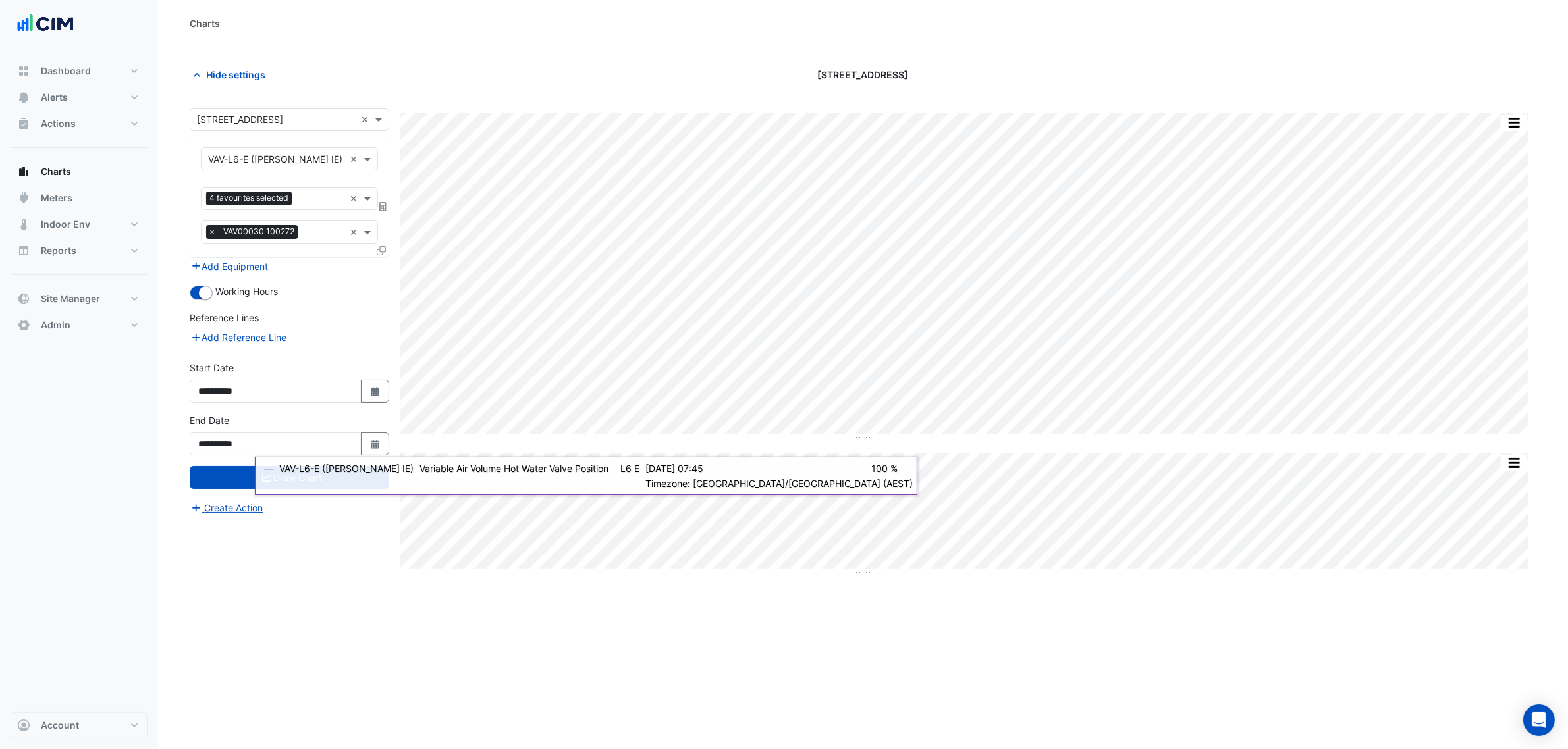
click at [321, 209] on div "Favourites 4 favourites selected ×" at bounding box center [289, 199] width 177 height 23
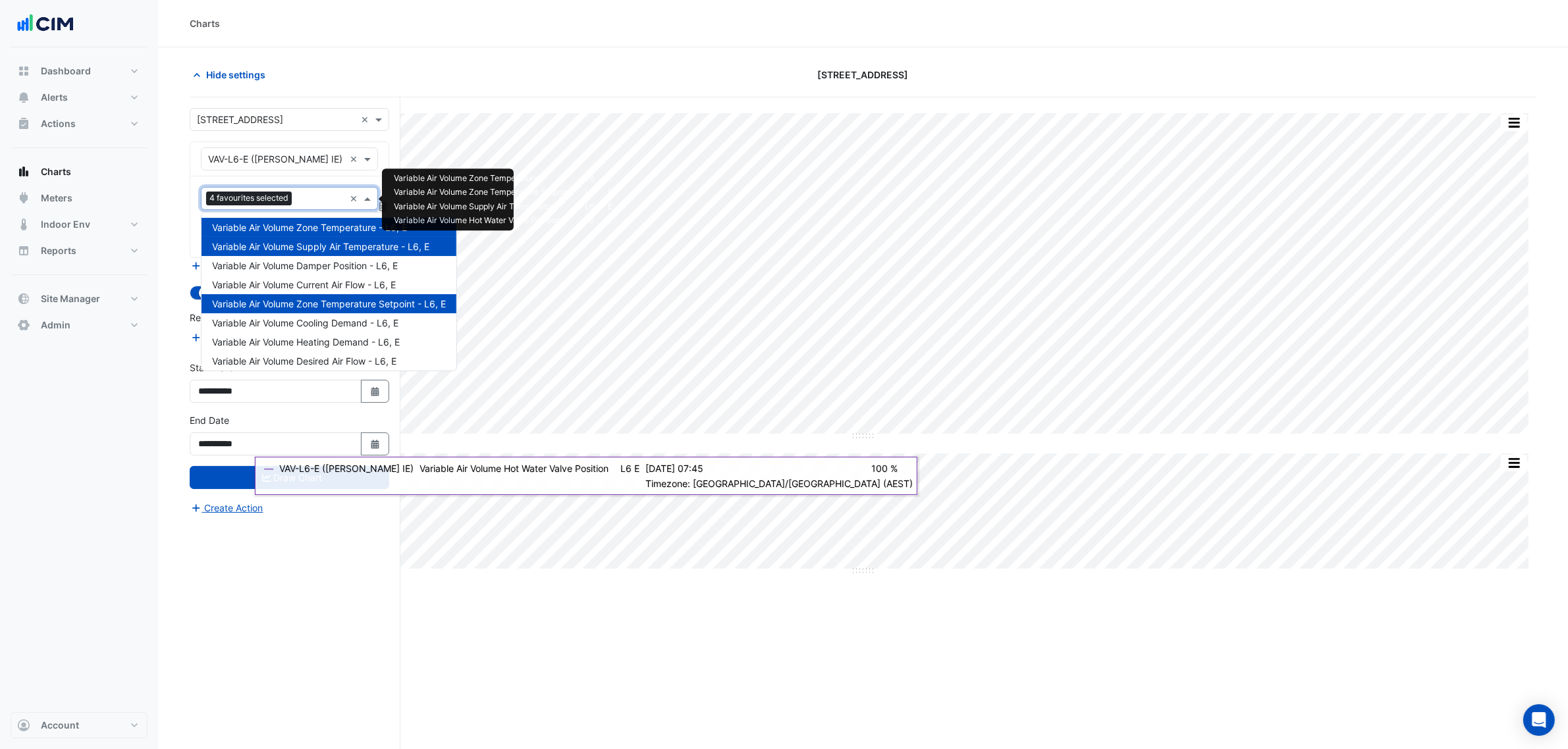
scroll to position [119, 0]
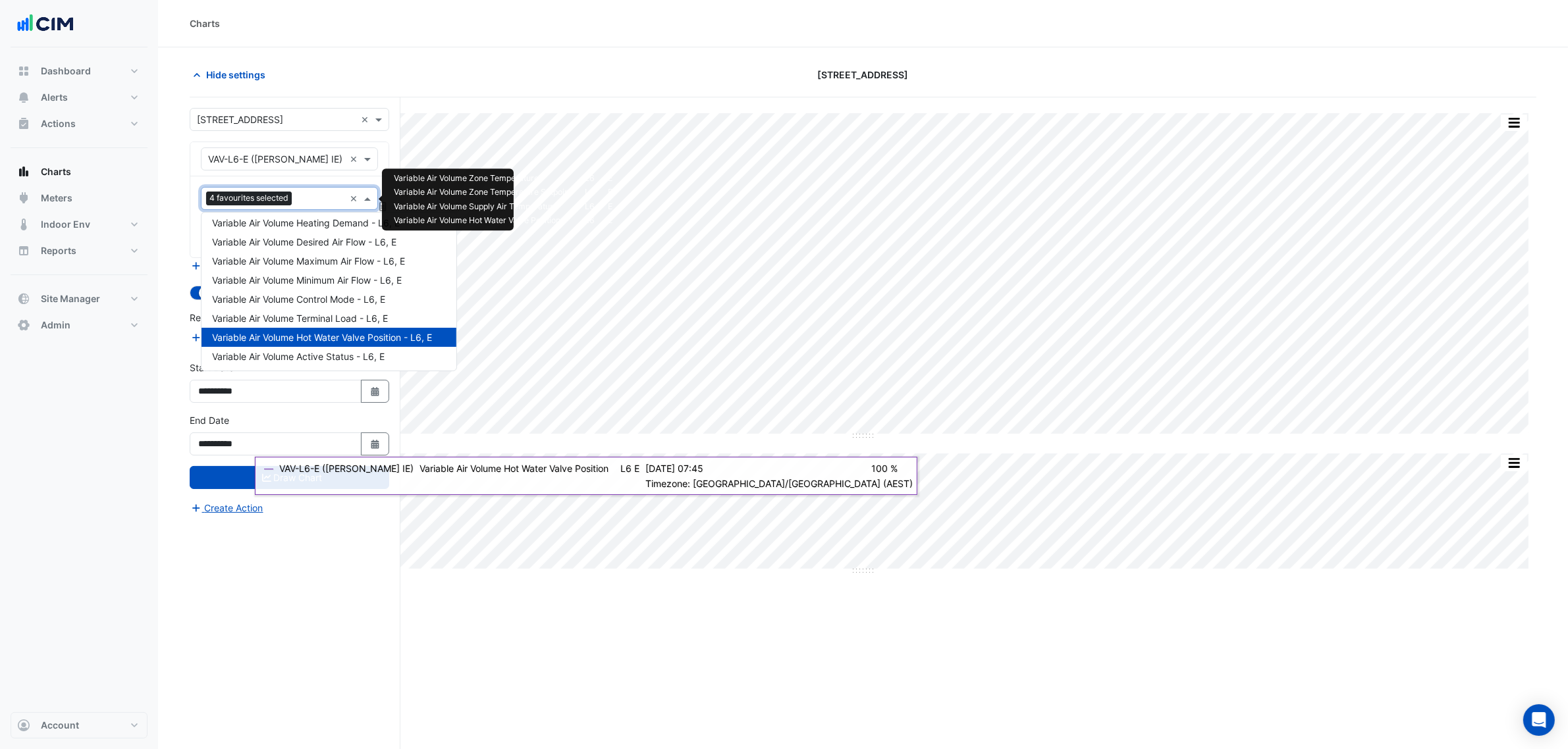
click at [321, 203] on input "text" at bounding box center [320, 200] width 47 height 14
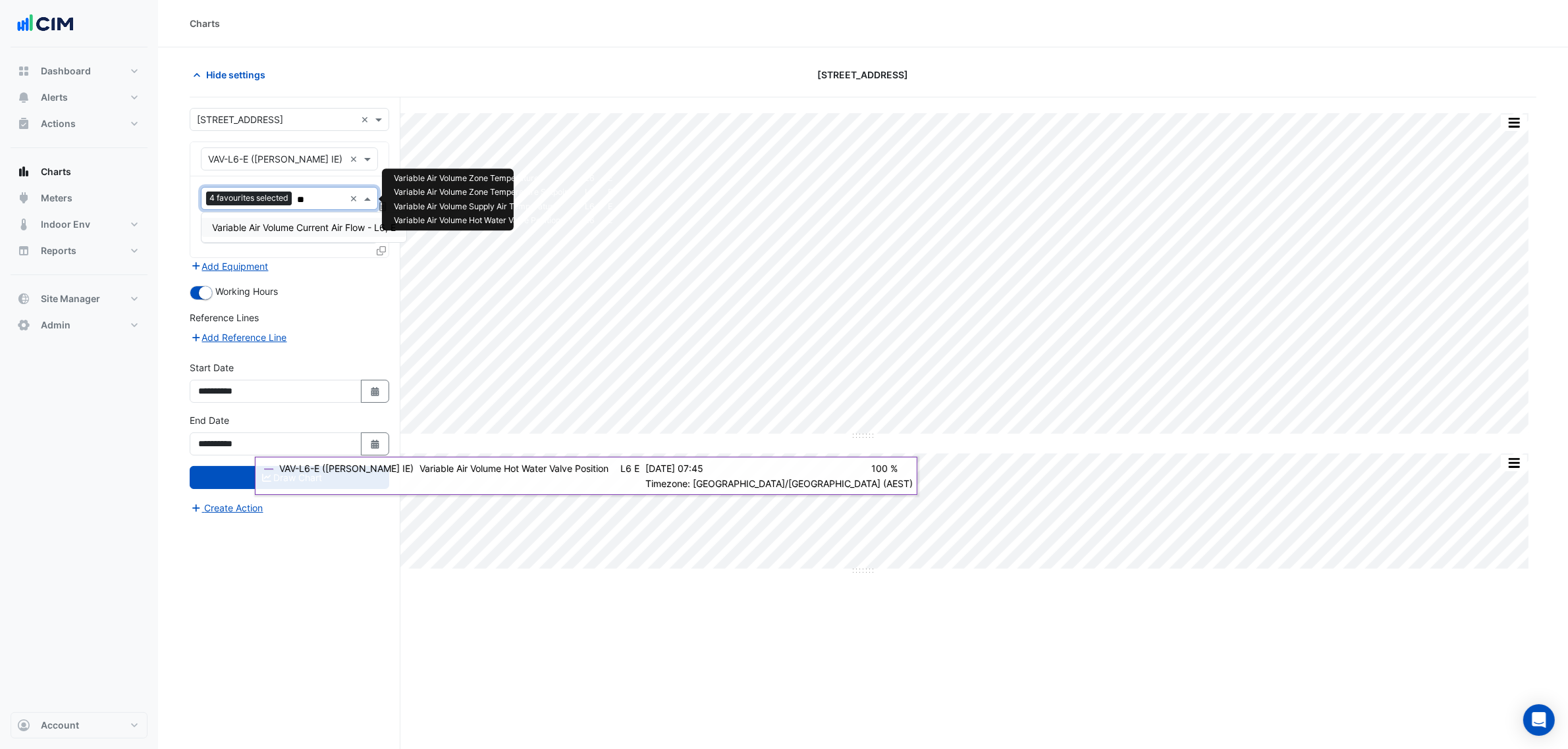
type input "***"
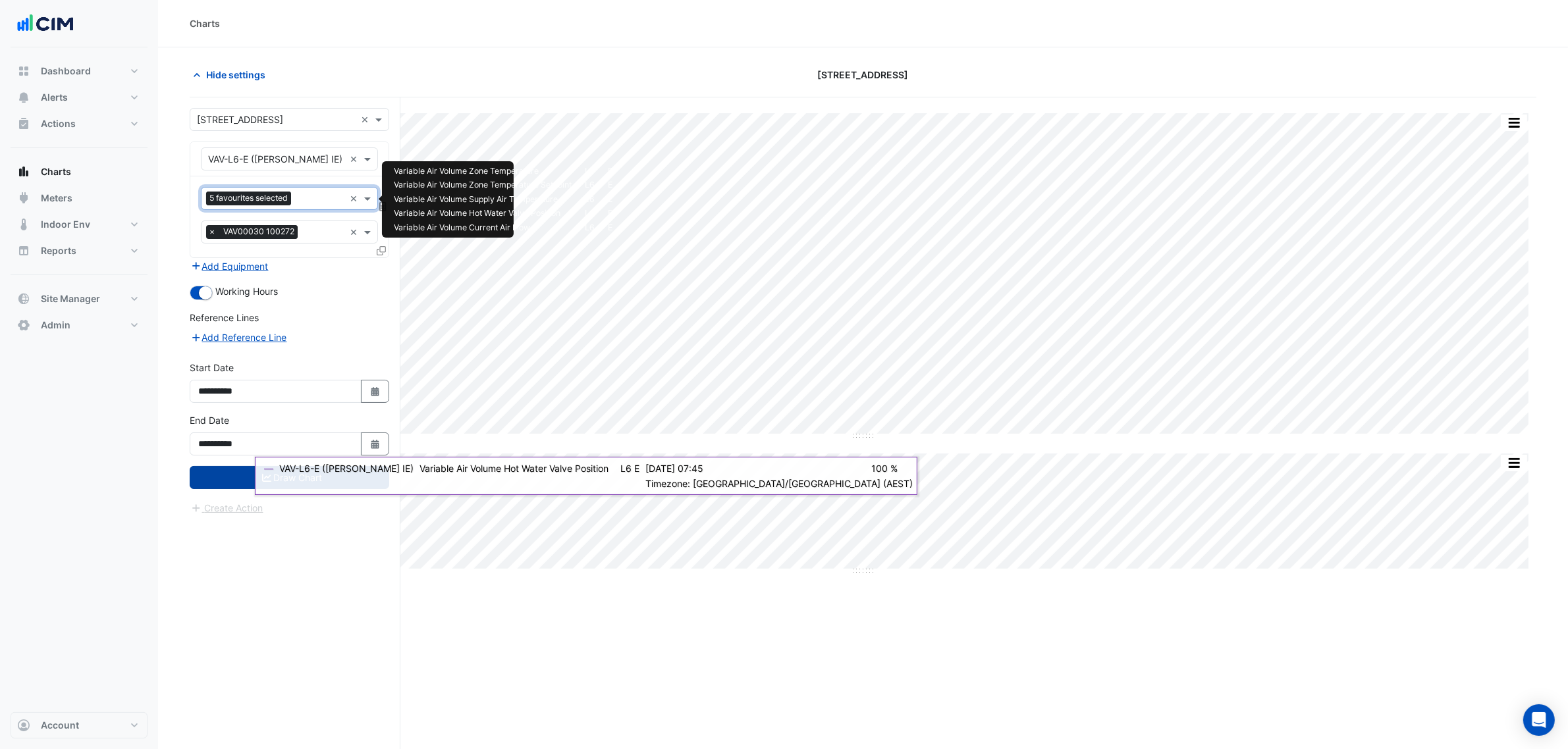
click at [241, 473] on button "Draw Chart" at bounding box center [289, 478] width 200 height 23
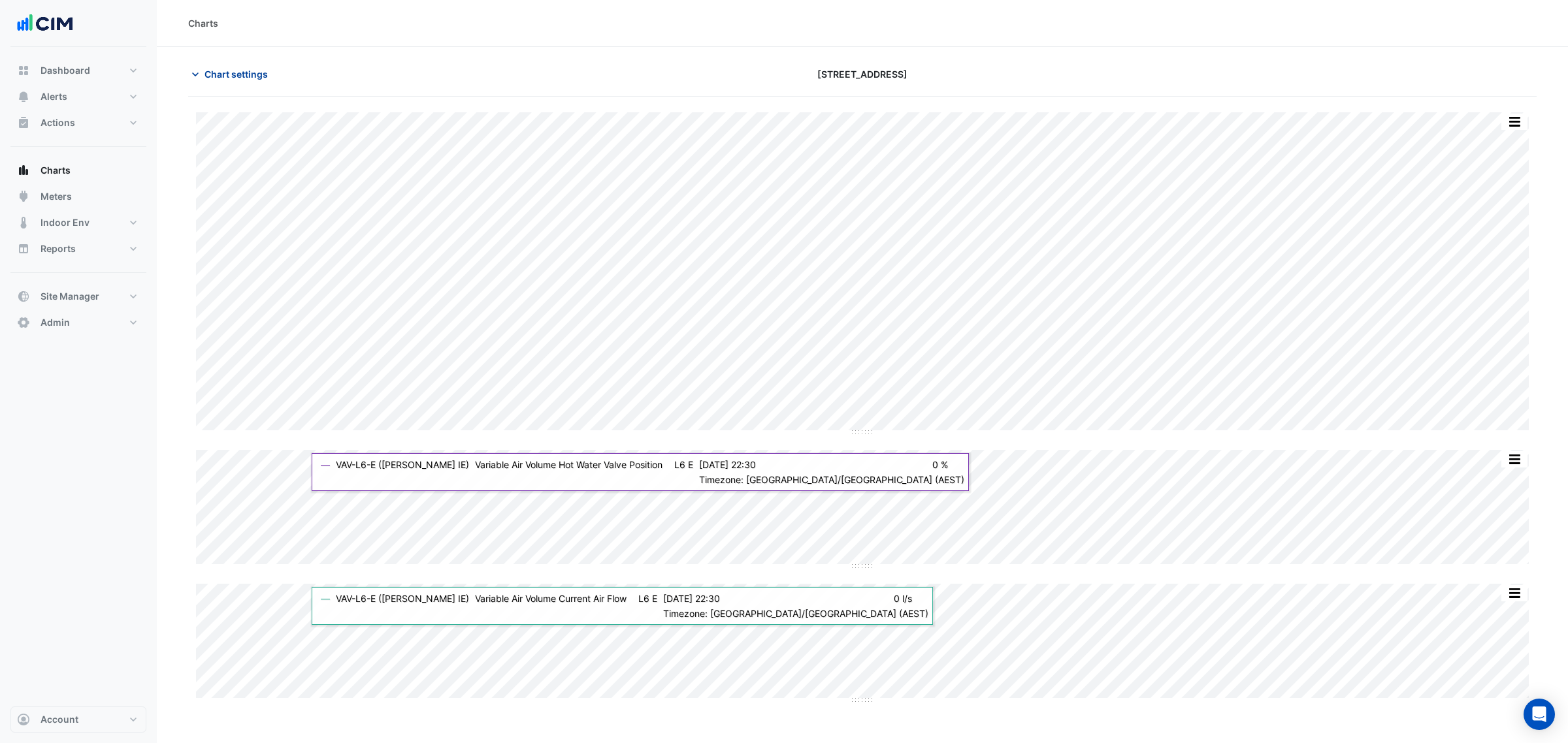
click at [243, 77] on span "Chart settings" at bounding box center [236, 74] width 63 height 14
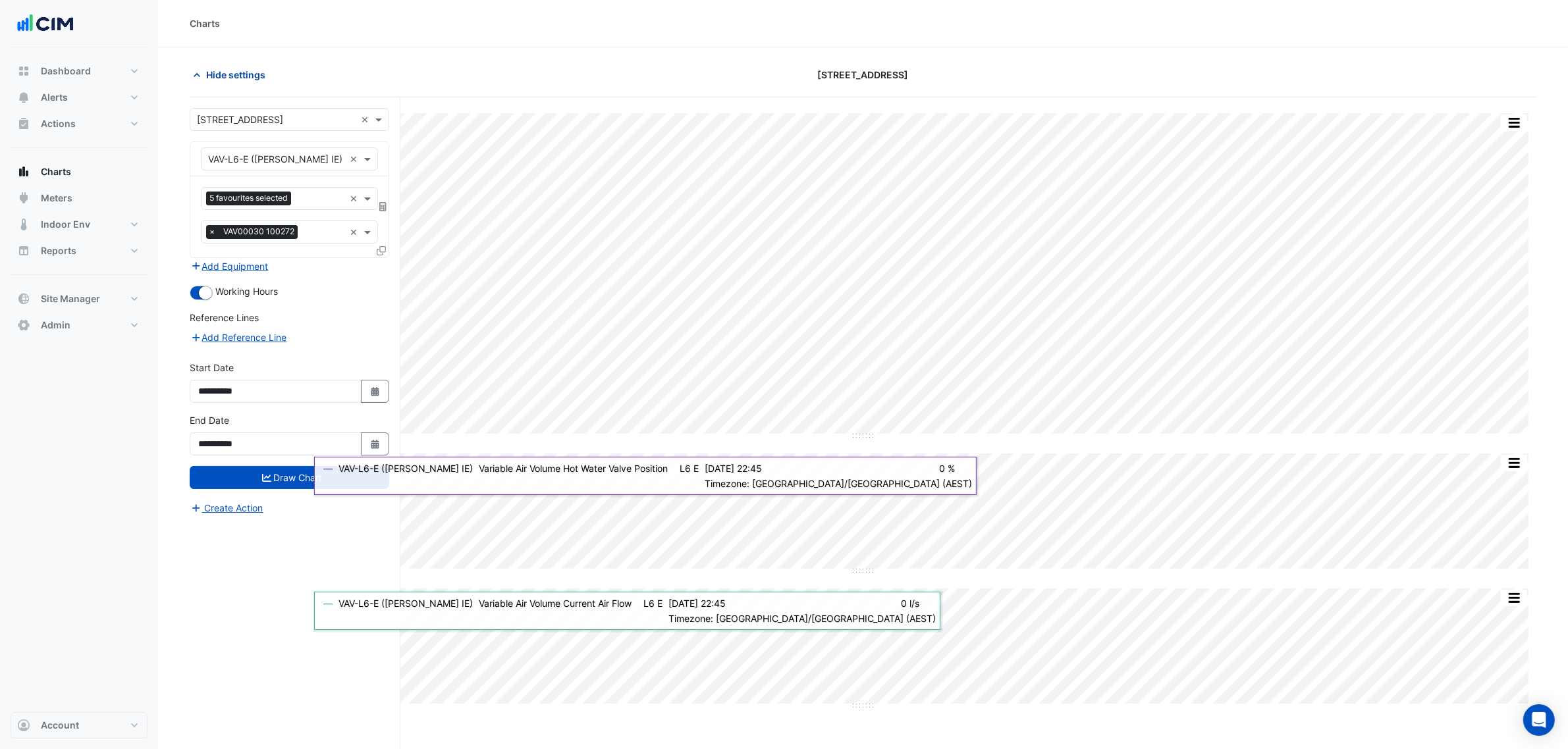
click at [245, 77] on span "Hide settings" at bounding box center [236, 74] width 59 height 14
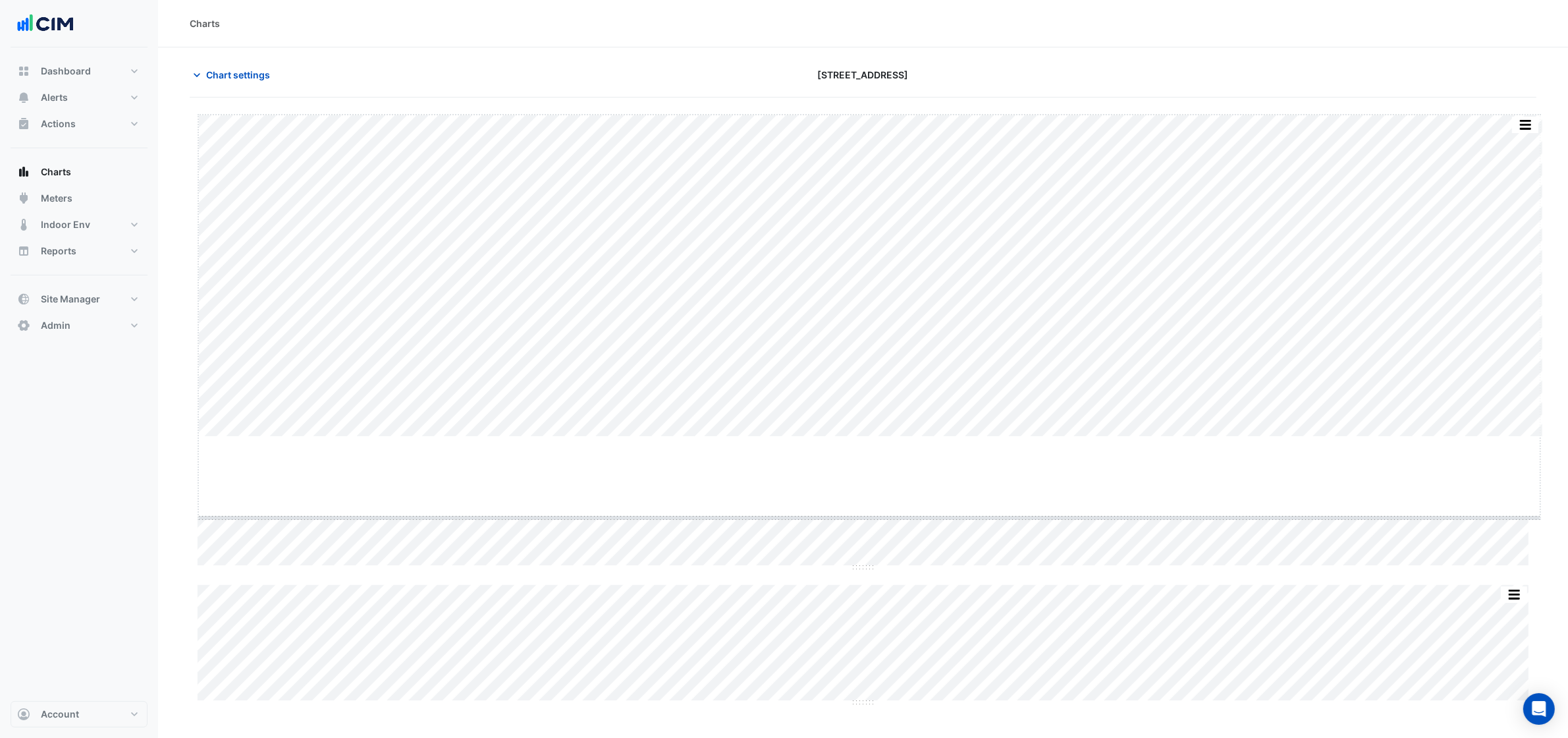
drag, startPoint x: 858, startPoint y: 436, endPoint x: 848, endPoint y: 495, distance: 59.8
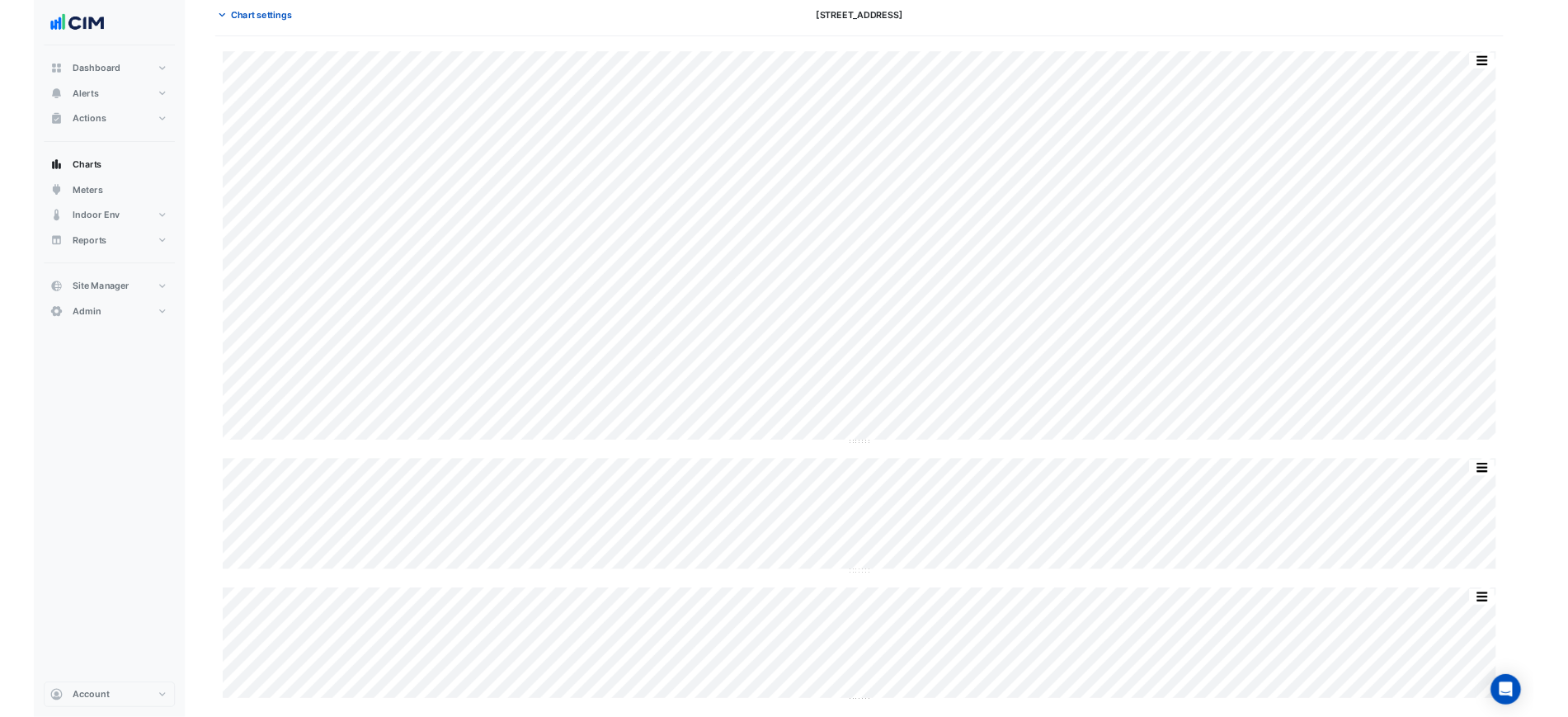
scroll to position [74, 0]
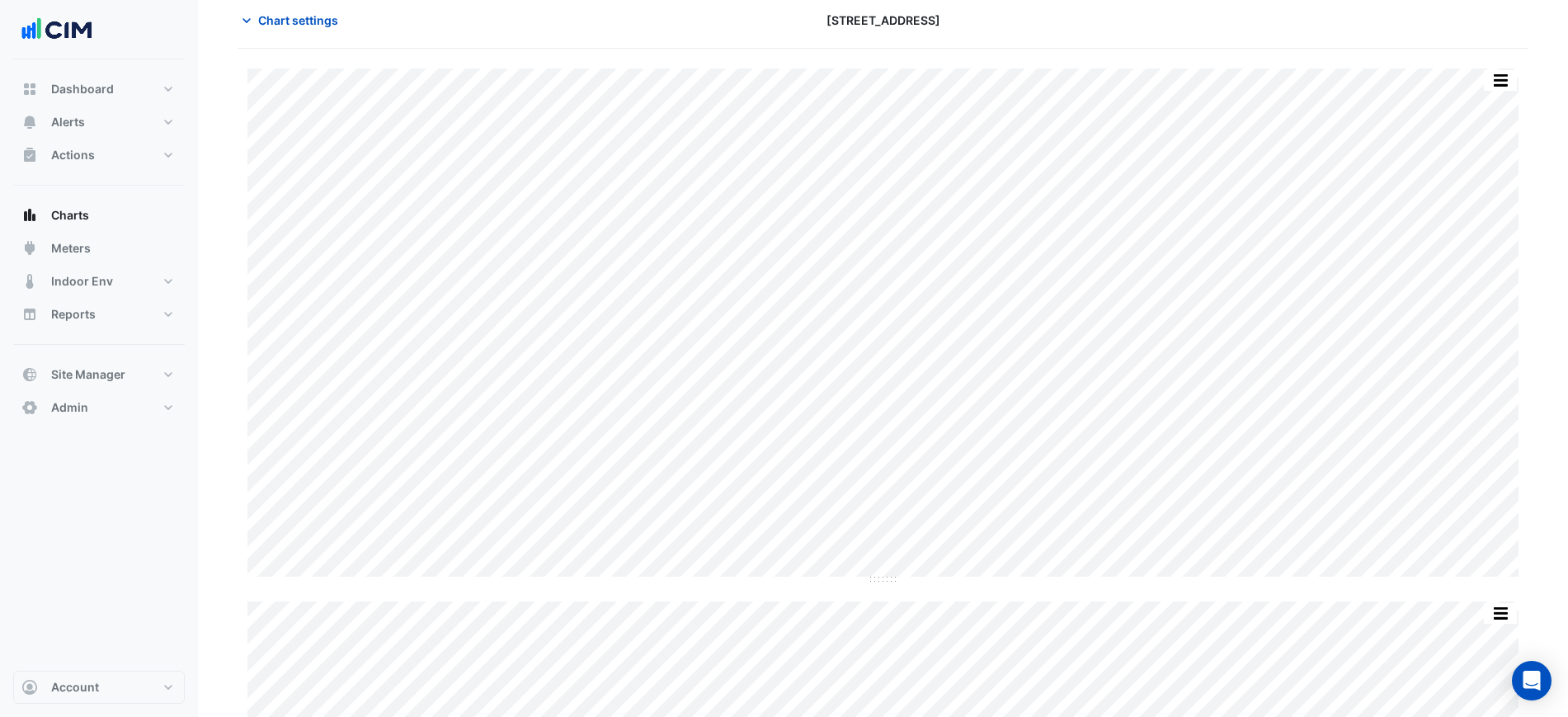
click at [1058, 62] on div "Split All Split None Print Save as JPEG Save as PNG Pivot Data Table Export CSV…" at bounding box center [883, 494] width 1291 height 891
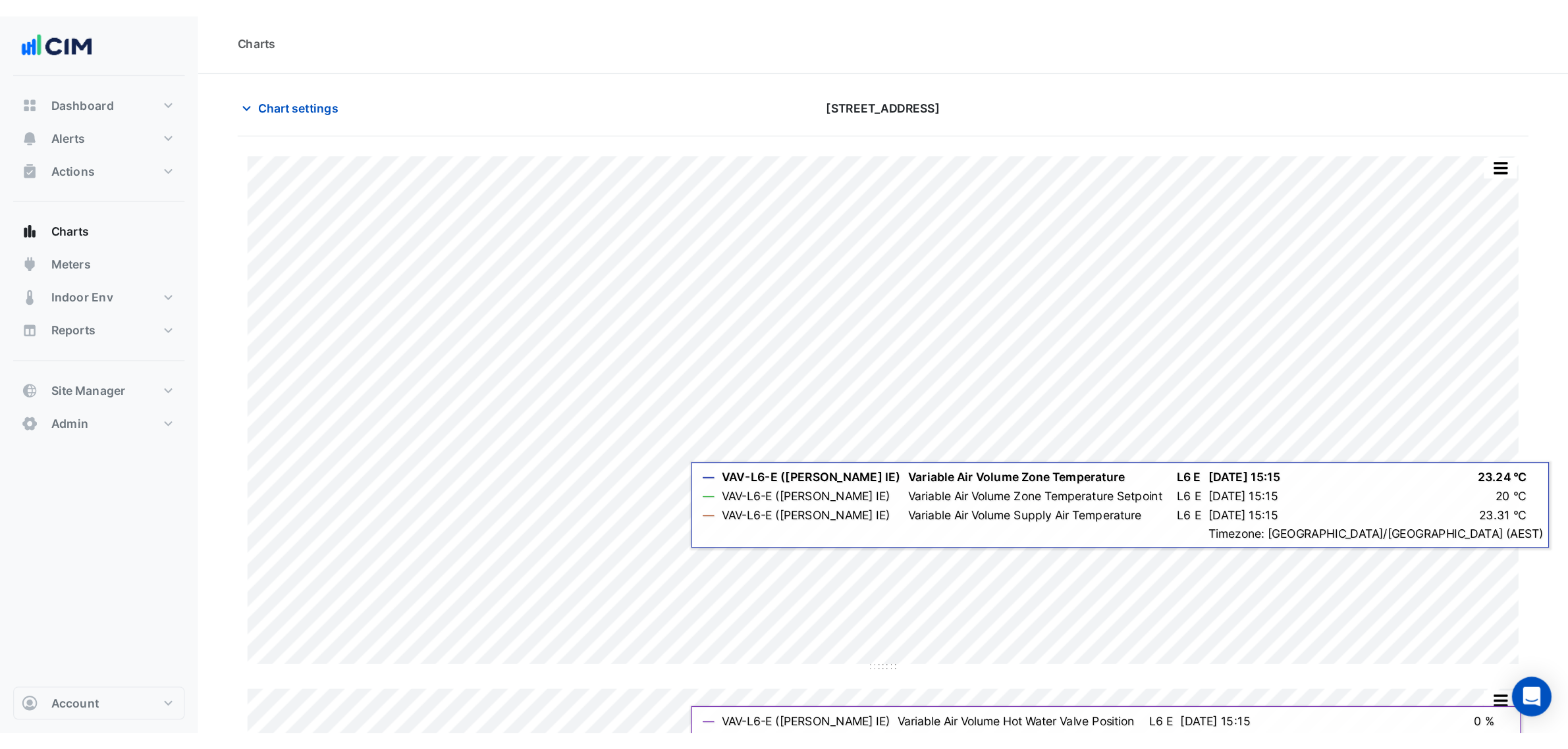
scroll to position [0, 0]
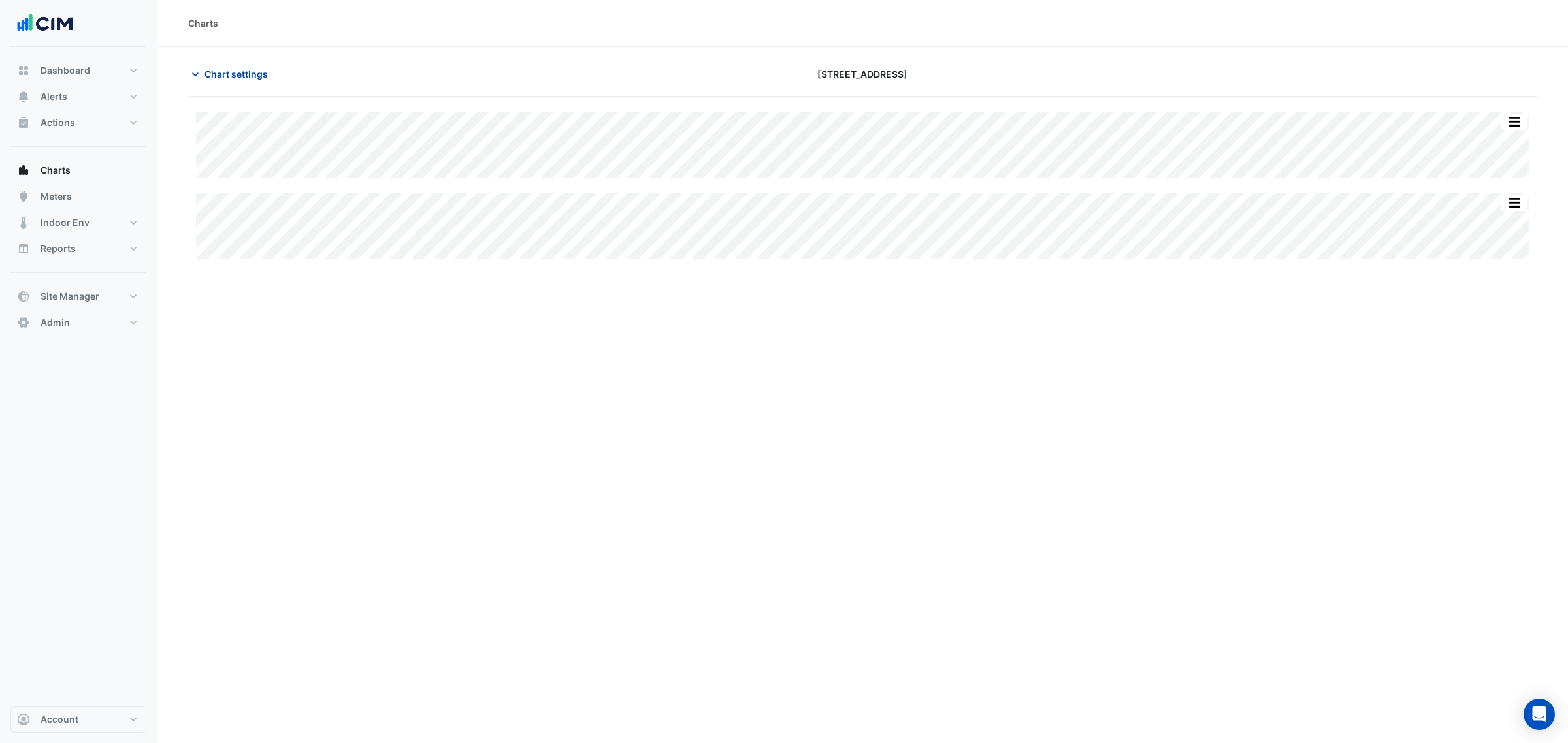
click at [243, 65] on button "Chart settings" at bounding box center [232, 74] width 88 height 23
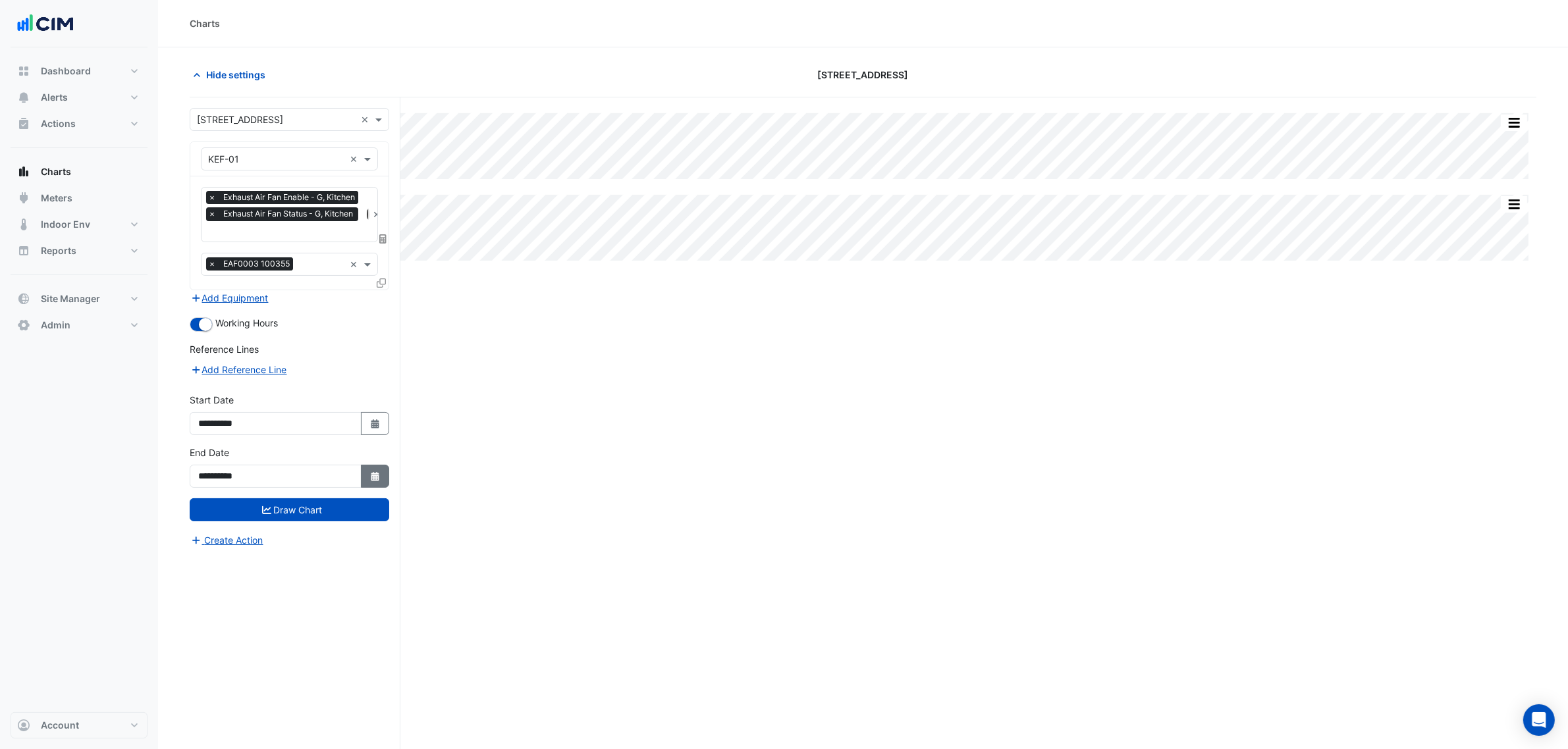
click at [361, 473] on button "Select Date" at bounding box center [375, 476] width 29 height 23
click at [334, 298] on button "Next month" at bounding box center [338, 301] width 16 height 21
click at [339, 297] on span "Next month" at bounding box center [338, 301] width 10 height 10
click at [339, 300] on span "Next month" at bounding box center [338, 301] width 10 height 10
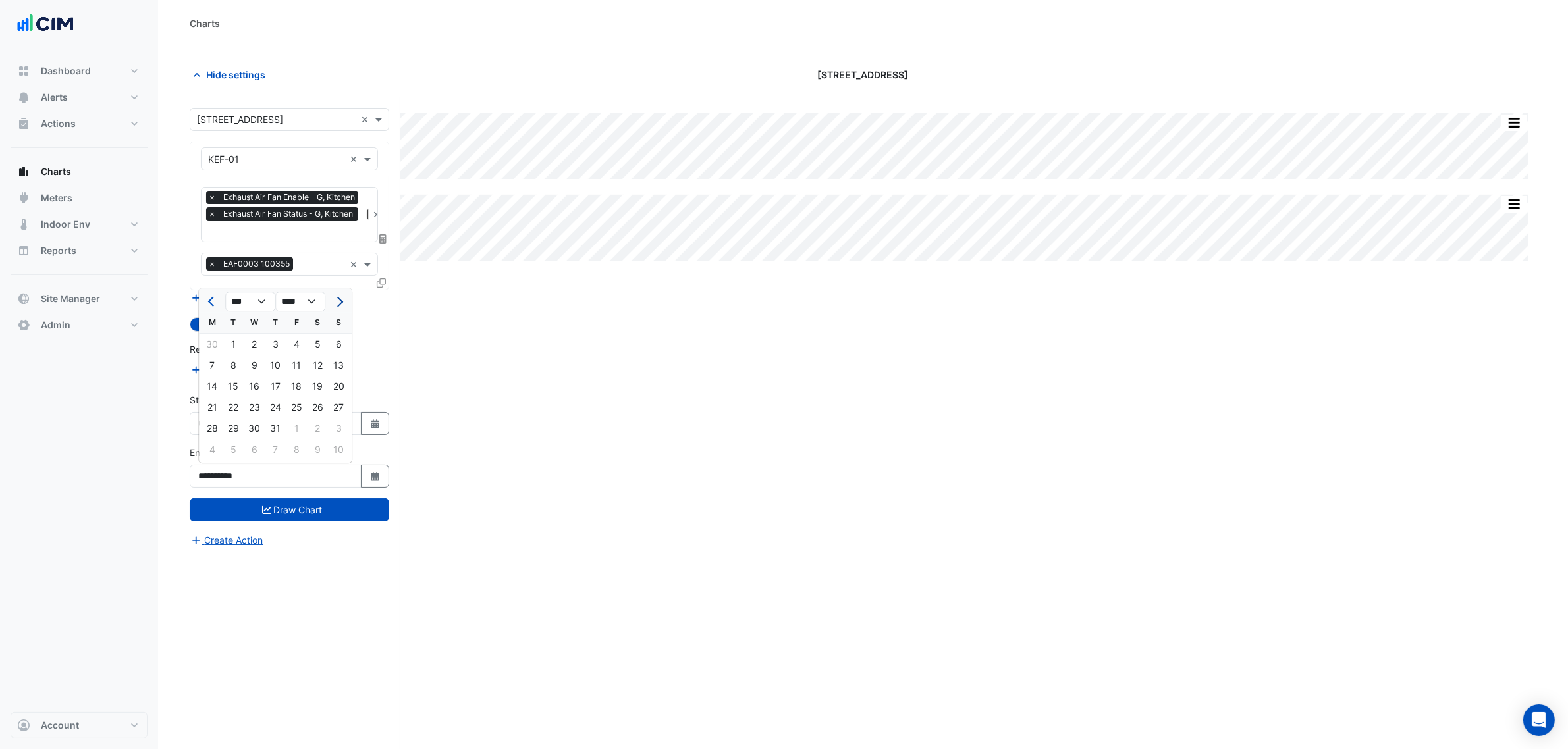
click at [339, 300] on span "Next month" at bounding box center [338, 301] width 10 height 10
click at [203, 301] on div at bounding box center [212, 301] width 27 height 21
click at [208, 300] on span "Previous month" at bounding box center [213, 301] width 10 height 10
select select "*"
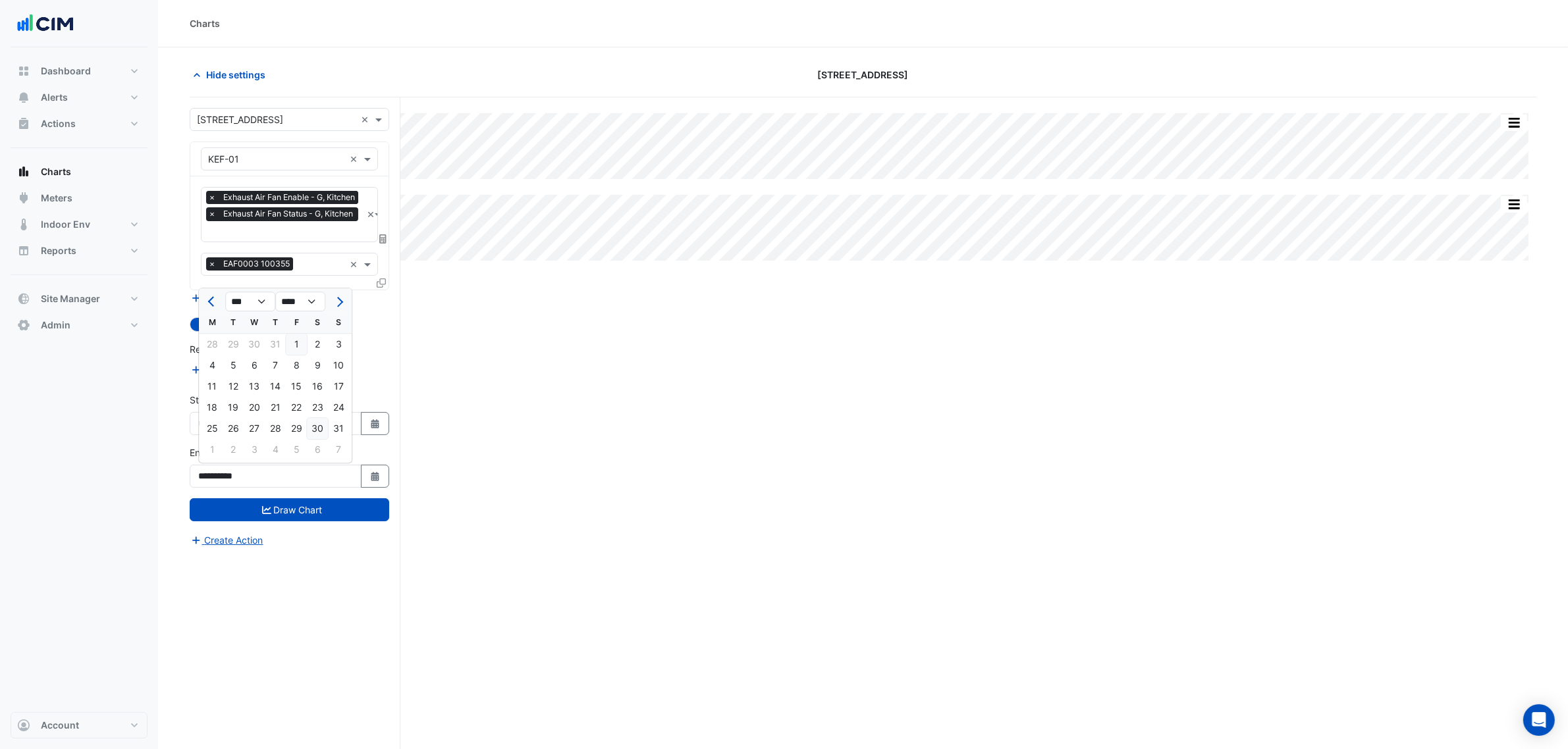
click at [314, 430] on div "30" at bounding box center [317, 428] width 21 height 21
type input "**********"
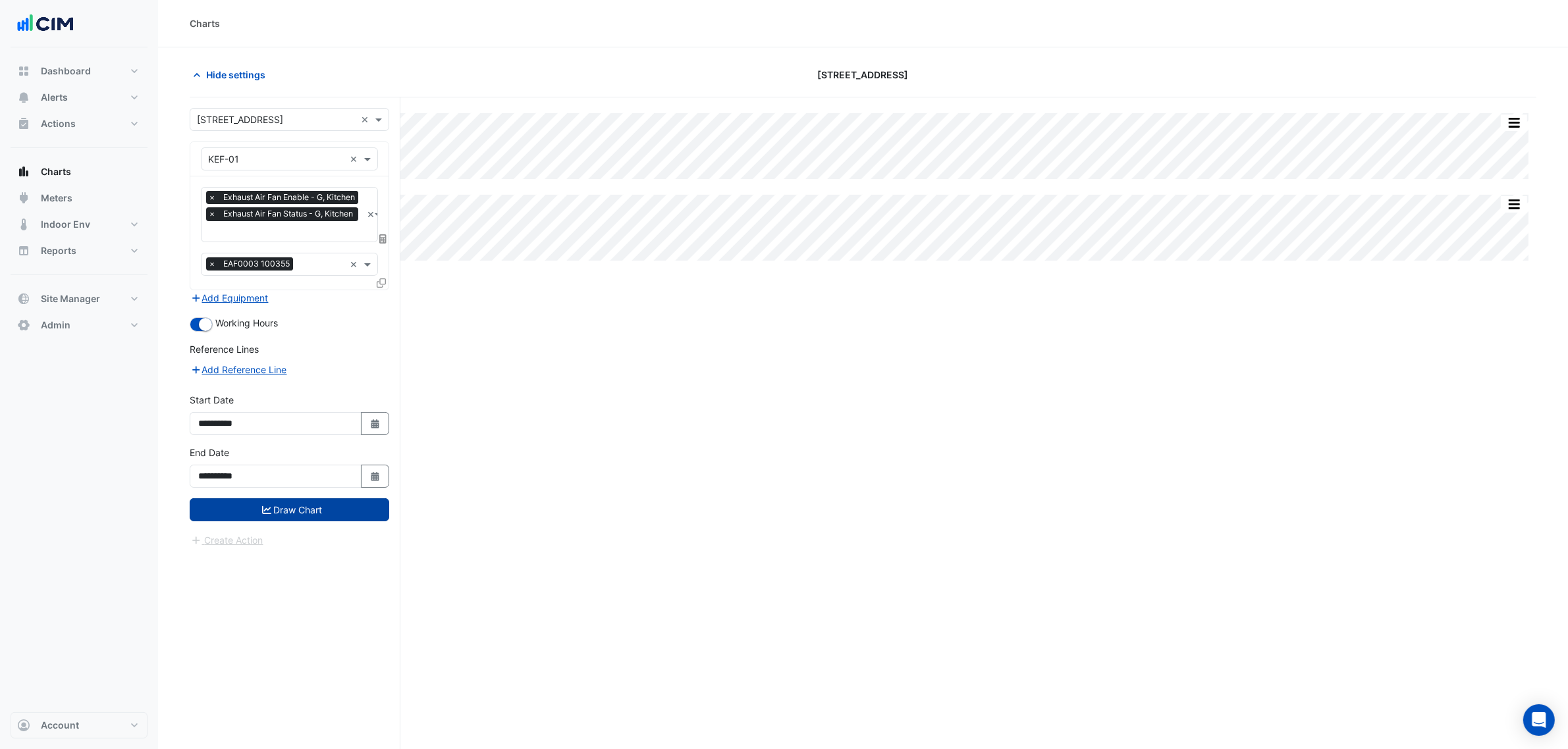
click at [319, 508] on button "Draw Chart" at bounding box center [289, 510] width 200 height 23
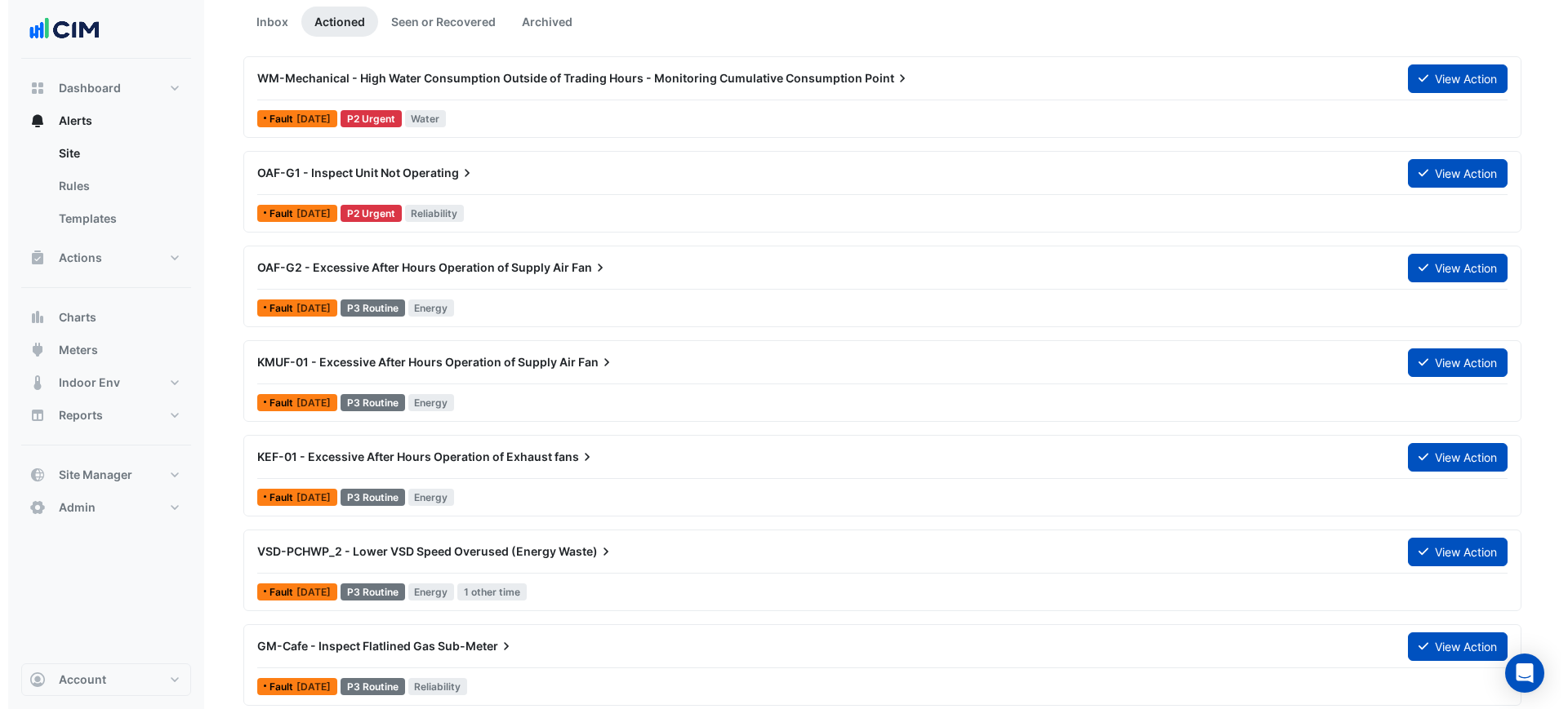
scroll to position [144, 0]
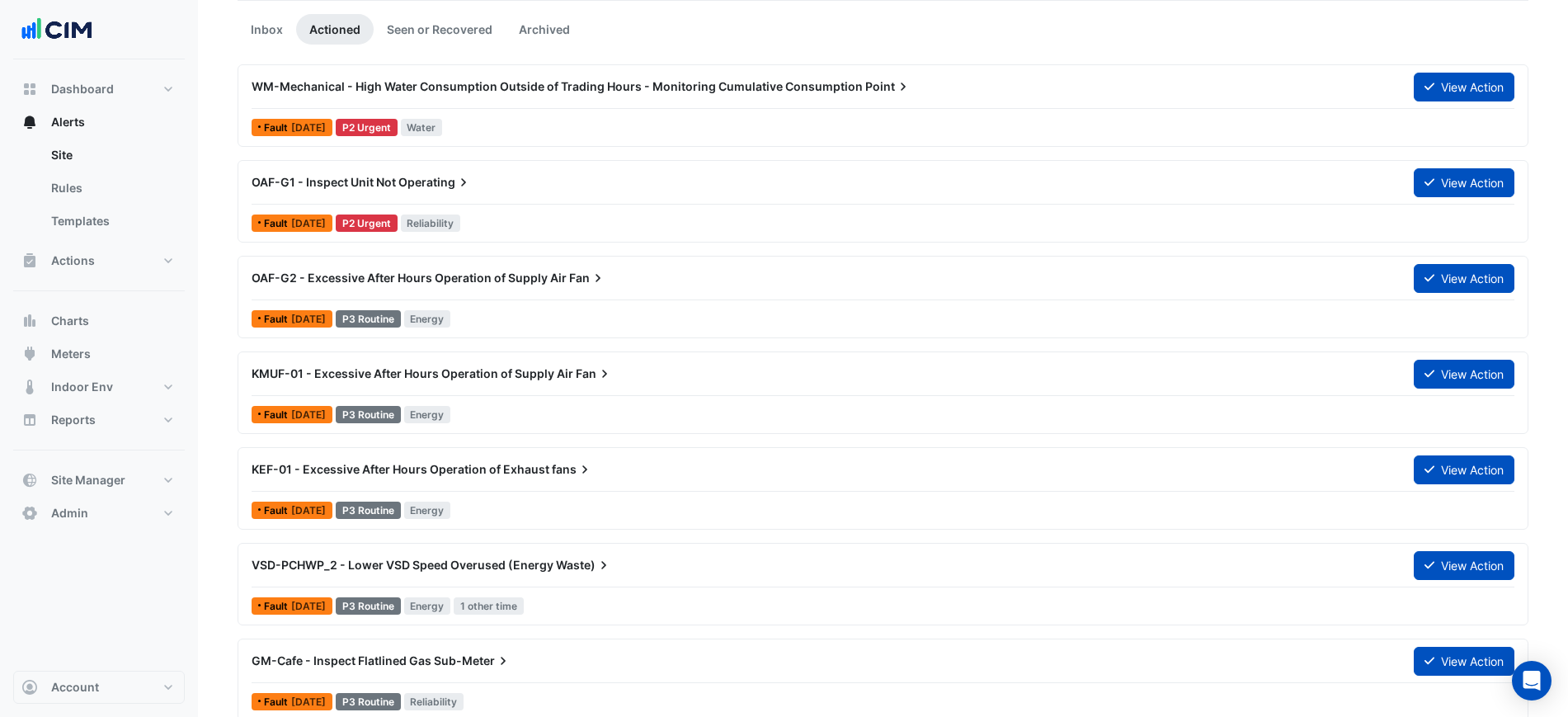
click at [503, 101] on div "WM-Mechanical - High Water Consumption Outside of Trading Hours - Monitoring Cu…" at bounding box center [822, 87] width 1162 height 30
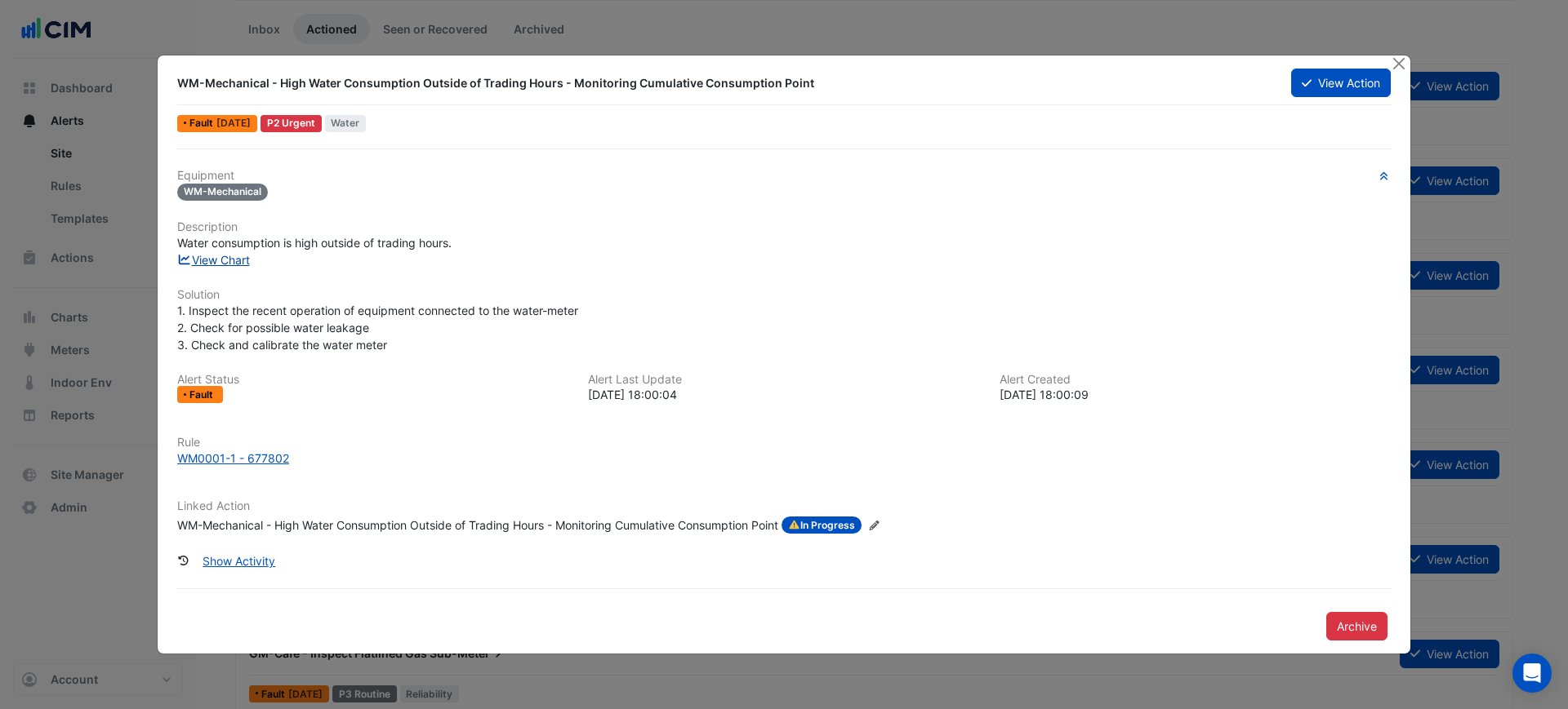
click at [245, 260] on link "View Chart" at bounding box center [214, 260] width 73 height 14
click at [1398, 65] on button "Close" at bounding box center [1398, 64] width 17 height 17
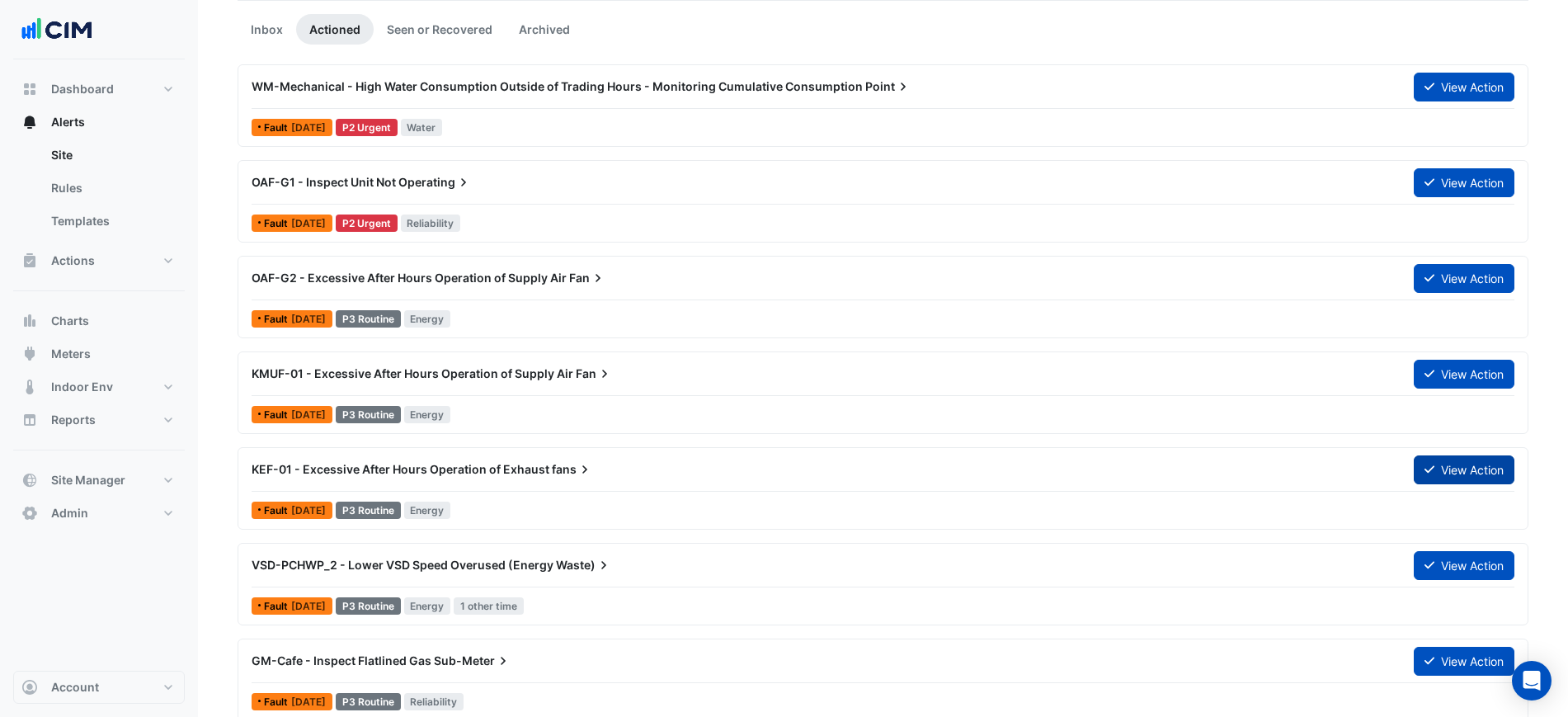
click at [1428, 472] on icon at bounding box center [1430, 469] width 10 height 11
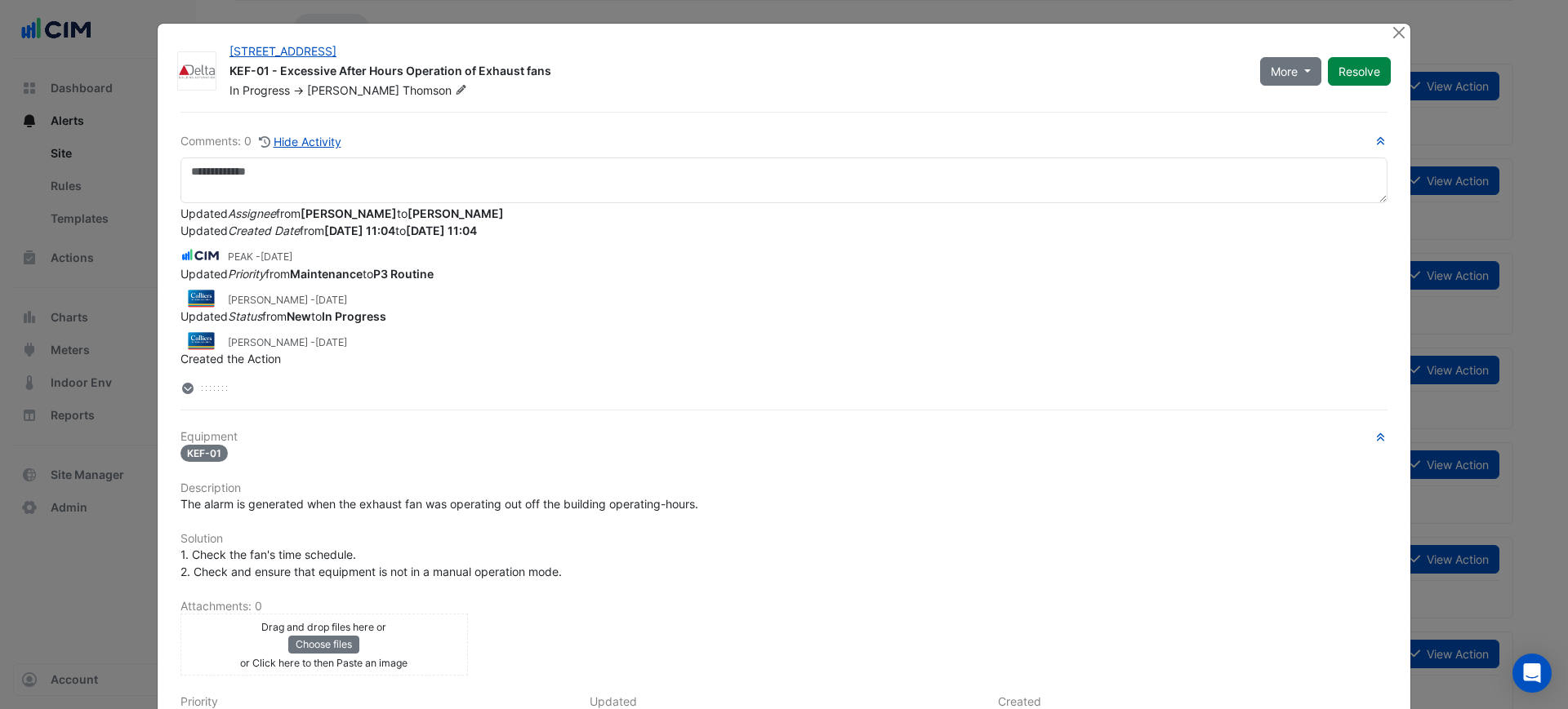
drag, startPoint x: 1389, startPoint y: 41, endPoint x: 876, endPoint y: 242, distance: 551.0
click at [876, 242] on app-escalated-ticket-details-modal "40 Bunda Street KEF-01 - Excessive After Hours Operation of Exhaust fans In Pro…" at bounding box center [784, 454] width 1253 height 861
click at [876, 242] on div "Brian Nguyen - 1 month and 7 days ago Updated Assignee from Tony Poulakis to Al…" at bounding box center [784, 285] width 1207 height 163
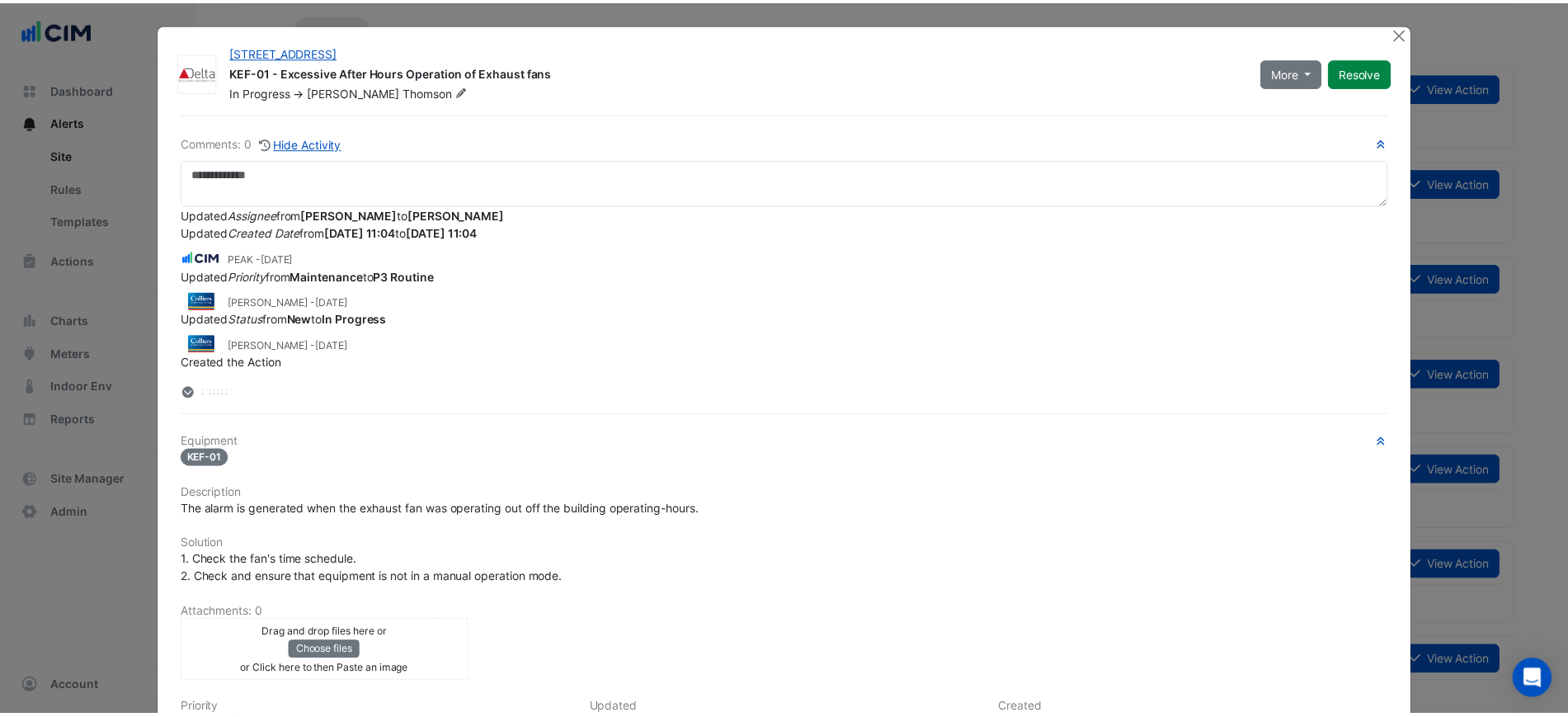
scroll to position [24, 0]
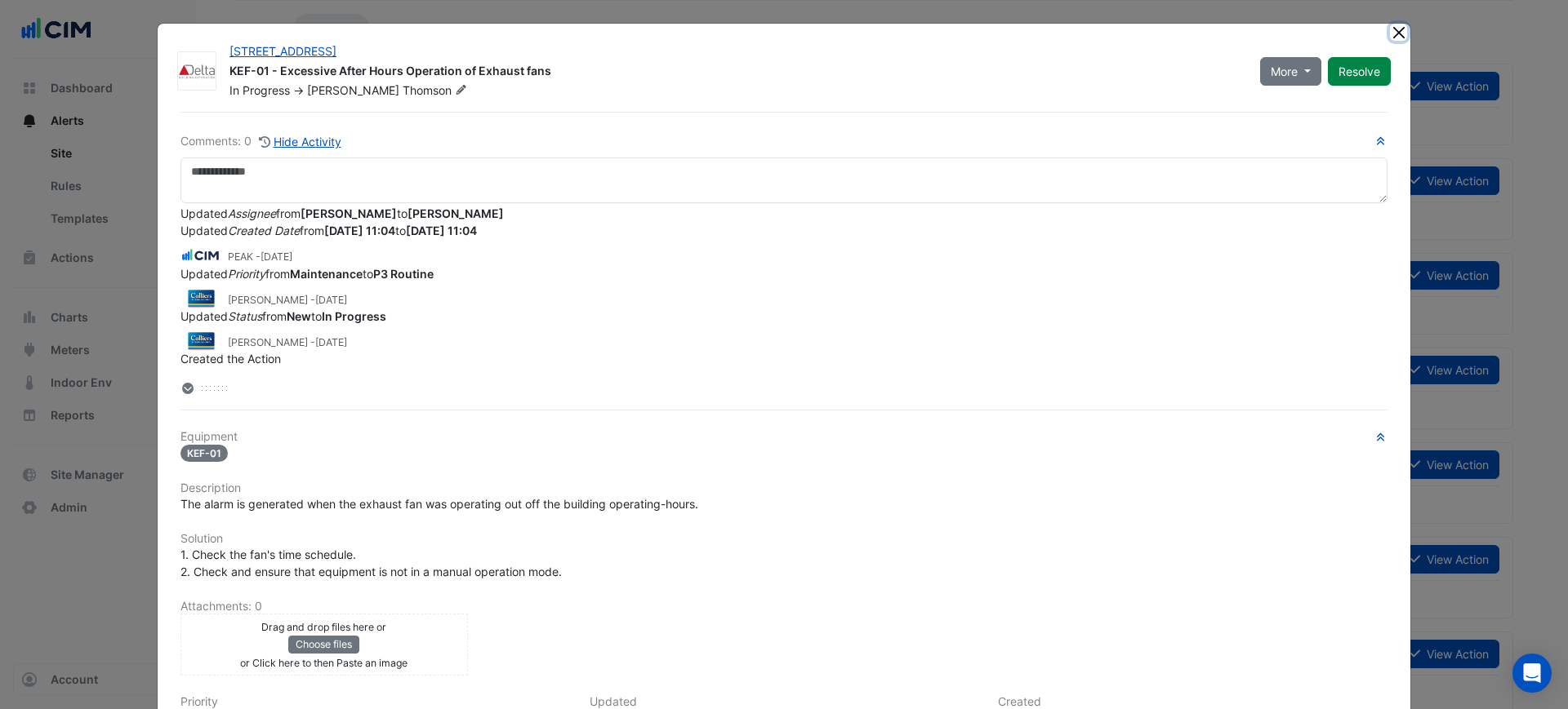
click at [1390, 32] on button "Close" at bounding box center [1398, 32] width 17 height 17
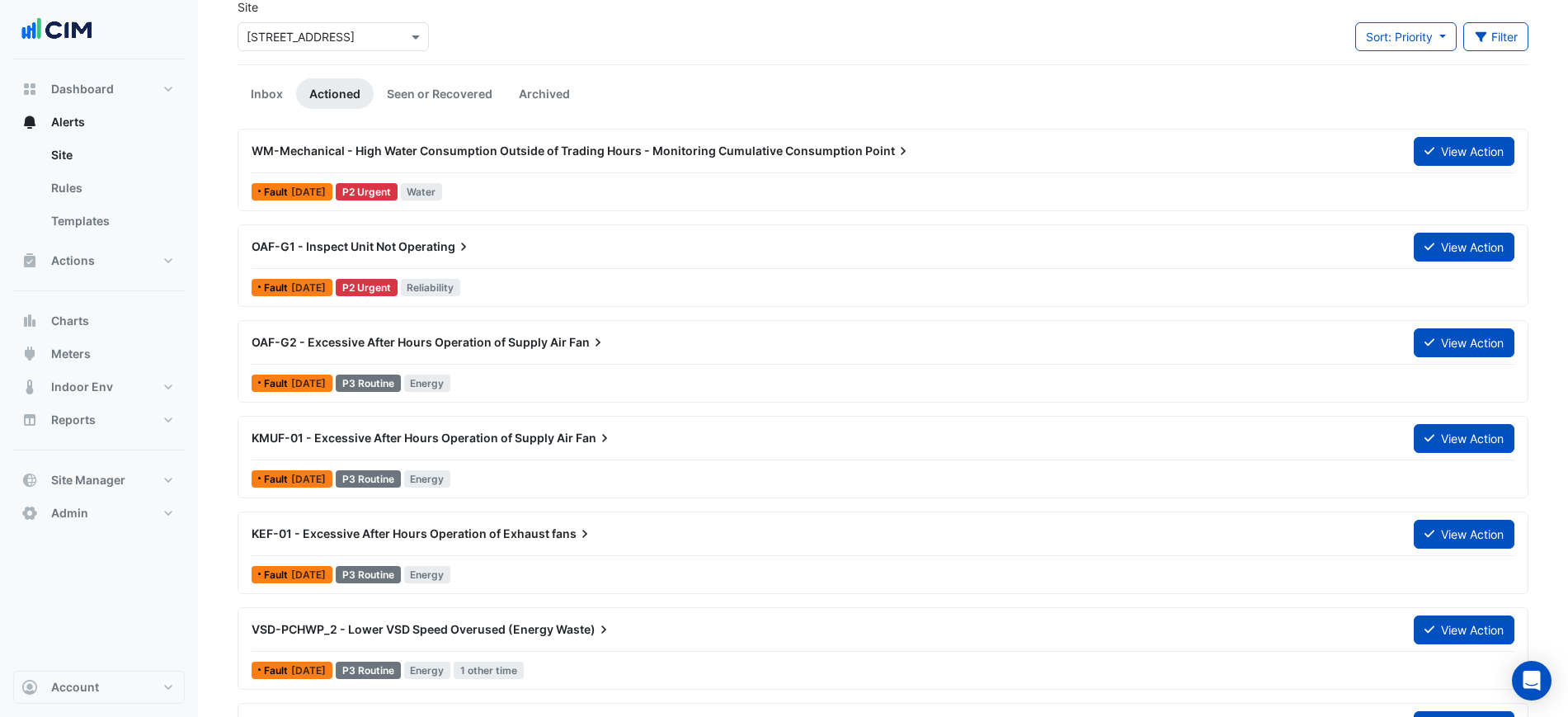
scroll to position [75, 0]
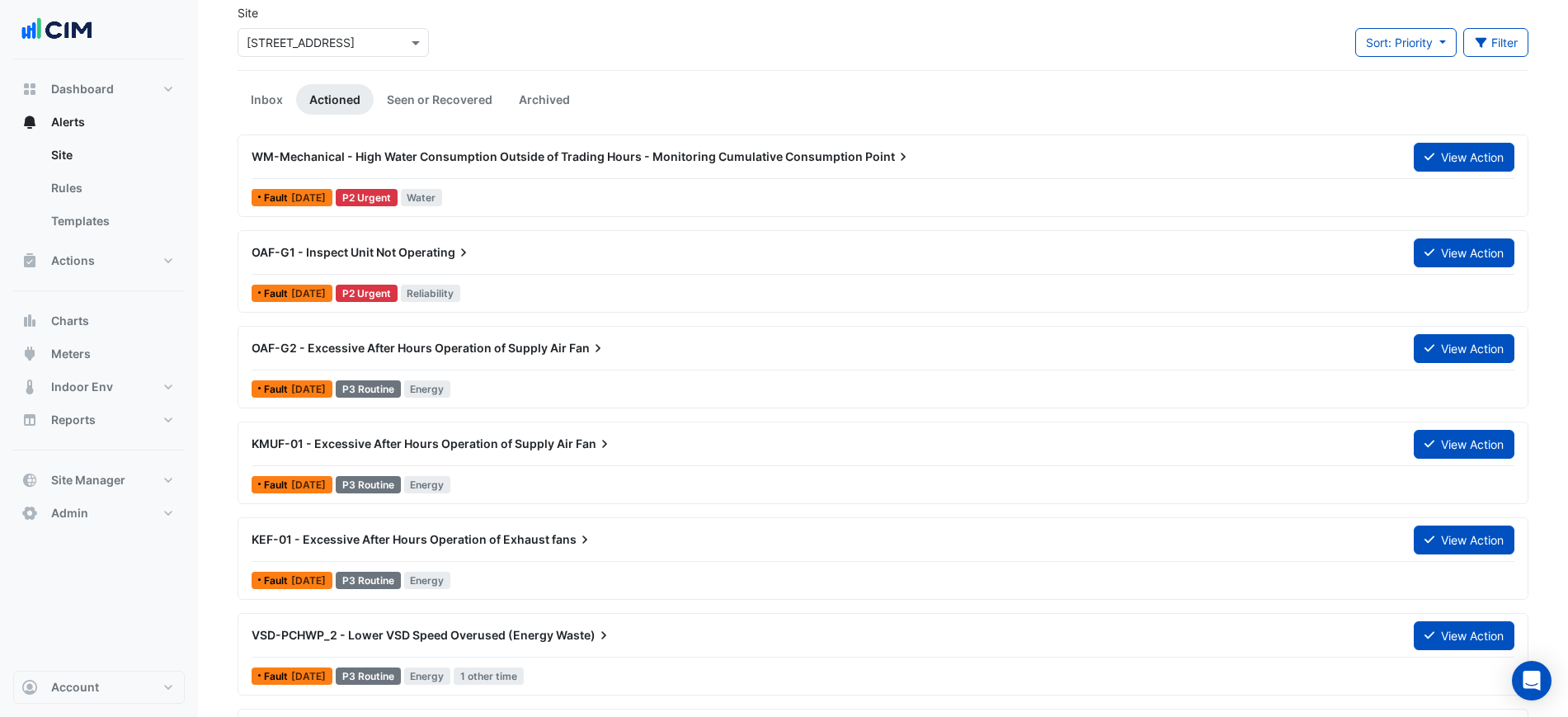
click at [720, 113] on ul "Inbox Actioned Seen or Recovered Archived" at bounding box center [883, 99] width 1291 height 31
click at [405, 109] on link "Seen or Recovered" at bounding box center [439, 99] width 132 height 31
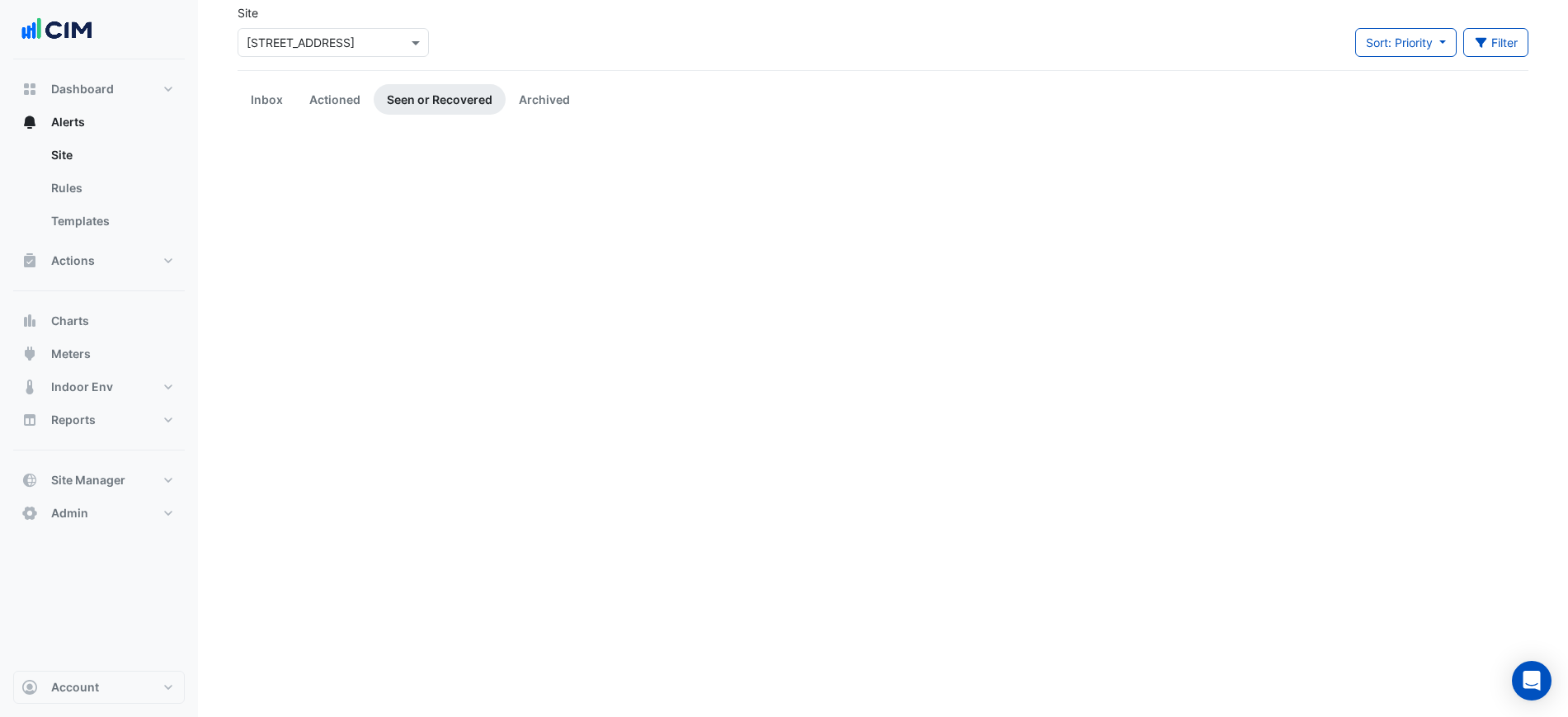
scroll to position [0, 0]
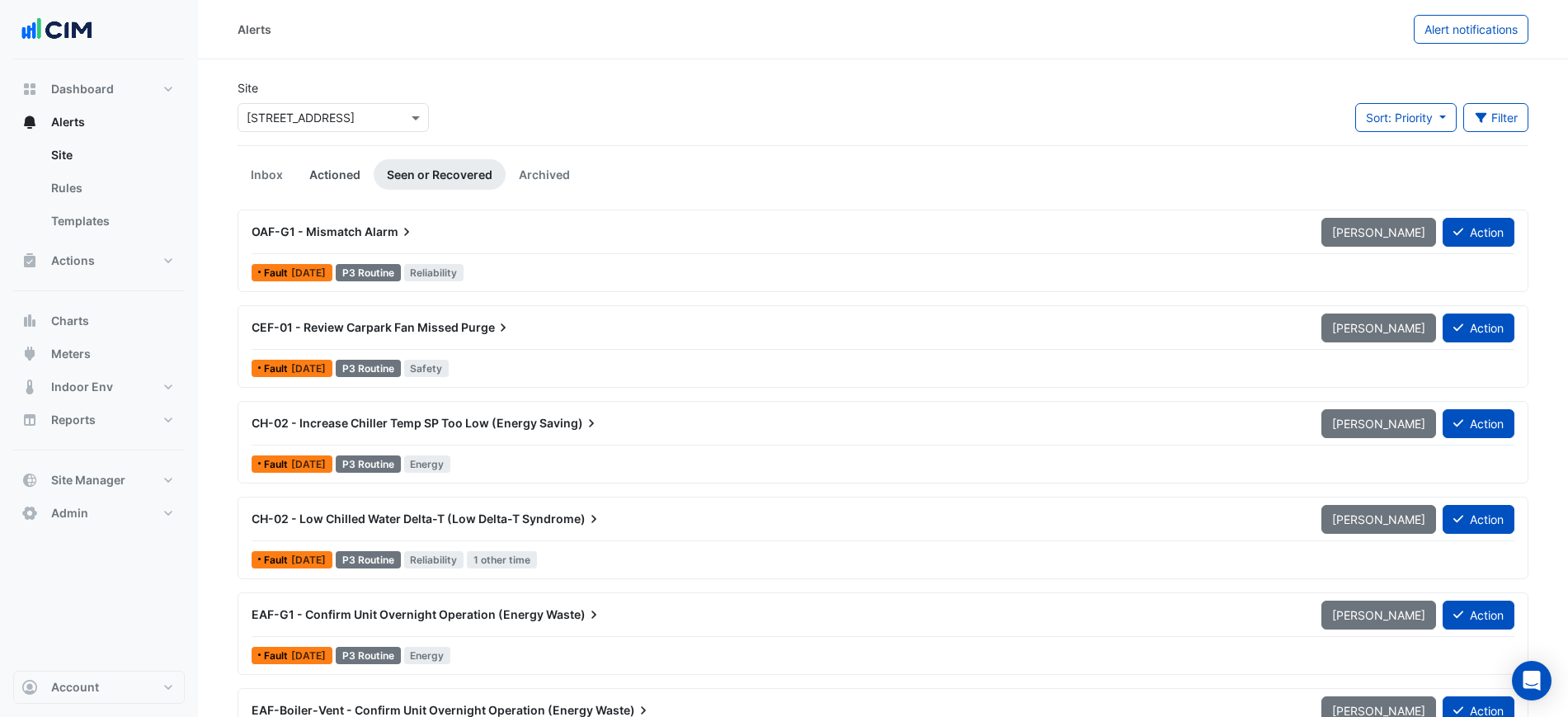
click at [331, 188] on link "Actioned" at bounding box center [335, 175] width 78 height 31
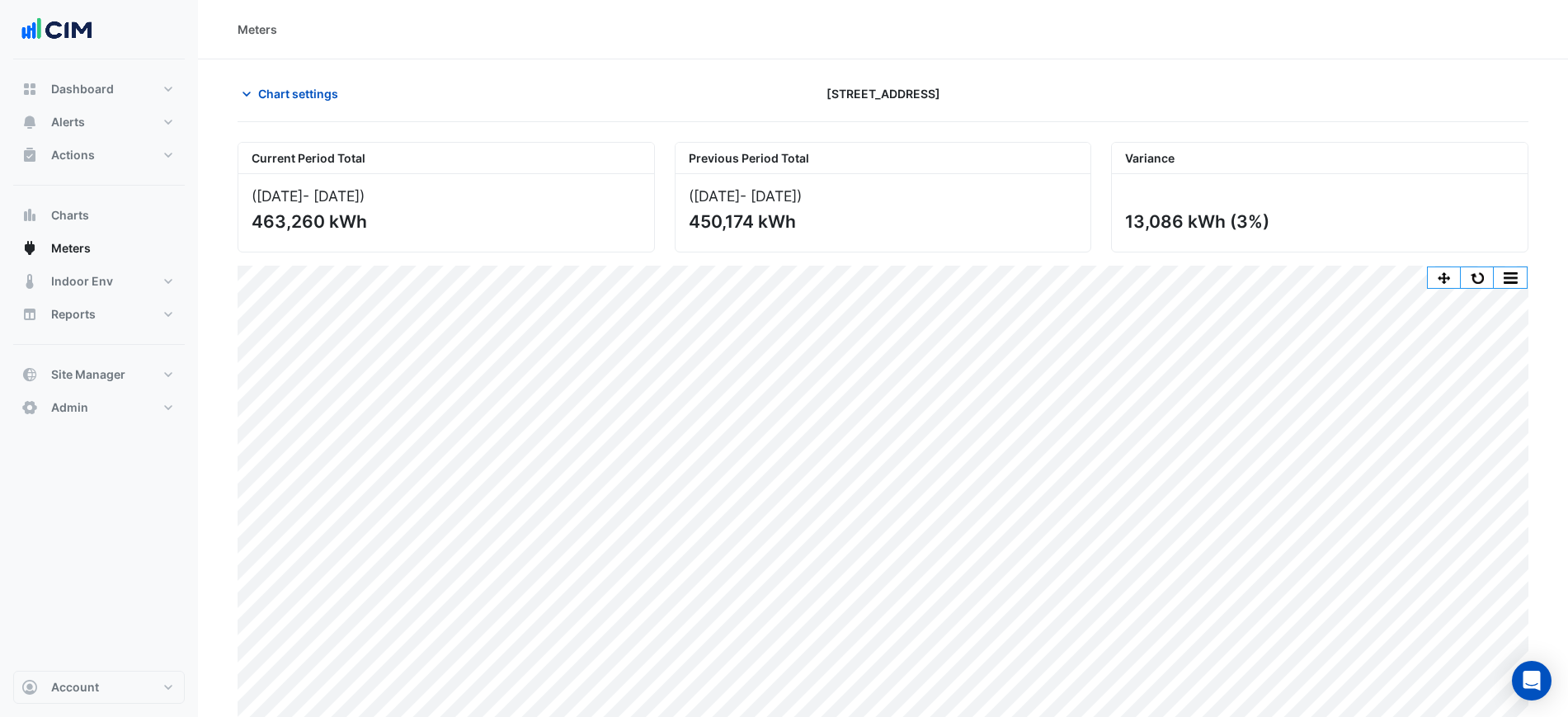
click at [1092, 257] on div "Current Period Total (01 Jun 25 - 28 Aug 25 ) 463,260 kWh Previous Period Total…" at bounding box center [883, 442] width 1291 height 628
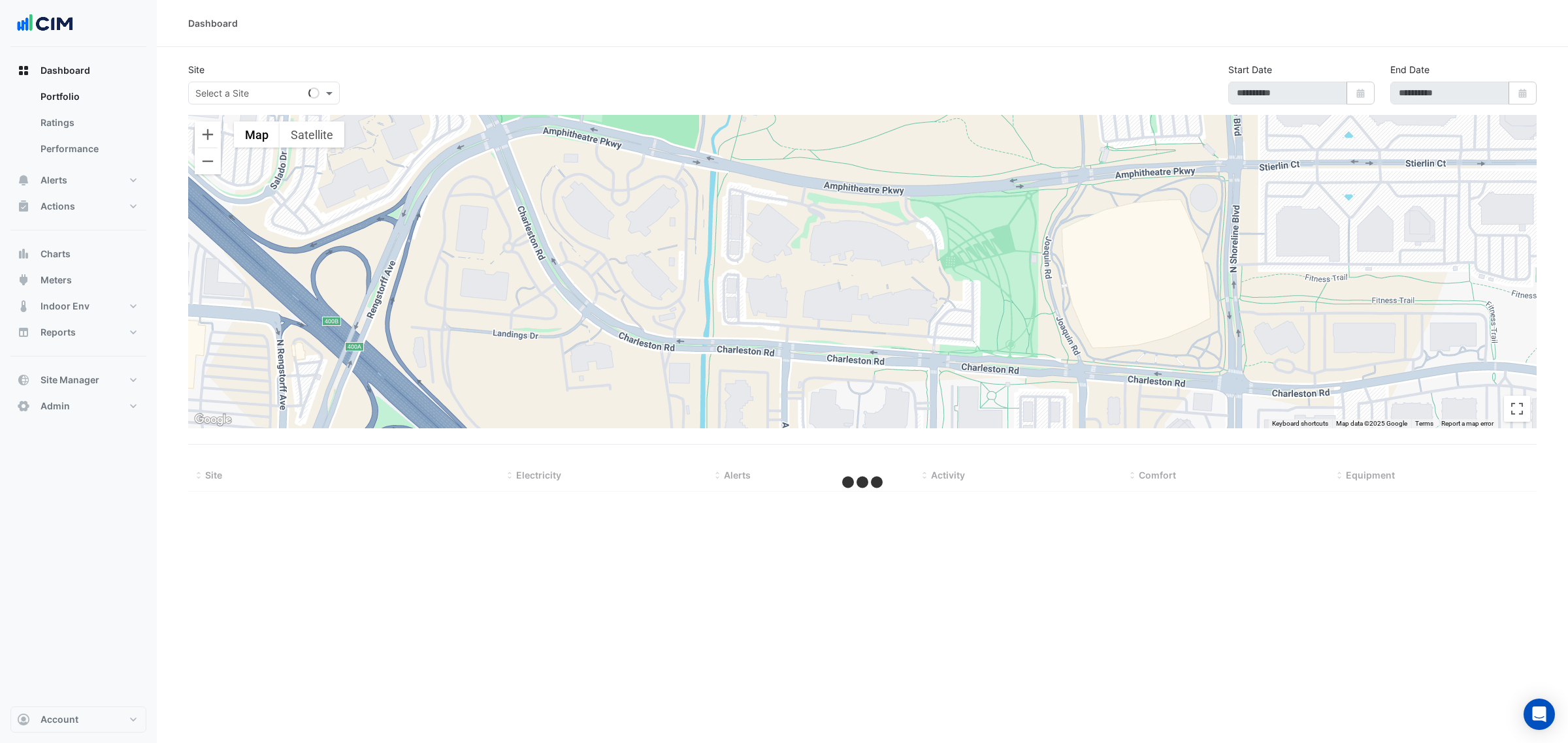
type input "**********"
select select "***"
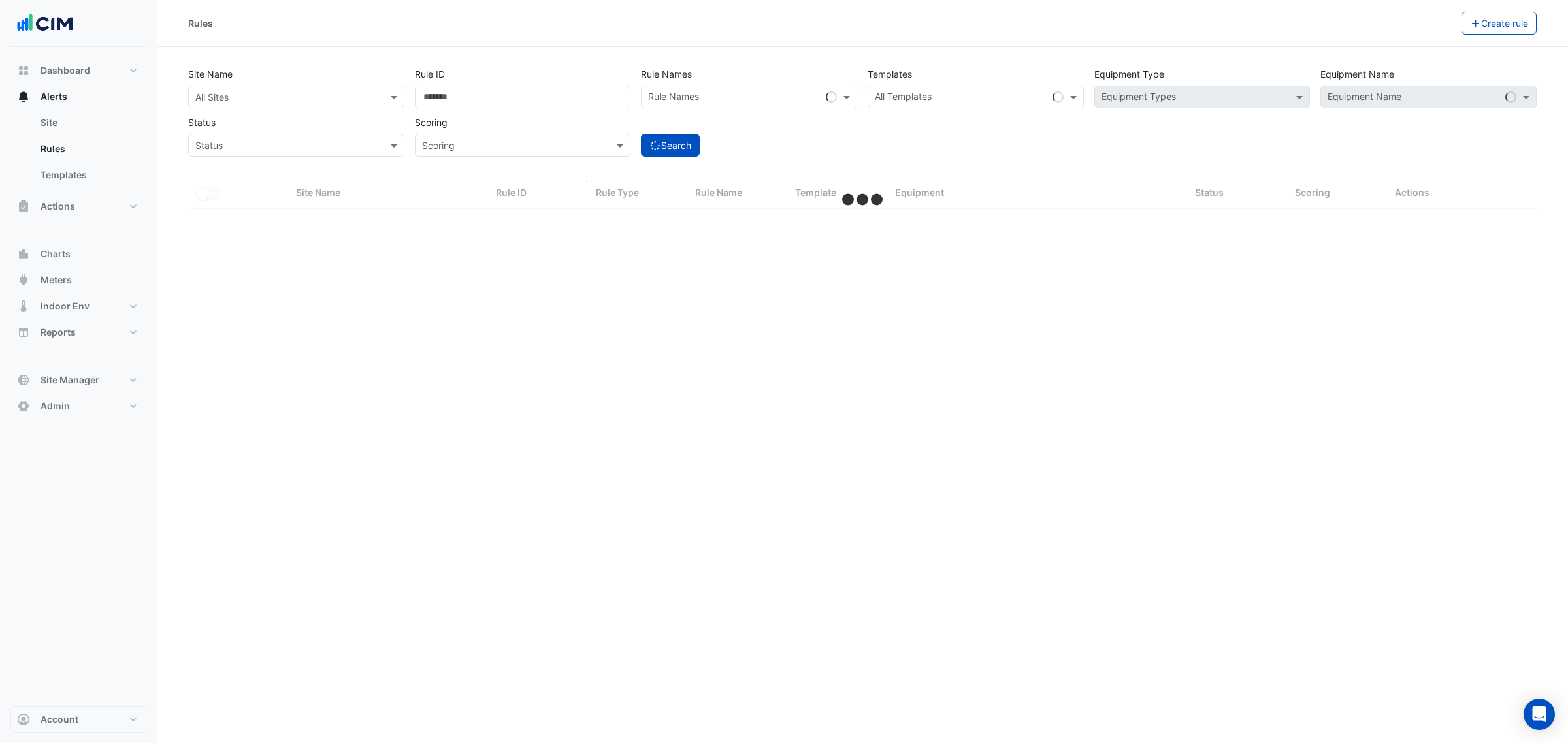
select select "***"
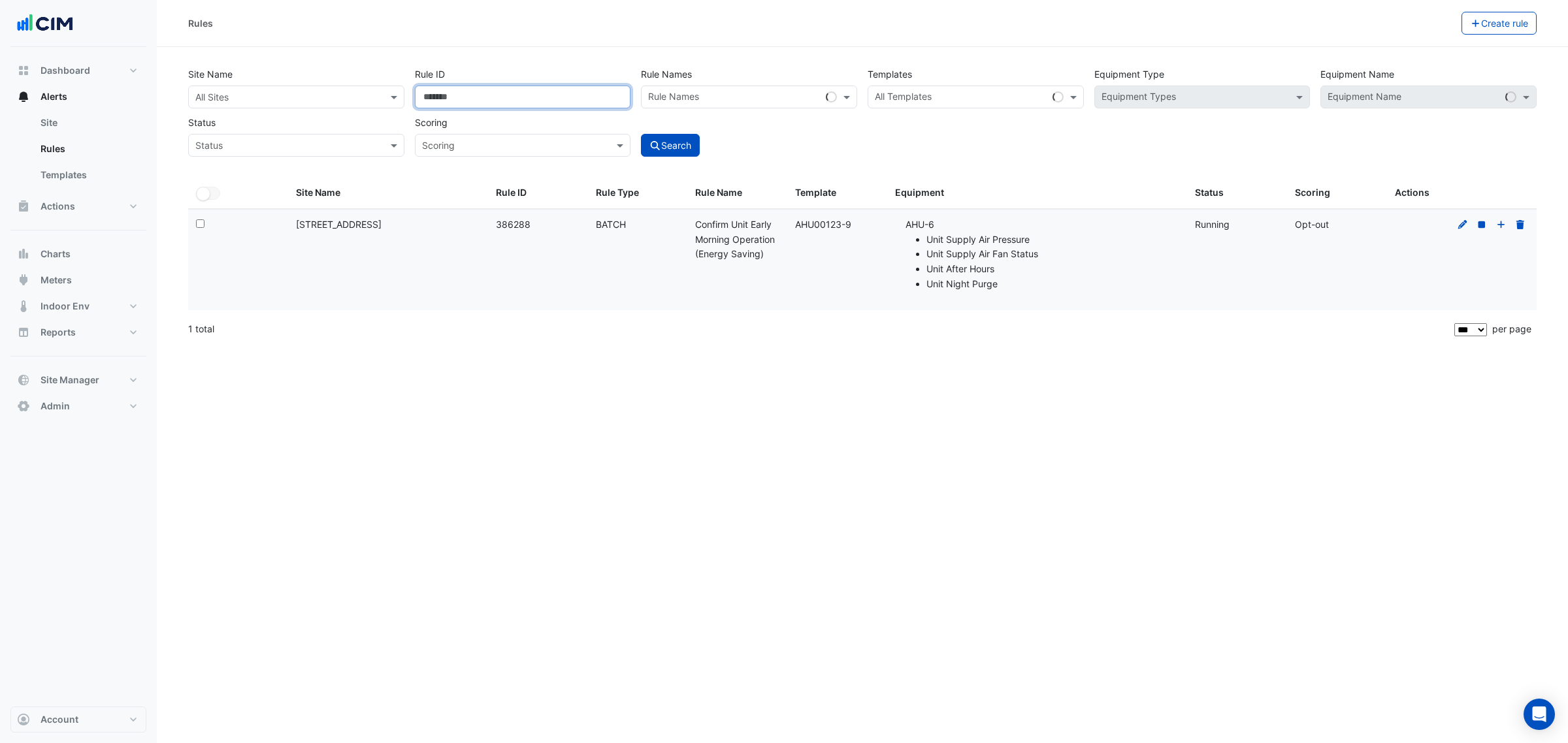
drag, startPoint x: 509, startPoint y: 106, endPoint x: 406, endPoint y: 98, distance: 103.3
click at [406, 98] on div "Site Name All Sites Rule ID ****** Rule Names Rule Names Templates All Template…" at bounding box center [863, 108] width 1359 height 97
click at [336, 96] on input "text" at bounding box center [283, 98] width 176 height 14
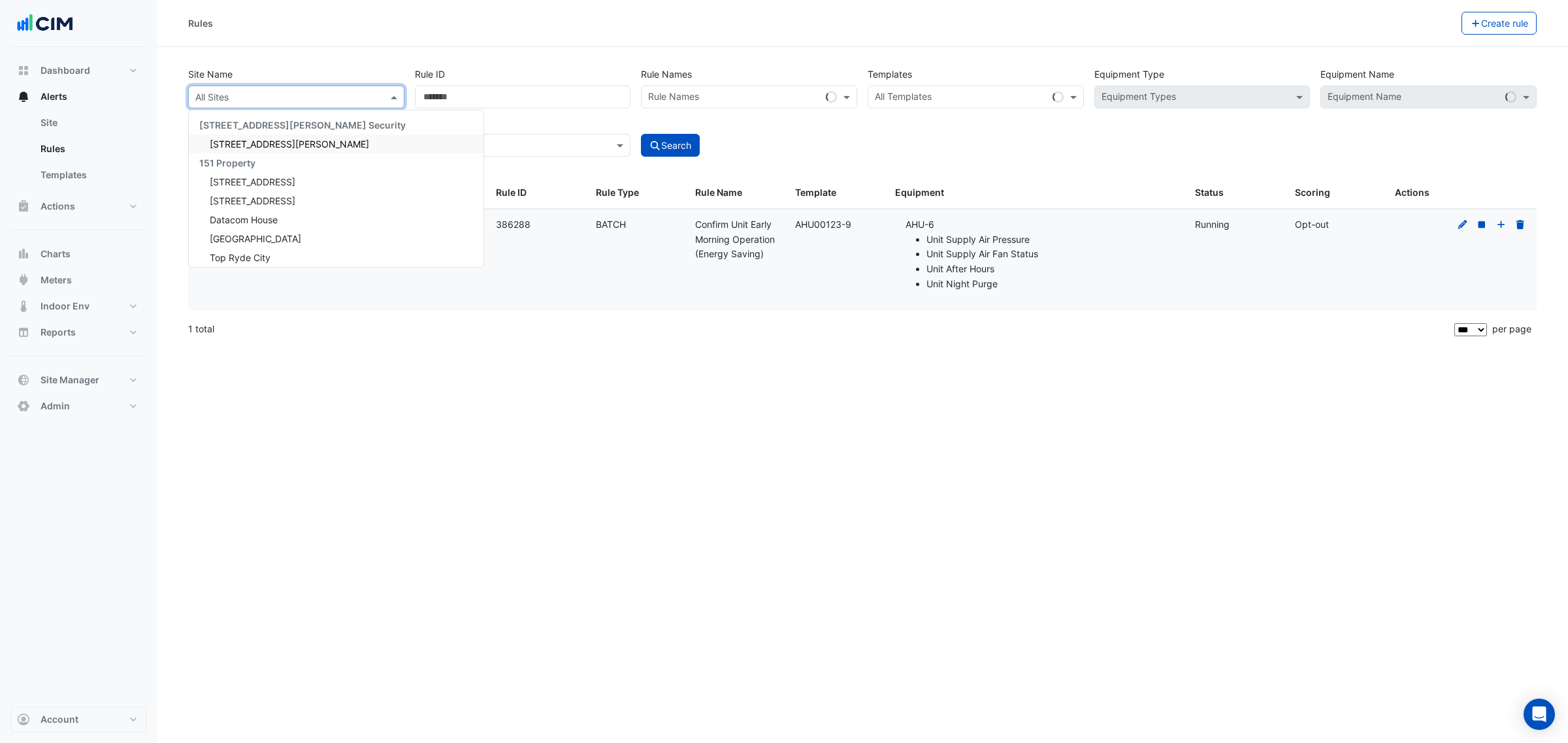
drag, startPoint x: 864, startPoint y: 219, endPoint x: 797, endPoint y: 229, distance: 67.7
click at [797, 229] on div "Template: AHU00123-9" at bounding box center [837, 225] width 84 height 15
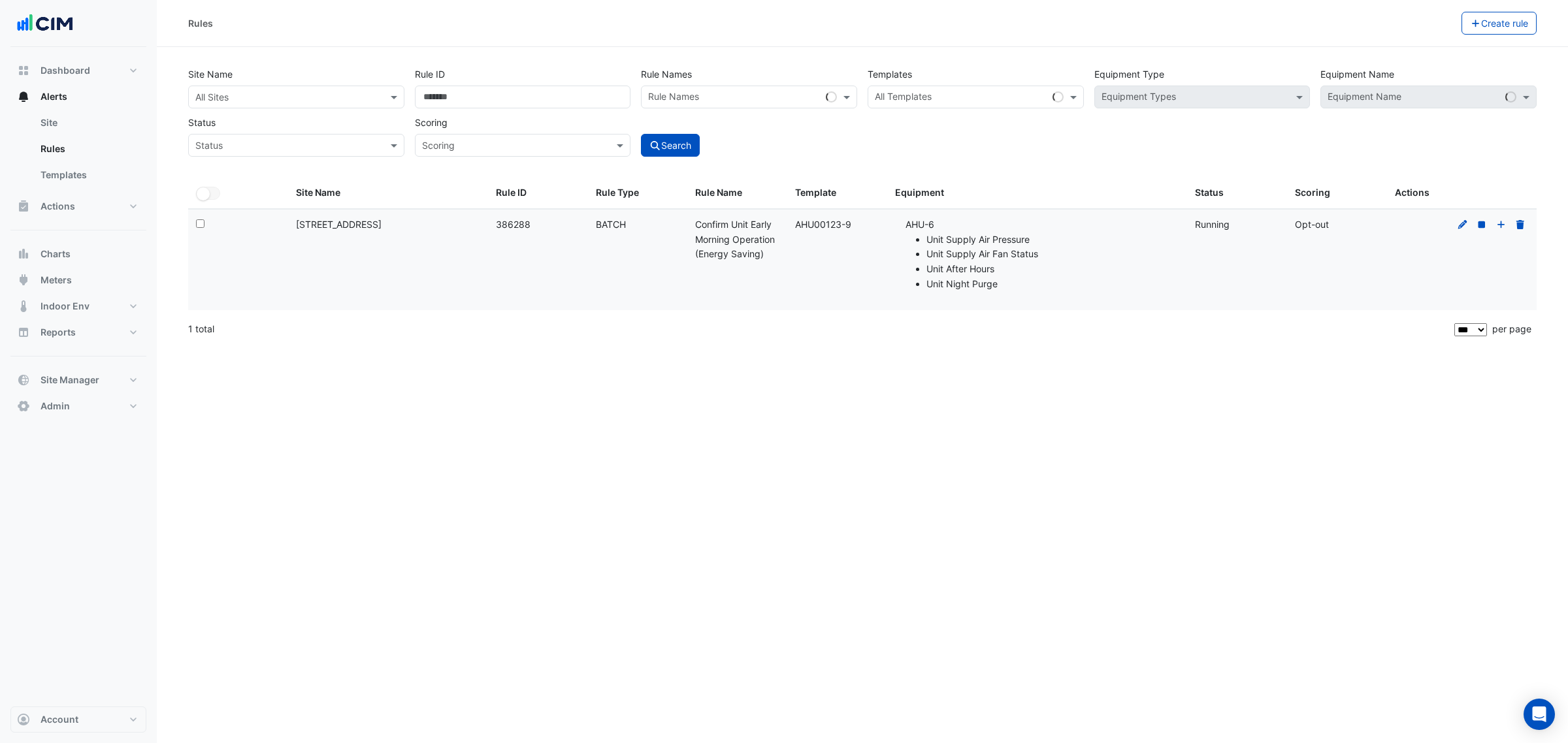
copy div "AHU00123-9"
click at [945, 104] on div at bounding box center [960, 98] width 174 height 17
paste input "**********"
click at [924, 123] on span "AHU00123-9" at bounding box center [908, 125] width 58 height 11
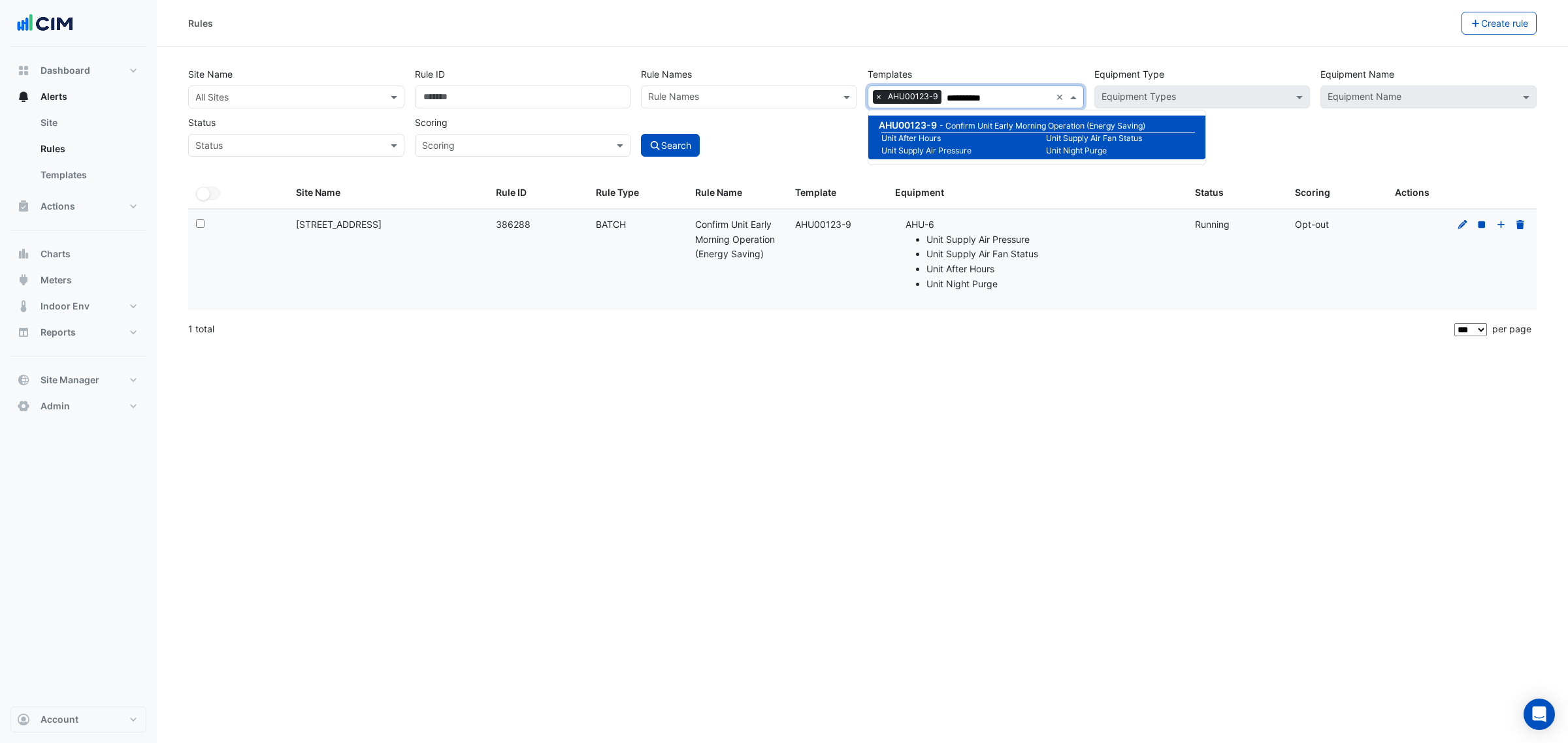
type input "**********"
click at [321, 100] on input "text" at bounding box center [283, 98] width 176 height 14
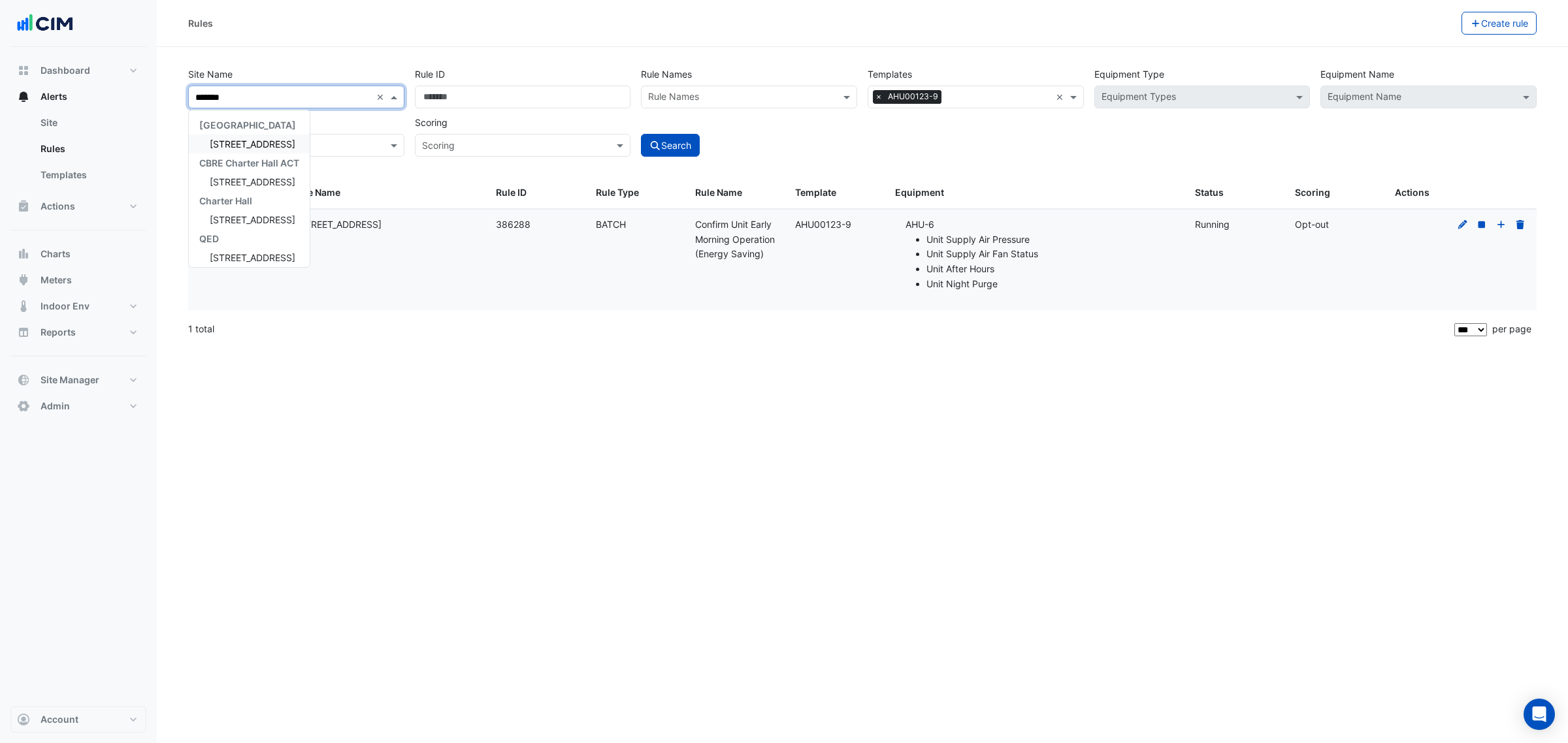
type input "********"
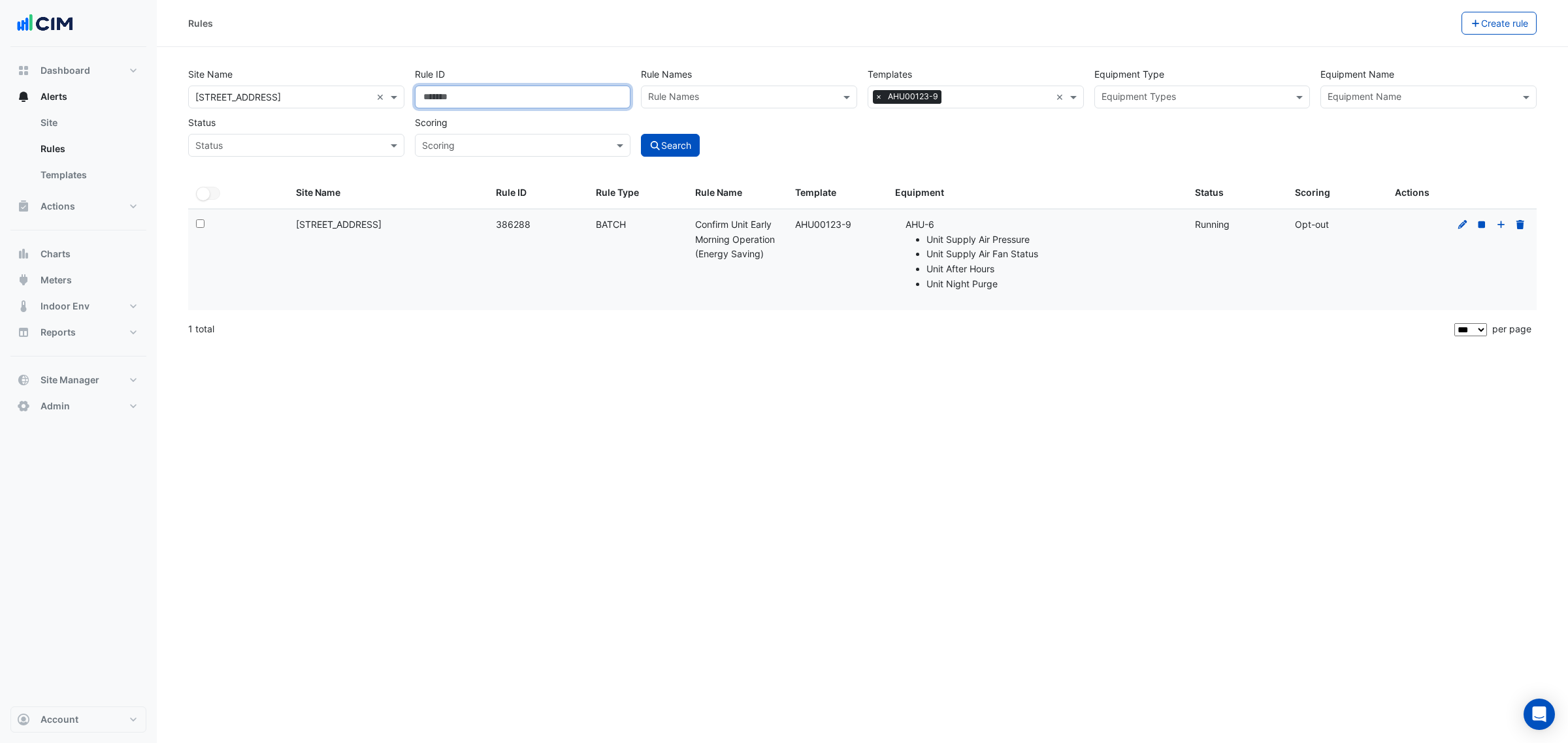
drag, startPoint x: 517, startPoint y: 103, endPoint x: 321, endPoint y: 106, distance: 196.0
click at [296, 103] on div "Site Name All Sites × 40 Bunda Street × Rule ID ****** Rule Names Rule Names Te…" at bounding box center [863, 108] width 1359 height 97
click at [680, 141] on button "Search" at bounding box center [670, 145] width 59 height 23
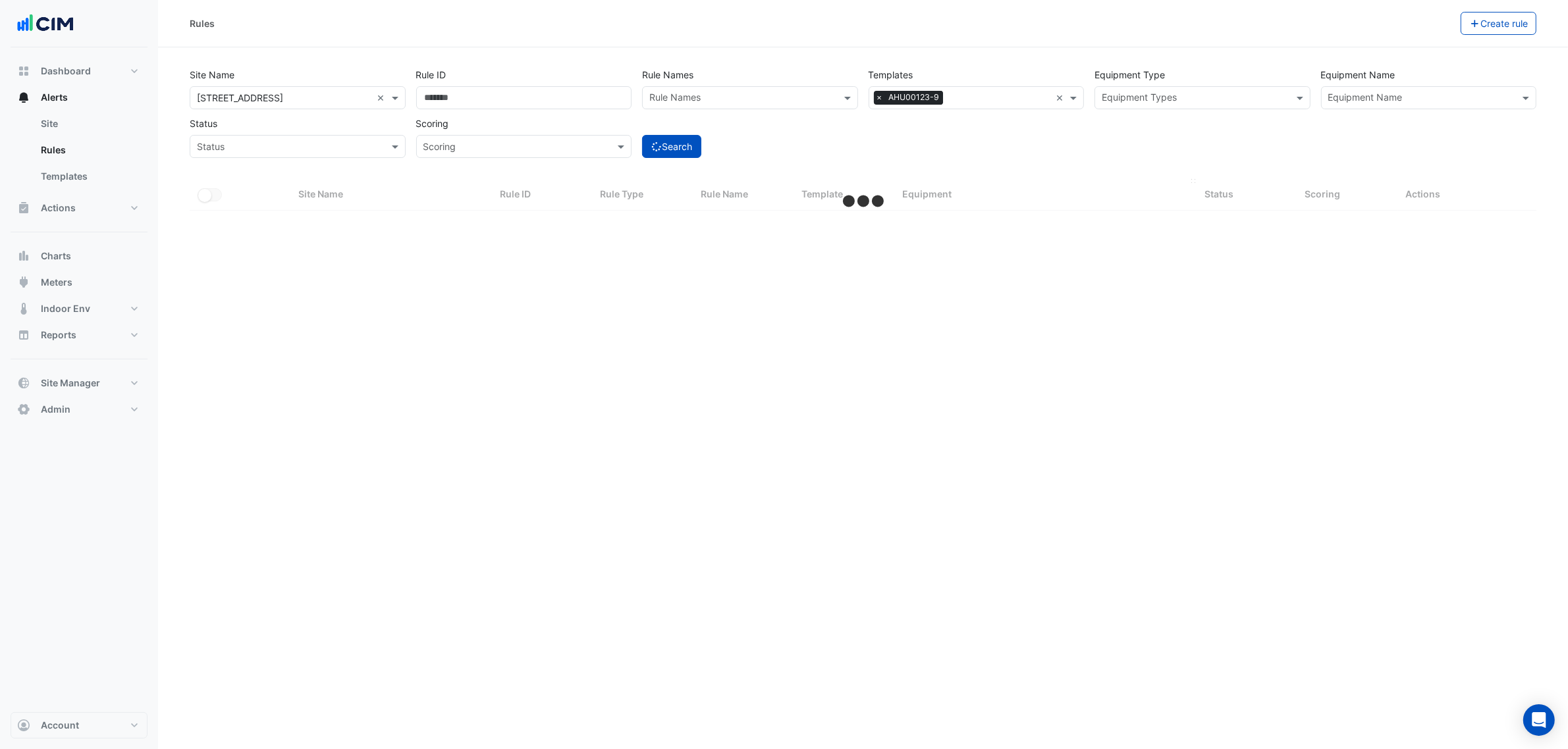
select select "***"
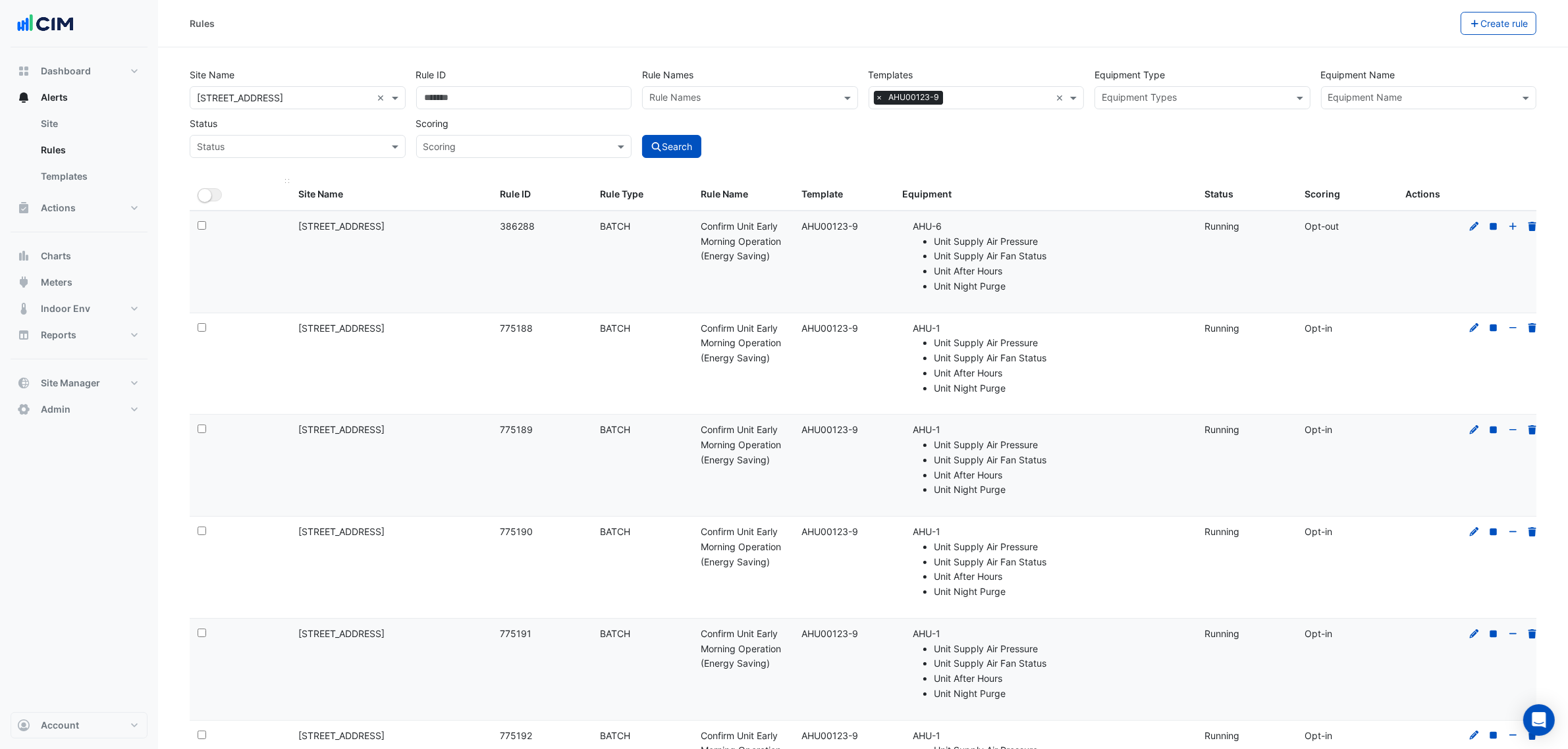
click at [198, 200] on ui-switch "All Selected" at bounding box center [210, 194] width 25 height 11
click at [1396, 27] on button "Bulk Actions" at bounding box center [1419, 23] width 78 height 23
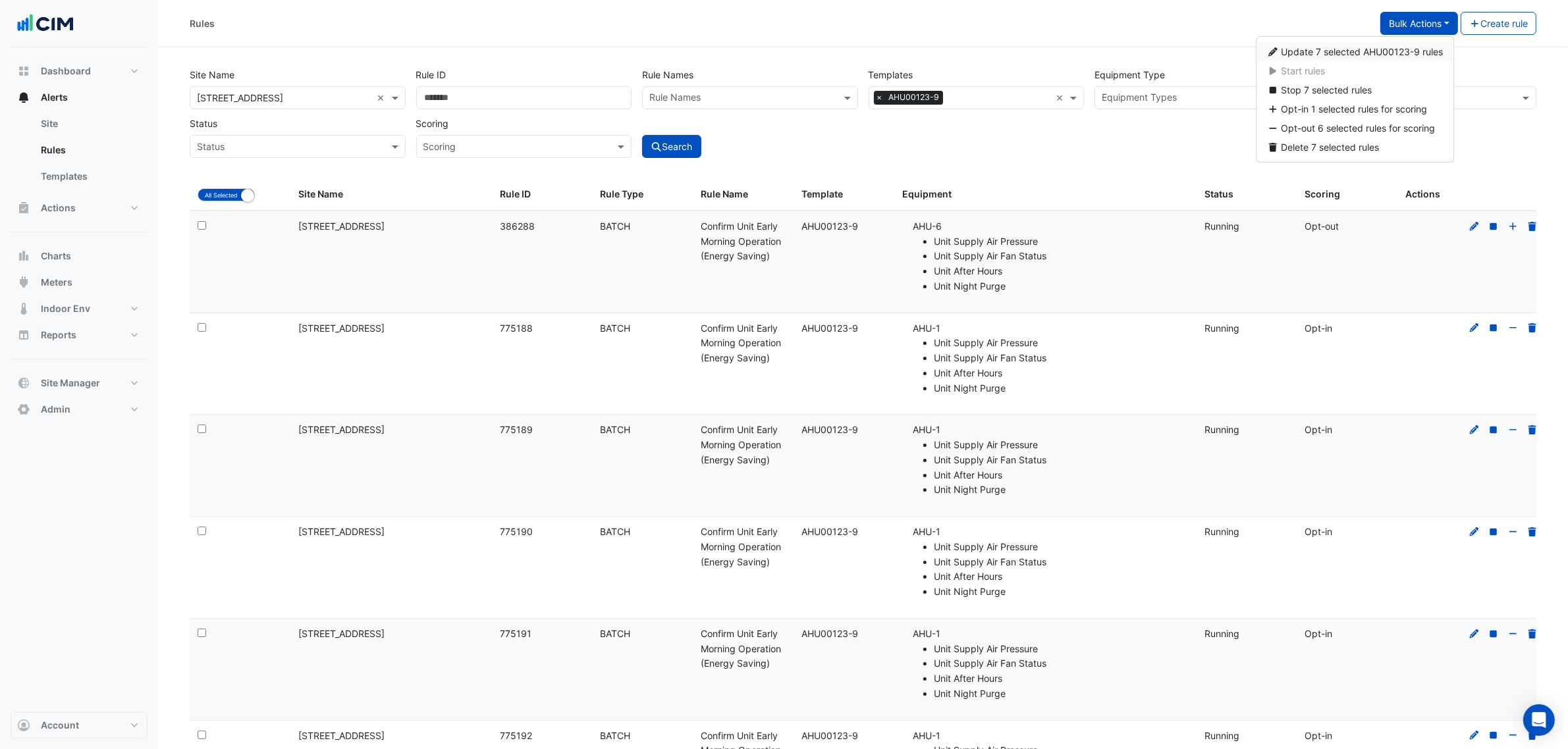
click at [1388, 44] on button "Update 7 selected AHU00123-9 rules" at bounding box center [1355, 52] width 198 height 19
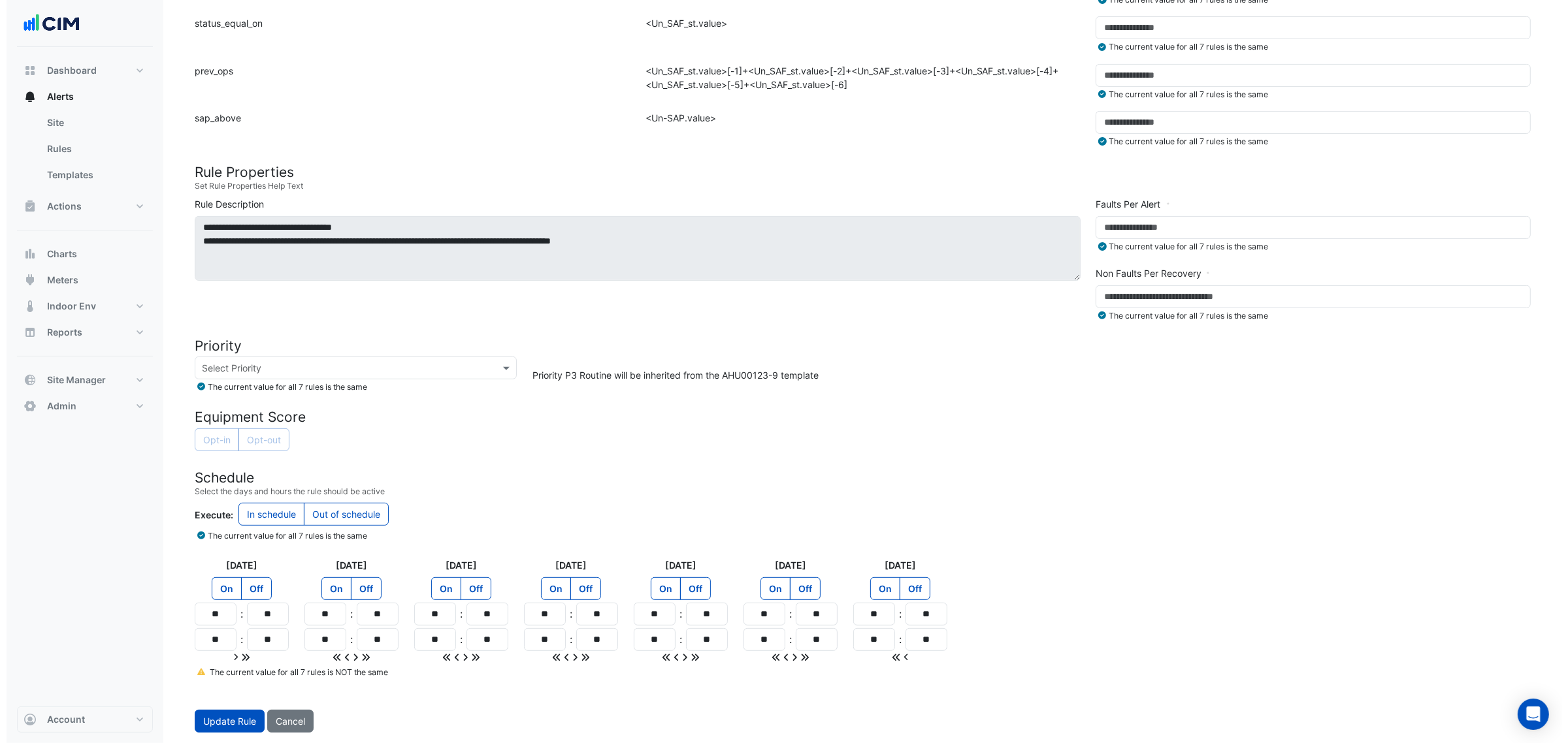
scroll to position [520, 0]
click at [207, 669] on small "The current value for all 7 rules is NOT the same" at bounding box center [284, 672] width 193 height 9
click at [203, 672] on link at bounding box center [195, 672] width 15 height 9
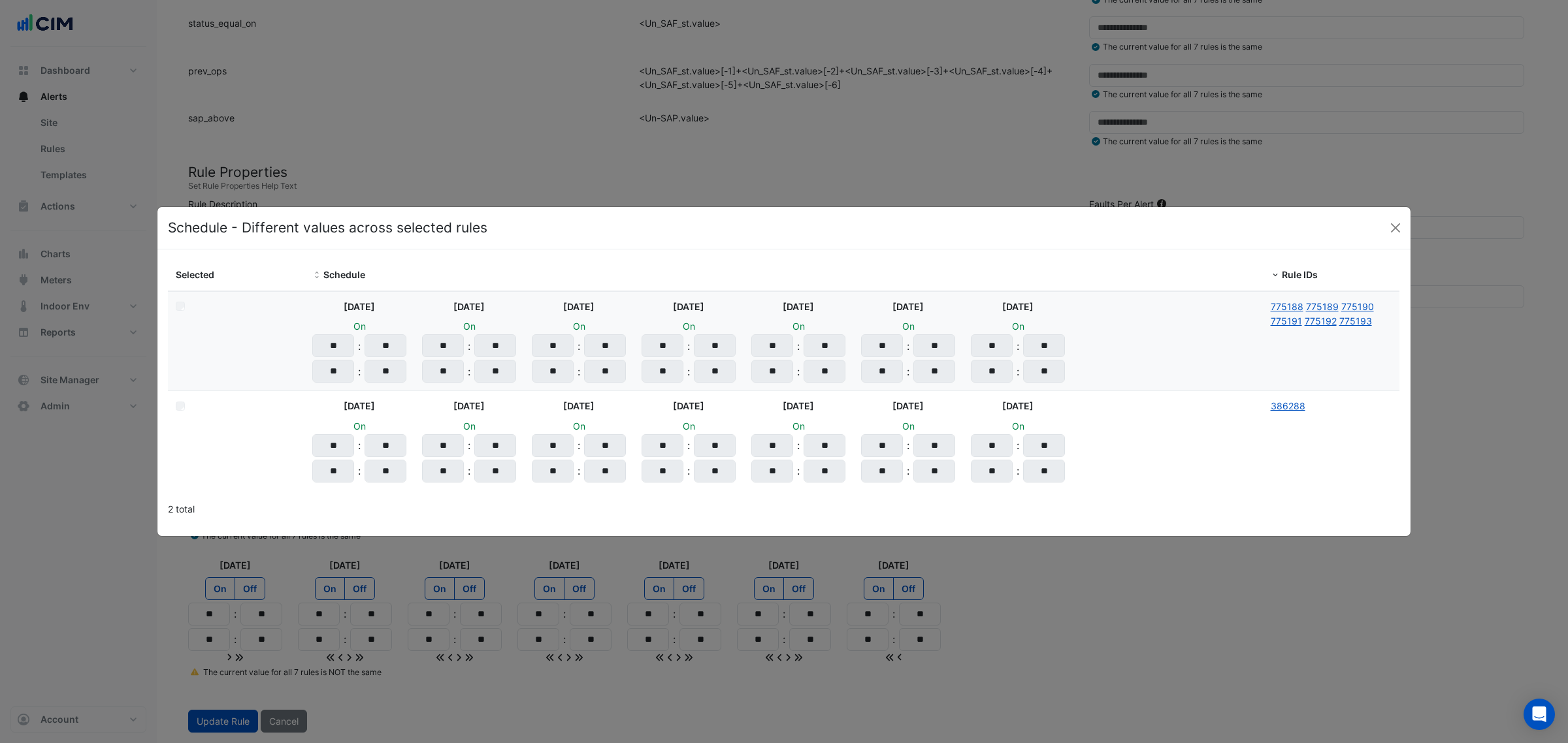
click at [197, 672] on ngb-modal-window "Schedule - Different values across selected rules Selected Schedule Rule IDs Mo…" at bounding box center [784, 372] width 1568 height 743
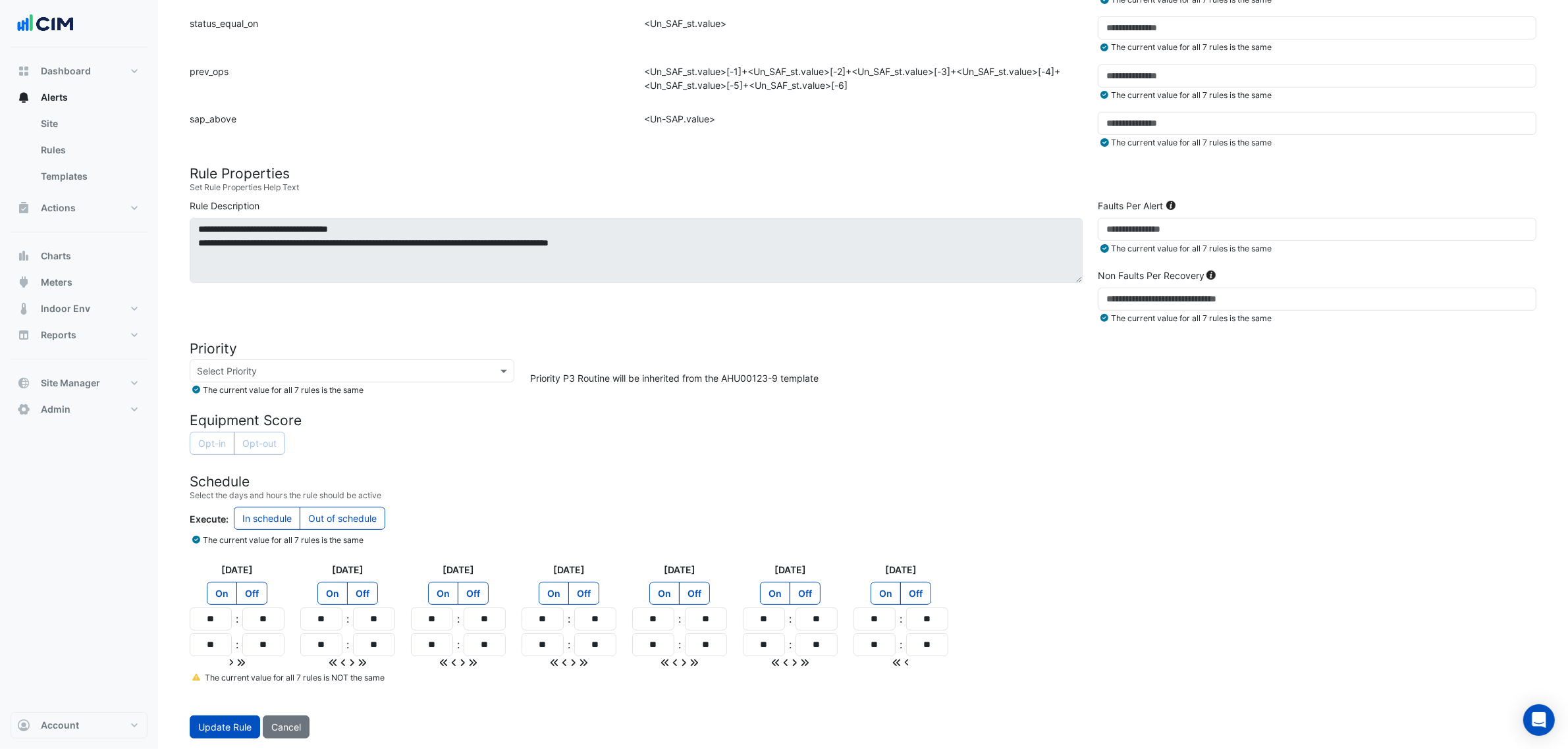
click at [198, 678] on icon at bounding box center [196, 677] width 8 height 8
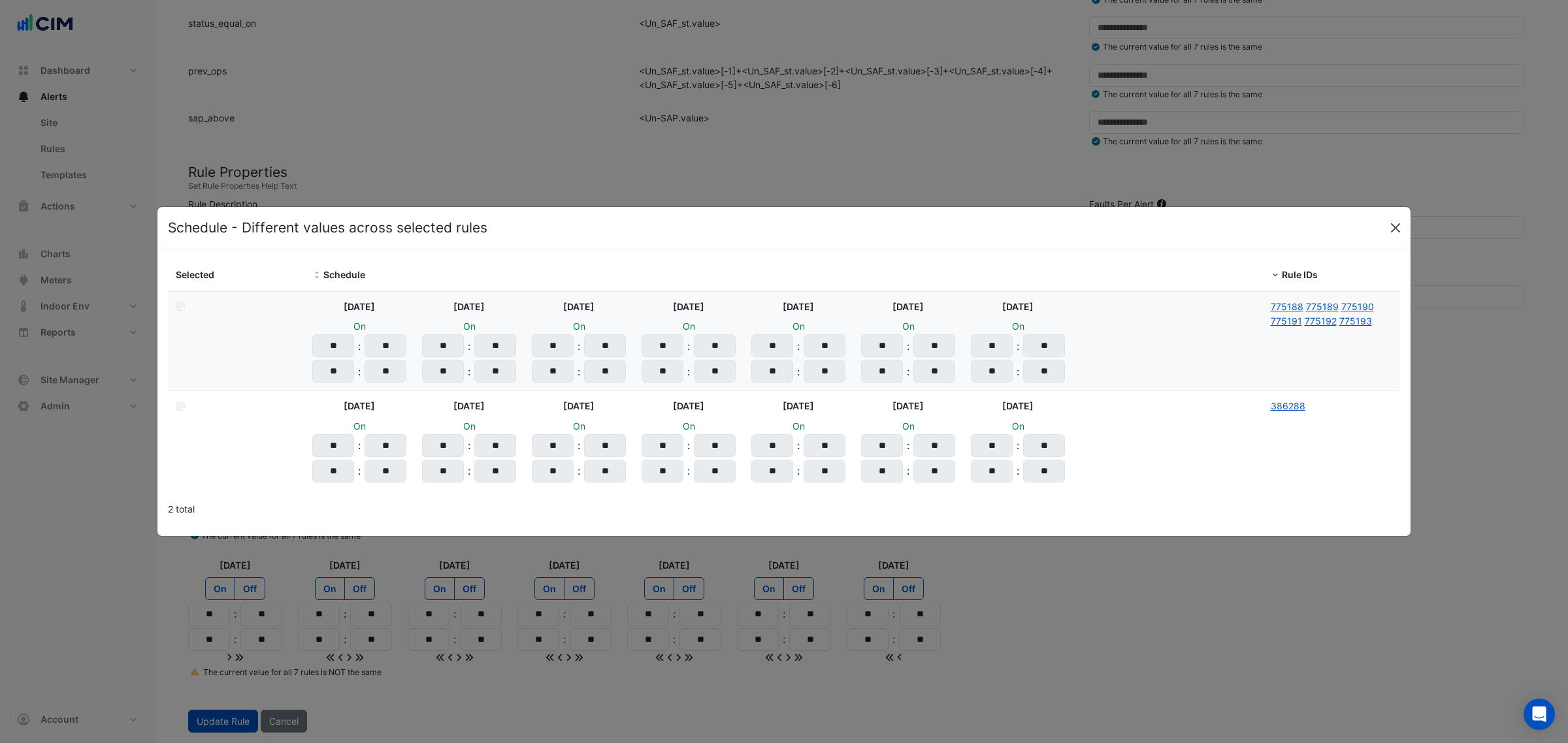
click at [1400, 227] on button "Close" at bounding box center [1395, 228] width 20 height 20
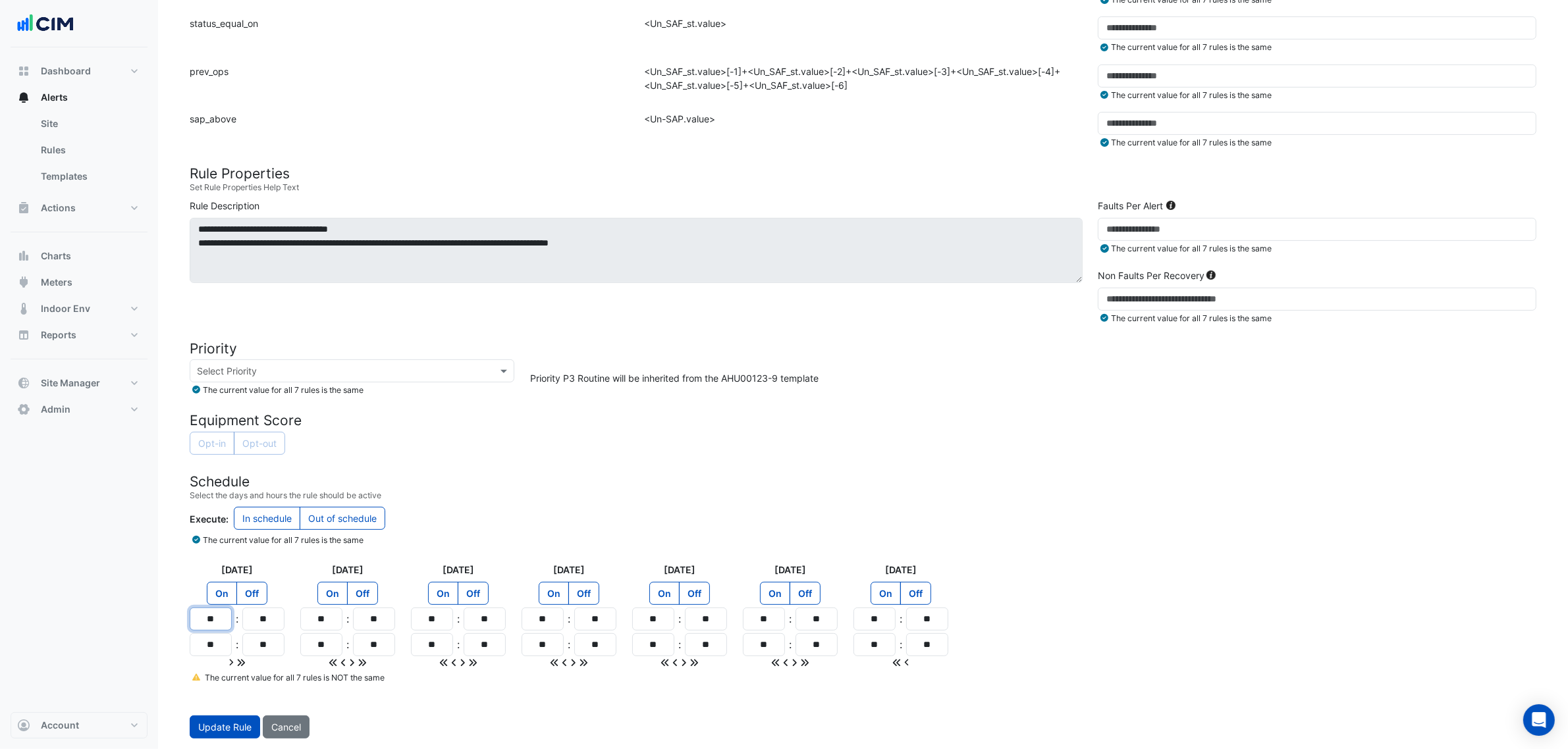
drag, startPoint x: 219, startPoint y: 619, endPoint x: 191, endPoint y: 619, distance: 28.0
click at [191, 619] on input "**" at bounding box center [211, 619] width 42 height 23
type input "**"
click at [206, 642] on input "**" at bounding box center [211, 645] width 42 height 23
type input "**"
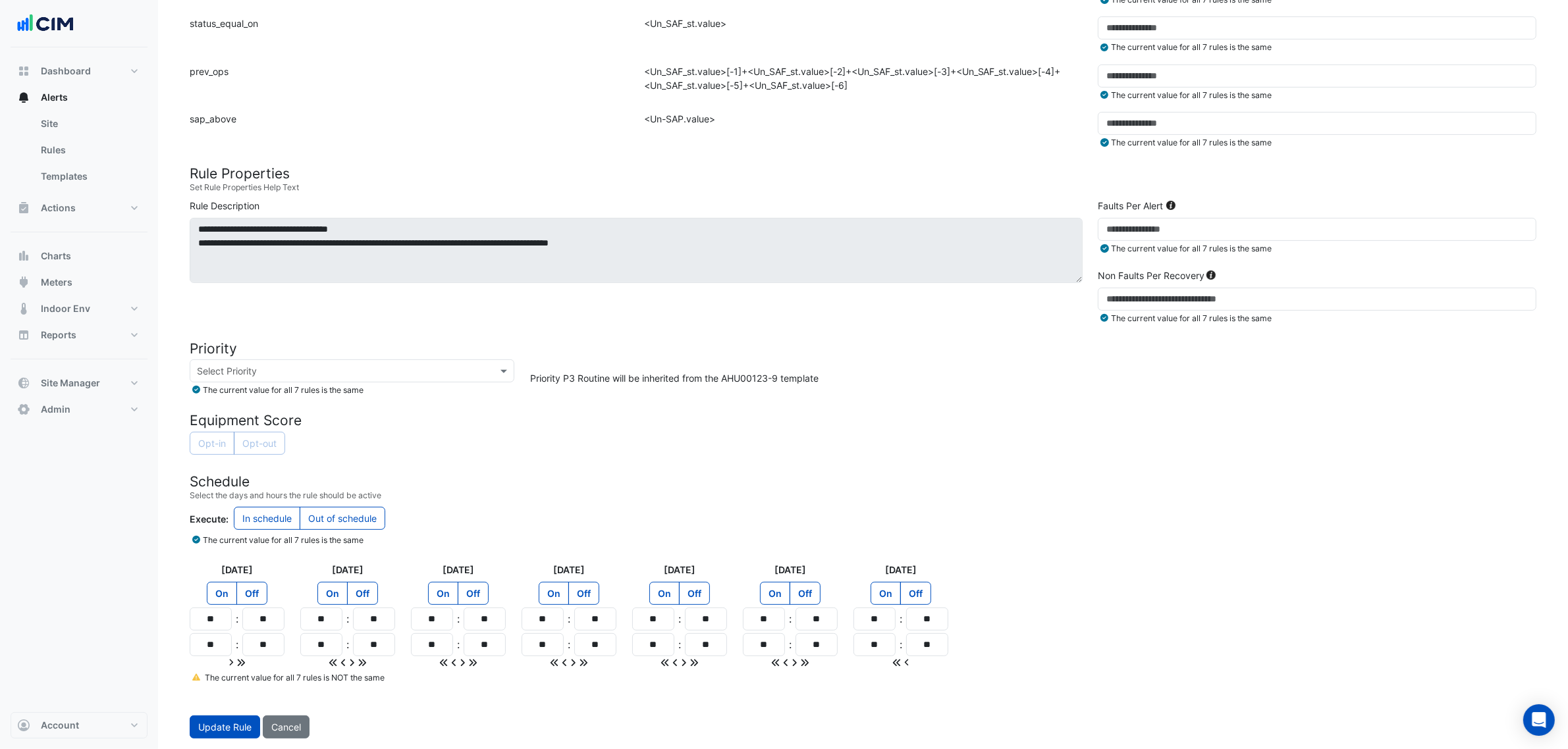
click at [236, 662] on icon at bounding box center [241, 662] width 9 height 9
type input "**"
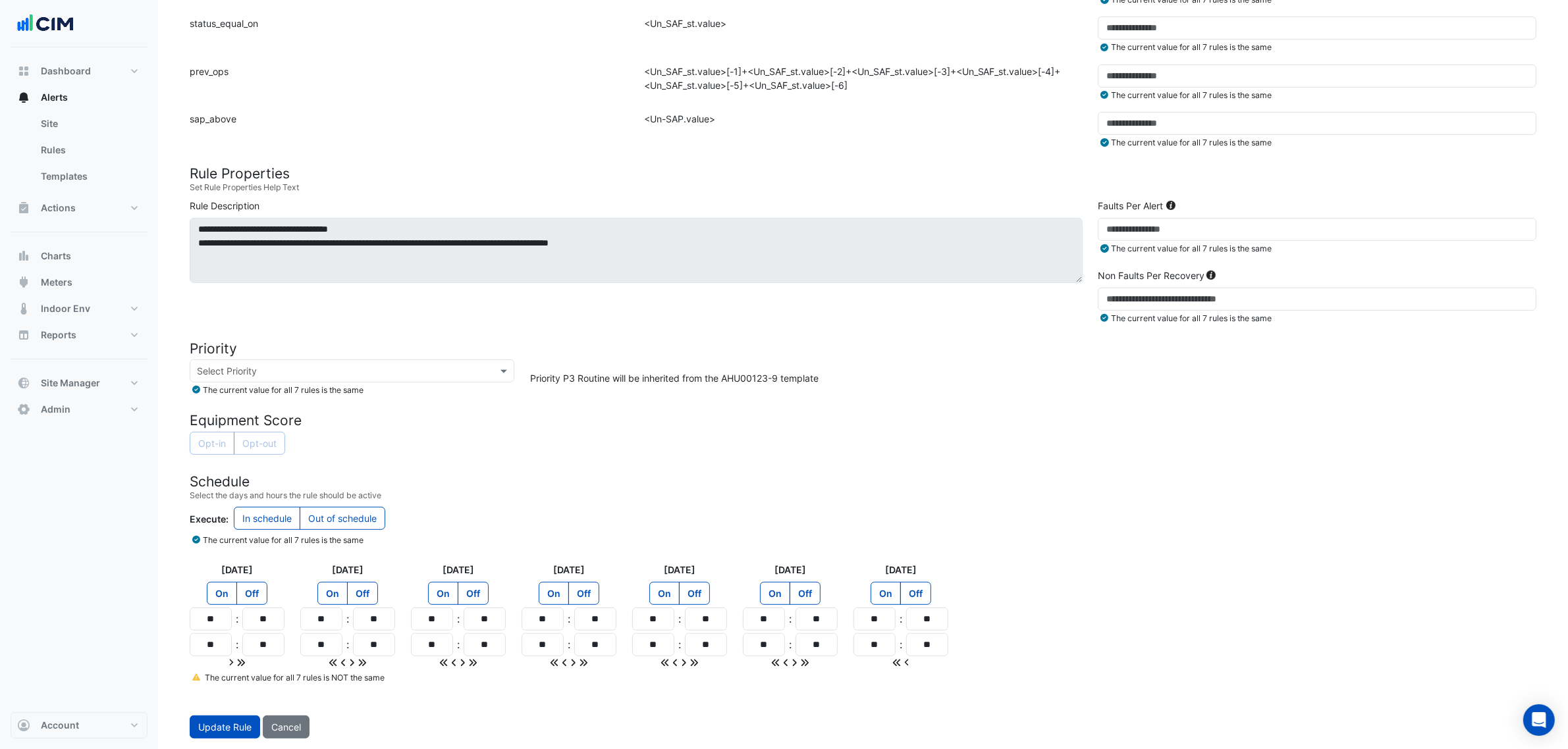
type input "**"
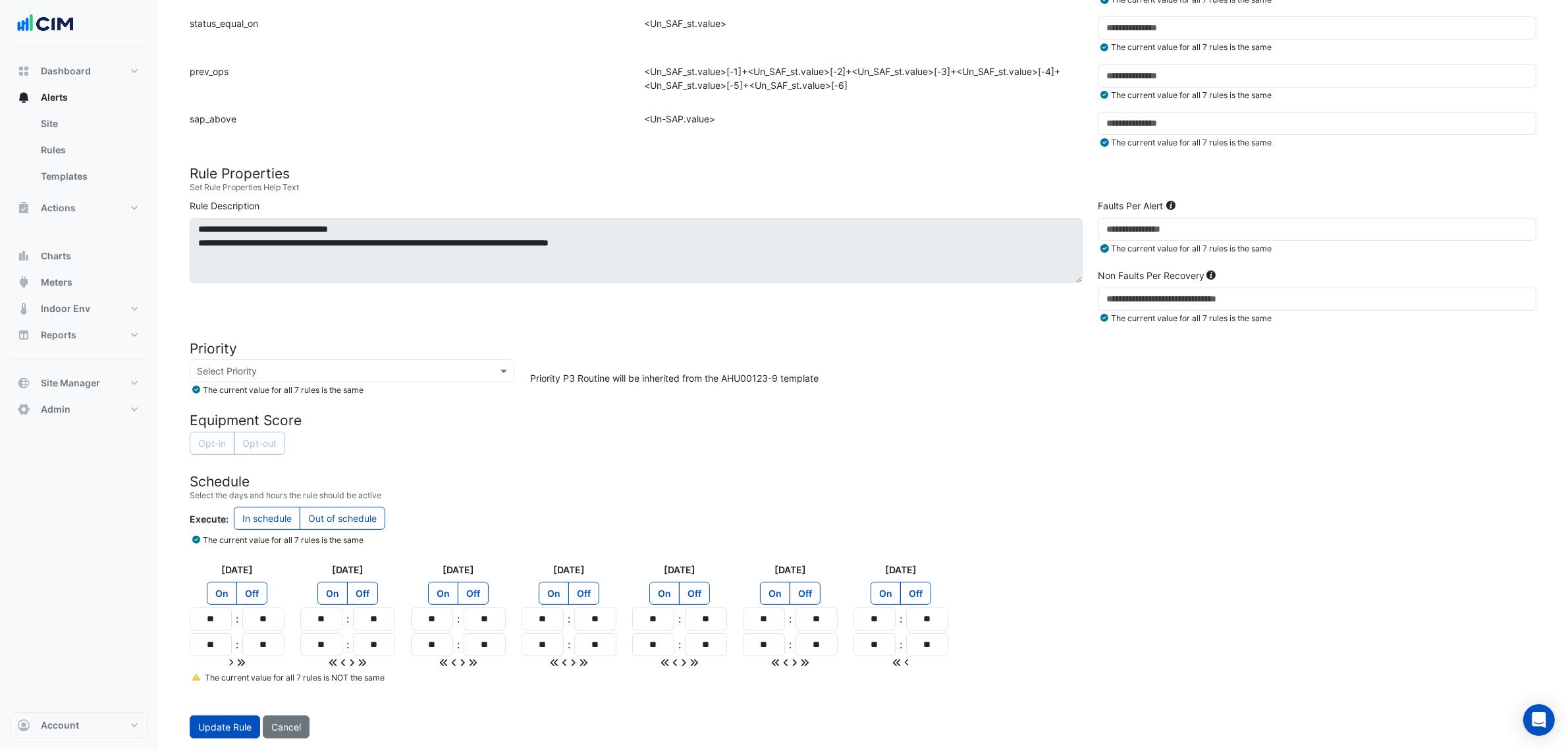
type input "**"
click at [221, 728] on button "Update Rule" at bounding box center [224, 727] width 70 height 23
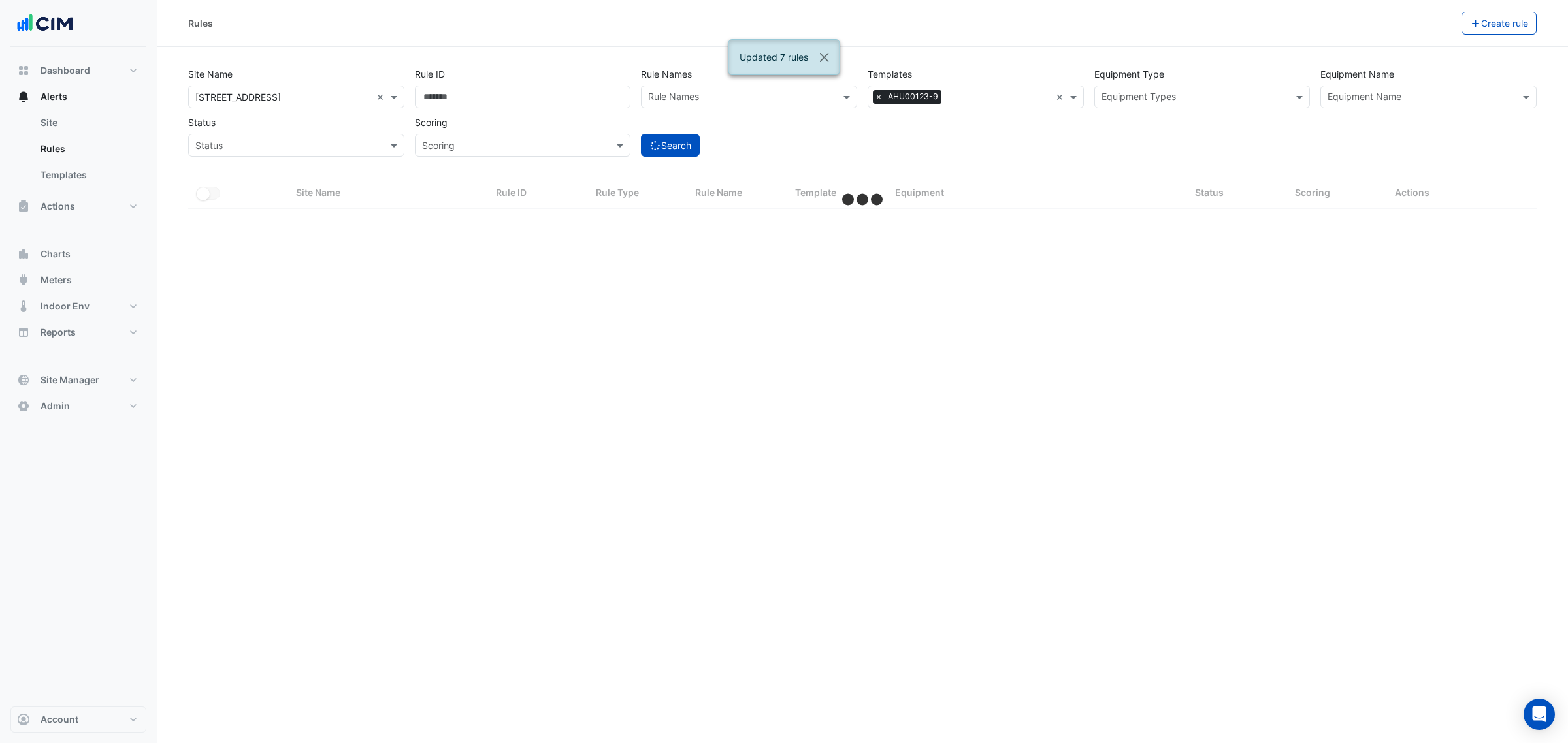
select select "***"
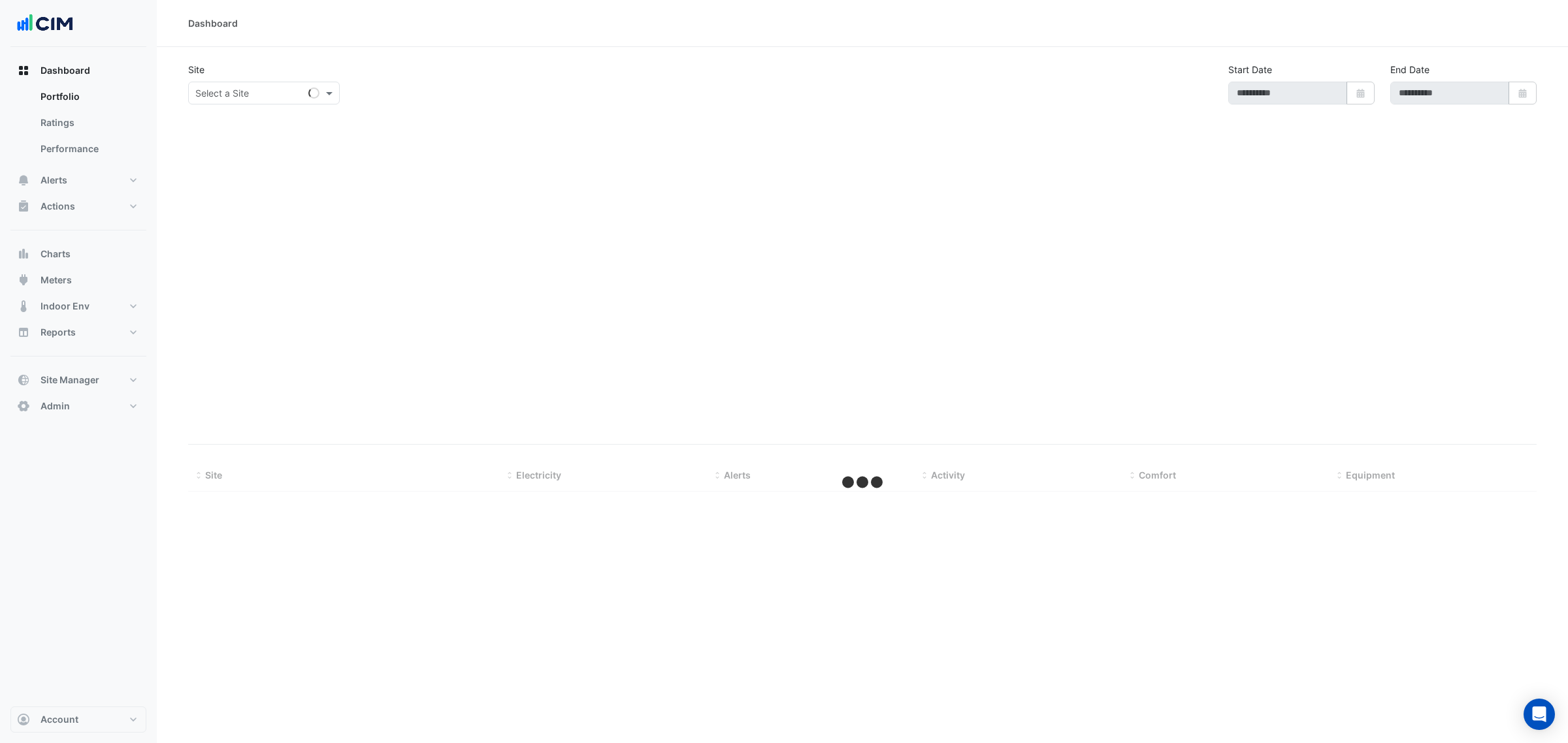
type input "**********"
select select "***"
